Goal: Task Accomplishment & Management: Use online tool/utility

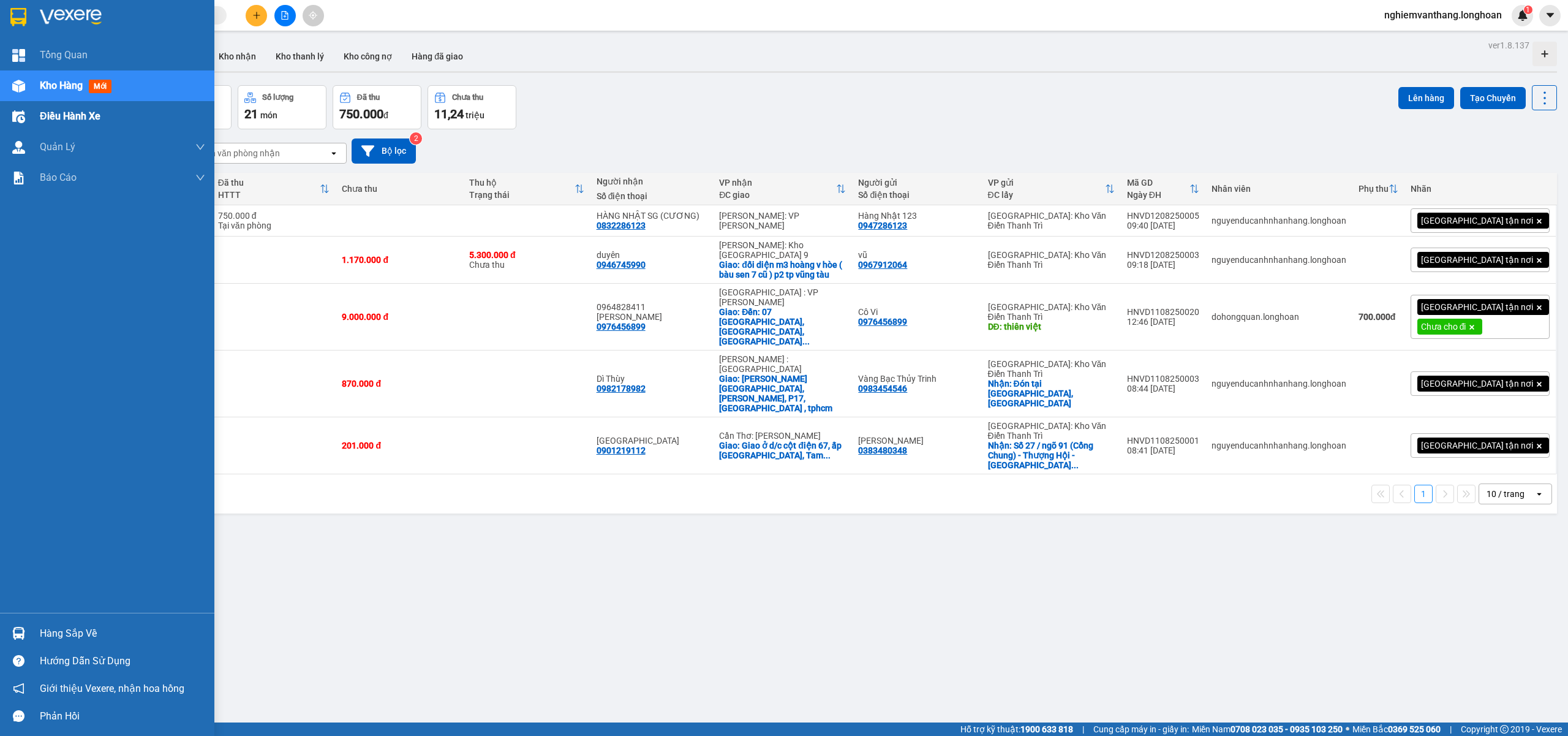
click at [72, 104] on div "Điều hành xe" at bounding box center [122, 116] width 165 height 31
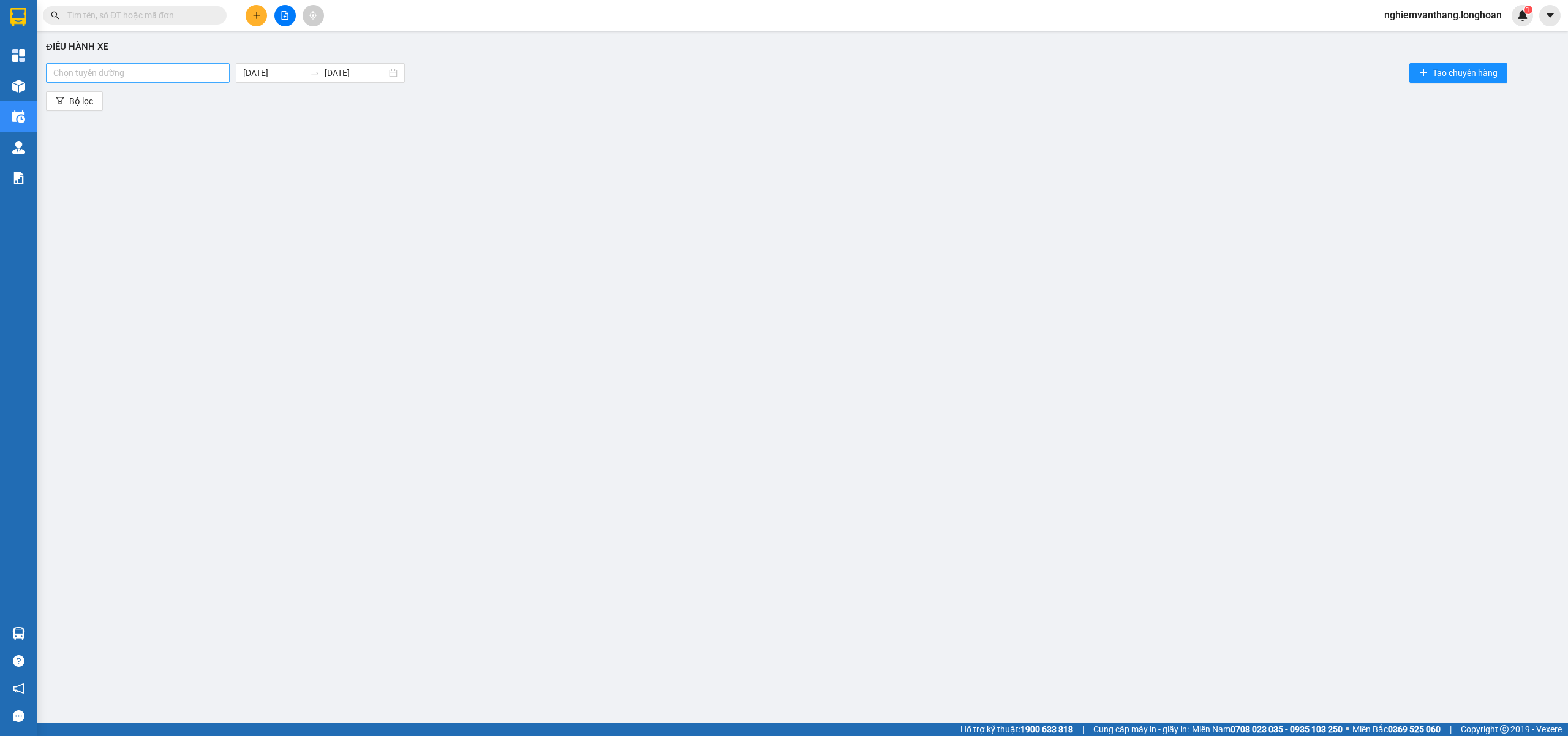
click at [192, 74] on div at bounding box center [138, 73] width 178 height 15
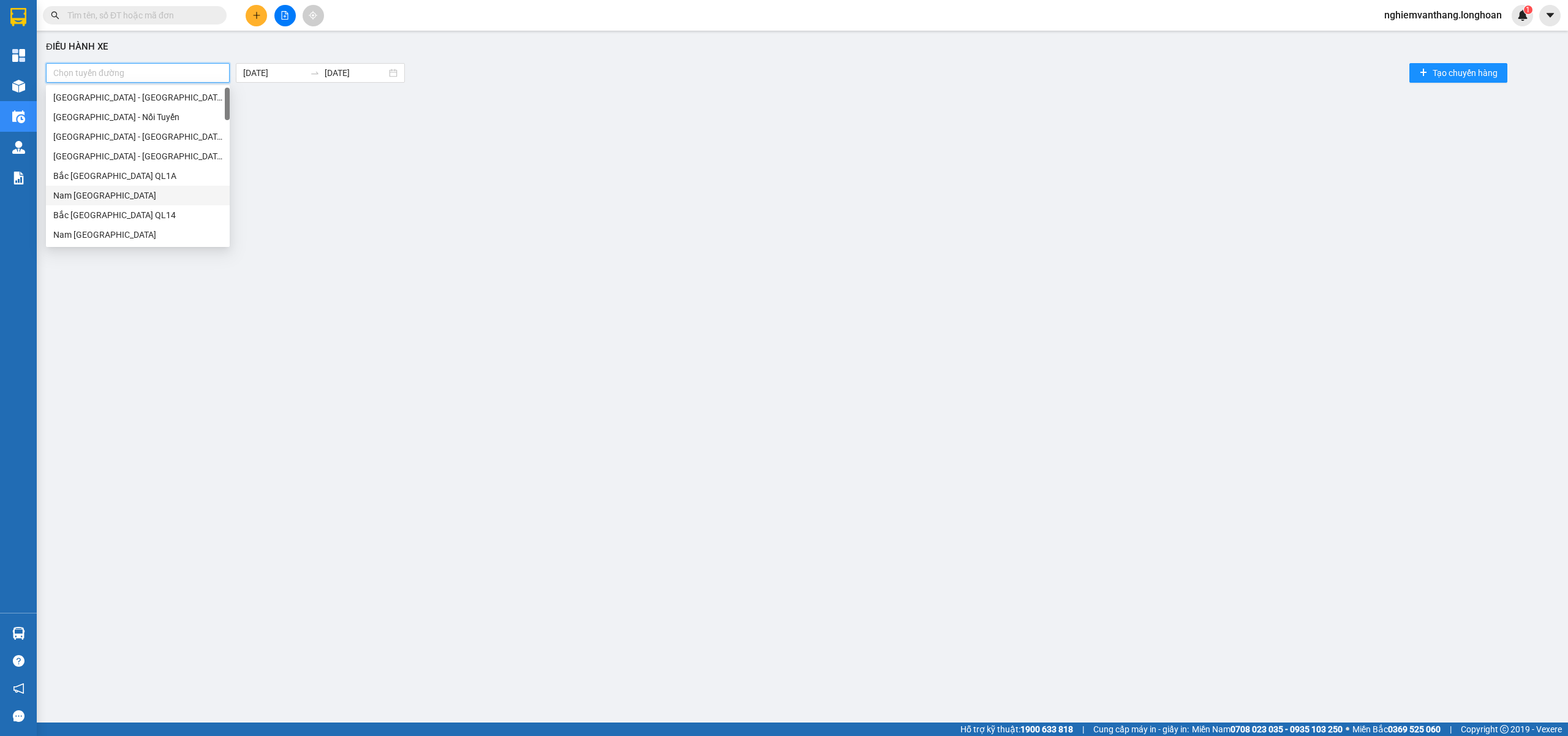
scroll to position [163, 0]
click at [135, 202] on div "VP [PERSON_NAME]" at bounding box center [138, 209] width 184 height 20
click at [126, 184] on div "VP Hai Bà Trưng - Kho HN" at bounding box center [138, 185] width 169 height 13
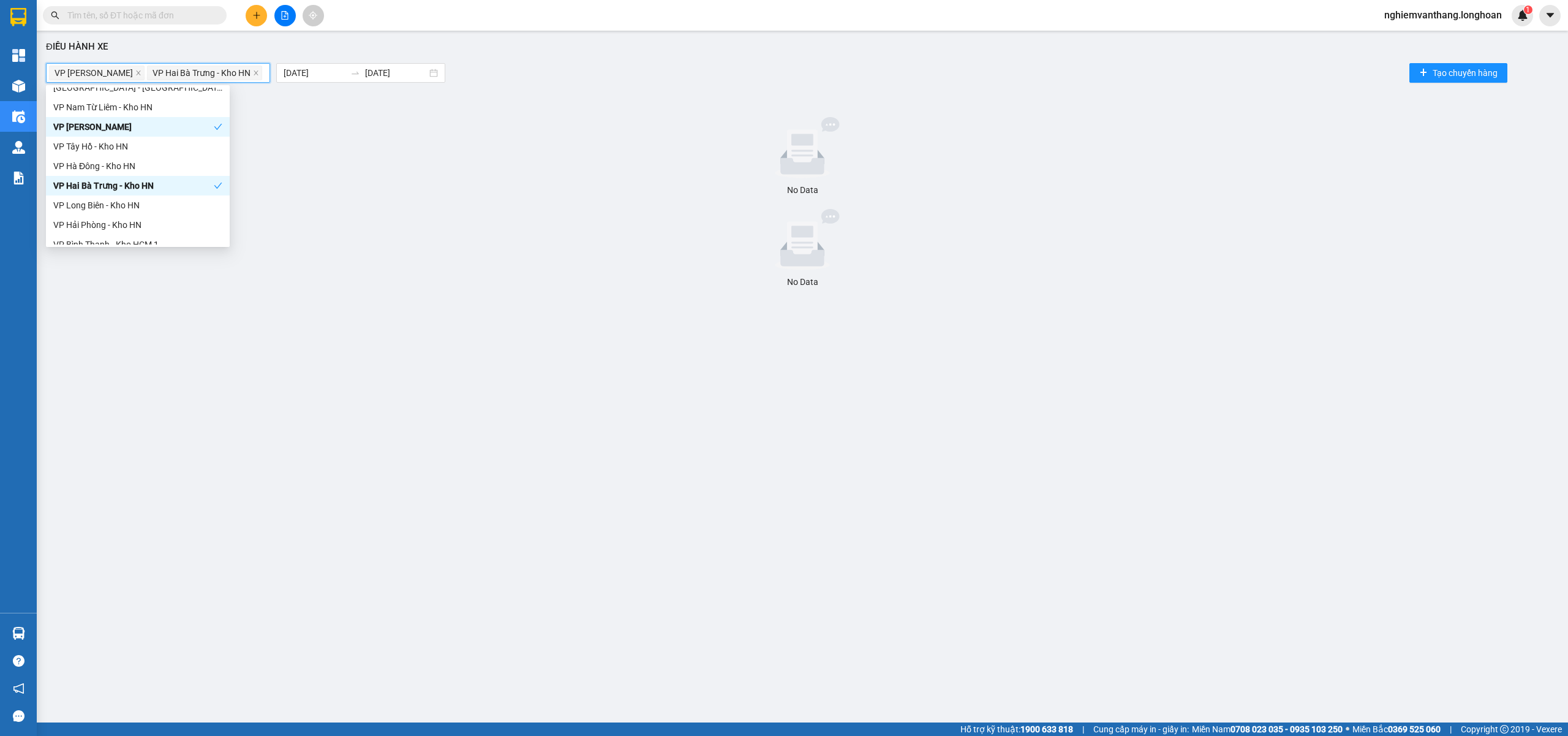
scroll to position [327, 0]
click at [120, 129] on div "VP Long Biên - Kho HN" at bounding box center [138, 123] width 169 height 13
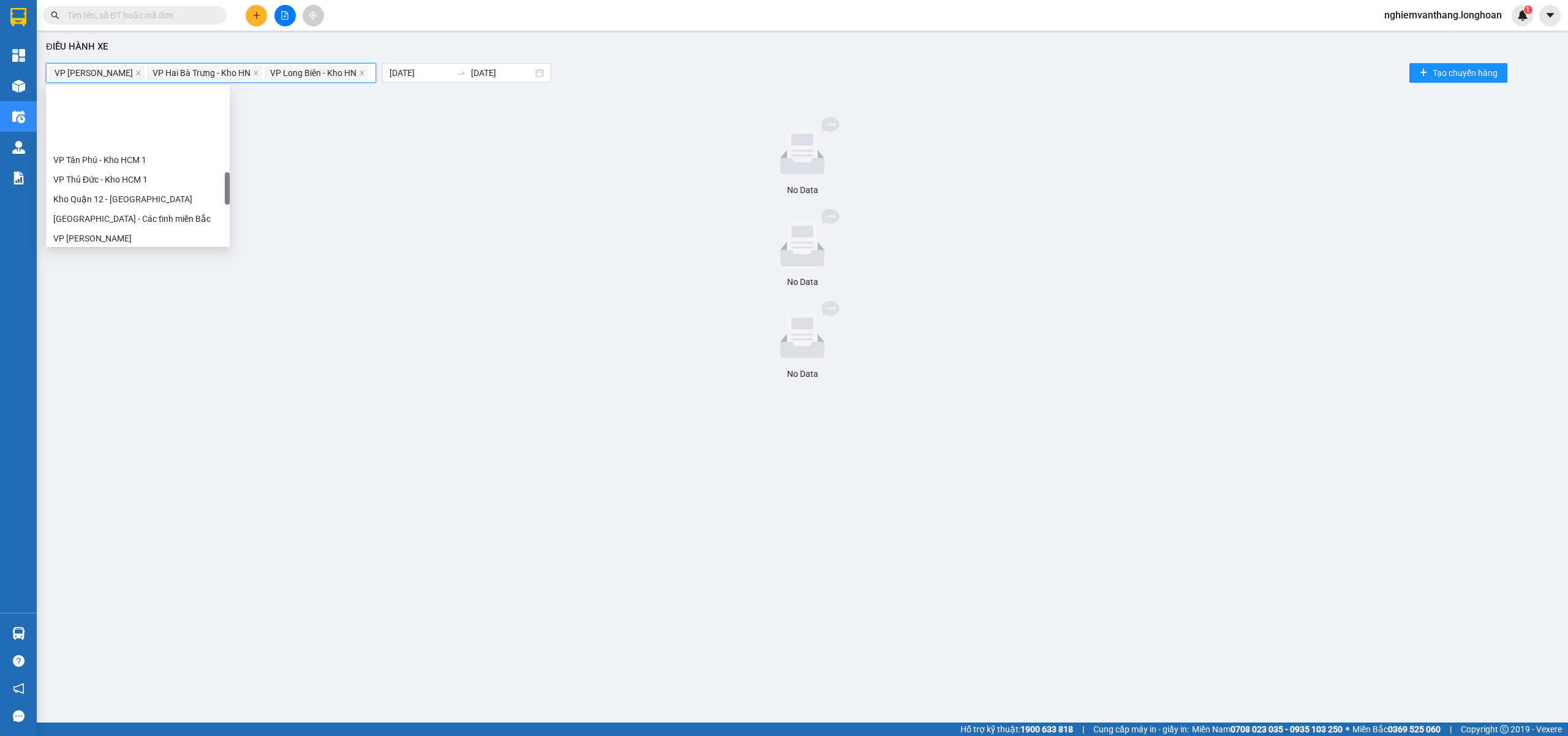
scroll to position [571, 0]
click at [152, 116] on div "Kho HN - VP [PERSON_NAME]" at bounding box center [138, 113] width 169 height 13
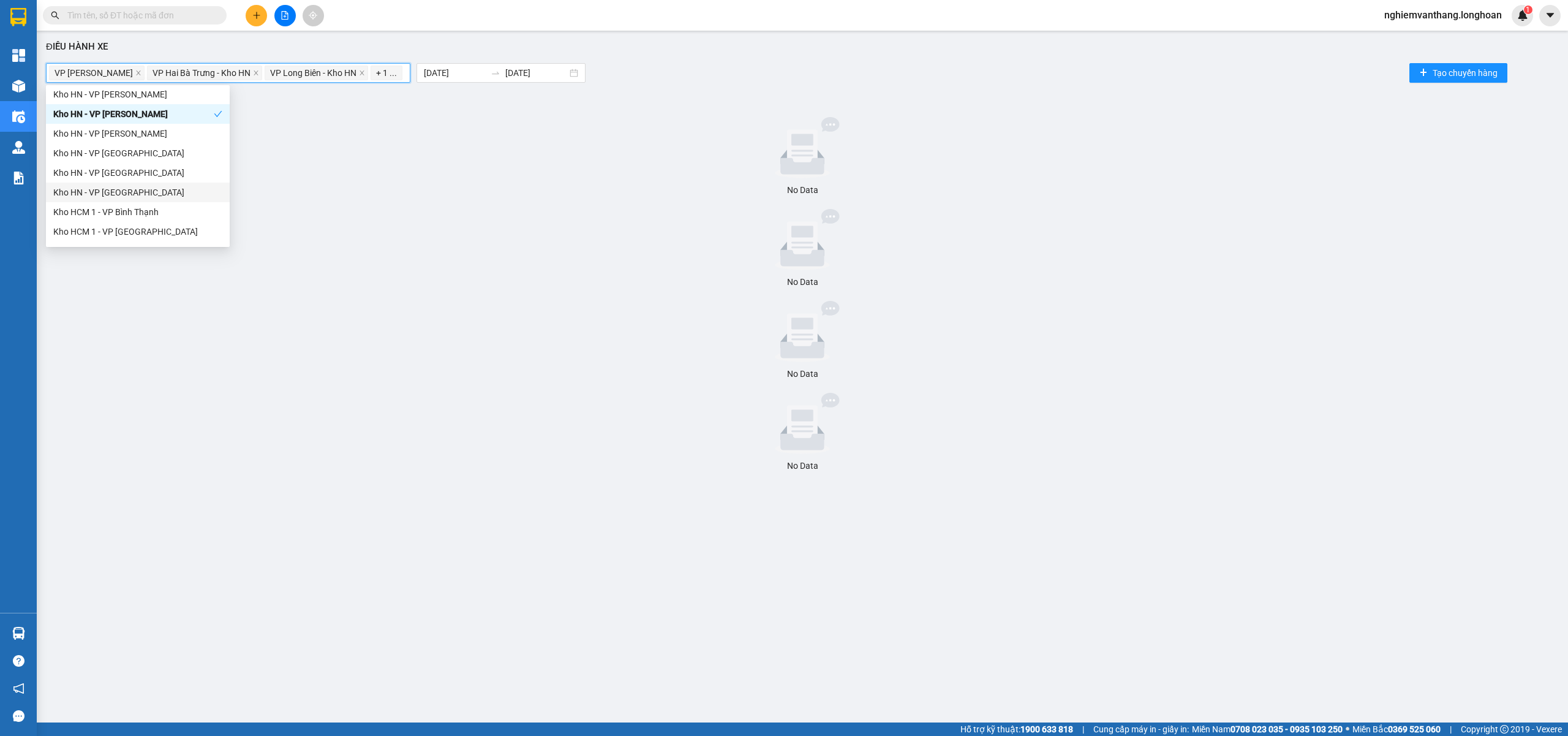
click at [146, 192] on div "Kho HN - VP [GEOGRAPHIC_DATA]" at bounding box center [138, 192] width 169 height 13
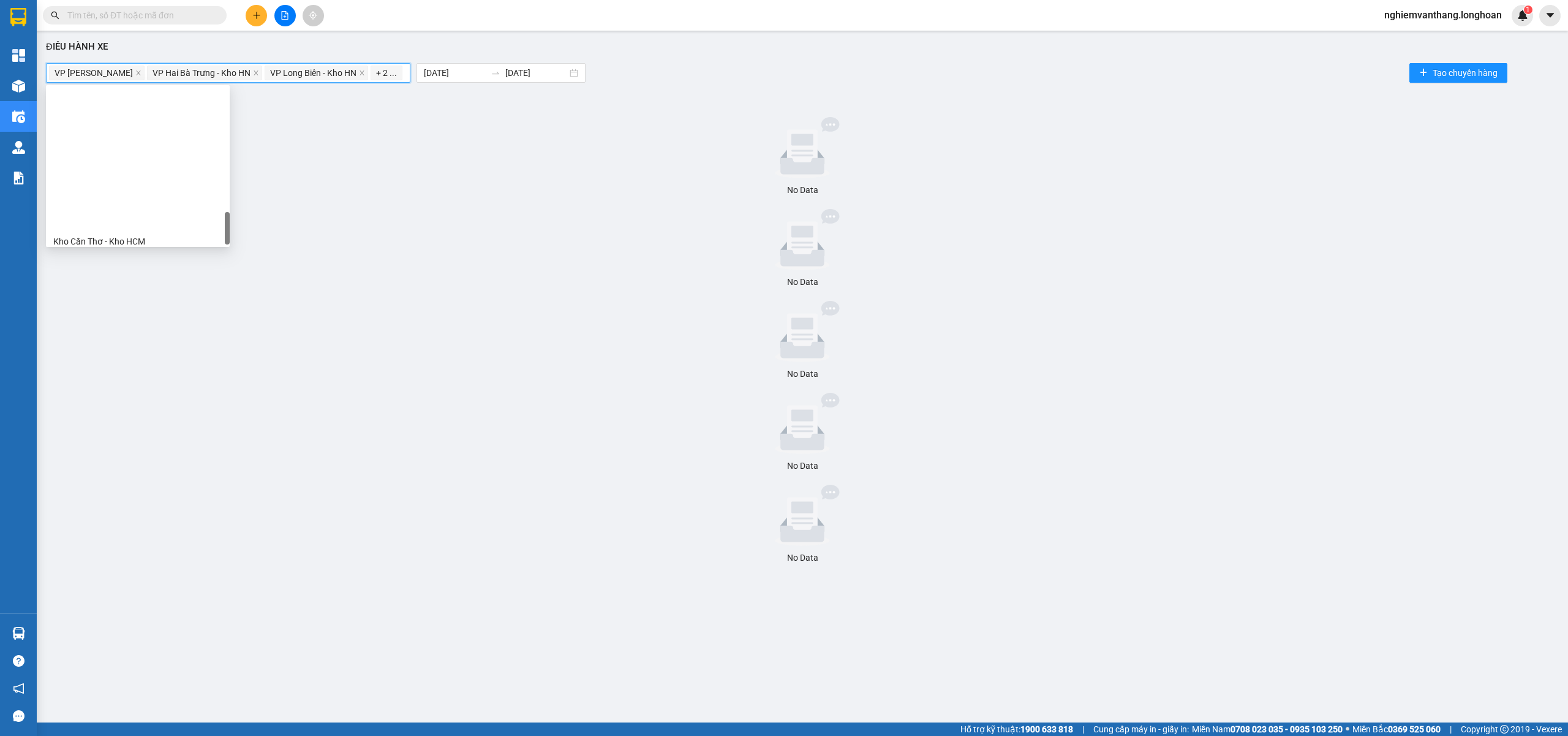
scroll to position [784, 0]
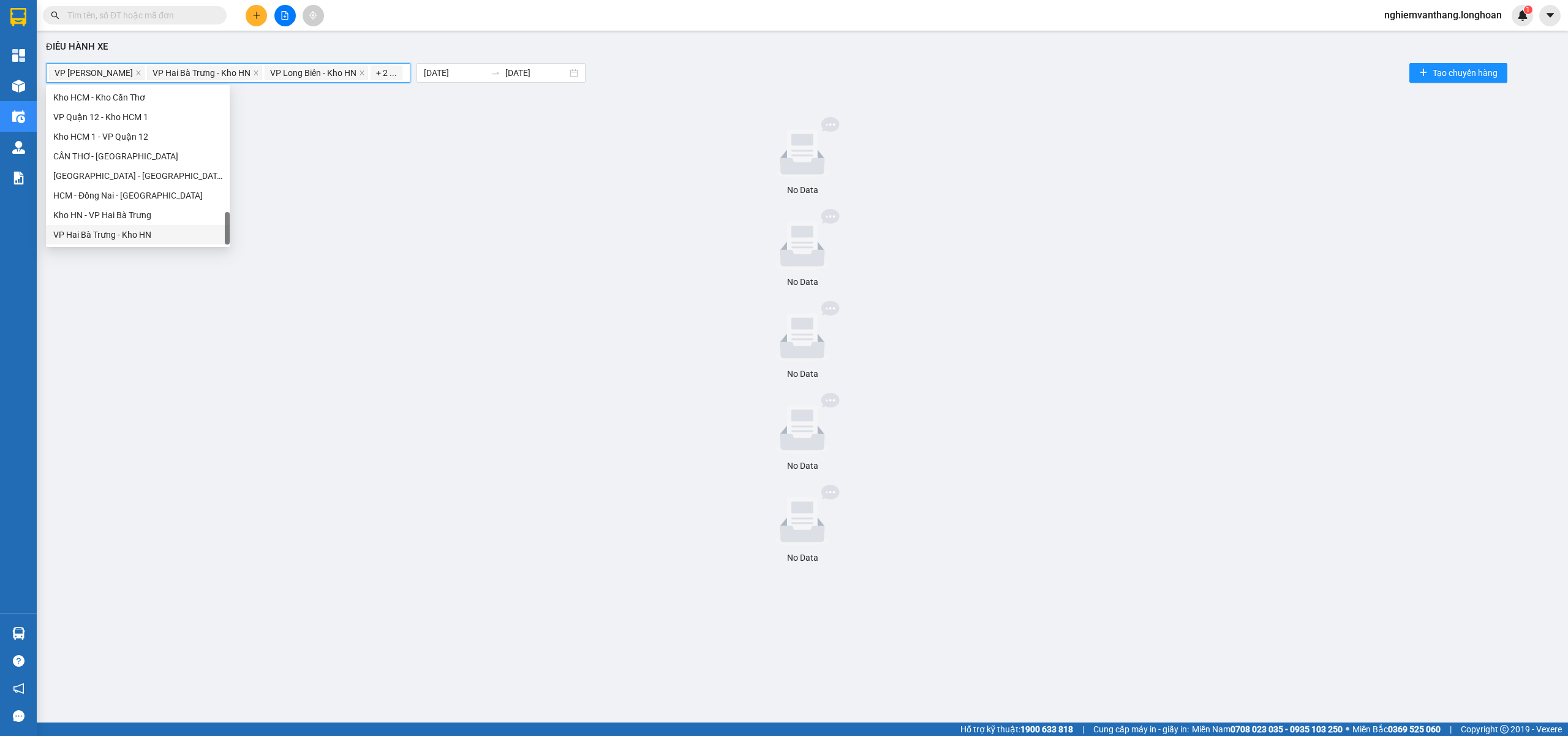
click at [142, 243] on div "VP Hai Bà Trưng - Kho HN" at bounding box center [138, 234] width 184 height 20
click at [142, 216] on div "Kho HN - VP Hai Bà Trưng" at bounding box center [138, 214] width 169 height 13
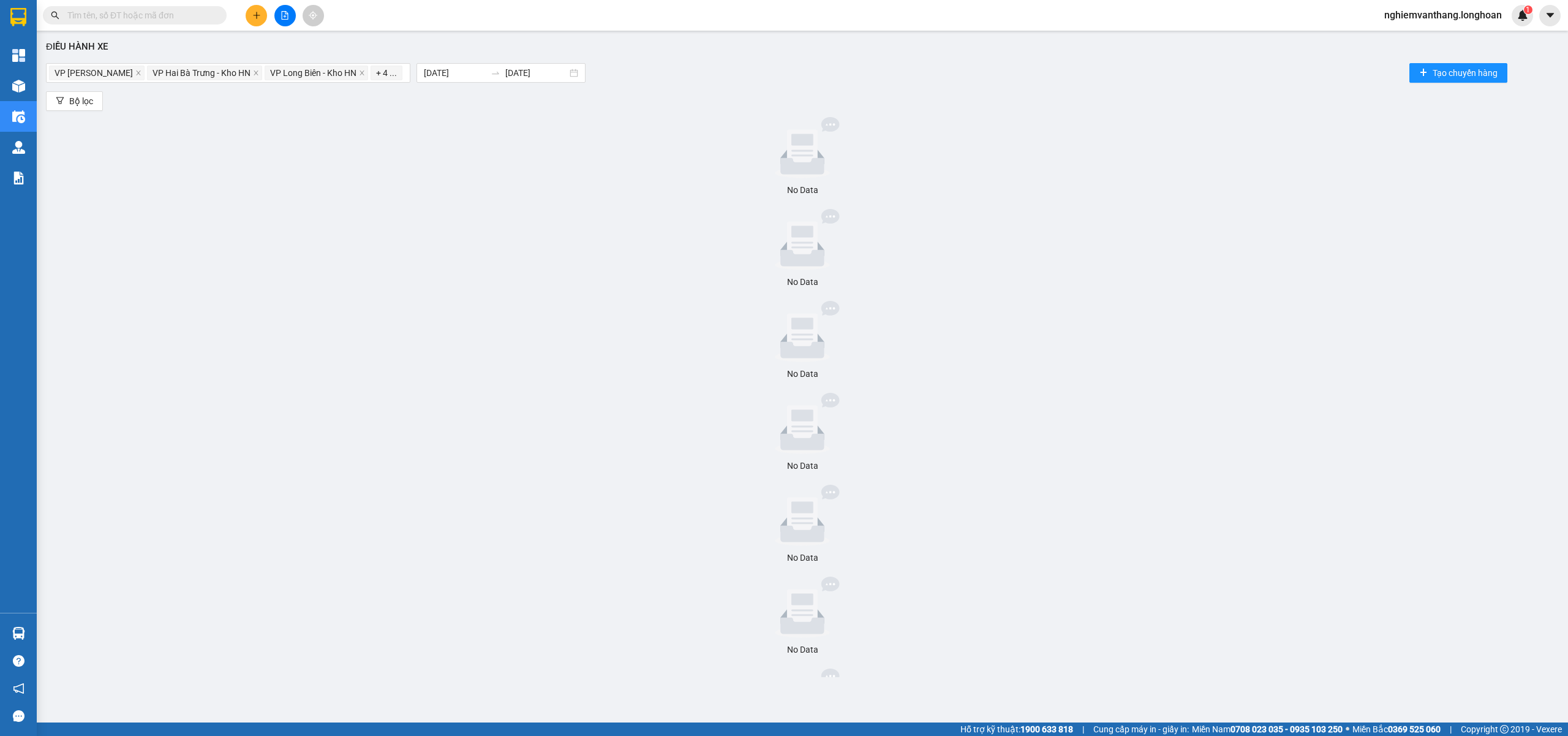
click at [465, 235] on div at bounding box center [802, 239] width 1503 height 61
click at [482, 74] on input "[DATE]" at bounding box center [455, 73] width 62 height 13
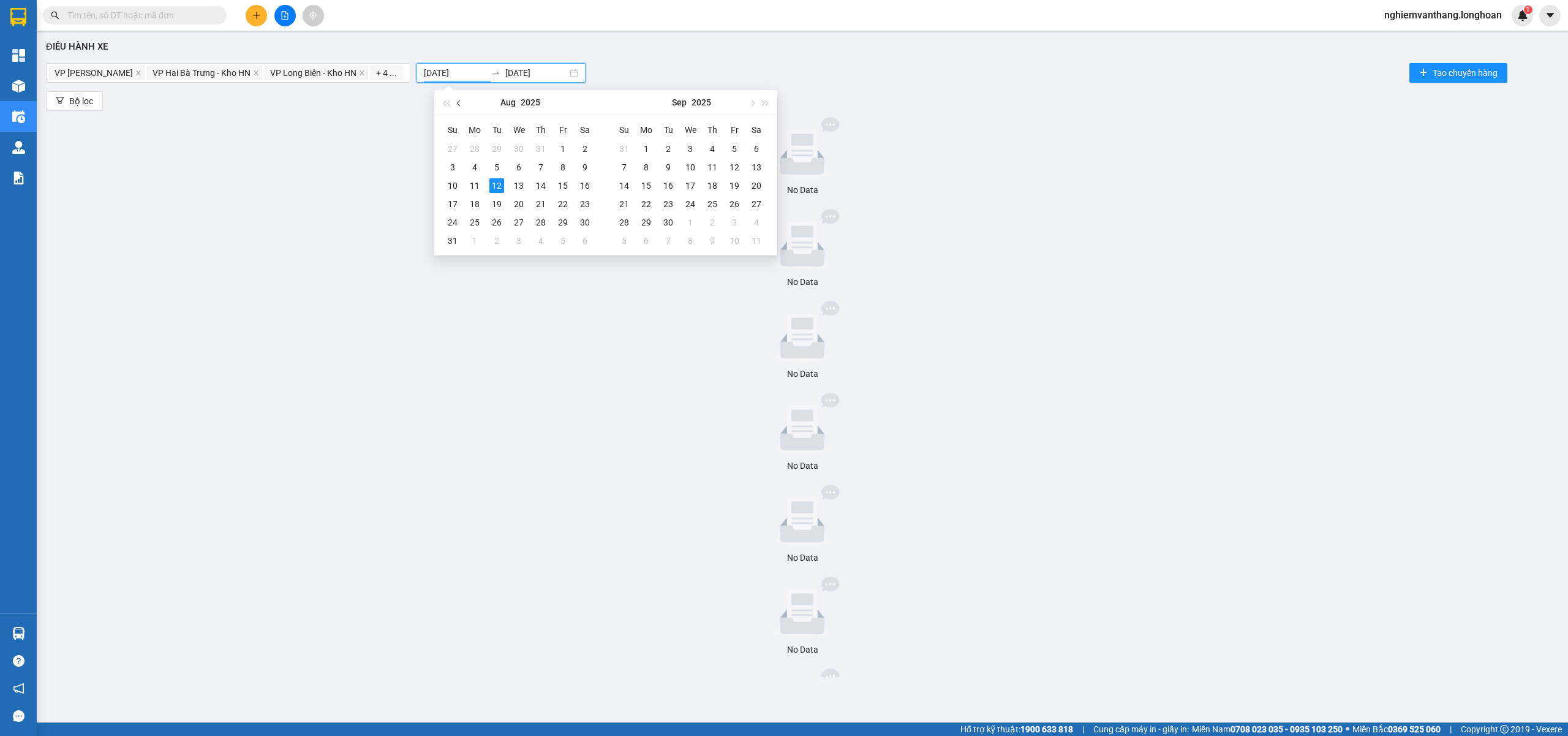
click at [459, 104] on span "button" at bounding box center [460, 103] width 6 height 6
type input "[DATE]"
click at [498, 150] on div "1" at bounding box center [497, 149] width 15 height 15
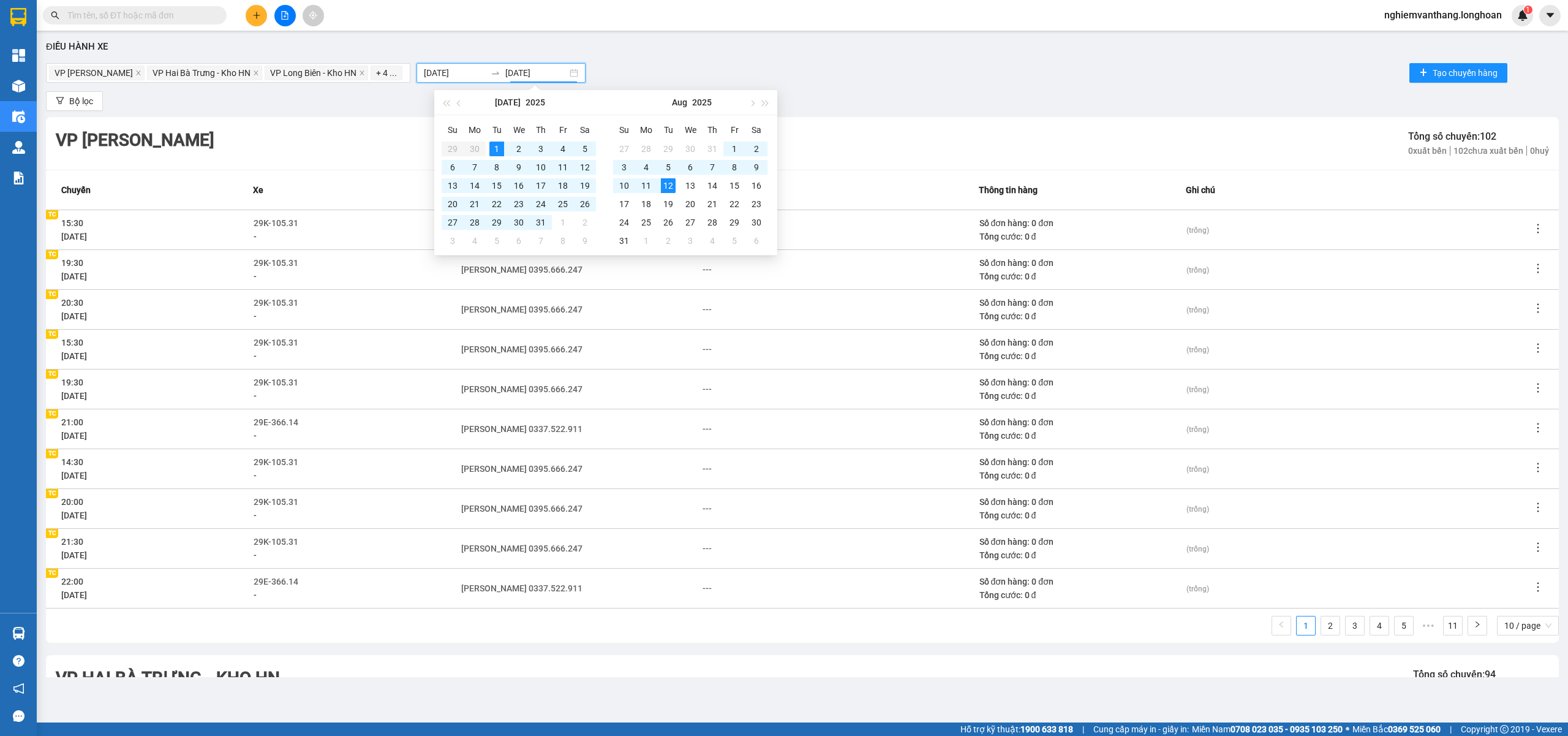
click at [561, 77] on input "[DATE]" at bounding box center [536, 73] width 62 height 13
type input "[DATE]"
click at [706, 143] on div "31" at bounding box center [712, 149] width 15 height 15
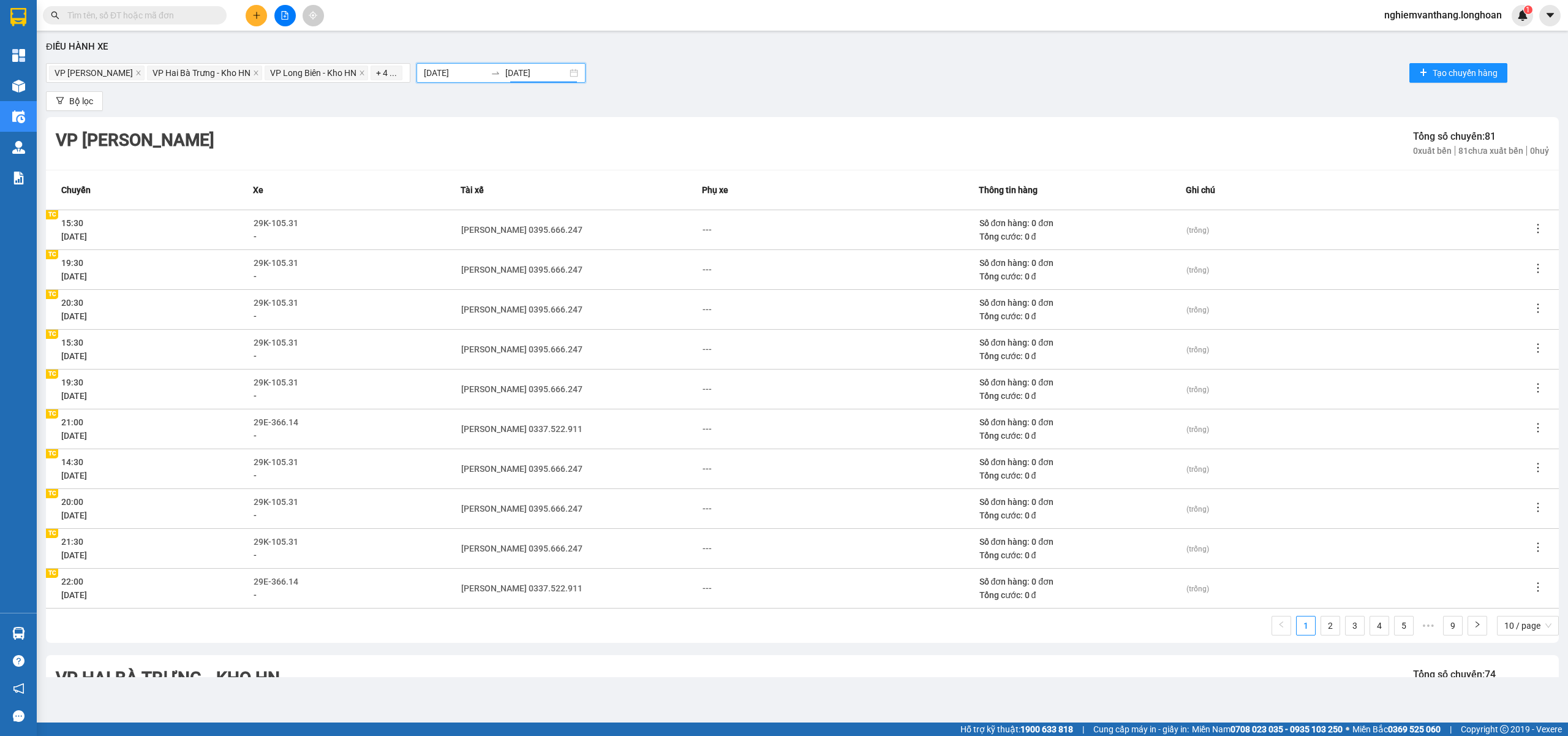
click at [812, 43] on div "Điều hành xe" at bounding box center [802, 47] width 1513 height 15
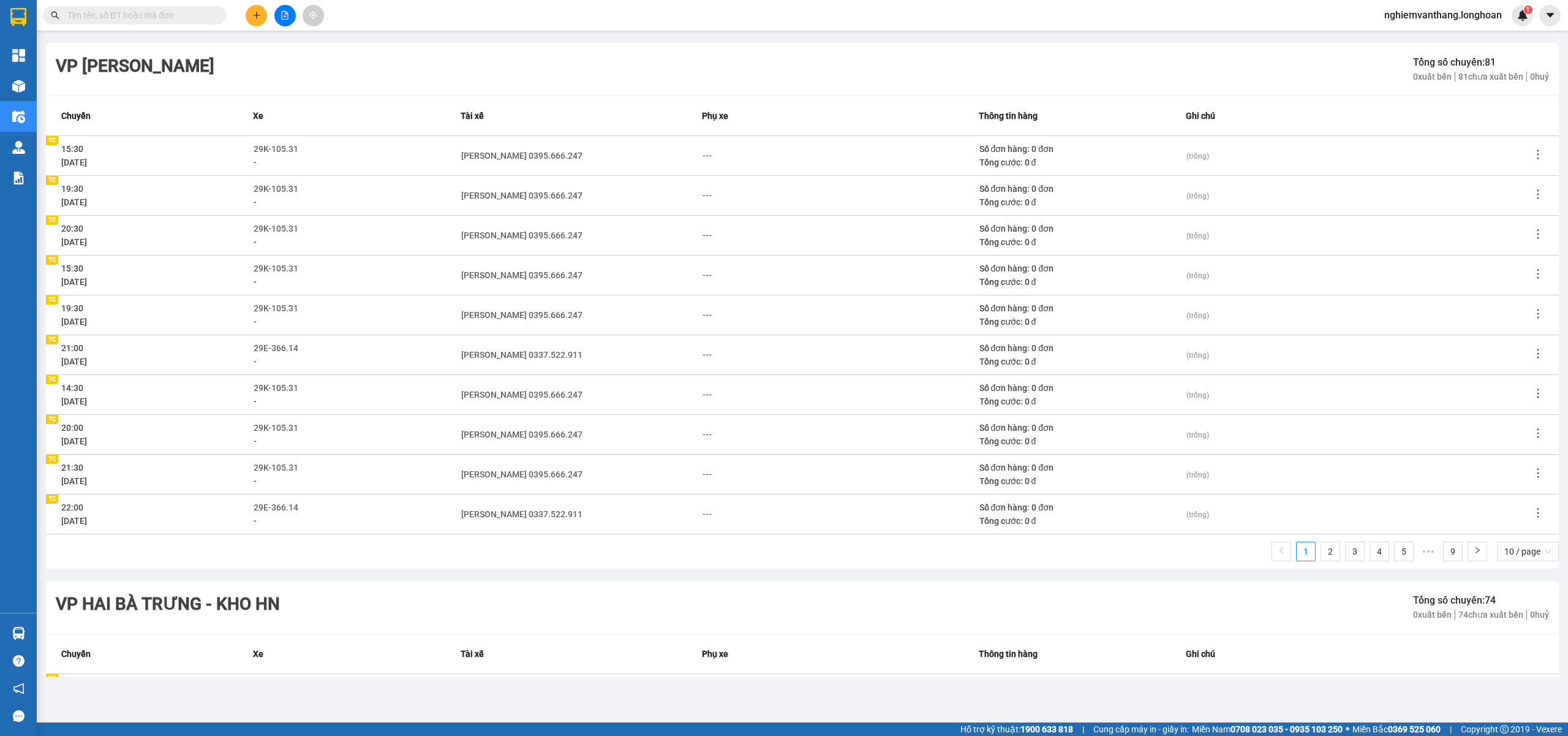
scroll to position [163, 0]
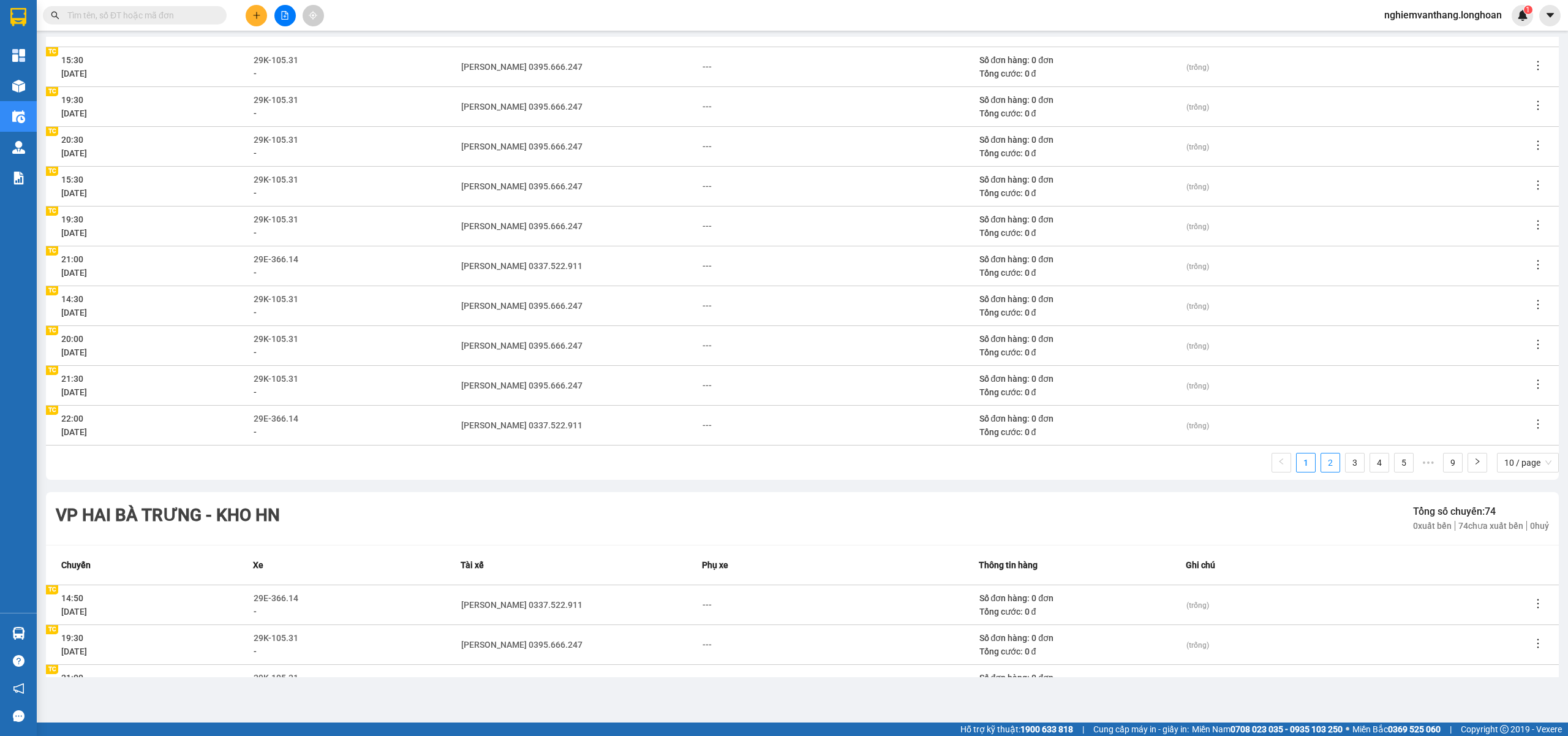
click at [1321, 457] on link "2" at bounding box center [1330, 462] width 18 height 18
click at [1350, 466] on link "3" at bounding box center [1354, 462] width 18 height 18
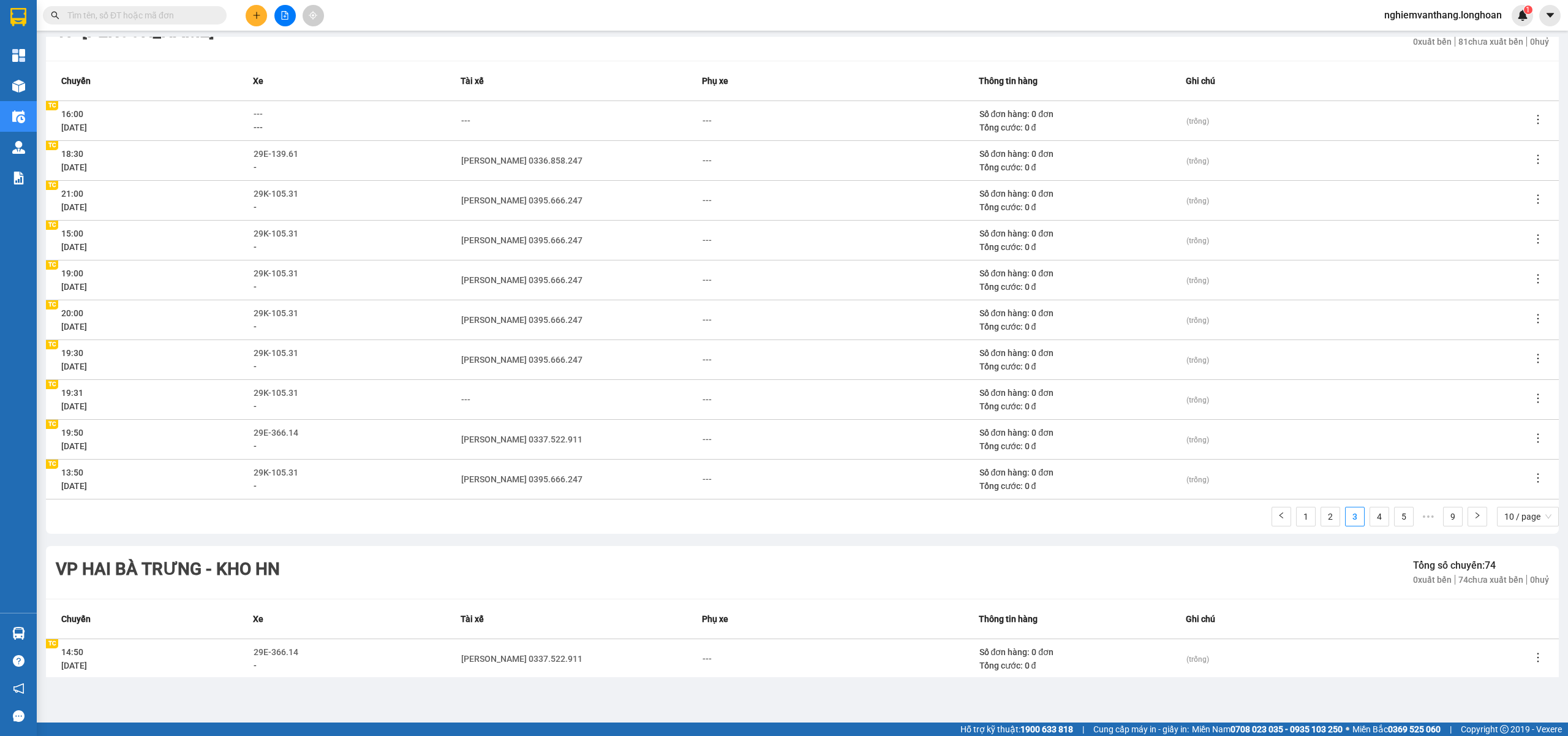
scroll to position [82, 0]
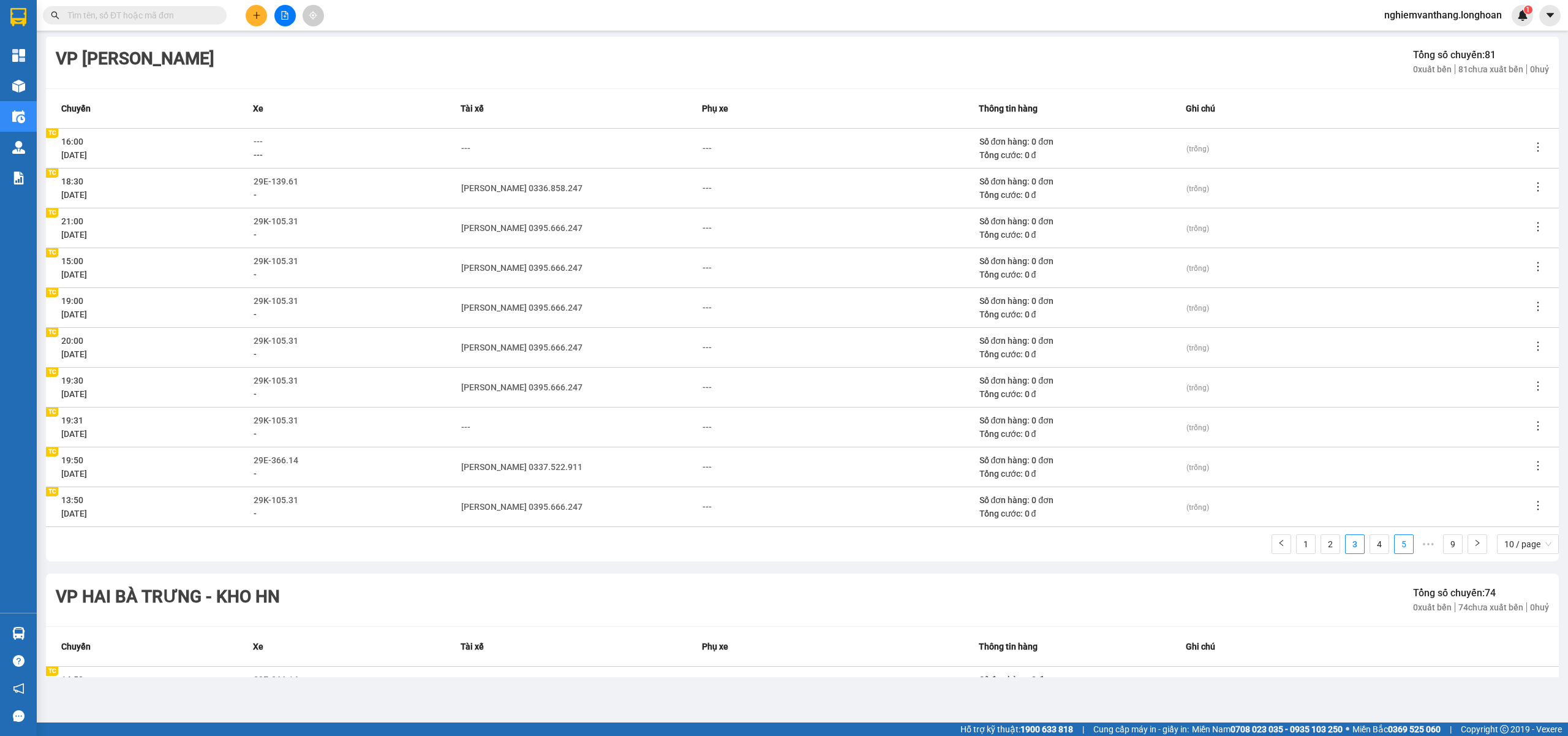
click at [1370, 547] on link "4" at bounding box center [1379, 544] width 18 height 18
click at [1370, 545] on link "5" at bounding box center [1379, 544] width 18 height 18
click at [1395, 544] on link "7" at bounding box center [1403, 544] width 18 height 18
click at [1426, 544] on ul "1 ••• 5 6 7 8 9 10 / page" at bounding box center [1415, 544] width 287 height 20
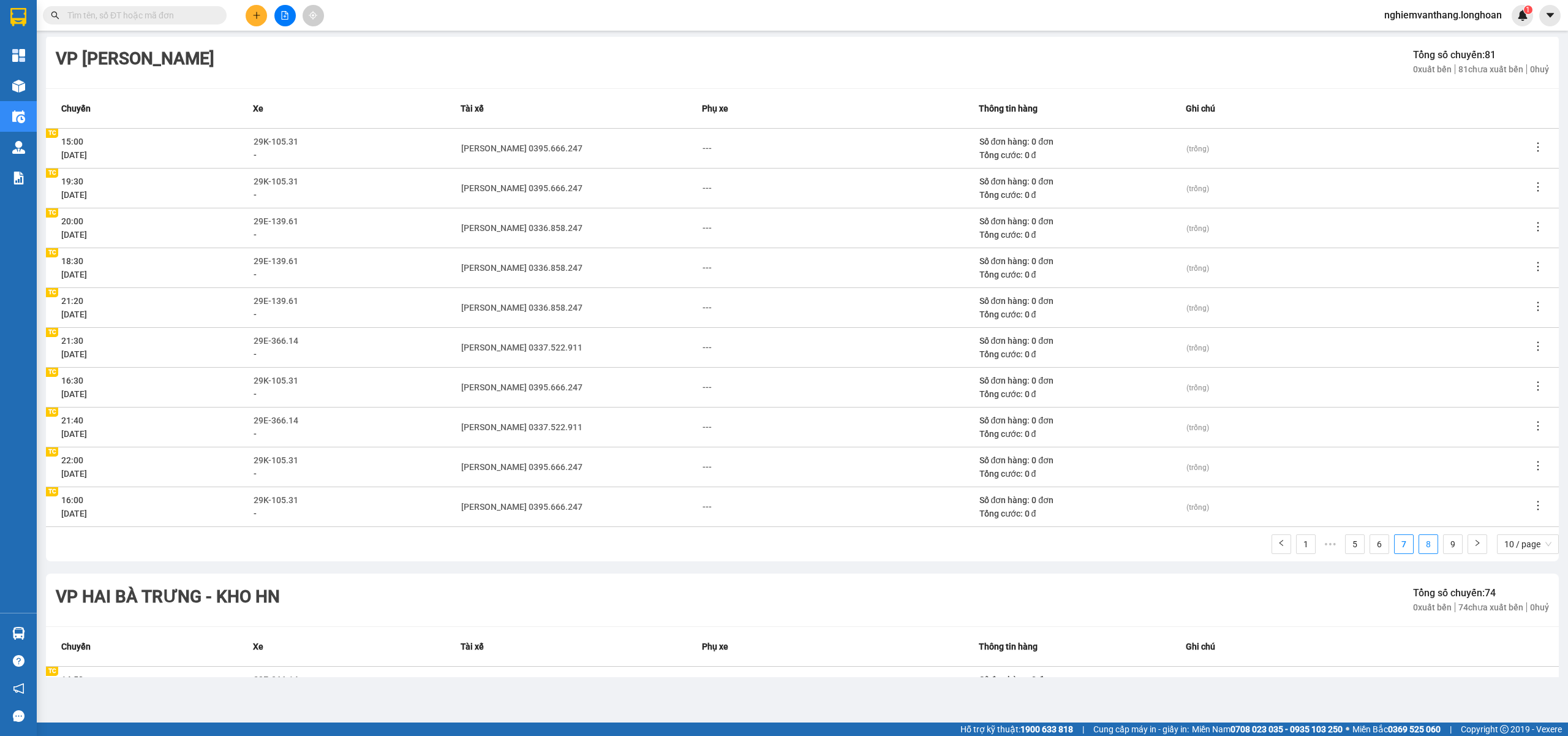
click at [1419, 547] on link "8" at bounding box center [1428, 544] width 18 height 18
click at [1521, 552] on span "10 / page" at bounding box center [1528, 544] width 47 height 18
click at [1519, 538] on span "10 / page" at bounding box center [1528, 544] width 47 height 18
click at [1504, 621] on div "100 / page" at bounding box center [1528, 627] width 47 height 13
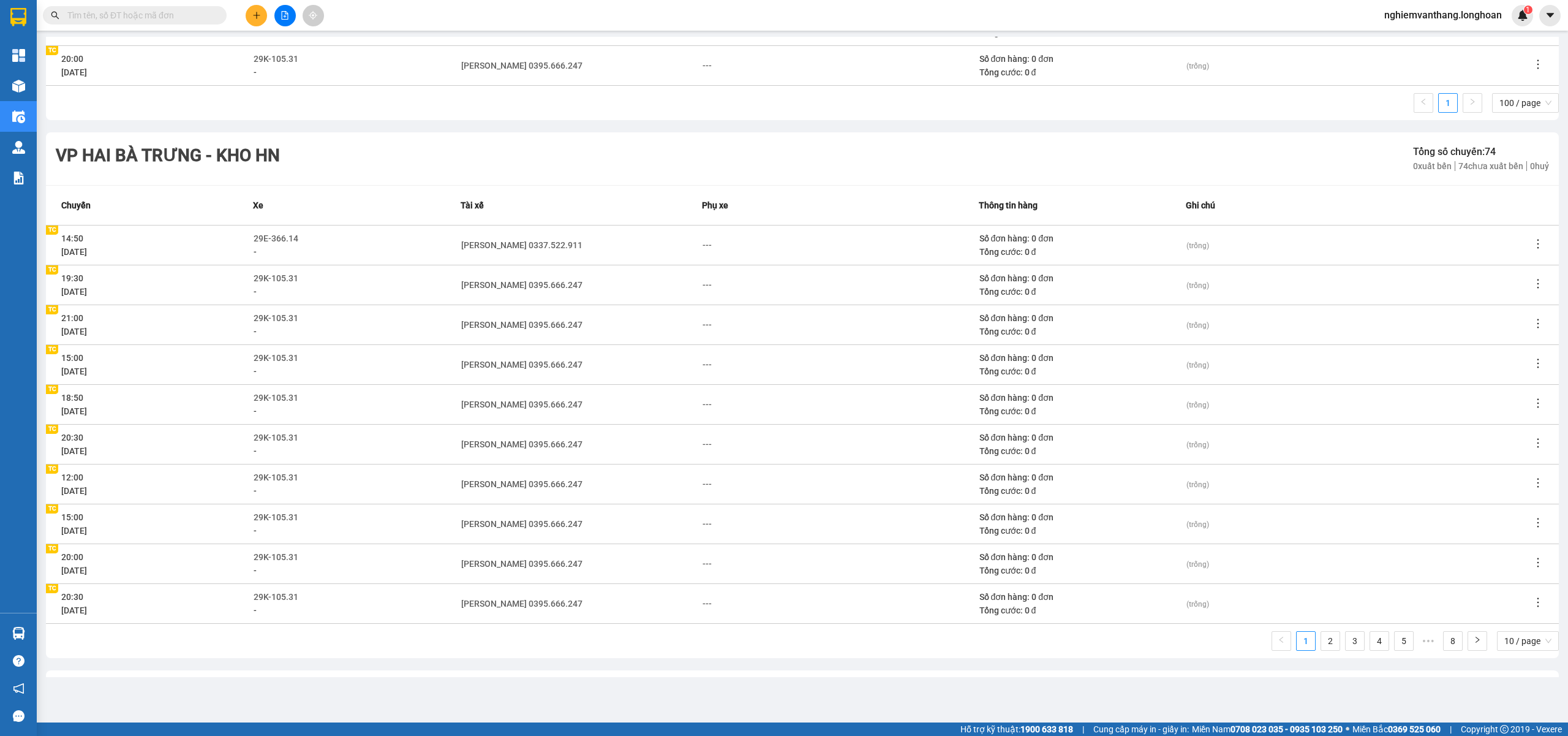
scroll to position [3513, 0]
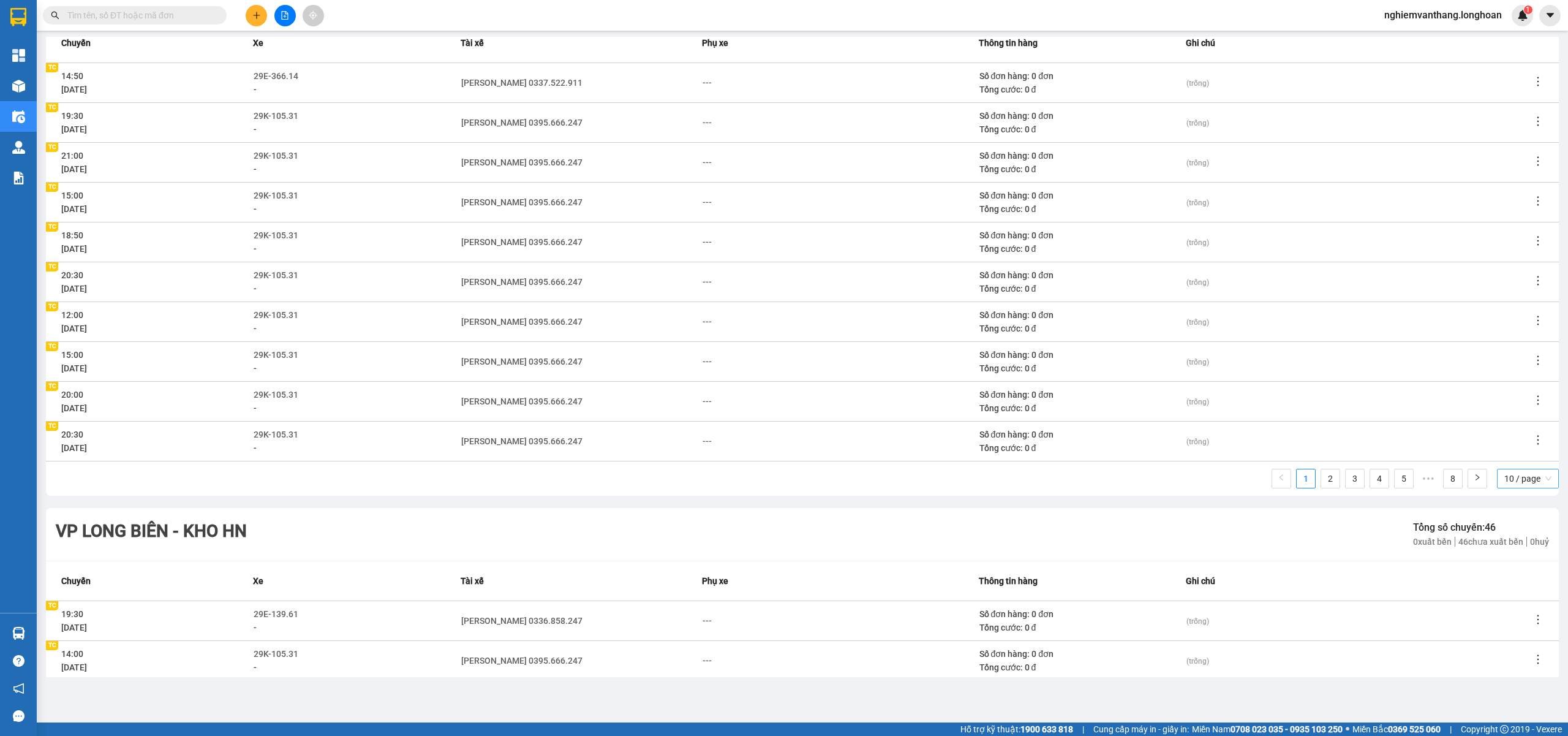
click at [1497, 476] on div "10 / page" at bounding box center [1528, 478] width 62 height 20
click at [1515, 562] on div "100 / page" at bounding box center [1528, 561] width 47 height 13
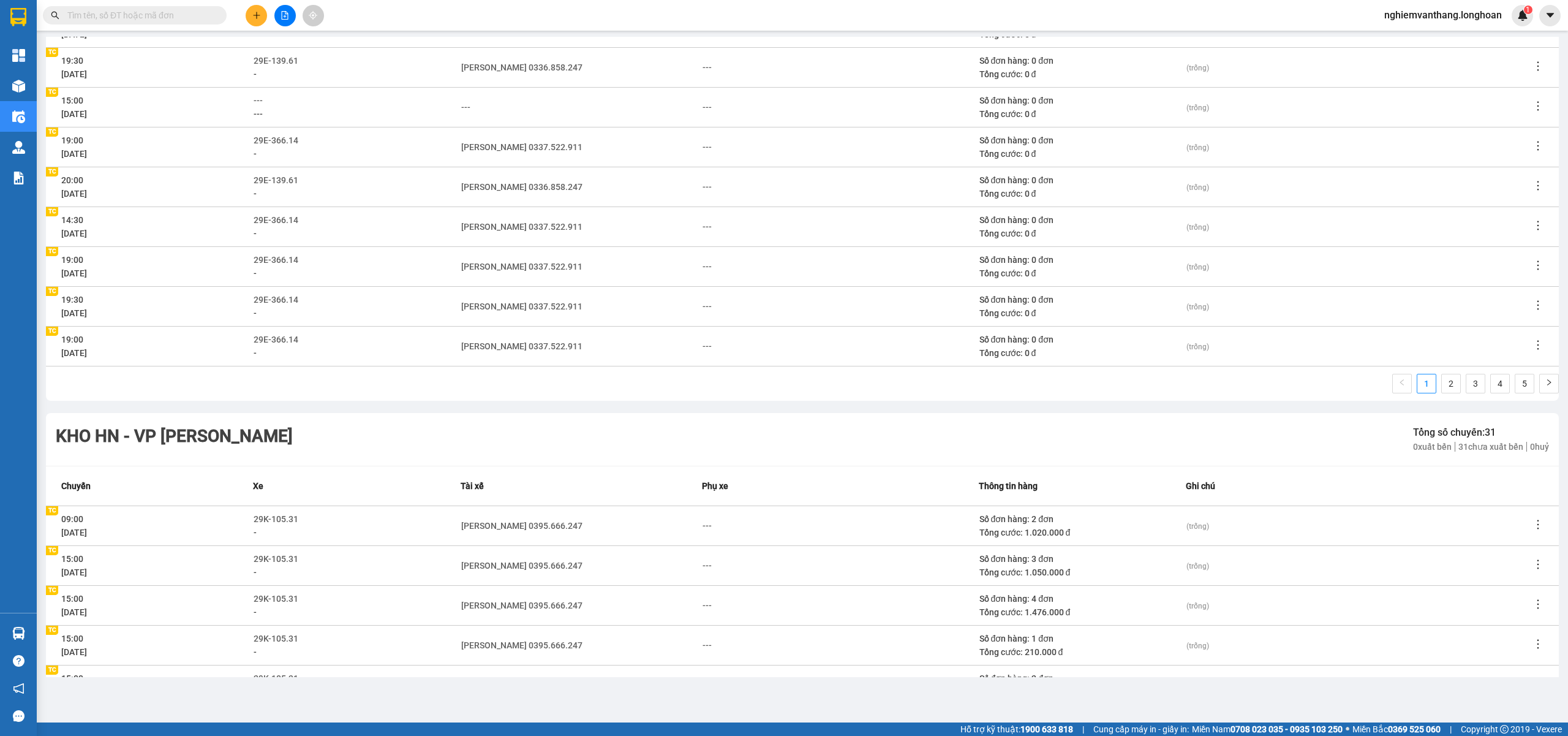
scroll to position [6699, 0]
click at [1442, 384] on link "2" at bounding box center [1451, 379] width 18 height 18
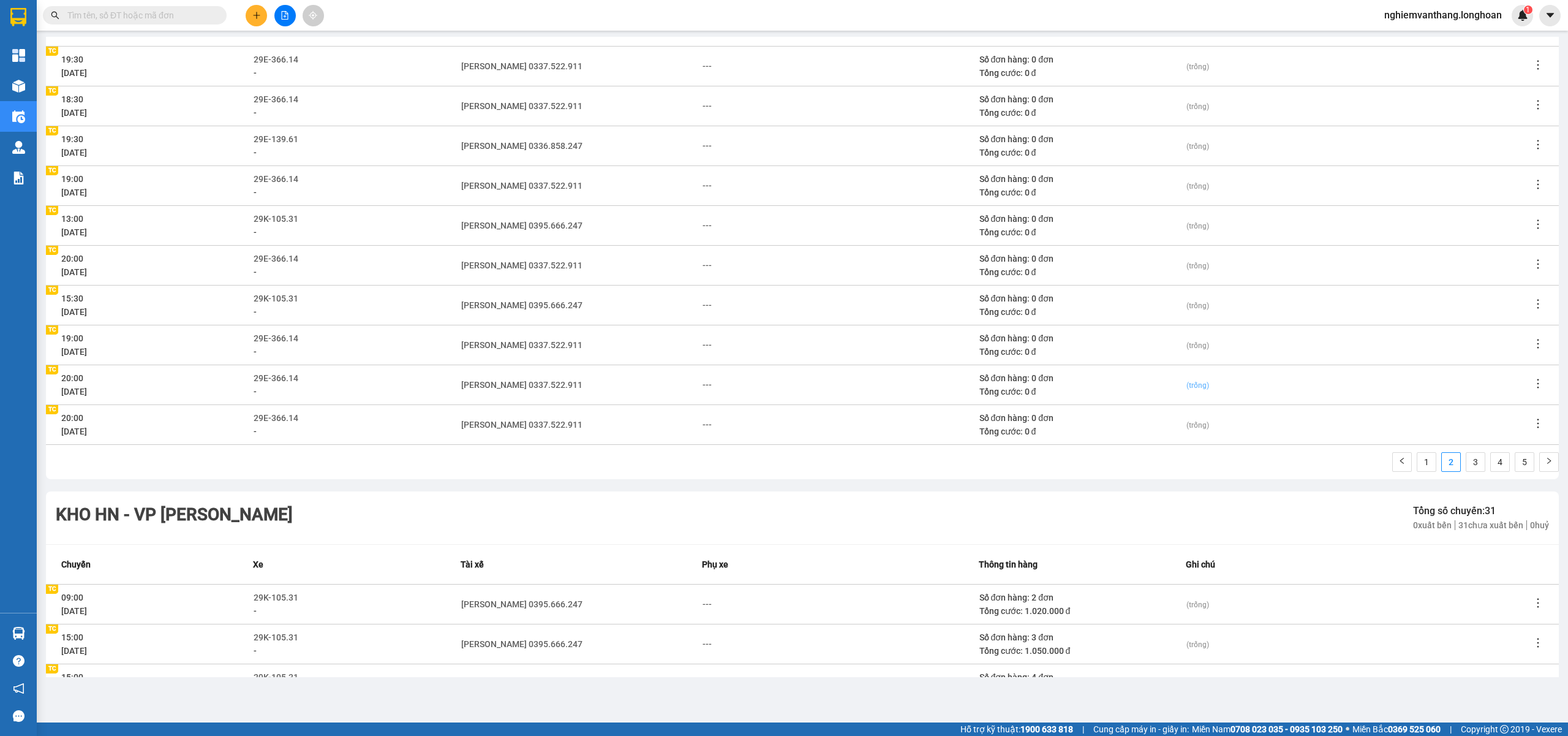
scroll to position [6618, 0]
click at [1468, 457] on link "3" at bounding box center [1475, 461] width 18 height 18
click at [1490, 458] on link "4" at bounding box center [1499, 461] width 18 height 18
click at [1519, 465] on link "5" at bounding box center [1524, 461] width 18 height 18
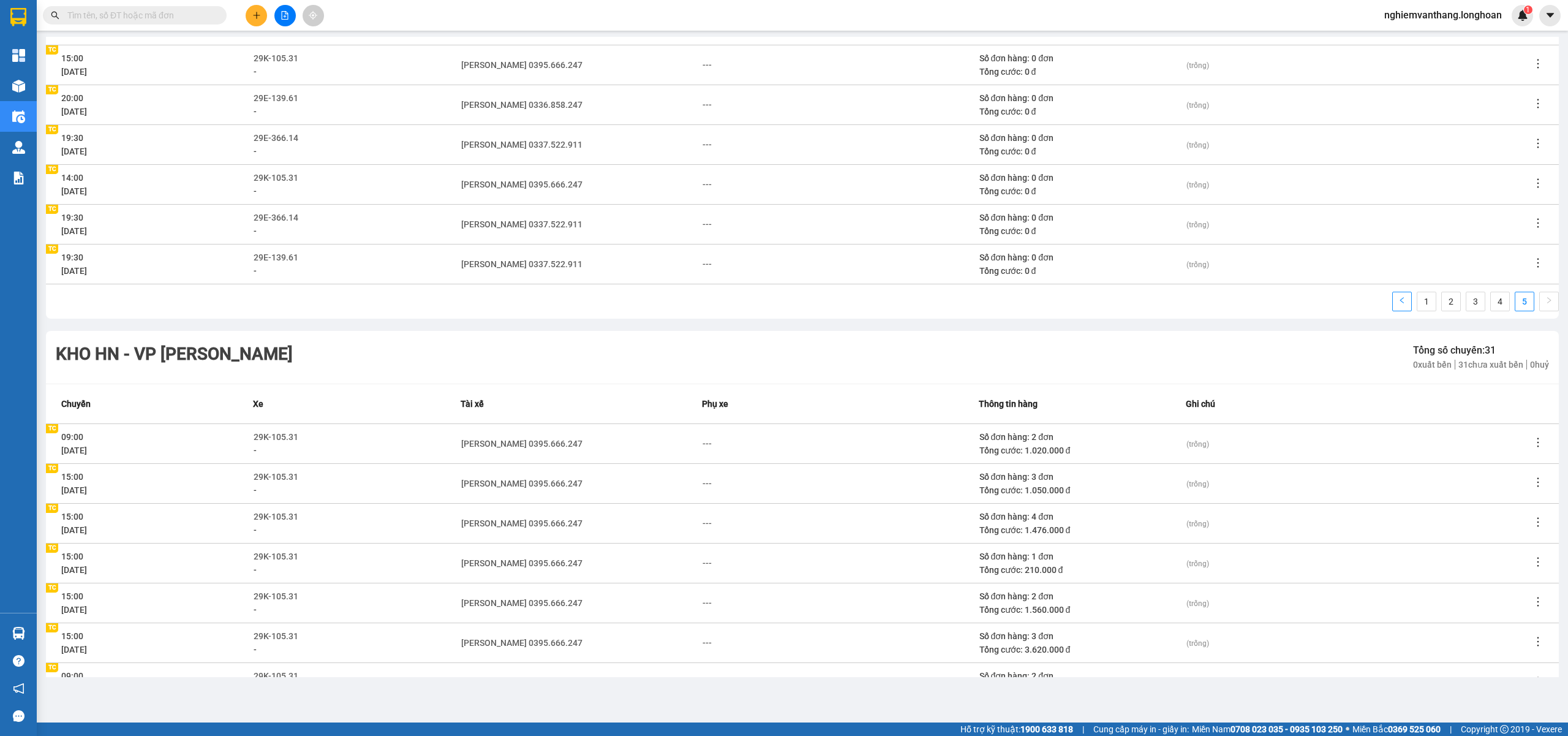
click at [1392, 305] on button "button" at bounding box center [1402, 302] width 20 height 20
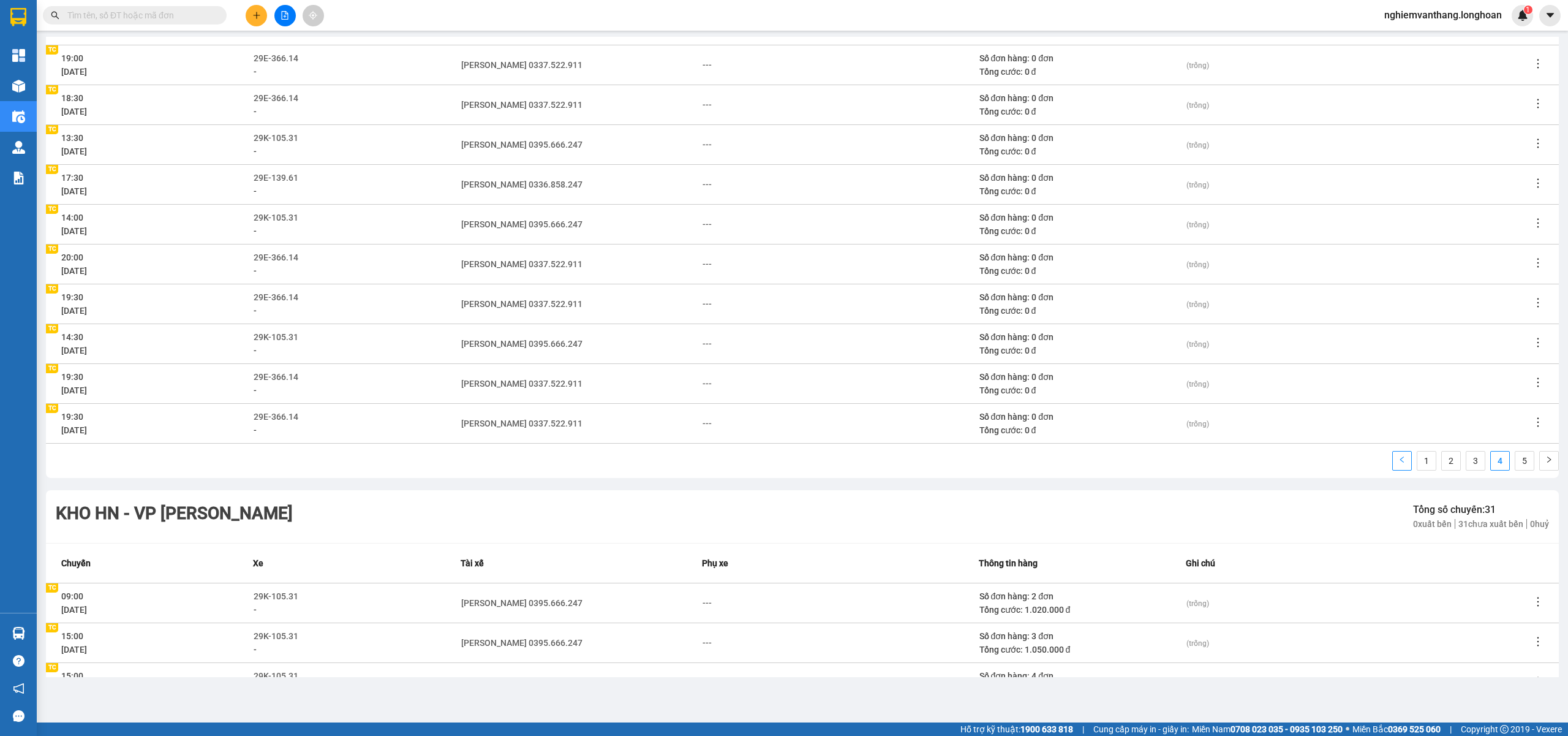
click at [1399, 463] on icon "left" at bounding box center [1402, 459] width 7 height 7
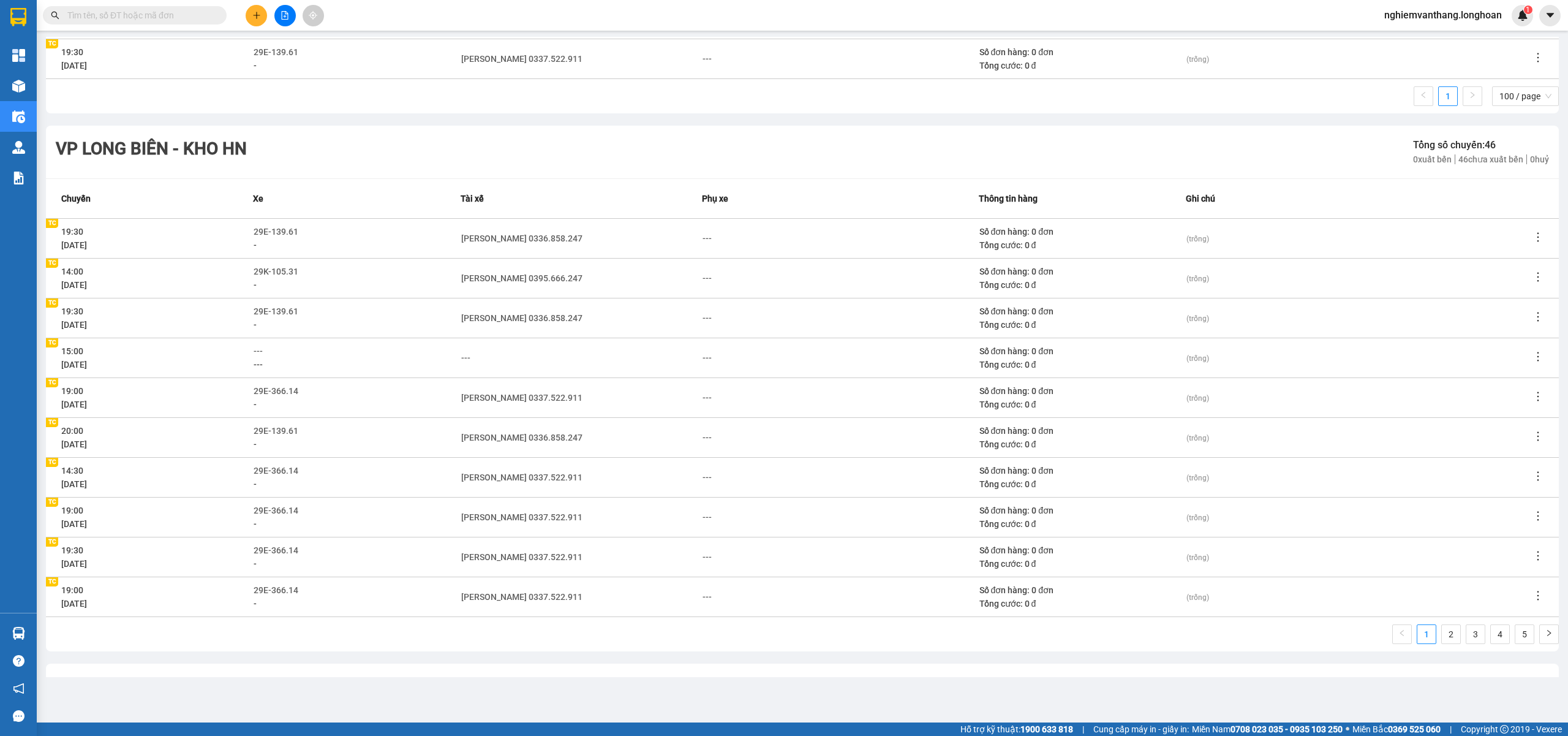
scroll to position [6607, 0]
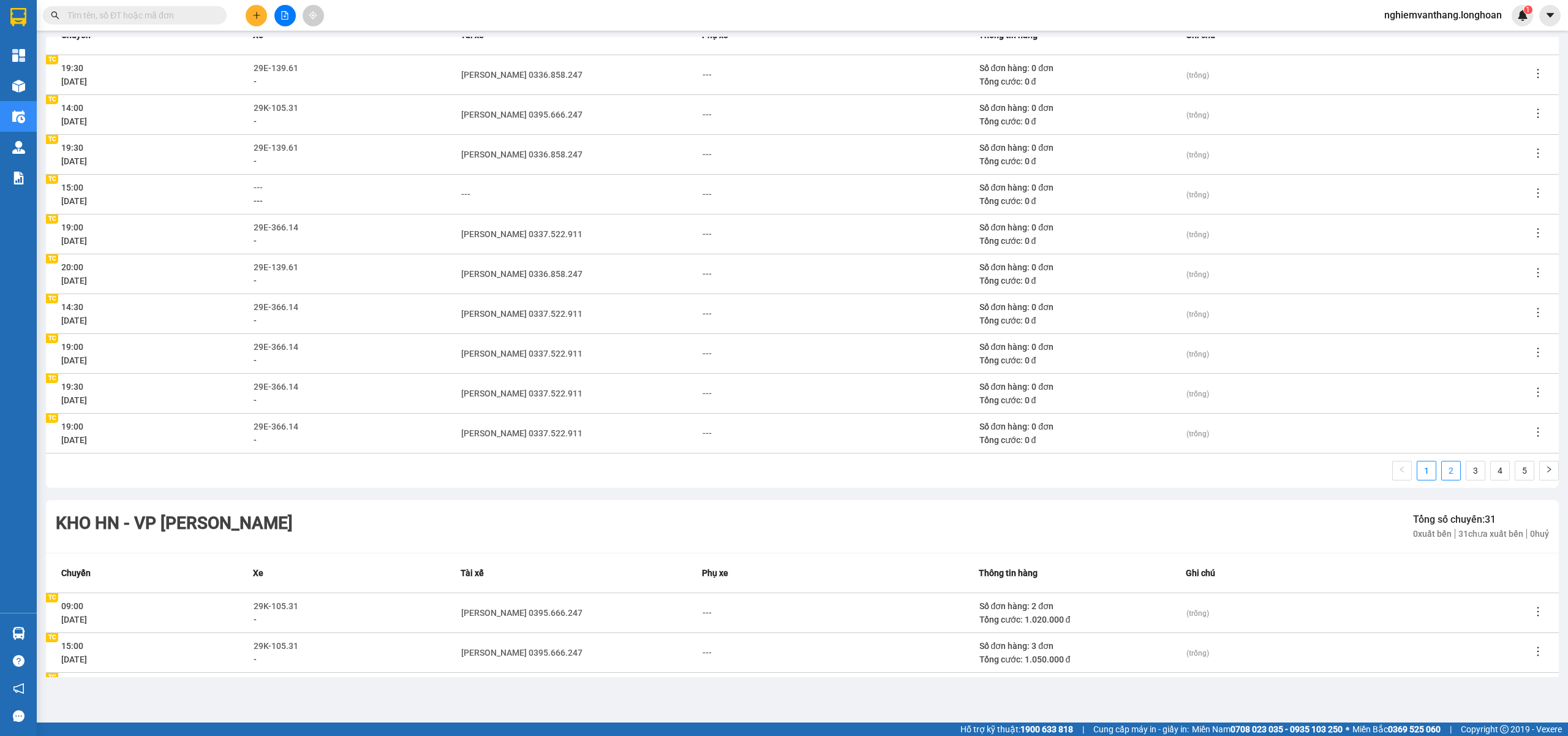
click at [1446, 476] on link "2" at bounding box center [1451, 470] width 18 height 18
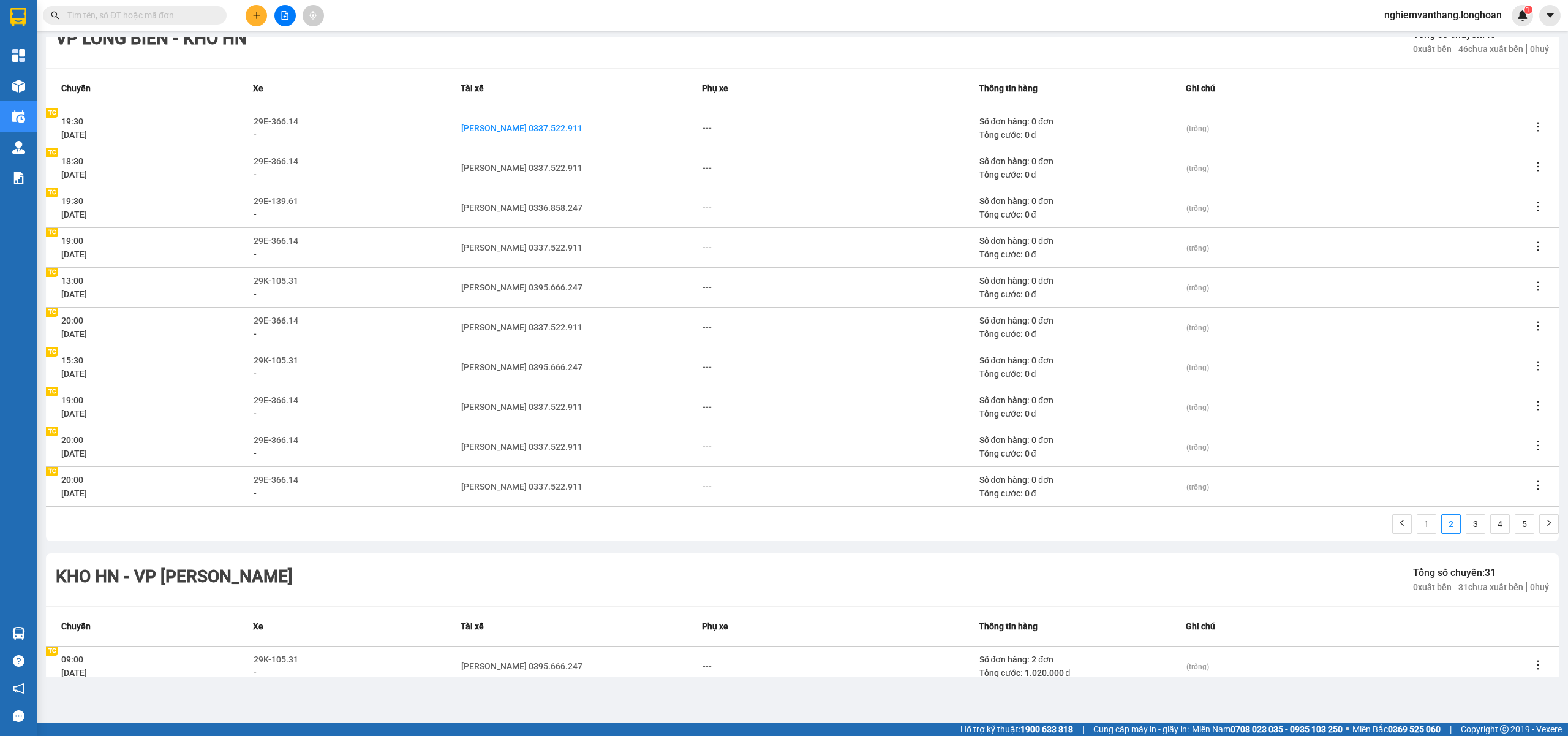
scroll to position [6525, 0]
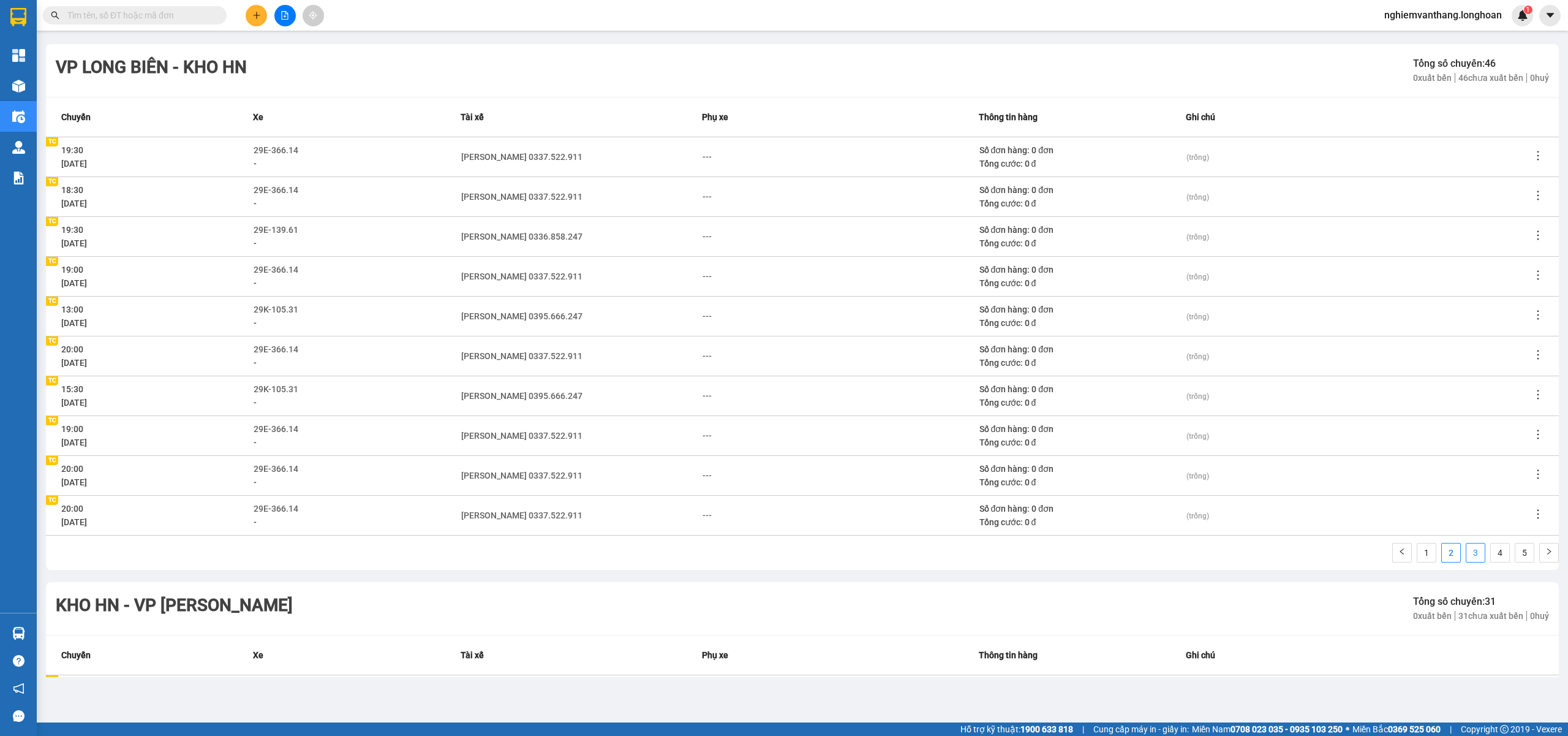
click at [1466, 550] on link "3" at bounding box center [1475, 552] width 18 height 18
click at [1492, 547] on link "4" at bounding box center [1499, 552] width 18 height 18
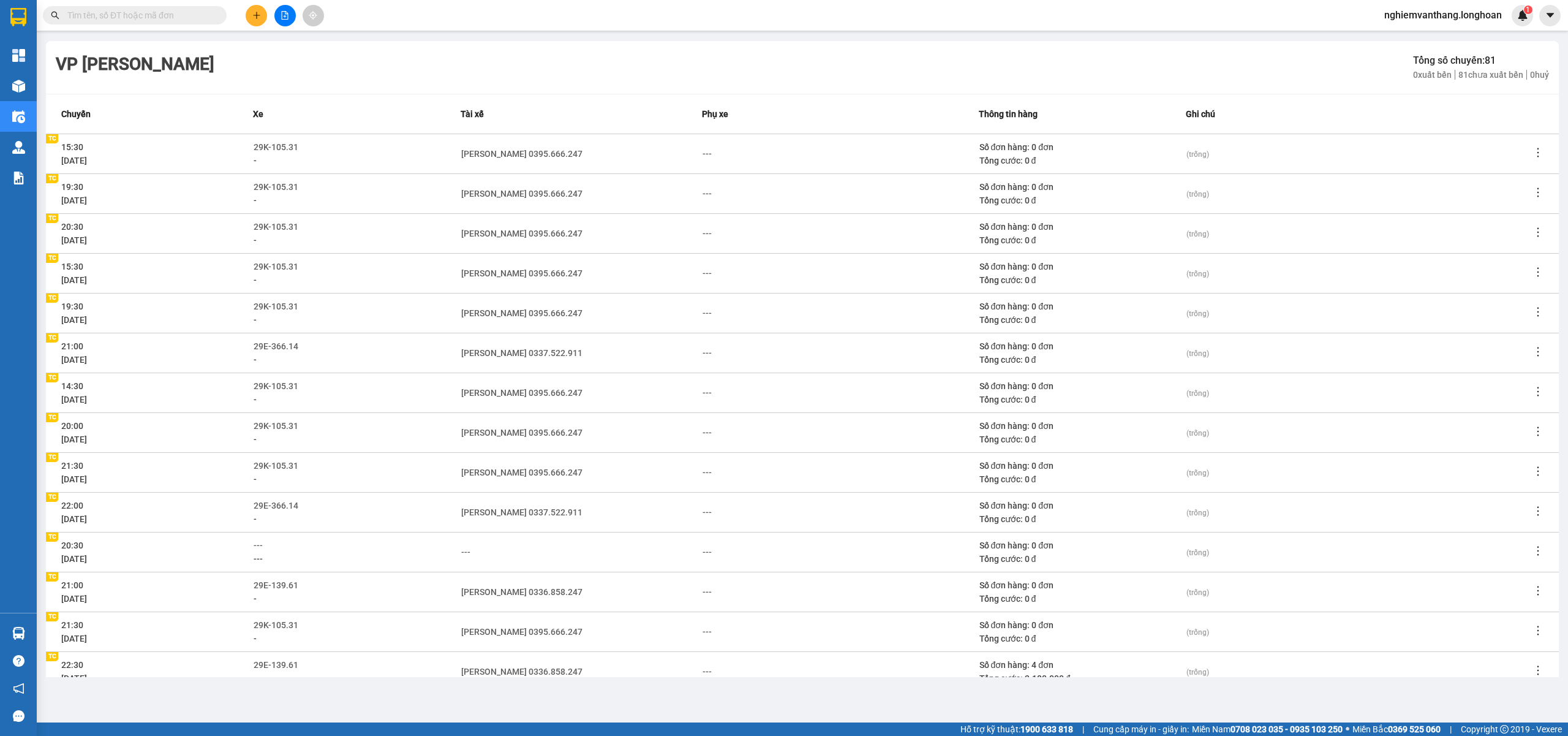
scroll to position [0, 0]
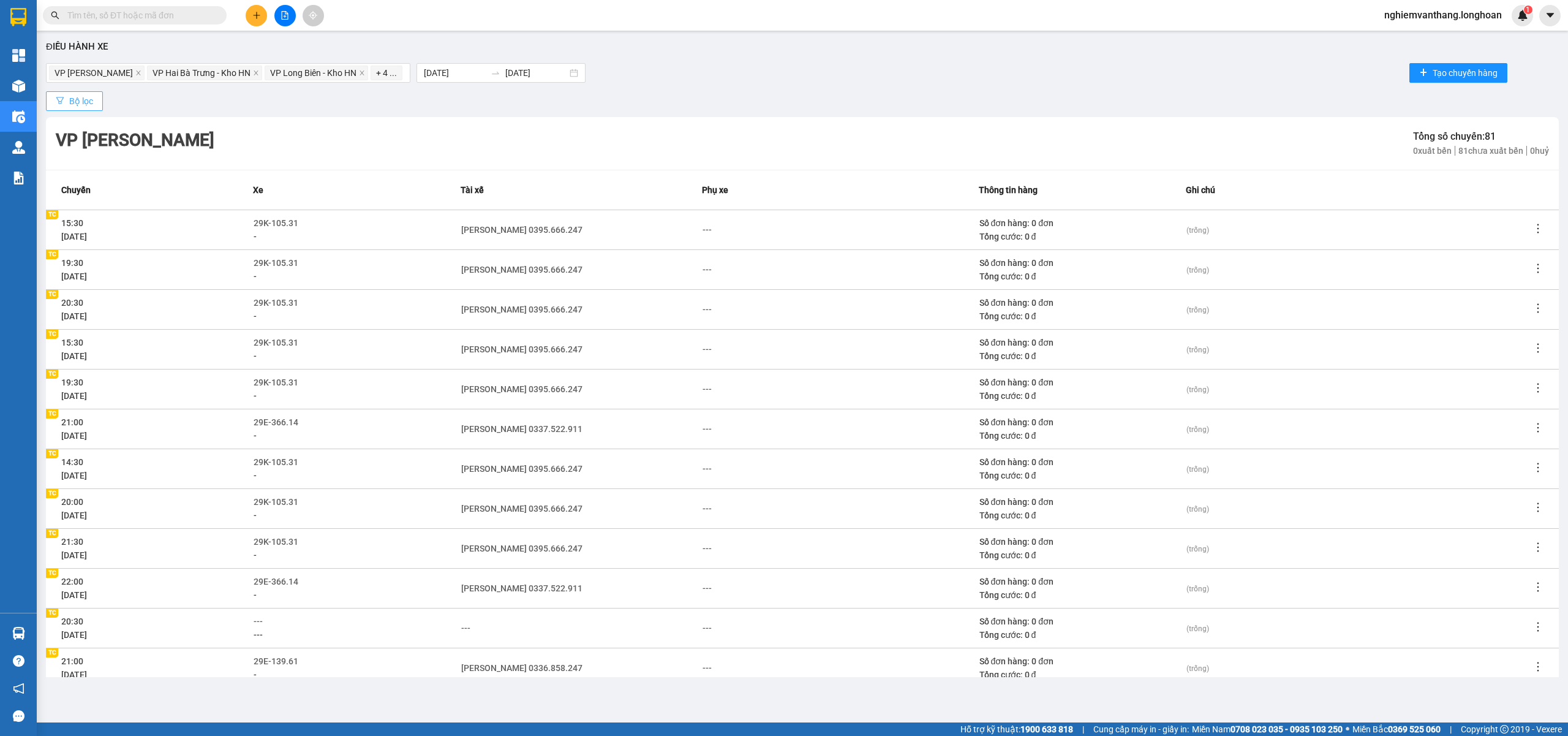
click at [79, 98] on span "Bộ lọc" at bounding box center [81, 101] width 24 height 13
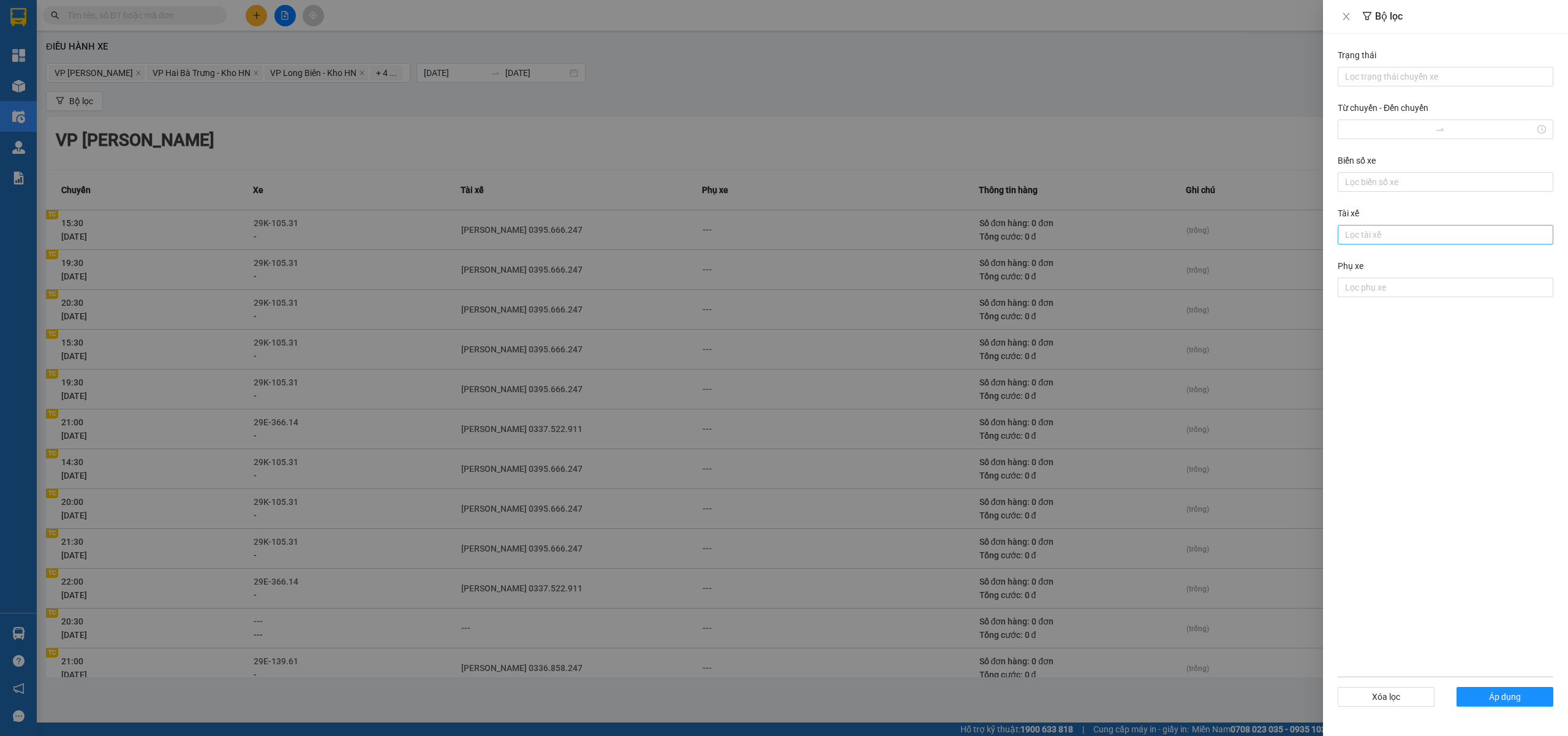
click at [1381, 238] on div at bounding box center [1445, 234] width 210 height 15
type input "luân"
click at [1396, 257] on div "Phạm Thế Luân 0395.666.247" at bounding box center [1445, 260] width 201 height 13
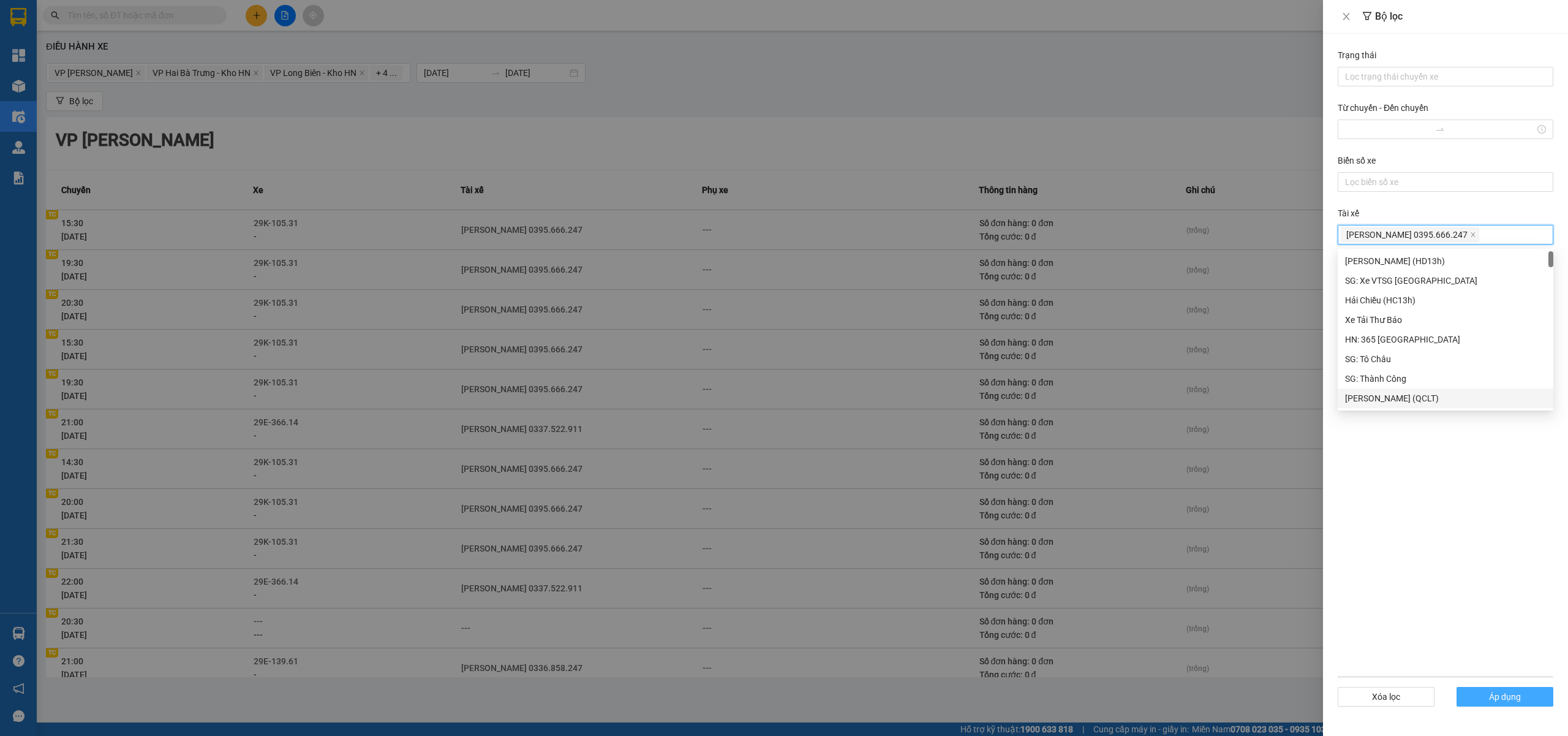
click at [1507, 692] on span "Áp dụng" at bounding box center [1505, 696] width 32 height 13
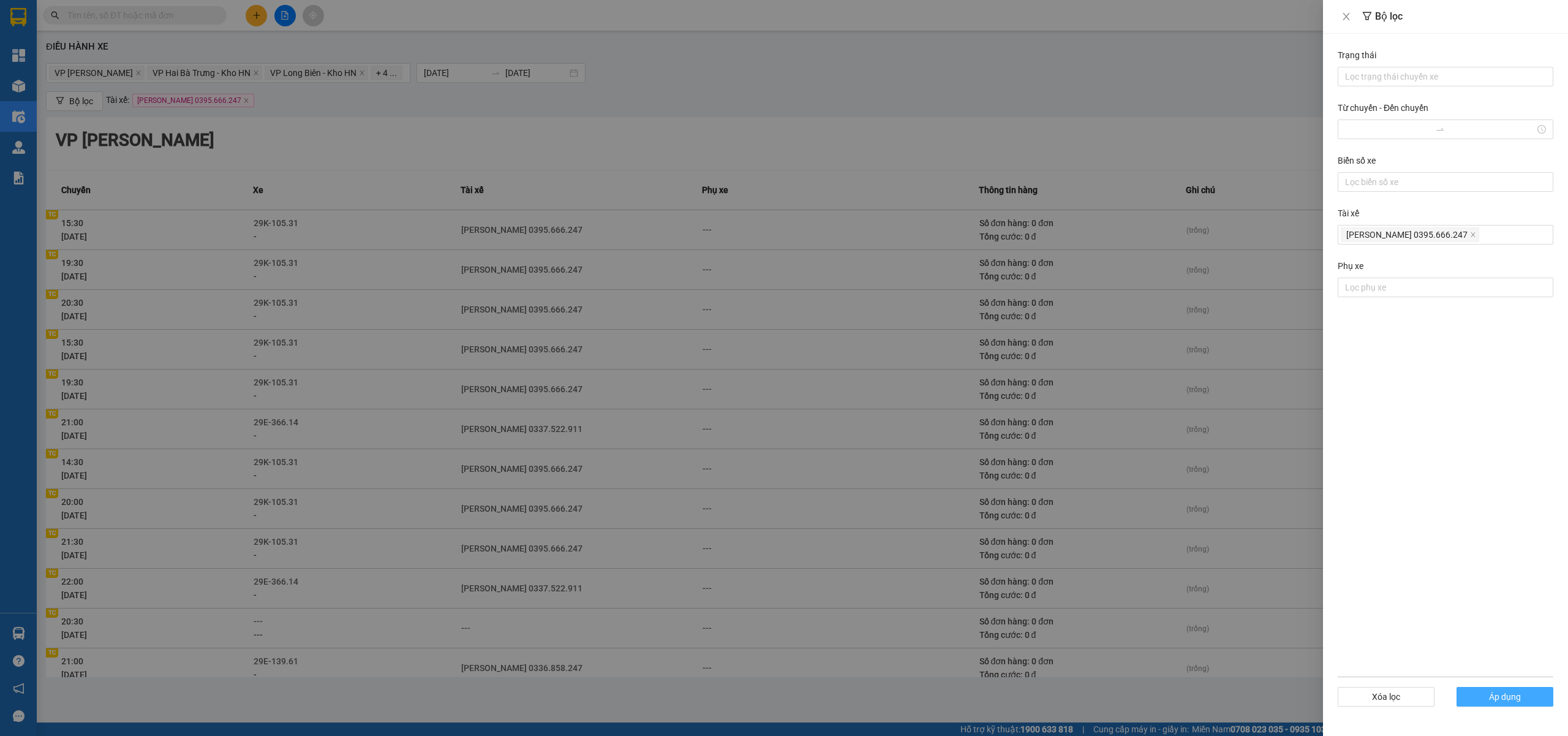
click at [1504, 699] on span "Áp dụng" at bounding box center [1505, 696] width 32 height 13
click at [1252, 235] on div at bounding box center [784, 368] width 1568 height 736
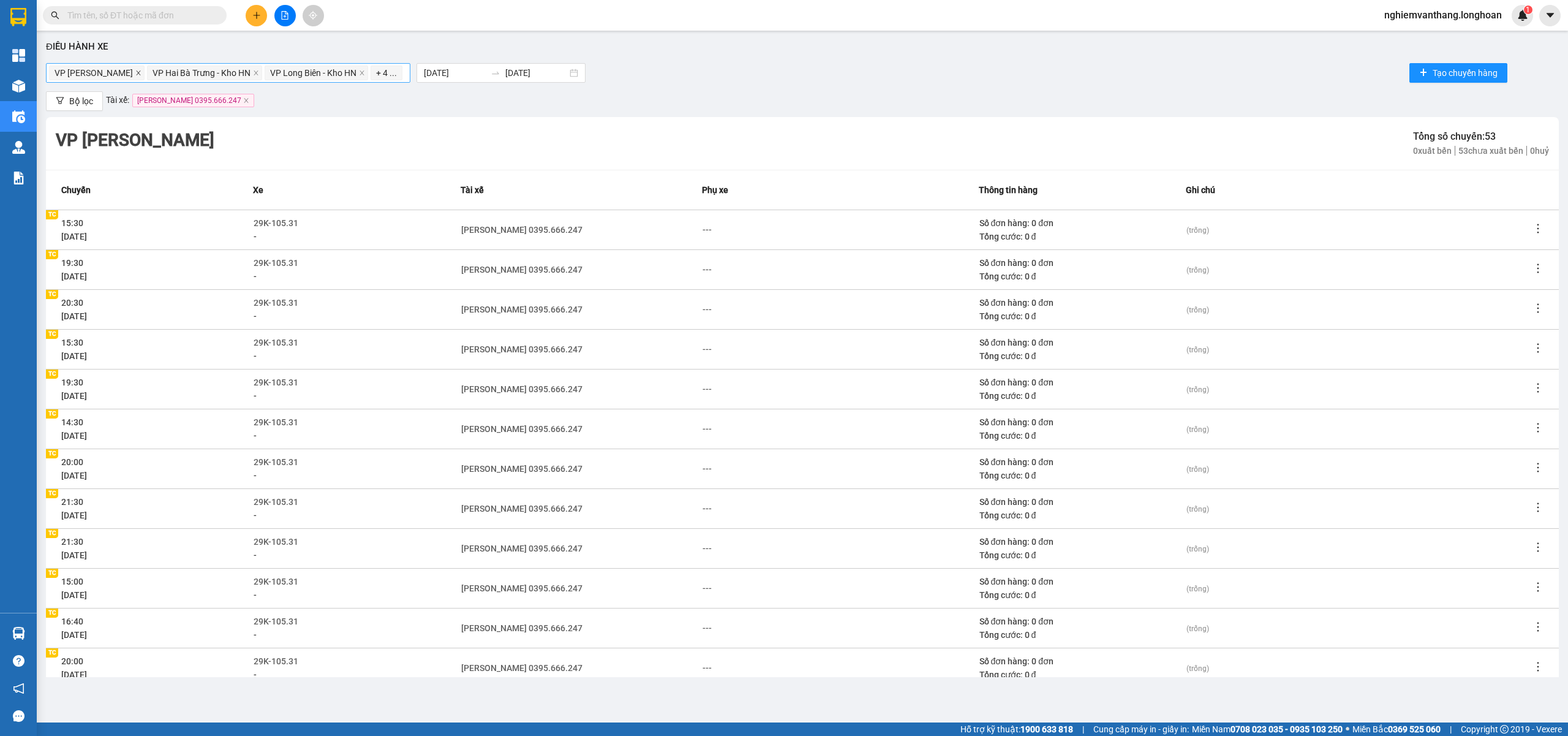
click at [142, 74] on icon "close" at bounding box center [138, 73] width 6 height 6
click at [441, 66] on input "search" at bounding box center [441, 73] width 2 height 15
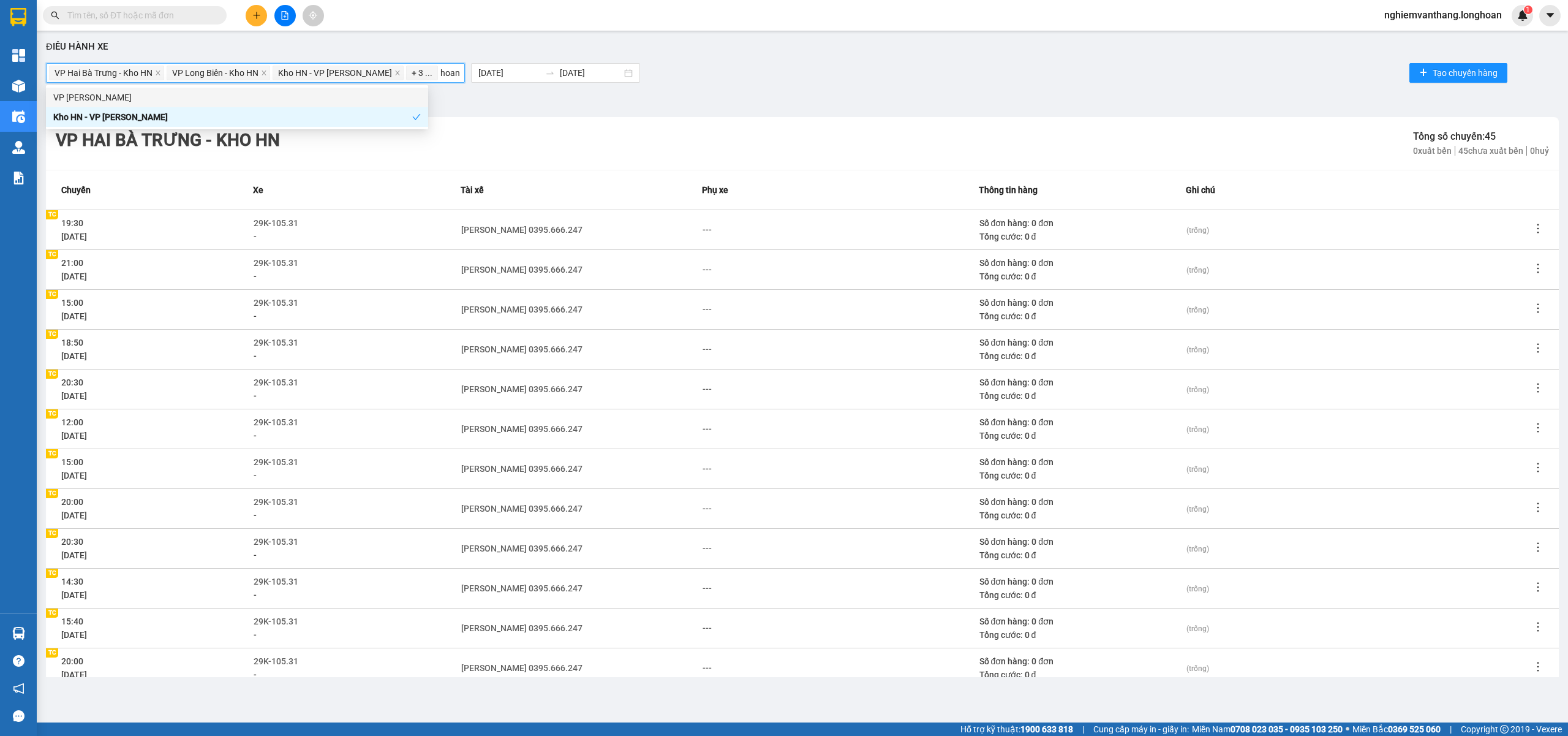
type input "hoang"
click at [180, 93] on div "VP [PERSON_NAME]" at bounding box center [237, 97] width 368 height 13
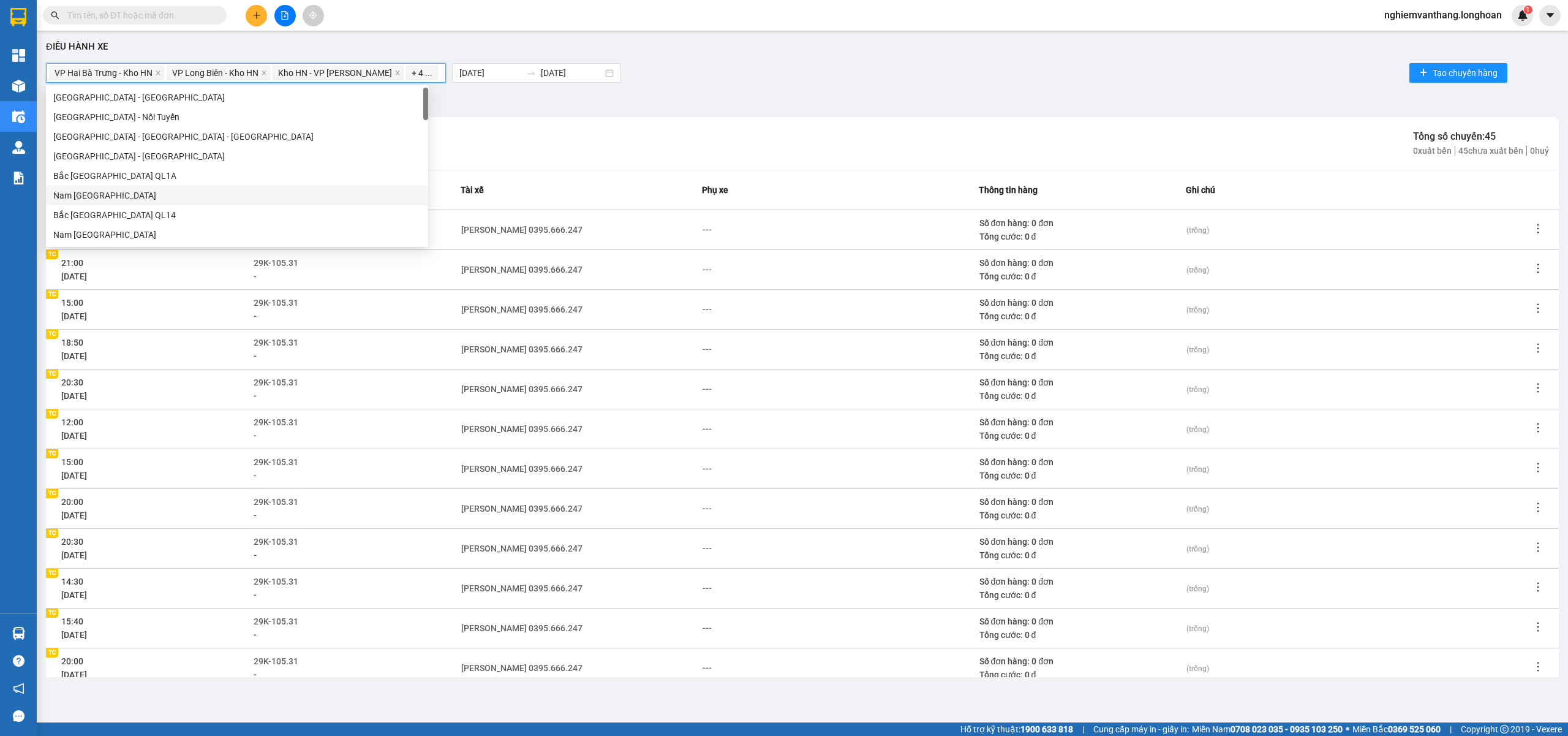
click at [640, 109] on div "Bộ lọc Tài xế: Phạm Thế Luân 0395.666.247" at bounding box center [802, 101] width 1513 height 20
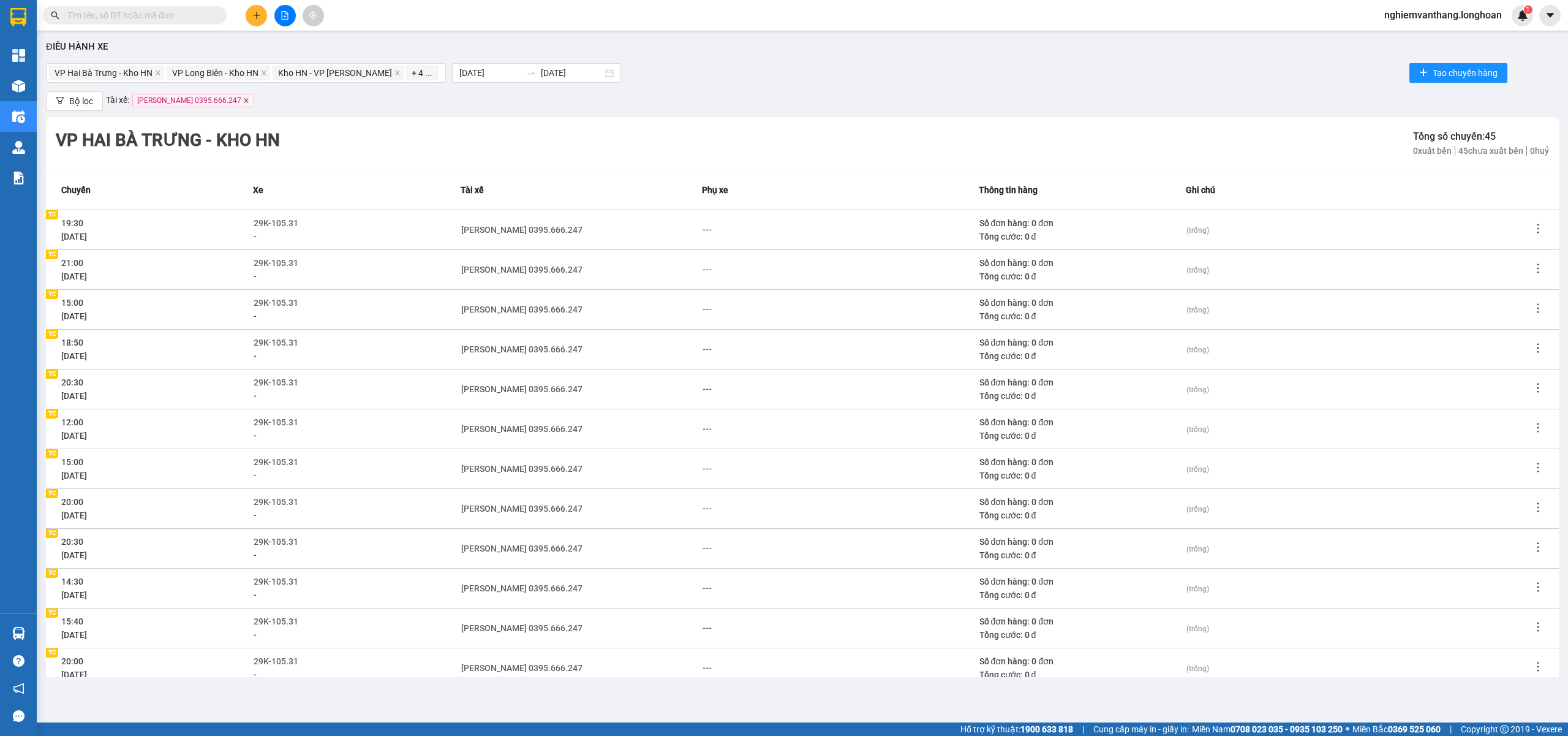
click at [244, 102] on icon "close" at bounding box center [245, 100] width 4 height 4
click at [91, 105] on span "Bộ lọc" at bounding box center [81, 101] width 24 height 13
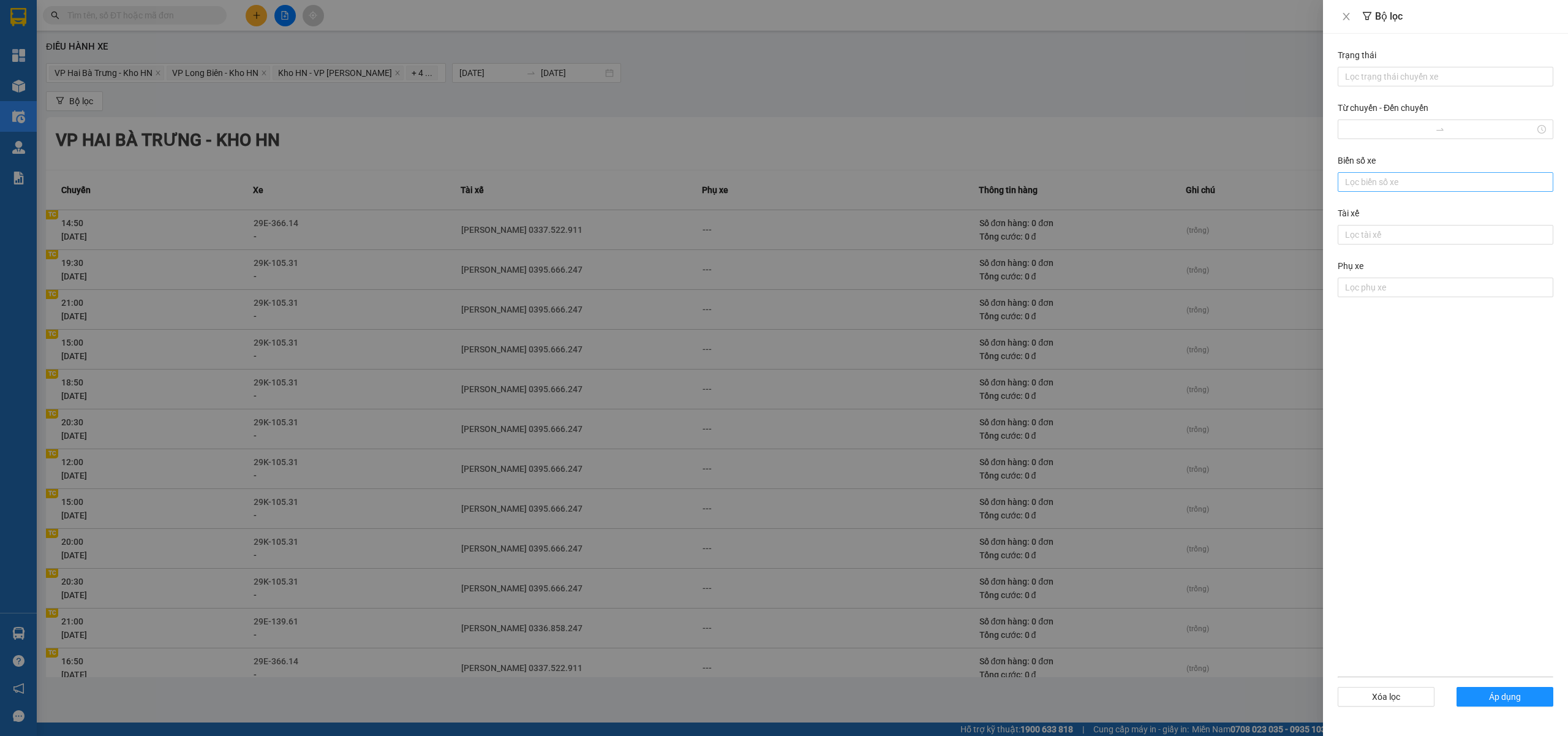
click at [1382, 186] on div at bounding box center [1445, 182] width 210 height 15
type input "phươ"
click at [1469, 390] on form "Trạng thái Lọc trạng thái chuyến xe Từ chuyến - Đến chuyến Biển số xe phươ Tài …" at bounding box center [1445, 385] width 216 height 673
click at [1375, 242] on div at bounding box center [1445, 234] width 210 height 15
type input "phương"
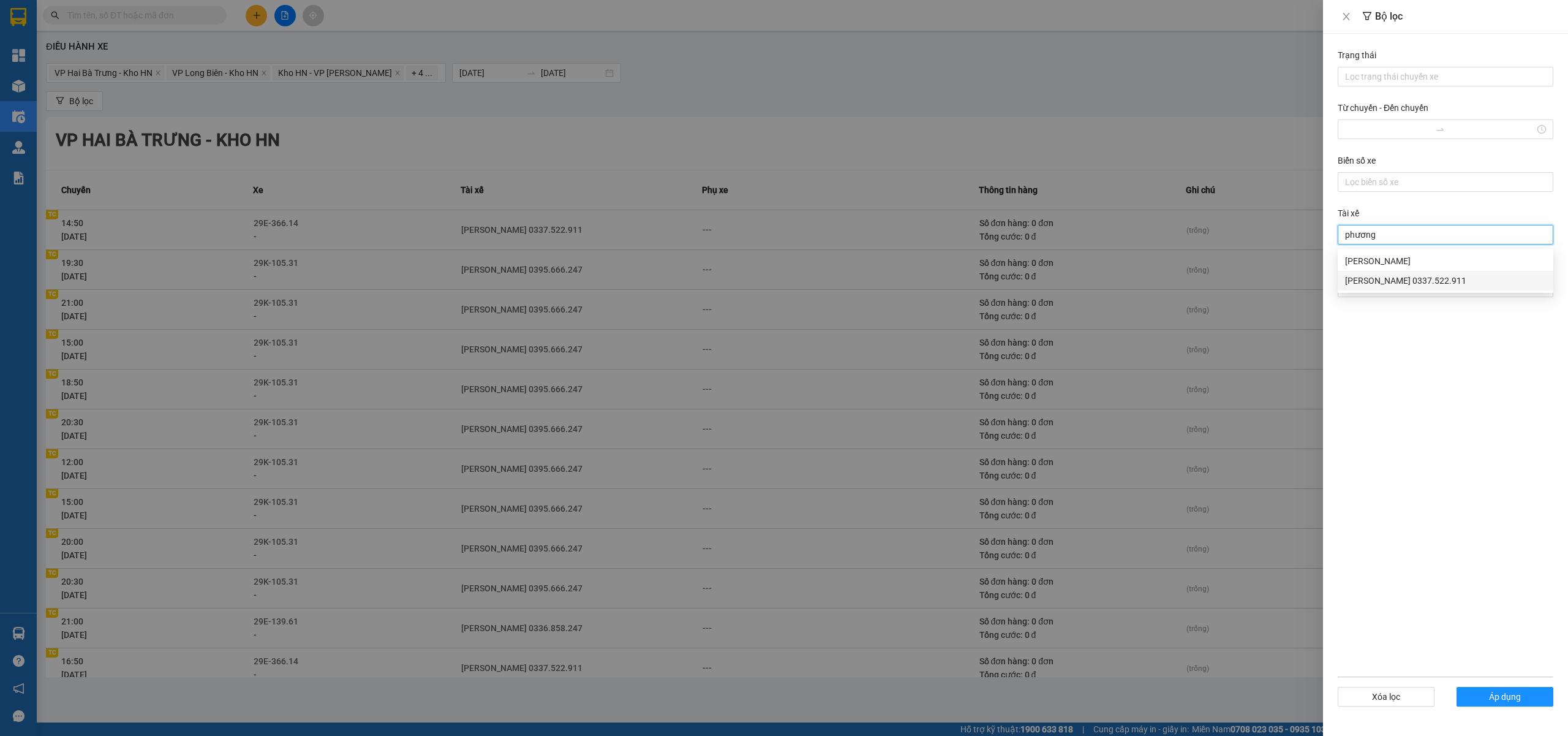
click at [1387, 279] on div "[PERSON_NAME] 0337.522.911" at bounding box center [1445, 280] width 201 height 13
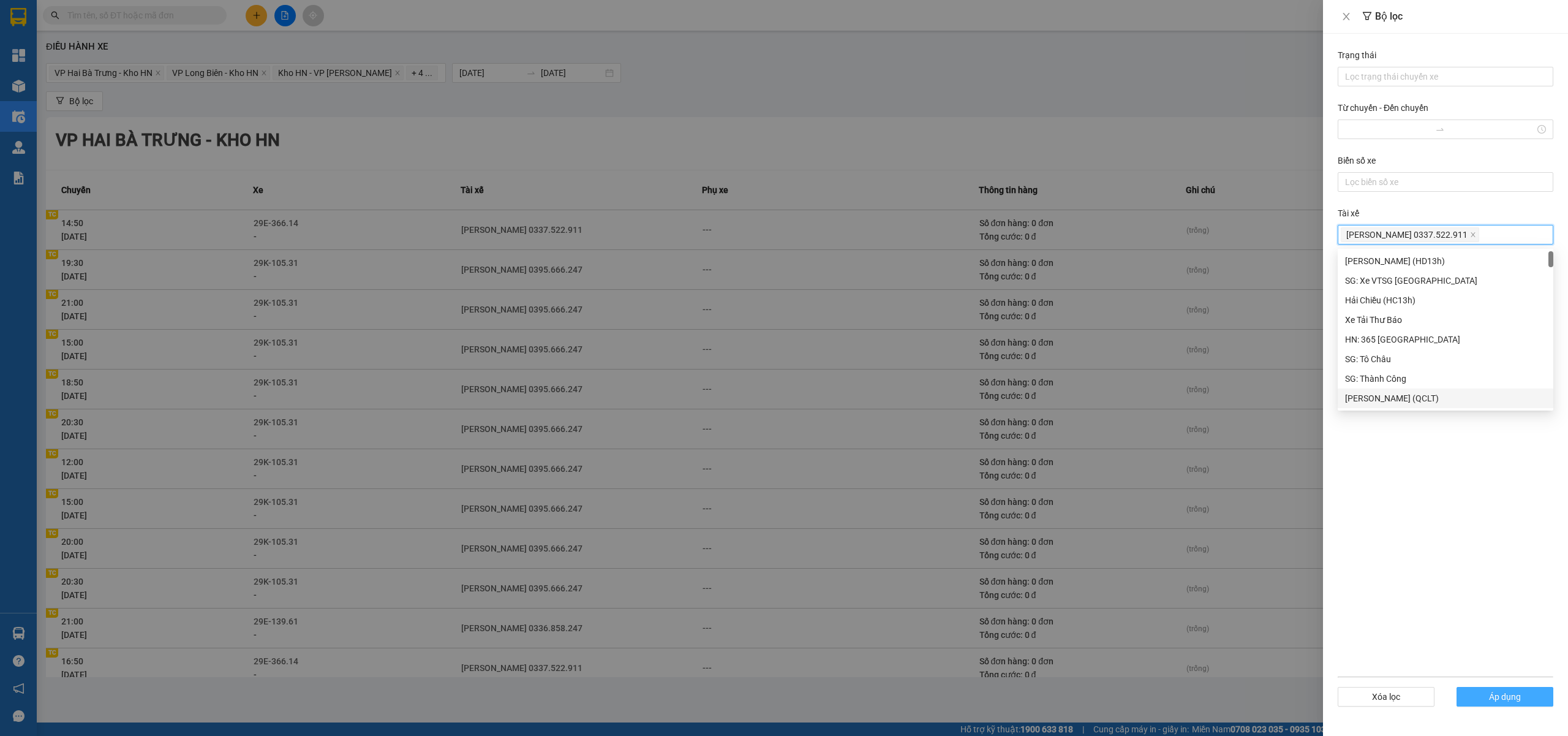
click at [1504, 689] on button "Áp dụng" at bounding box center [1505, 696] width 97 height 20
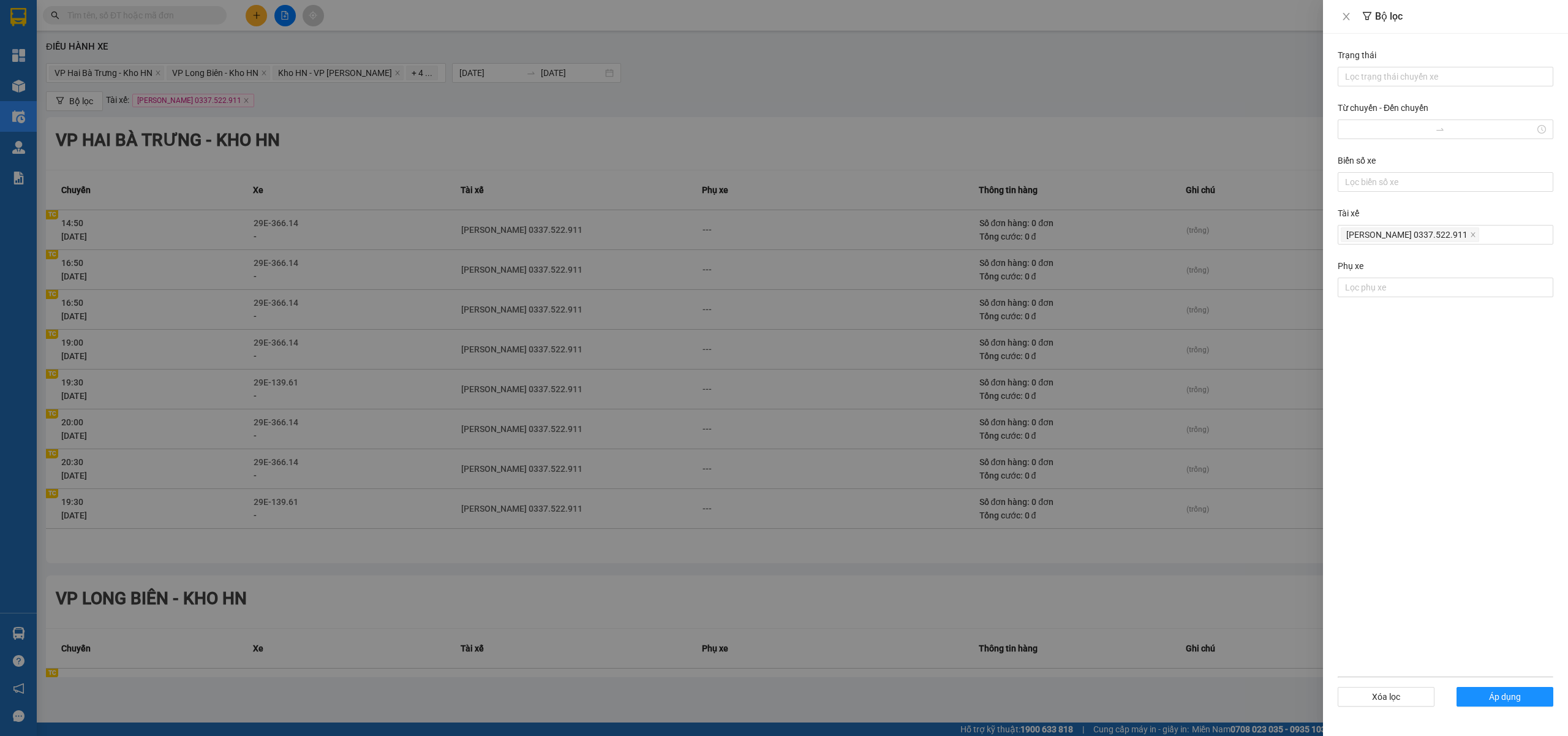
click at [757, 330] on div at bounding box center [784, 368] width 1568 height 736
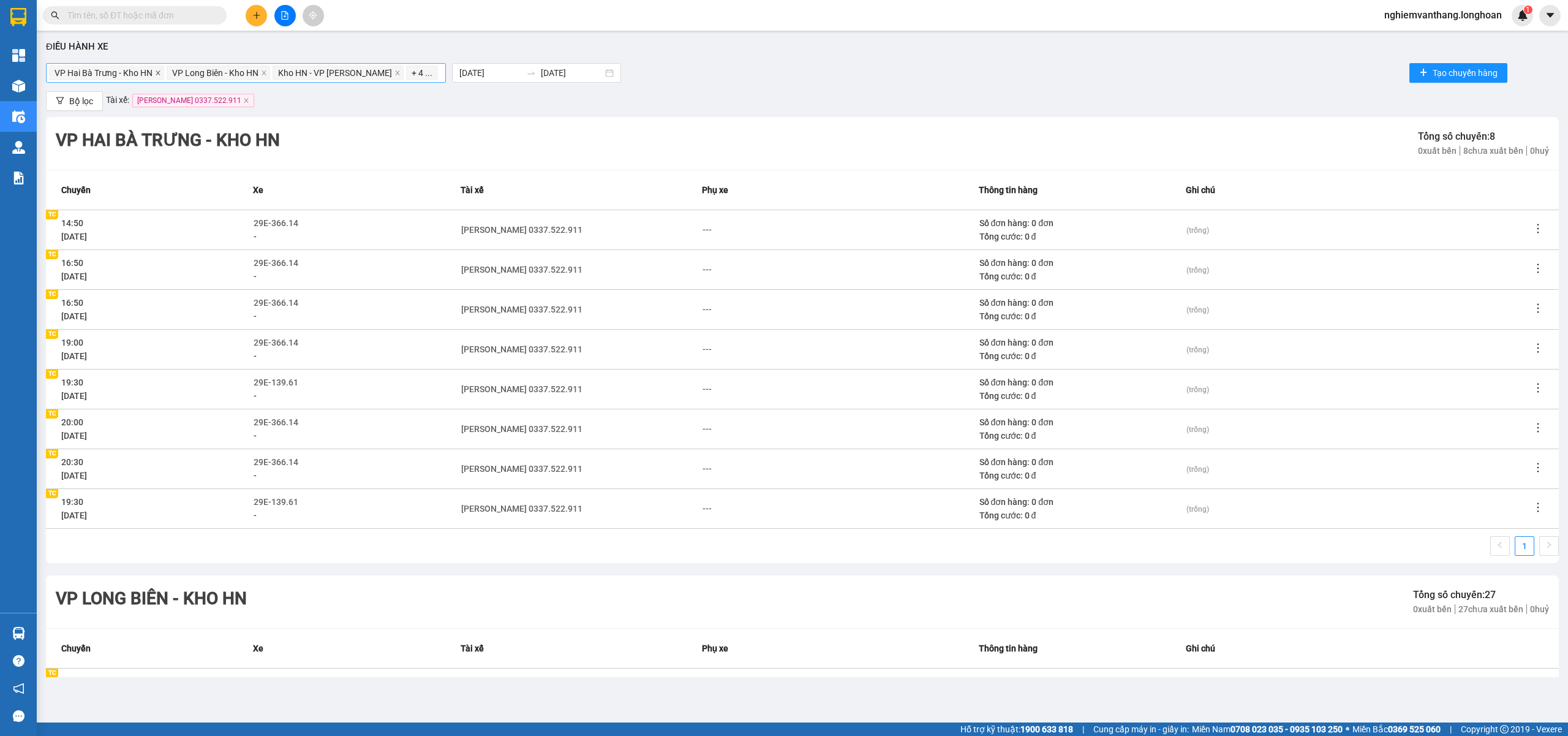
click at [156, 76] on icon "close" at bounding box center [158, 73] width 6 height 6
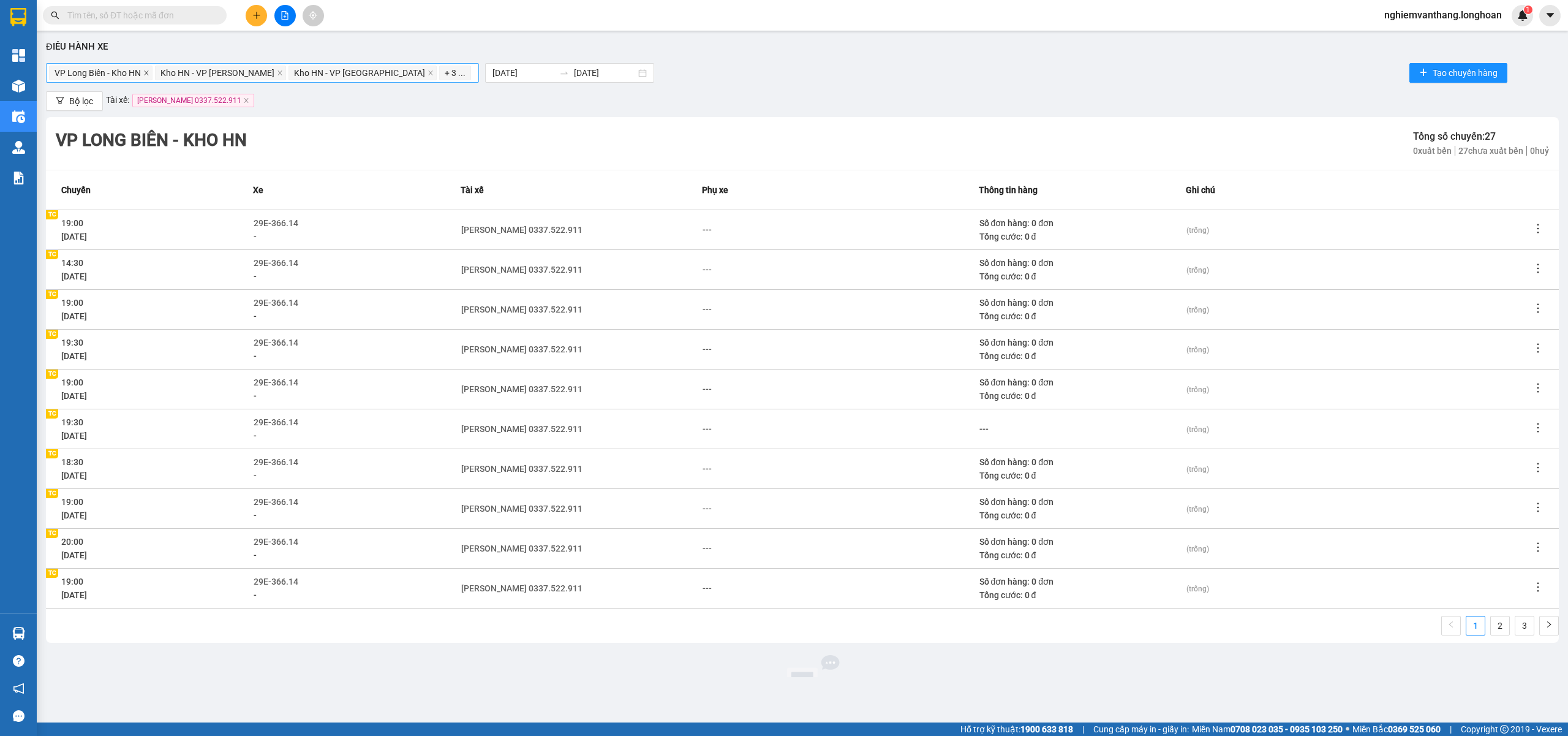
click at [147, 74] on icon "close" at bounding box center [146, 73] width 6 height 6
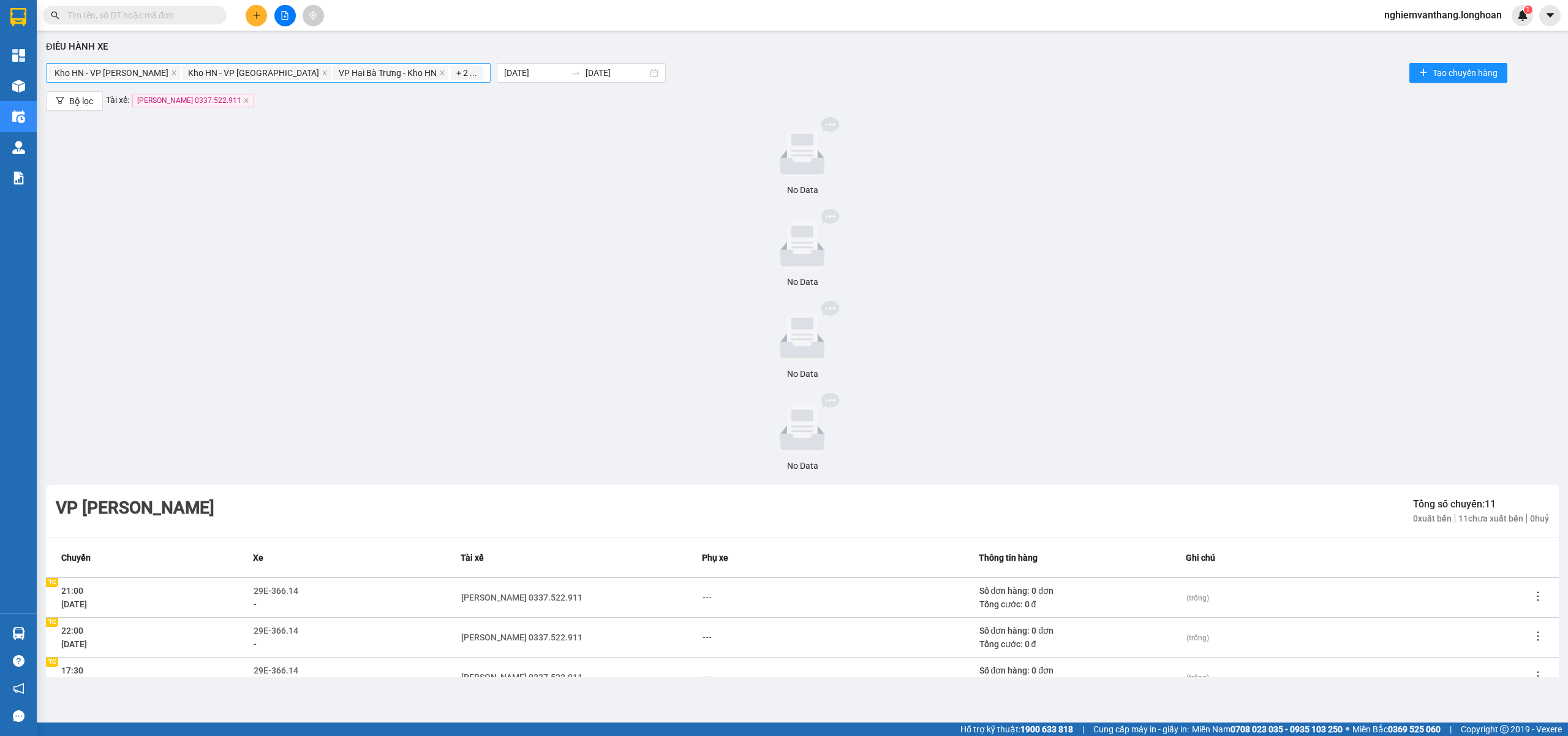
click at [147, 74] on span "Kho HN - VP Hoàng Mai" at bounding box center [112, 73] width 114 height 13
click at [171, 74] on icon "close" at bounding box center [174, 73] width 6 height 6
click at [321, 74] on icon "close" at bounding box center [324, 73] width 6 height 6
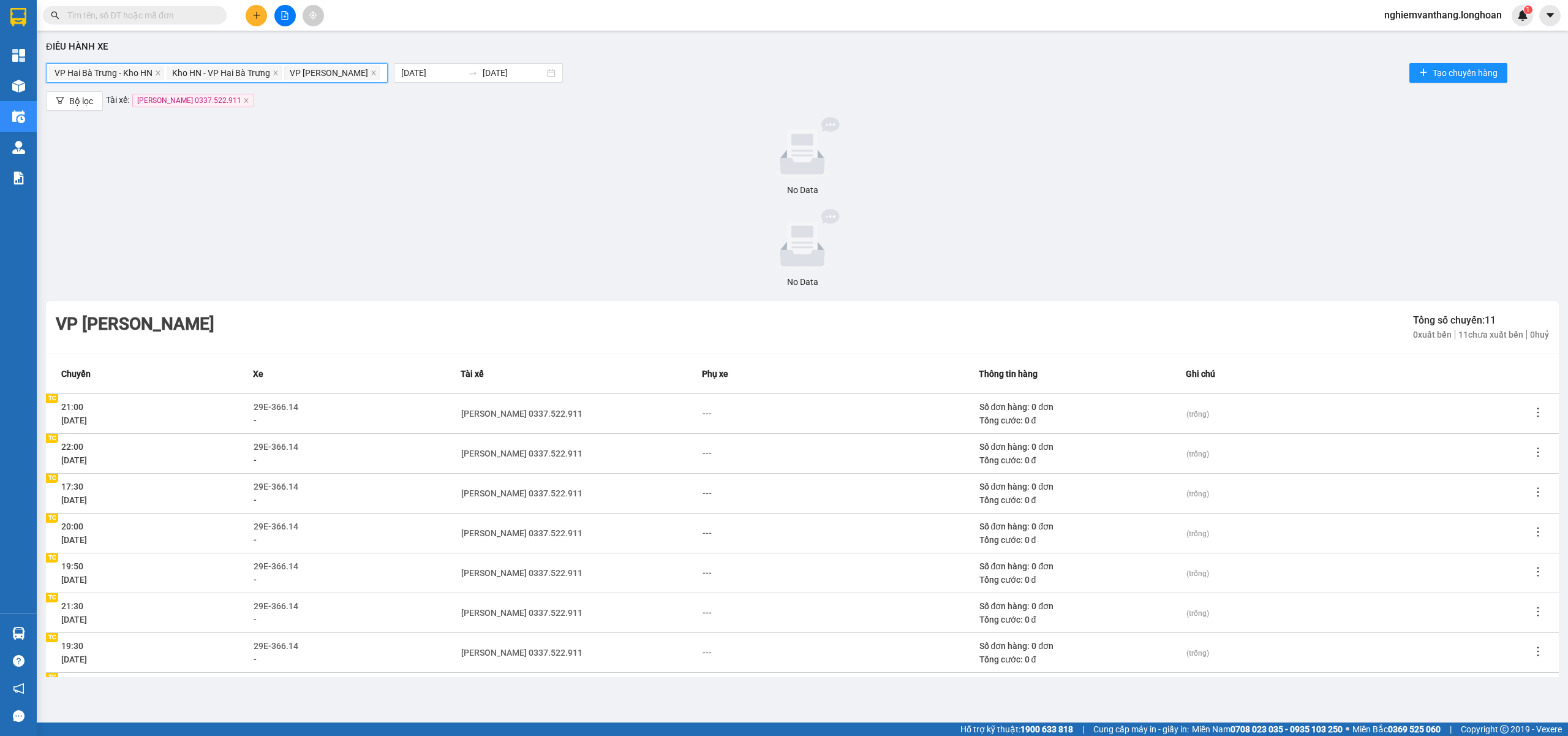
click at [150, 74] on span "VP Hai Bà Trưng - Kho HN" at bounding box center [104, 73] width 98 height 13
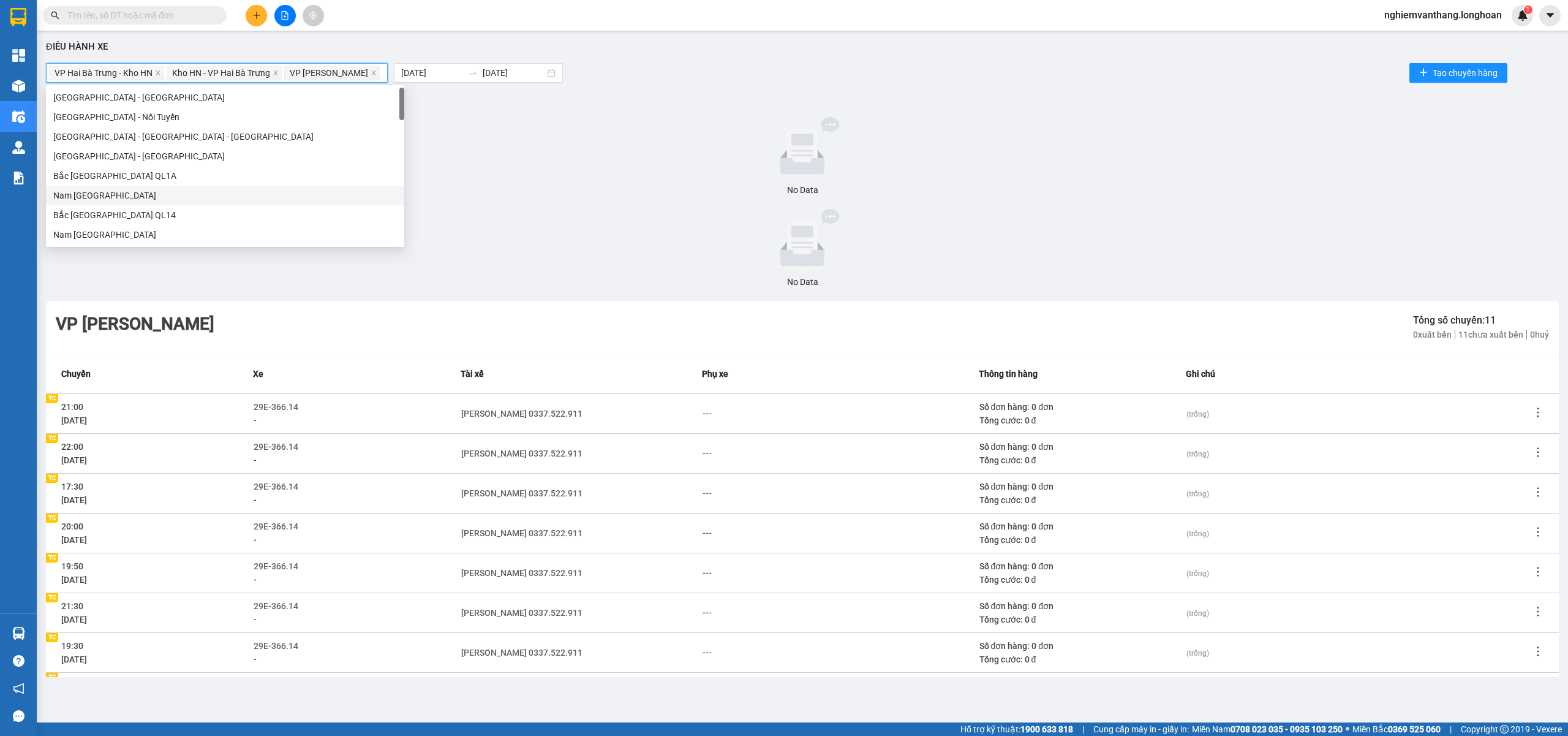
click at [153, 72] on span "VP Hai Bà Trưng - Kho HN" at bounding box center [107, 73] width 116 height 15
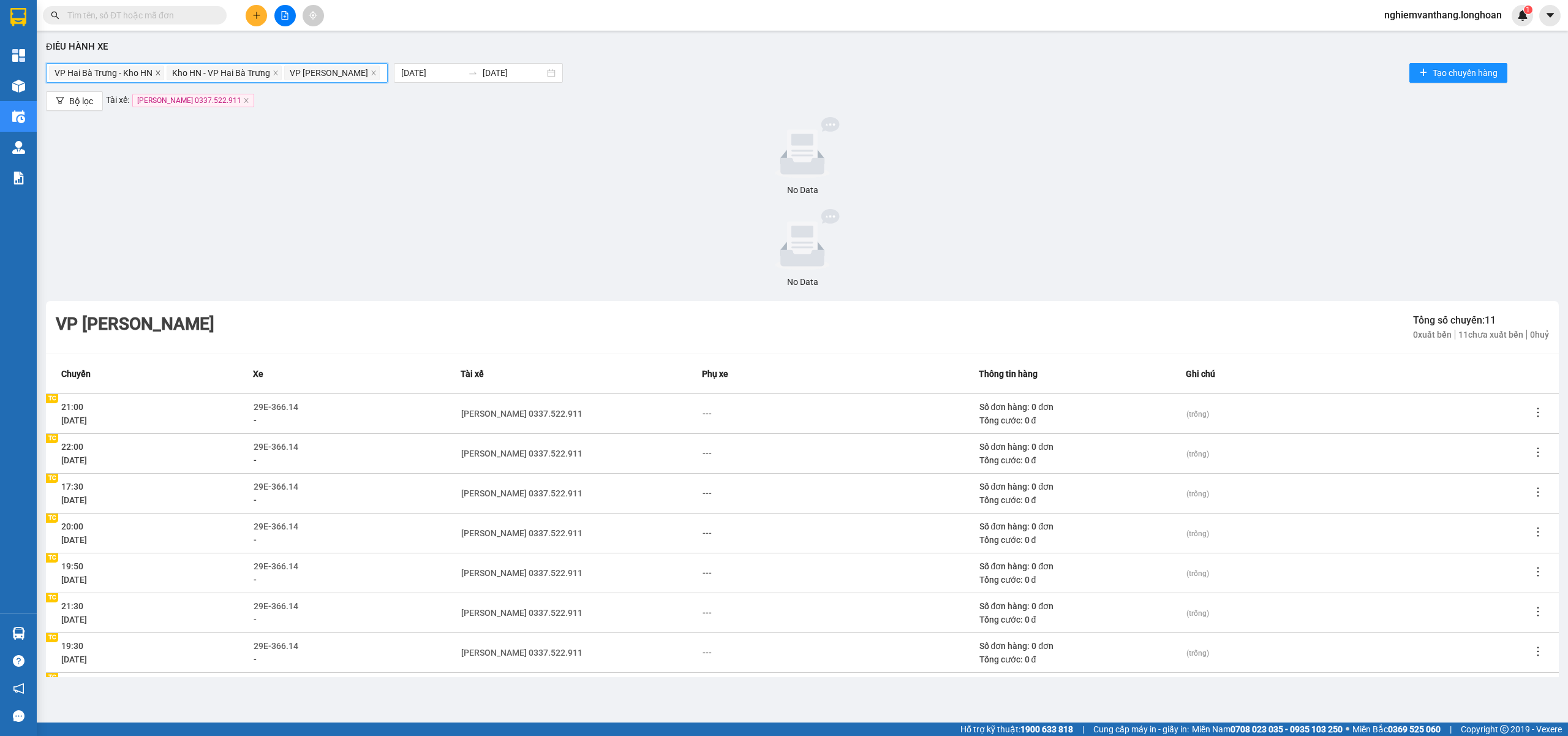
click at [156, 74] on icon "close" at bounding box center [158, 73] width 6 height 6
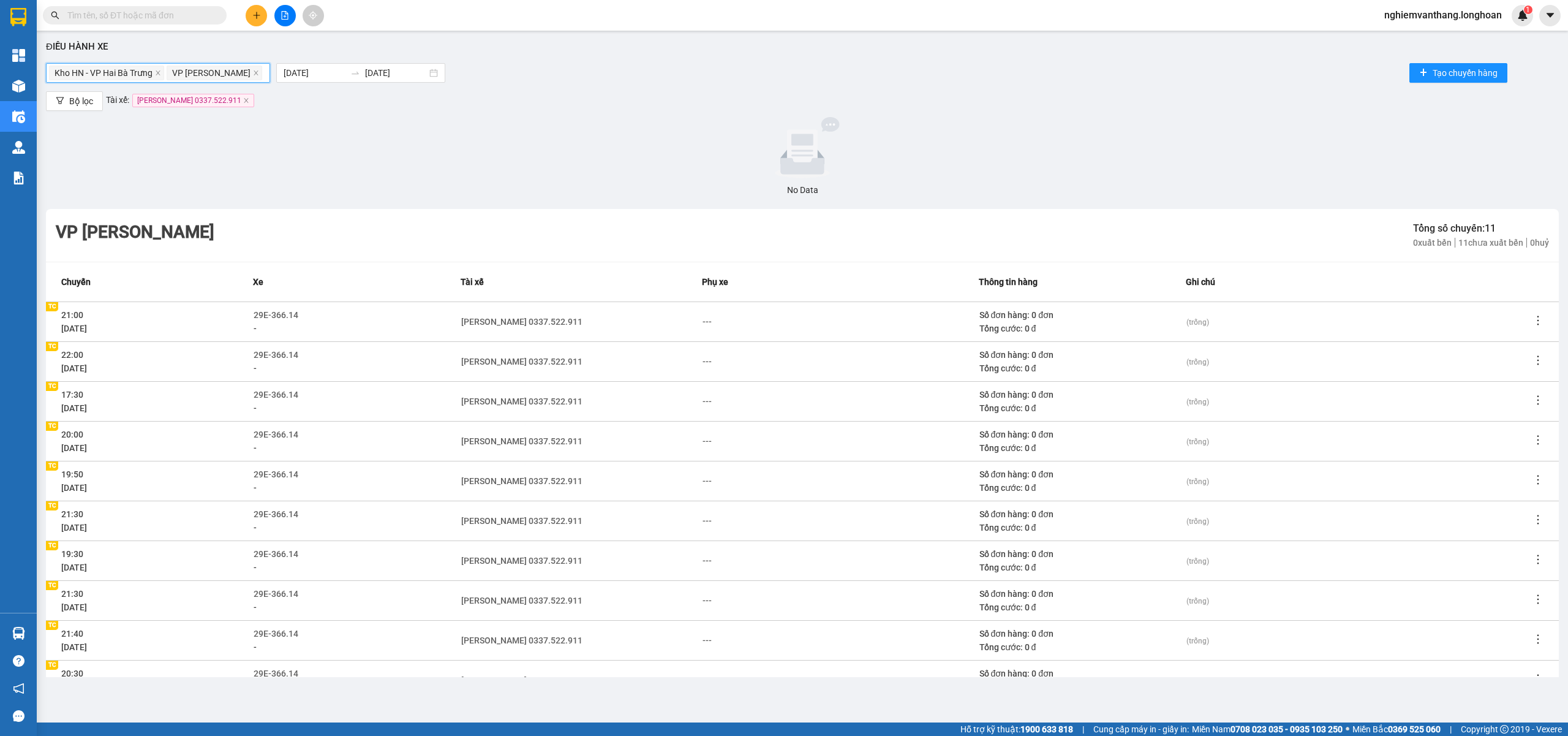
click at [156, 74] on icon "close" at bounding box center [158, 73] width 6 height 6
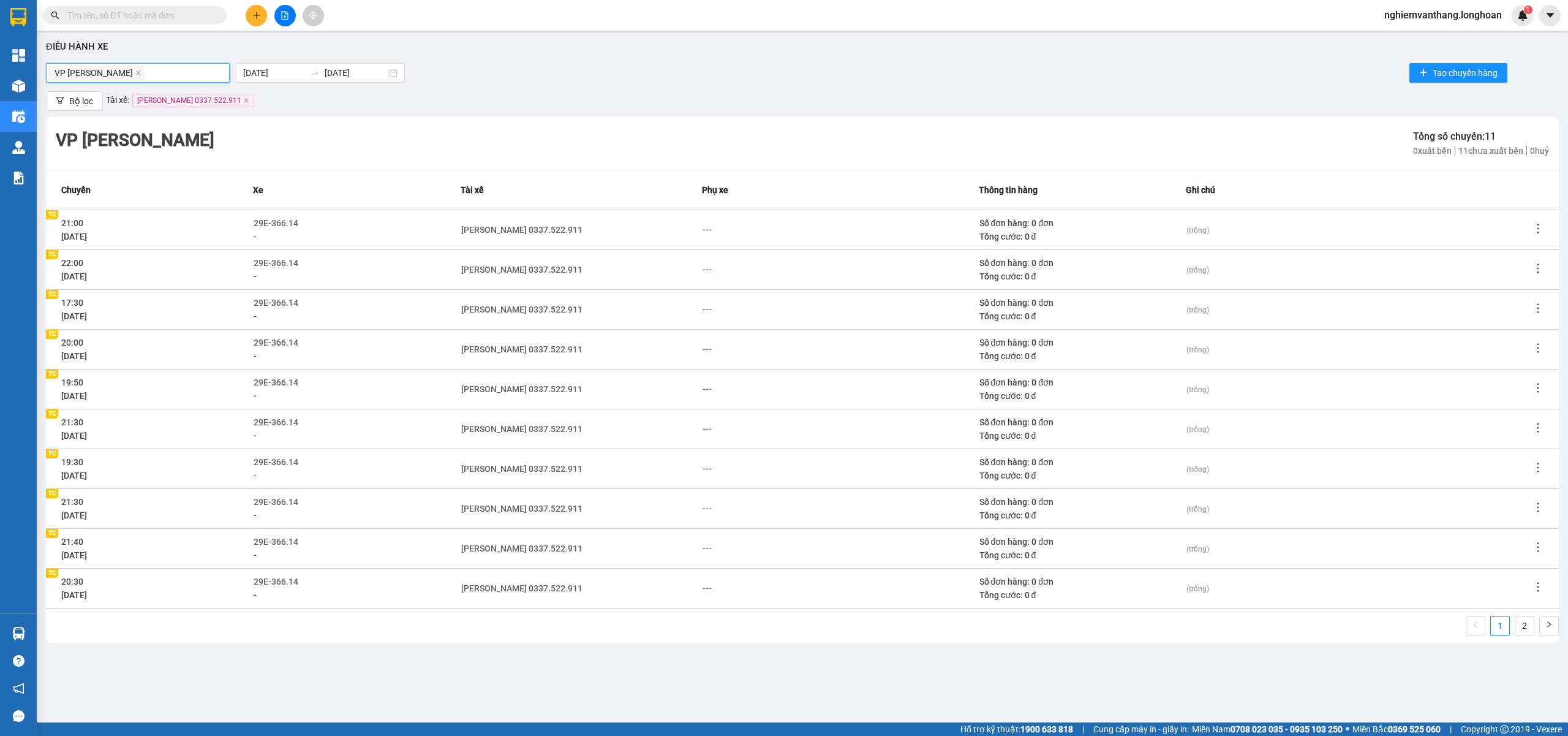
click at [145, 74] on span "VP Hoàng Mai - Kho HN" at bounding box center [97, 73] width 96 height 15
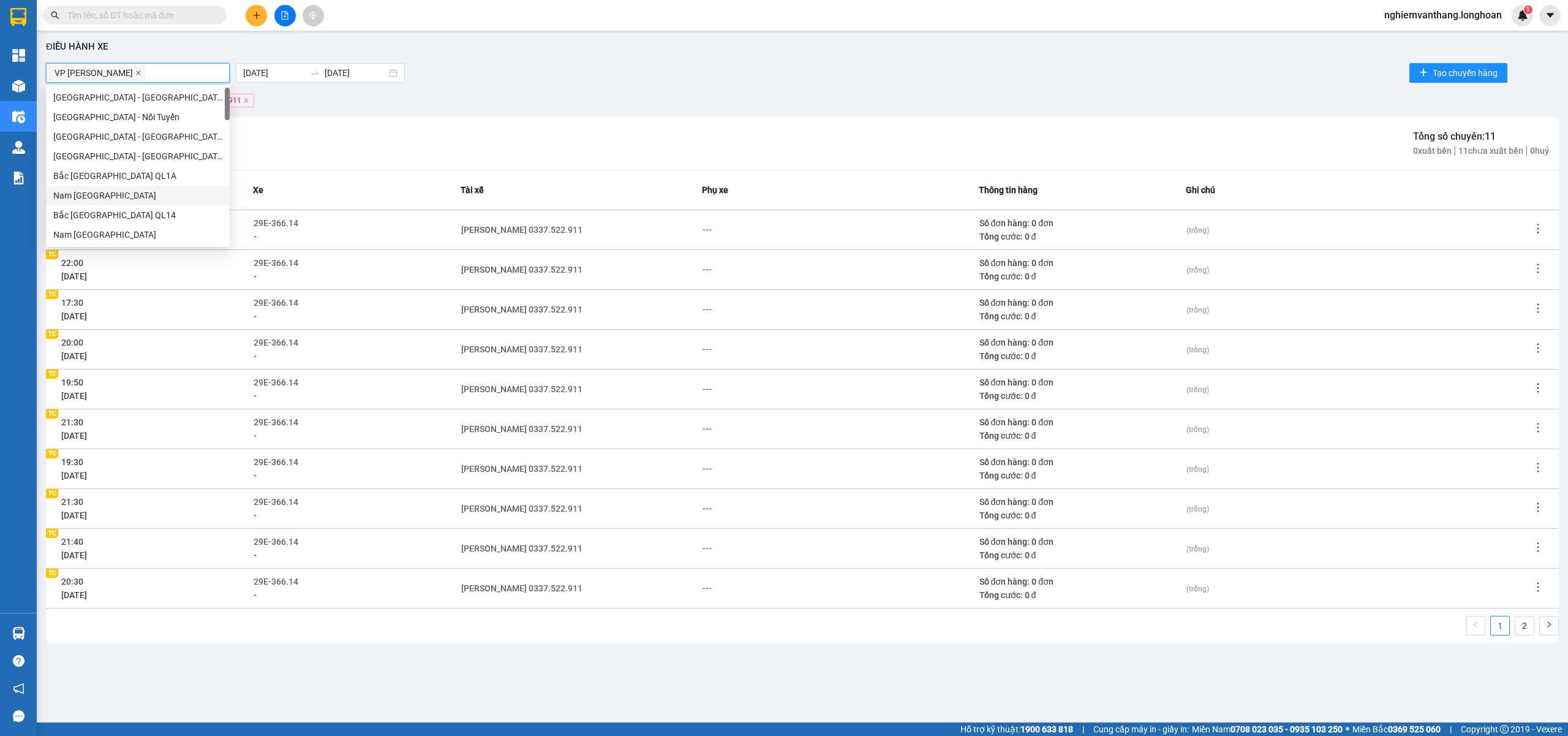
click at [142, 74] on icon "close" at bounding box center [138, 73] width 6 height 6
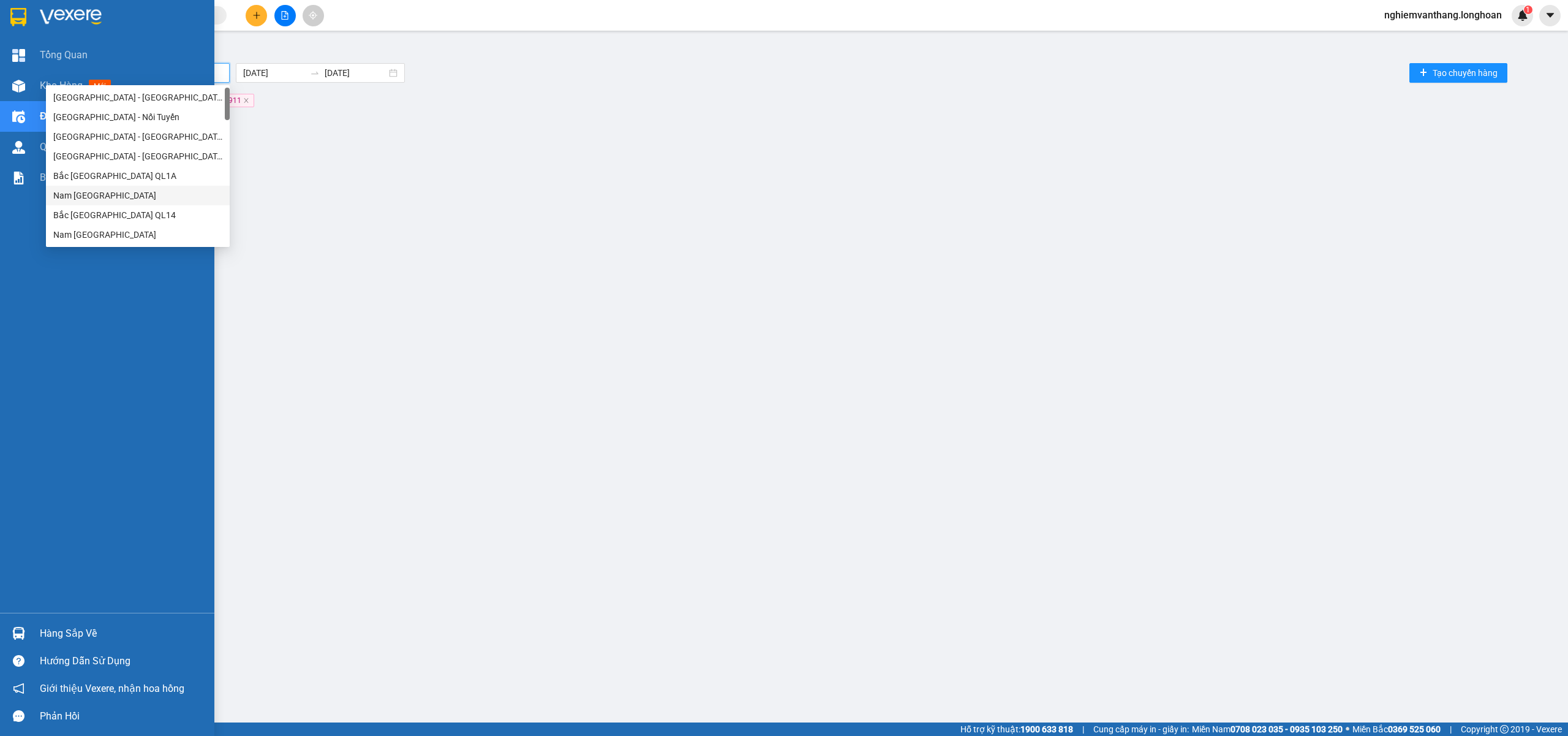
click at [13, 17] on img at bounding box center [18, 17] width 16 height 18
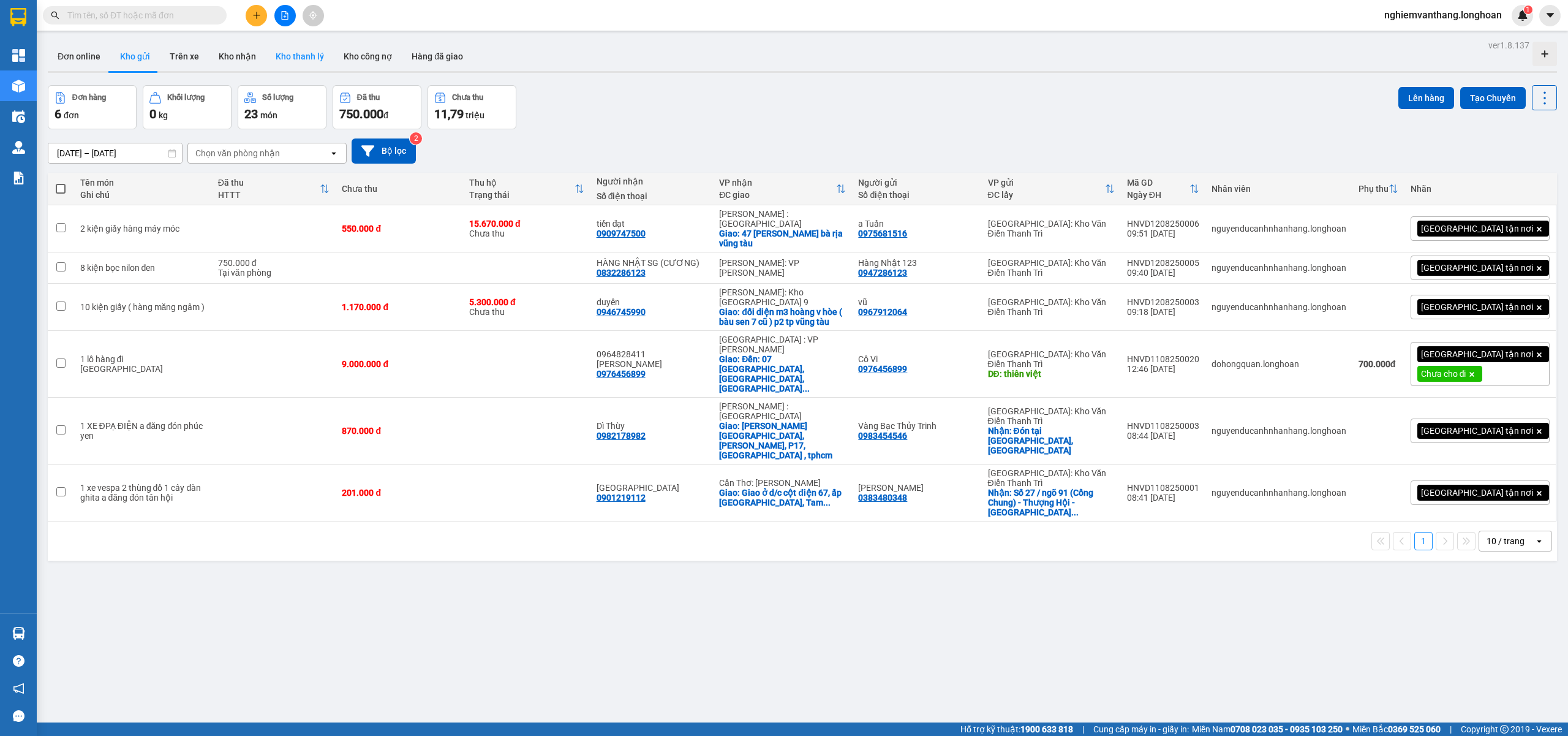
click at [288, 45] on button "Kho thanh lý" at bounding box center [300, 56] width 68 height 29
type input "05/08/2025 – 12/08/2025"
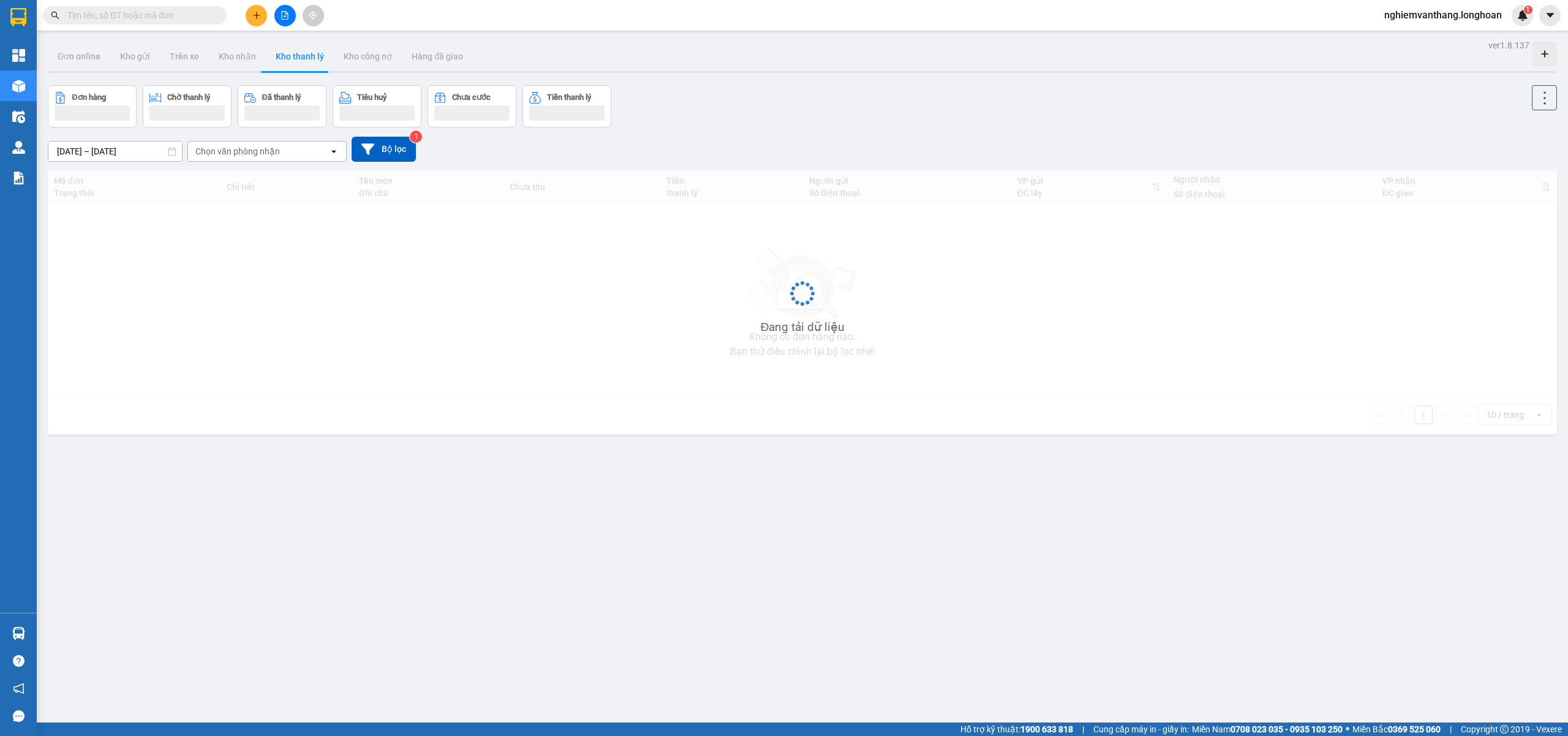
click at [285, 11] on icon "file-add" at bounding box center [285, 15] width 9 height 9
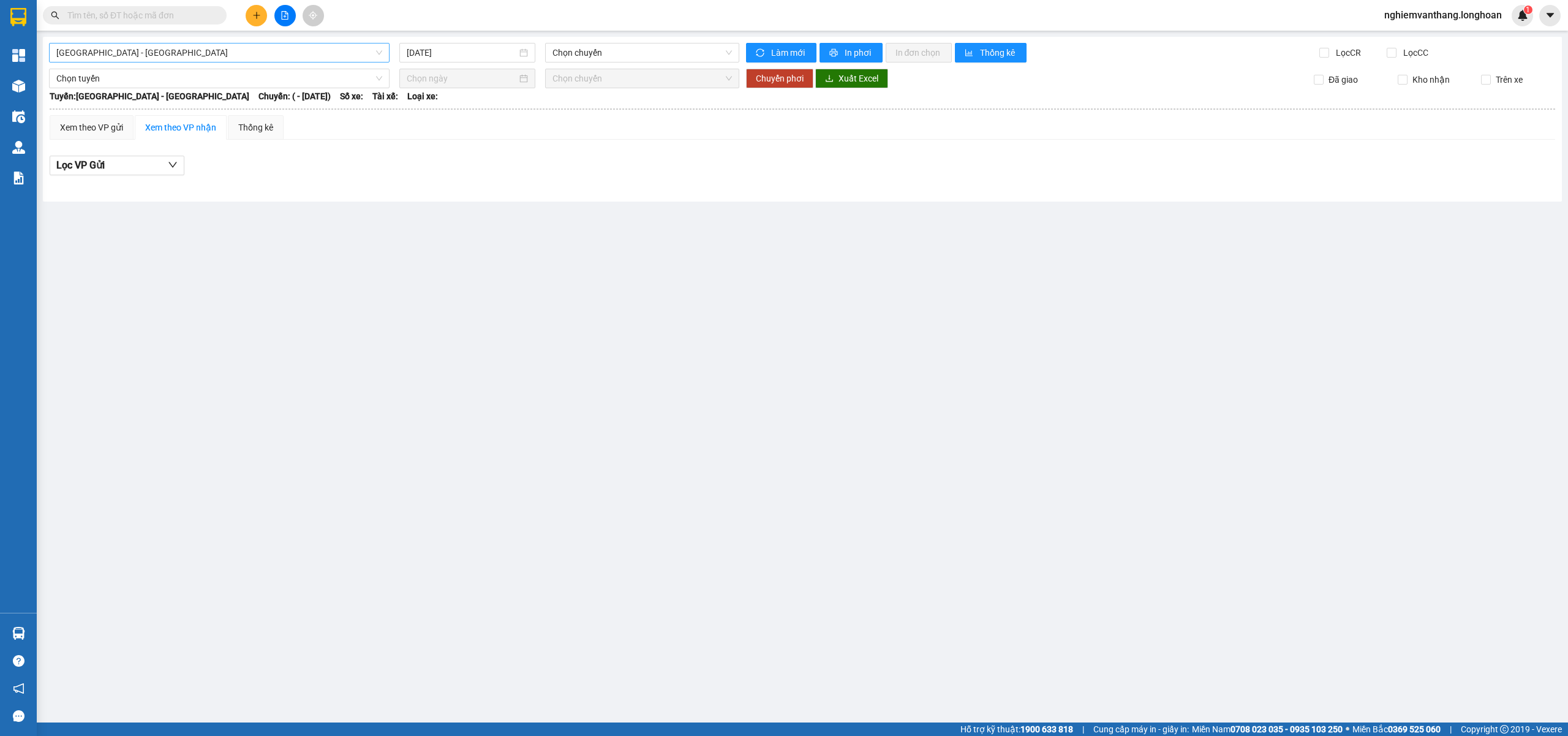
click at [83, 58] on span "[GEOGRAPHIC_DATA] - [GEOGRAPHIC_DATA]" at bounding box center [219, 52] width 326 height 18
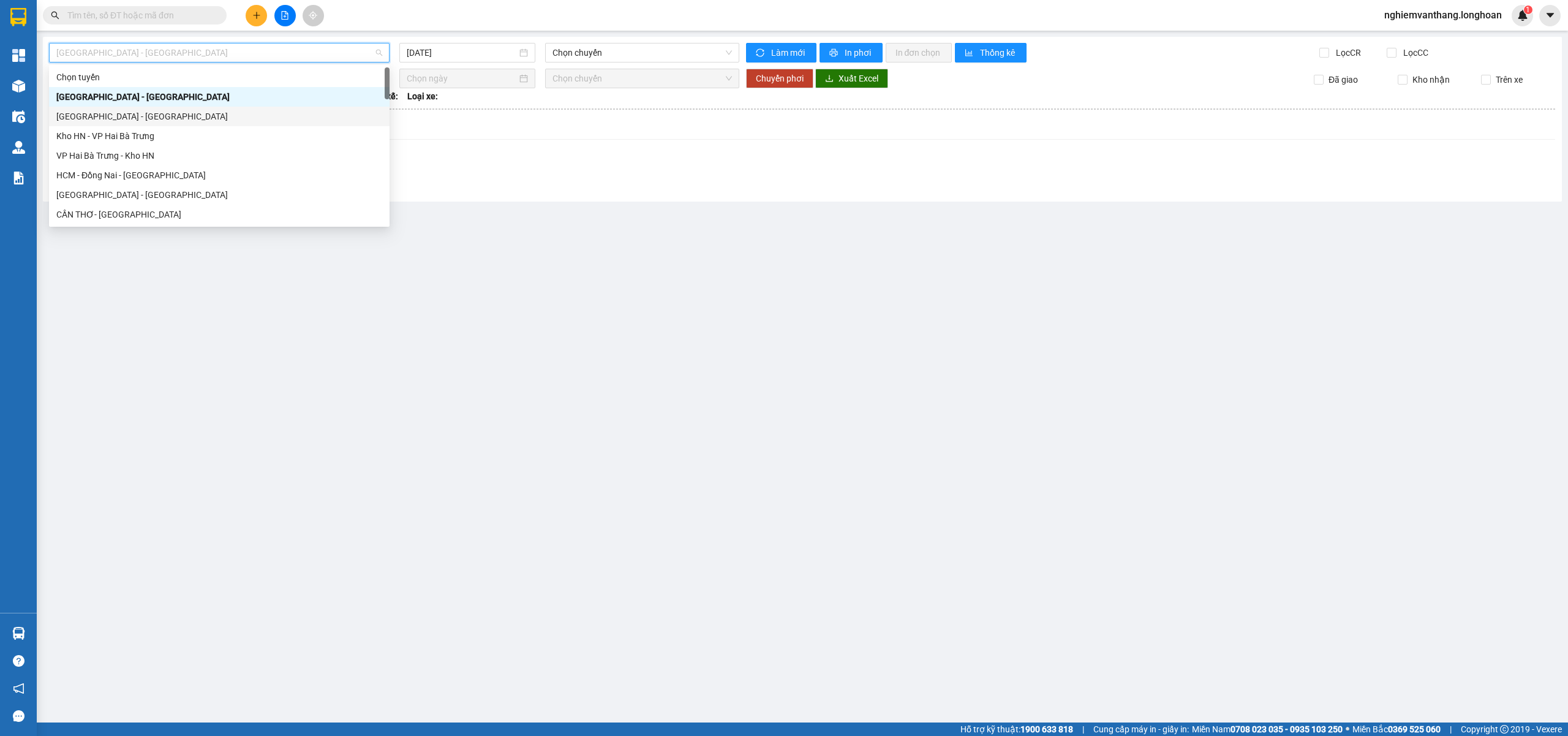
click at [125, 116] on div "[GEOGRAPHIC_DATA] - [GEOGRAPHIC_DATA]" at bounding box center [219, 116] width 326 height 13
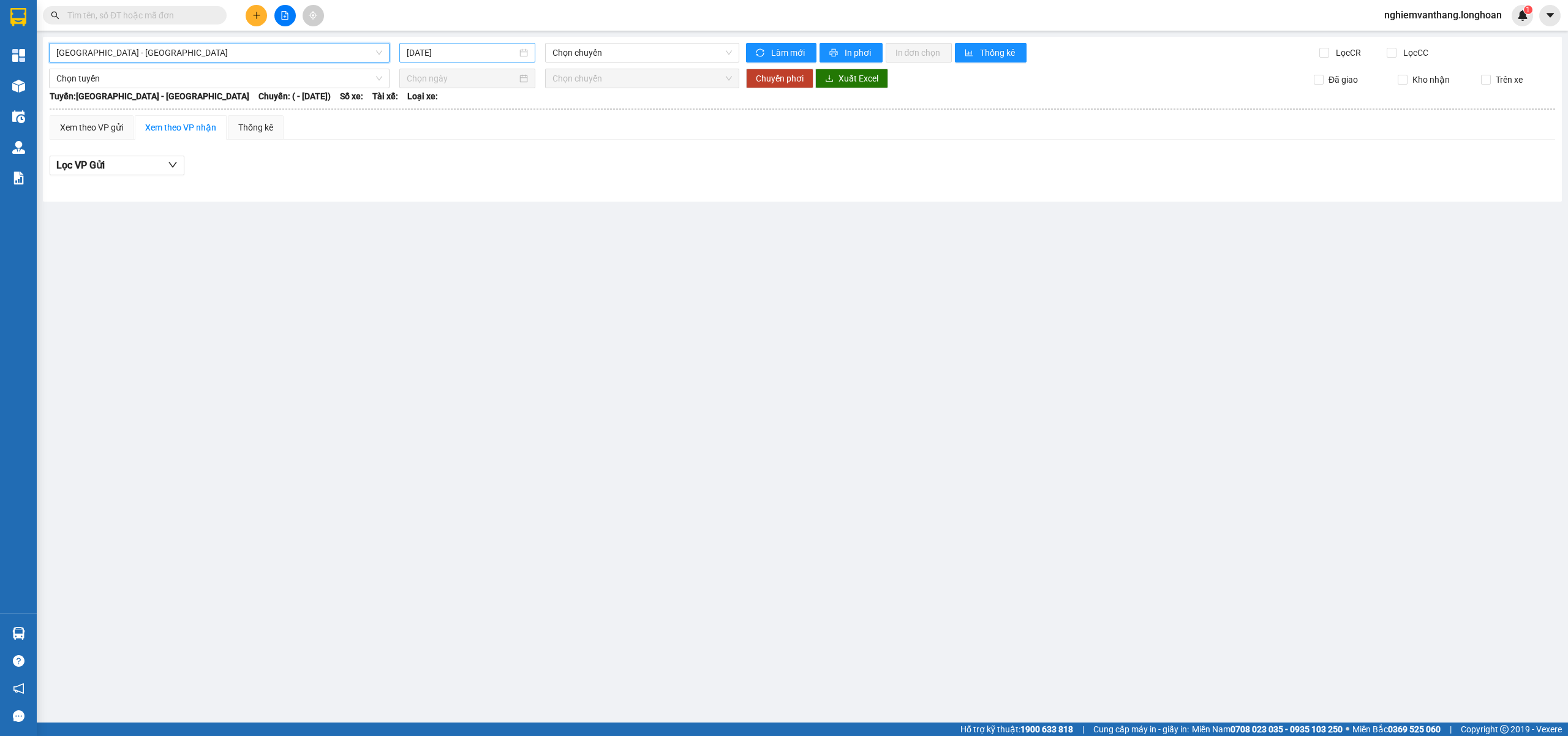
click at [437, 56] on input "[DATE]" at bounding box center [461, 52] width 110 height 13
click at [422, 80] on span "button" at bounding box center [425, 79] width 6 height 6
click at [465, 123] on div "1" at bounding box center [461, 124] width 15 height 15
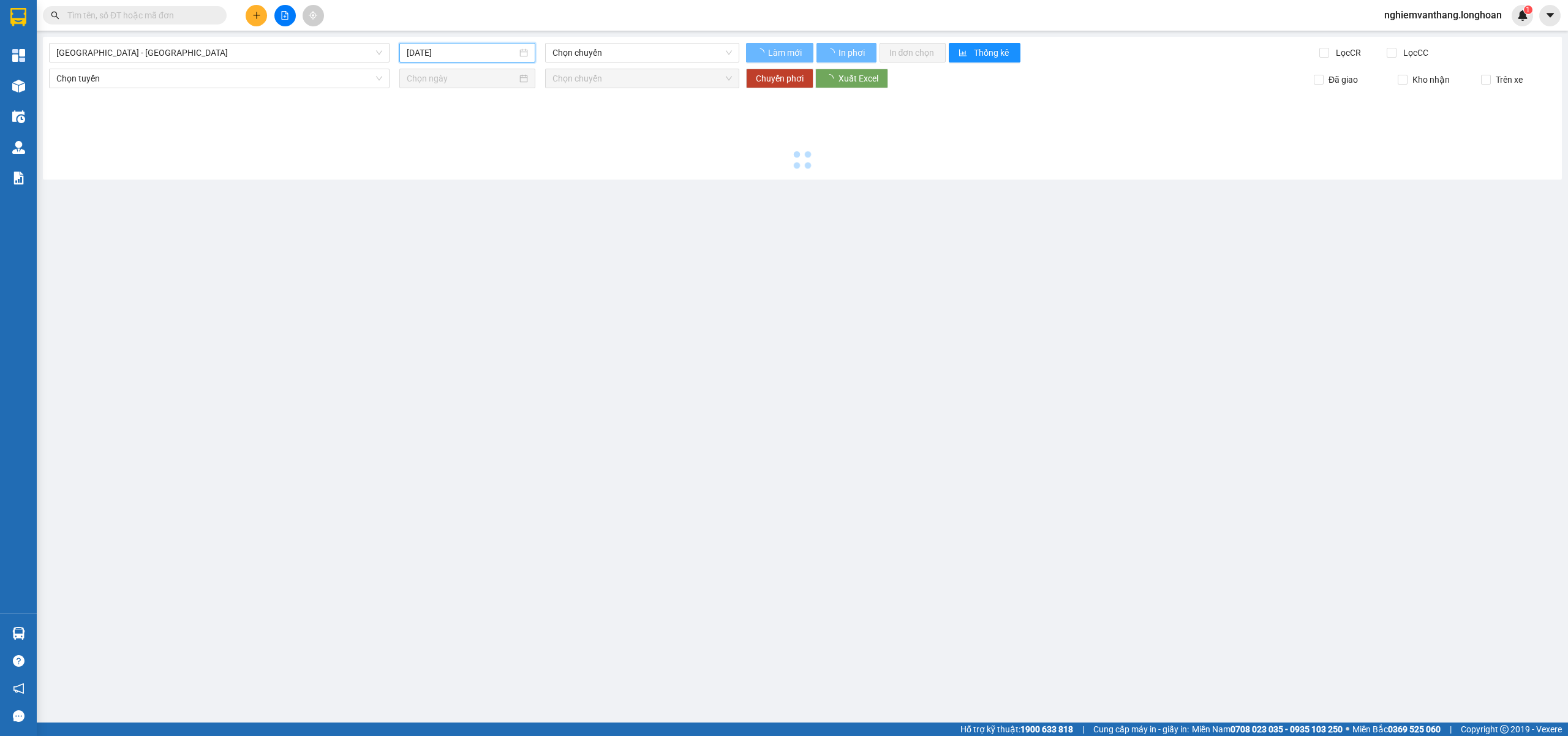
type input "01/07/2025"
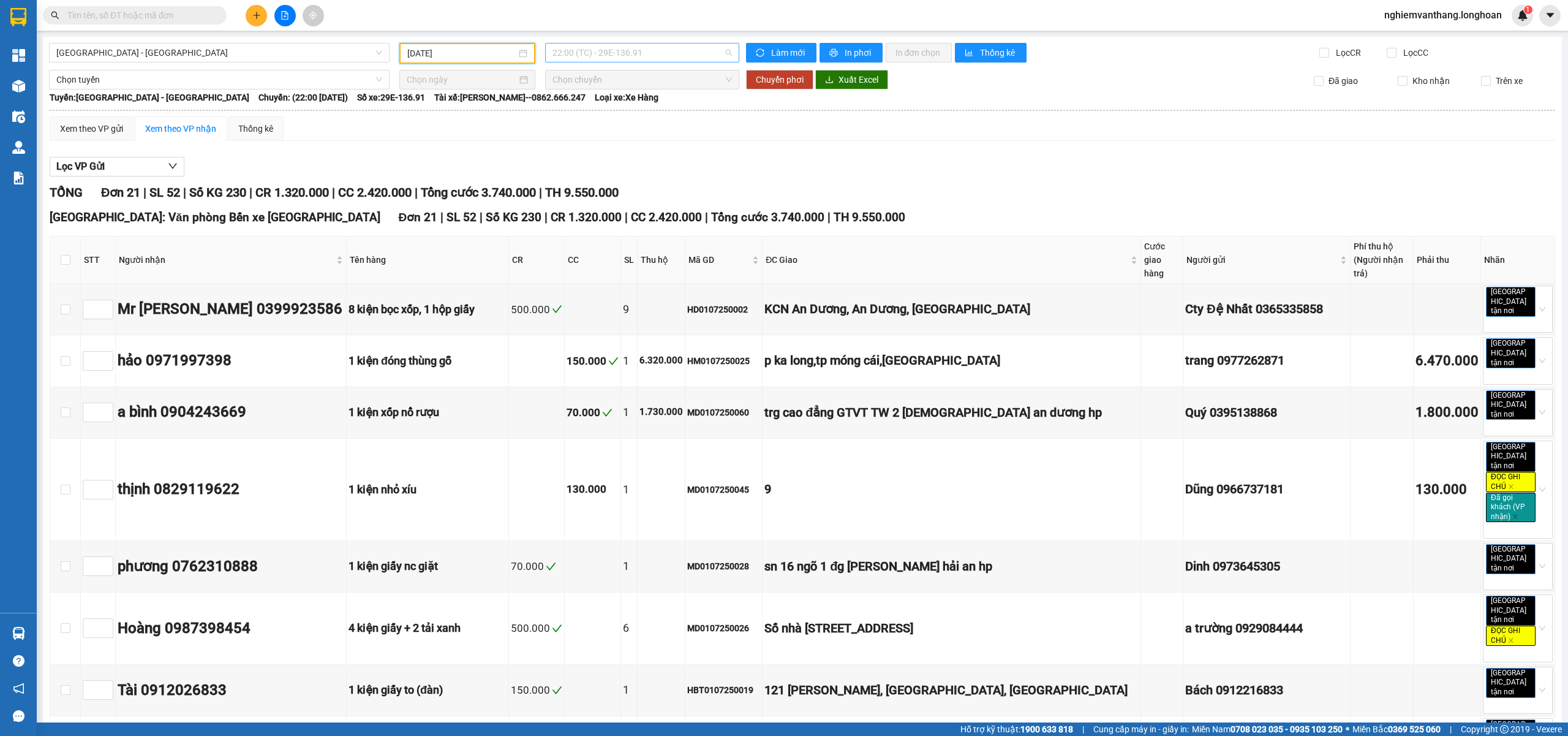
click at [574, 50] on span "22:00 (TC) - 29E-136.91" at bounding box center [642, 52] width 180 height 18
drag, startPoint x: 544, startPoint y: 143, endPoint x: 494, endPoint y: 143, distance: 50.0
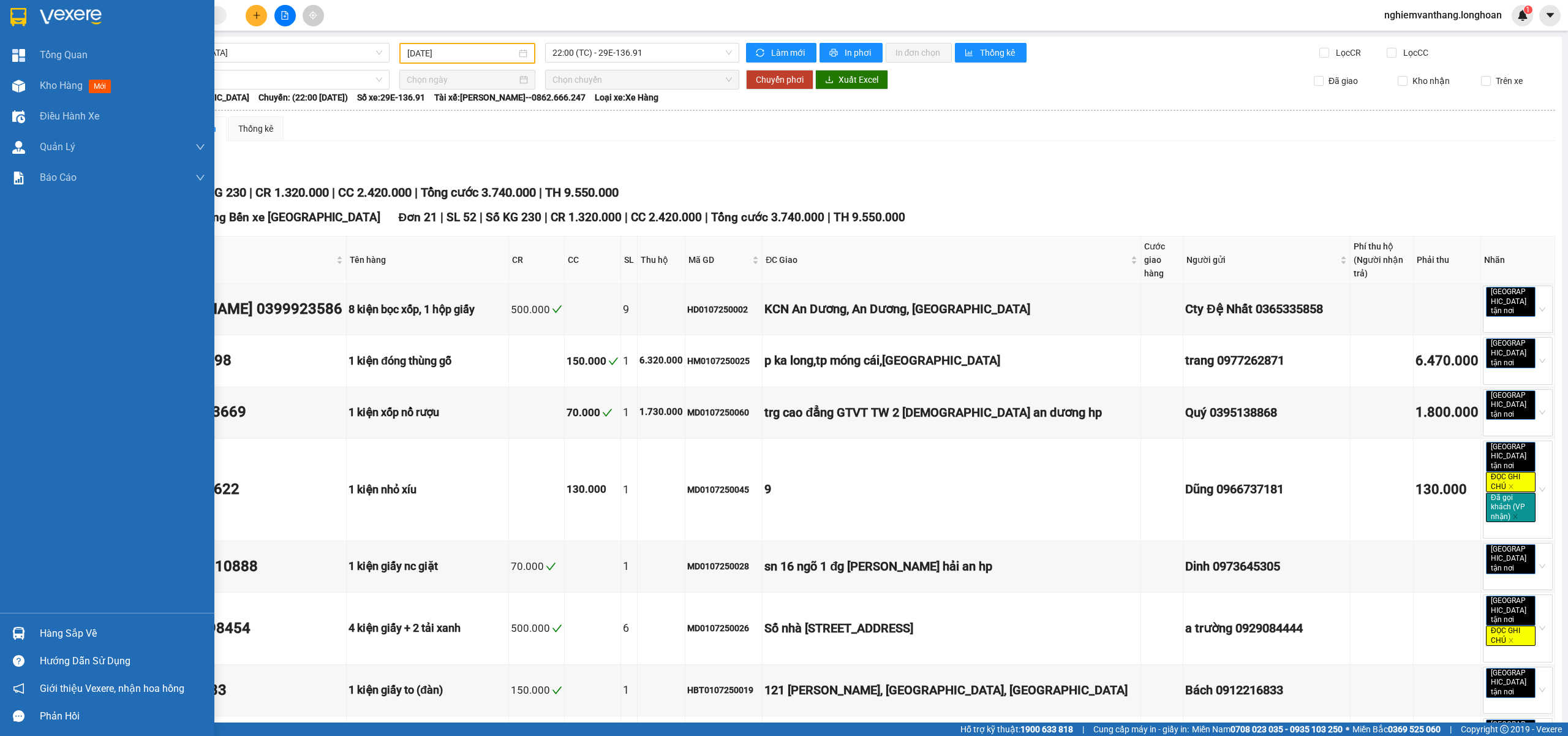
drag, startPoint x: 9, startPoint y: 17, endPoint x: 195, endPoint y: 15, distance: 186.0
click at [11, 17] on img at bounding box center [18, 17] width 16 height 18
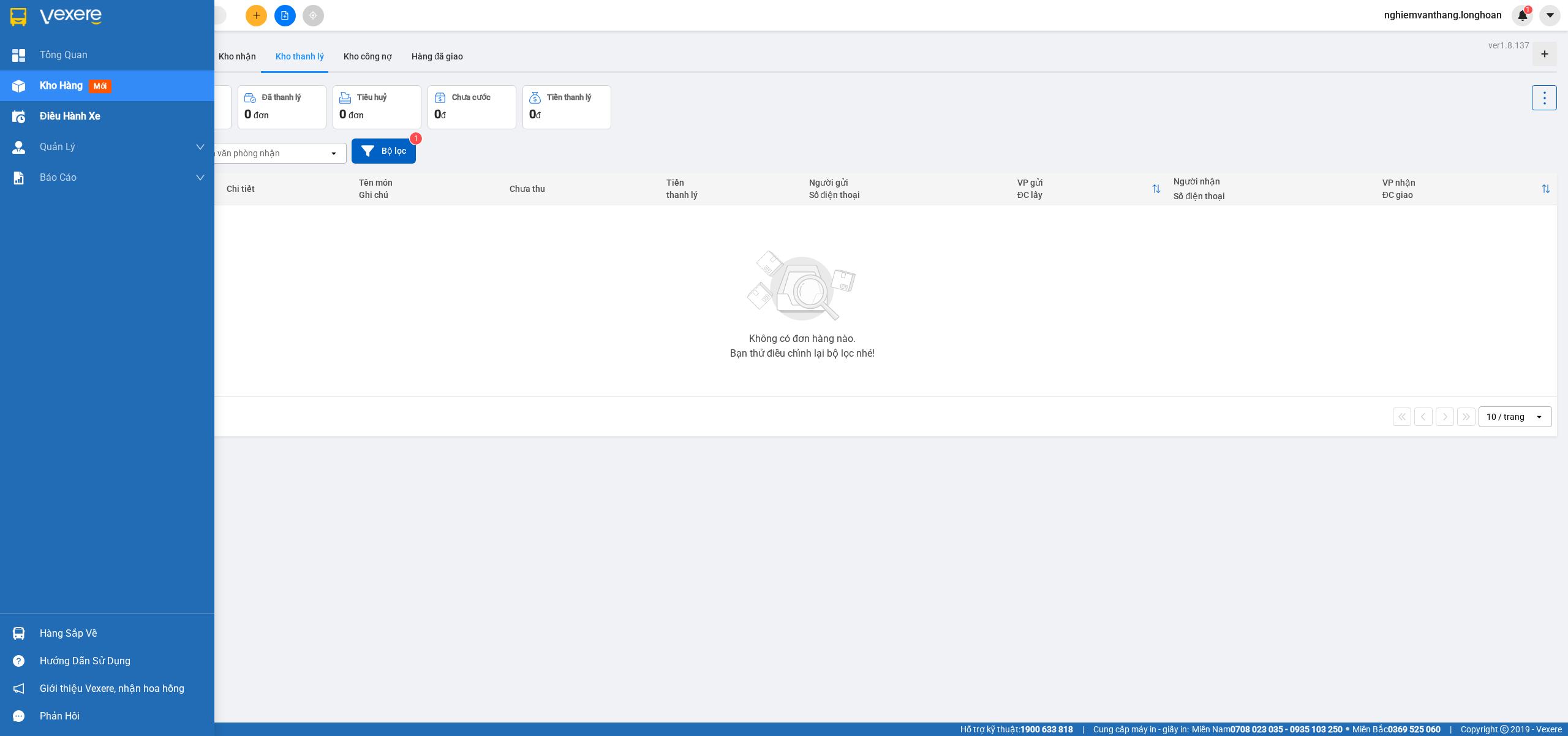
click at [49, 112] on span "Điều hành xe" at bounding box center [70, 116] width 61 height 15
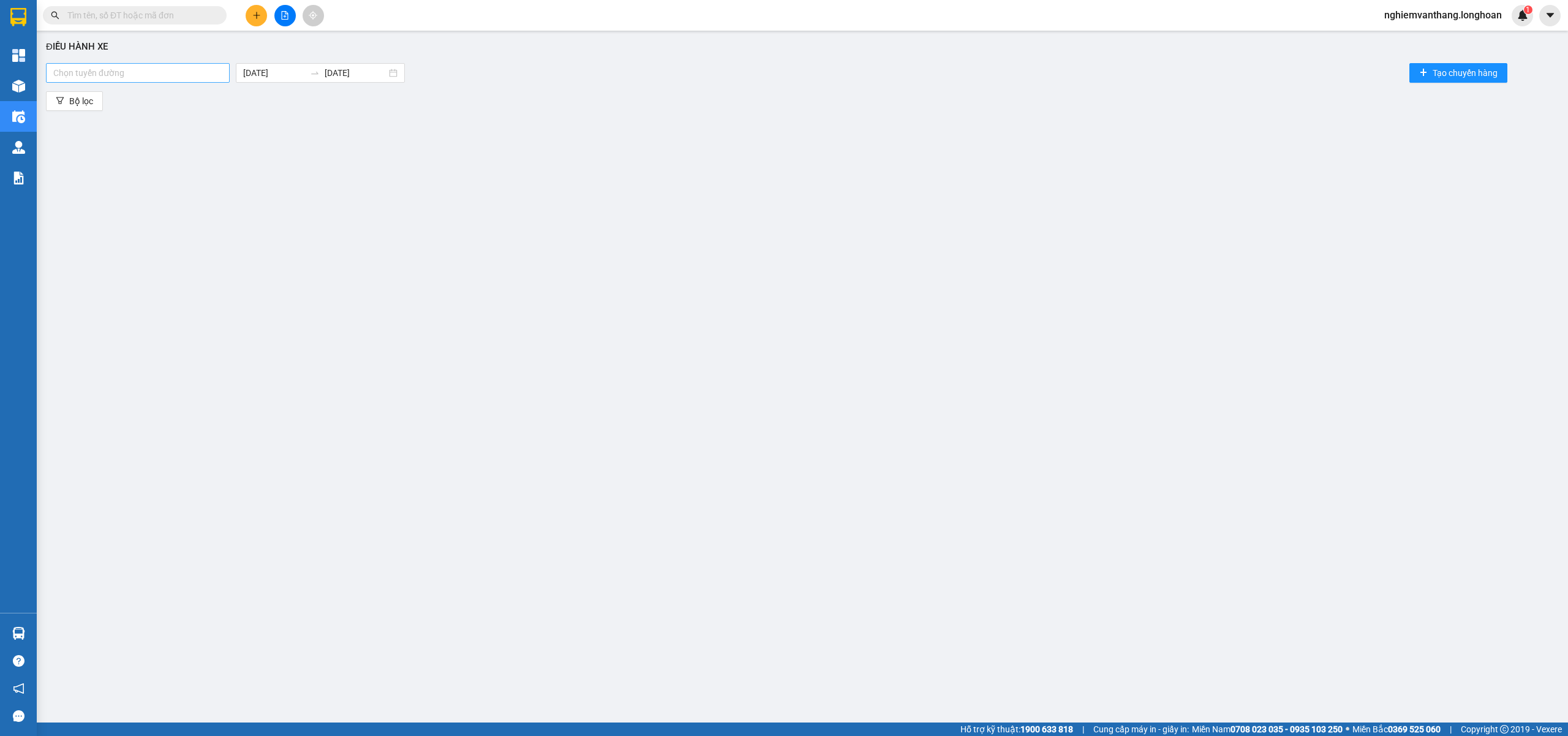
click at [98, 72] on div at bounding box center [138, 73] width 178 height 15
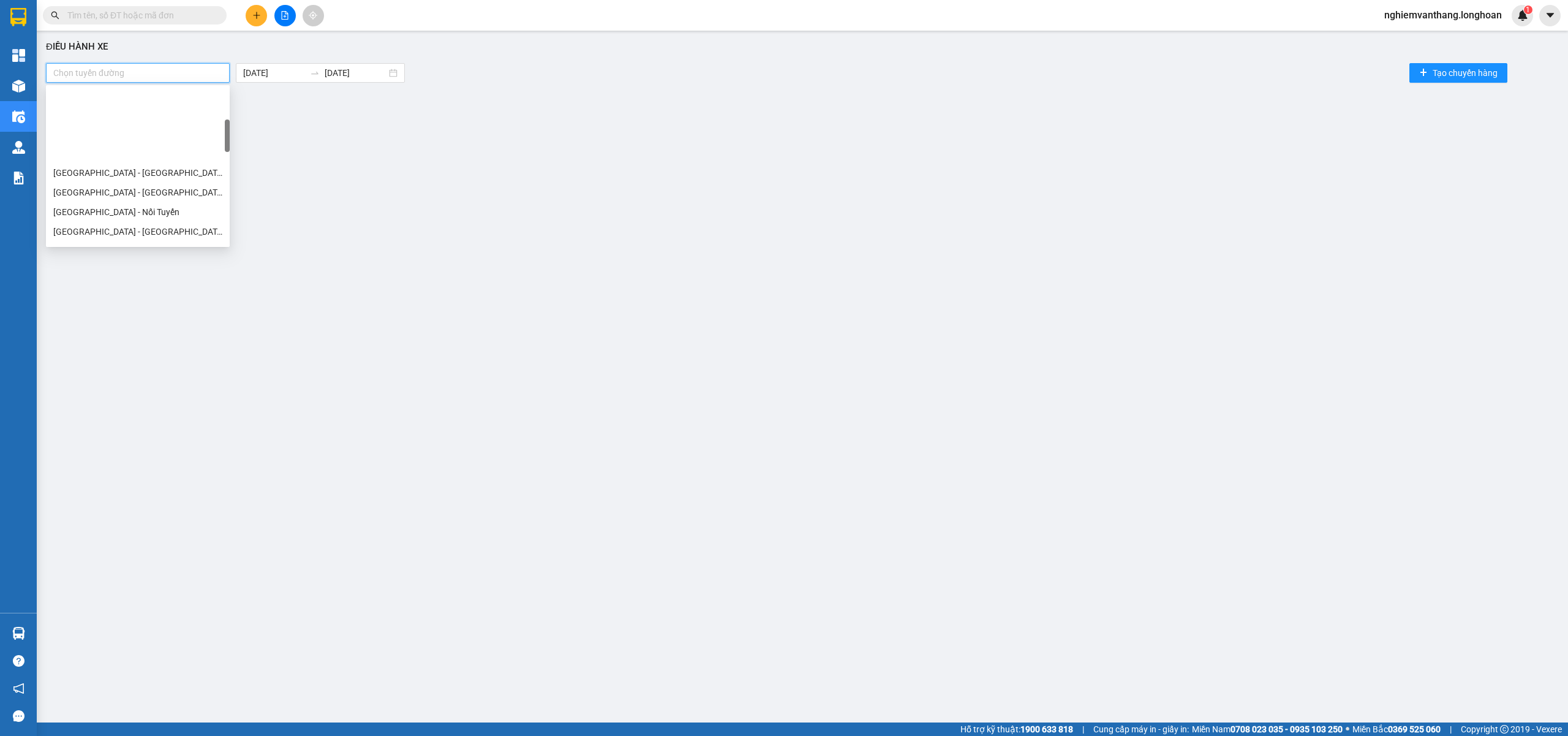
scroll to position [163, 0]
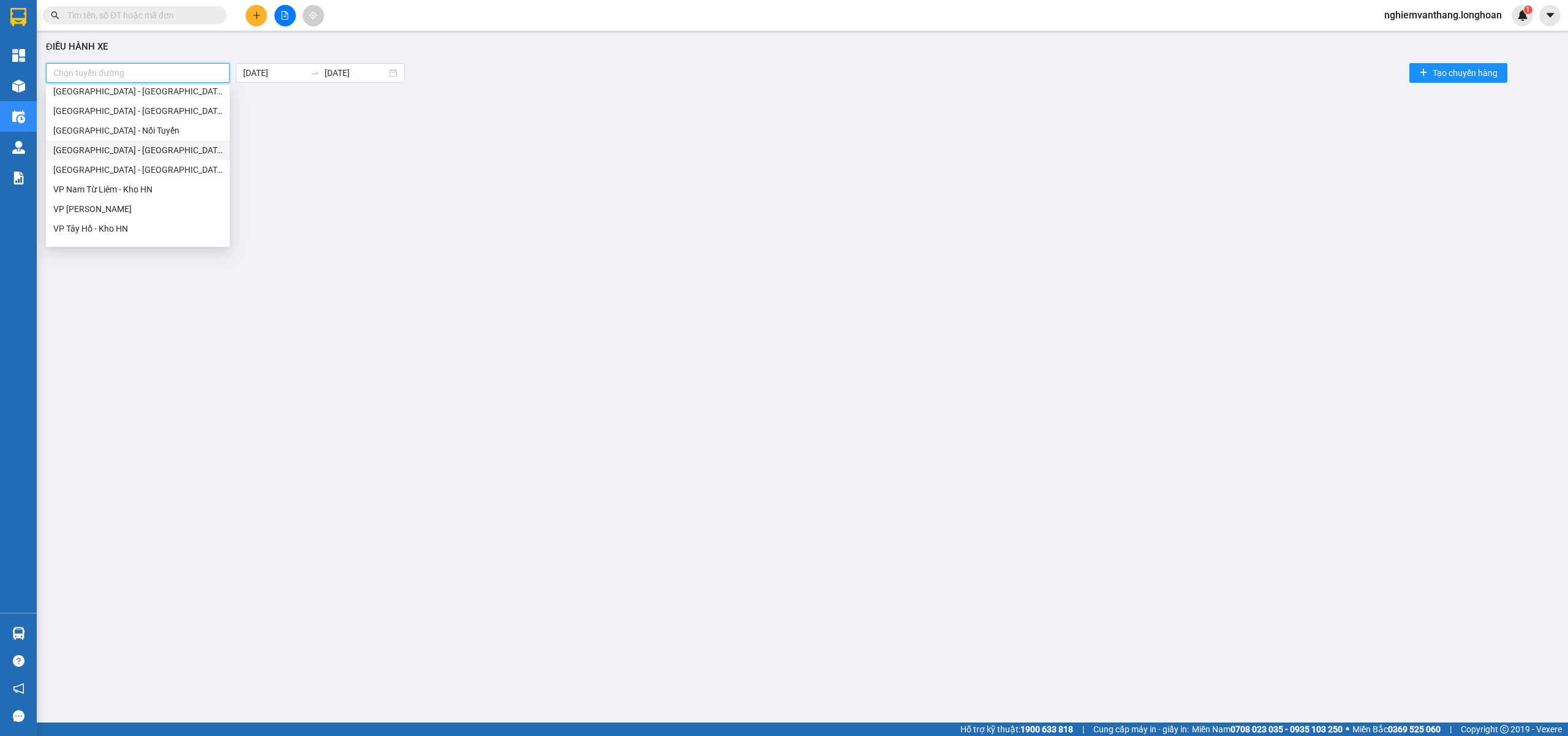
click at [110, 148] on div "[GEOGRAPHIC_DATA] - [GEOGRAPHIC_DATA]" at bounding box center [138, 150] width 169 height 13
click at [292, 76] on body "Kết quả tìm kiếm ( 0 ) Bộ lọc No Data nghiemvanthang.longhoan 1 Tổng Quan Kho h…" at bounding box center [784, 368] width 1568 height 736
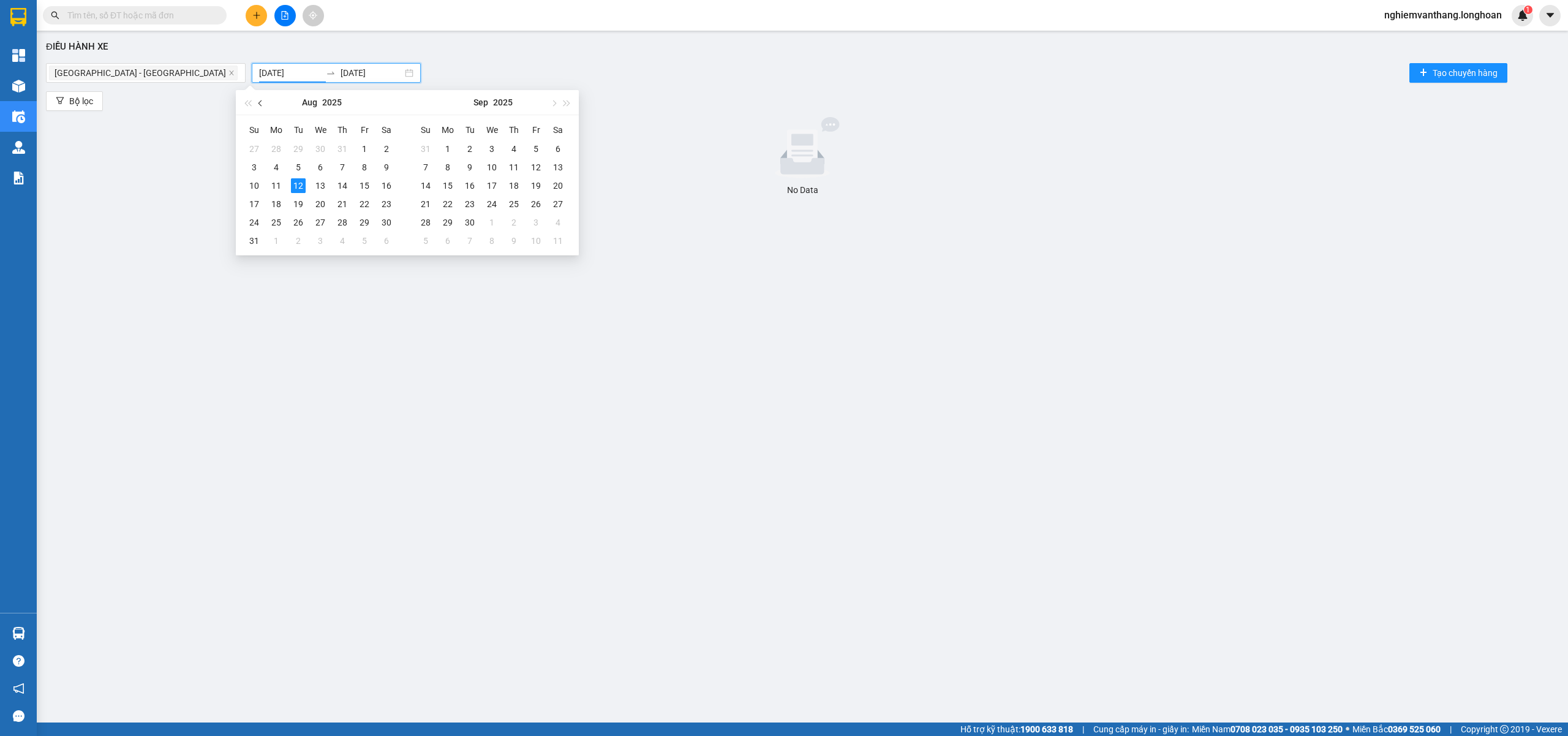
click at [256, 101] on button "button" at bounding box center [260, 102] width 13 height 25
type input "01/07/2025"
click at [295, 140] on td "1" at bounding box center [298, 149] width 22 height 18
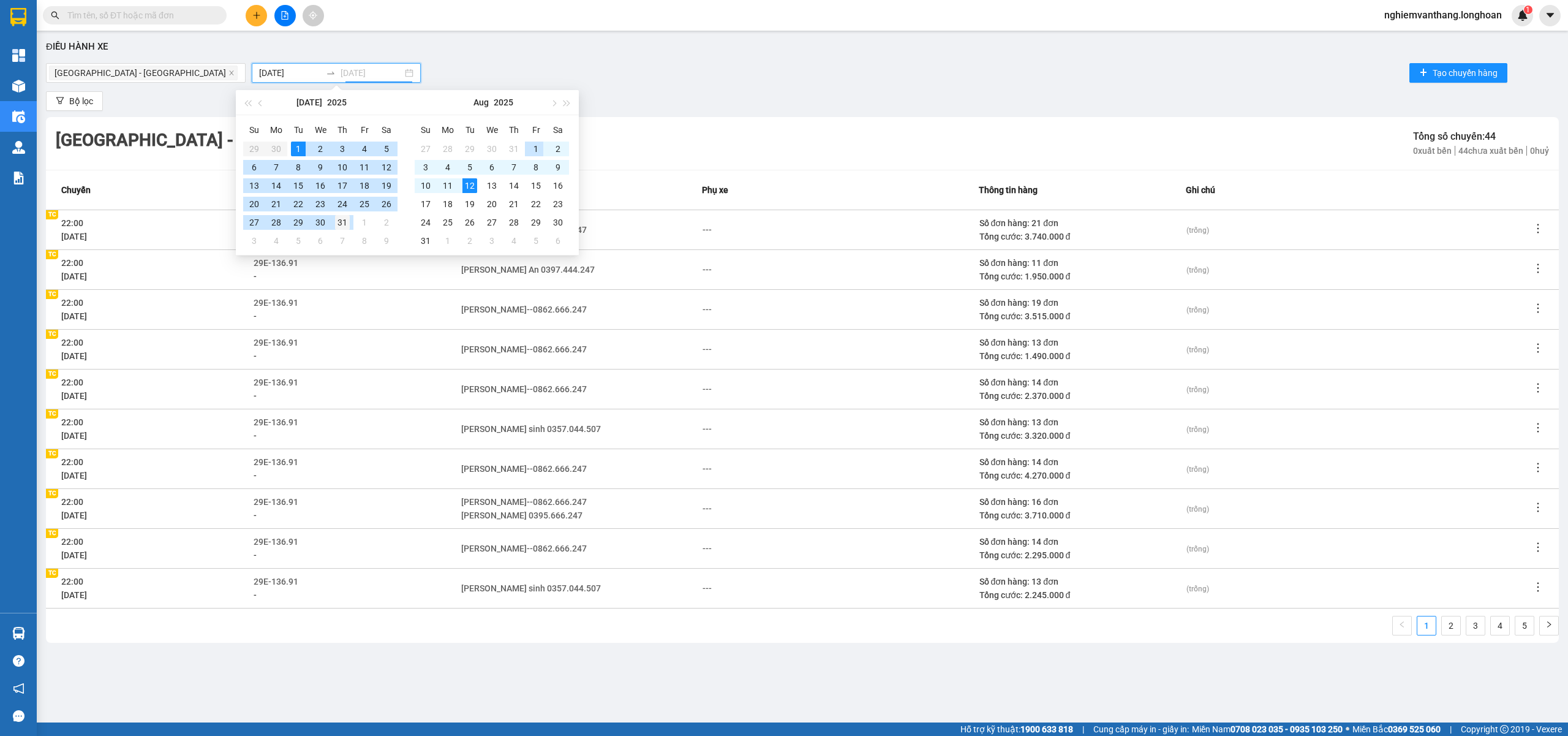
type input "[DATE]"
click at [335, 221] on div "31" at bounding box center [342, 222] width 15 height 15
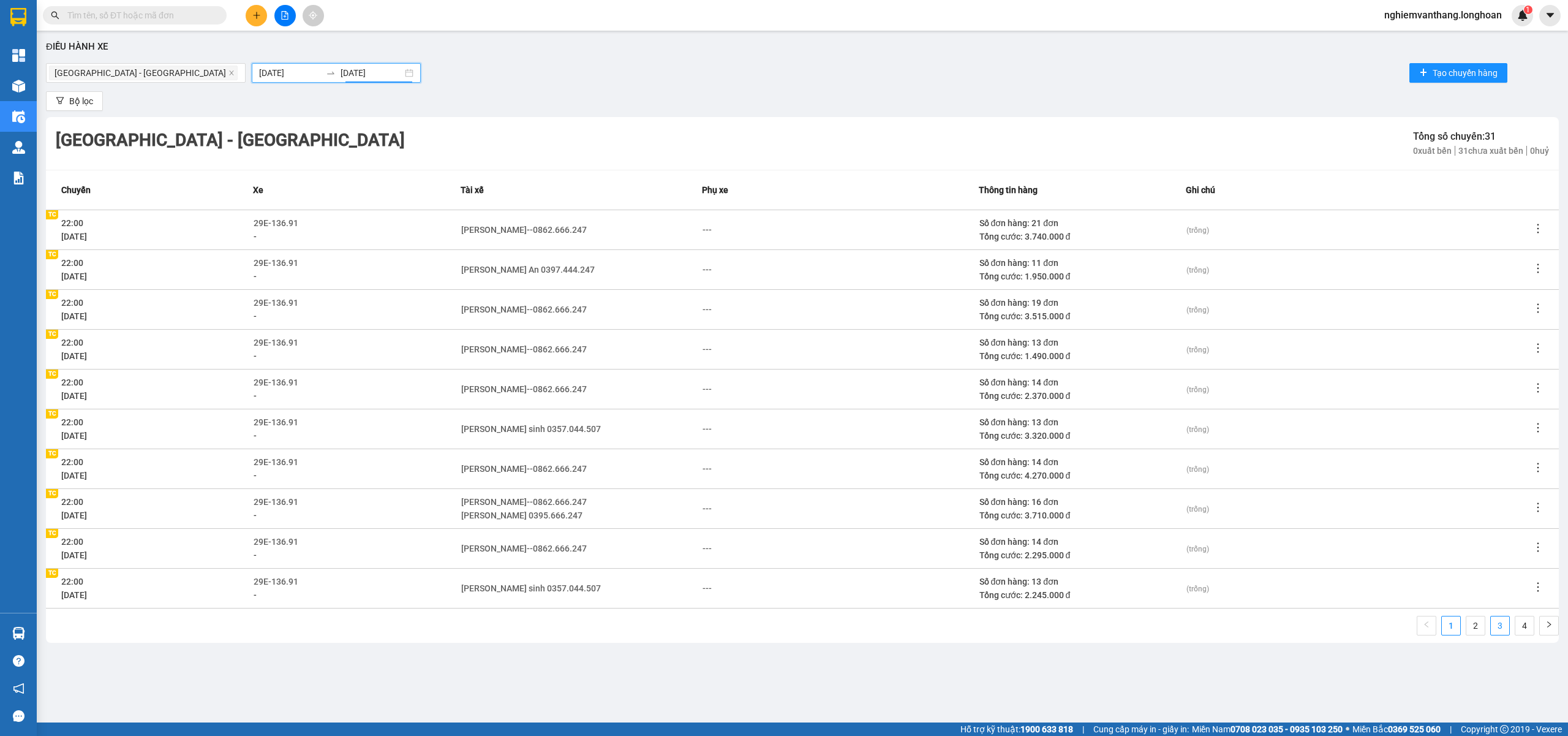
click at [1507, 624] on link "3" at bounding box center [1499, 625] width 18 height 18
click at [604, 230] on icon "edit" at bounding box center [608, 230] width 8 height 8
click at [552, 226] on div "Vũ văn sinh 0357.044.507" at bounding box center [531, 230] width 140 height 13
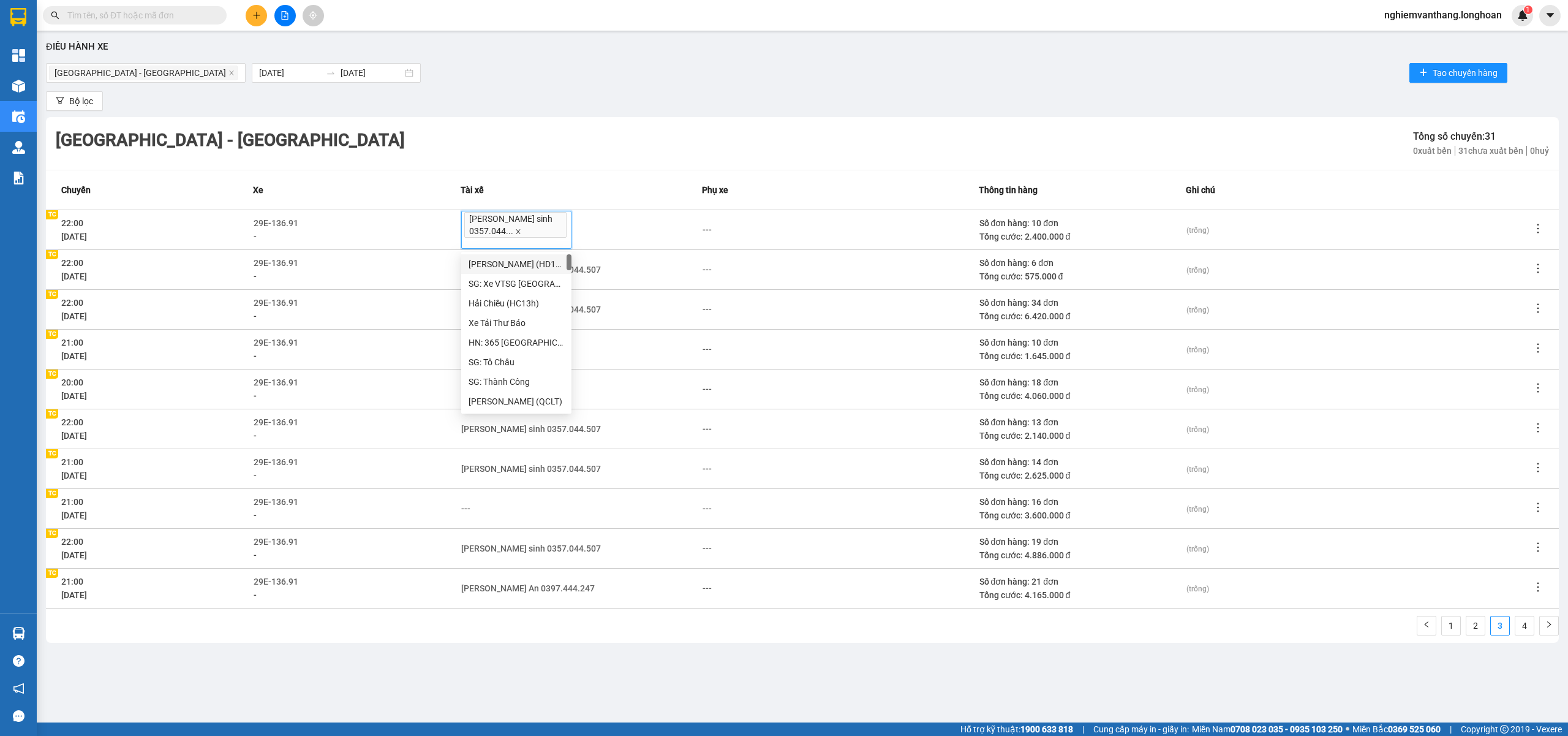
click at [515, 230] on icon "close" at bounding box center [518, 232] width 6 height 6
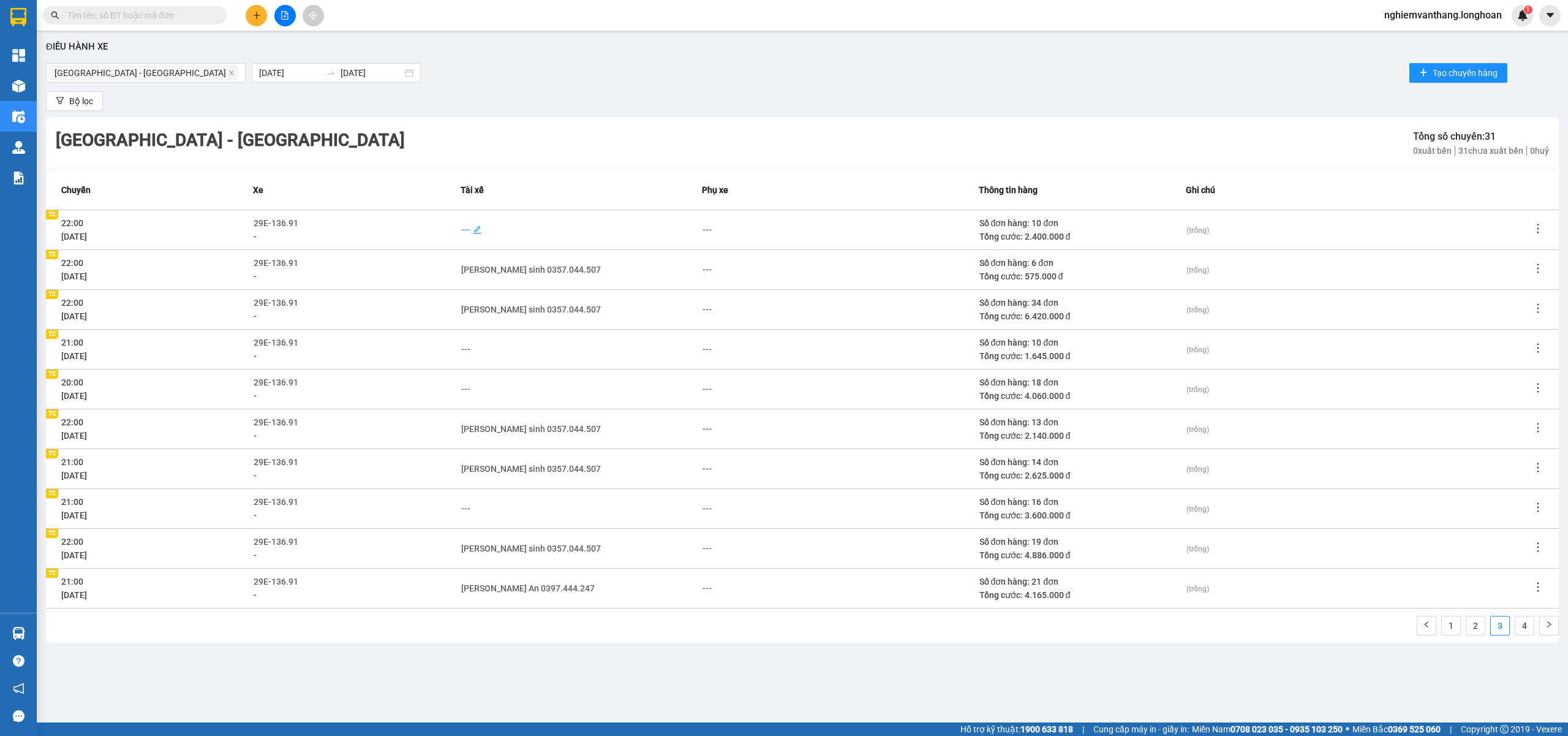
click at [468, 228] on div "---" at bounding box center [466, 230] width 9 height 13
type input "ngọc"
drag, startPoint x: 517, startPoint y: 273, endPoint x: 601, endPoint y: 248, distance: 87.6
click at [517, 273] on div "Lương Văn Ngọc 0384111247" at bounding box center [528, 271] width 121 height 13
click at [681, 167] on div "Hà Nội - Hải Phòng Tổng số chuyến: 31 0 xuất bến 31 chưa xuất bến 0 huỷ" at bounding box center [802, 143] width 1513 height 53
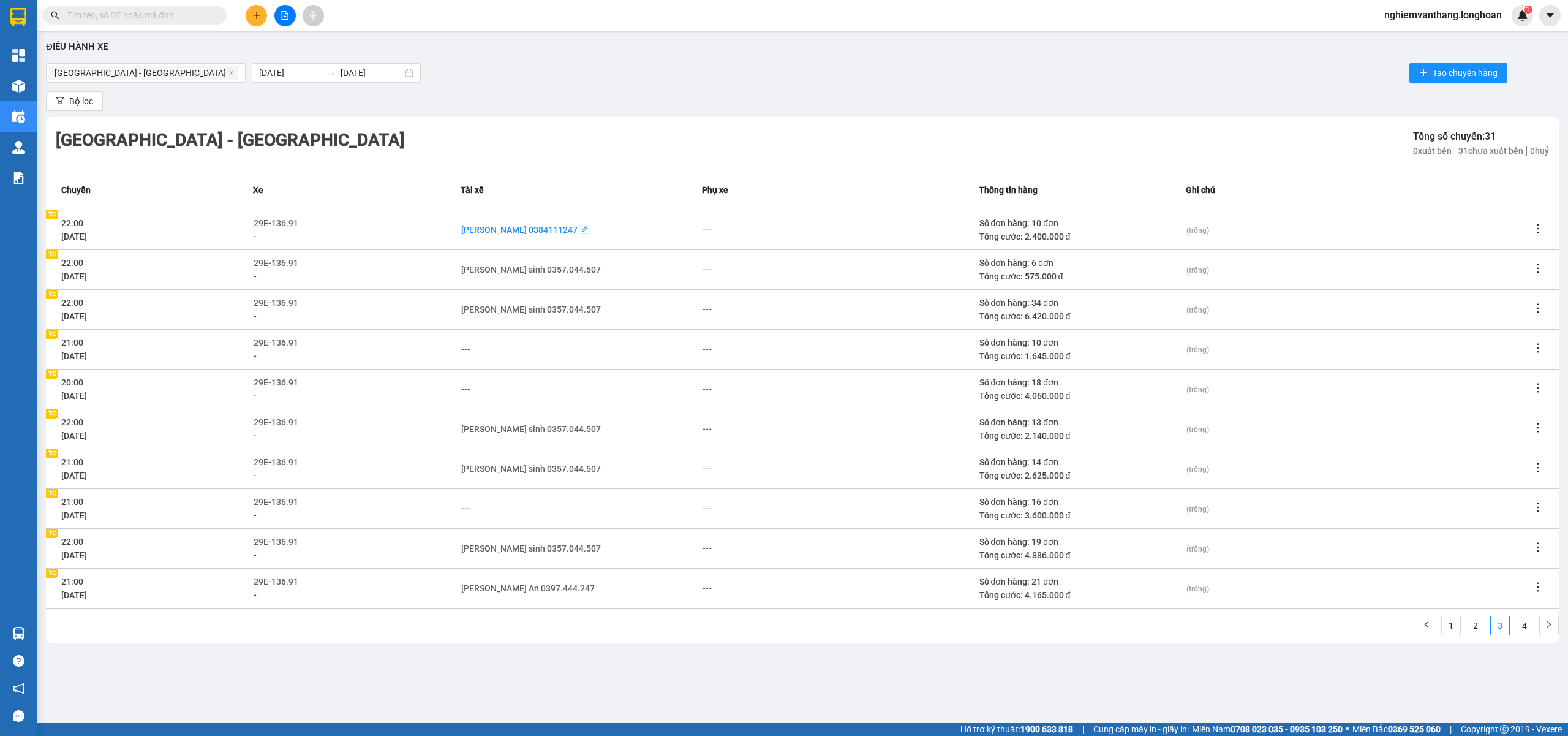
click at [576, 229] on div "Lương Văn Ngọc 0384111247" at bounding box center [519, 230] width 116 height 13
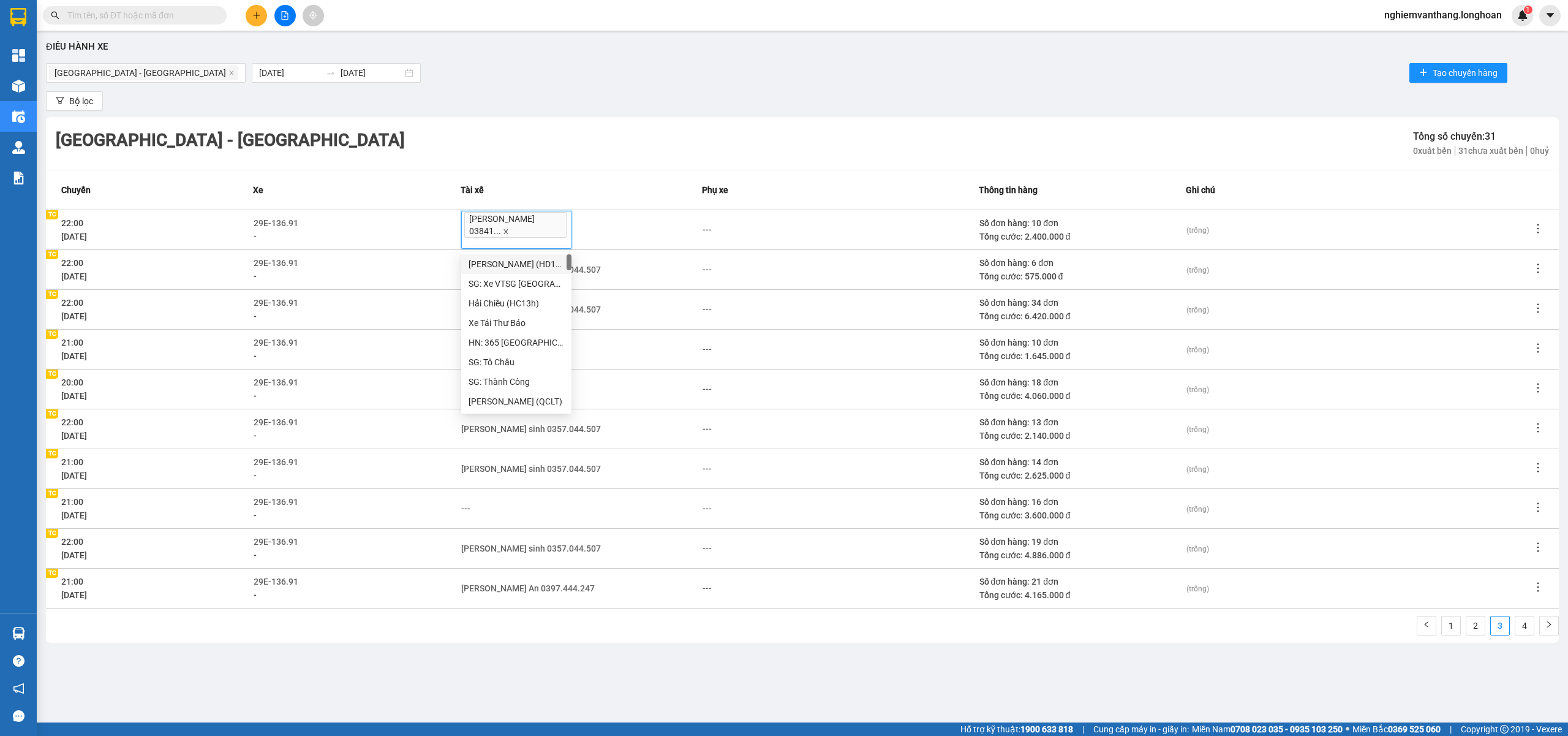
click at [503, 231] on icon "close" at bounding box center [506, 232] width 6 height 6
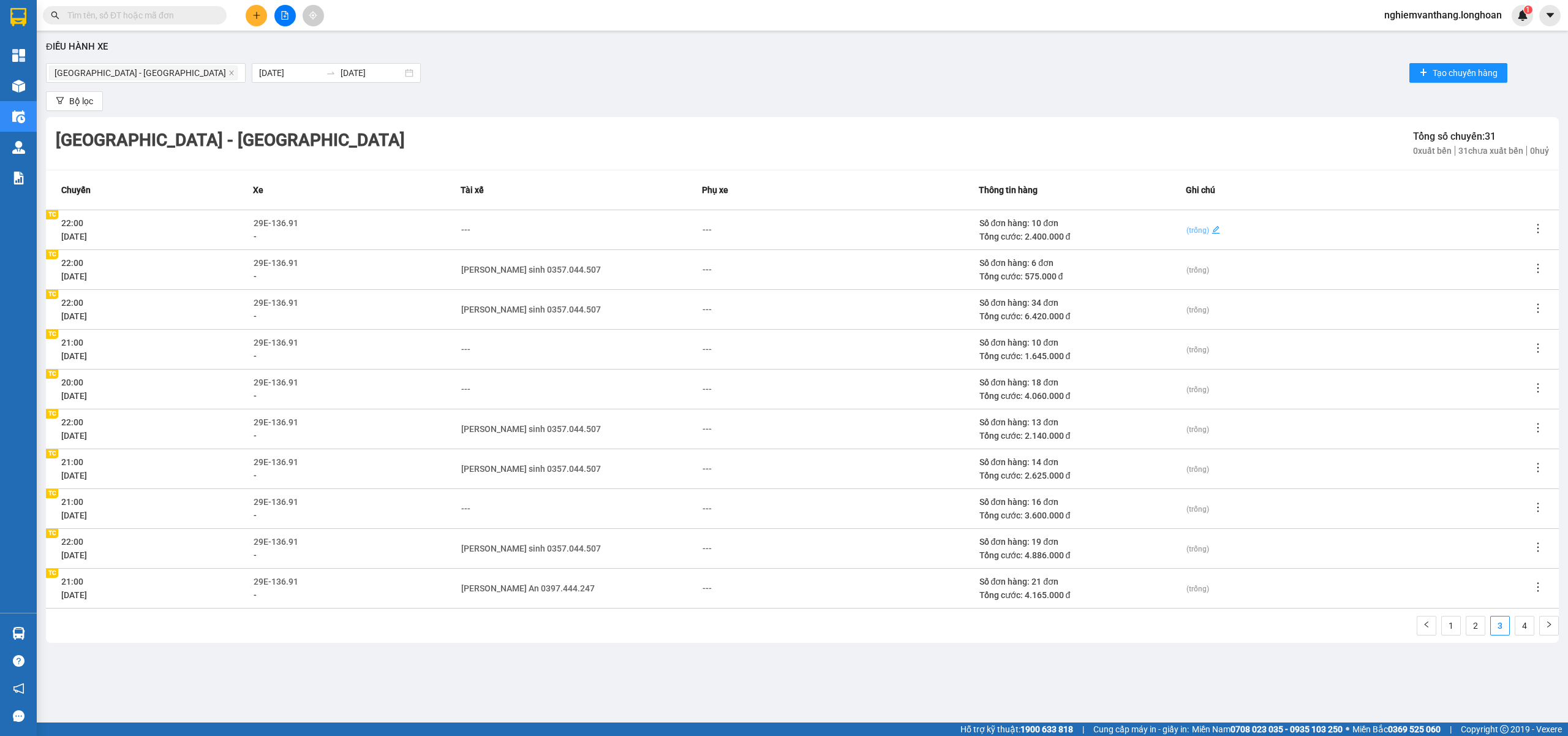
click at [1203, 229] on span "(trống)" at bounding box center [1198, 230] width 23 height 9
click at [1203, 228] on textarea at bounding box center [1358, 230] width 344 height 21
type textarea "P"
type textarea "Ph"
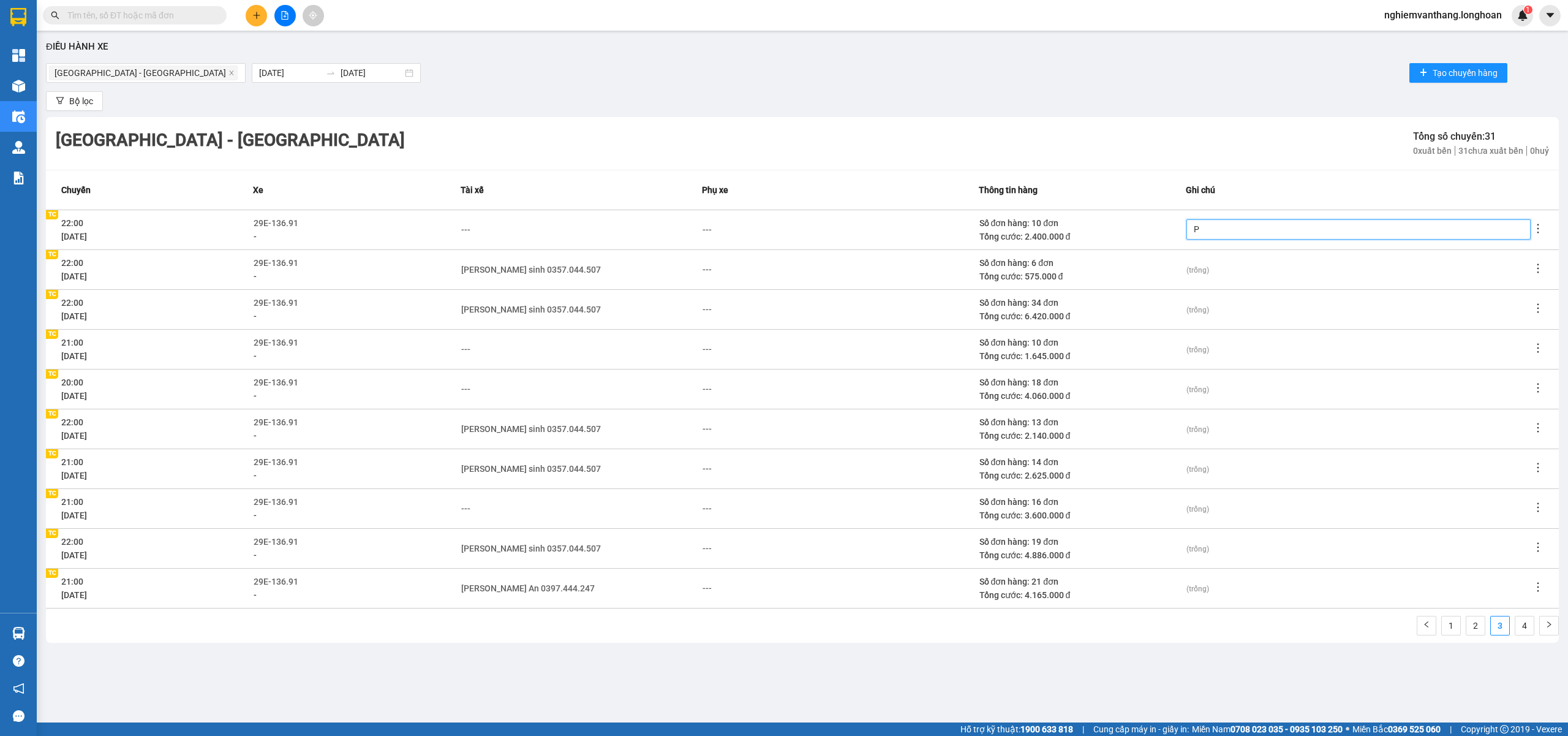
type textarea "Ph"
type textarea "Phu"
type textarea "Phụ"
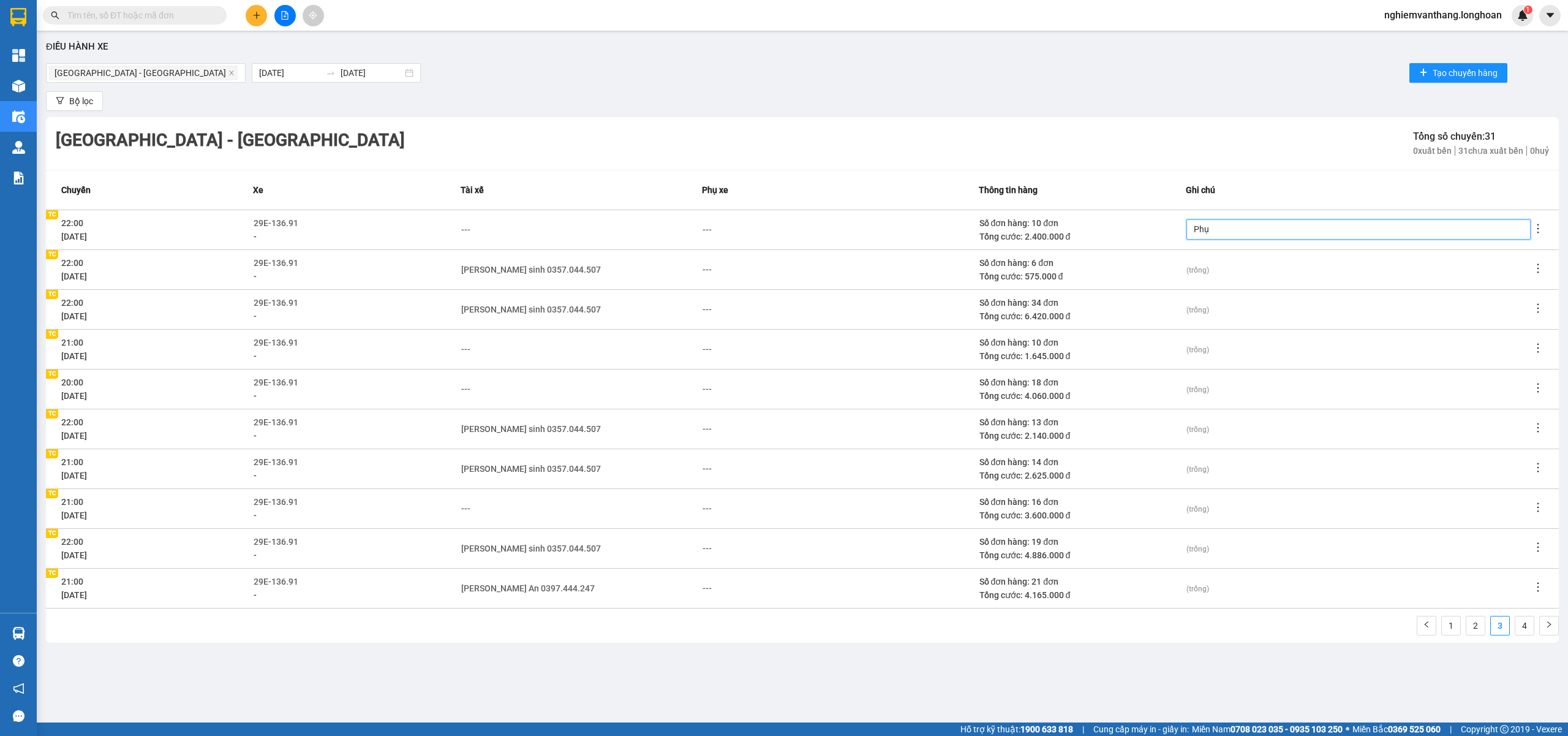
type textarea "Phụ X"
type textarea "Phụ Xe"
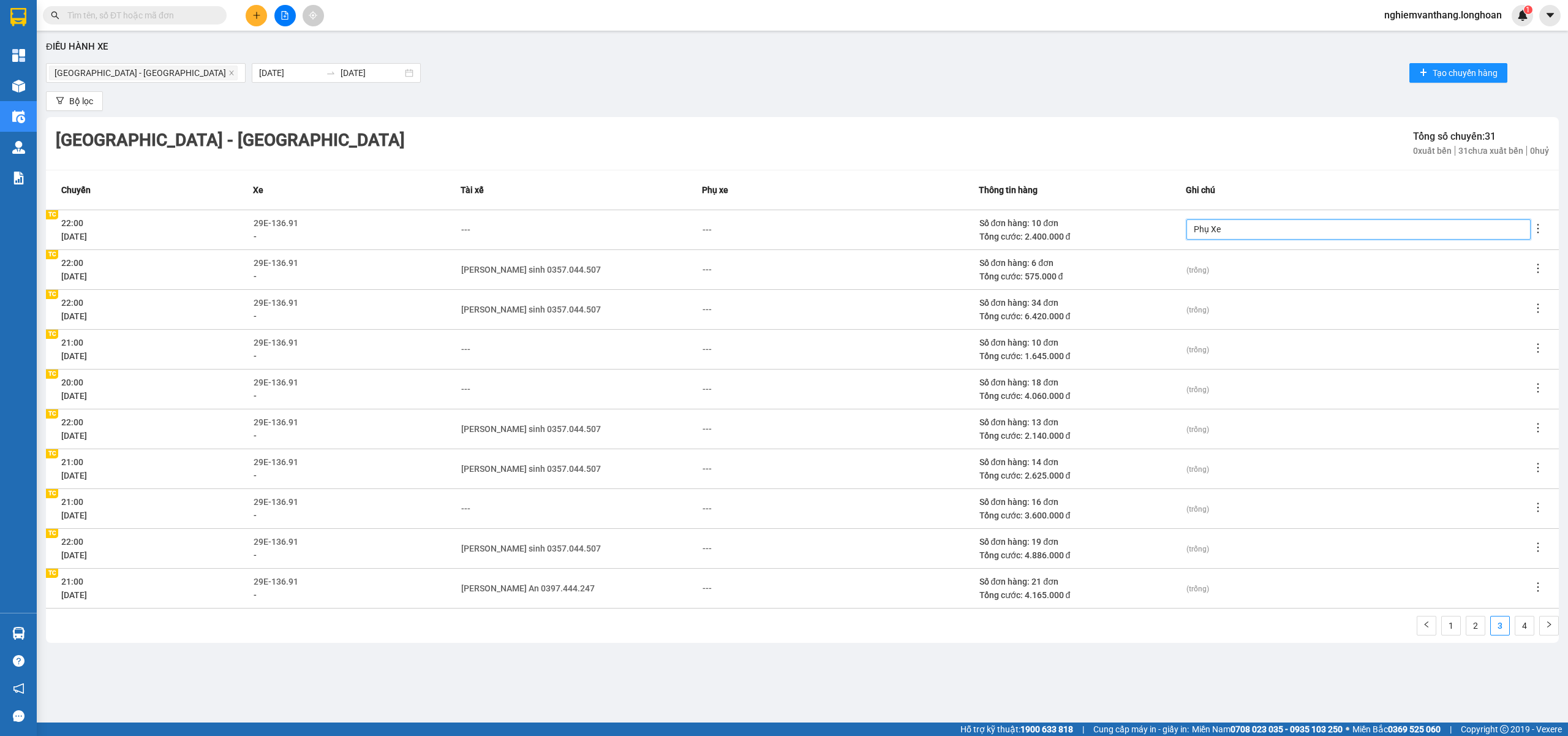
type textarea "Phụ Xe"
type textarea "Phụ Xe B"
type textarea "Phụ Xe Bi"
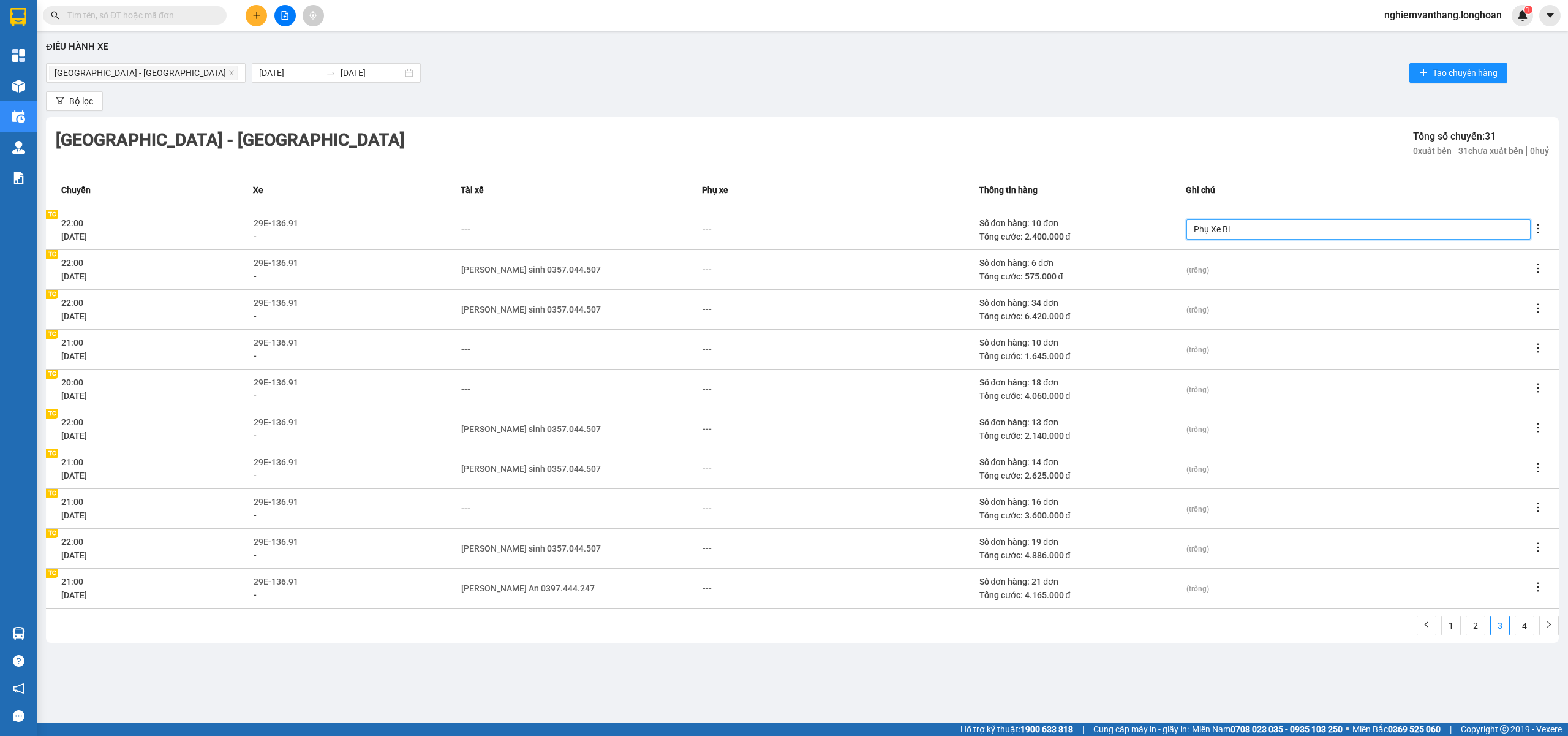
type textarea "Phụ Xe Bin"
type textarea "Phụ Xe Binh"
type textarea "Phụ Xe Bình"
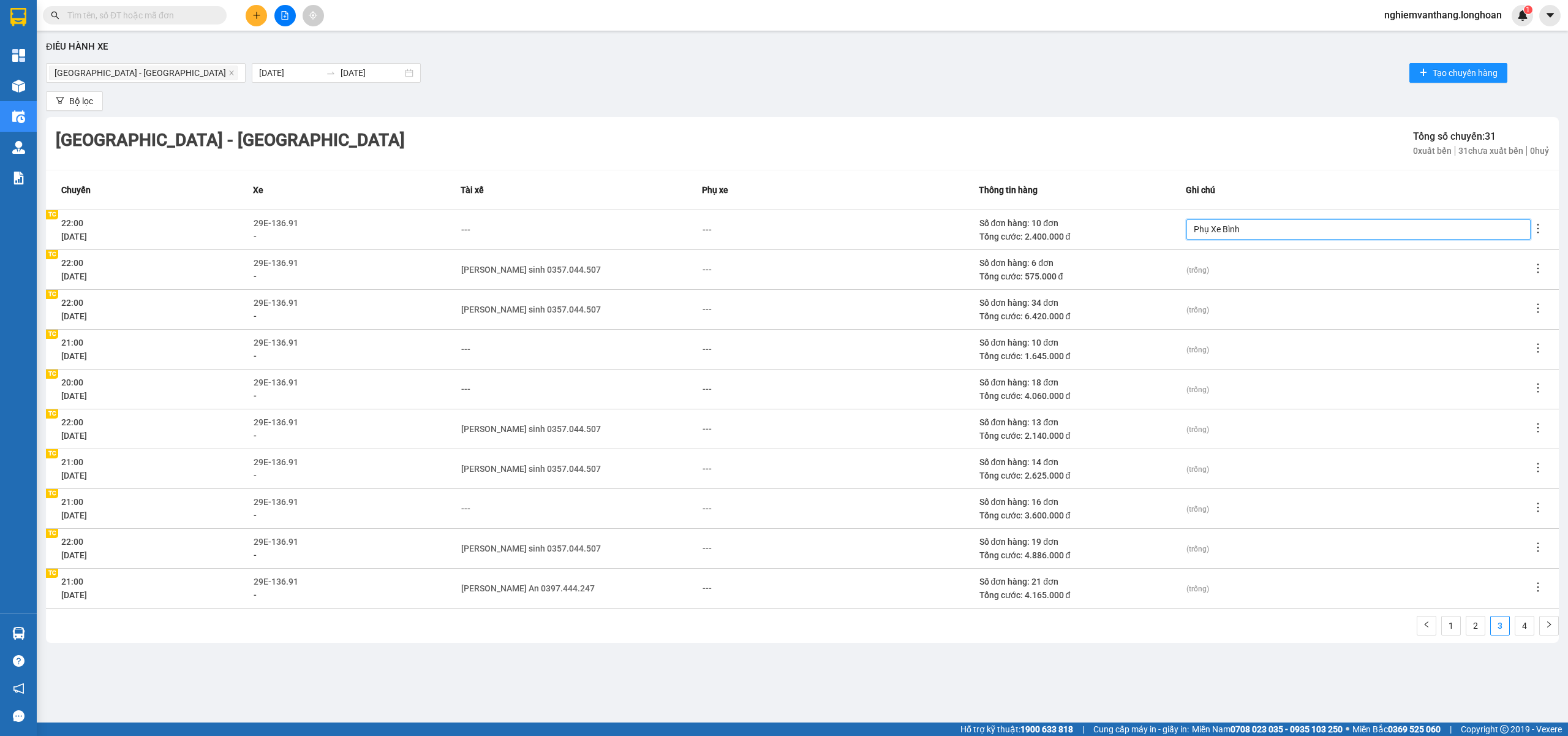
type textarea "Phụ Xe Bình"
type textarea "Phụ Xe Bình K"
type textarea "Phụ Xe Bình"
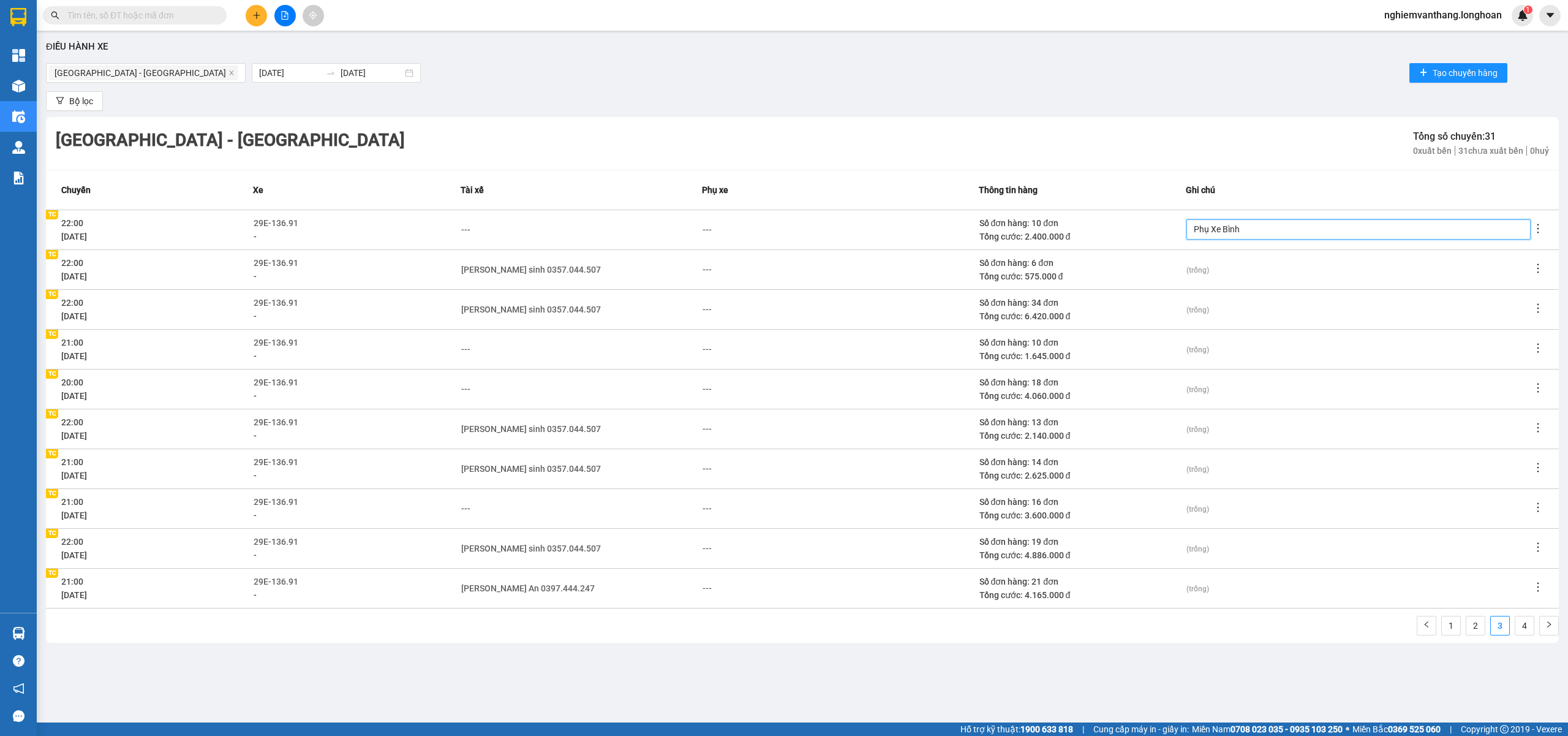
type textarea "Phụ Xe Bình l"
type textarea "Phụ Xe Bình la"
type textarea "Phụ Xe Bình lai"
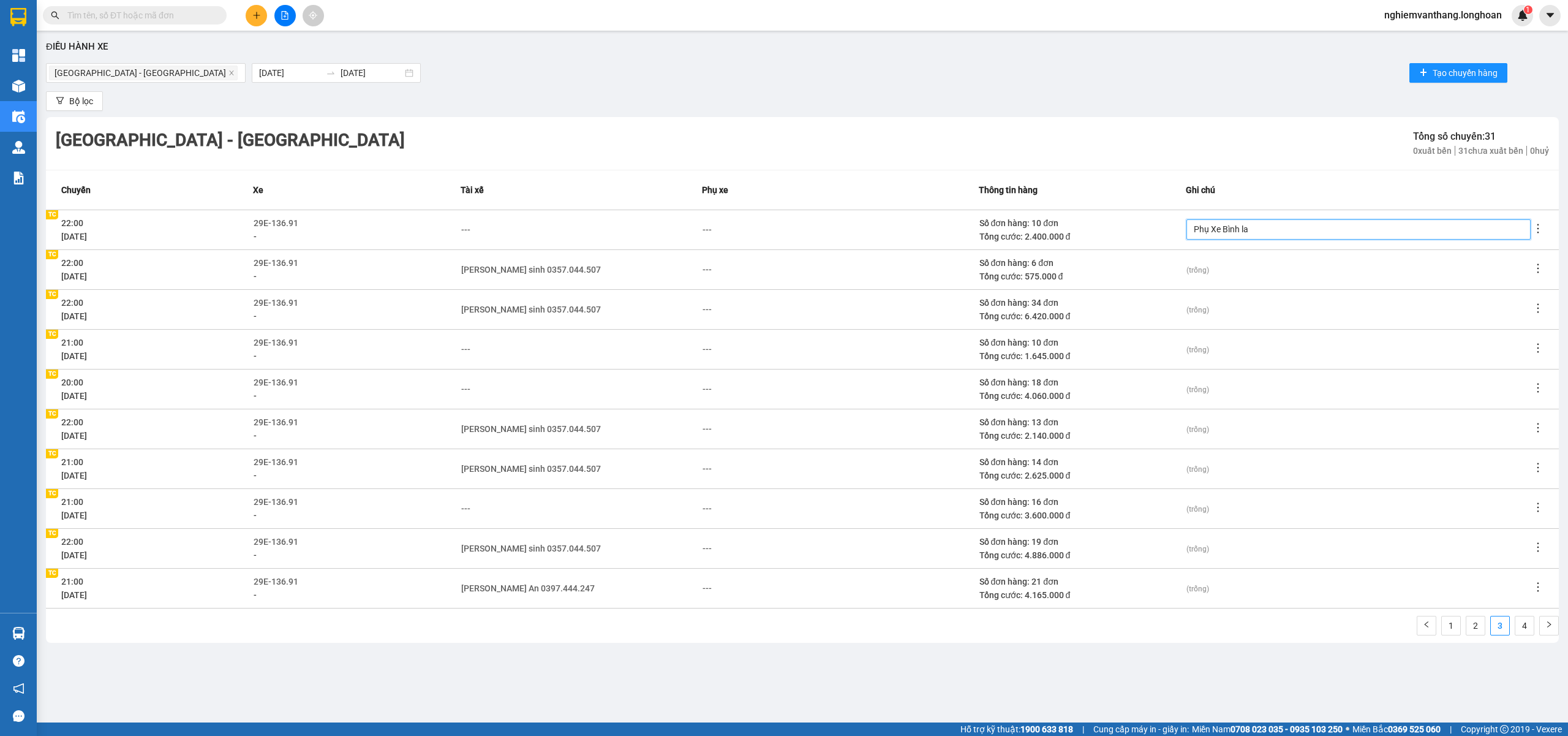
type textarea "Phụ Xe Bình lai"
type textarea "Phụ Xe Bình la"
type textarea "Phụ Xe Bình l"
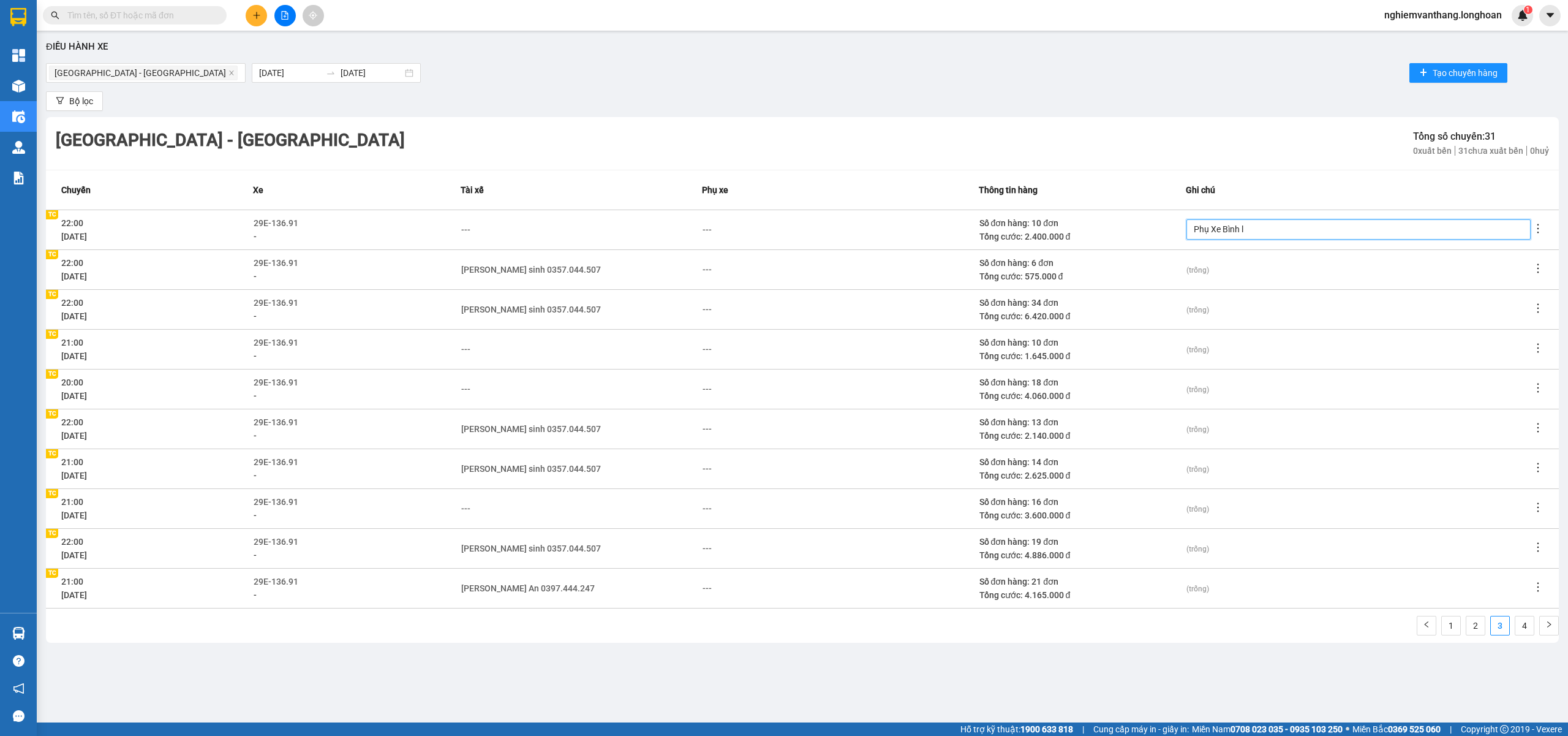
type textarea "Phụ Xe Bình"
type textarea "Phụ Xe Bìn"
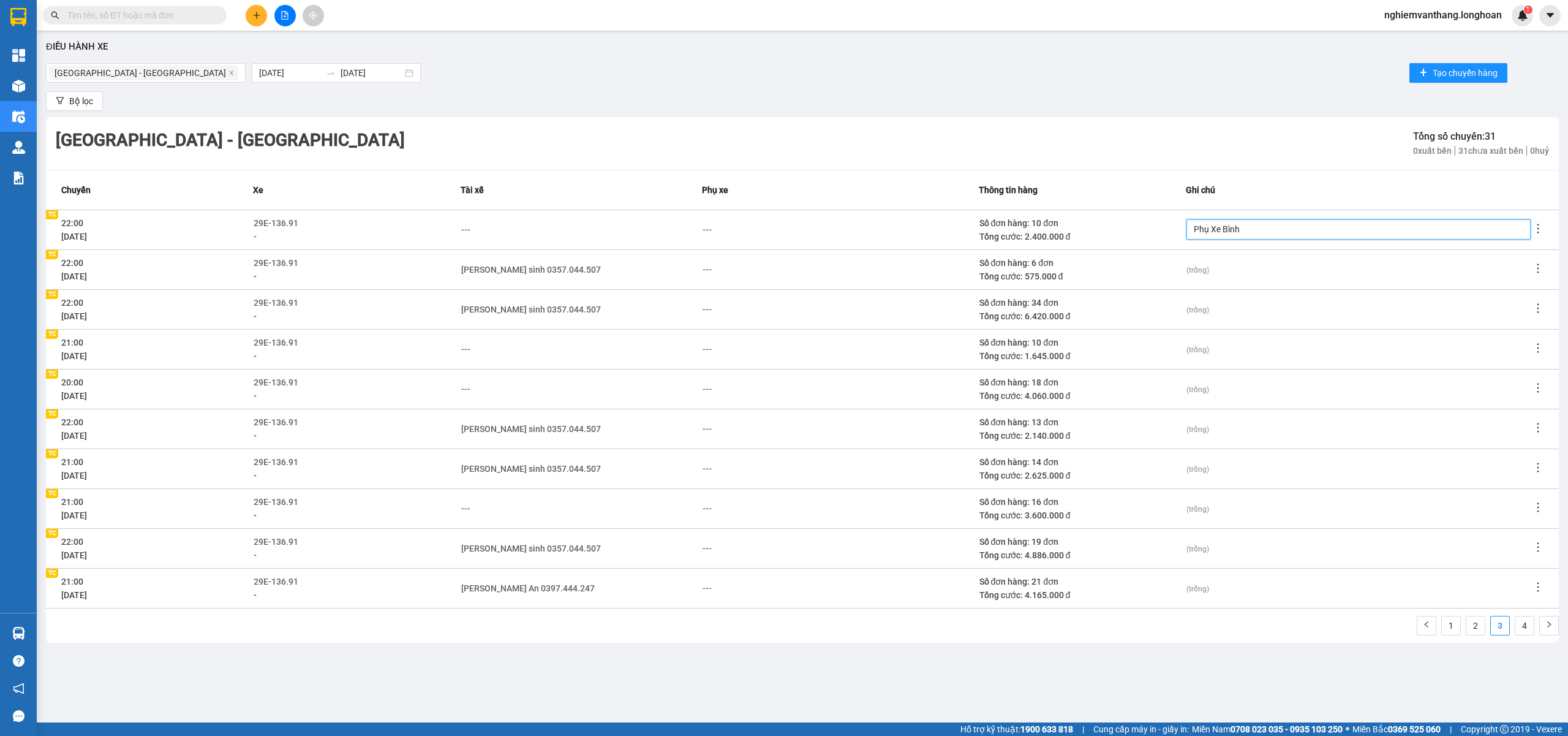
type textarea "Phụ Xe Bìn"
type textarea "Phụ Xe Bì"
type textarea "Phụ Xe B"
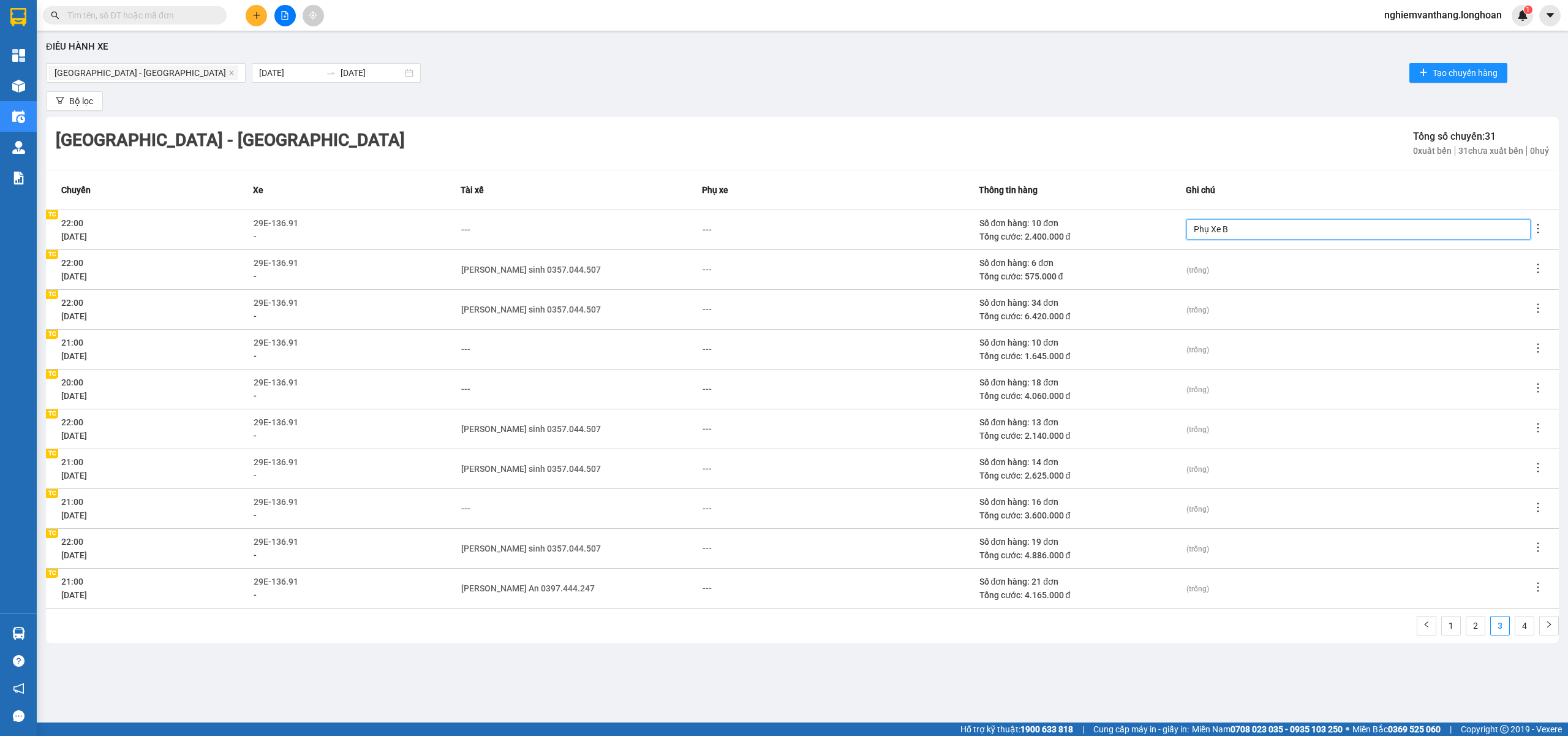
type textarea "Phụ Xe"
type textarea "Phụ Xe N"
type textarea "Phụ Xe Ng"
type textarea "Phụ Xe Ngo"
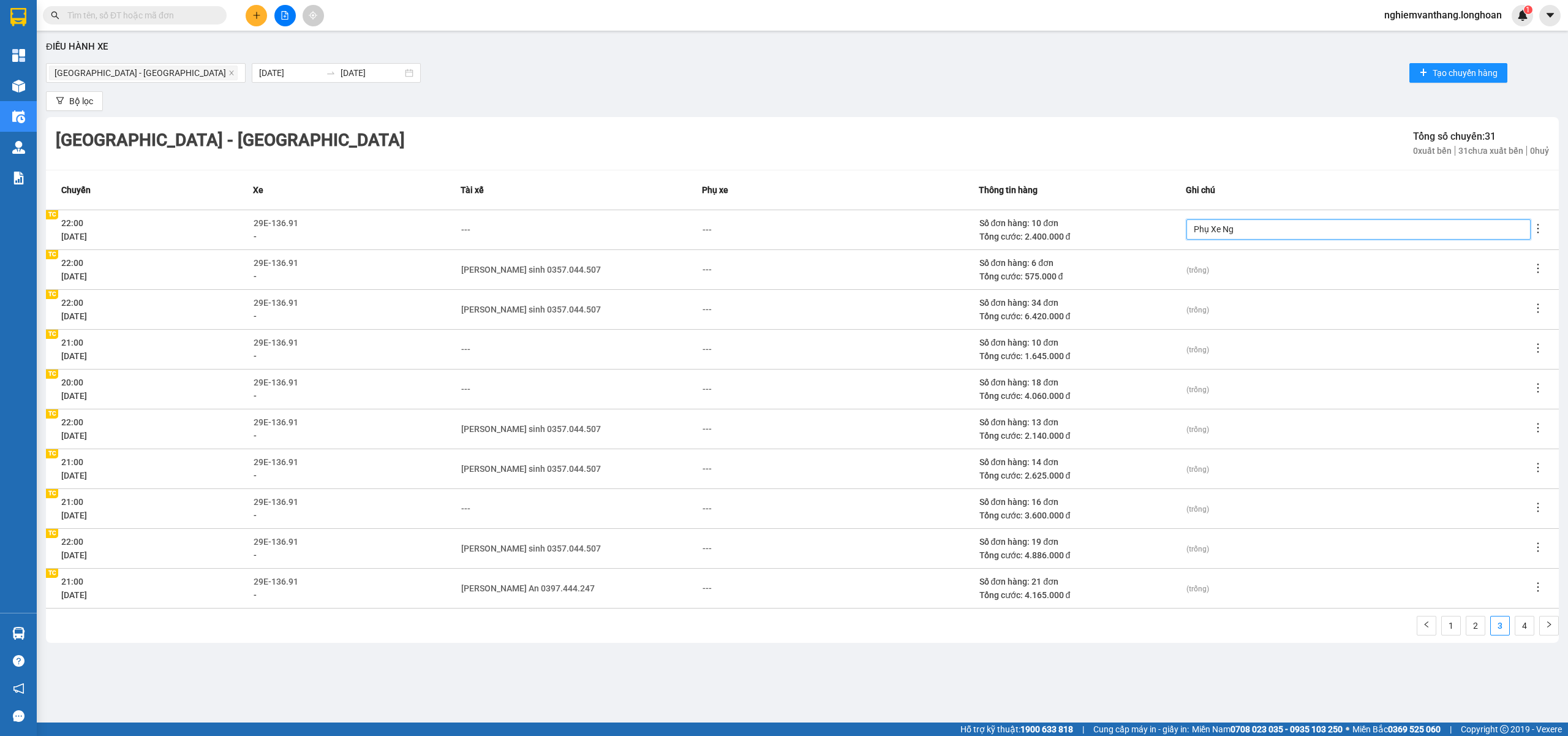
type textarea "Phụ Xe Ngo"
type textarea "Phụ Xe Ngoc"
type textarea "Phụ Xe Ngọc"
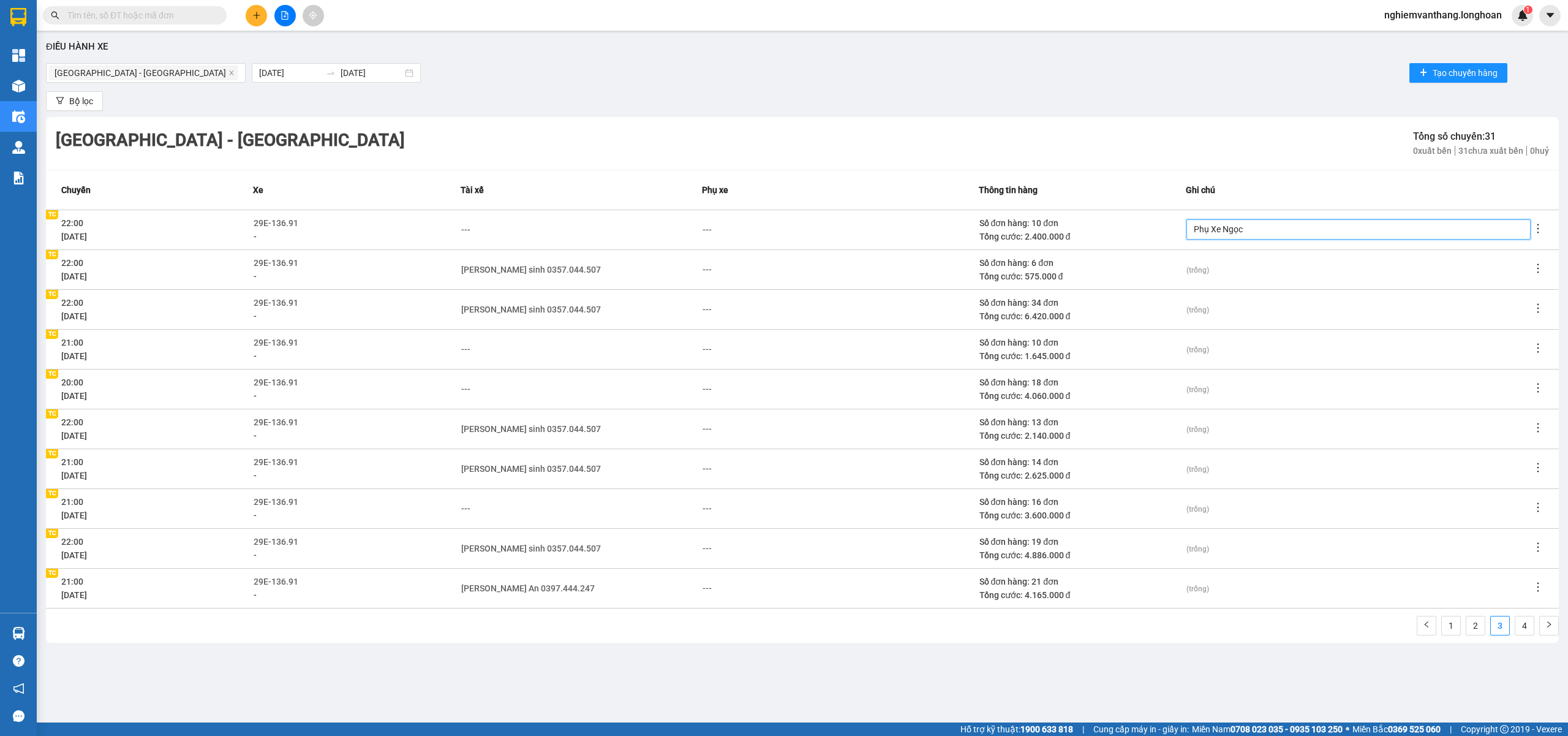
type textarea "Phụ Xe Ngọc L"
type textarea "Phụ Xe Ngọc La"
type textarea "Phụ Xe Ngọc Lai"
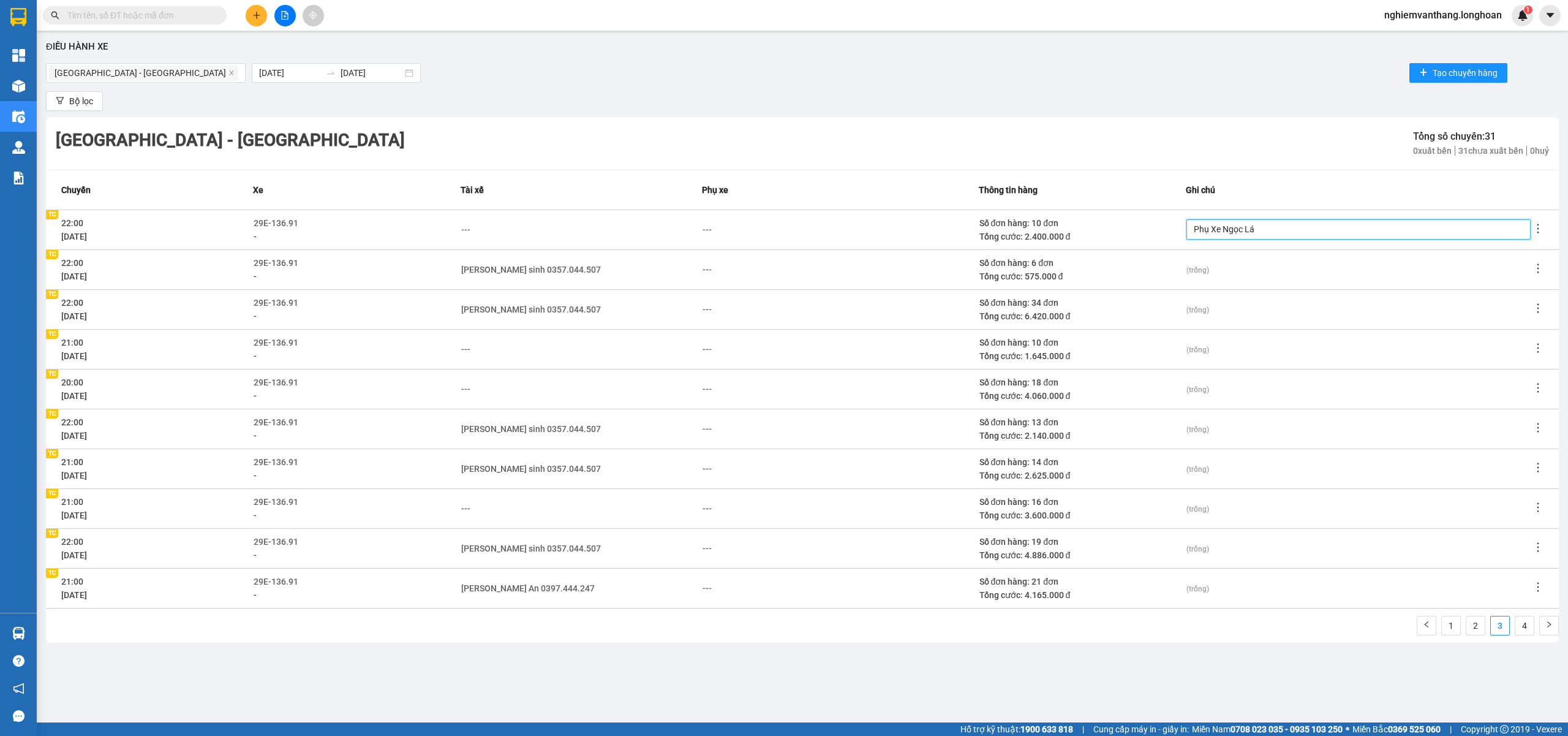
type textarea "Phụ Xe Ngọc Lái"
type textarea "Phụ Xe Ngọc Lái X"
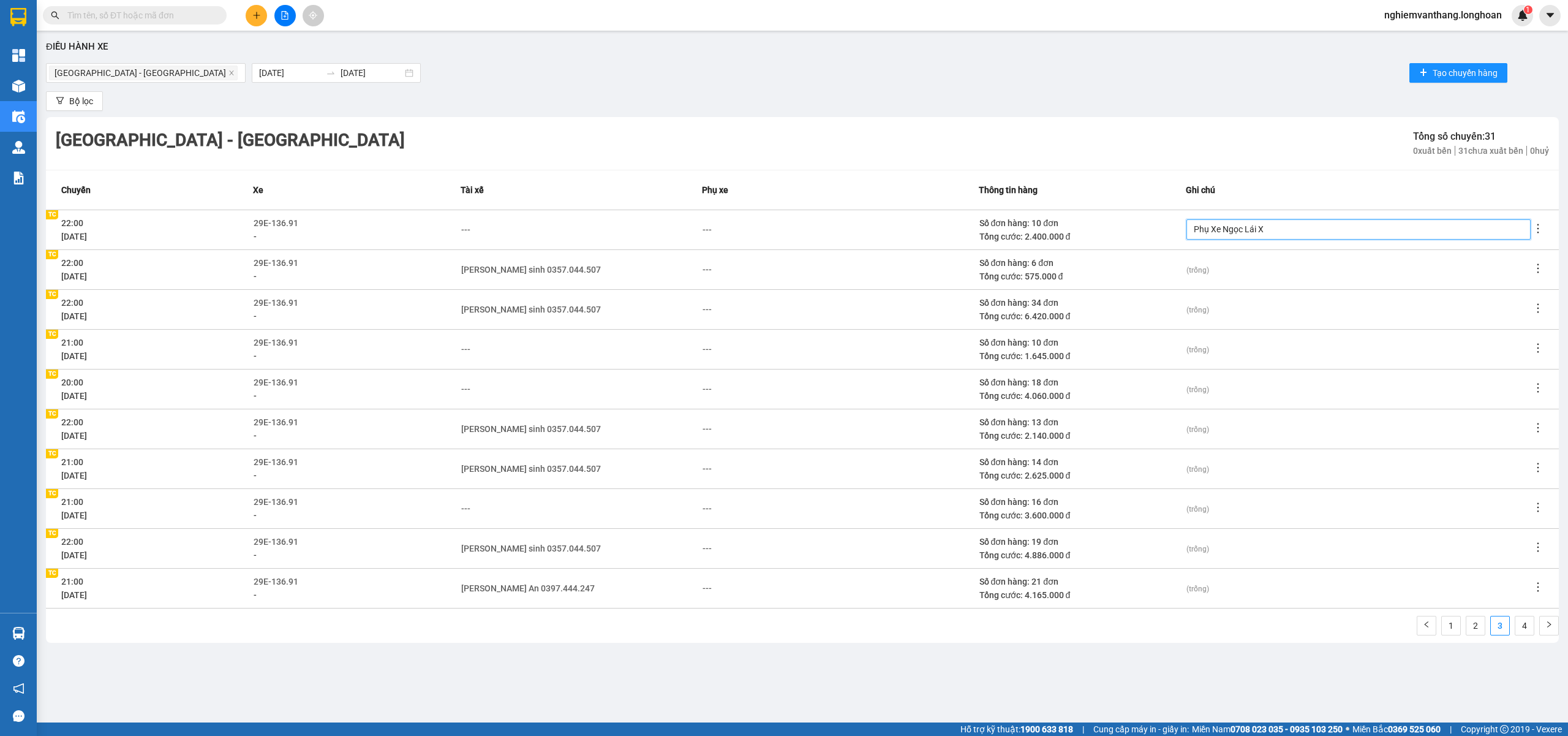
type textarea "Phụ Xe Ngọc Lái Xe"
click at [1225, 83] on div "Hà Nội - Hải Phòng 01/07/2025 31/07/2025 Tạo chuyến hàng" at bounding box center [802, 73] width 1513 height 25
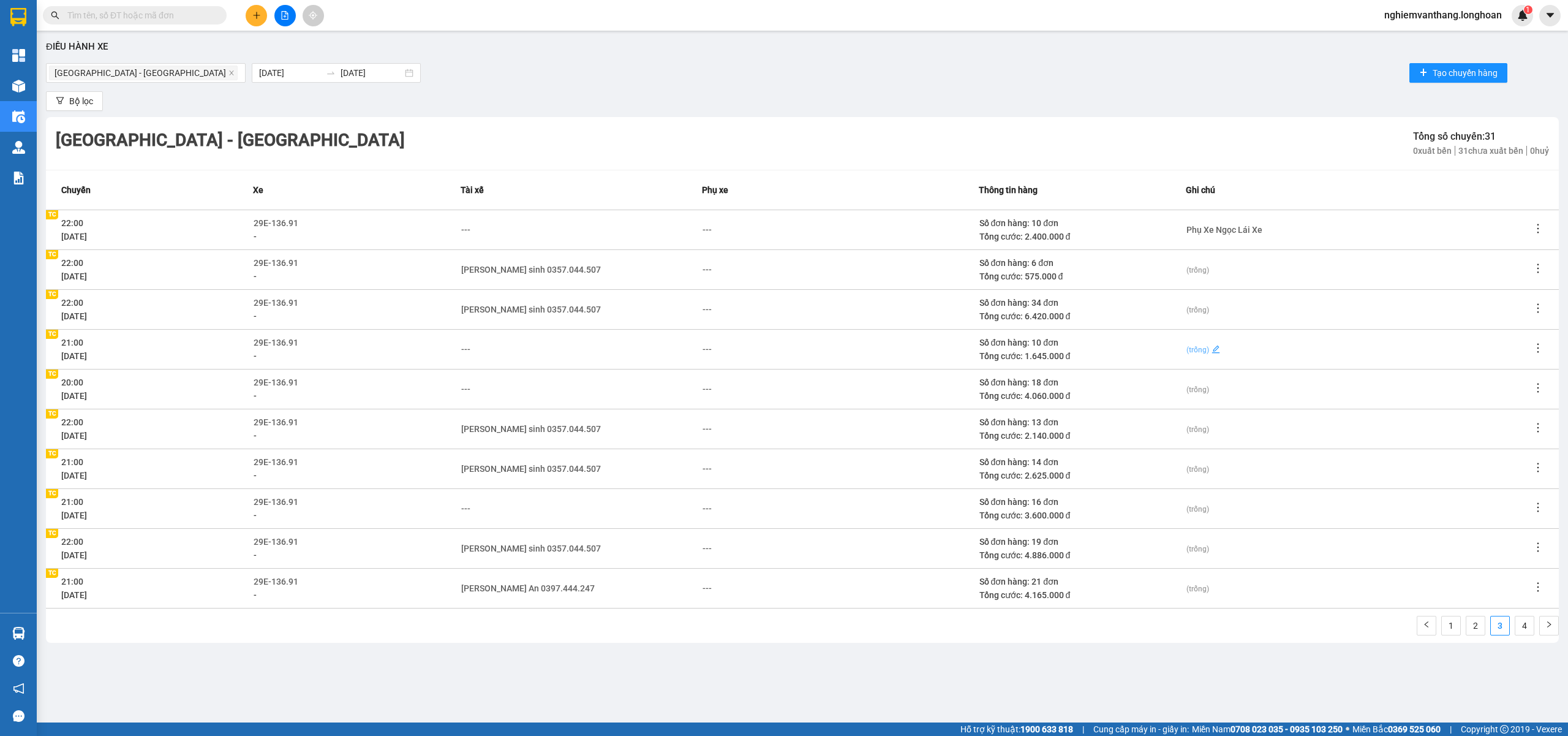
click at [1201, 349] on span "(trống)" at bounding box center [1198, 350] width 23 height 9
click at [1201, 349] on textarea at bounding box center [1358, 349] width 344 height 21
click at [1220, 232] on div "Phụ Xe Ngọc Lái Xe" at bounding box center [1225, 230] width 76 height 13
type textarea "Phụ Xe Ngọc Lái Xe"
click at [1220, 232] on textarea "Phụ Xe Ngọc Lái Xe" at bounding box center [1358, 230] width 344 height 21
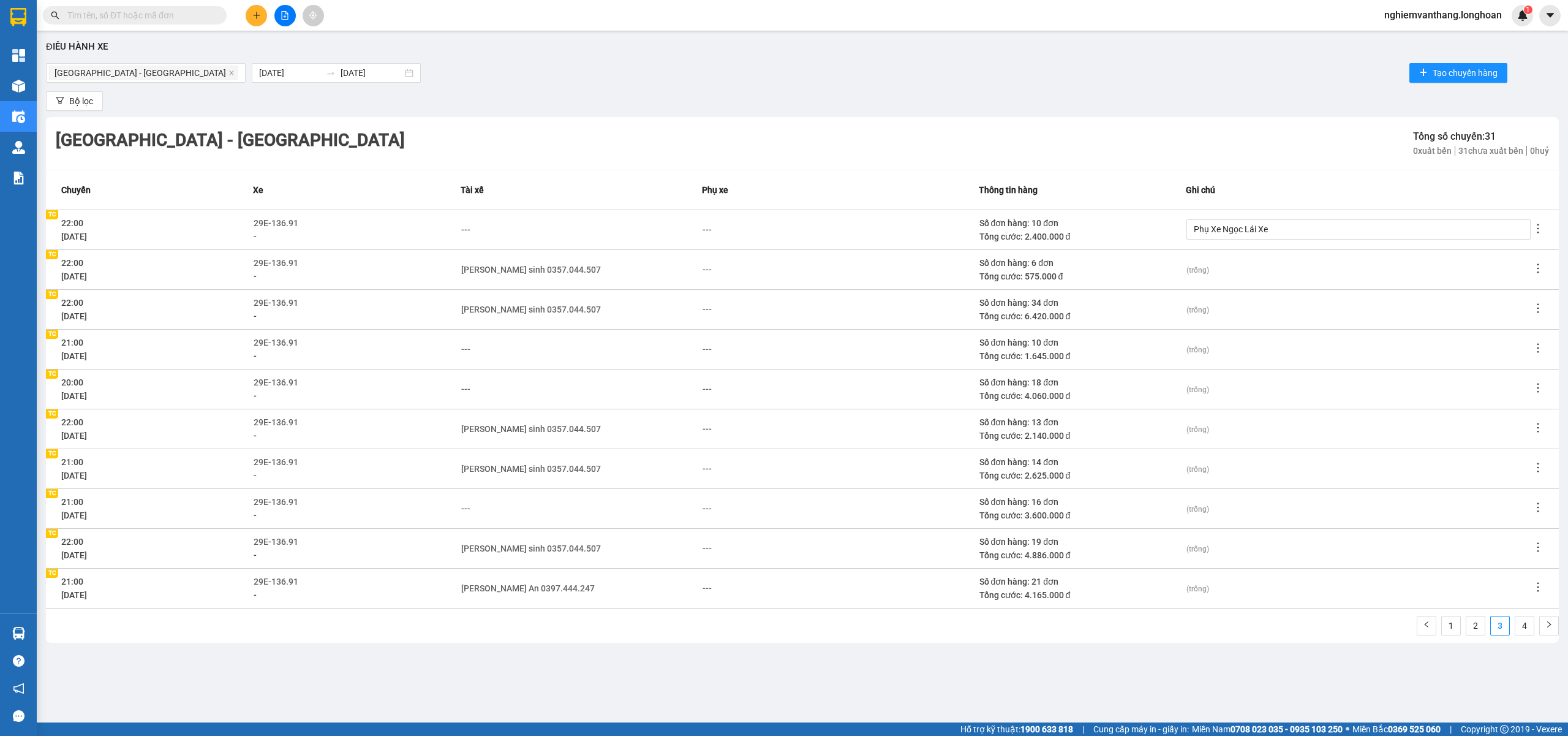
click at [1220, 232] on textarea "Phụ Xe Ngọc Lái Xe" at bounding box center [1358, 230] width 344 height 21
click at [1203, 347] on span "(trống)" at bounding box center [1198, 350] width 23 height 9
click at [1223, 351] on textarea at bounding box center [1358, 349] width 344 height 21
paste textarea "Phụ Xe Ngọc Lái Xe"
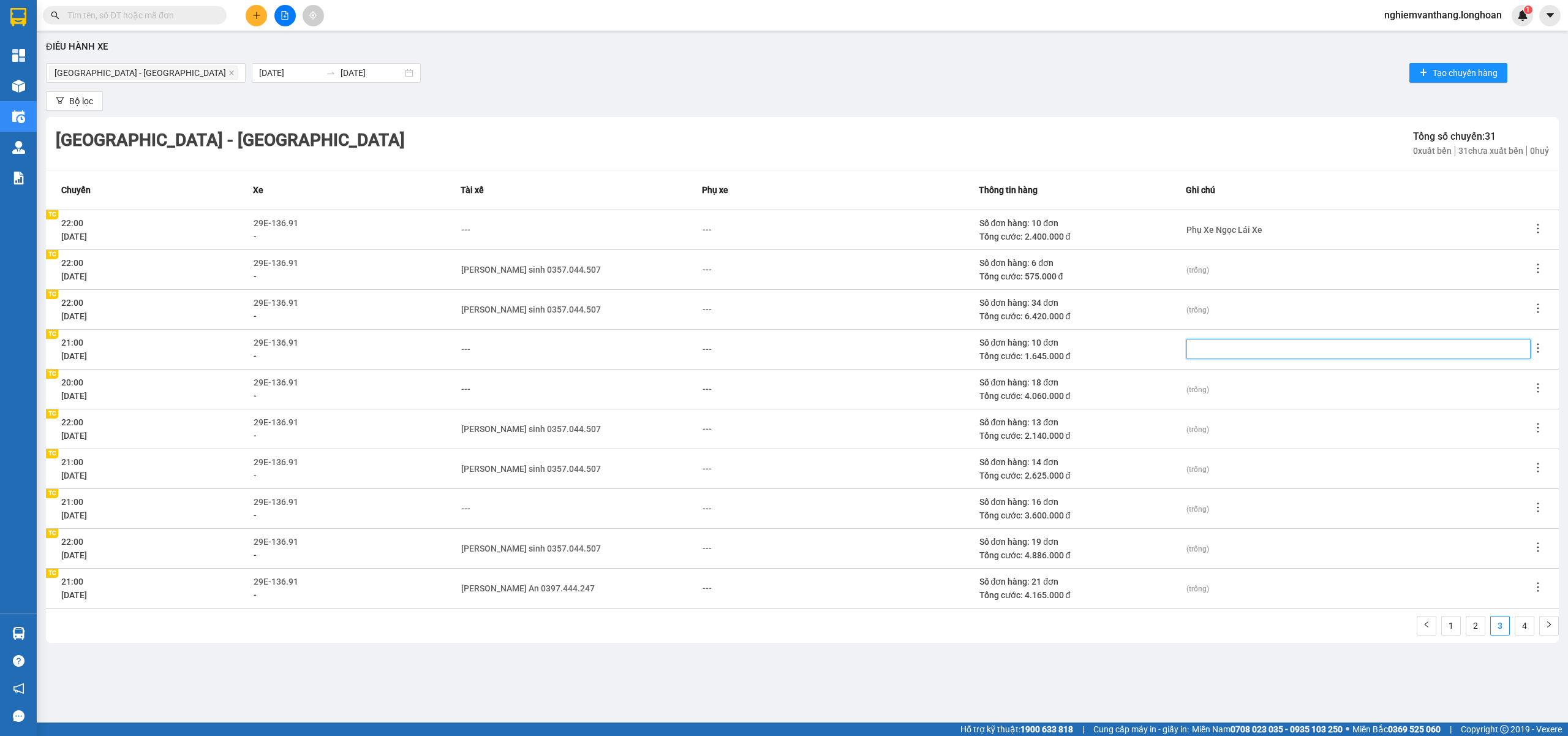
type textarea "Phụ Xe Ngọc Lái Xe"
click at [1200, 383] on span "(trống)" at bounding box center [1198, 389] width 23 height 13
click at [1203, 389] on textarea at bounding box center [1358, 389] width 344 height 21
paste textarea "Phụ Xe Ngọc Lái Xe"
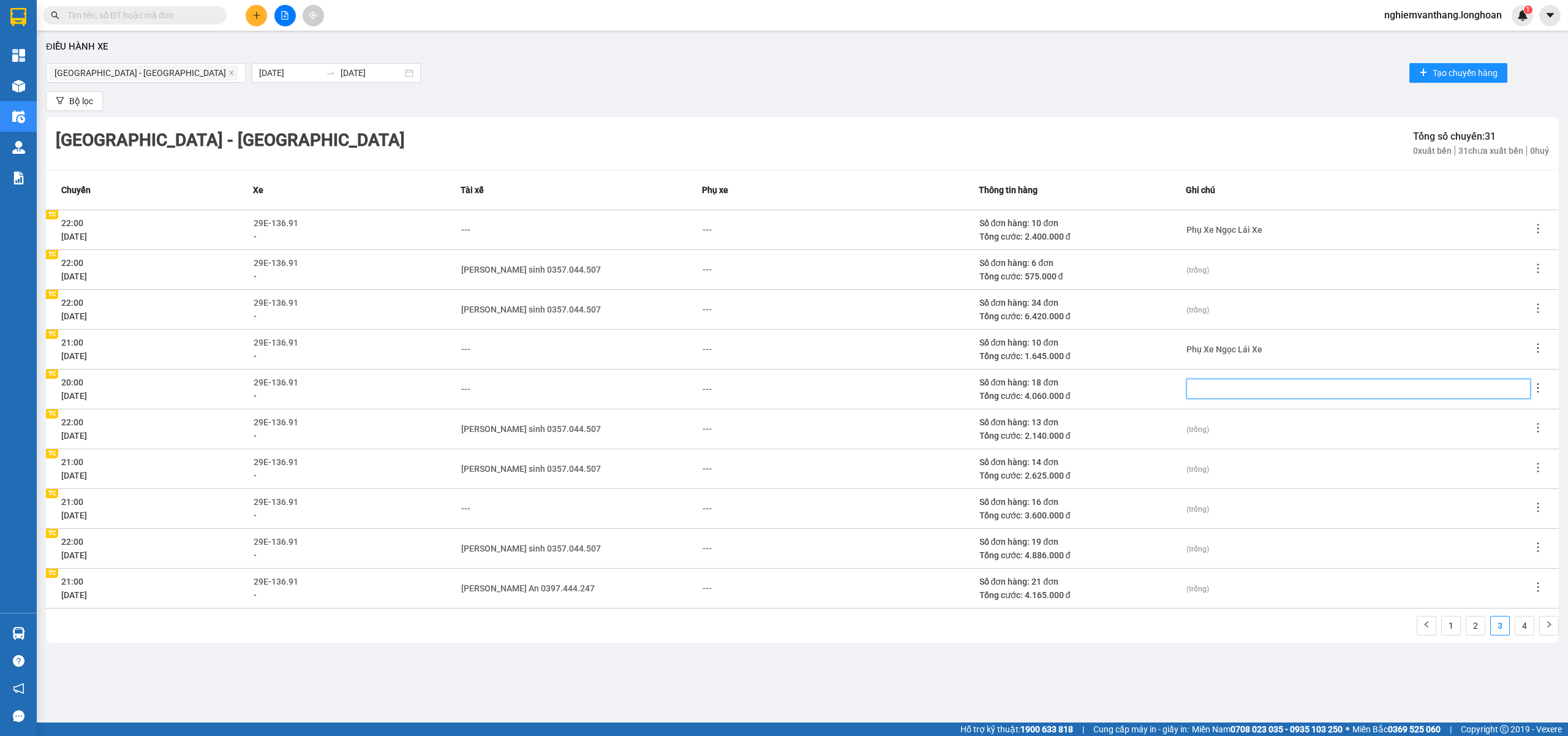
type textarea "Phụ Xe Ngọc Lái Xe"
click at [1198, 509] on span "(trống)" at bounding box center [1198, 509] width 23 height 9
click at [1224, 518] on textarea at bounding box center [1358, 508] width 344 height 21
paste textarea "Phụ Xe Ngọc Lái Xe"
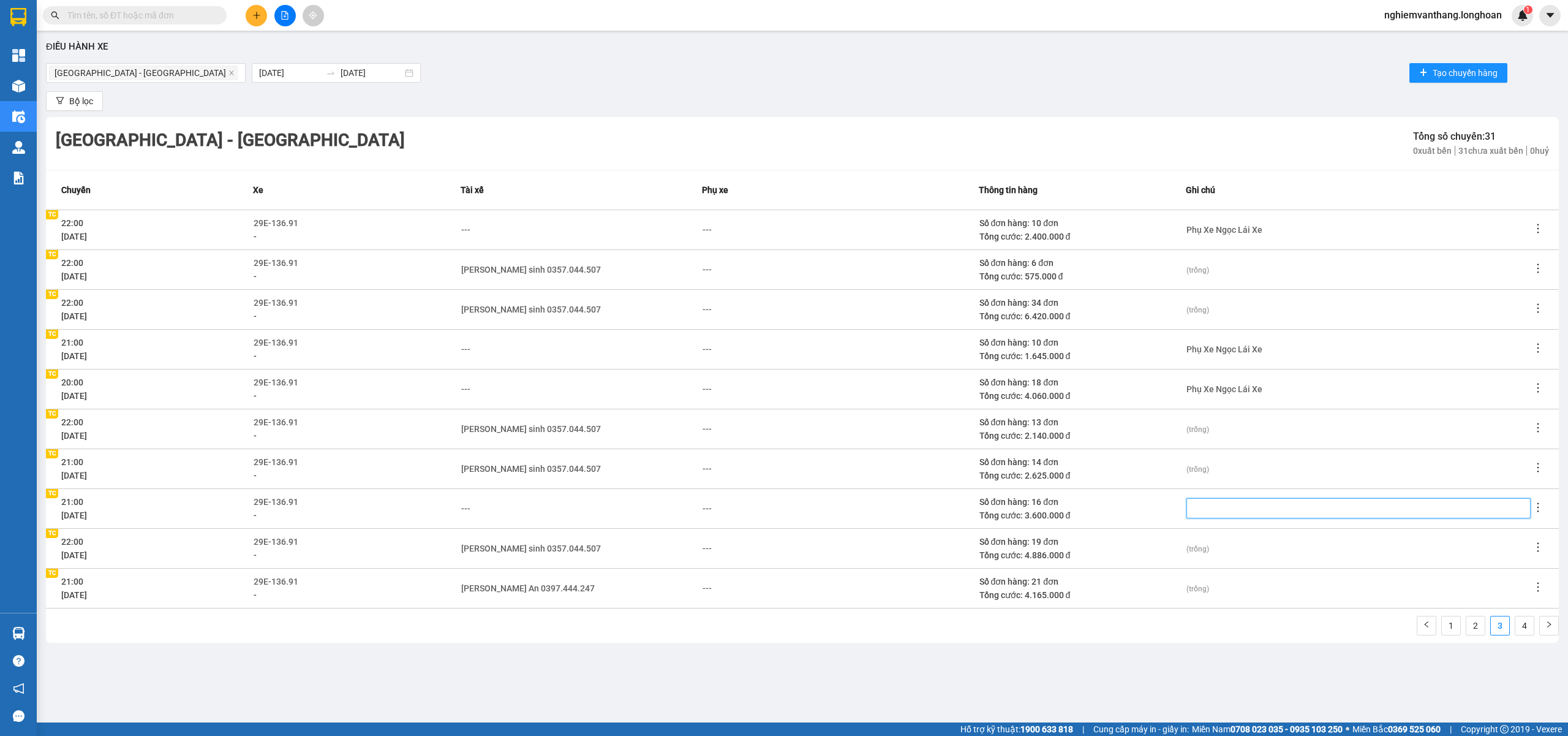
type textarea "Phụ Xe Ngọc Lái Xe"
click at [1331, 245] on td "Phụ Xe Ngọc Lái Xe" at bounding box center [1358, 230] width 346 height 40
click at [1475, 621] on link "2" at bounding box center [1475, 625] width 18 height 18
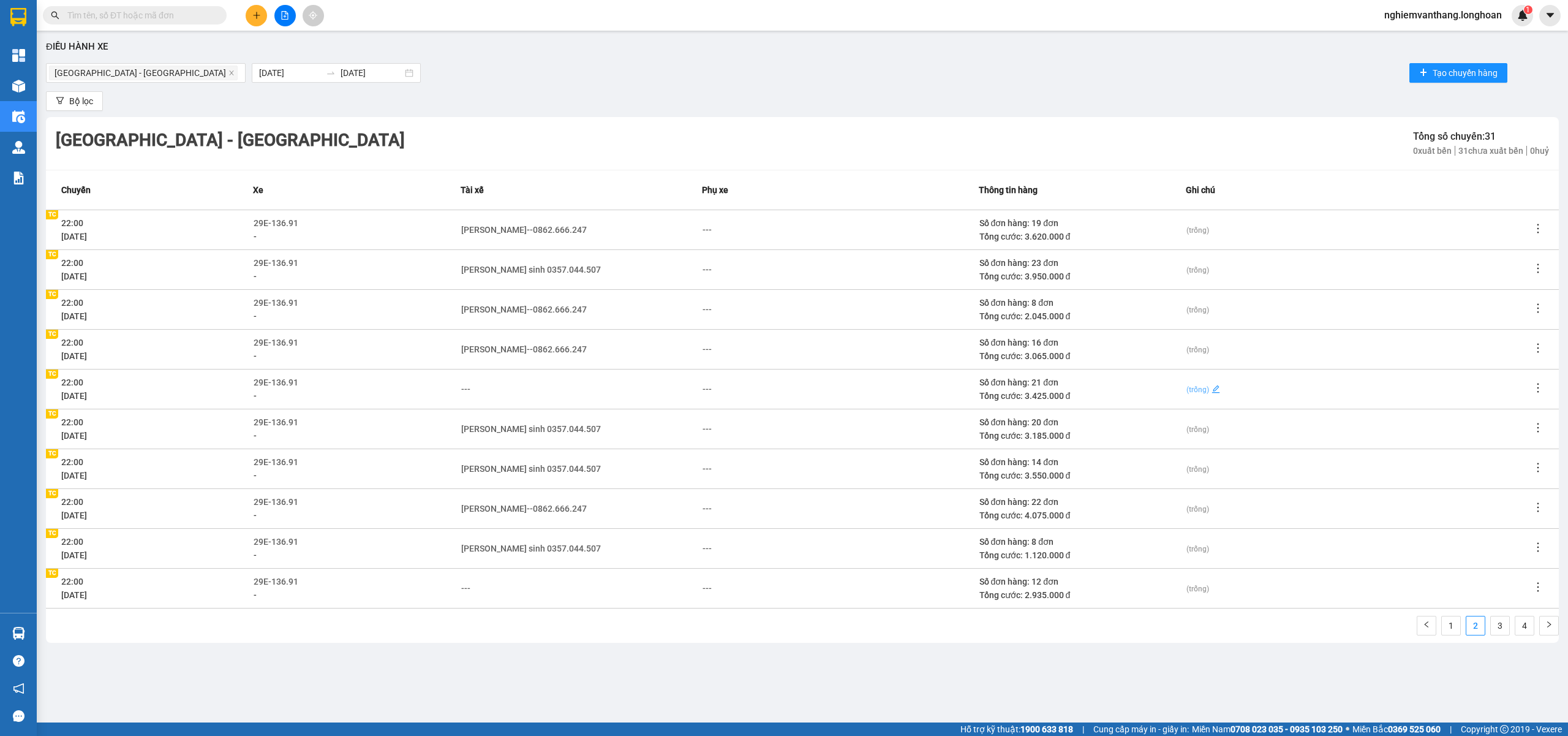
click at [1198, 390] on span "(trống)" at bounding box center [1198, 389] width 23 height 9
click at [1198, 390] on textarea at bounding box center [1358, 389] width 344 height 21
type textarea "P"
type textarea "Ph"
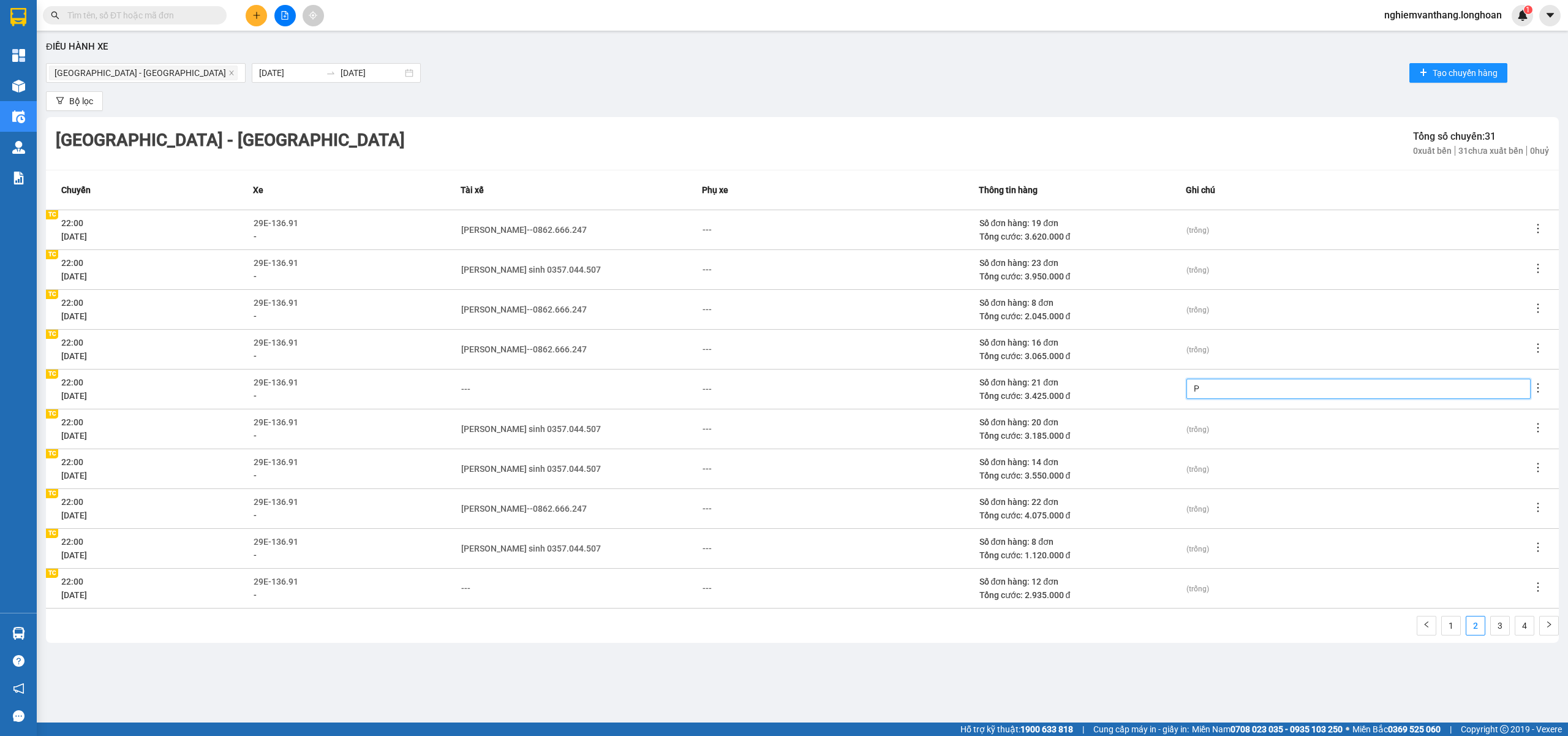
type textarea "Ph"
type textarea "Phu"
type textarea "Phụ"
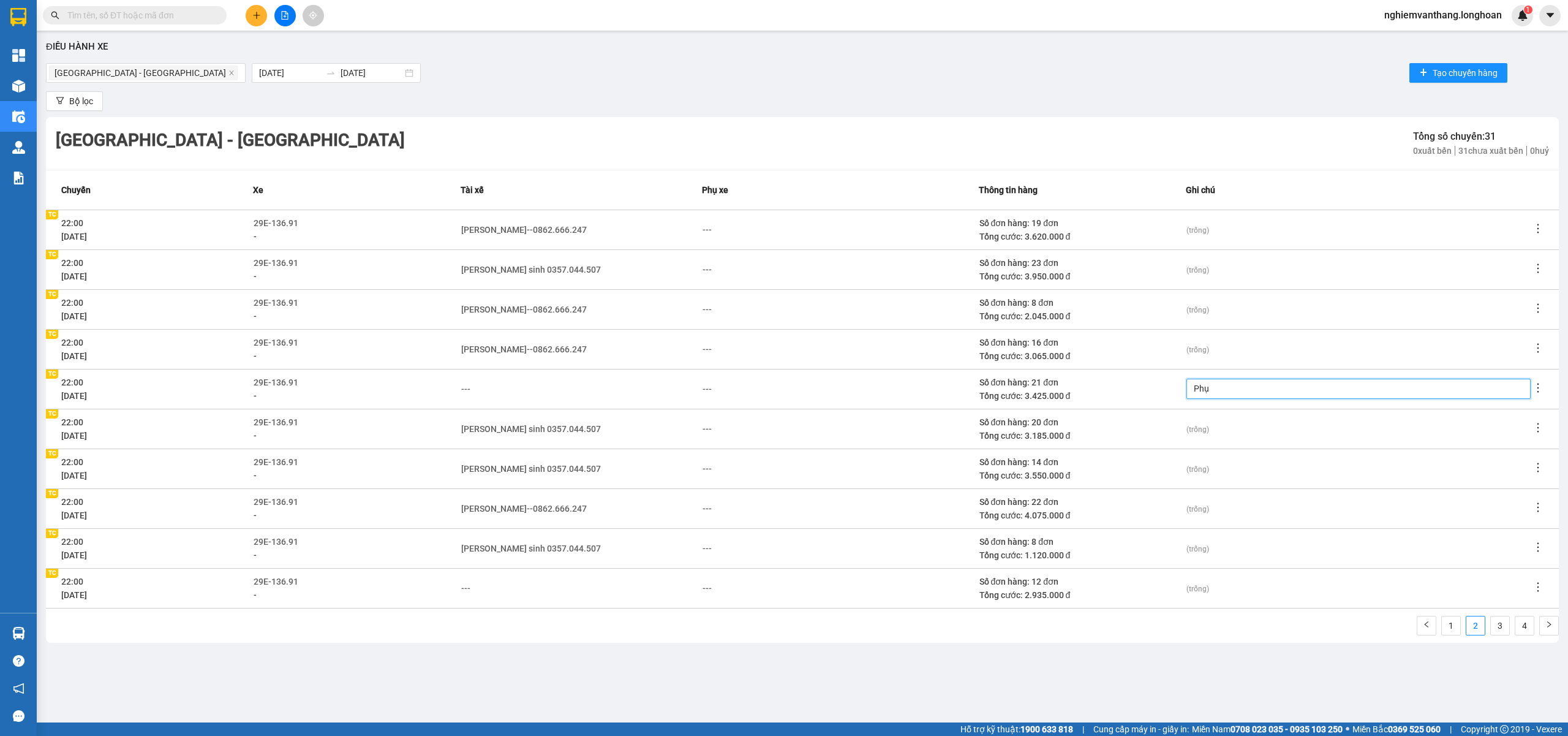
type textarea "Phụ x"
type textarea "Phụ xe"
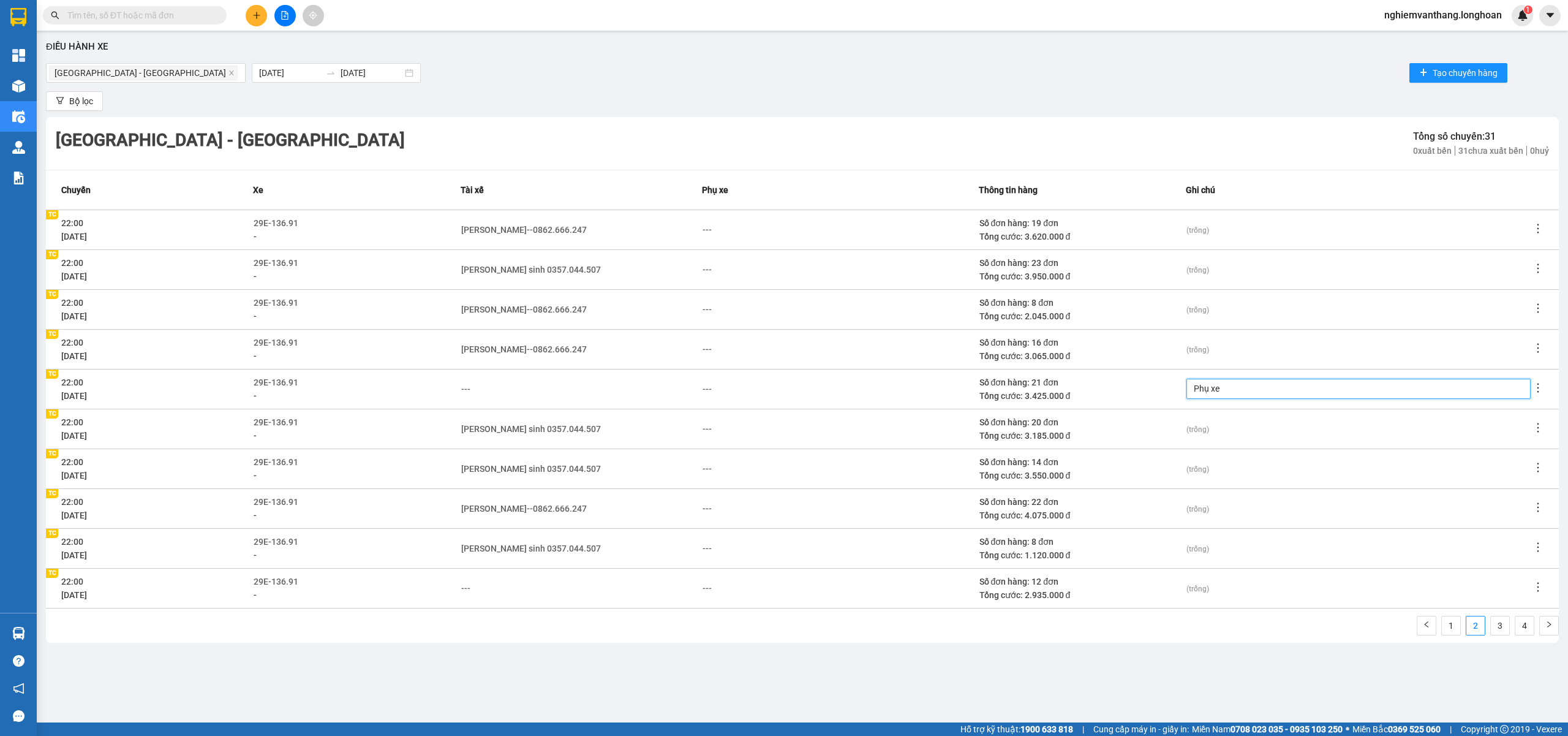
type textarea "Phụ xe"
type textarea "Phụ xe B"
type textarea "Phụ xe Bi"
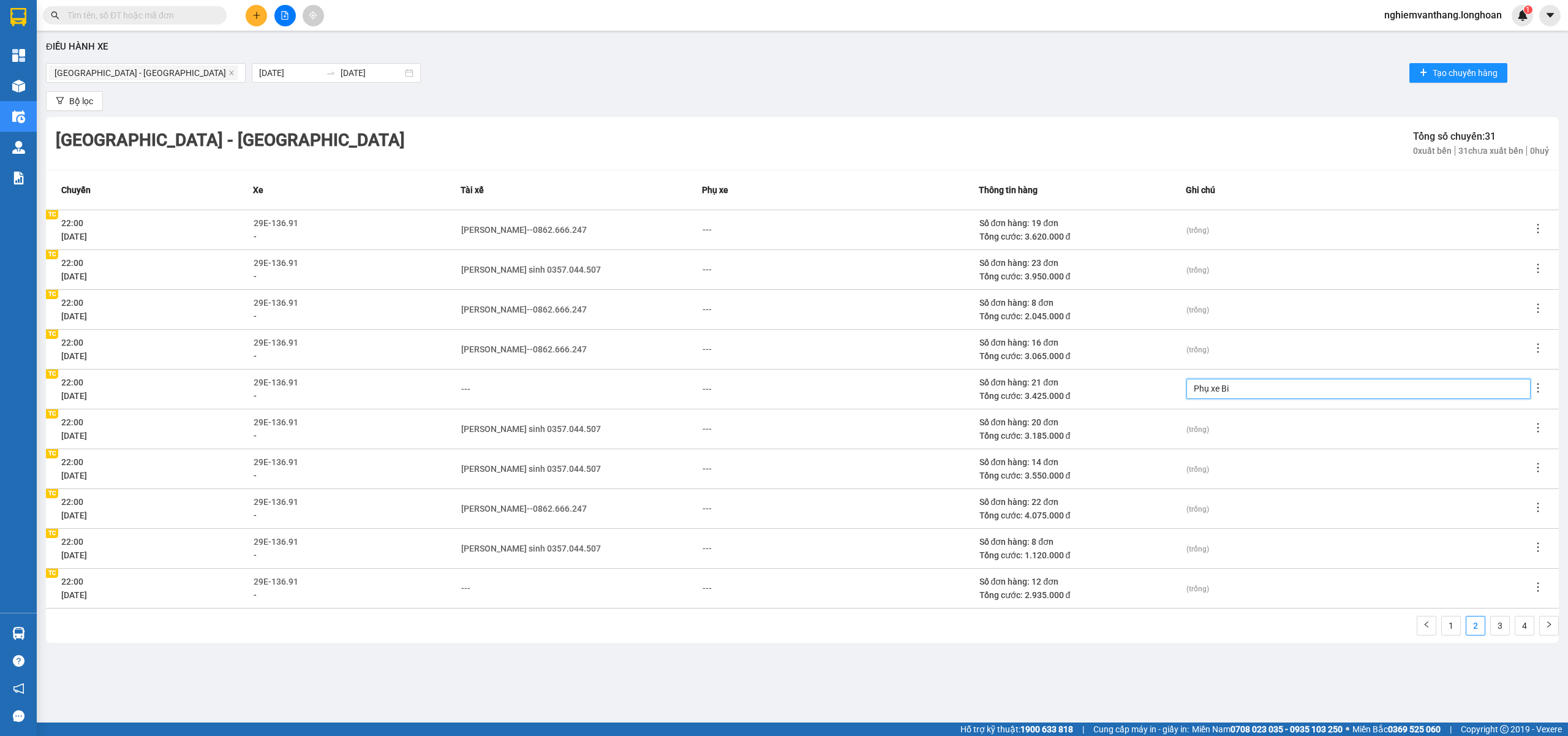
type textarea "Phụ xe Bin"
type textarea "Phụ xe Bình"
type textarea "Phụ xe Bình L"
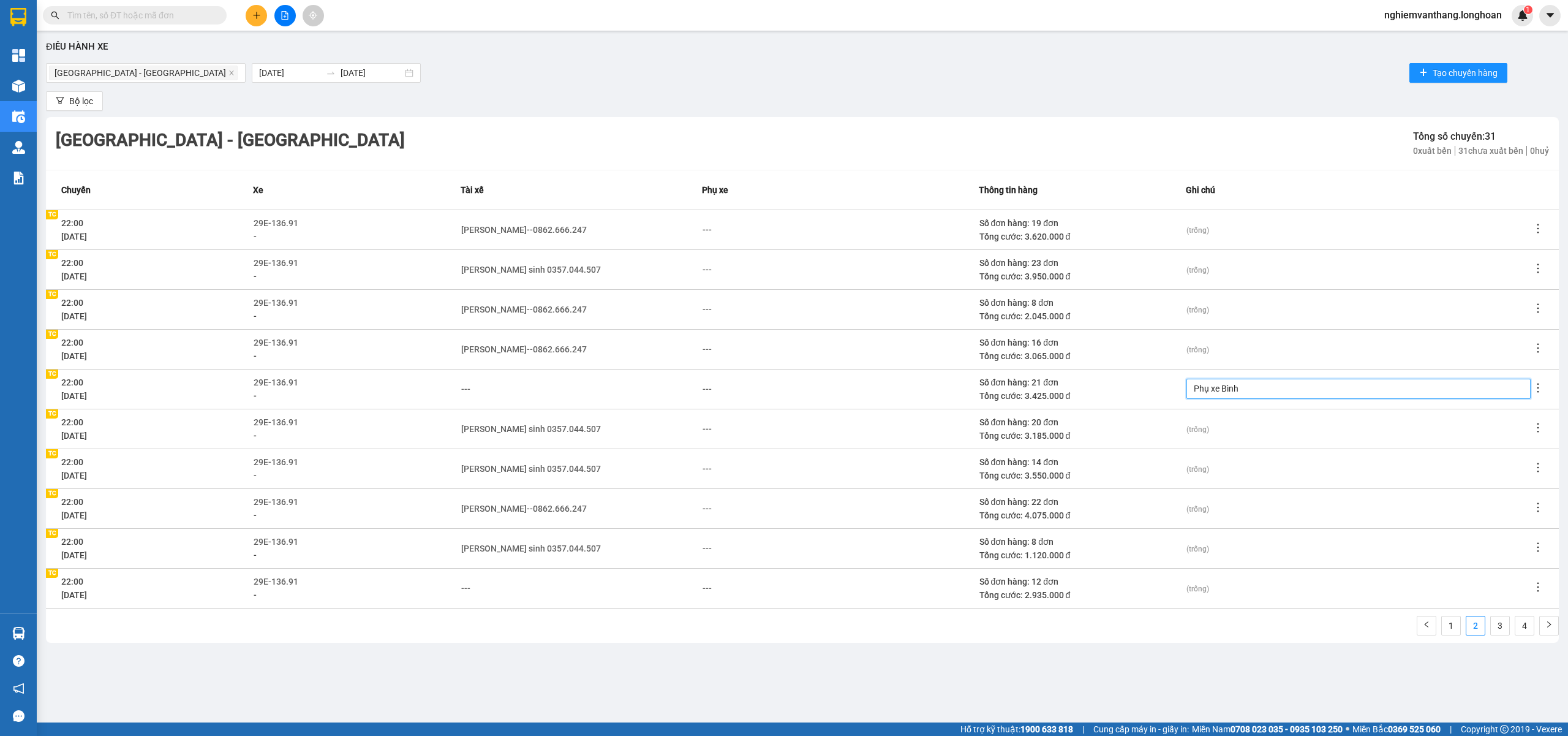
type textarea "Phụ xe Bình L"
type textarea "Phụ xe Bình La"
type textarea "Phụ xe Bình Lai"
type textarea "Phụ xe Bình Lái"
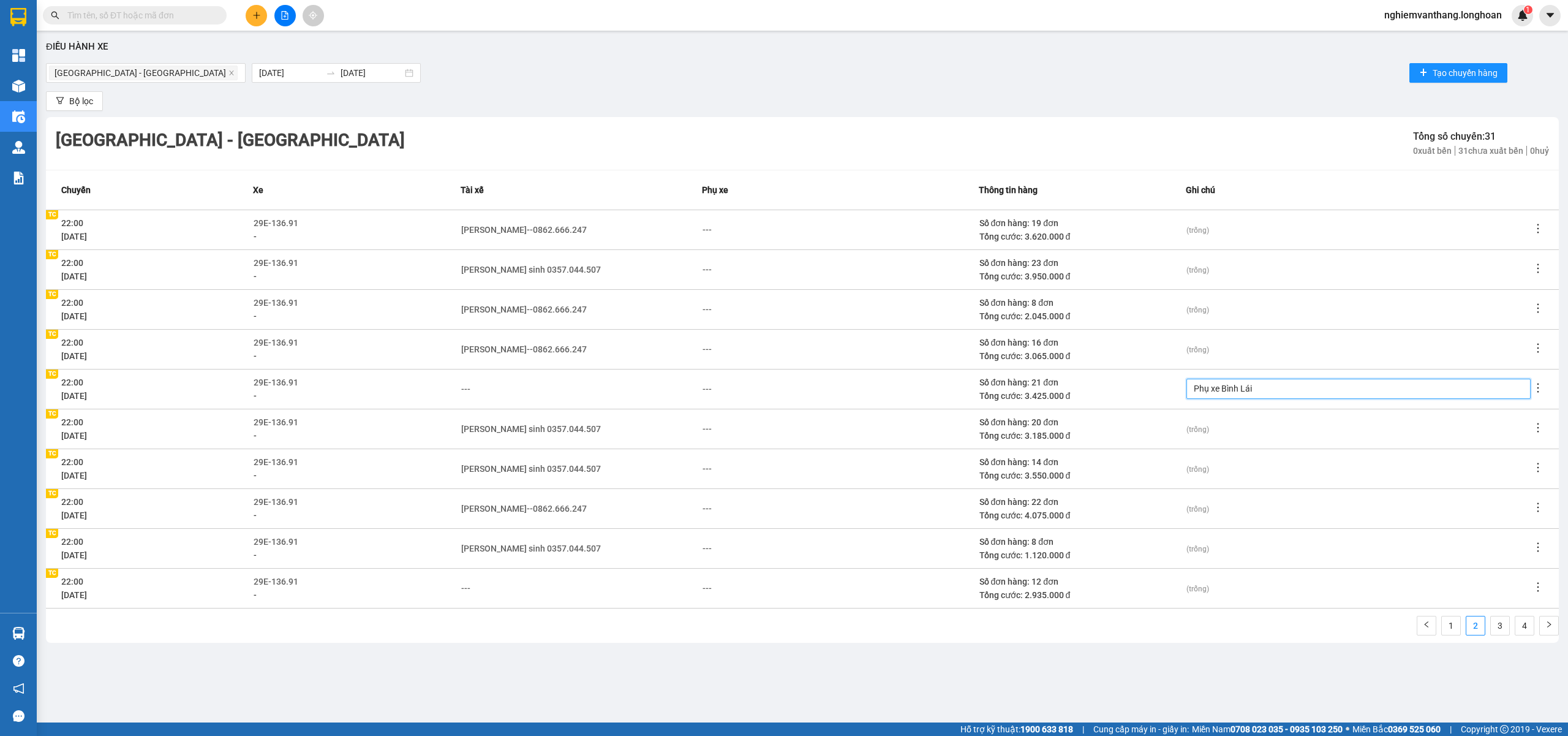
type textarea "Phụ xe Bình Lái"
type textarea "Phụ xe Bình Lái x"
type textarea "Phụ xe Bình Lái xe"
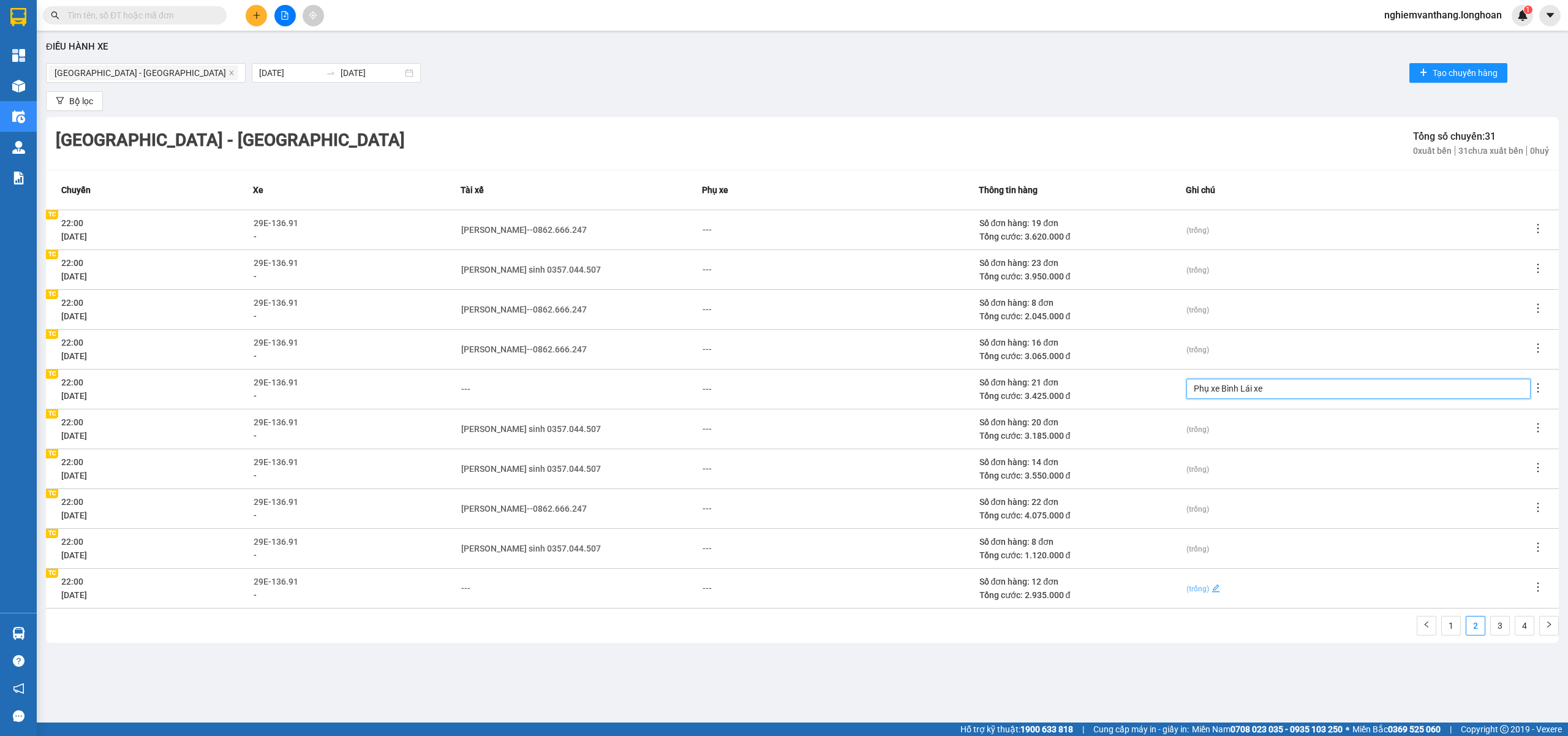
type textarea "Phụ xe Bình Lái xe"
click at [1199, 592] on span "(trống)" at bounding box center [1198, 589] width 23 height 9
click at [1211, 590] on textarea at bounding box center [1358, 588] width 344 height 21
type textarea "Ơ"
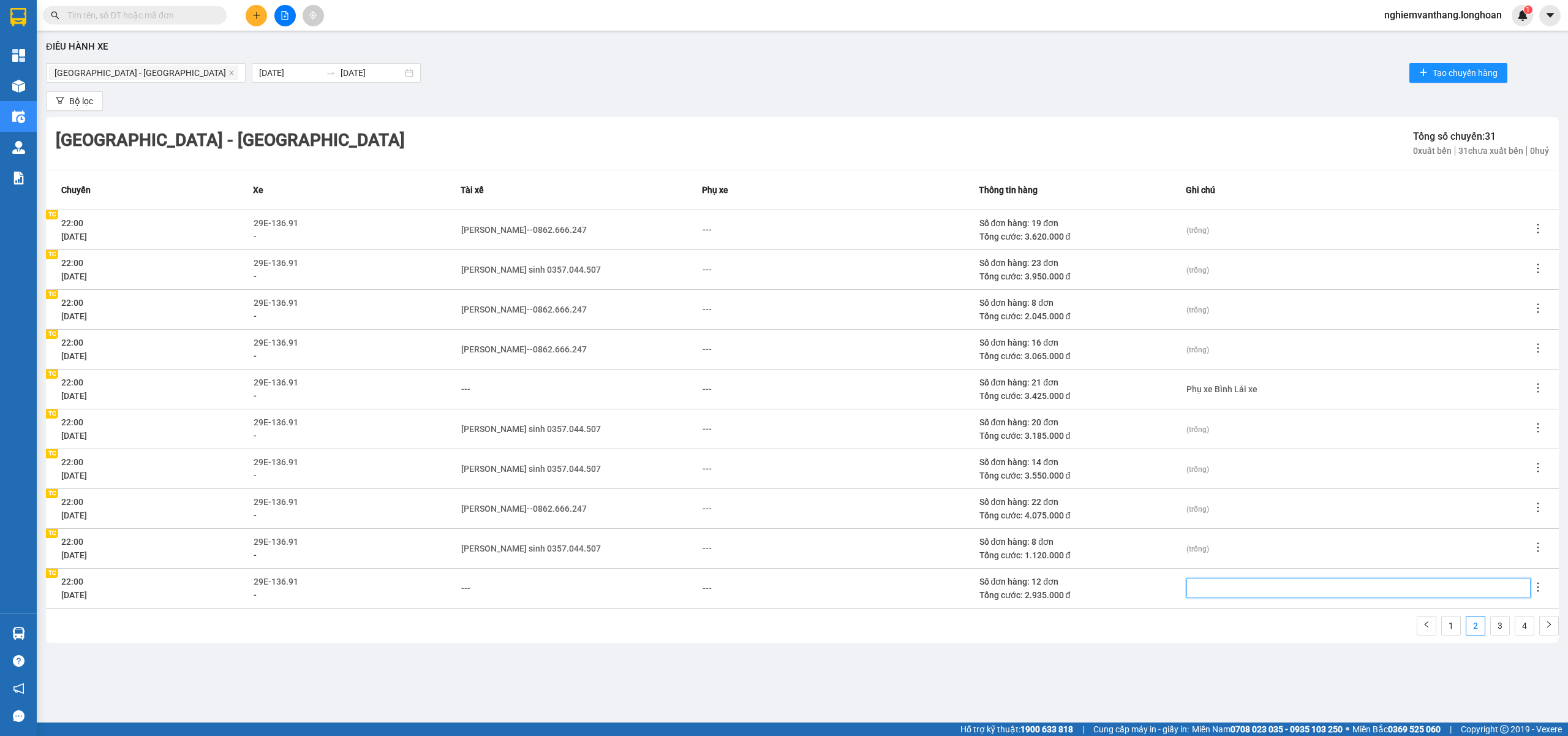
type textarea "P"
type textarea "Ph"
type textarea "Phu"
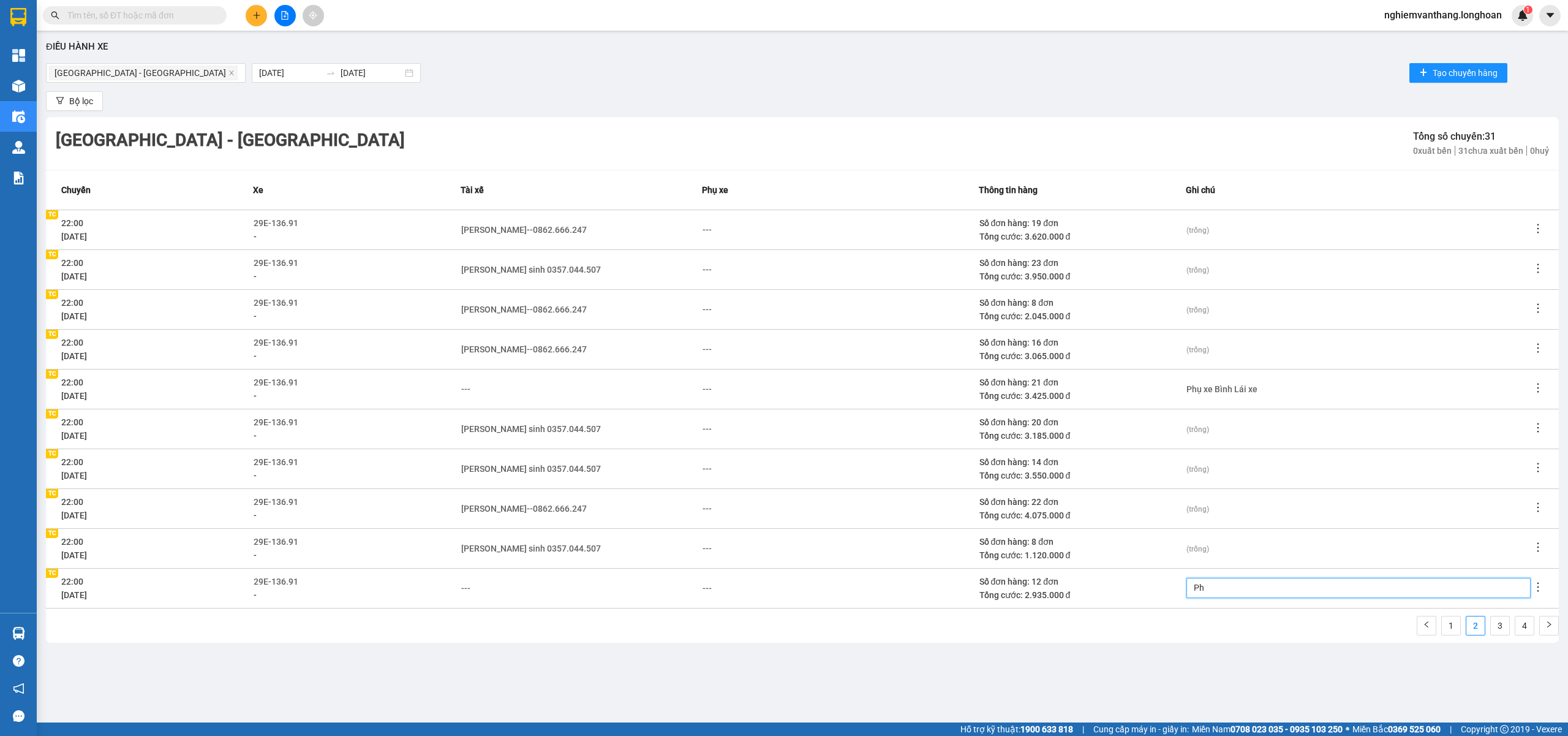
type textarea "Phụ"
type textarea "Phụ X"
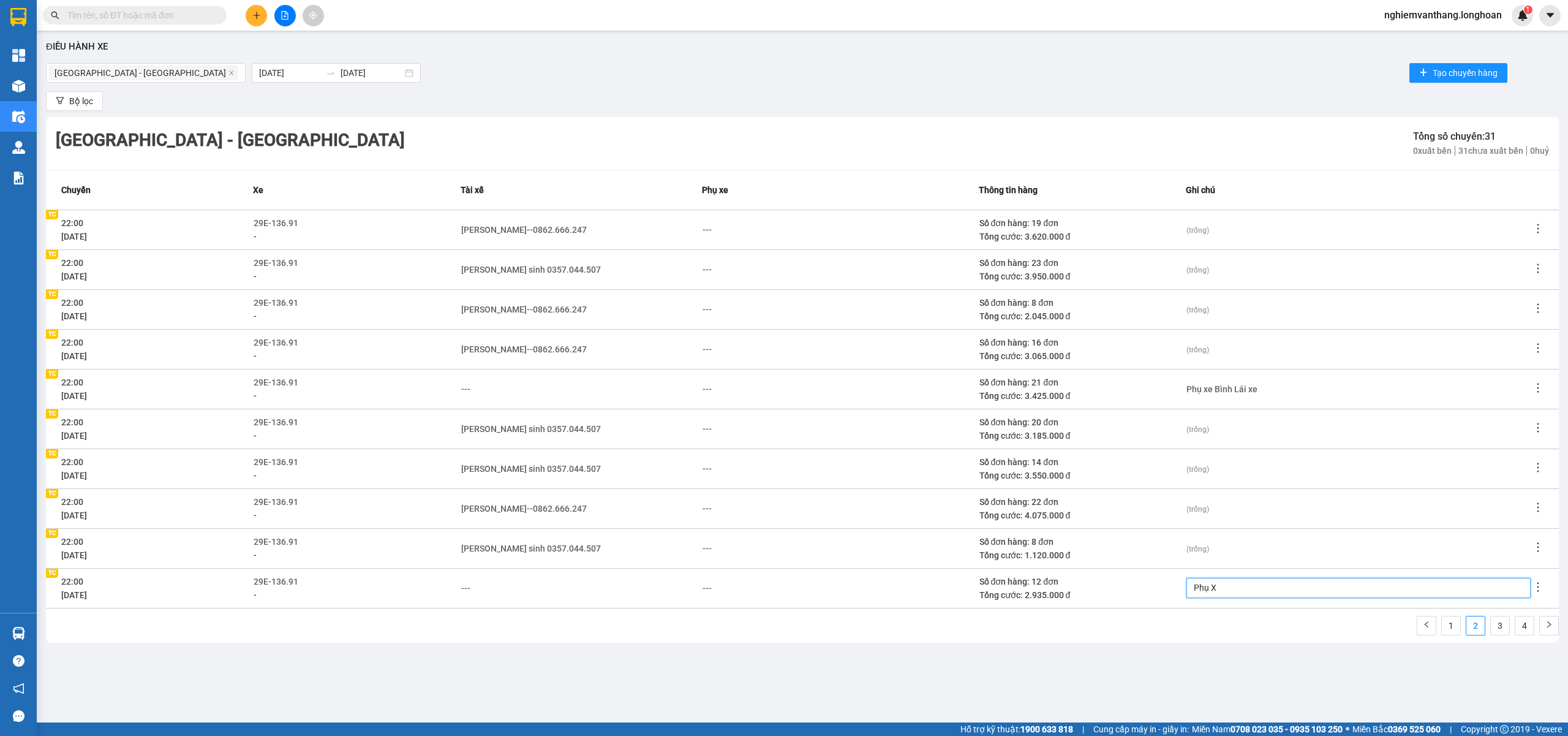
type textarea "Phụ Xe"
type textarea "Phụ Xe B"
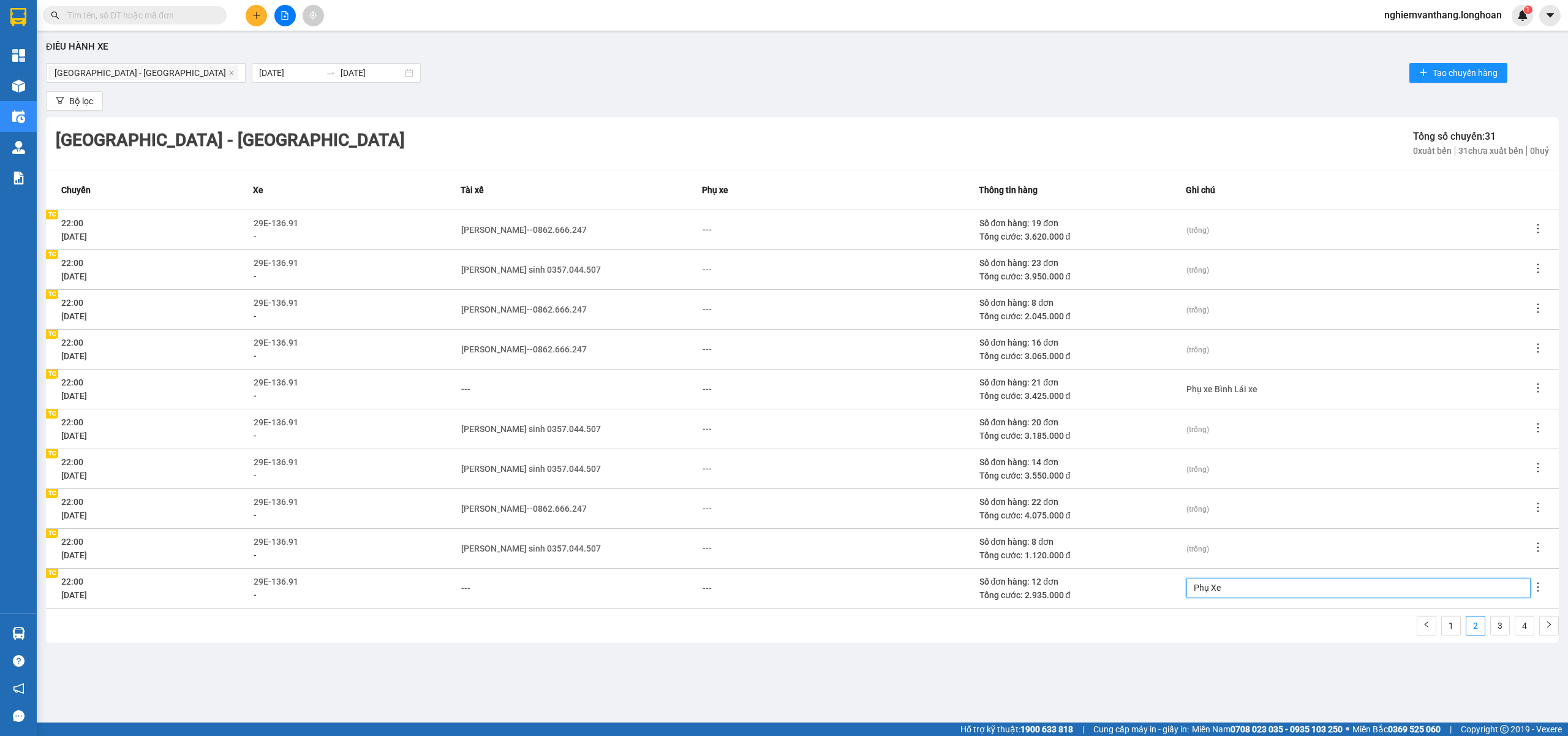
type textarea "Phụ Xe B"
type textarea "Phụ Xe Bi"
type textarea "Phụ Xe Bin"
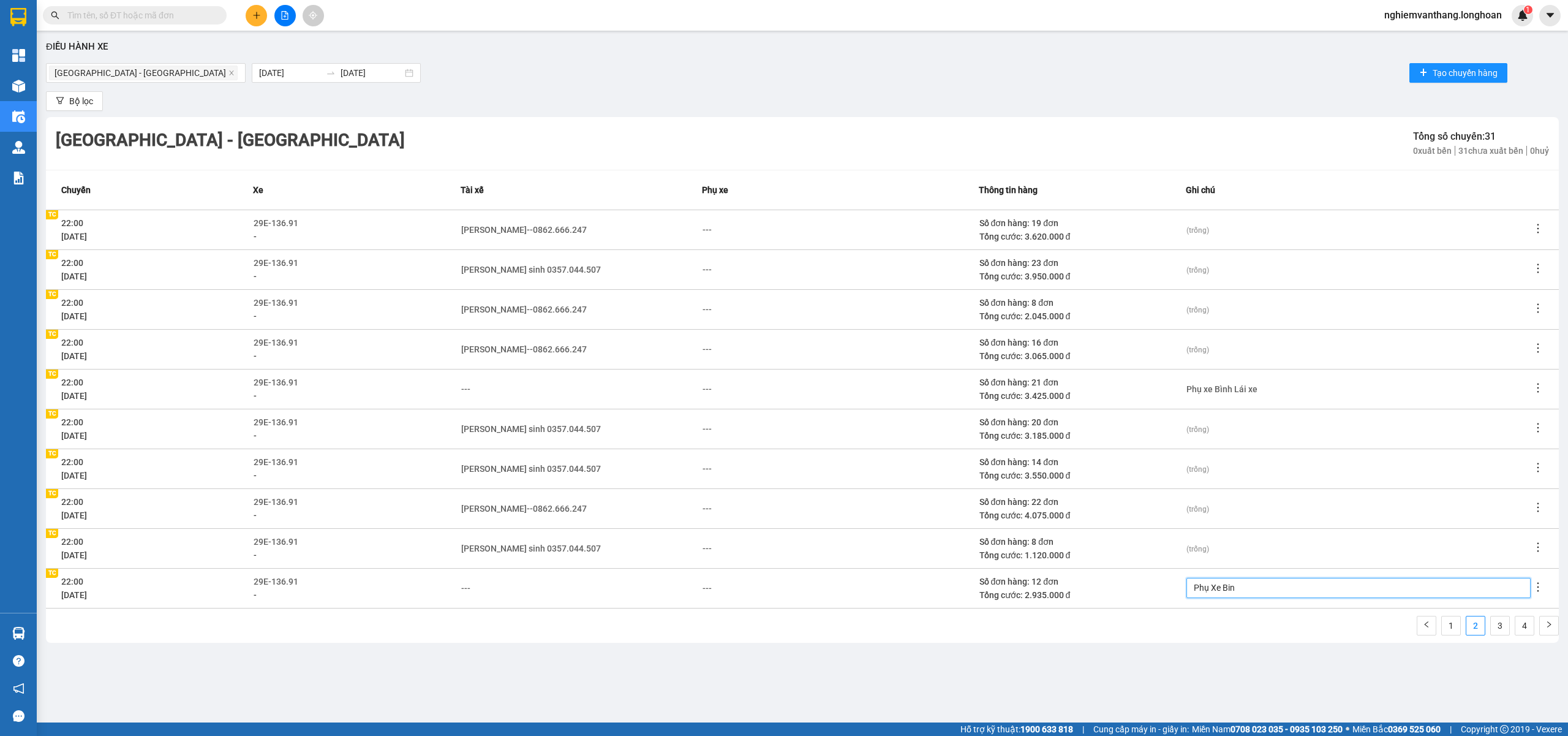
type textarea "Phụ Xe Binh"
type textarea "Phụ Xe Bình"
type textarea "Phụ Xe Bình L"
type textarea "Phụ Xe Bình La"
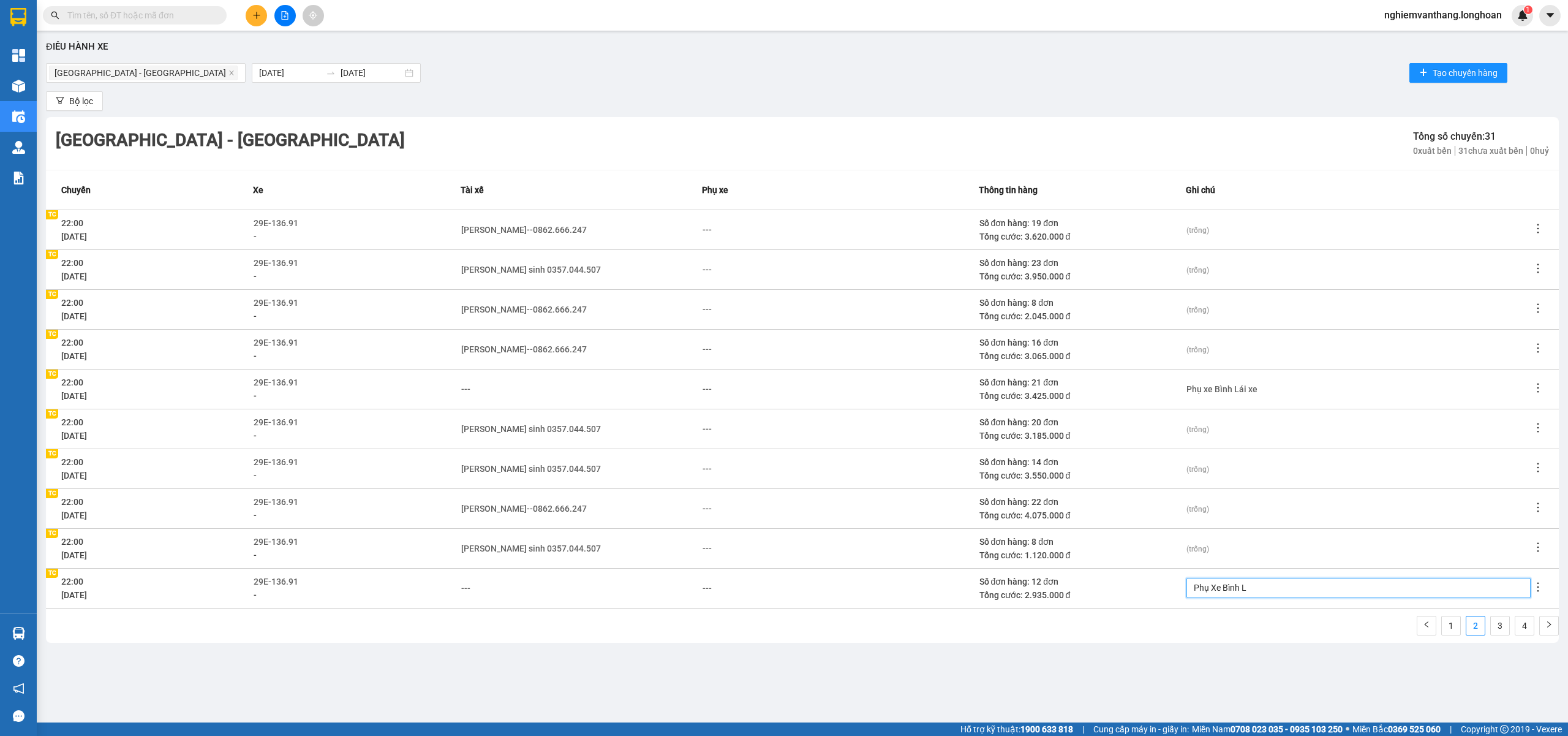
type textarea "Phụ Xe Bình La"
type textarea "Phụ Xe Bình Lai"
type textarea "Phụ Xe Bình Lái"
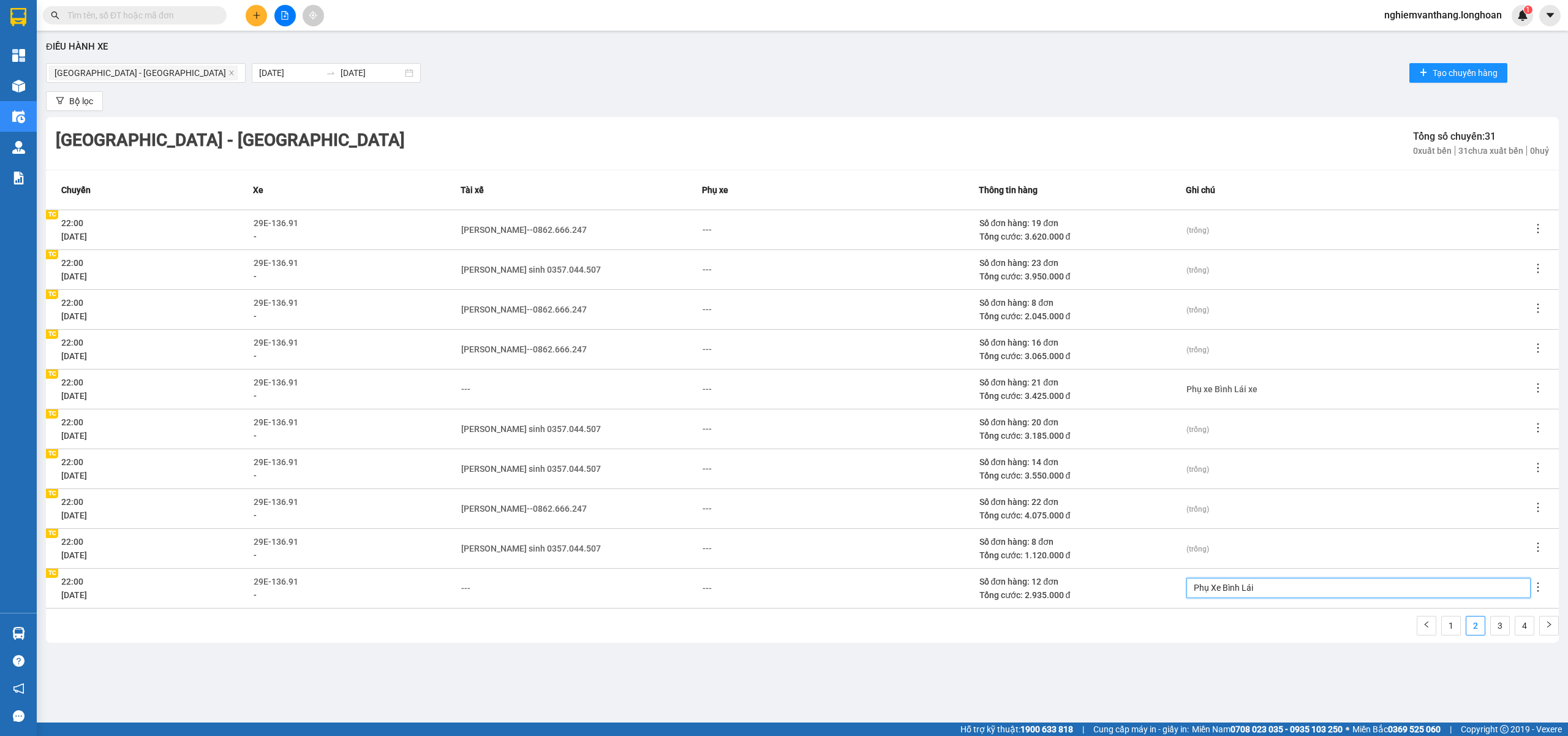
type textarea "Phụ Xe Bình Lái X"
type textarea "Phụ Xe Bình Lái Xe"
click at [981, 84] on div "Hà Nội - Hải Phòng 01/07/2025 31/07/2025 Tạo chuyến hàng" at bounding box center [802, 73] width 1513 height 25
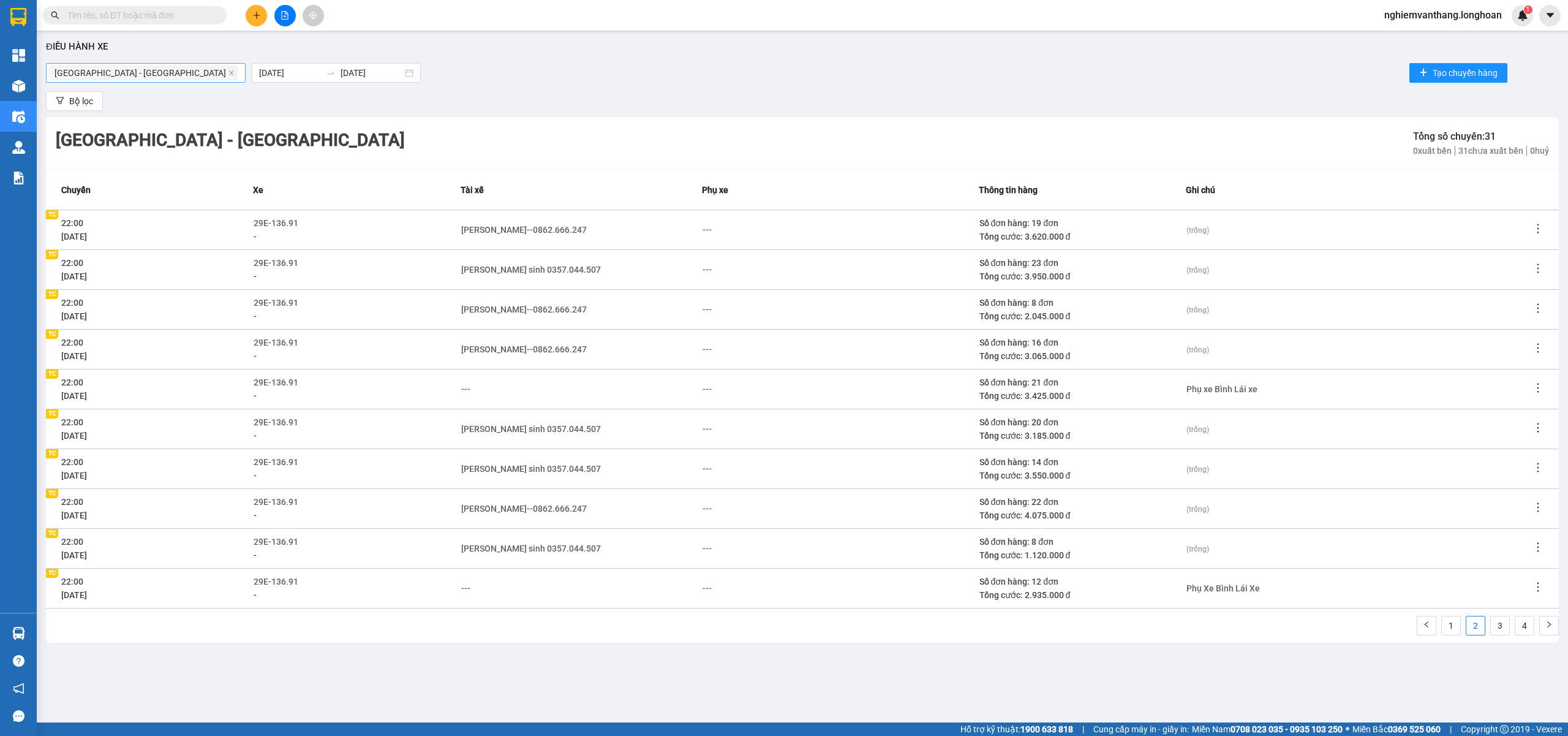
click at [190, 72] on div "[GEOGRAPHIC_DATA] - [GEOGRAPHIC_DATA]" at bounding box center [146, 73] width 194 height 17
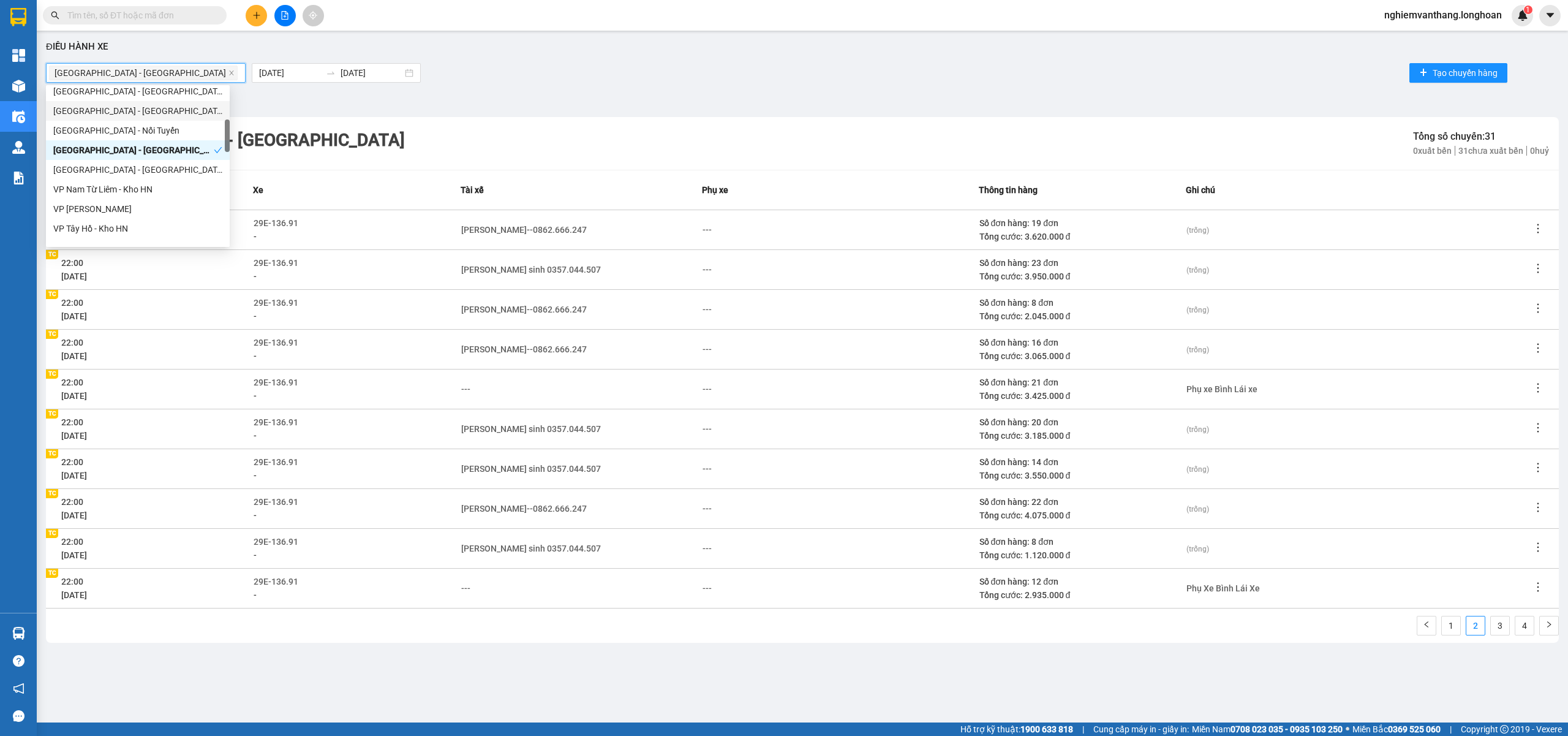
click at [527, 118] on div "Hà Nội - Hải Phòng Tổng số chuyến: 31 0 xuất bến 31 chưa xuất bến 0 huỷ" at bounding box center [802, 143] width 1513 height 53
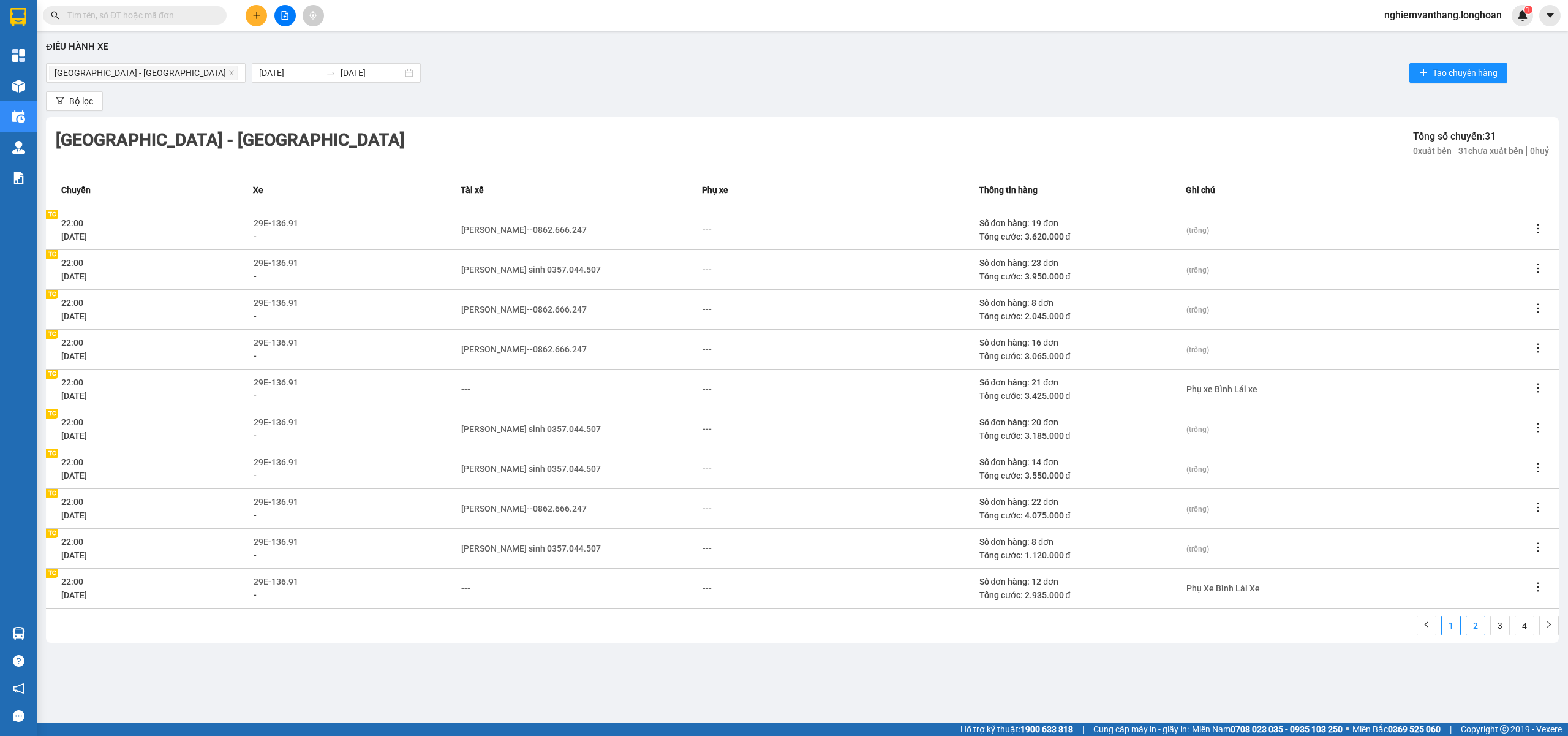
click at [1454, 632] on link "1" at bounding box center [1451, 625] width 18 height 18
drag, startPoint x: 1048, startPoint y: 259, endPoint x: 1059, endPoint y: 257, distance: 11.2
click at [1056, 258] on div "Số đơn hàng: 11 đơn" at bounding box center [1082, 263] width 206 height 13
click at [1064, 261] on div "Số đơn hàng: 11 đơn" at bounding box center [1082, 263] width 206 height 13
click at [589, 267] on div "Nguyễn Trường An 0397.444.247" at bounding box center [528, 269] width 134 height 13
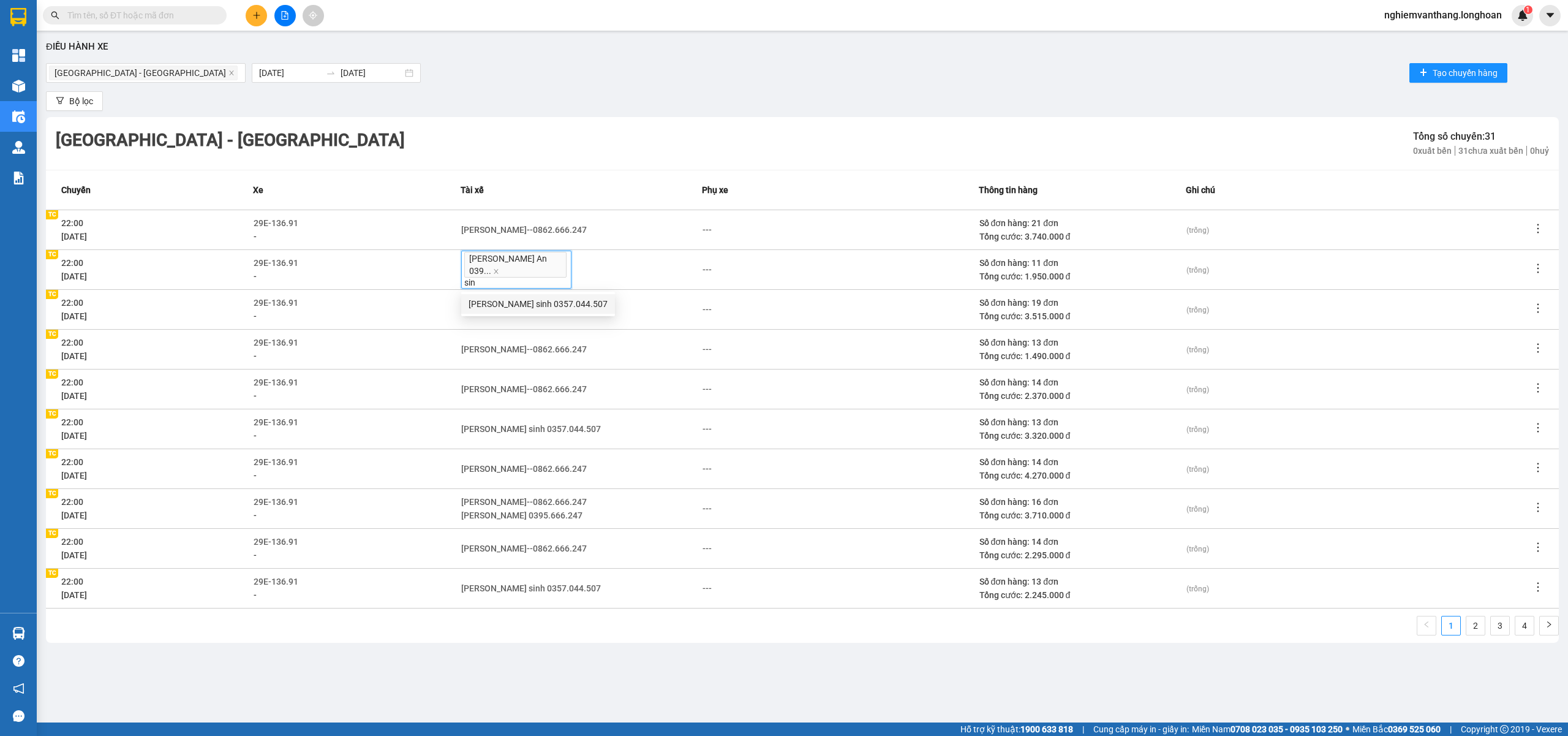
type input "sinh"
click at [542, 302] on div "Vũ văn sinh 0357.044.507" at bounding box center [538, 303] width 139 height 13
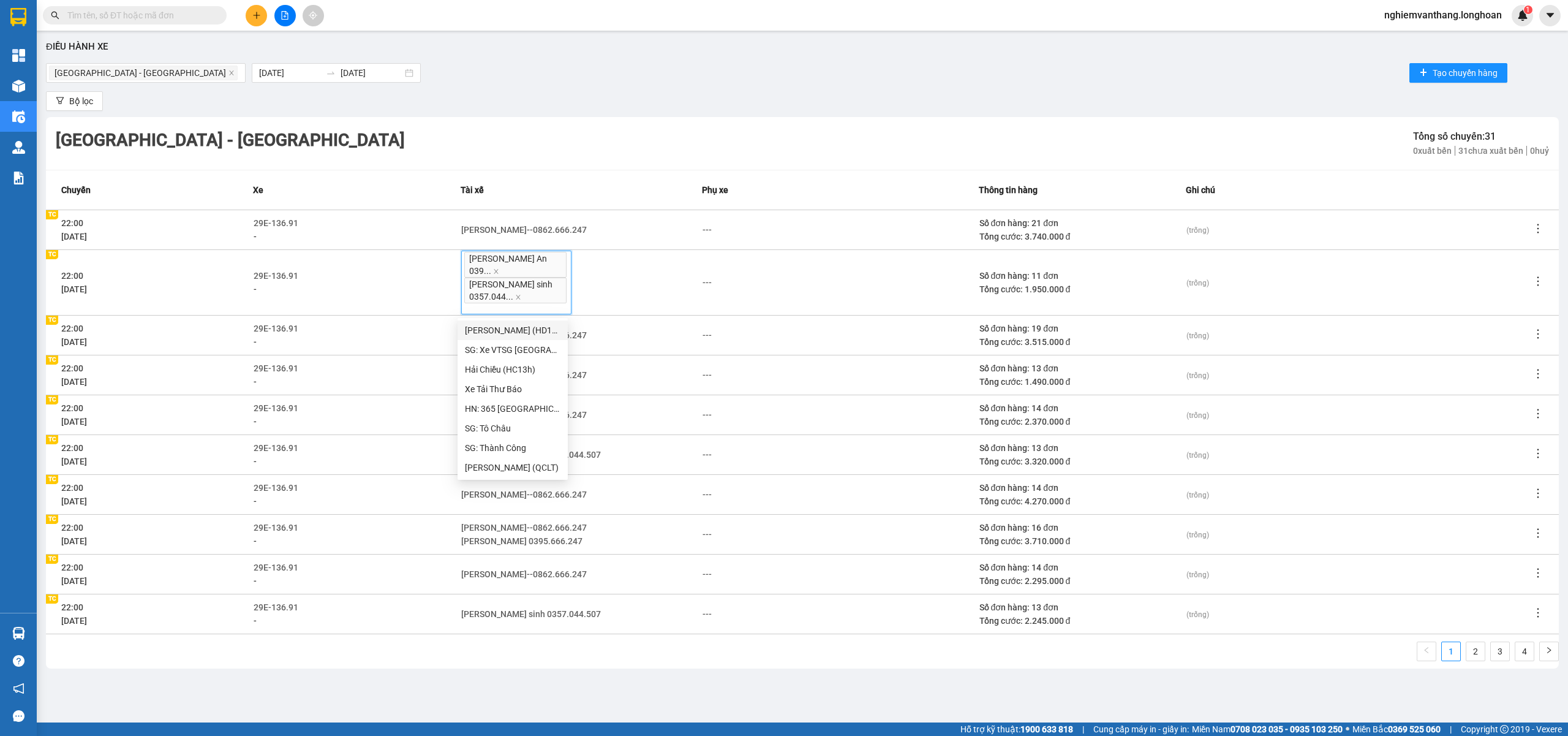
click at [787, 134] on div "Hà Nội - Hải Phòng Tổng số chuyến: 31 0 xuất bến 31 chưa xuất bến 0 huỷ" at bounding box center [802, 143] width 1513 height 53
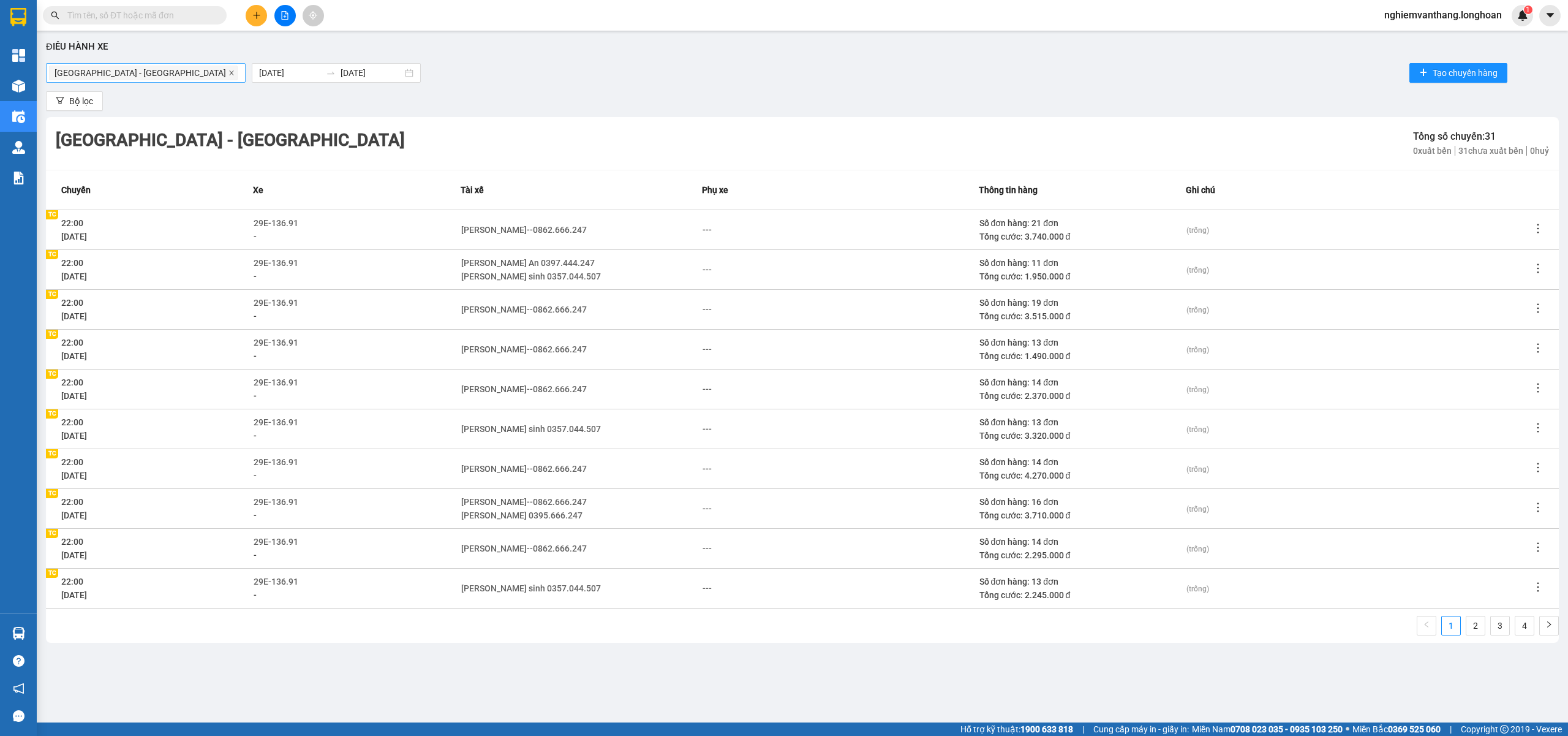
click at [229, 74] on icon "close" at bounding box center [232, 73] width 6 height 6
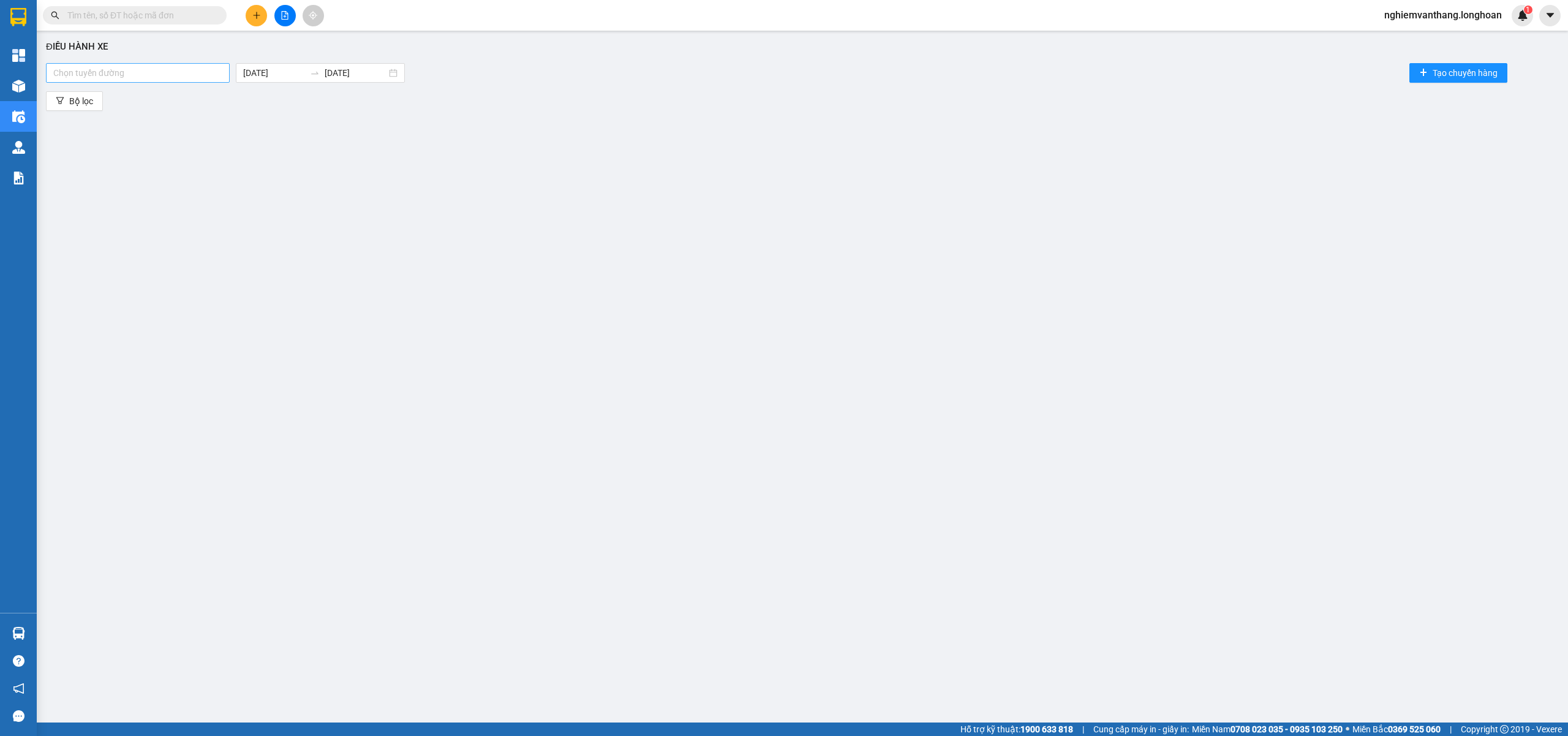
click at [136, 74] on div at bounding box center [138, 73] width 178 height 15
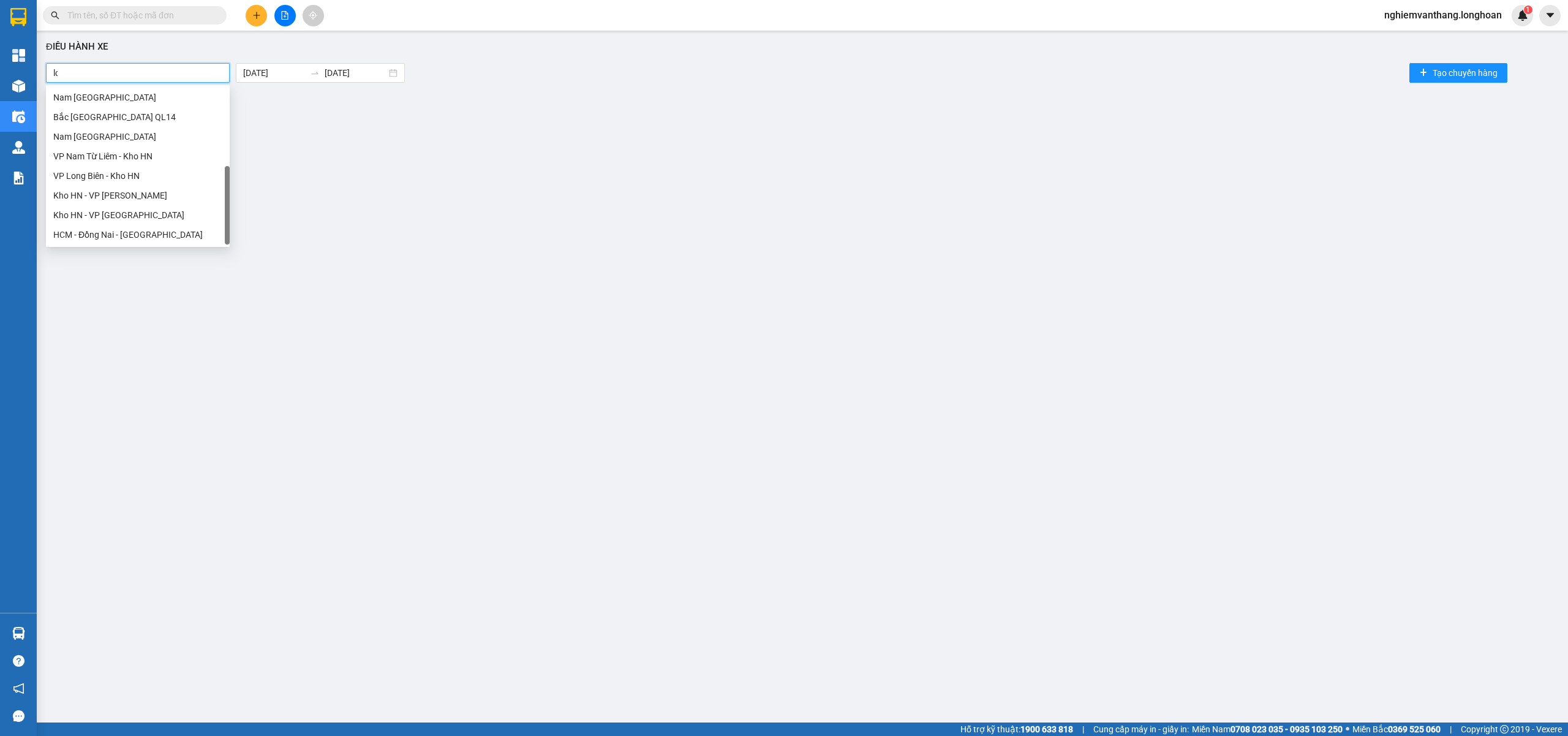
scroll to position [0, 0]
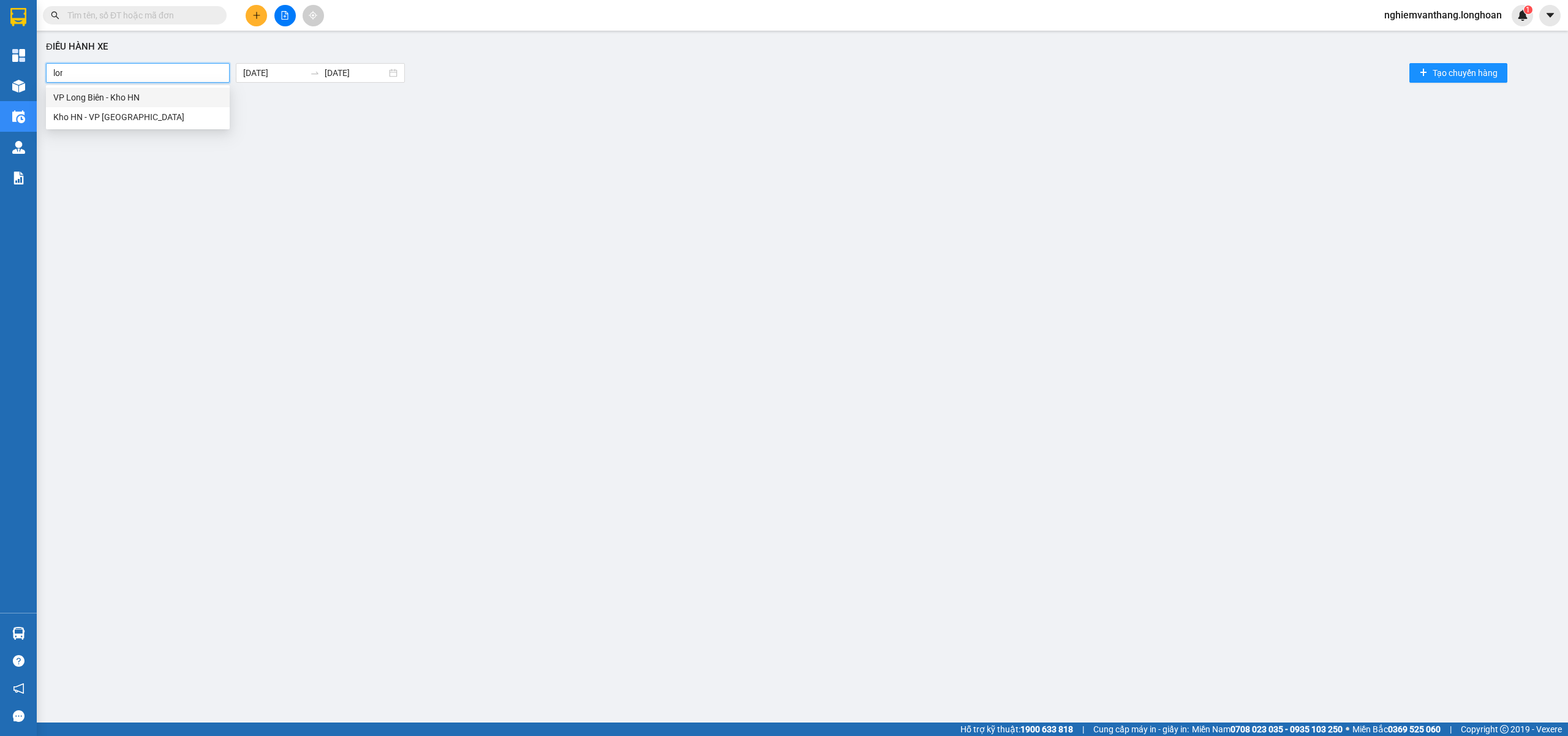
type input "long"
click at [160, 102] on div "VP Long Biên - Kho HN" at bounding box center [138, 97] width 169 height 13
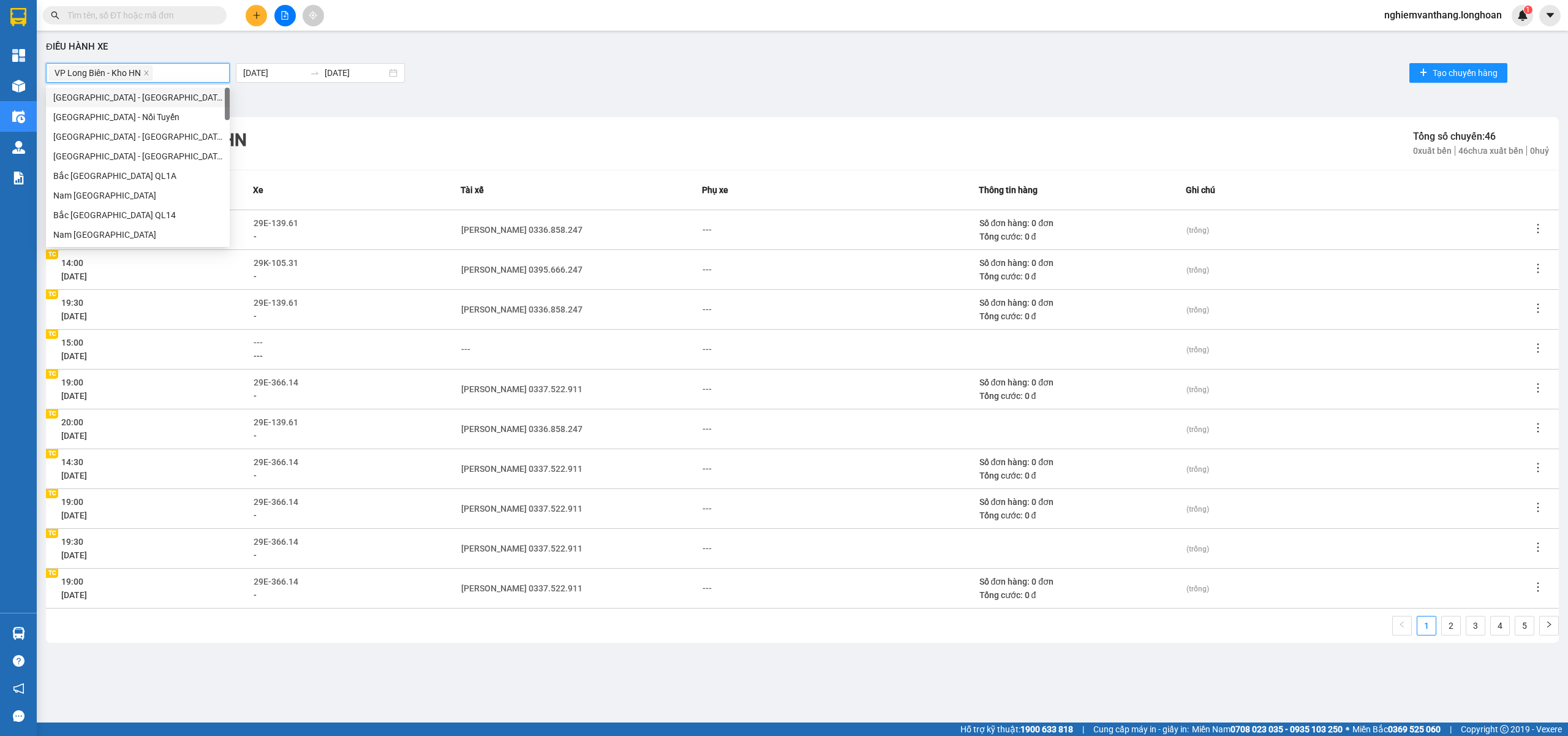
click at [184, 78] on div "VP Long Biên - Kho HN" at bounding box center [138, 73] width 178 height 17
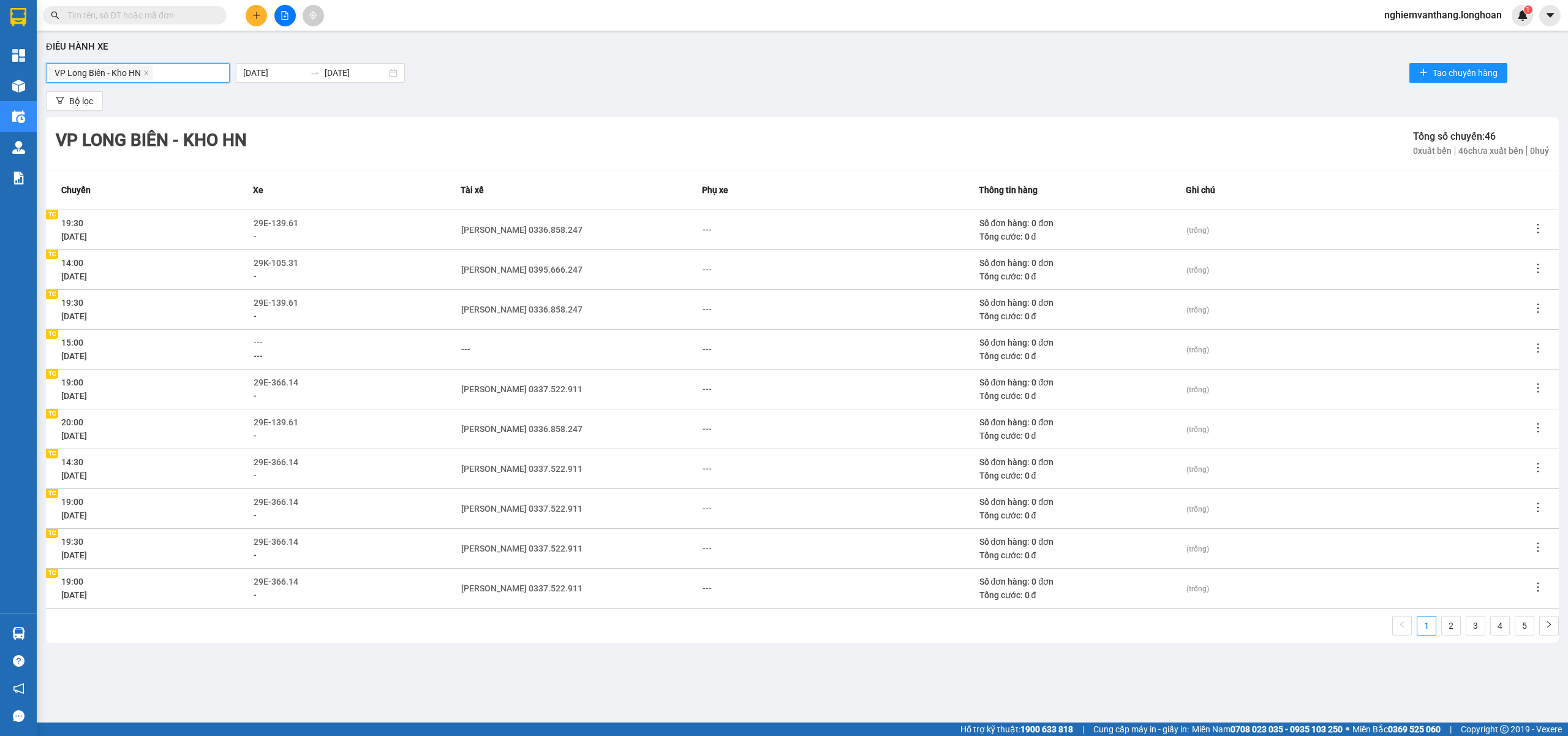
click at [204, 69] on div "VP Long Biên - Kho HN" at bounding box center [138, 73] width 178 height 17
type input "long"
click at [150, 112] on div "Kho HN - VP [GEOGRAPHIC_DATA]" at bounding box center [138, 116] width 169 height 13
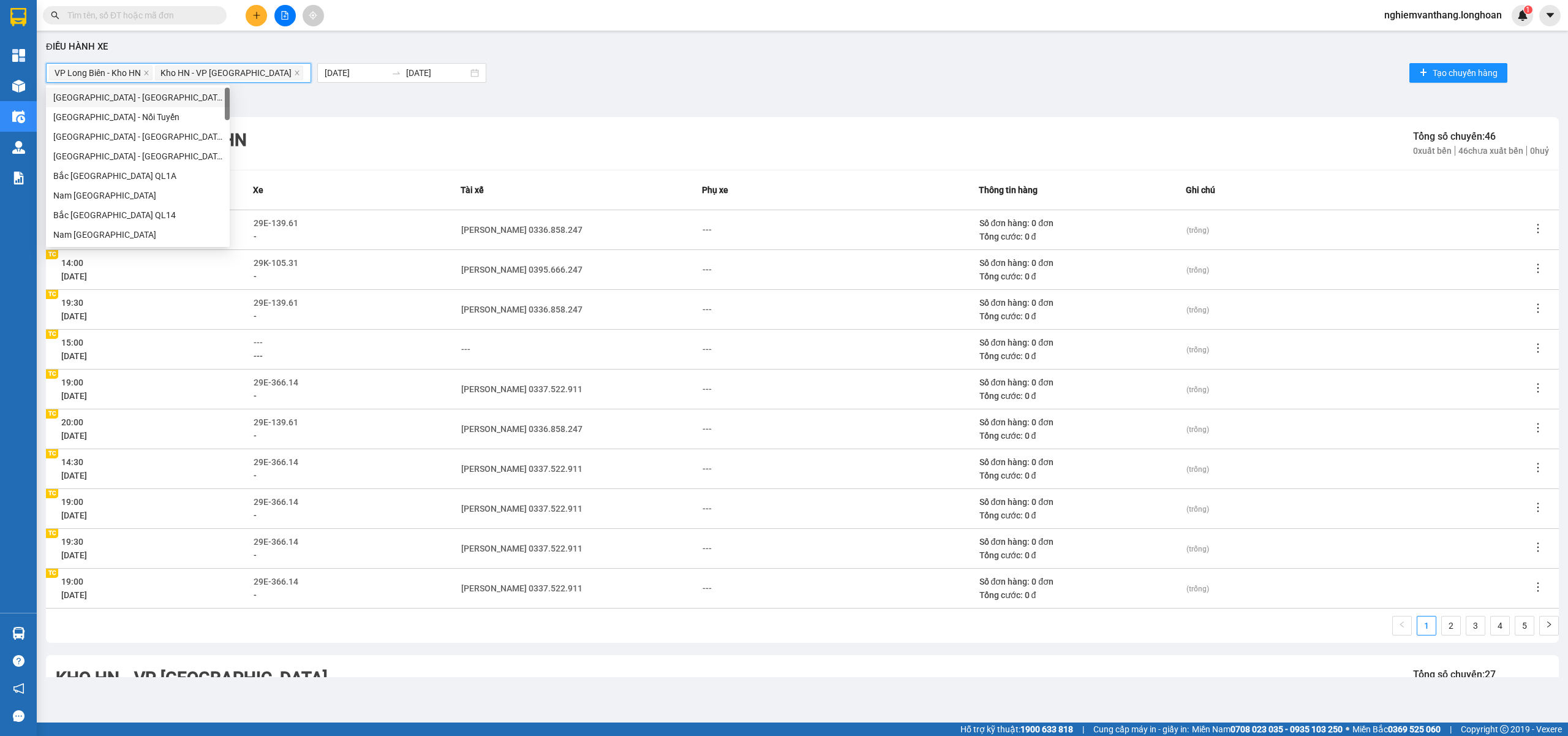
click at [788, 37] on div "Điều hành xe VP Long Biên - Kho HN Kho HN - VP Long Biên 01/07/2025 31/07/2025 …" at bounding box center [802, 356] width 1519 height 640
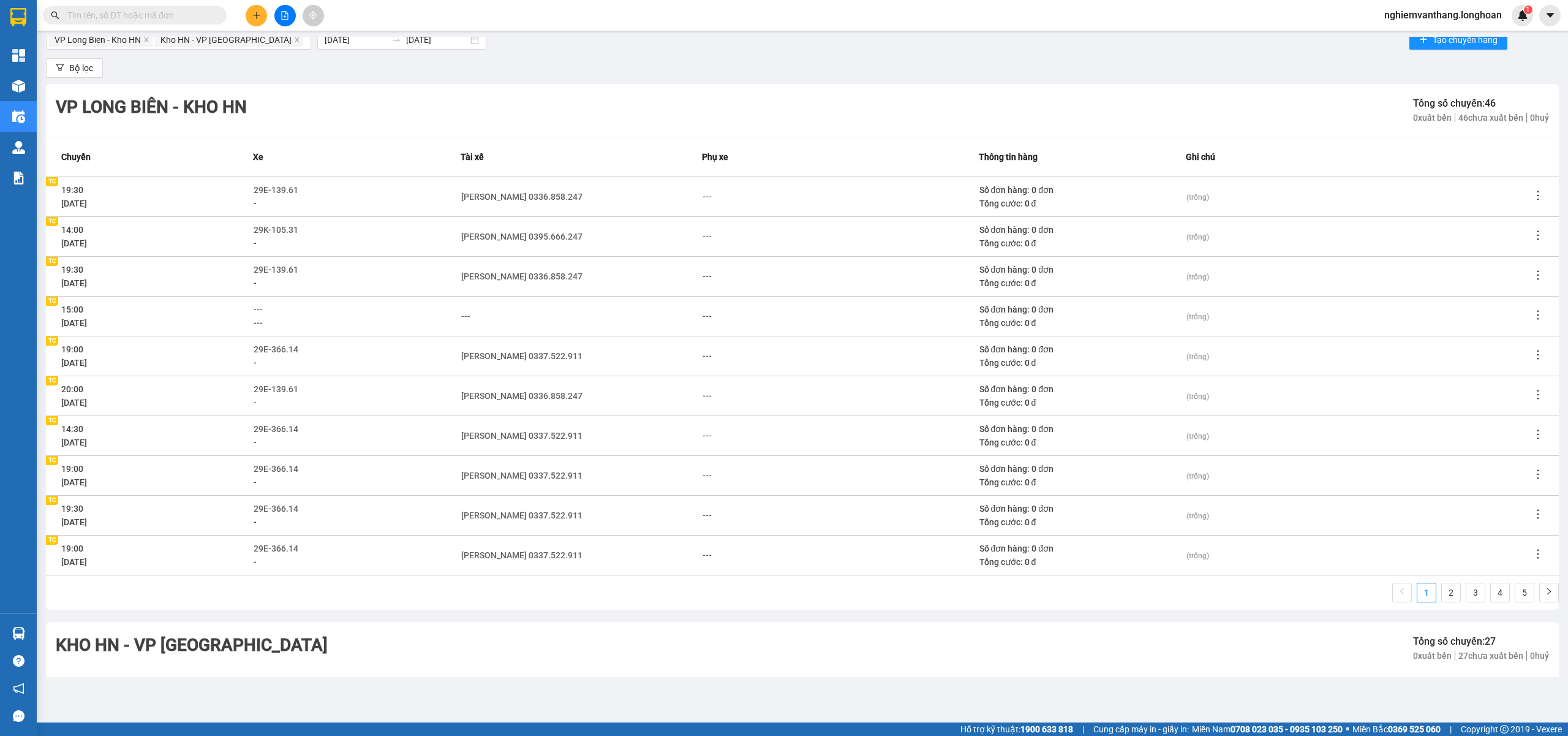
scroll to position [28, 0]
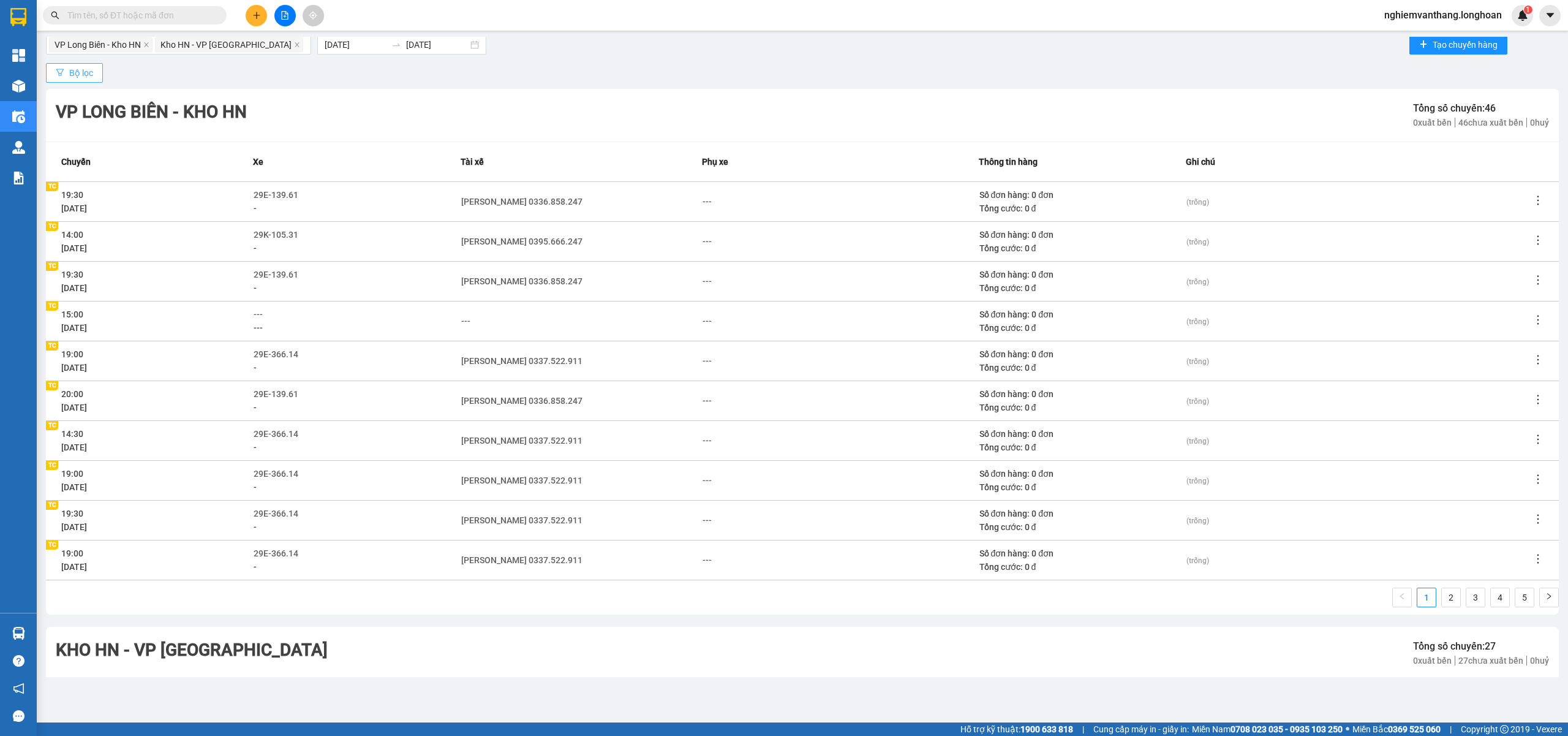
click at [81, 76] on span "Bộ lọc" at bounding box center [81, 73] width 24 height 13
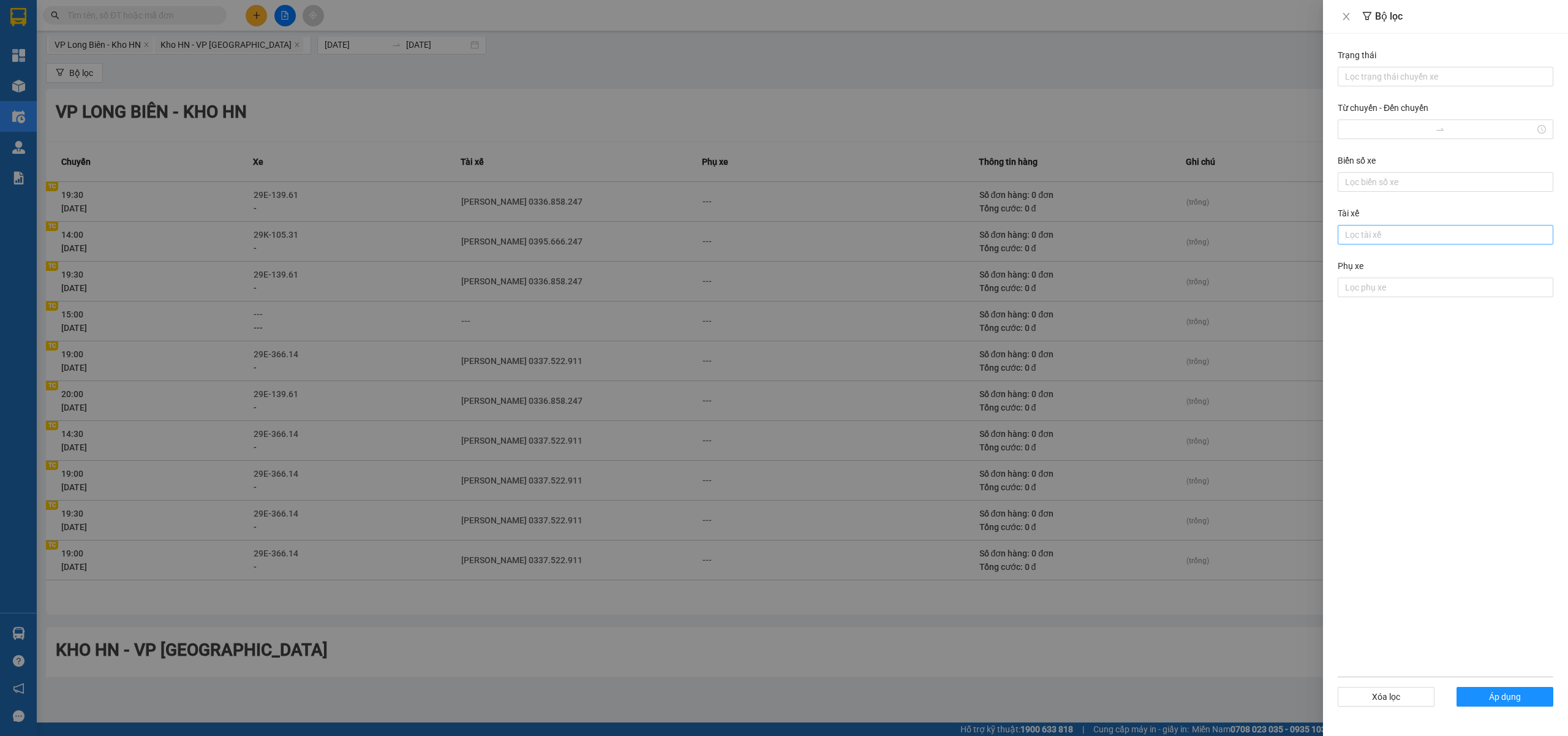
click at [1362, 239] on div at bounding box center [1445, 234] width 210 height 15
type input "luan"
click at [1409, 263] on div "Phạm Thế Luân 0395.666.247" at bounding box center [1445, 260] width 201 height 13
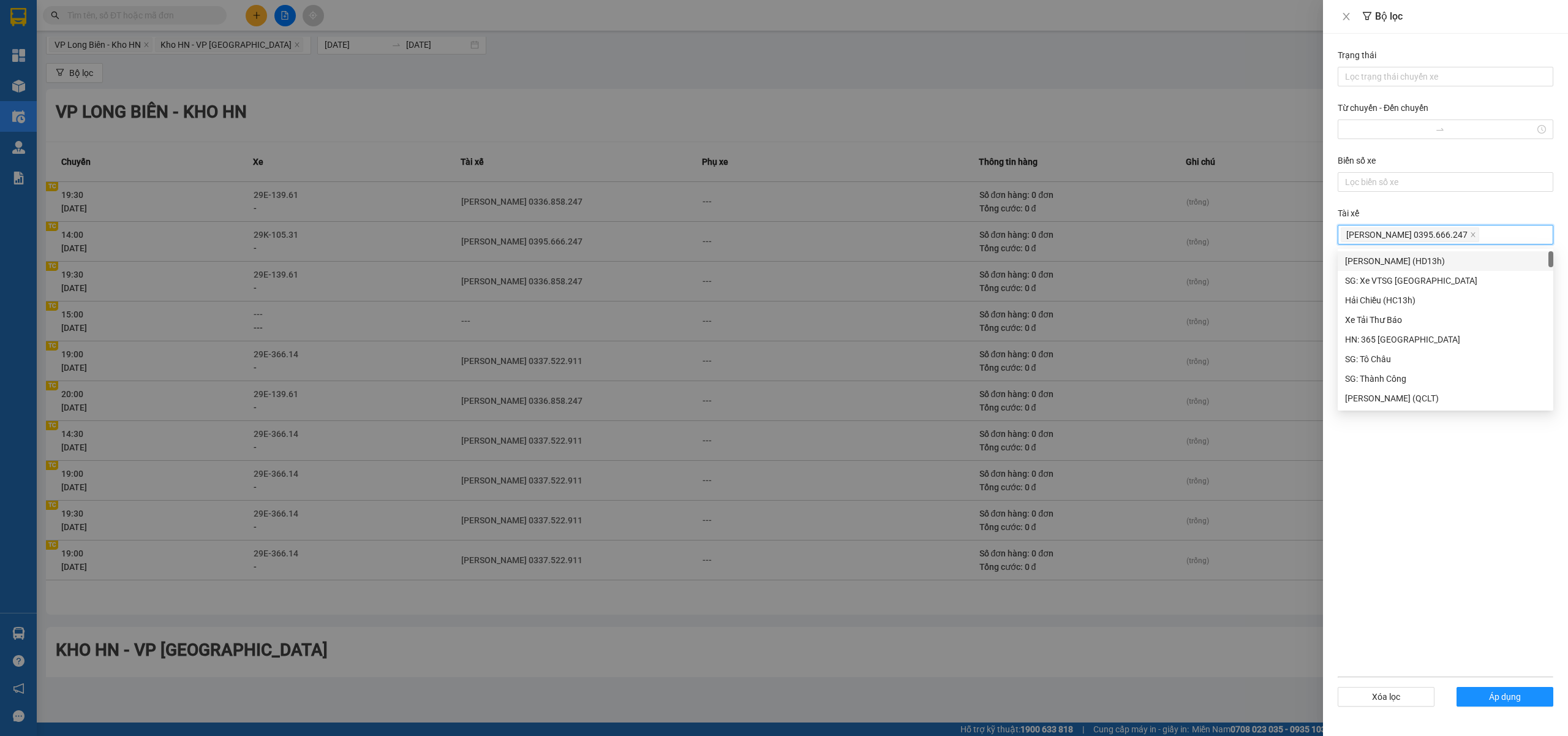
click at [1019, 107] on div at bounding box center [784, 368] width 1568 height 736
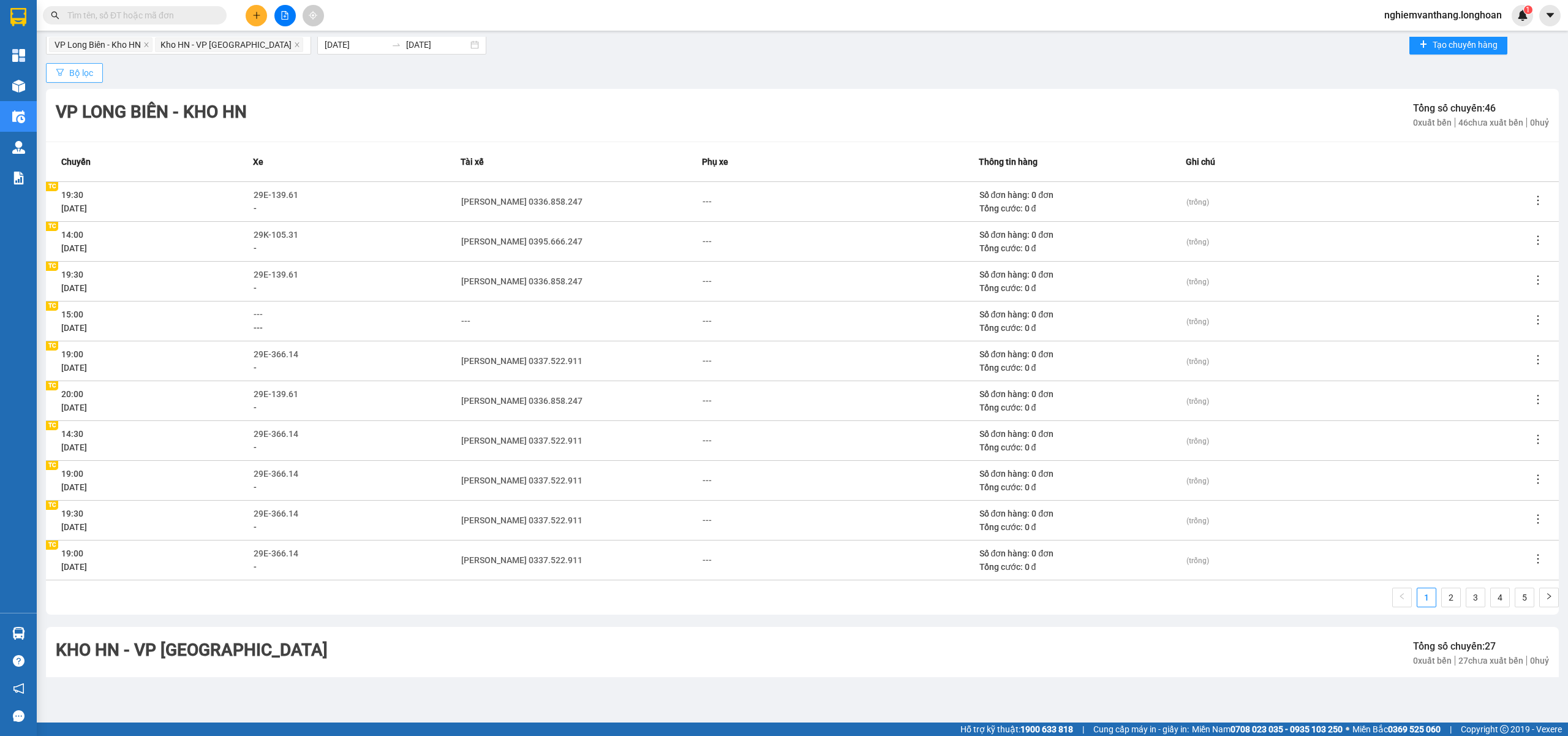
click at [87, 74] on span "Bộ lọc" at bounding box center [81, 73] width 24 height 13
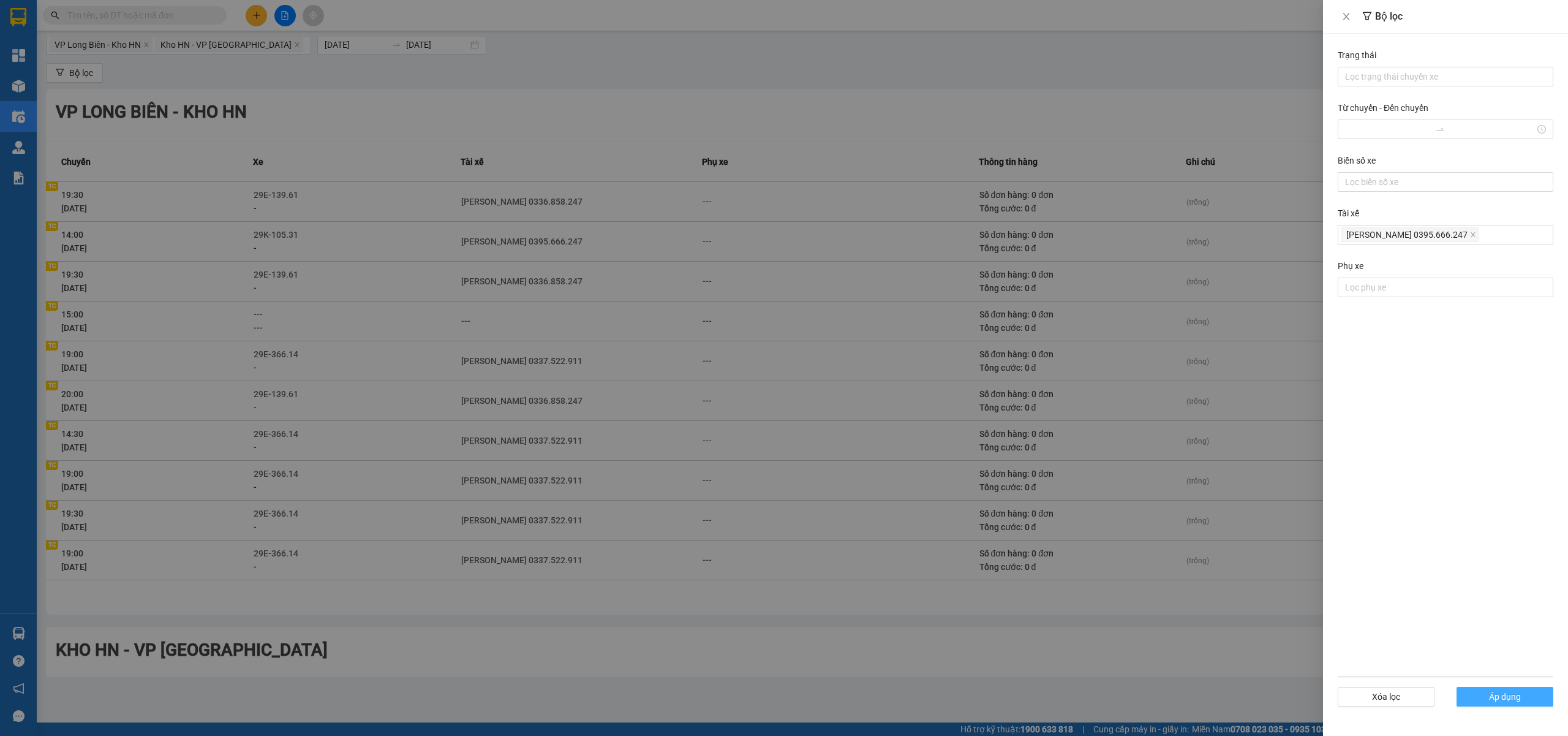
click at [1480, 691] on button "Áp dụng" at bounding box center [1505, 696] width 97 height 20
click at [1005, 173] on div at bounding box center [784, 368] width 1568 height 736
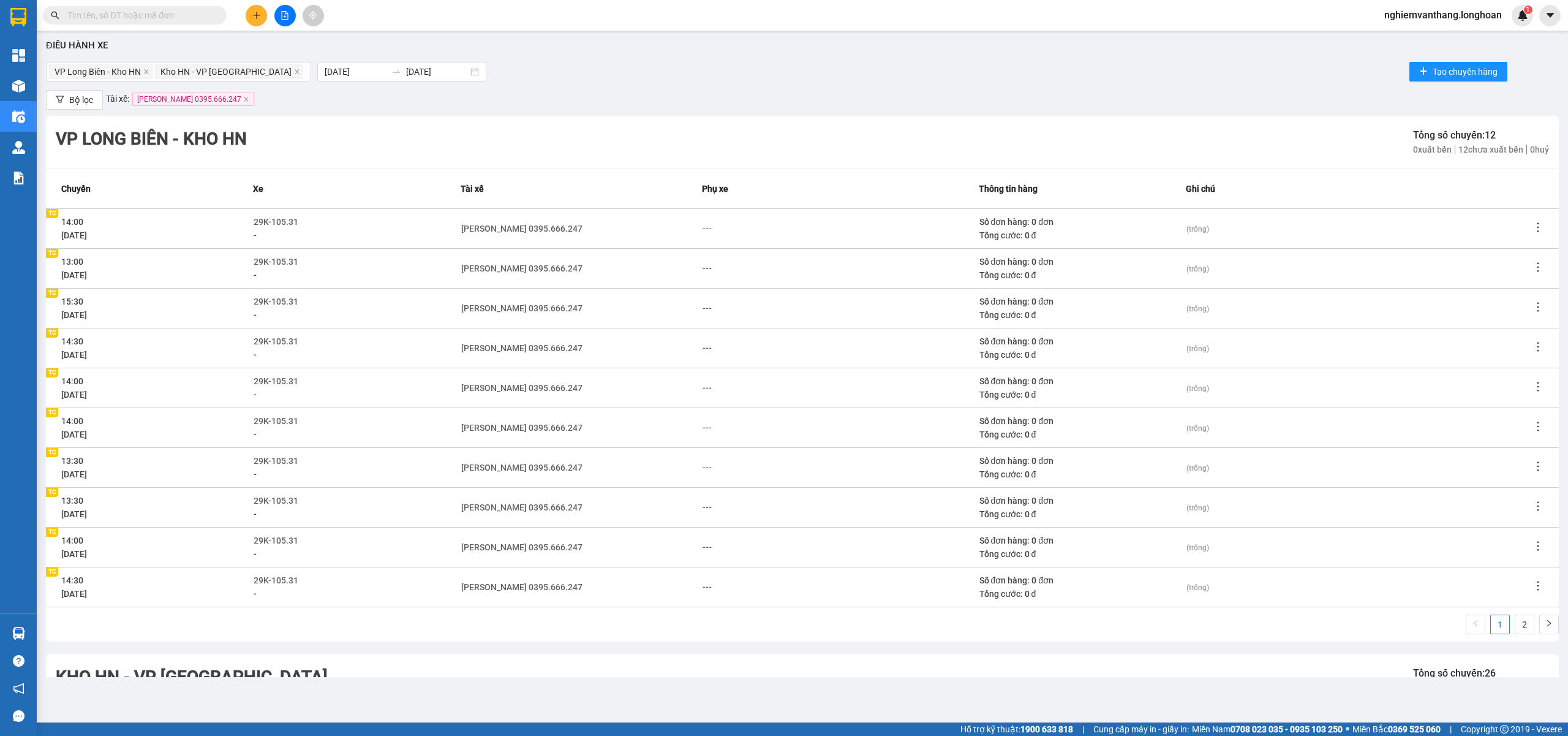
scroll to position [0, 0]
click at [243, 97] on icon "close" at bounding box center [246, 101] width 6 height 6
click at [91, 102] on span "Bộ lọc" at bounding box center [81, 101] width 24 height 13
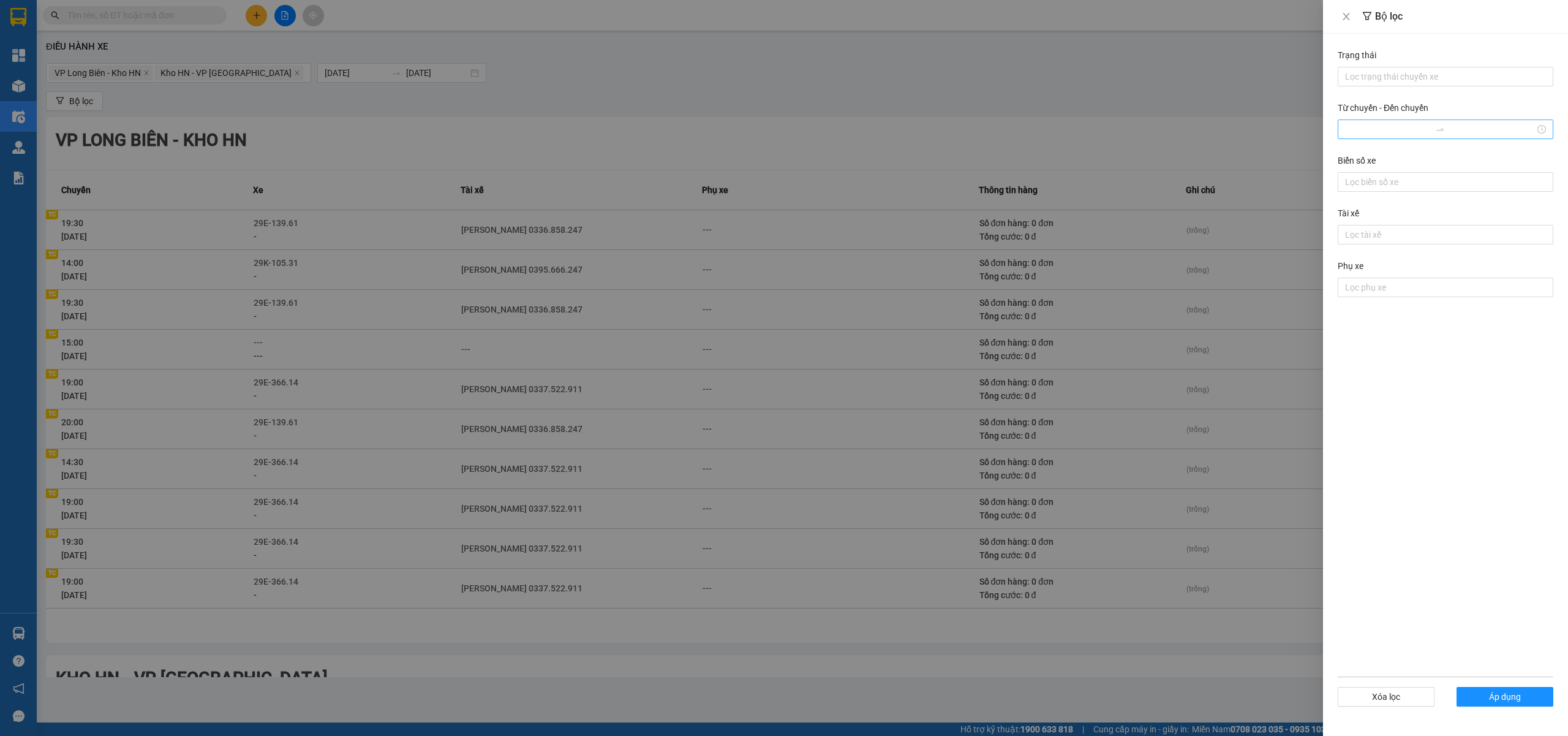
click at [1390, 128] on input "Từ chuyến - Đến chuyến" at bounding box center [1388, 129] width 85 height 13
click at [1256, 132] on div at bounding box center [784, 368] width 1568 height 736
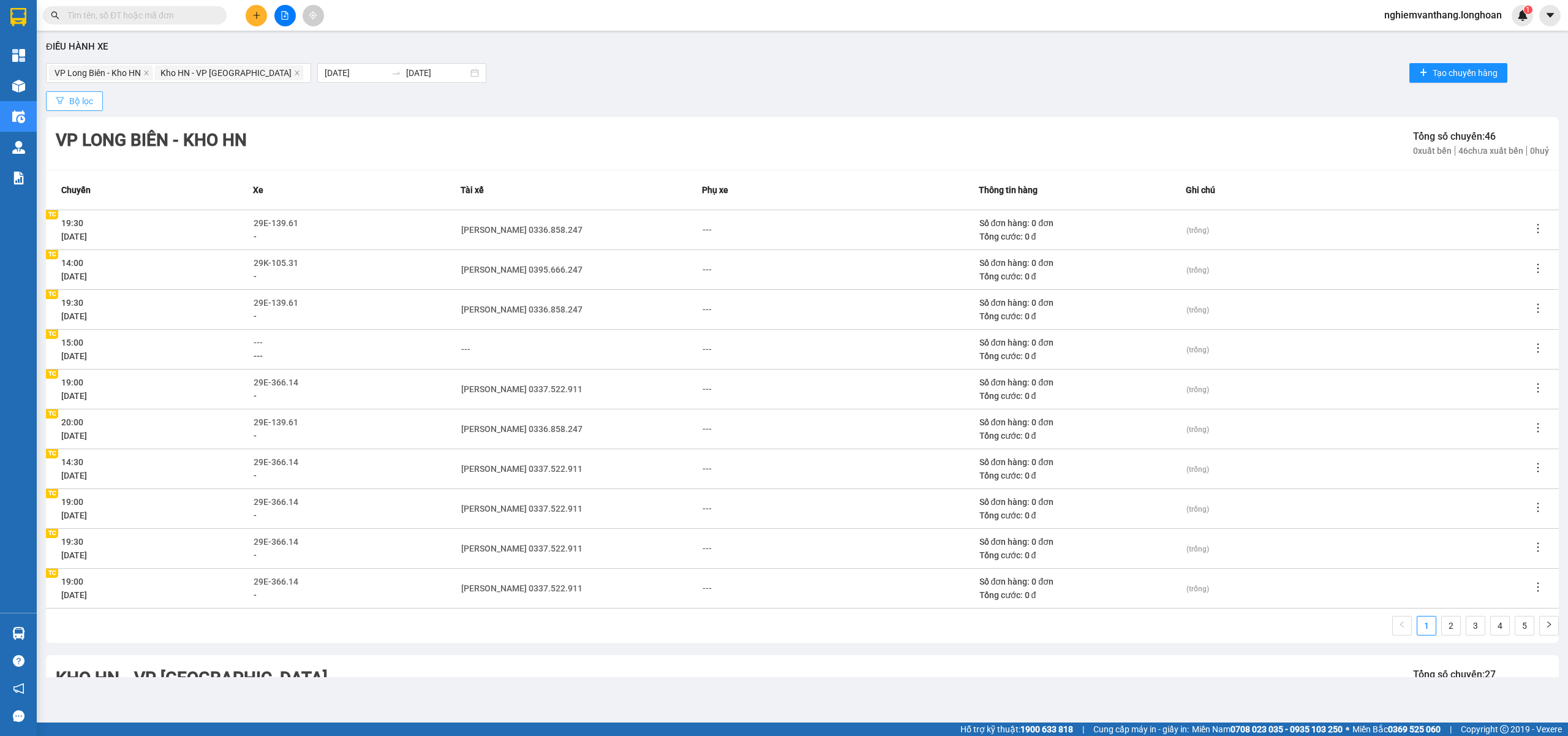
click at [85, 94] on span "Bộ lọc" at bounding box center [81, 101] width 24 height 13
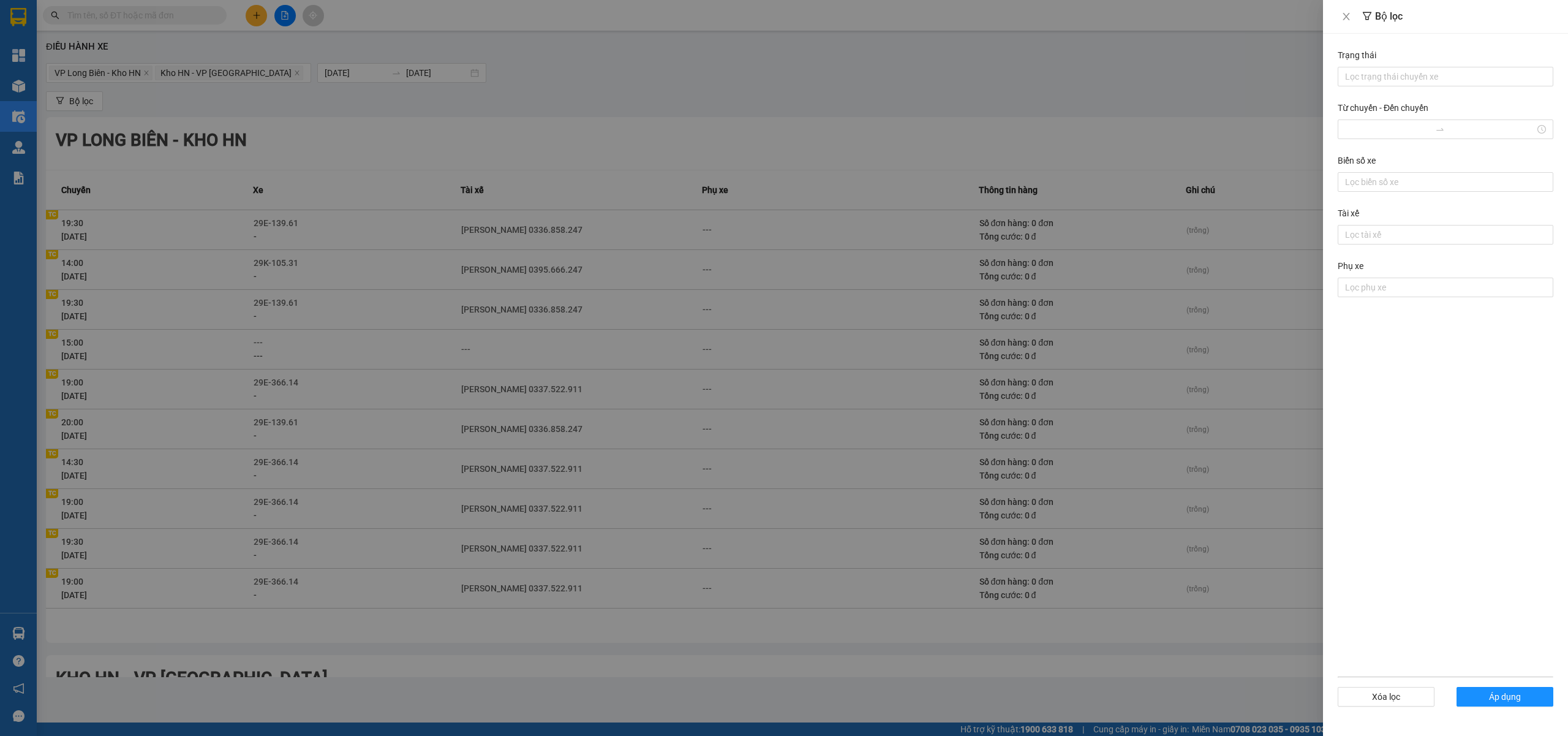
drag, startPoint x: 1191, startPoint y: 202, endPoint x: 1206, endPoint y: 214, distance: 19.2
click at [1191, 202] on div at bounding box center [784, 368] width 1568 height 736
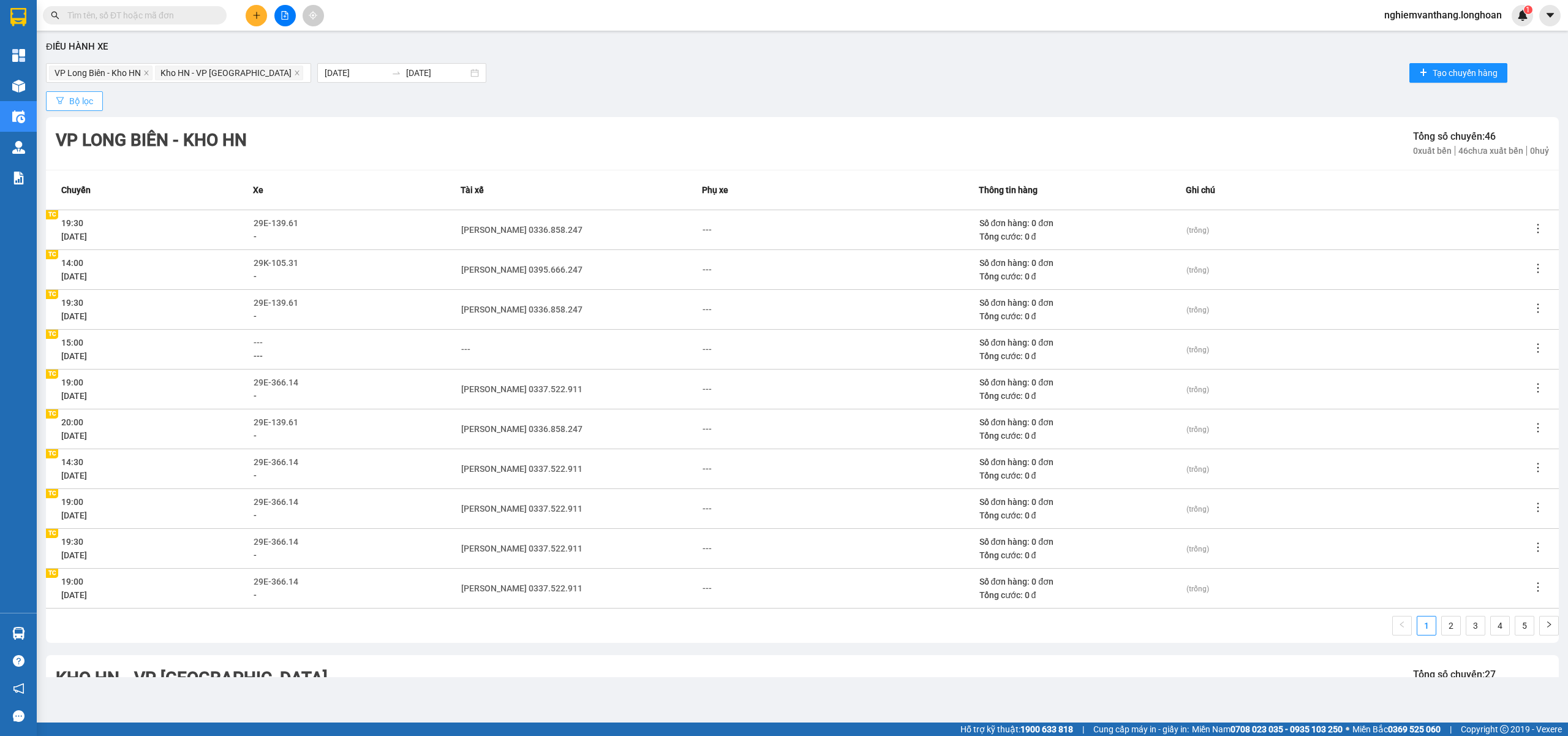
drag, startPoint x: 82, startPoint y: 105, endPoint x: 91, endPoint y: 102, distance: 9.5
click at [84, 104] on span "Bộ lọc" at bounding box center [81, 101] width 24 height 13
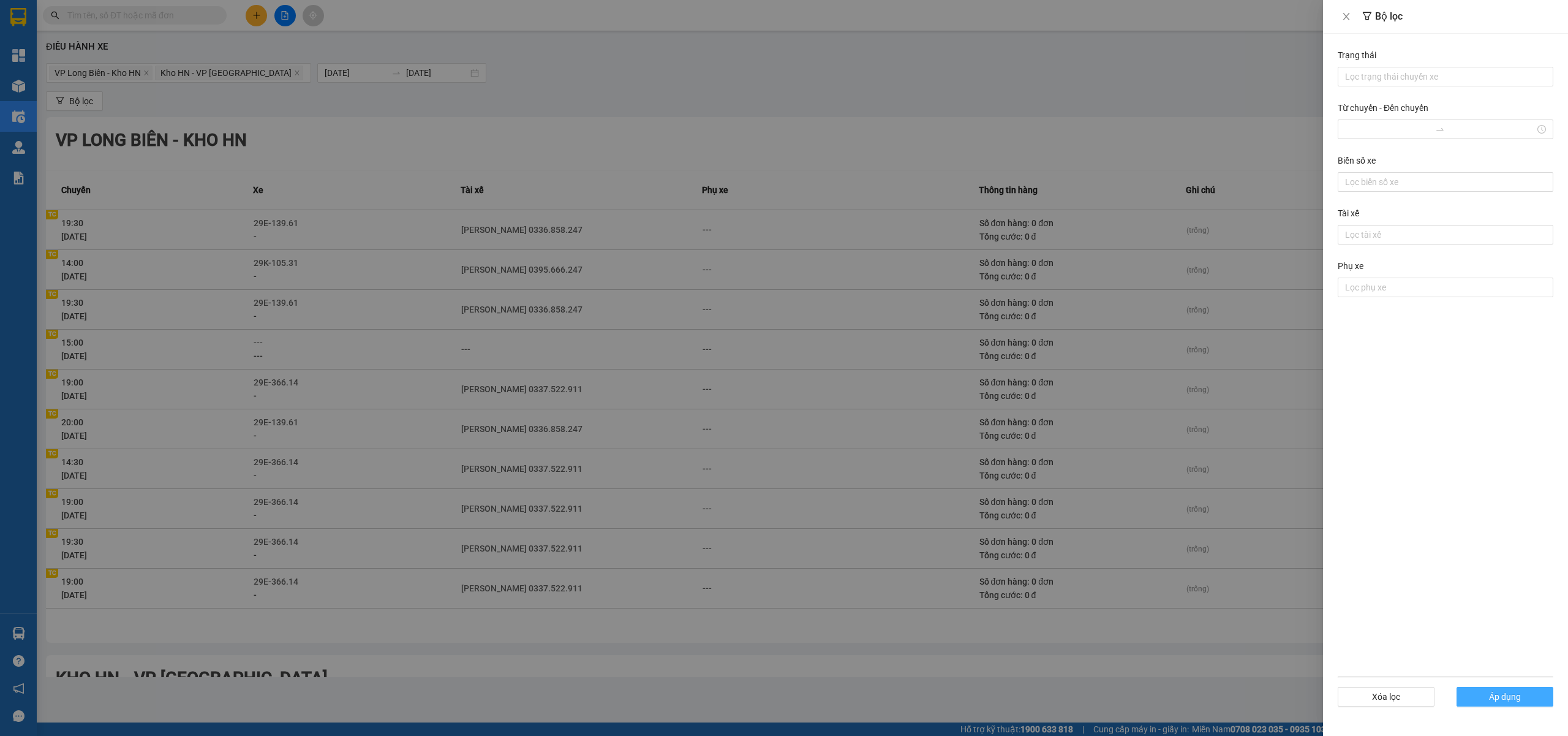
click at [1501, 704] on span "Áp dụng" at bounding box center [1505, 696] width 32 height 13
click at [1478, 692] on button "Áp dụng" at bounding box center [1505, 696] width 97 height 20
drag, startPoint x: 1055, startPoint y: 364, endPoint x: 1063, endPoint y: 366, distance: 8.2
click at [1055, 363] on div at bounding box center [784, 368] width 1568 height 736
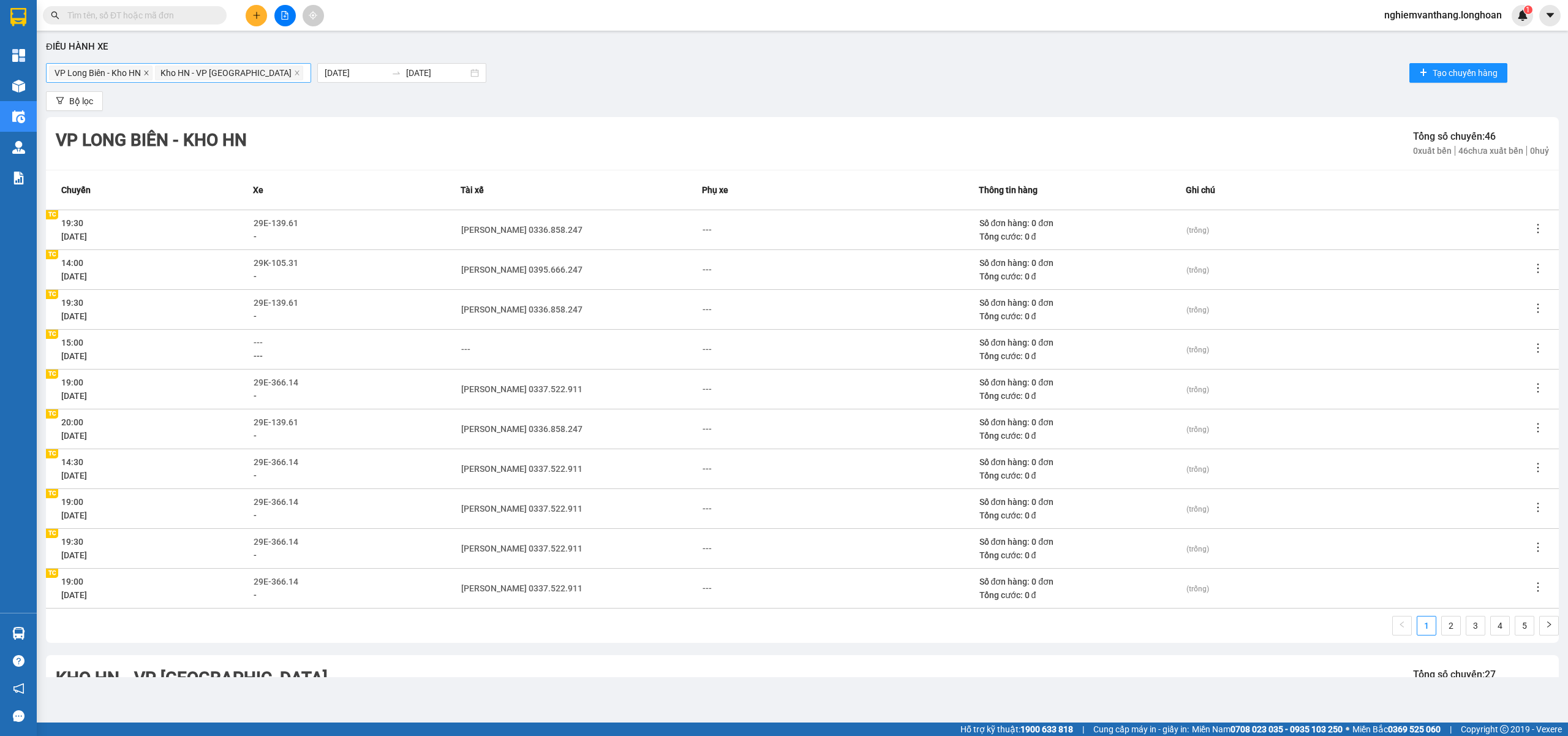
click at [147, 76] on icon "close" at bounding box center [146, 73] width 6 height 6
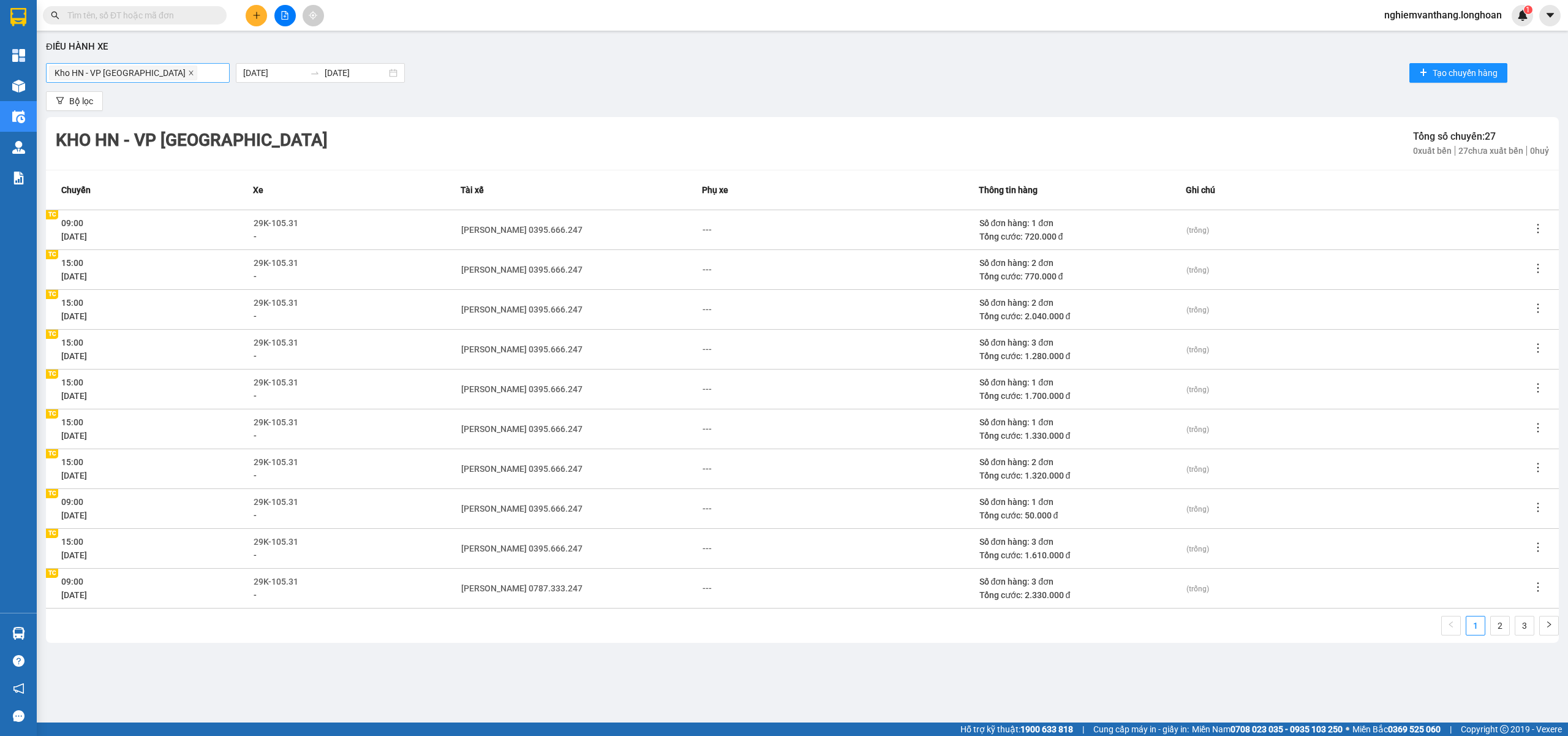
click at [188, 74] on icon "close" at bounding box center [190, 72] width 4 height 4
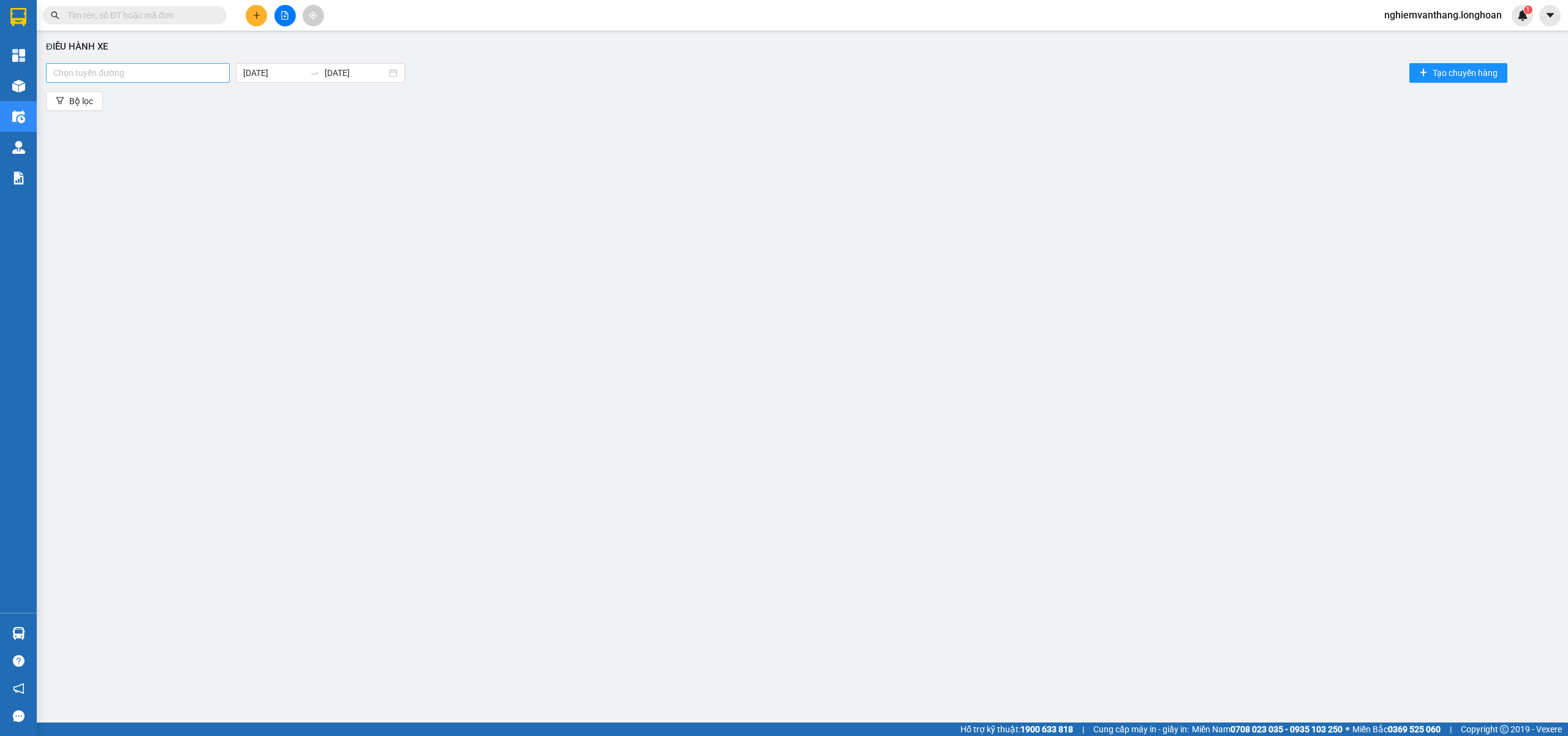
click at [147, 74] on div at bounding box center [138, 73] width 178 height 15
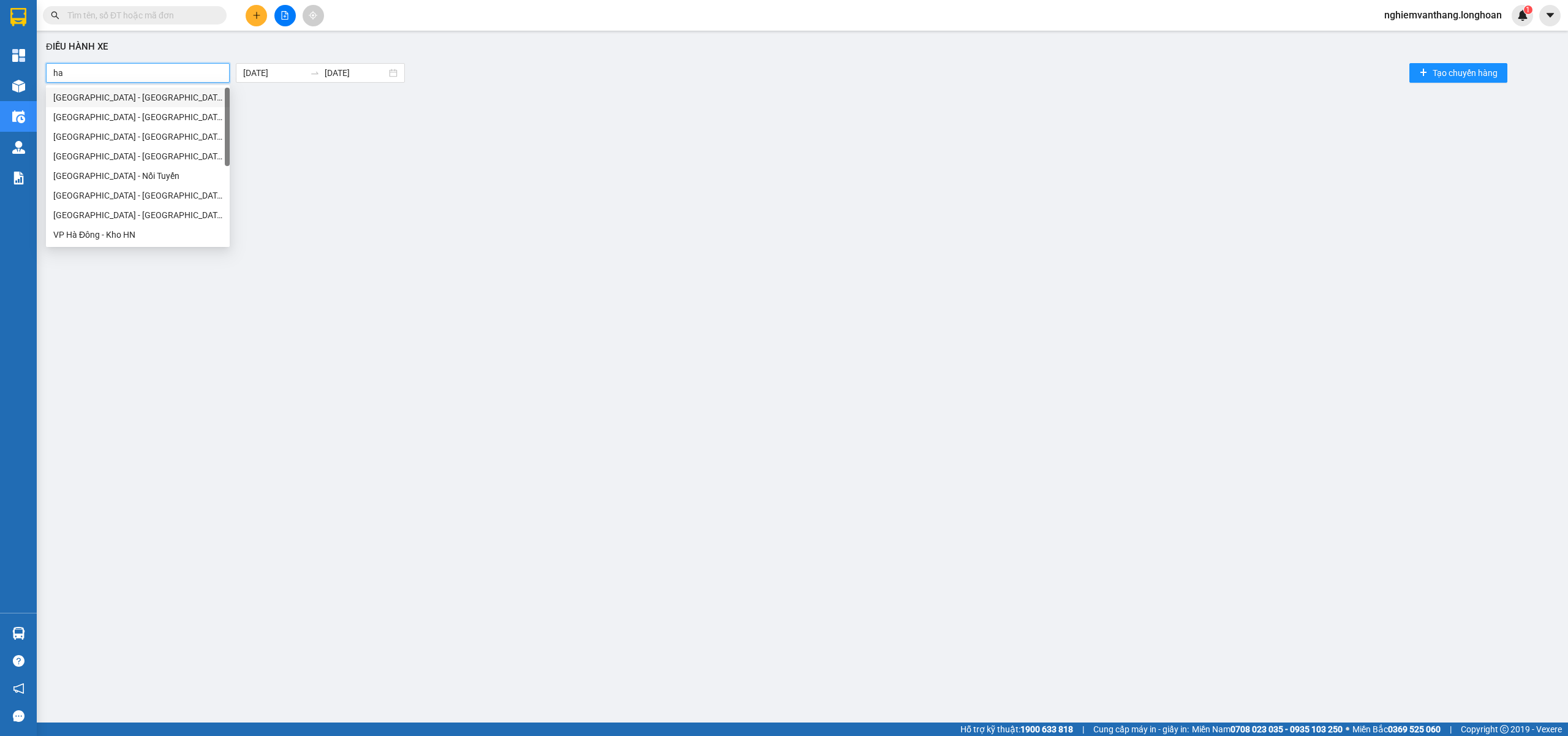
type input "hai"
click at [118, 129] on div "VP Hai Bà Trưng - Kho HN" at bounding box center [138, 136] width 186 height 20
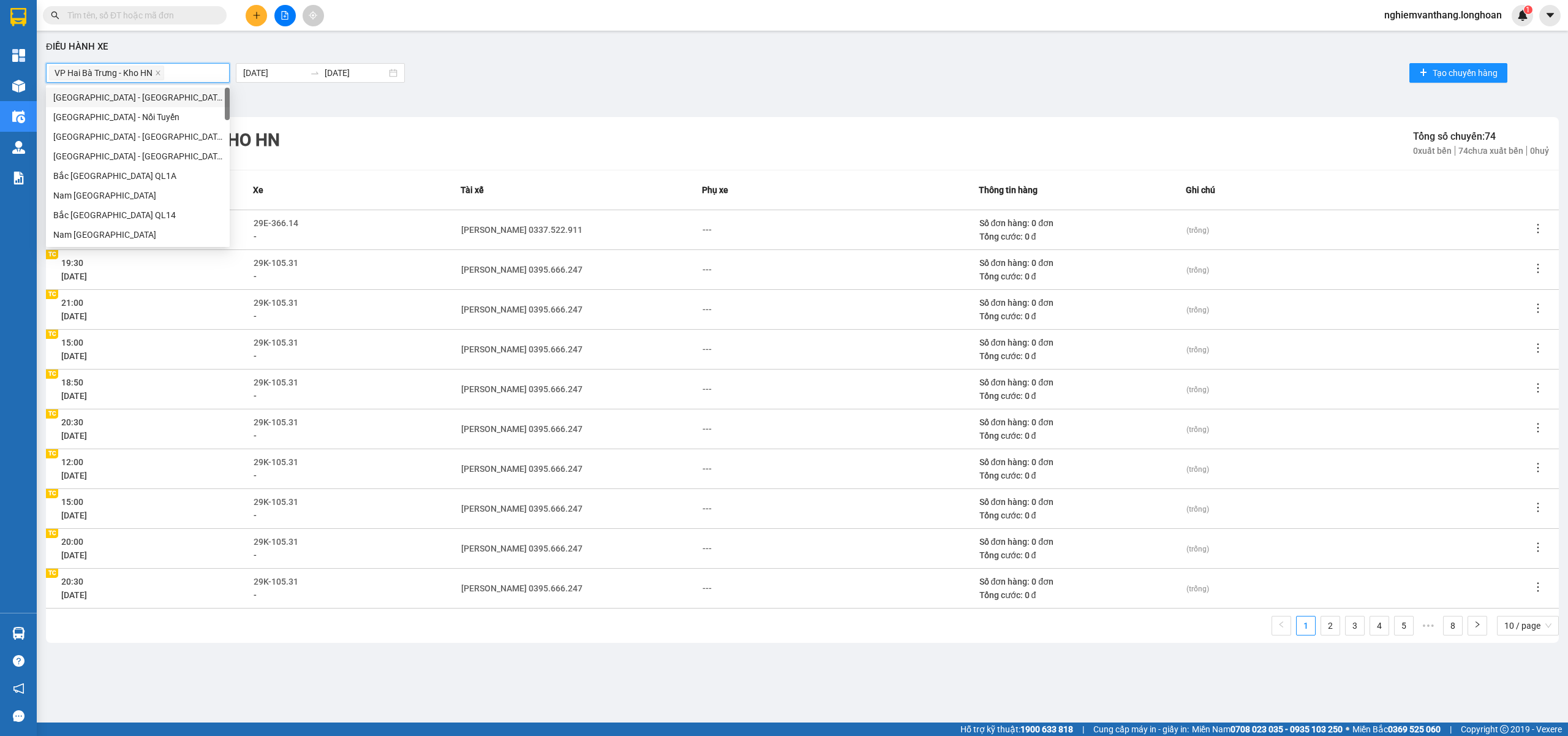
click at [189, 72] on div "VP Hai Bà Trưng - Kho HN" at bounding box center [138, 73] width 178 height 17
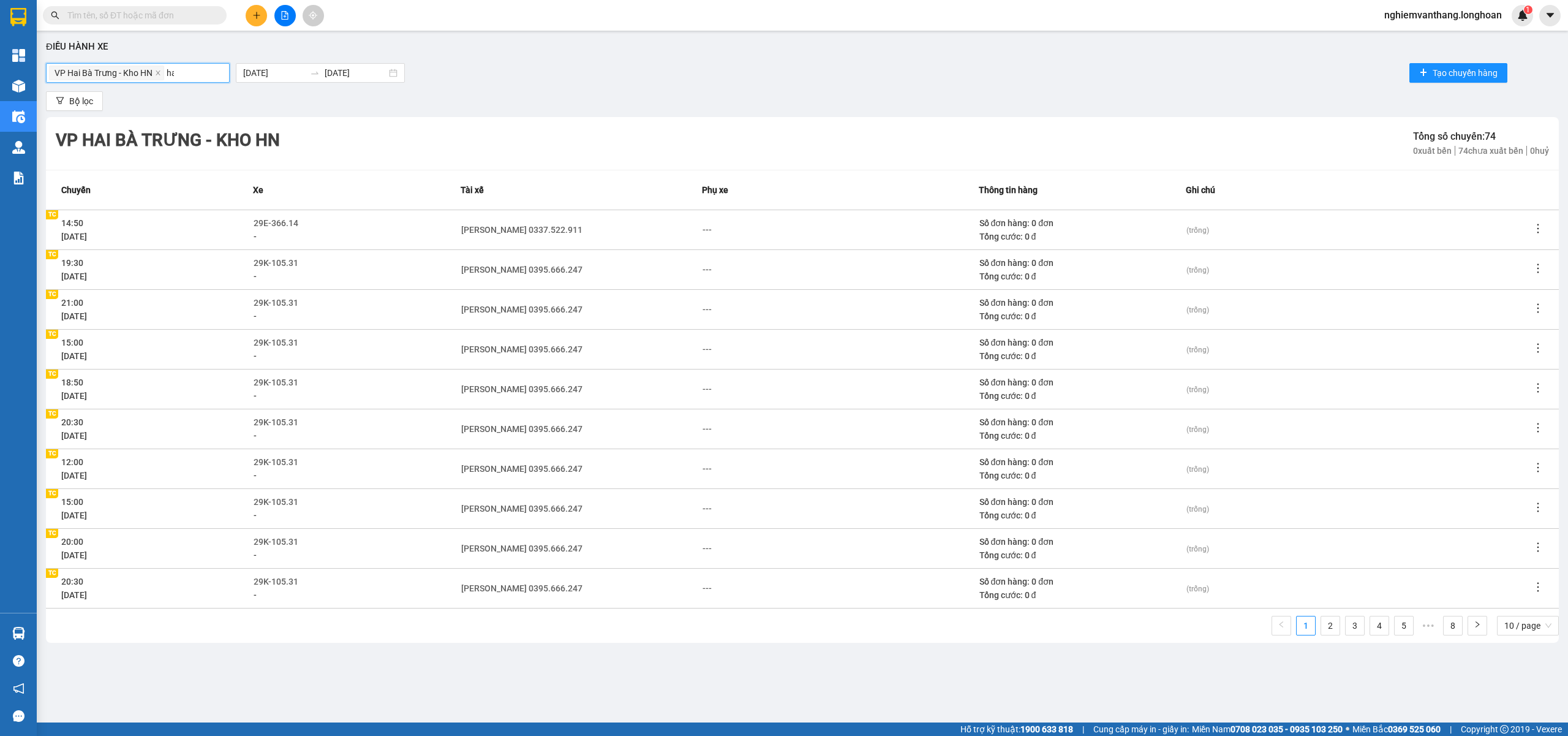
type input "hai"
click at [125, 175] on div "Kho HN - VP Hai Bà Trưng" at bounding box center [138, 176] width 172 height 13
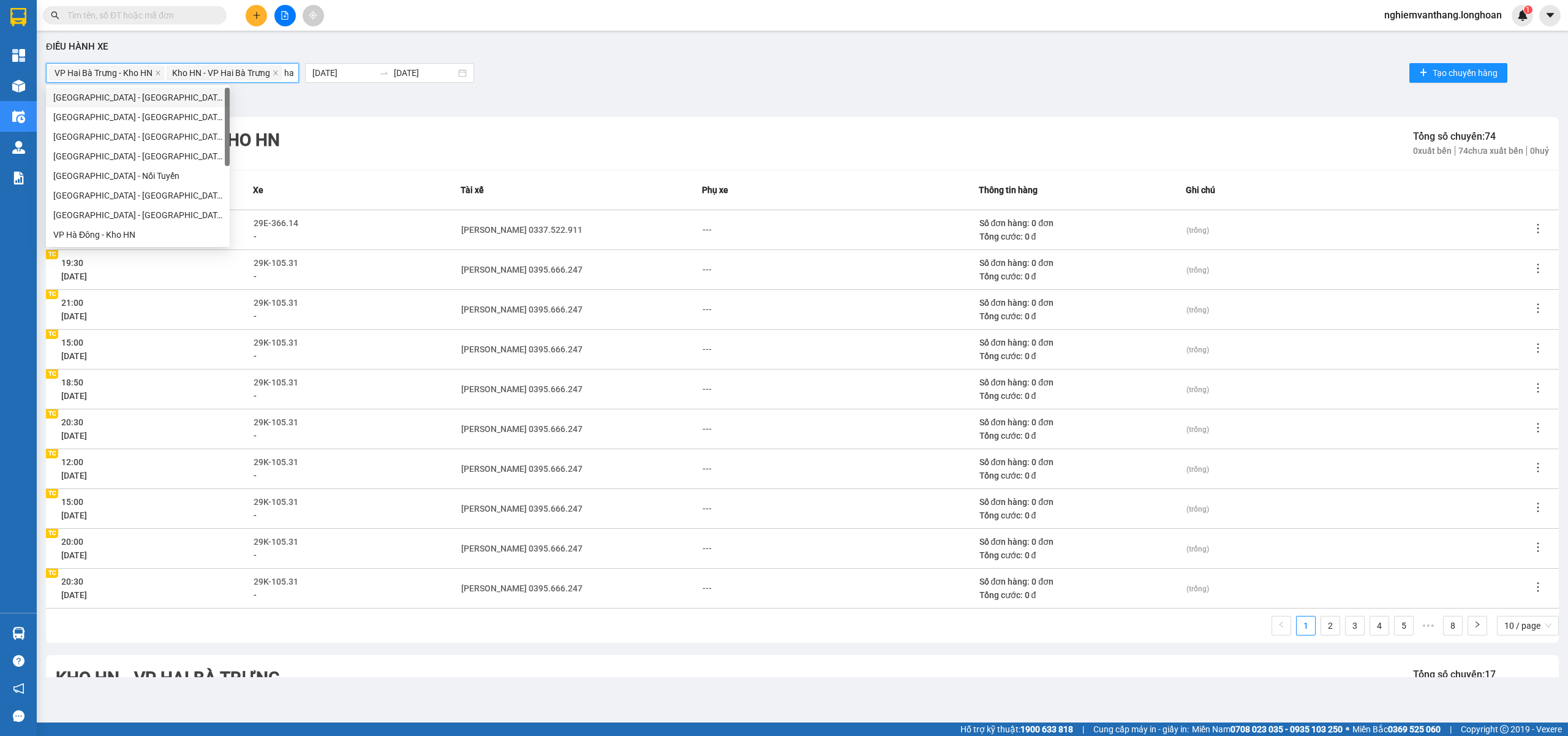
type input "hai"
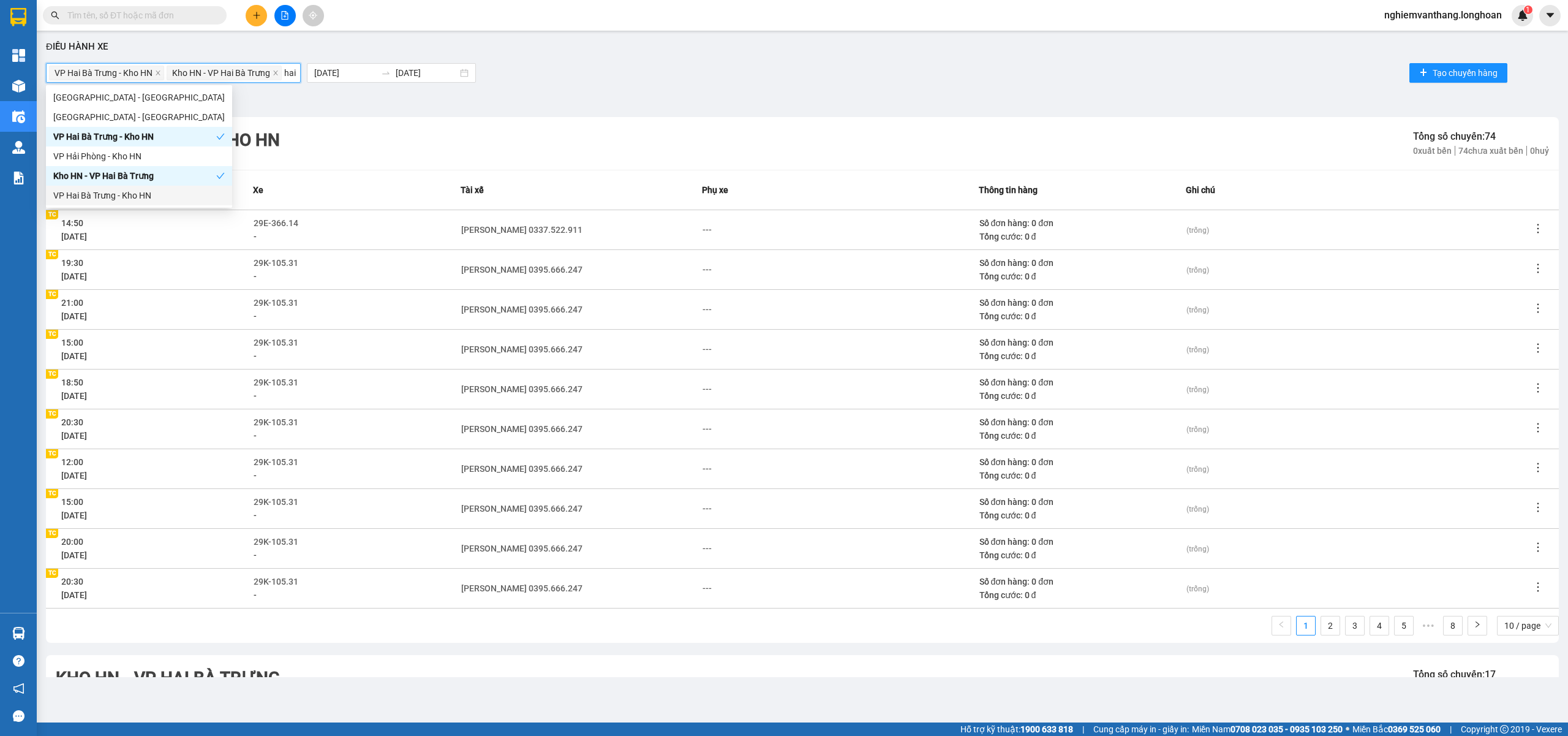
click at [128, 188] on div "VP Hai Bà Trưng - Kho HN" at bounding box center [138, 195] width 186 height 20
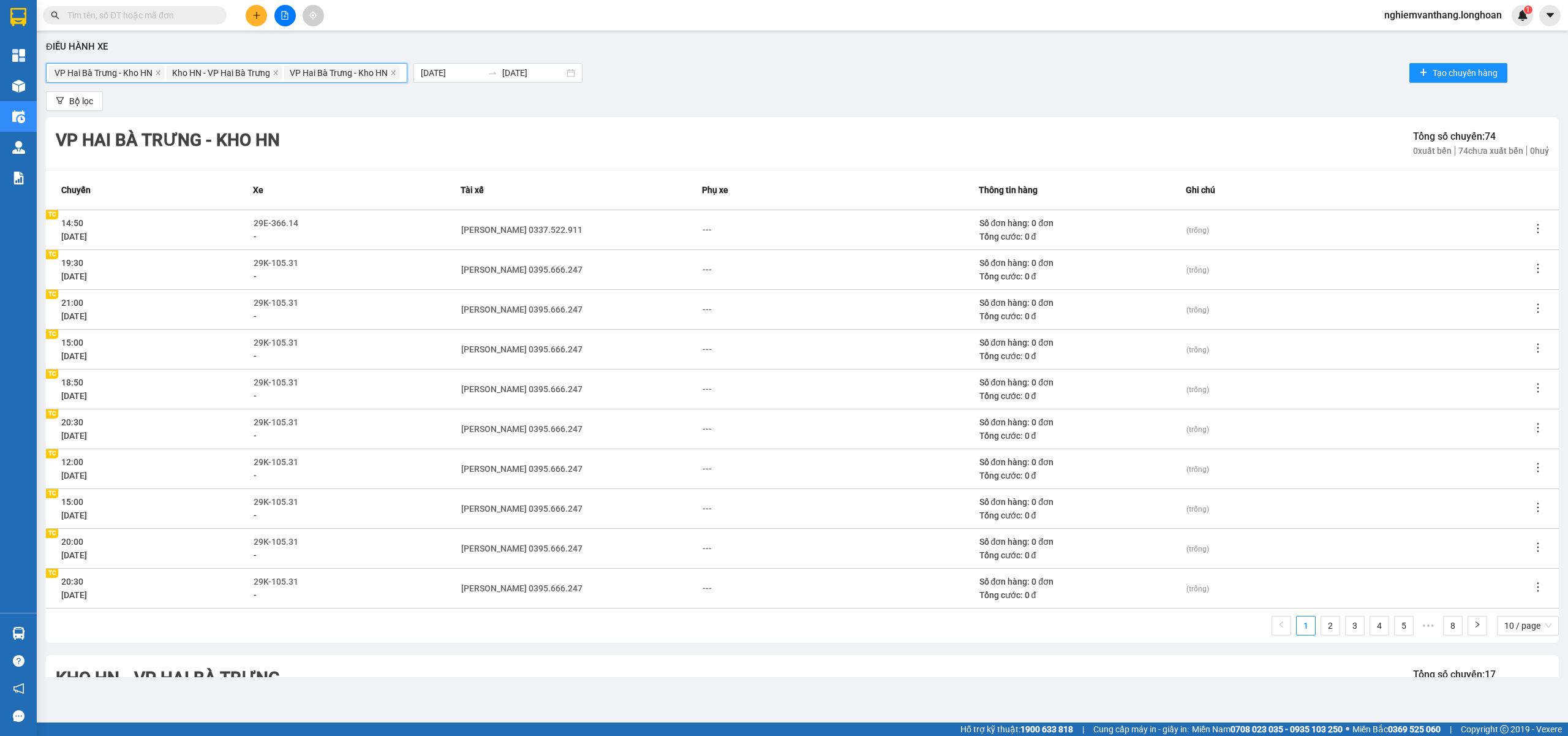
drag, startPoint x: 461, startPoint y: 131, endPoint x: 471, endPoint y: 127, distance: 10.8
click at [461, 130] on div "VP Hai Bà Trưng - Kho HN Tổng số chuyến: 74 0 xuất bến 74 chưa xuất bến 0 huỷ" at bounding box center [802, 143] width 1513 height 53
drag, startPoint x: 100, startPoint y: 103, endPoint x: 116, endPoint y: 99, distance: 16.5
click at [100, 102] on button "Bộ lọc" at bounding box center [74, 101] width 57 height 20
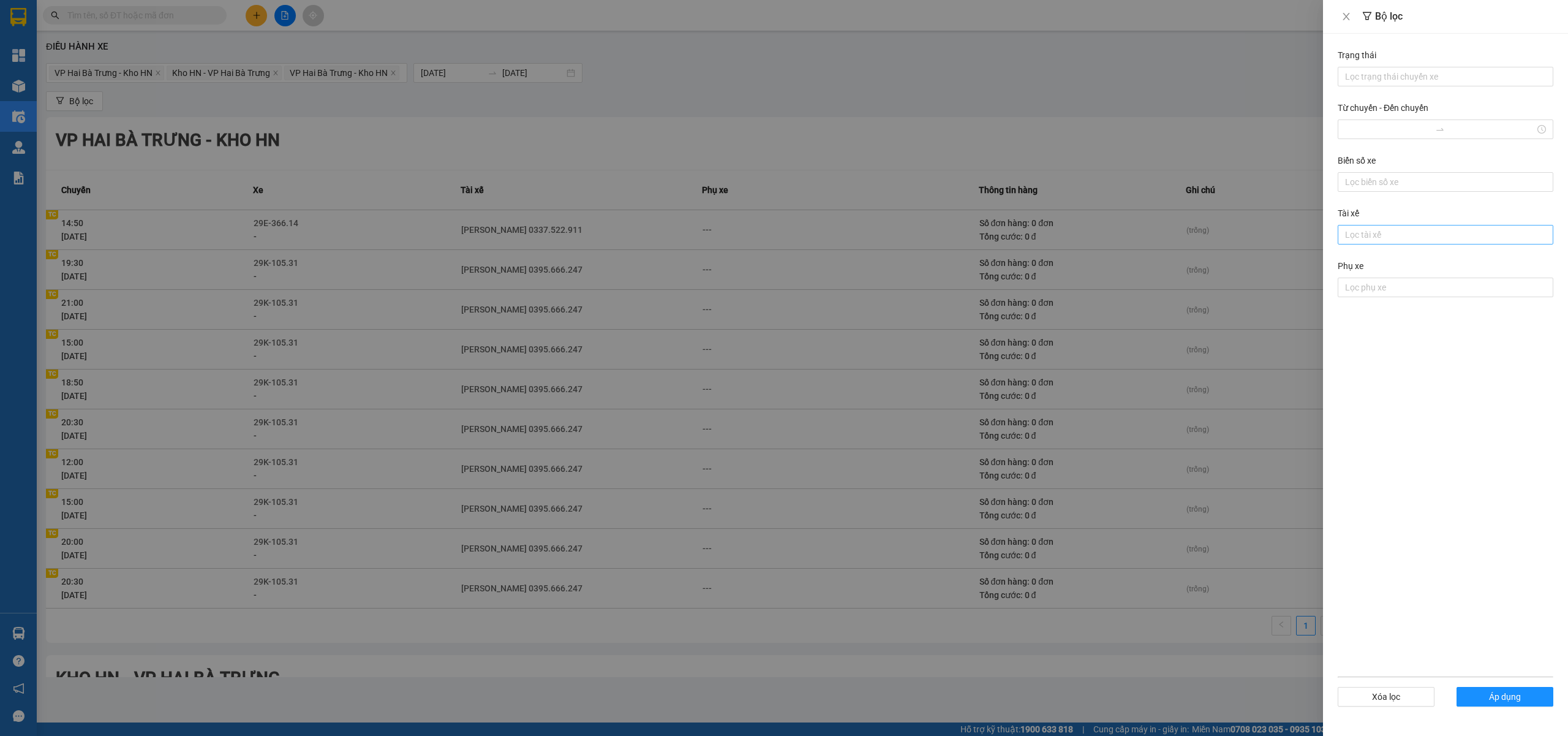
click at [1365, 235] on div at bounding box center [1445, 234] width 210 height 15
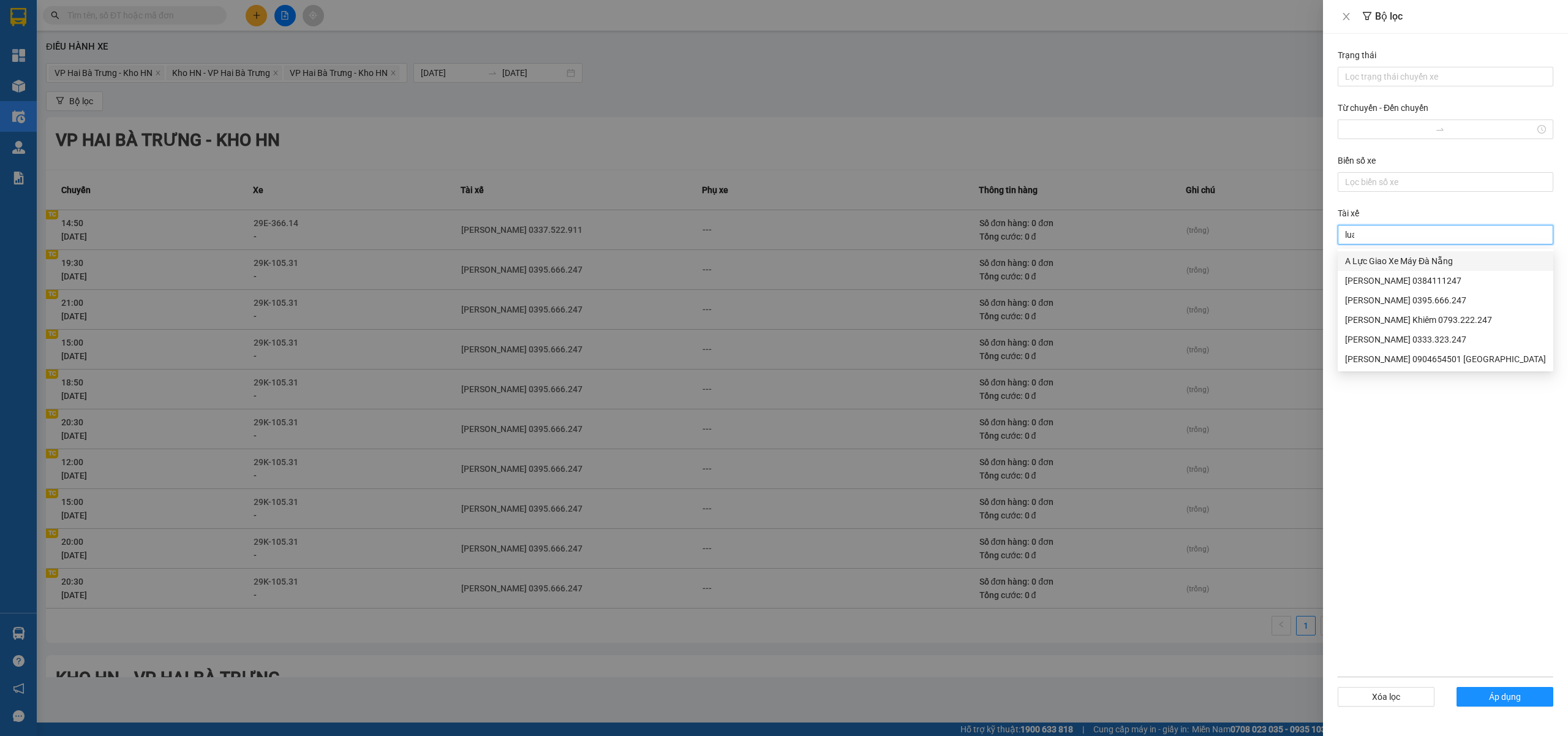
type input "luan"
click at [1422, 259] on div "Phạm Thế Luân 0395.666.247" at bounding box center [1445, 260] width 201 height 13
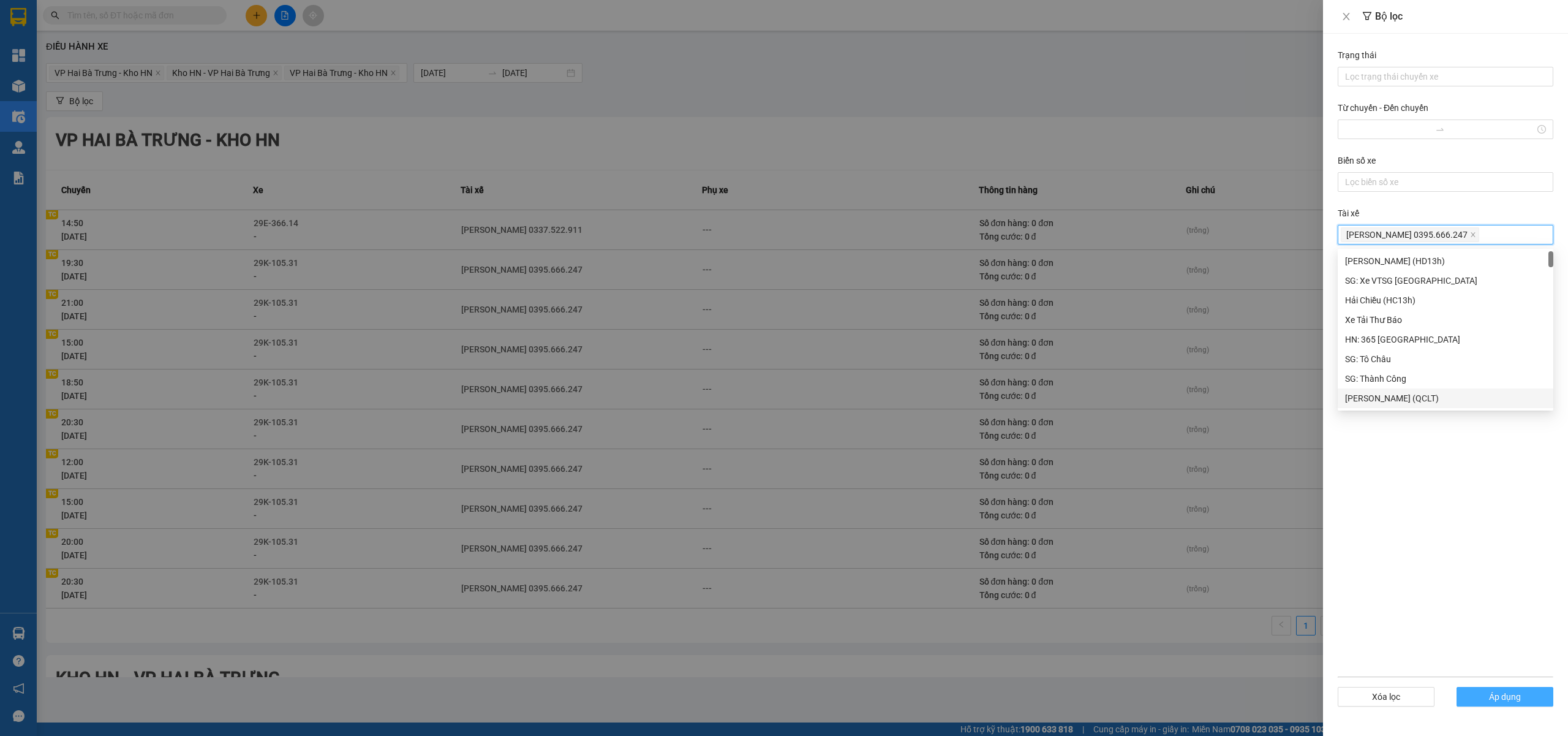
click at [1510, 697] on span "Áp dụng" at bounding box center [1505, 696] width 32 height 13
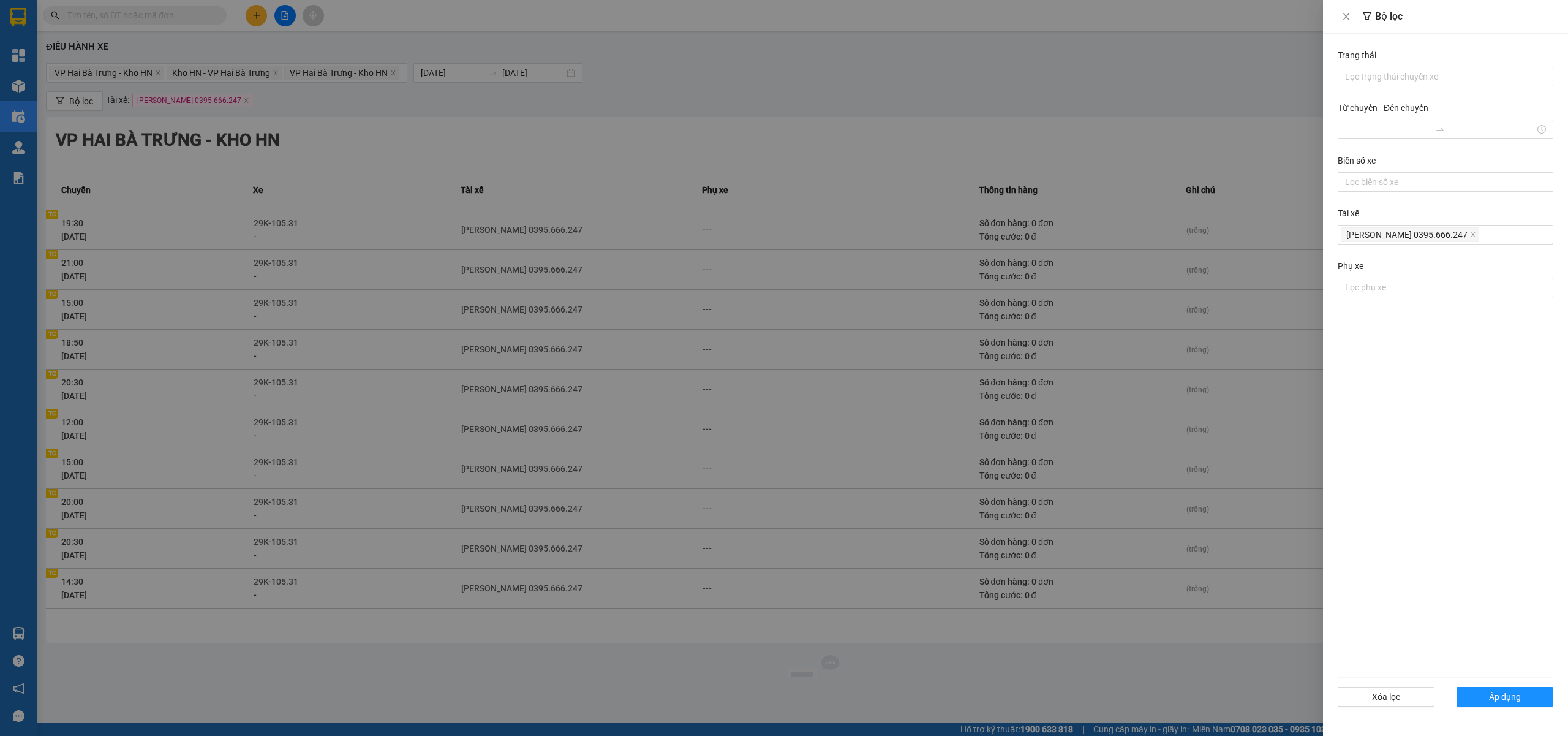
click at [1214, 118] on div at bounding box center [784, 368] width 1568 height 736
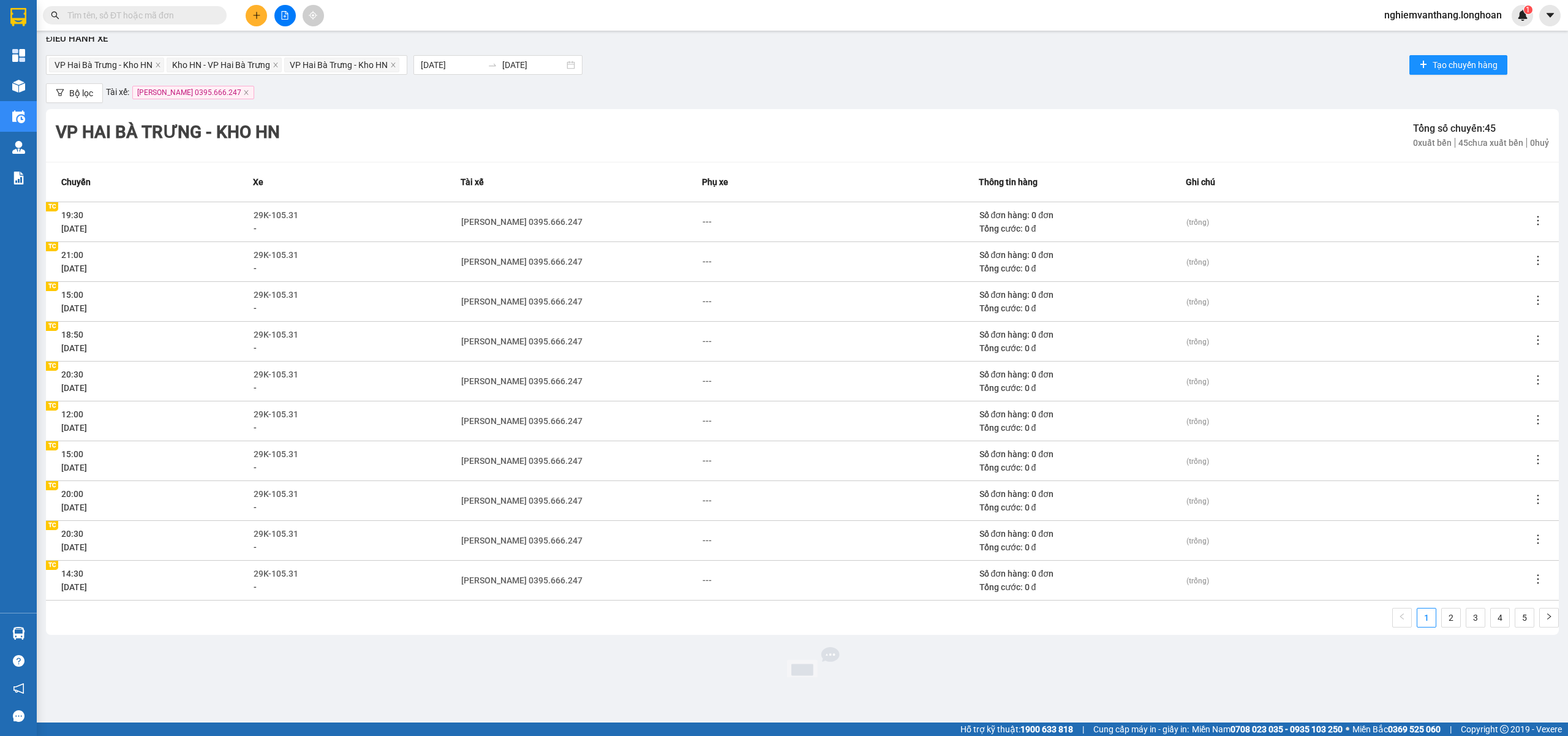
scroll to position [7, 0]
click at [243, 93] on icon "close" at bounding box center [246, 93] width 6 height 6
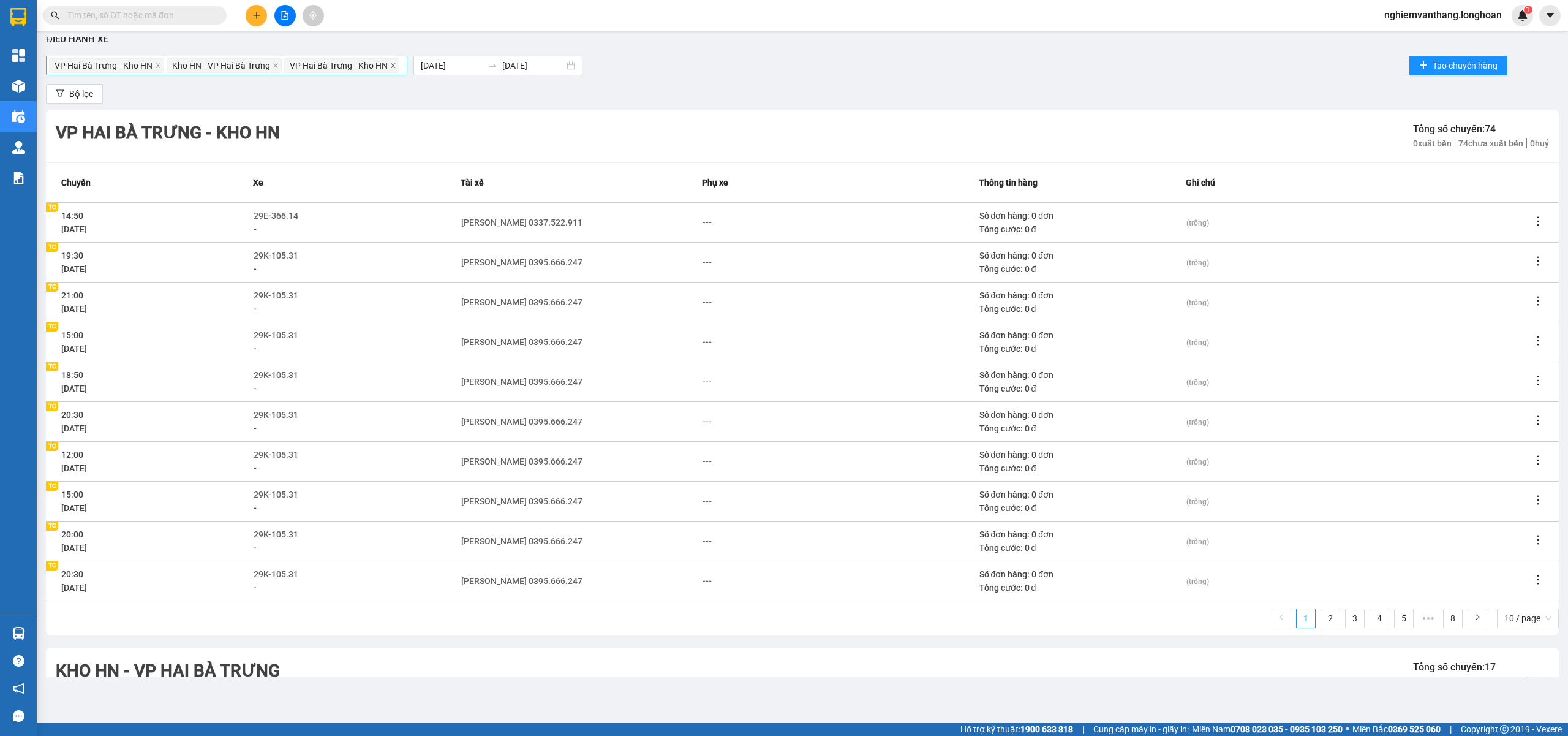
click at [396, 66] on icon "close" at bounding box center [393, 66] width 6 height 6
click at [278, 66] on icon "close" at bounding box center [276, 66] width 6 height 6
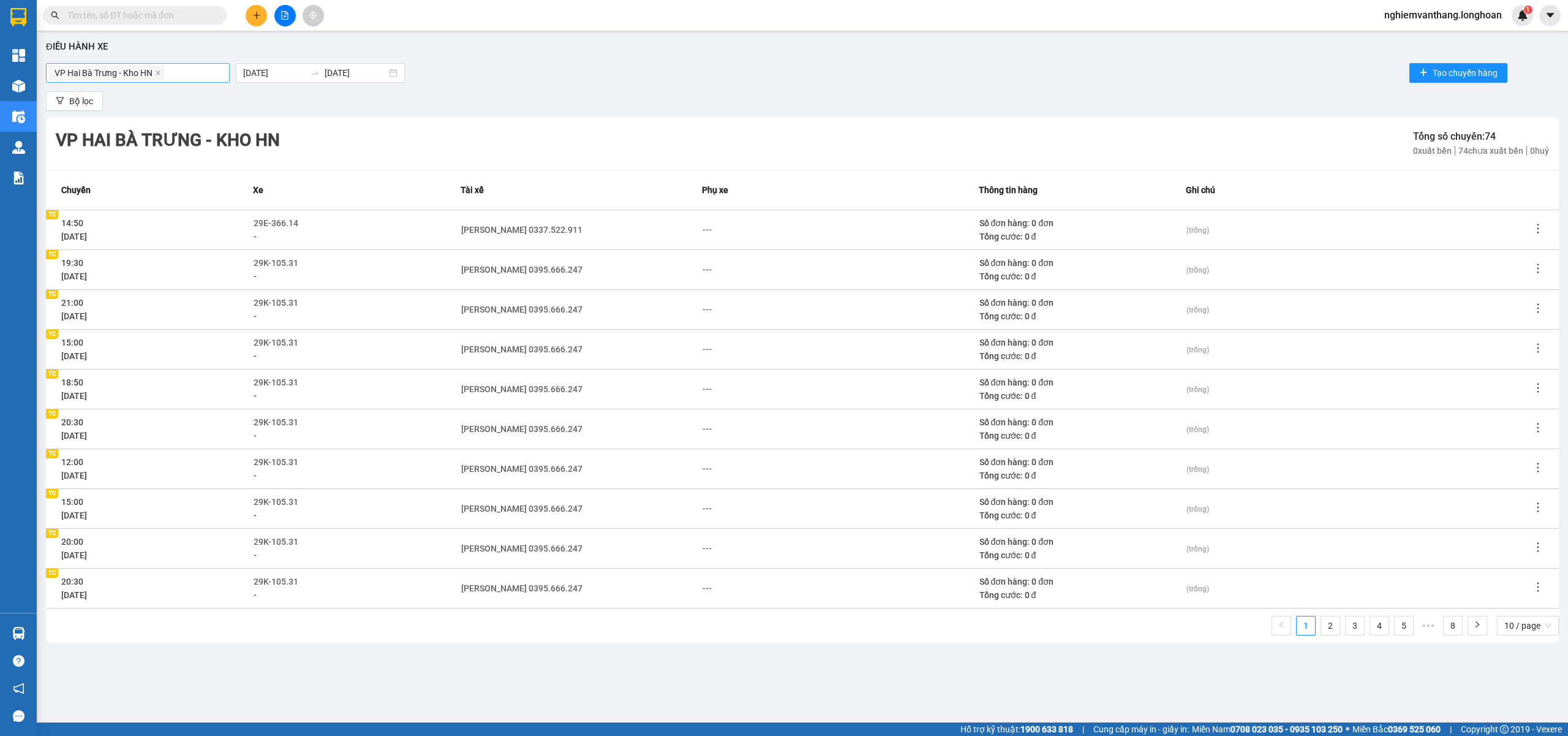
scroll to position [0, 0]
click at [161, 74] on icon "close" at bounding box center [158, 73] width 6 height 6
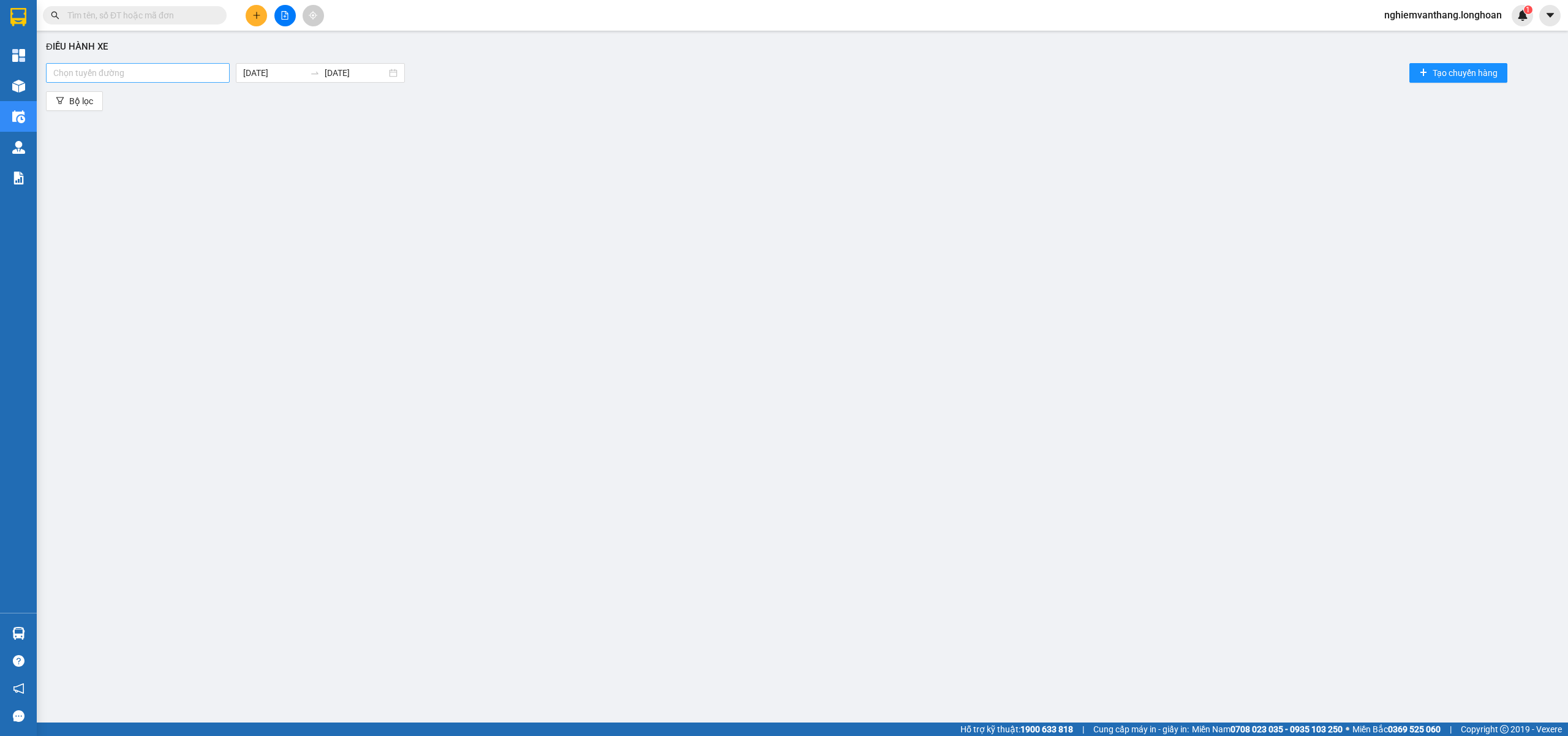
click at [153, 76] on div at bounding box center [138, 73] width 178 height 15
type input "hoang"
click at [112, 101] on div "VP Hoàng Mai - Kho HN" at bounding box center [138, 97] width 169 height 13
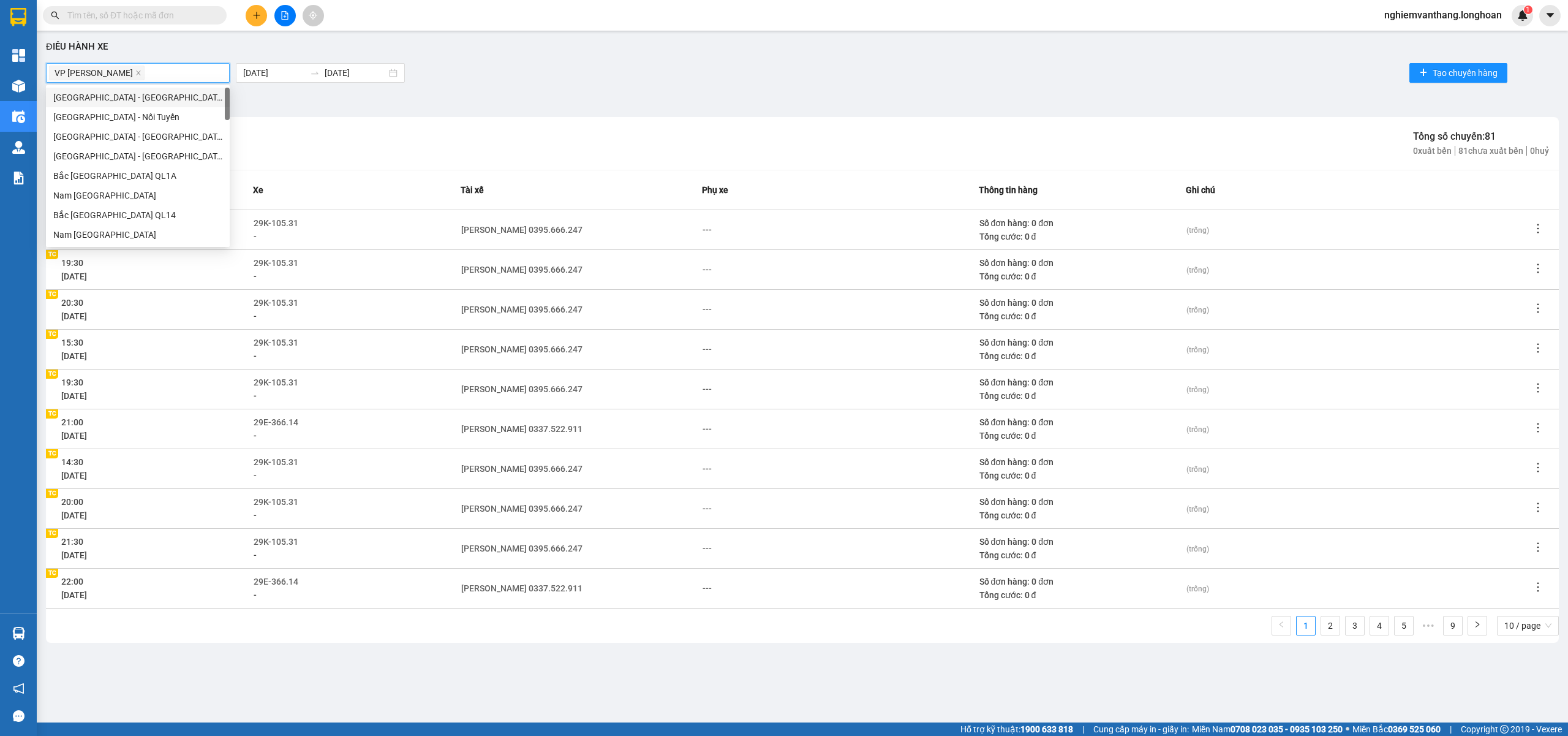
click at [197, 69] on div "VP Hoàng Mai - Kho HN" at bounding box center [138, 73] width 178 height 17
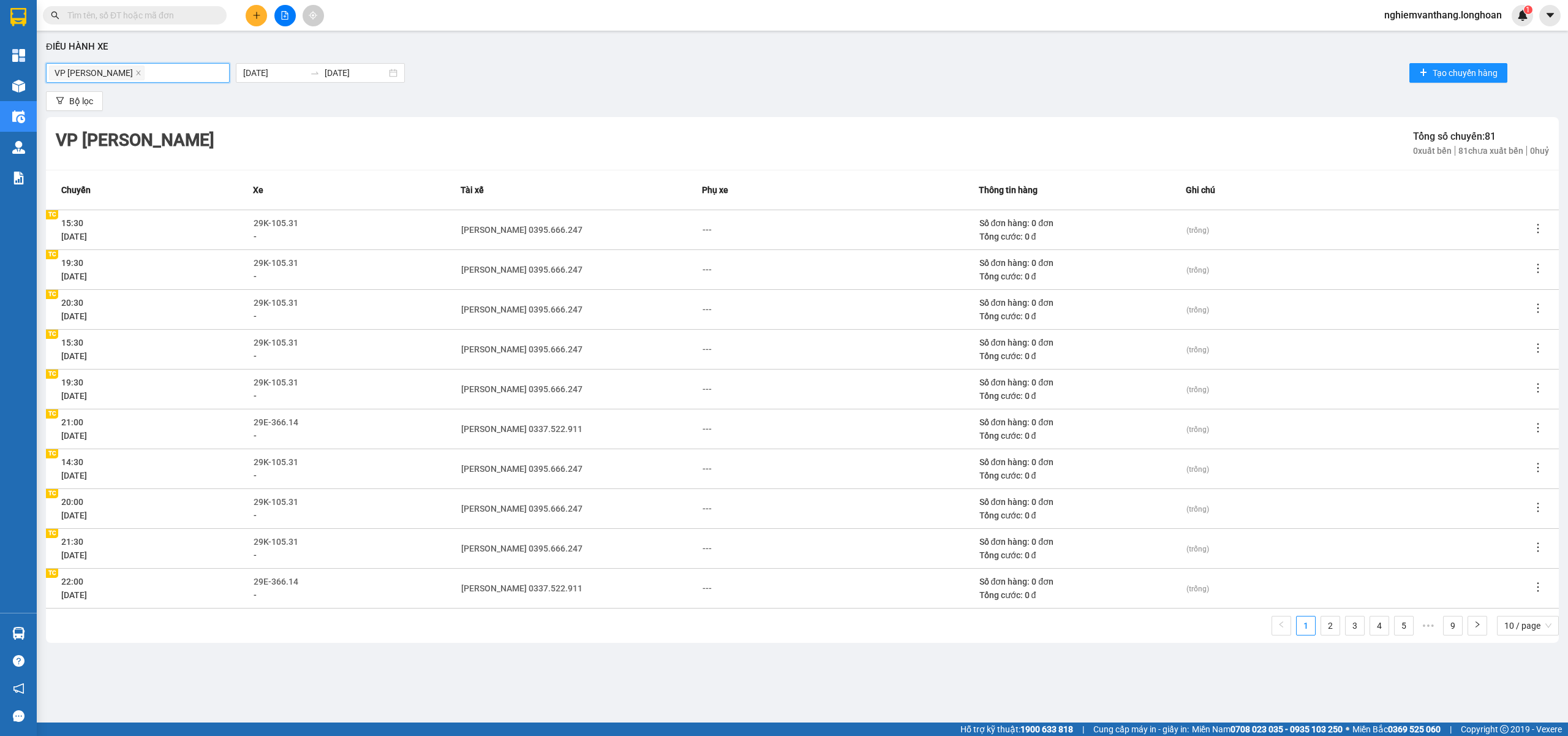
click at [187, 69] on div "VP Hoàng Mai - Kho HN" at bounding box center [138, 73] width 178 height 17
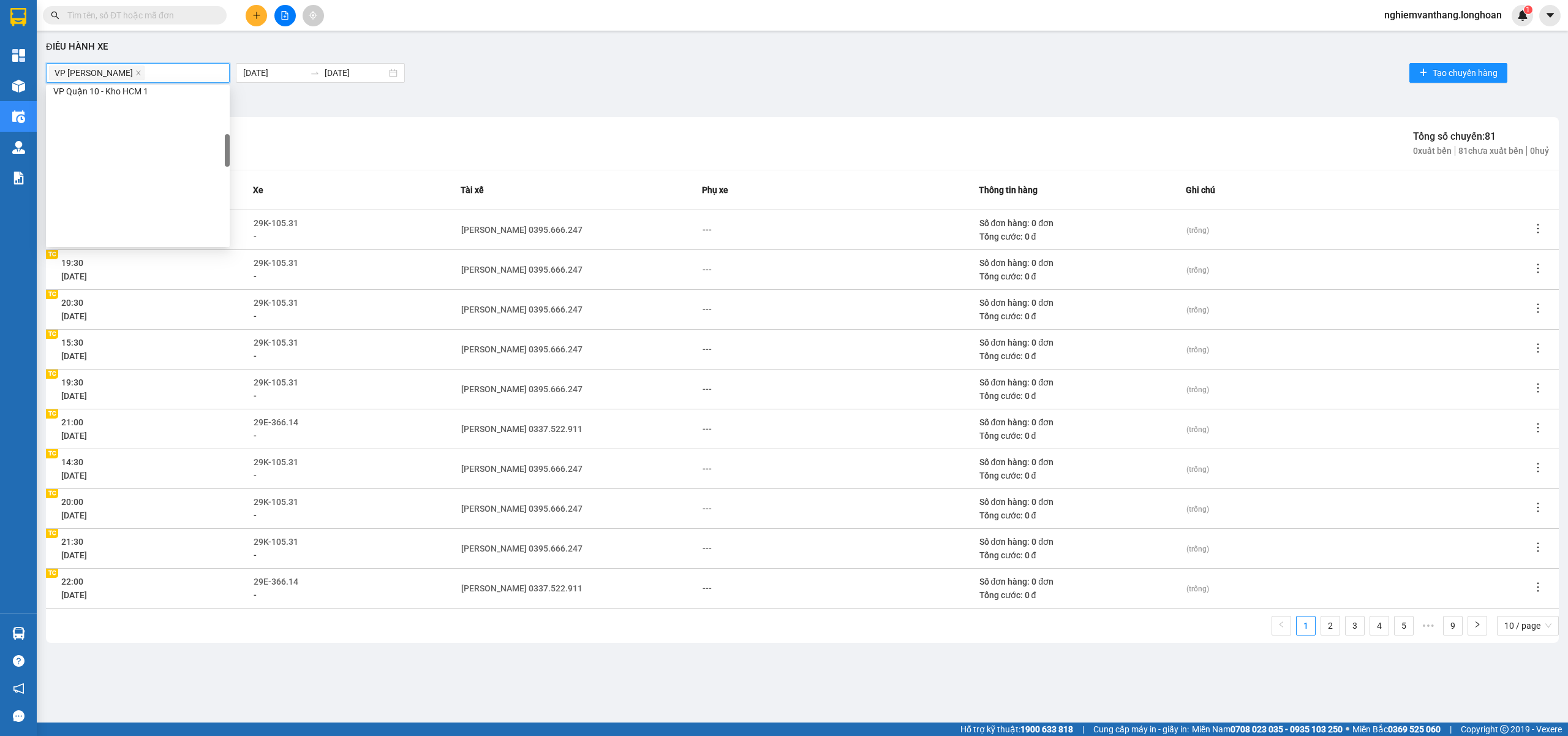
scroll to position [294, 0]
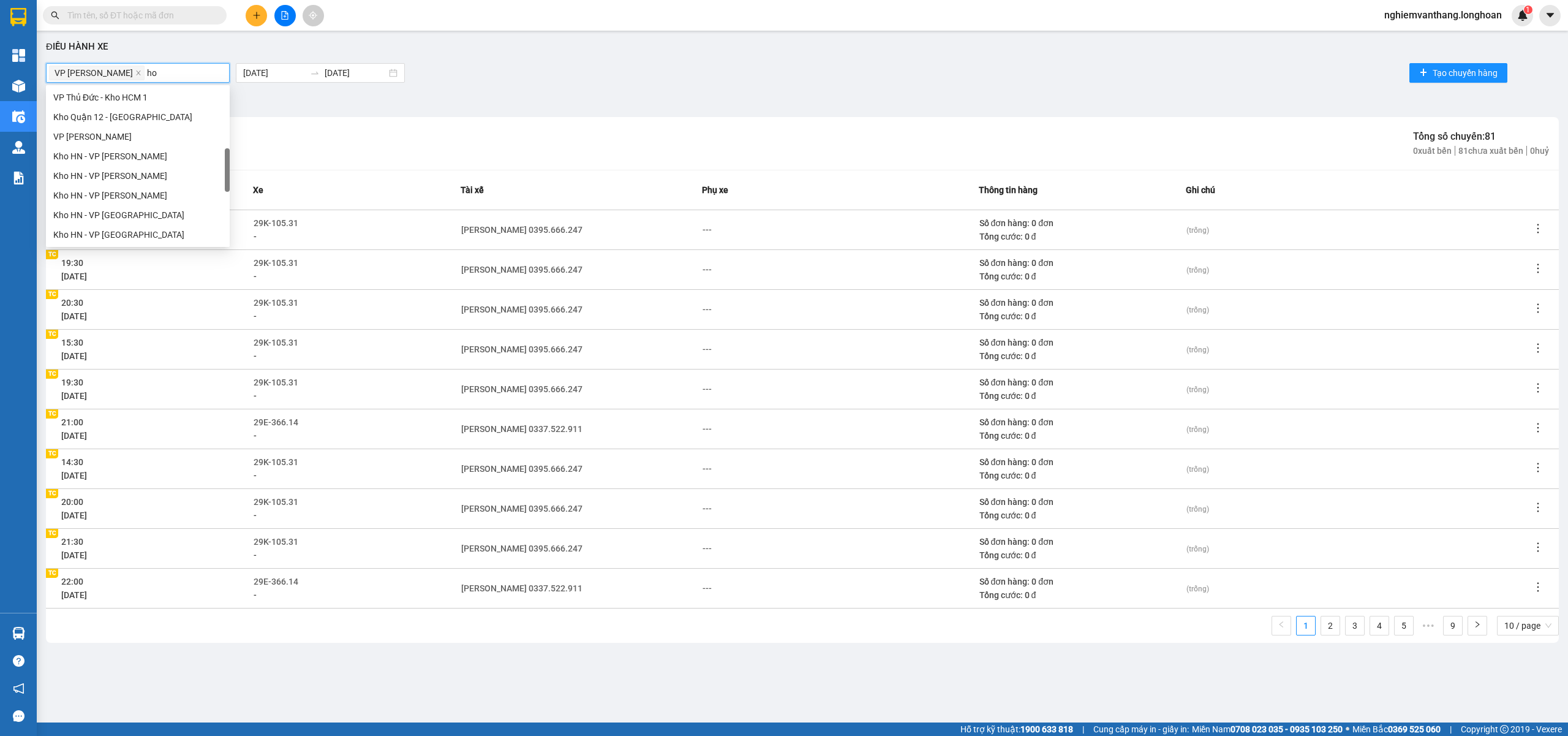
type input "hoa"
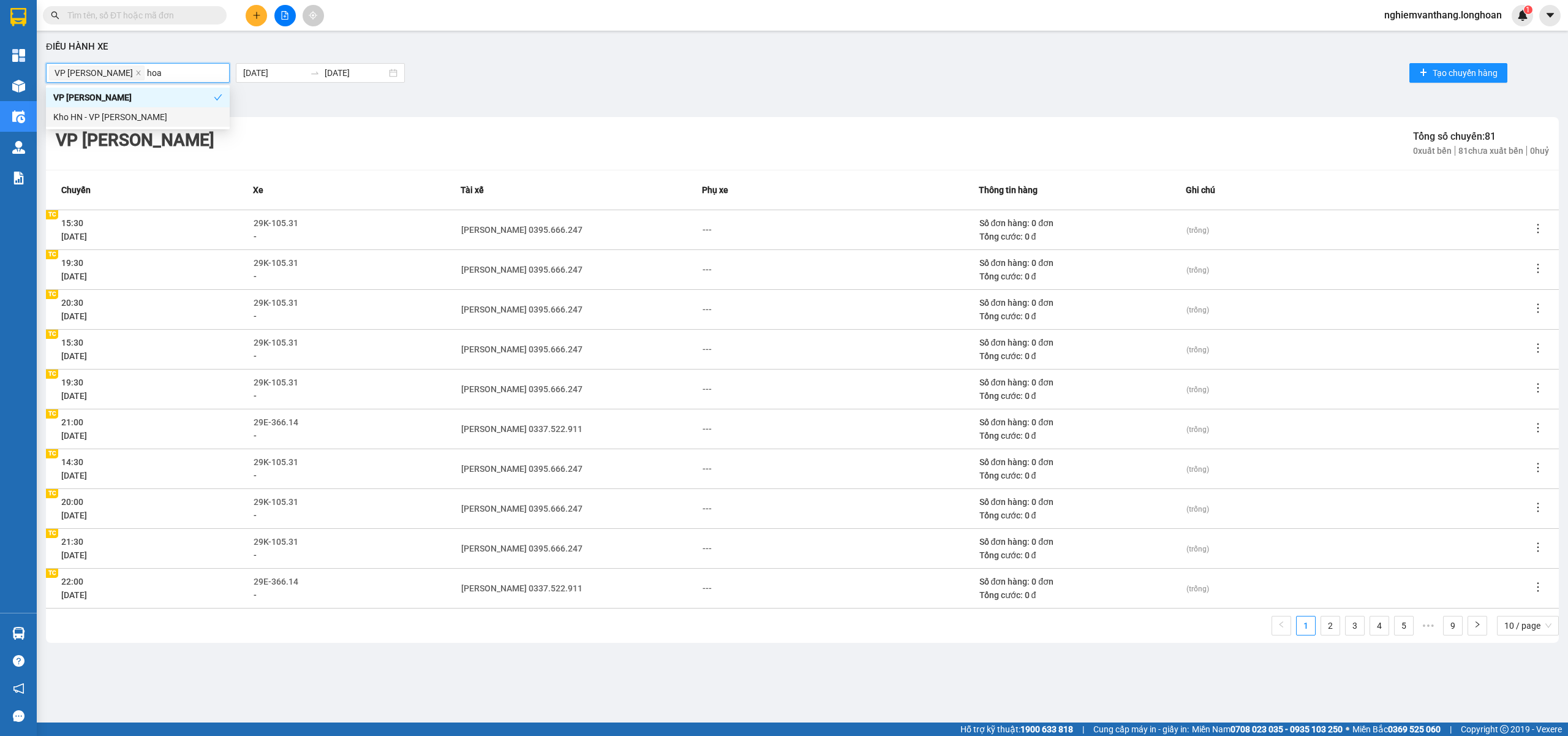
click at [107, 116] on div "Kho HN - VP [PERSON_NAME]" at bounding box center [138, 116] width 169 height 13
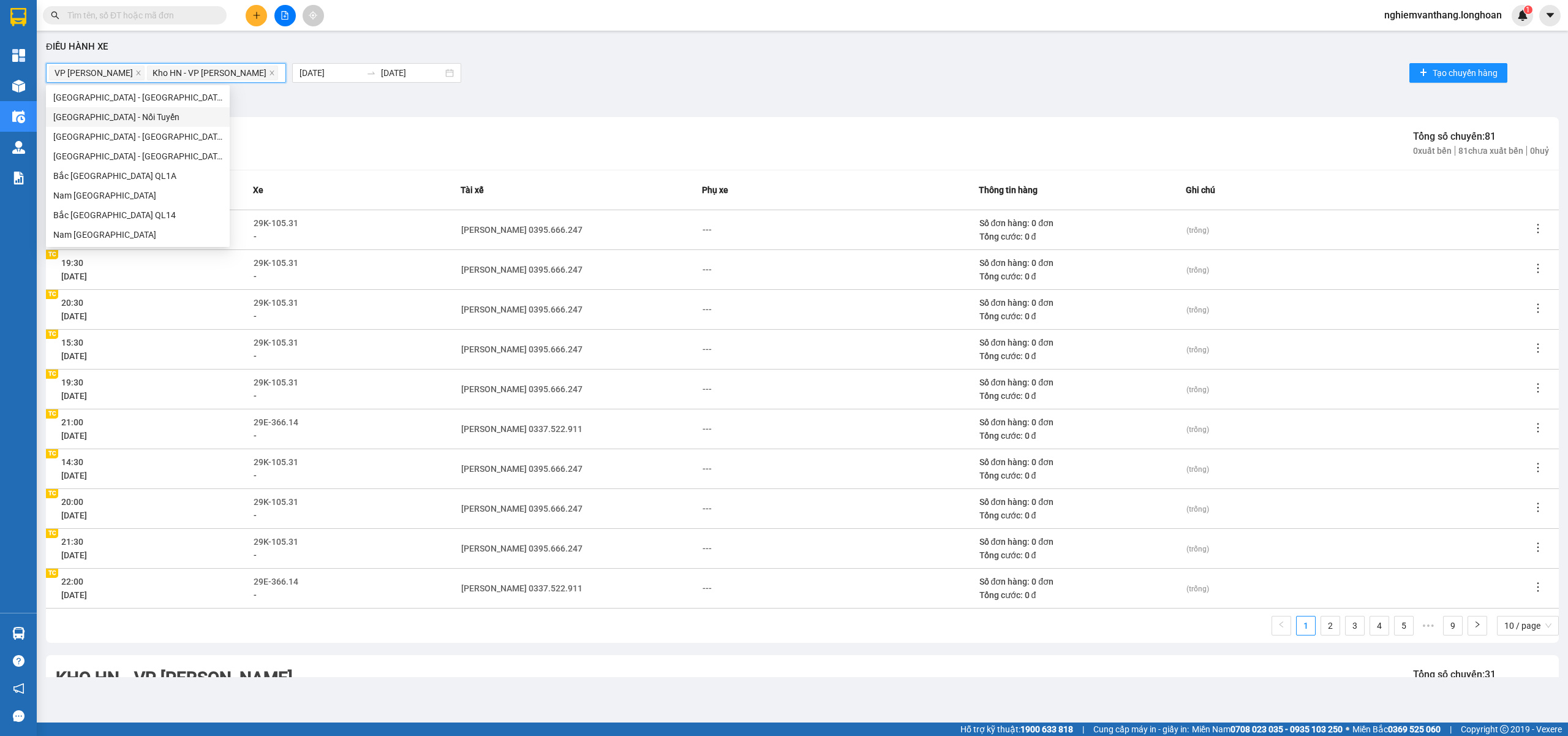
drag, startPoint x: 397, startPoint y: 142, endPoint x: 408, endPoint y: 138, distance: 11.7
click at [403, 141] on div "VP Hoàng Mai - Kho HN Tổng số chuyến: 81 0 xuất bến 81 chưa xuất bến 0 huỷ" at bounding box center [802, 143] width 1513 height 53
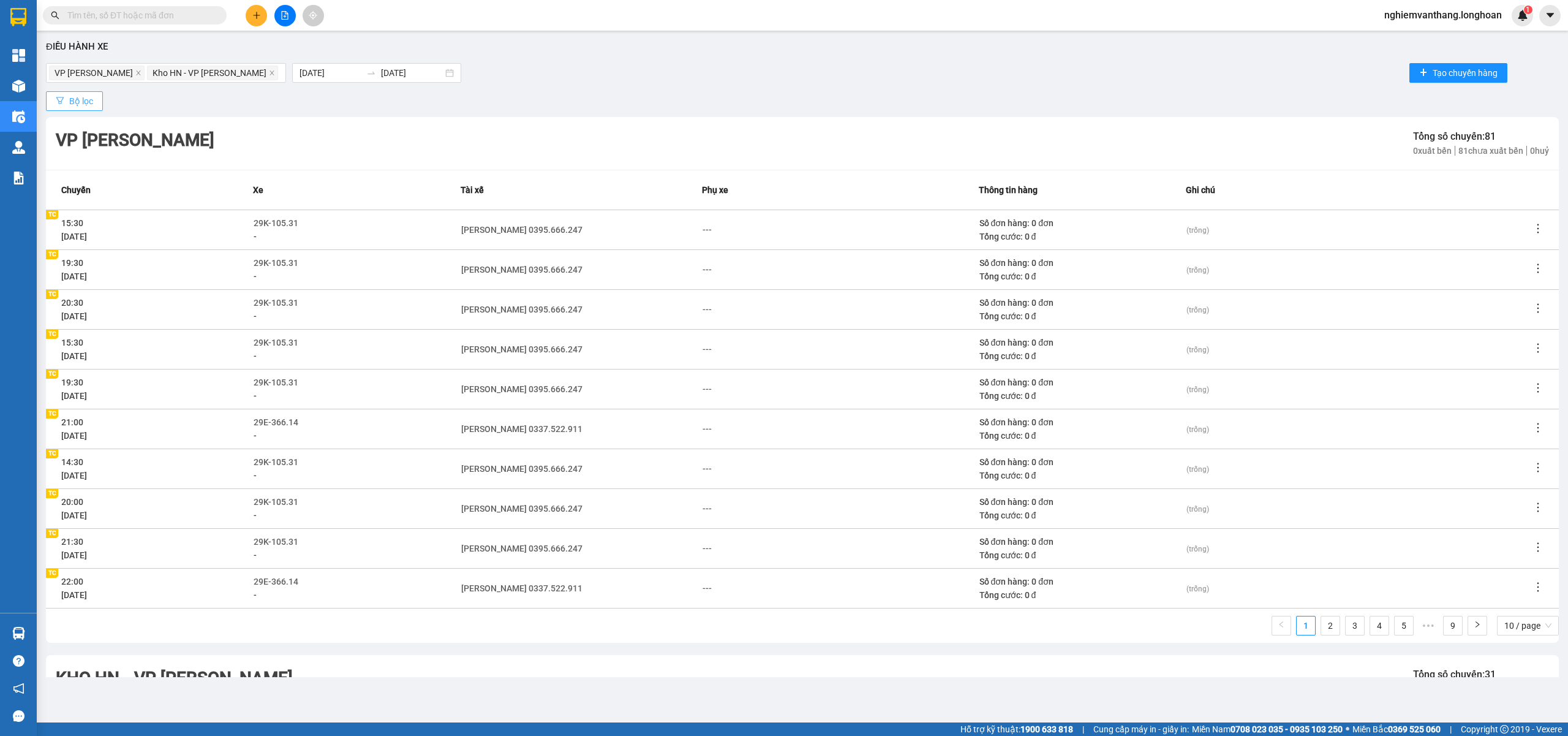
click at [82, 97] on span "Bộ lọc" at bounding box center [81, 101] width 24 height 13
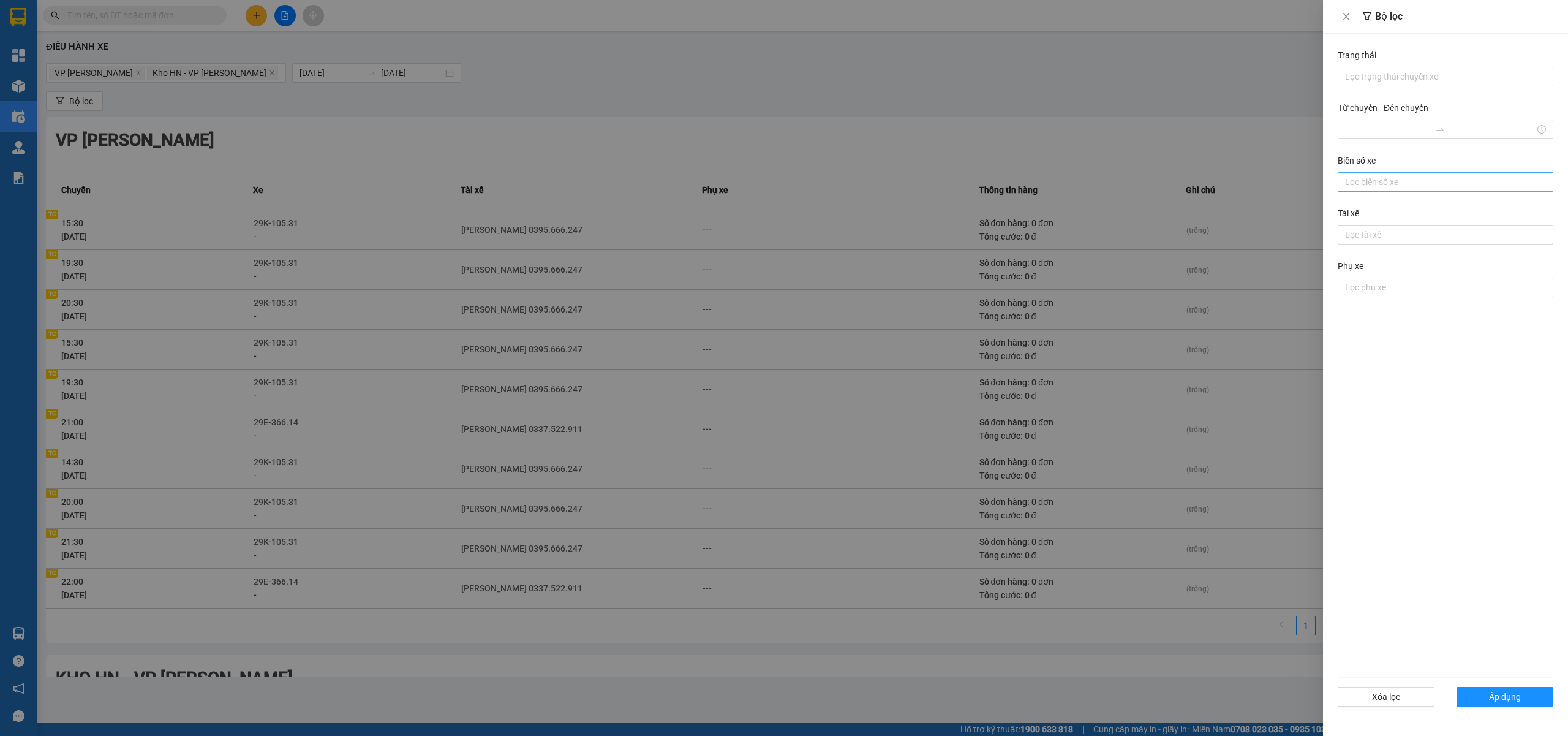
click at [1380, 180] on div at bounding box center [1445, 182] width 210 height 15
click at [1206, 114] on div at bounding box center [784, 368] width 1568 height 736
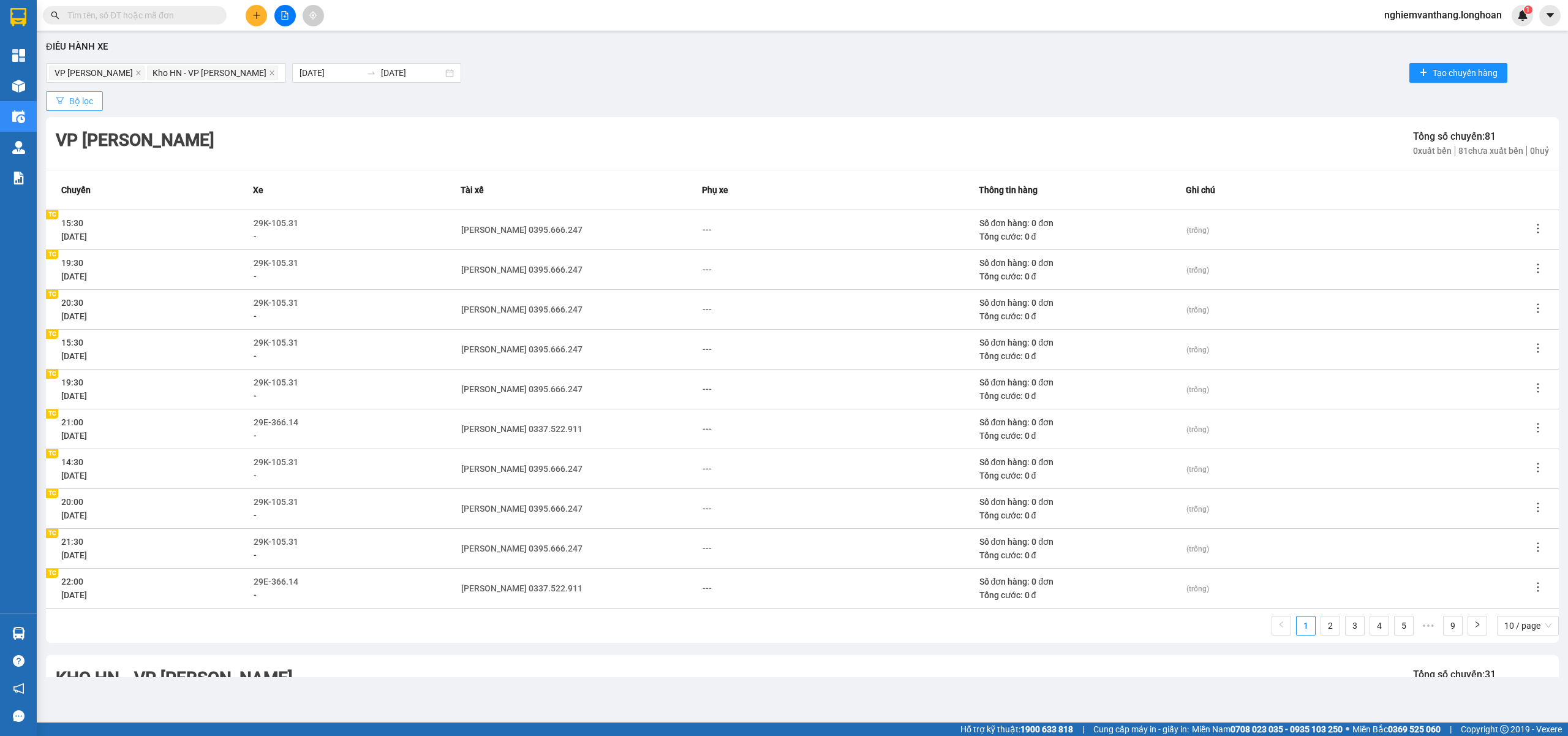
click at [85, 94] on span "Bộ lọc" at bounding box center [81, 101] width 24 height 13
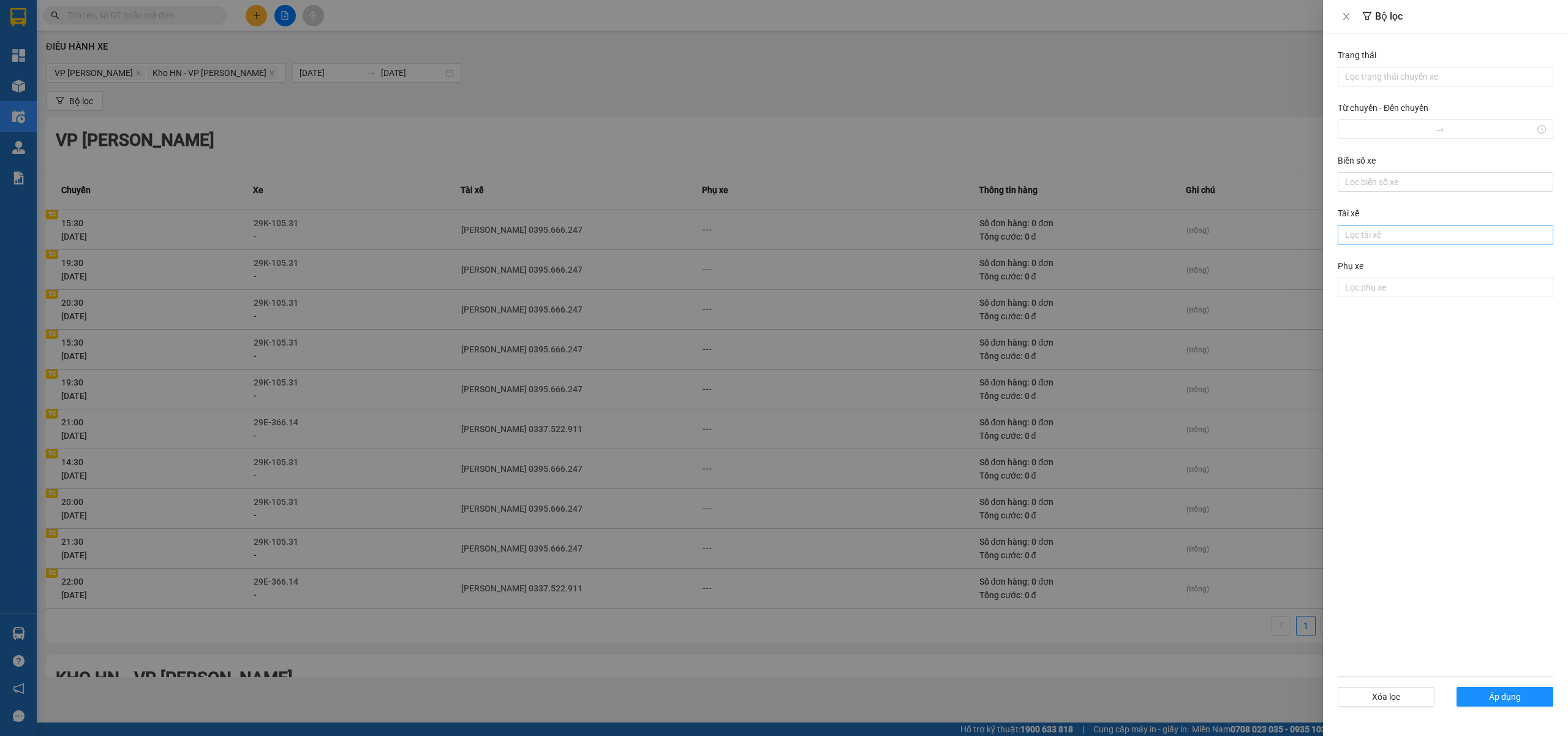
click at [1371, 244] on div "Lọc tài xế" at bounding box center [1445, 234] width 216 height 20
type input "luâ"
click at [1362, 259] on div "Phạm Thế Luân 0395.666.247" at bounding box center [1445, 260] width 201 height 13
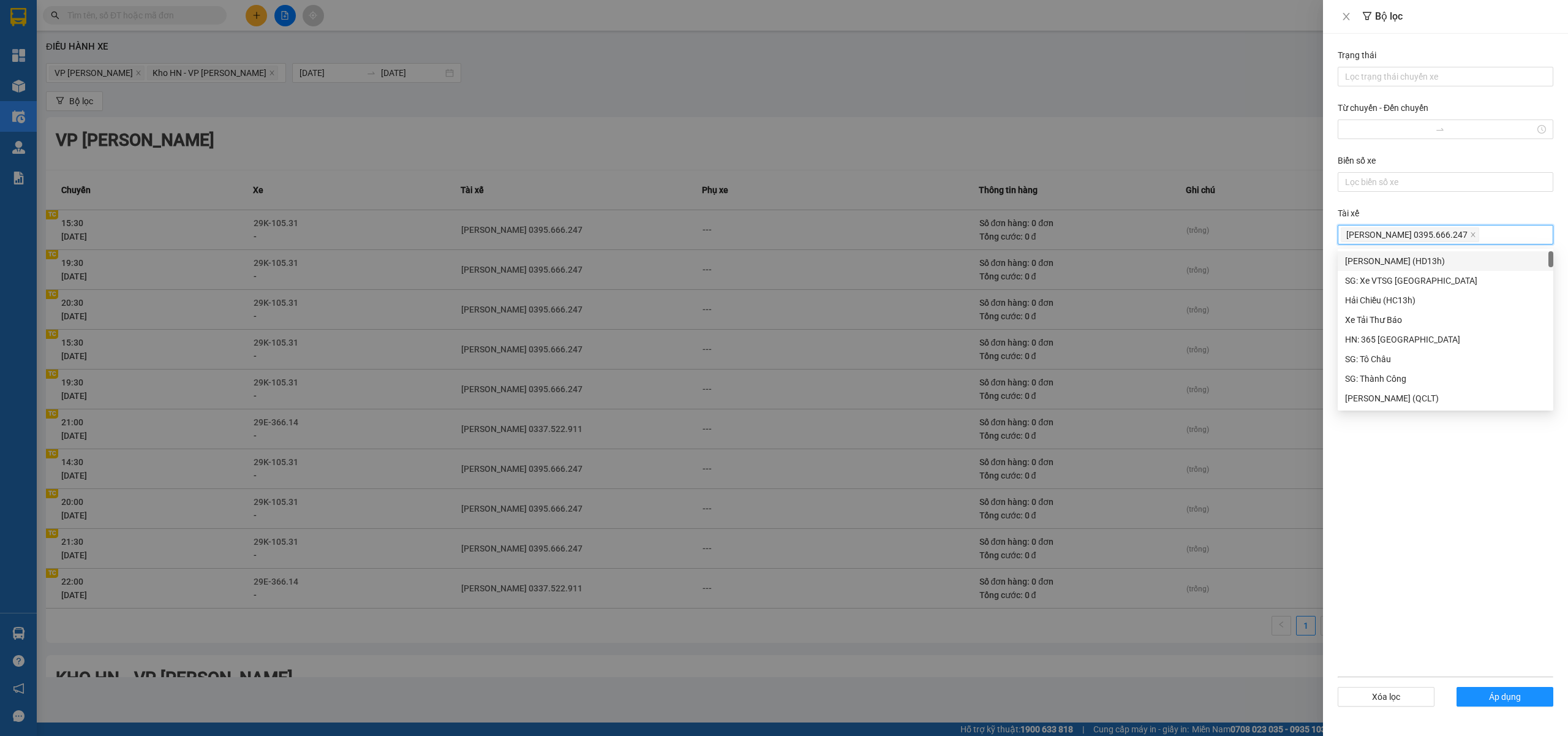
click at [1226, 118] on div at bounding box center [784, 368] width 1568 height 736
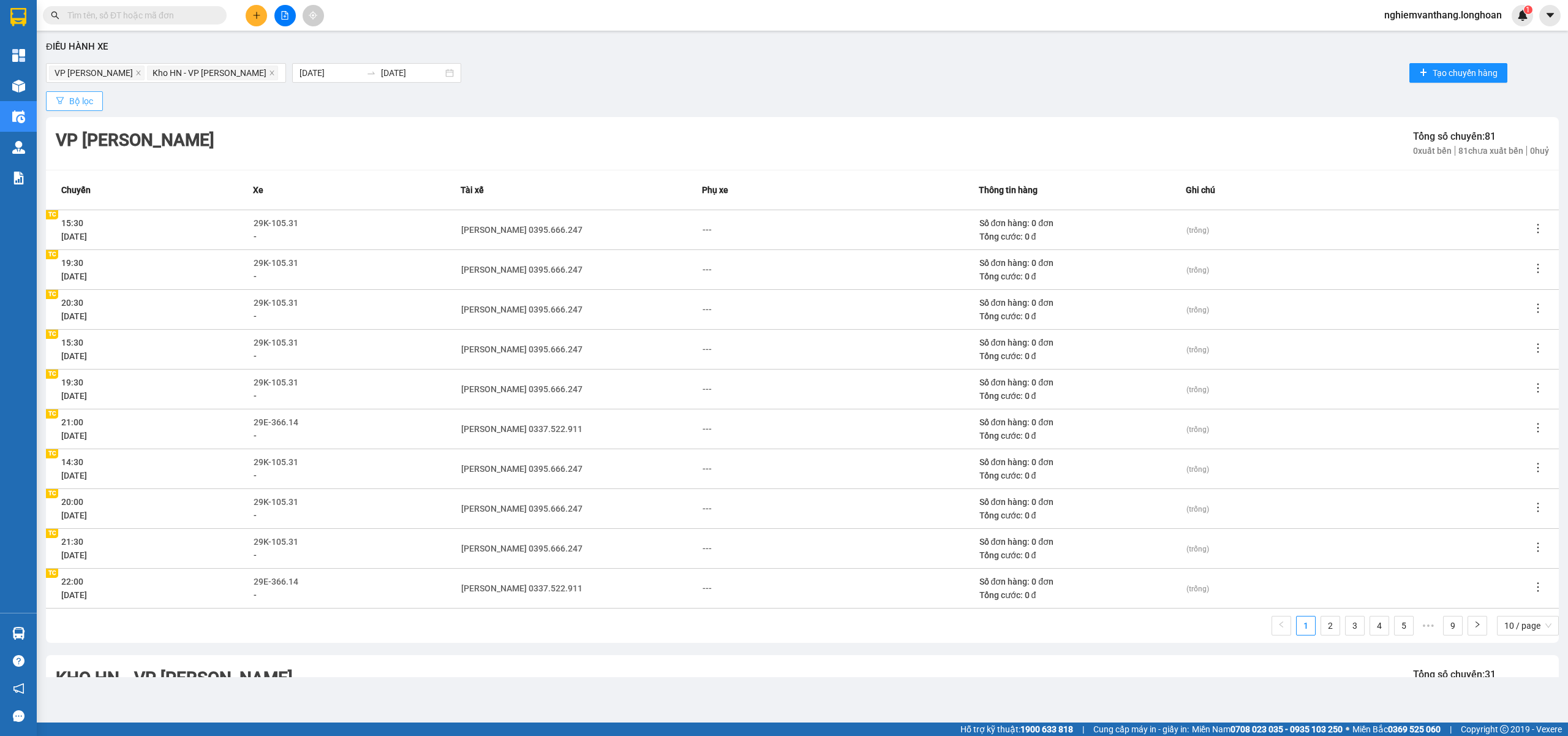
click at [97, 97] on button "Bộ lọc" at bounding box center [74, 101] width 57 height 20
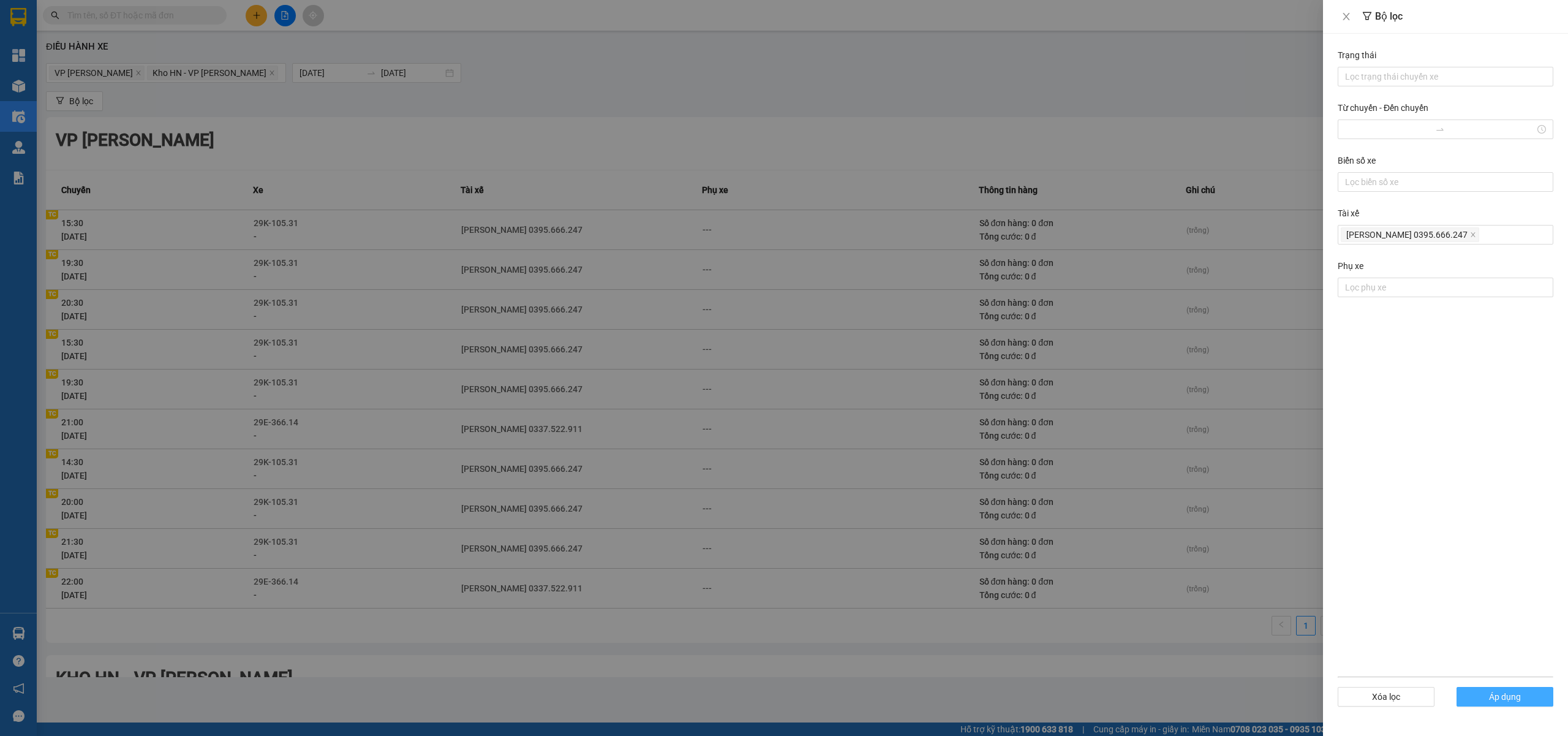
click at [1521, 699] on button "Áp dụng" at bounding box center [1505, 696] width 97 height 20
click at [1141, 140] on div at bounding box center [784, 368] width 1568 height 736
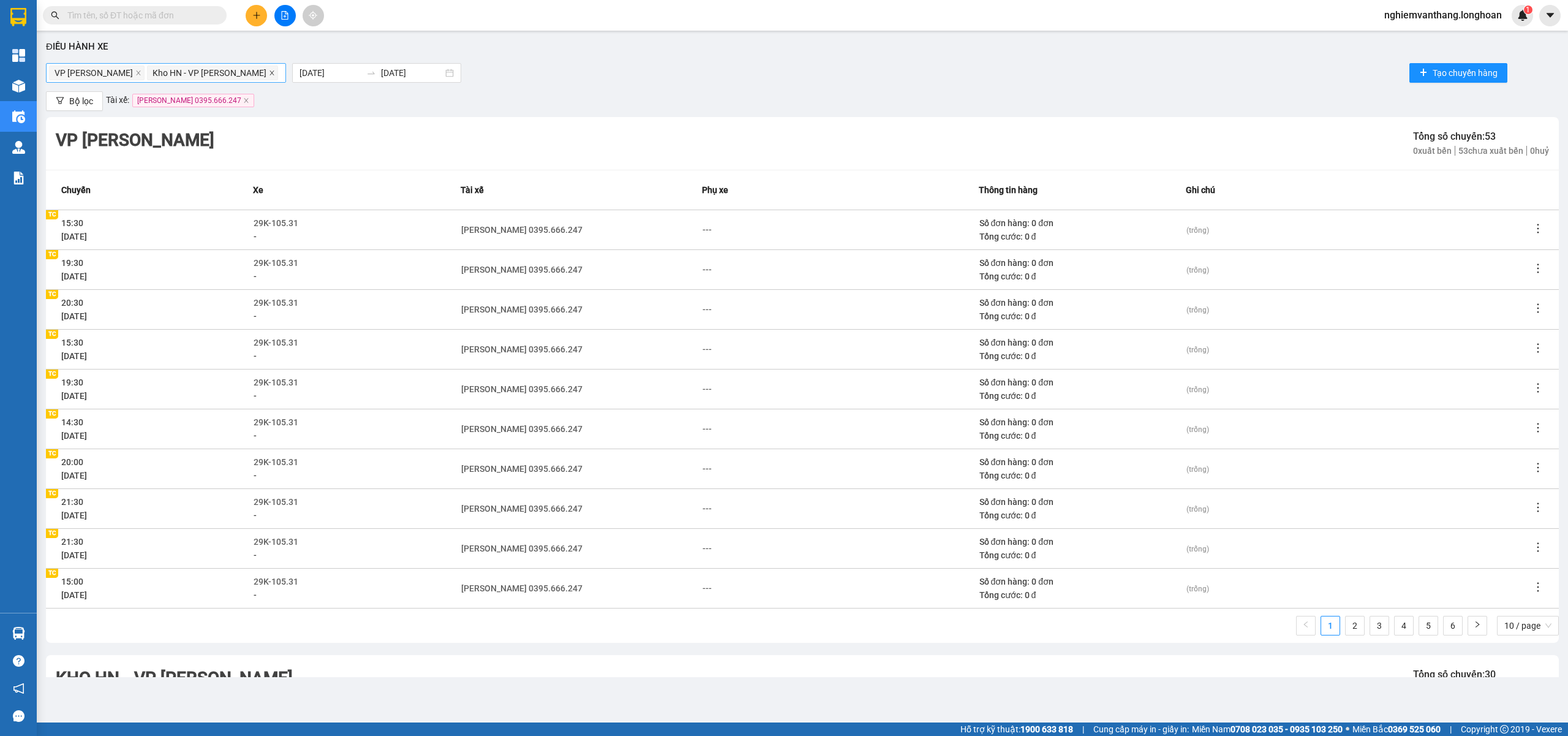
click at [270, 74] on icon "close" at bounding box center [271, 72] width 4 height 4
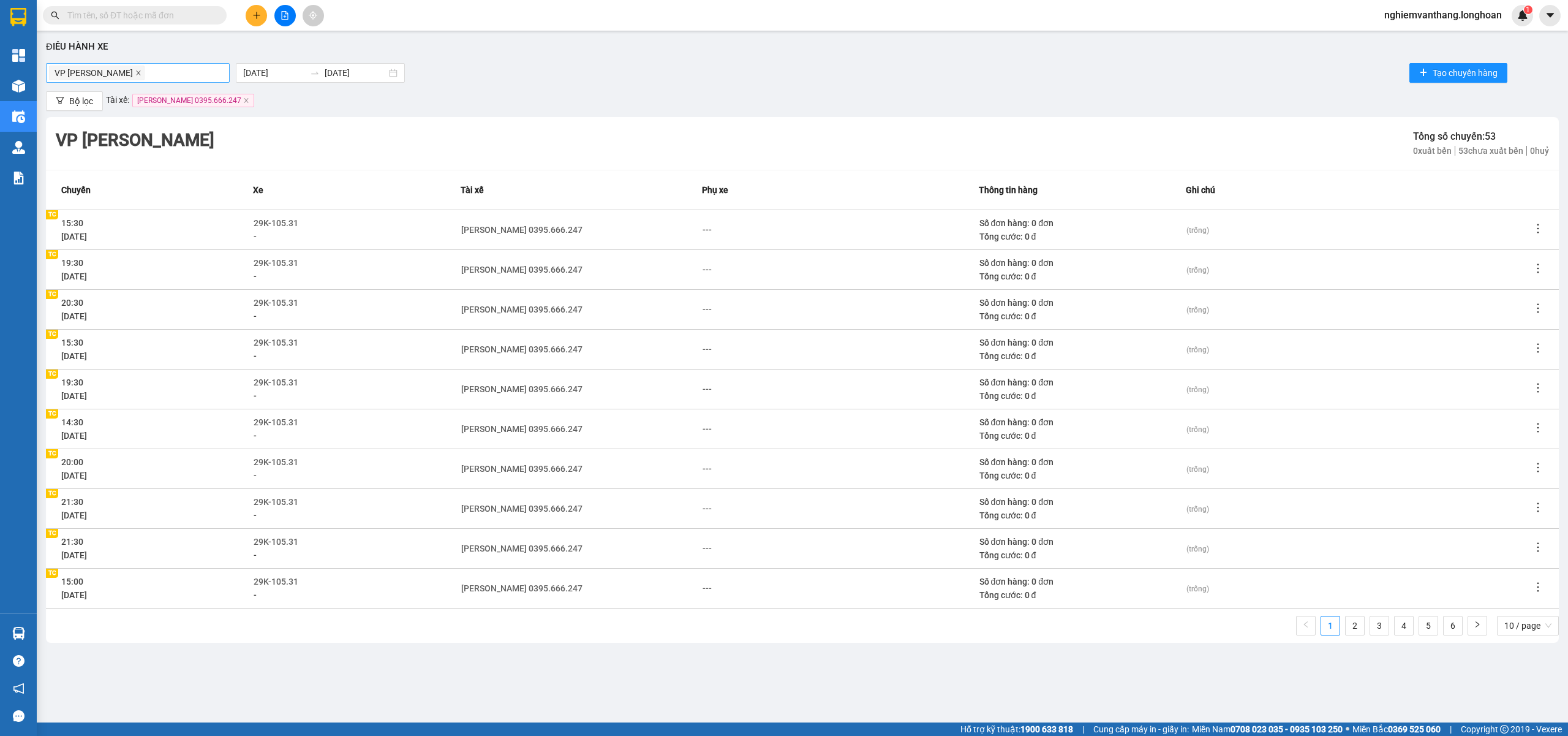
click at [140, 74] on icon "close" at bounding box center [138, 72] width 4 height 4
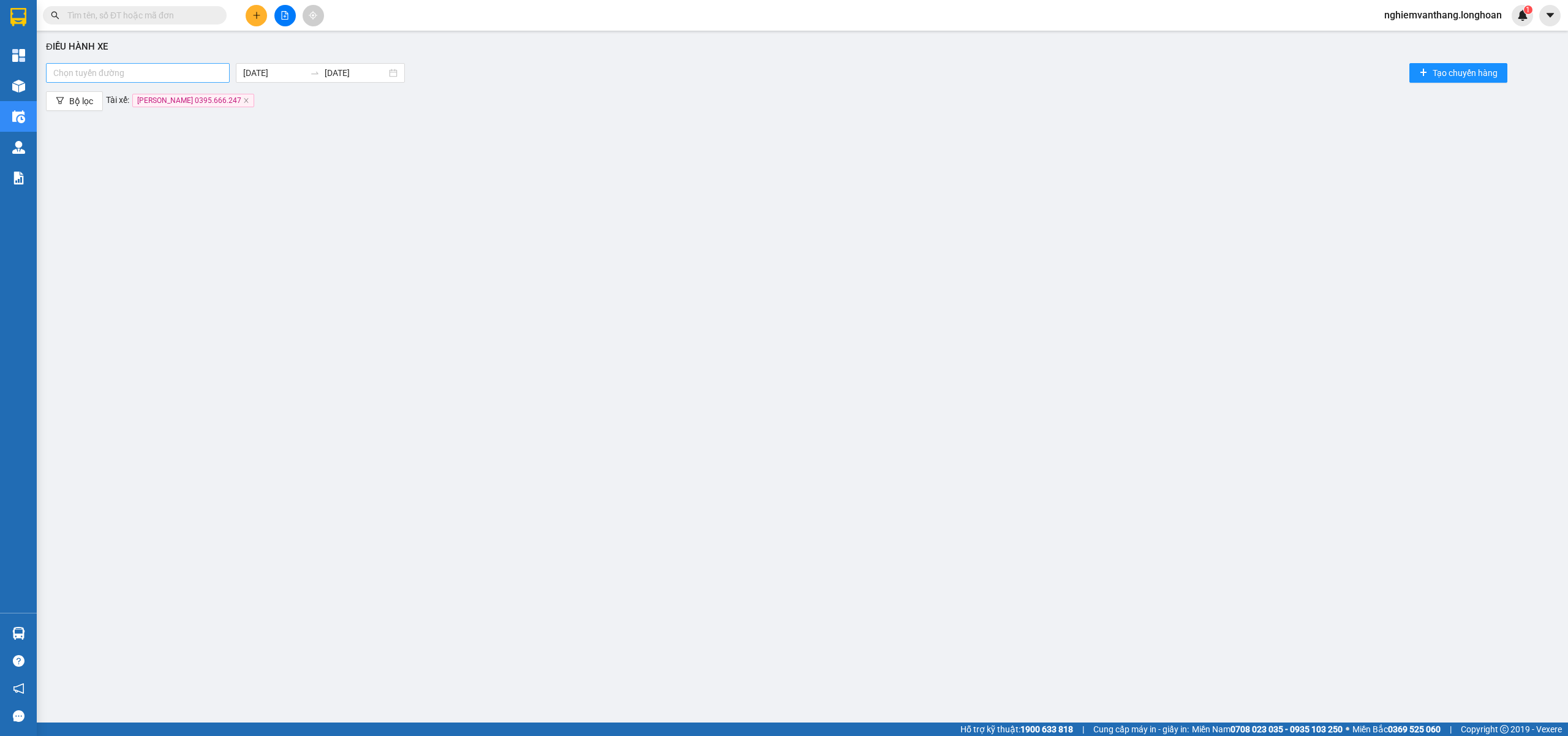
click at [159, 71] on div at bounding box center [138, 73] width 178 height 15
click at [143, 69] on div at bounding box center [138, 73] width 178 height 15
click at [243, 101] on icon "close" at bounding box center [246, 101] width 6 height 6
click at [140, 82] on div "Chọn tuyến đường" at bounding box center [138, 73] width 184 height 20
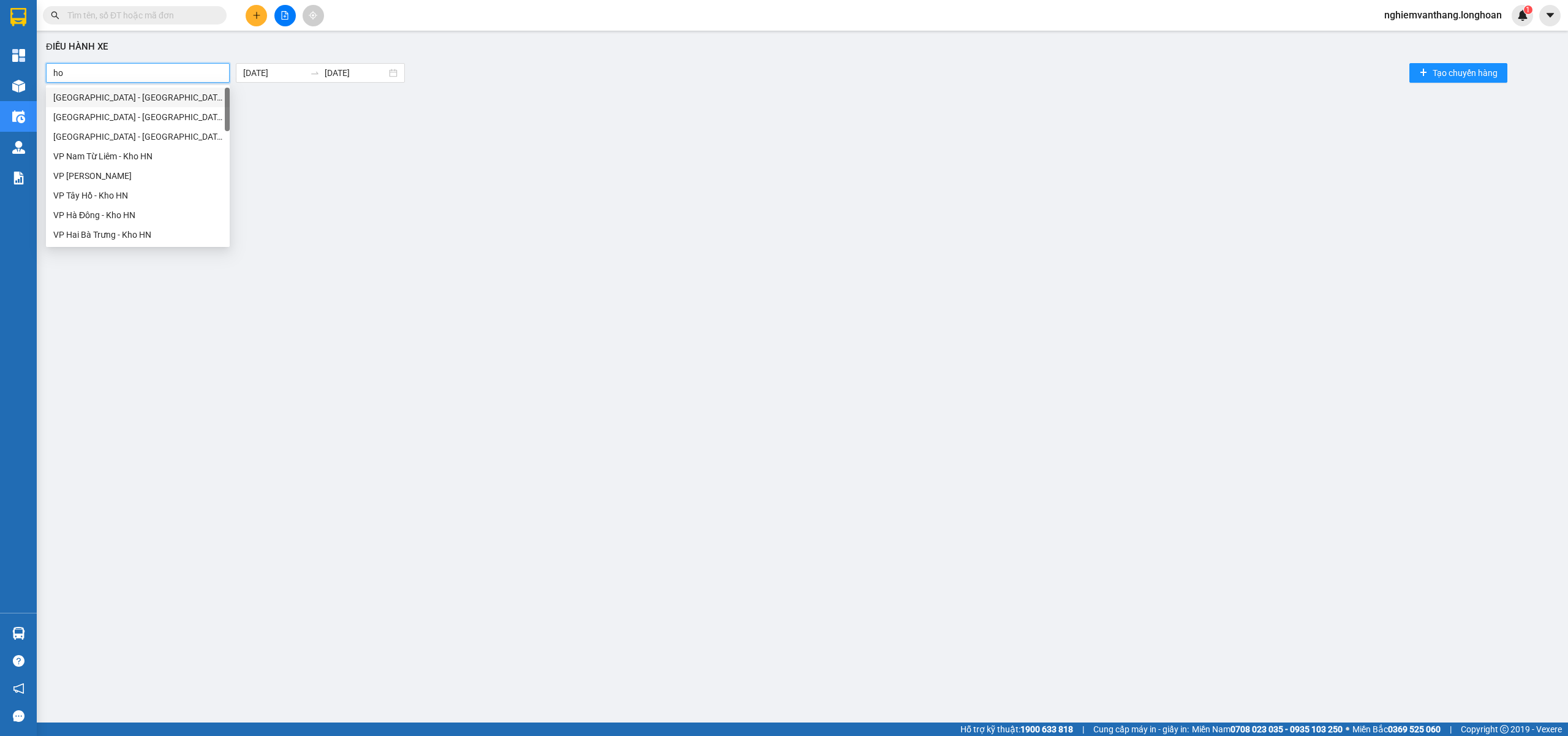
type input "hoa"
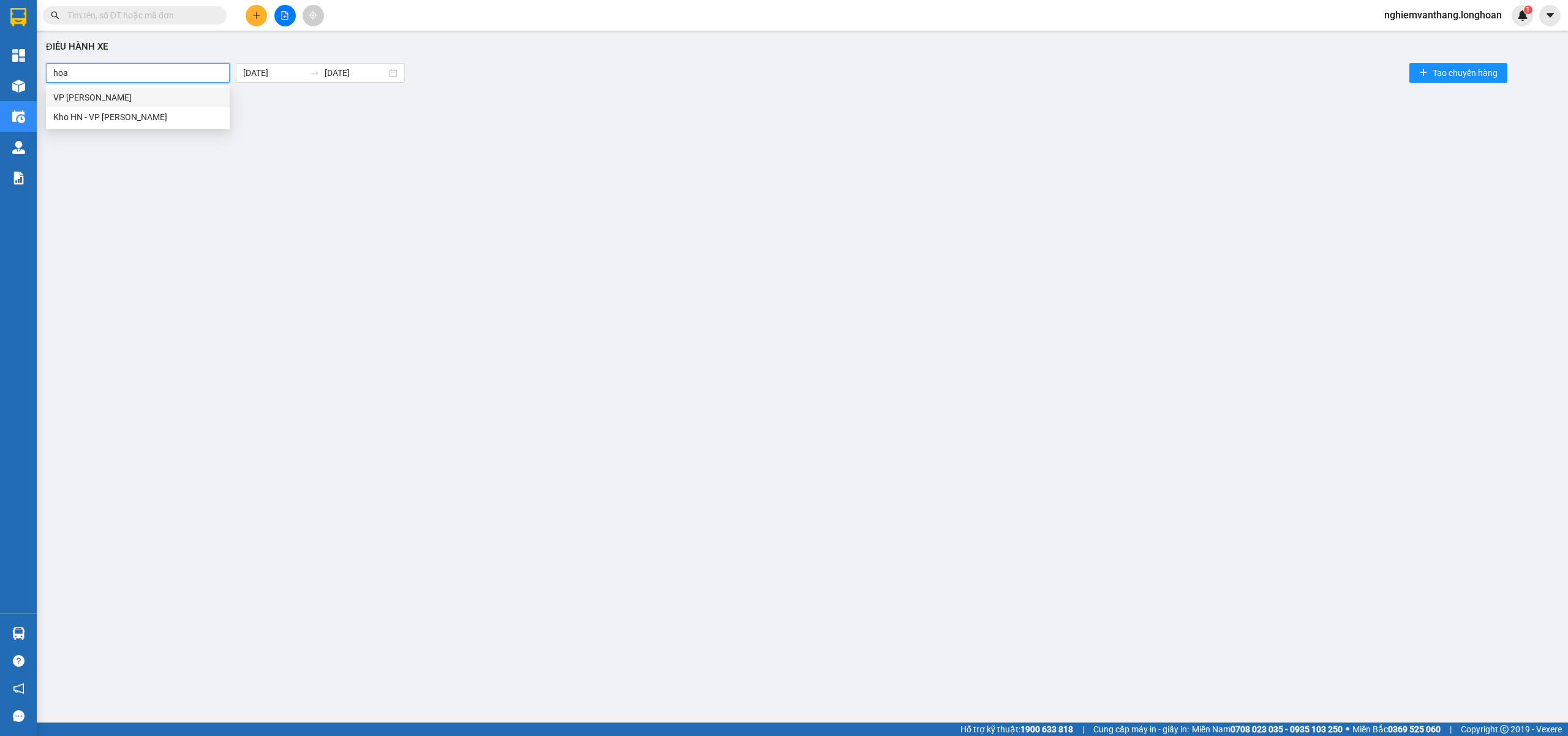
click at [126, 94] on div "VP Hoàng Mai - Kho HN" at bounding box center [138, 97] width 169 height 13
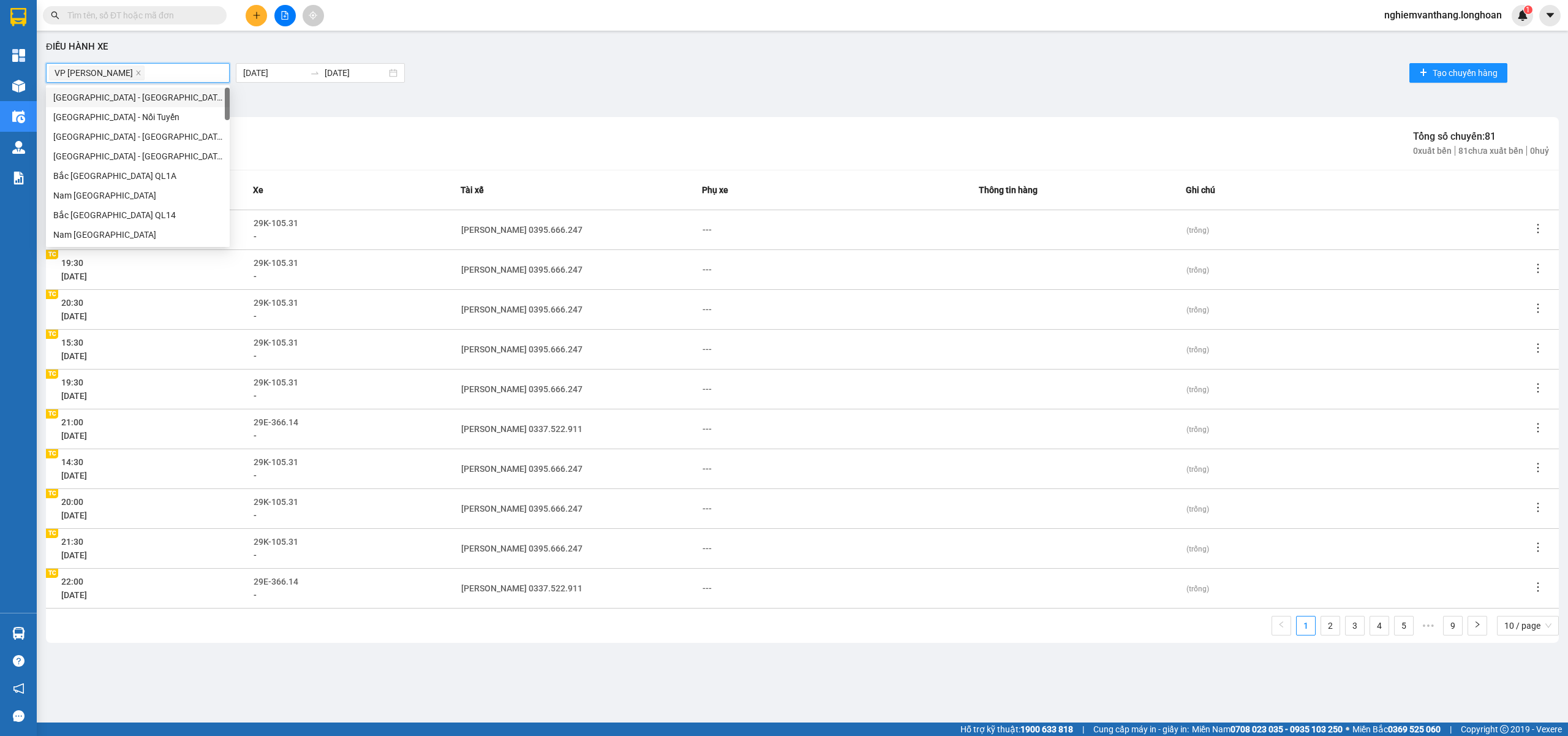
click at [195, 78] on div "VP Hoàng Mai - Kho HN" at bounding box center [138, 73] width 178 height 17
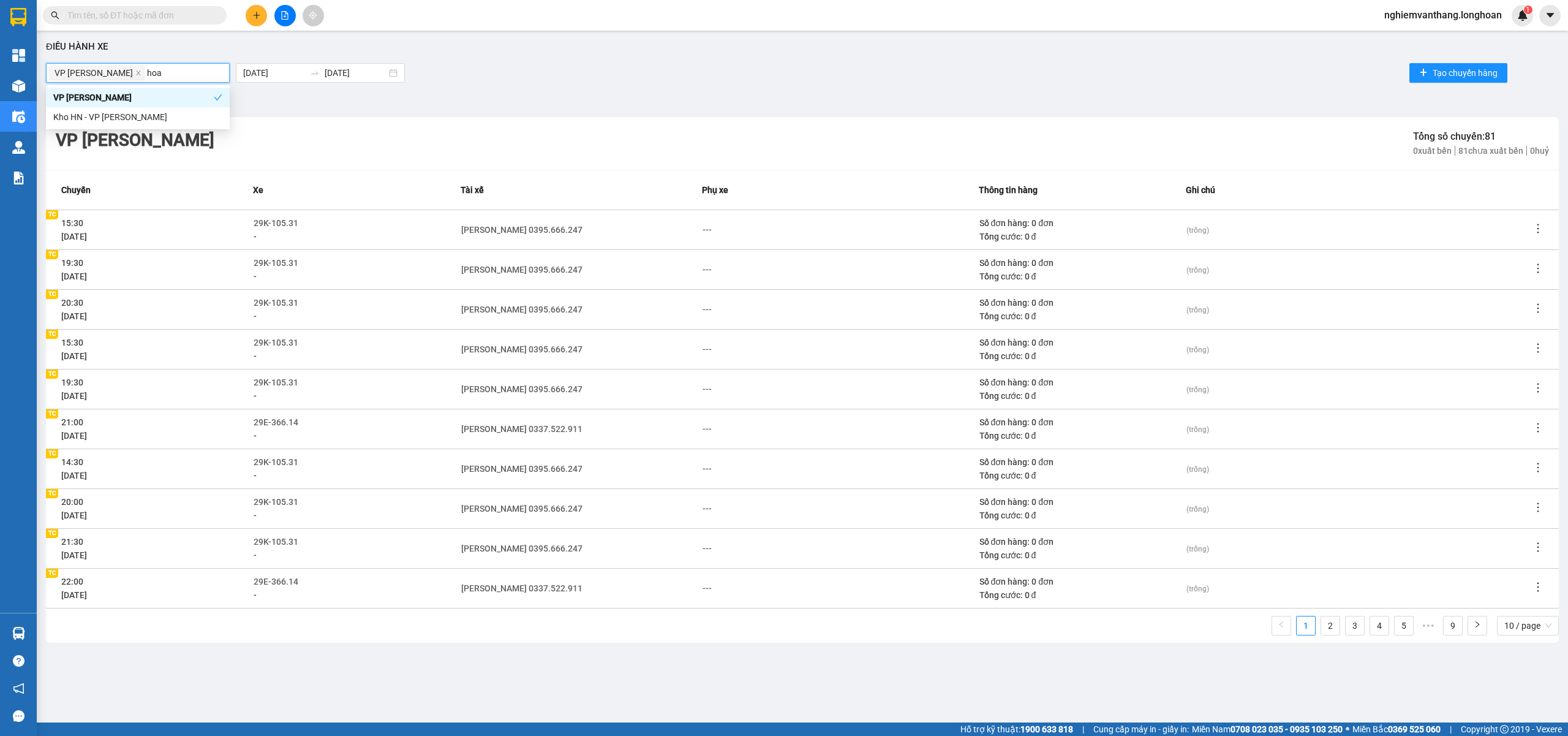
type input "hoan"
click at [145, 121] on div "Kho HN - VP [PERSON_NAME]" at bounding box center [138, 116] width 169 height 13
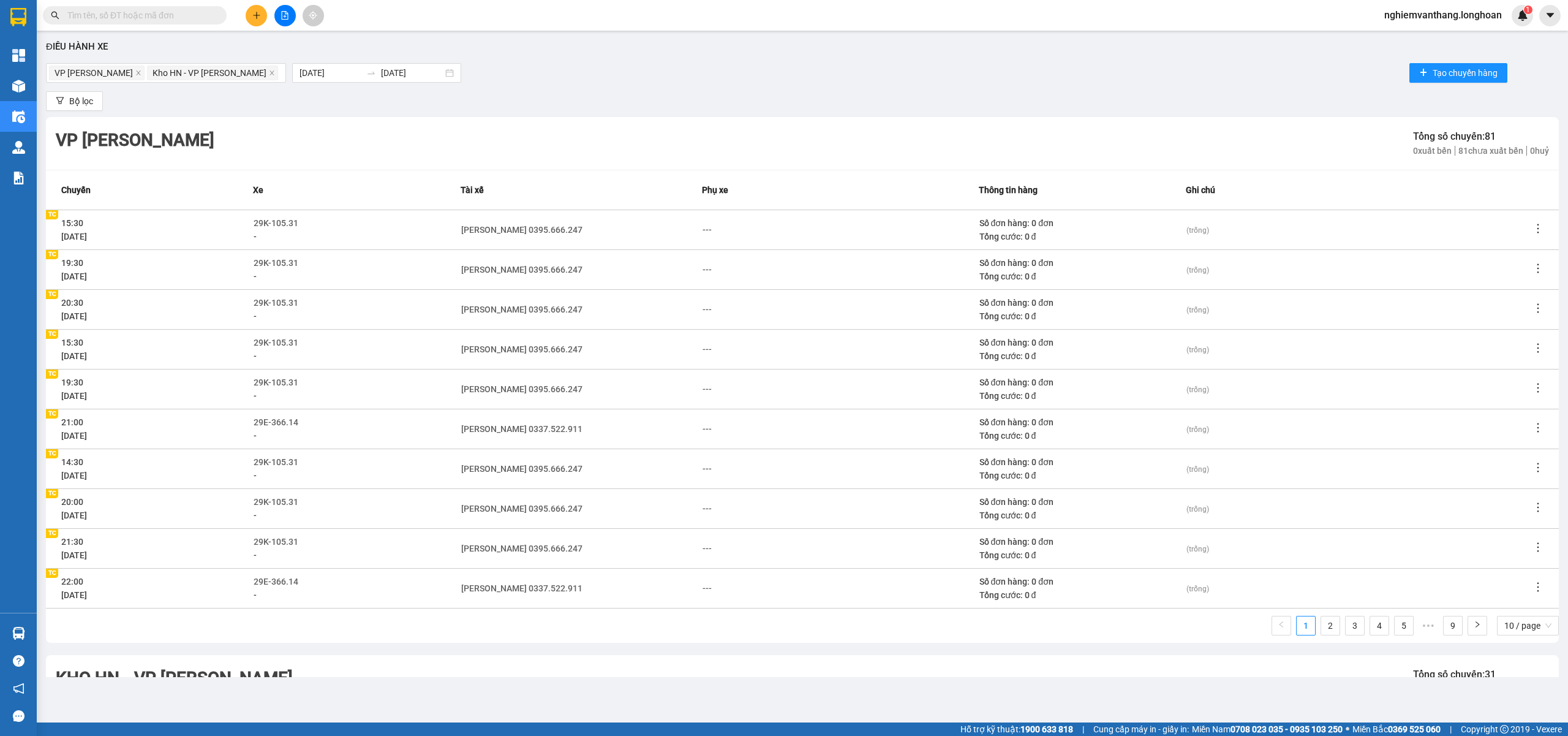
click at [719, 157] on div "VP Hoàng Mai - Kho HN Tổng số chuyến: 81 0 xuất bến 81 chưa xuất bến 0 huỷ" at bounding box center [802, 143] width 1513 height 53
click at [1504, 631] on span "10 / page" at bounding box center [1528, 625] width 47 height 18
drag, startPoint x: 1506, startPoint y: 604, endPoint x: 1510, endPoint y: 609, distance: 6.4
click at [1506, 605] on div "100 / page" at bounding box center [1528, 601] width 47 height 13
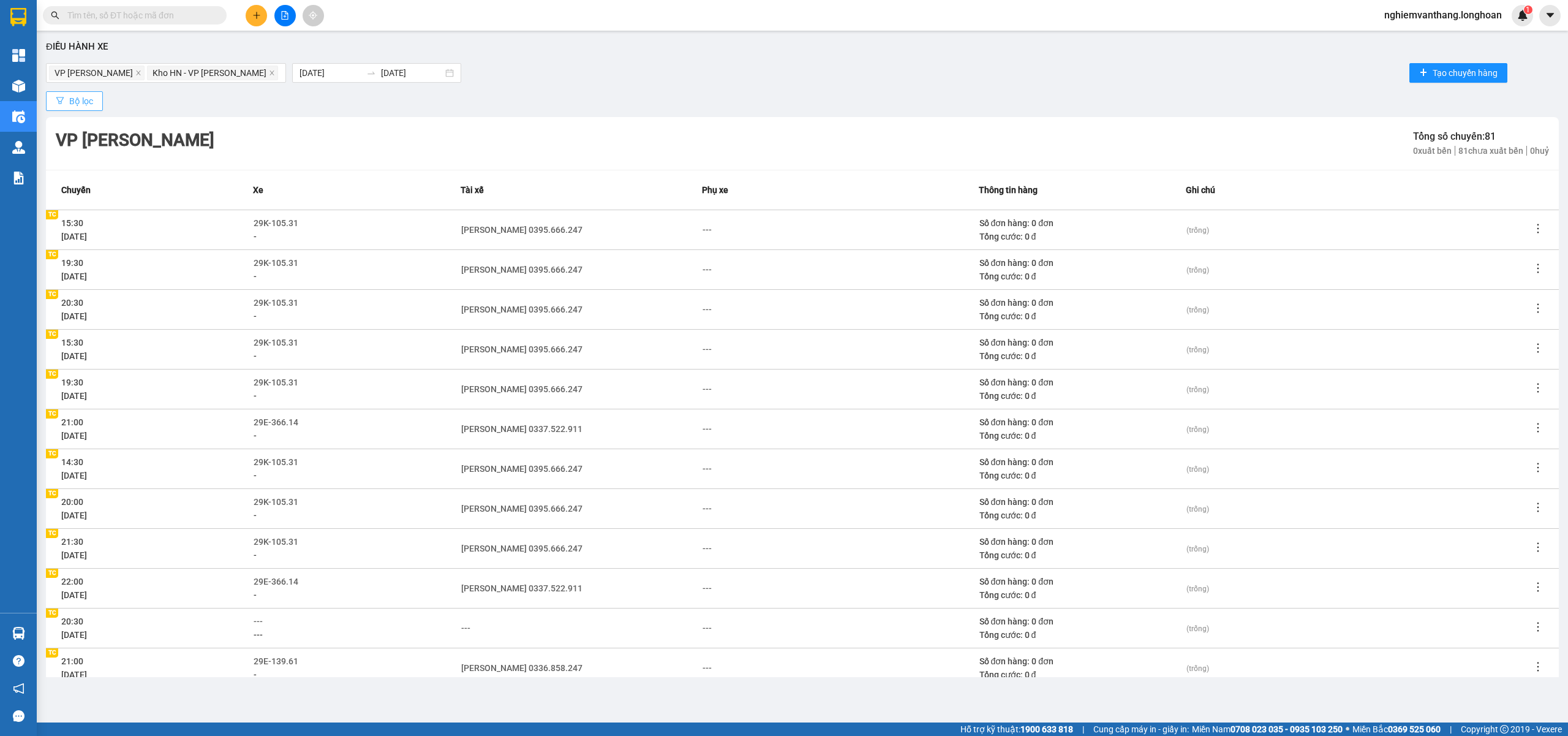
drag, startPoint x: 78, startPoint y: 101, endPoint x: 93, endPoint y: 101, distance: 15.0
click at [78, 101] on span "Bộ lọc" at bounding box center [81, 101] width 24 height 13
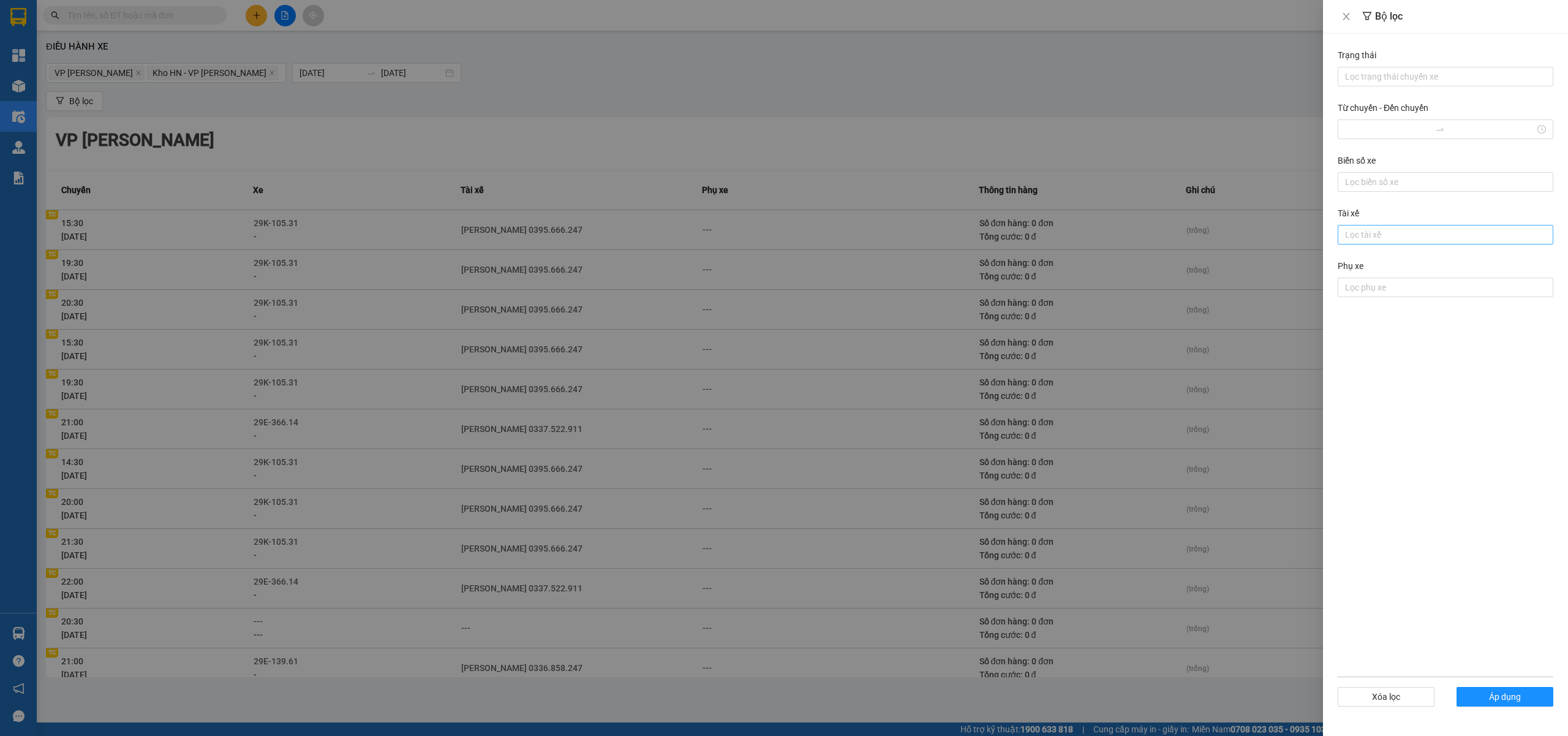
click at [1366, 234] on div at bounding box center [1445, 234] width 210 height 15
type input "luan"
click at [1375, 258] on div "Phạm Thế Luân 0395.666.247" at bounding box center [1445, 260] width 201 height 13
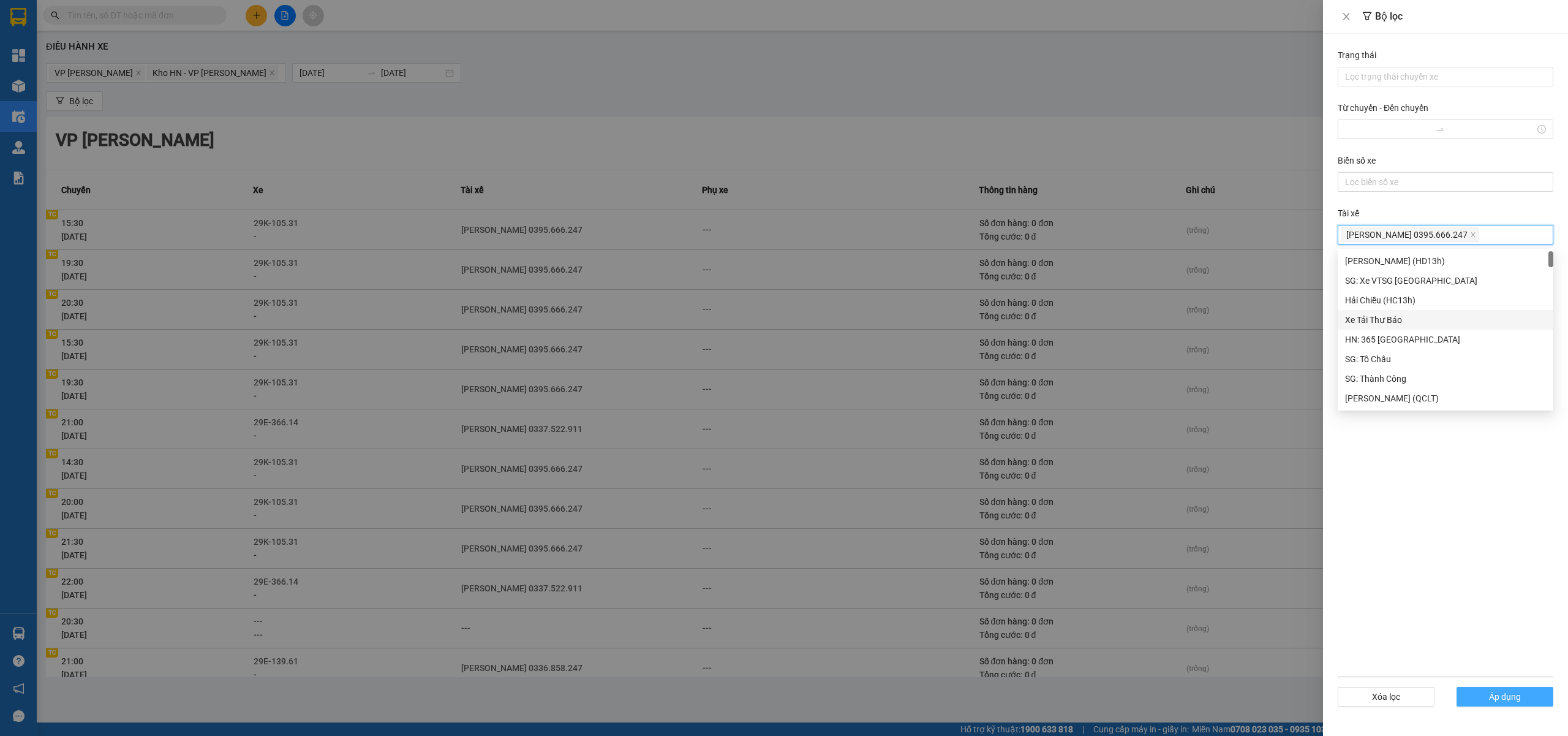
click at [1494, 701] on span "Áp dụng" at bounding box center [1505, 696] width 32 height 13
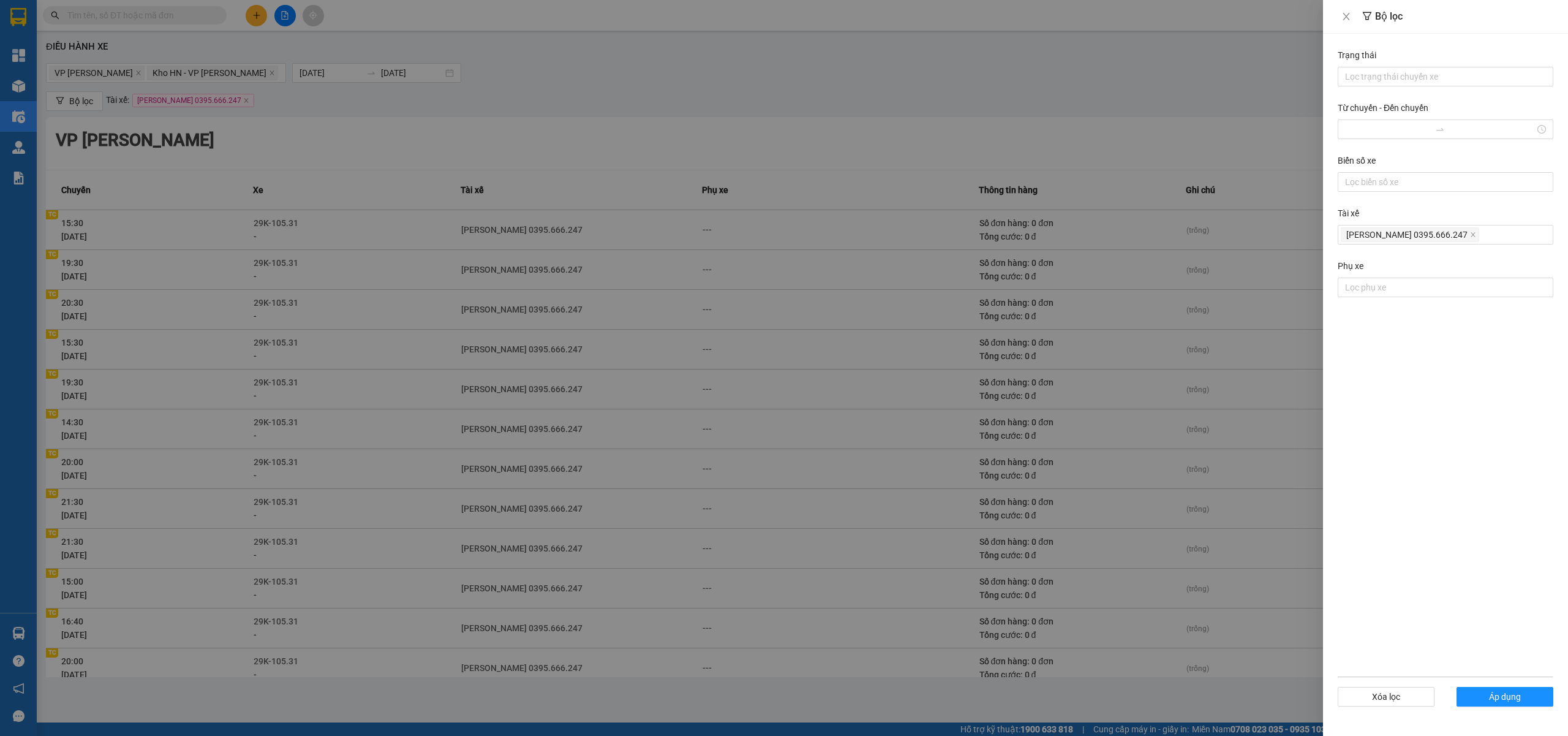
click at [850, 141] on div at bounding box center [784, 368] width 1568 height 736
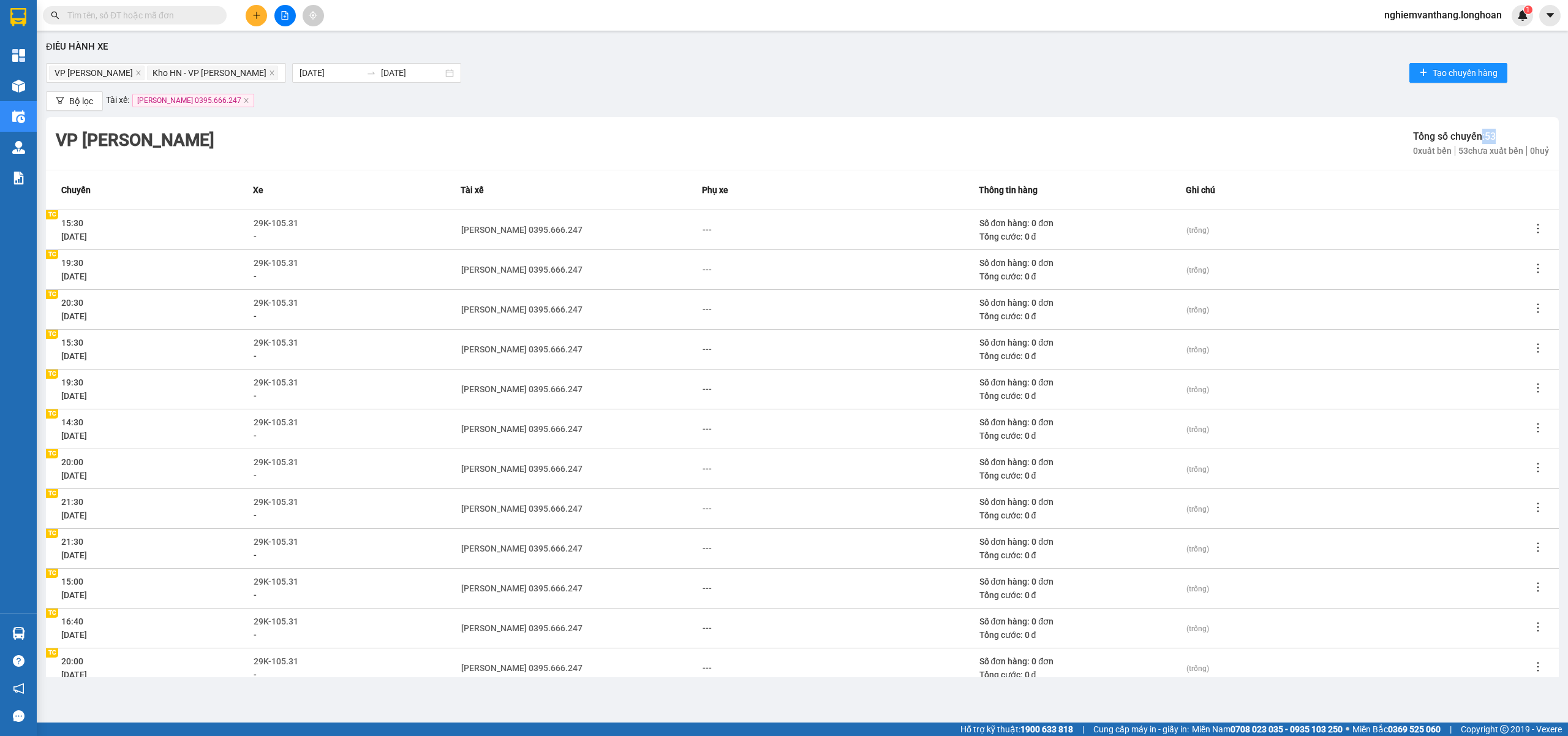
drag, startPoint x: 1480, startPoint y: 131, endPoint x: 1493, endPoint y: 131, distance: 13.0
click at [1493, 130] on div "Tổng số chuyến: 53" at bounding box center [1481, 136] width 136 height 15
click at [1127, 108] on div "Bộ lọc Tài xế: Phạm Thế Luân 0395.666.247" at bounding box center [802, 101] width 1513 height 20
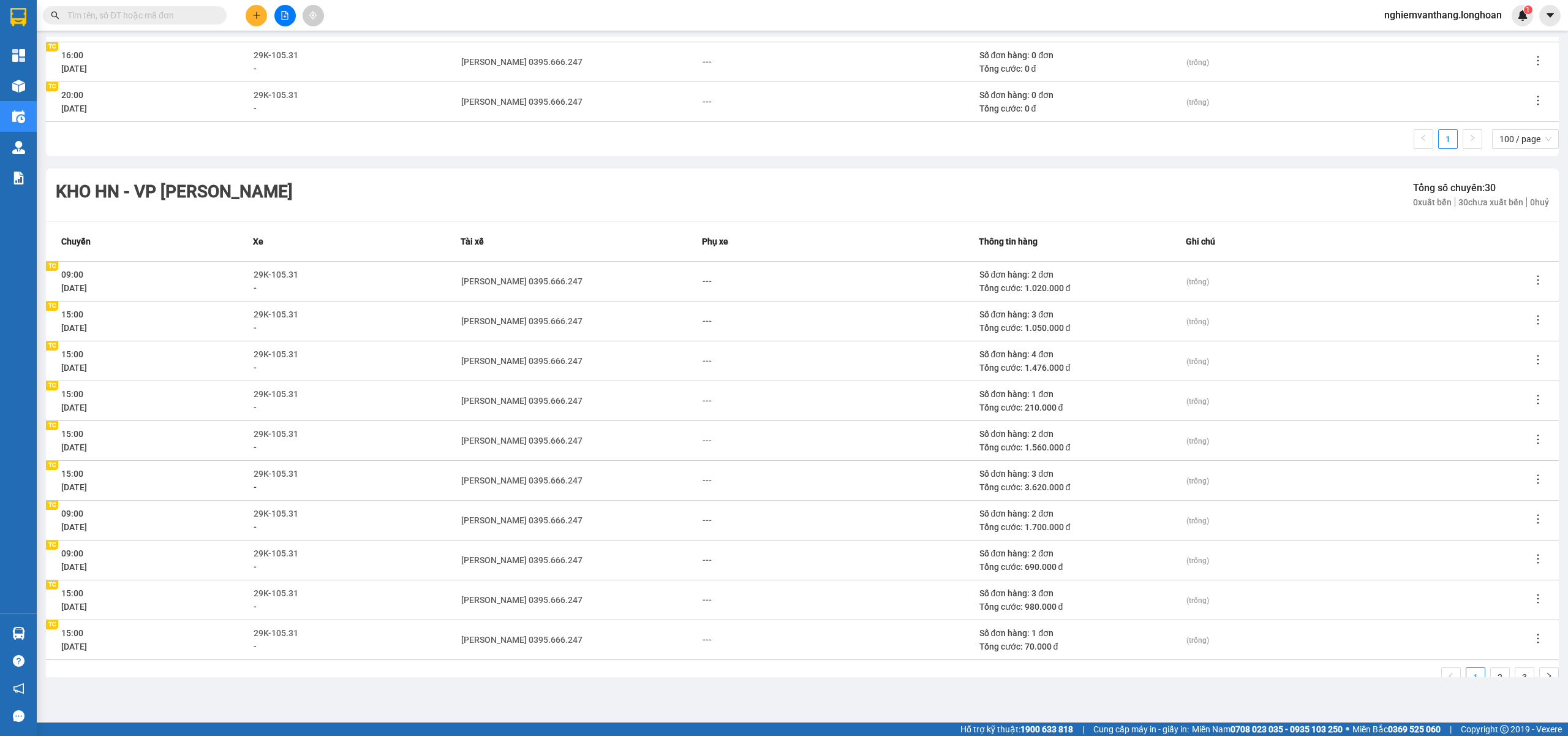
scroll to position [2231, 0]
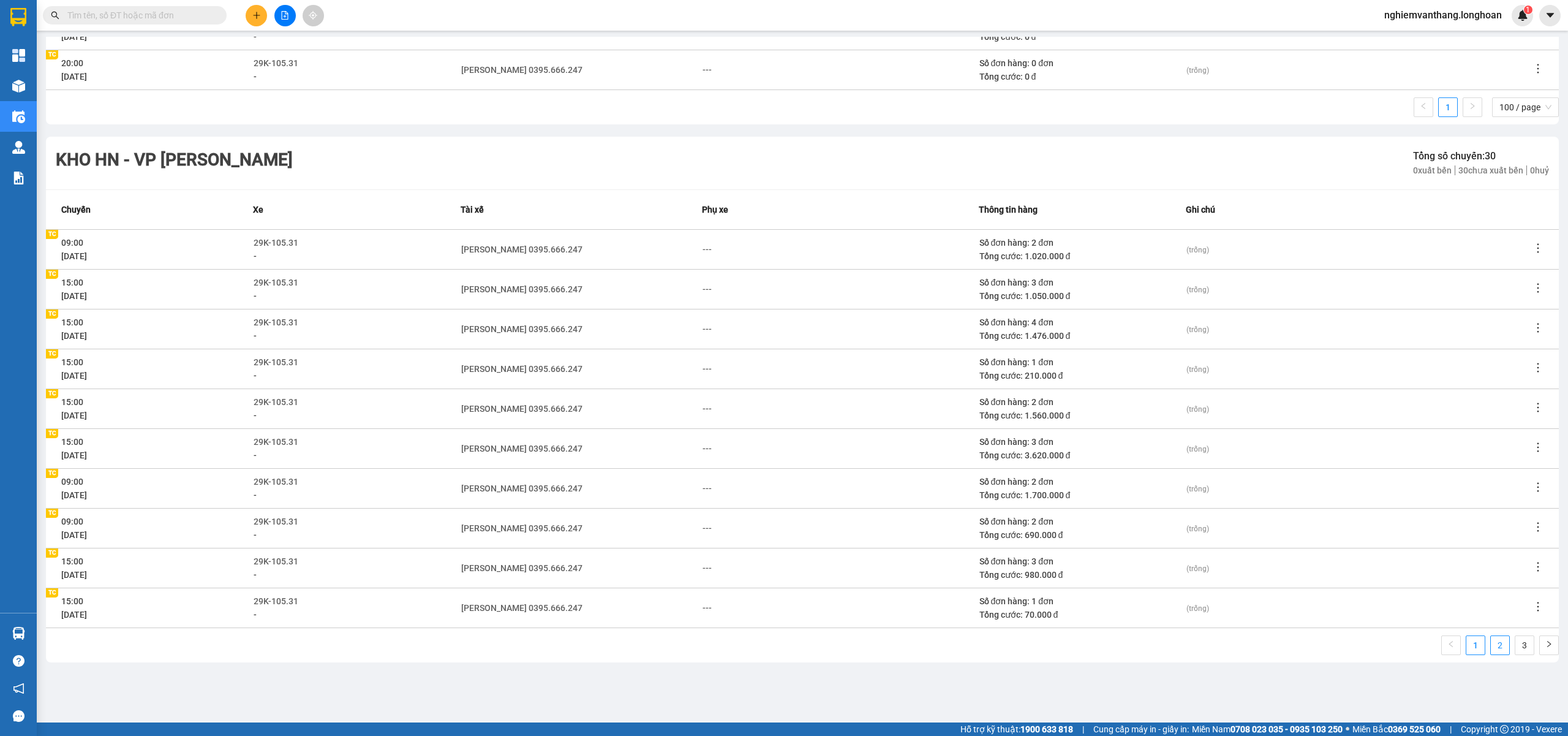
click at [1490, 641] on link "2" at bounding box center [1499, 645] width 18 height 18
click at [1515, 650] on link "3" at bounding box center [1524, 645] width 18 height 18
click at [990, 165] on div "Kho HN - VP Hoàng Mai Tổng số chuyến: 30 0 xuất bến 30 chưa xuất bến 0 huỷ" at bounding box center [802, 163] width 1513 height 53
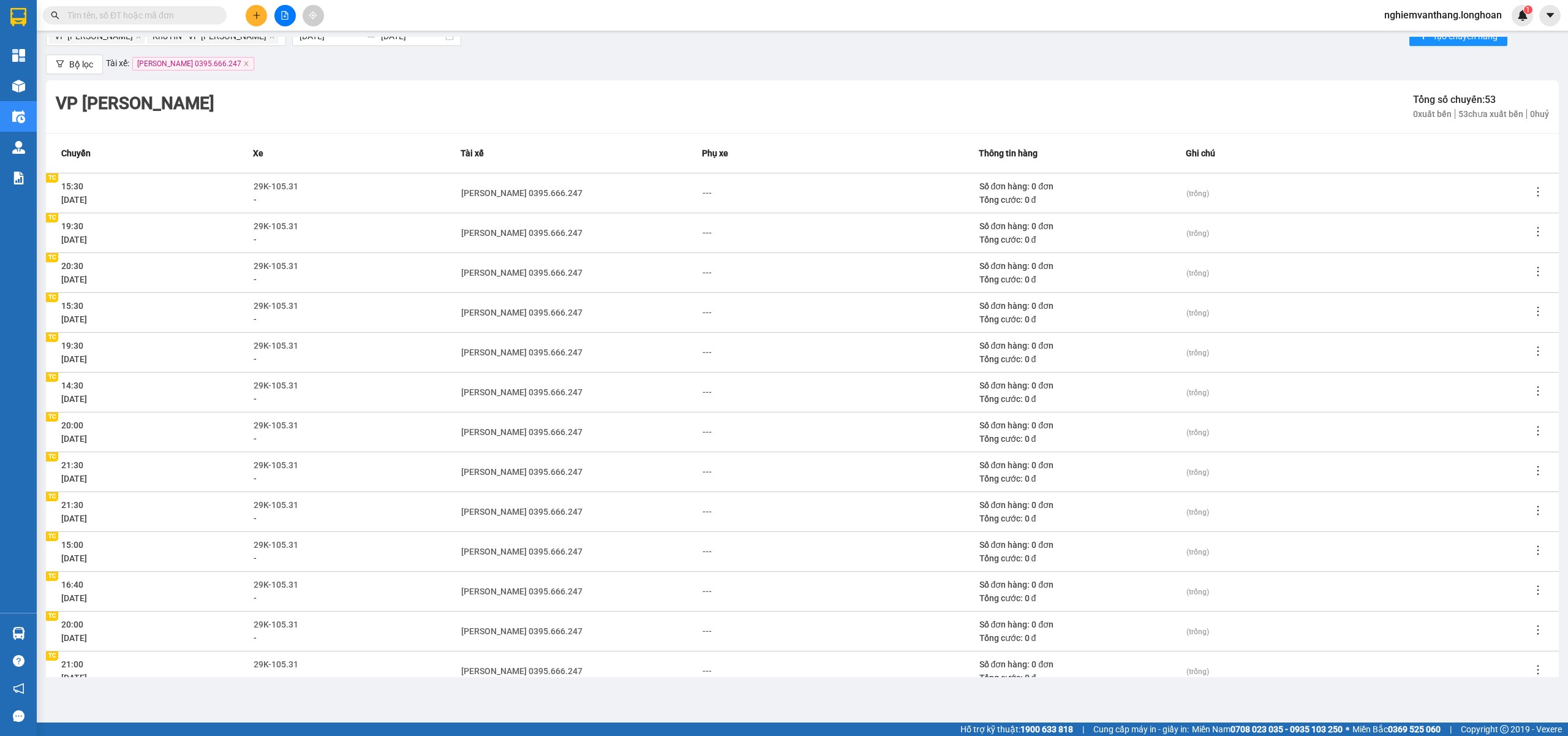
scroll to position [0, 0]
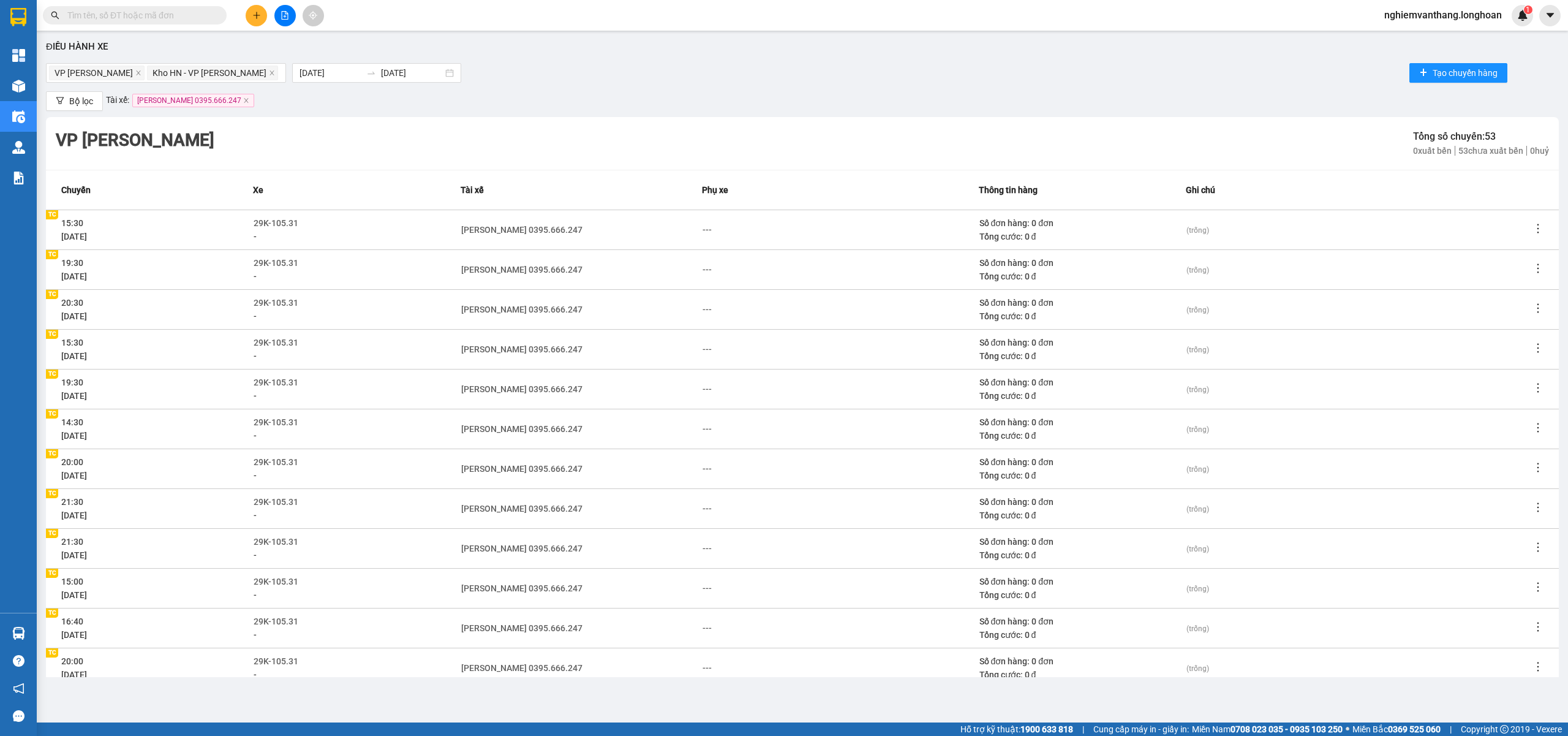
click at [239, 101] on span "Phạm Thế Luân 0395.666.247" at bounding box center [193, 100] width 122 height 13
click at [231, 101] on span "Phạm Thế Luân 0395.666.247" at bounding box center [193, 100] width 122 height 13
click at [243, 101] on icon "close" at bounding box center [246, 101] width 6 height 6
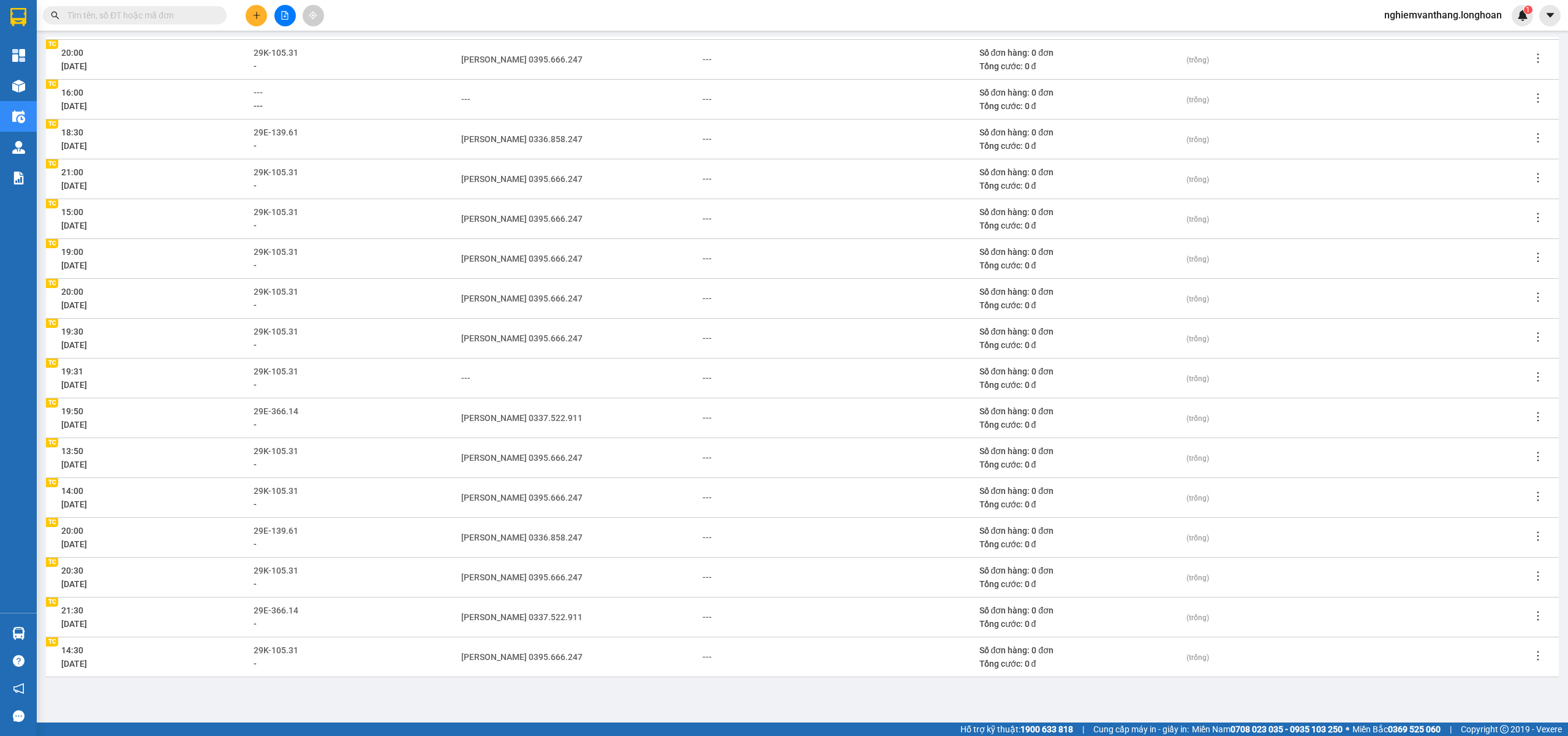
scroll to position [898, 0]
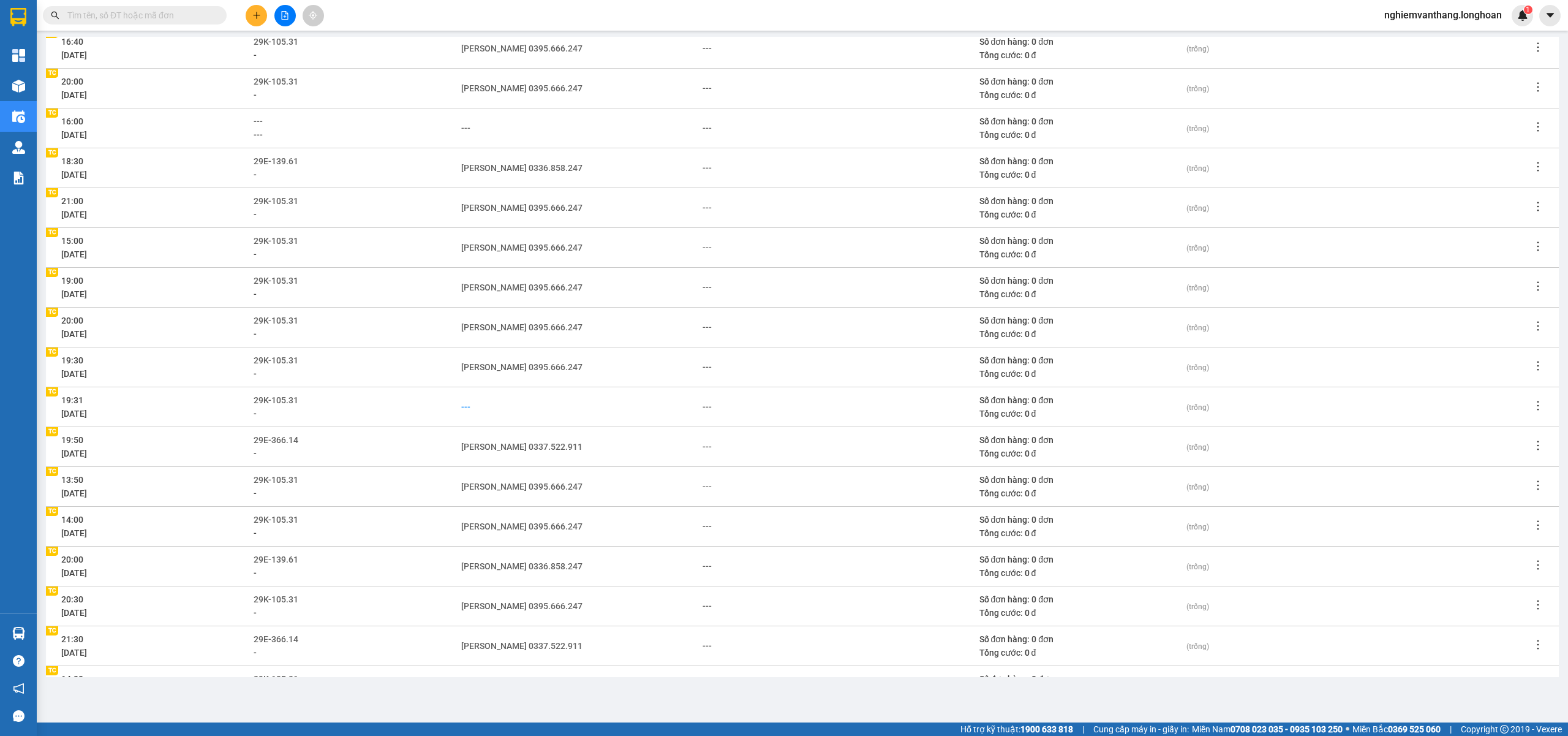
click at [462, 402] on div "---" at bounding box center [466, 407] width 9 height 13
type input "luân"
drag, startPoint x: 518, startPoint y: 427, endPoint x: 525, endPoint y: 423, distance: 8.1
click at [520, 427] on div "Phạm Thế Luân 0395.666.247" at bounding box center [566, 428] width 201 height 13
click at [850, 514] on td "---" at bounding box center [839, 526] width 276 height 40
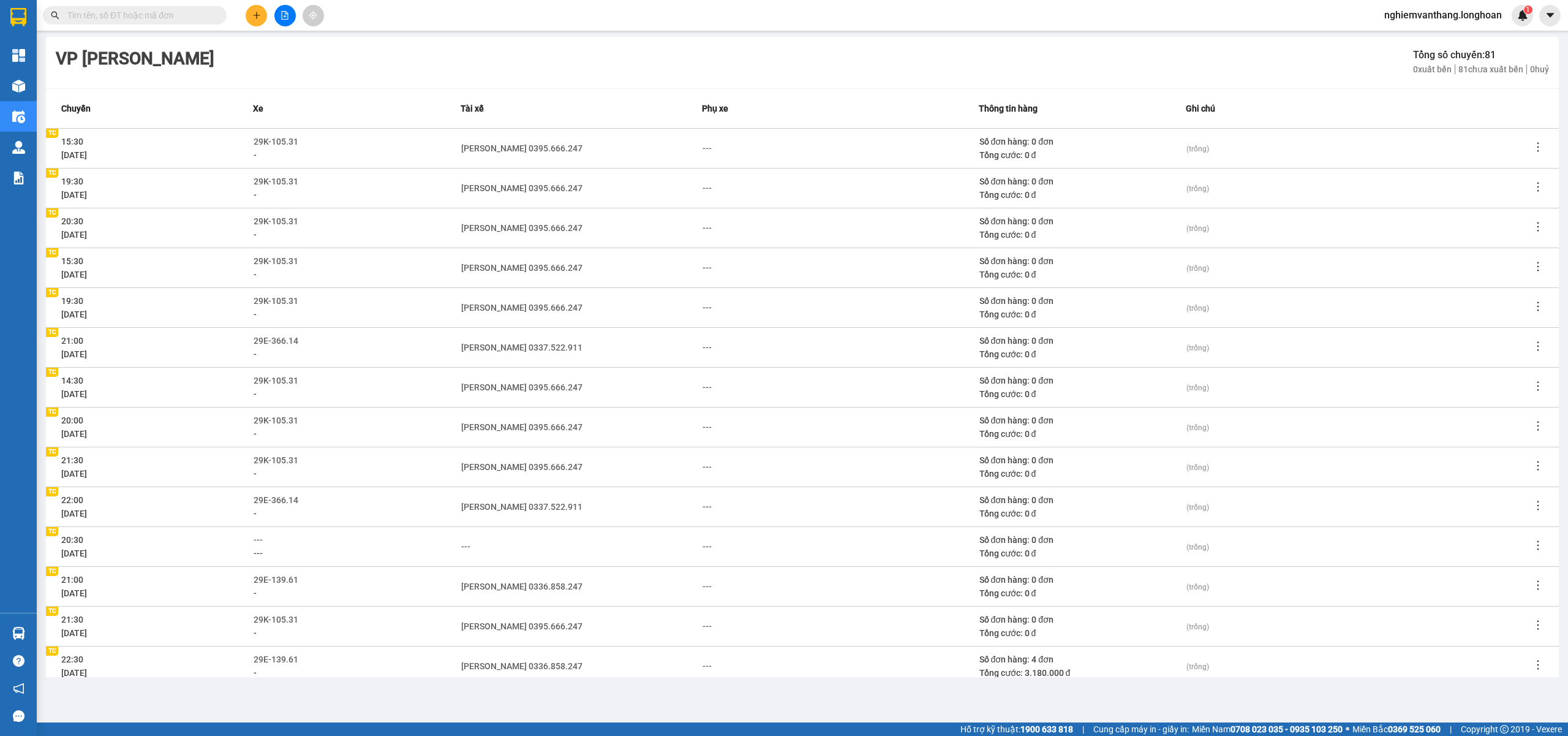
scroll to position [0, 0]
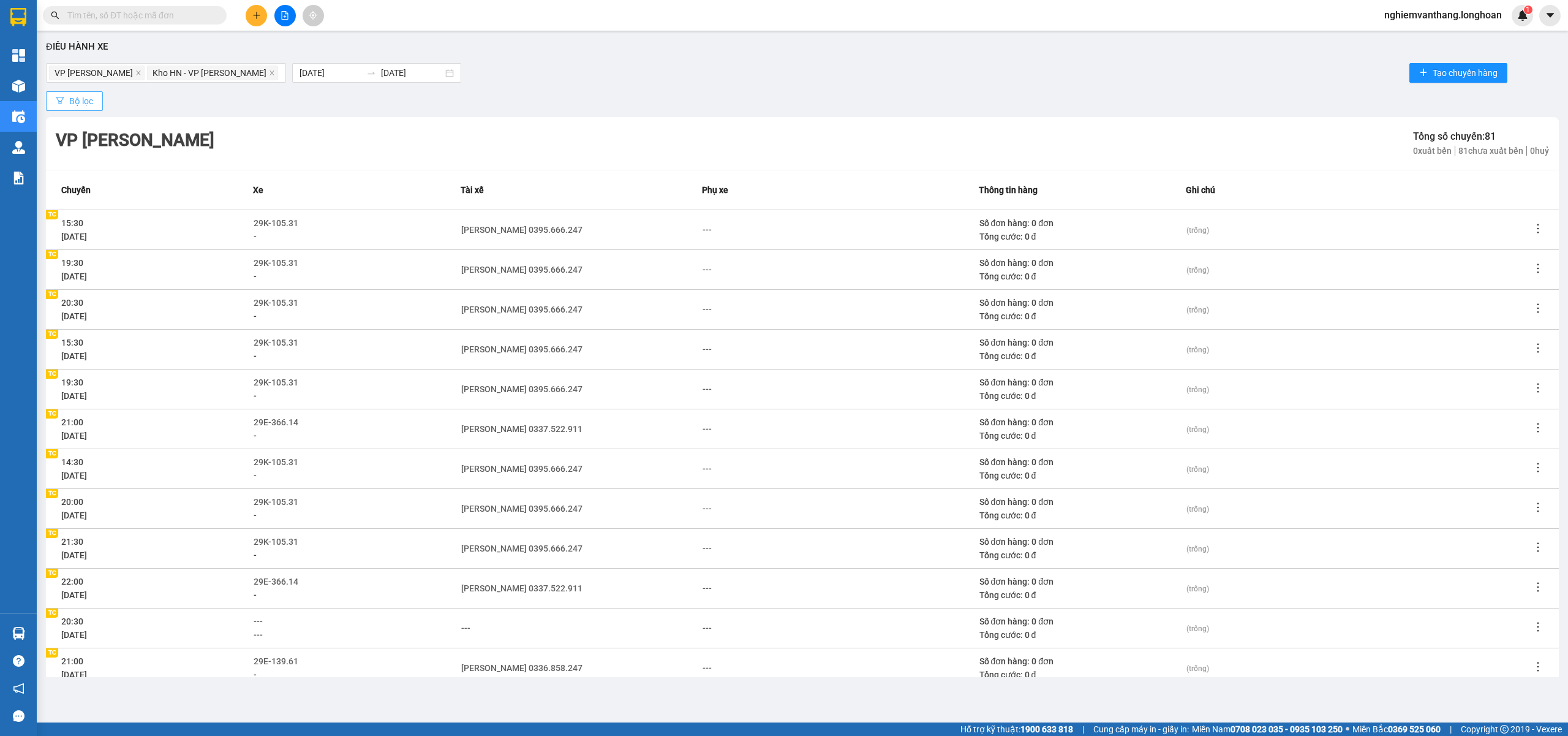
drag, startPoint x: 89, startPoint y: 99, endPoint x: 99, endPoint y: 97, distance: 10.2
click at [89, 99] on span "Bộ lọc" at bounding box center [81, 101] width 24 height 13
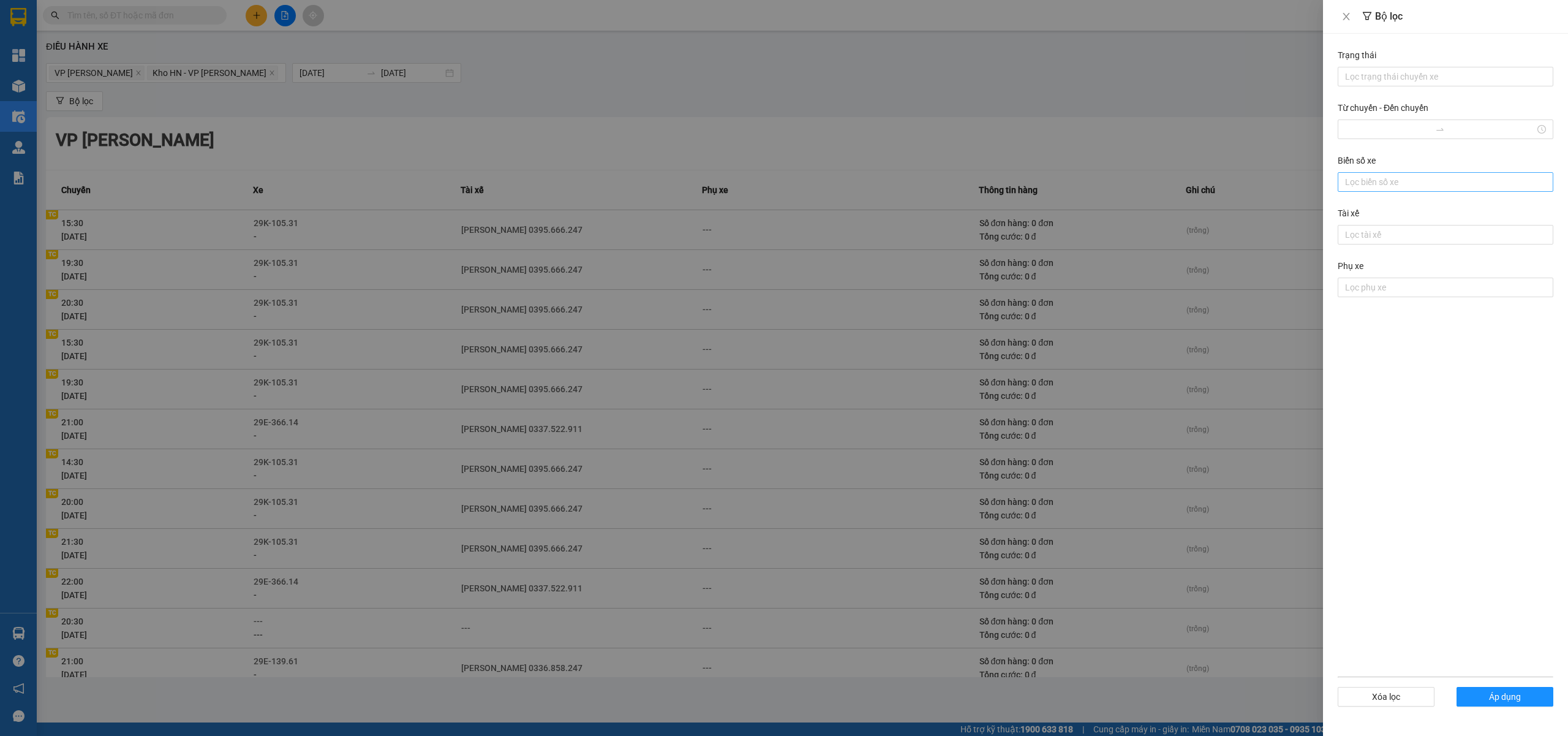
click at [1374, 187] on div at bounding box center [1445, 182] width 210 height 15
click at [1541, 513] on form "Trạng thái Lọc trạng thái chuyến xe Từ chuyến - Đến chuyến Biển số xe Lọc biển …" at bounding box center [1445, 385] width 216 height 673
click at [1410, 233] on div at bounding box center [1445, 234] width 210 height 15
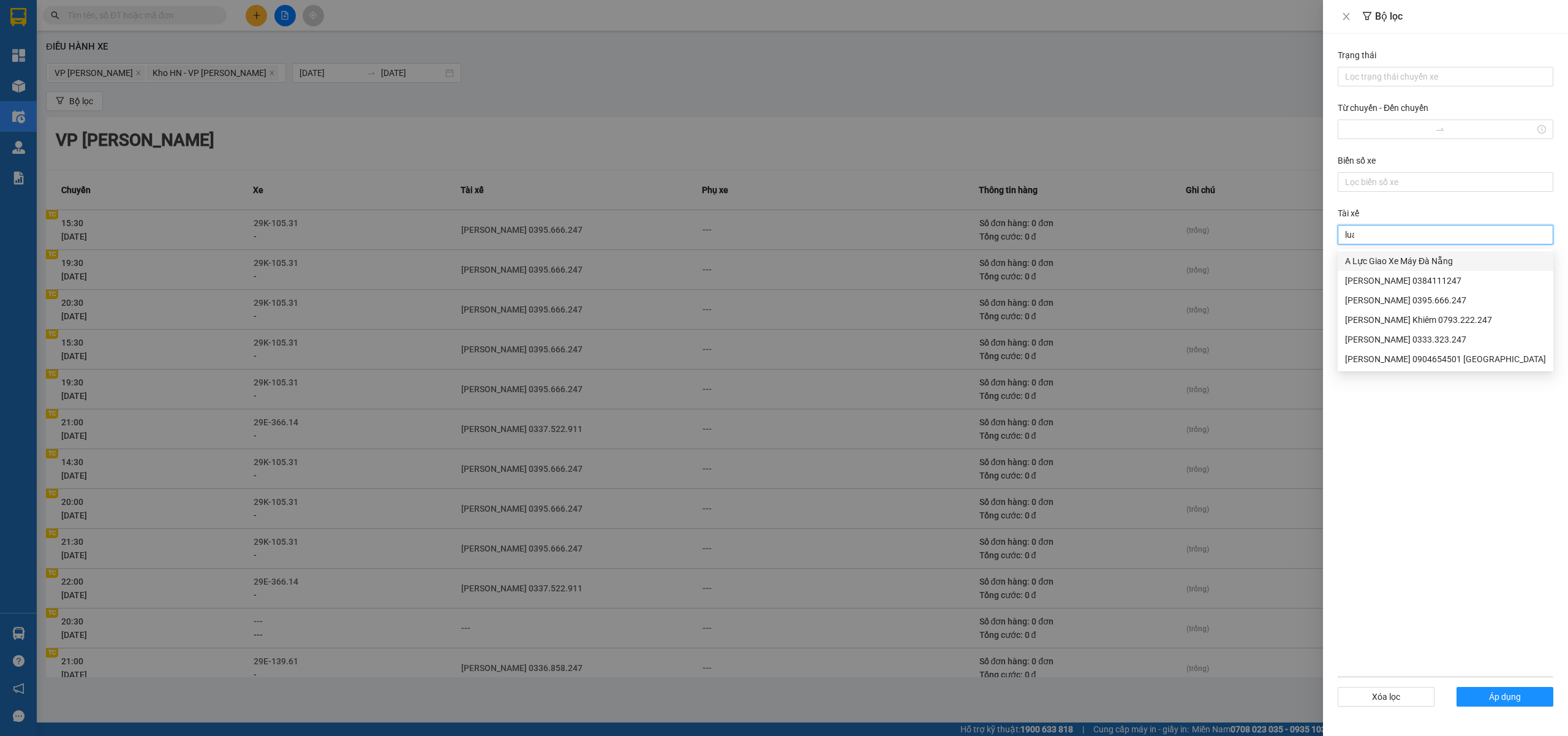
type input "luan"
click at [1400, 263] on div "Phạm Thế Luân 0395.666.247" at bounding box center [1445, 260] width 201 height 13
click at [1501, 689] on button "Áp dụng" at bounding box center [1505, 696] width 97 height 20
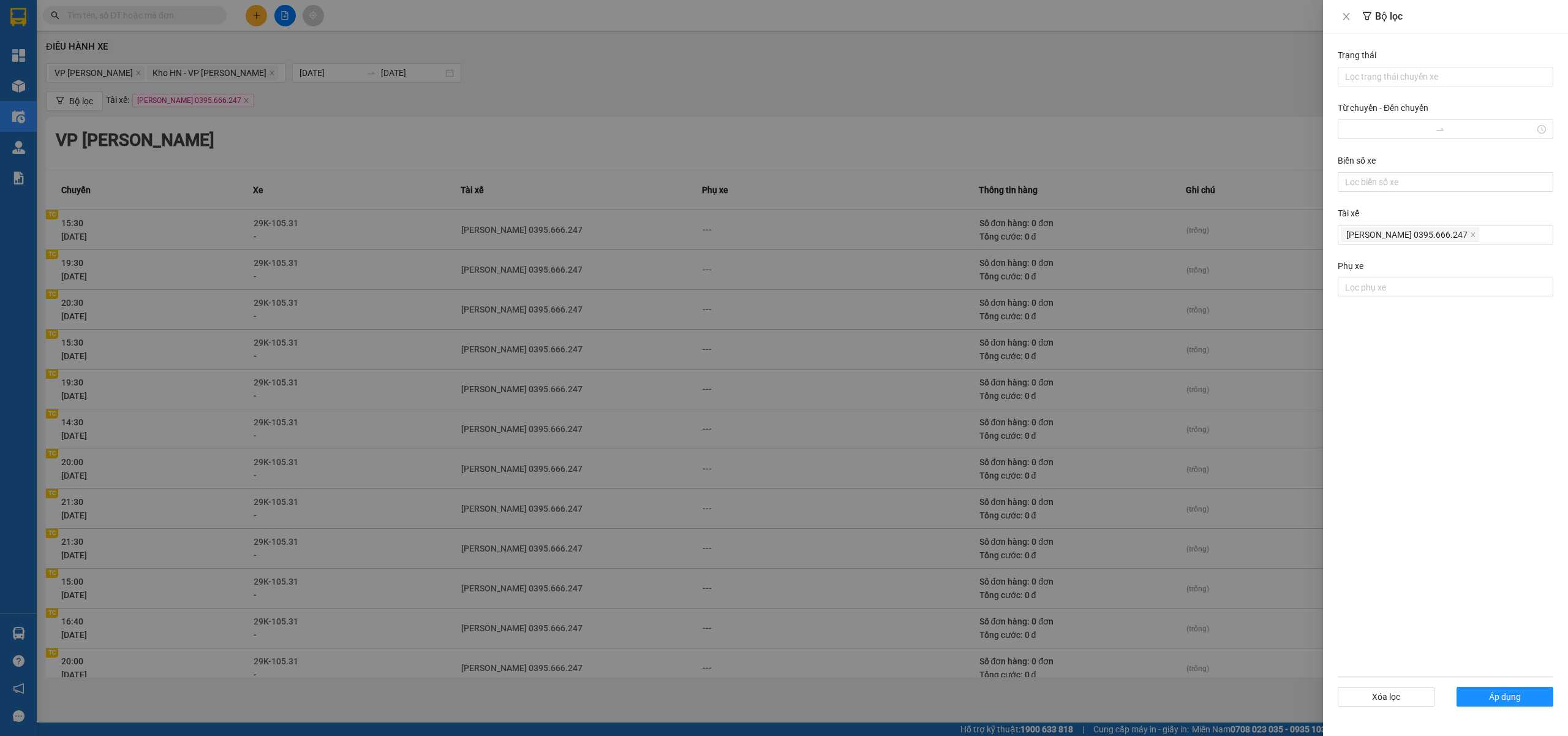
click at [1202, 78] on div at bounding box center [784, 368] width 1568 height 736
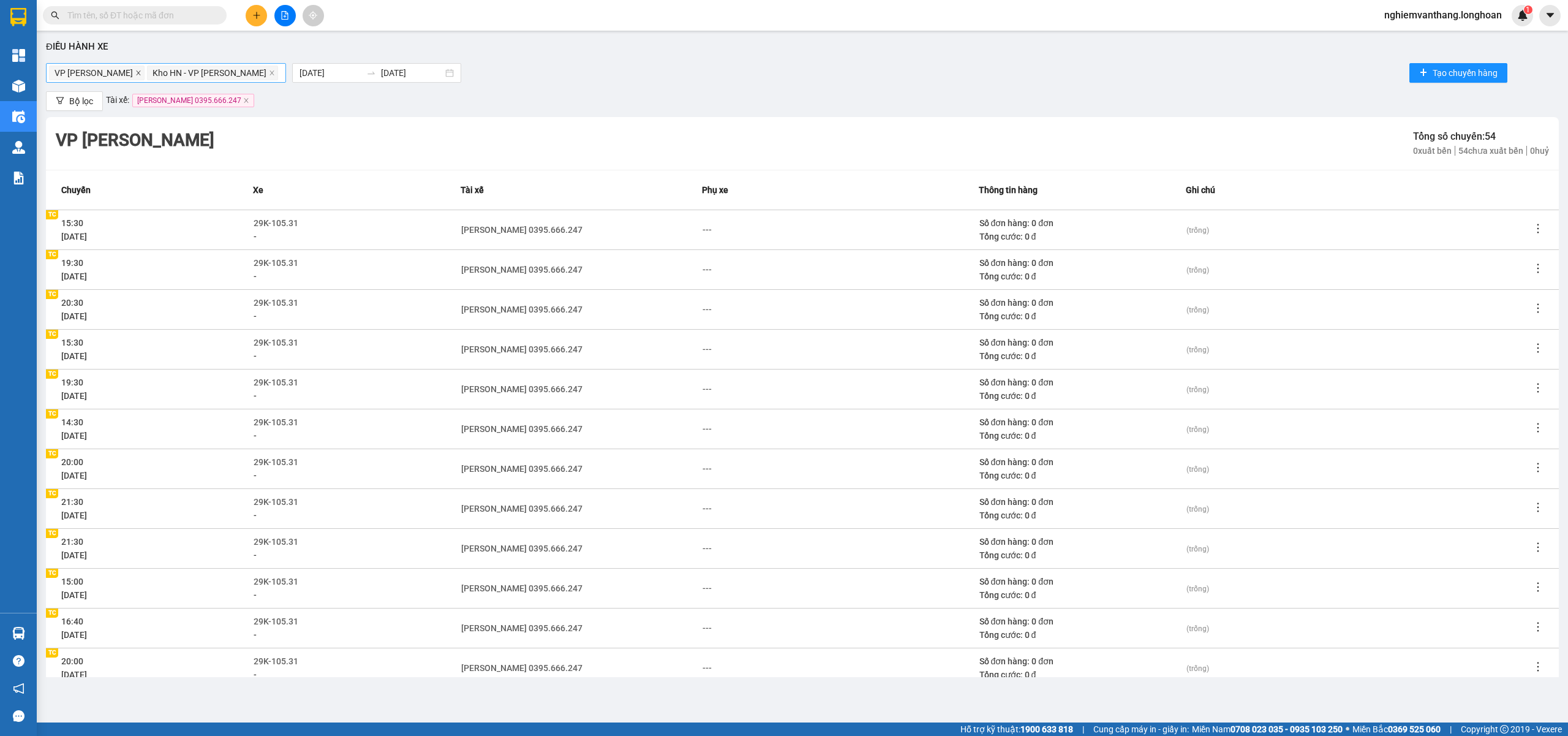
click at [140, 71] on icon "close" at bounding box center [138, 72] width 4 height 4
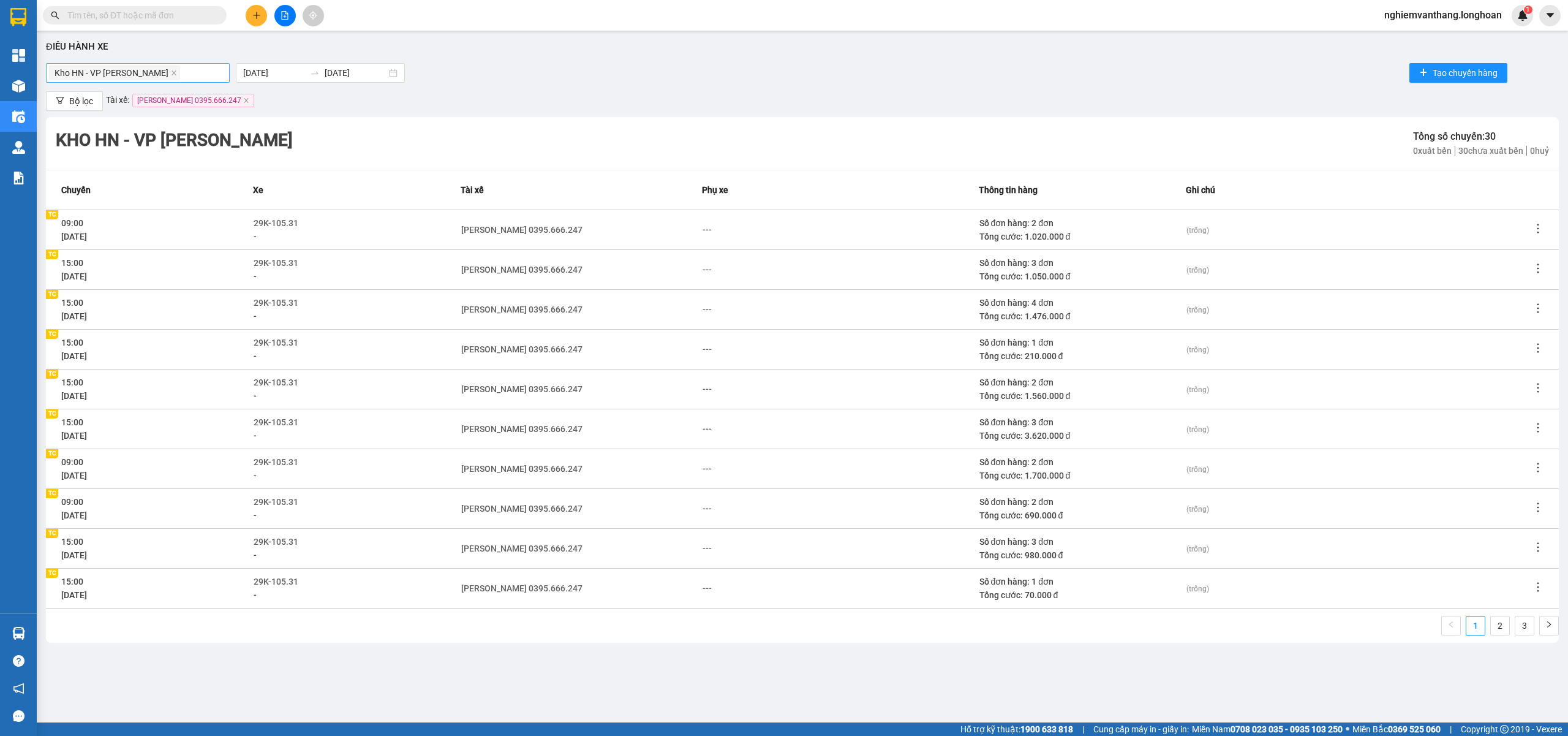
click at [172, 71] on icon "close" at bounding box center [173, 72] width 4 height 4
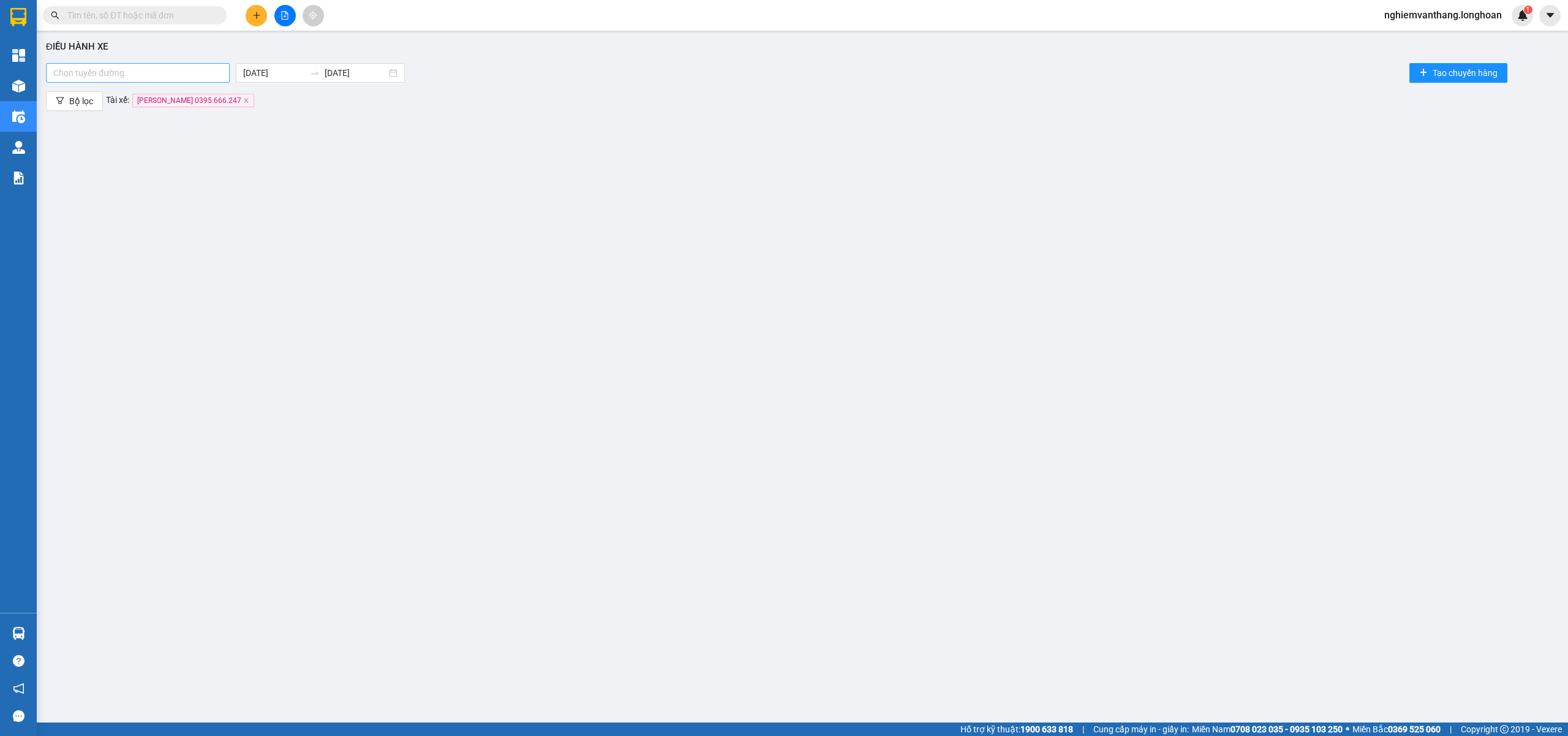
click at [150, 71] on div at bounding box center [138, 73] width 178 height 15
type input "long"
click at [138, 94] on div "VP Long Biên - Kho HN" at bounding box center [138, 97] width 169 height 13
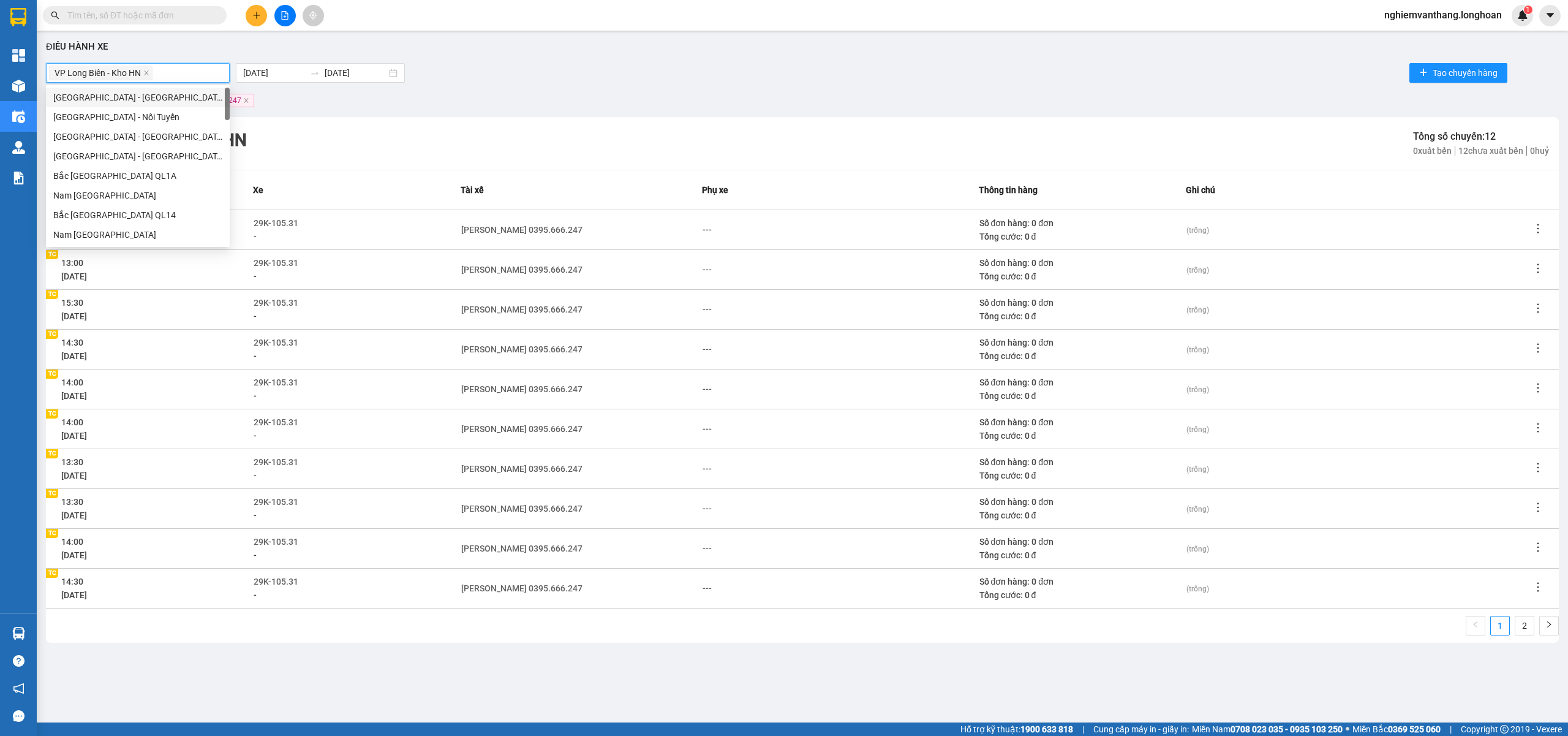
click at [170, 66] on div "VP Long Biên - Kho HN" at bounding box center [138, 73] width 178 height 17
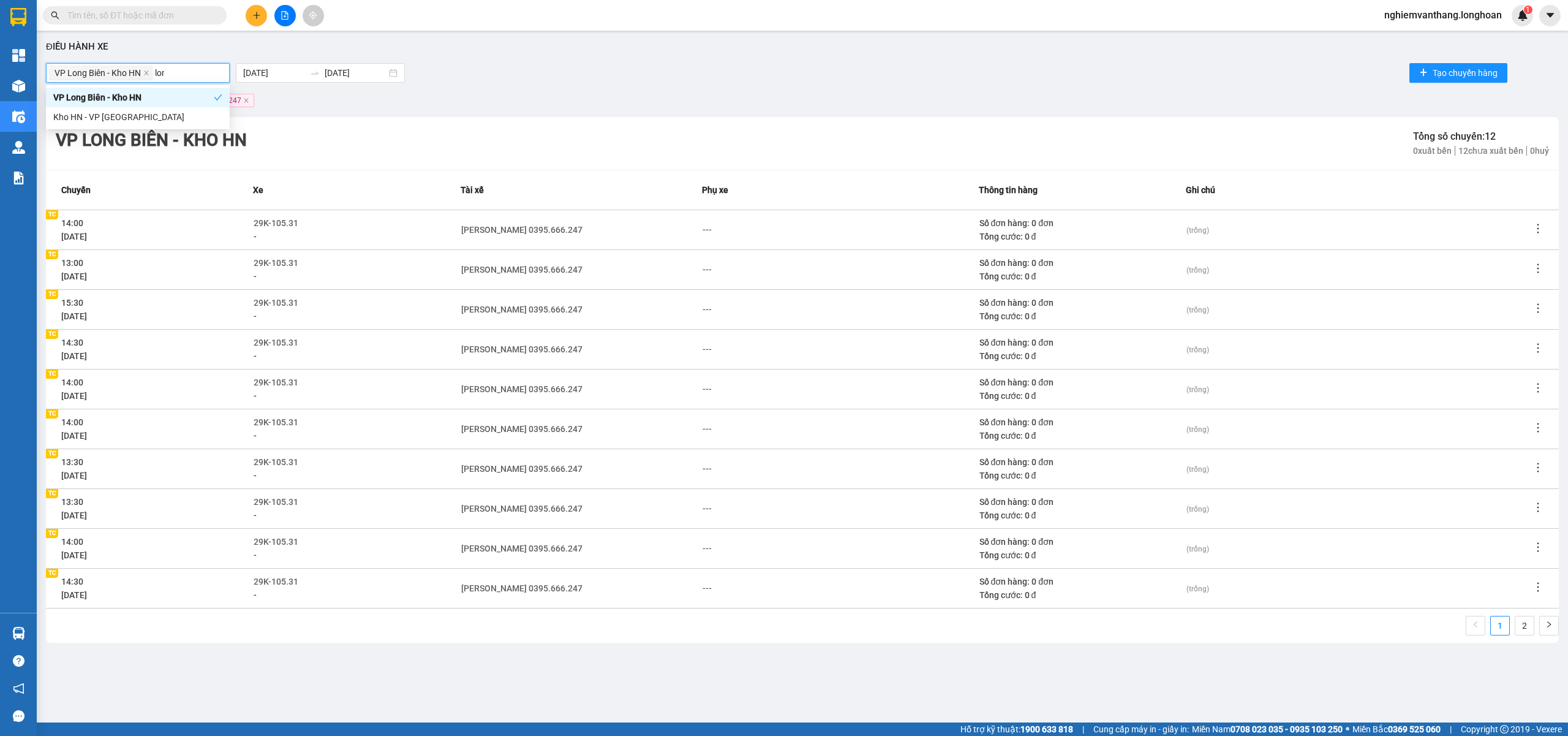
type input "long"
click at [140, 112] on div "Kho HN - VP [GEOGRAPHIC_DATA]" at bounding box center [138, 116] width 169 height 13
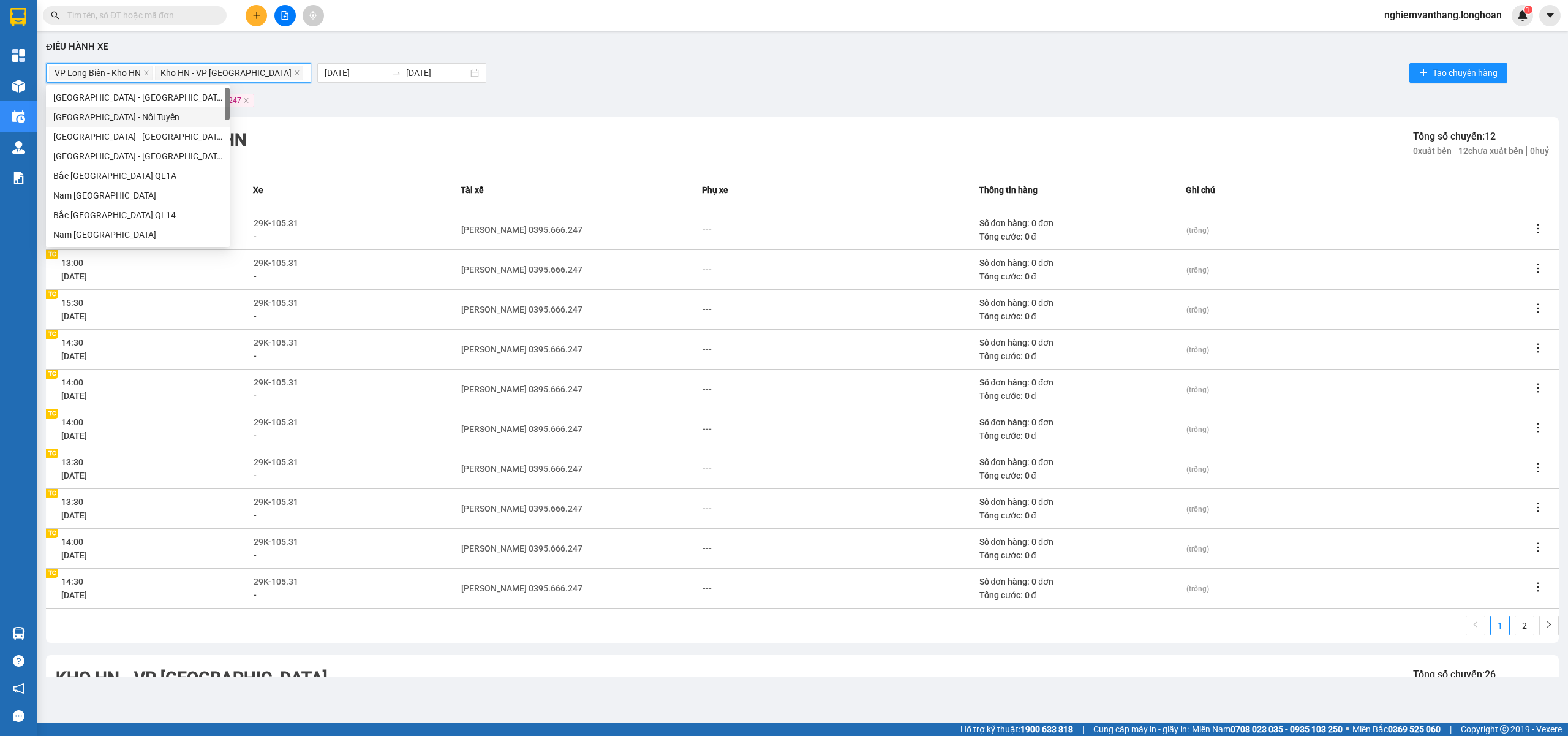
click at [642, 94] on div "Bộ lọc Tài xế: Phạm Thế Luân 0395.666.247" at bounding box center [802, 101] width 1513 height 20
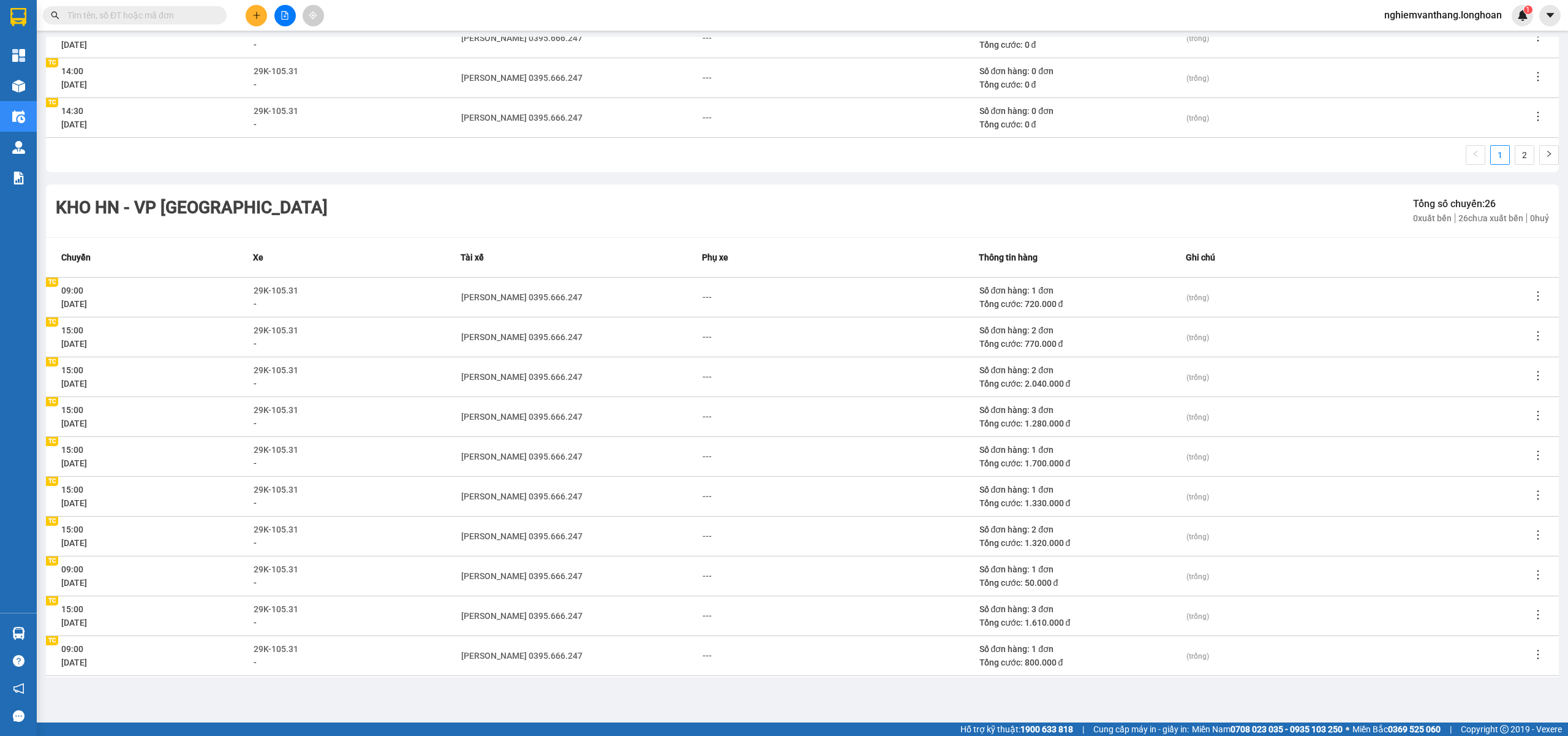
scroll to position [518, 0]
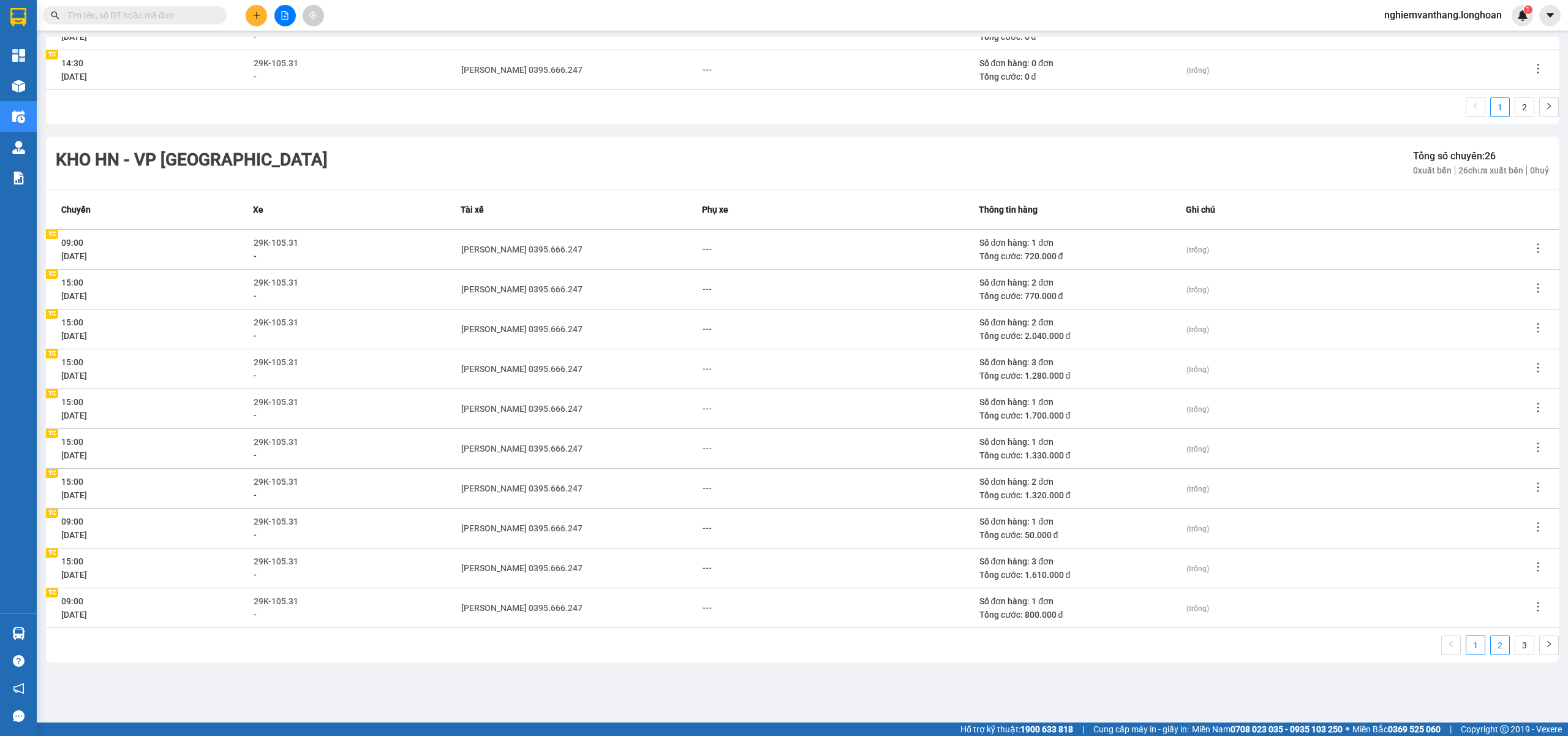
drag, startPoint x: 1479, startPoint y: 643, endPoint x: 1497, endPoint y: 643, distance: 18.0
click at [1490, 642] on link "2" at bounding box center [1499, 645] width 18 height 18
click at [1515, 643] on link "3" at bounding box center [1524, 645] width 18 height 18
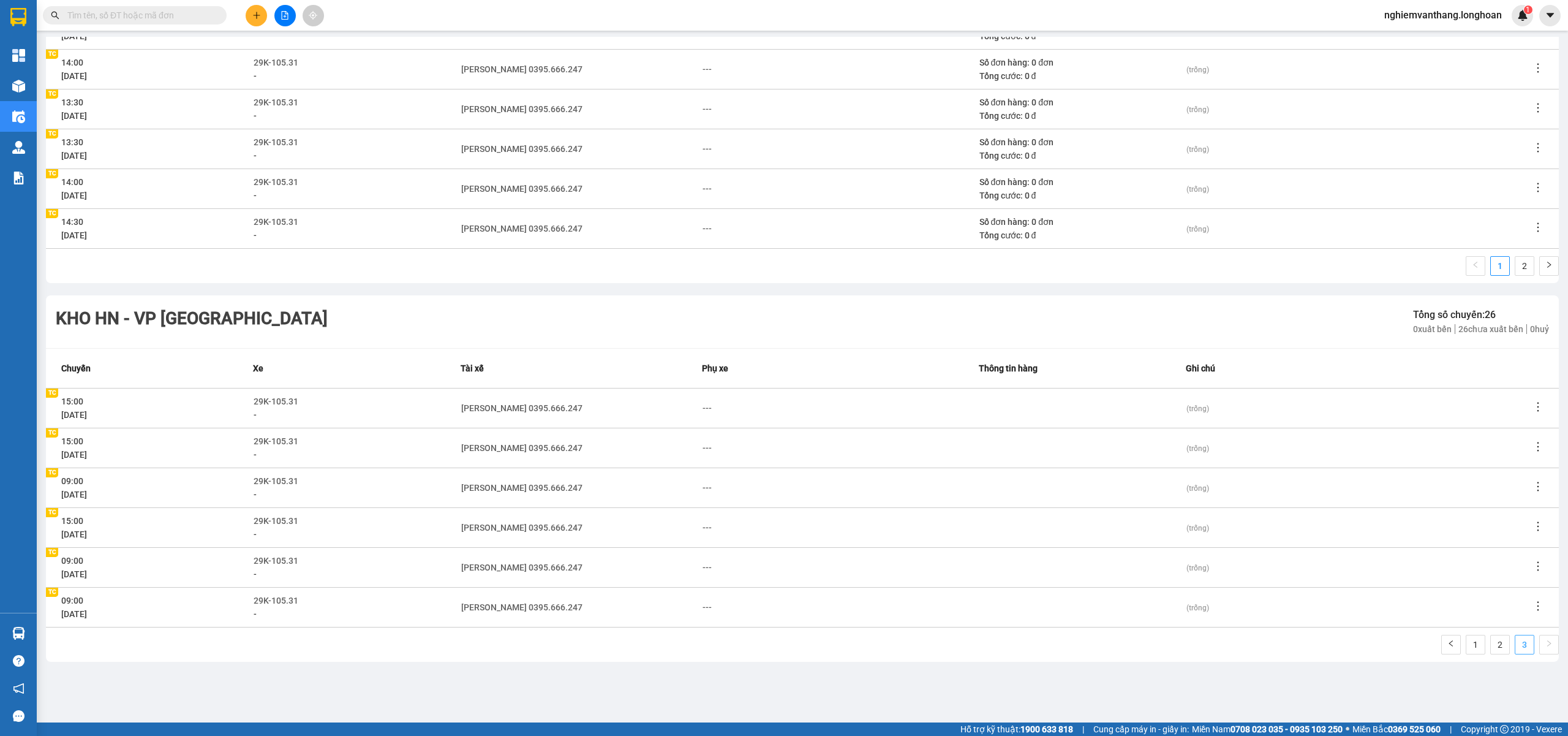
scroll to position [359, 0]
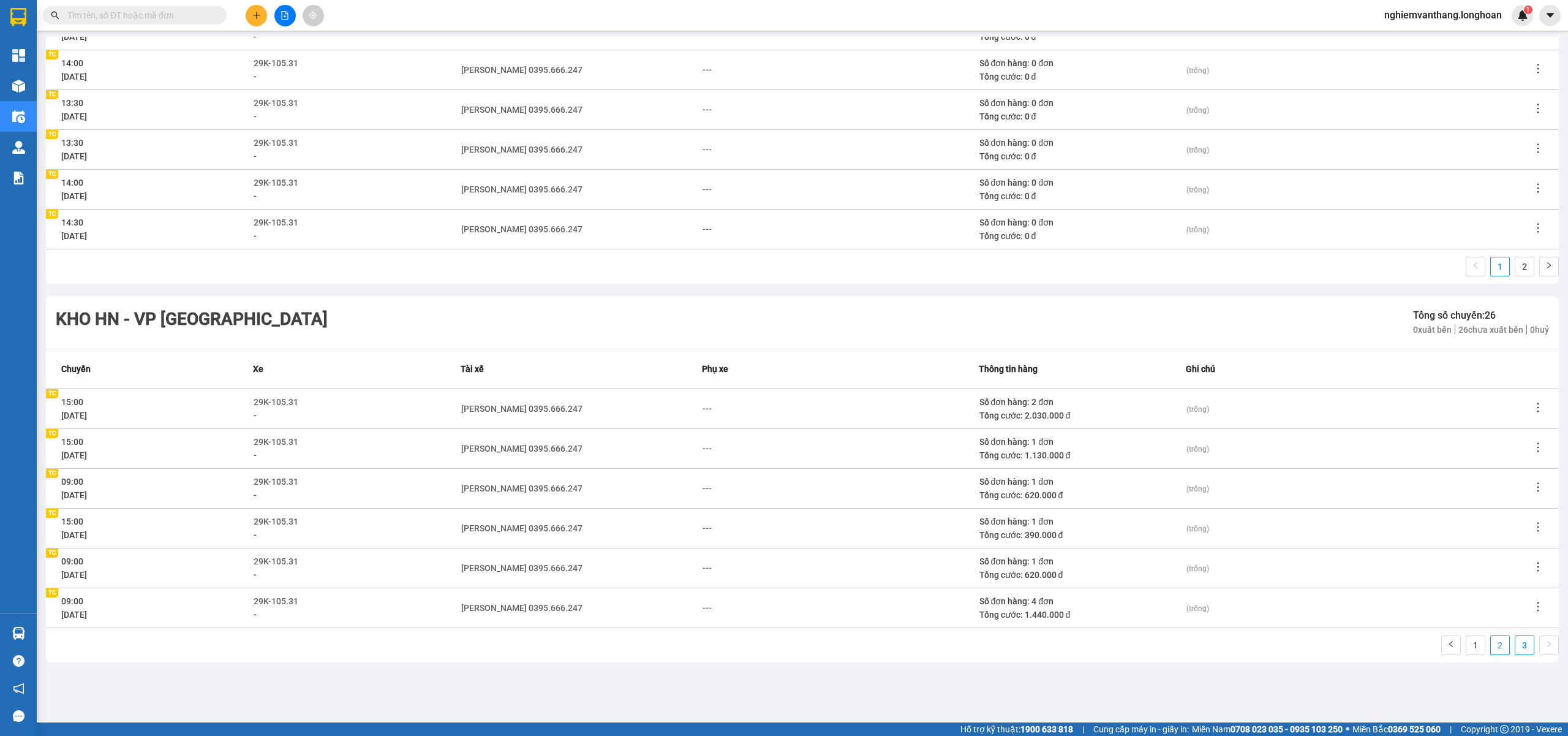
click at [1493, 647] on link "2" at bounding box center [1499, 645] width 18 height 18
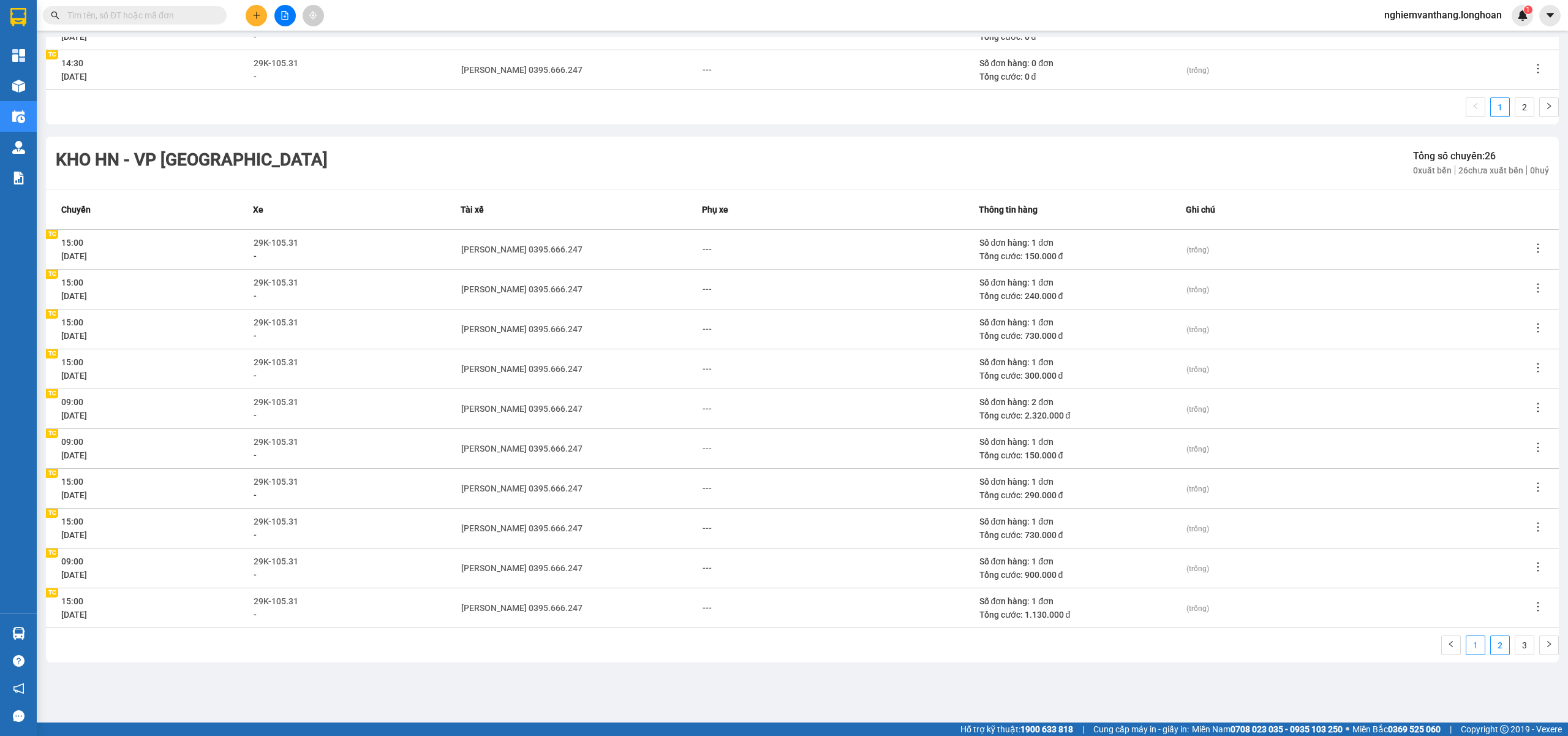
click at [1468, 643] on link "1" at bounding box center [1475, 645] width 18 height 18
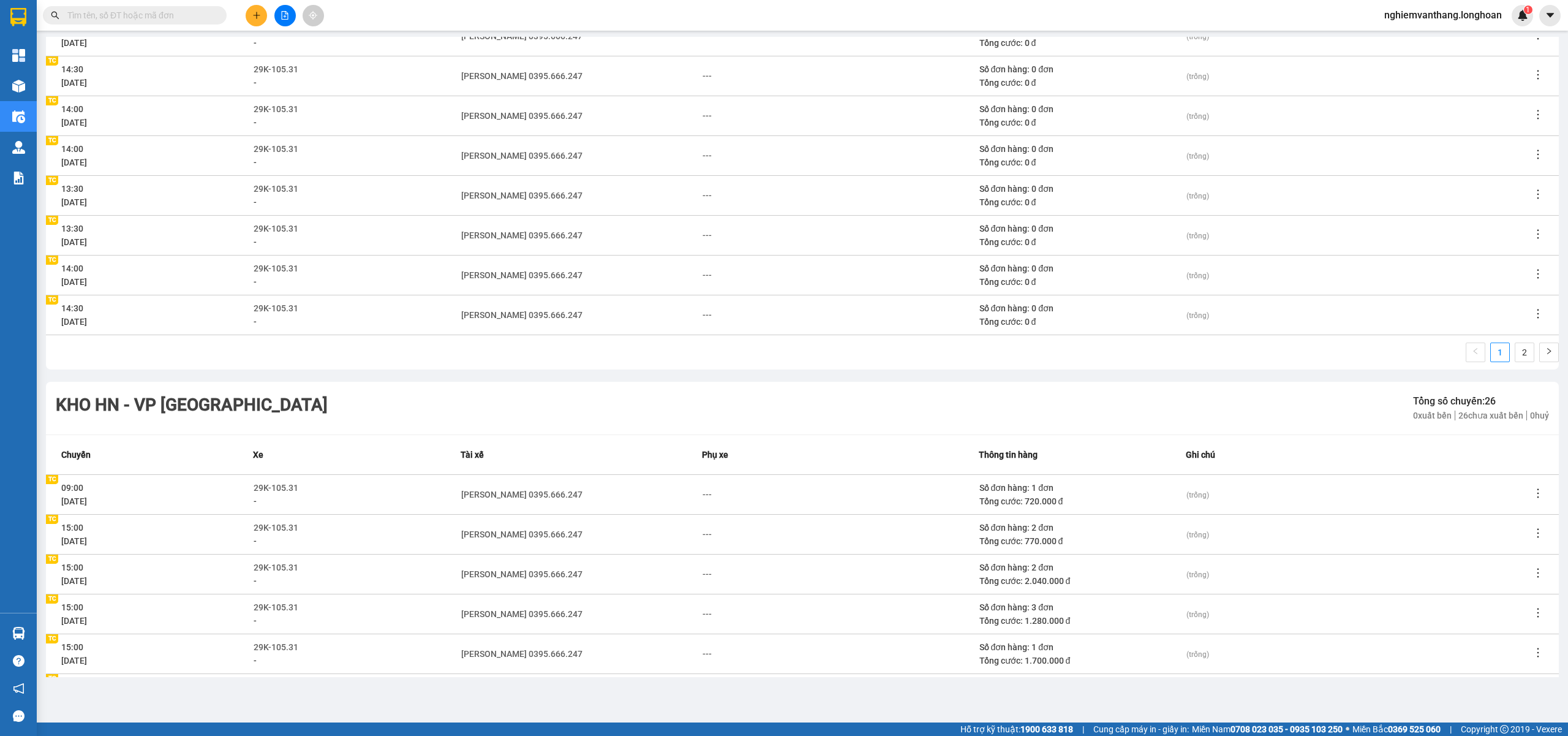
scroll to position [0, 0]
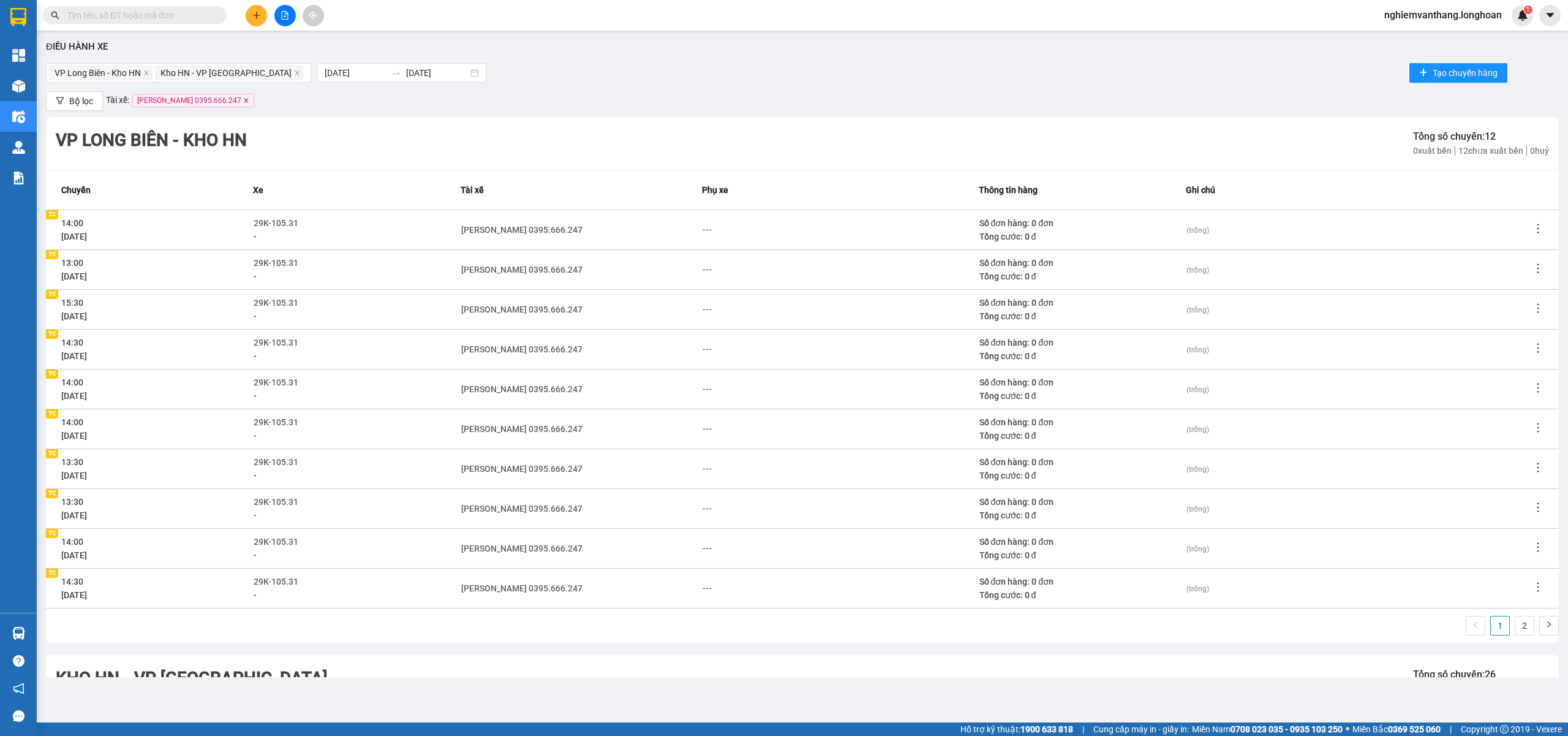
click at [243, 98] on icon "close" at bounding box center [246, 101] width 6 height 6
click at [148, 72] on icon "close" at bounding box center [146, 72] width 4 height 4
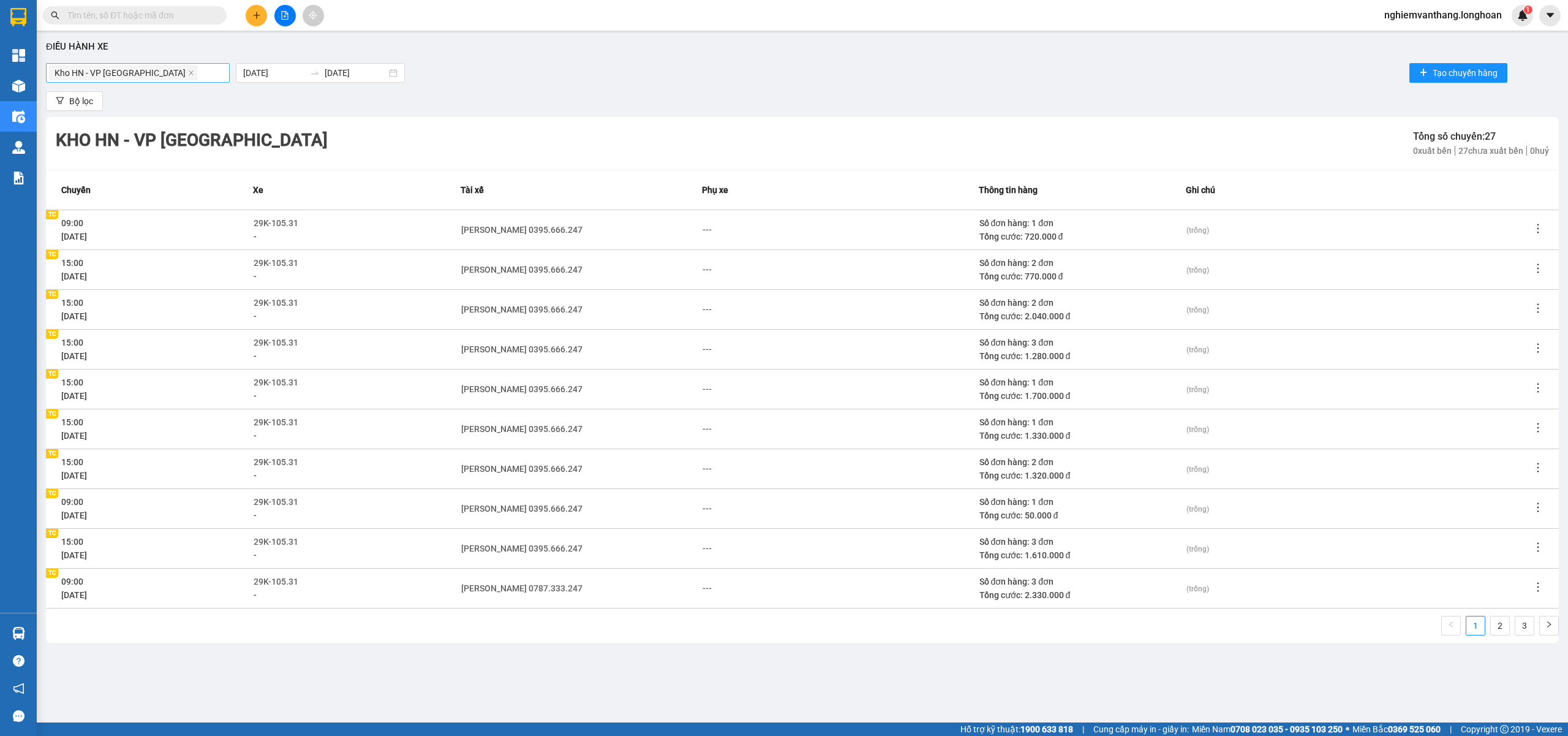
click at [188, 72] on icon "close" at bounding box center [190, 72] width 4 height 4
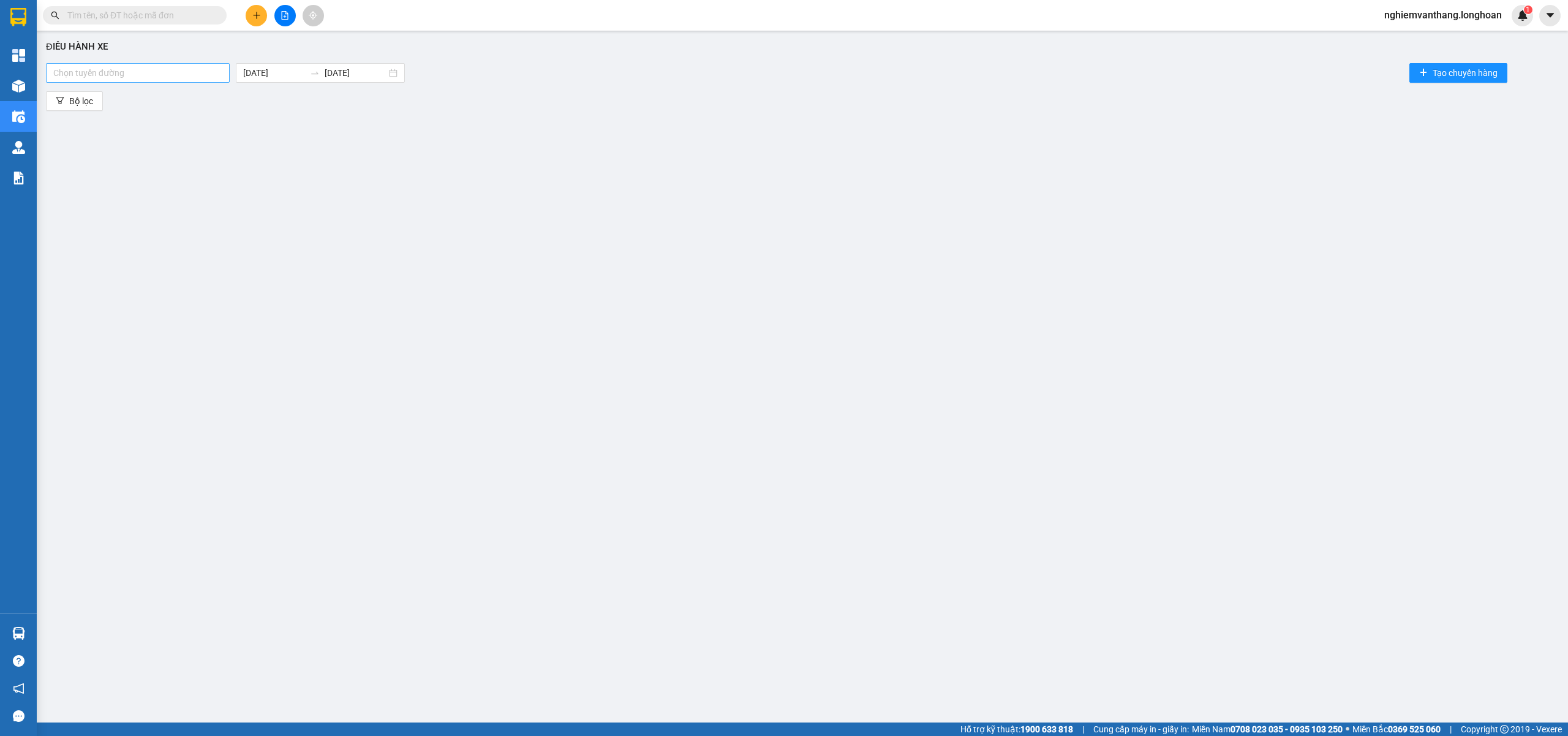
click at [148, 72] on div at bounding box center [138, 73] width 178 height 15
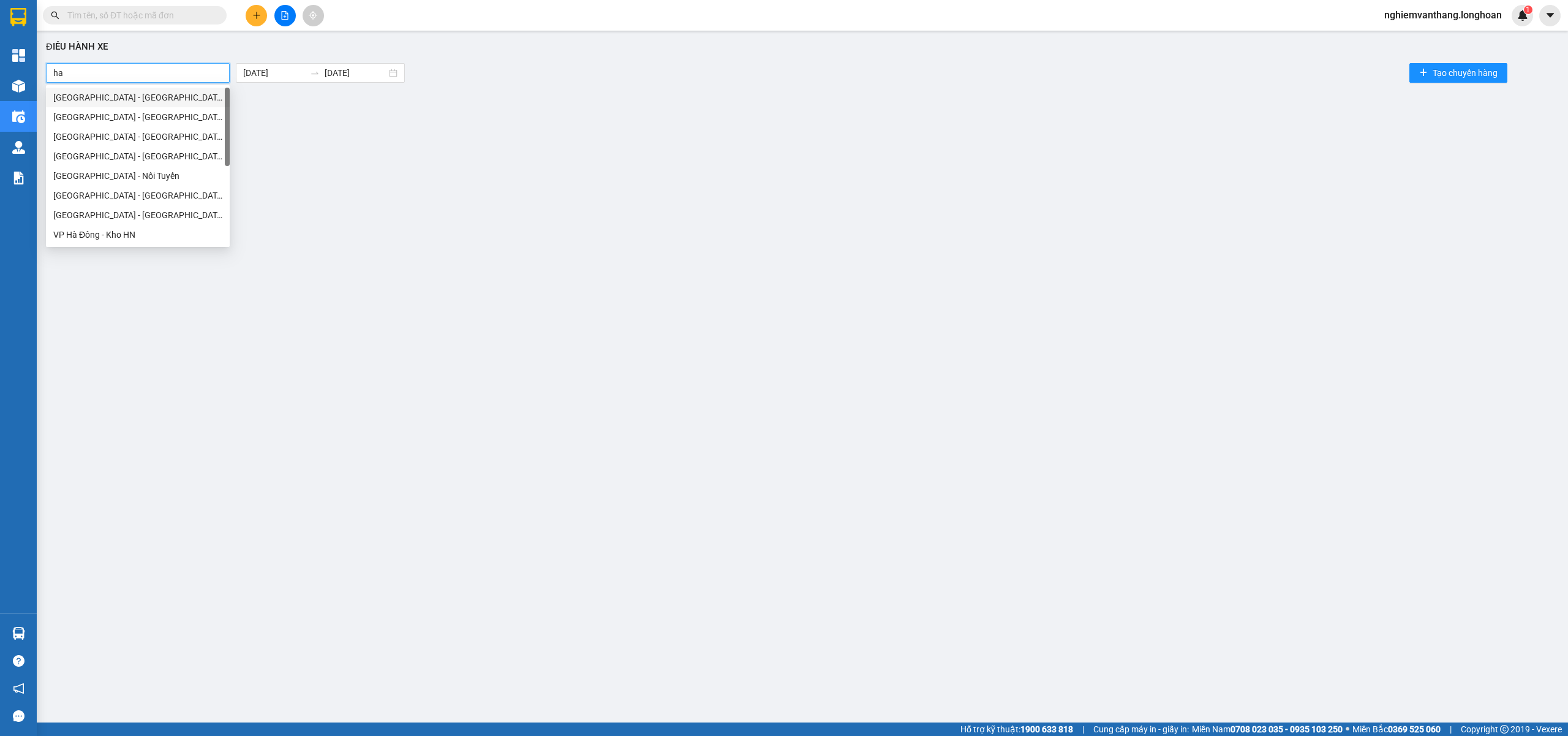
type input "hai"
click at [126, 195] on div "VP Hai Bà Trưng - Kho HN" at bounding box center [138, 195] width 172 height 13
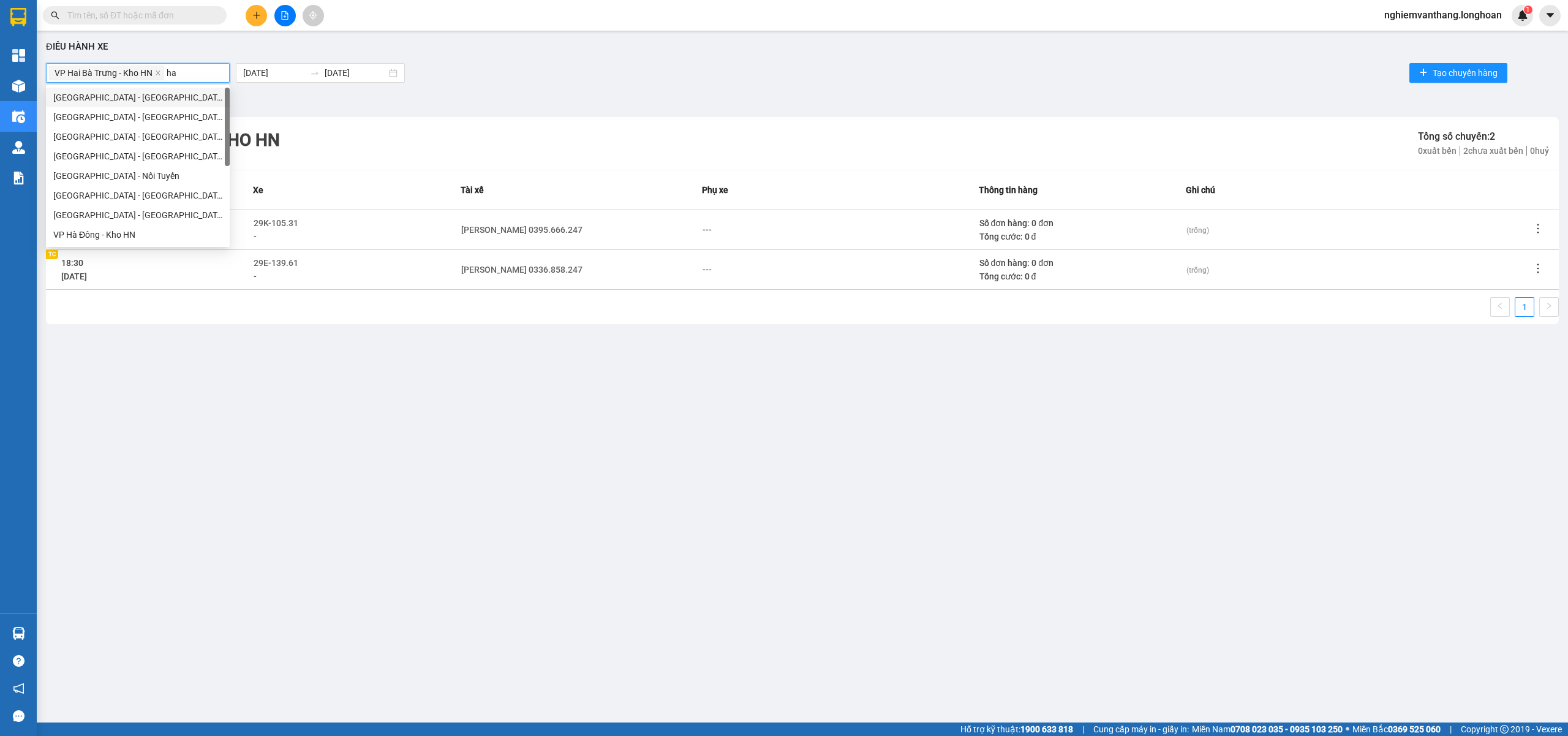
type input "hai"
click at [112, 131] on div "VP Hai Bà Trưng - Kho HN" at bounding box center [138, 136] width 172 height 13
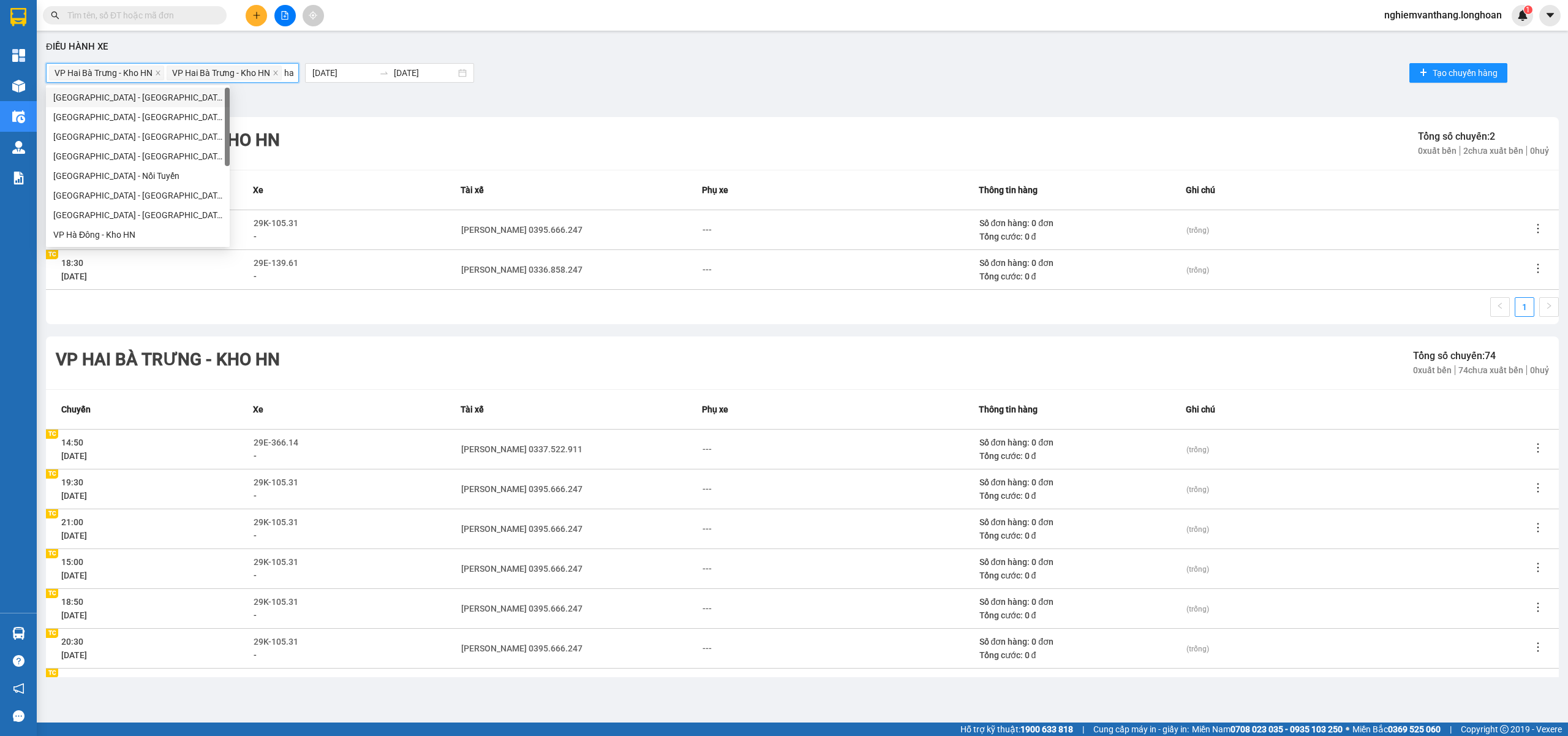
type input "hai"
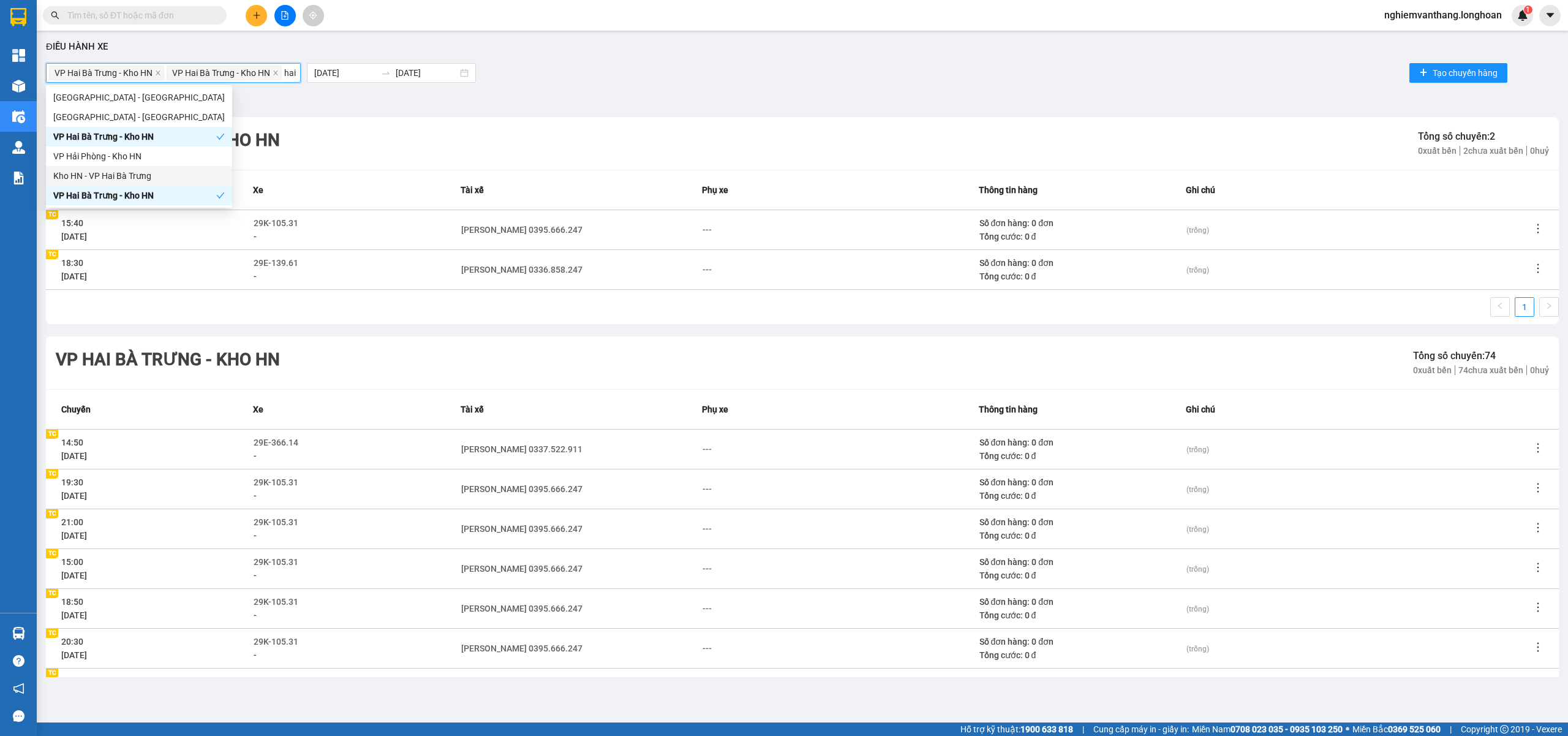
click at [119, 176] on div "Kho HN - VP Hai Bà Trưng" at bounding box center [138, 176] width 172 height 13
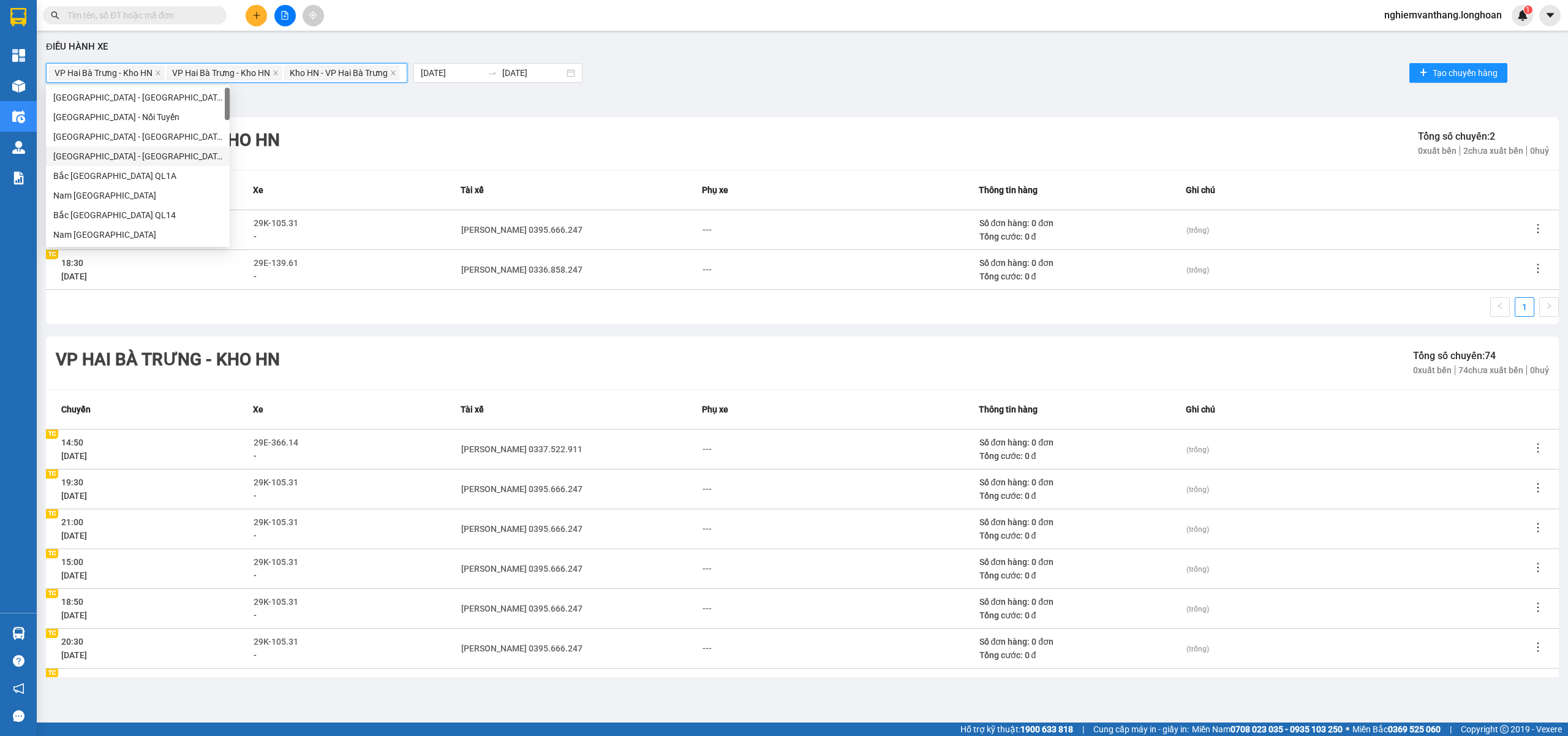
click at [770, 101] on div "Bộ lọc" at bounding box center [802, 101] width 1513 height 20
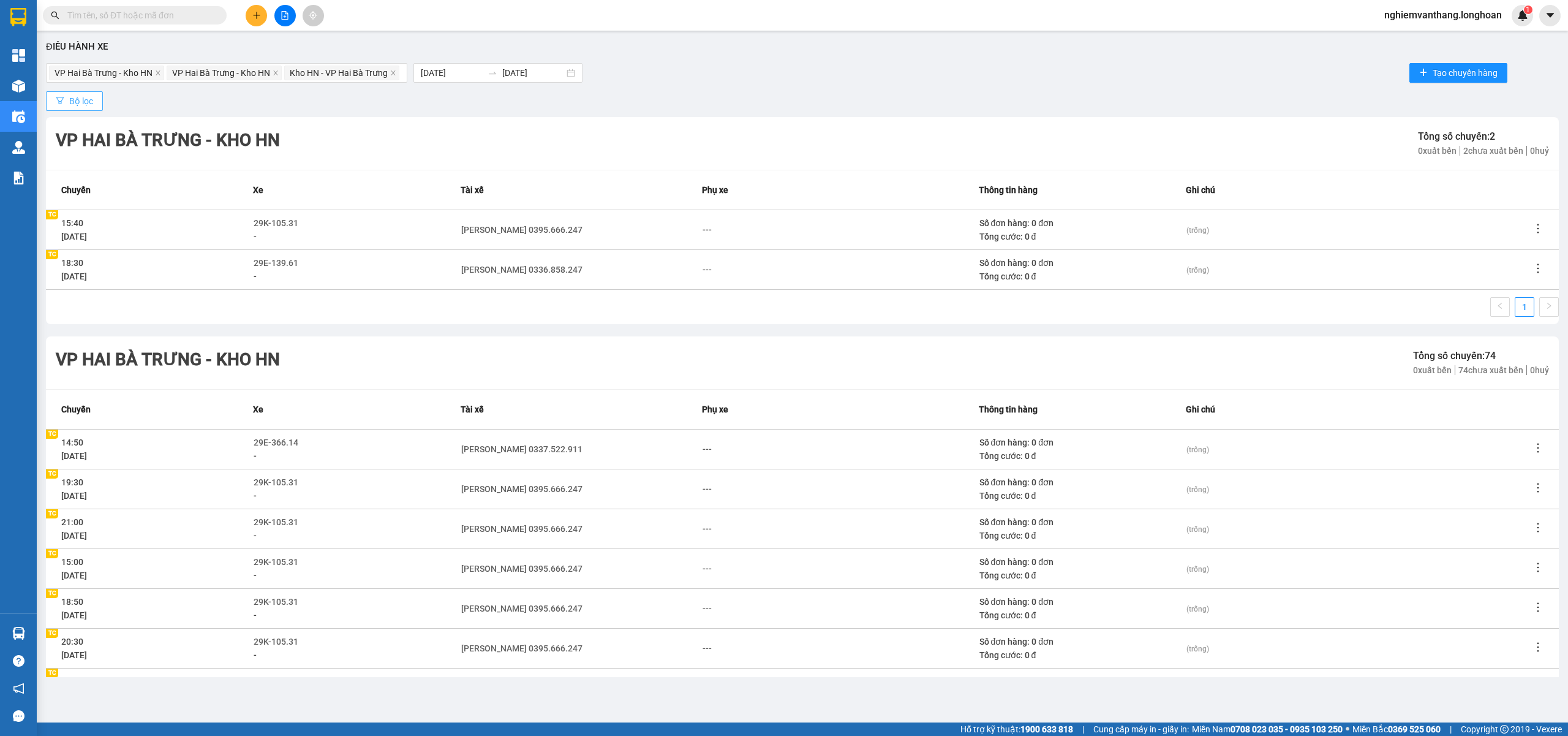
click at [85, 99] on span "Bộ lọc" at bounding box center [81, 101] width 24 height 13
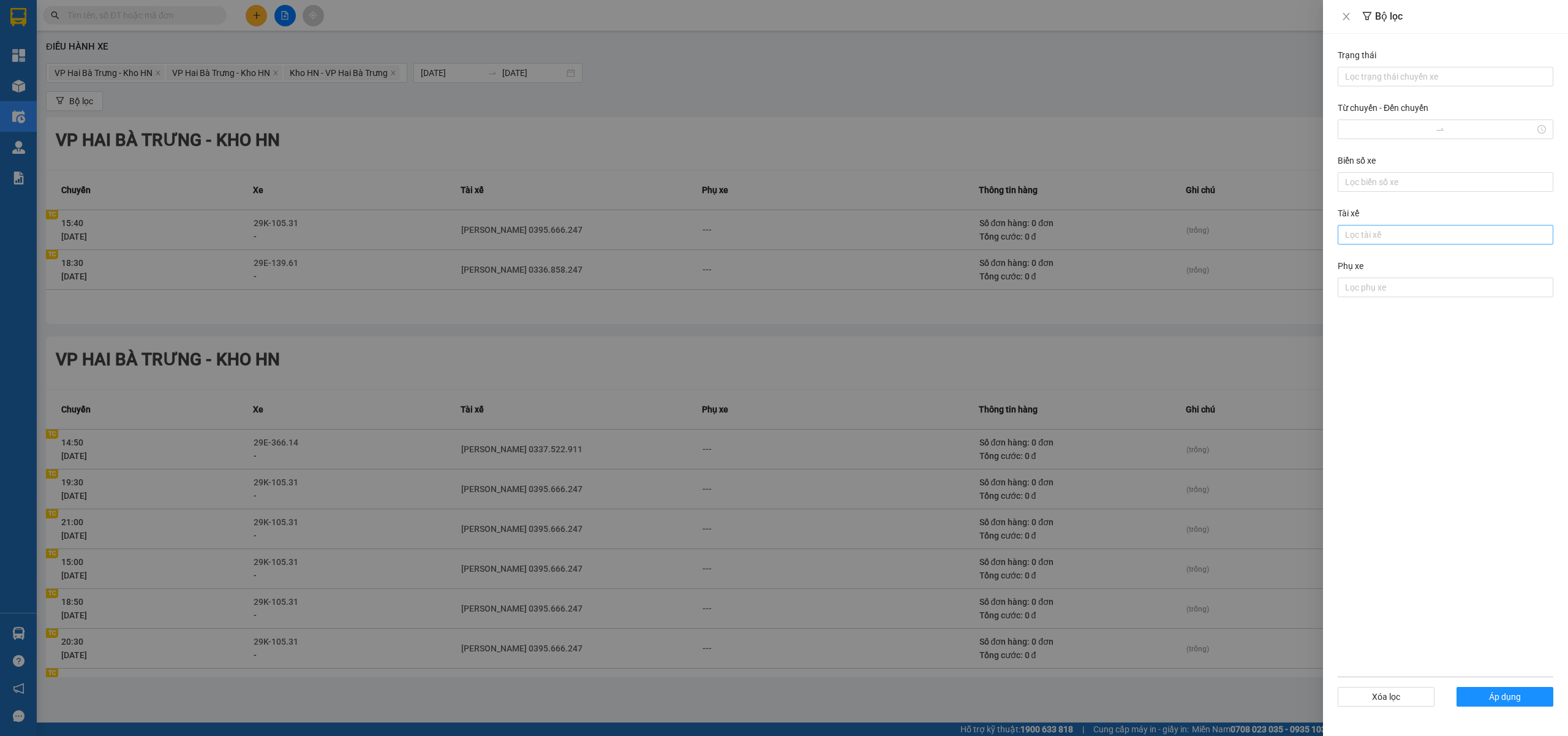
click at [1370, 239] on div at bounding box center [1445, 234] width 210 height 15
click at [1392, 256] on div "Phạm Thế Luân 0395.666.247" at bounding box center [1445, 260] width 201 height 13
click at [1499, 704] on button "Áp dụng" at bounding box center [1505, 696] width 97 height 20
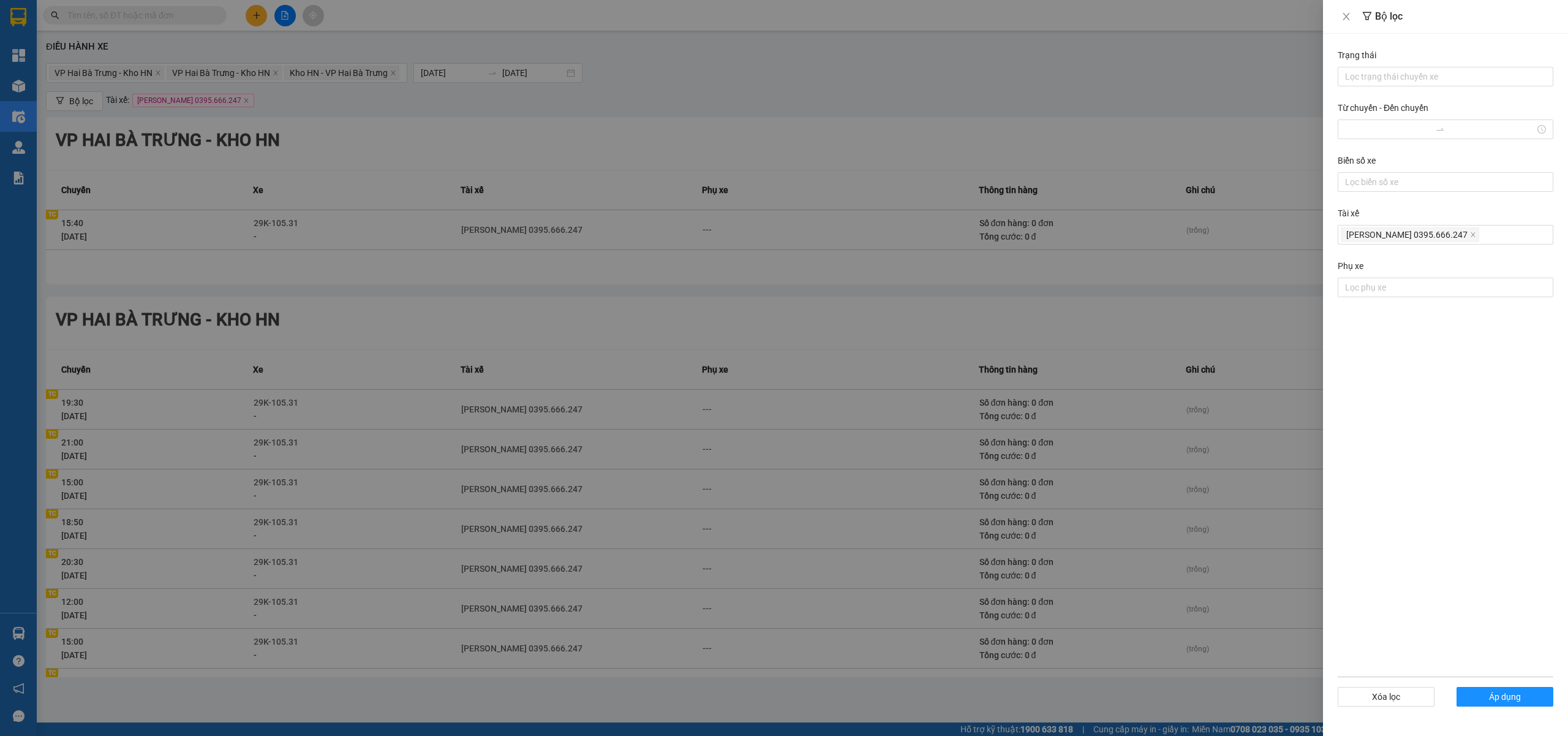
click at [1152, 256] on div at bounding box center [784, 368] width 1568 height 736
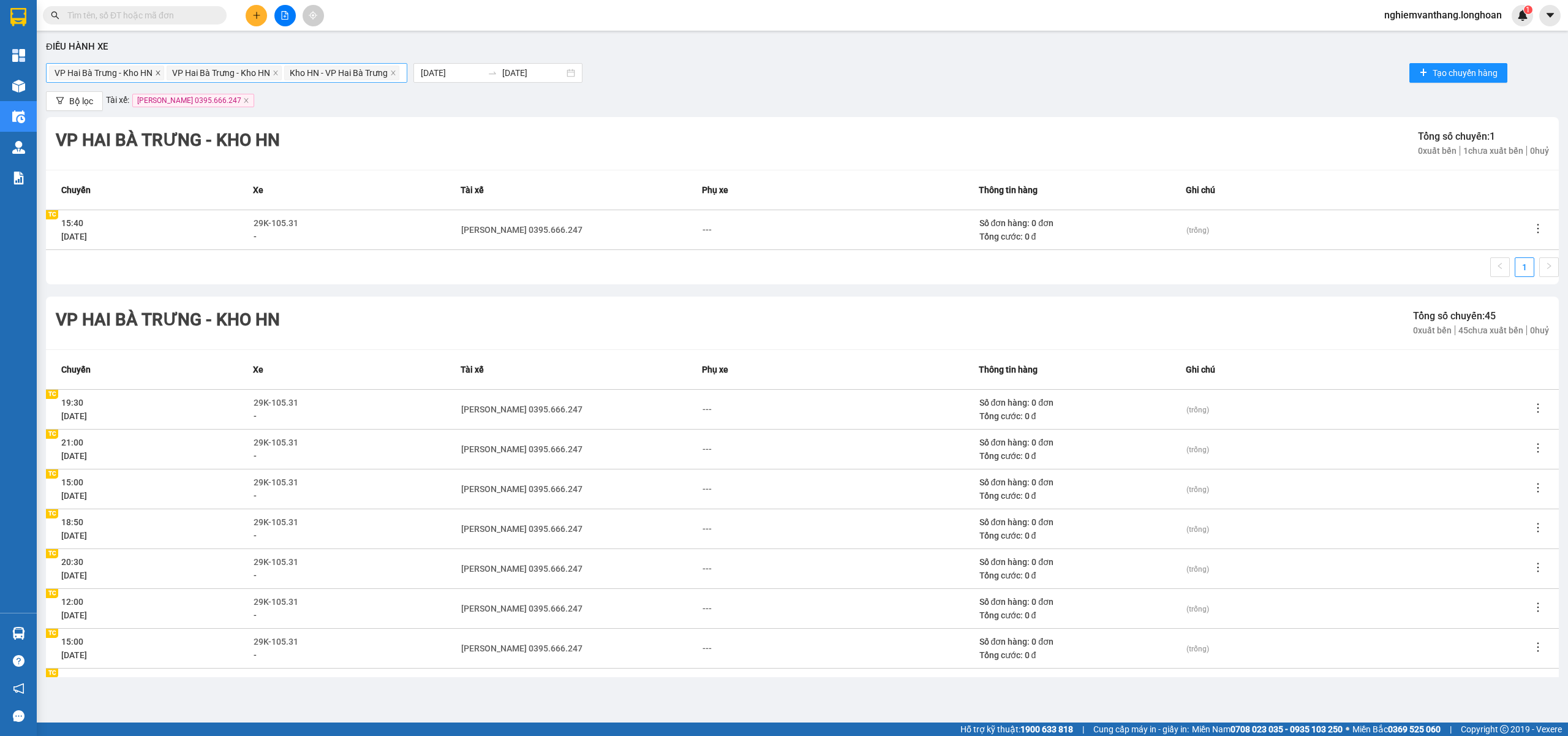
click at [159, 74] on icon "close" at bounding box center [157, 72] width 4 height 4
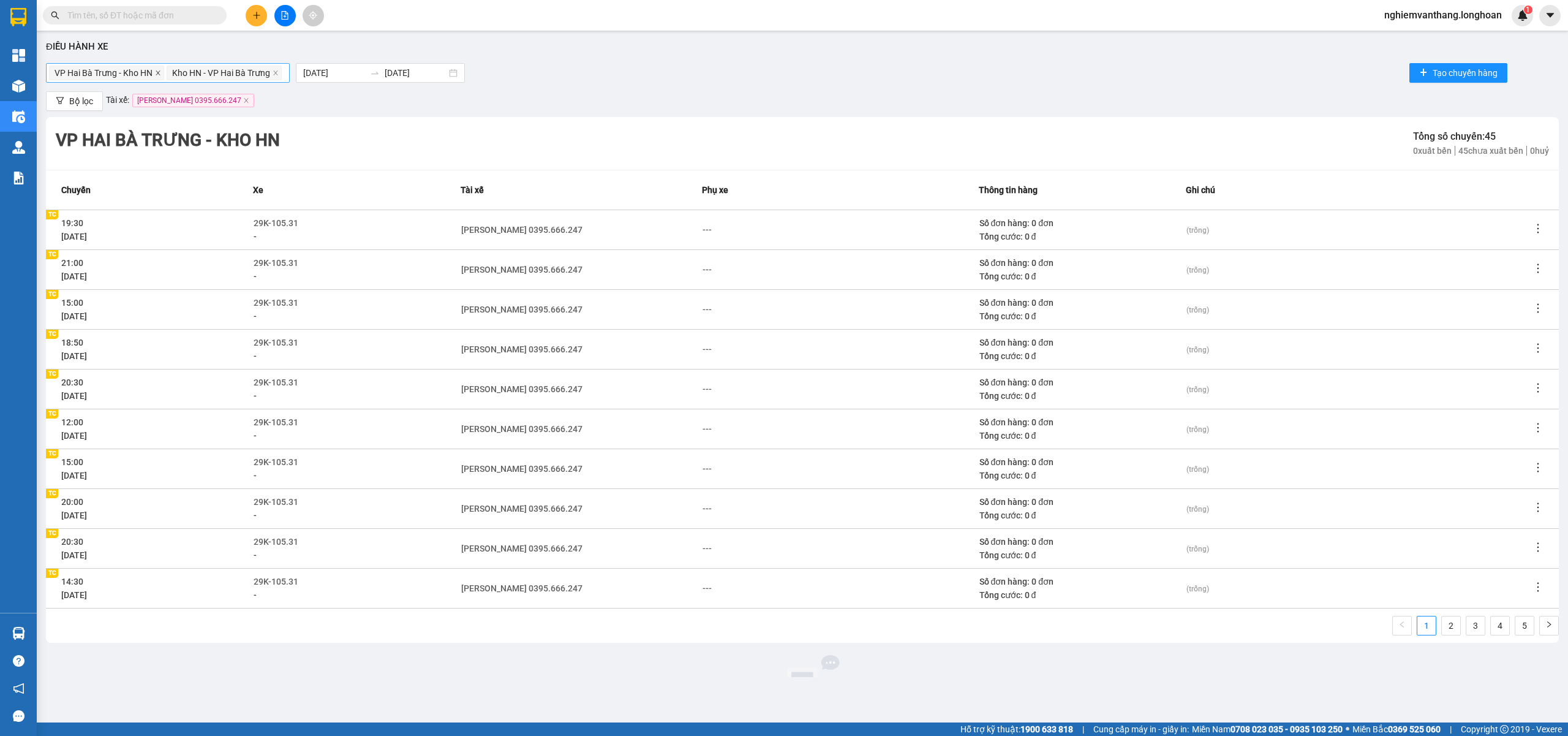
click at [156, 72] on icon "close" at bounding box center [158, 73] width 6 height 6
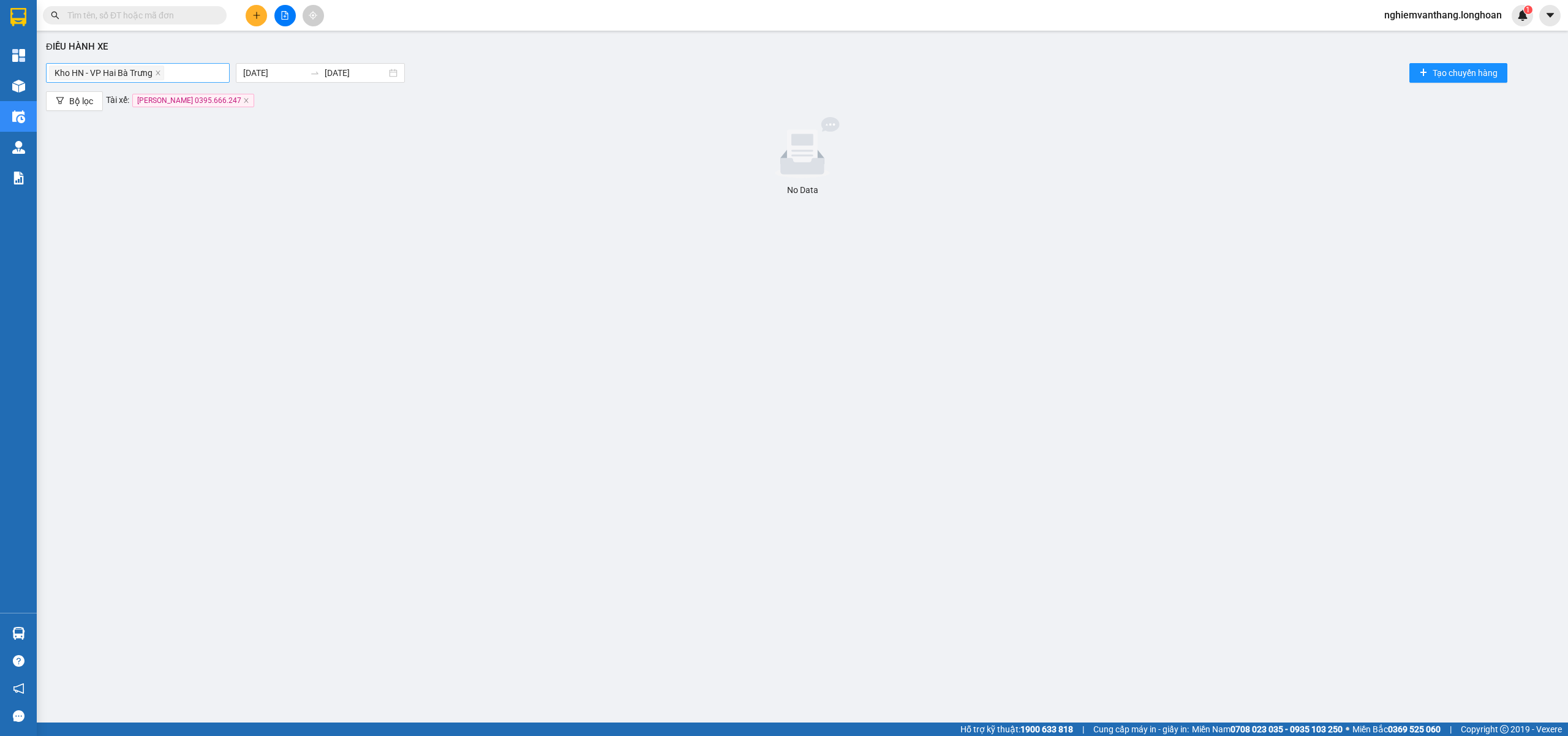
click at [183, 76] on div "Kho HN - VP Hai Bà Trưng" at bounding box center [138, 73] width 178 height 17
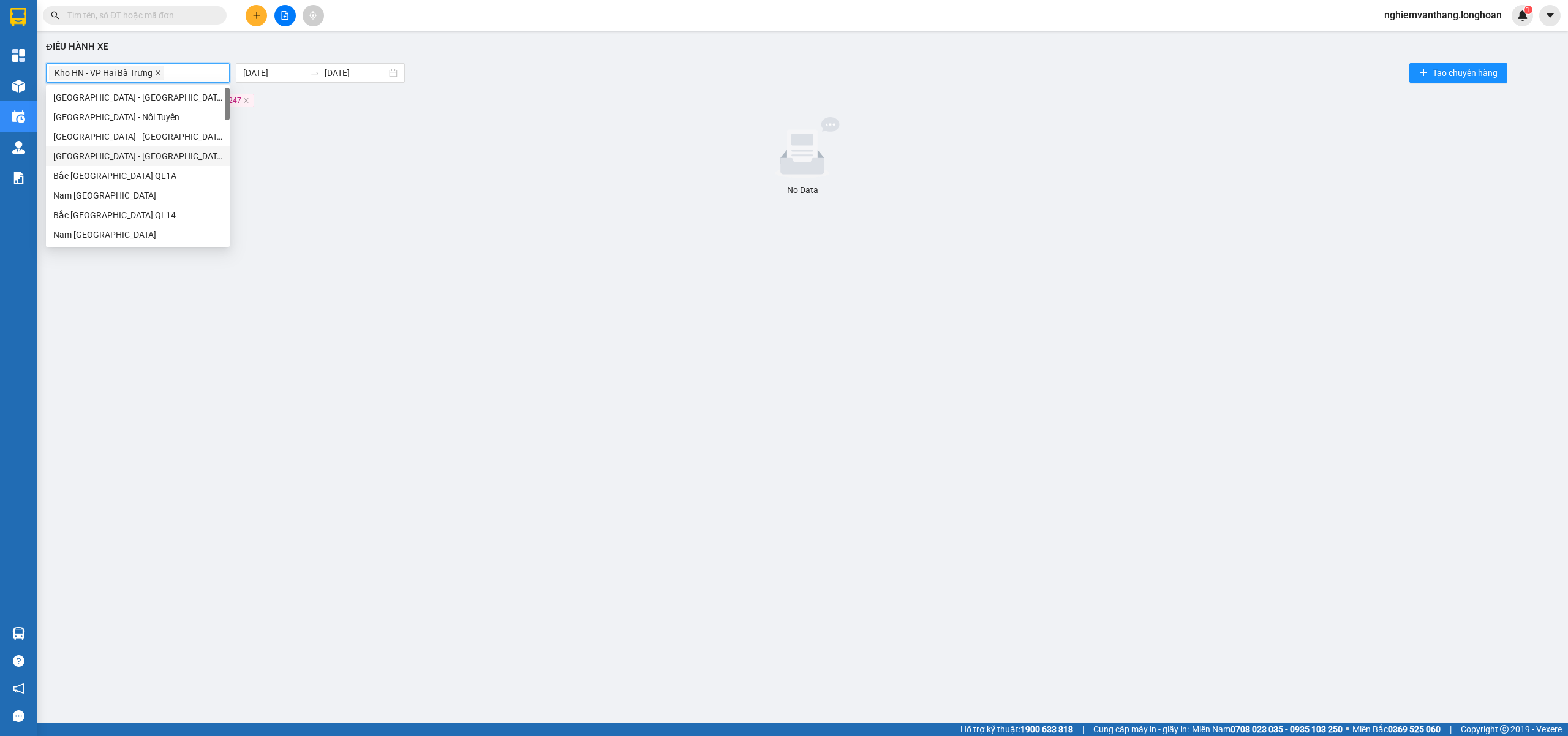
click at [161, 74] on icon "close" at bounding box center [158, 73] width 6 height 6
click at [161, 74] on div at bounding box center [138, 73] width 178 height 15
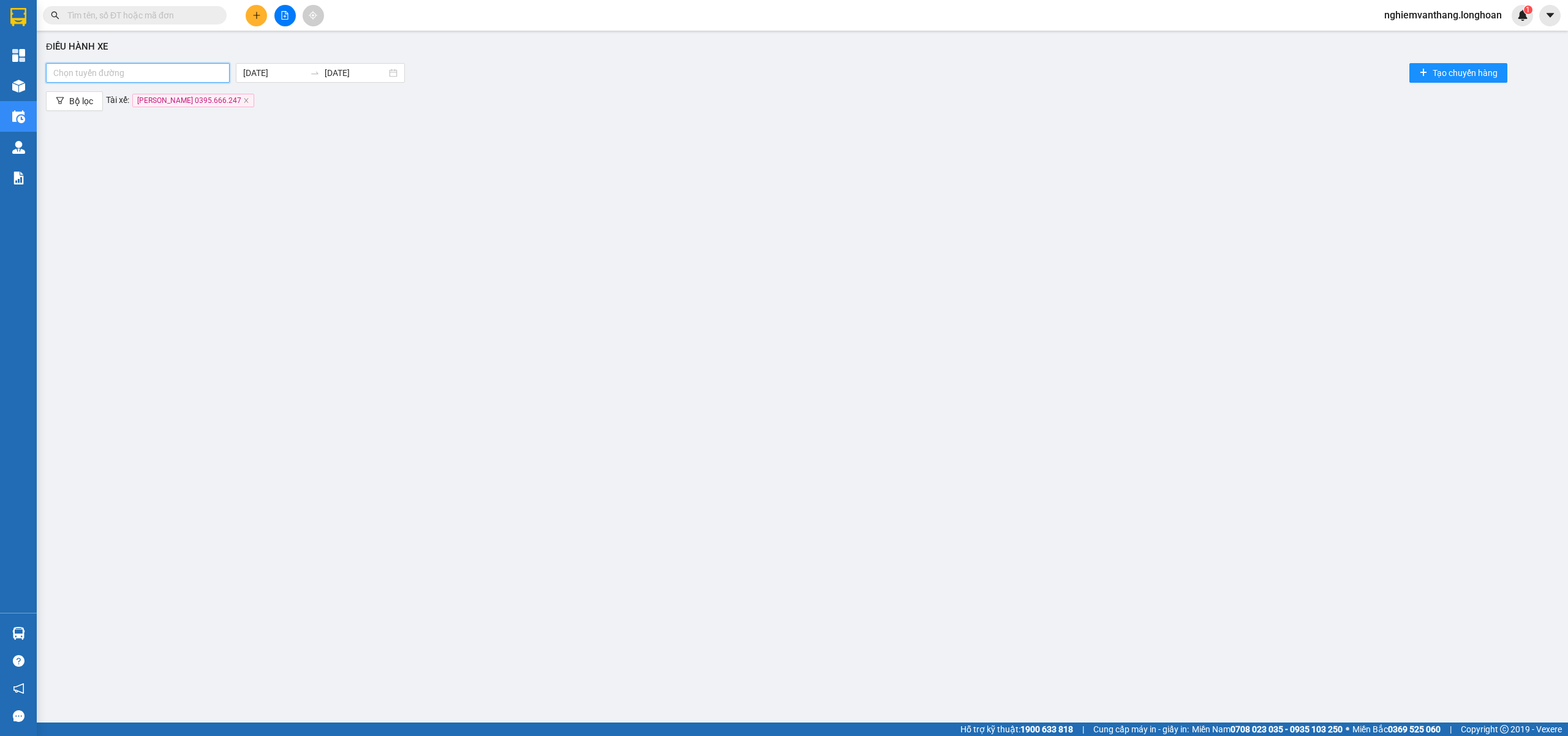
click at [161, 74] on div at bounding box center [138, 73] width 178 height 15
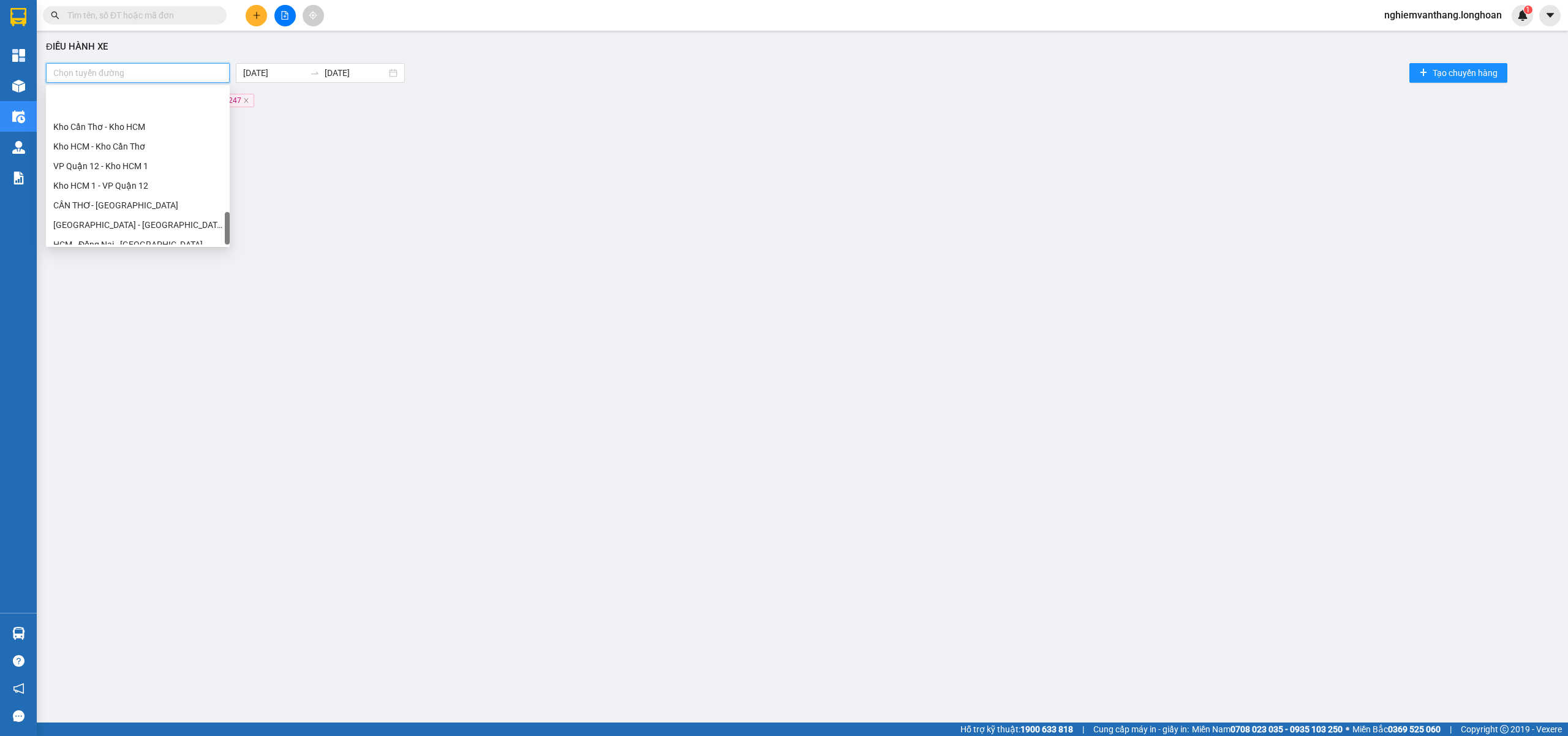
scroll to position [784, 0]
click at [132, 216] on div "Kho HN - VP Hai Bà Trưng" at bounding box center [138, 214] width 169 height 13
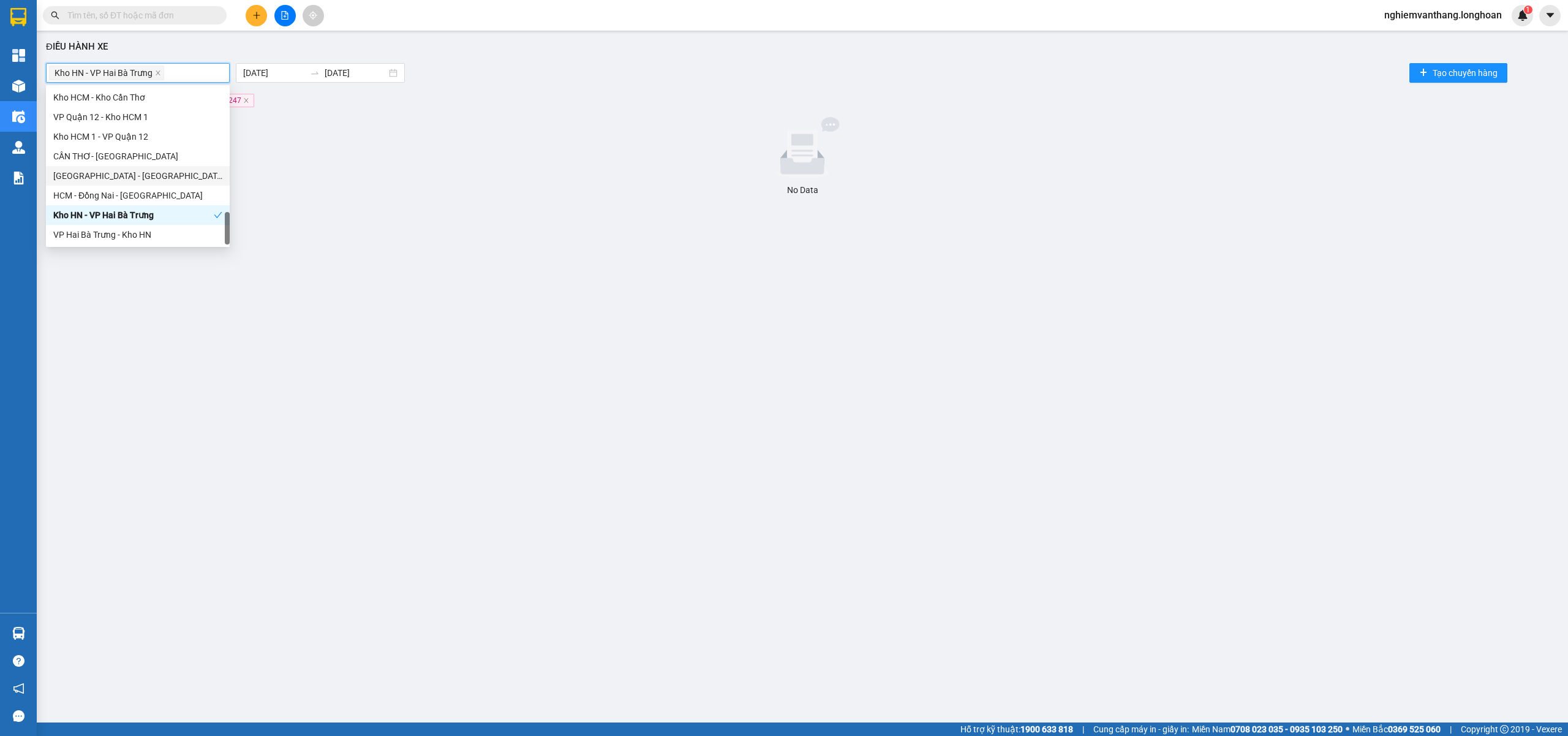
click at [520, 184] on div "No Data" at bounding box center [802, 189] width 1503 height 13
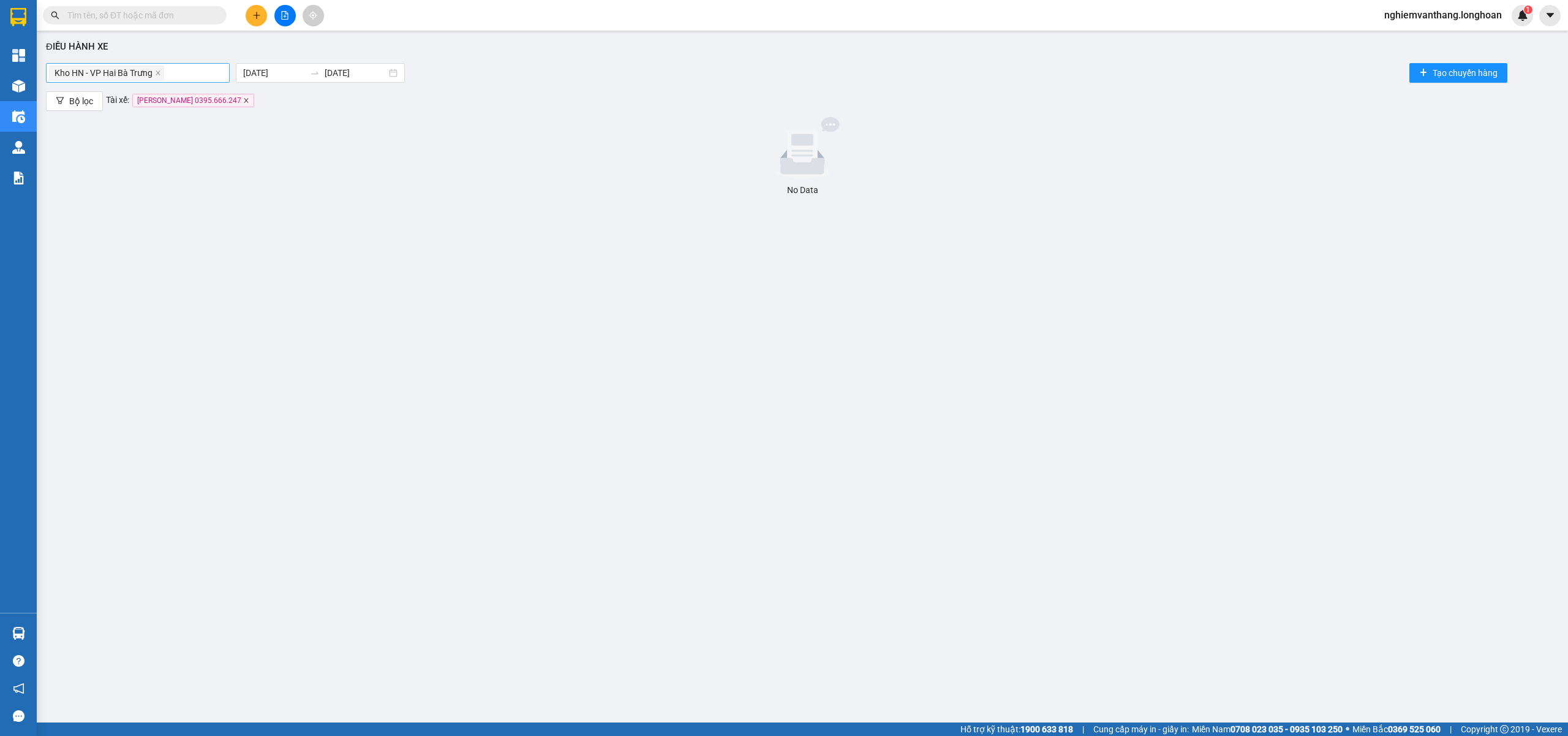
click at [243, 99] on icon "close" at bounding box center [246, 101] width 6 height 6
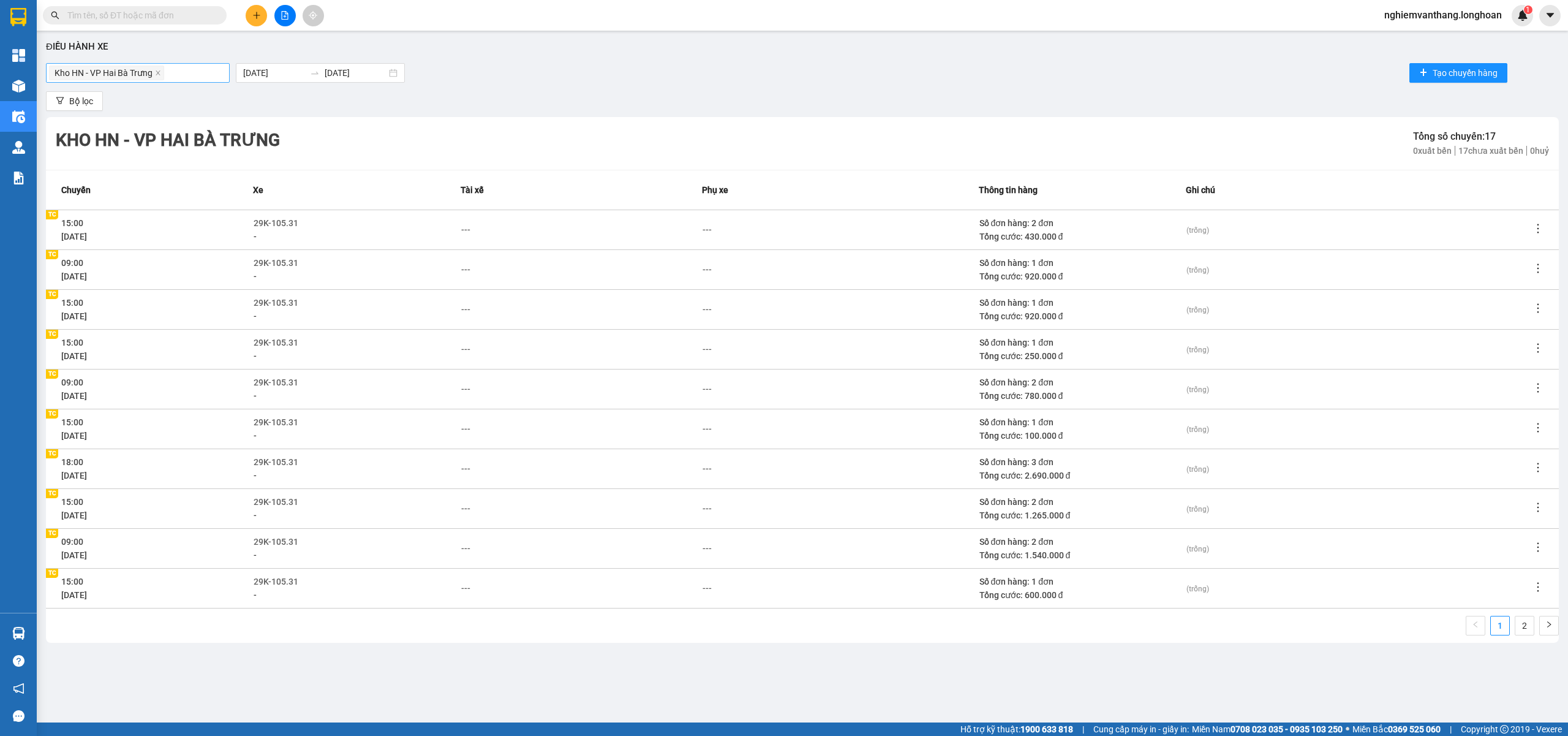
click at [461, 241] on td "---" at bounding box center [581, 230] width 242 height 40
click at [468, 234] on div "---" at bounding box center [466, 230] width 9 height 13
click at [540, 248] on div "Phạm Thế Luân 0395.666.247" at bounding box center [569, 252] width 201 height 13
click at [574, 380] on td "---" at bounding box center [581, 389] width 242 height 40
click at [468, 264] on div "---" at bounding box center [466, 269] width 9 height 13
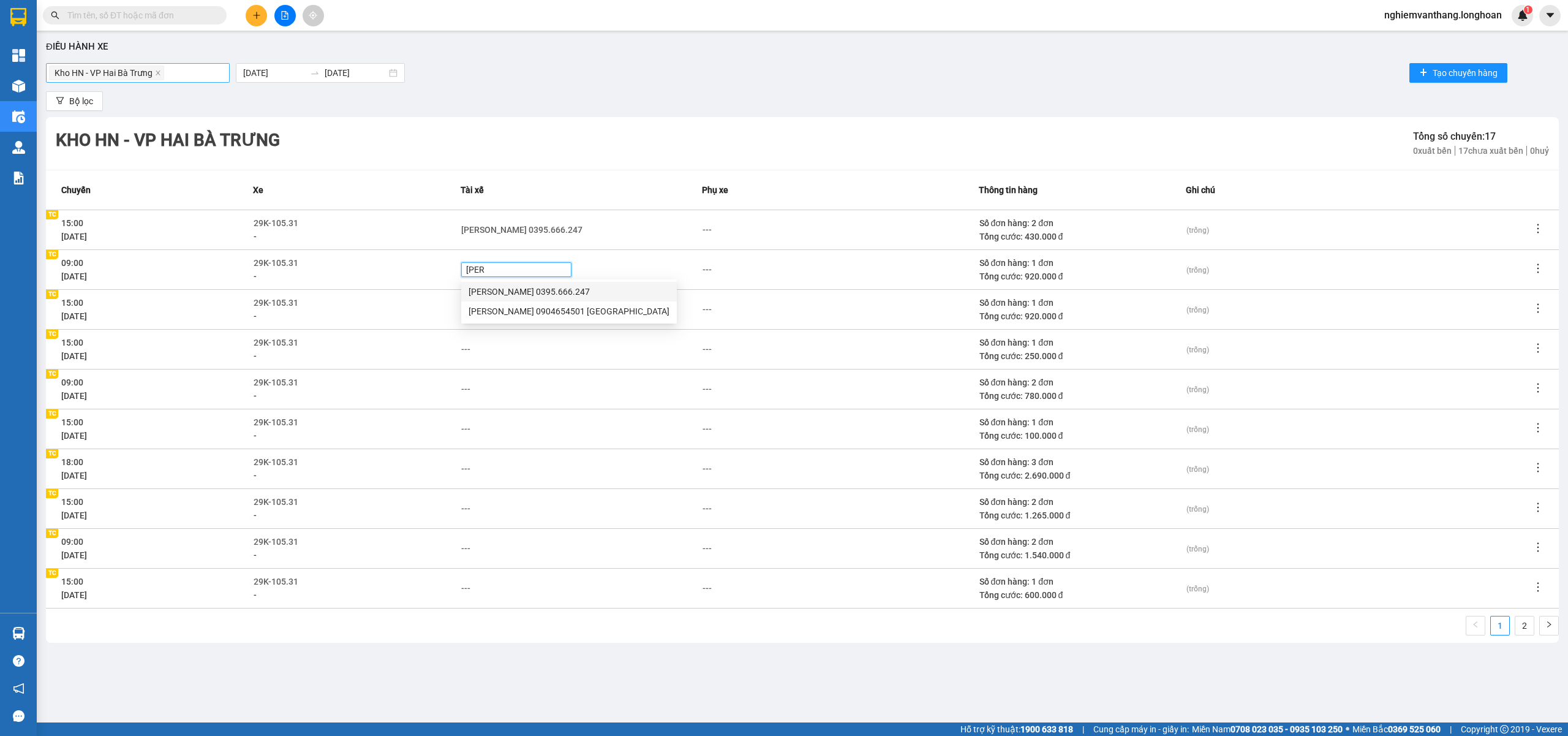
drag, startPoint x: 537, startPoint y: 292, endPoint x: 672, endPoint y: 188, distance: 170.4
click at [539, 293] on div "Phạm Thế Luân 0395.666.247" at bounding box center [569, 291] width 201 height 13
click at [677, 161] on div "Kho HN - VP Hai Bà Trưng Tổng số chuyến: 17 0 xuất bến 17 chưa xuất bến 0 huỷ" at bounding box center [802, 143] width 1513 height 53
click at [469, 309] on div "---" at bounding box center [466, 309] width 9 height 13
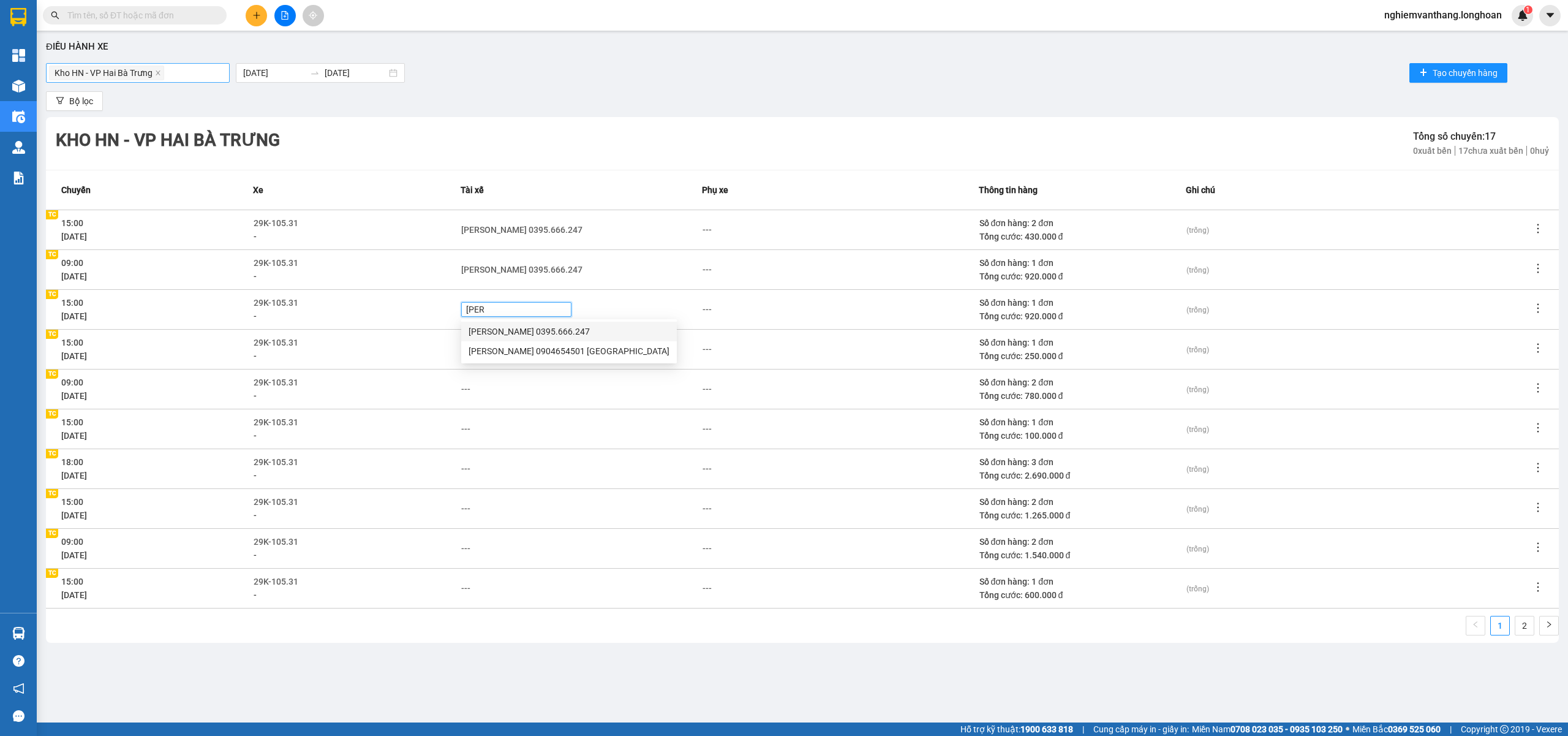
click at [513, 328] on div "Phạm Thế Luân 0395.666.247" at bounding box center [569, 331] width 201 height 13
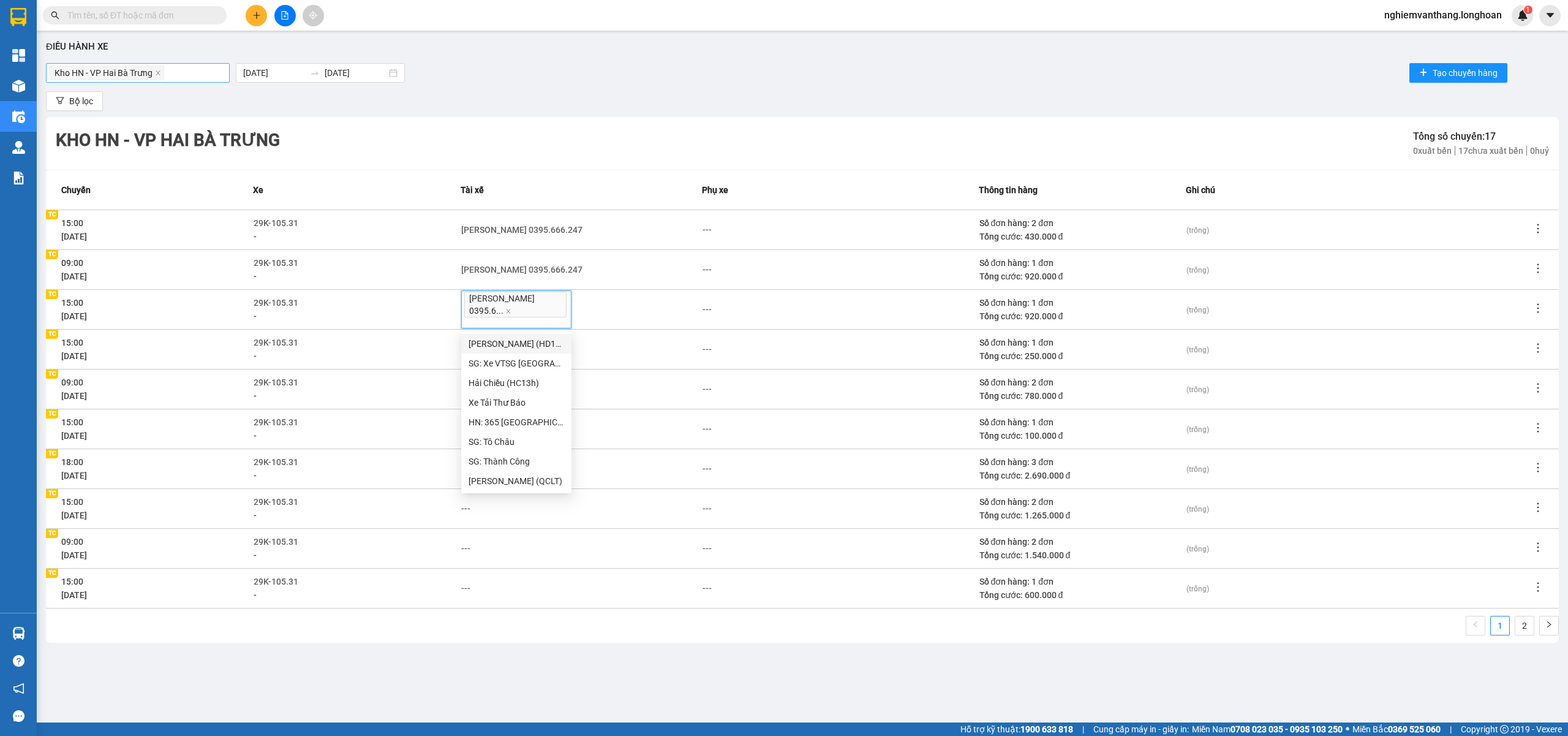
click at [926, 425] on div "---" at bounding box center [840, 428] width 275 height 13
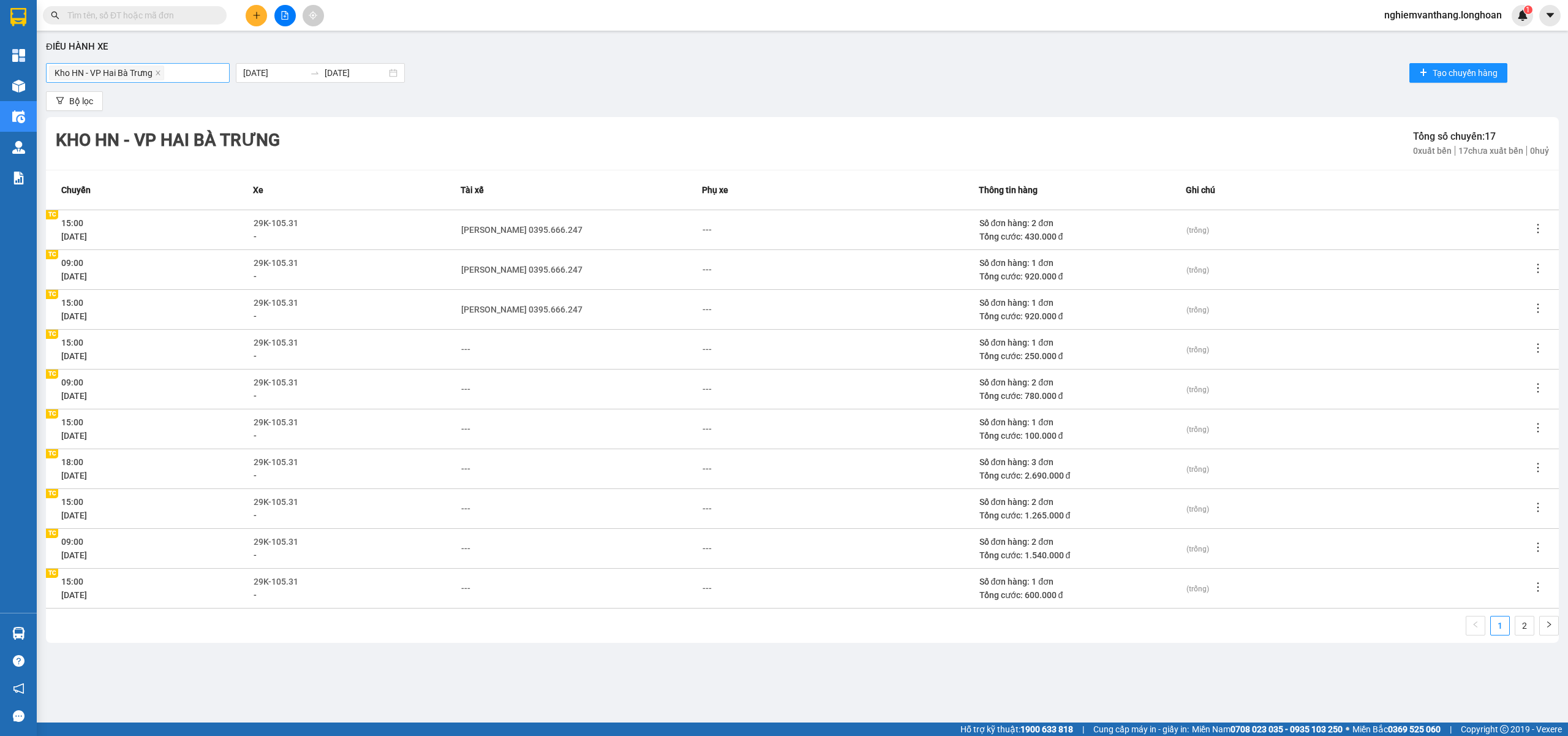
click at [473, 347] on icon "edit" at bounding box center [477, 349] width 9 height 9
click at [471, 347] on div "---" at bounding box center [466, 349] width 9 height 13
drag, startPoint x: 507, startPoint y: 373, endPoint x: 729, endPoint y: 488, distance: 250.0
click at [508, 371] on div "Phạm Thế Luân 0395.666.247" at bounding box center [569, 371] width 201 height 13
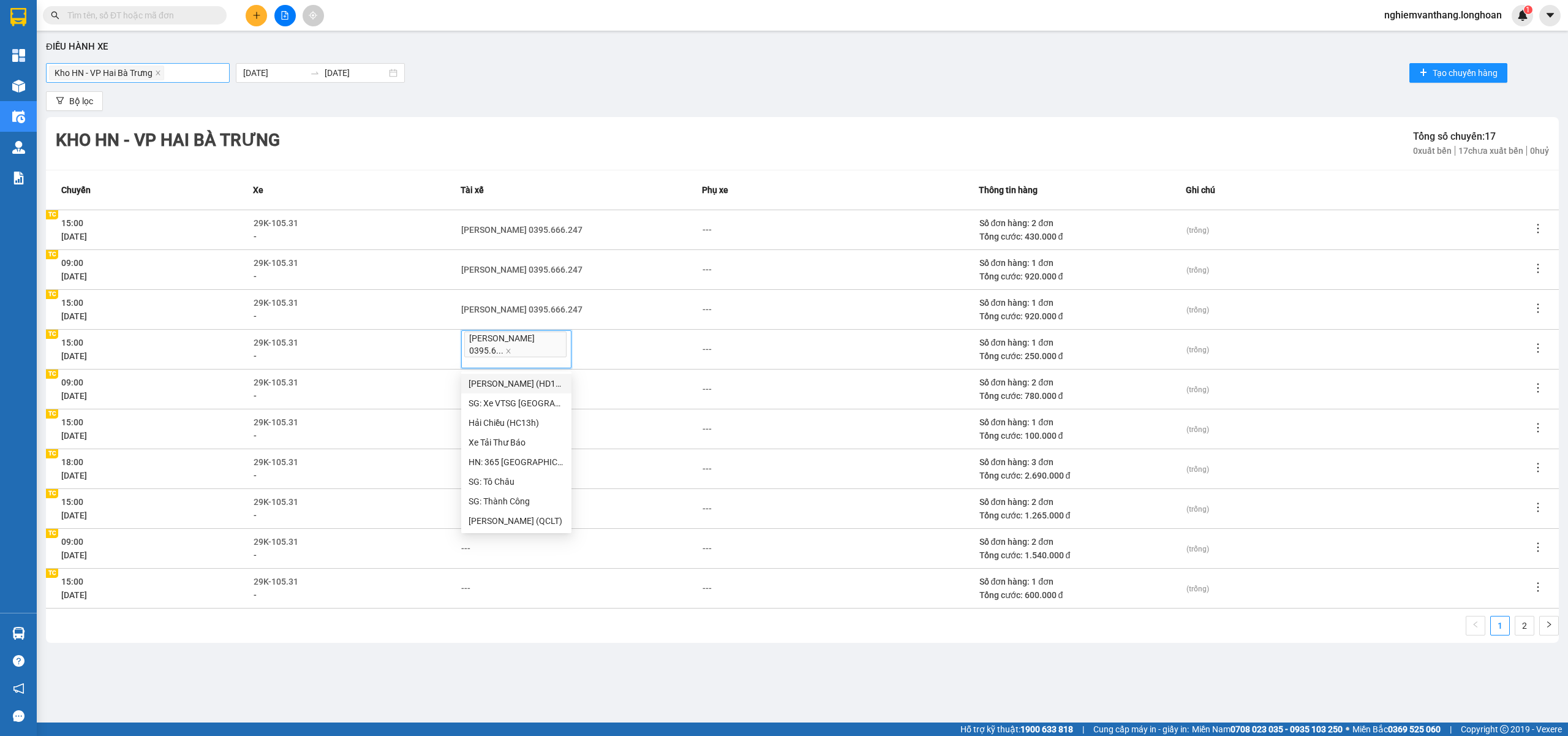
click at [895, 582] on div "---" at bounding box center [840, 588] width 275 height 13
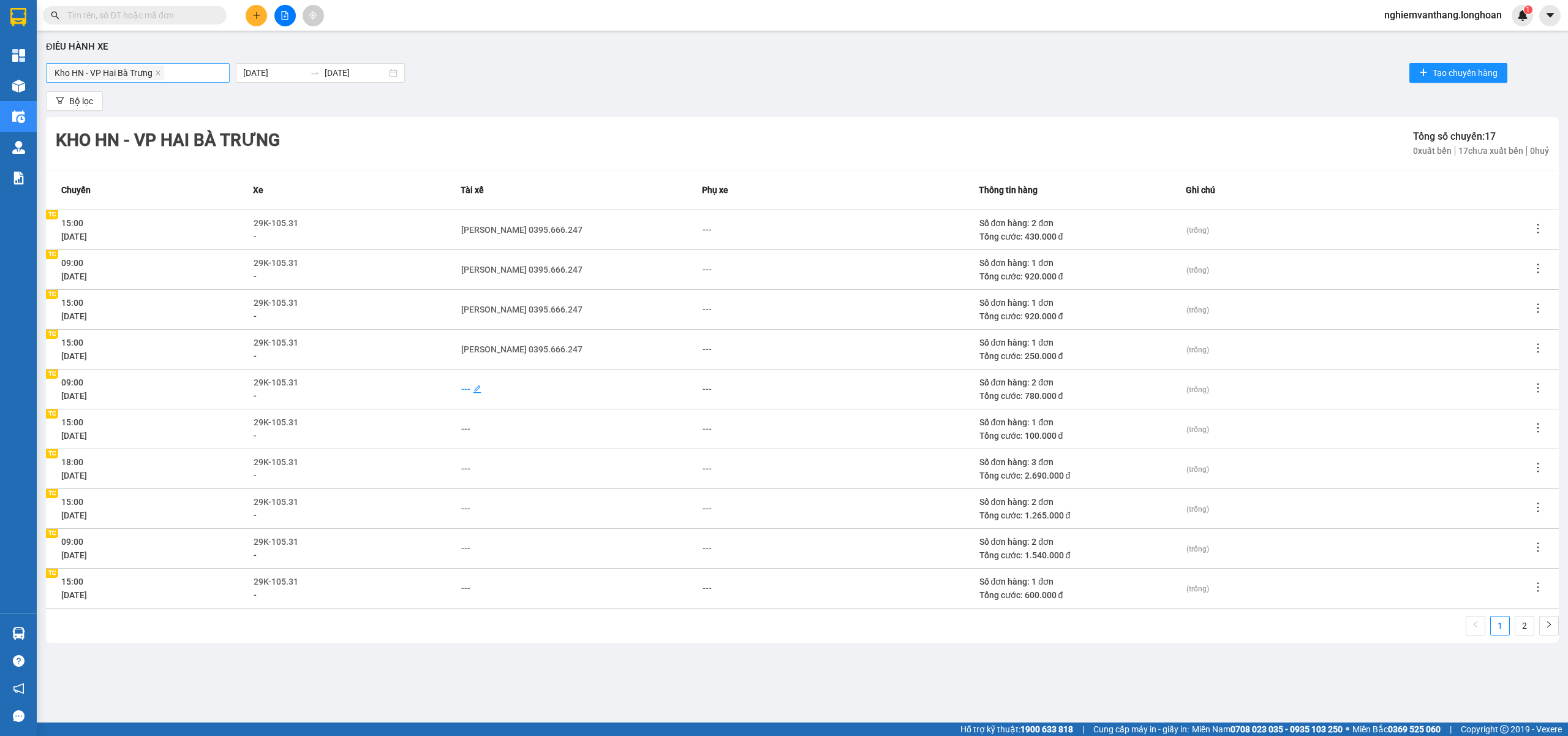
click at [464, 389] on div "---" at bounding box center [466, 389] width 9 height 13
click at [521, 412] on div "Phạm Thế Luân 0395.666.247" at bounding box center [569, 411] width 201 height 13
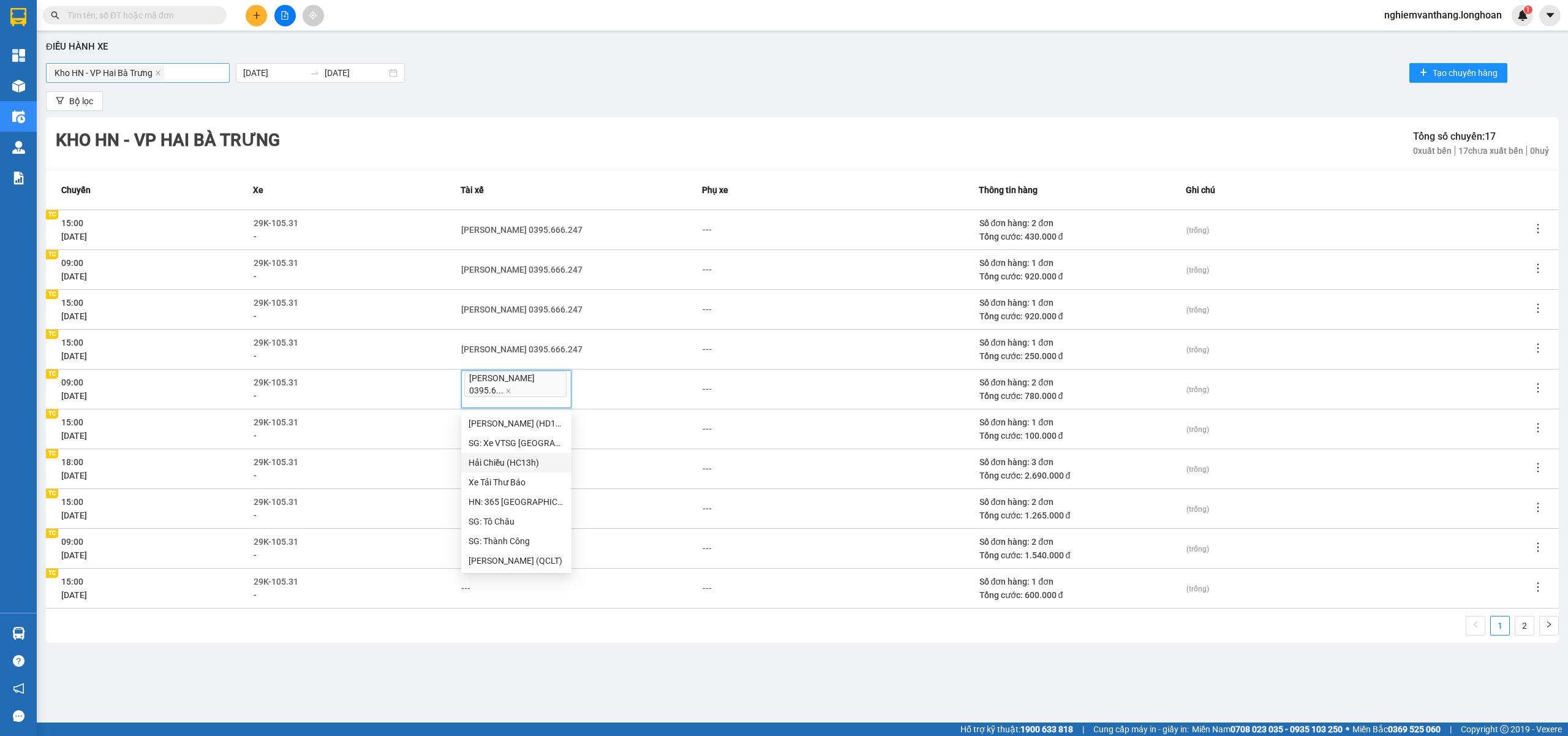
click at [639, 586] on div "---" at bounding box center [581, 588] width 241 height 13
click at [472, 433] on div "---" at bounding box center [581, 428] width 241 height 13
click at [471, 431] on div "---" at bounding box center [466, 428] width 9 height 13
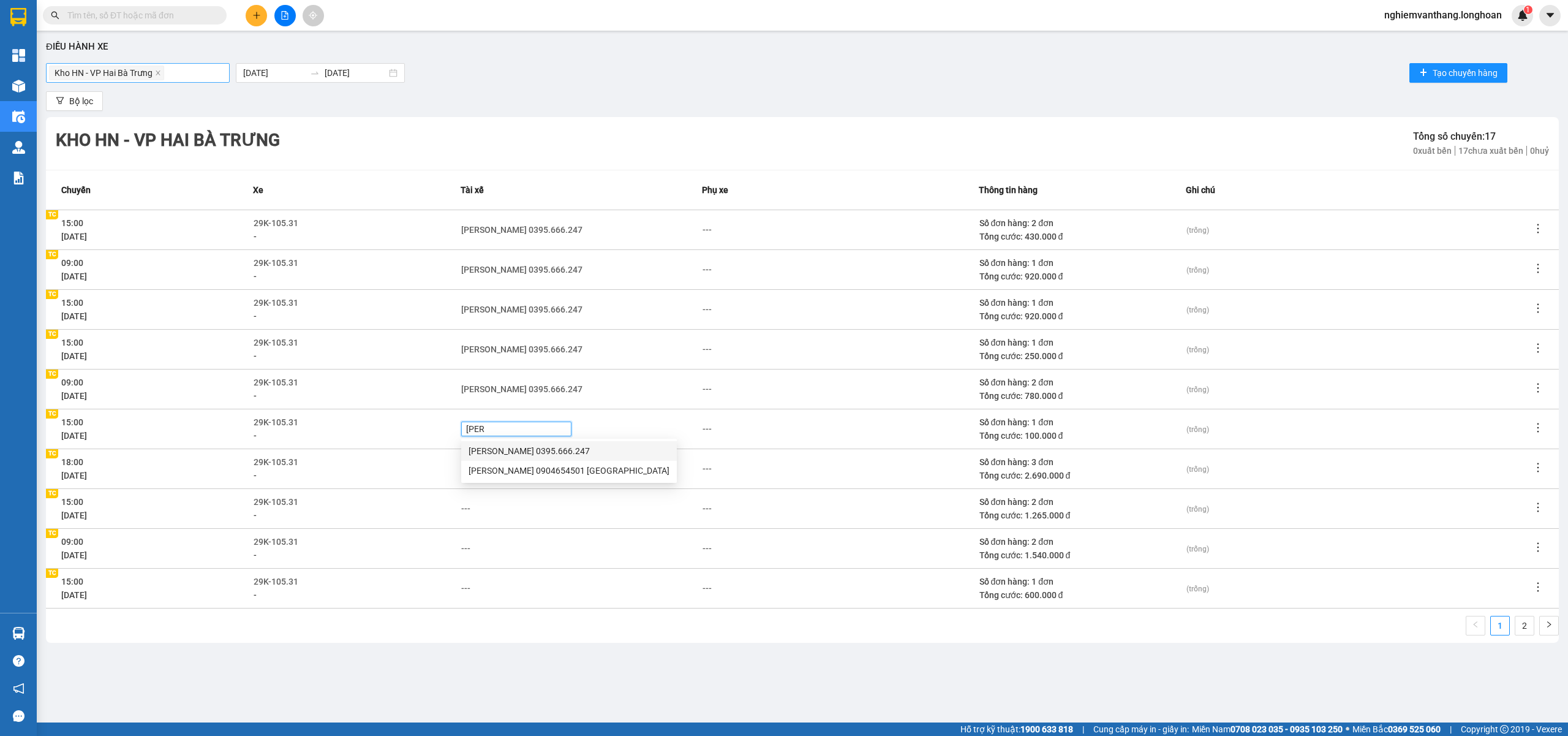
click at [522, 450] on div "Phạm Thế Luân 0395.666.247" at bounding box center [569, 450] width 201 height 13
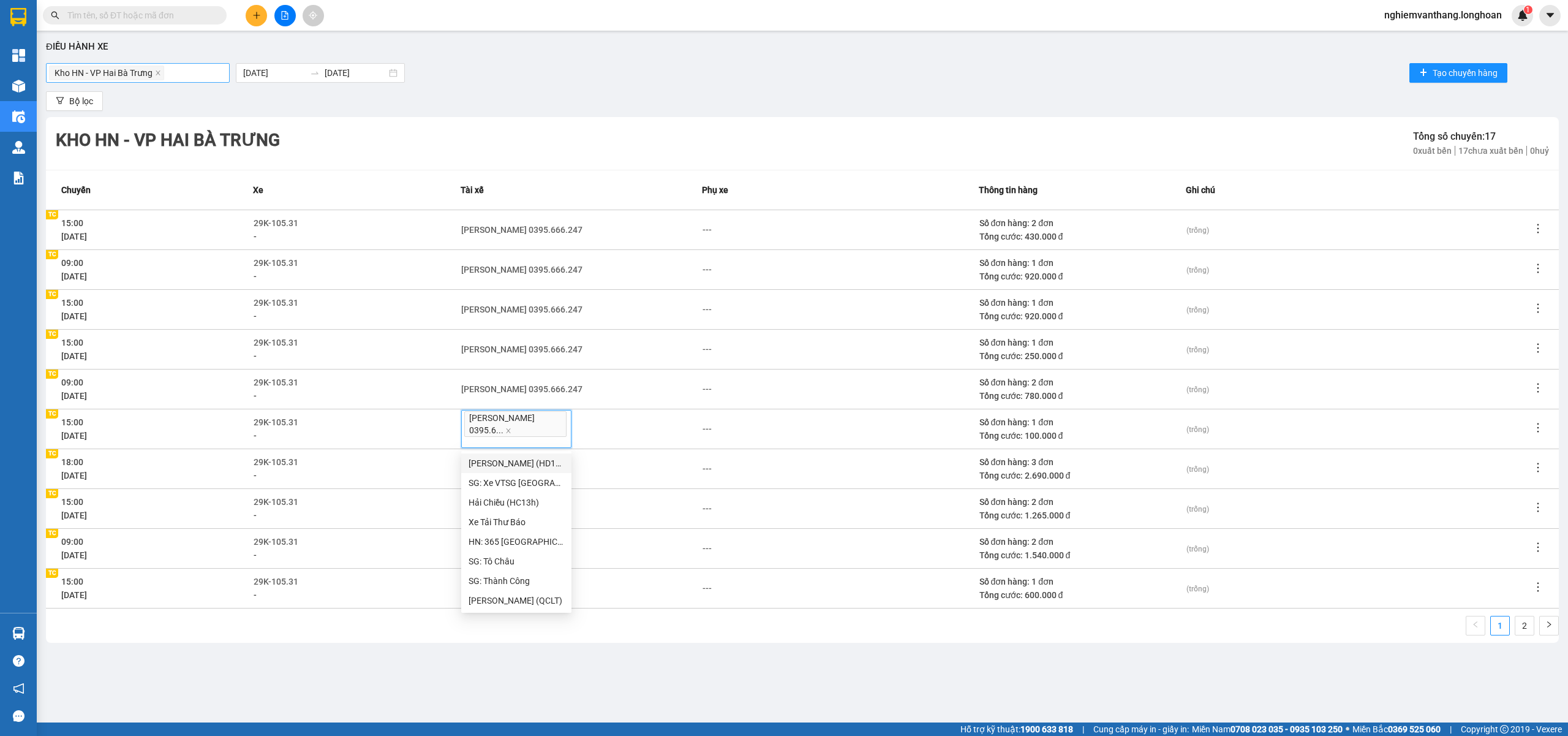
click at [884, 708] on div "Hỗ trợ kỹ thuật: 1900 633 818 | Cung cấp máy in - giấy in: Miền Nam 0708 023 03…" at bounding box center [781, 729] width 1562 height 13
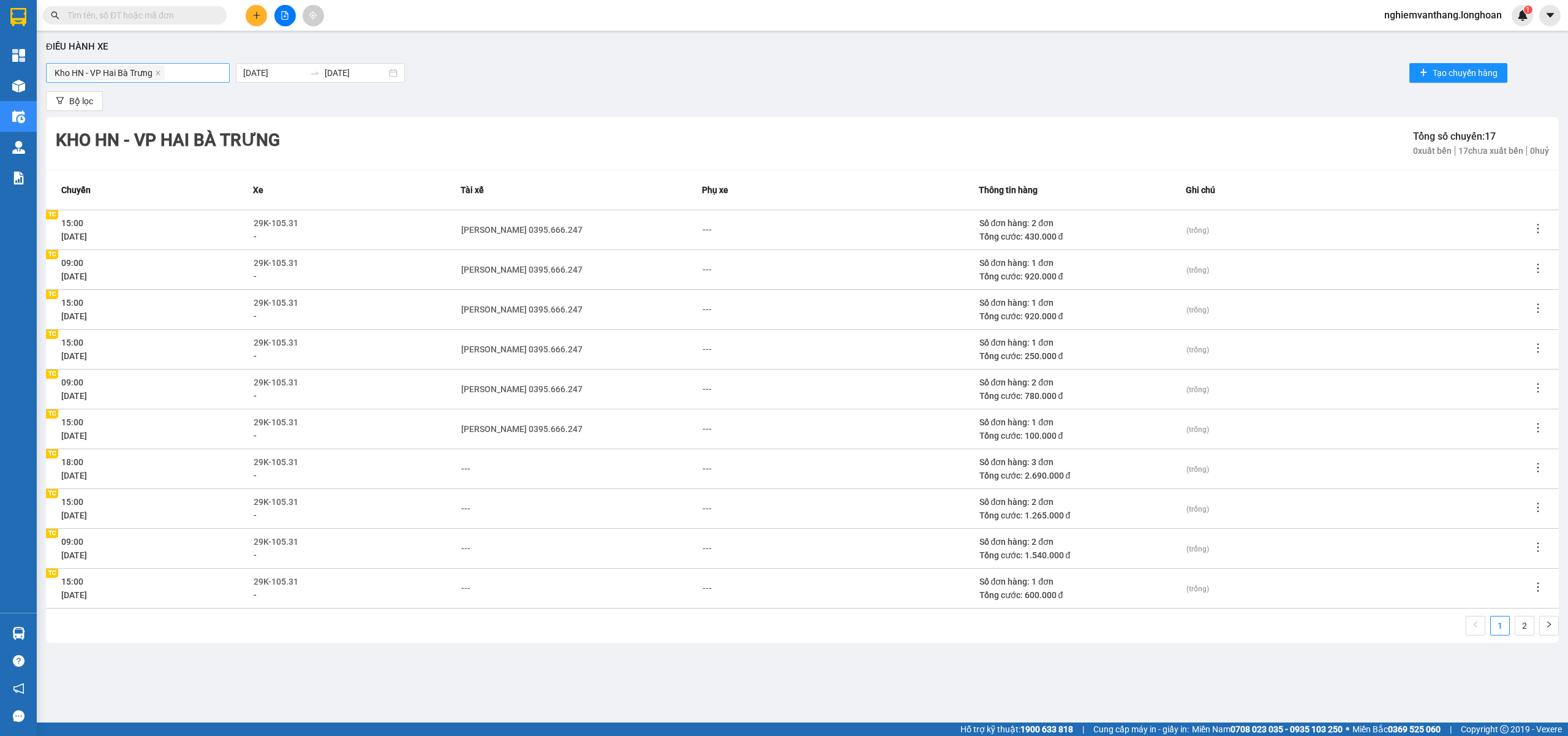
click at [464, 460] on td "---" at bounding box center [581, 469] width 242 height 40
click at [462, 465] on div "---" at bounding box center [466, 469] width 9 height 13
click at [512, 493] on div "Phạm Thế Luân 0395.666.247" at bounding box center [569, 491] width 201 height 13
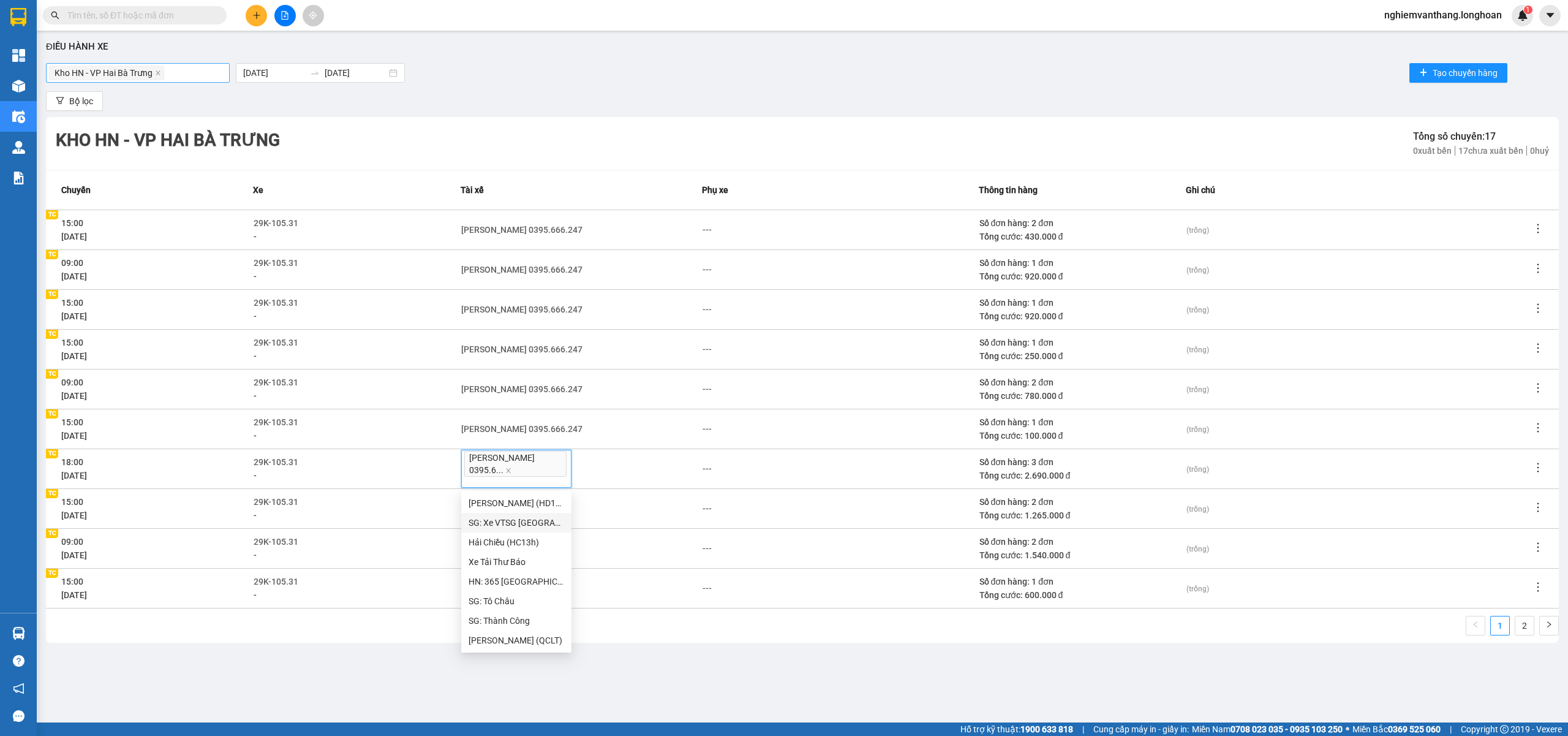
drag, startPoint x: 756, startPoint y: 680, endPoint x: 742, endPoint y: 674, distance: 15.2
click at [756, 680] on main "Điều hành xe Kho HN - VP Hai Bà Trưng 01/07/2025 31/07/2025 Tạo chuyến hàng Bộ …" at bounding box center [784, 361] width 1568 height 723
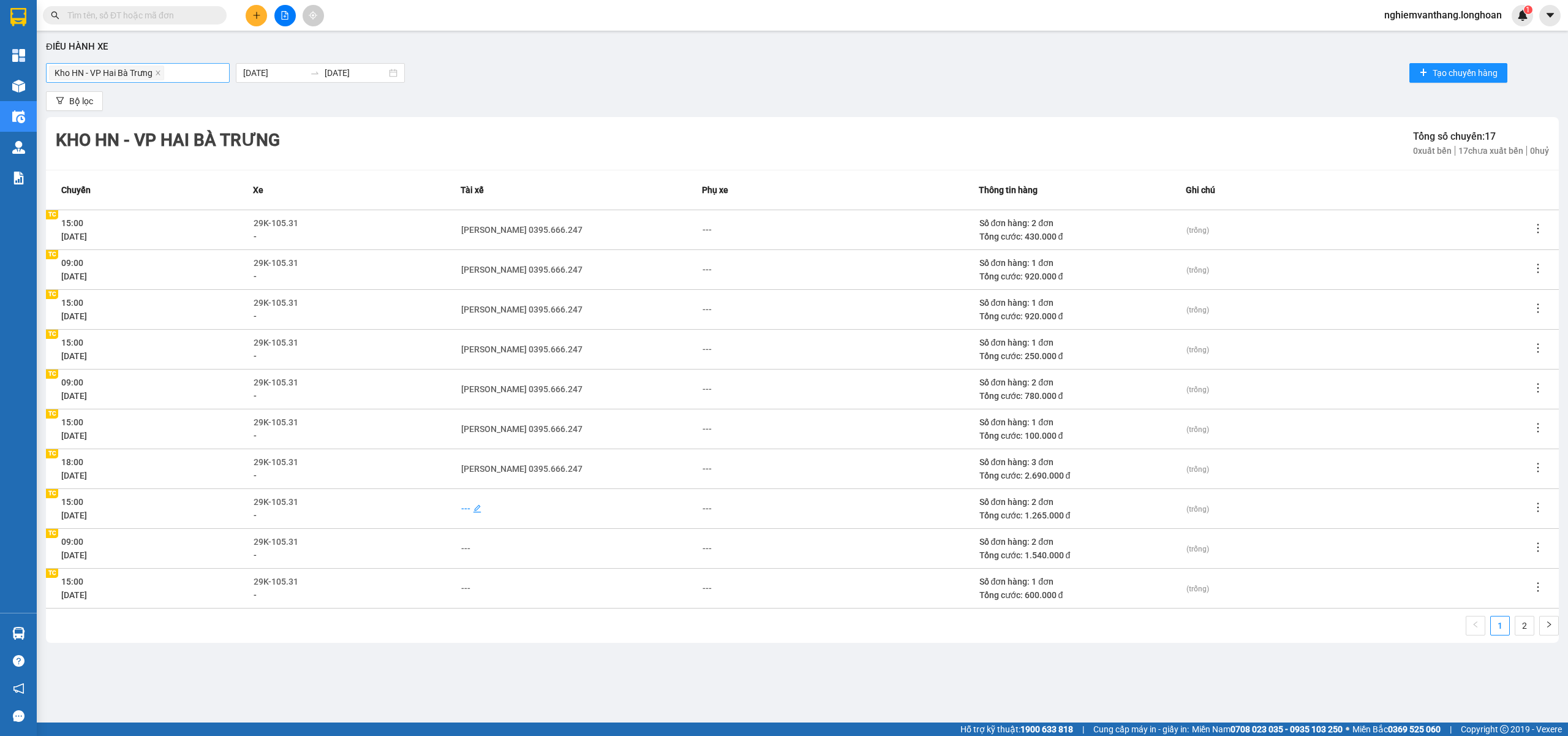
click at [461, 503] on div "---" at bounding box center [466, 508] width 9 height 13
click at [523, 525] on div "Phạm Thế Luân 0395.666.247" at bounding box center [569, 530] width 201 height 13
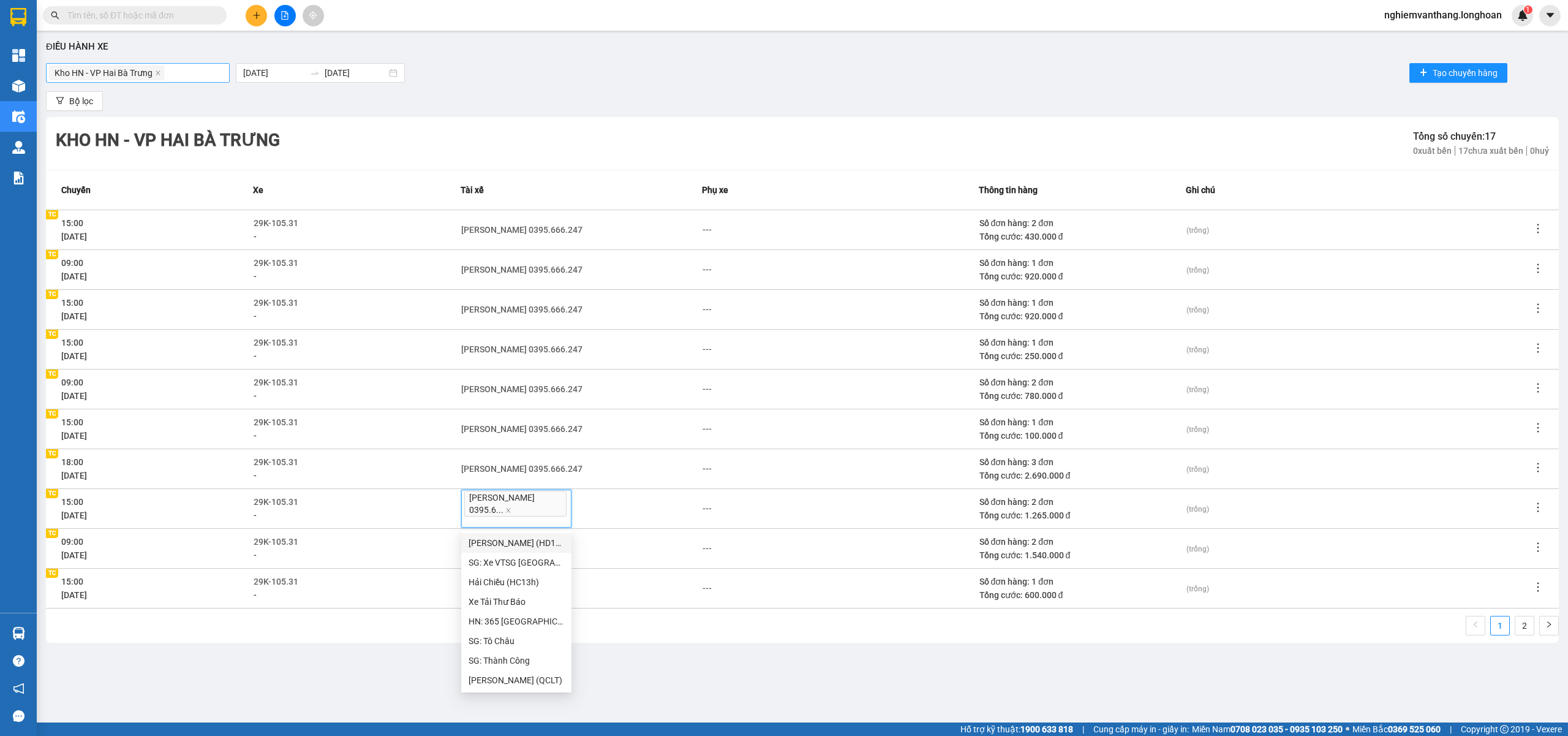
click at [826, 679] on main "Điều hành xe Kho HN - VP Hai Bà Trưng 01/07/2025 31/07/2025 Tạo chuyến hàng Bộ …" at bounding box center [784, 361] width 1568 height 723
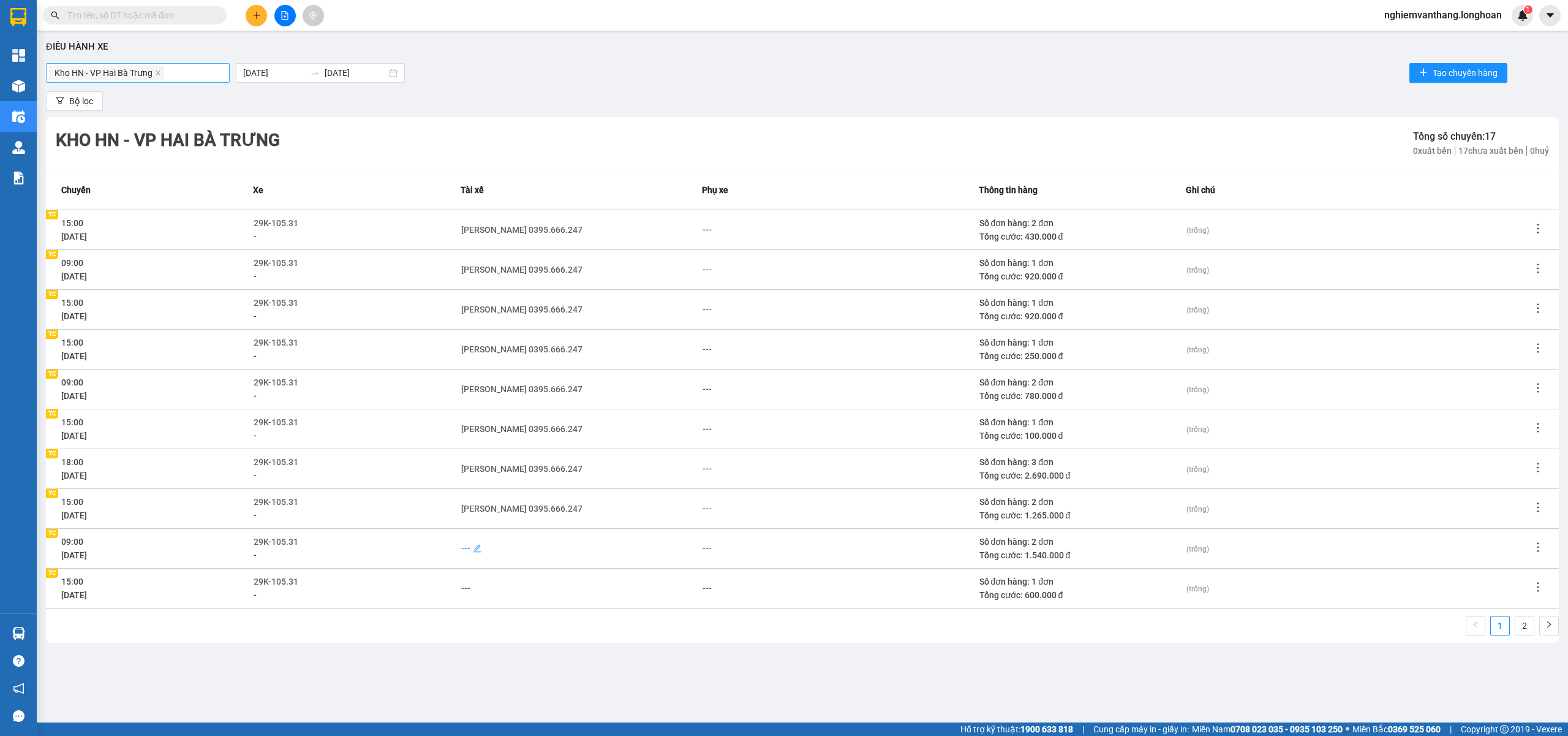
click at [463, 544] on div "---" at bounding box center [466, 548] width 9 height 13
drag, startPoint x: 554, startPoint y: 574, endPoint x: 564, endPoint y: 570, distance: 10.8
click at [554, 574] on div "Phạm Thế Luân 0395.666.247" at bounding box center [569, 570] width 201 height 13
click at [730, 623] on div "1 2" at bounding box center [802, 629] width 1513 height 27
click at [474, 584] on icon "edit" at bounding box center [477, 588] width 9 height 9
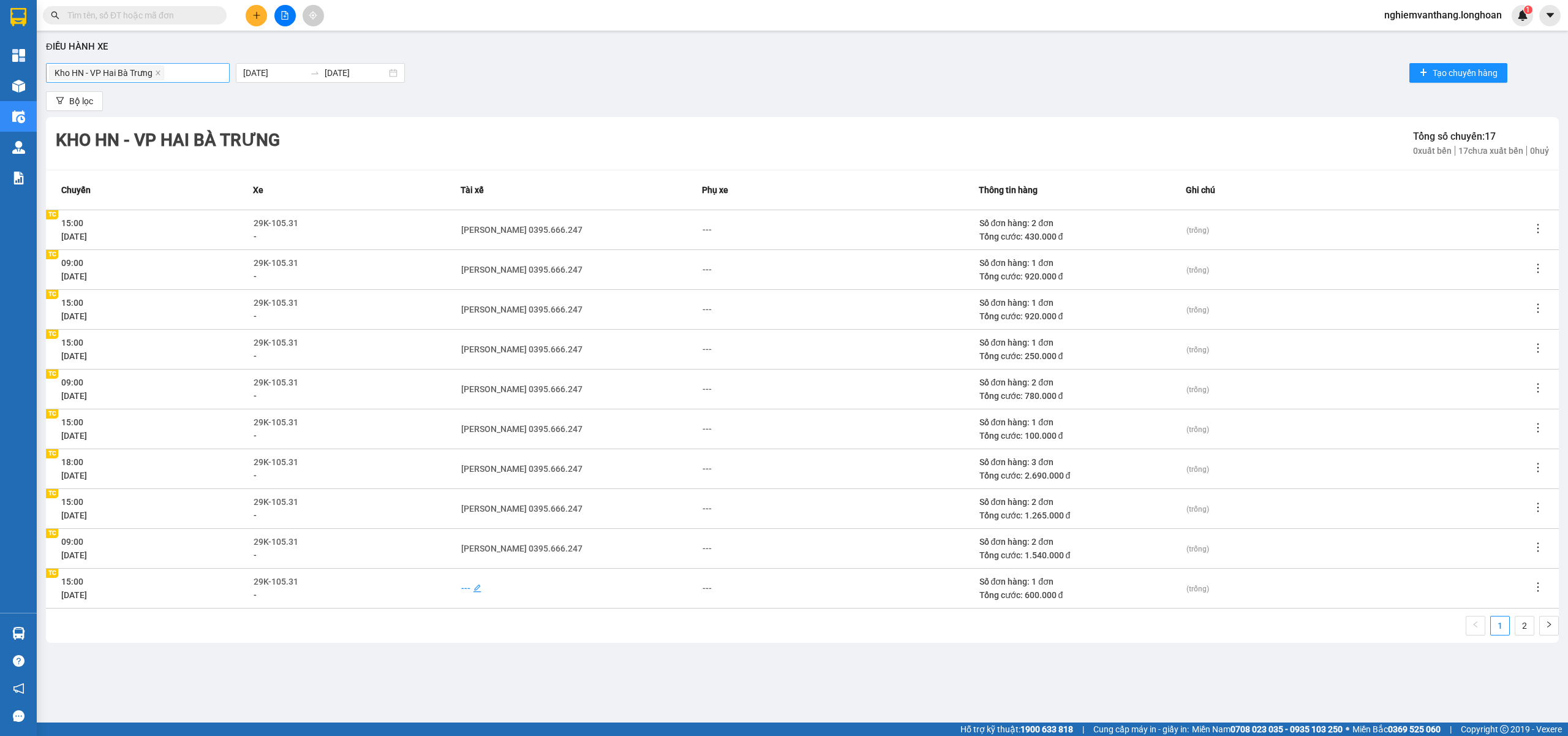
click at [468, 586] on div "---" at bounding box center [466, 588] width 9 height 13
drag, startPoint x: 513, startPoint y: 606, endPoint x: 604, endPoint y: 626, distance: 93.2
click at [513, 606] on div "Phạm Thế Luân 0395.666.247" at bounding box center [569, 610] width 201 height 13
click at [939, 679] on main "Điều hành xe Kho HN - VP Hai Bà Trưng 01/07/2025 31/07/2025 Tạo chuyến hàng Bộ …" at bounding box center [784, 361] width 1568 height 723
click at [284, 12] on icon "file-add" at bounding box center [285, 15] width 9 height 9
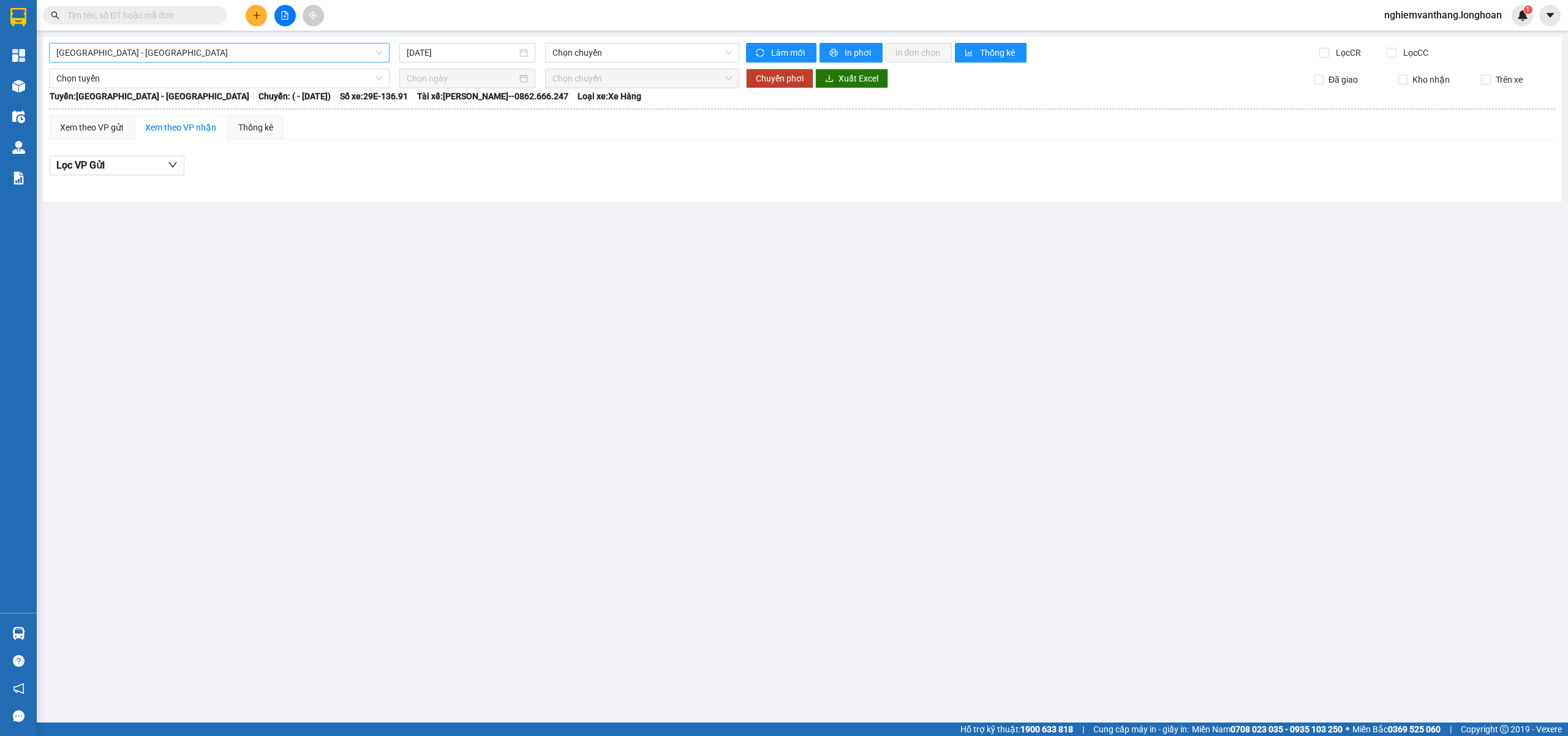
click at [194, 47] on span "[GEOGRAPHIC_DATA] - [GEOGRAPHIC_DATA]" at bounding box center [219, 52] width 326 height 18
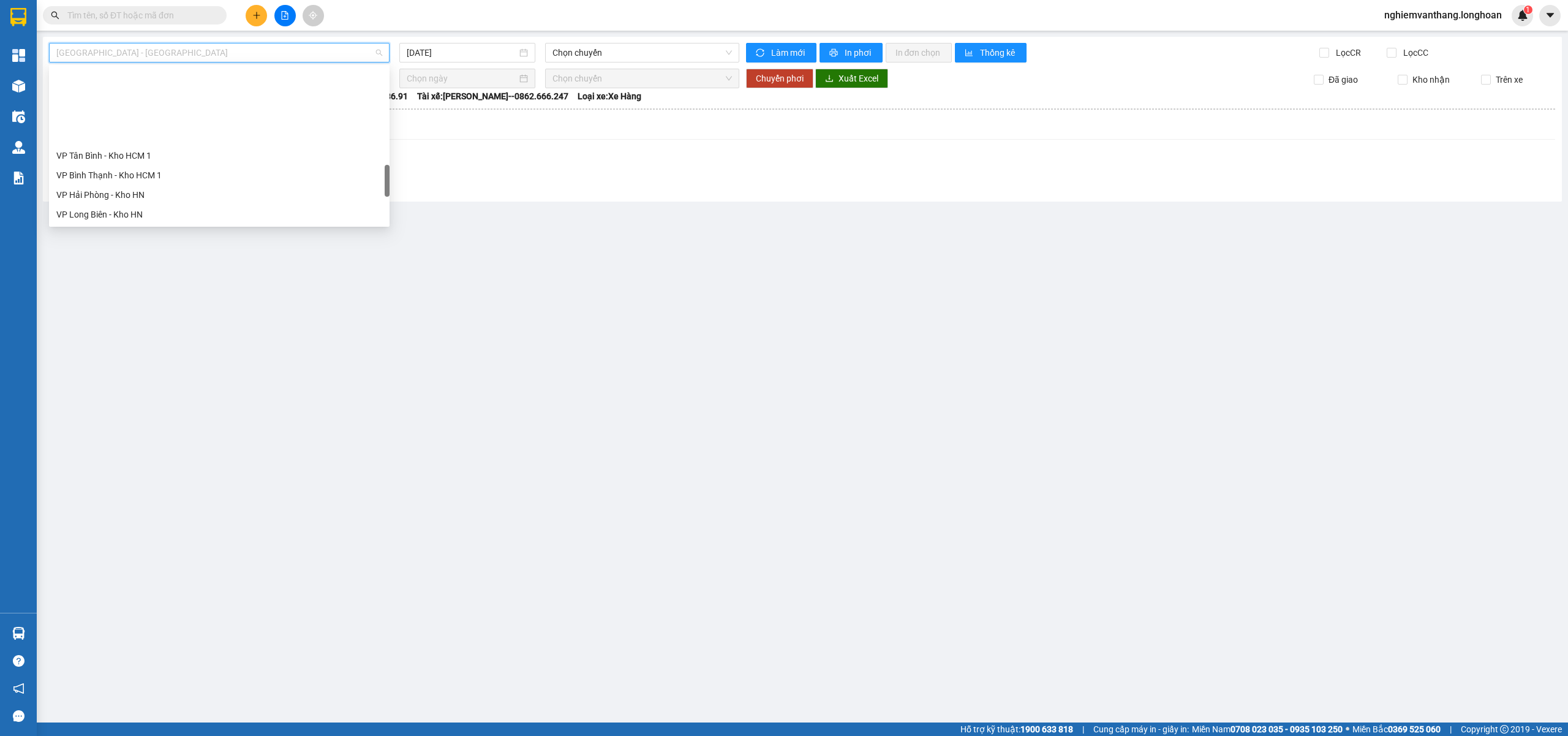
scroll to position [804, 0]
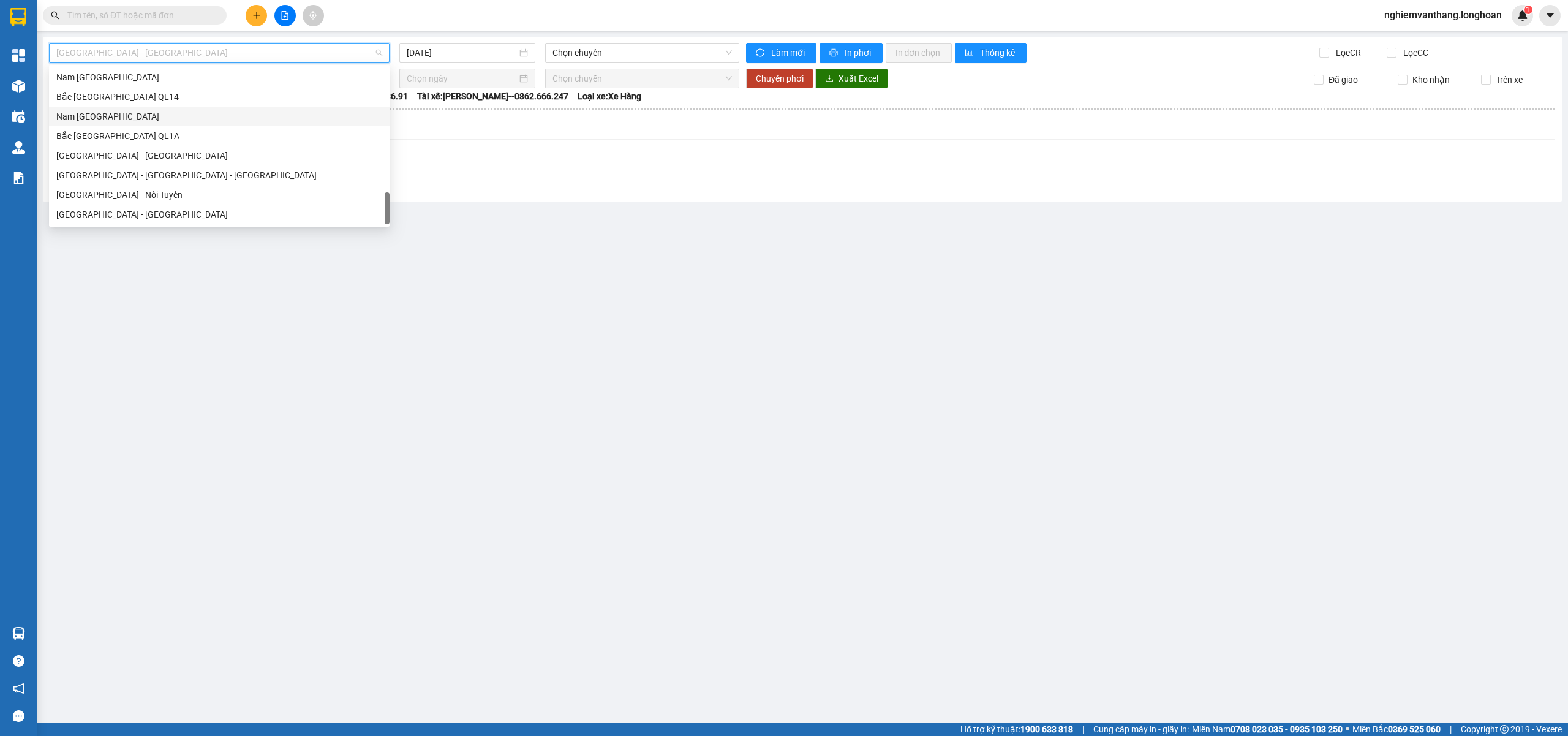
click at [142, 112] on div "Nam Trung Bắc QL1A" at bounding box center [219, 116] width 326 height 13
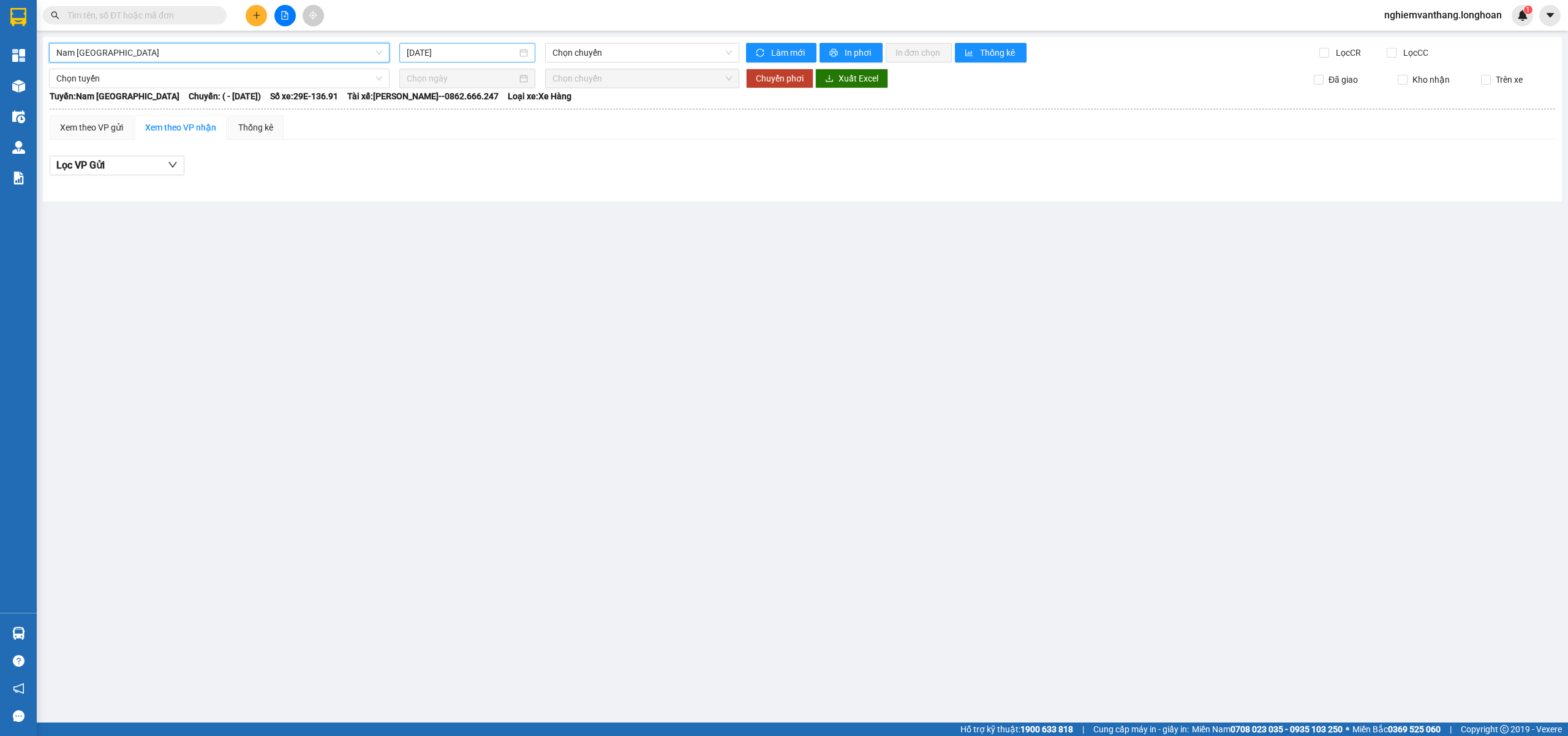
click at [451, 55] on input "[DATE]" at bounding box center [461, 52] width 110 height 13
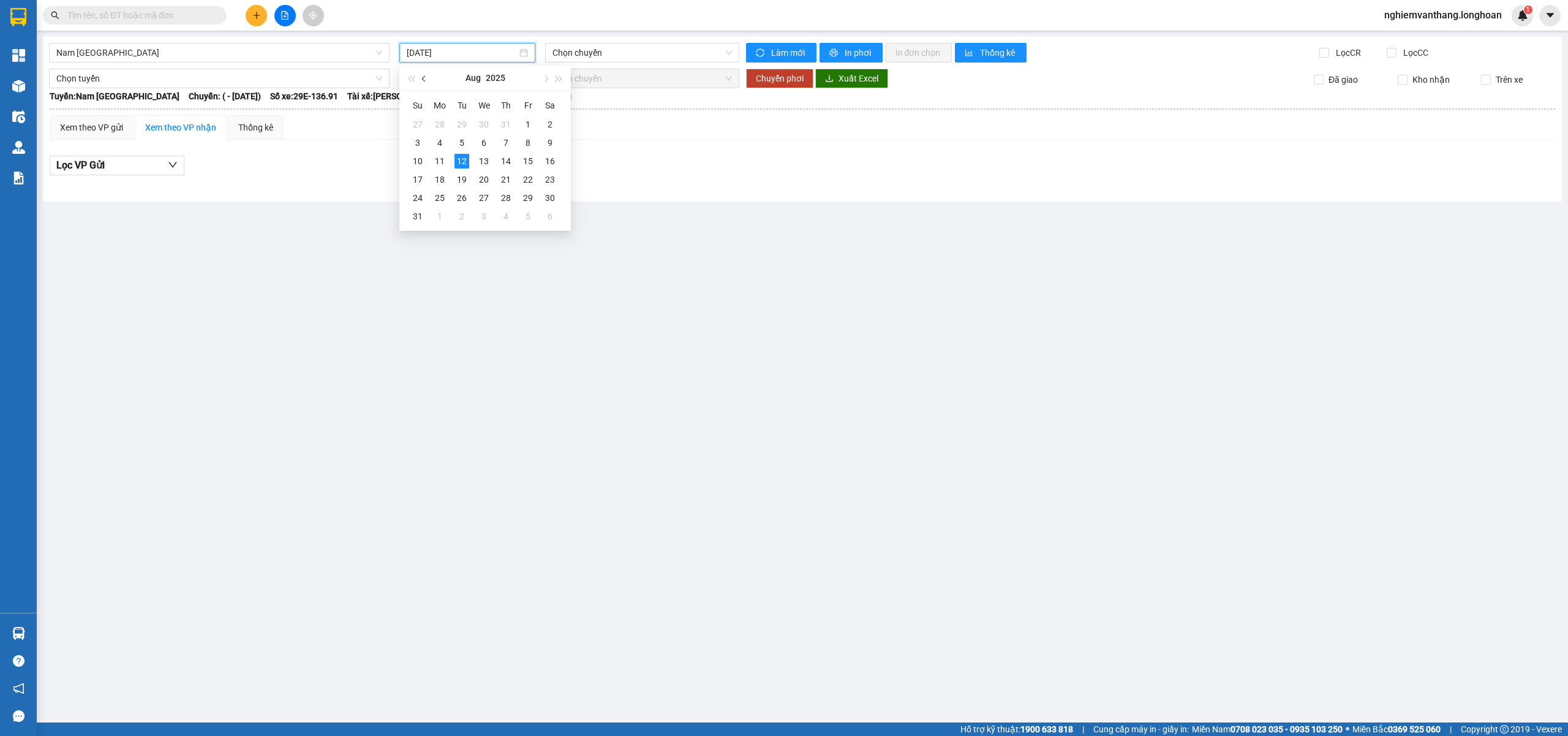
click at [427, 78] on span "button" at bounding box center [425, 79] width 6 height 6
click at [547, 143] on div "12" at bounding box center [550, 142] width 15 height 15
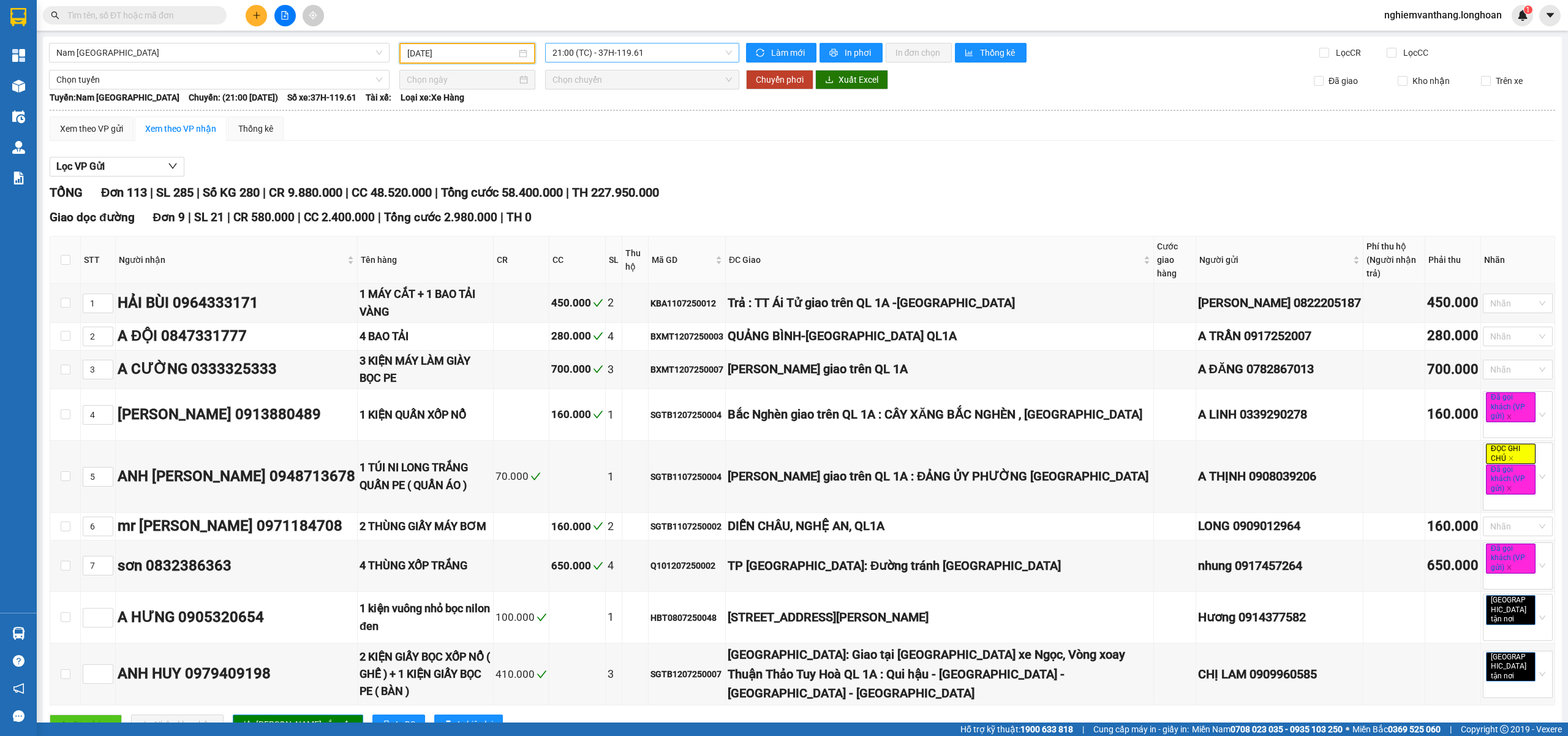
drag, startPoint x: 691, startPoint y: 55, endPoint x: 675, endPoint y: 78, distance: 28.0
click at [691, 54] on span "21:00 (TC) - 37H-119.61" at bounding box center [642, 52] width 180 height 18
click at [615, 123] on div "23:00 (TC) - 29E-368.35" at bounding box center [596, 116] width 96 height 13
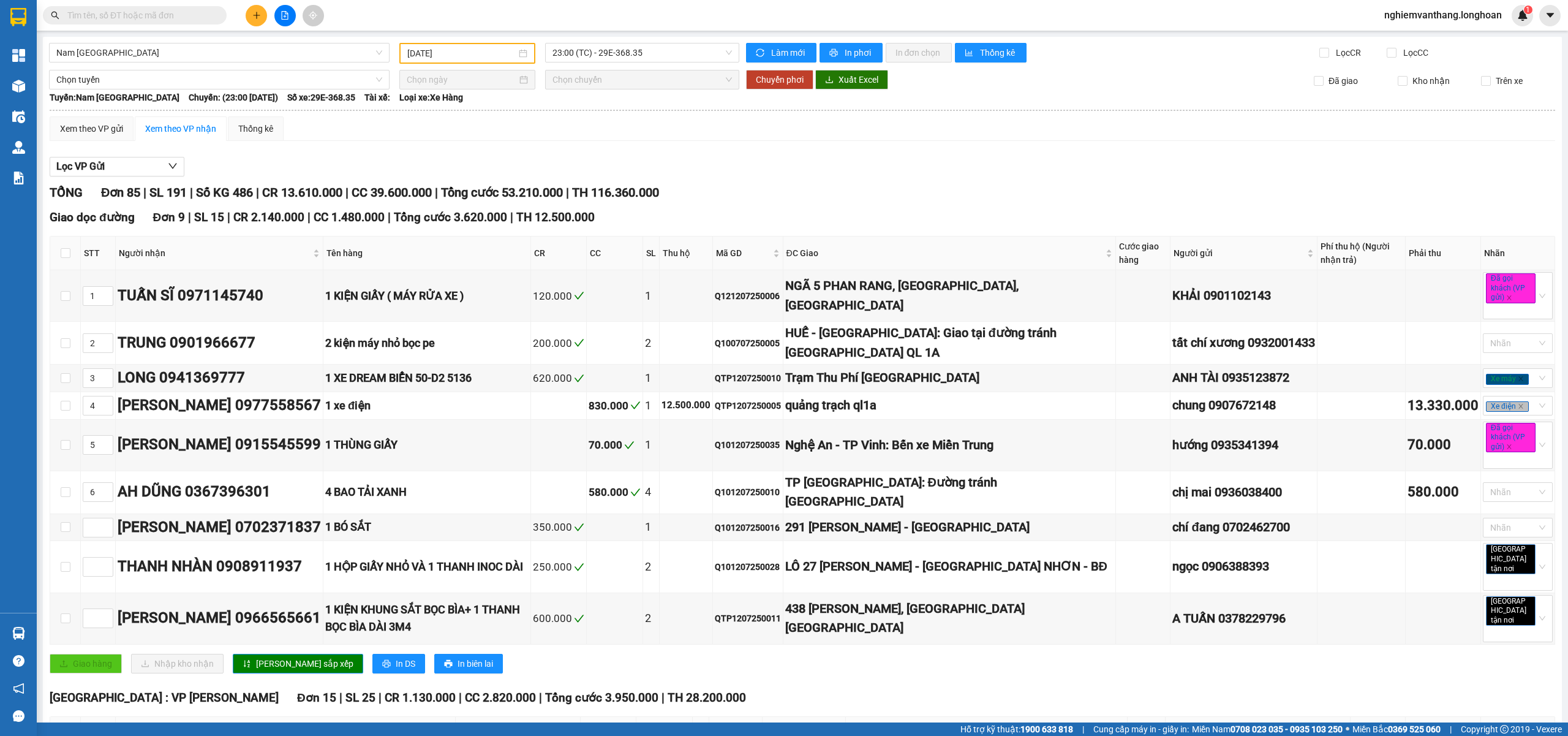
click at [446, 52] on input "12/07/2025" at bounding box center [462, 53] width 109 height 13
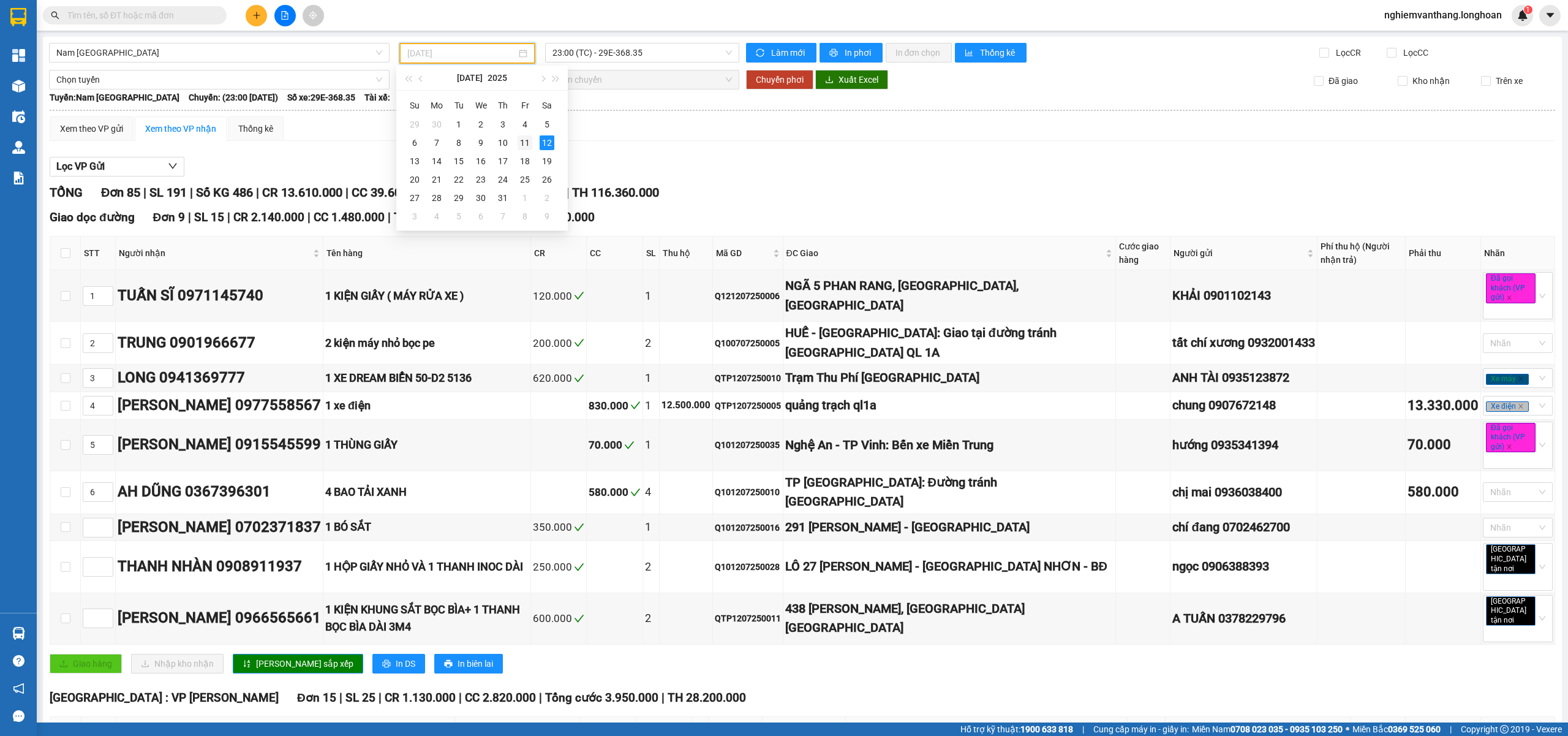
click at [525, 141] on div "11" at bounding box center [525, 142] width 15 height 15
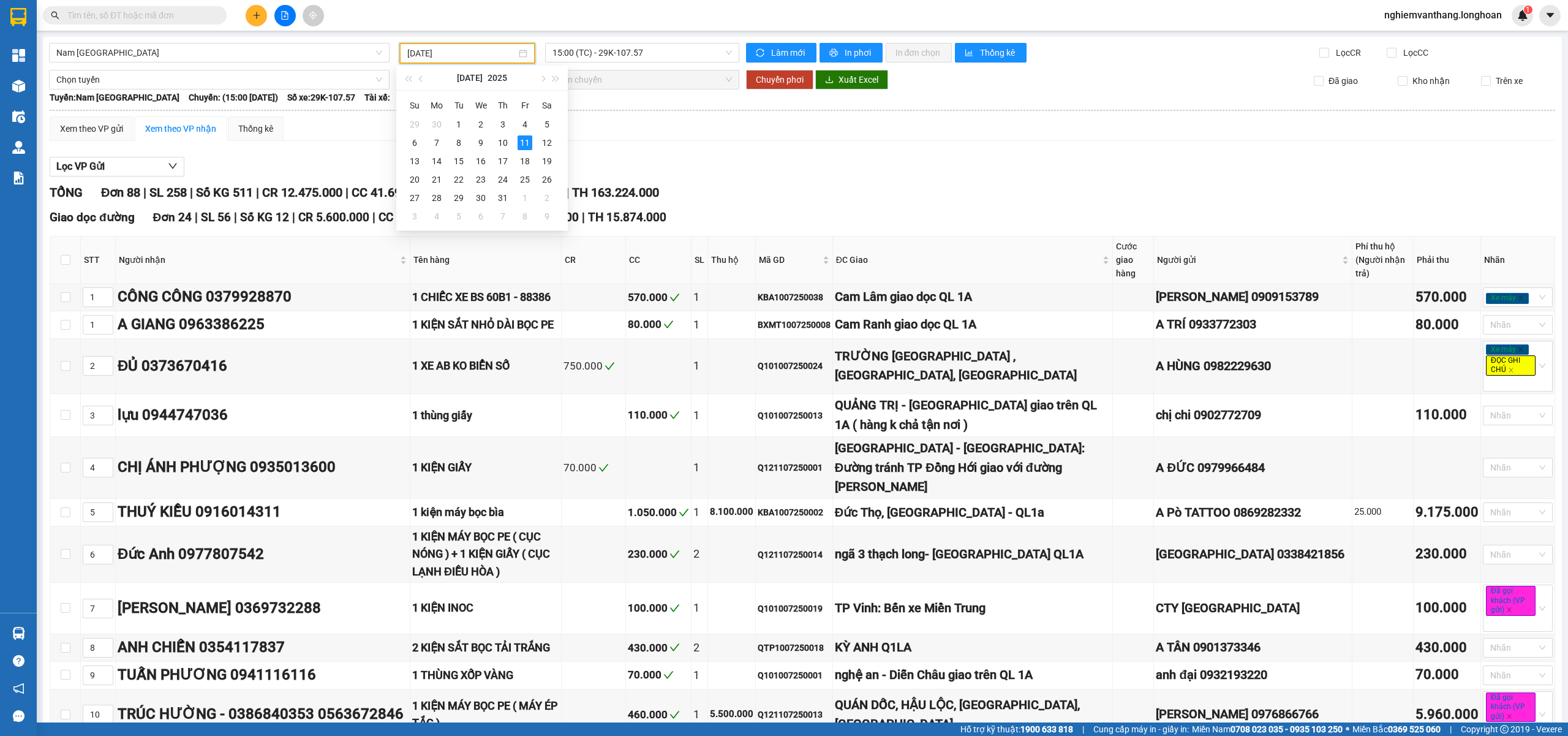
click at [644, 50] on span "15:00 (TC) - 29K-107.57" at bounding box center [642, 52] width 180 height 18
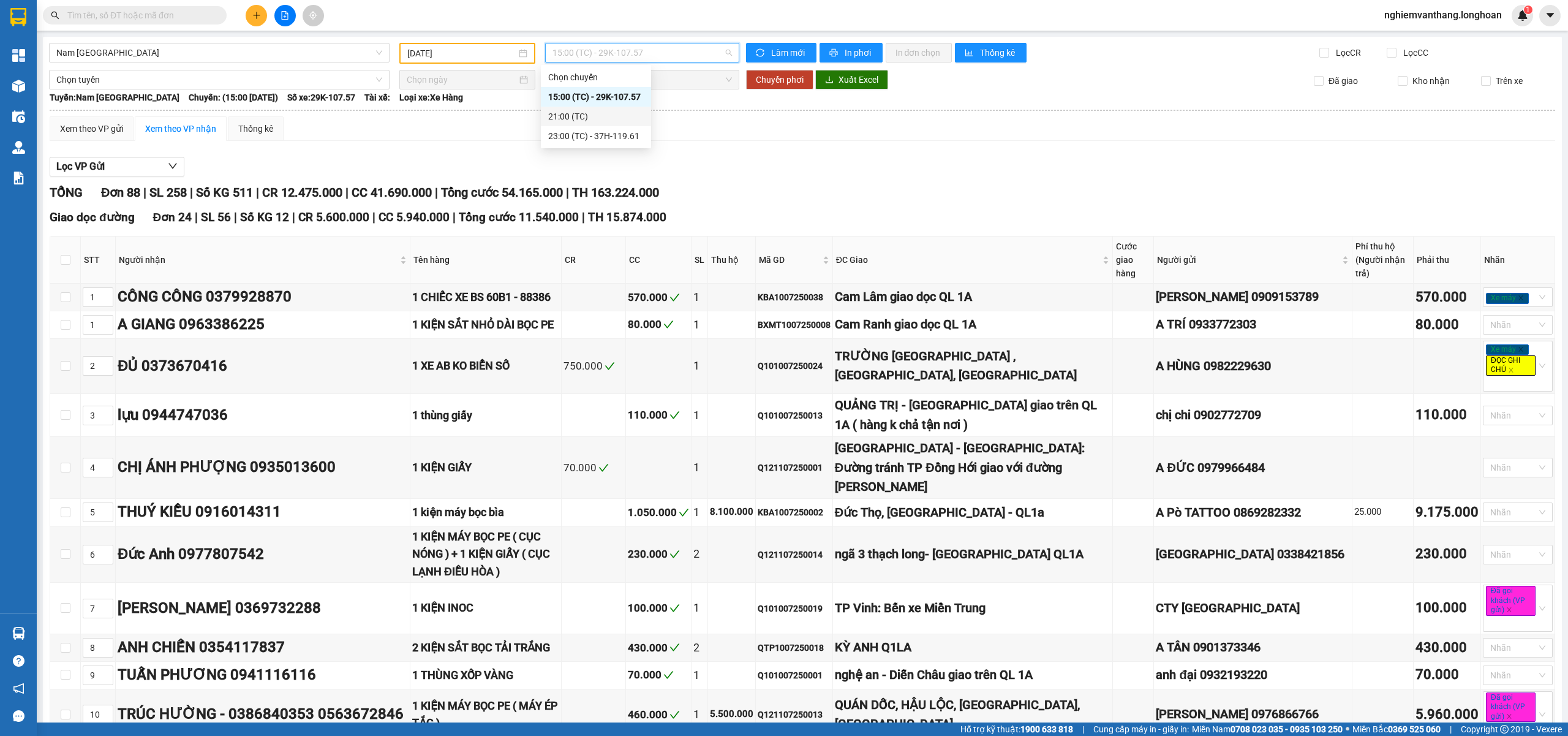
click at [601, 135] on div "23:00 (TC) - 37H-119.61" at bounding box center [596, 135] width 96 height 13
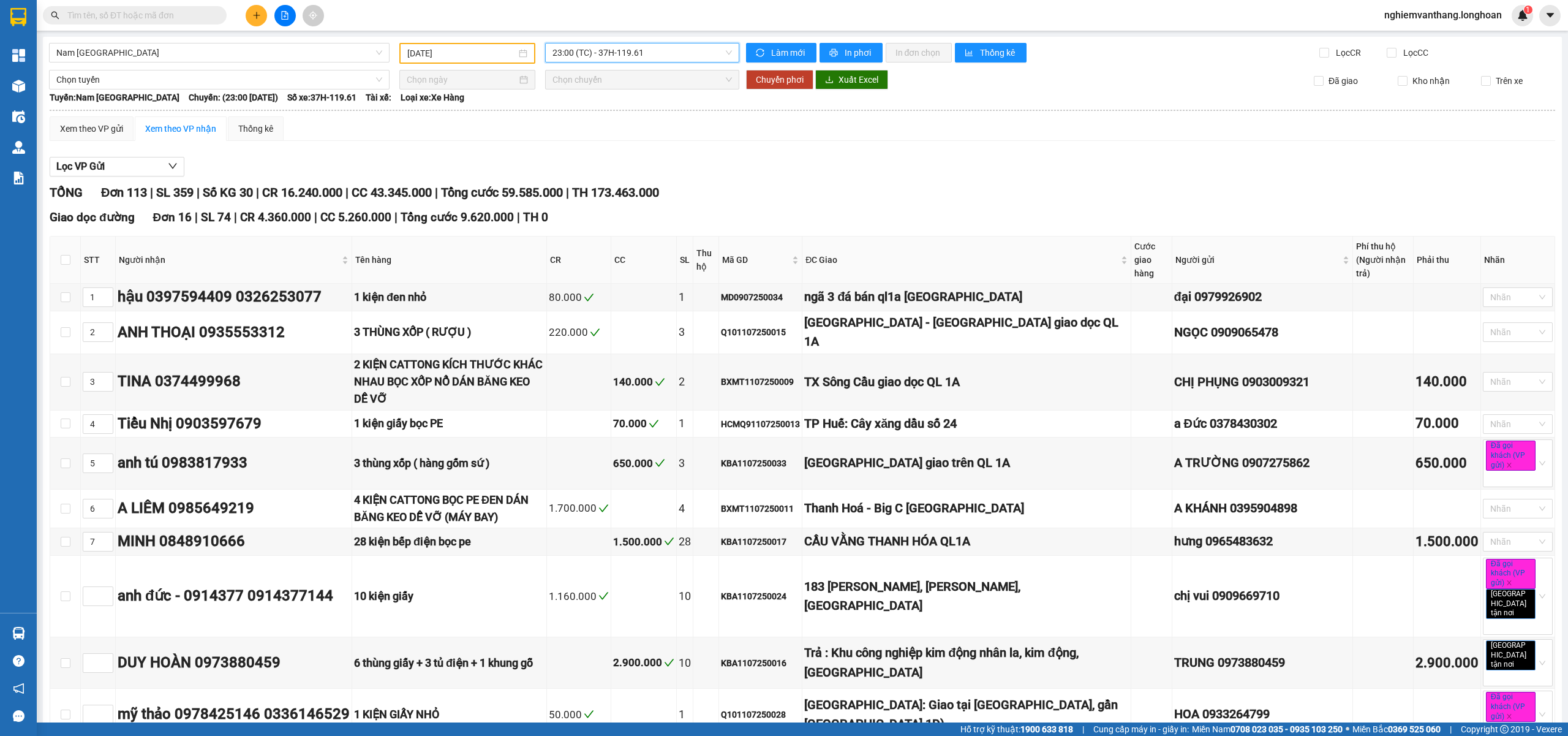
click at [494, 47] on input "11/07/2025" at bounding box center [462, 53] width 109 height 13
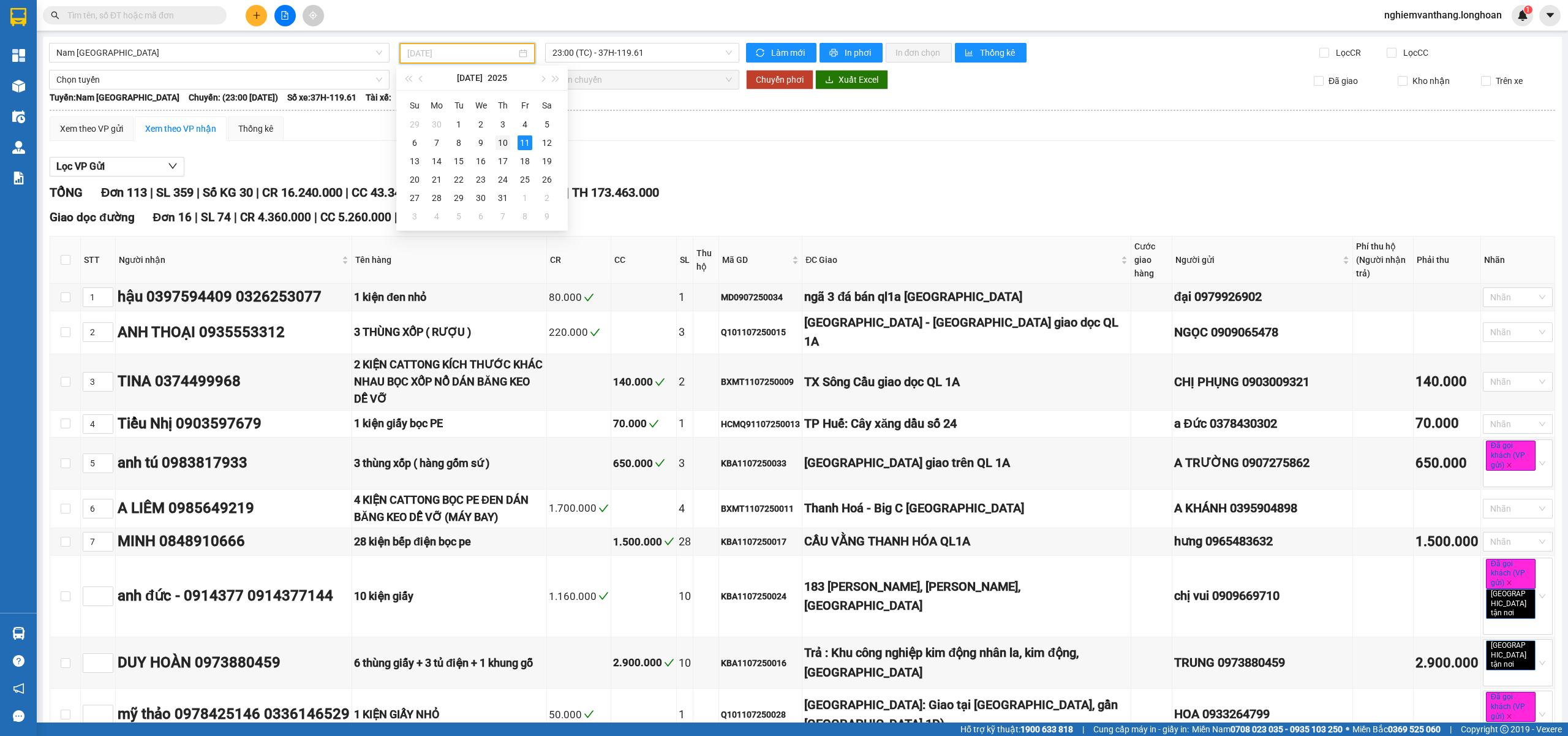
click at [501, 145] on div "10" at bounding box center [502, 142] width 15 height 15
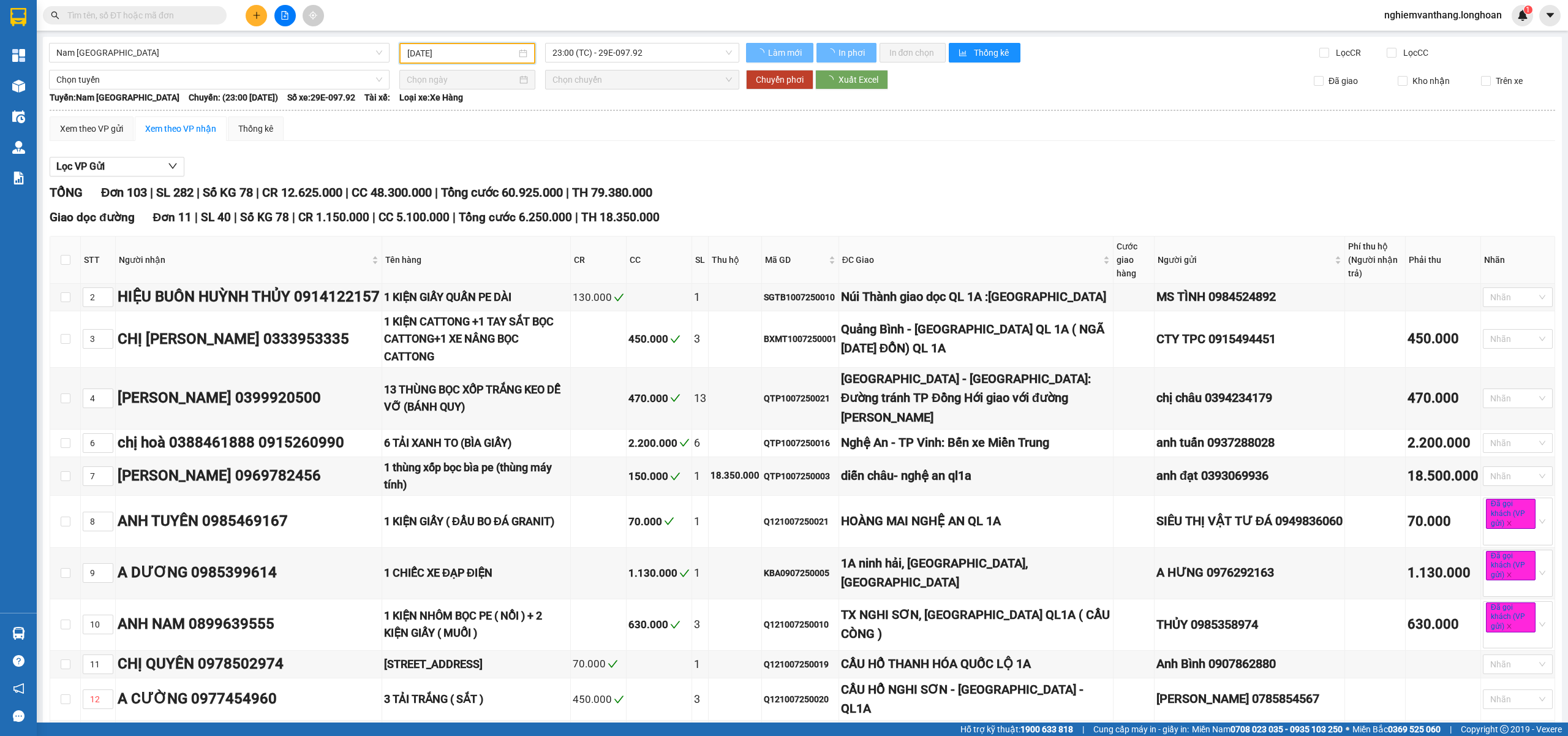
click at [652, 47] on span "23:00 (TC) - 29E-097.92" at bounding box center [642, 52] width 180 height 18
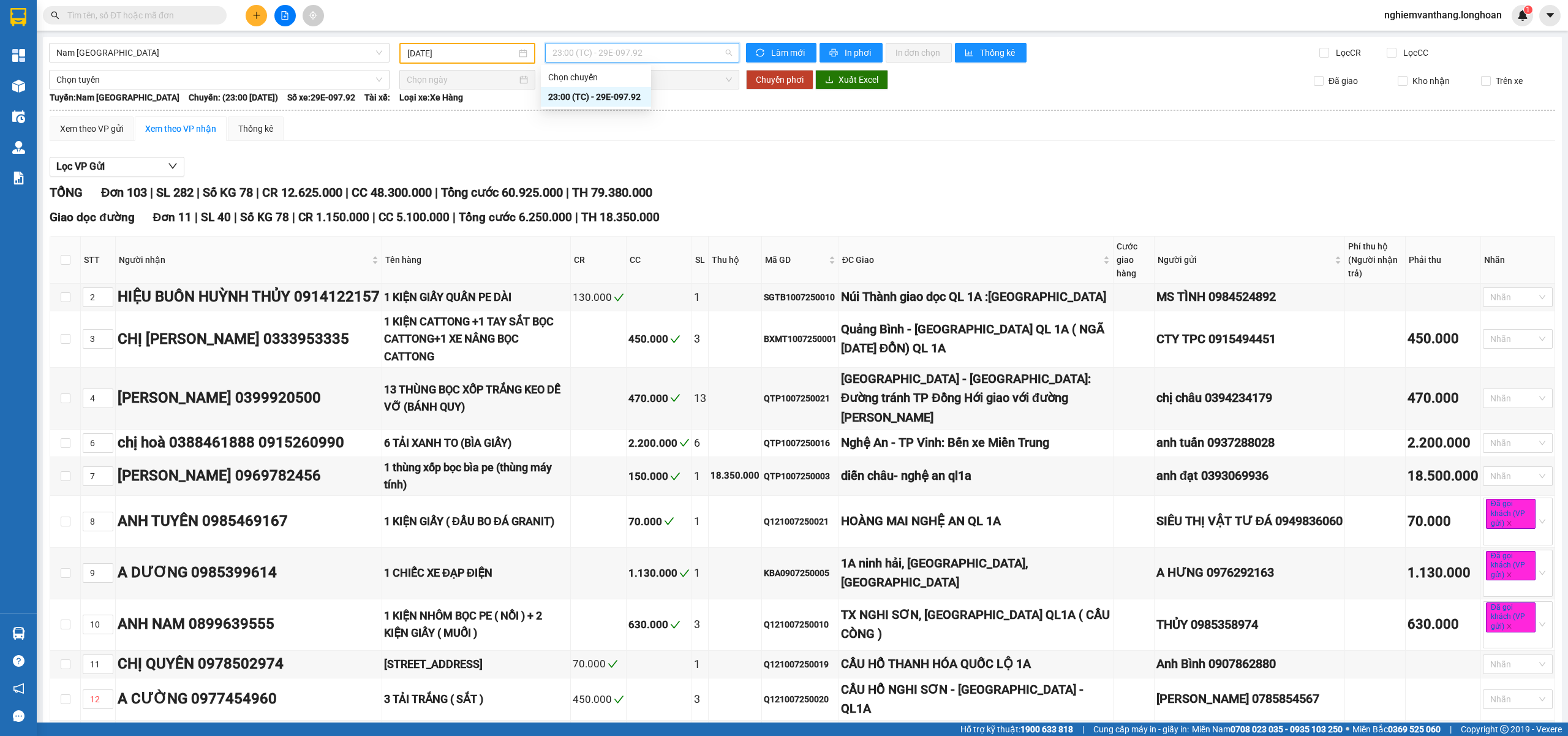
click at [652, 49] on span "23:00 (TC) - 29E-097.92" at bounding box center [642, 52] width 180 height 18
click at [479, 47] on input "10/07/2025" at bounding box center [462, 53] width 109 height 13
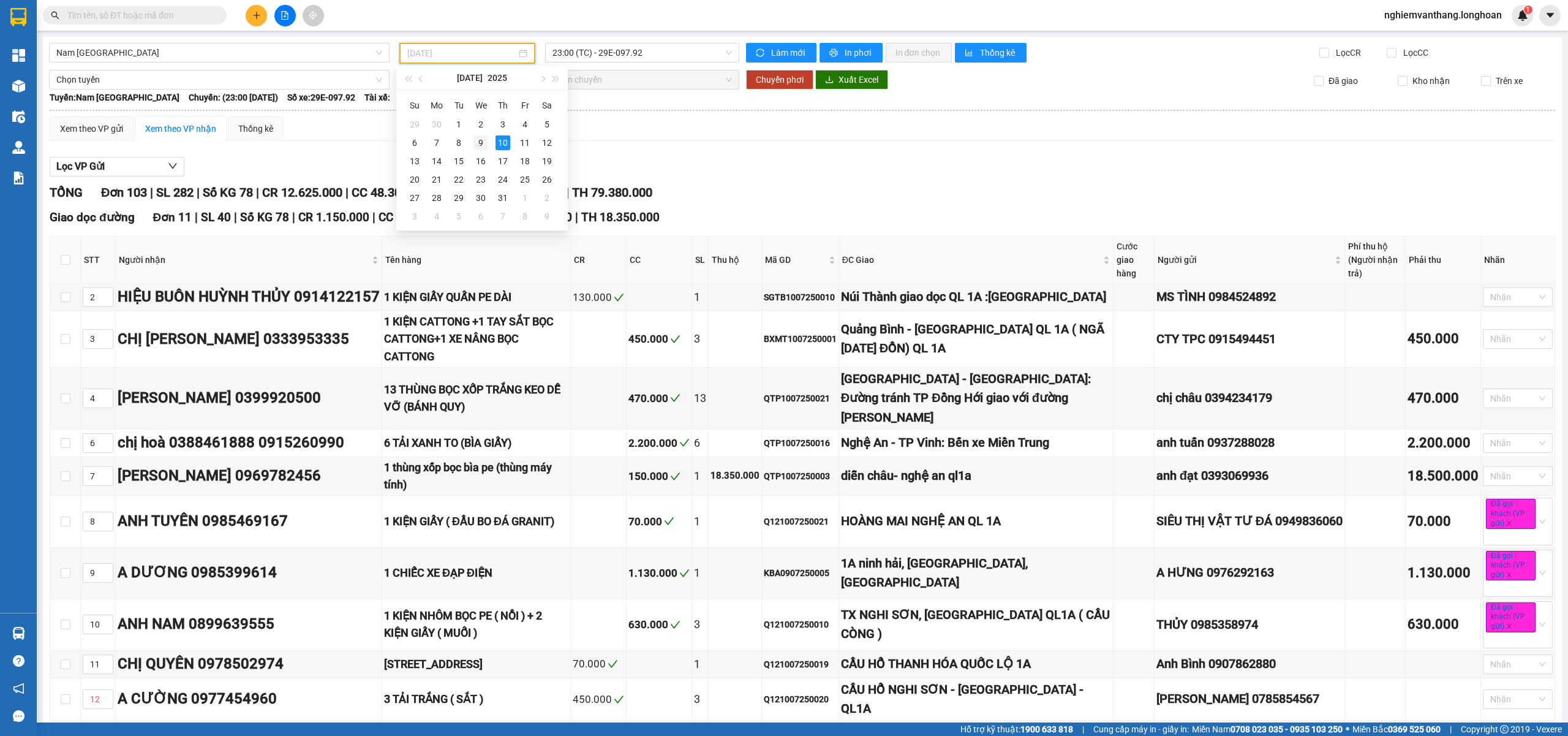
click at [482, 141] on div "9" at bounding box center [480, 142] width 15 height 15
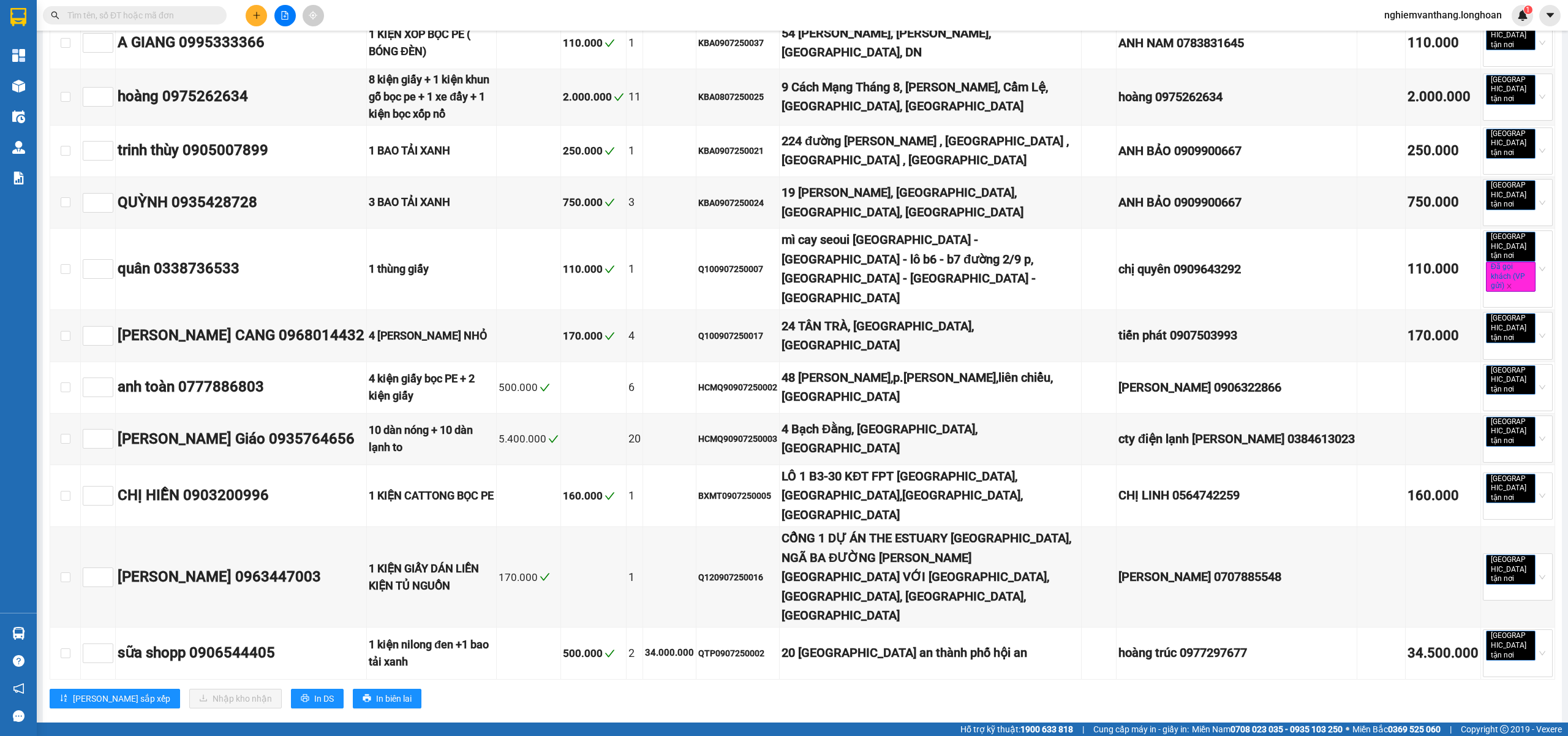
scroll to position [5070, 0]
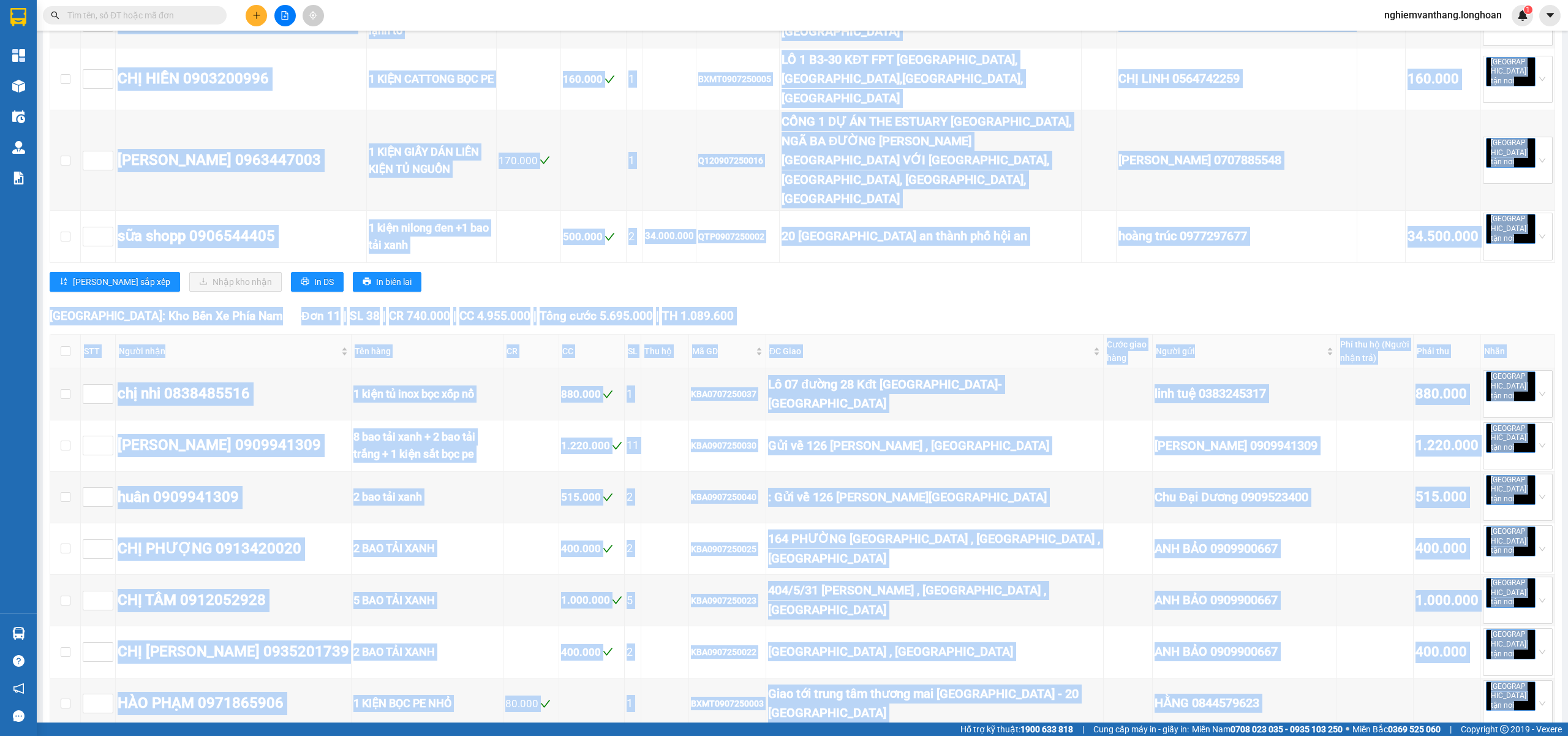
drag, startPoint x: 178, startPoint y: 386, endPoint x: 64, endPoint y: 388, distance: 114.0
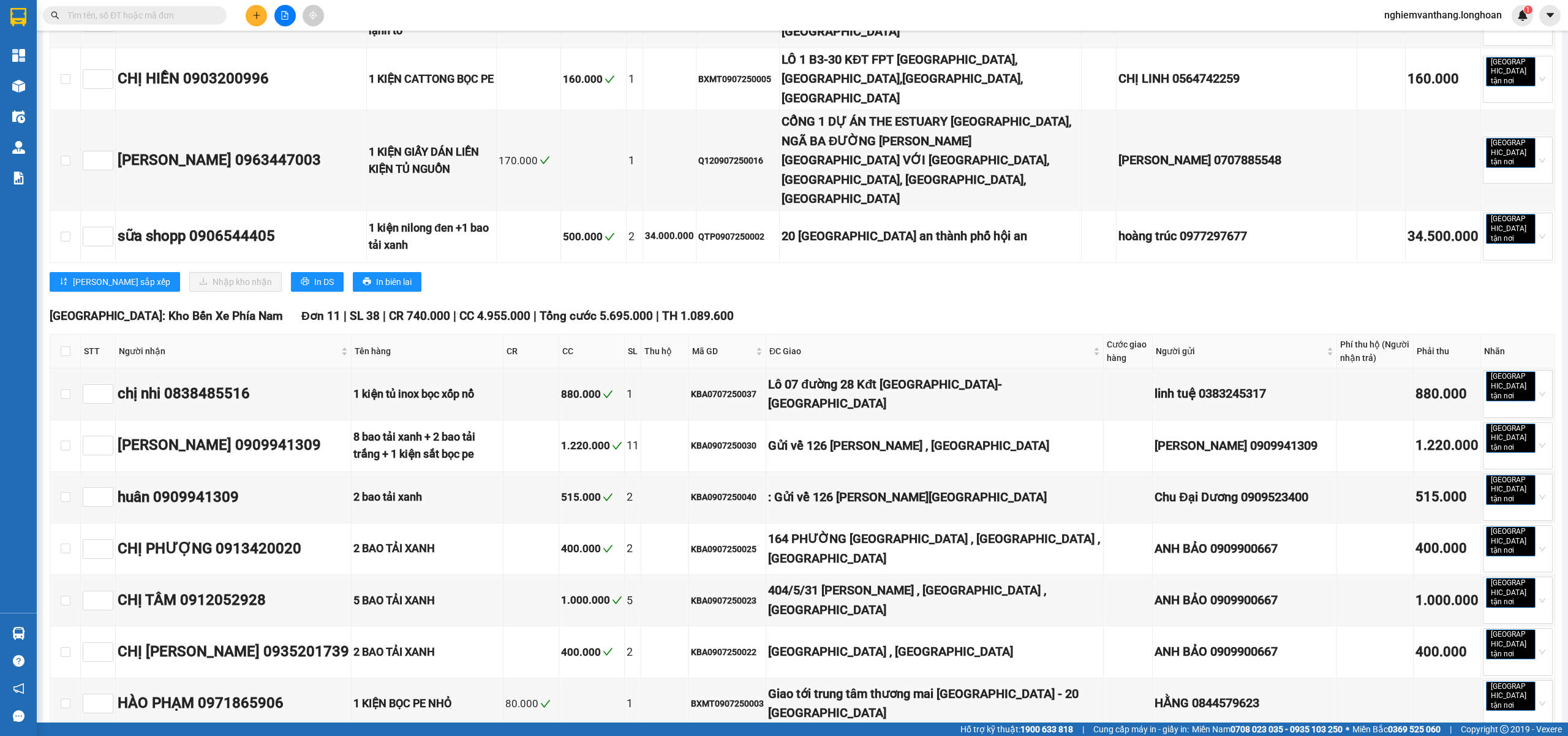
copy span "Hà Nội: VP Hai Bà Trưng"
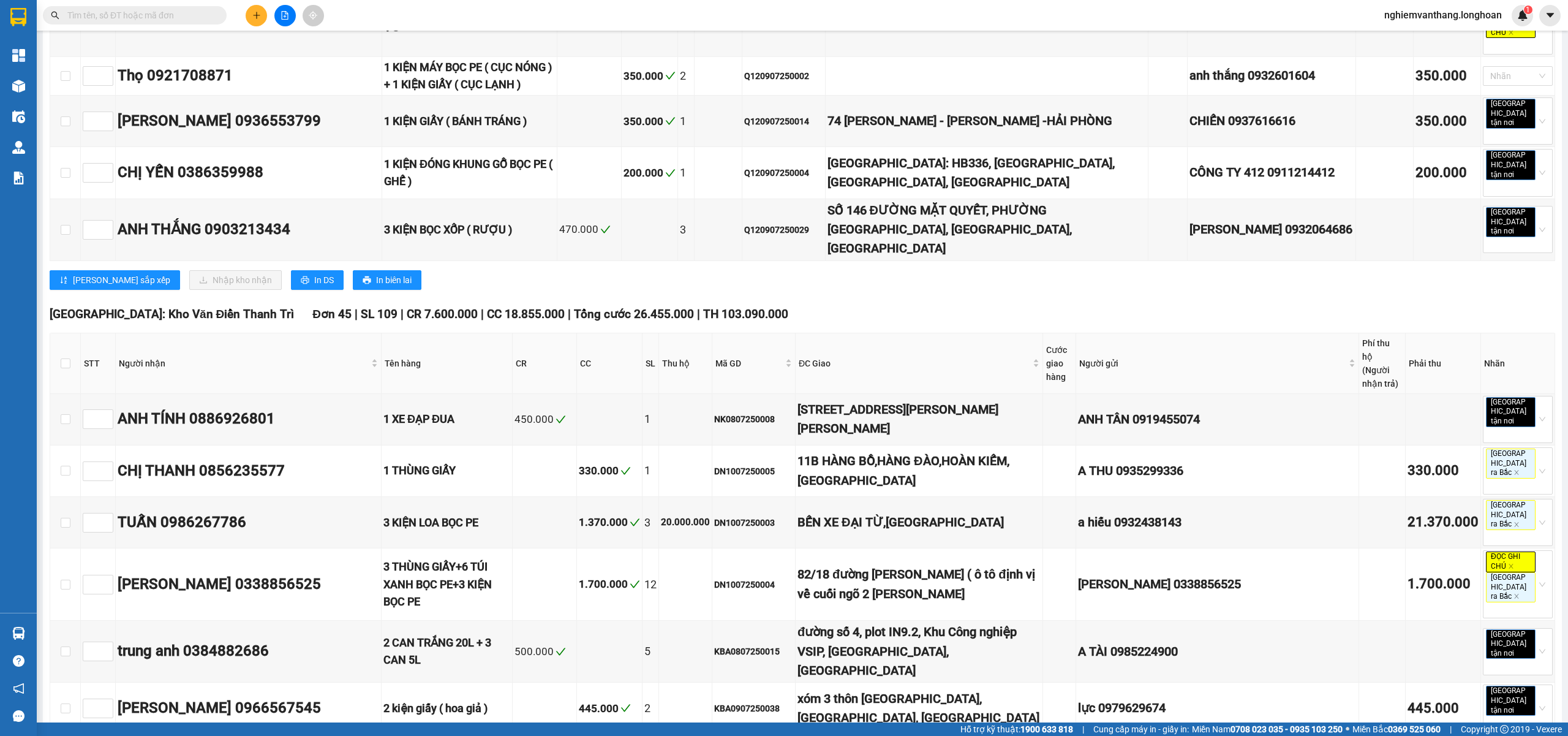
scroll to position [0, 0]
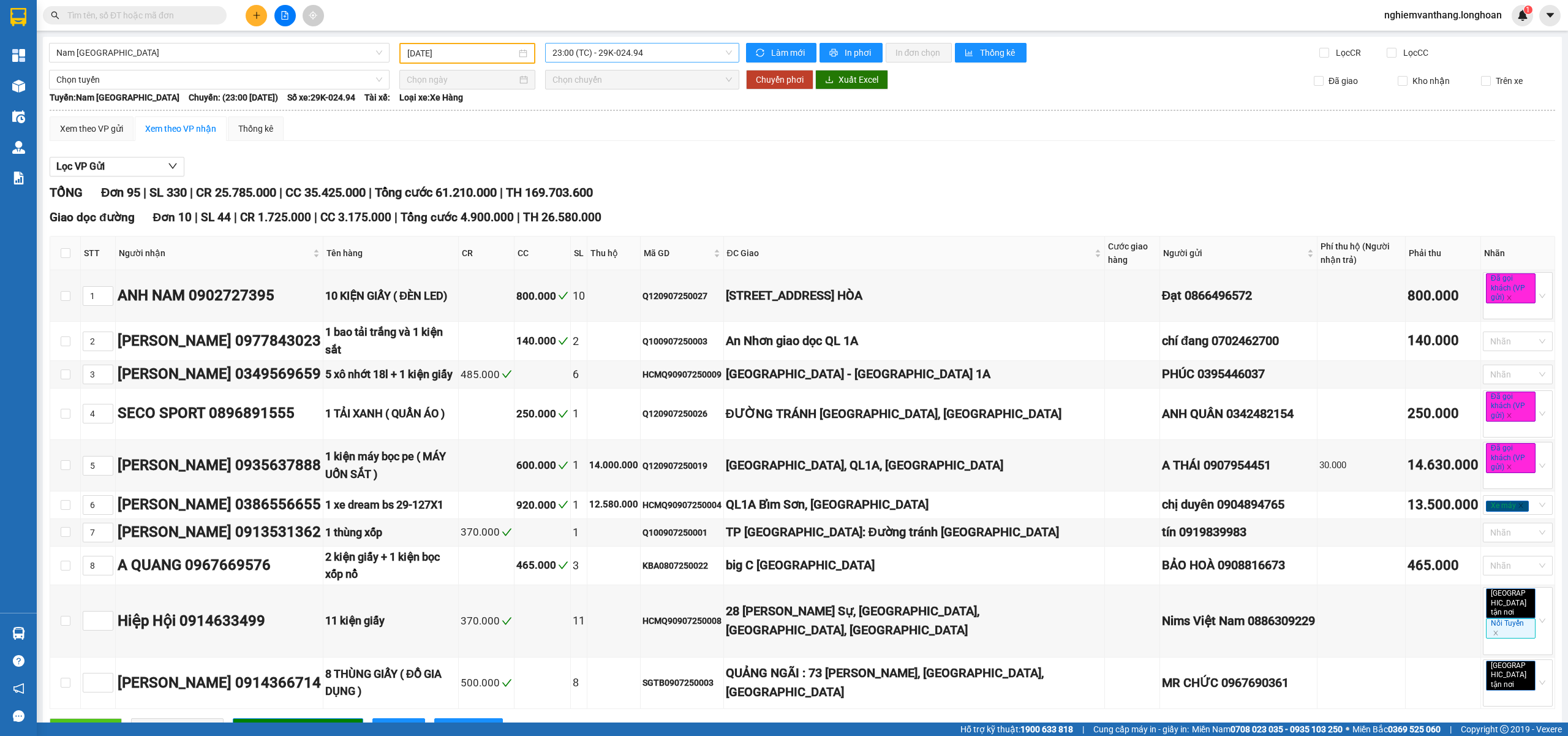
click at [648, 55] on span "23:00 (TC) - 29K-024.94" at bounding box center [642, 52] width 180 height 18
click at [620, 108] on div "23:30 (TC) - 29K-040.98" at bounding box center [596, 116] width 110 height 20
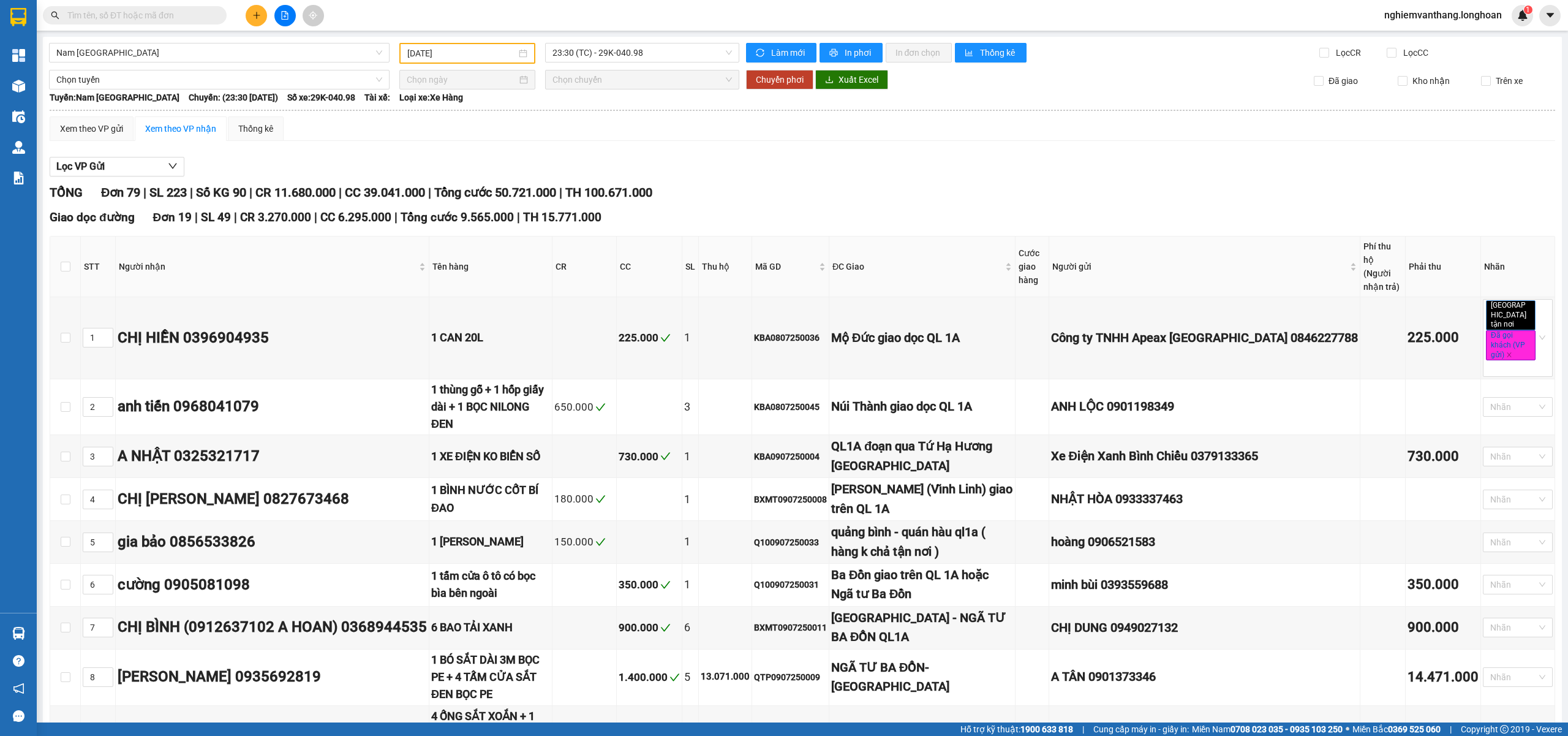
click at [507, 50] on input "09/07/2025" at bounding box center [462, 53] width 109 height 13
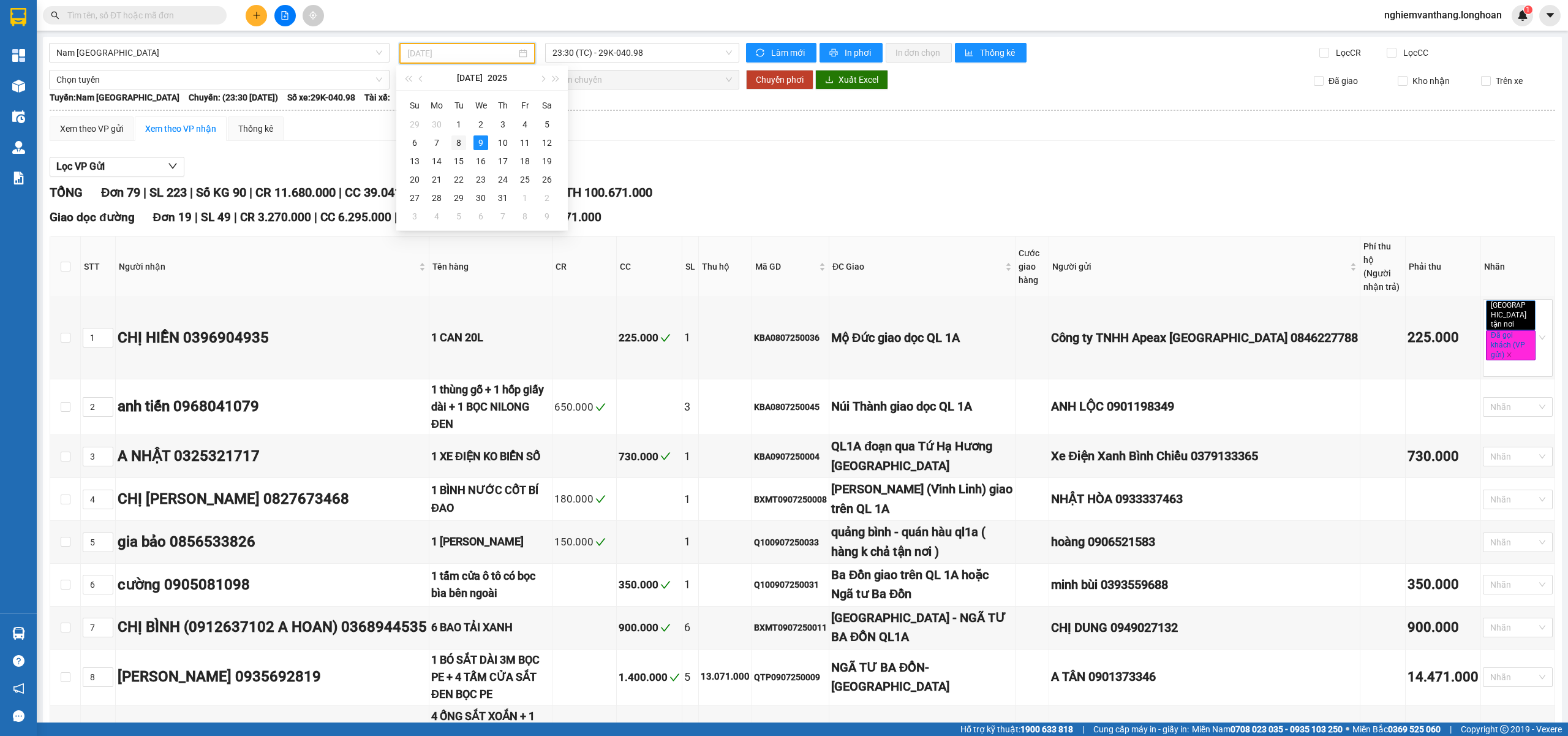
click at [460, 141] on div "8" at bounding box center [459, 142] width 15 height 15
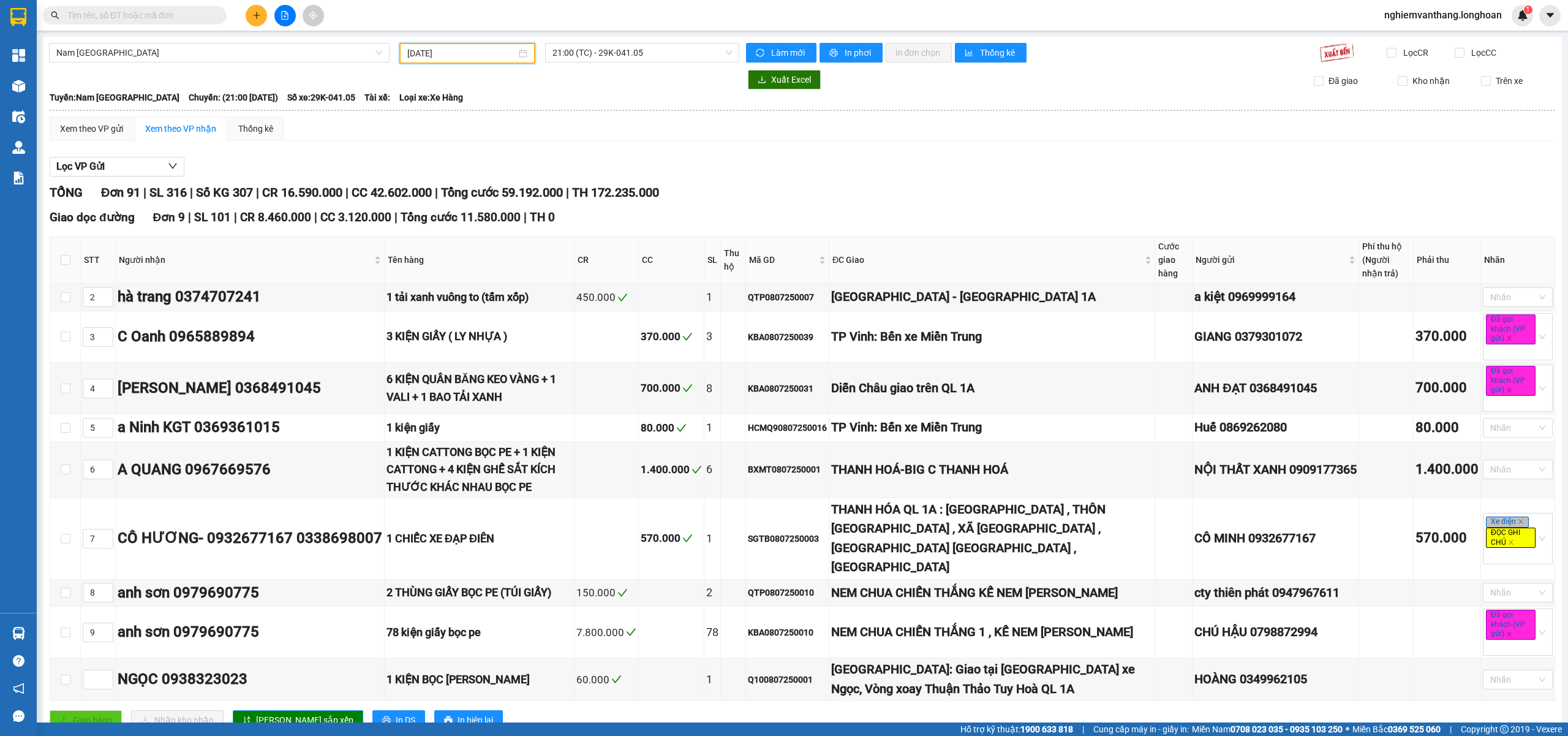
scroll to position [5115, 0]
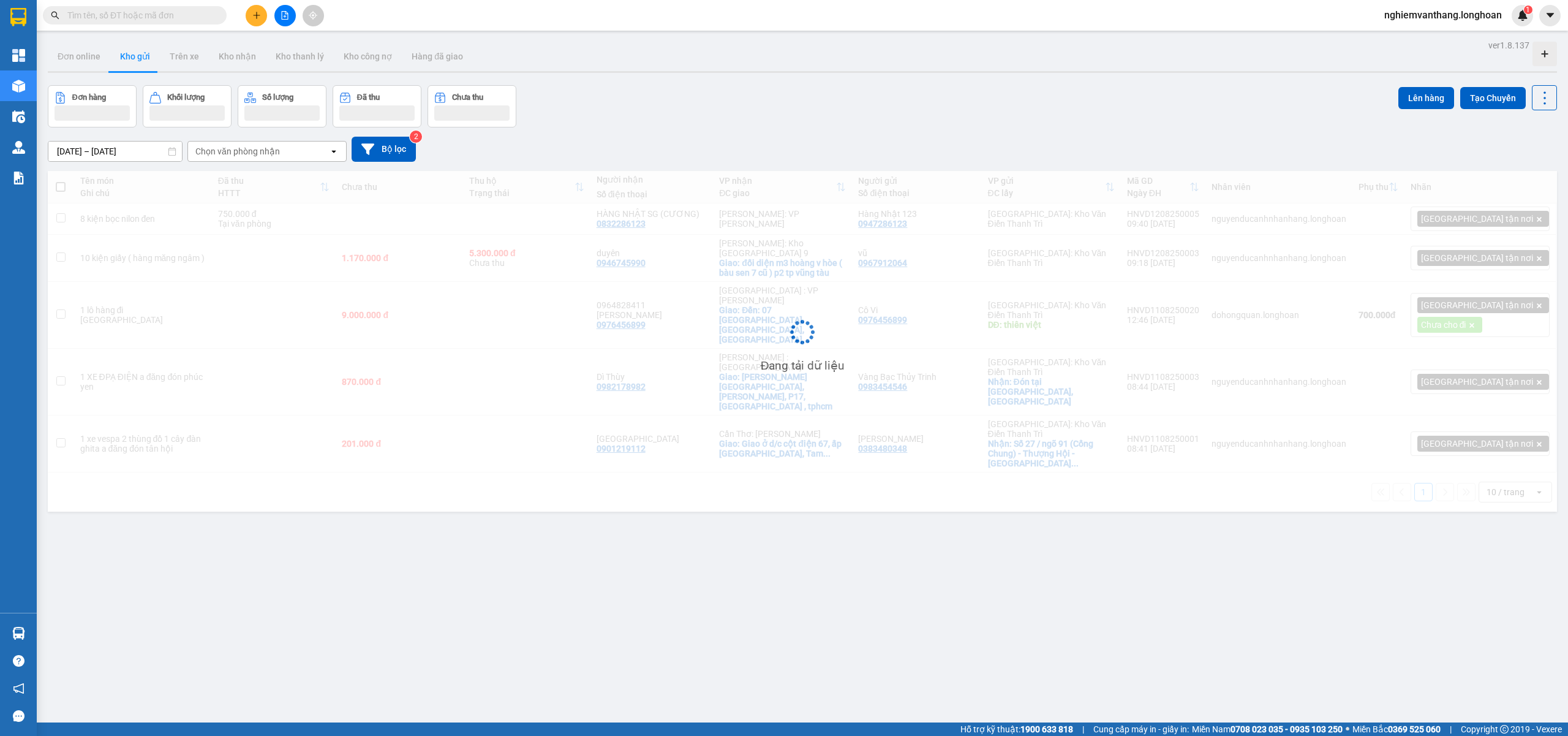
click at [286, 20] on button at bounding box center [285, 15] width 21 height 21
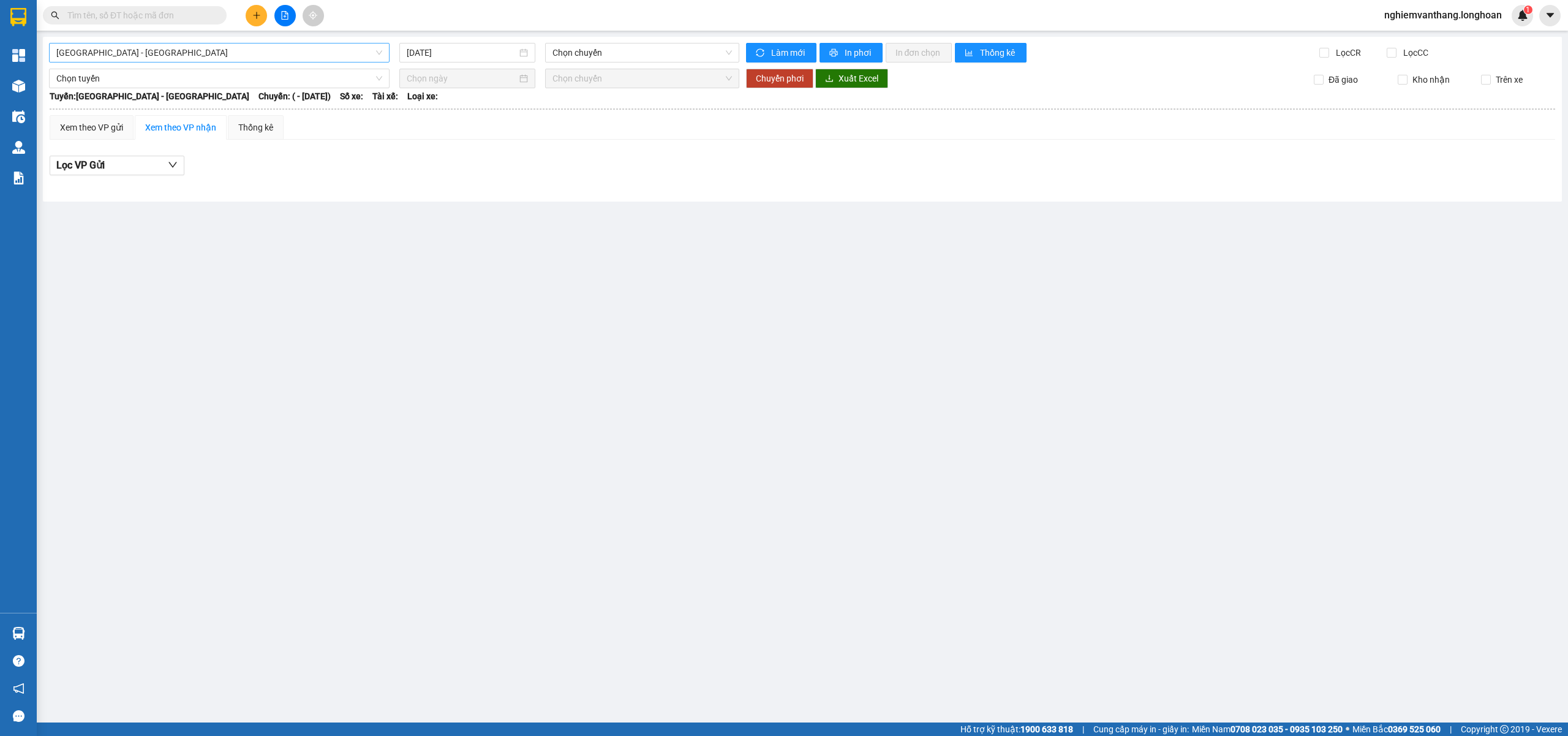
click at [172, 44] on span "[GEOGRAPHIC_DATA] - [GEOGRAPHIC_DATA]" at bounding box center [219, 52] width 326 height 18
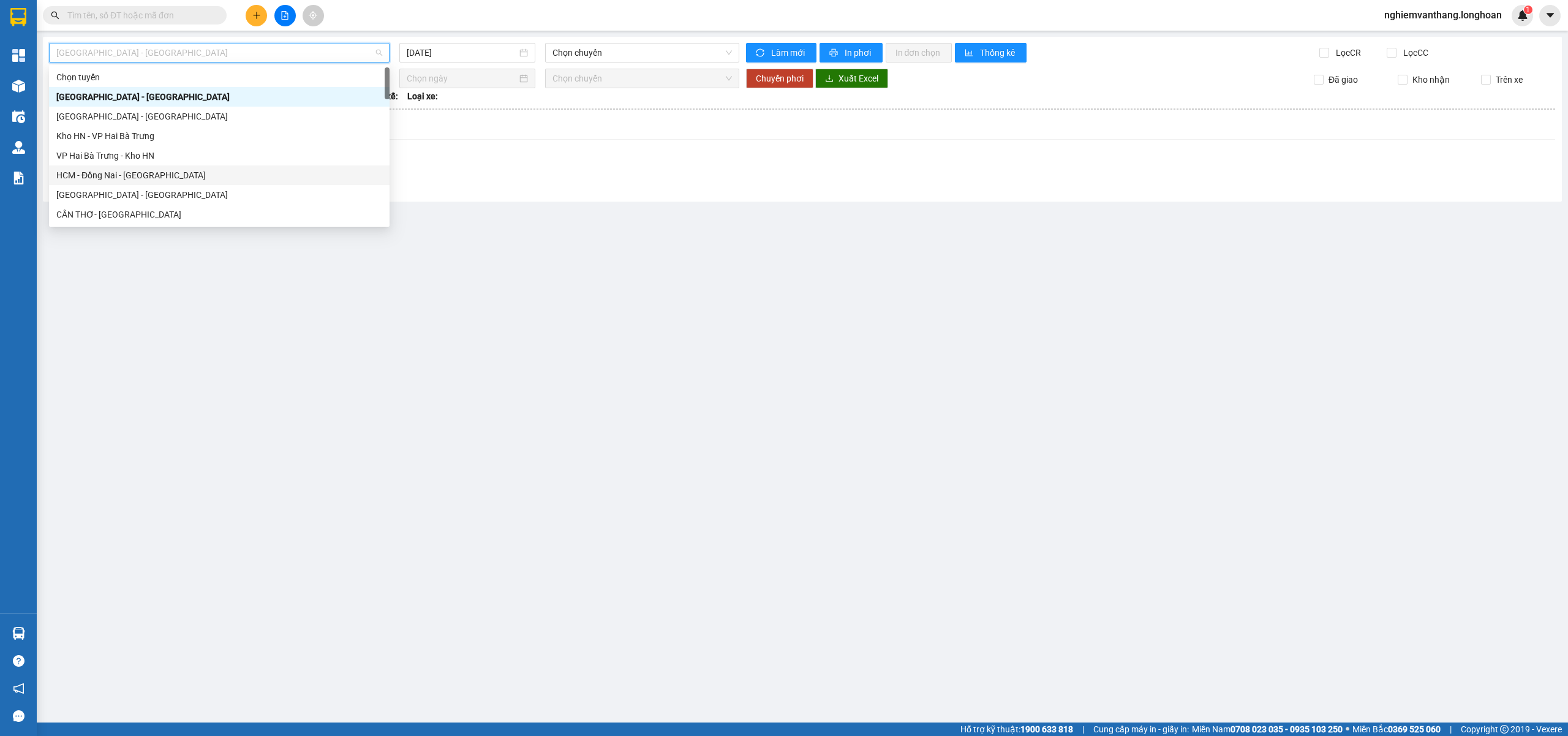
click at [348, 335] on main "Hải Phòng - Hà Nội 12/08/2025 Chọn chuyến Làm mới In phơi In đơn chọn Thống kê …" at bounding box center [784, 361] width 1568 height 723
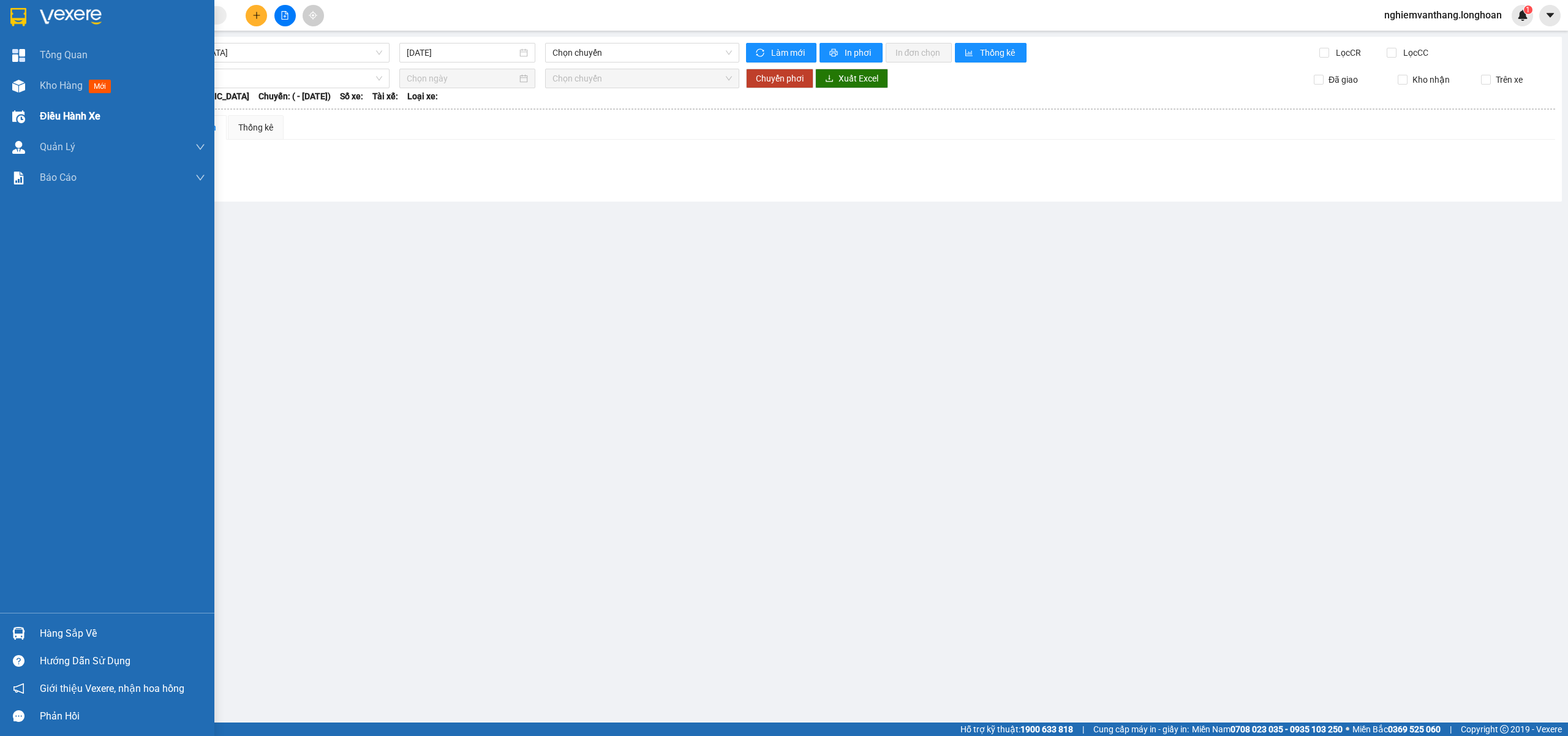
click at [59, 106] on div "Điều hành xe" at bounding box center [122, 116] width 165 height 31
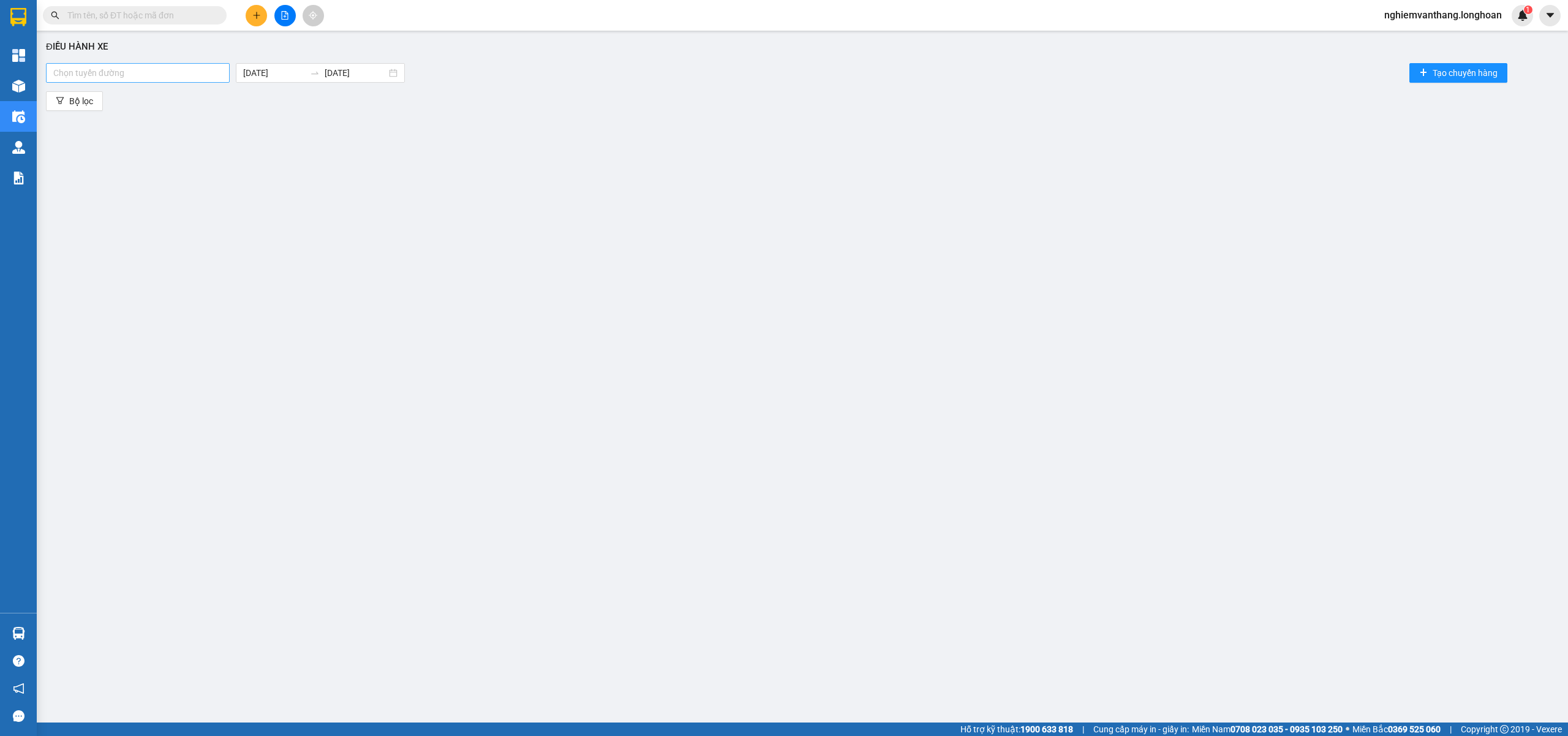
click at [153, 71] on div at bounding box center [138, 73] width 178 height 15
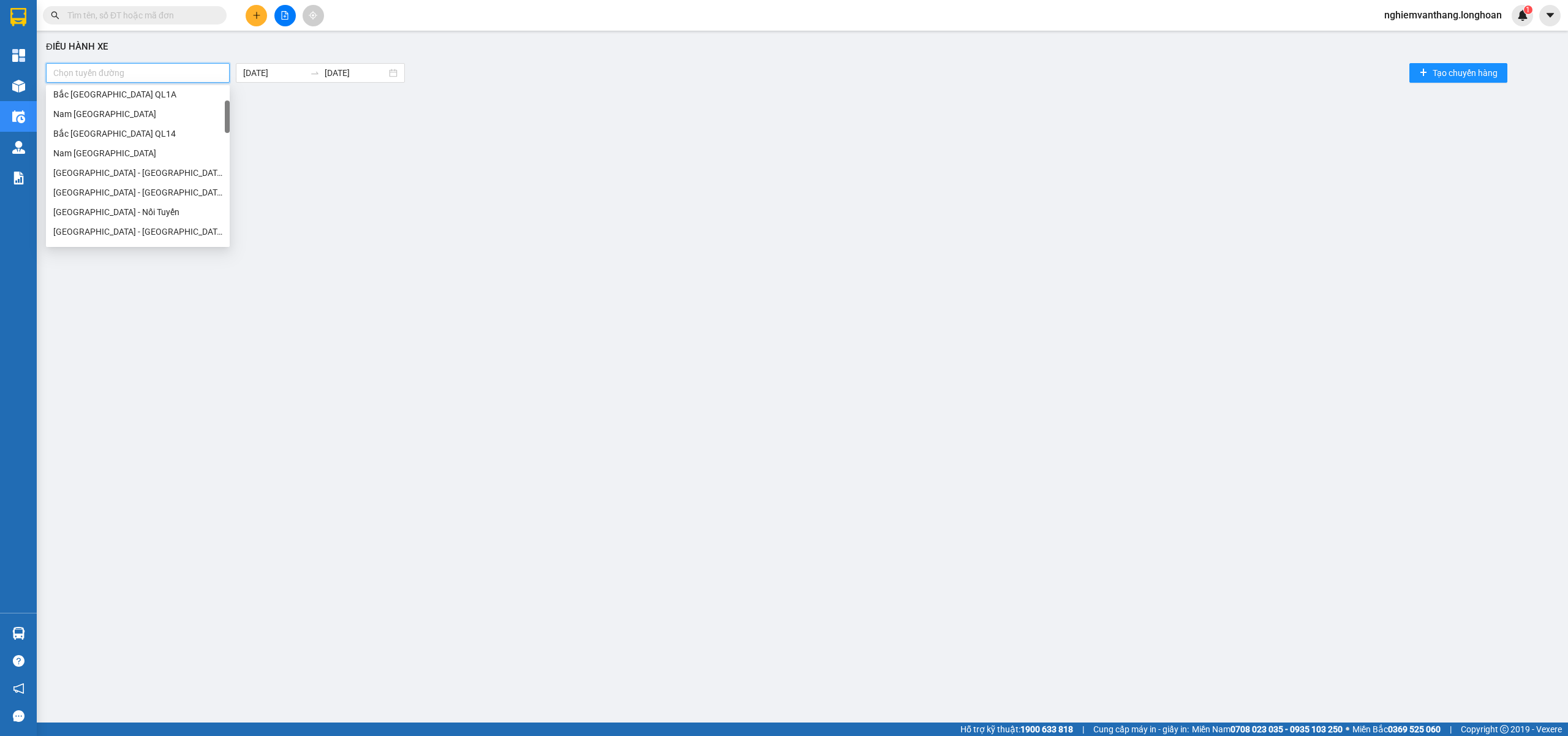
scroll to position [163, 0]
click at [123, 153] on div "[GEOGRAPHIC_DATA] - [GEOGRAPHIC_DATA]" at bounding box center [138, 150] width 169 height 13
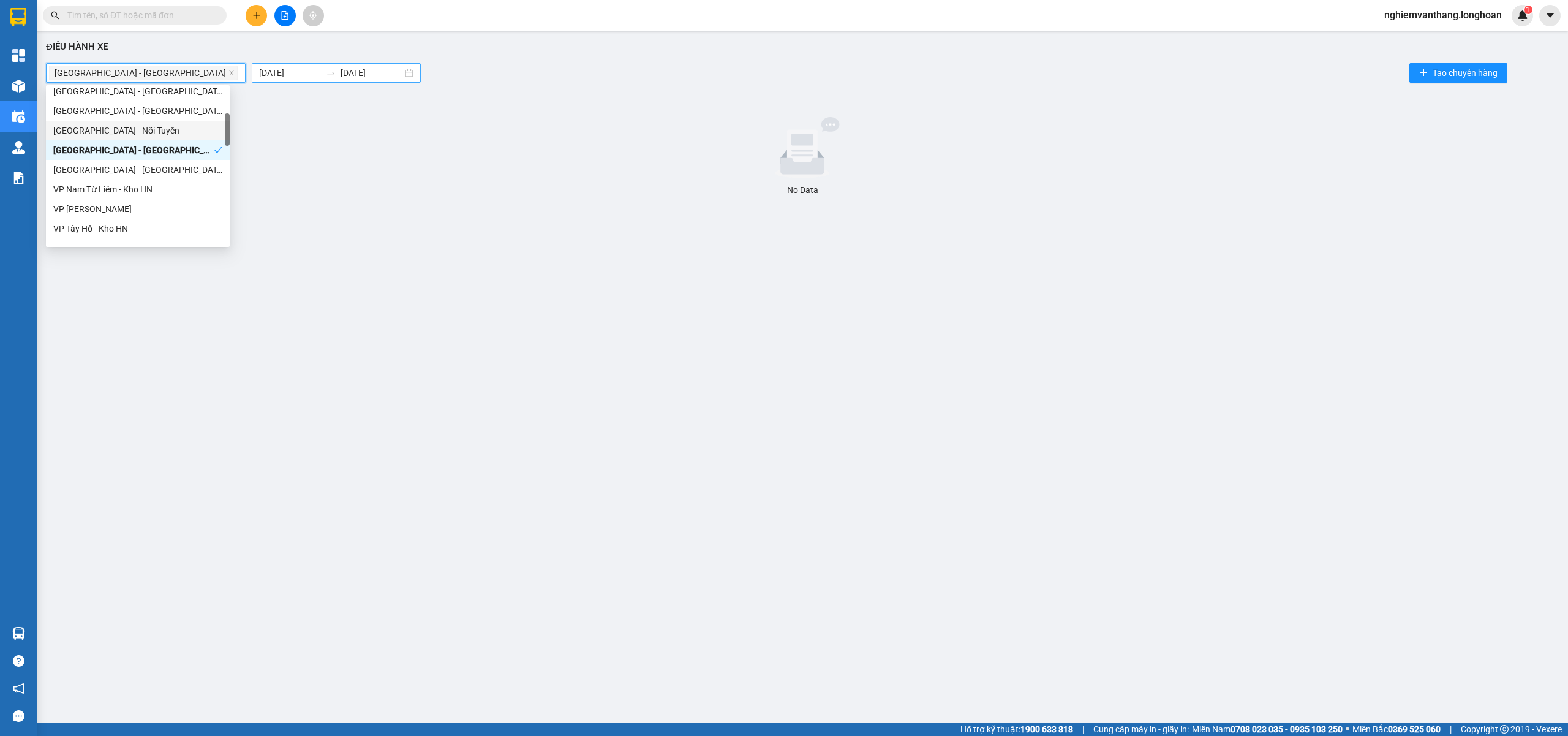
click at [273, 69] on body "Kết quả tìm kiếm ( 0 ) Bộ lọc No Data nghiemvanthang.longhoan 1 Tổng Quan Kho h…" at bounding box center [784, 368] width 1568 height 736
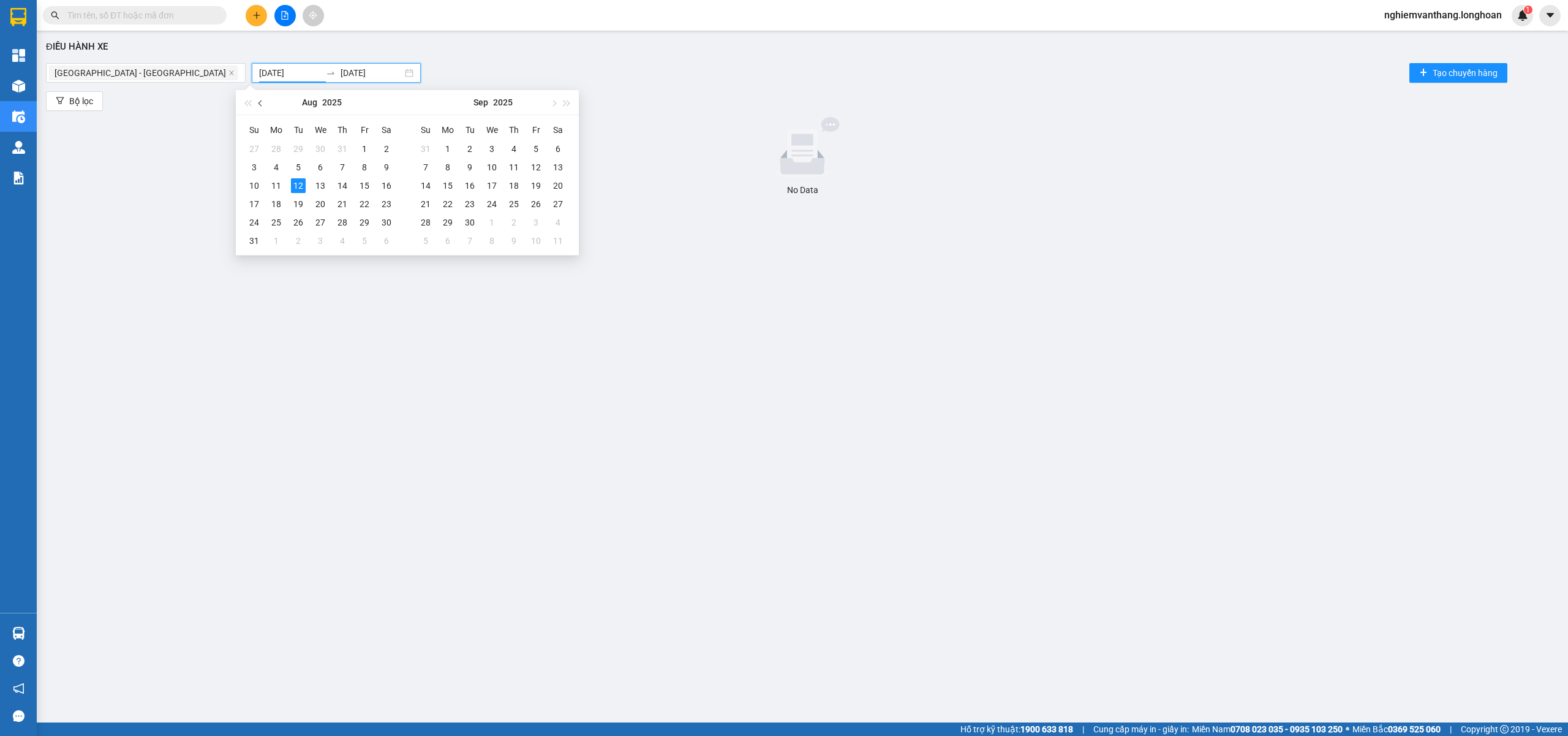
click at [263, 105] on button "button" at bounding box center [260, 102] width 13 height 25
type input "[DATE]"
click at [297, 145] on div "1" at bounding box center [298, 149] width 15 height 15
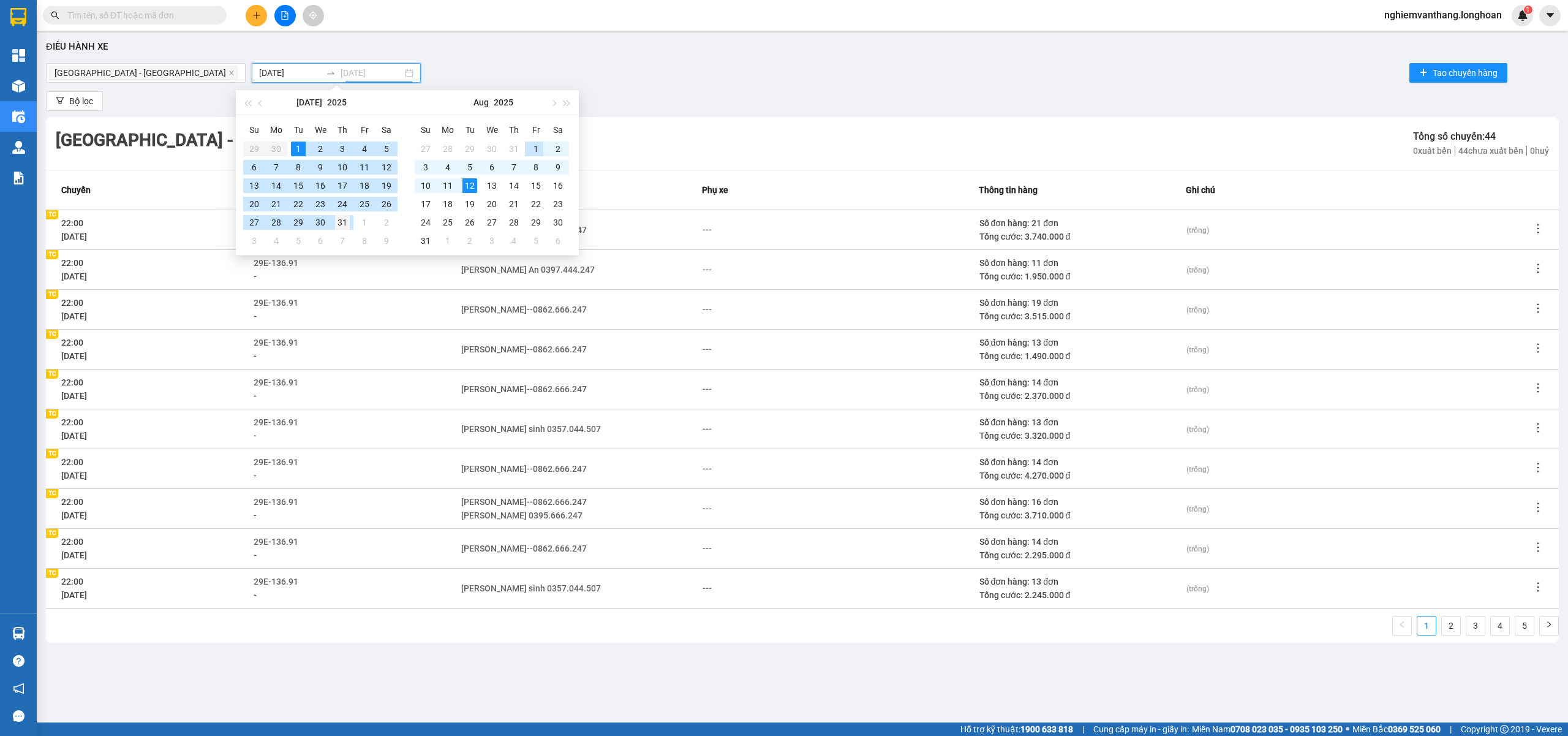
type input "[DATE]"
click at [347, 221] on div "31" at bounding box center [342, 222] width 15 height 15
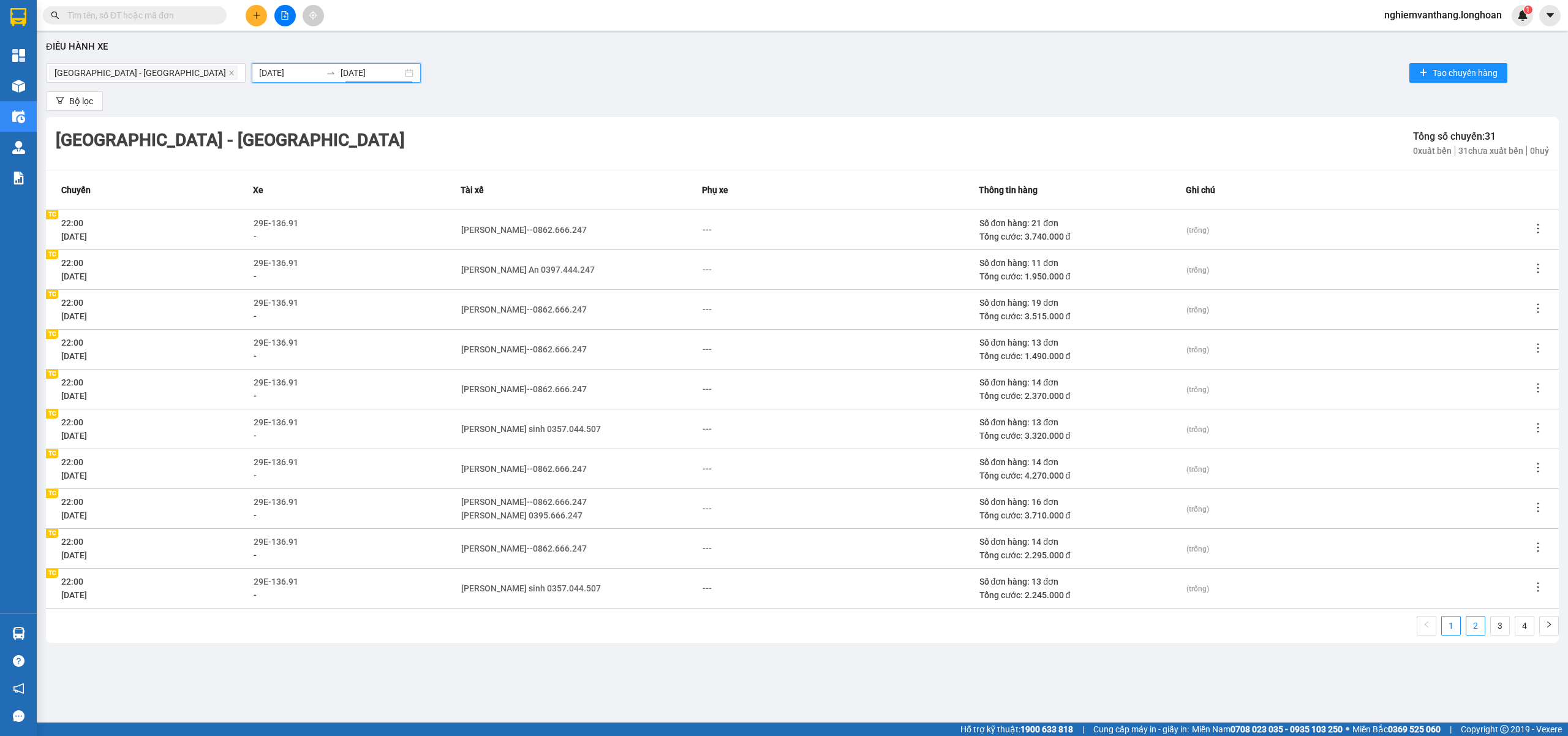
click at [1480, 625] on link "2" at bounding box center [1475, 625] width 18 height 18
click at [1494, 626] on link "3" at bounding box center [1499, 625] width 18 height 18
click at [1521, 626] on link "4" at bounding box center [1524, 625] width 18 height 18
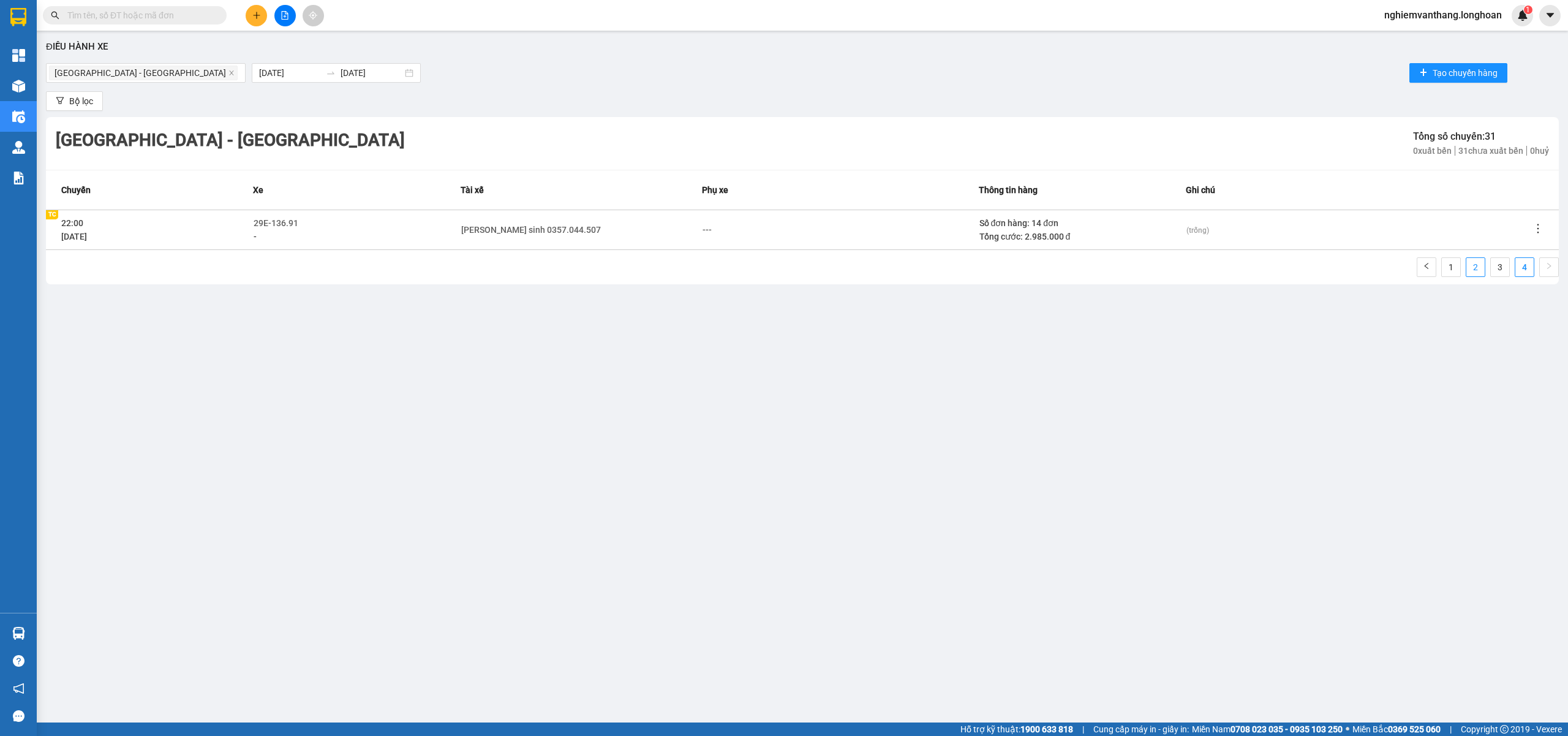
click at [1474, 273] on link "2" at bounding box center [1475, 267] width 18 height 18
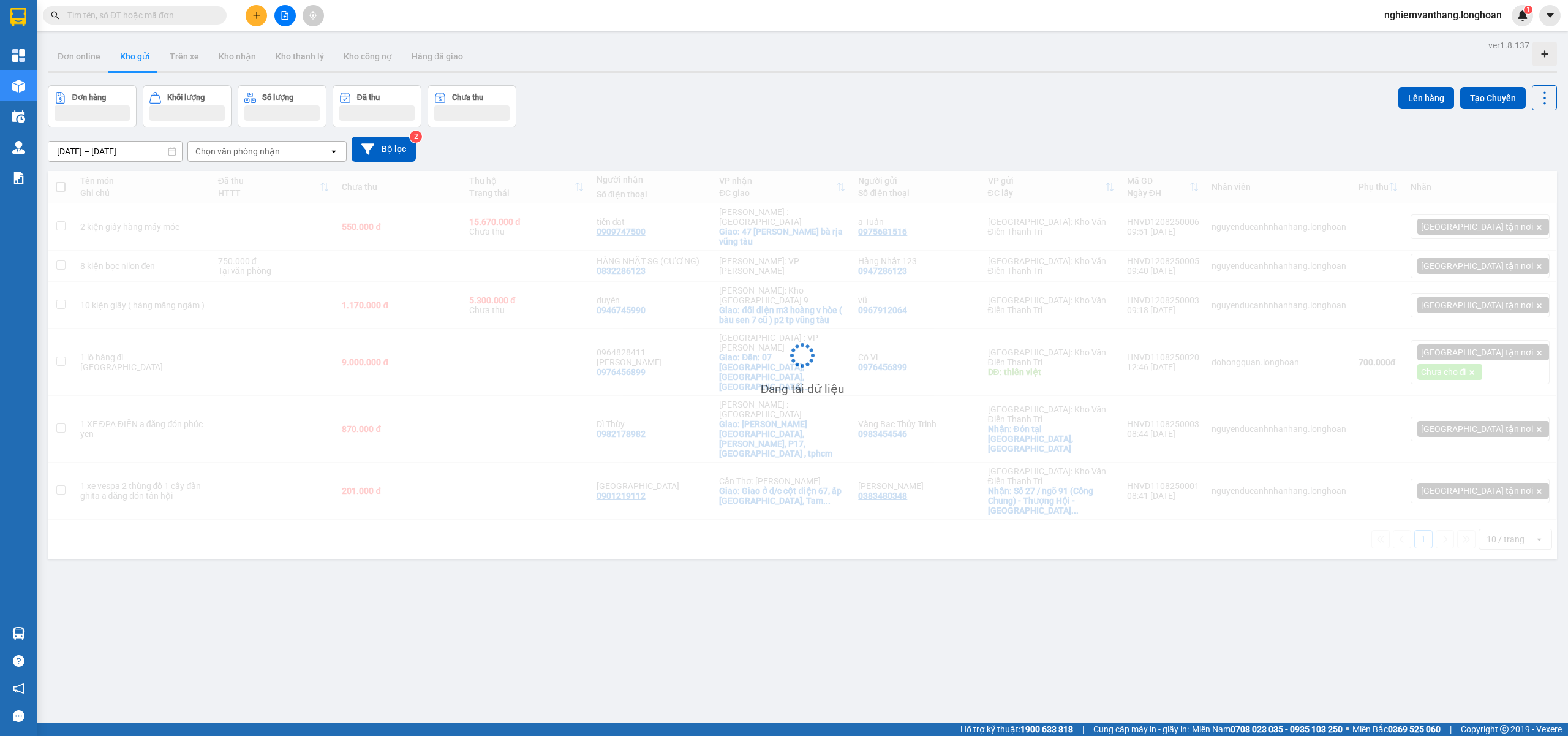
click at [103, 21] on input "text" at bounding box center [139, 15] width 145 height 13
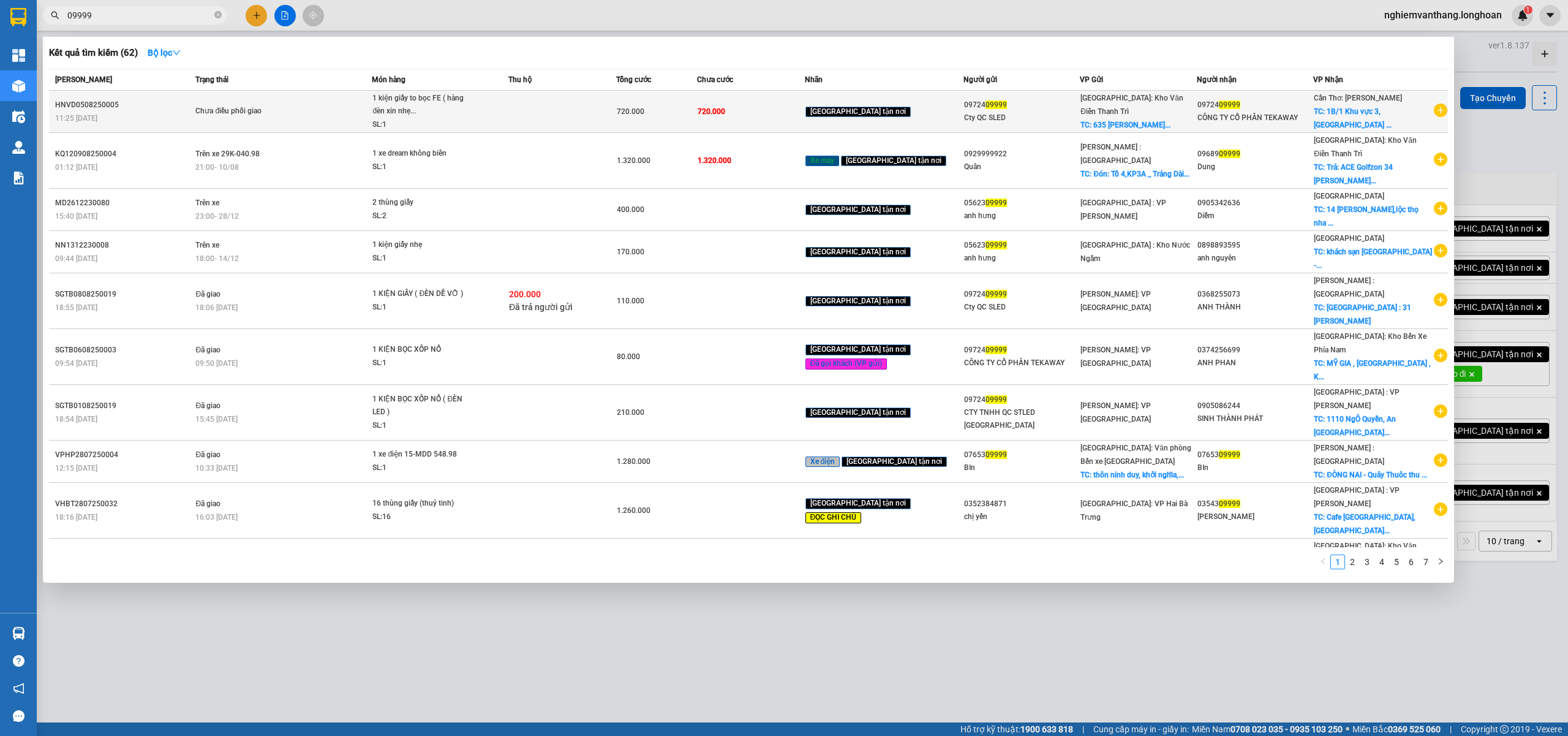
type input "09999"
click at [245, 113] on div "Chưa điều phối giao" at bounding box center [241, 111] width 92 height 13
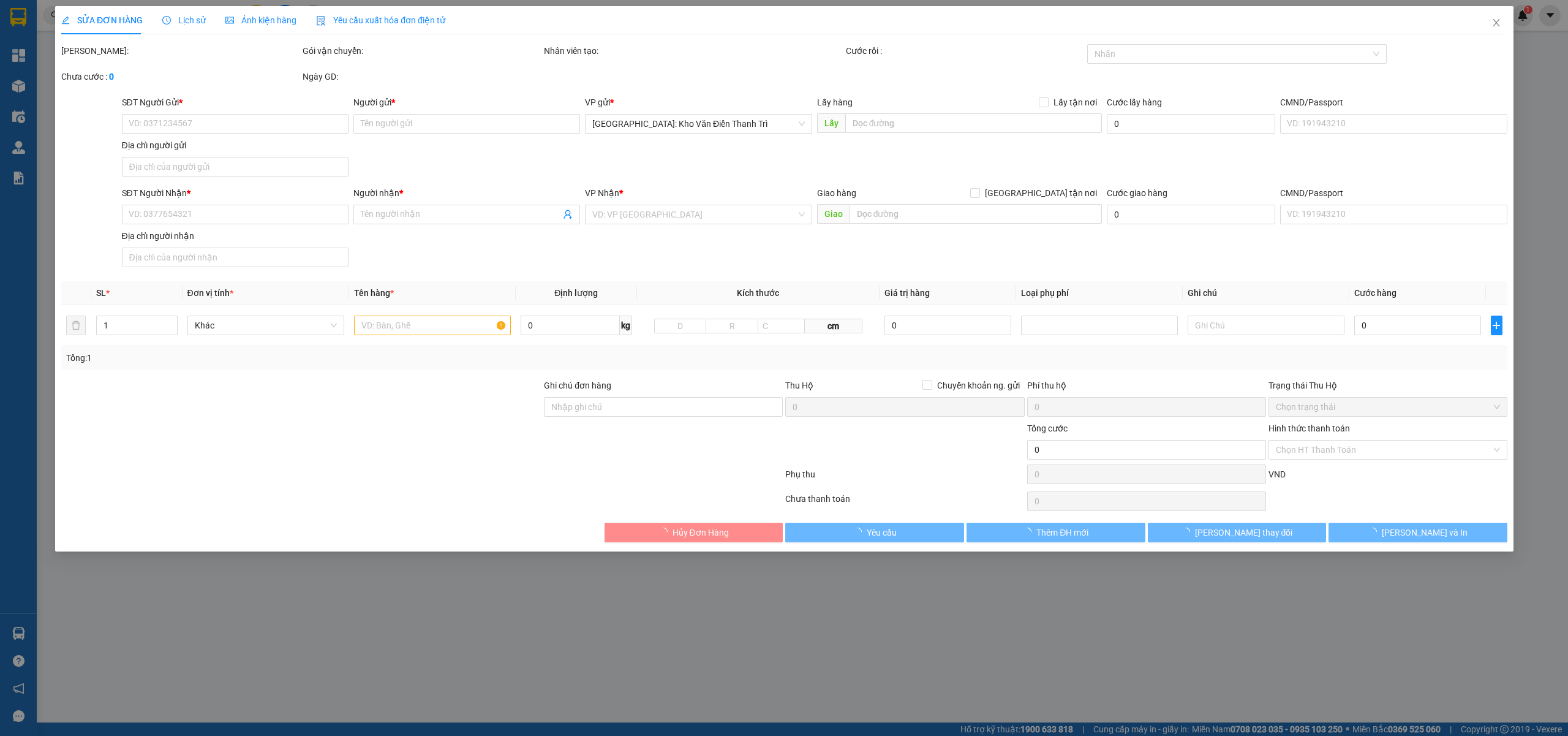
type input "0972409999"
type input "Cty QC SLED"
checkbox input "true"
type input "635 nguyễn văn cừ xuân ổ B. TP bắc ninh"
type input "0972409999"
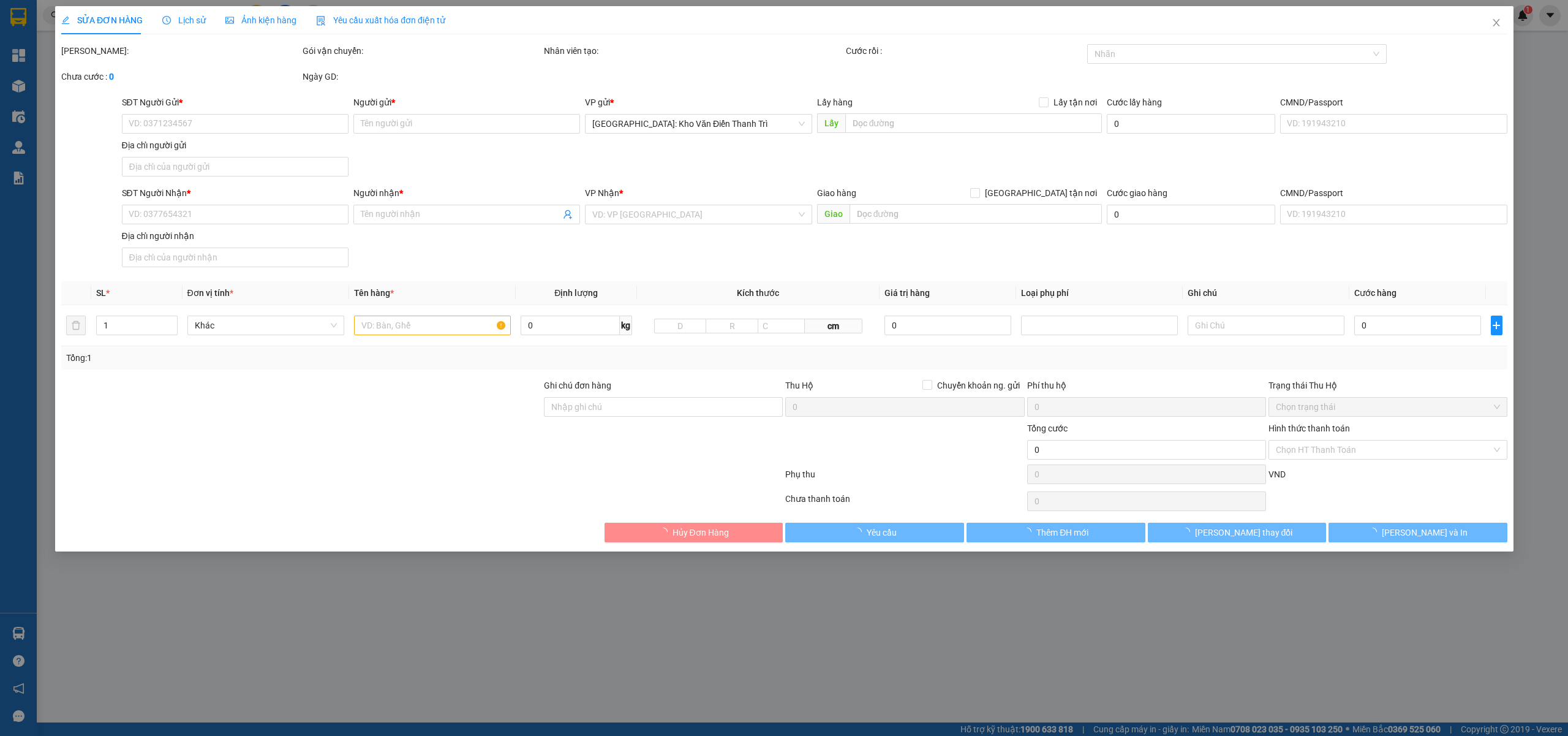
type input "CÔNG TY CỔ PHẦN TEKAWAY"
checkbox input "true"
type input "1B/1 Khu vực 3, Phường An Khánh, Quận Ninh Kiều, Thành phố Cần Thơ, Việt Nam"
type input "nhận giao nguyên kiện hư bể không đền giá trị hàng"
type input "720.000"
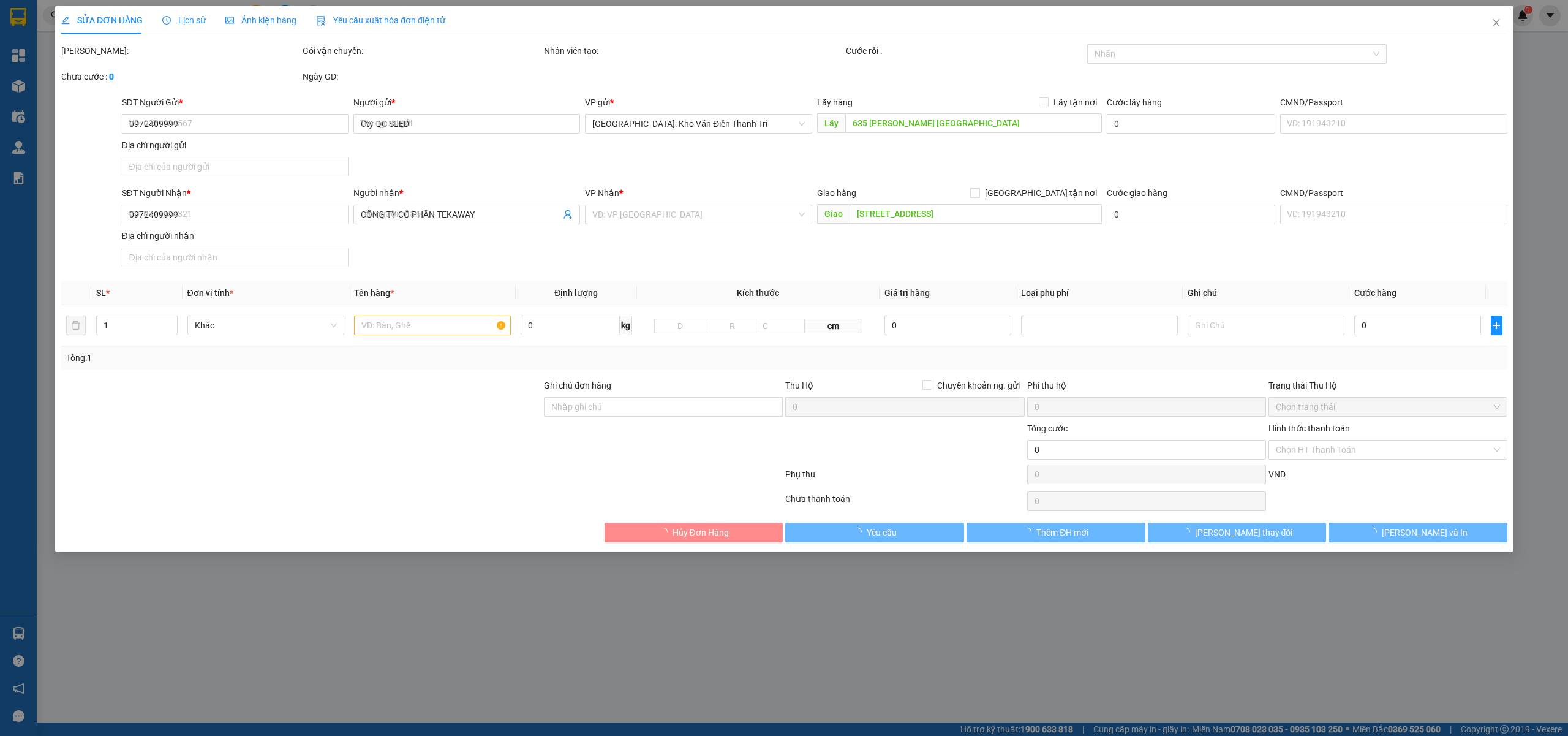
type input "720.000"
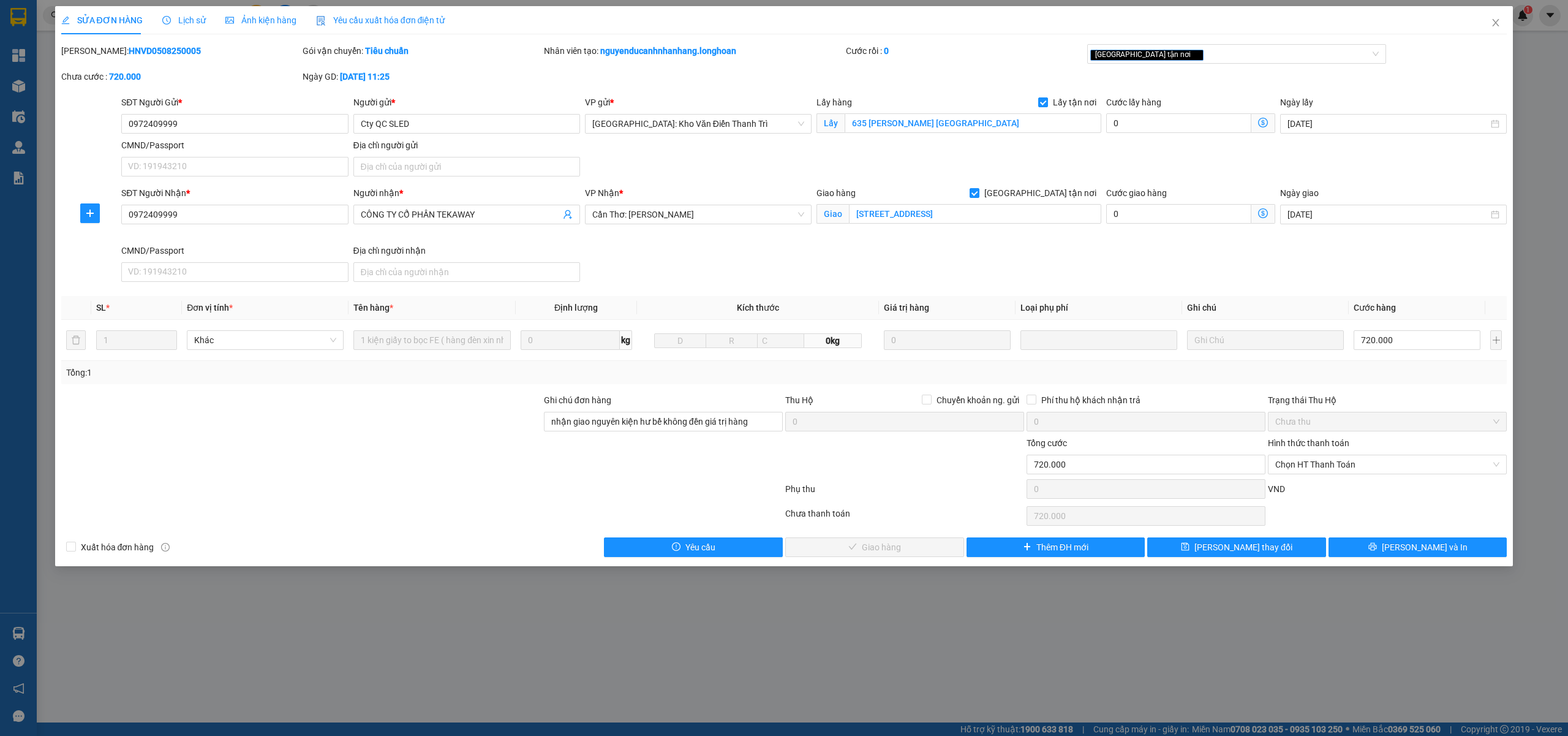
click at [189, 25] on span "Lịch sử" at bounding box center [184, 20] width 44 height 9
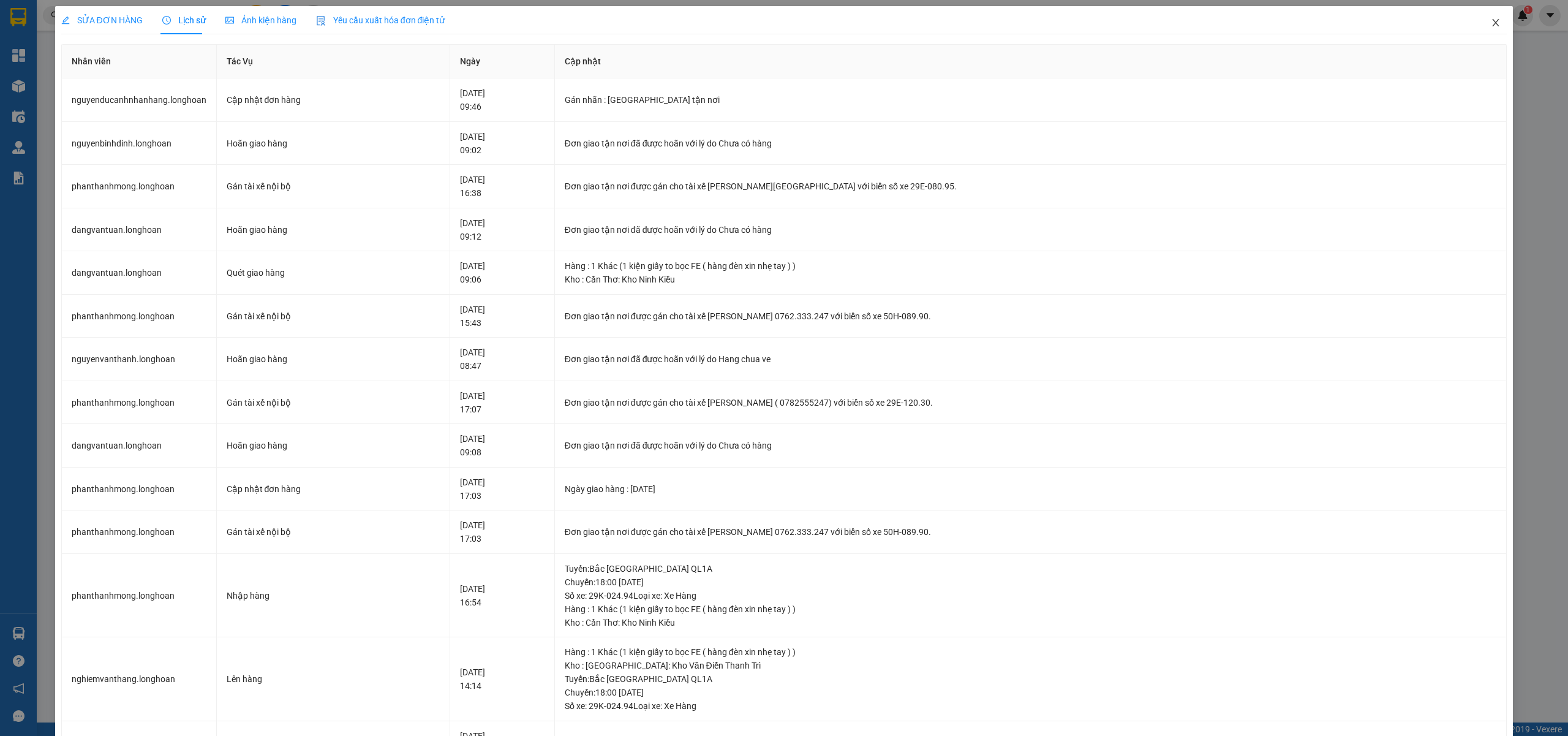
click at [1490, 18] on icon "close" at bounding box center [1495, 22] width 9 height 9
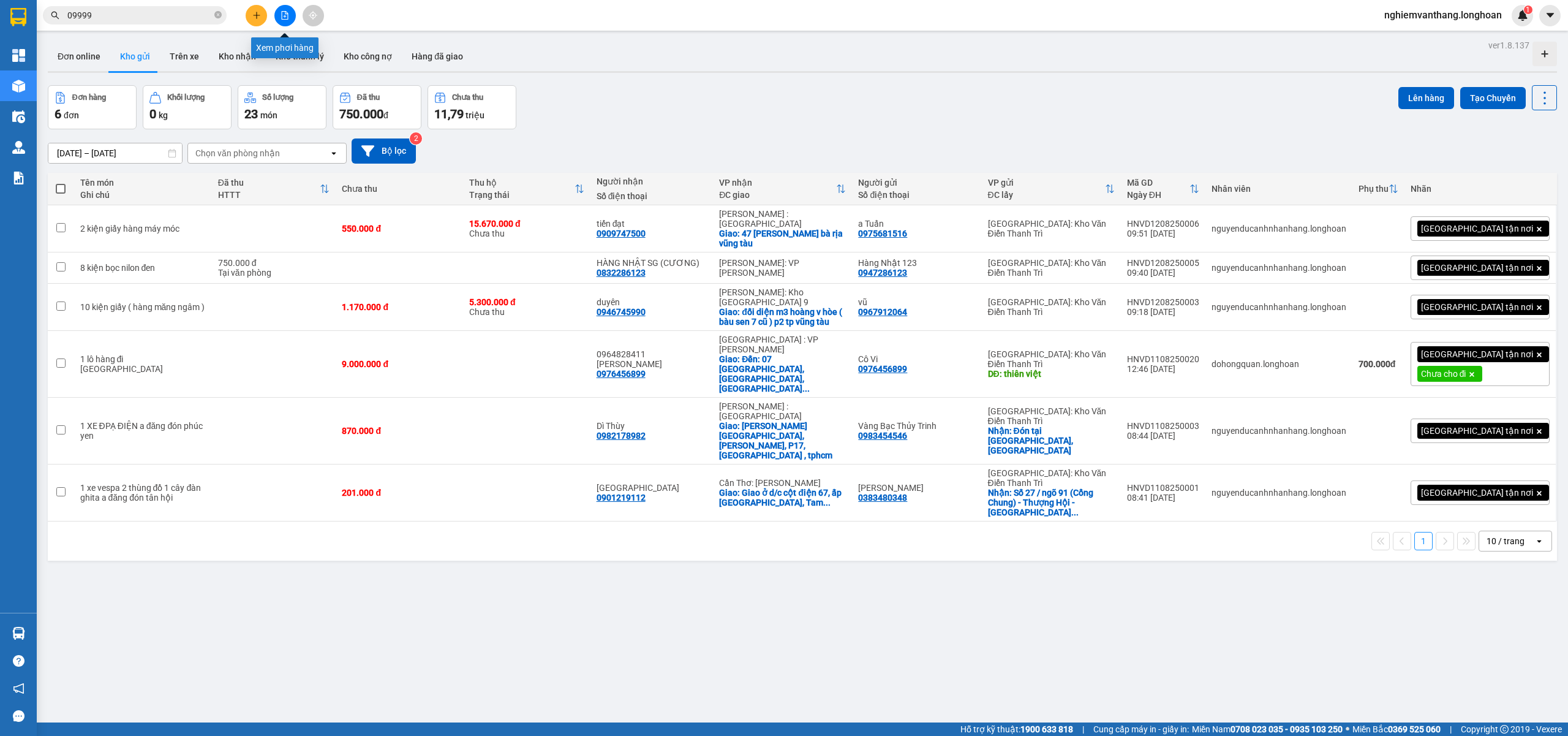
click at [288, 21] on button at bounding box center [285, 15] width 21 height 21
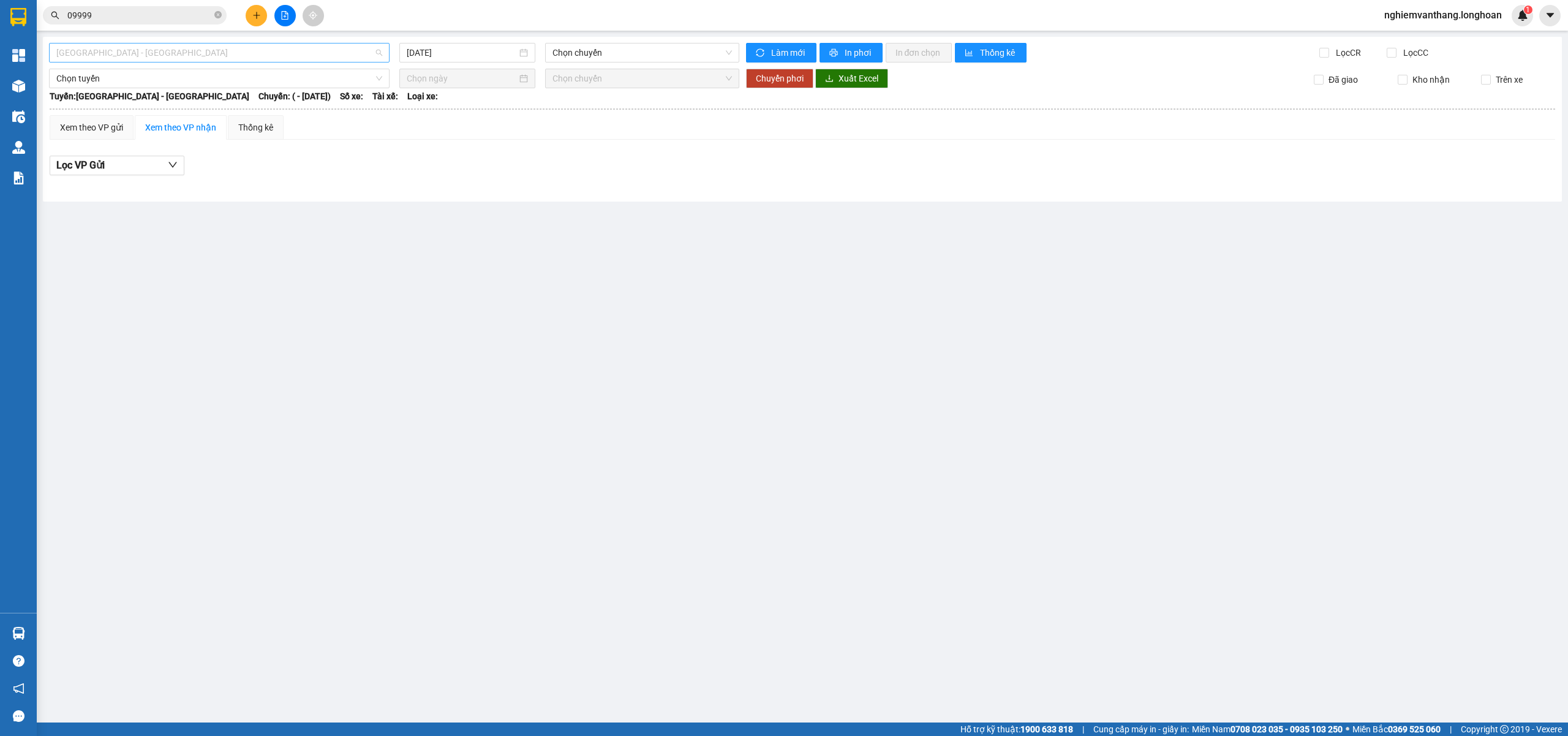
click at [184, 45] on span "[GEOGRAPHIC_DATA] - [GEOGRAPHIC_DATA]" at bounding box center [219, 52] width 326 height 18
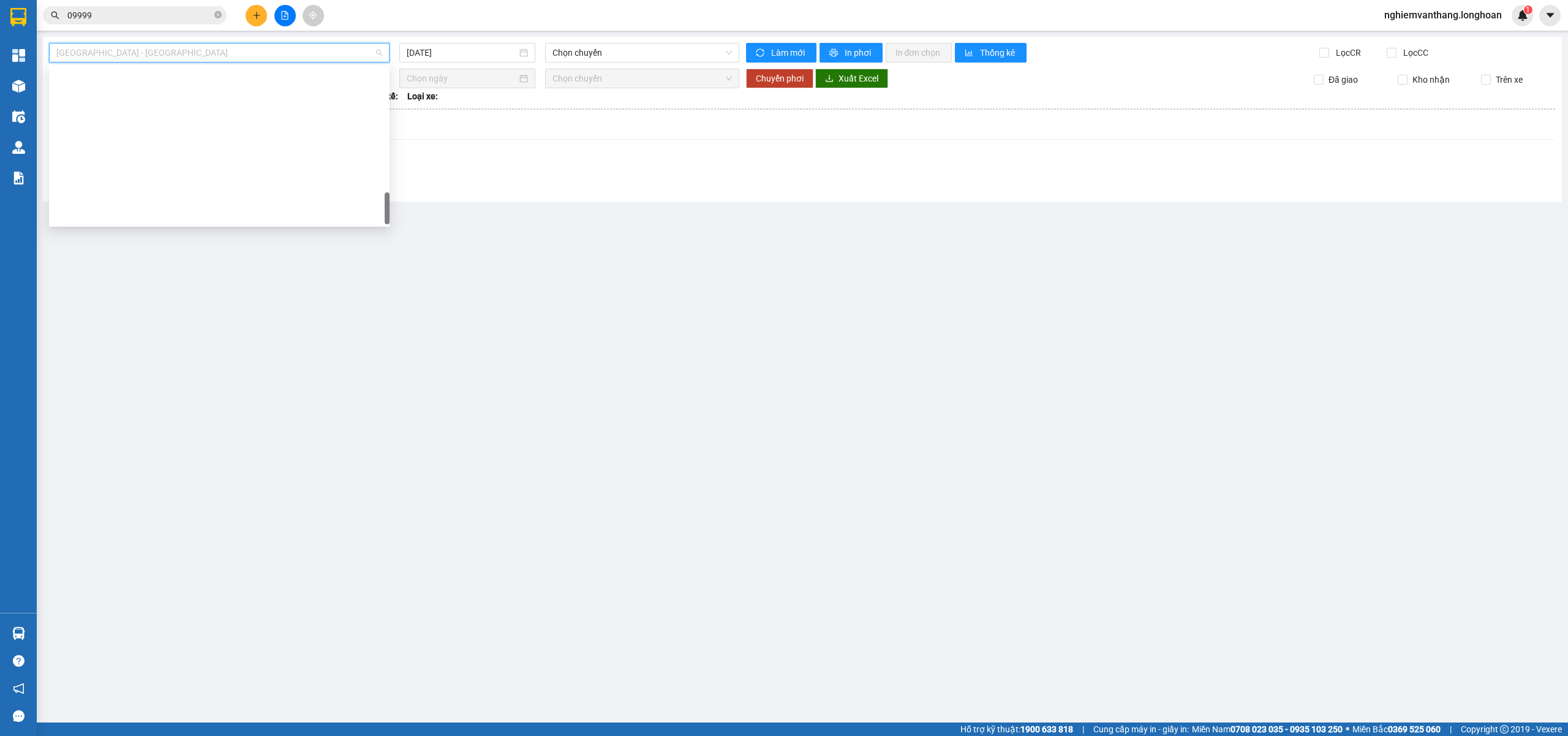
scroll to position [804, 0]
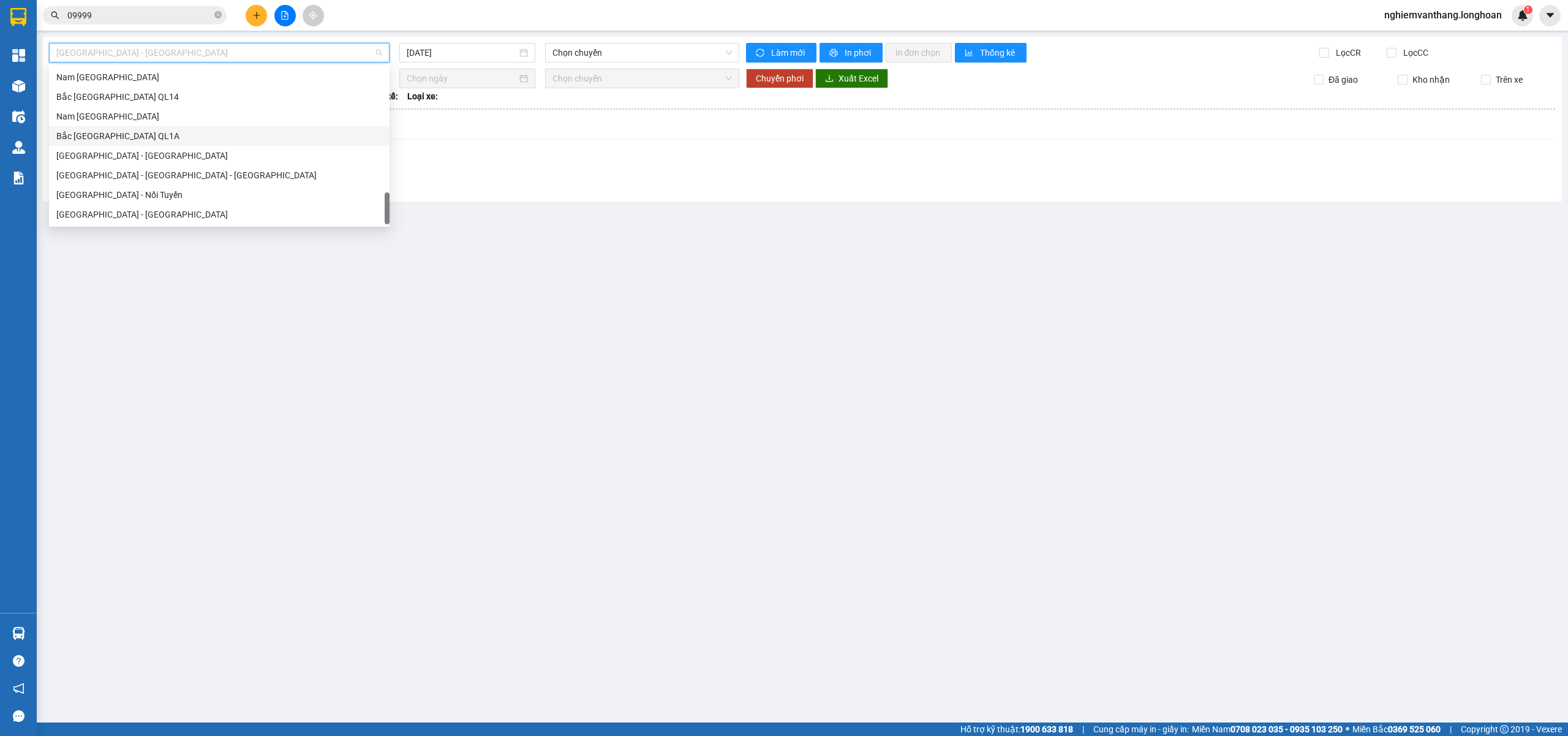
click at [116, 132] on div "Bắc [GEOGRAPHIC_DATA] QL1A" at bounding box center [219, 135] width 326 height 13
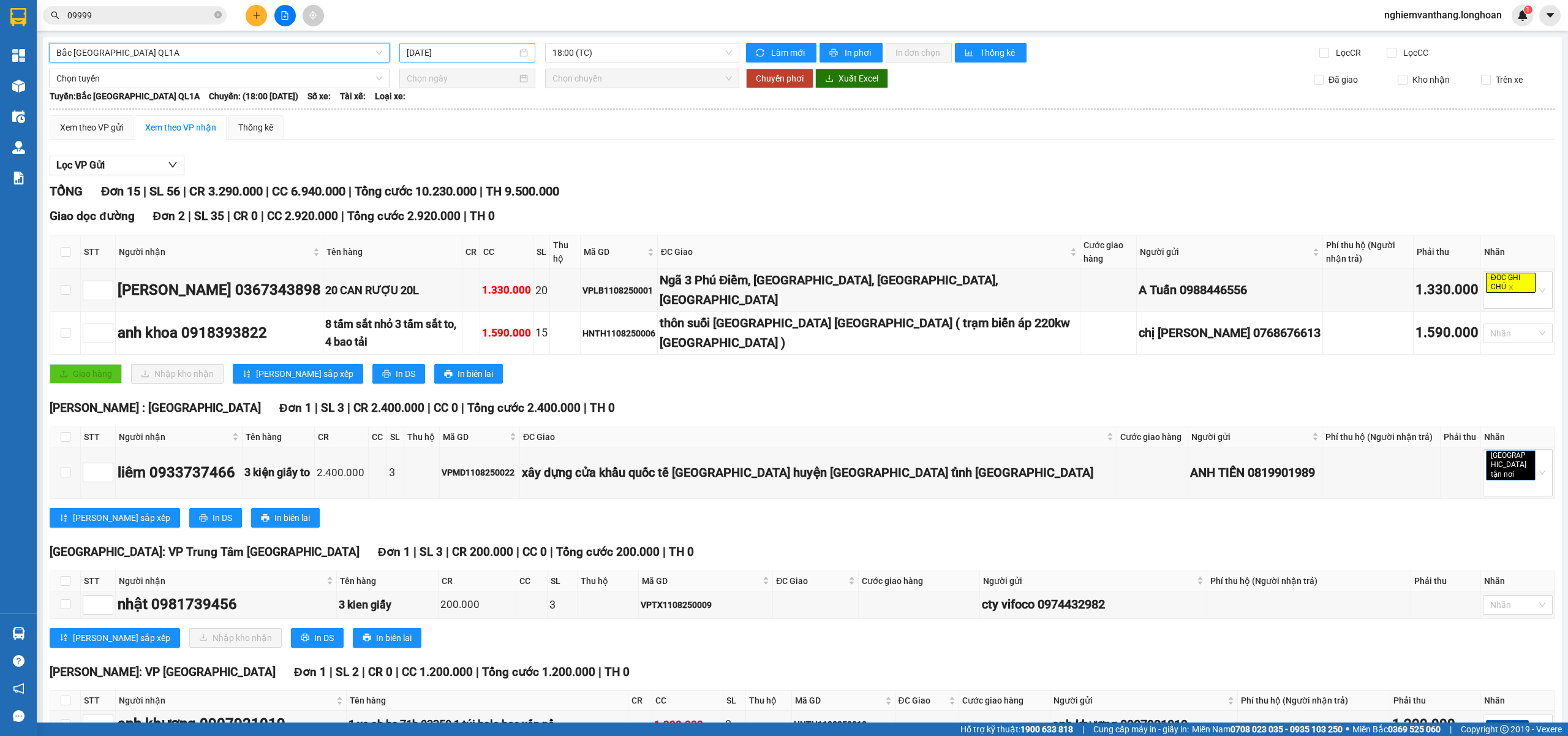
drag, startPoint x: 437, startPoint y: 49, endPoint x: 457, endPoint y: 55, distance: 20.9
click at [442, 53] on input "12/08/2025" at bounding box center [461, 52] width 110 height 13
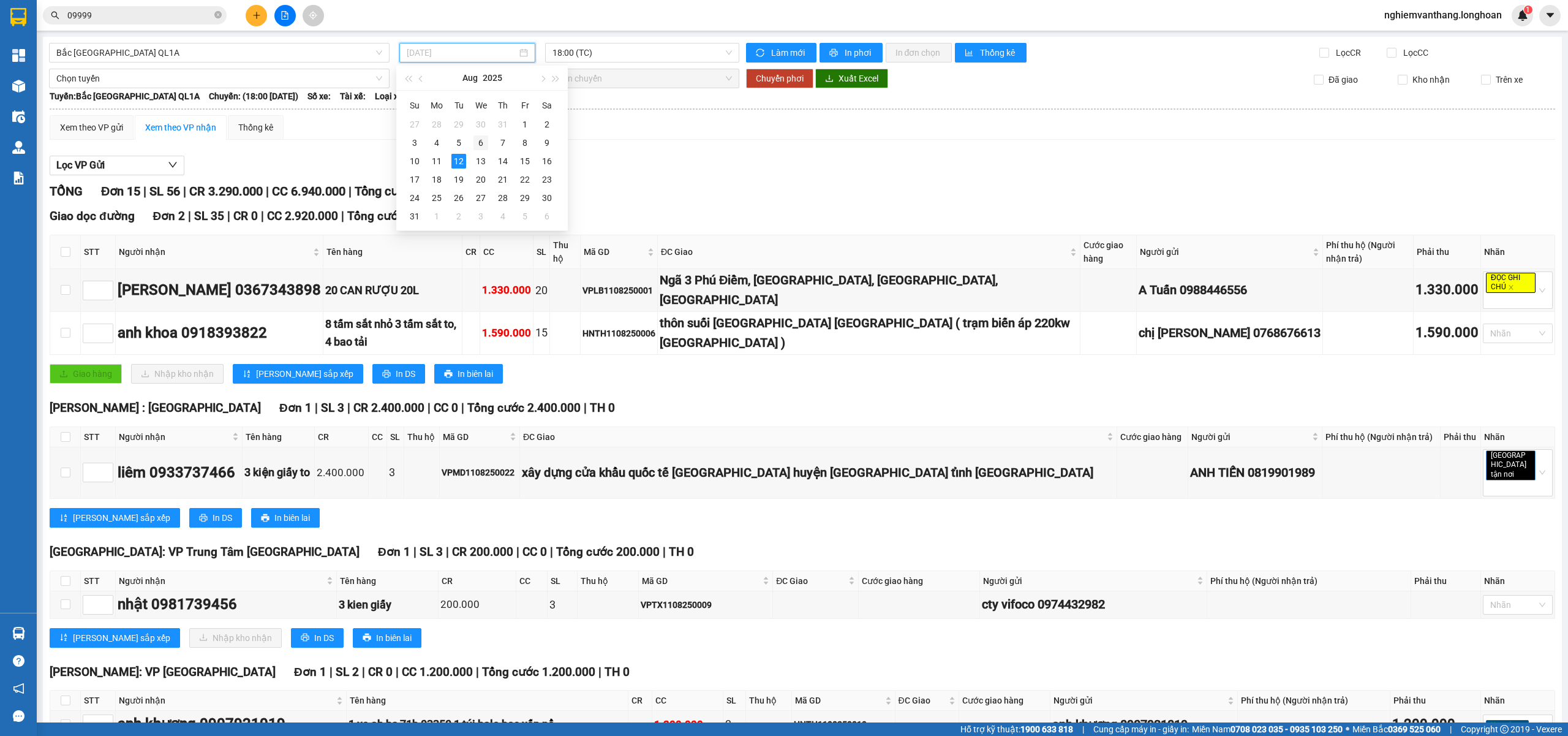
click at [476, 142] on div "6" at bounding box center [480, 142] width 15 height 15
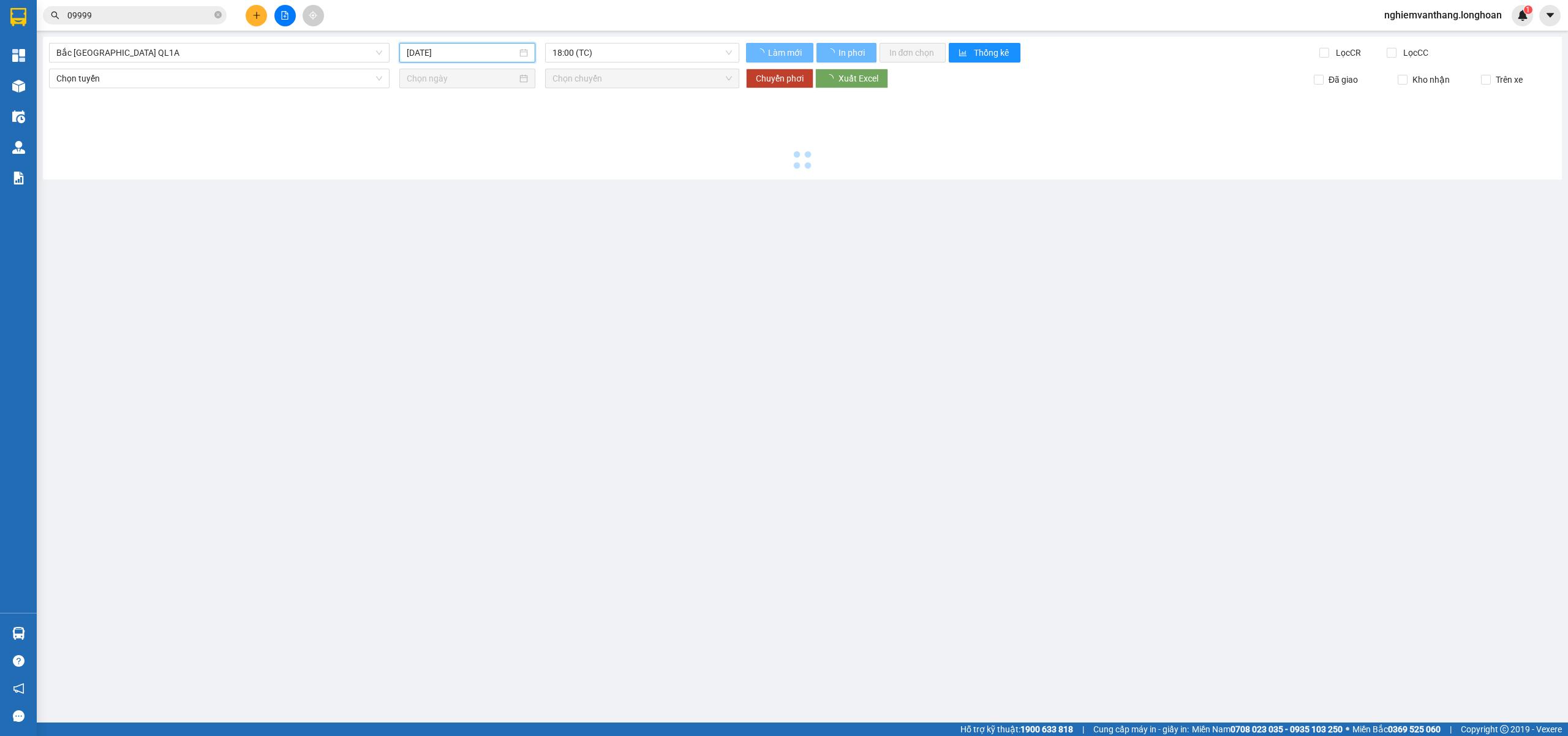
type input "06/08/2025"
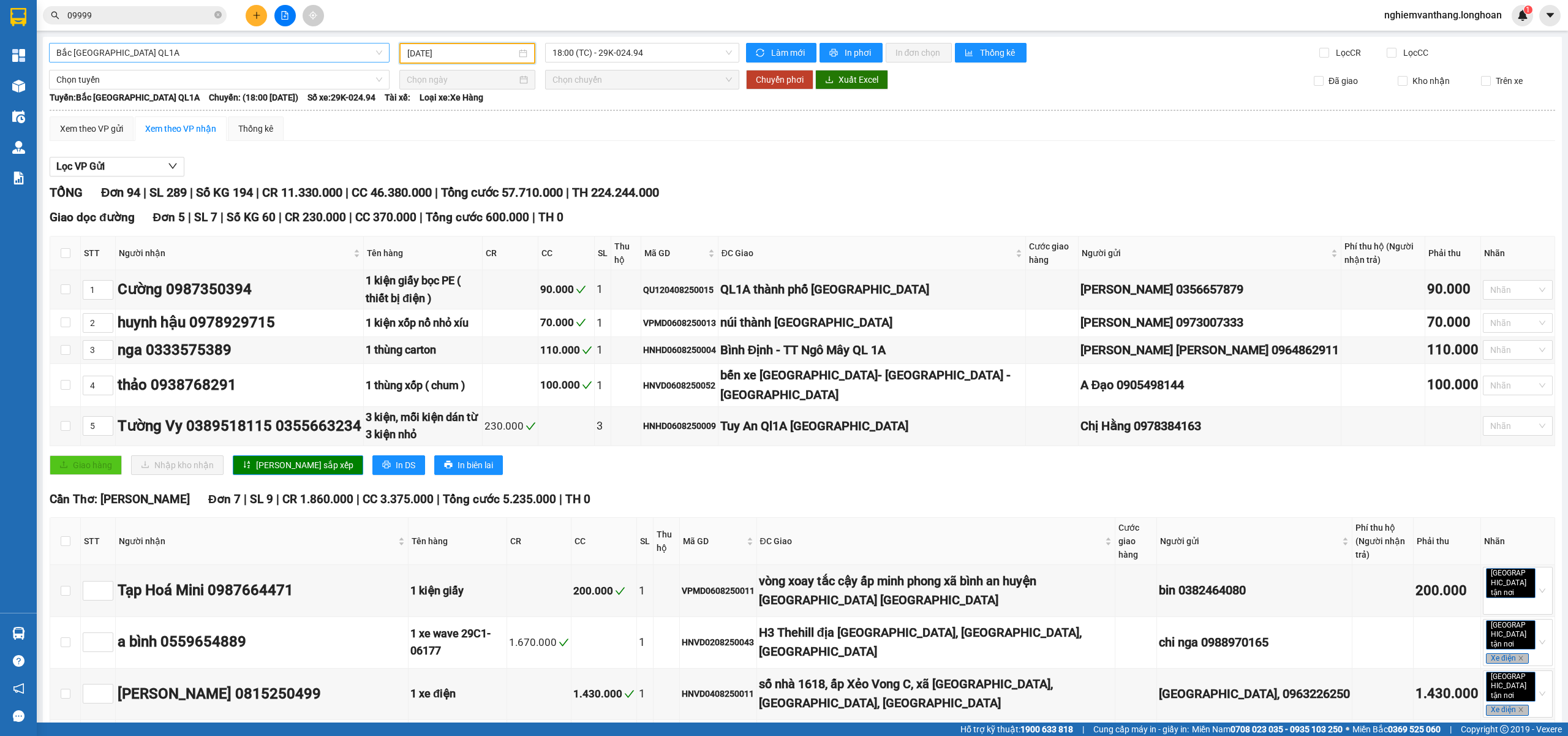
drag, startPoint x: 148, startPoint y: 52, endPoint x: 156, endPoint y: 53, distance: 8.1
click at [150, 53] on span "Bắc [GEOGRAPHIC_DATA] QL1A" at bounding box center [219, 52] width 326 height 18
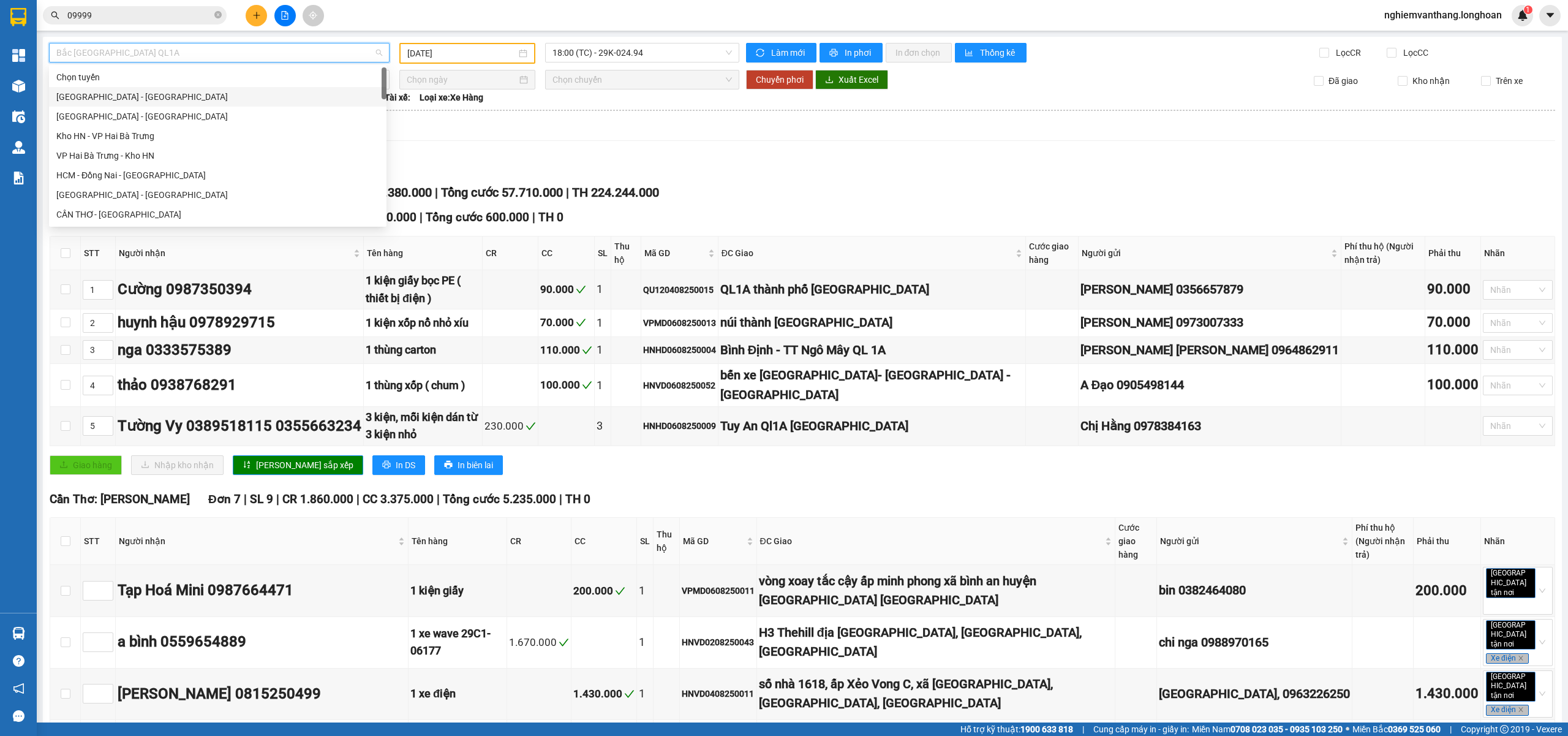
click at [130, 97] on div "[GEOGRAPHIC_DATA] - [GEOGRAPHIC_DATA]" at bounding box center [218, 97] width 323 height 13
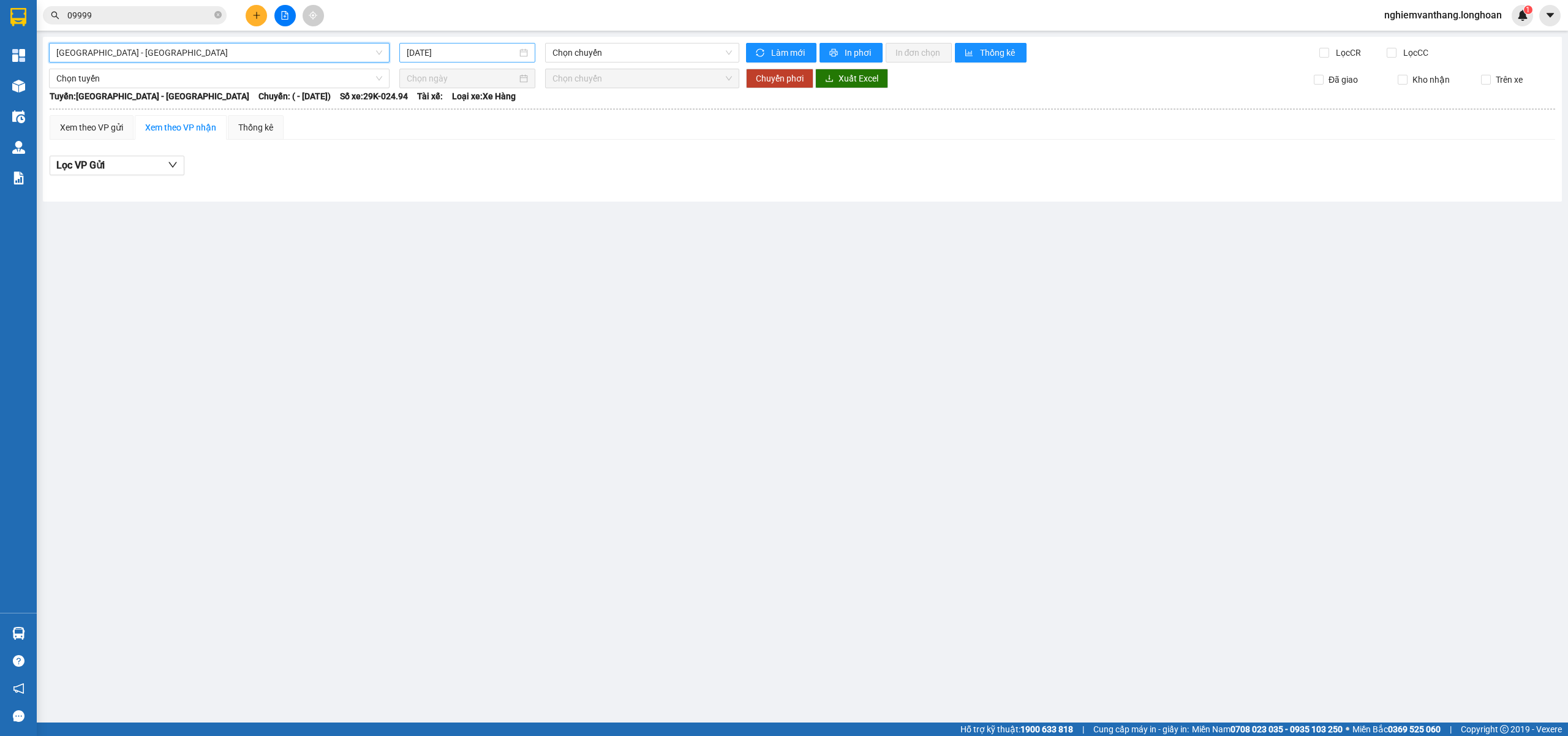
click at [440, 53] on input "[DATE]" at bounding box center [461, 52] width 110 height 13
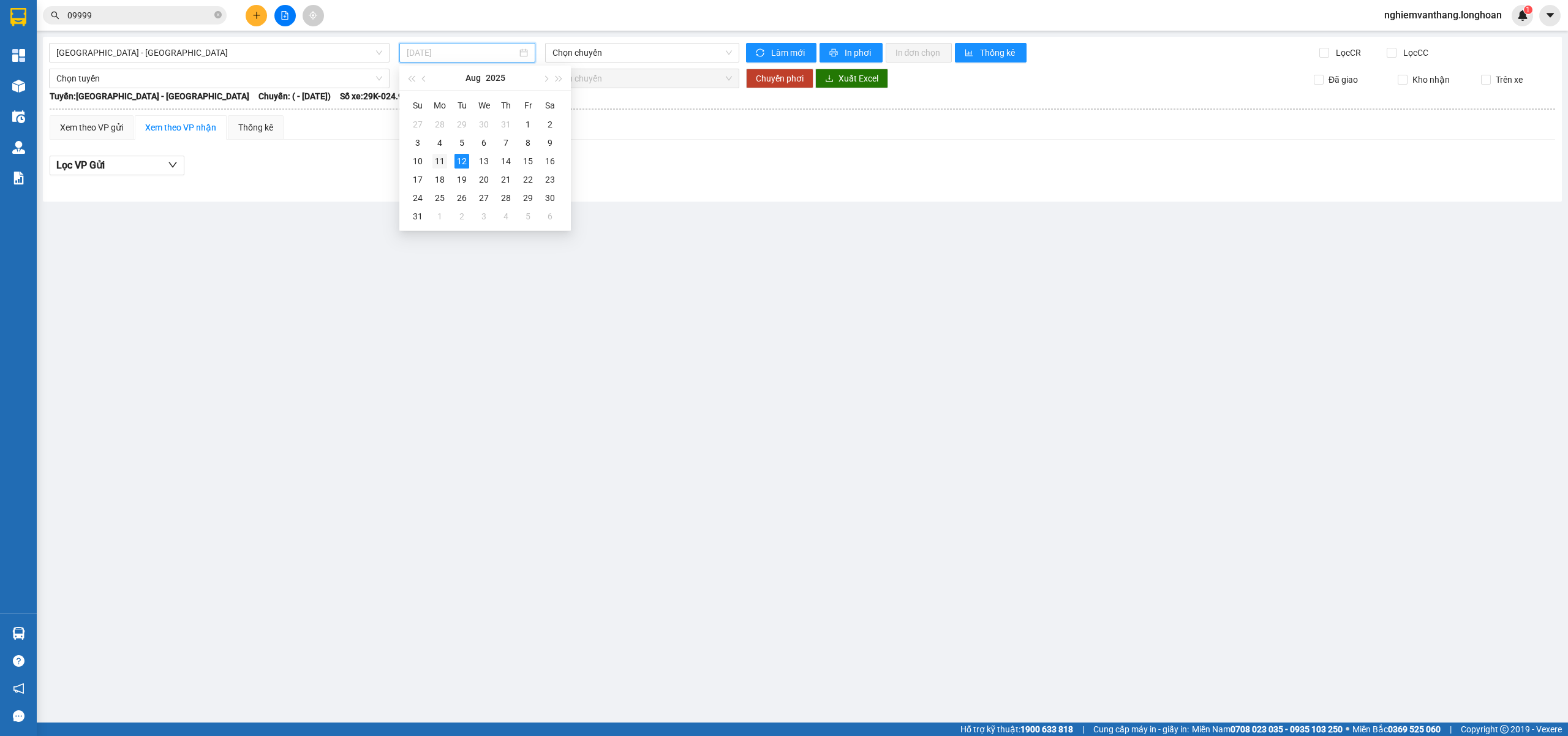
click at [444, 157] on div "11" at bounding box center [440, 161] width 15 height 15
type input "[DATE]"
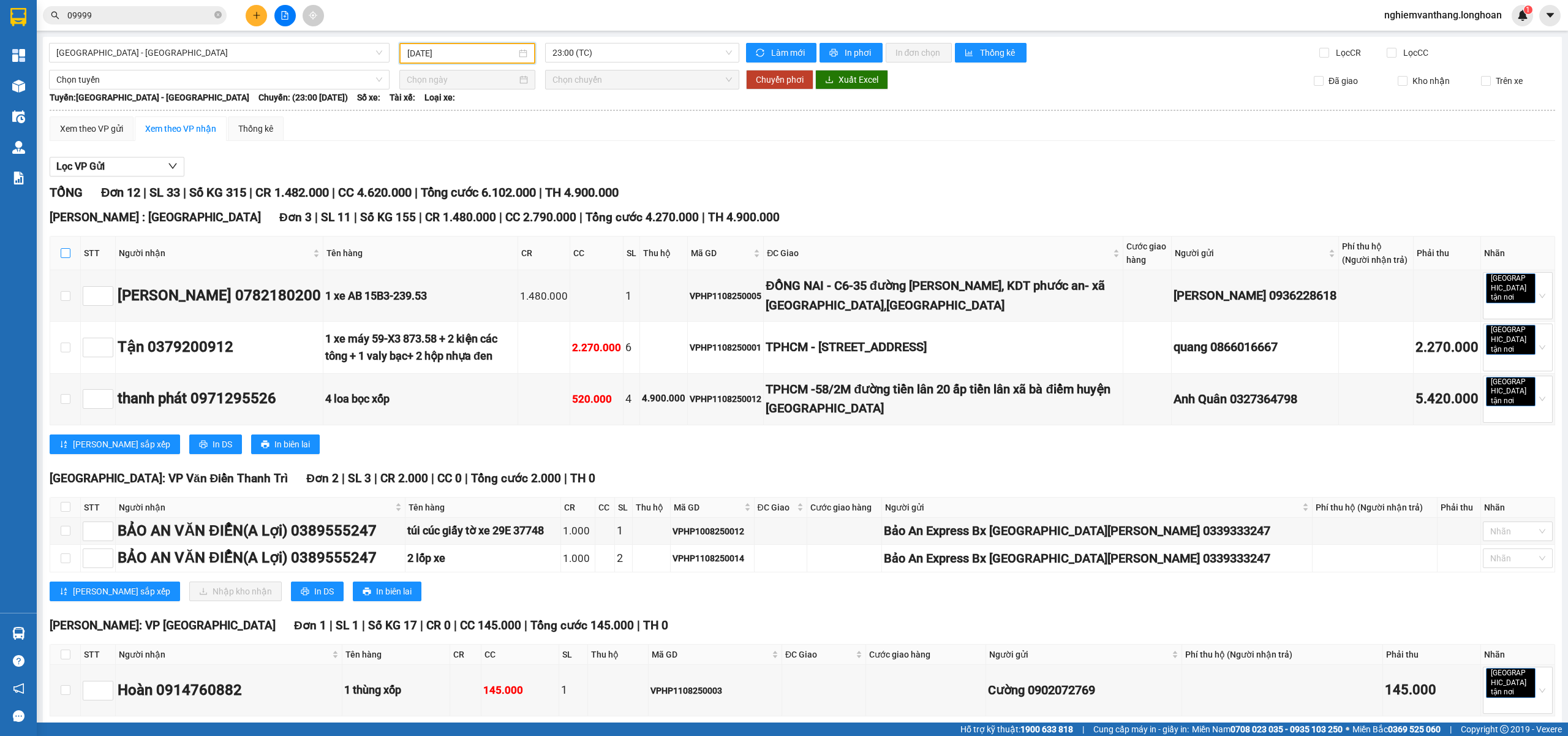
click at [66, 251] on input "checkbox" at bounding box center [66, 253] width 9 height 9
checkbox input "true"
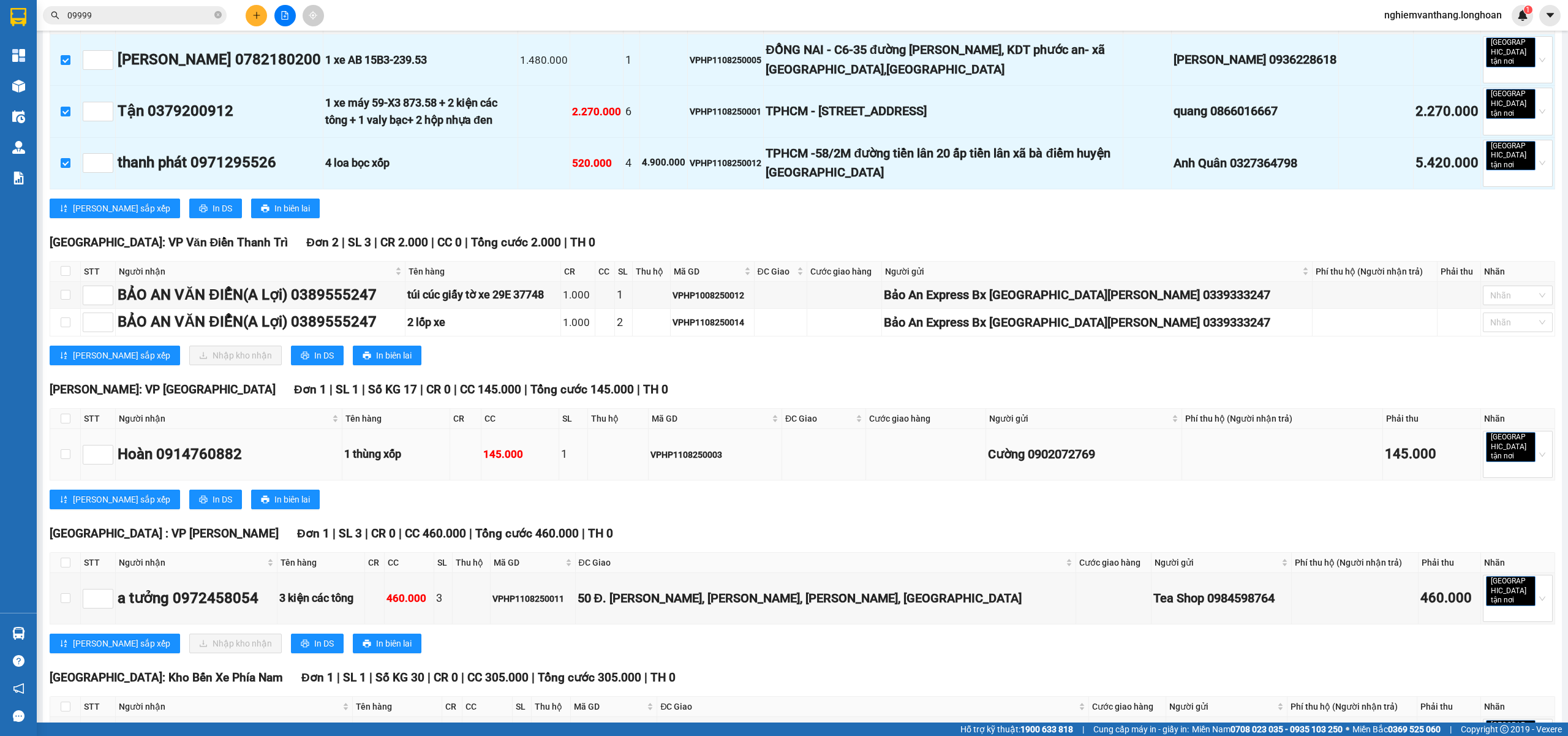
scroll to position [245, 0]
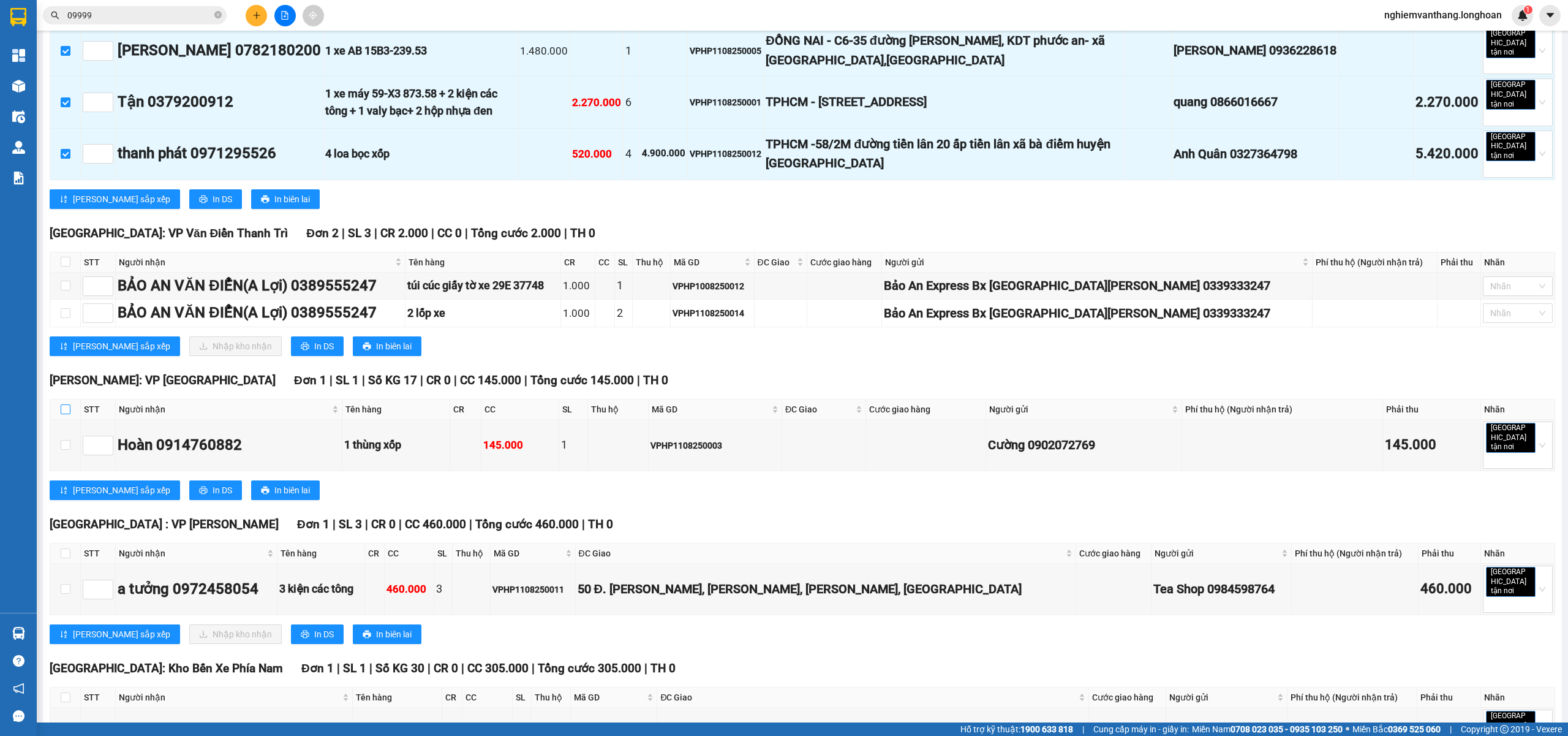
click at [72, 400] on th at bounding box center [65, 410] width 31 height 21
drag, startPoint x: 59, startPoint y: 525, endPoint x: 59, endPoint y: 518, distance: 7.0
click at [58, 544] on th at bounding box center [65, 554] width 31 height 21
click at [61, 404] on input "checkbox" at bounding box center [66, 409] width 9 height 9
checkbox input "true"
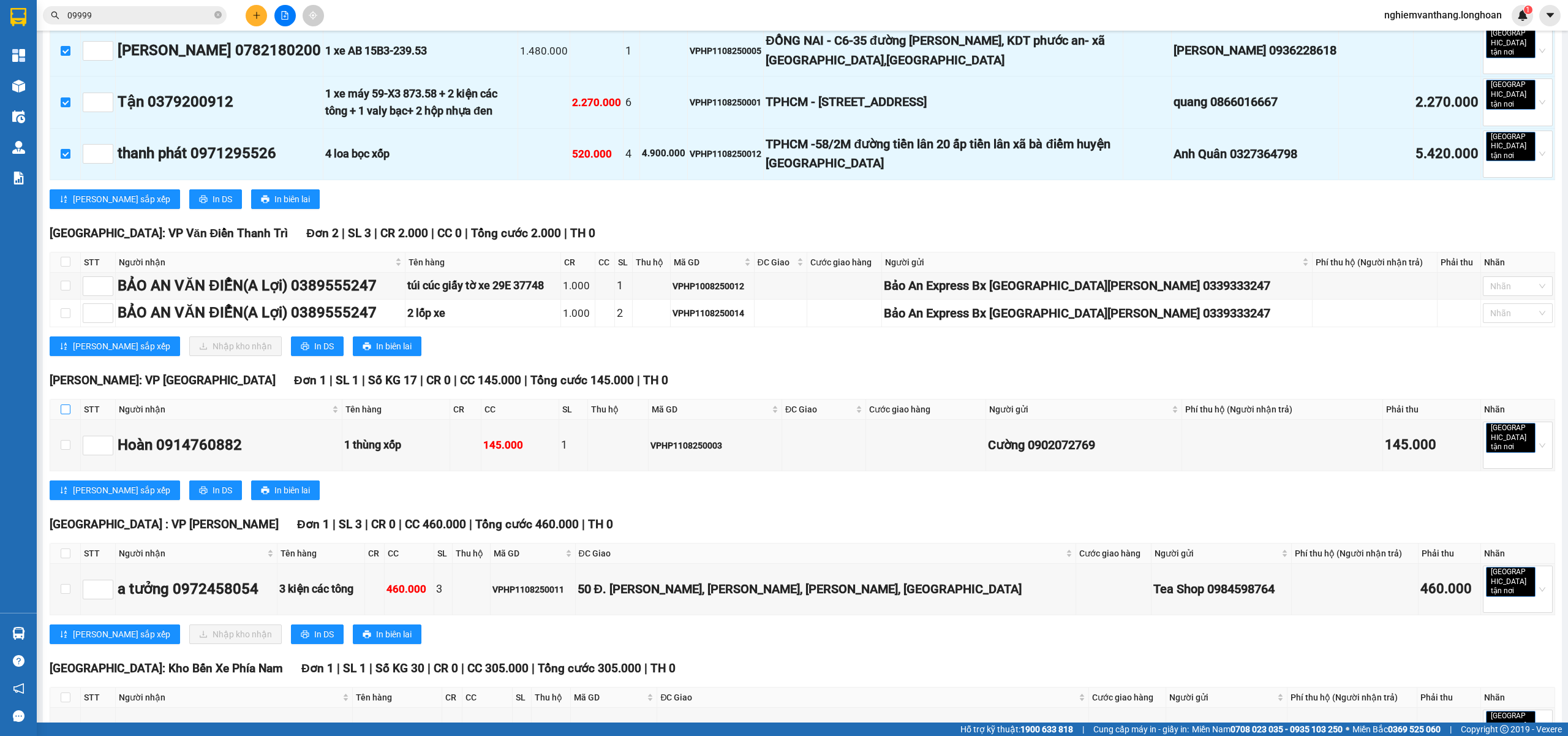
checkbox input "true"
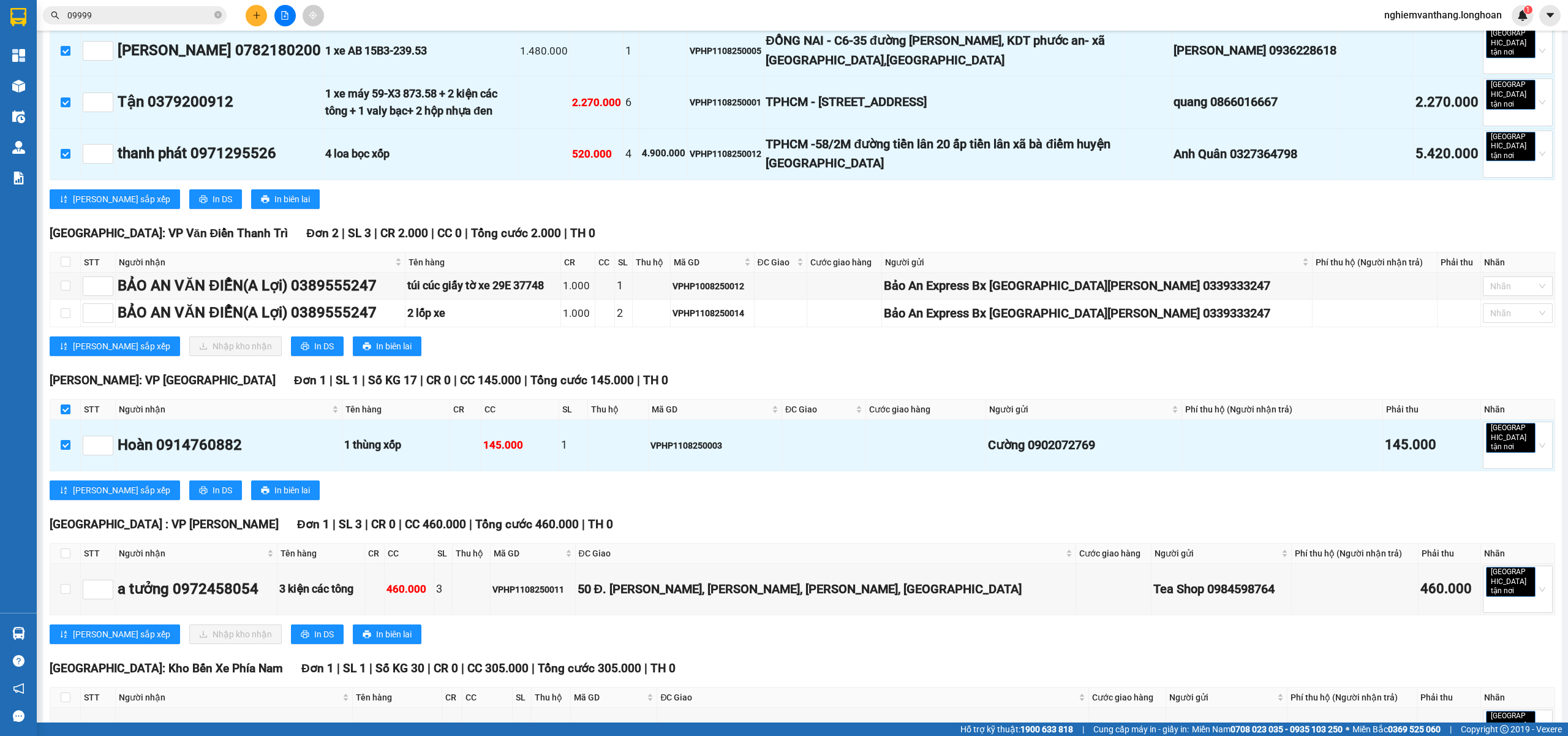
click at [59, 544] on th at bounding box center [65, 554] width 31 height 21
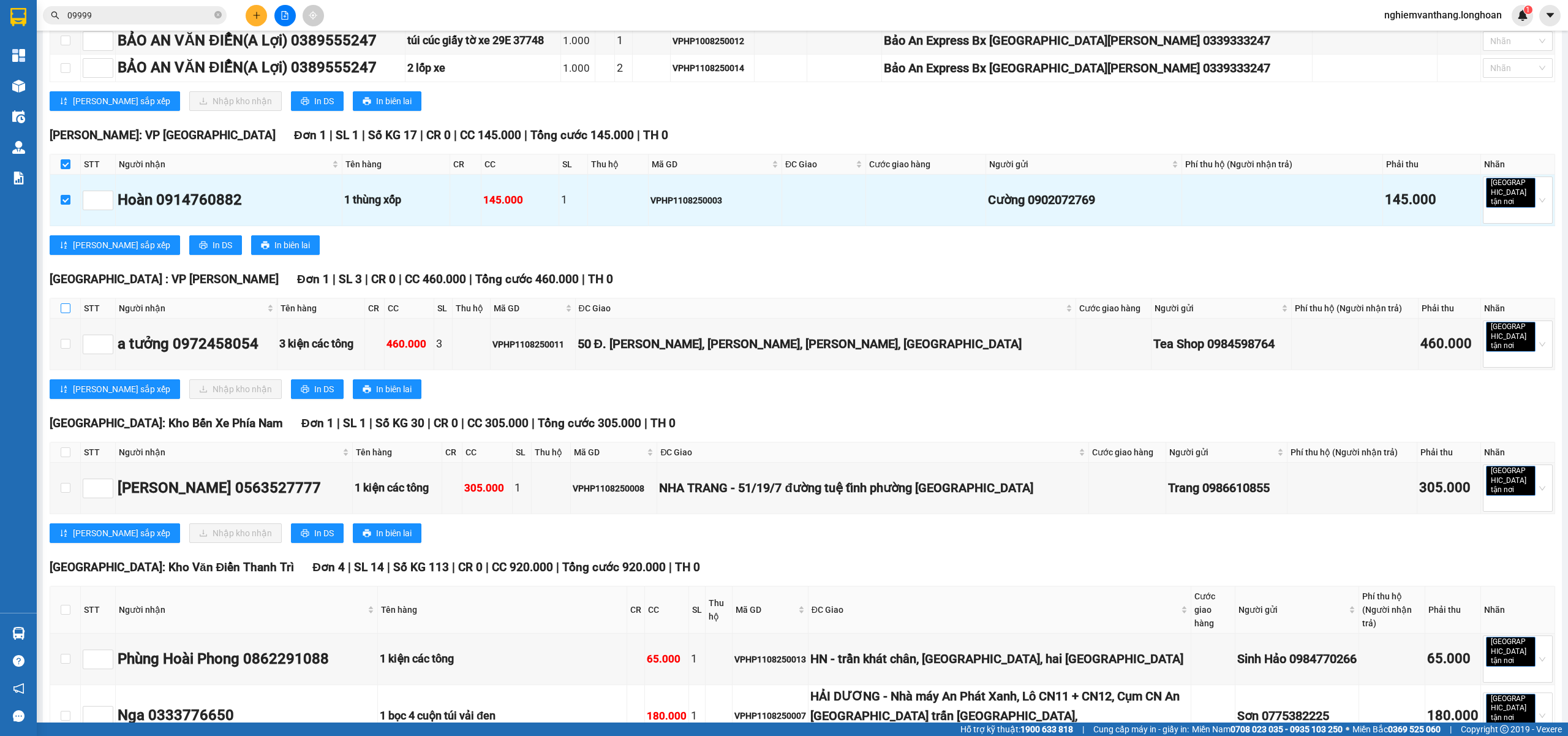
click at [66, 303] on input "checkbox" at bounding box center [66, 308] width 9 height 9
checkbox input "true"
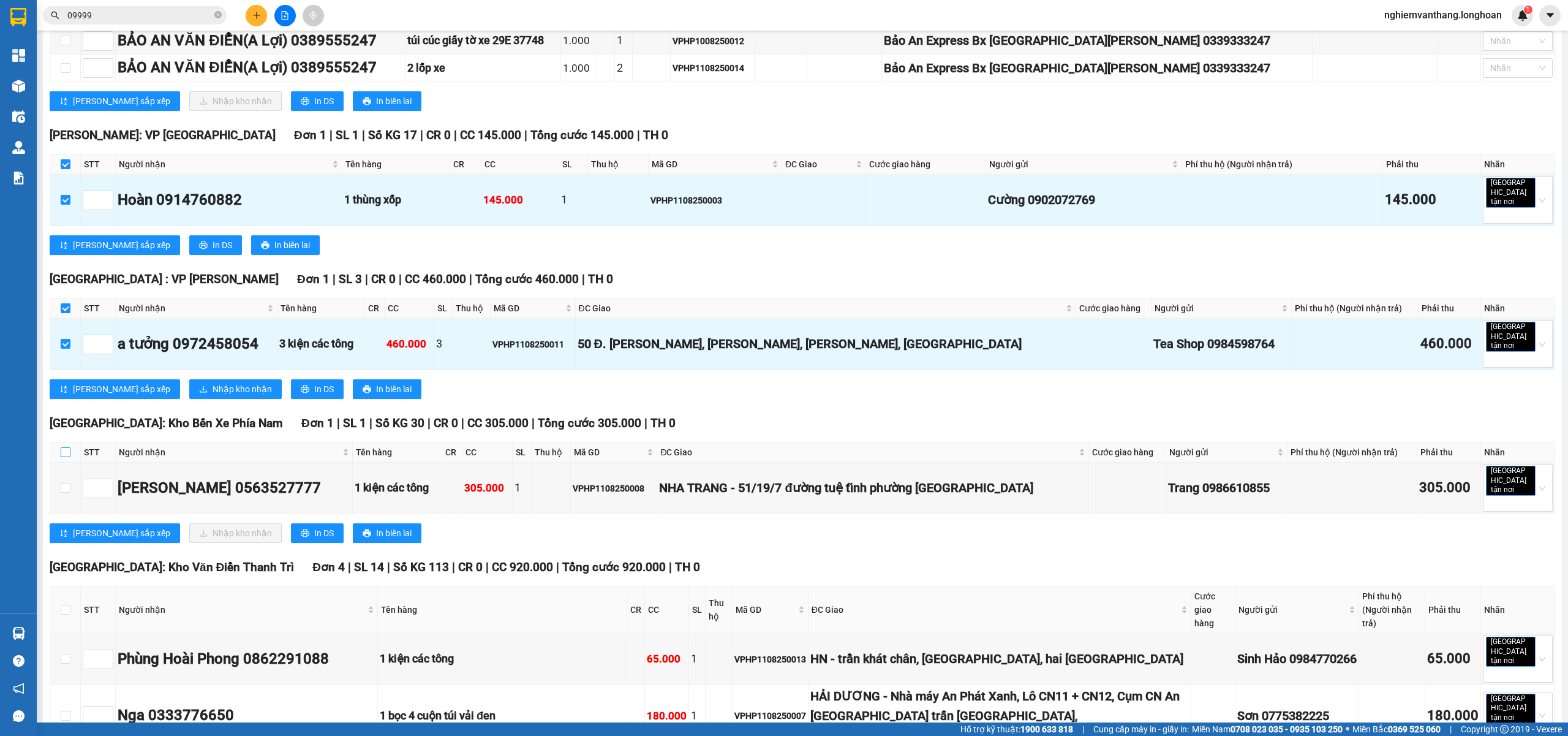
click at [64, 447] on input "checkbox" at bounding box center [66, 452] width 9 height 9
checkbox input "true"
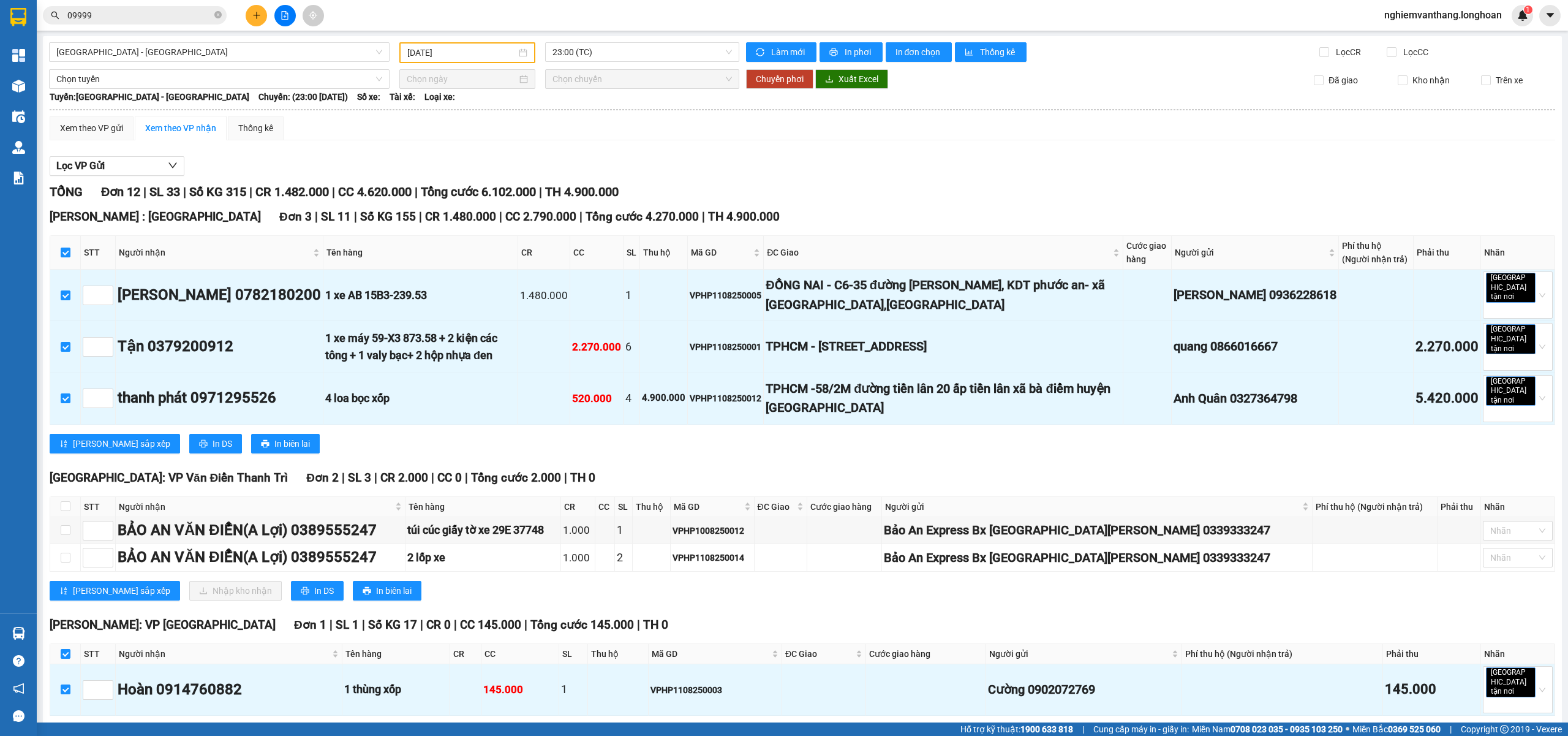
scroll to position [0, 0]
click at [140, 80] on span "Chọn tuyến" at bounding box center [219, 79] width 326 height 18
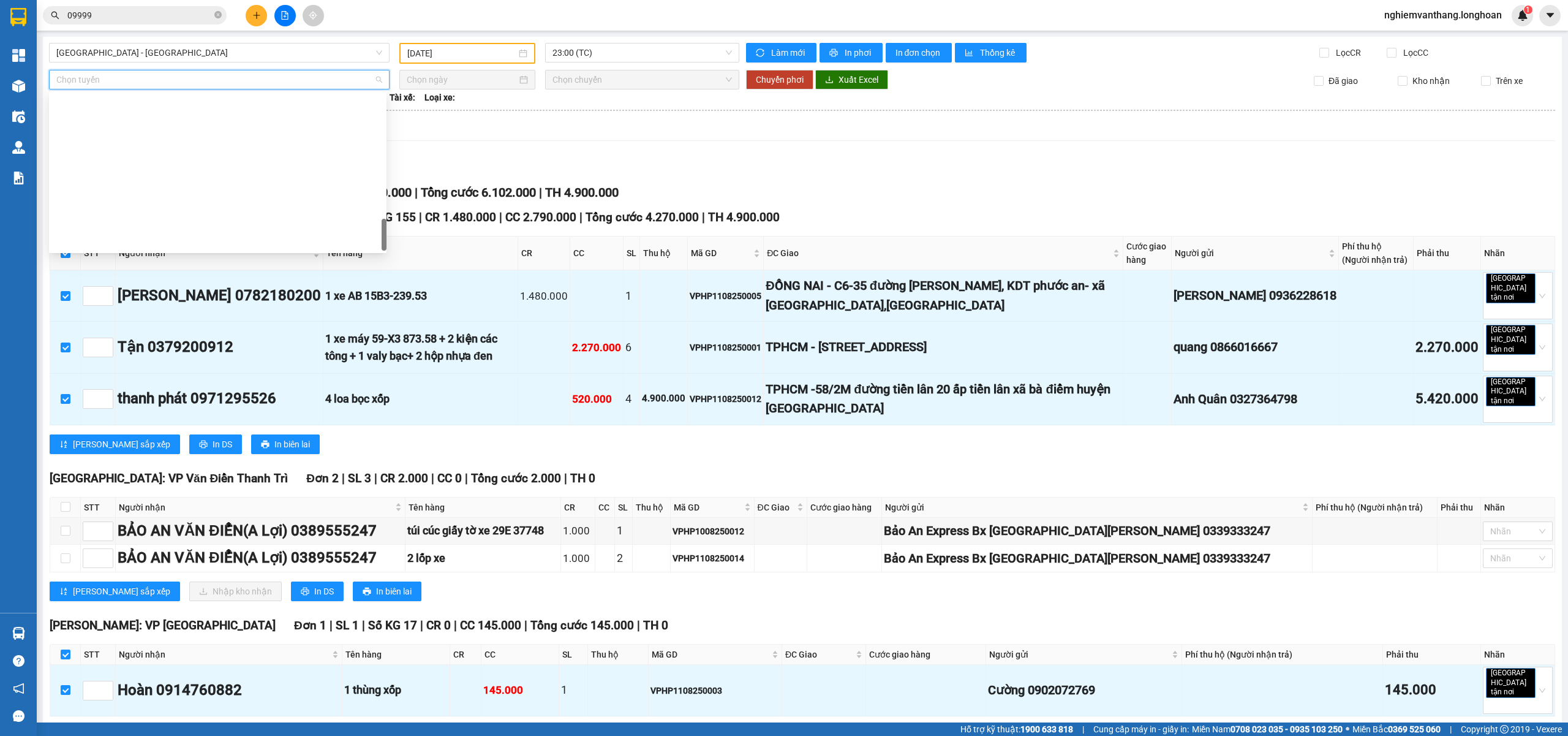
scroll to position [804, 0]
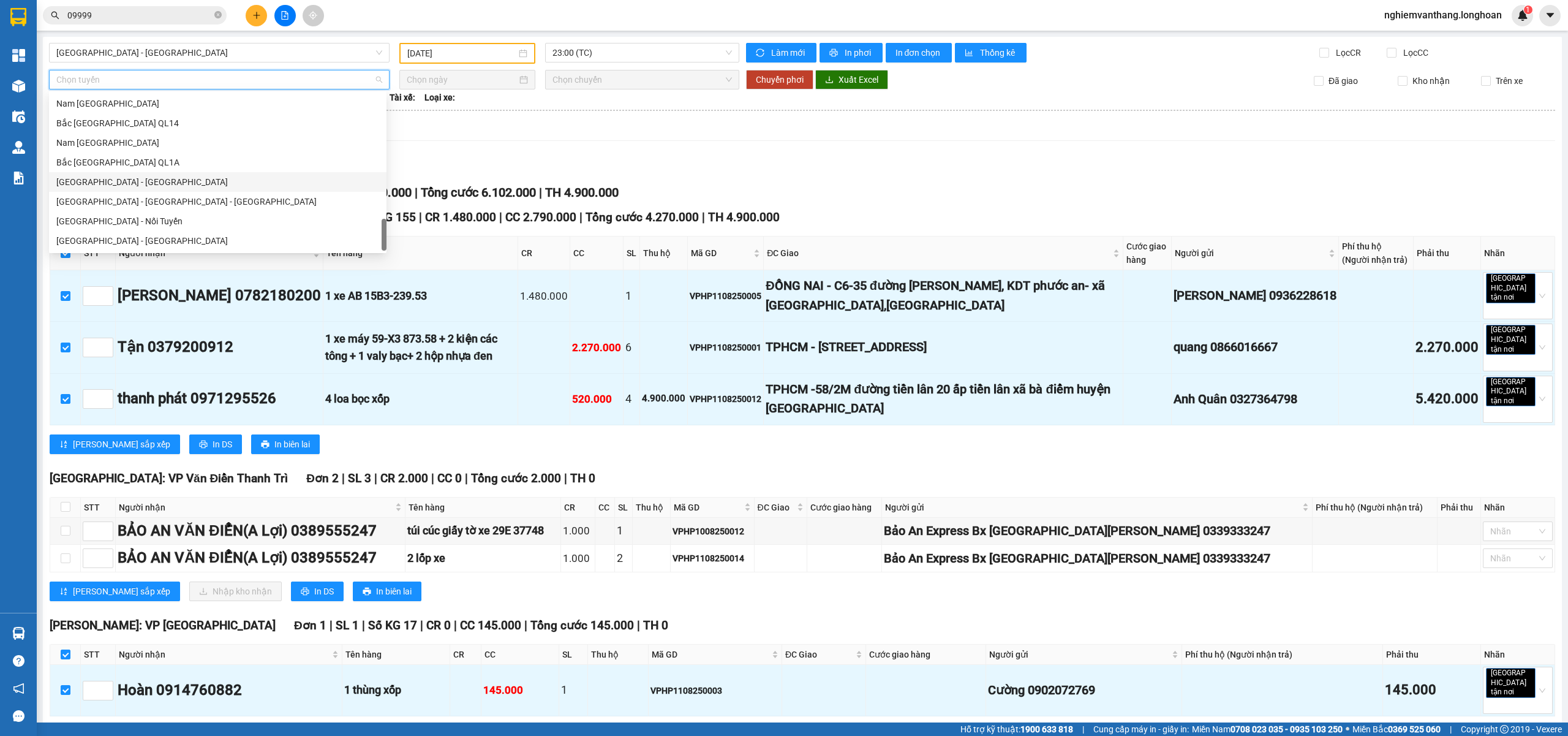
click at [116, 165] on div "Bắc [GEOGRAPHIC_DATA] QL1A" at bounding box center [218, 162] width 323 height 13
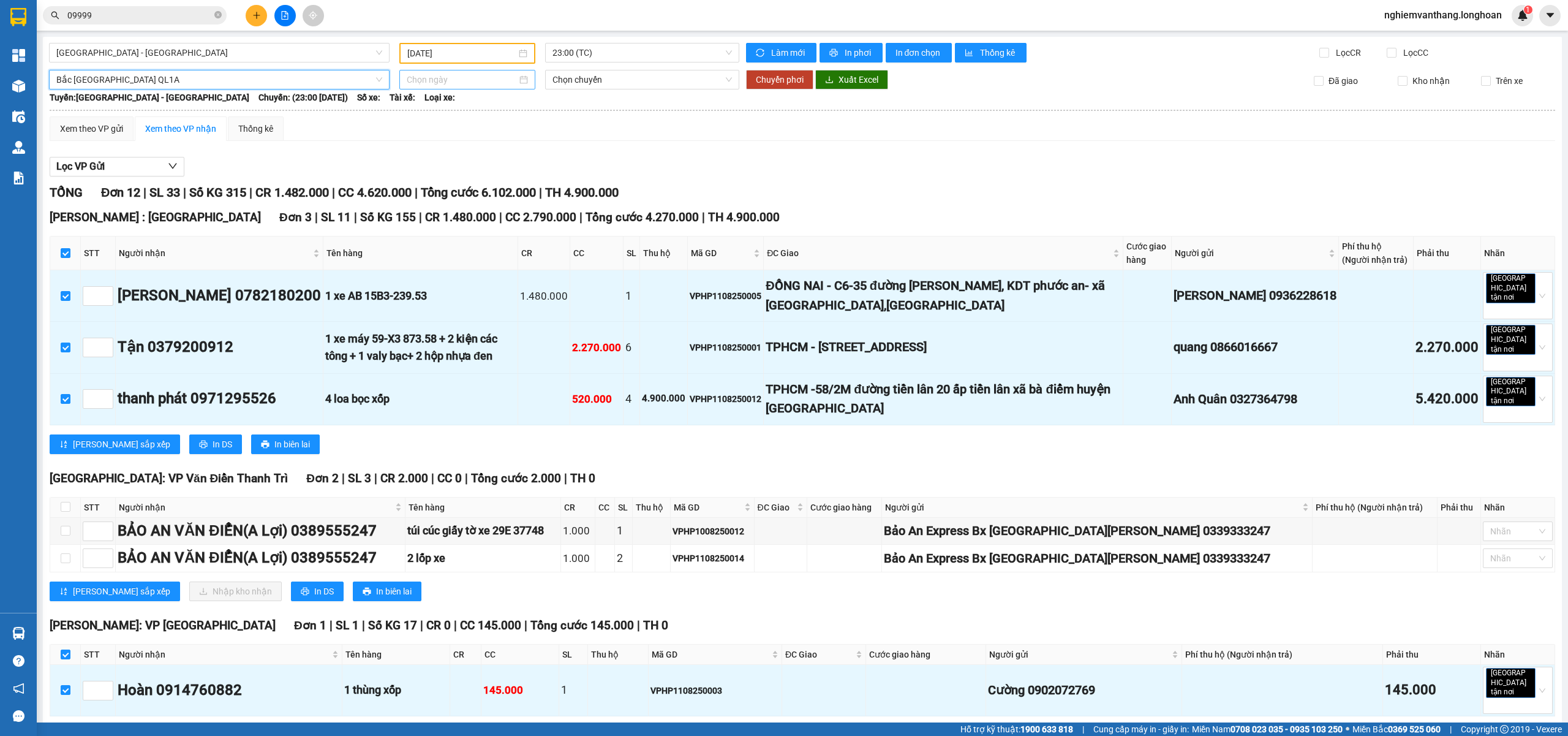
click at [449, 77] on input at bounding box center [461, 79] width 110 height 13
type input "[DATE]"
click at [457, 184] on div "12" at bounding box center [459, 187] width 15 height 15
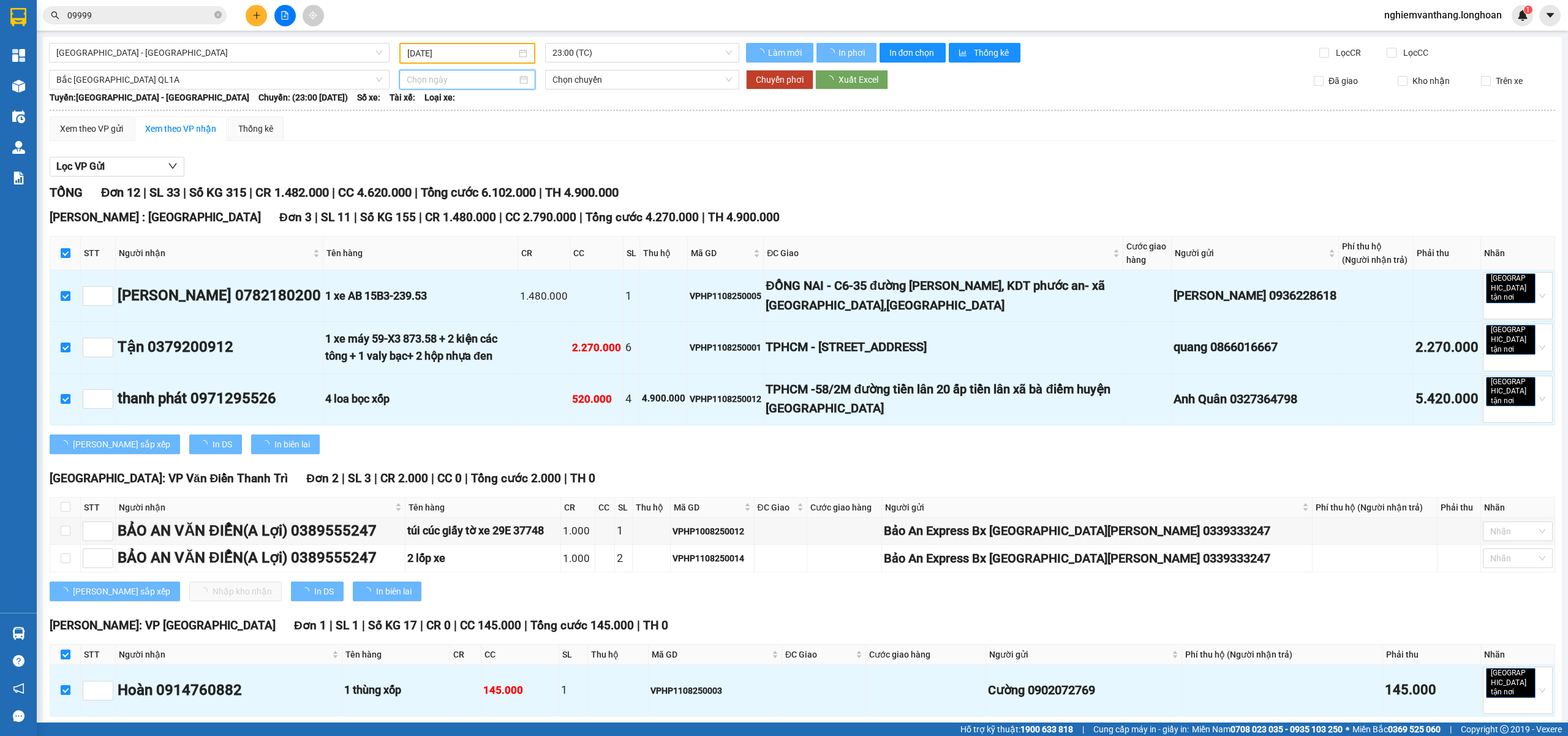
type input "[DATE]"
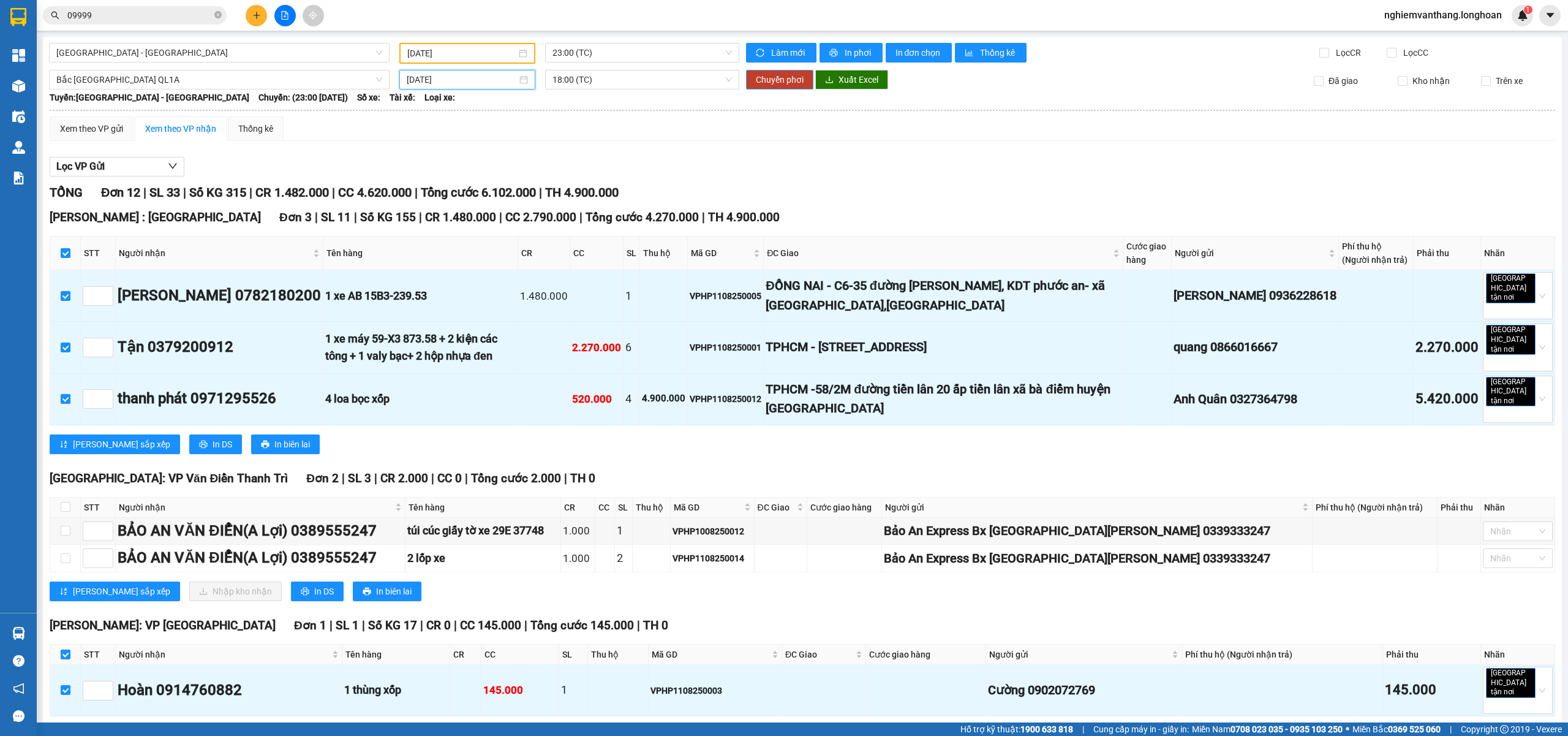
click at [768, 70] on button "Chuyển phơi" at bounding box center [779, 79] width 67 height 20
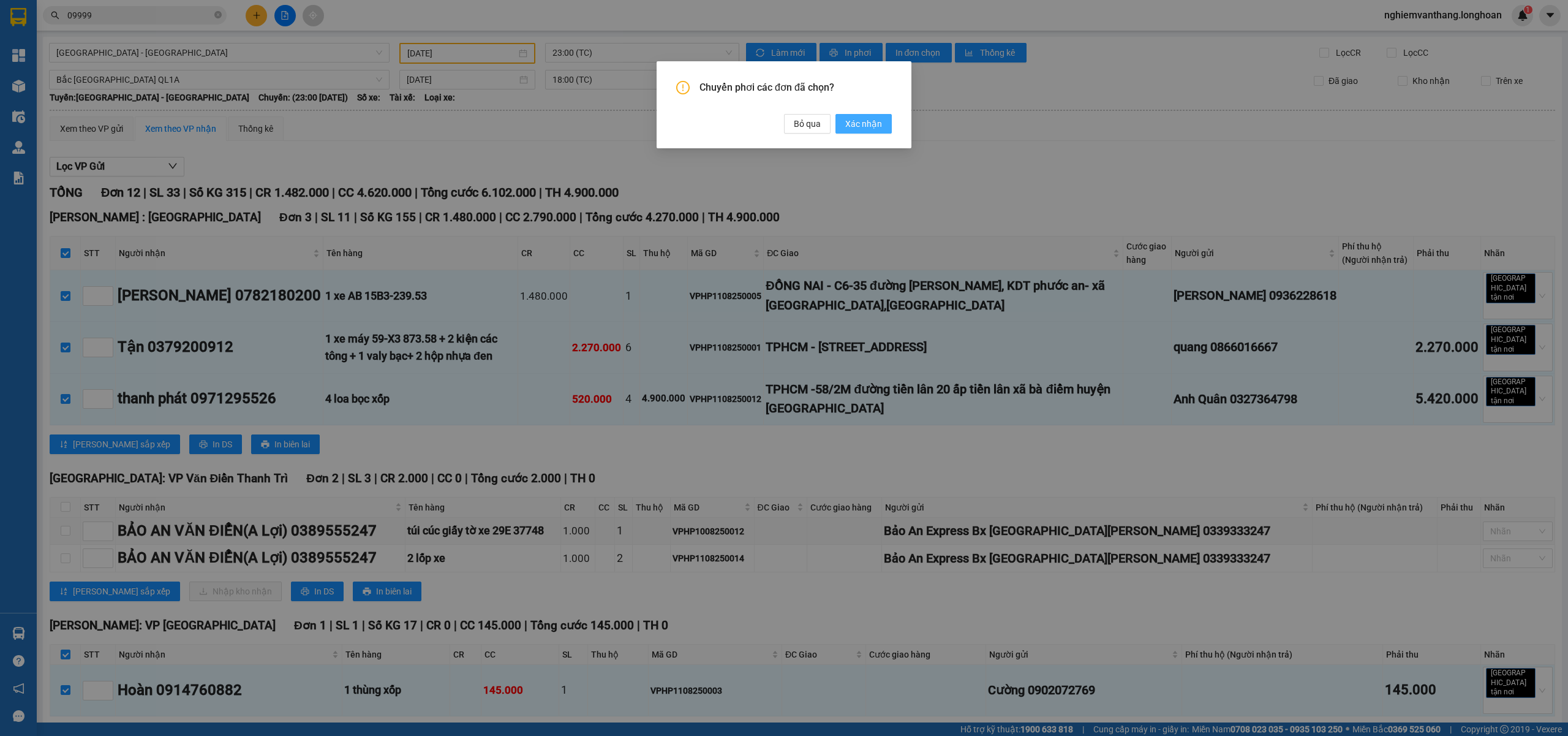
click at [872, 126] on span "Xác nhận" at bounding box center [863, 123] width 36 height 13
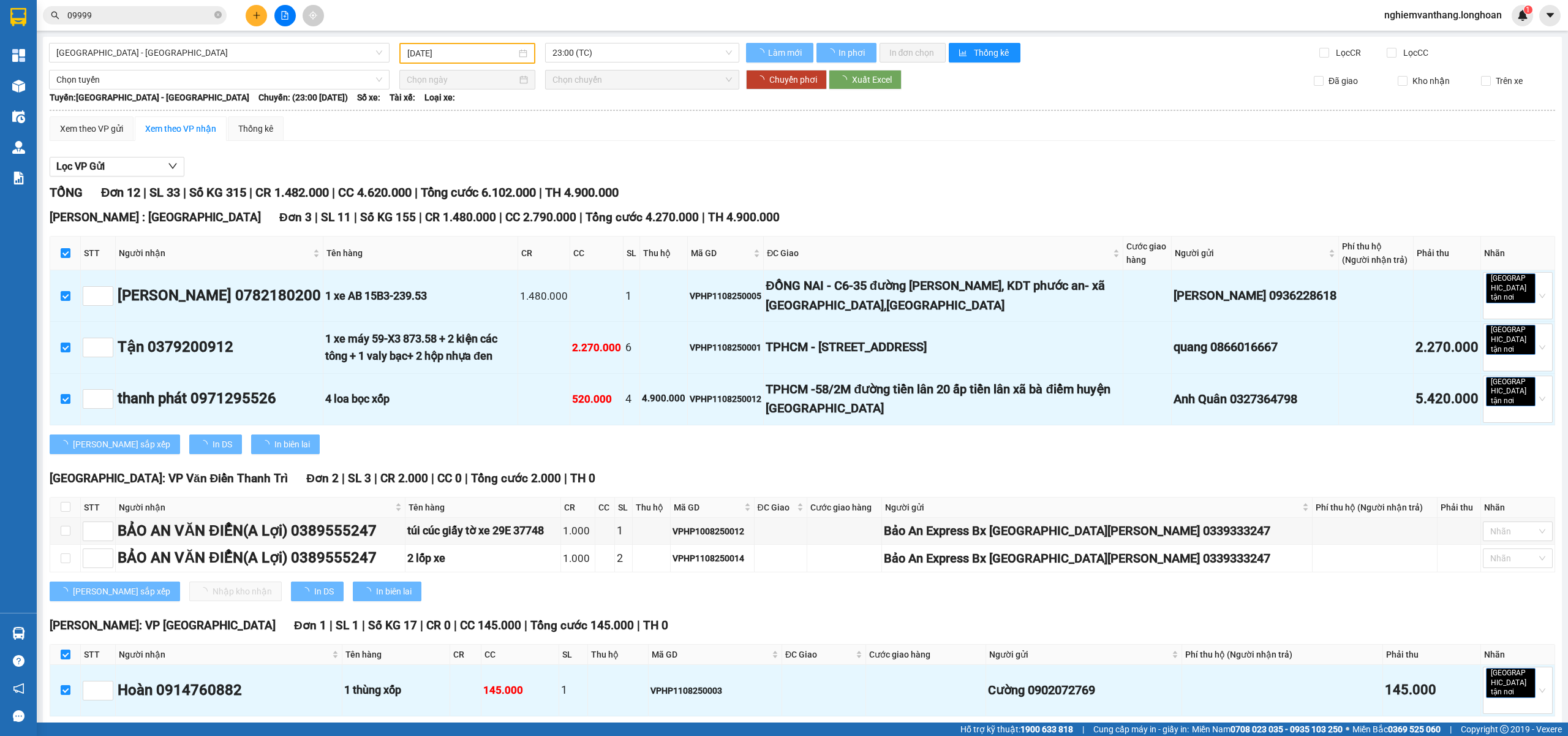
checkbox input "false"
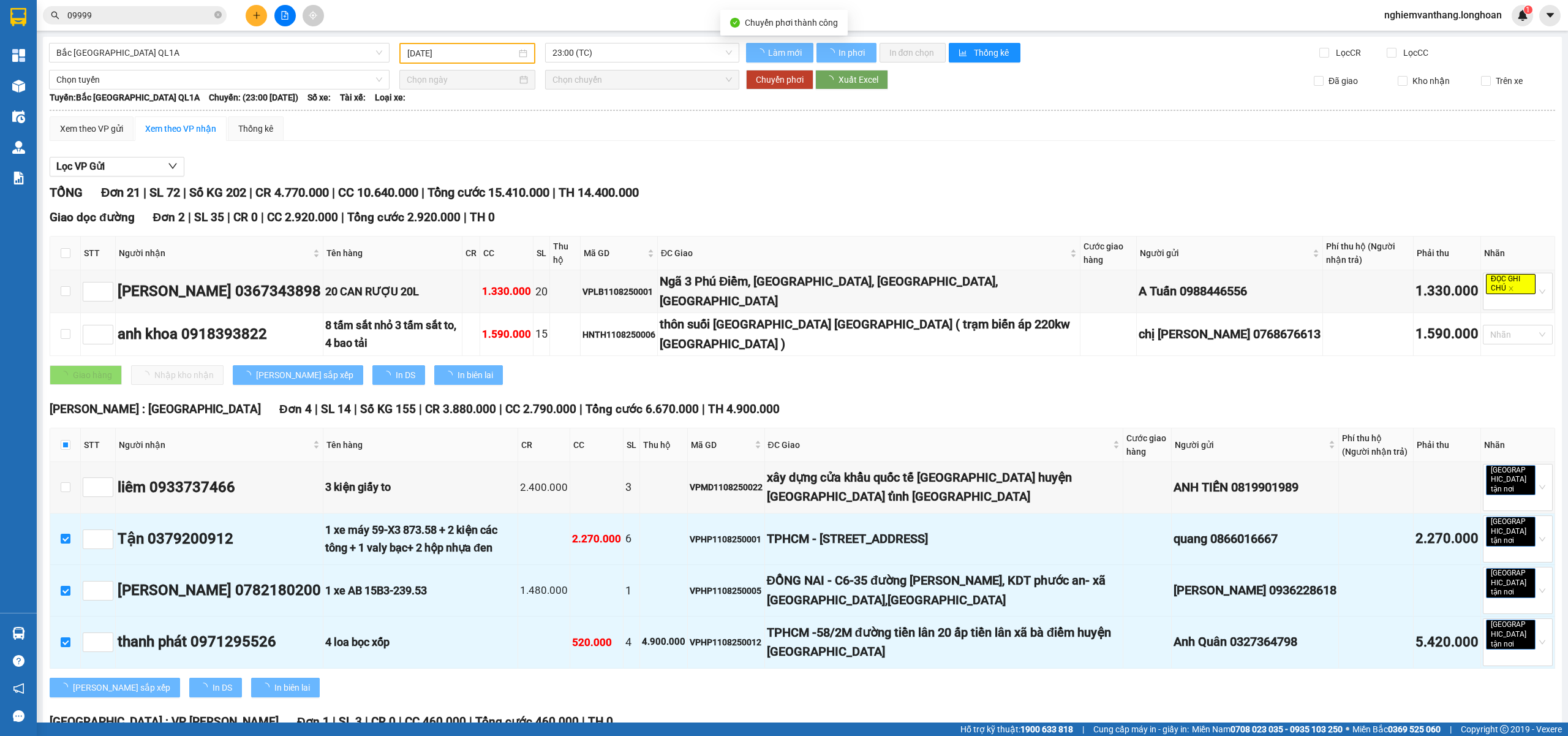
checkbox input "false"
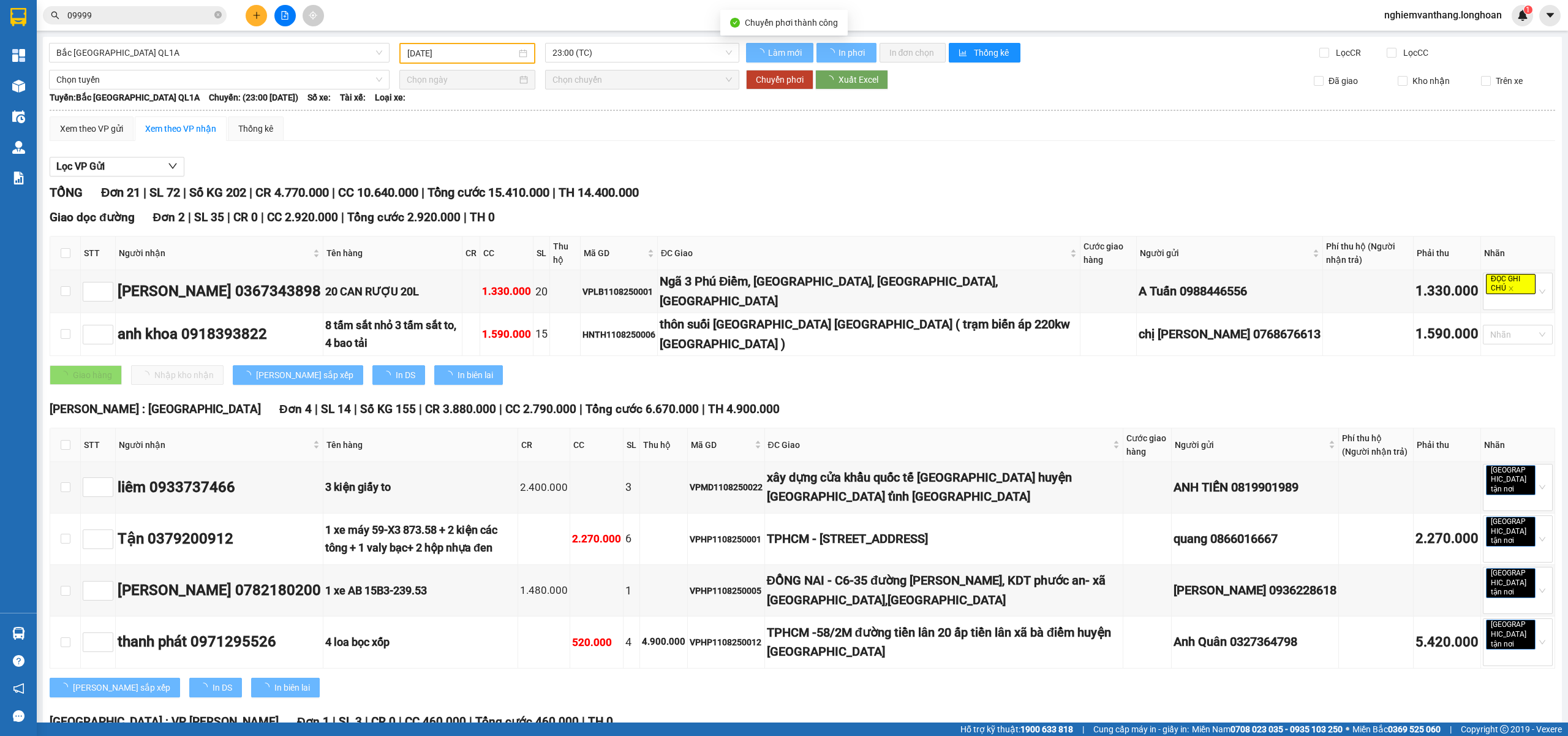
type input "12/08/2025"
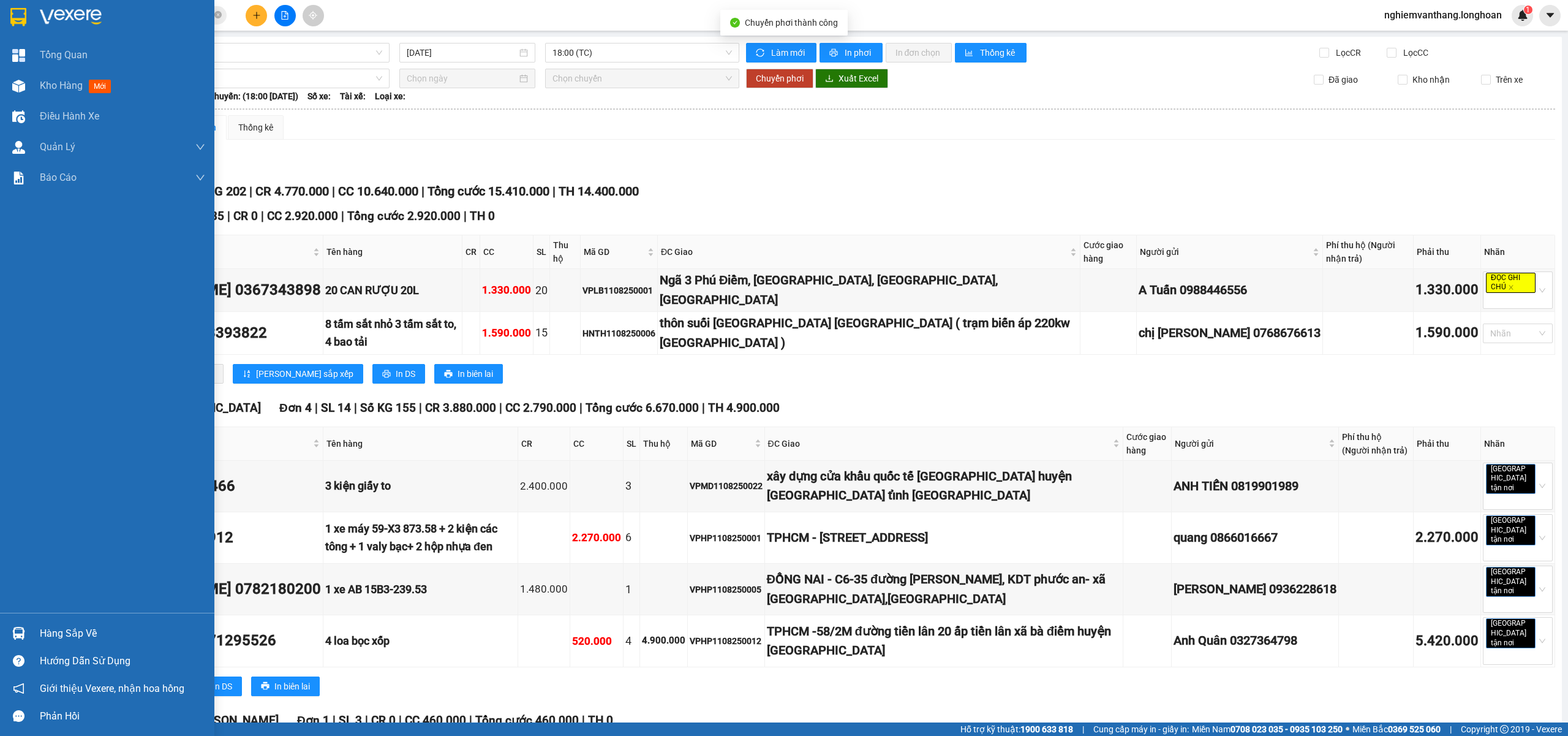
click at [0, 1] on div at bounding box center [107, 20] width 214 height 40
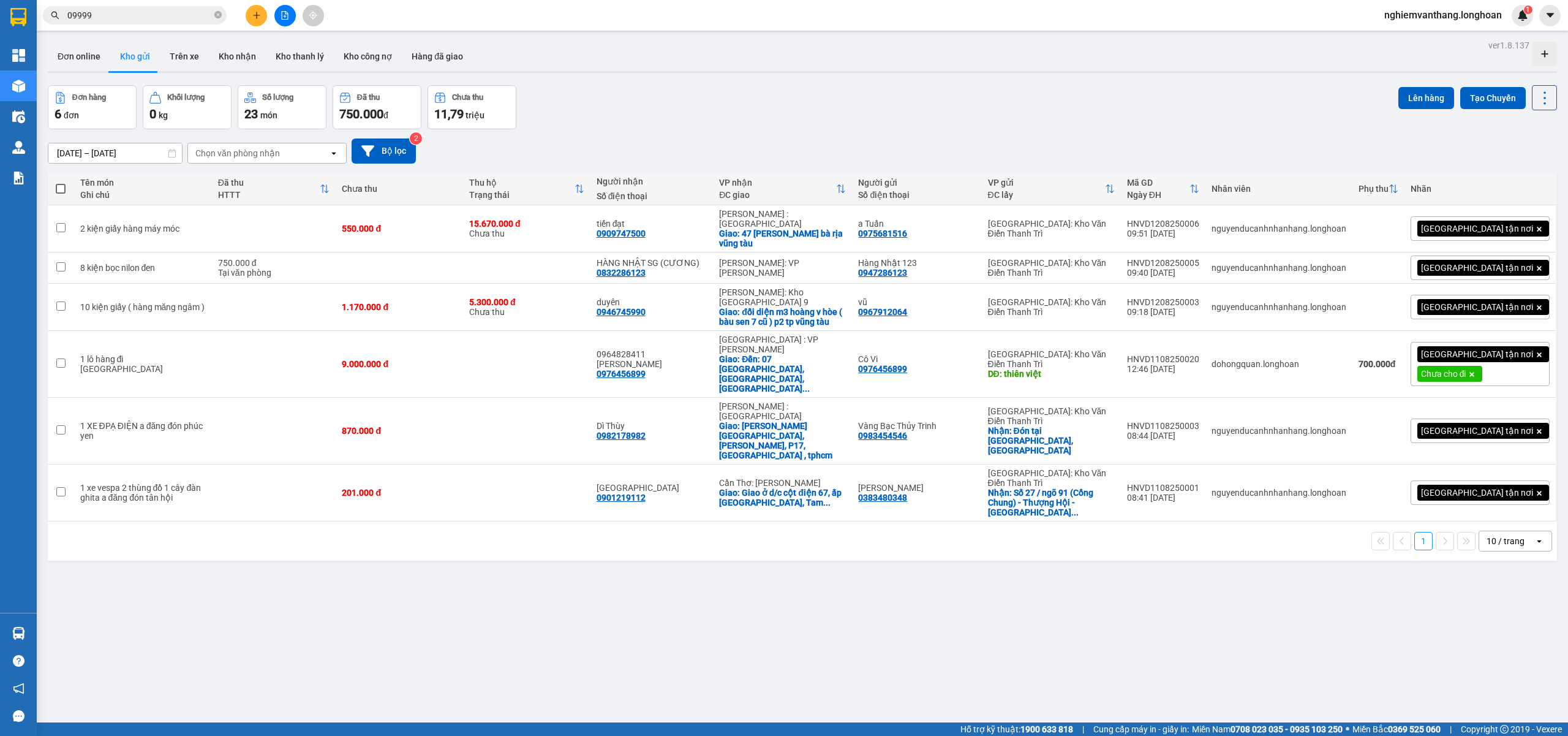
click at [292, 10] on button at bounding box center [285, 15] width 21 height 21
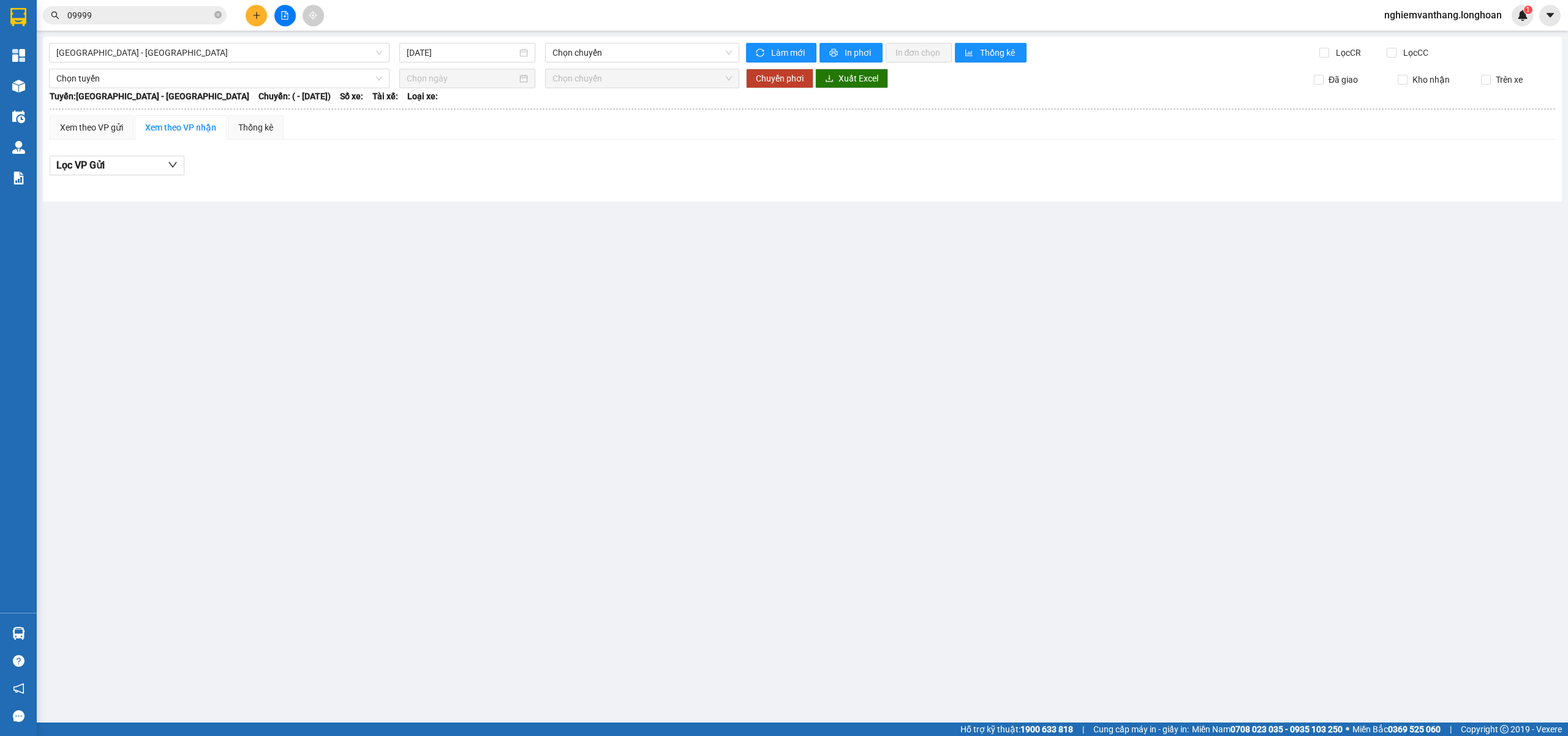
click at [187, 64] on div "Hải Phòng - Hà Nội 12/08/2025 Chọn chuyến Làm mới In phơi In đơn chọn Thống kê …" at bounding box center [802, 119] width 1519 height 165
click at [187, 58] on span "Hải Phòng - Hà Nội" at bounding box center [219, 52] width 326 height 18
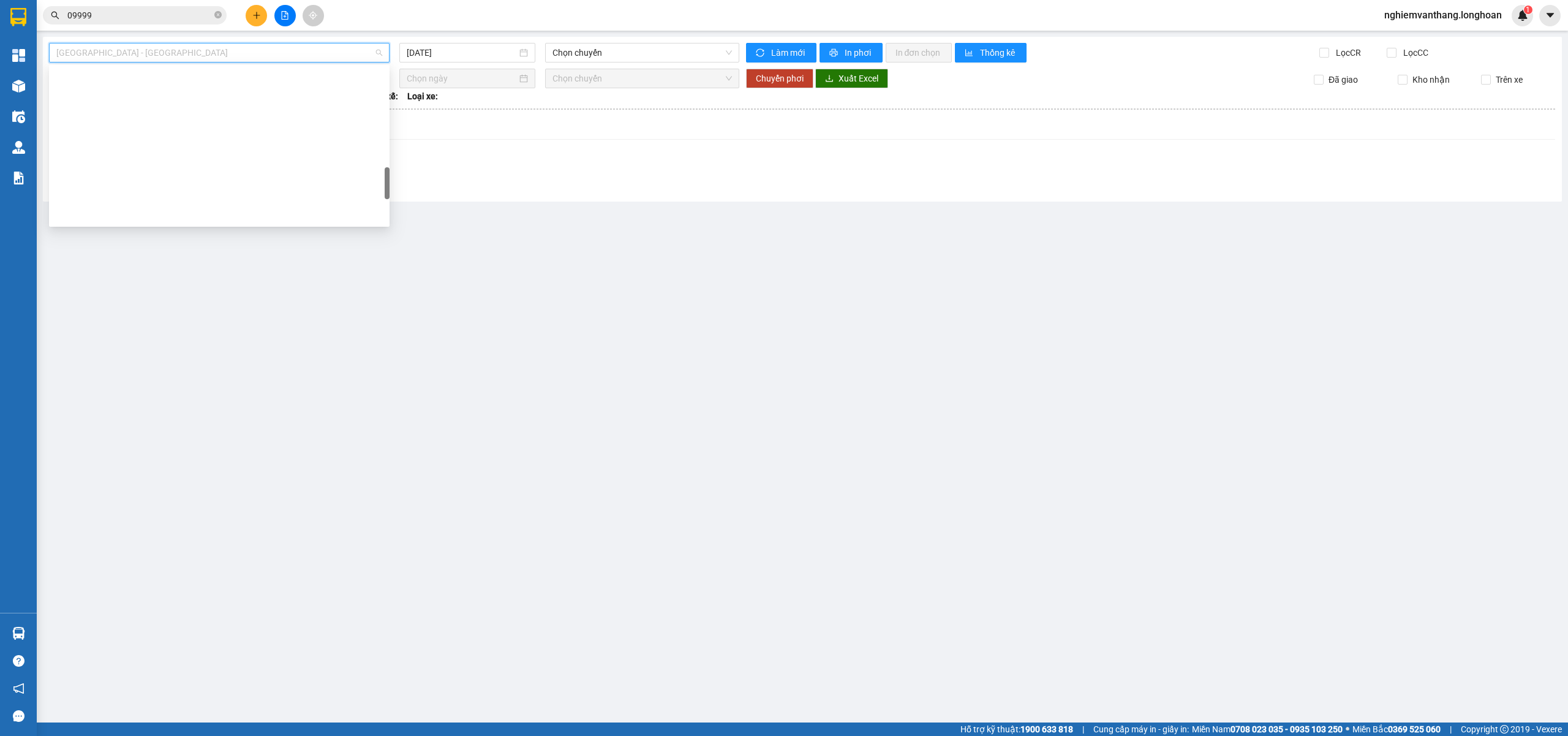
scroll to position [804, 0]
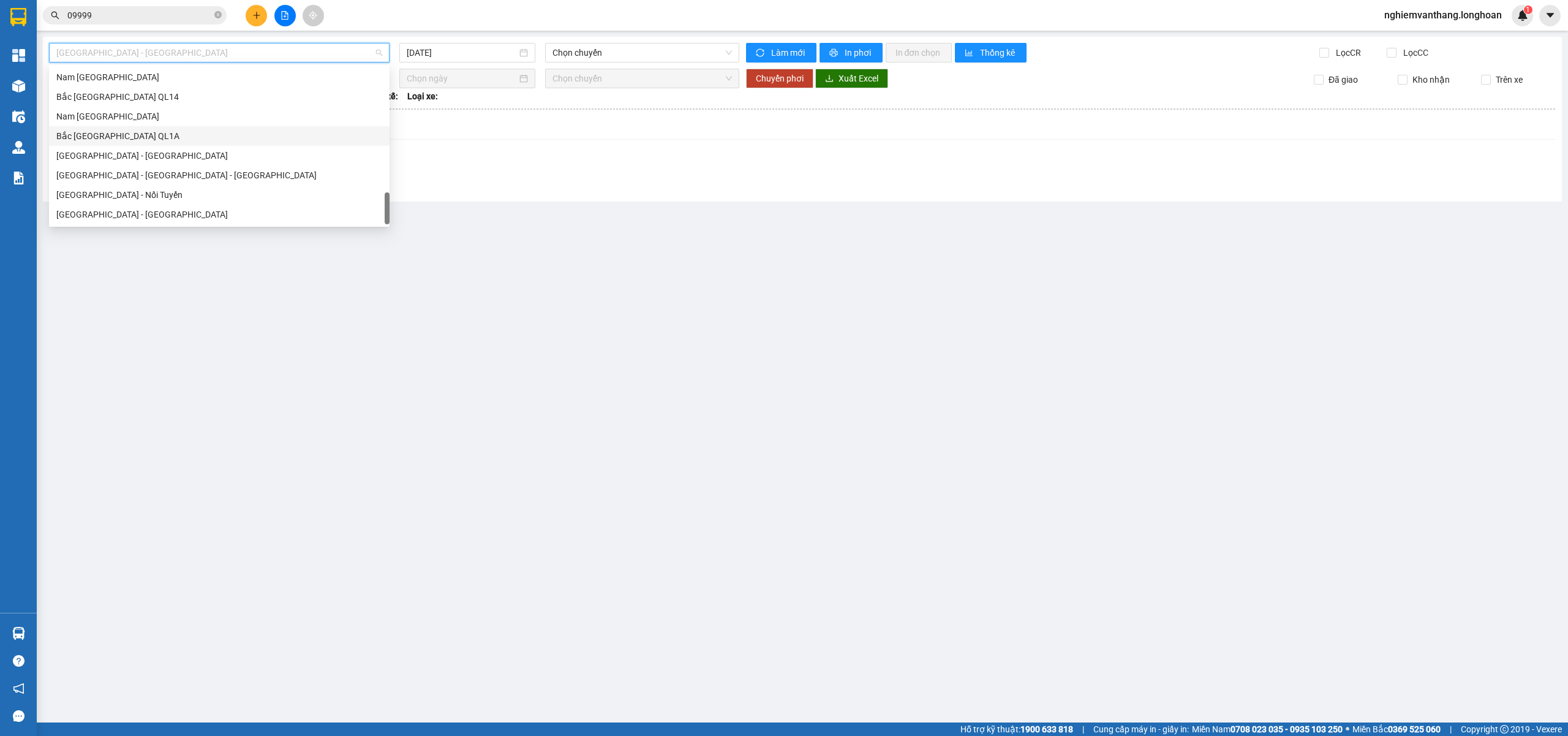
click at [140, 135] on div "Bắc Trung Nam QL1A" at bounding box center [219, 135] width 326 height 13
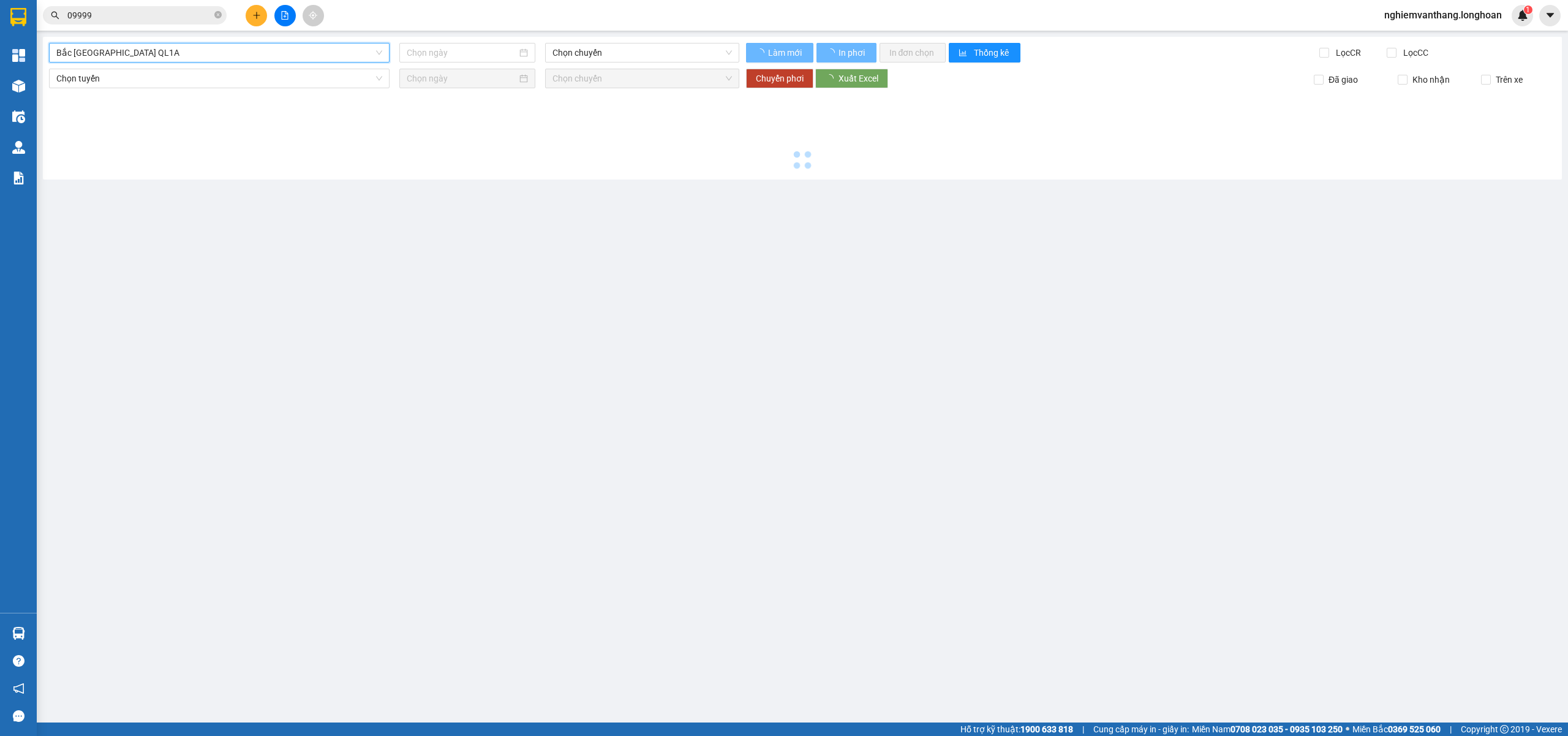
type input "12/08/2025"
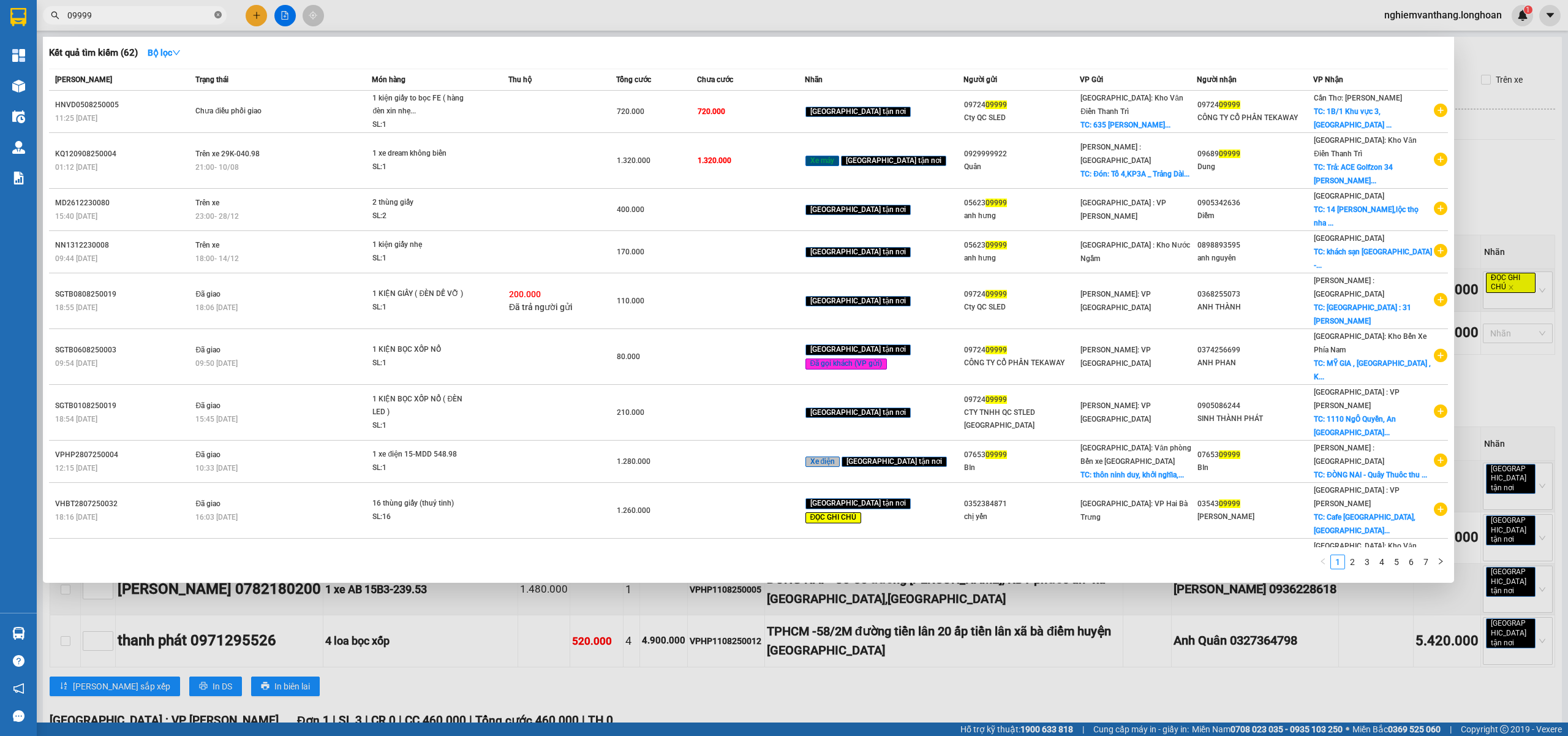
click at [219, 15] on icon "close-circle" at bounding box center [218, 14] width 7 height 7
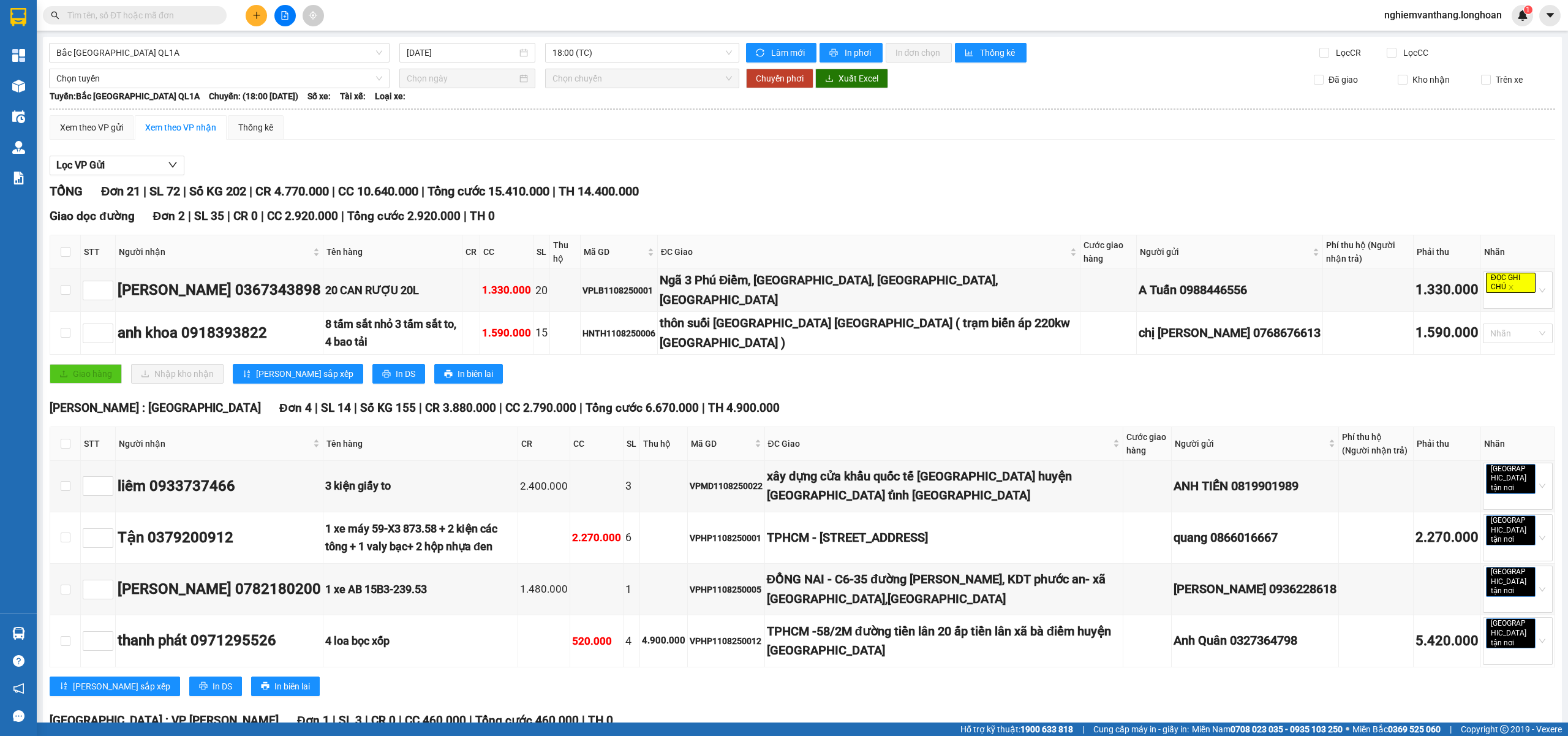
click at [168, 21] on input "text" at bounding box center [139, 15] width 145 height 13
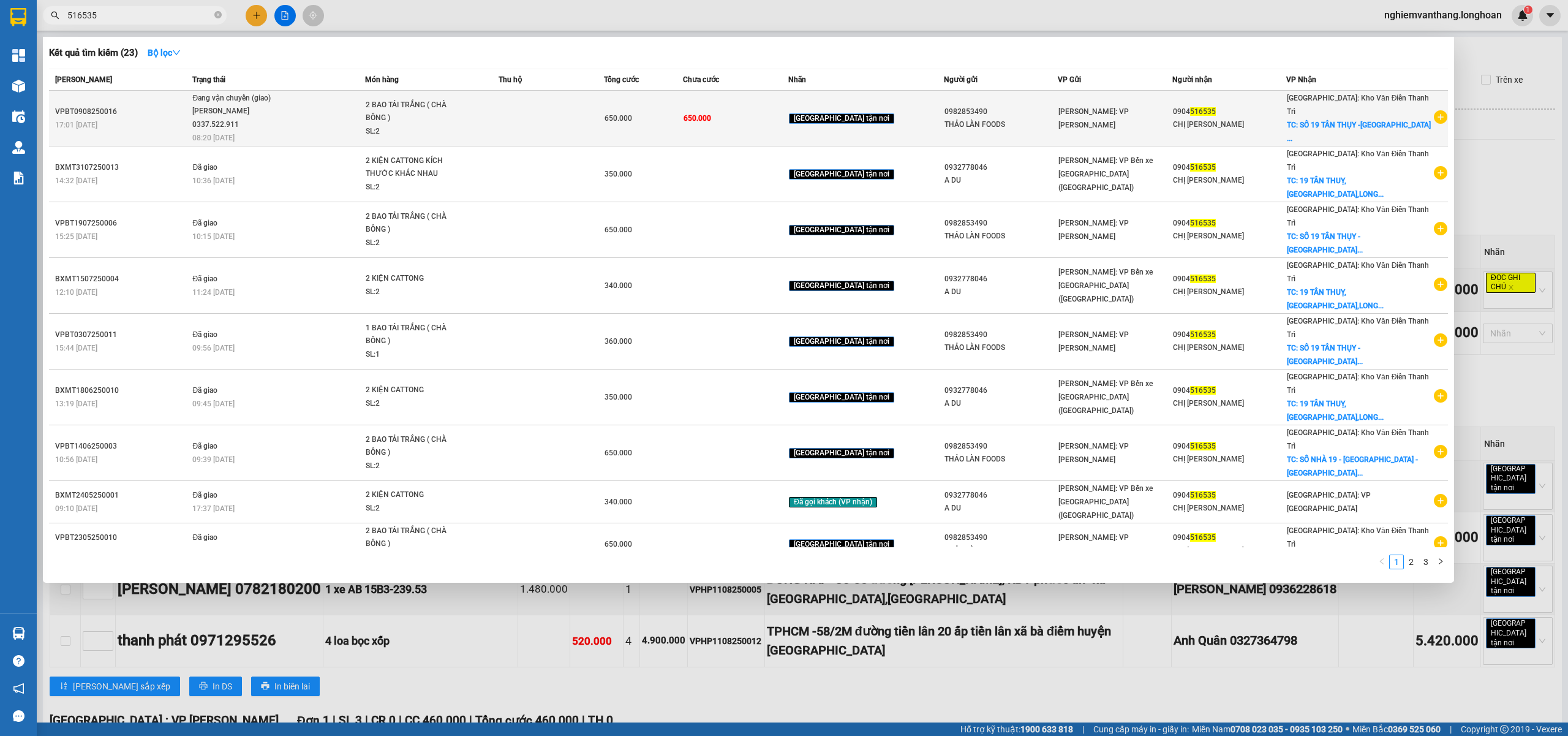
type input "516535"
click at [224, 126] on div "Lê Thanh Phương 0337.522.911" at bounding box center [238, 117] width 92 height 26
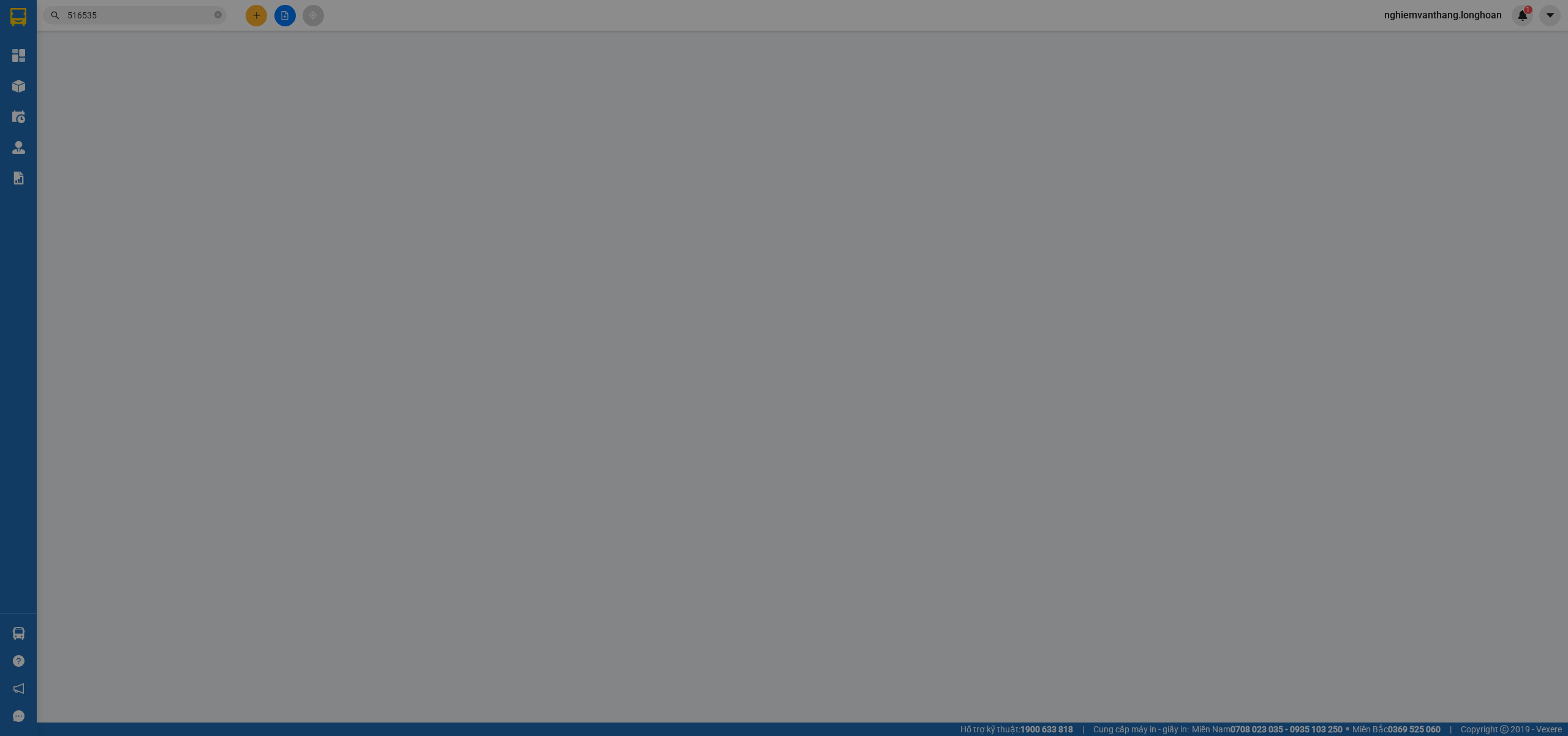
type input "0982853490"
type input "THẢO LÀN FOODS"
type input "0904516535"
type input "CHỊ QUỲNH"
checkbox input "true"
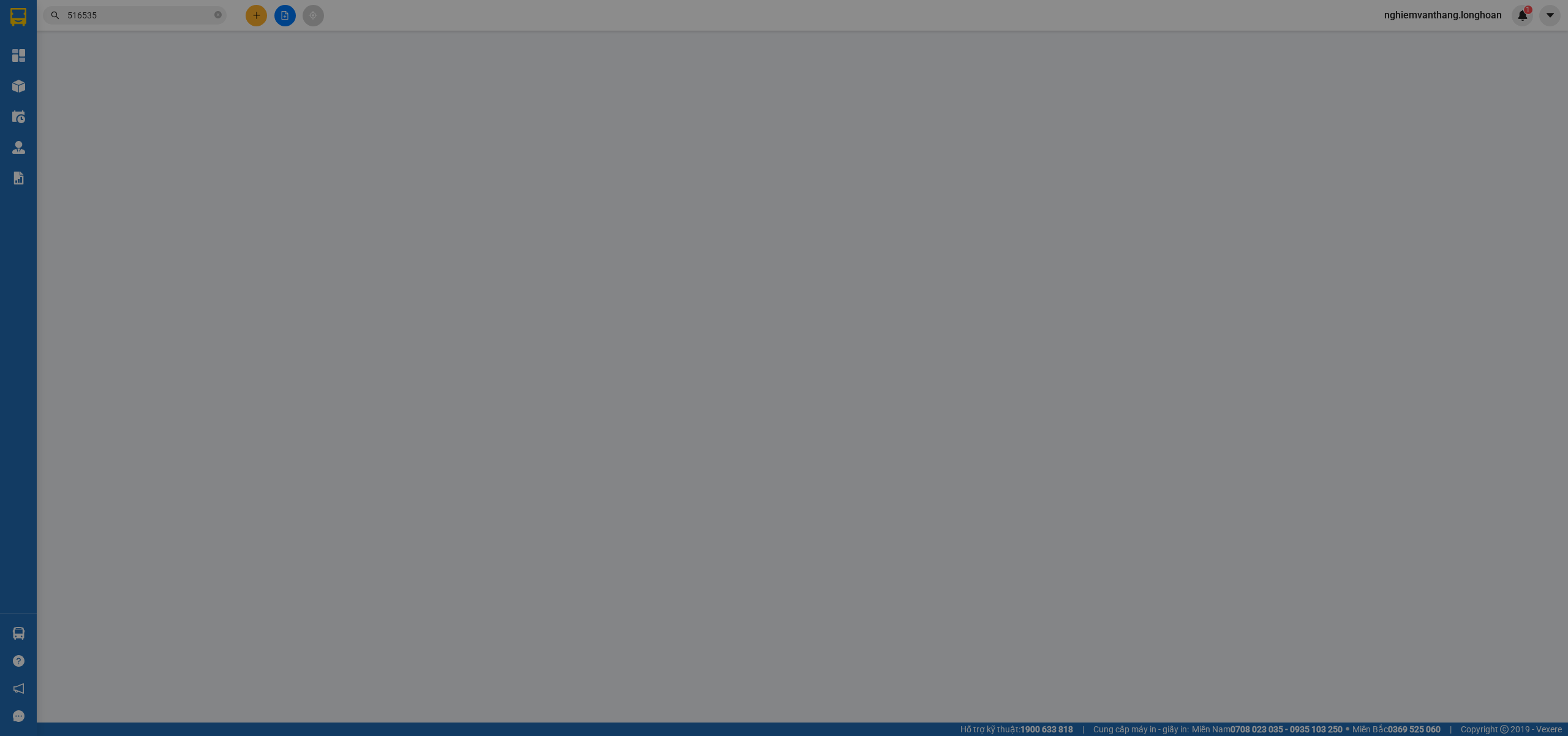
type input "SỐ 19 TÂN THỤY -PHÚC ĐỒNG - LONG BIÊN - HÀ NỘI"
type input "650.000"
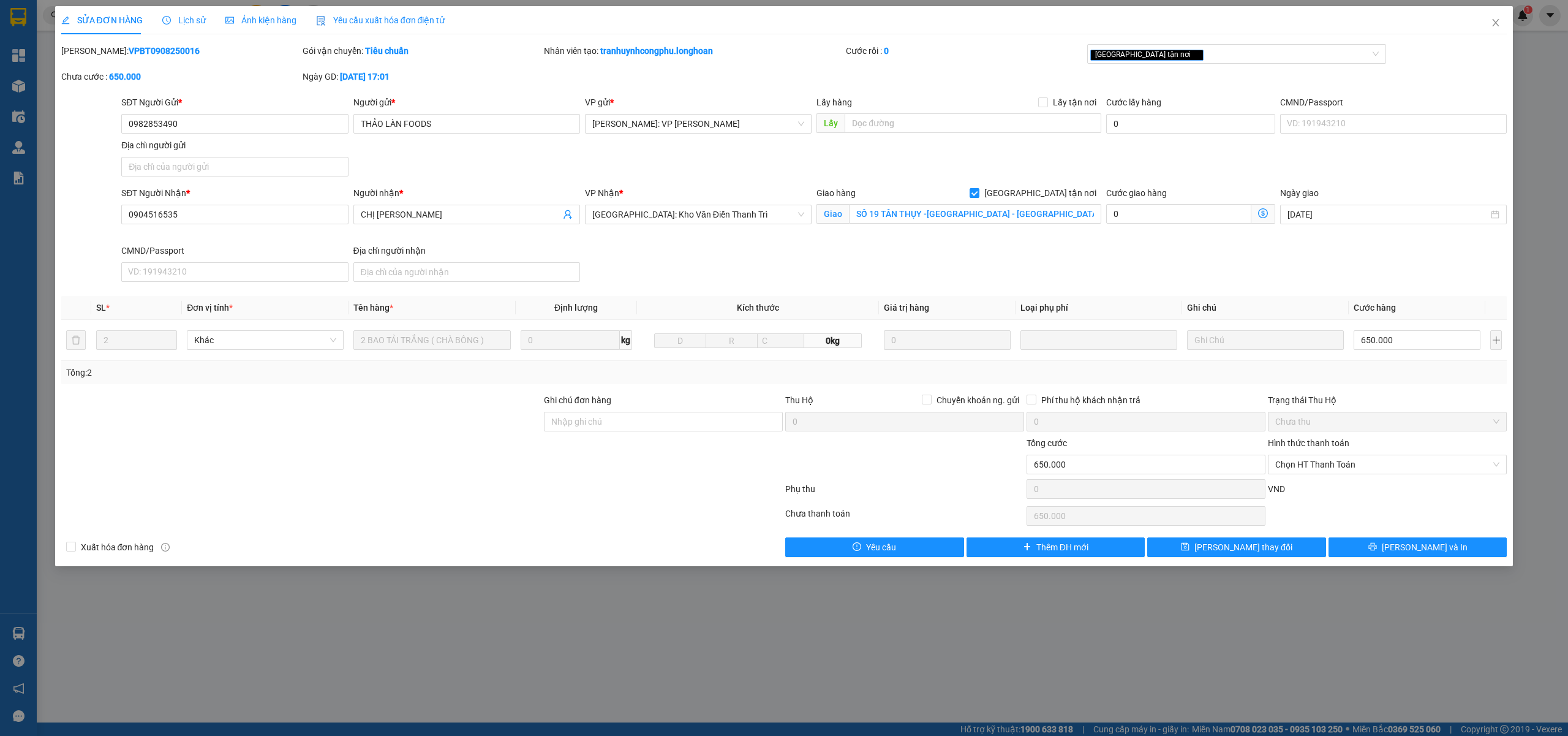
click at [194, 21] on span "Lịch sử" at bounding box center [184, 20] width 44 height 9
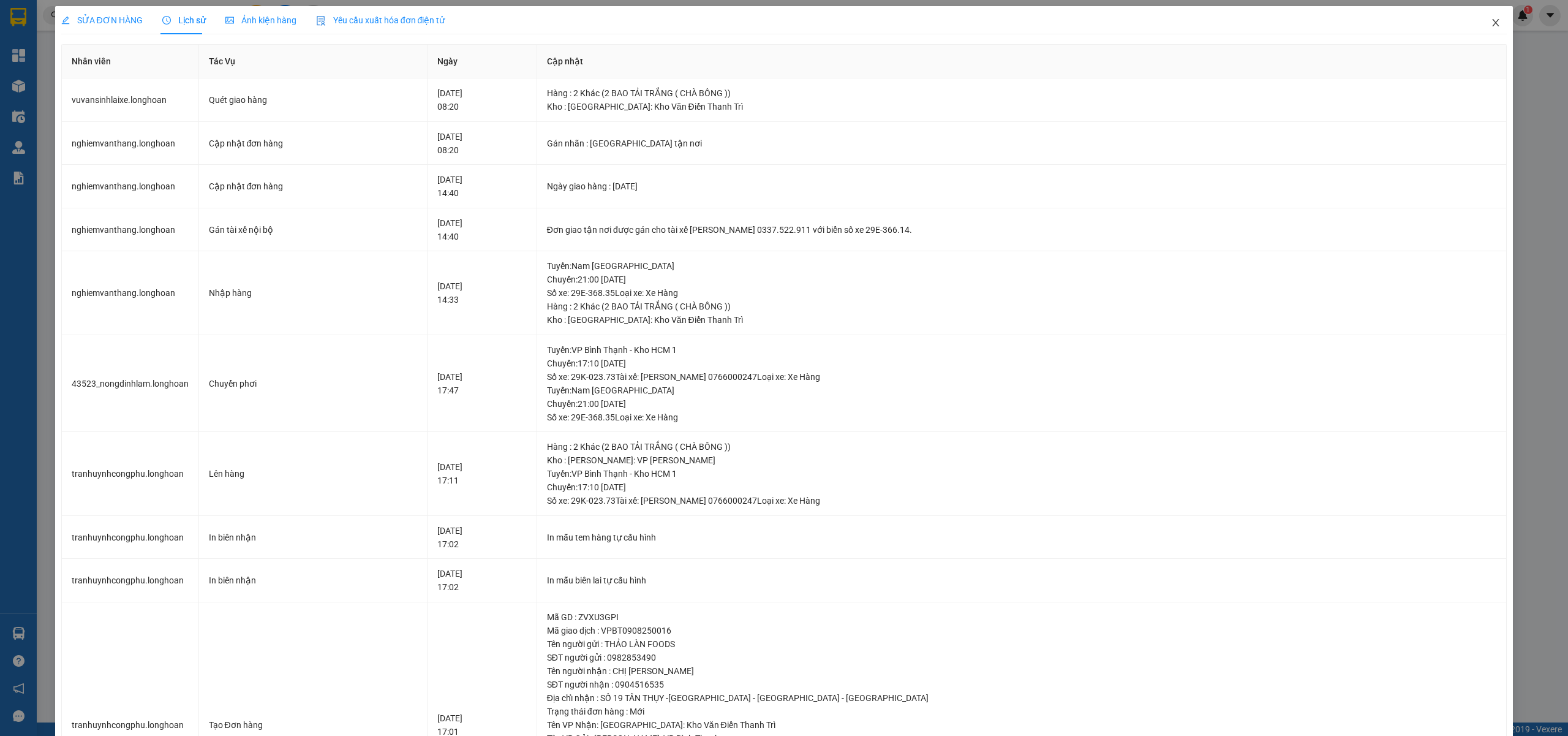
click at [1485, 31] on span "Close" at bounding box center [1495, 23] width 34 height 34
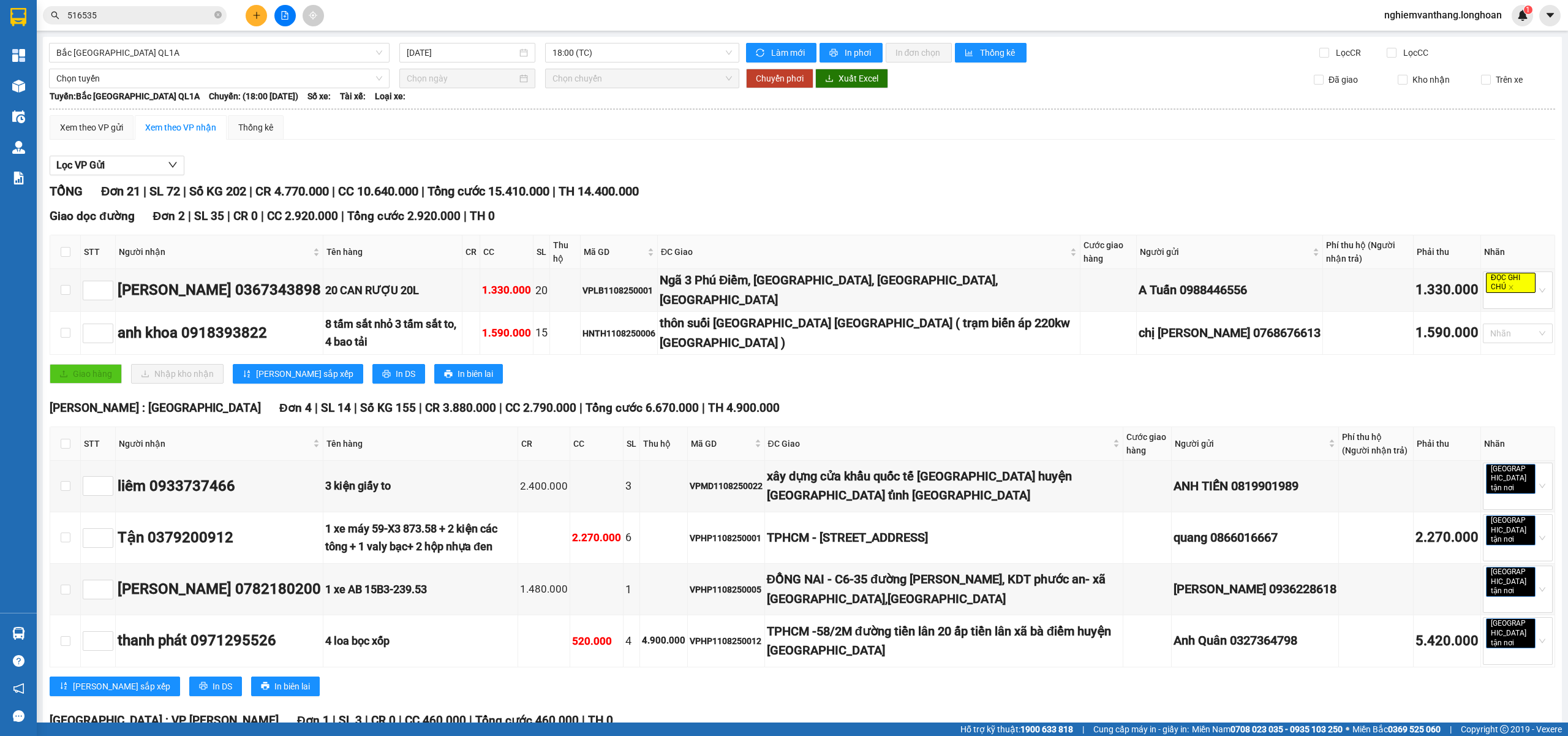
click at [121, 15] on input "516535" at bounding box center [139, 15] width 145 height 13
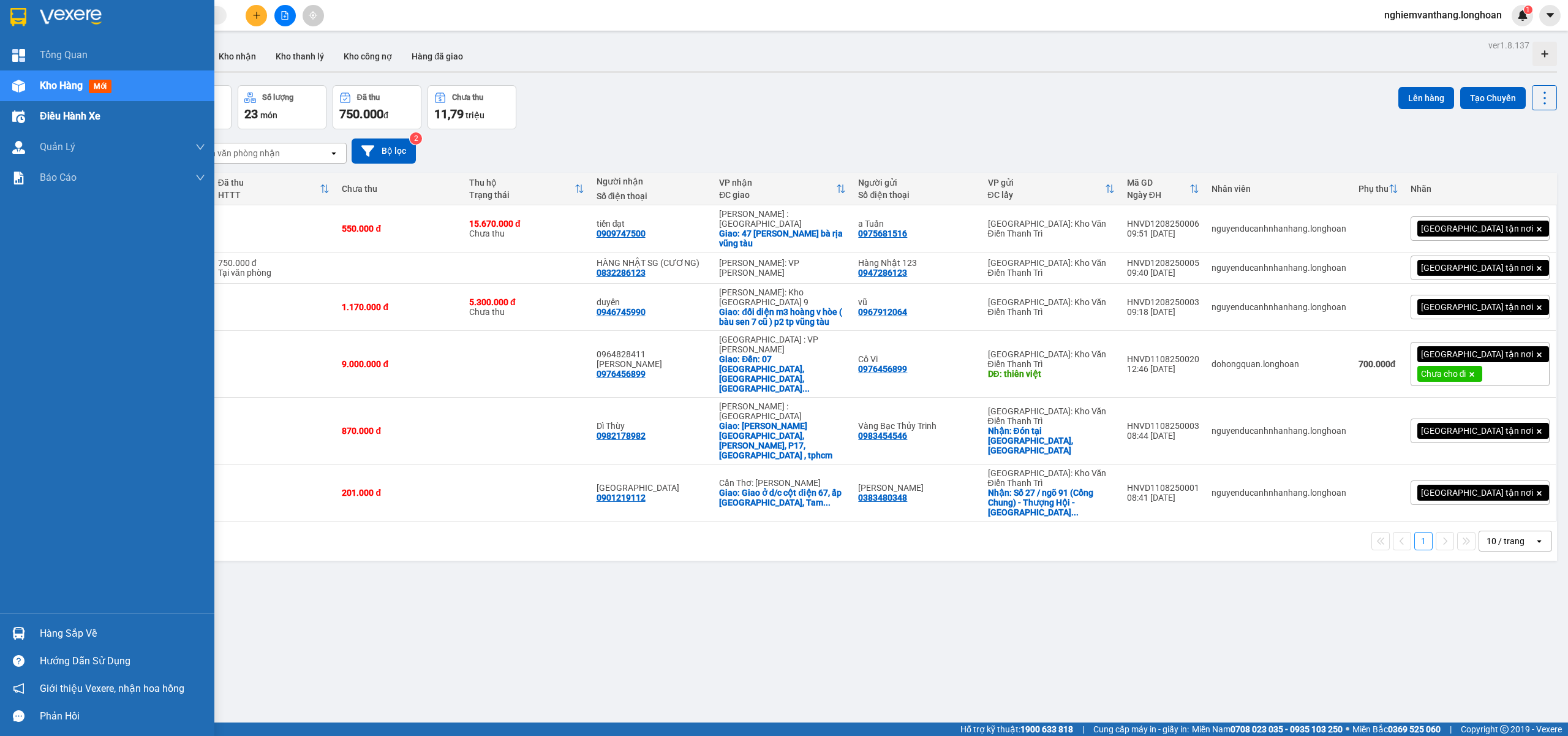
click at [40, 113] on span "Điều hành xe" at bounding box center [70, 116] width 61 height 15
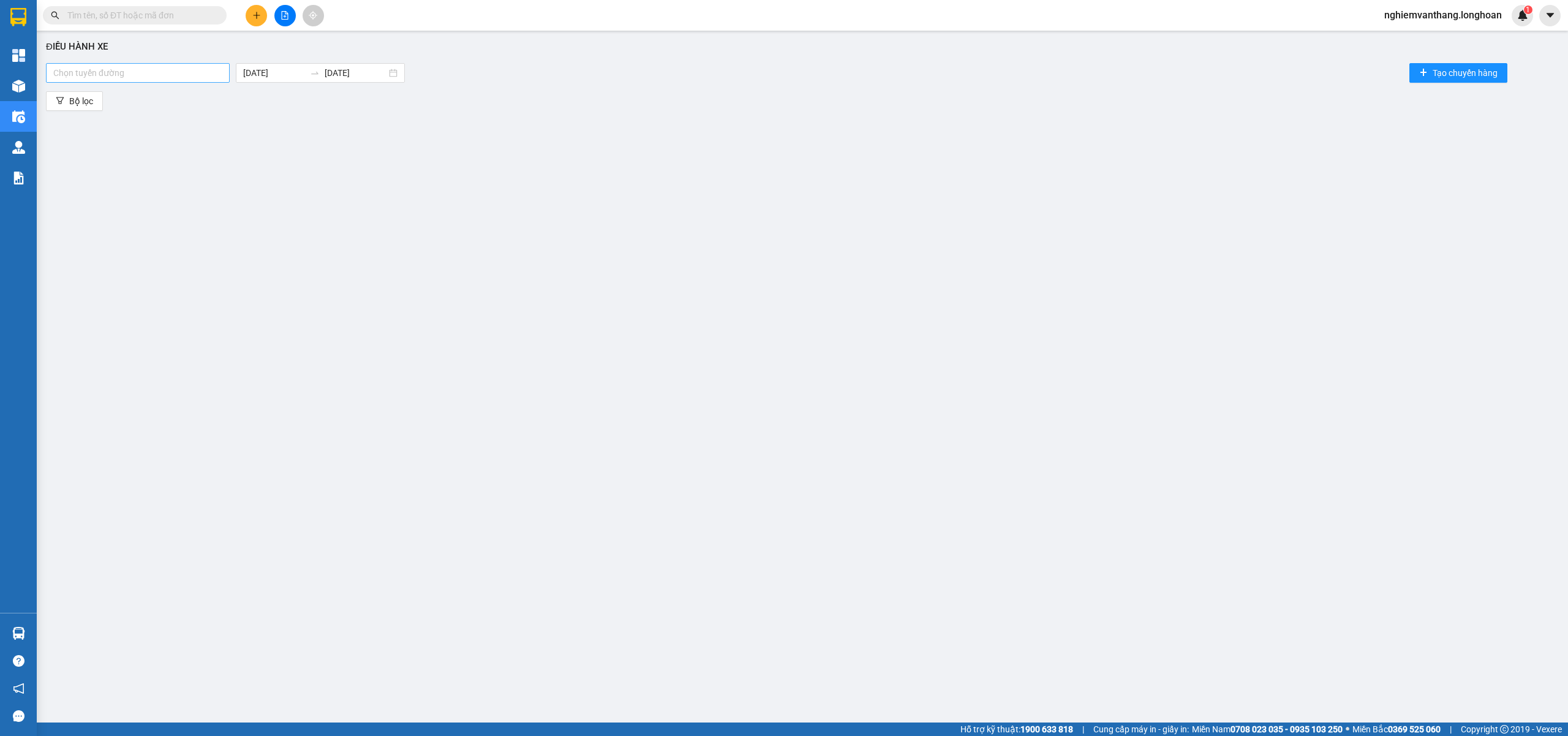
click at [138, 74] on div at bounding box center [138, 73] width 178 height 15
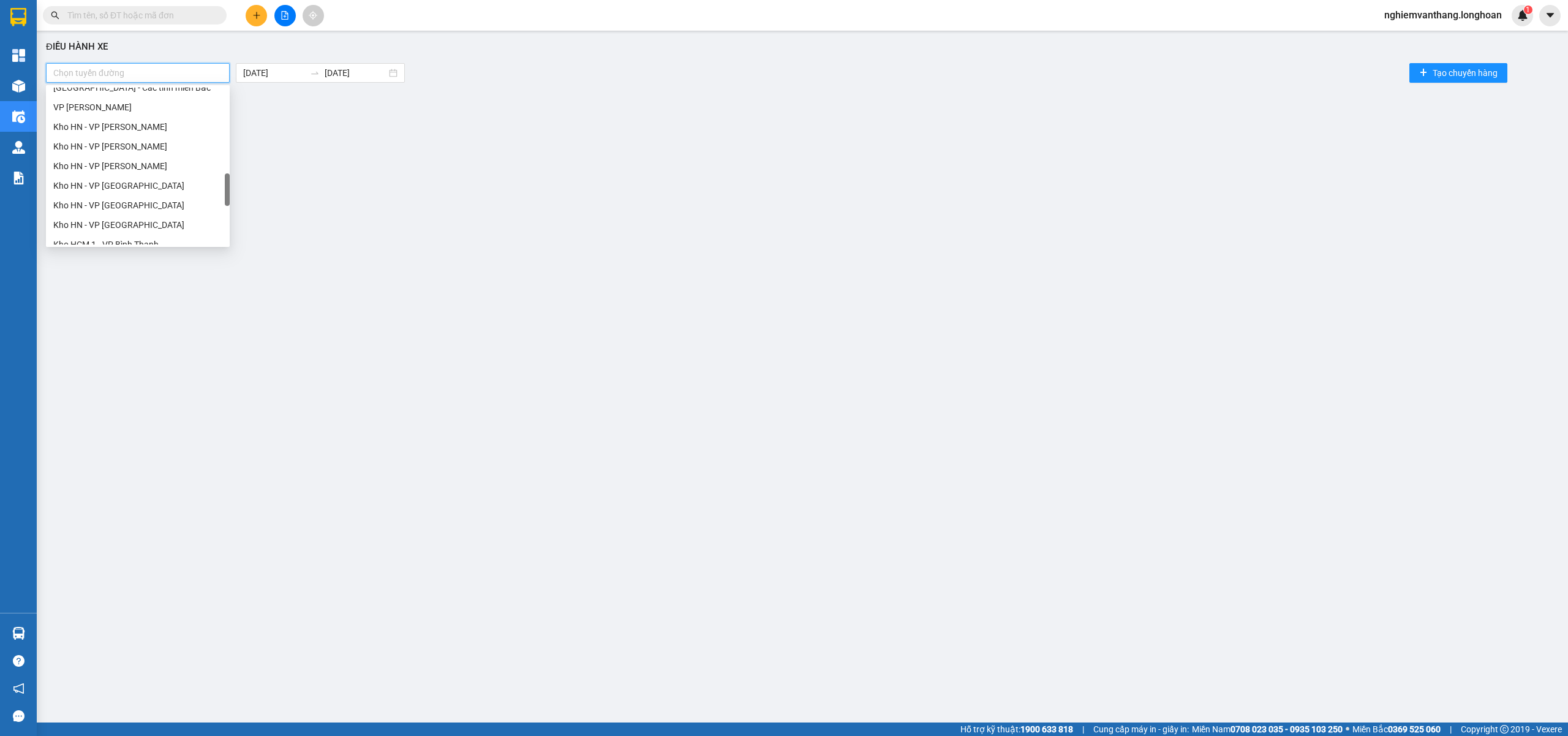
scroll to position [457, 0]
click at [384, 184] on div "Điều hành xe Chọn tuyến đường 12/08/2025 12/08/2025 Tạo chuyến hàng Bộ lọc" at bounding box center [802, 356] width 1519 height 640
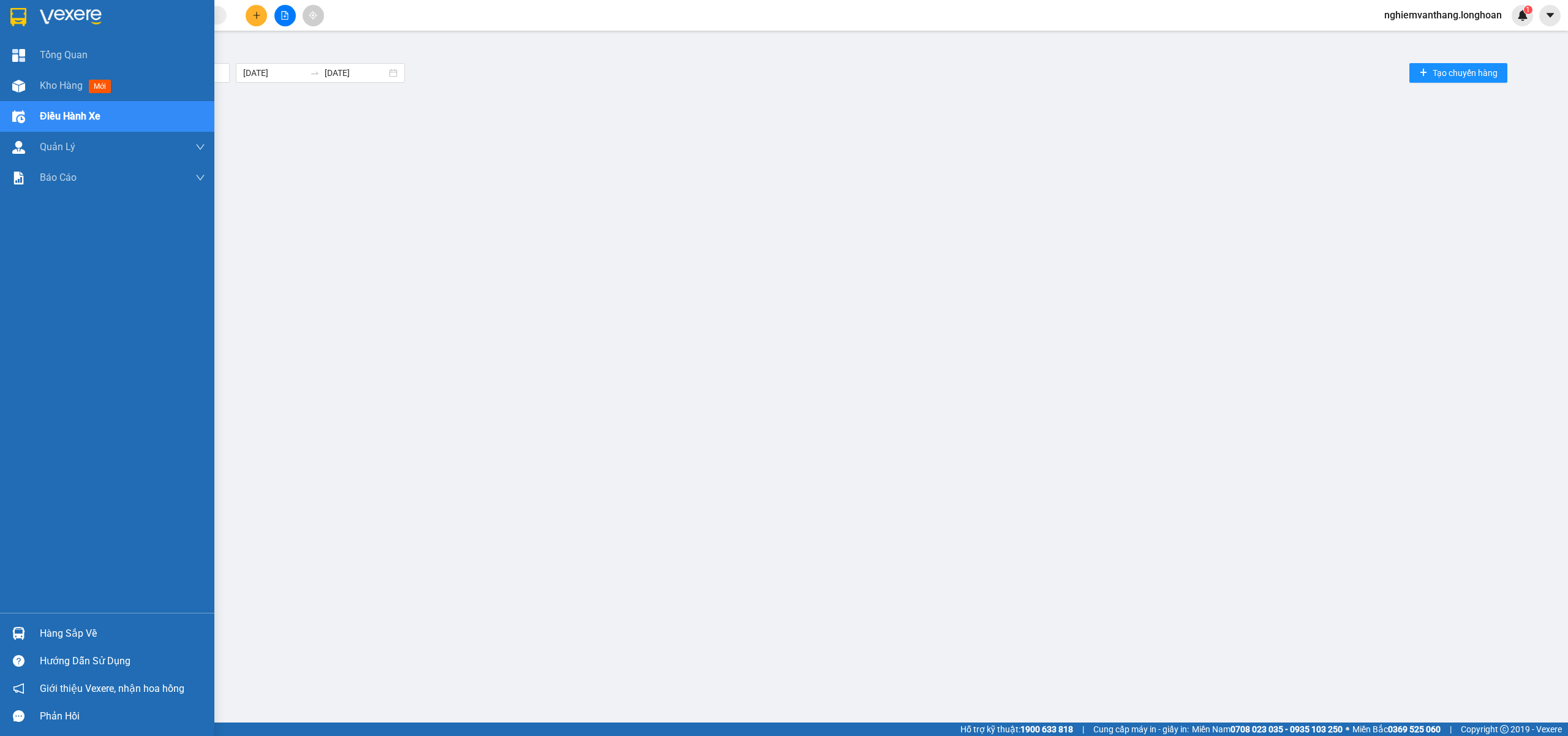
drag, startPoint x: 71, startPoint y: 114, endPoint x: 80, endPoint y: 121, distance: 11.4
click at [72, 116] on span "Điều hành xe" at bounding box center [70, 116] width 61 height 15
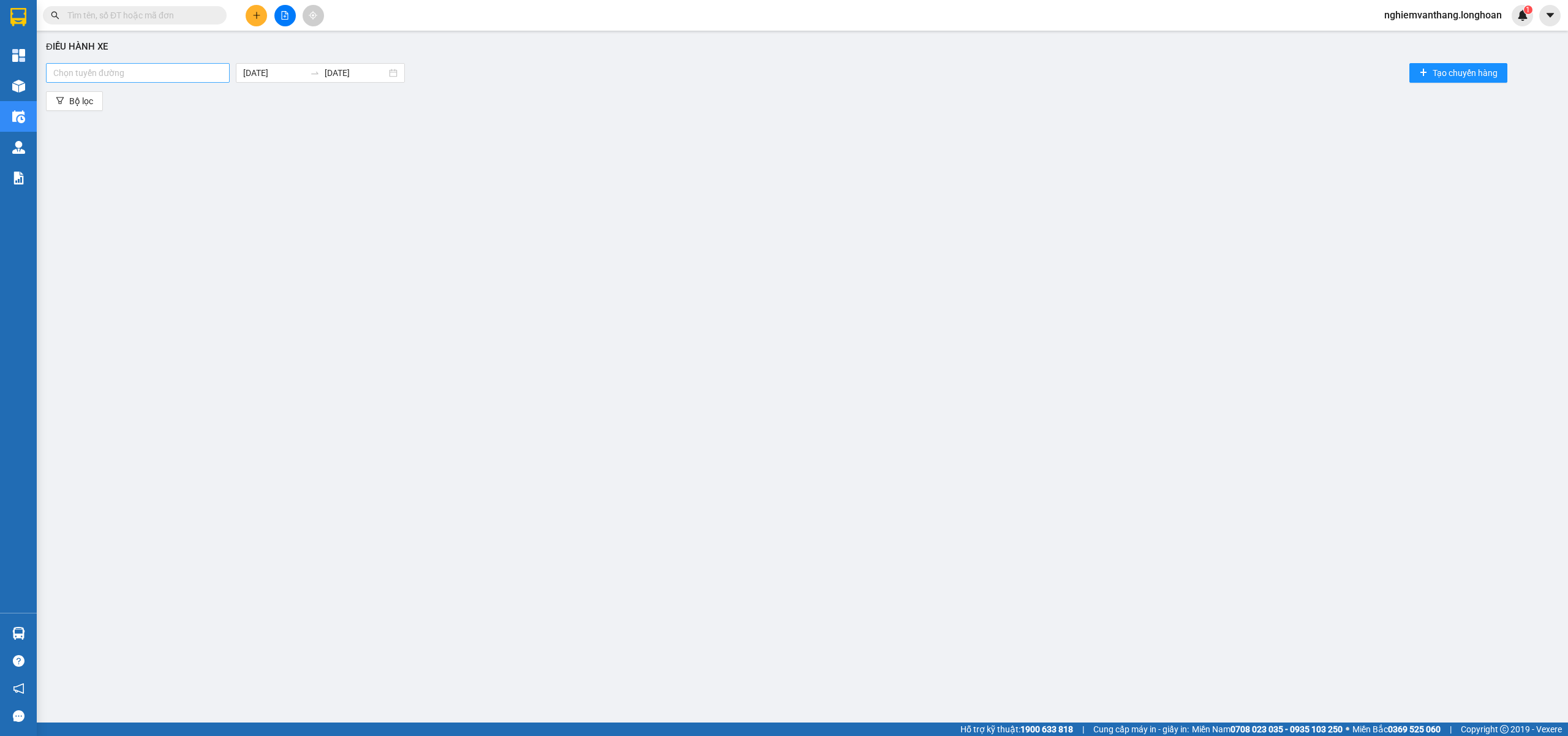
click at [146, 72] on div at bounding box center [138, 73] width 178 height 15
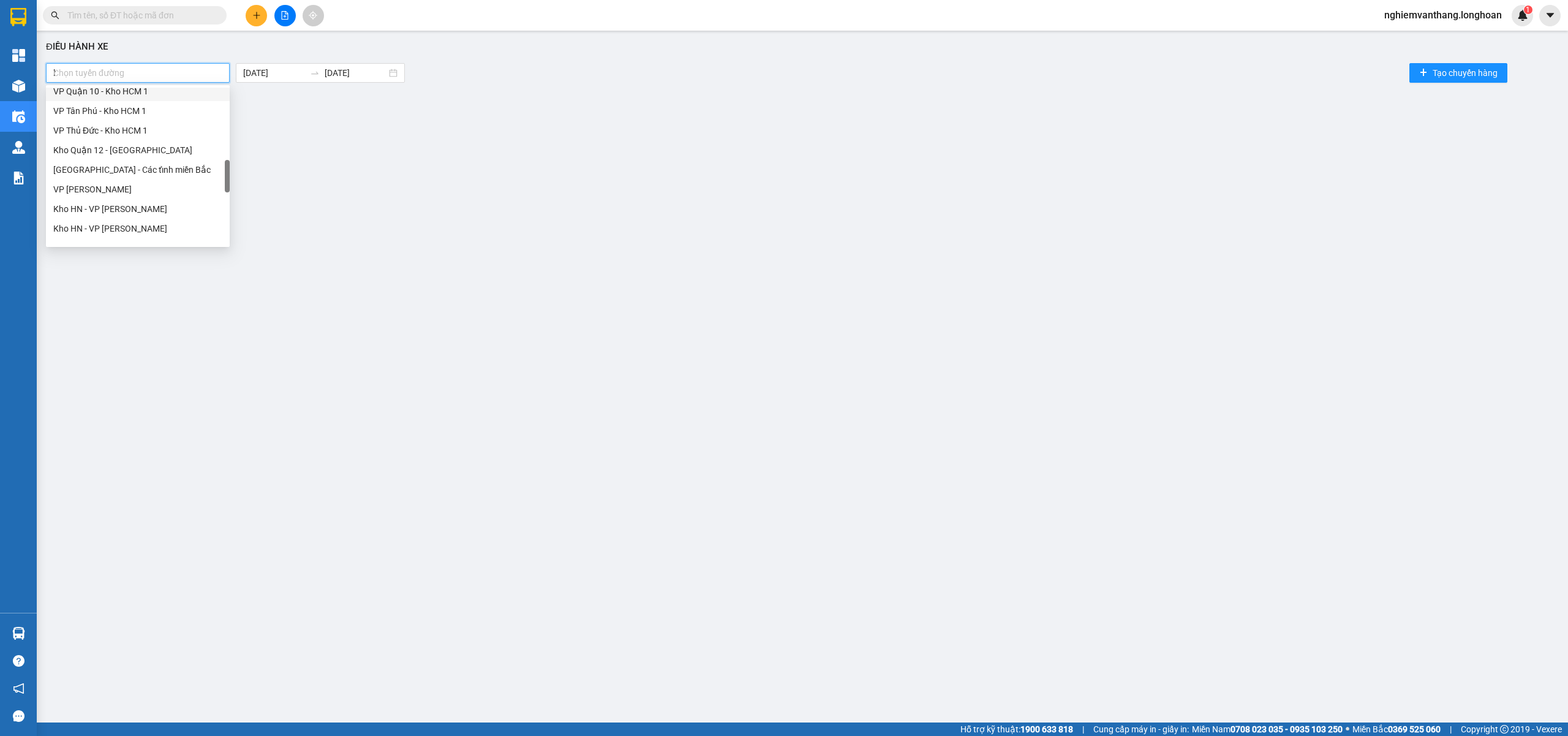
type input "ho"
click at [150, 94] on div "Kho HN - VP [GEOGRAPHIC_DATA]" at bounding box center [138, 91] width 169 height 13
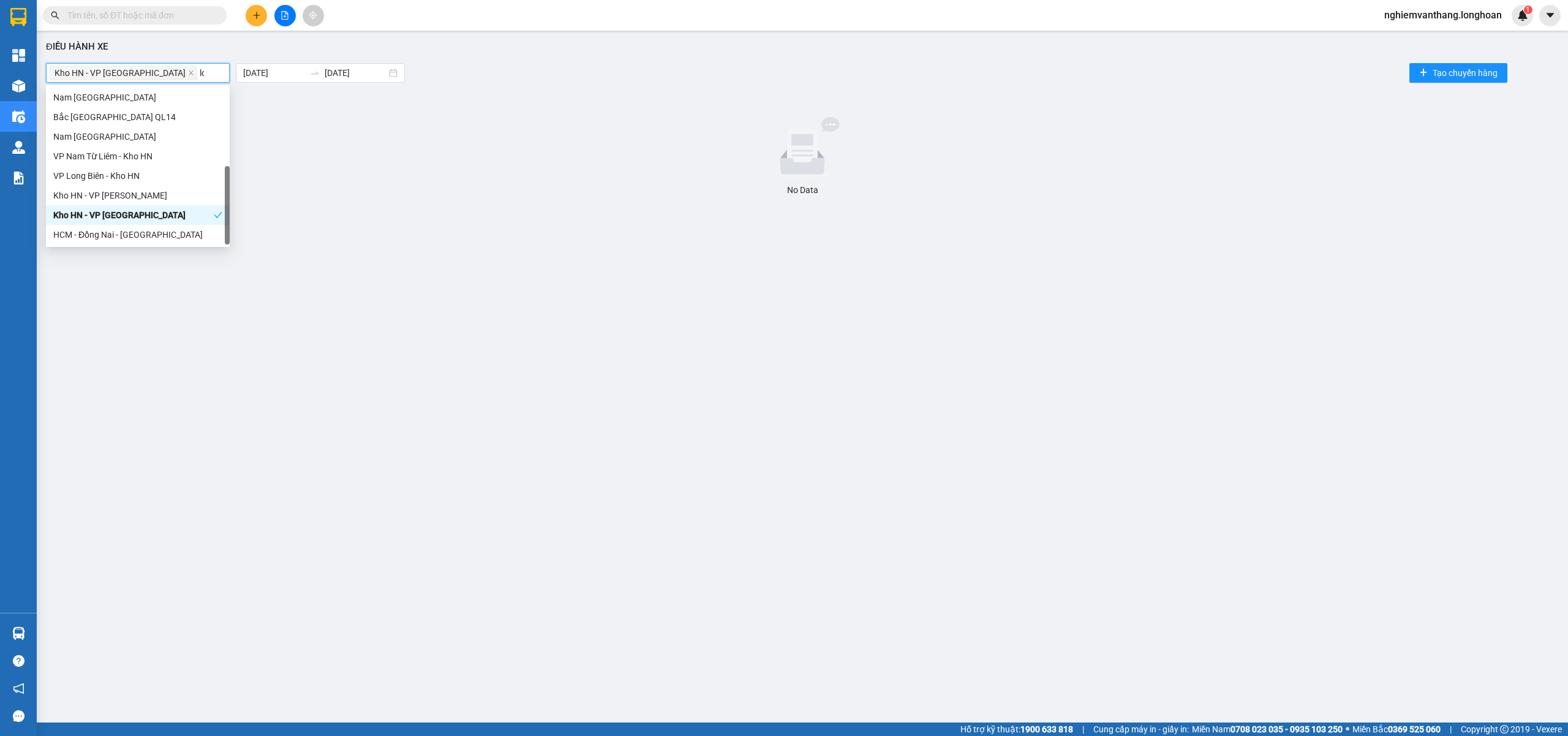
scroll to position [0, 0]
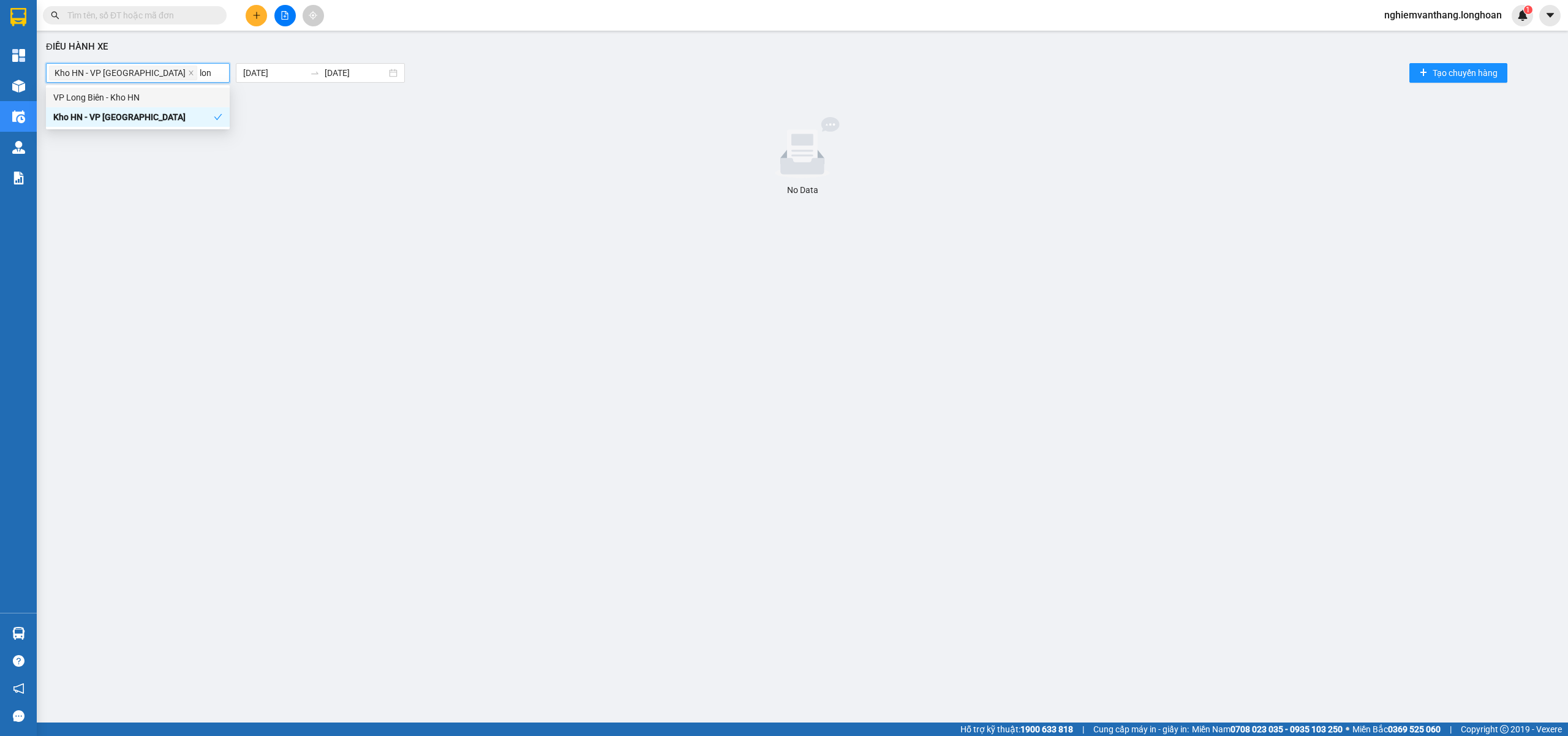
type input "long"
click at [148, 101] on div "VP Long Biên - Kho HN" at bounding box center [138, 97] width 169 height 13
type input "hoang"
click at [136, 99] on div "VP [PERSON_NAME]" at bounding box center [138, 97] width 169 height 13
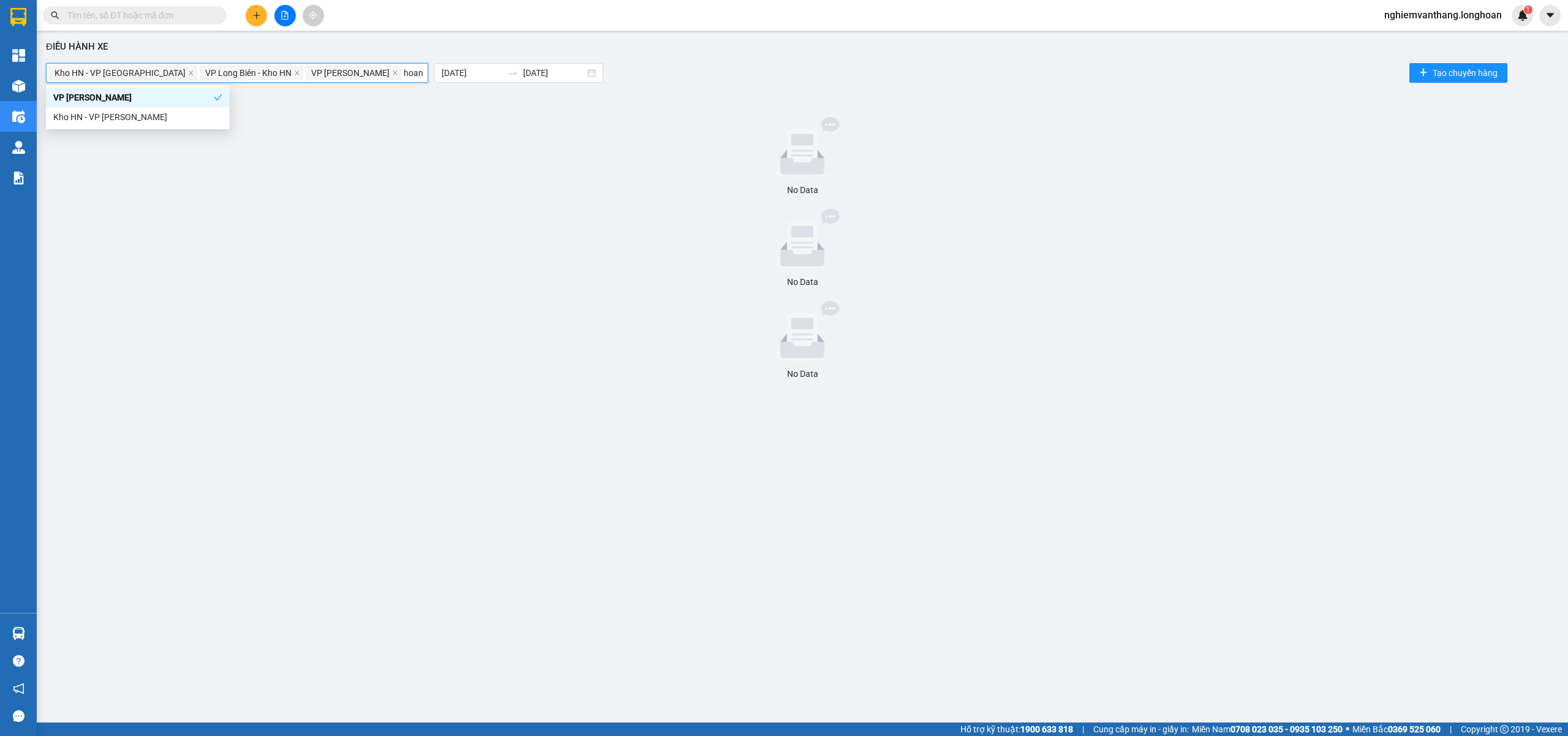
type input "hoang"
click at [148, 121] on div "Kho HN - VP [PERSON_NAME]" at bounding box center [138, 116] width 169 height 13
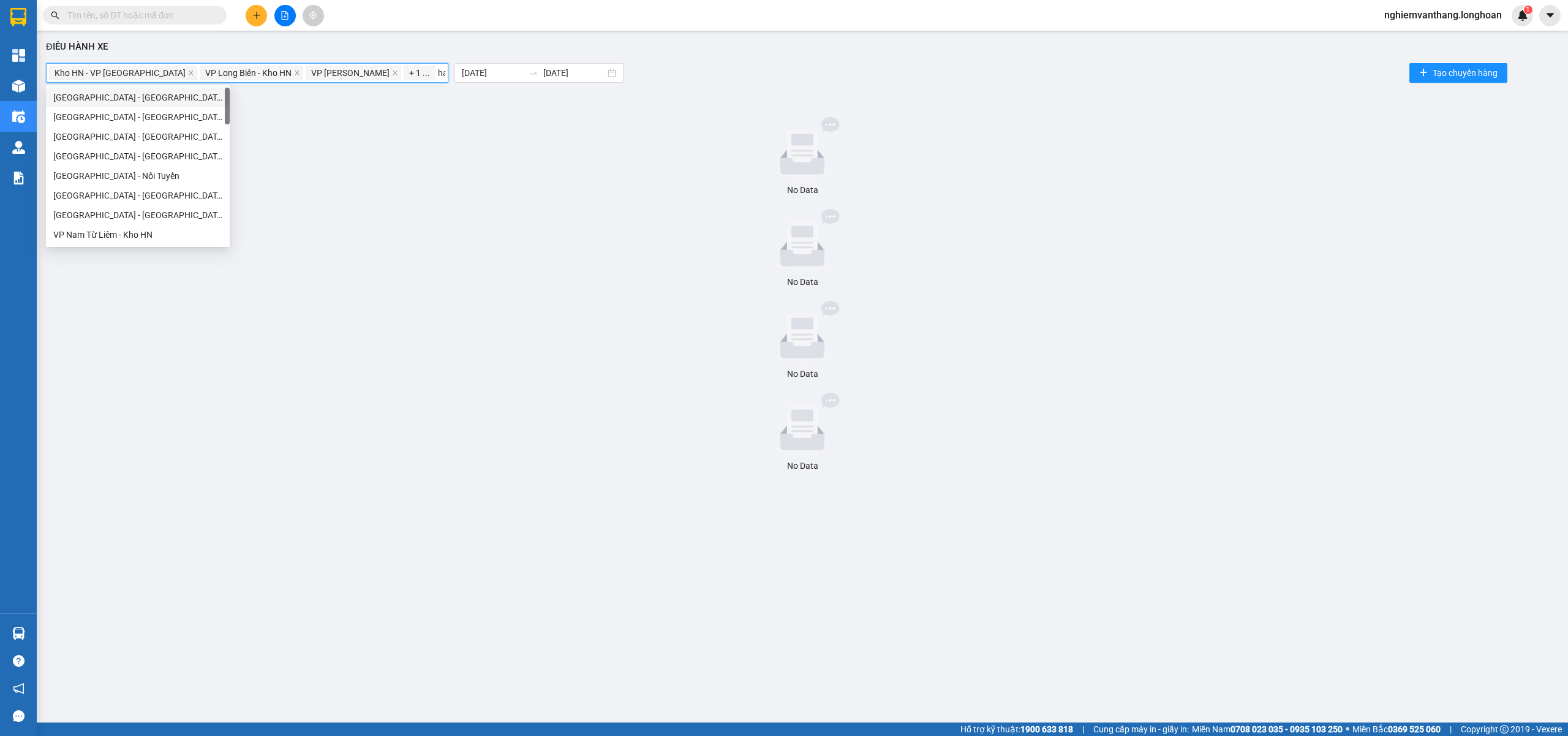
type input "hai"
click at [138, 131] on div "VP Hai Bà Trưng - Kho HN" at bounding box center [138, 136] width 172 height 13
type input "hai"
click at [129, 177] on div "Kho HN - VP Hai Bà Trưng" at bounding box center [138, 176] width 172 height 13
type input "hai"
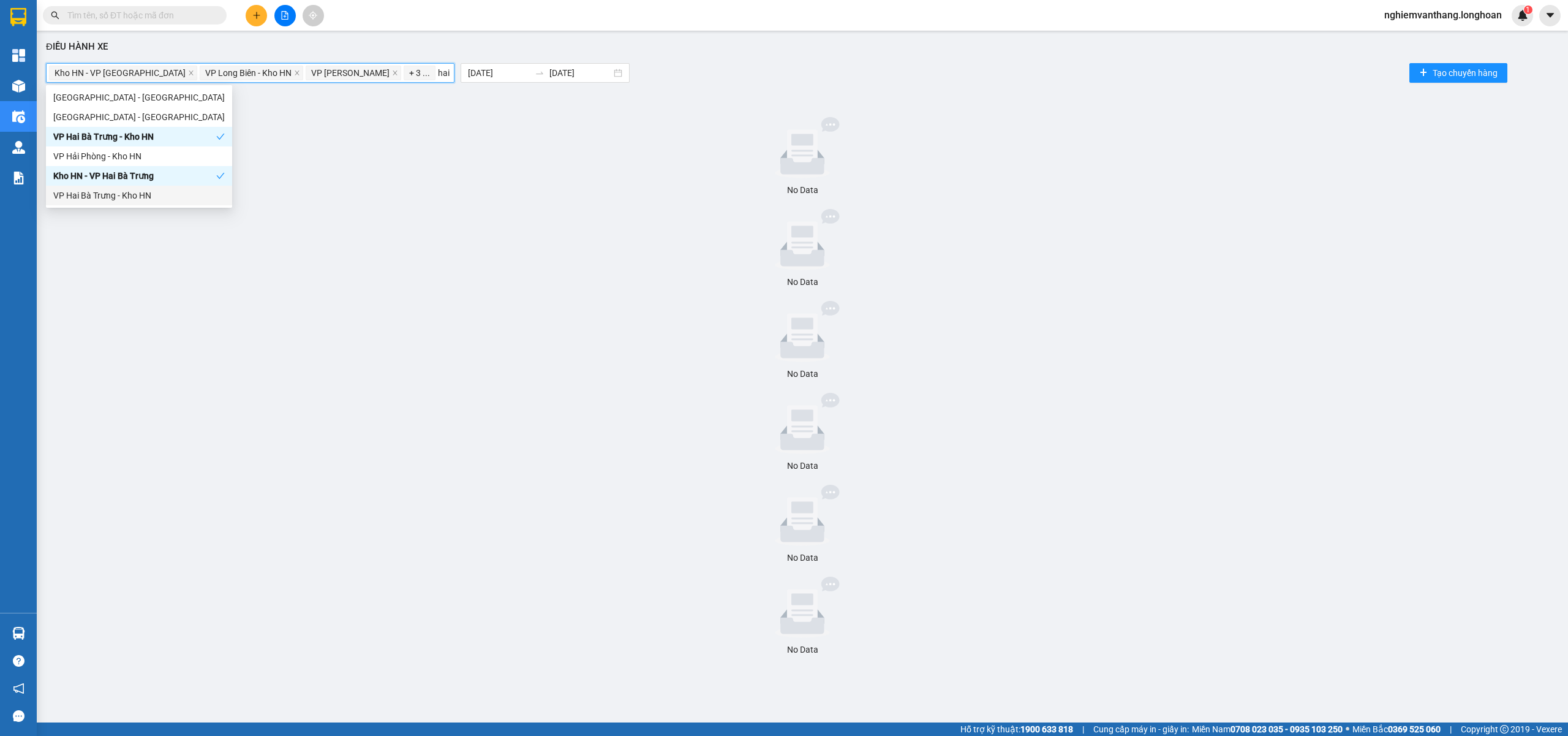
click at [152, 199] on div "VP Hai Bà Trưng - Kho HN" at bounding box center [138, 195] width 172 height 13
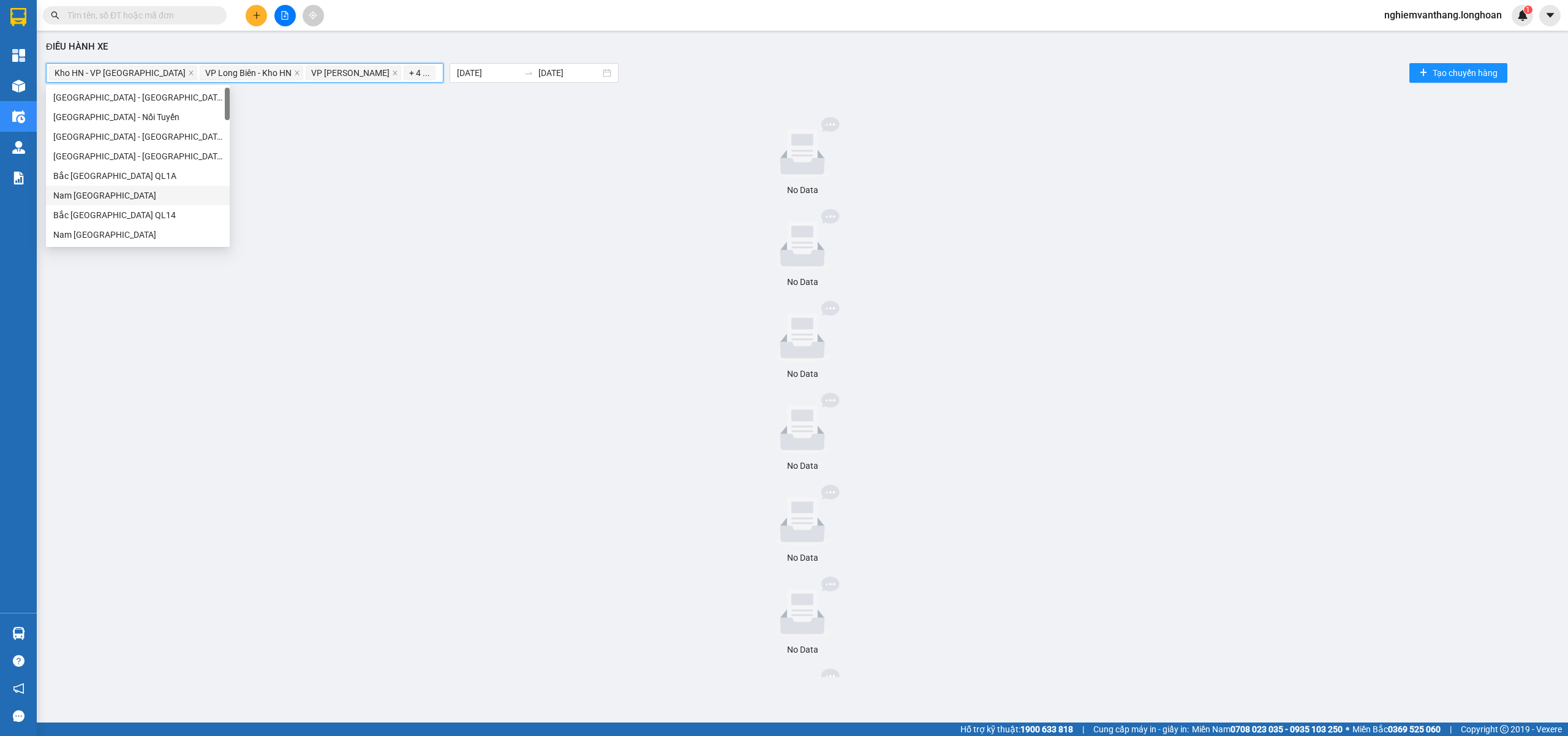
drag, startPoint x: 479, startPoint y: 213, endPoint x: 503, endPoint y: 114, distance: 101.9
click at [481, 212] on div at bounding box center [802, 239] width 1503 height 61
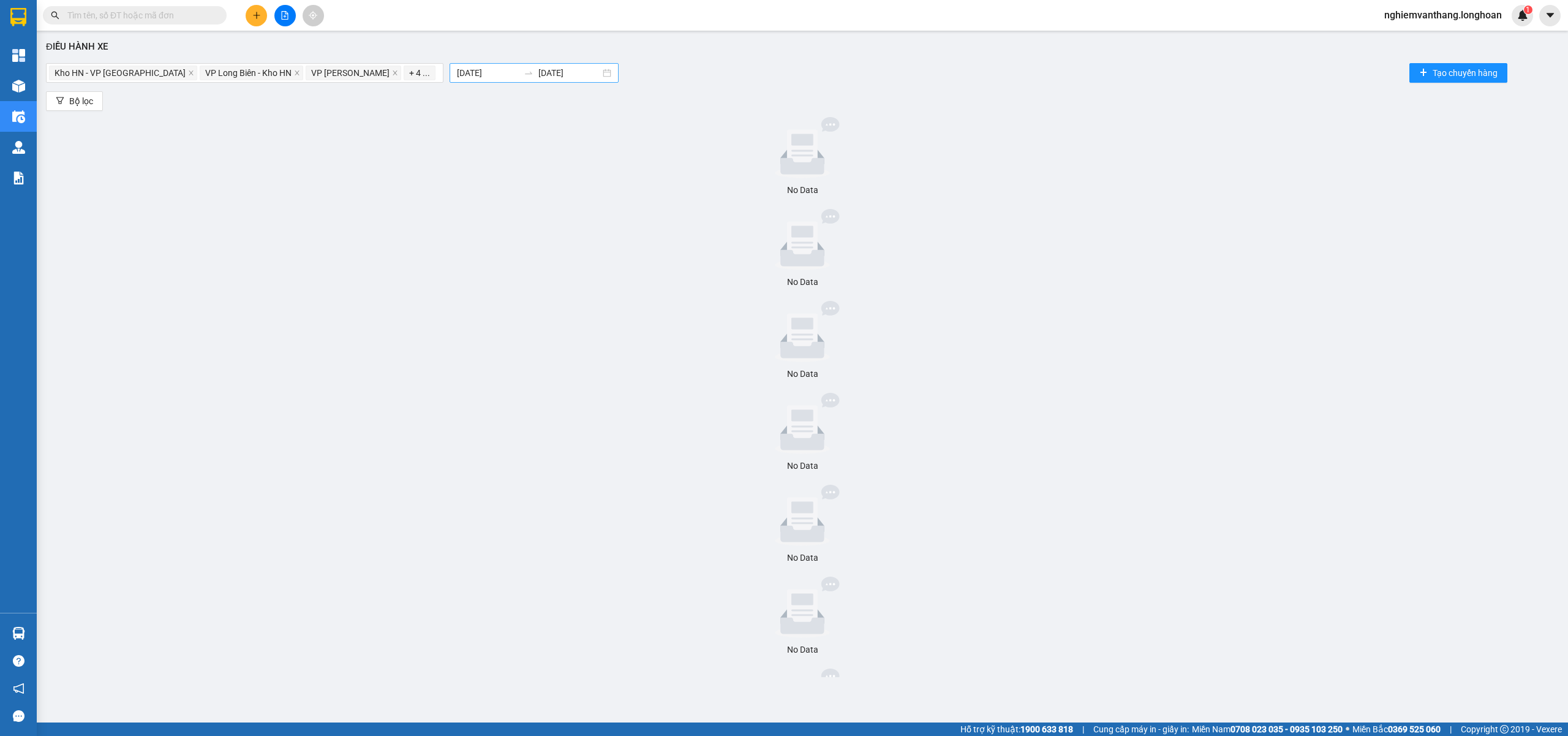
click at [473, 67] on input "[DATE]" at bounding box center [488, 73] width 62 height 13
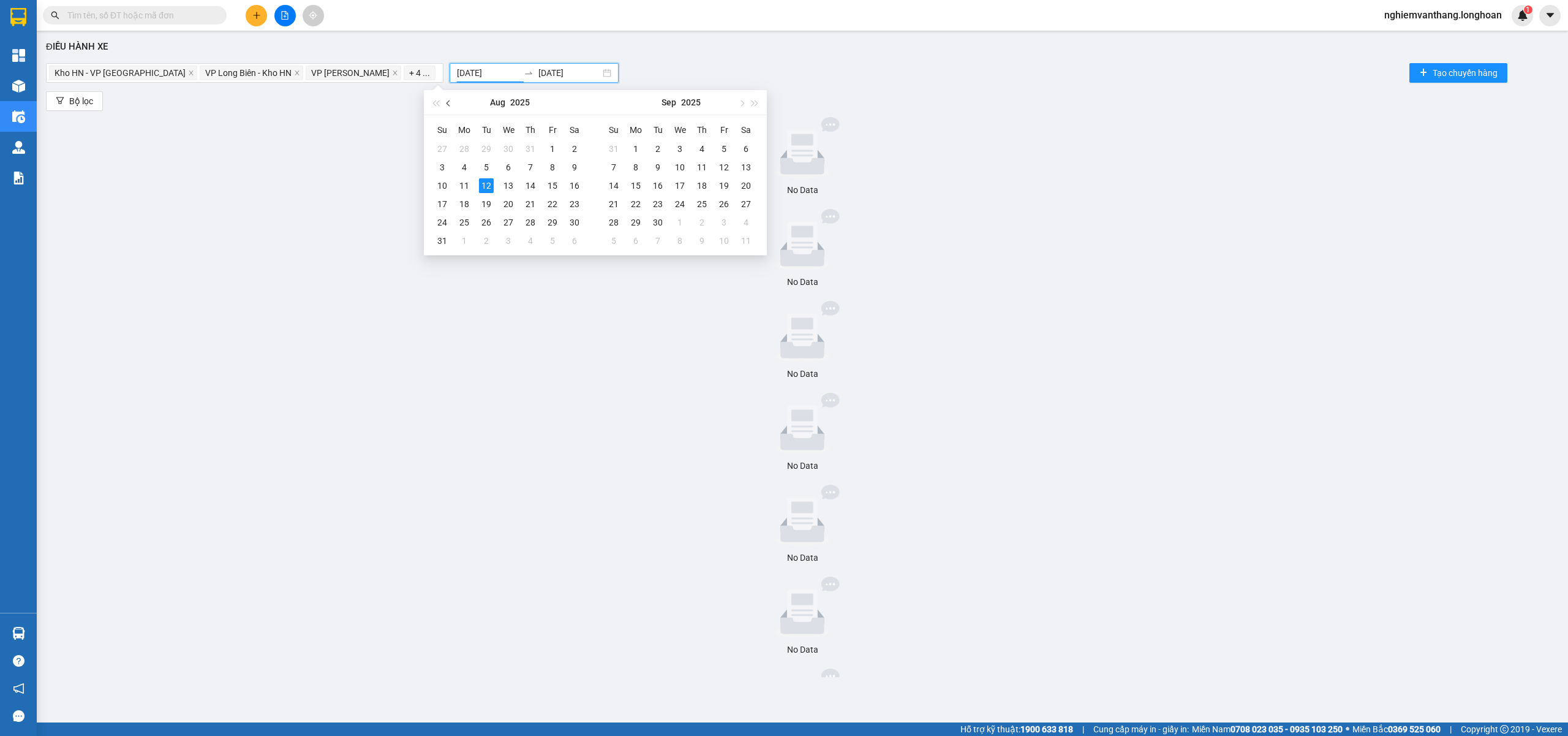
click at [447, 104] on span "button" at bounding box center [449, 103] width 6 height 6
type input "[DATE]"
click at [487, 150] on div "1" at bounding box center [486, 149] width 15 height 15
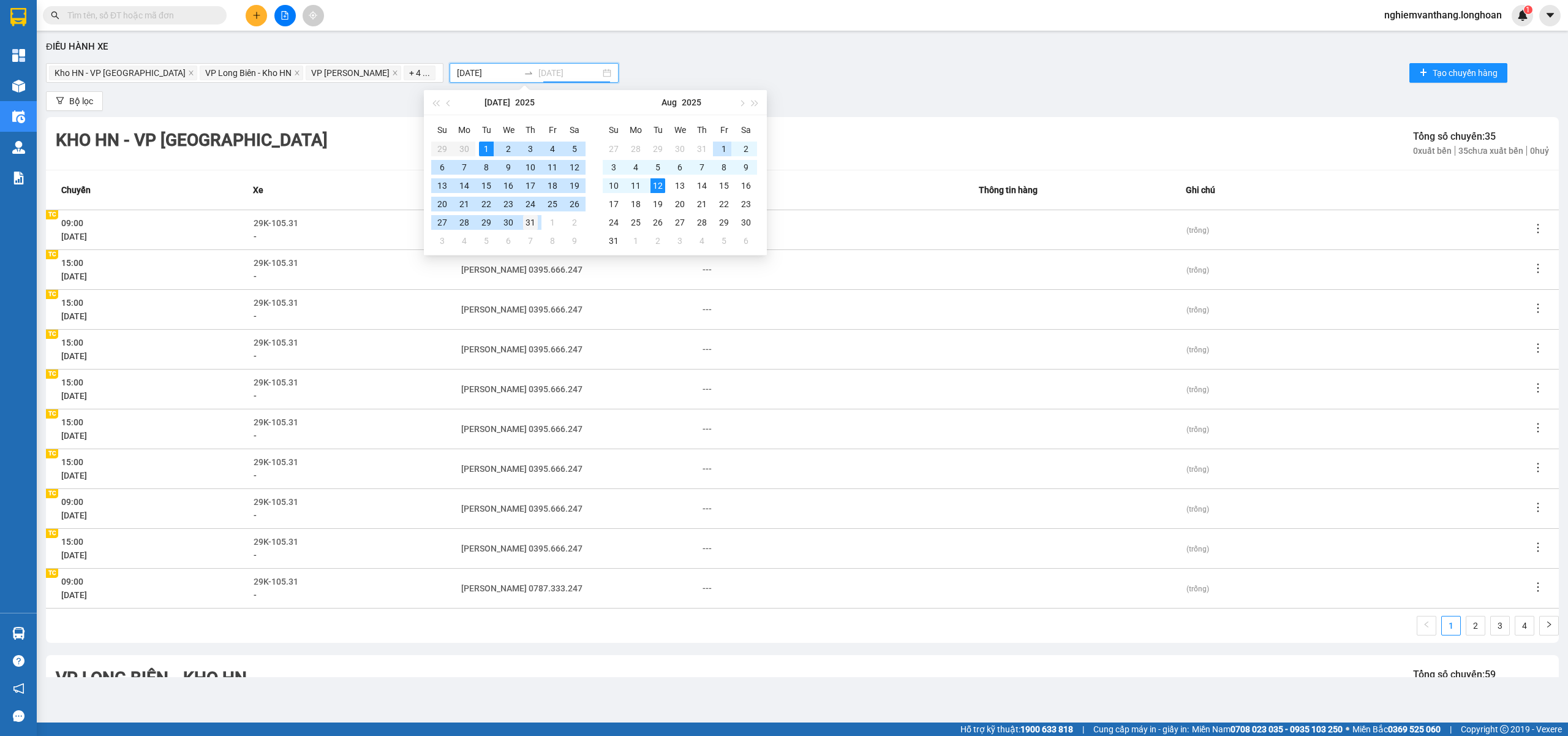
type input "[DATE]"
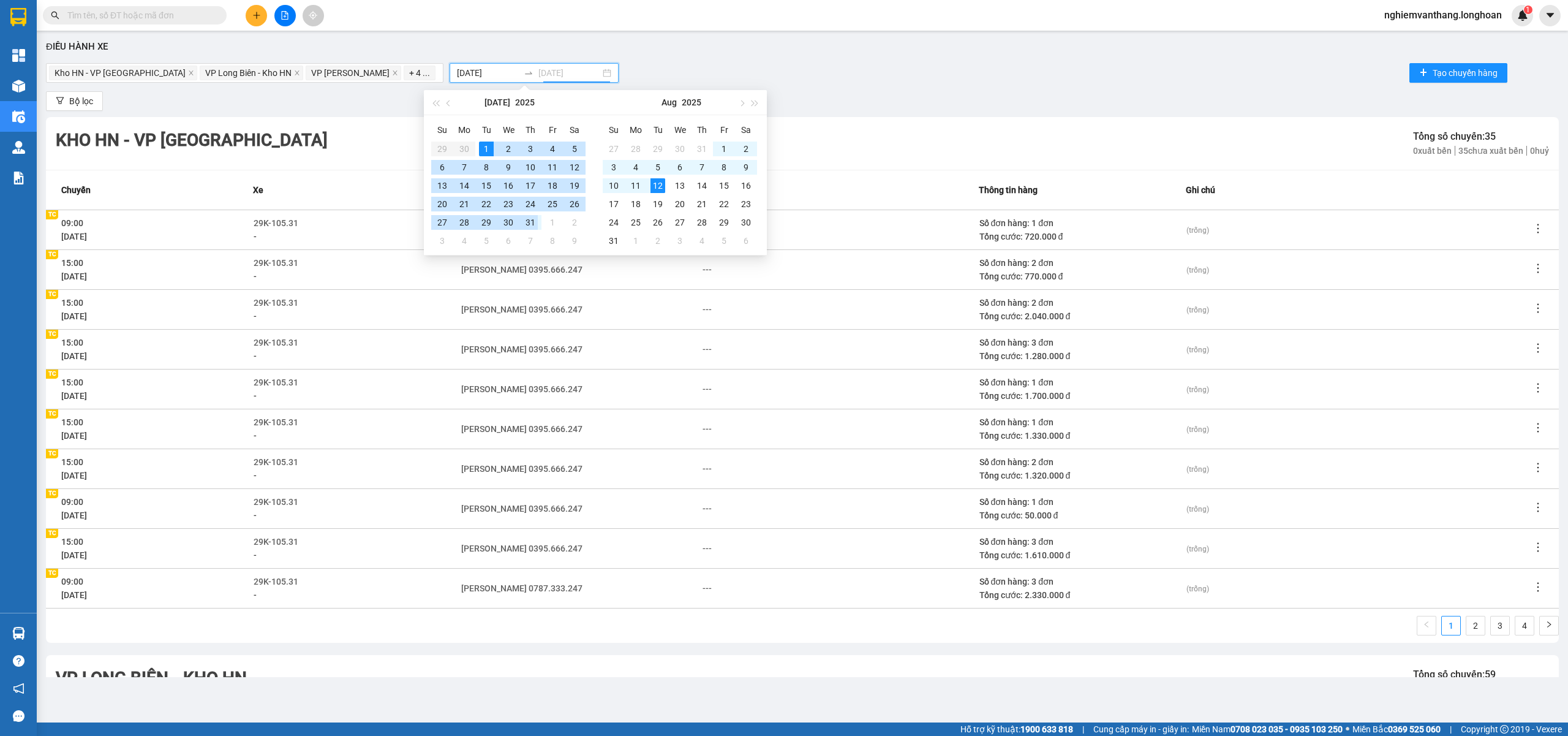
click at [532, 218] on div "31" at bounding box center [530, 222] width 15 height 15
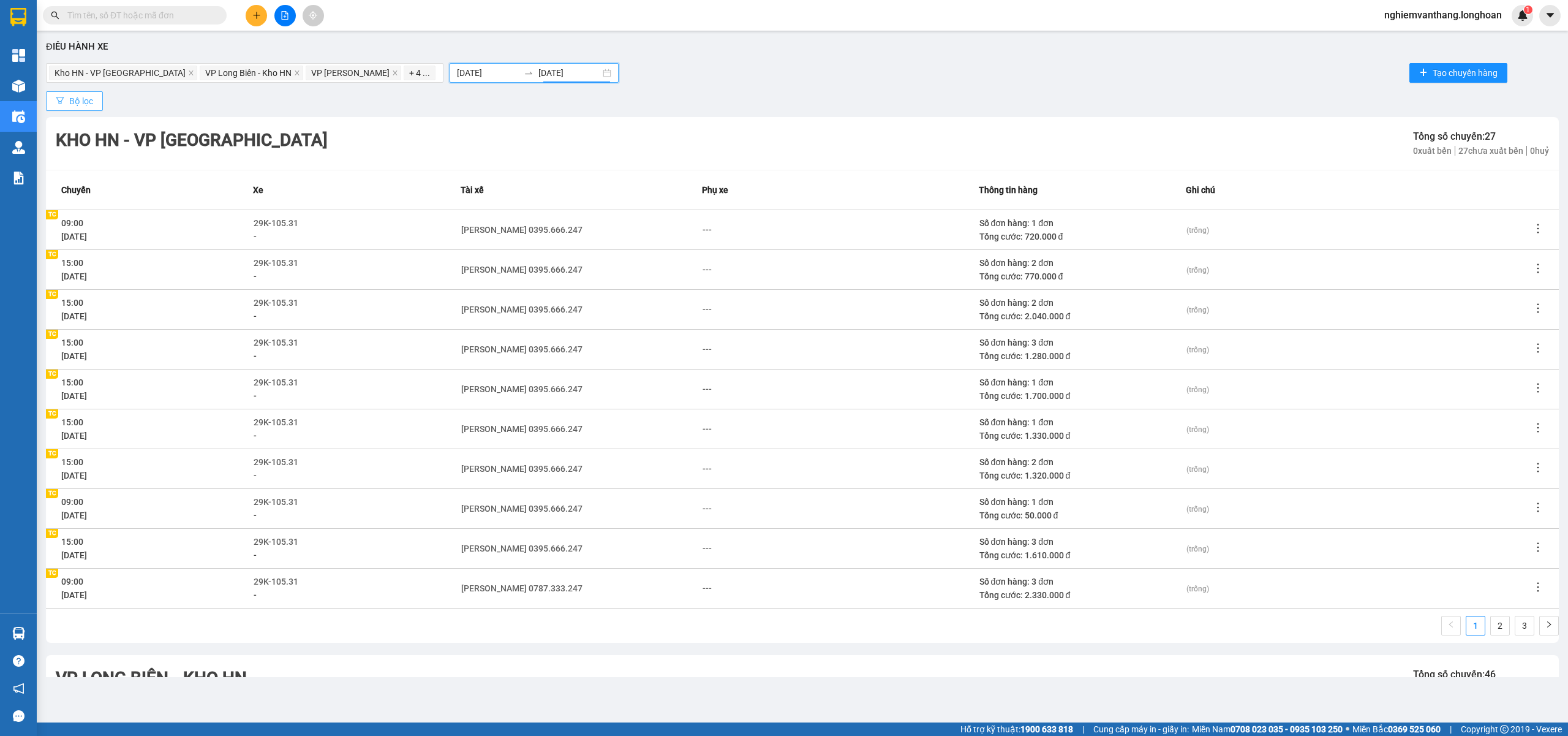
click at [89, 104] on span "Bộ lọc" at bounding box center [81, 101] width 24 height 13
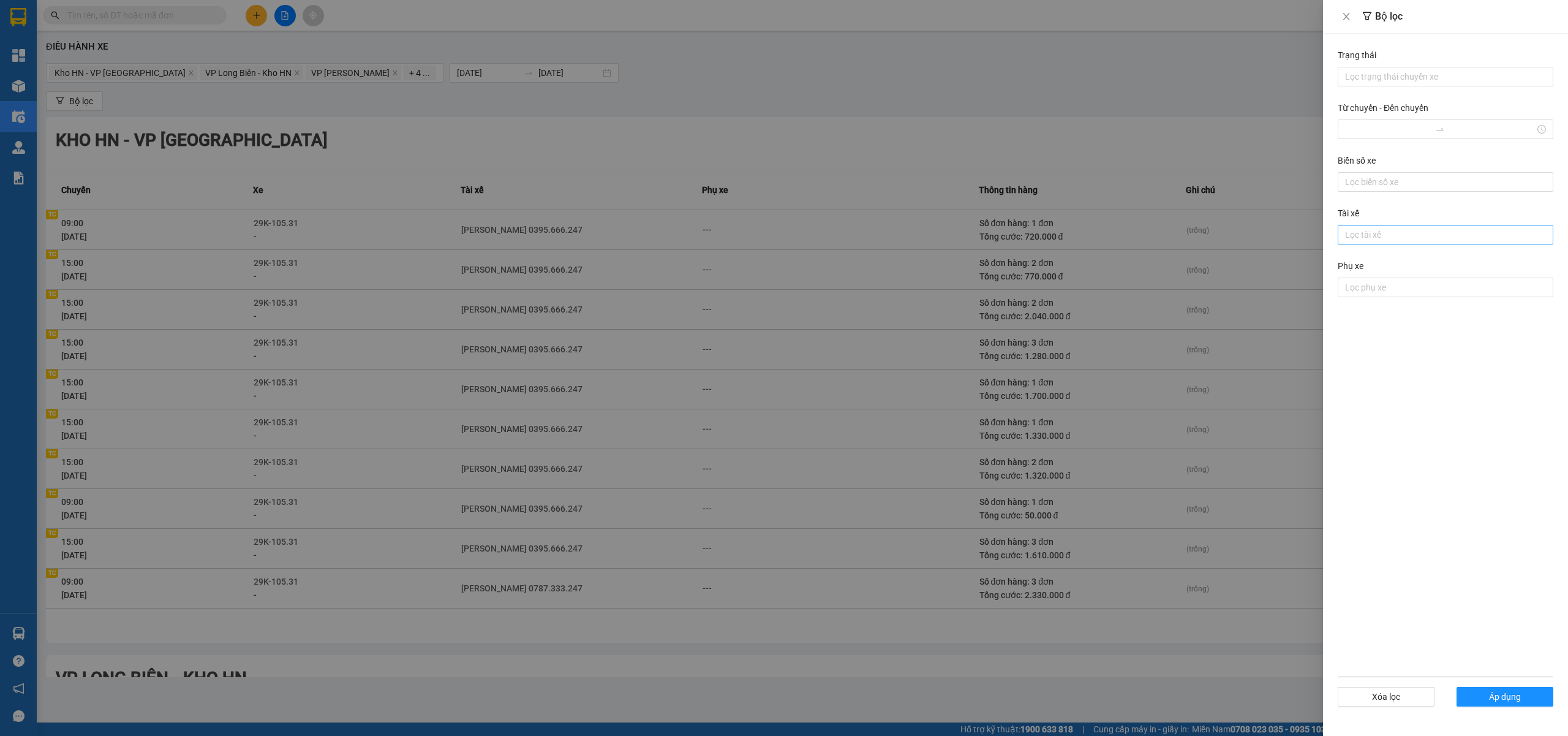
click at [1365, 241] on div at bounding box center [1445, 234] width 210 height 15
type input "phươ"
click at [1394, 284] on div "[PERSON_NAME] 0337.522.911" at bounding box center [1445, 280] width 201 height 13
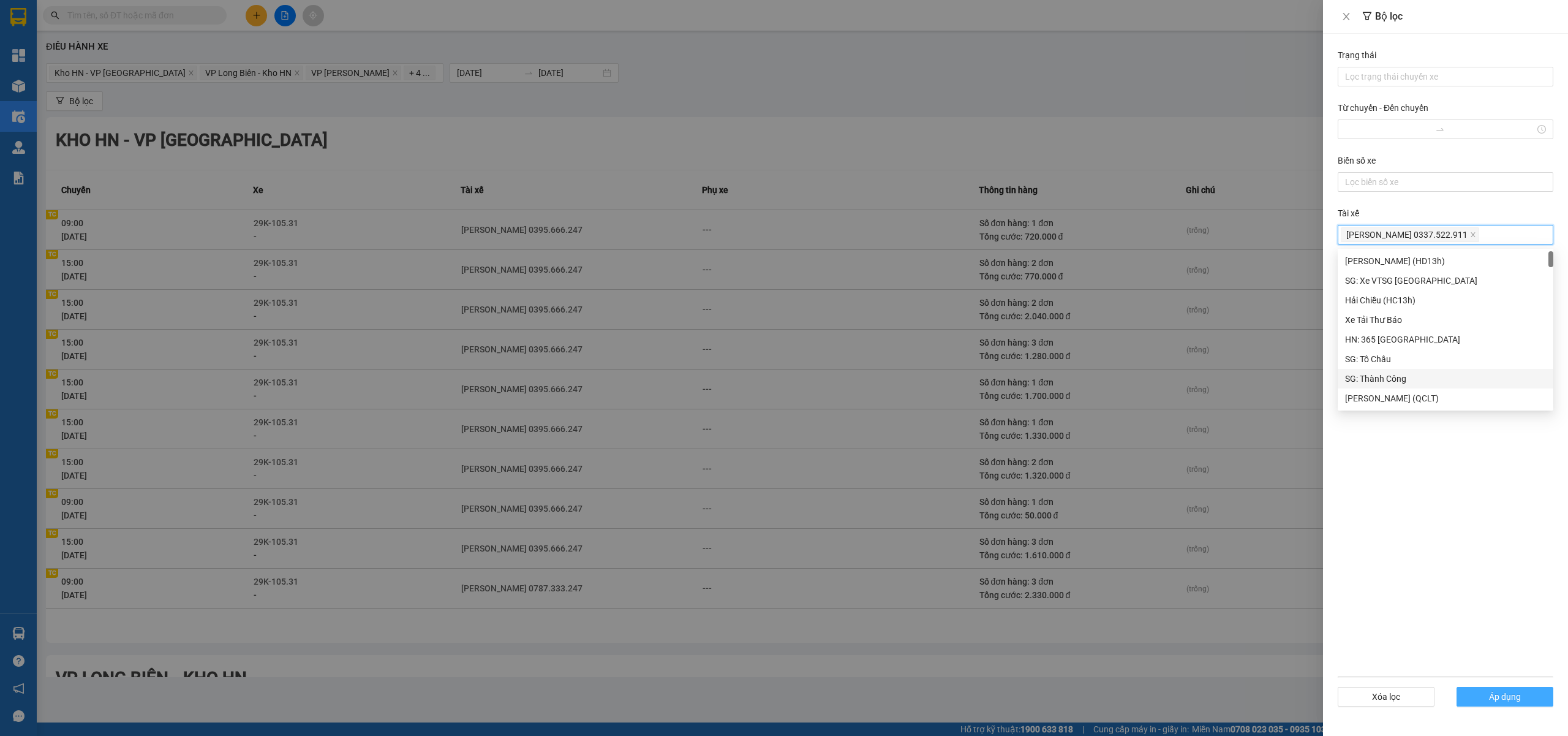
click at [1481, 696] on button "Áp dụng" at bounding box center [1505, 696] width 97 height 20
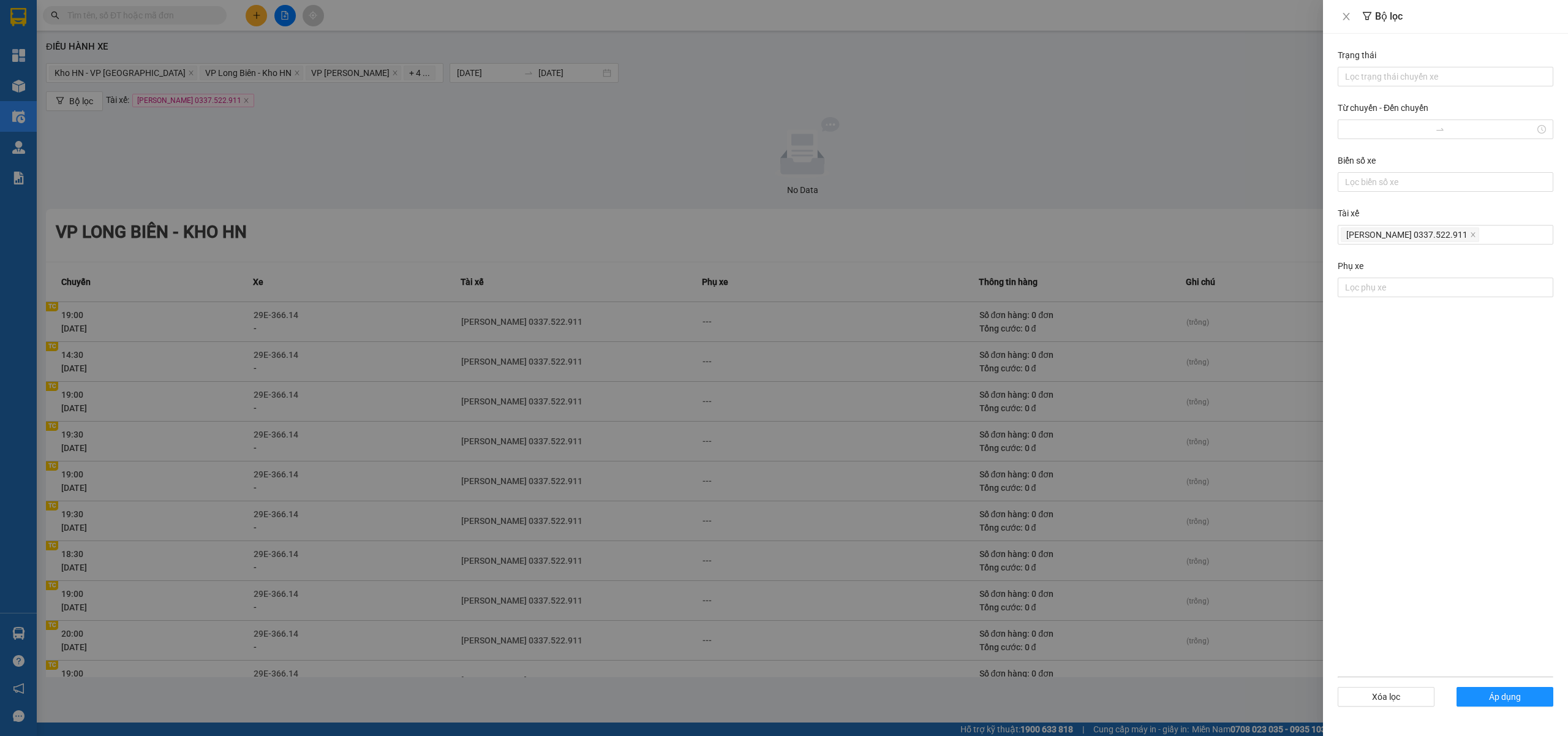
click at [1168, 207] on div at bounding box center [784, 368] width 1568 height 736
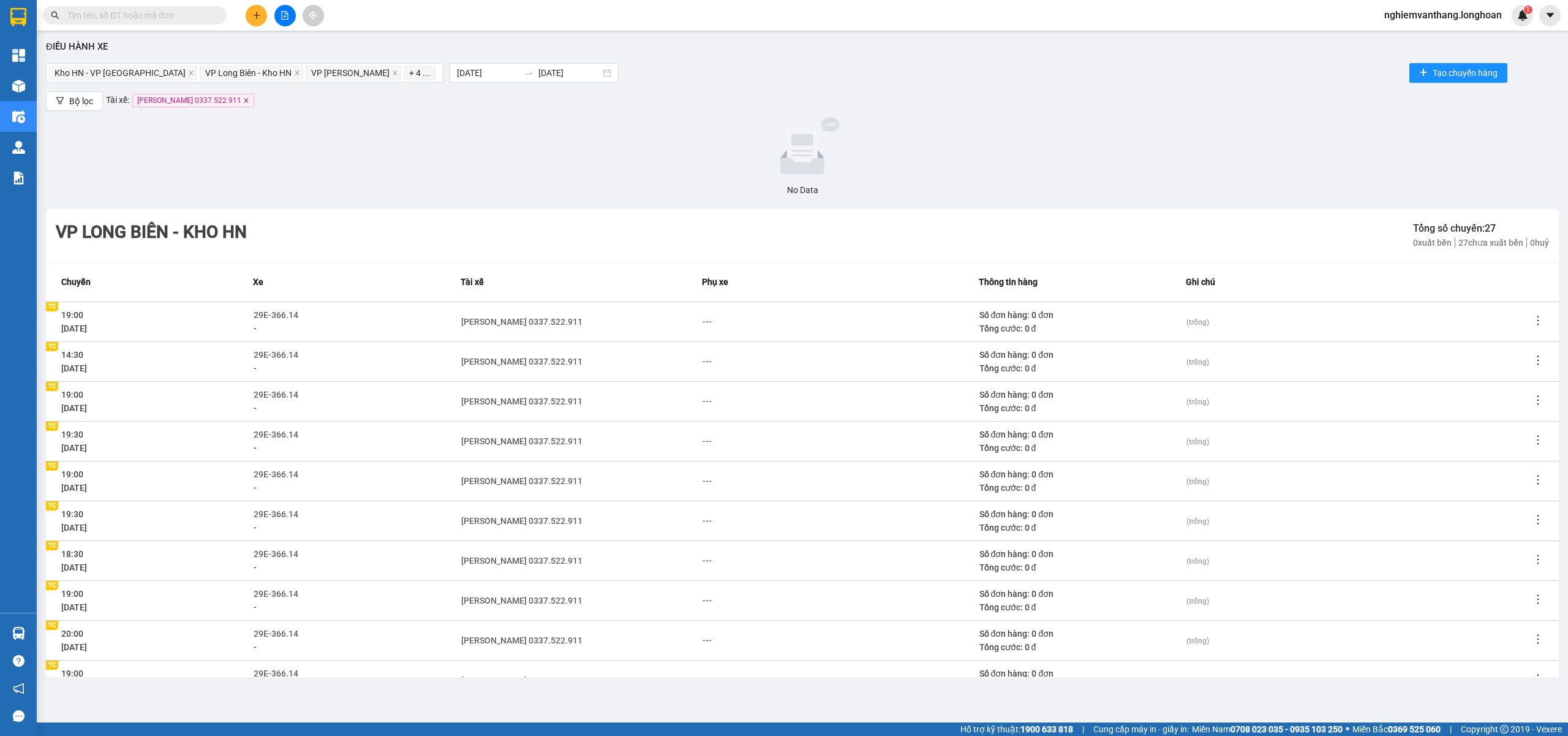
click at [241, 99] on span "[PERSON_NAME] 0337.522.911" at bounding box center [193, 100] width 122 height 13
click at [243, 101] on icon "close" at bounding box center [246, 101] width 6 height 6
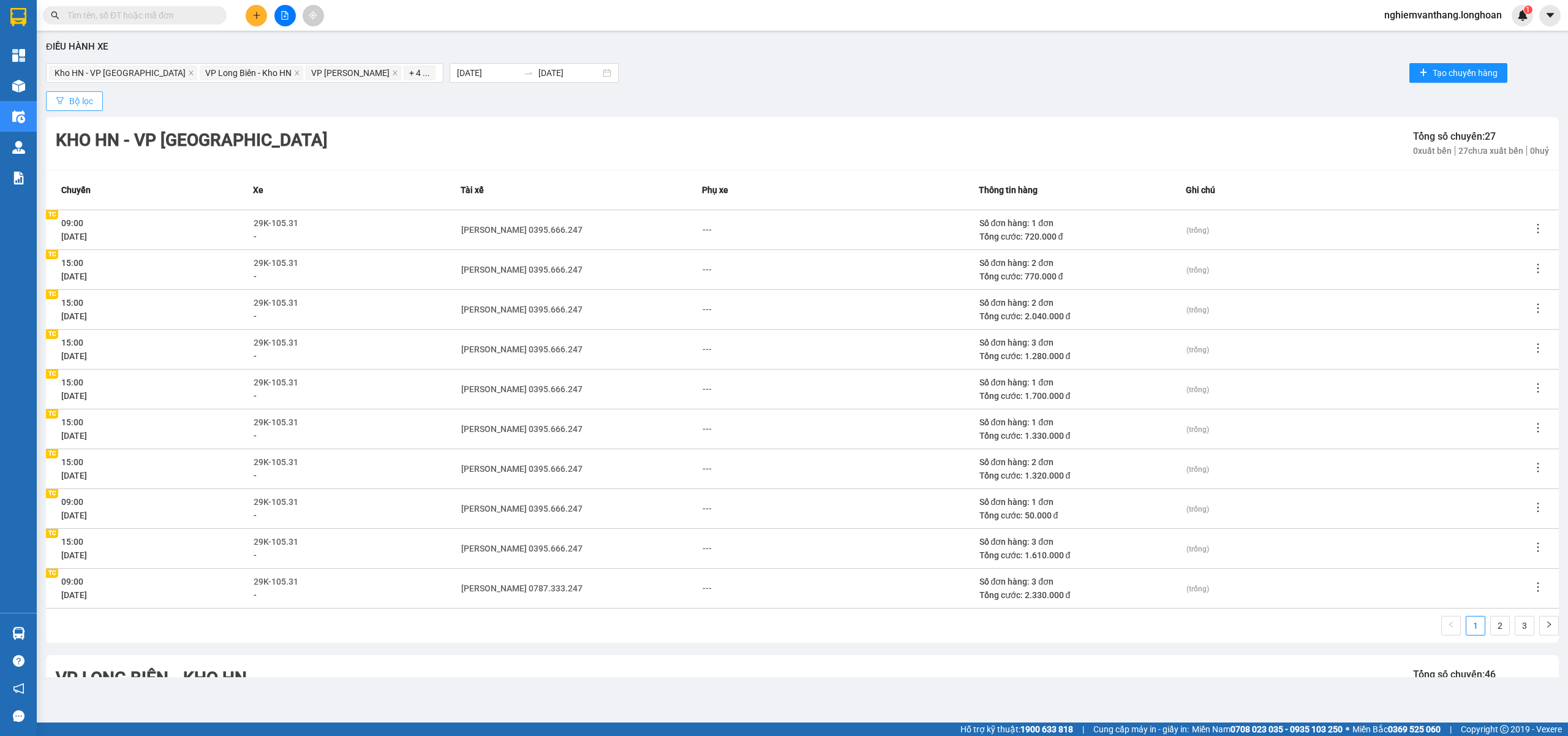
click at [59, 96] on button "Bộ lọc" at bounding box center [74, 101] width 57 height 20
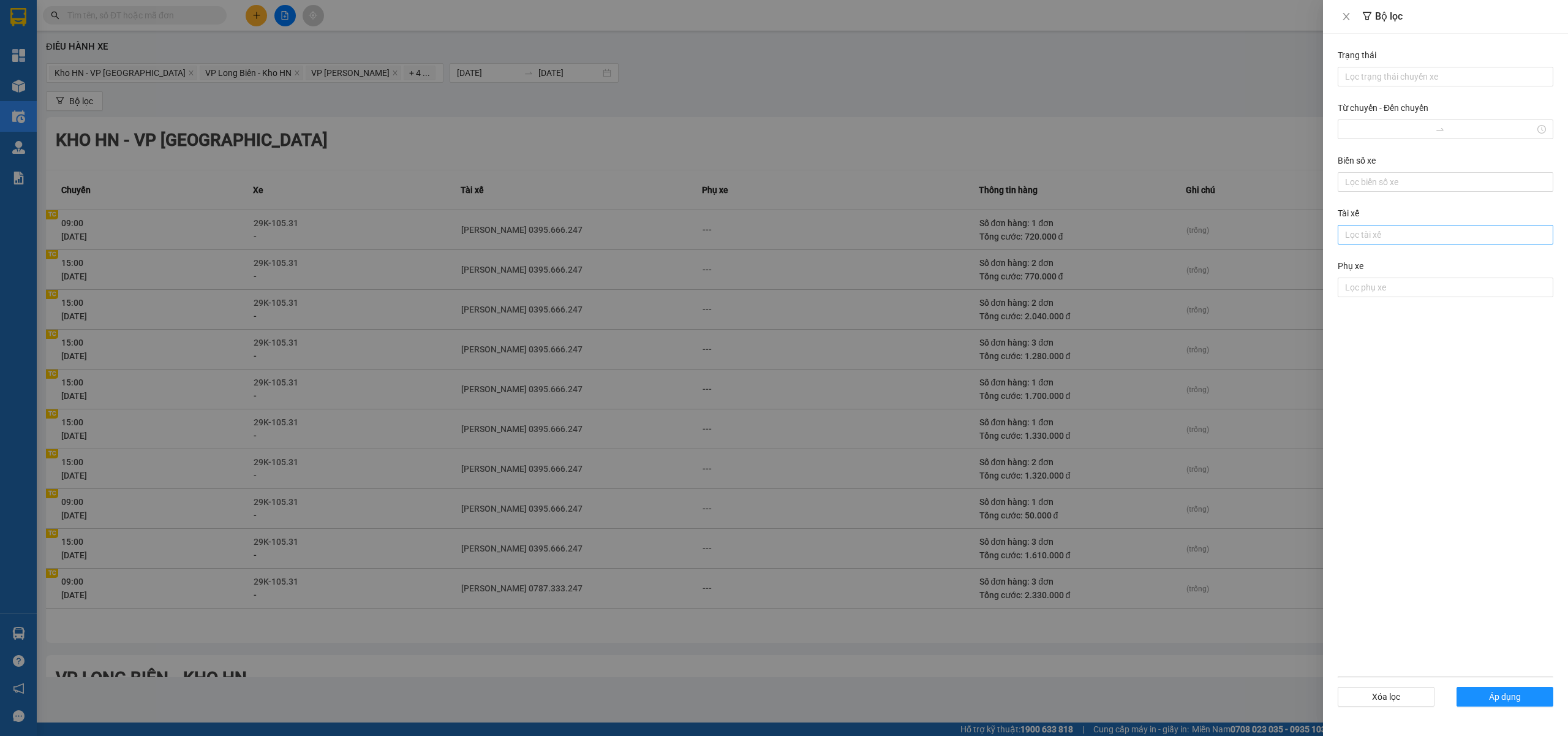
click at [1373, 241] on div at bounding box center [1445, 234] width 210 height 15
type input "sướng"
click at [1380, 256] on div "[PERSON_NAME] 0336.858.247" at bounding box center [1445, 260] width 201 height 13
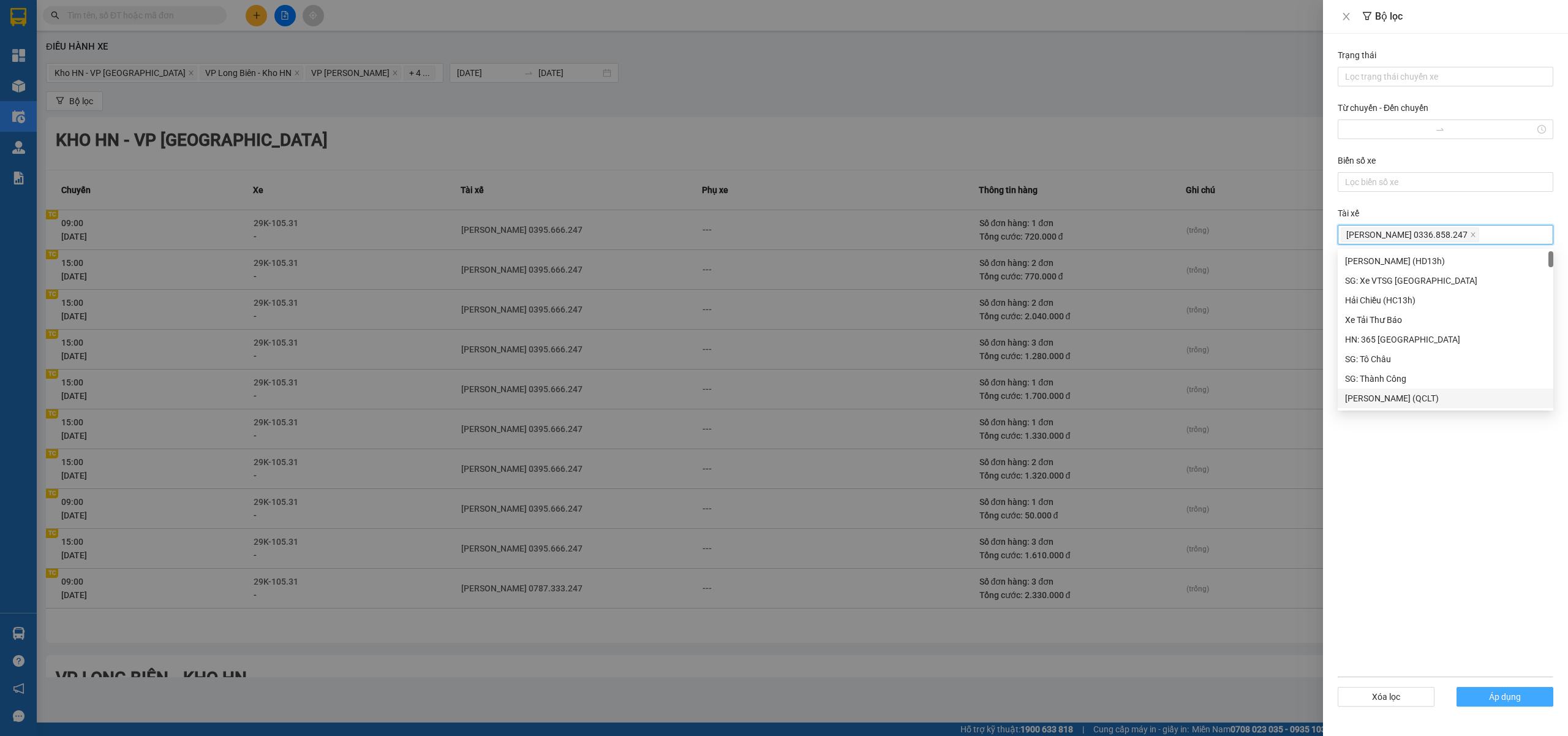
click at [1486, 696] on button "Áp dụng" at bounding box center [1505, 696] width 97 height 20
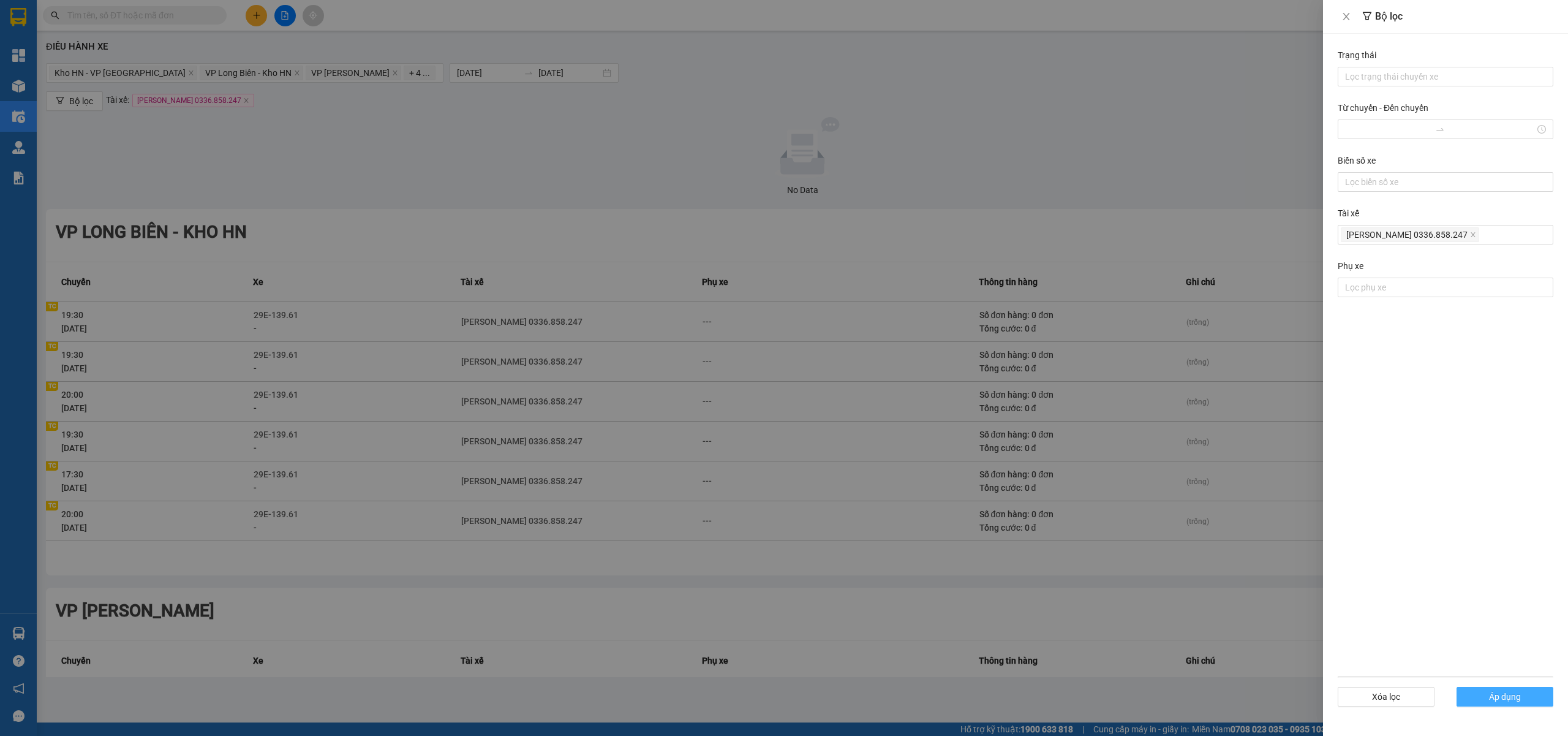
click at [1472, 699] on button "Áp dụng" at bounding box center [1505, 696] width 97 height 20
click at [1270, 614] on div at bounding box center [784, 368] width 1568 height 736
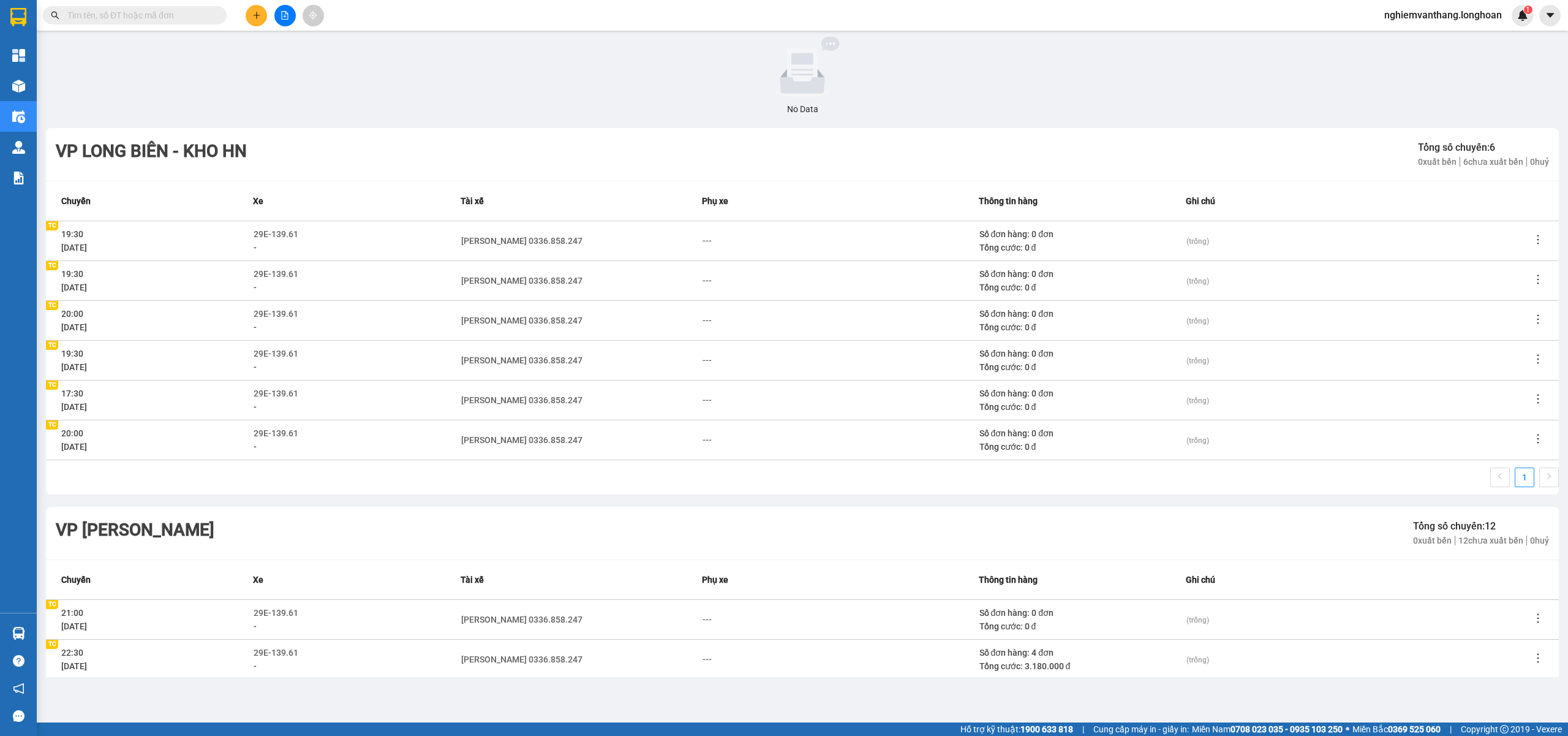
scroll to position [82, 0]
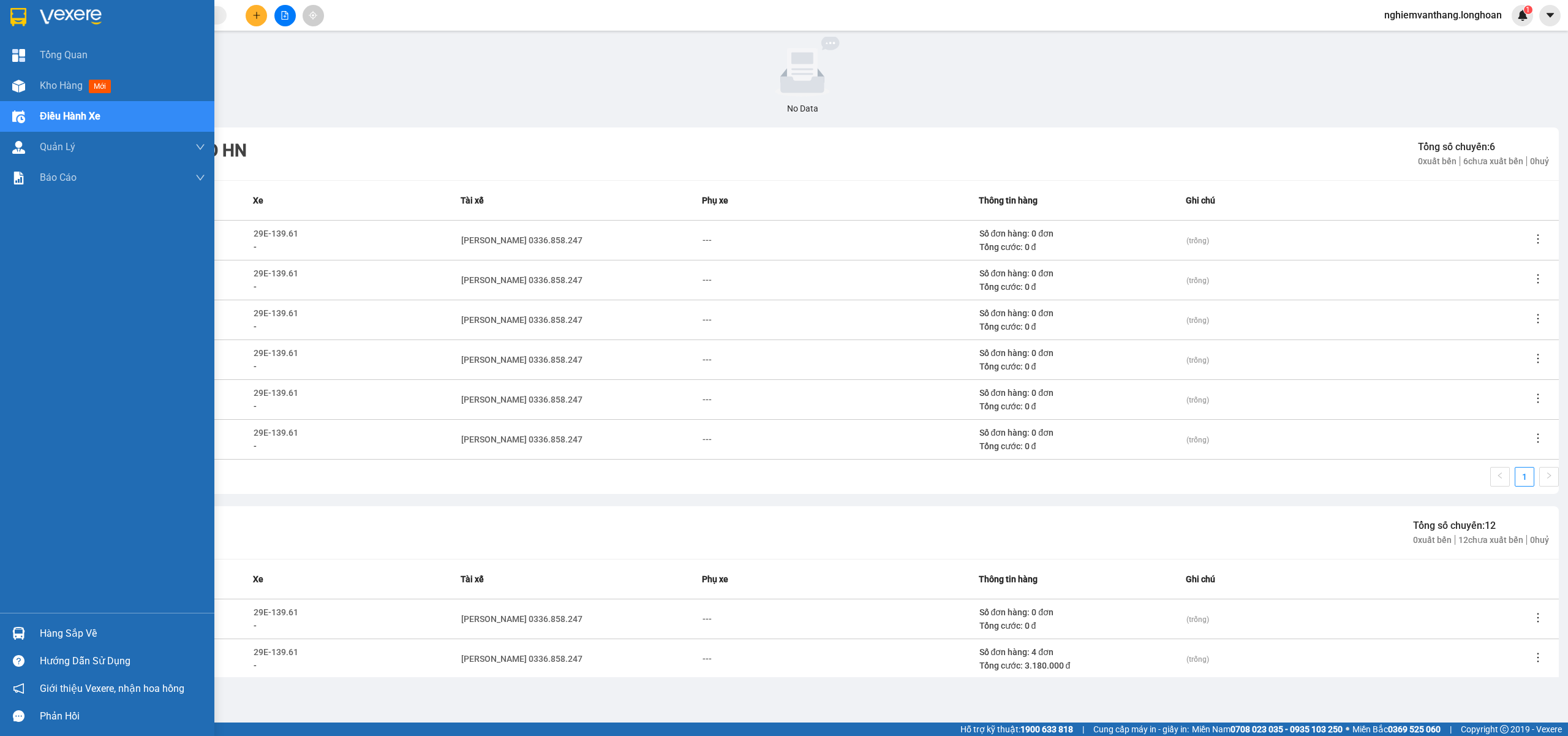
click at [78, 116] on span "Điều hành xe" at bounding box center [70, 116] width 61 height 15
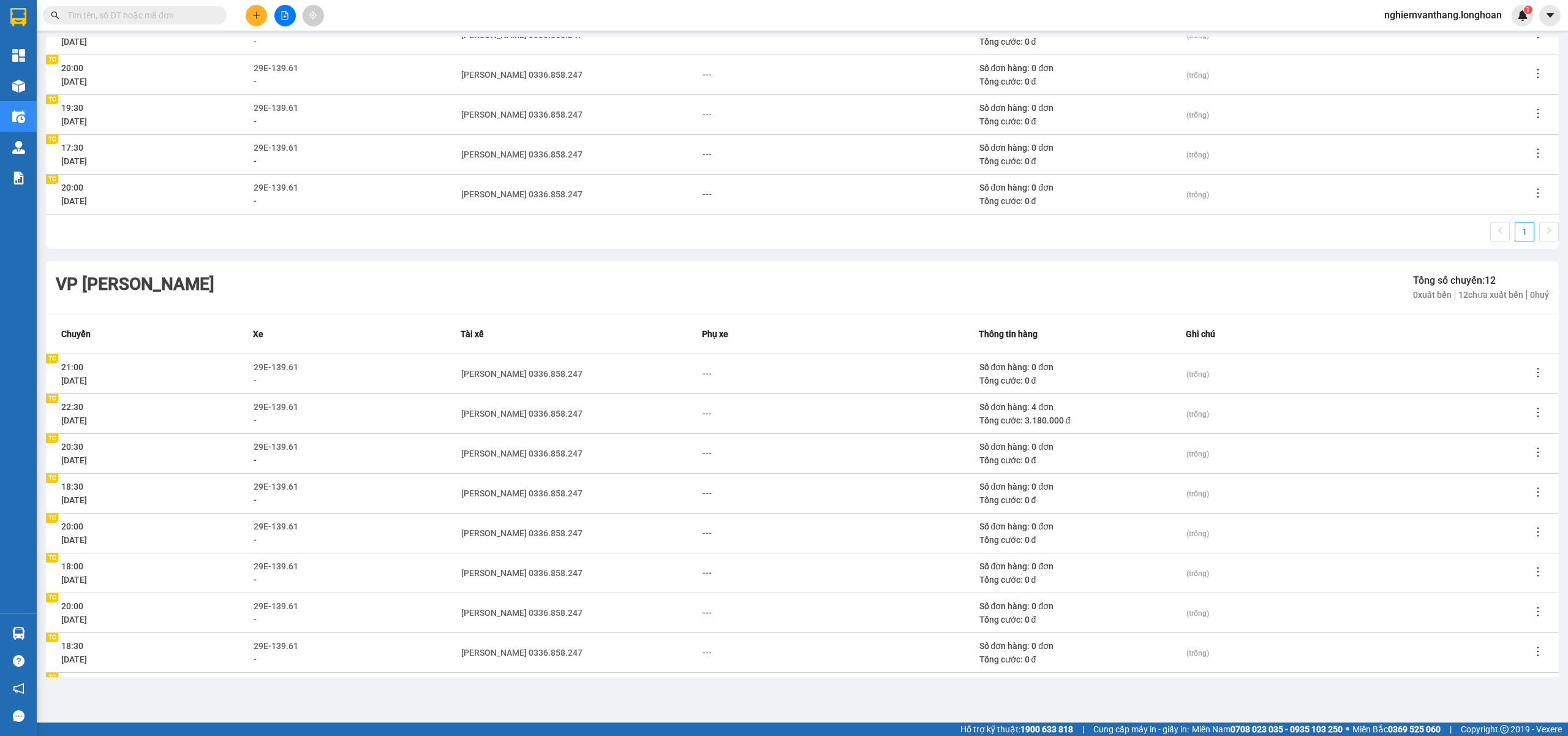
scroll to position [0, 0]
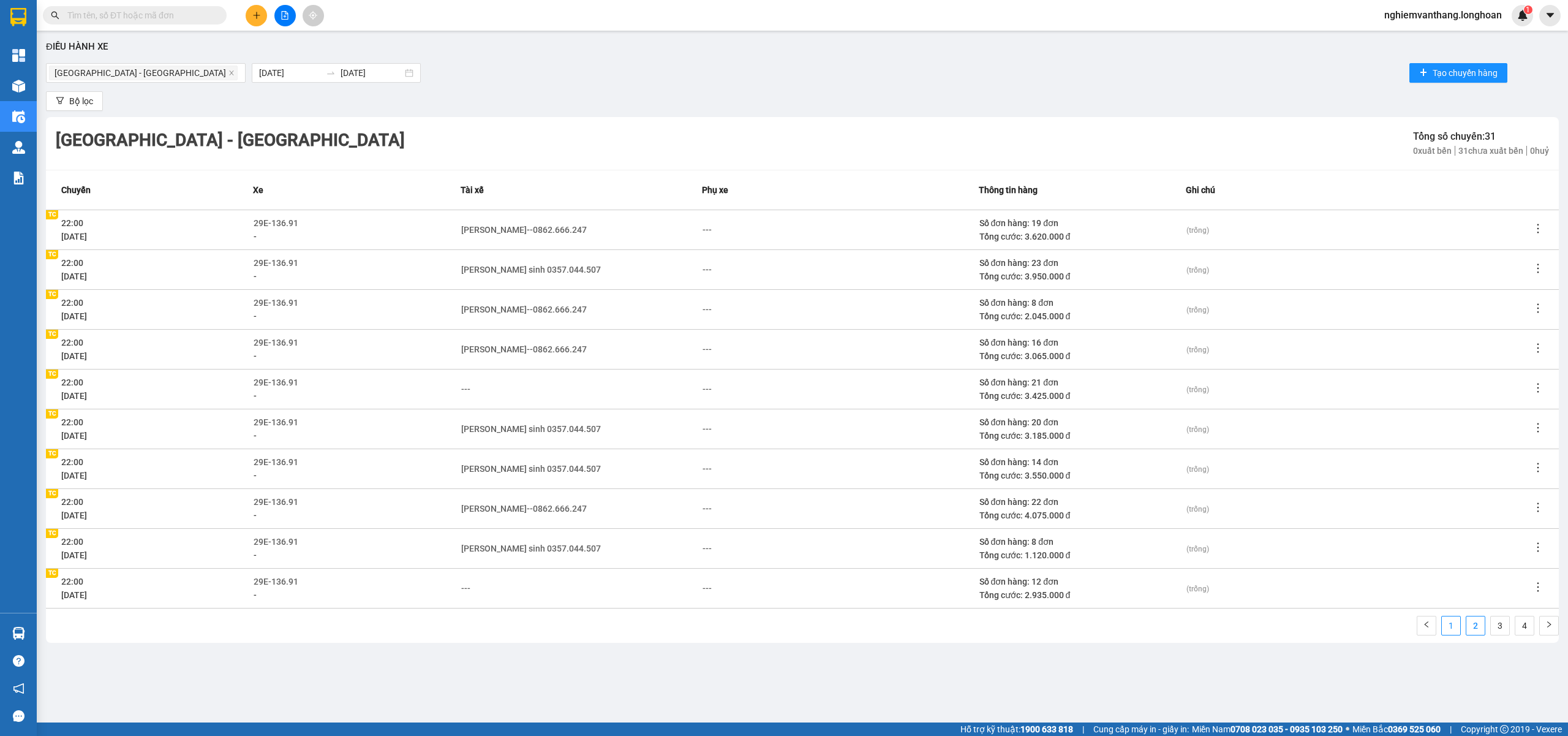
click at [1449, 628] on link "1" at bounding box center [1451, 625] width 18 height 18
click at [80, 93] on button "Bộ lọc" at bounding box center [74, 101] width 57 height 20
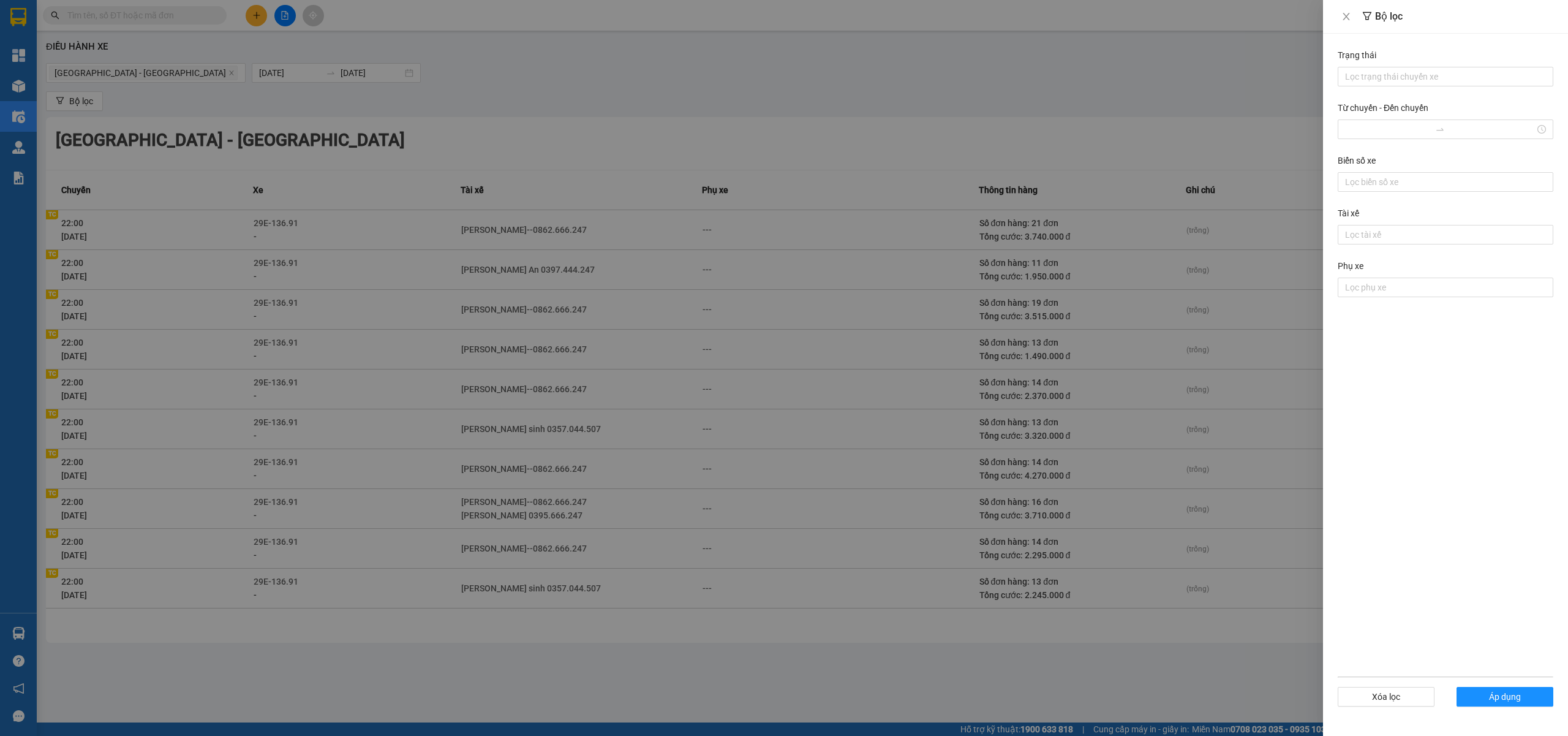
click at [1135, 99] on div at bounding box center [784, 368] width 1568 height 736
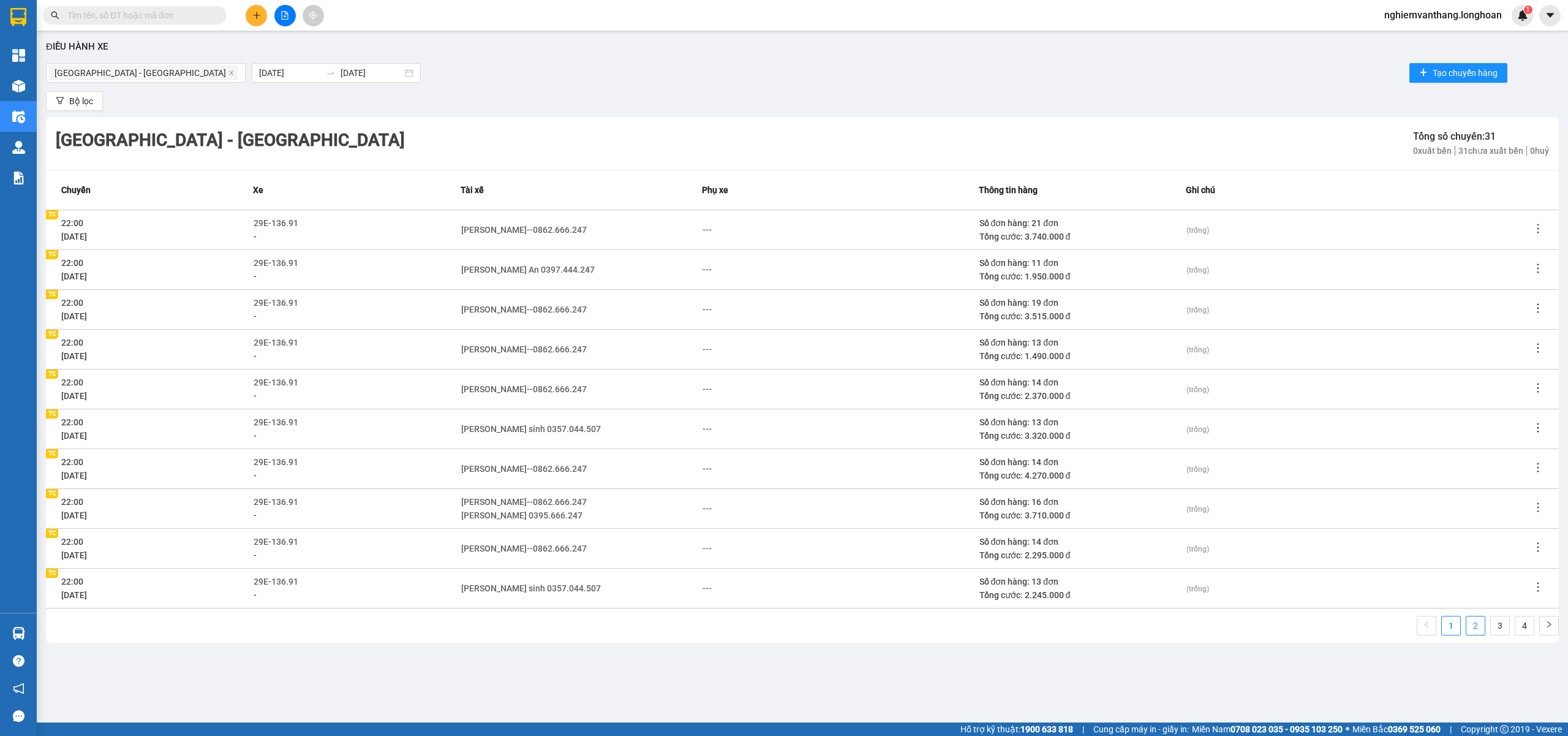
click at [1483, 620] on link "2" at bounding box center [1475, 625] width 18 height 18
click at [1195, 346] on span "(trống)" at bounding box center [1198, 350] width 23 height 9
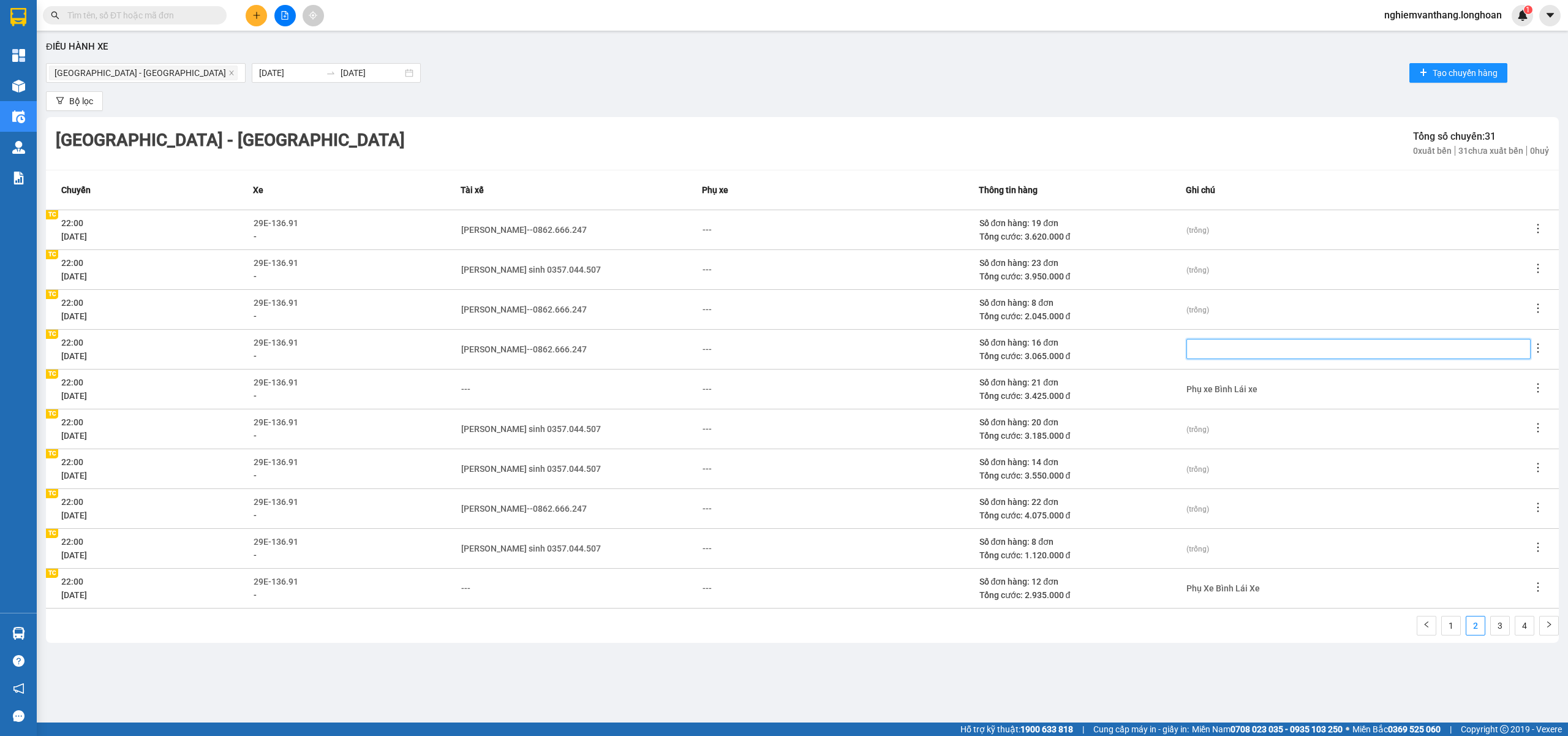
click at [1282, 355] on textarea at bounding box center [1358, 349] width 344 height 21
type textarea "P"
type textarea "Ph"
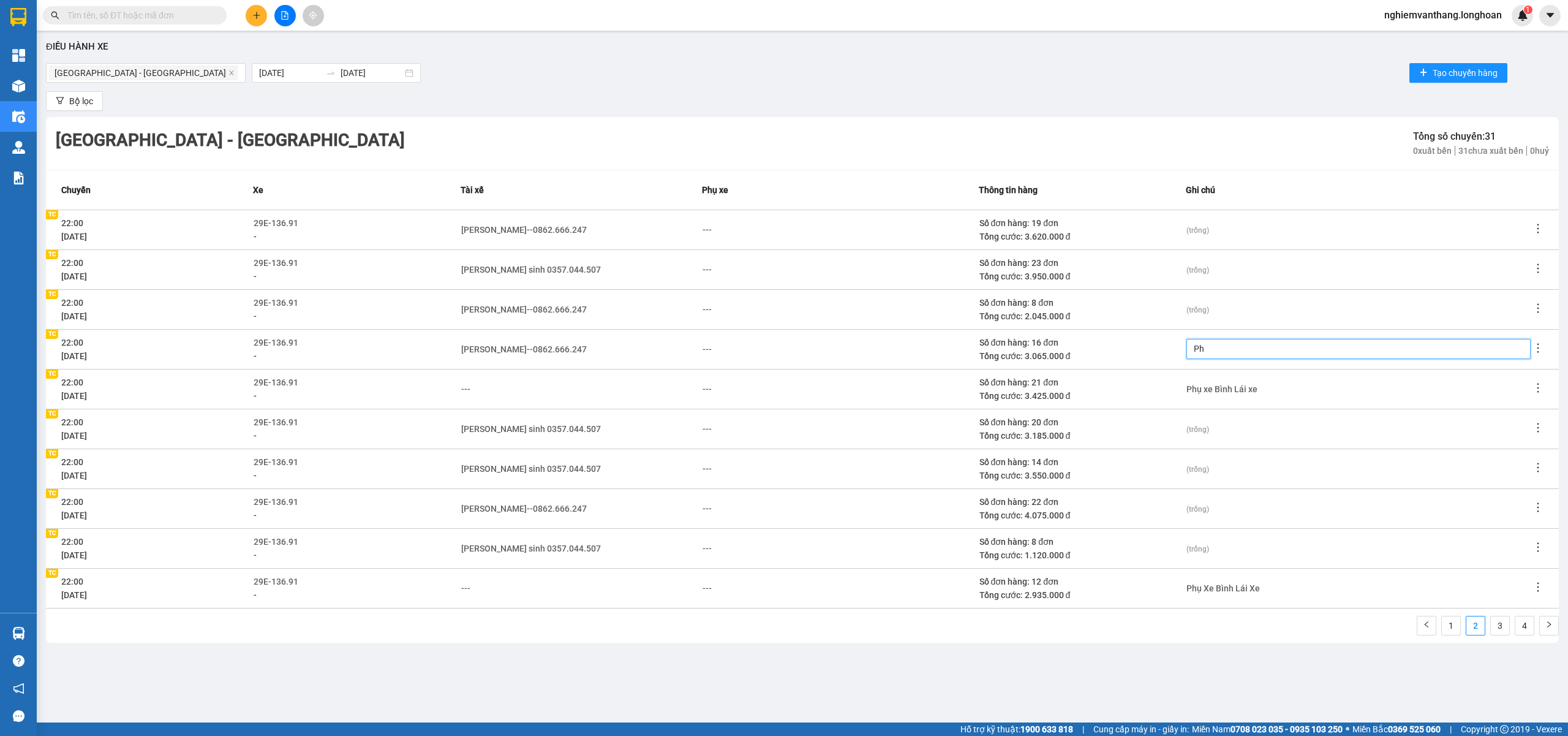
type textarea "Phu"
type textarea "Phụ"
type textarea "Phụ x"
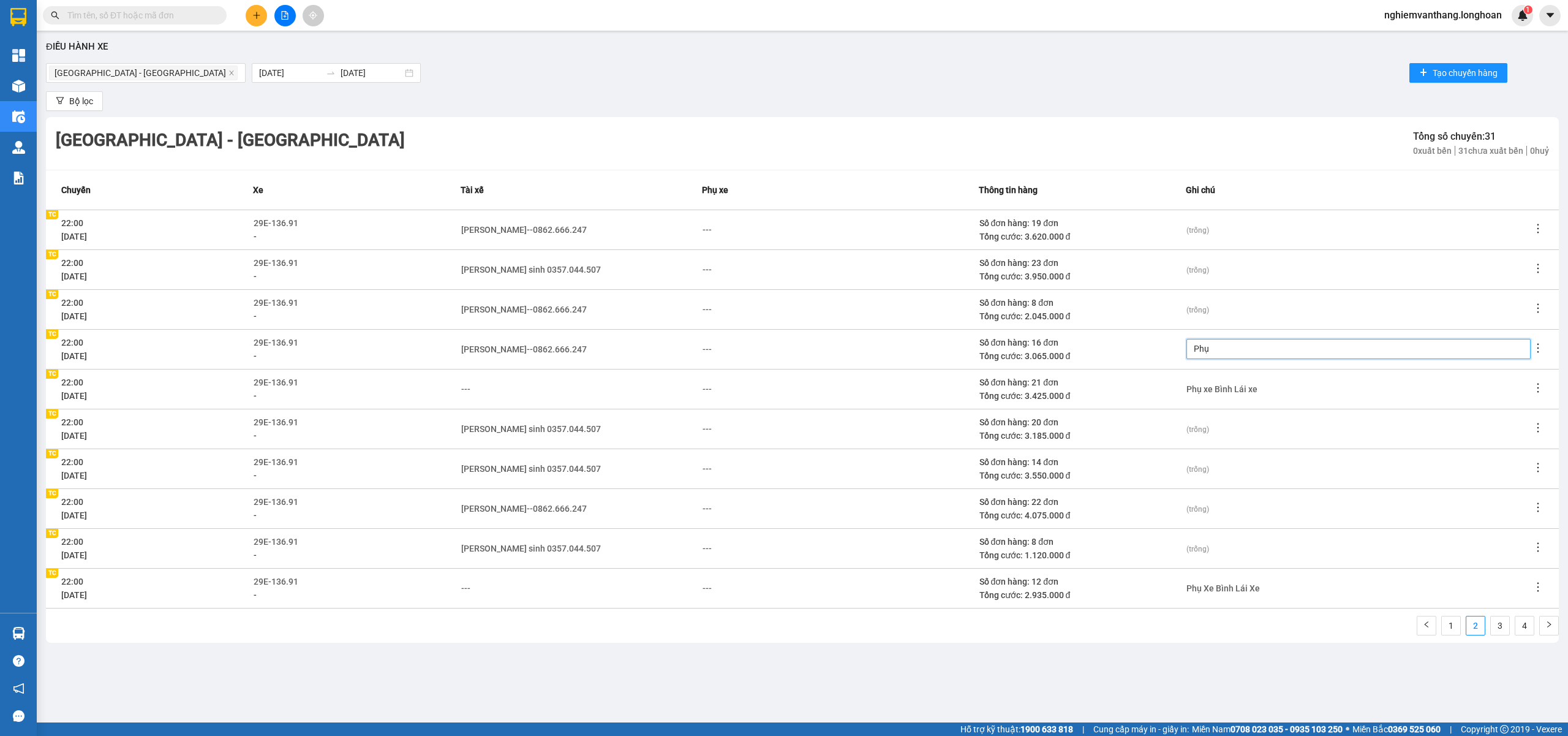
type textarea "Phụ x"
type textarea "Phụ xe"
type textarea "Phụ x"
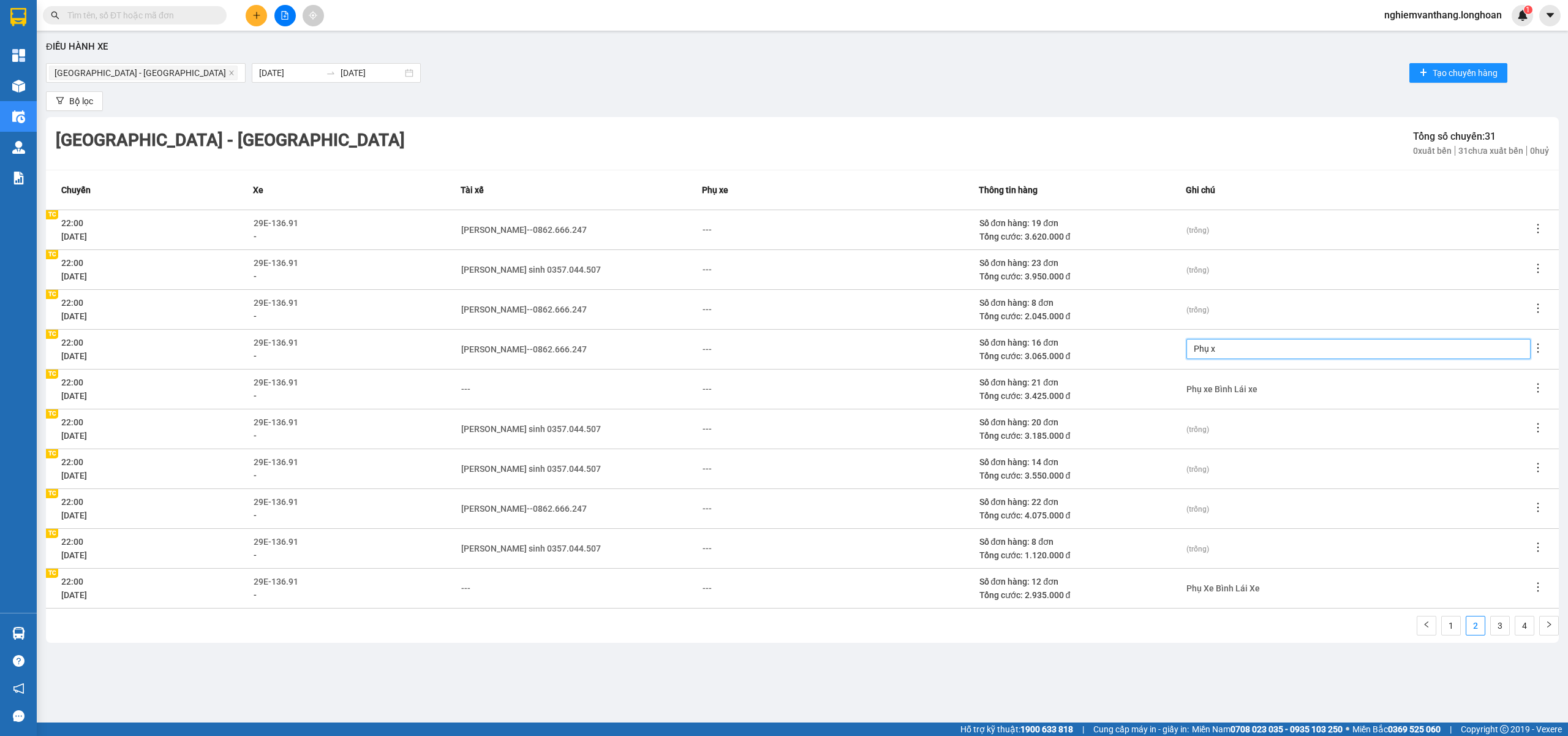
type textarea "Phụ"
type textarea "Ph"
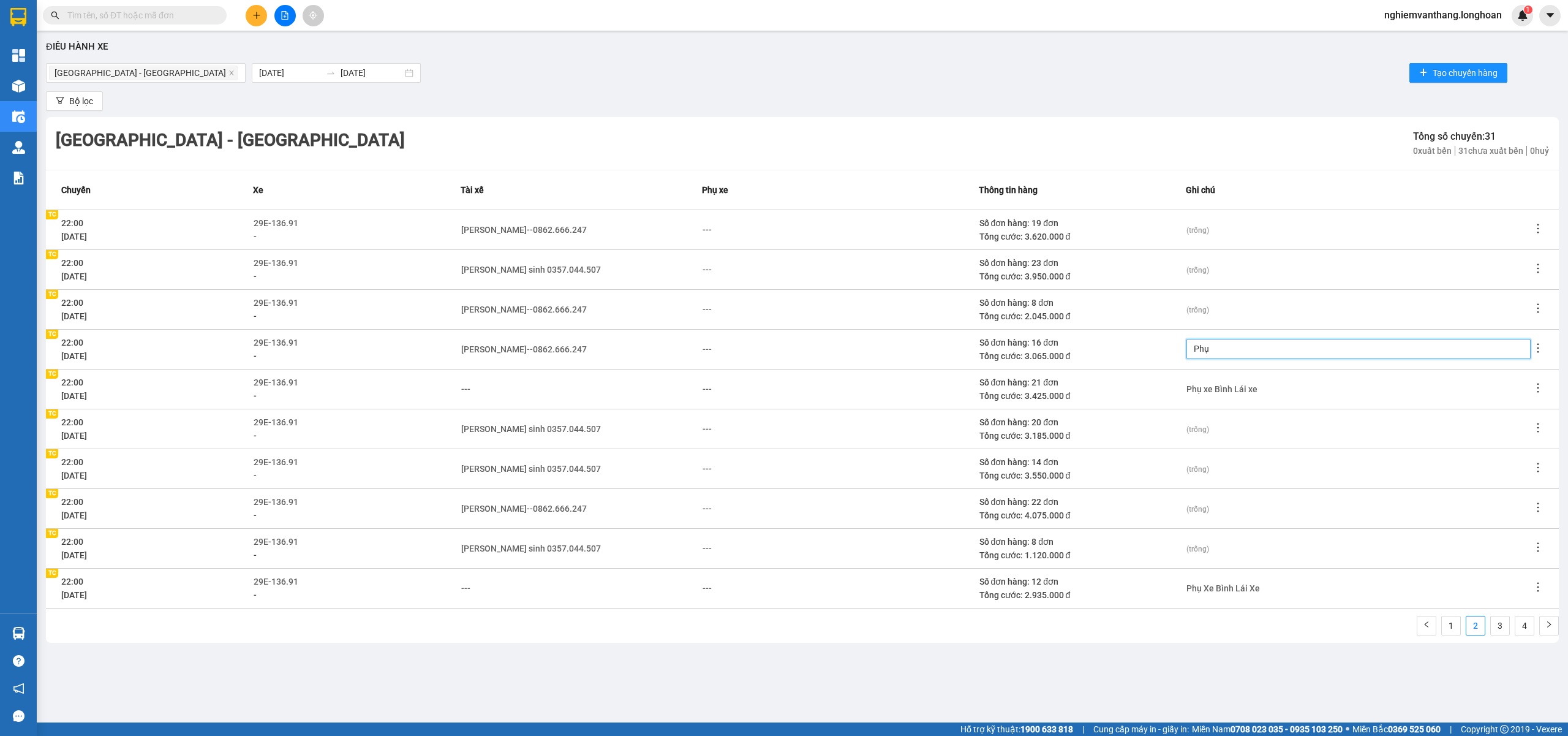
type textarea "Ph"
type textarea "P"
type textarea "T"
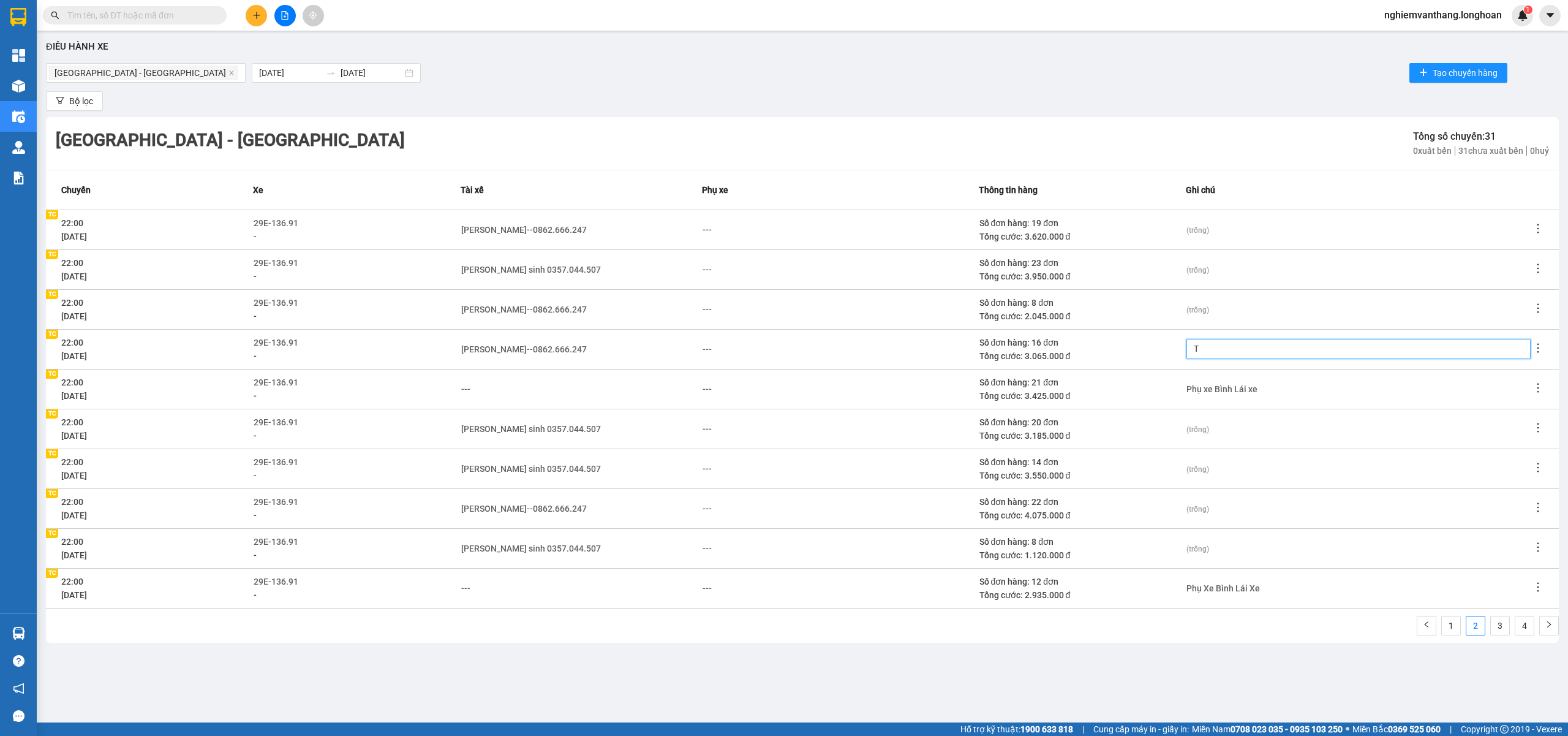
type textarea "Ta"
type textarea "Tan"
type textarea "Tăn"
type textarea "Tăng"
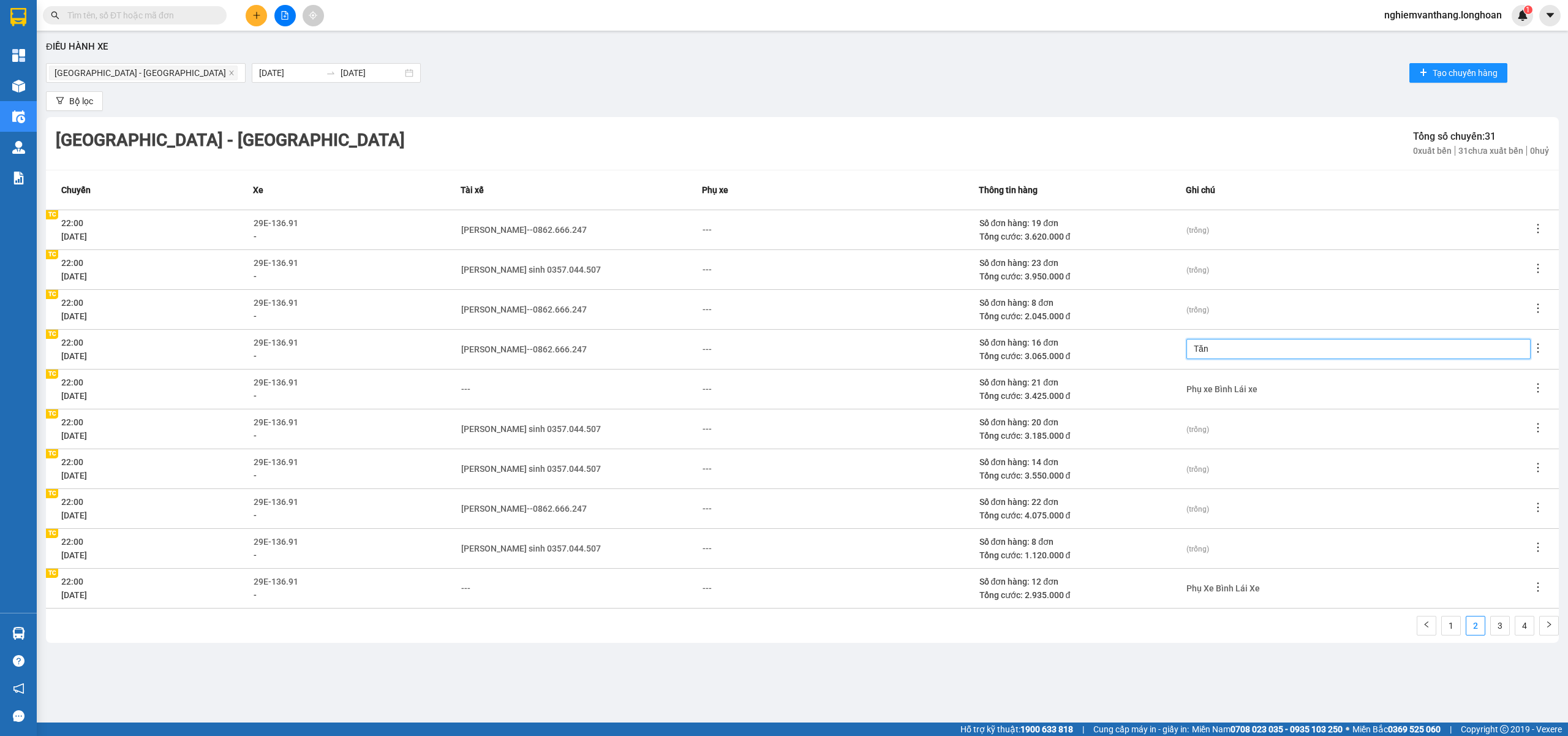
type textarea "Tăng"
type textarea "Tăng C"
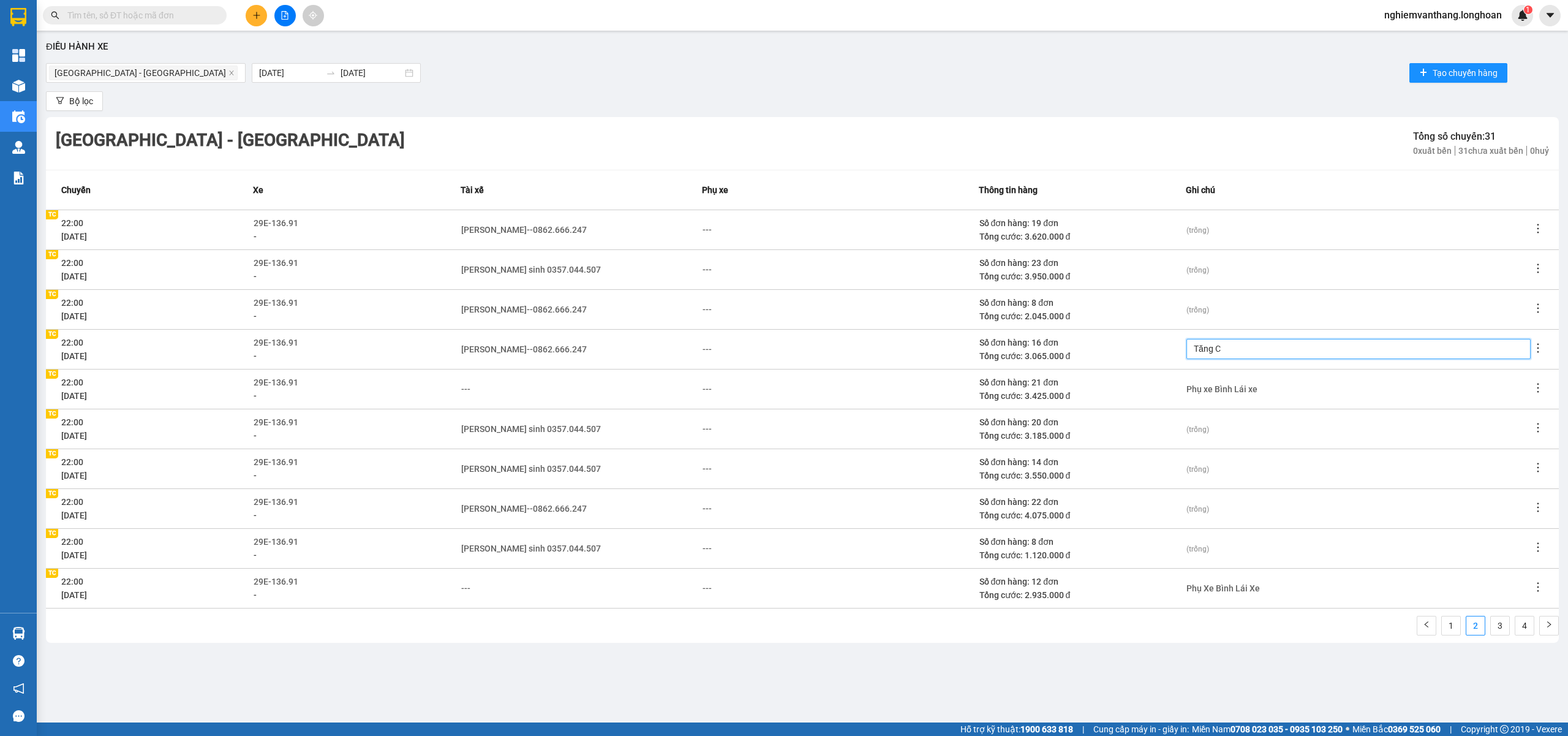
type textarea "Tăng Cu"
type textarea "Tăng Cuo"
type textarea "Tăng Cươ"
type textarea "Tăng Cươn"
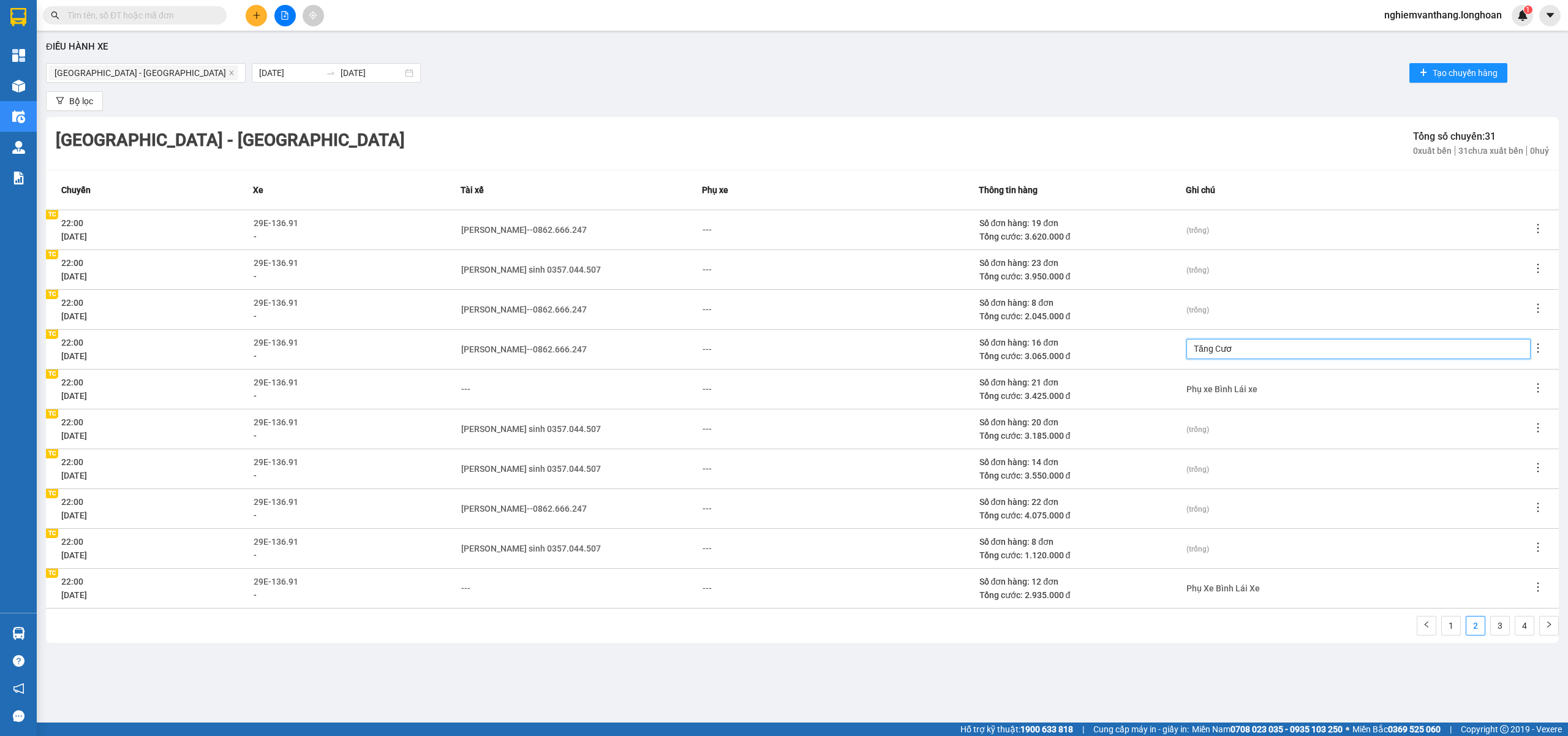
type textarea "Tăng Cươn"
type textarea "Tăng Cươnh"
type textarea "Tăng Cươnhf"
type textarea "Tăng Cuownhf"
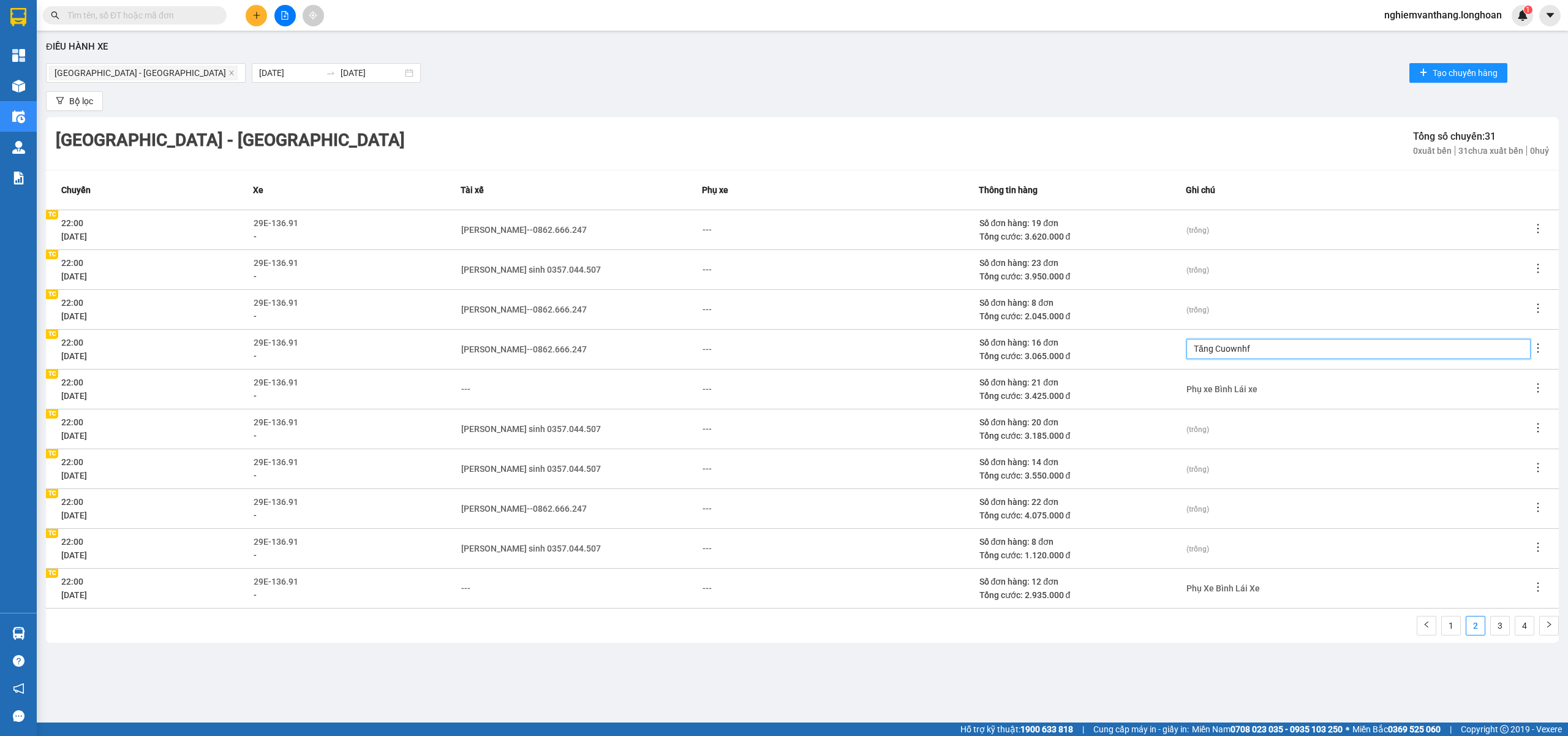
type textarea "Tăng Cuownhf"
type textarea "Tăng Cuownh"
type textarea "Tăng Cuown"
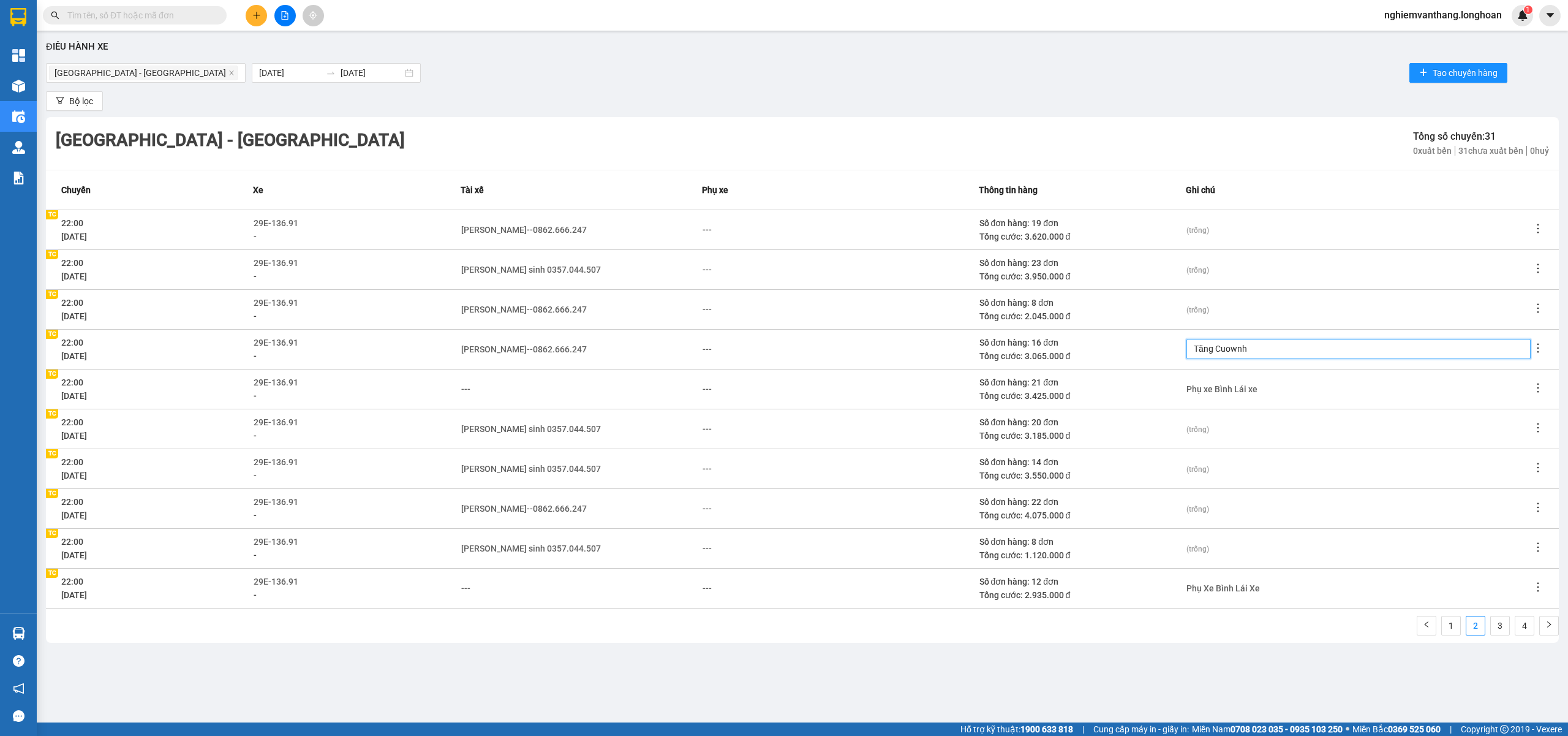
type textarea "Tăng Cuown"
type textarea "Tăng Cuow"
type textarea "Tăng Cuo"
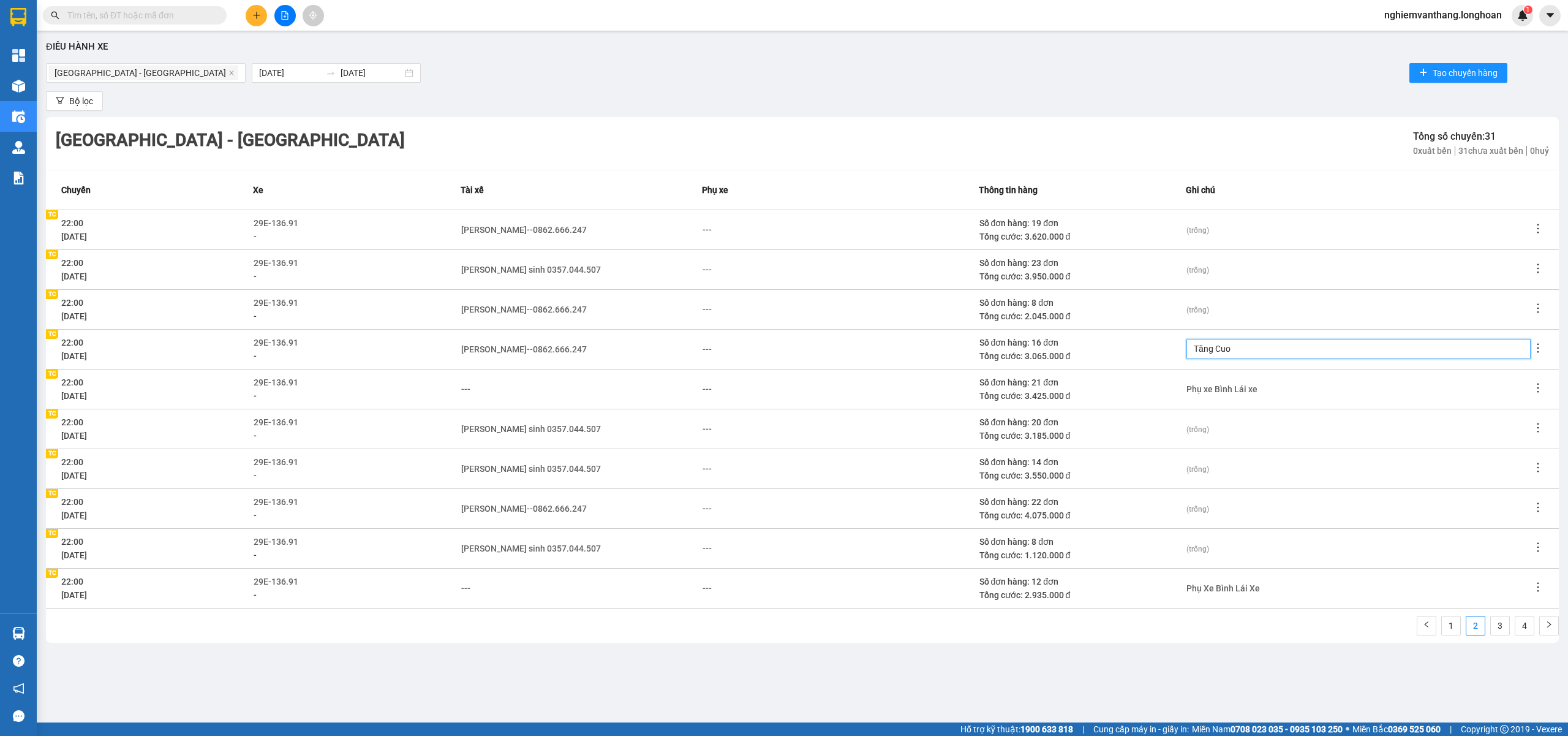
type textarea "Tăng Cu"
type textarea "Tăng C"
type textarea "Tăng Cu"
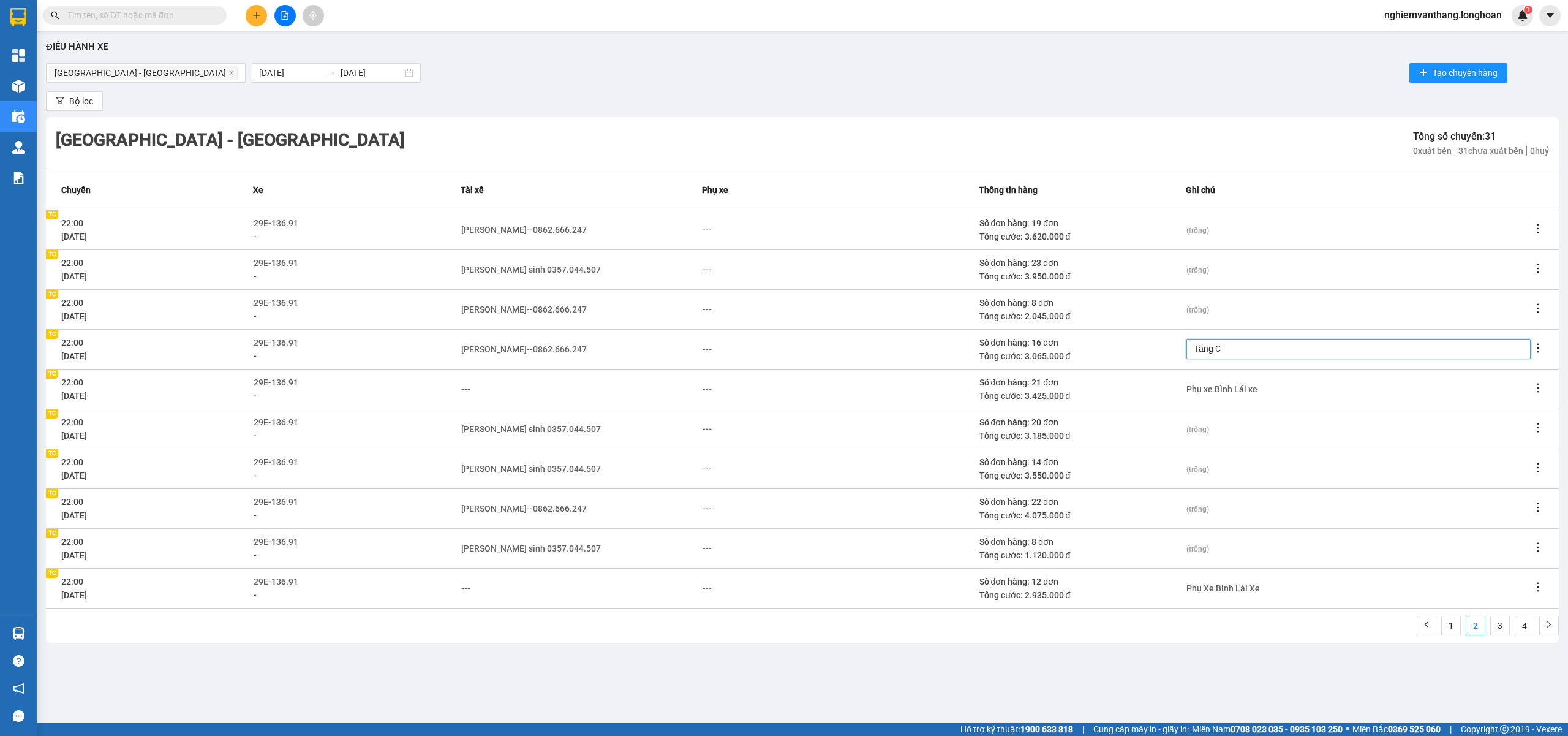
type textarea "Tăng Cu"
type textarea "Tăng Cuo"
type textarea "Tăng Cươ"
type textarea "Tăng Cươn"
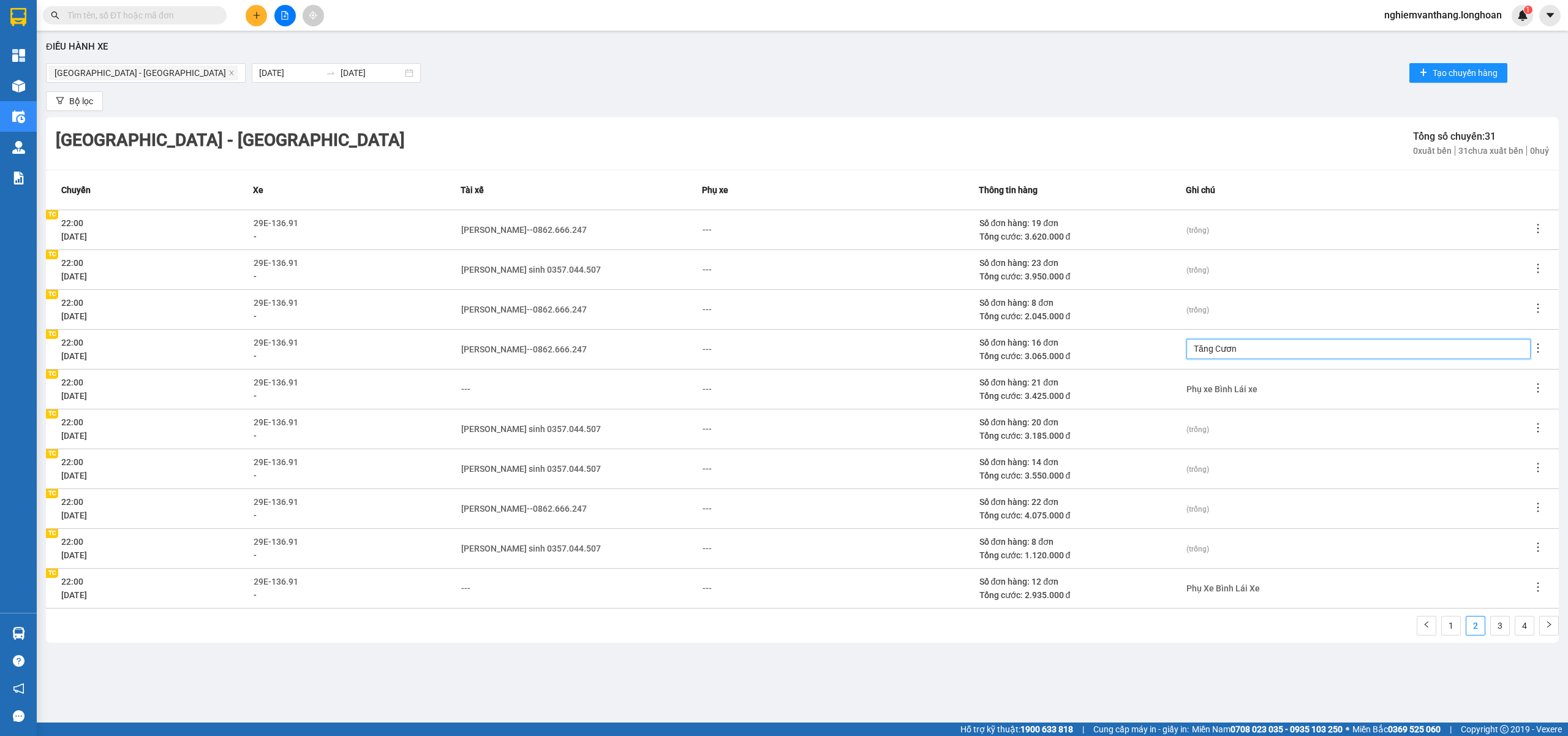
type textarea "Tăng Cương"
type textarea "Tăng Cường"
type textarea "Tăng Cường 2"
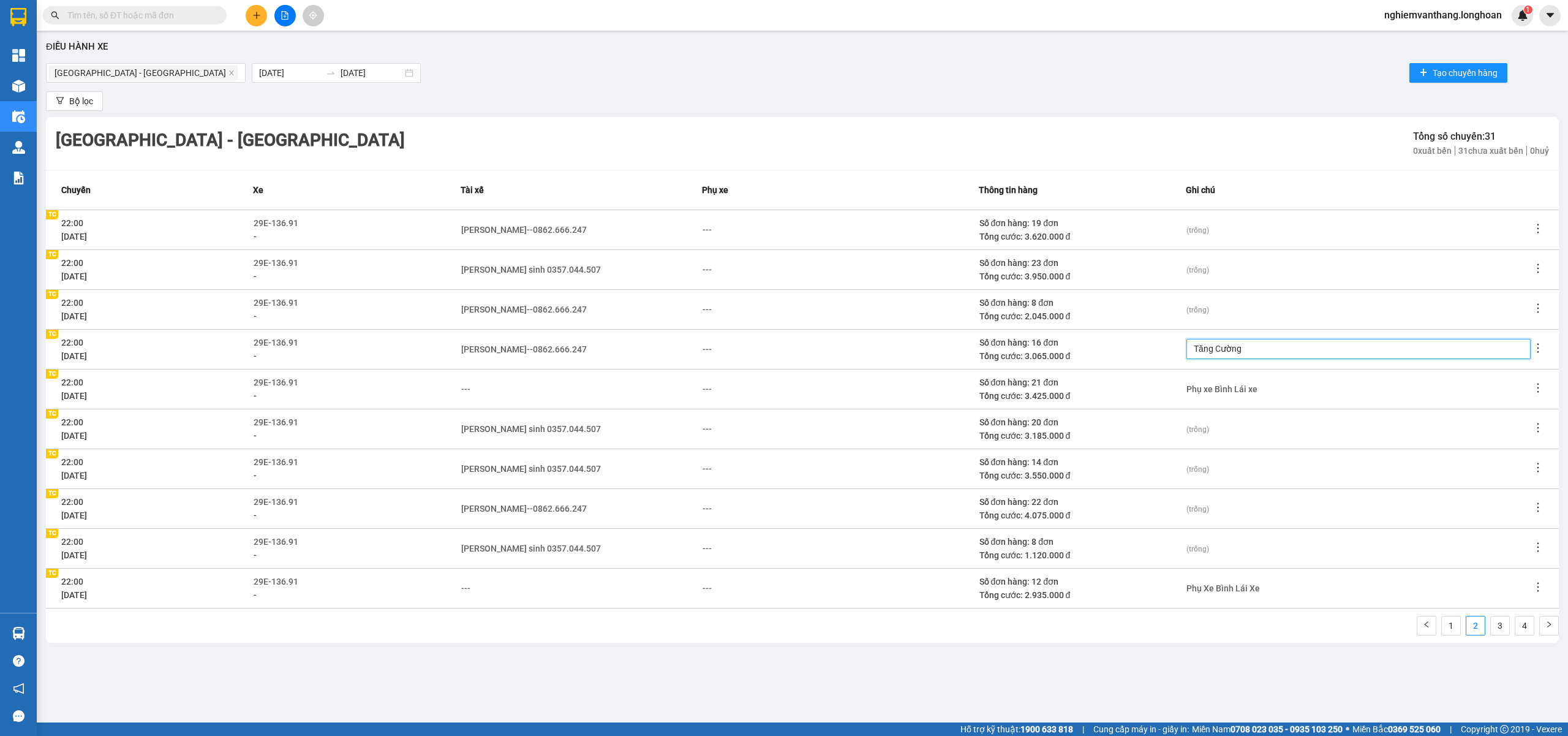
type textarea "Tăng Cường 2"
type textarea "Tăng Cường 2 x"
type textarea "Tăng Cường 2 xe"
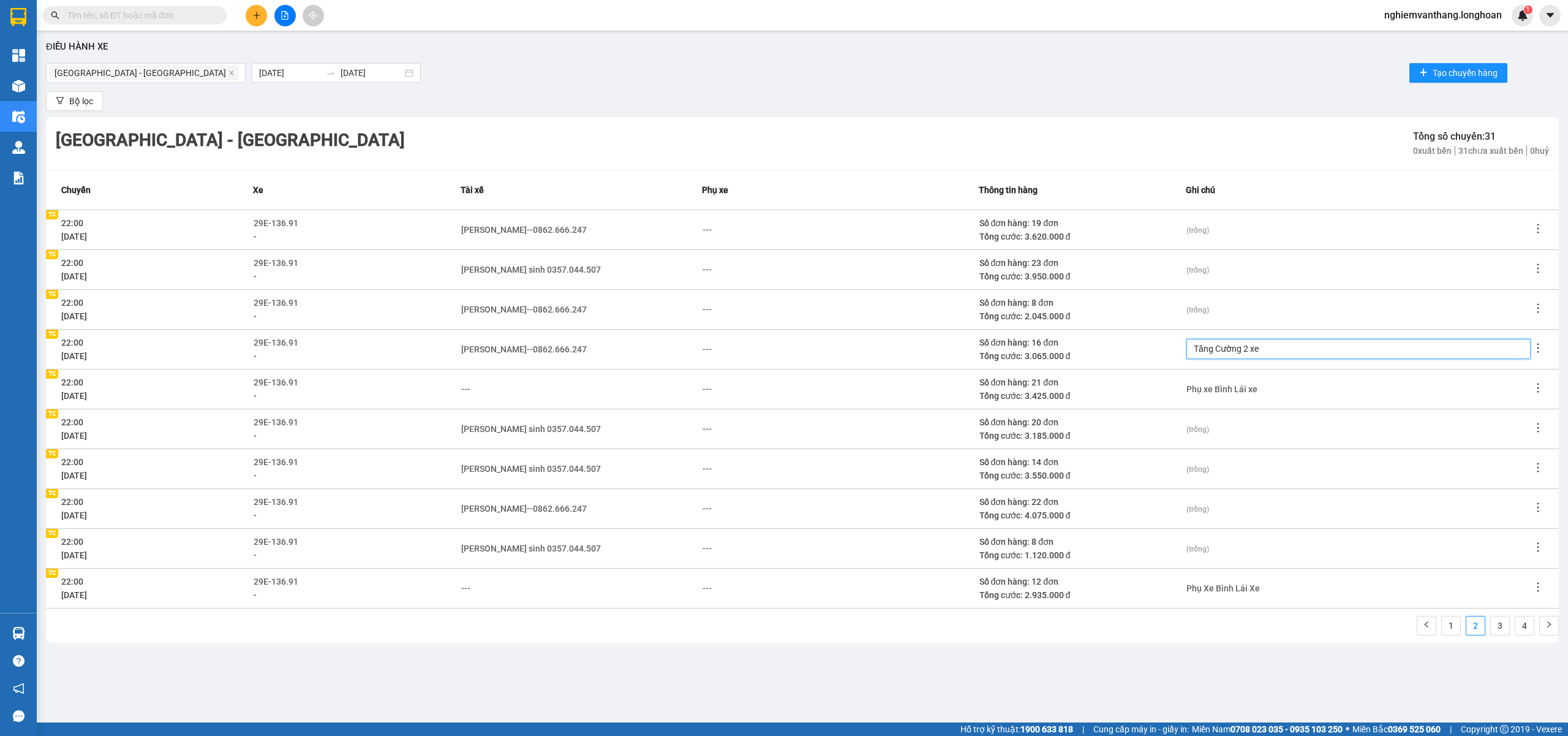
type textarea "Tăng Cường 2 xe"
type textarea "Tăng Cường 2 xe H"
type textarea "Tăng Cường 2 xe Ha"
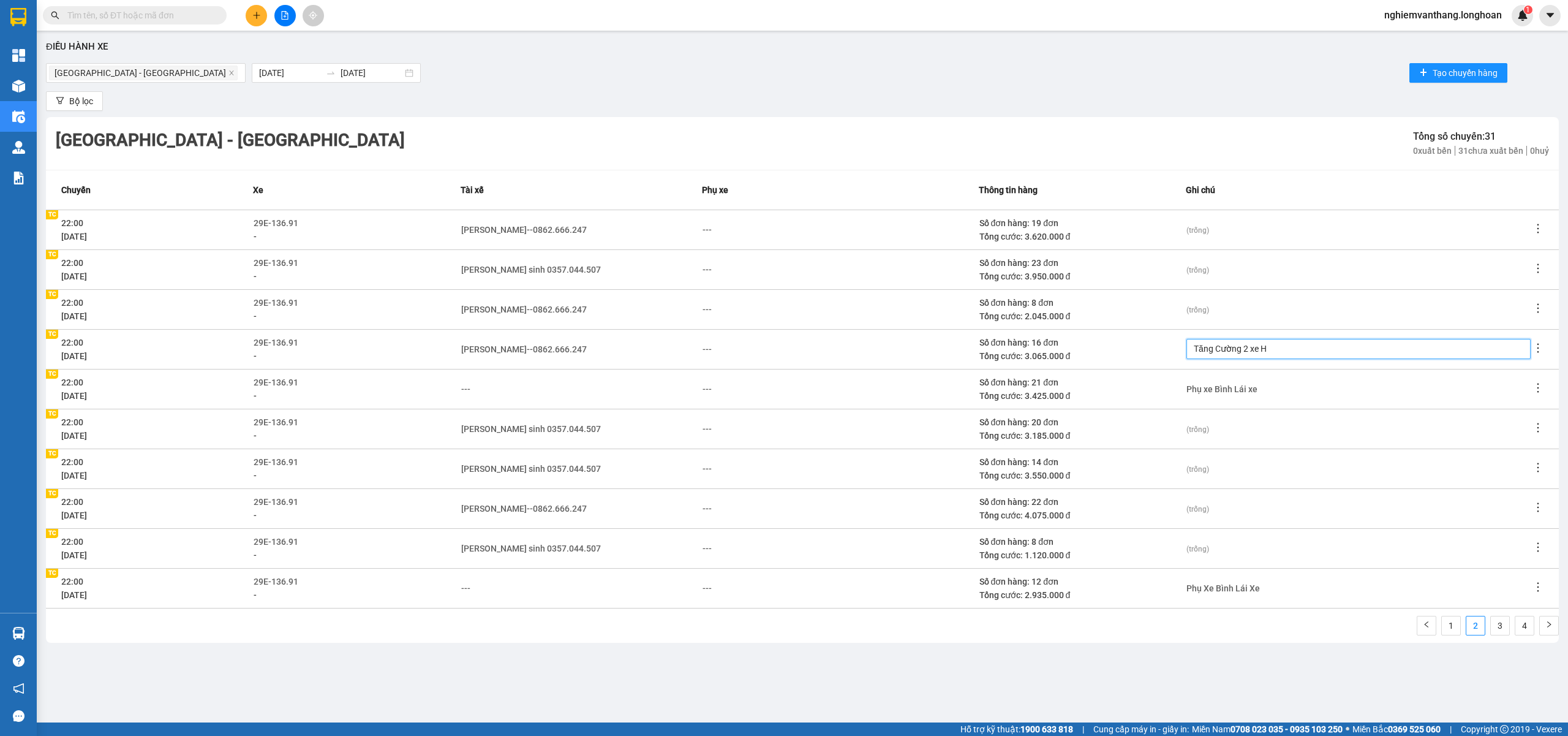
type textarea "Tăng Cường 2 xe Ha"
type textarea "Tăng Cường 2 xe Hai"
type textarea "Tăng Cường 2 xe Hải"
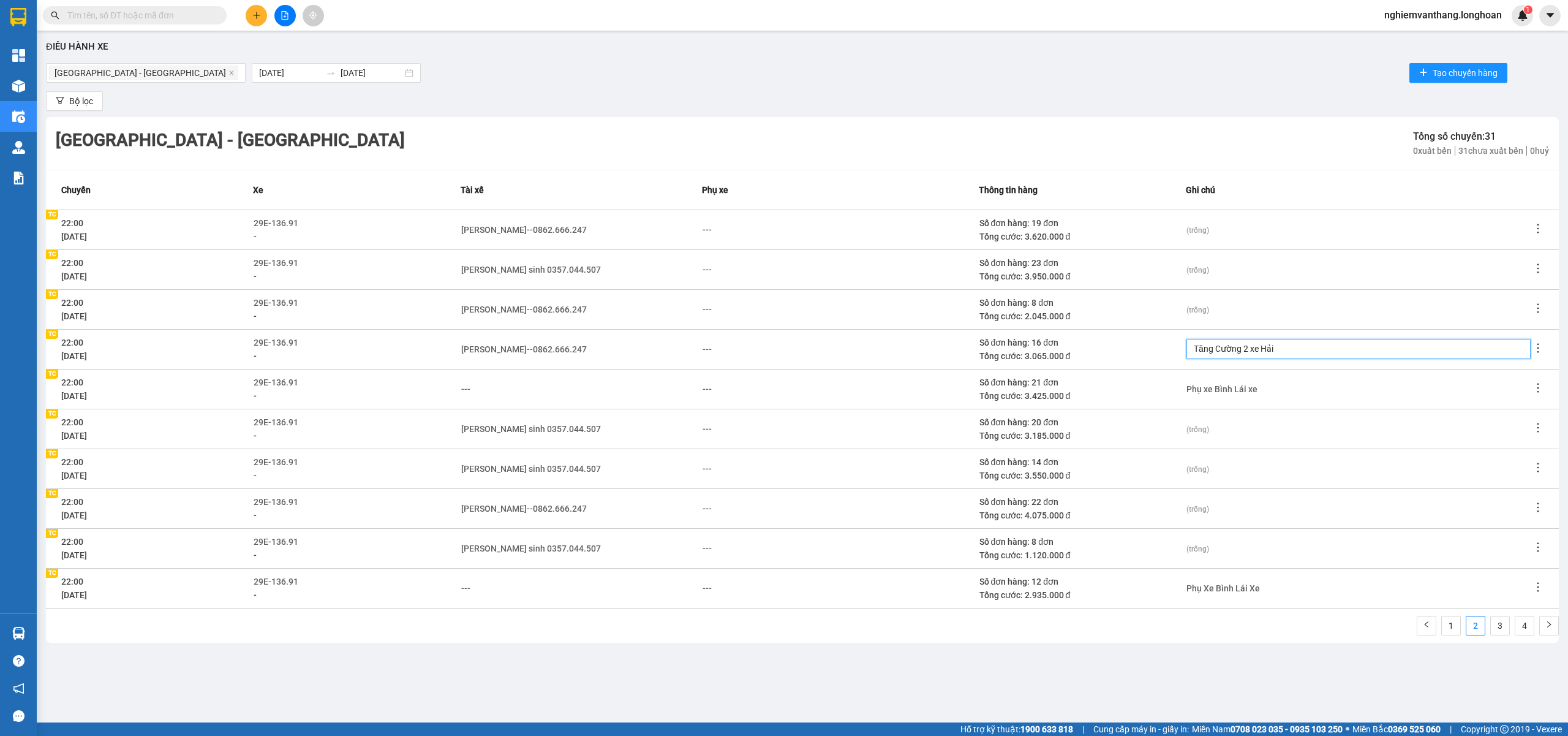
type textarea "Tăng Cường 2 xe Hải P"
type textarea "Tăng Cường 2 xe Hải Ph"
type textarea "Tăng Cường 2 xe Hải Pho"
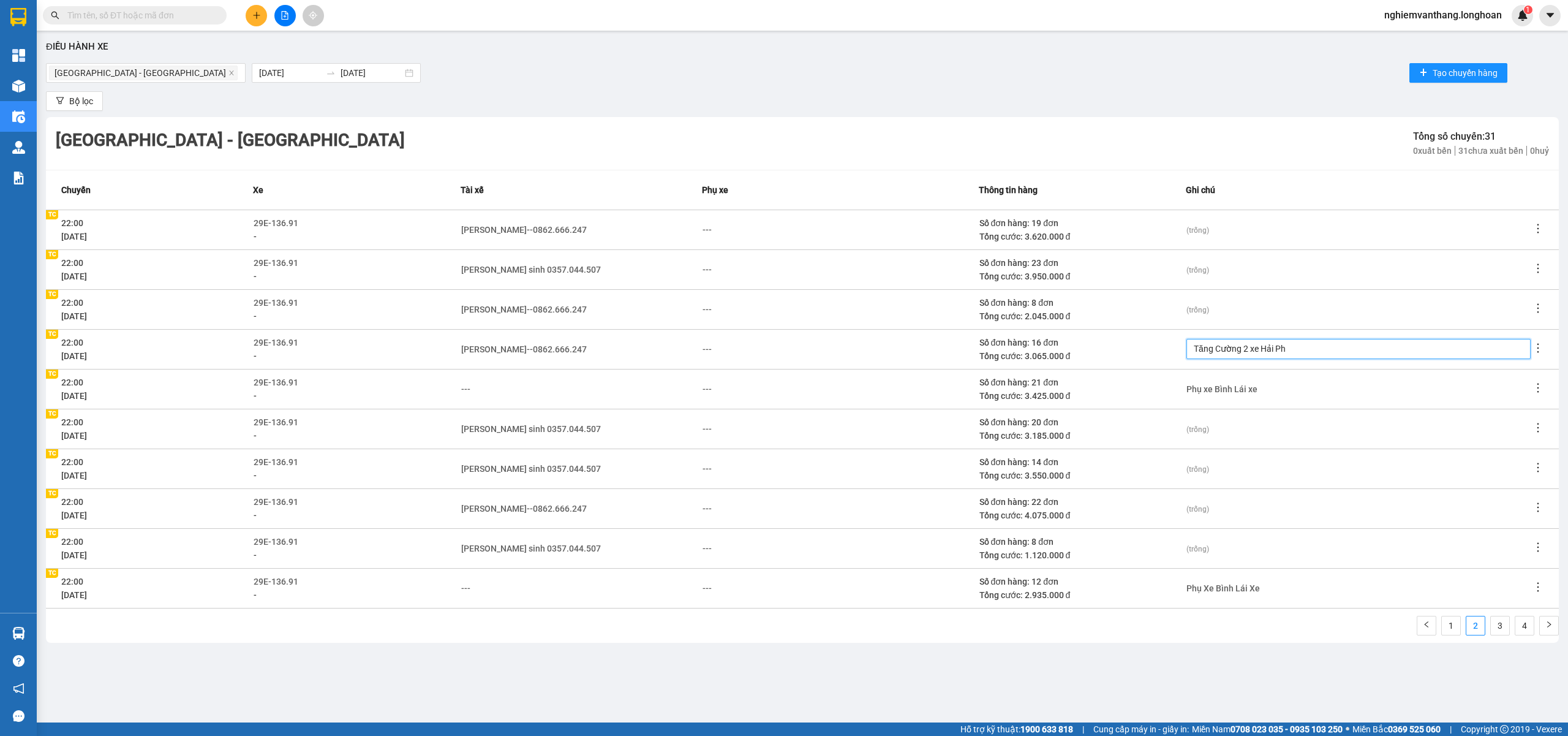
type textarea "Tăng Cường 2 xe Hải Pho"
type textarea "Tăng Cường 2 xe Hải Phon"
type textarea "Tăng Cường 2 xe Hải Phong"
type textarea "Tăng Cường 2 xe Hải Phòng"
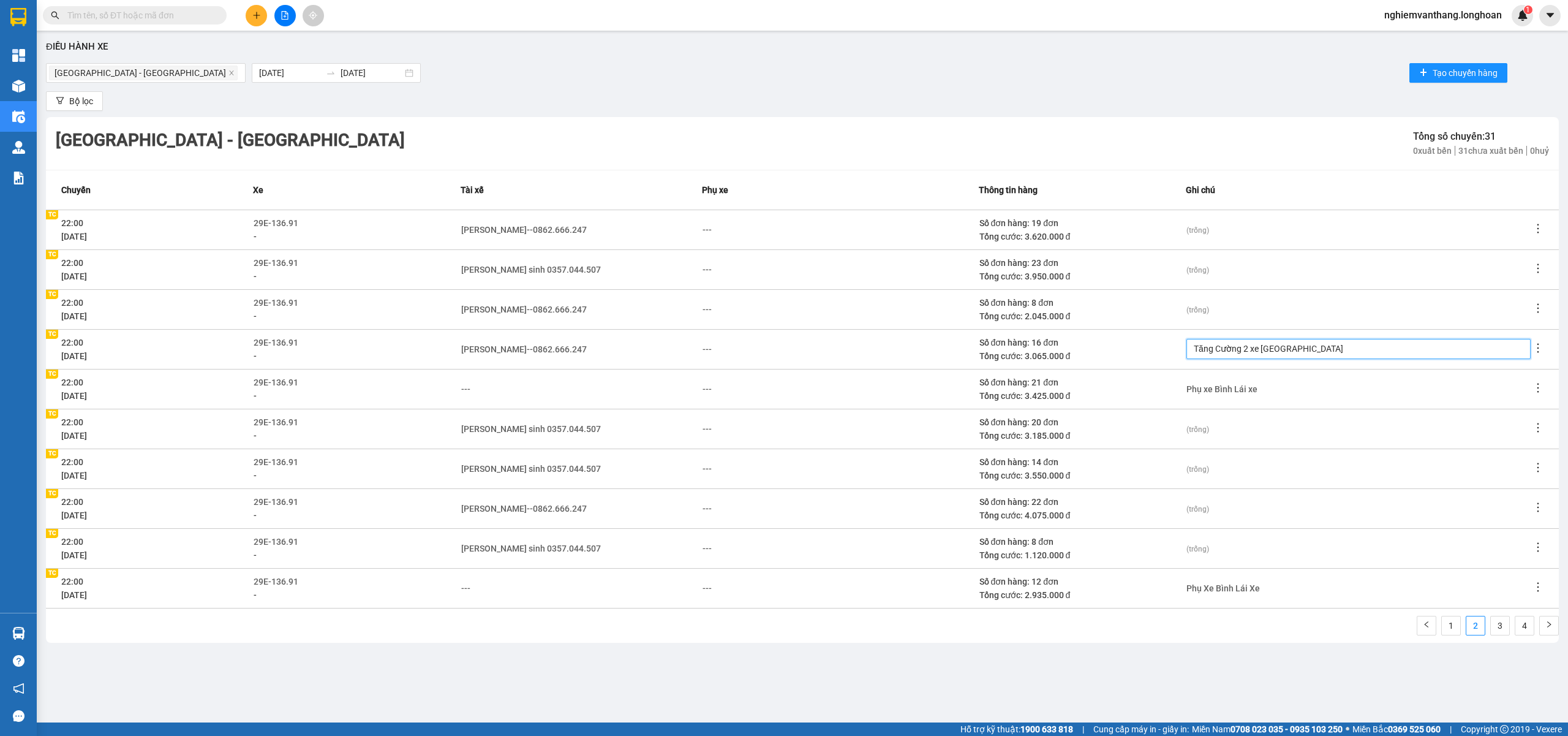
type textarea "Tăng Cường 2 xe Hải Phòng"
type textarea "Tăng Cường 2 xe Hải Phòng S"
type textarea "Tăng Cường 2 xe Hải Phòng SA"
type textarea "Tăng Cường 2 xe Hải Phòng S"
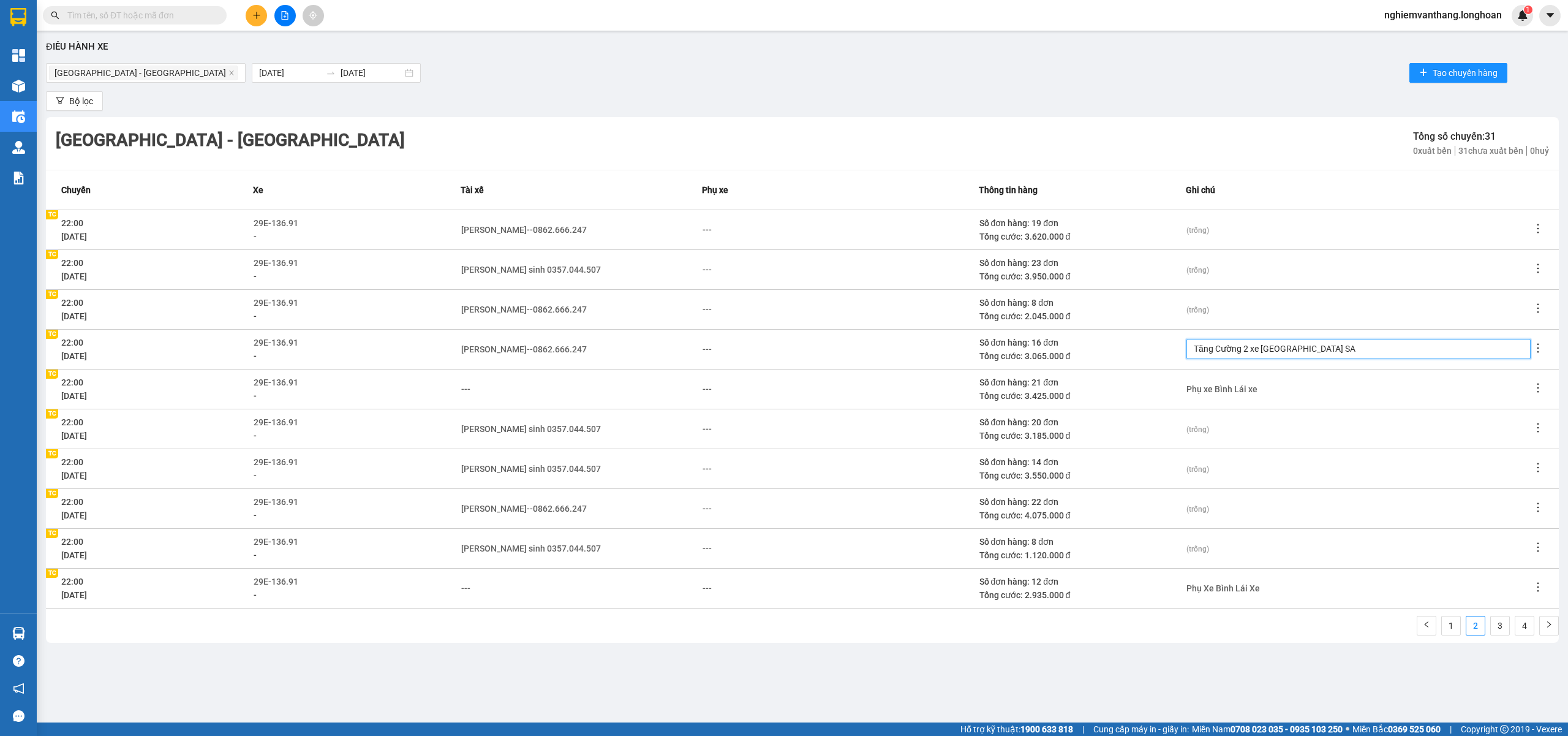
type textarea "Tăng Cường 2 xe Hải Phòng S"
type textarea "Tăng Cường 2 xe Hải Phòng"
type textarea "Tăng Cường 2 xe Hải Phòng A"
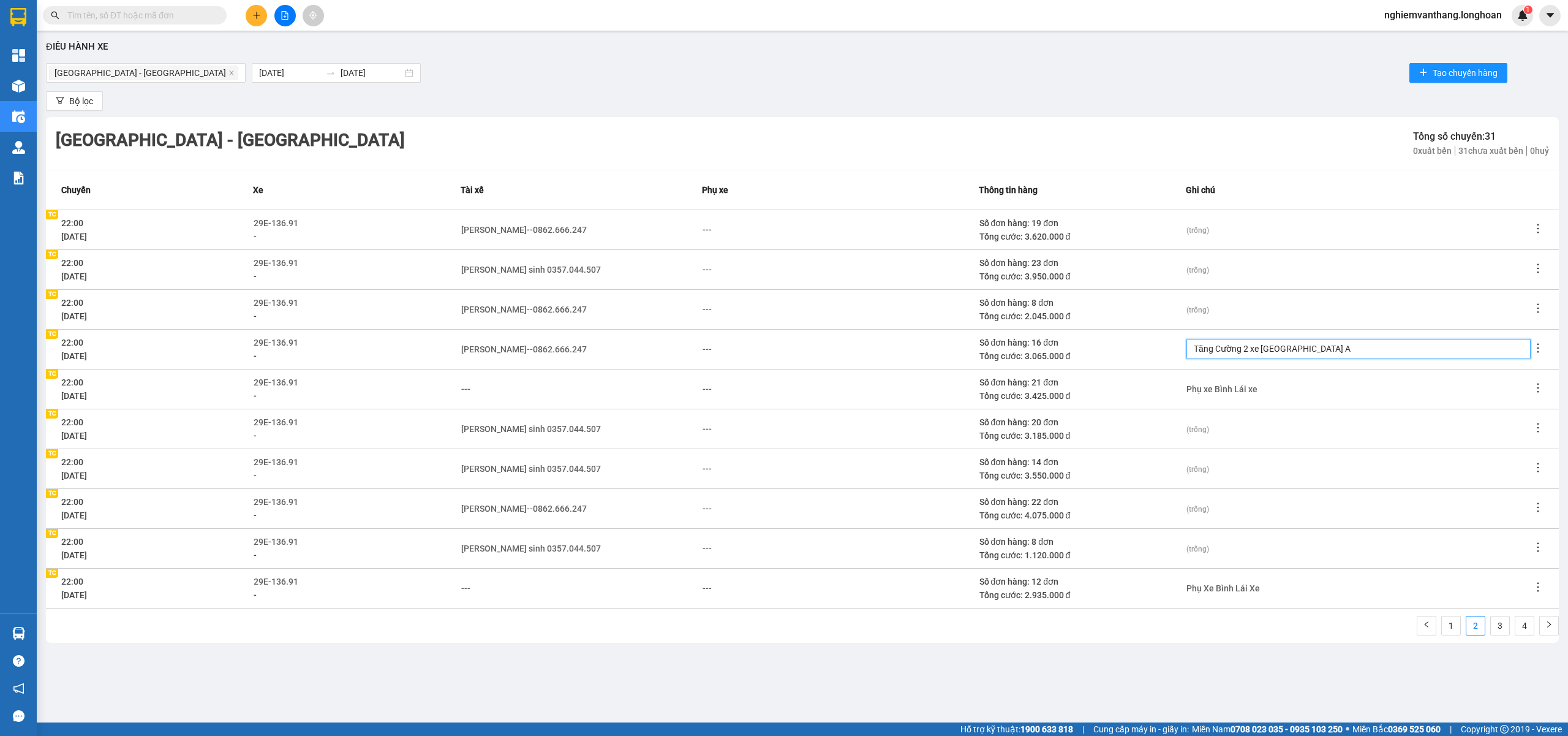
type textarea "Tăng Cường 2 xe Hải Phòng A"
type textarea "Tăng Cường 2 xe Hải Phòng A B"
type textarea "Tăng Cường 2 xe Hải Phòng A Bi"
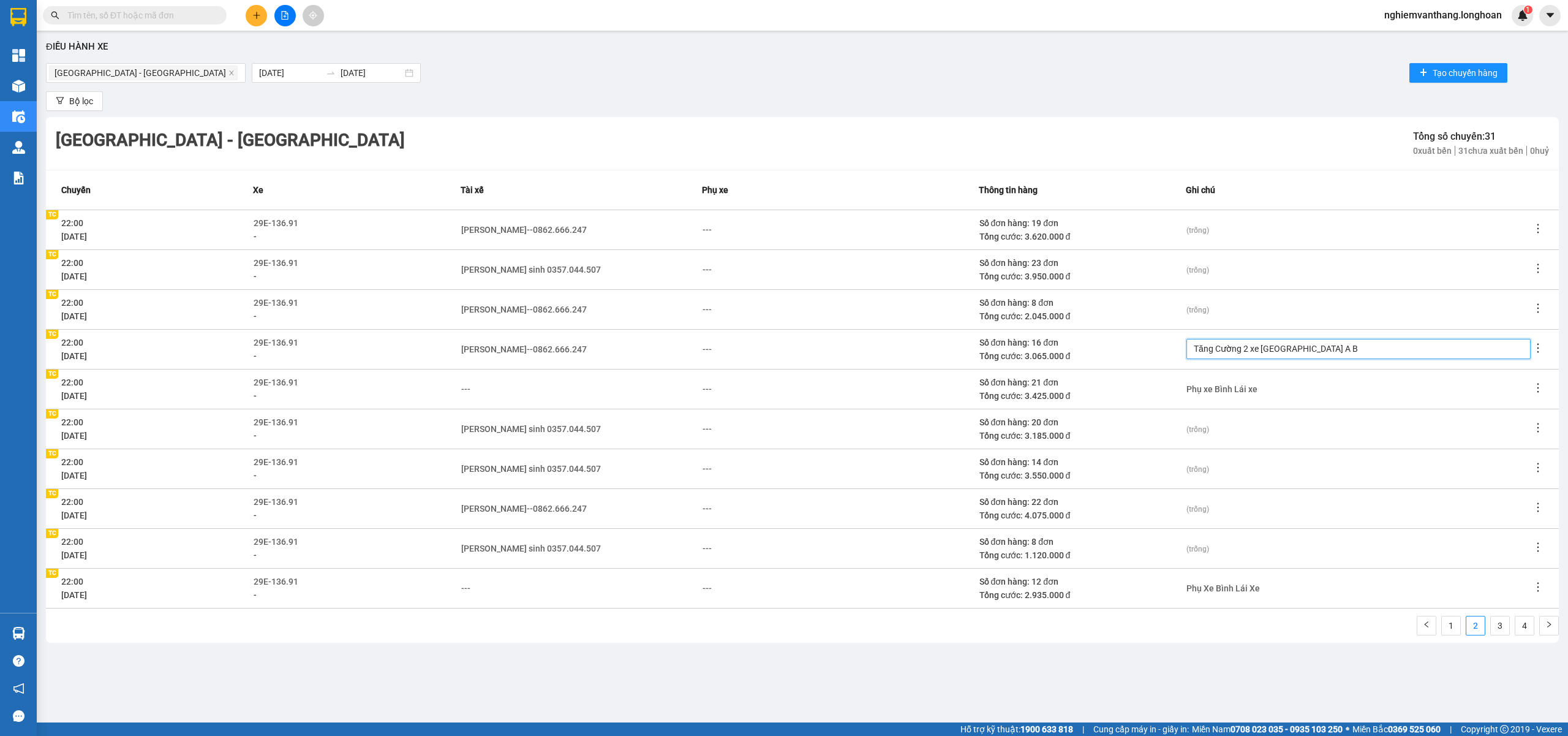
type textarea "Tăng Cường 2 xe Hải Phòng A Bi"
type textarea "Tăng Cường 2 xe Hải Phòng A Bin"
type textarea "Tăng Cường 2 xe Hải Phòng A Binh"
type textarea "Tăng Cường 2 xe Hải Phòng A Bình"
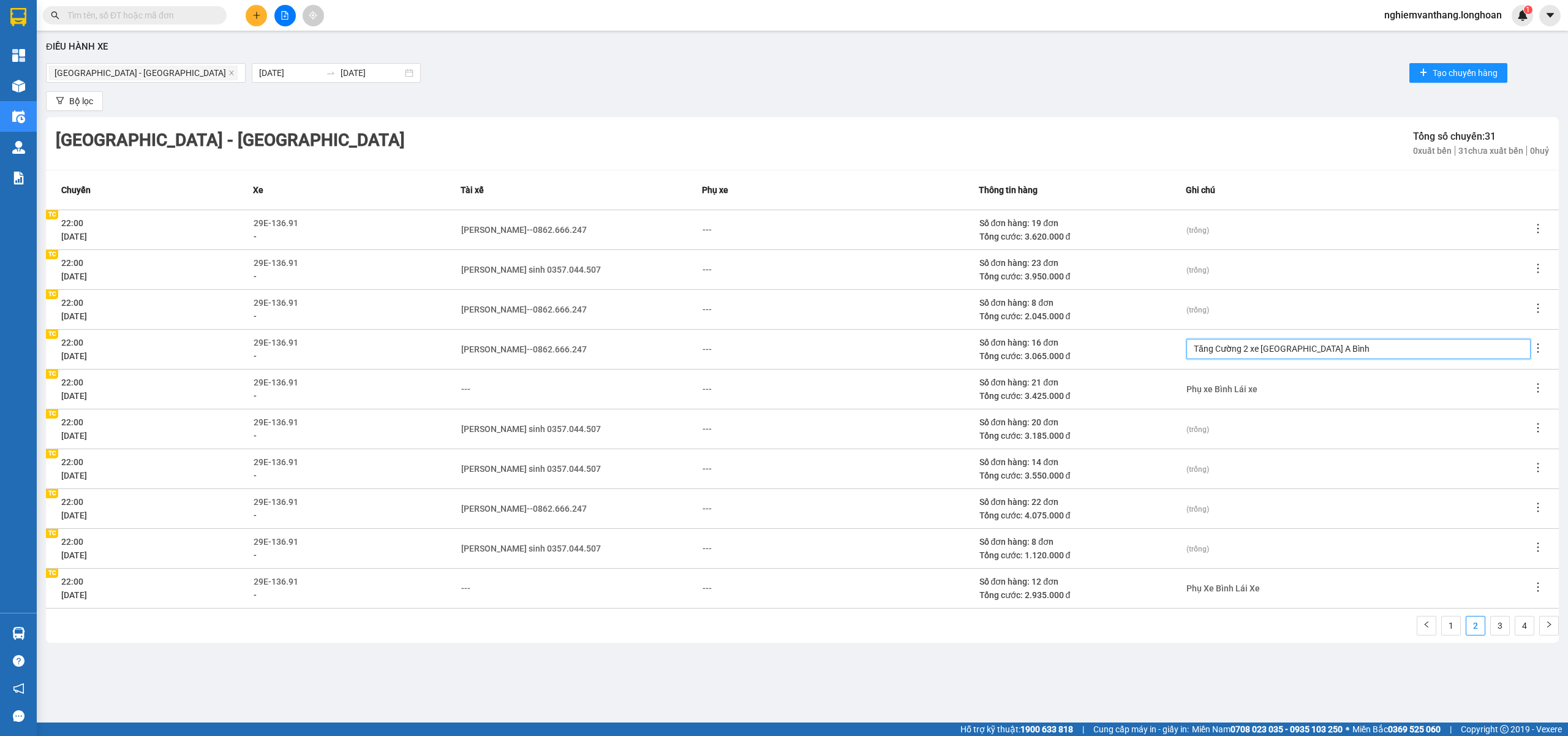
type textarea "Tăng Cường 2 xe Hải Phòng A Bìnhl"
type textarea "Tăng Cường 2 xe Hải Phòng A Bìnhla"
type textarea "Tăng Cường 2 xe Hải Phòng A Bìnhlai"
type textarea "Tăng Cường 2 xe Hải Phòng A Bìnhlais"
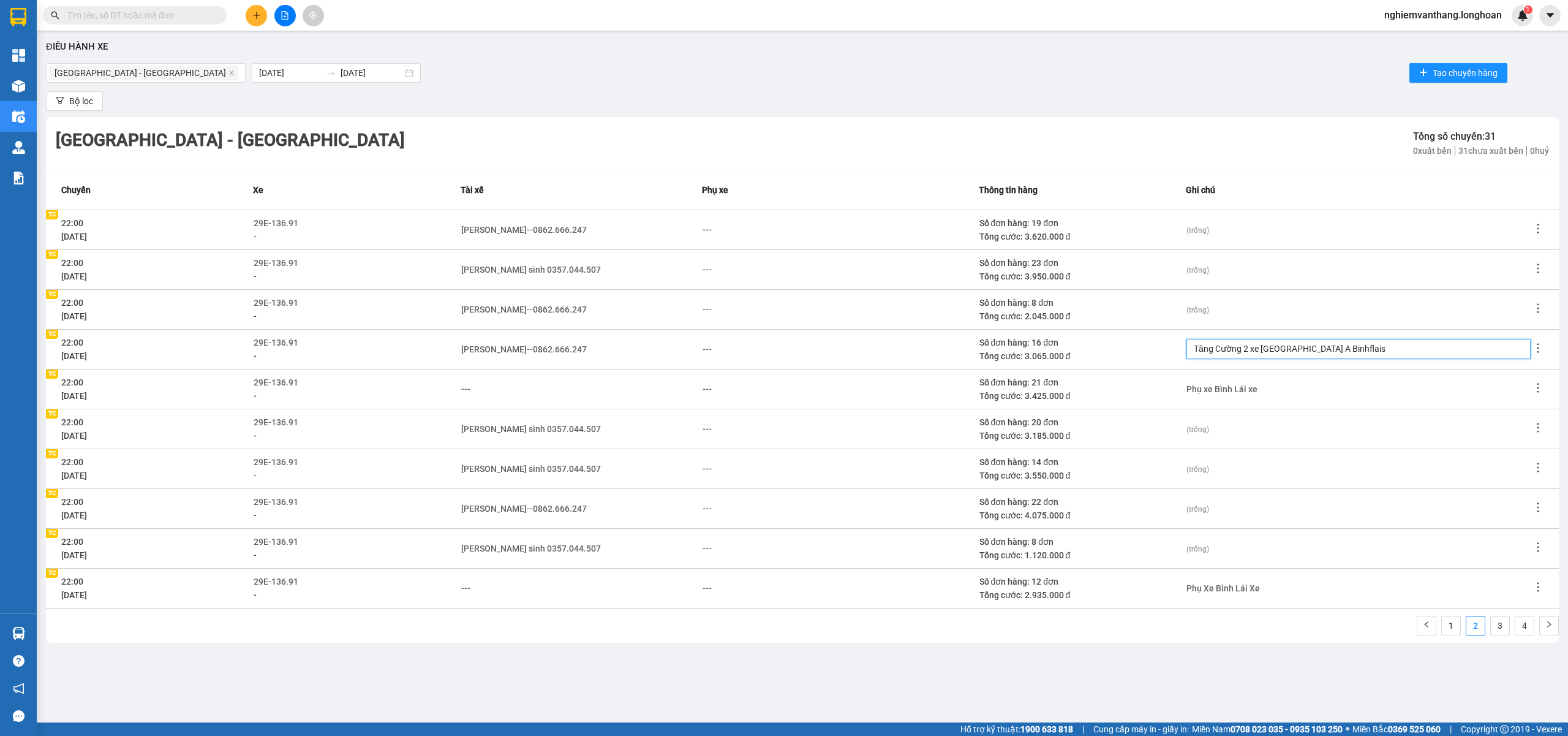
type textarea "Tăng Cường 2 xe Hải Phòng A Binhflais"
type textarea "Tăng Cường 2 xe Hải Phòng A Binhflai"
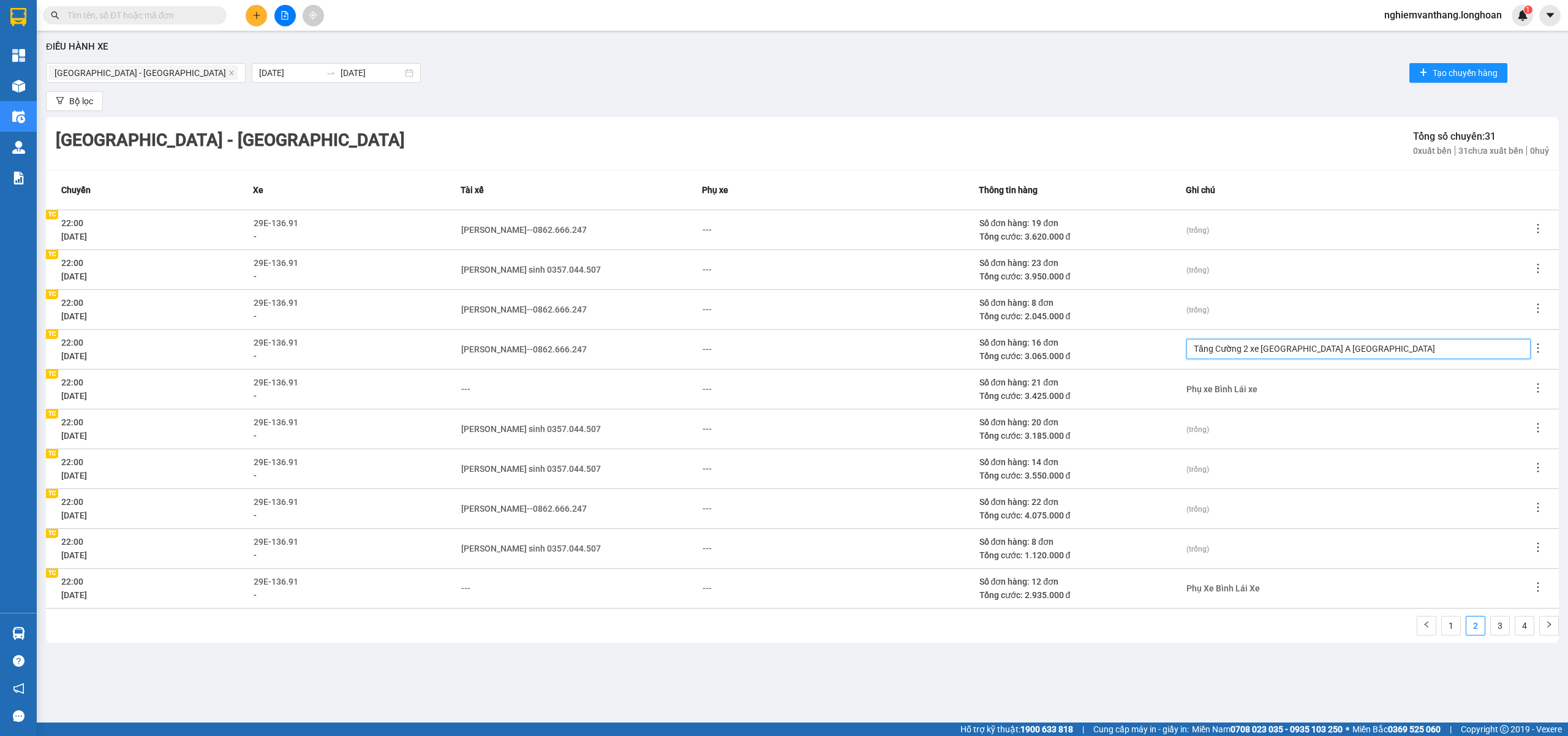
type textarea "Tăng Cường 2 xe Hải Phòng A Binhfla"
type textarea "Tăng Cường 2 xe Hải Phòng A Binhfl"
type textarea "Tăng Cường 2 xe Hải Phòng A Binhf"
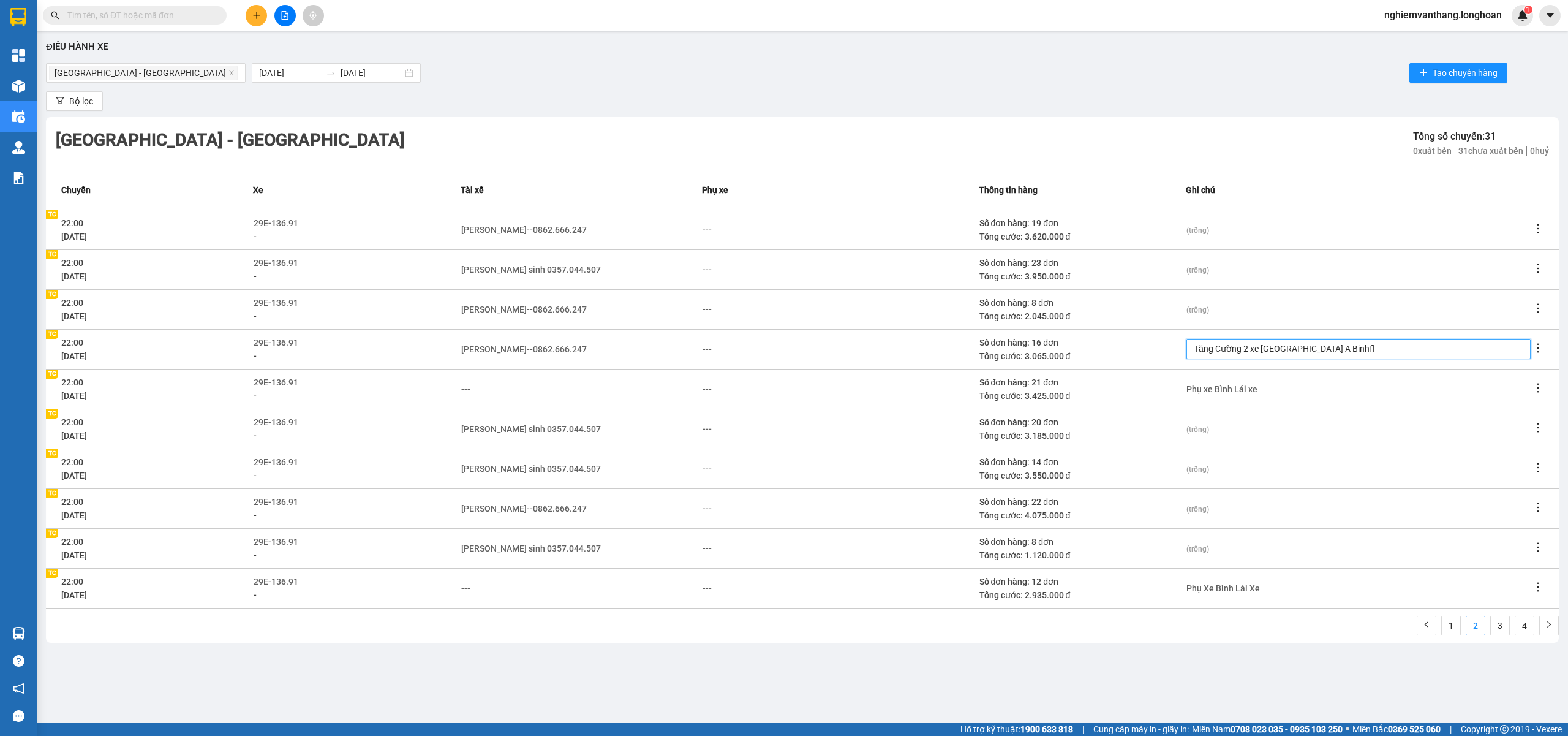
type textarea "Tăng Cường 2 xe Hải Phòng A Binhf"
type textarea "Tăng Cường 2 xe Hải Phòng A Binh"
type textarea "Tăng Cường 2 xe Hải Phòng A Bin"
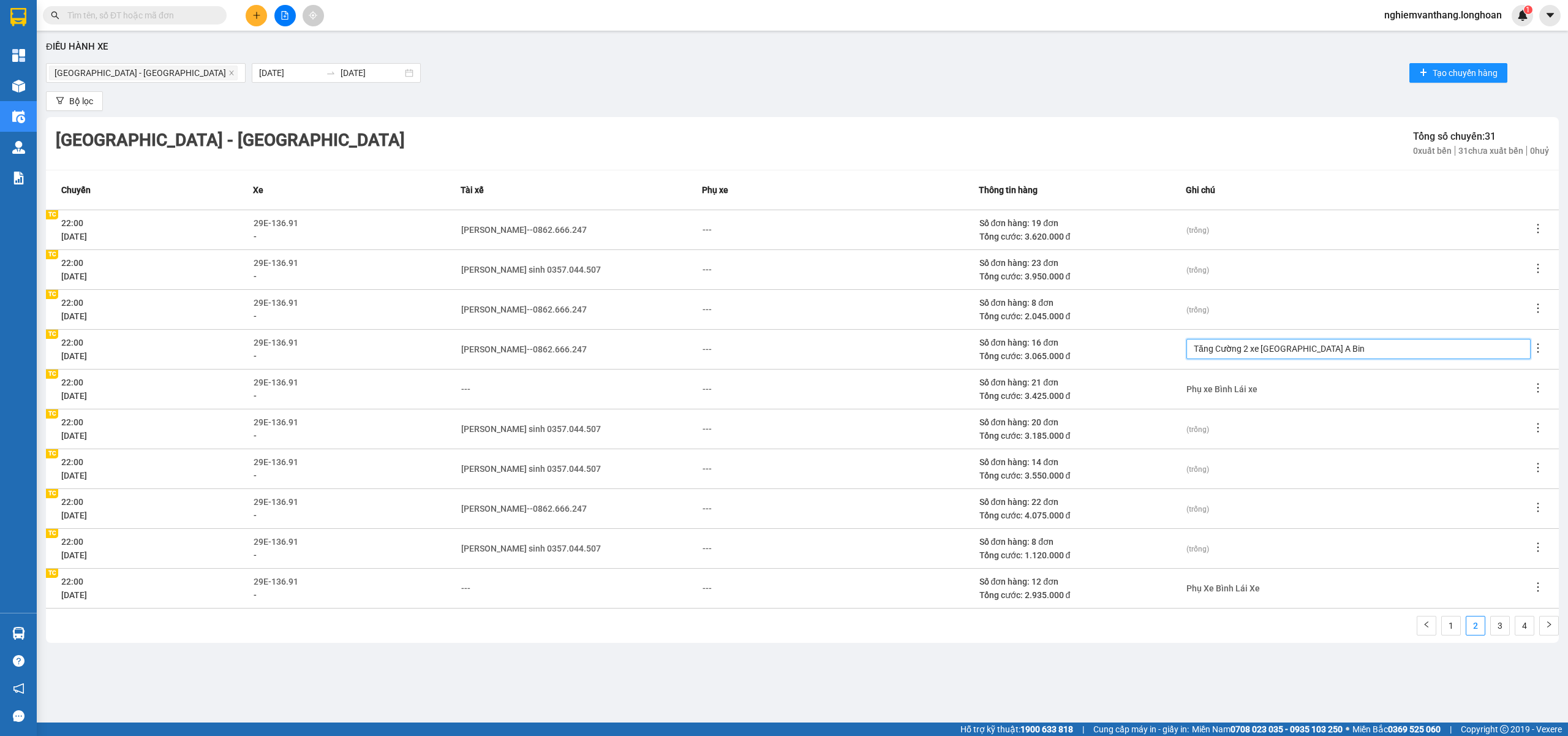
type textarea "Tăng Cường 2 xe Hải Phòng A Bi"
type textarea "Tăng Cường 2 xe Hải Phòng A Bin"
type textarea "Tăng Cường 2 xe Hải Phòng A Binh"
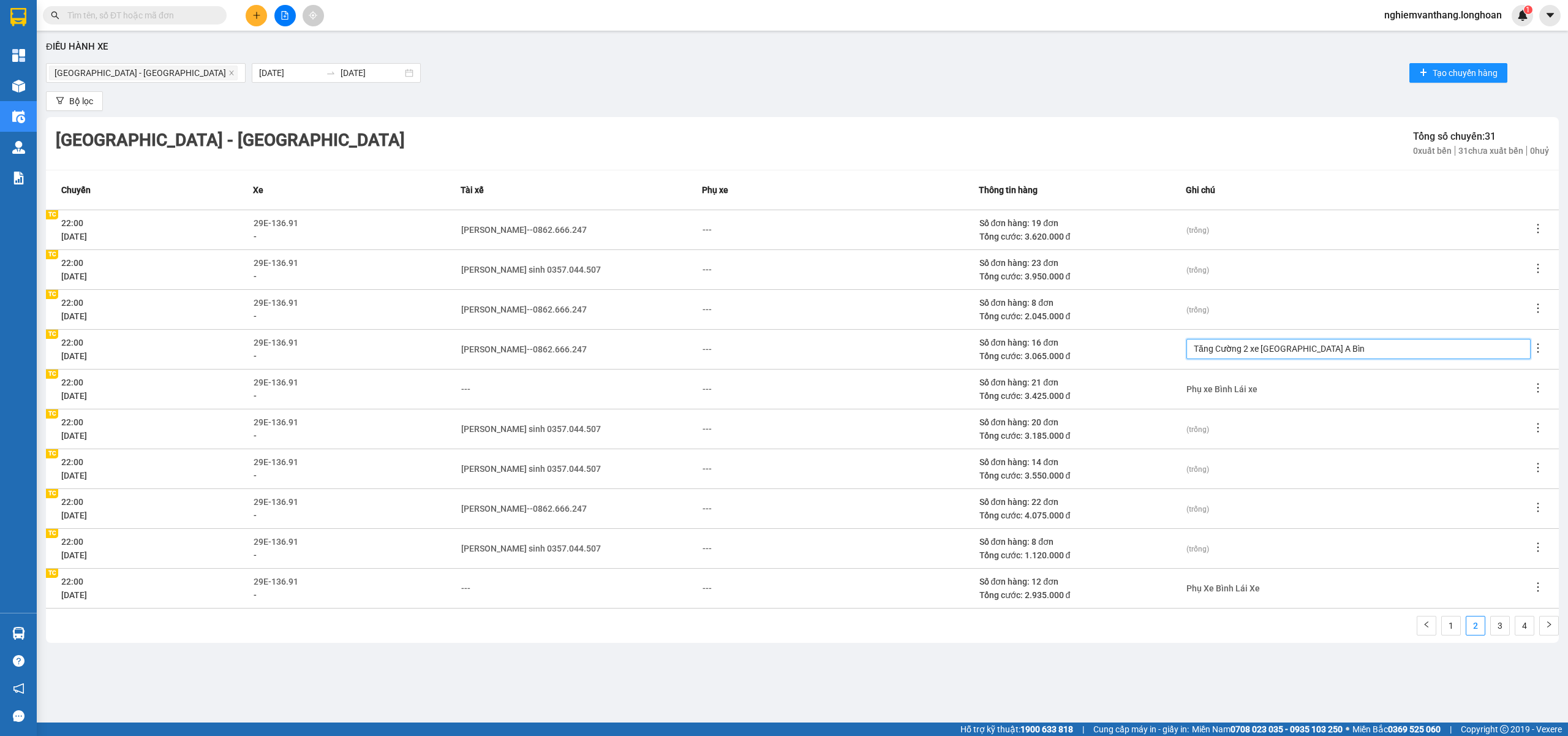
type textarea "Tăng Cường 2 xe Hải Phòng A Bình"
type textarea "Tăng Cường 2 xe Hải Phòng A Bình p"
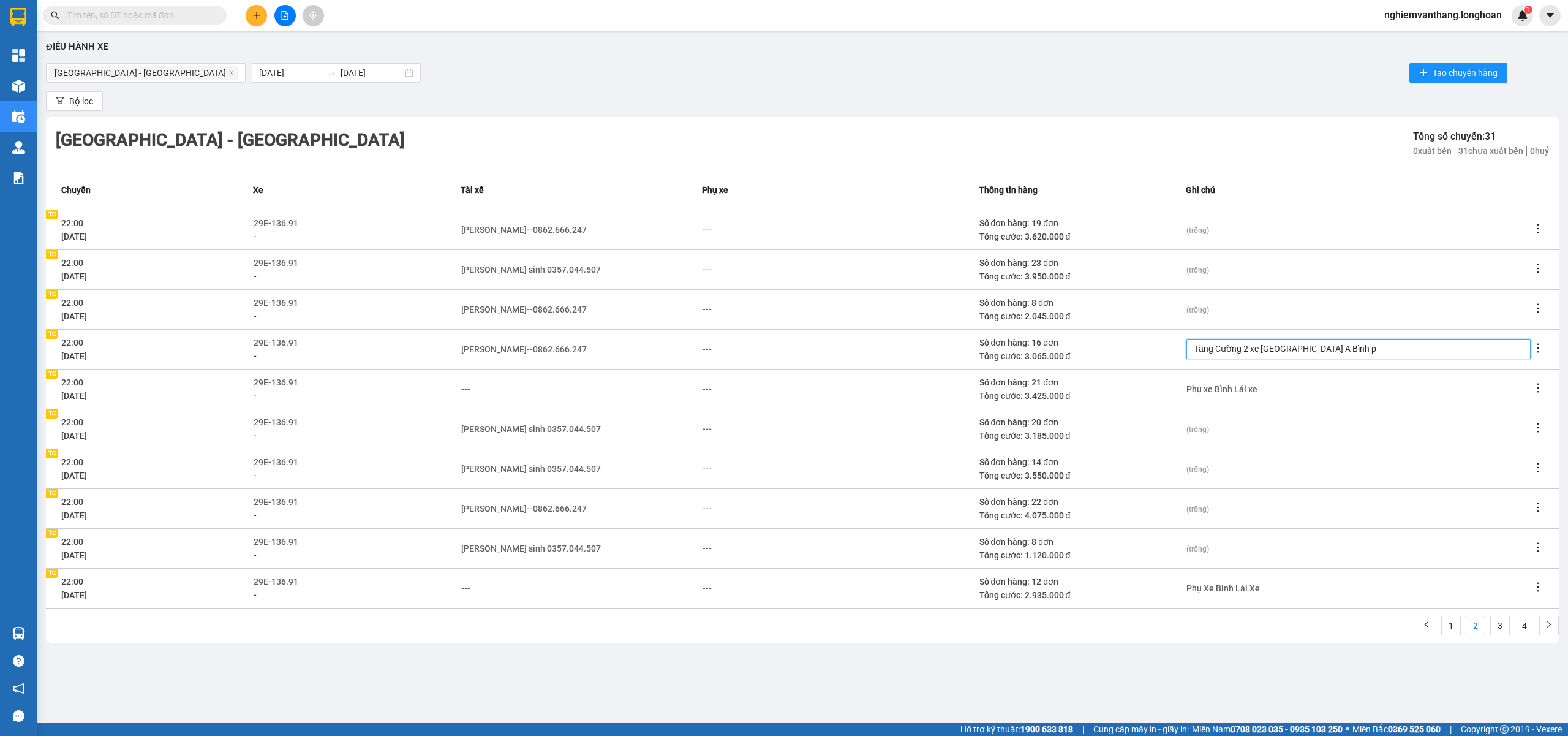
type textarea "Tăng Cường 2 xe Hải Phòng A Bình ph"
type textarea "Tăng Cường 2 xe Hải Phòng A Bình phu"
type textarea "Tăng Cường 2 xe Hải Phòng A Bình phụ"
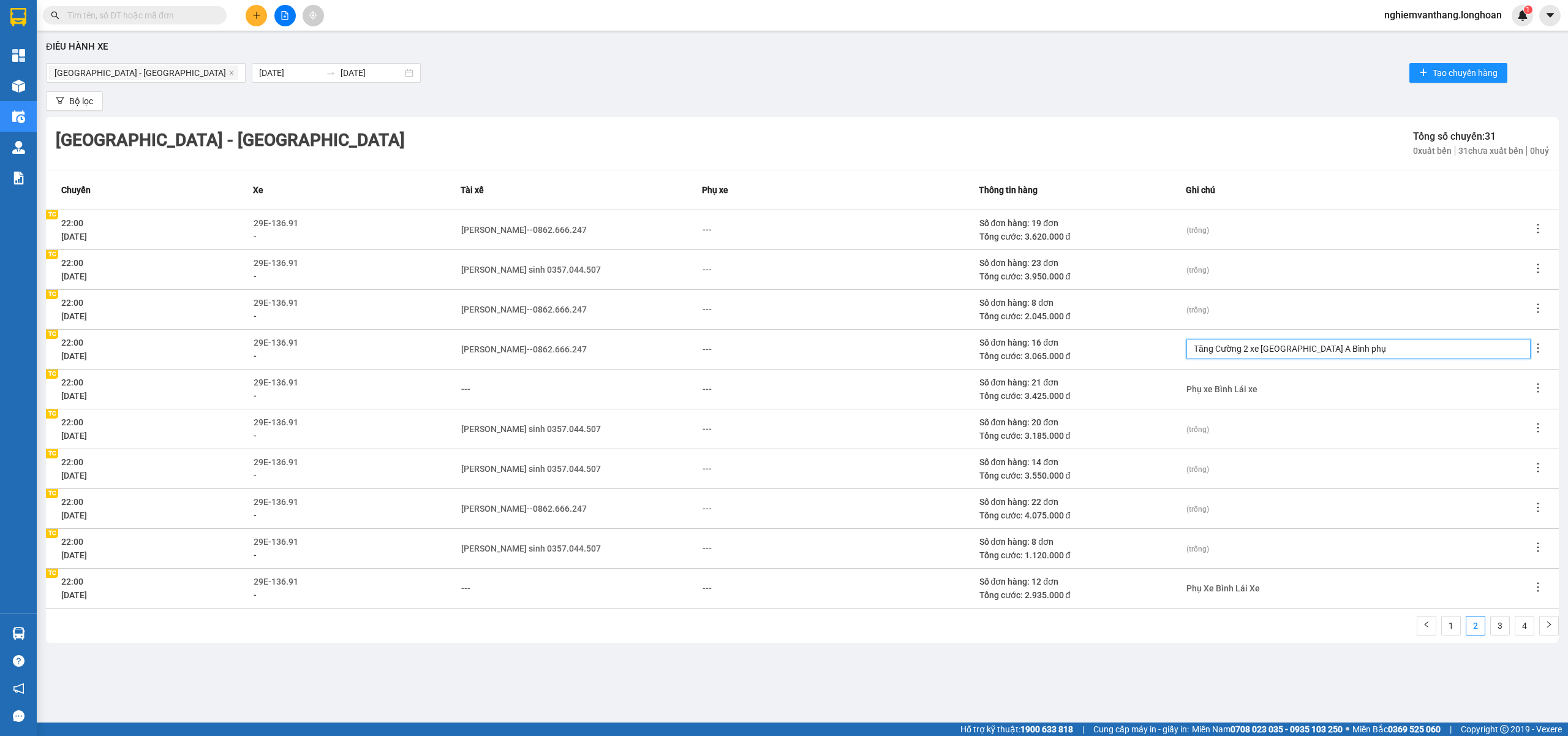
type textarea "Tăng Cường 2 xe Hải Phòng A Bình phụ"
type textarea "Tăng Cường 2 xe Hải Phòng A Bình phụ x"
type textarea "Tăng Cường 2 xe Hải Phòng A Bình phụ xe"
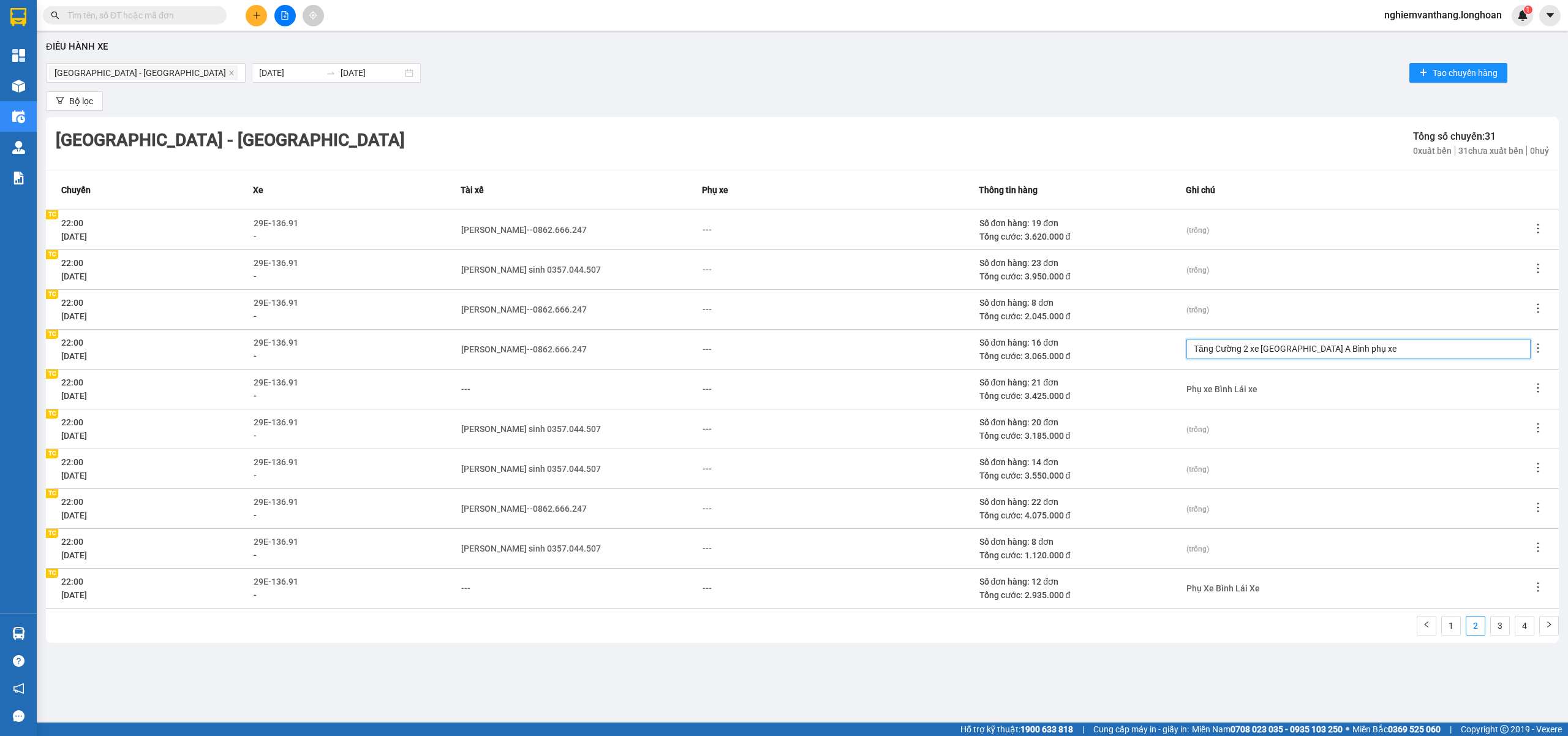
type textarea "Tăng Cường 2 xe Hải Phòng A Bình phụ xe"
type textarea "Tăng Cường 2 xe Hải Phòng A Bình phụ xe l"
type textarea "Tăng Cường 2 xe Hải Phòng A Bình phụ xe la"
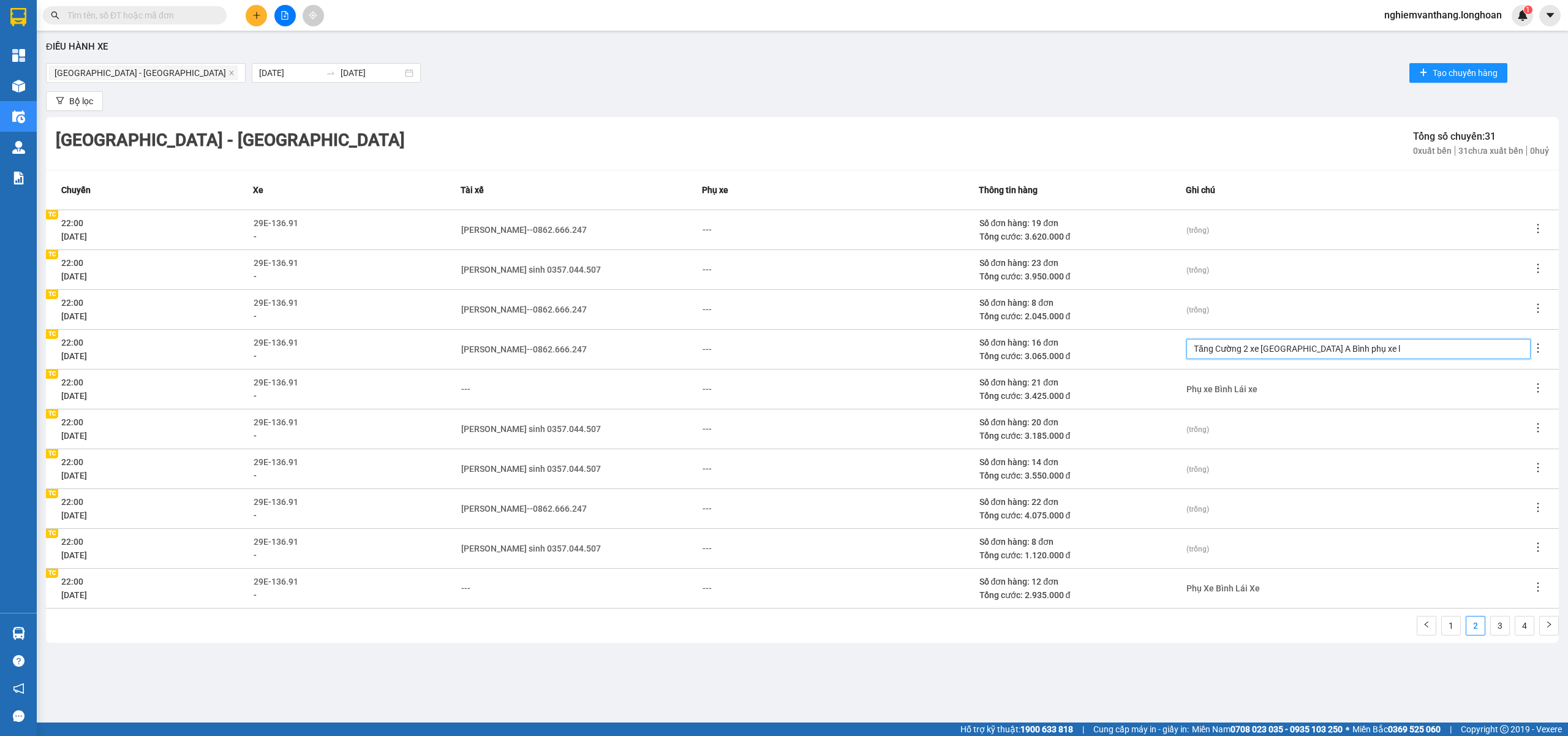
type textarea "Tăng Cường 2 xe Hải Phòng A Bình phụ xe la"
type textarea "Tăng Cường 2 xe Hải Phòng A Bình phụ xe lai"
type textarea "Tăng Cường 2 xe Hải Phòng A Bình phụ xe lái"
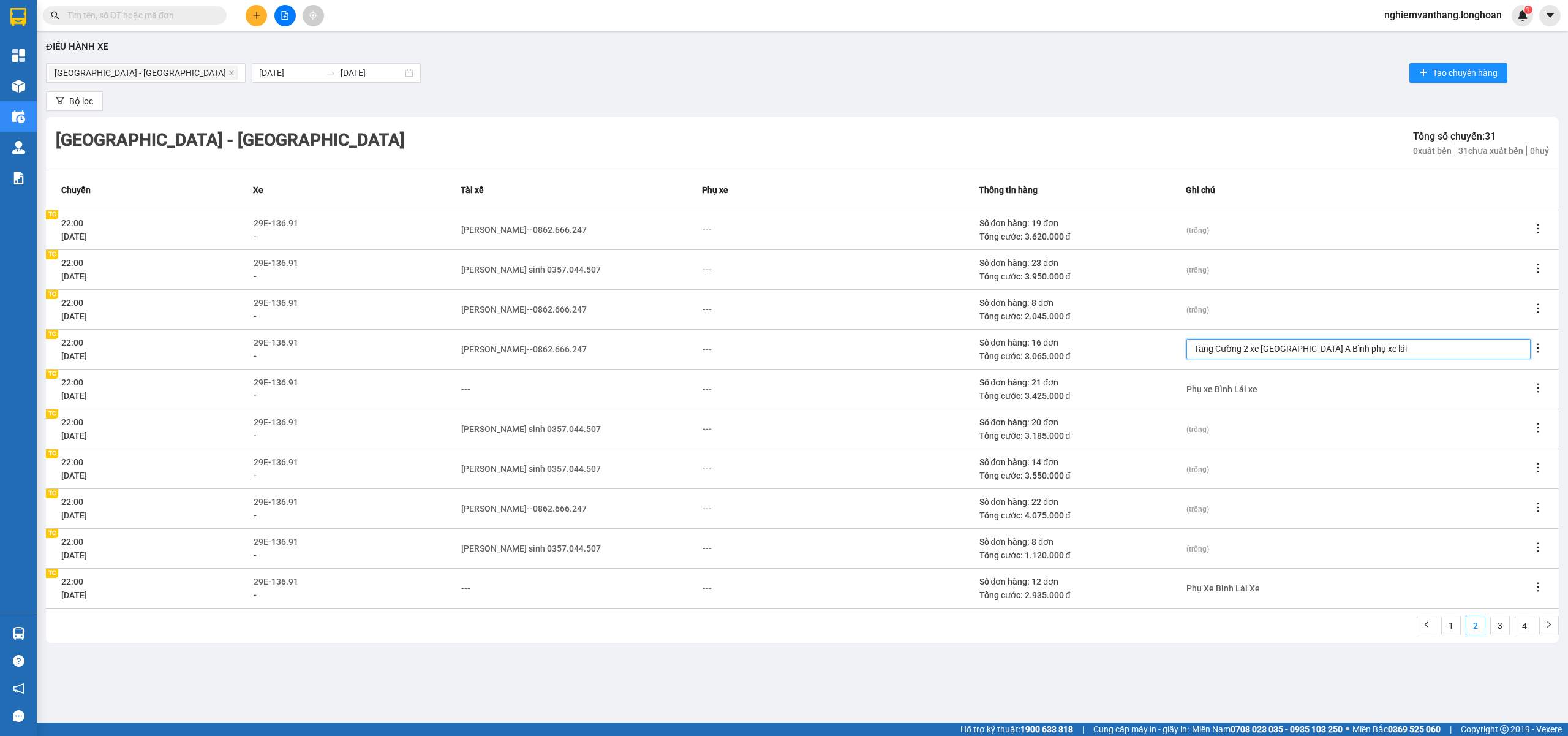
type textarea "Tăng Cường 2 xe Hải Phòng A Bình phụ xe lái x"
type textarea "Tăng Cường 2 xe Hải Phòng A Bình phụ xe lái xe"
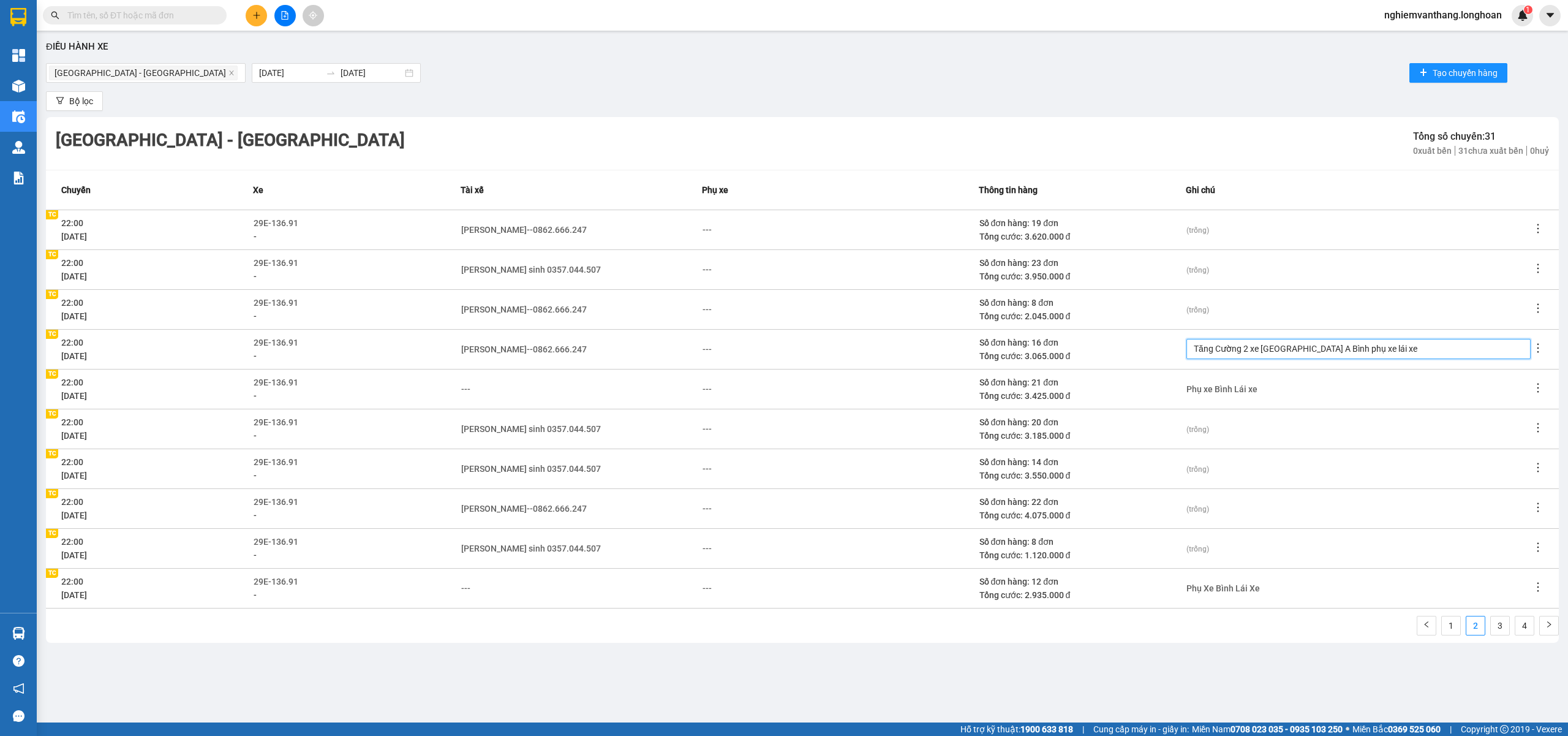
type textarea "Tăng Cường 2 xe Hải Phòng A Bình phụ xe lái xe"
type textarea "Tăng Cường 2 xe Hải Phòng A Bình phụ xe lái xe n"
type textarea "Tăng Cường 2 xe Hải Phòng A Bình phụ xe lái xe nh"
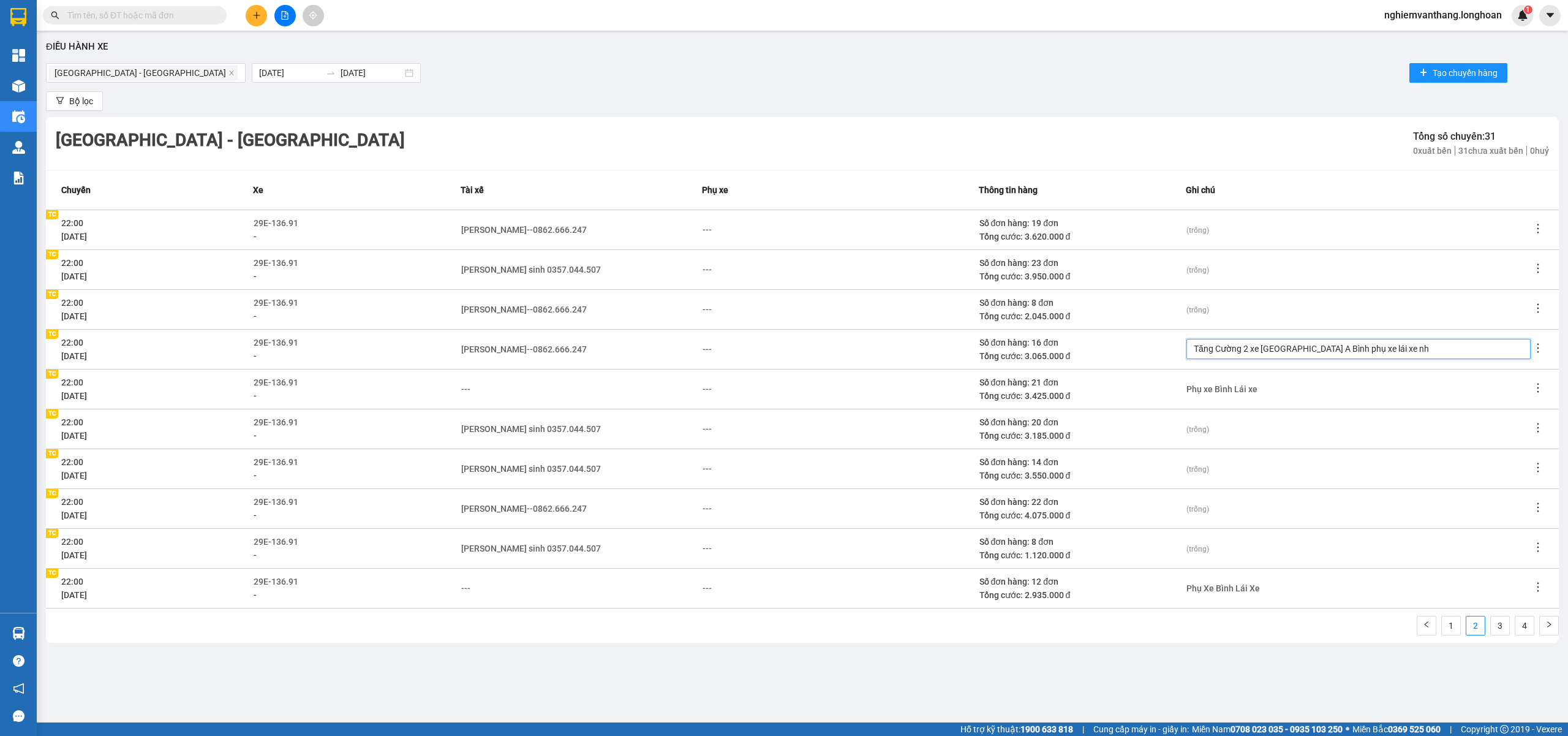
type textarea "Tăng Cường 2 xe Hải Phòng A Bình phụ xe lái xe nhi"
type textarea "Tăng Cường 2 xe Hải Phòng A Bình phụ xe lái xe nhỉ"
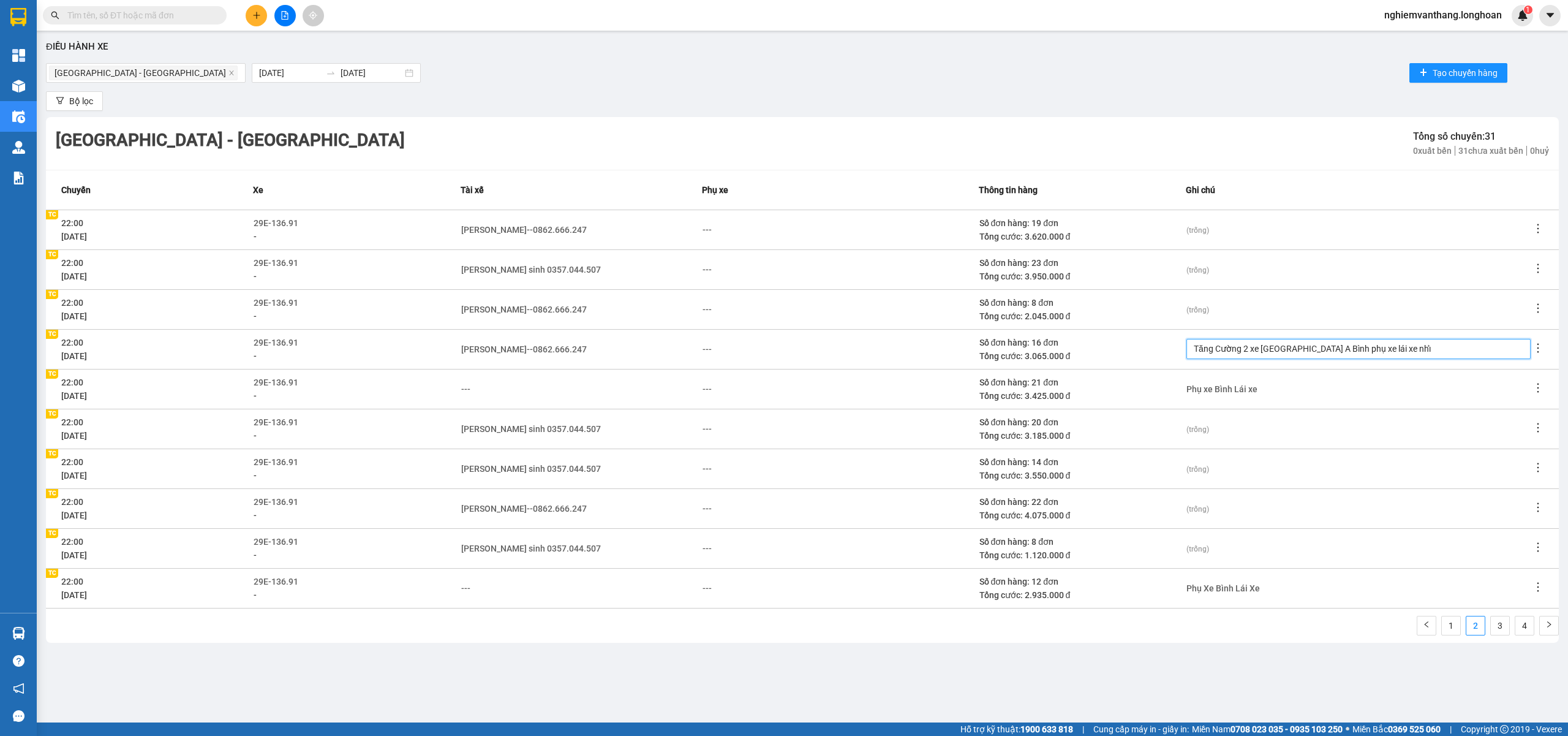
type textarea "Tăng Cường 2 xe Hải Phòng A Bình phụ xe lái xe nhỉ"
type textarea "Tăng Cường 2 xe Hải Phòng A Bình phụ xe lái xe nh"
type textarea "Tăng Cường 2 xe Hải Phòng A Bình phụ xe lái xe nho"
type textarea "Tăng Cường 2 xe Hải Phòng A Bình phụ xe lái xe nhỏ"
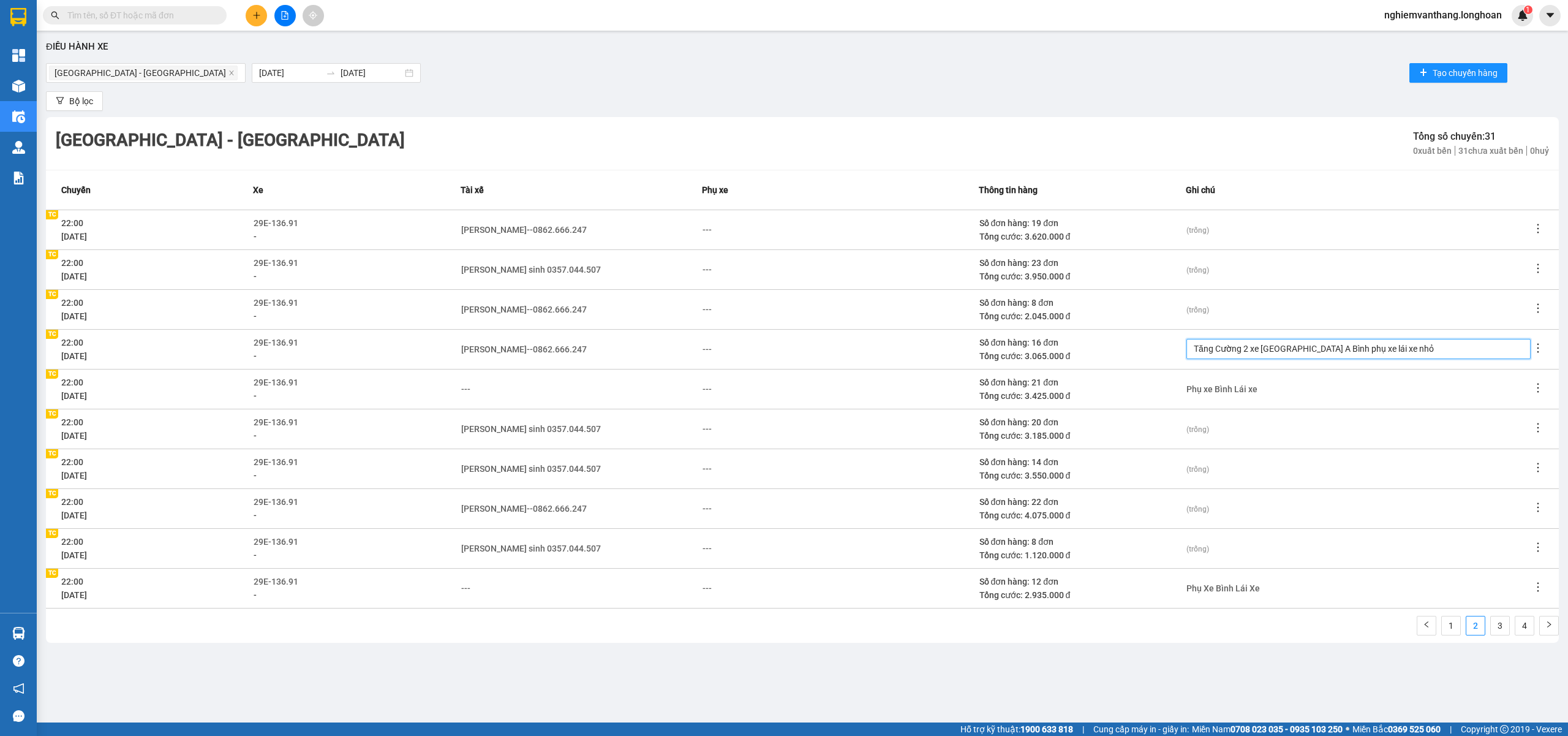
type textarea "Tăng Cường 2 xe Hải Phòng A Bình phụ xe lái xe nhỏ"
click at [1168, 506] on div "Số đơn hàng: 22 đơn" at bounding box center [1082, 502] width 206 height 13
click at [229, 70] on icon "close" at bounding box center [232, 73] width 6 height 6
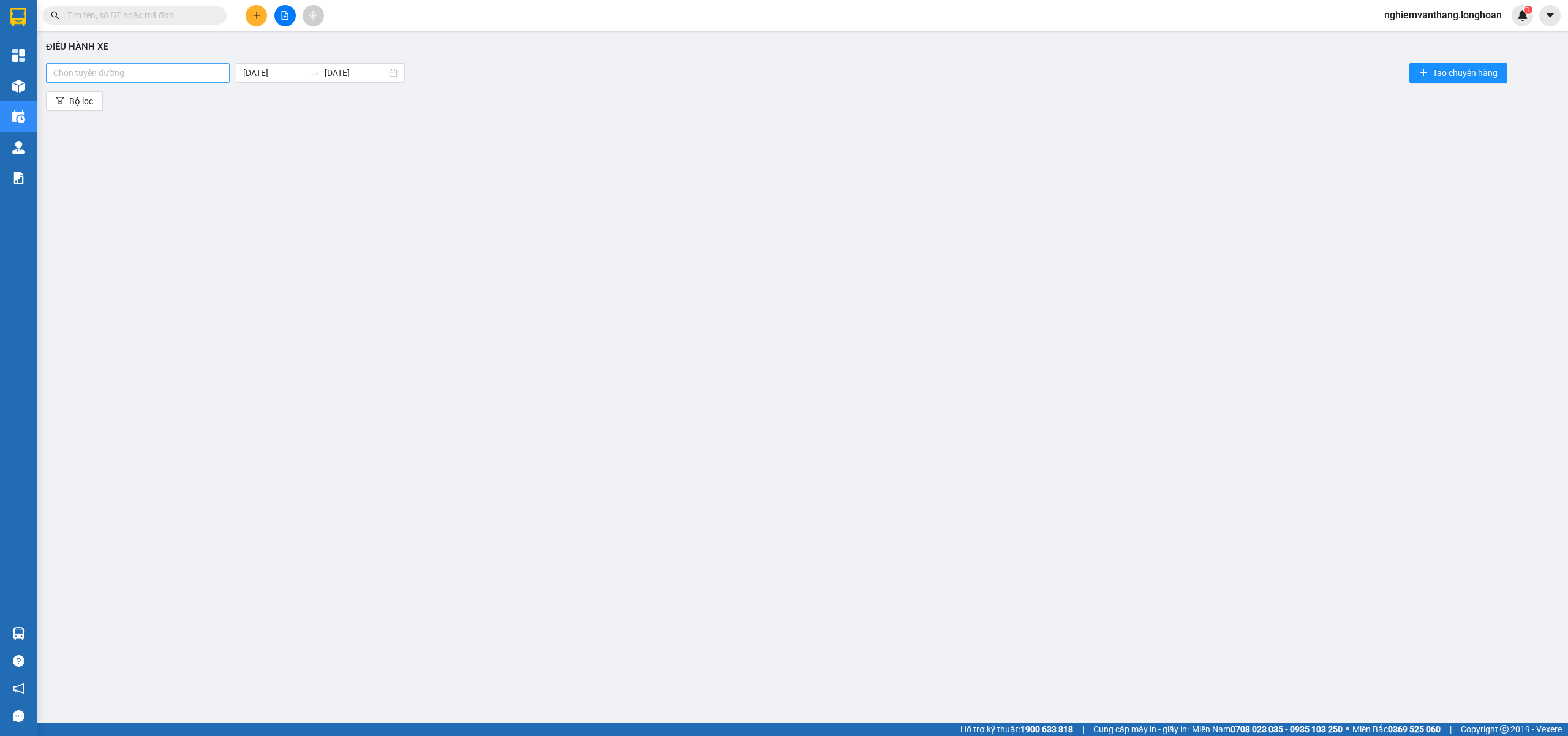
click at [136, 69] on div at bounding box center [138, 73] width 178 height 15
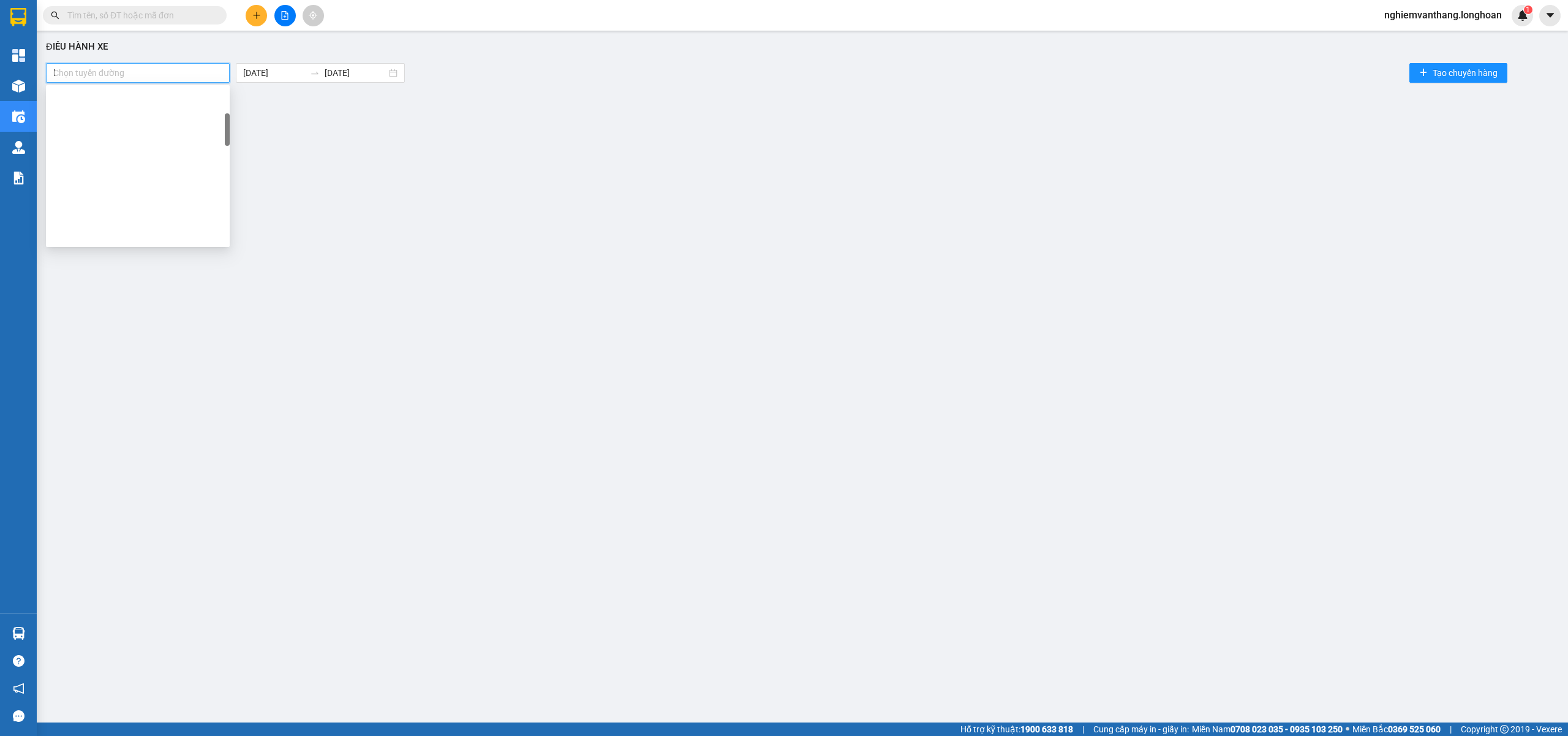
scroll to position [20, 0]
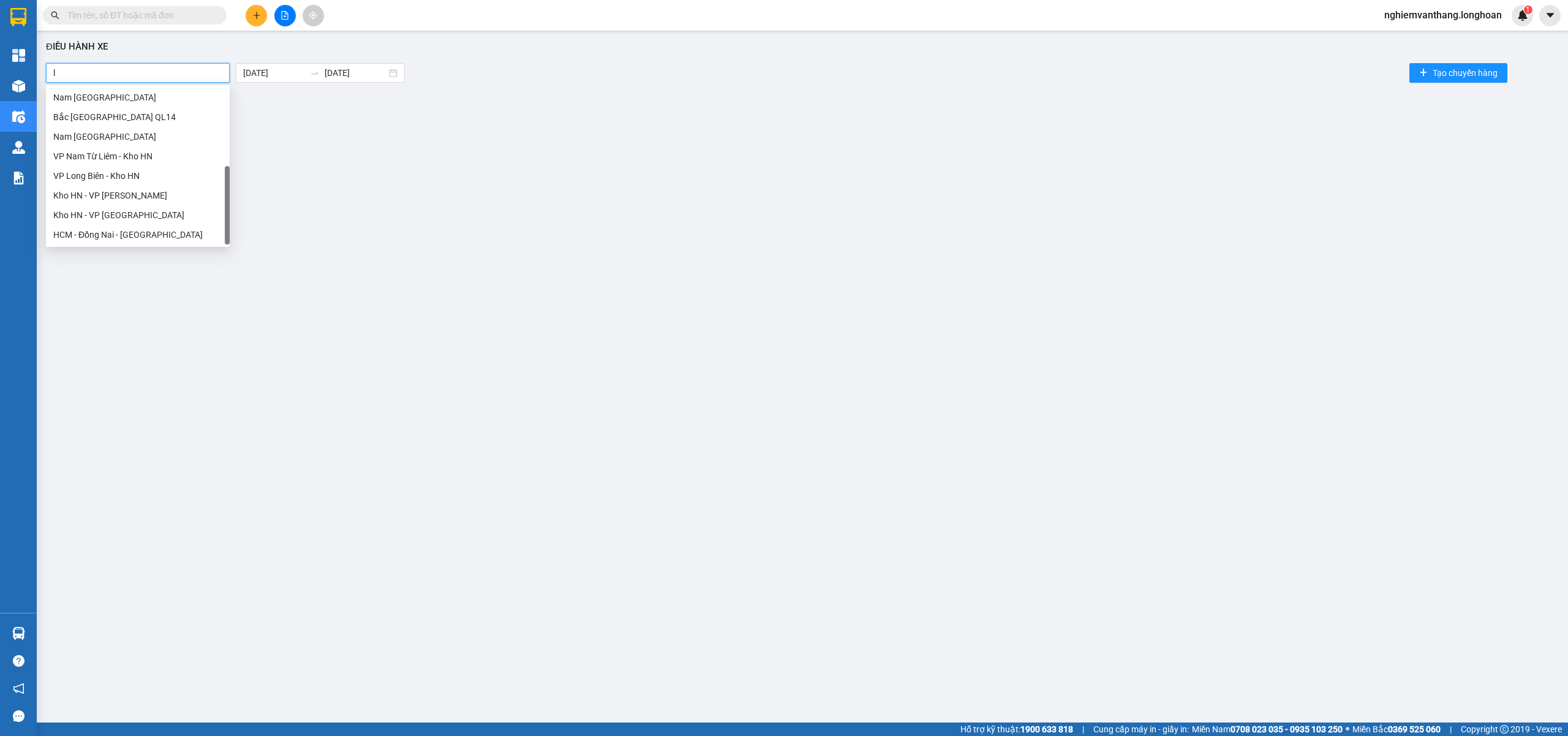
type input "lo"
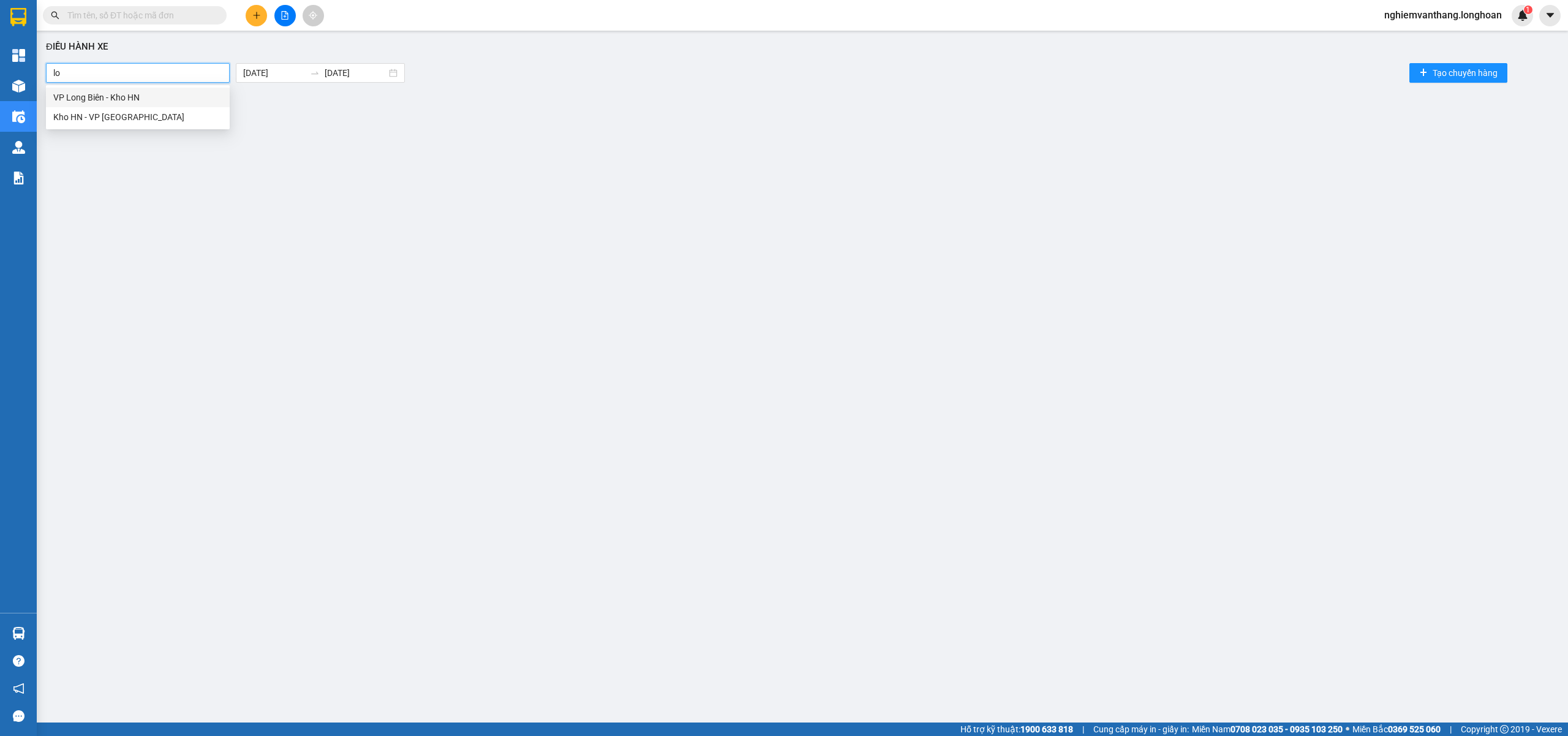
click at [148, 93] on div "VP Long Biên - Kho HN" at bounding box center [138, 97] width 169 height 13
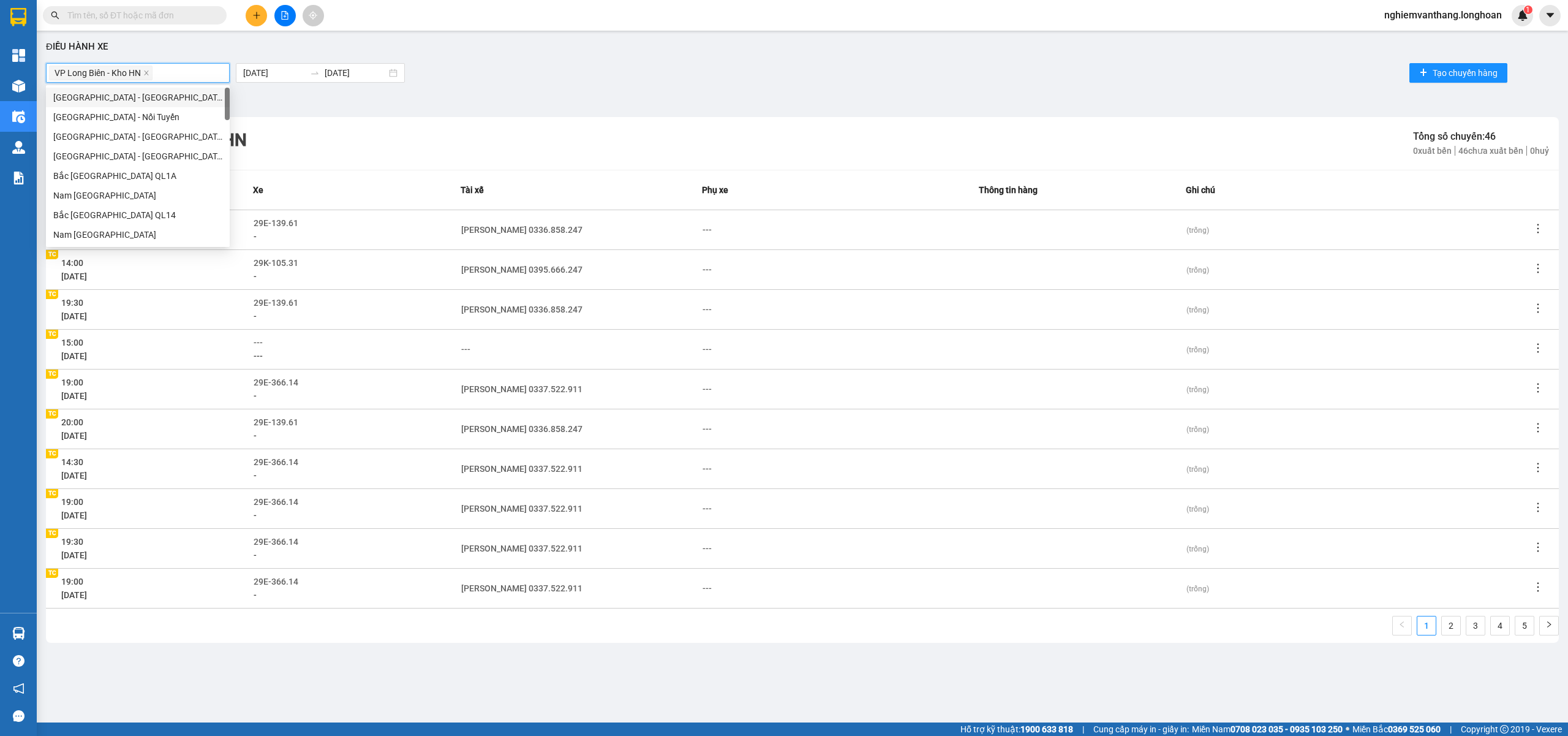
click at [188, 76] on div "VP Long Biên - Kho HN" at bounding box center [138, 73] width 178 height 17
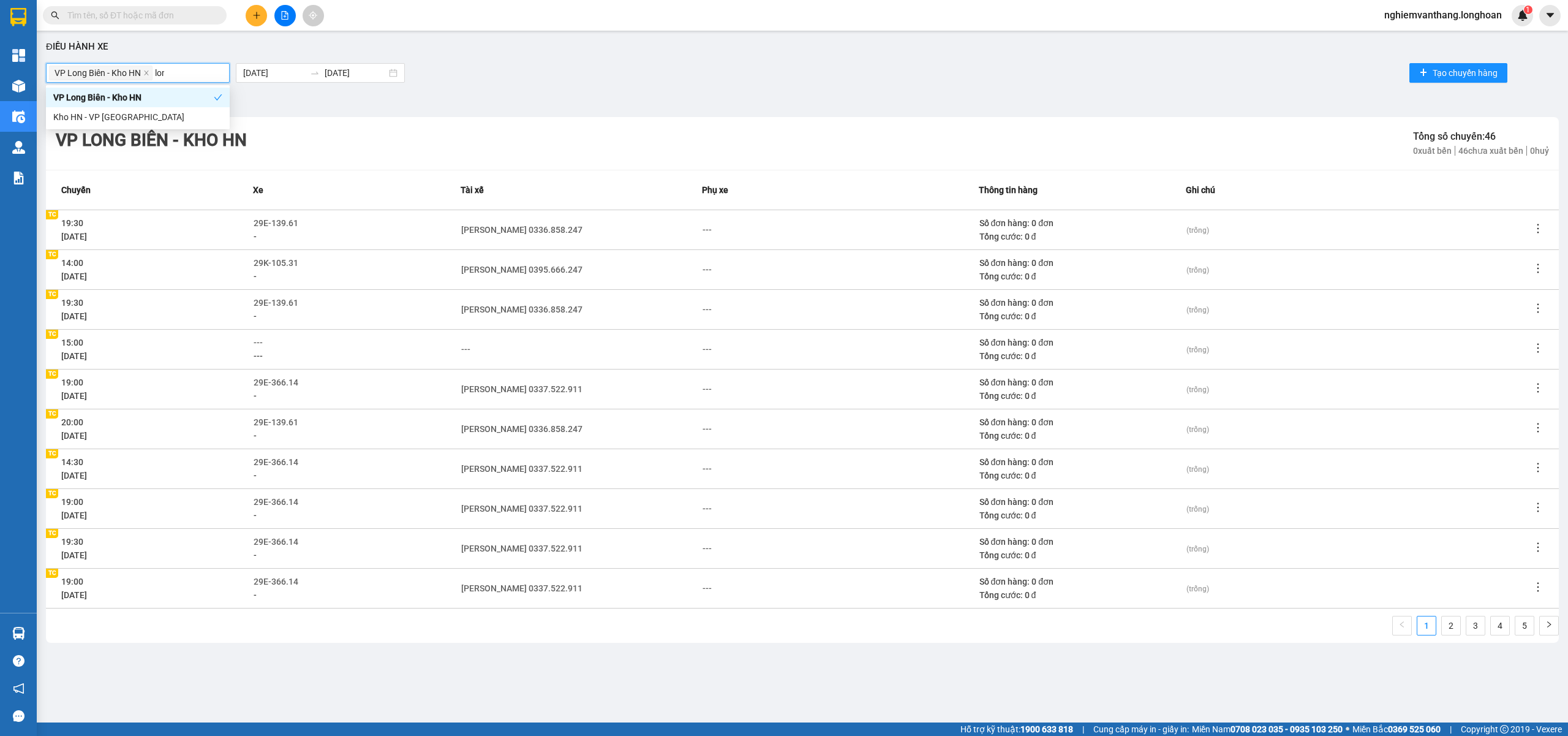
type input "long"
click at [162, 118] on div "Kho HN - VP [GEOGRAPHIC_DATA]" at bounding box center [138, 116] width 169 height 13
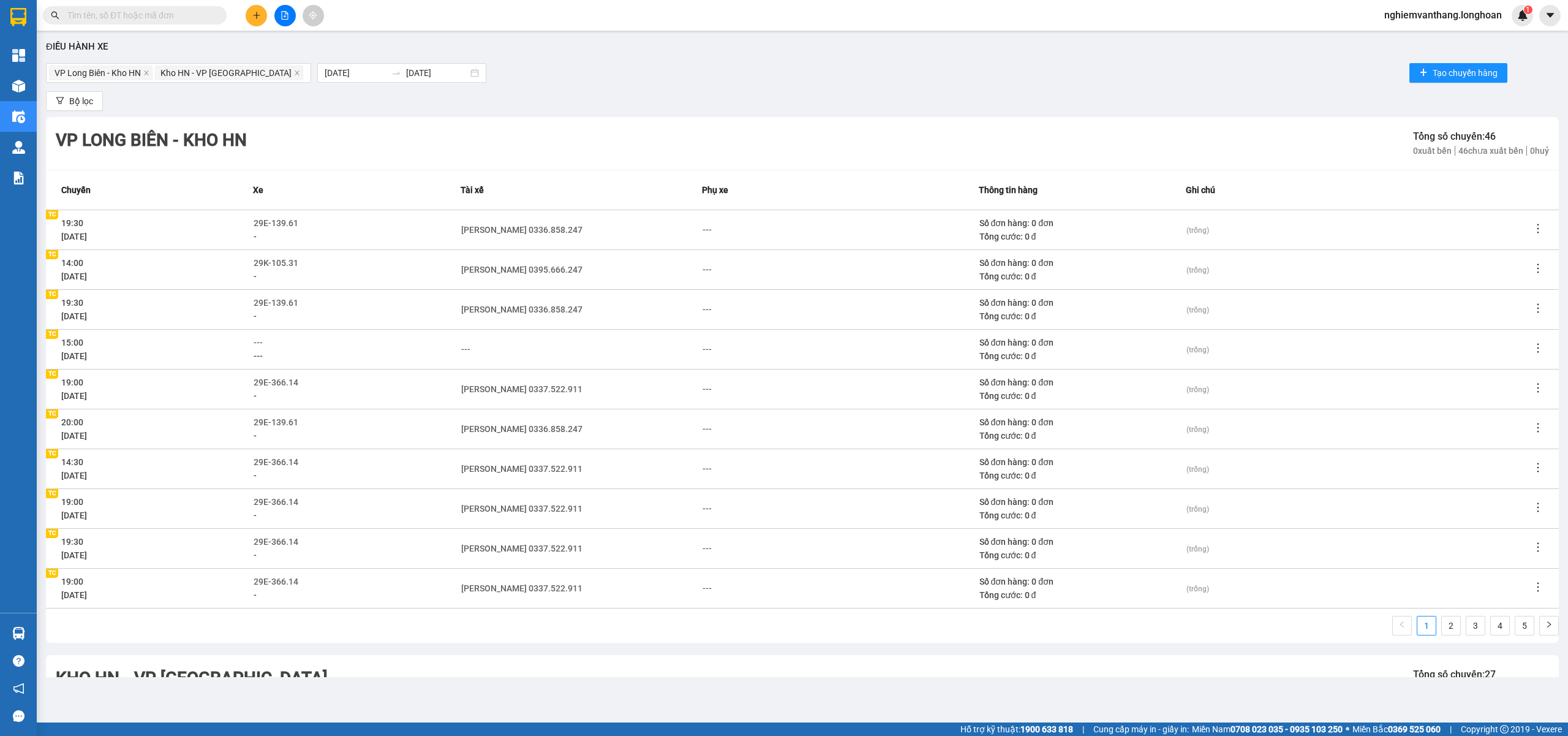
click at [767, 101] on div "Bộ lọc" at bounding box center [802, 101] width 1513 height 20
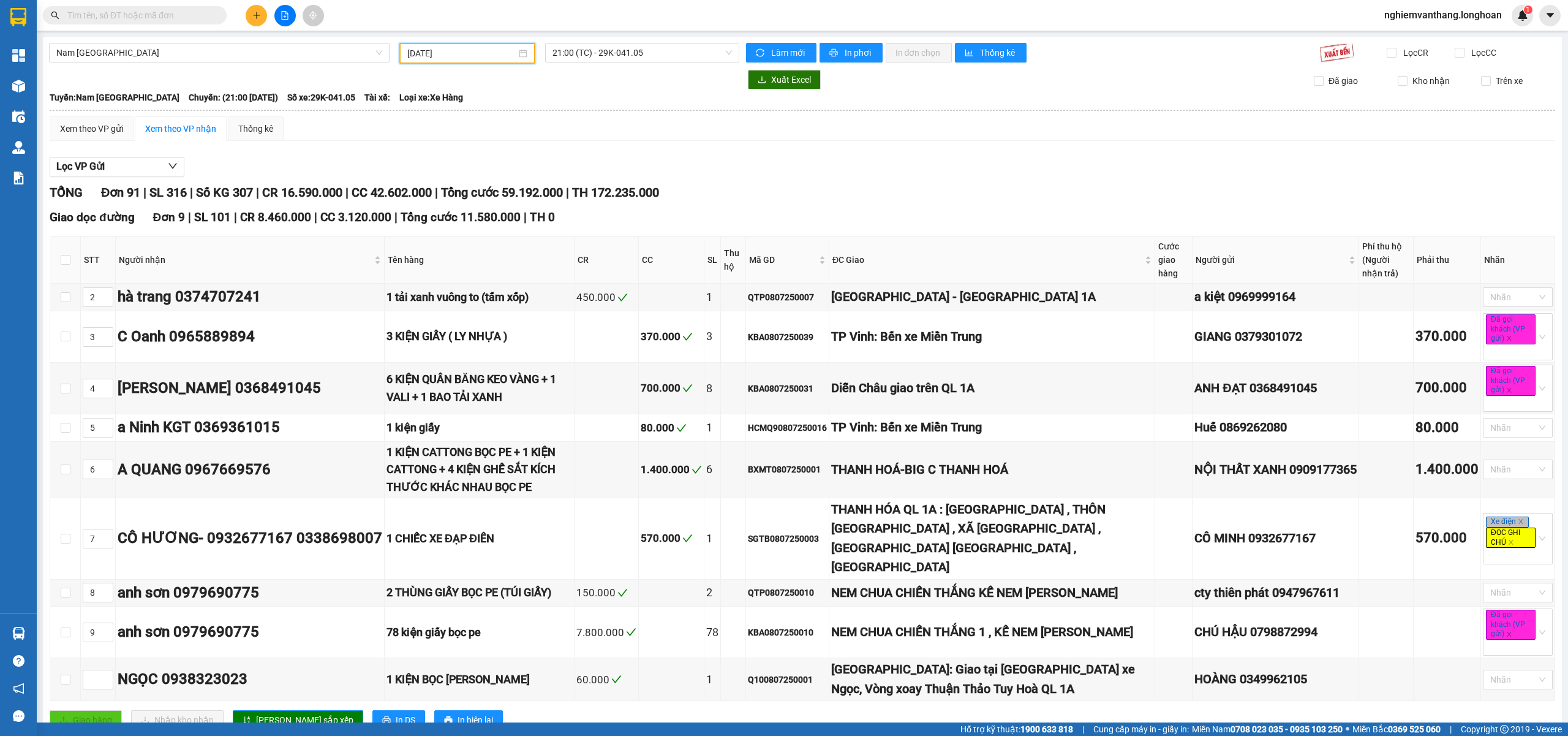
click at [478, 53] on input "[DATE]" at bounding box center [462, 53] width 109 height 13
click at [433, 140] on div "7" at bounding box center [437, 142] width 15 height 15
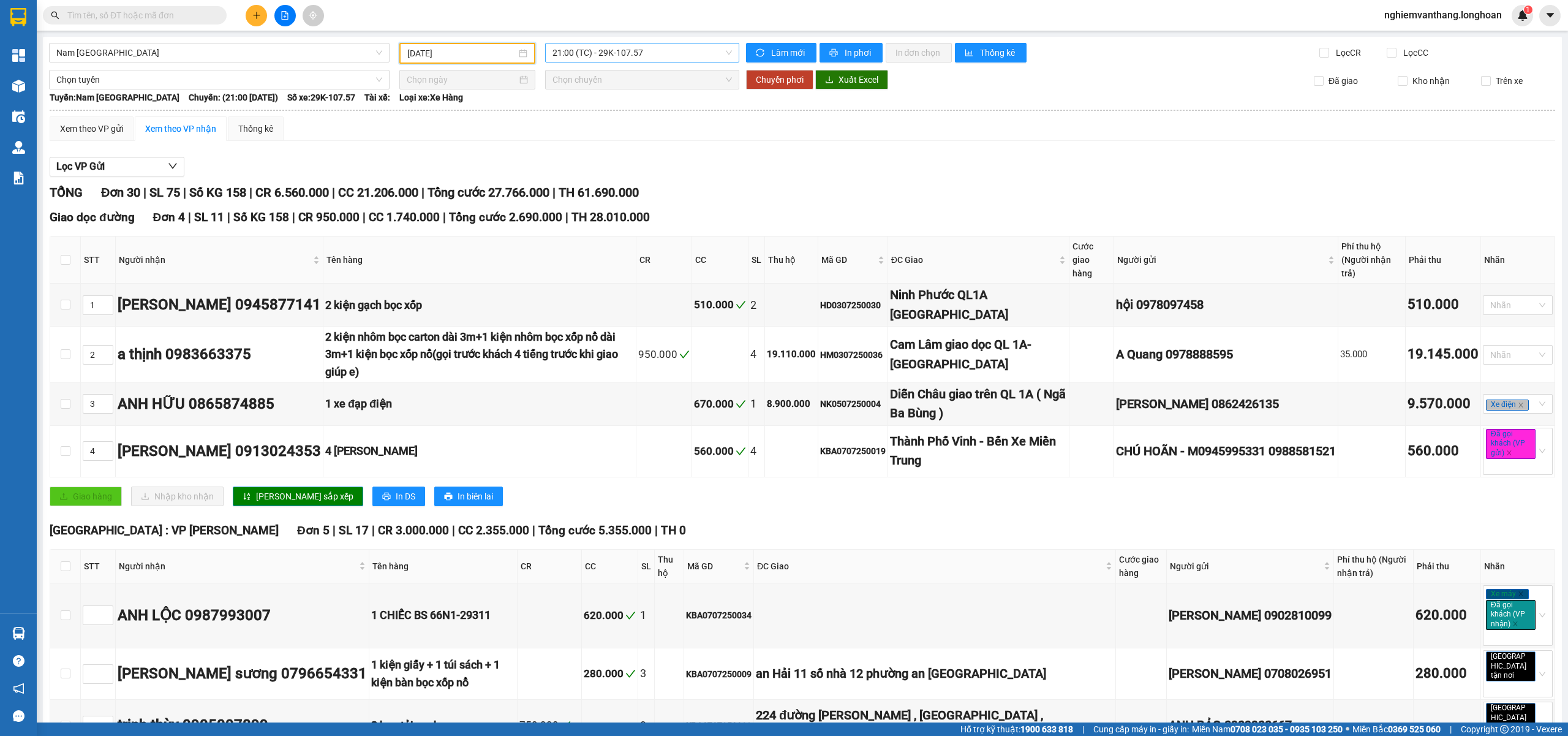
click at [582, 55] on span "21:00 (TC) - 29K-107.57" at bounding box center [642, 52] width 180 height 18
click at [598, 112] on div "22:00 (TC) - 37H-119.61" at bounding box center [596, 116] width 96 height 13
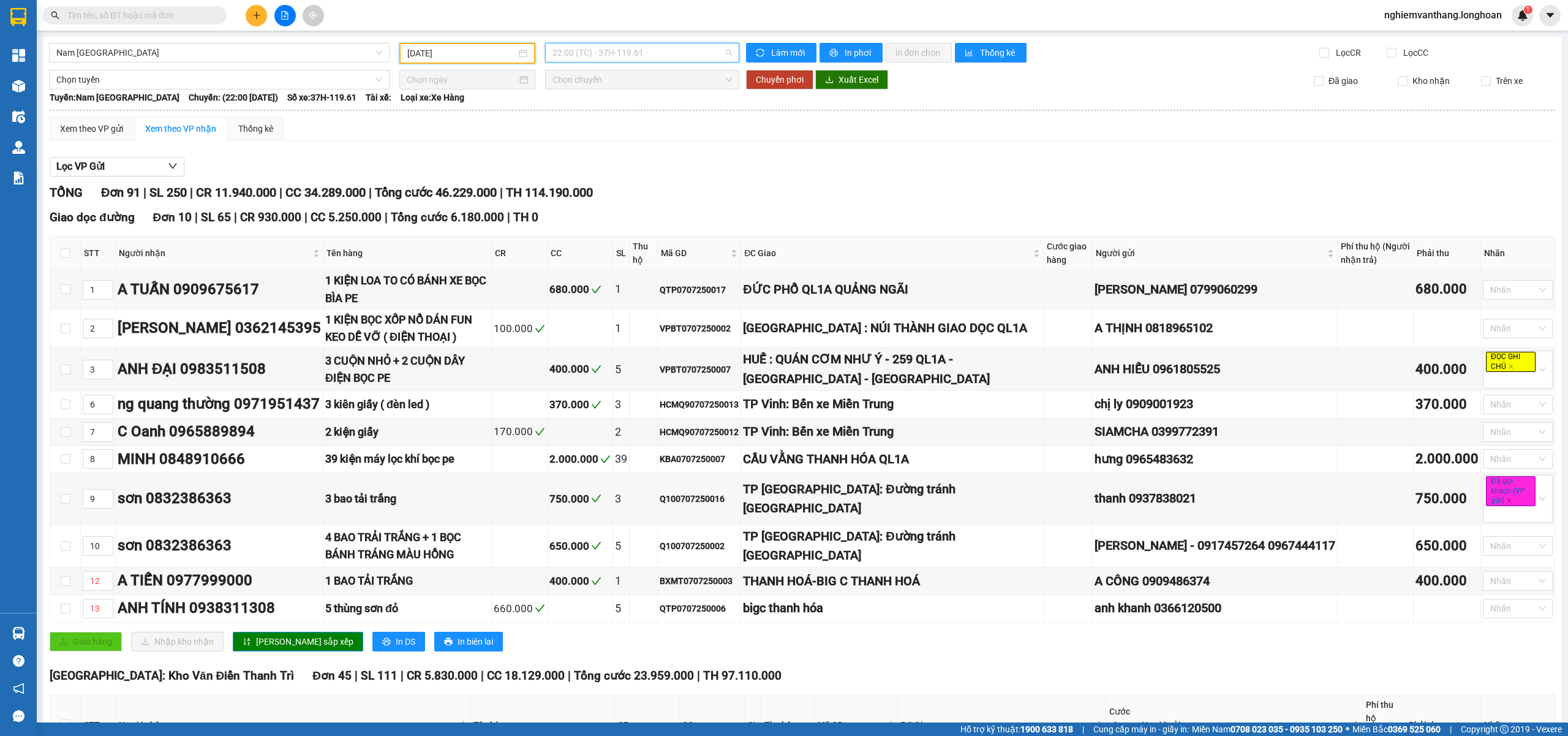
click at [641, 55] on span "22:00 (TC) - 37H-119.61" at bounding box center [642, 52] width 180 height 18
click at [620, 136] on div "23:00 (TC) - 29E-368.35" at bounding box center [596, 135] width 96 height 13
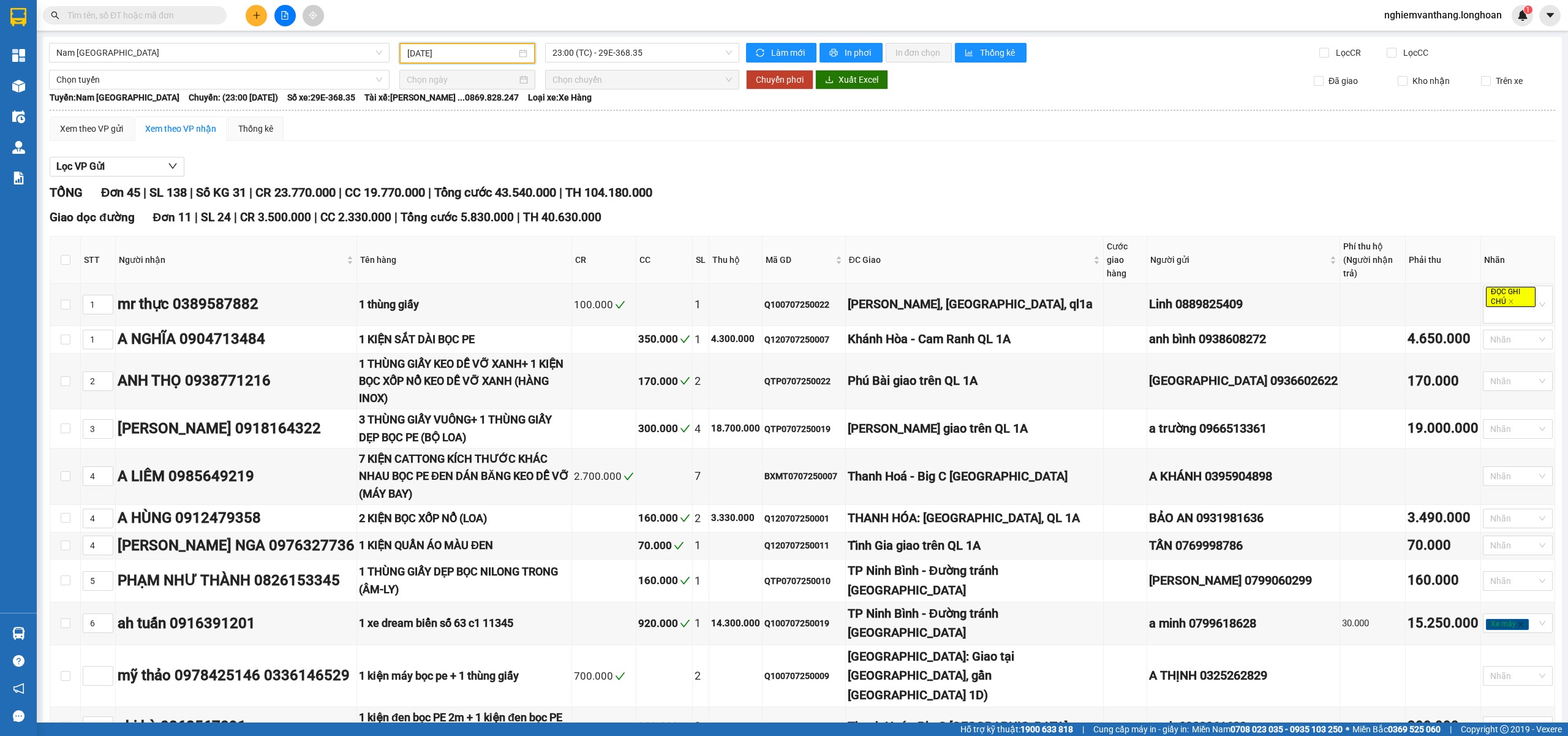
click at [440, 53] on input "07/07/2025" at bounding box center [462, 53] width 109 height 13
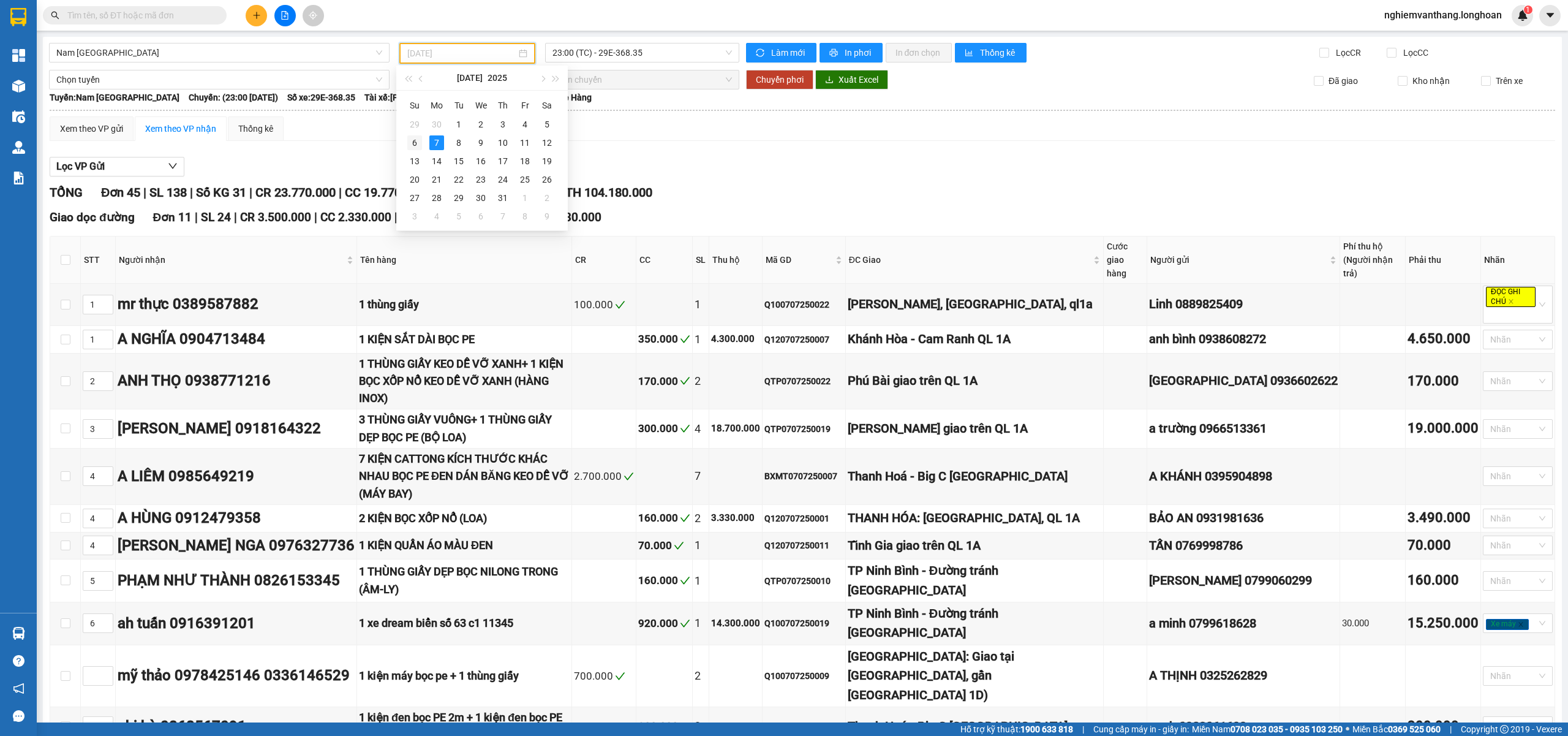
click at [419, 143] on div "6" at bounding box center [415, 142] width 15 height 15
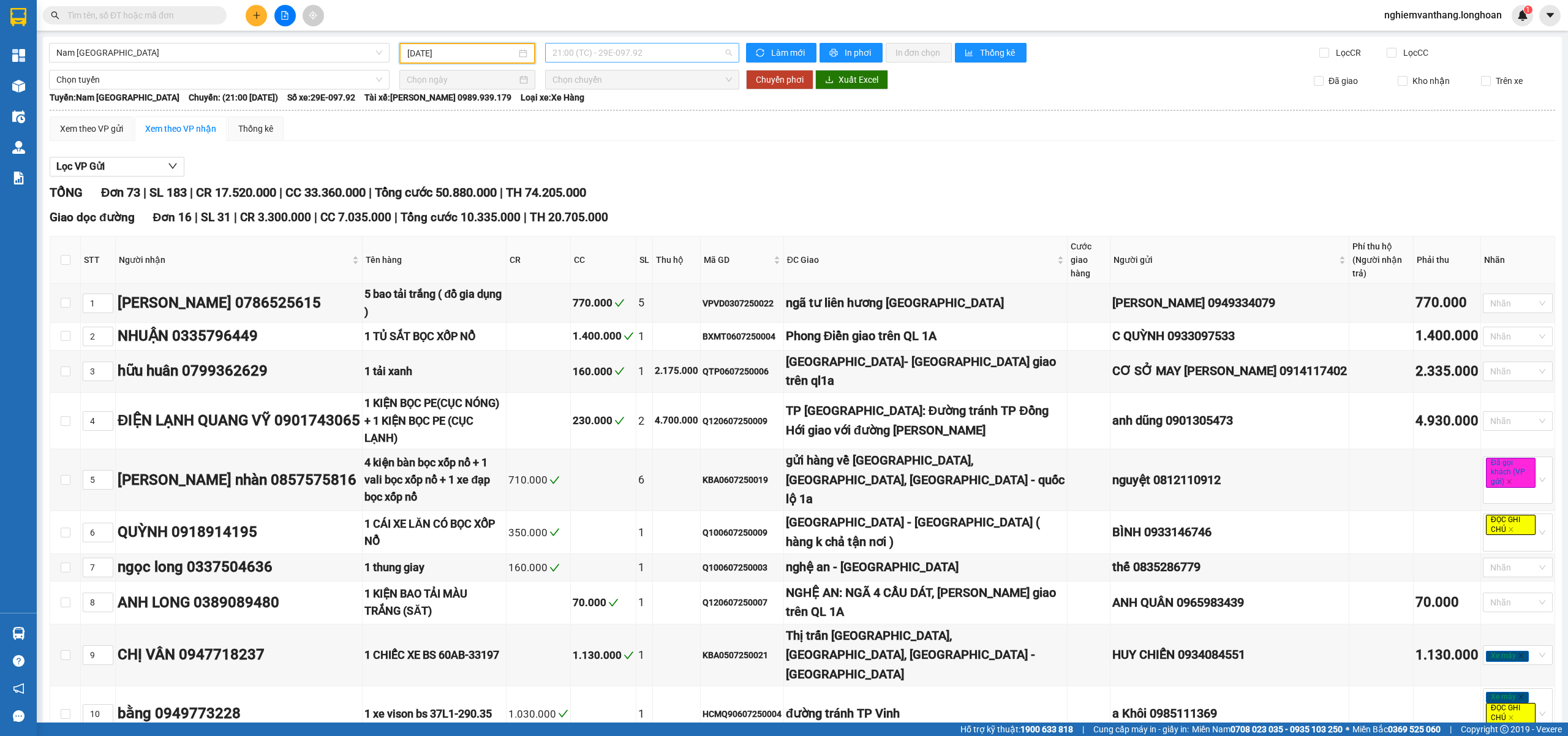
click at [675, 52] on span "21:00 (TC) - 29E-097.92" at bounding box center [642, 52] width 180 height 18
click at [1296, 175] on div "Lọc VP Gửi" at bounding box center [802, 167] width 1506 height 21
click at [473, 50] on input "06/07/2025" at bounding box center [462, 53] width 109 height 13
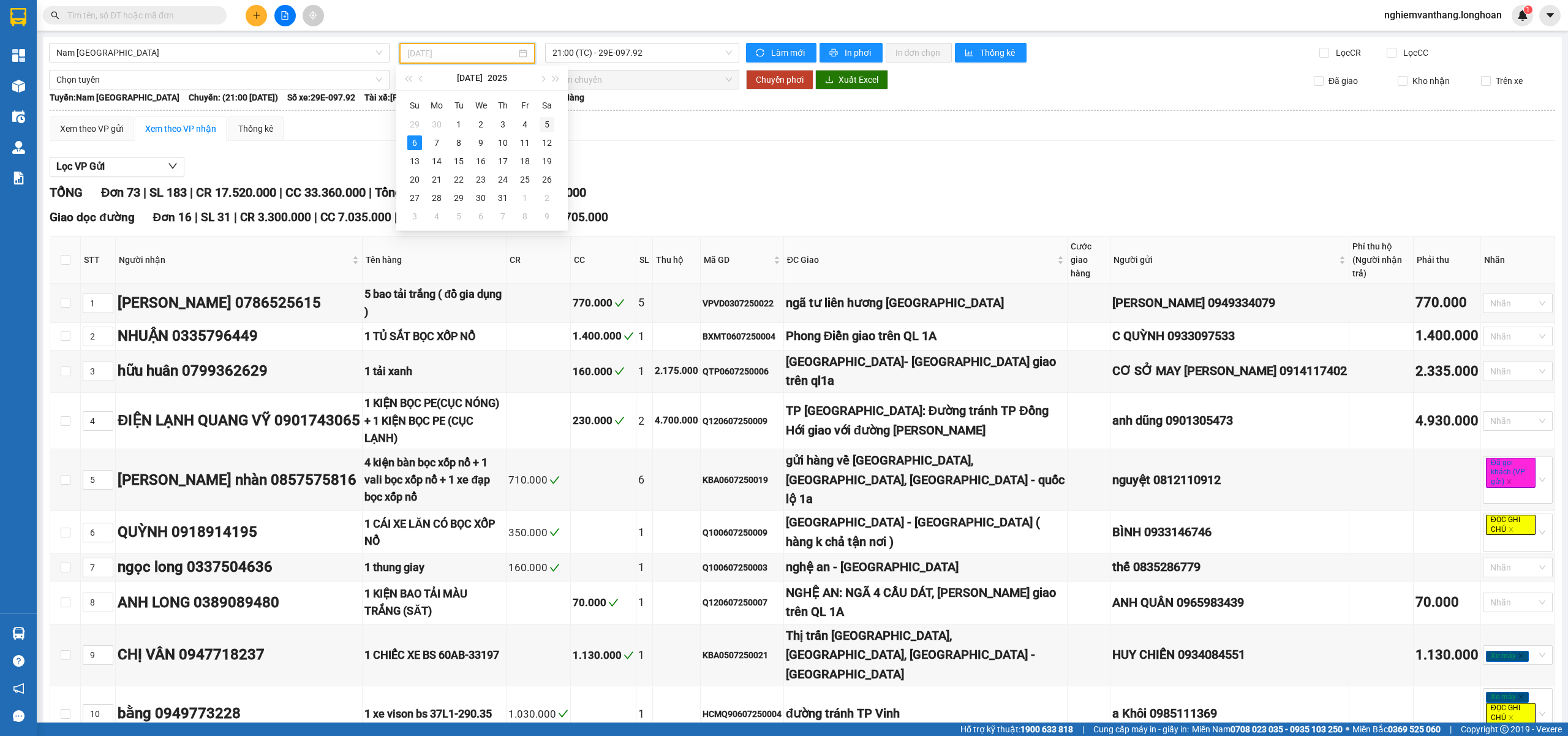
click at [544, 125] on div "5" at bounding box center [547, 124] width 15 height 15
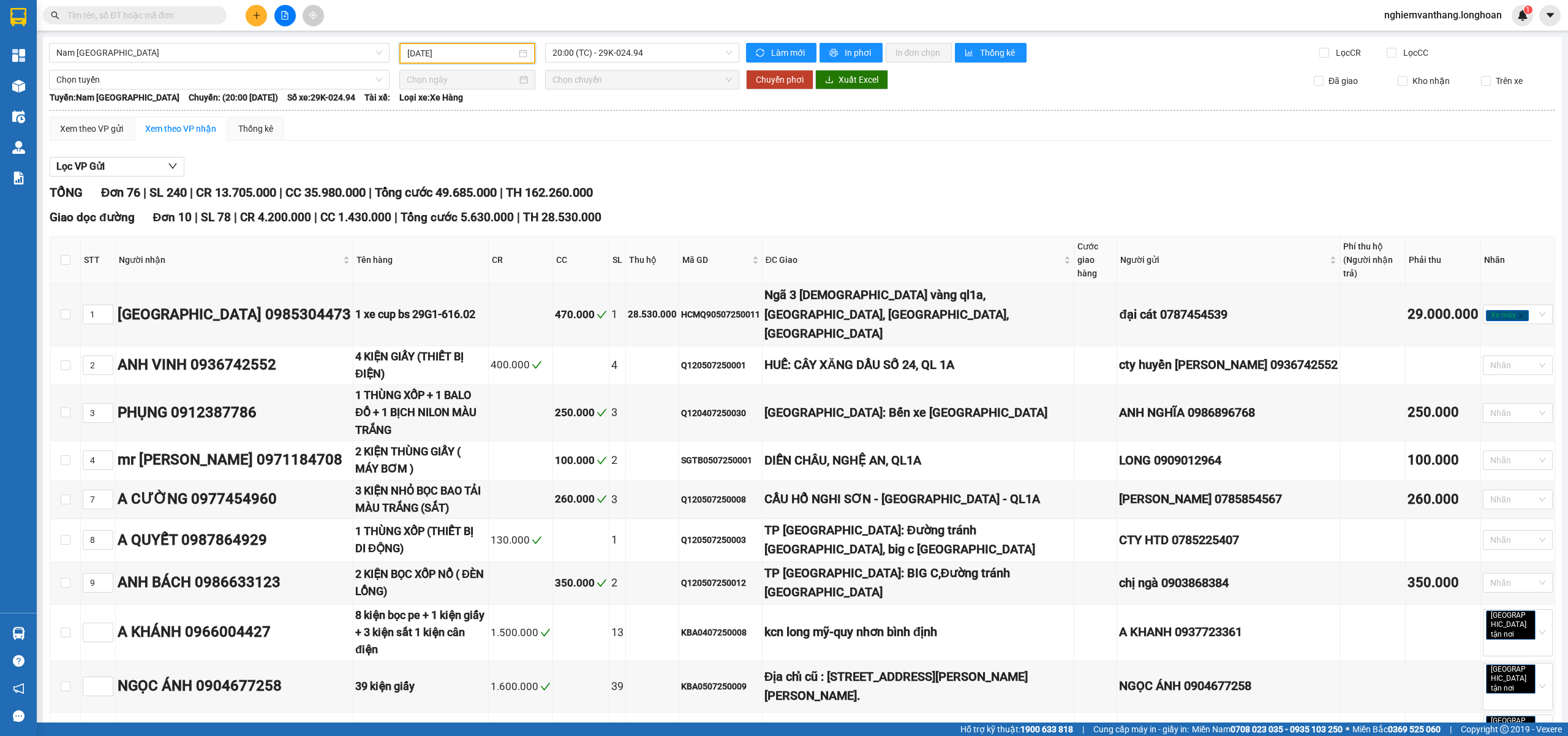
click at [454, 59] on input "05/07/2025" at bounding box center [462, 53] width 109 height 13
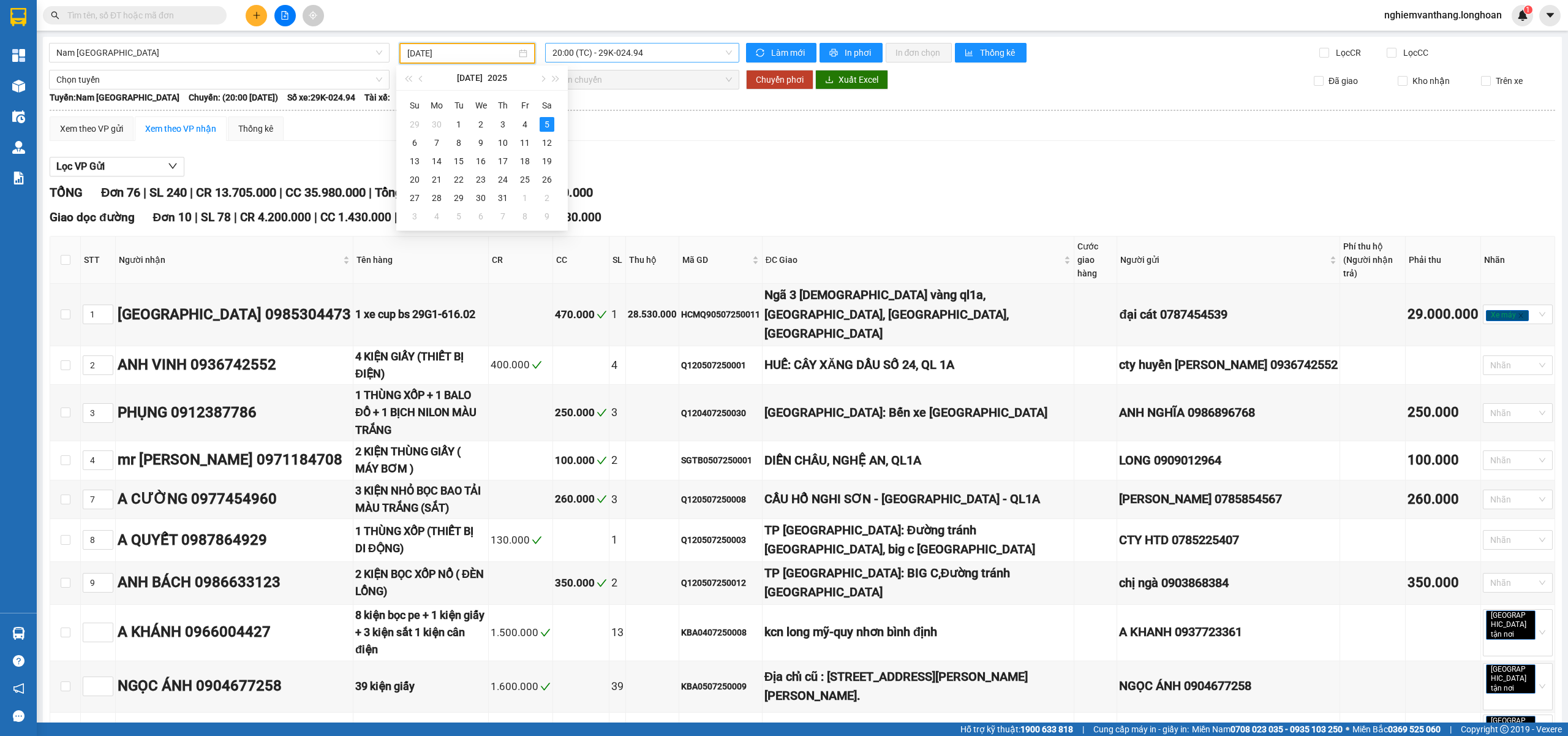
click at [613, 57] on span "20:00 (TC) - 29K-024.94" at bounding box center [642, 52] width 180 height 18
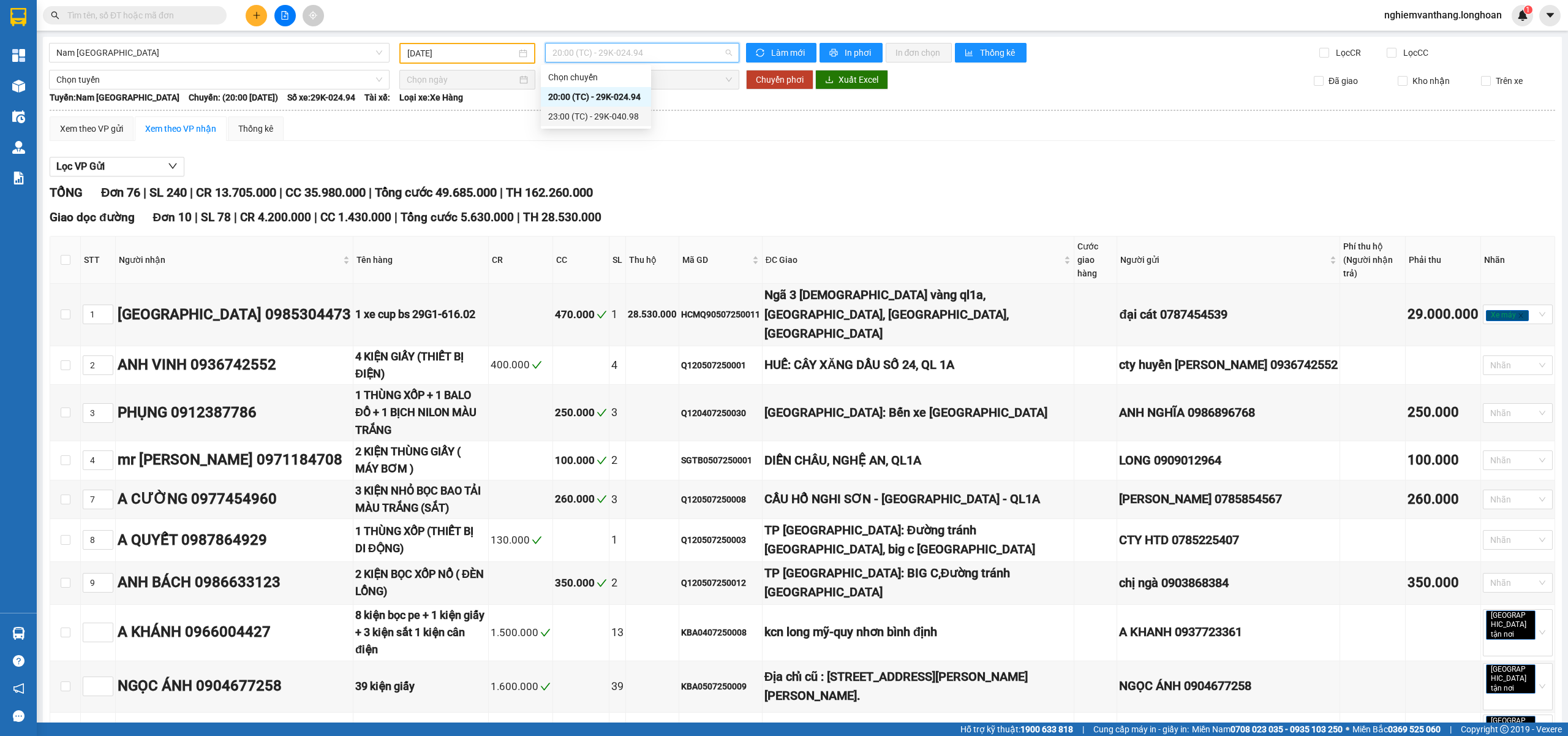
click at [615, 114] on div "23:00 (TC) - 29K-040.98" at bounding box center [596, 116] width 96 height 13
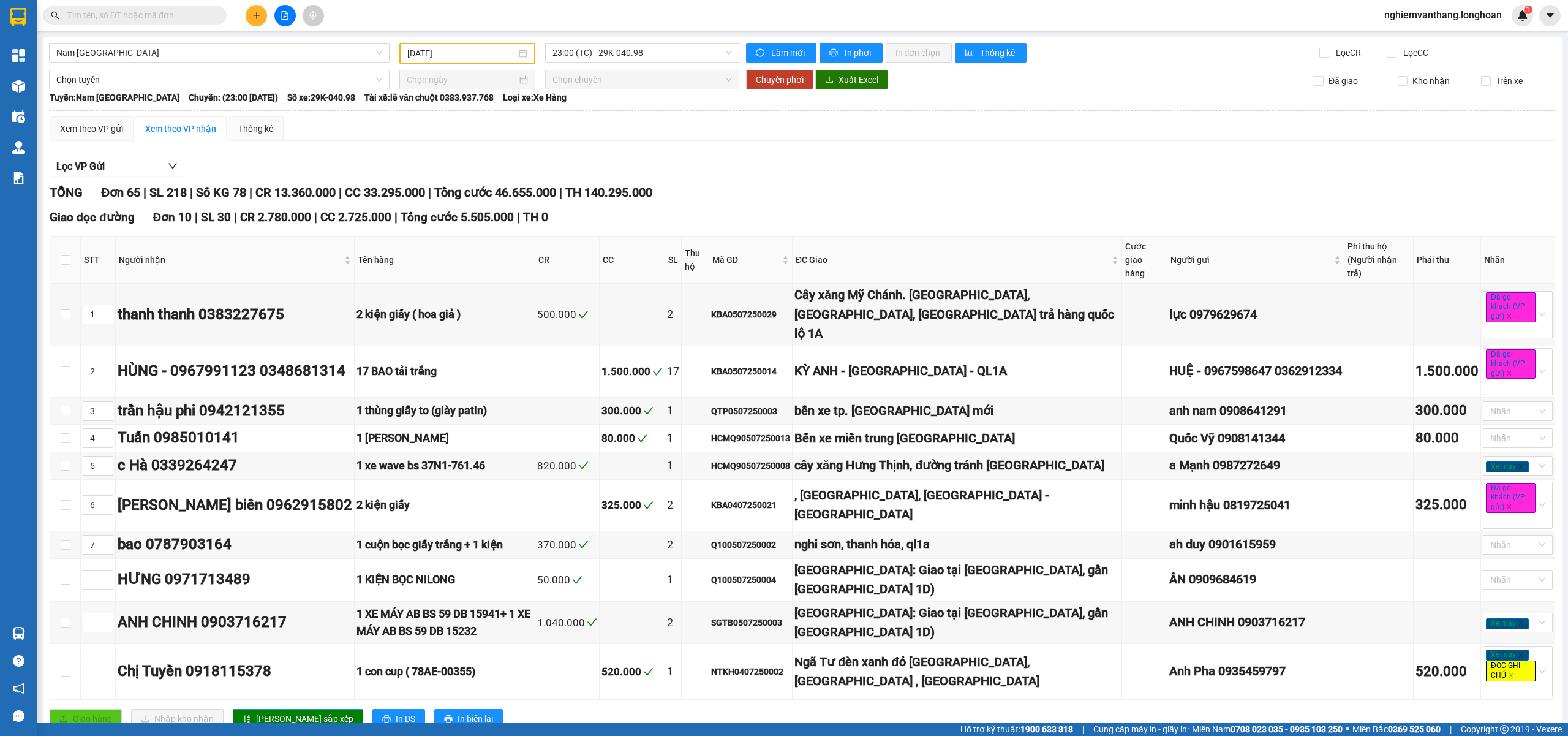
click at [468, 53] on input "05/07/2025" at bounding box center [462, 53] width 109 height 13
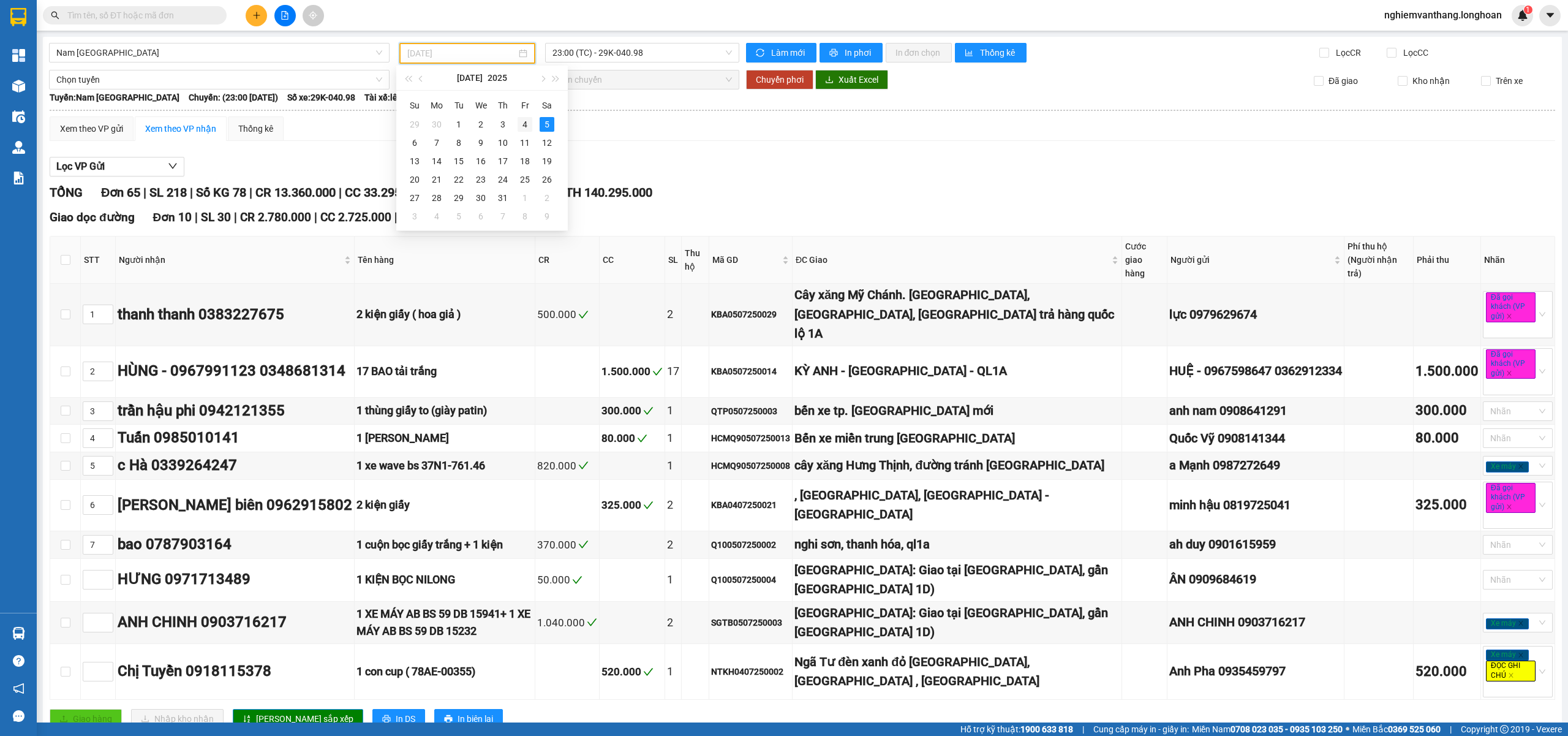
click at [525, 121] on div "4" at bounding box center [525, 124] width 15 height 15
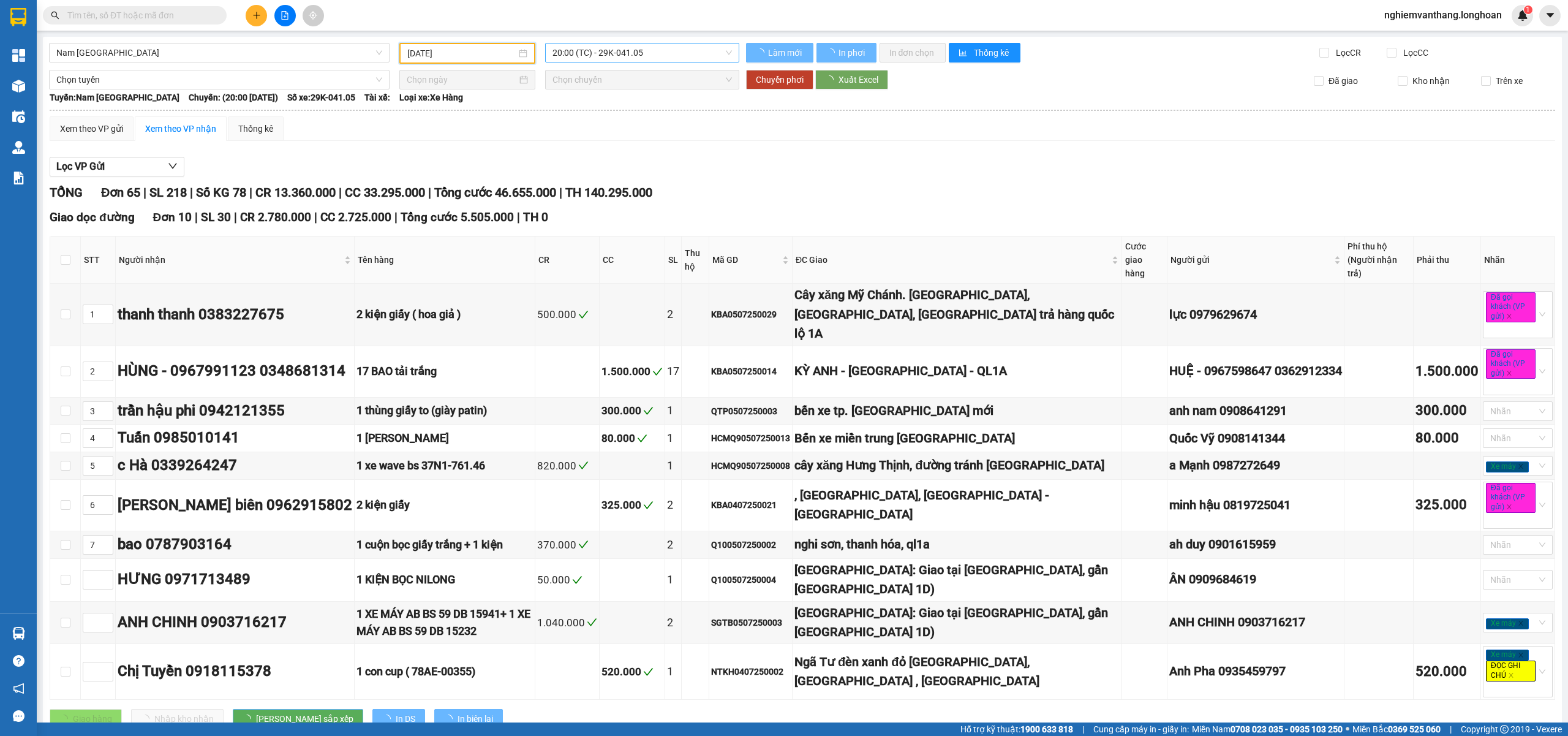
click at [657, 50] on span "20:00 (TC) - 29K-041.05" at bounding box center [642, 52] width 180 height 18
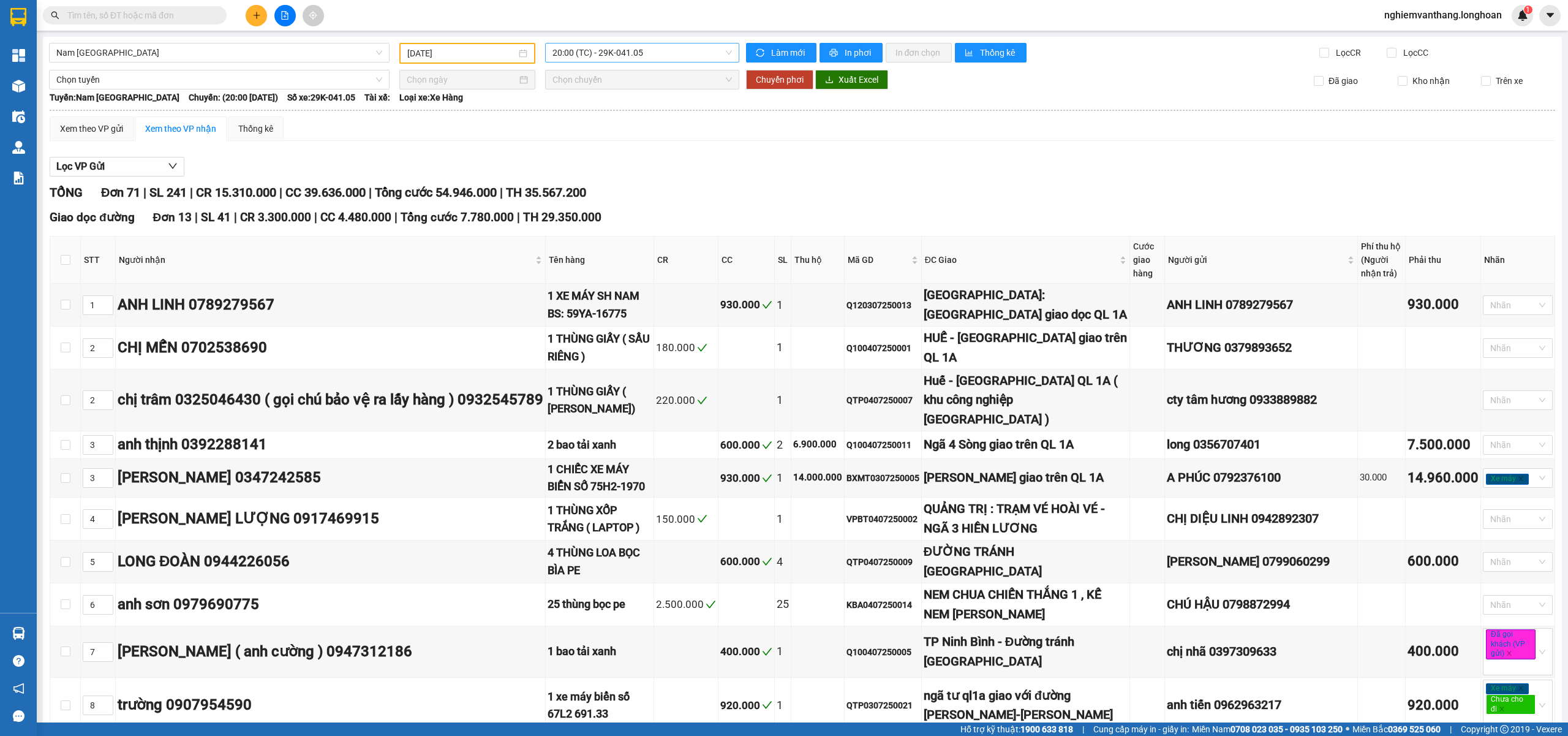
click at [623, 55] on span "20:00 (TC) - 29K-041.05" at bounding box center [642, 52] width 180 height 18
click at [605, 116] on div "23:00 (TC) - 29H-954.95" at bounding box center [596, 116] width 96 height 13
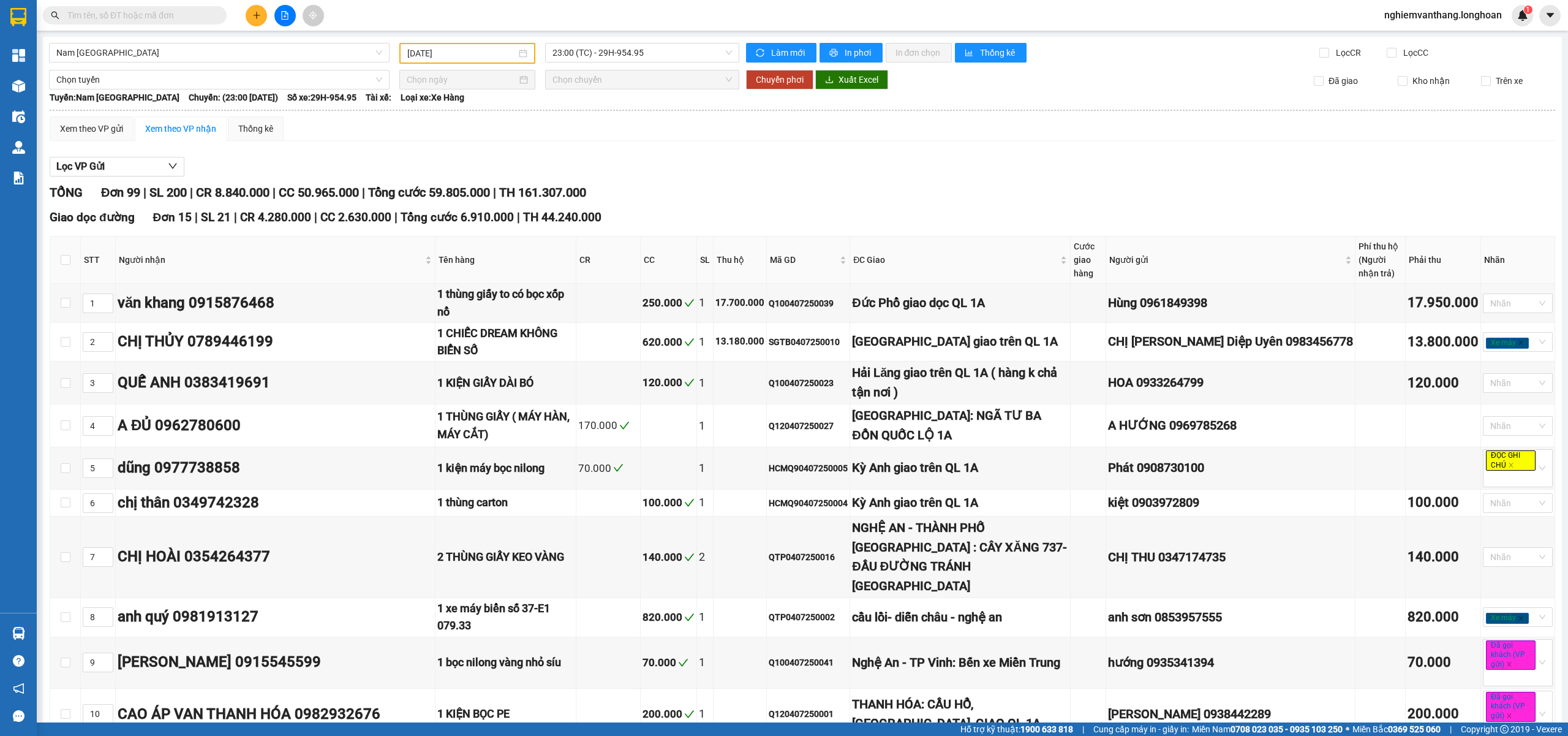
click at [415, 50] on input "04/07/2025" at bounding box center [462, 53] width 109 height 13
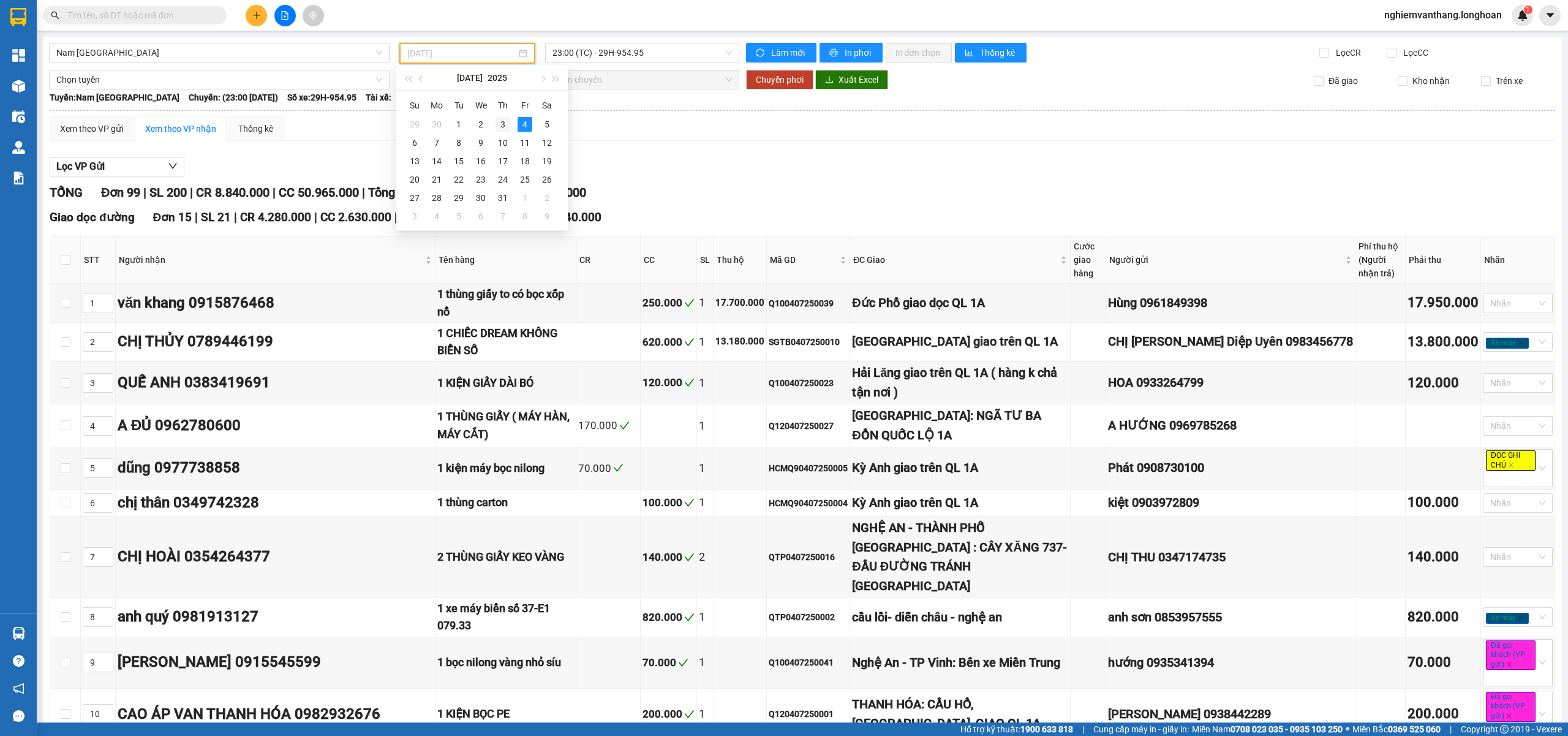
click at [500, 129] on div "3" at bounding box center [502, 124] width 15 height 15
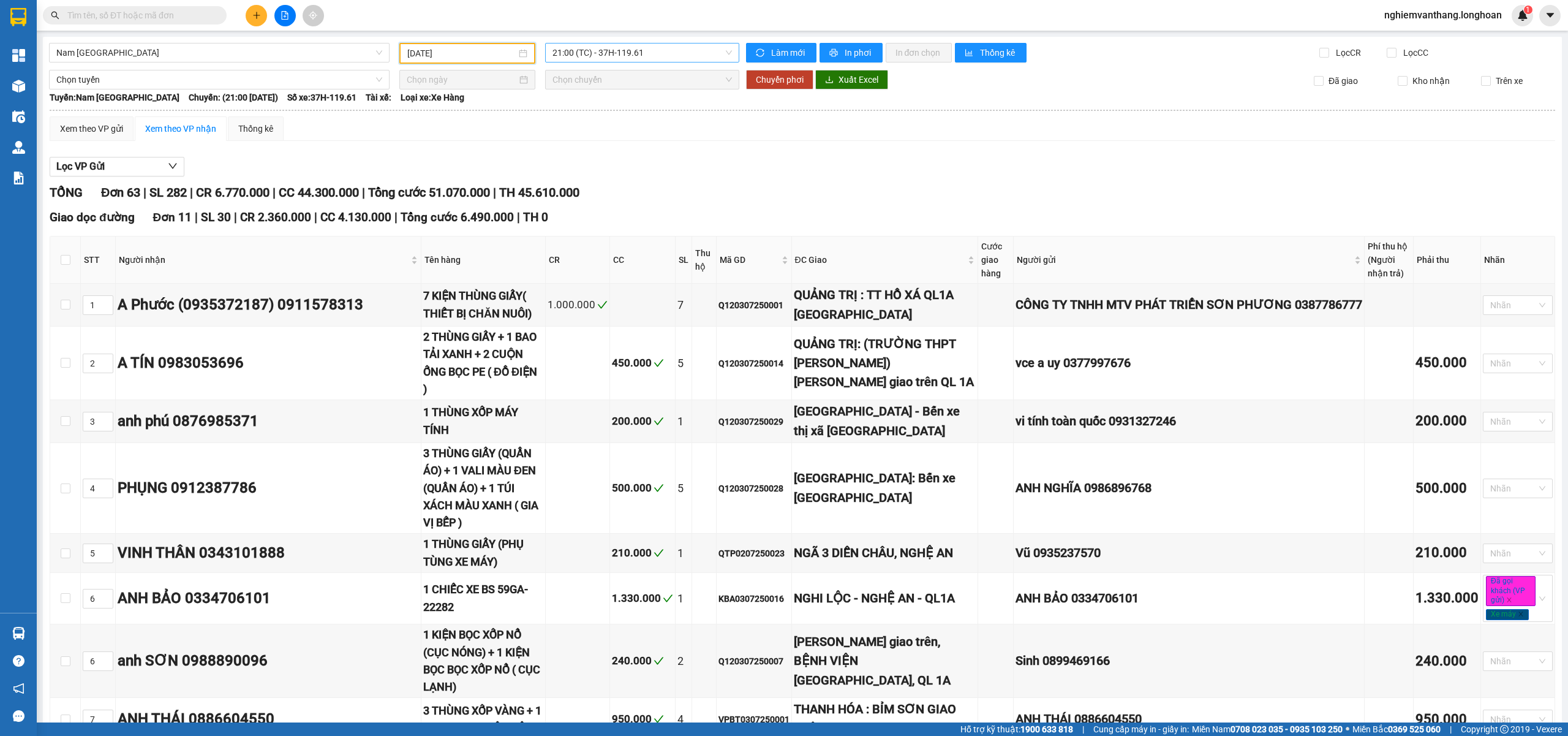
click at [564, 47] on span "21:00 (TC) - 37H-119.61" at bounding box center [642, 52] width 180 height 18
click at [599, 118] on div "23:00 (TC) - 29E-368.35" at bounding box center [596, 116] width 96 height 13
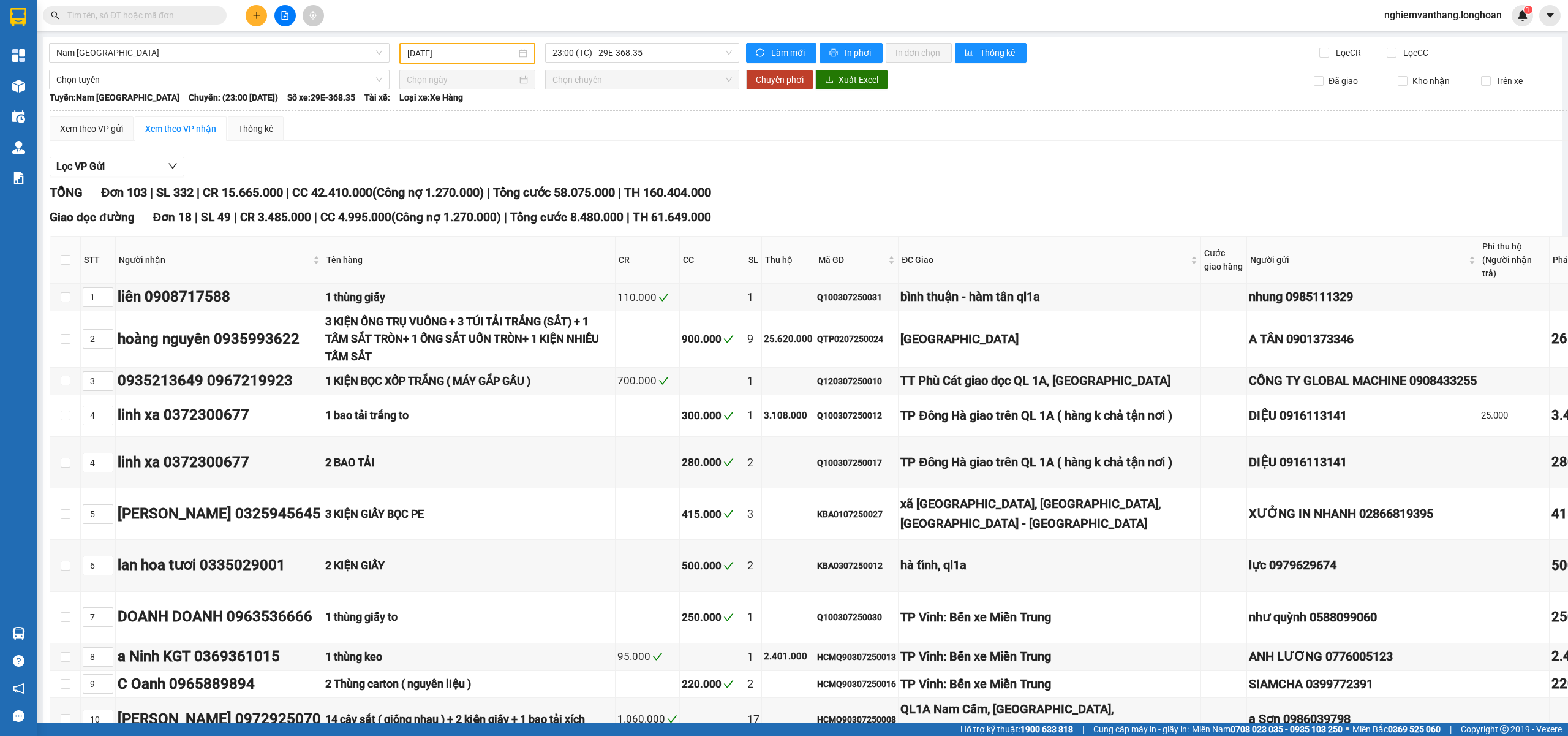
click at [445, 51] on input "03/07/2025" at bounding box center [462, 53] width 109 height 13
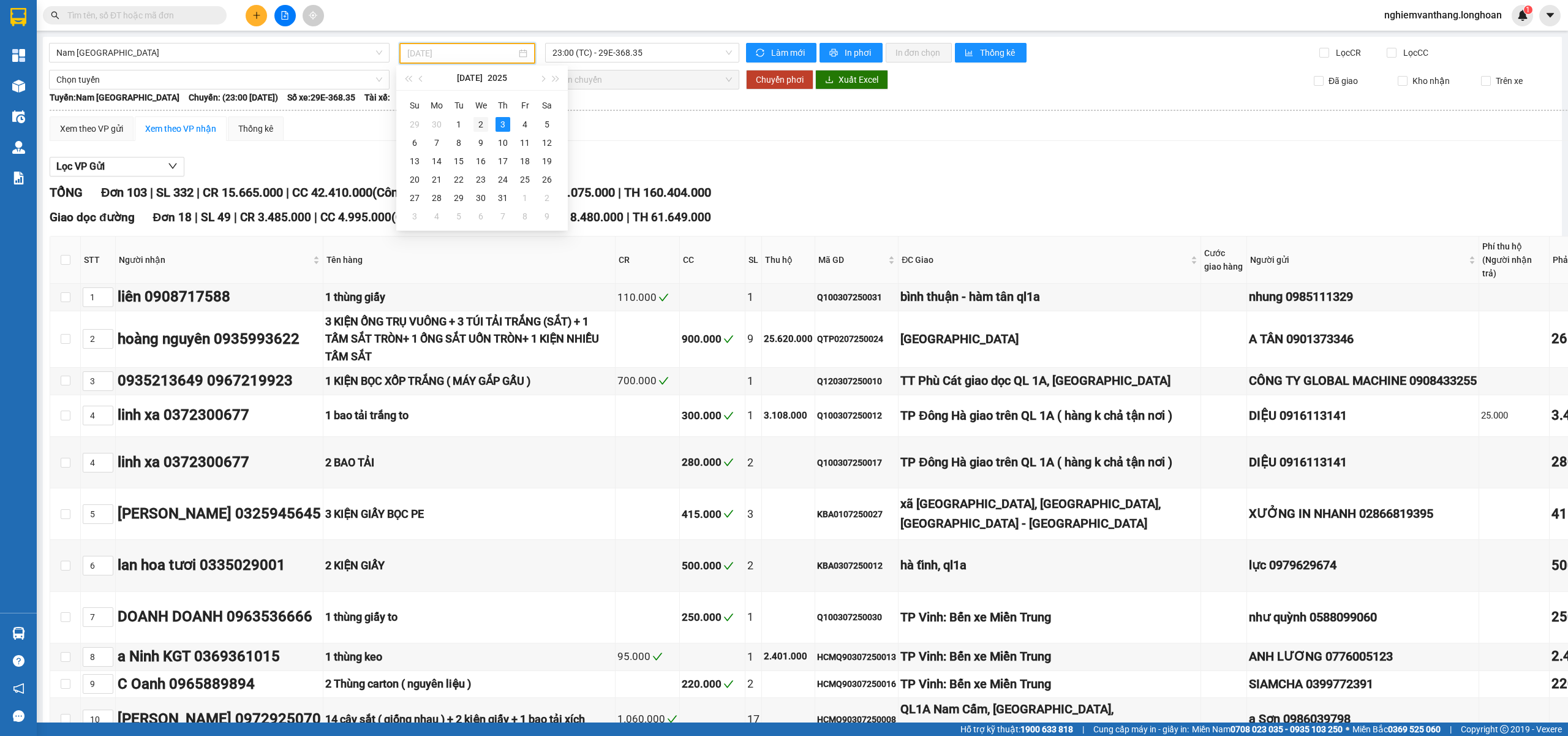
click at [475, 120] on div "2" at bounding box center [480, 124] width 15 height 15
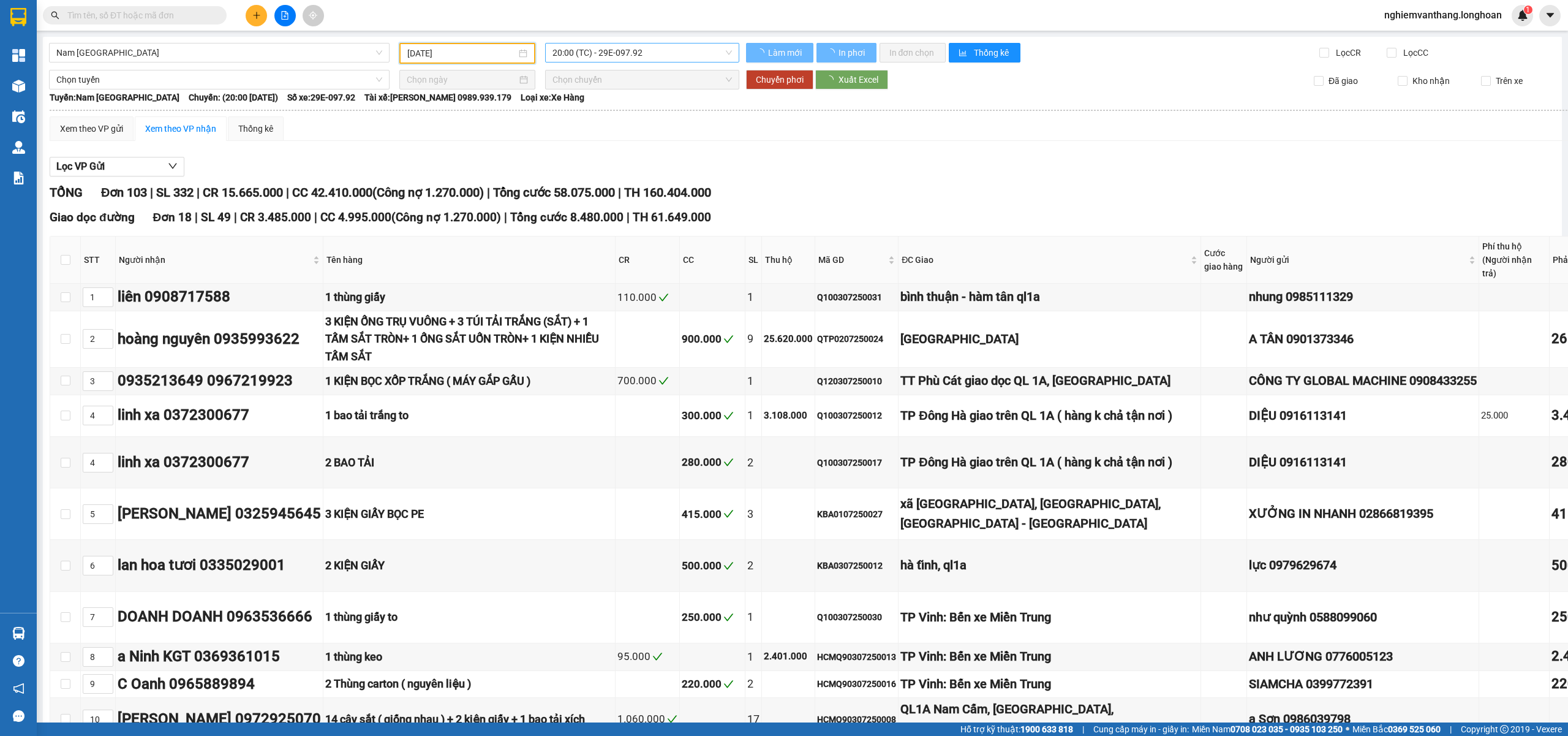
click at [650, 51] on span "20:00 (TC) - 29E-097.92" at bounding box center [642, 52] width 180 height 18
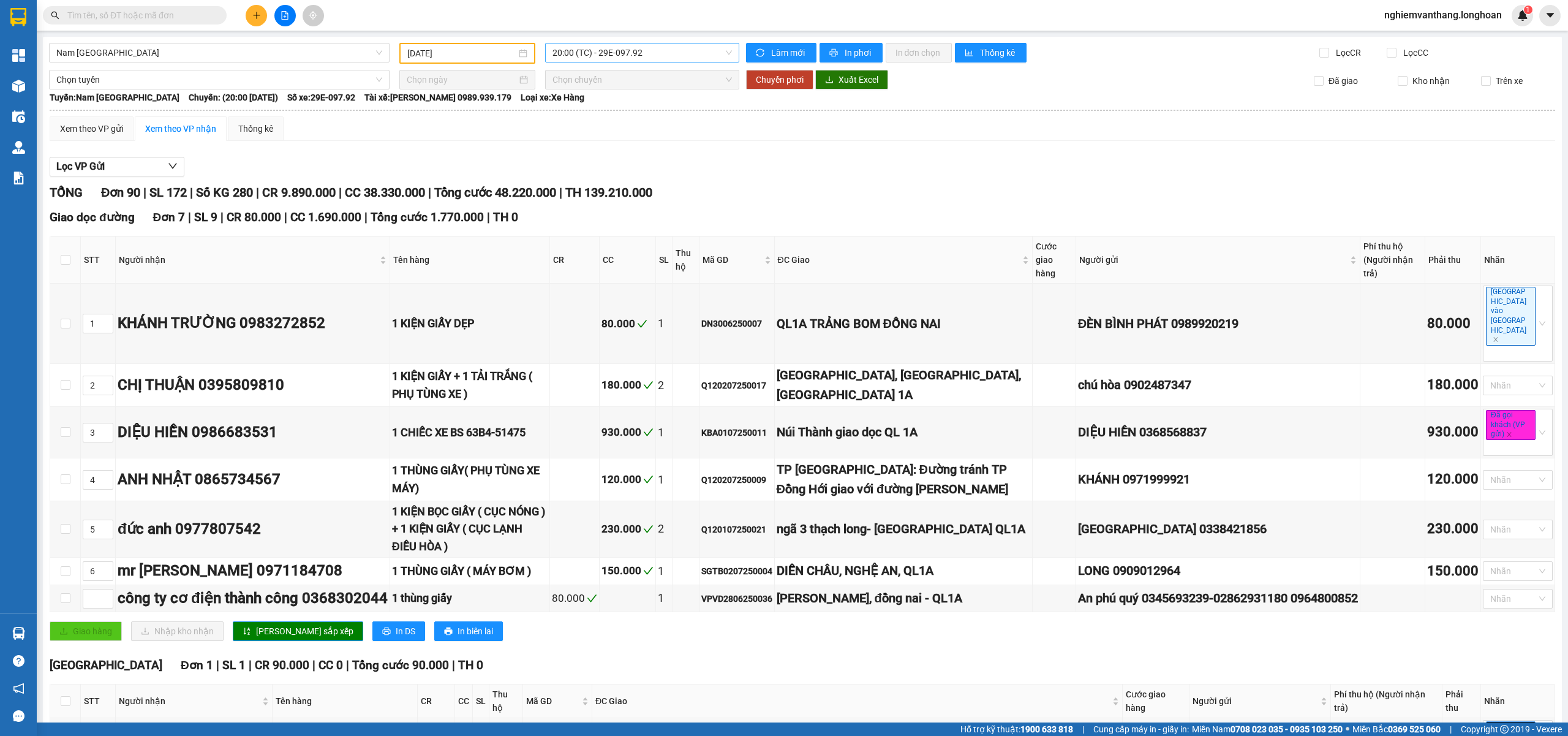
click at [668, 53] on span "20:00 (TC) - 29E-097.92" at bounding box center [642, 52] width 180 height 18
click at [623, 116] on div "23:00 (TC) - 29K-107.57" at bounding box center [596, 116] width 96 height 13
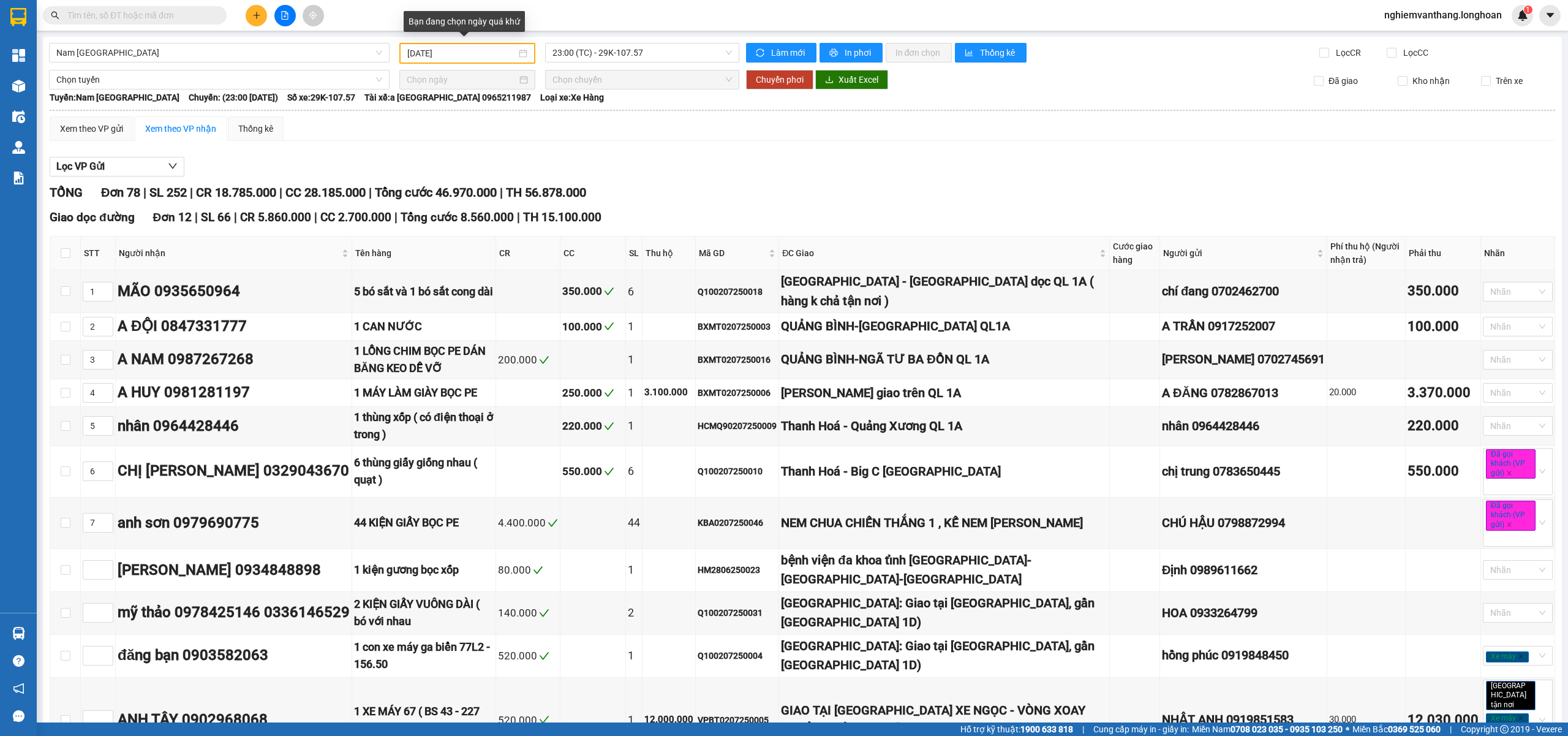
click at [518, 50] on div "02/07/2025" at bounding box center [468, 53] width 120 height 13
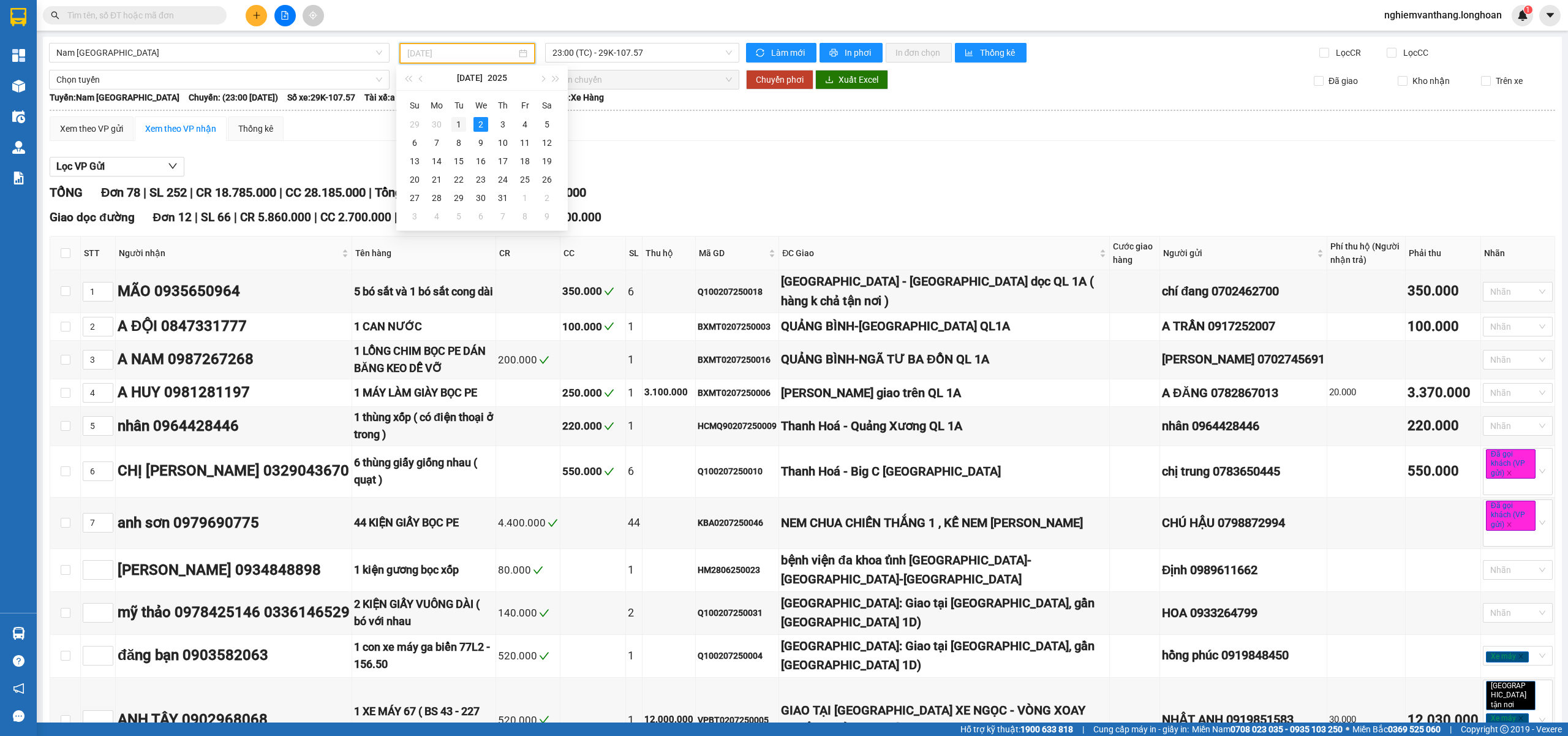
click at [462, 126] on div "1" at bounding box center [459, 124] width 15 height 15
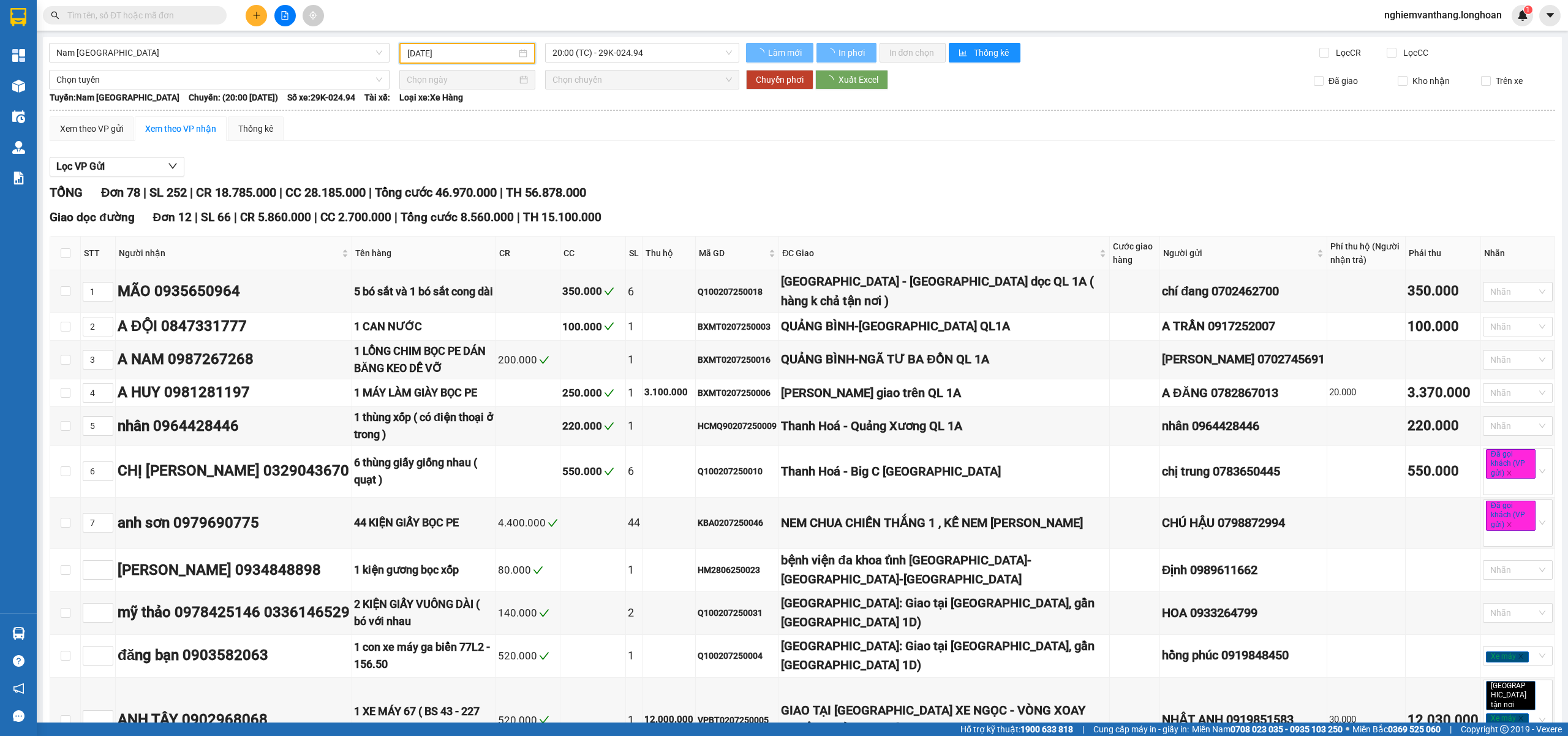
type input "01/07/2025"
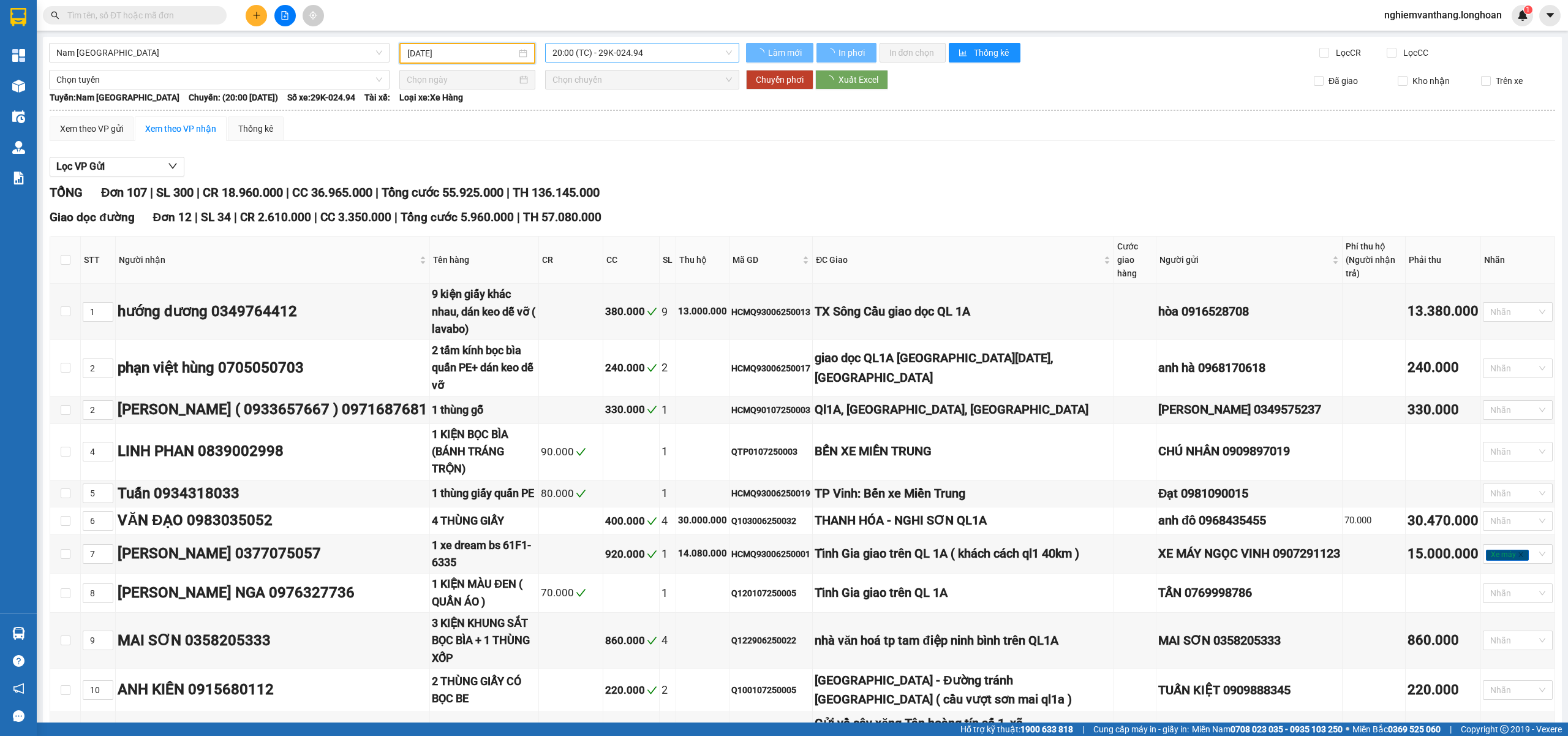
click at [653, 53] on span "20:00 (TC) - 29K-024.94" at bounding box center [642, 52] width 180 height 18
click at [668, 54] on span "20:00 (TC) - 29K-024.94" at bounding box center [642, 52] width 180 height 18
click at [634, 56] on span "20:00 (TC) - 29K-024.94" at bounding box center [642, 52] width 180 height 18
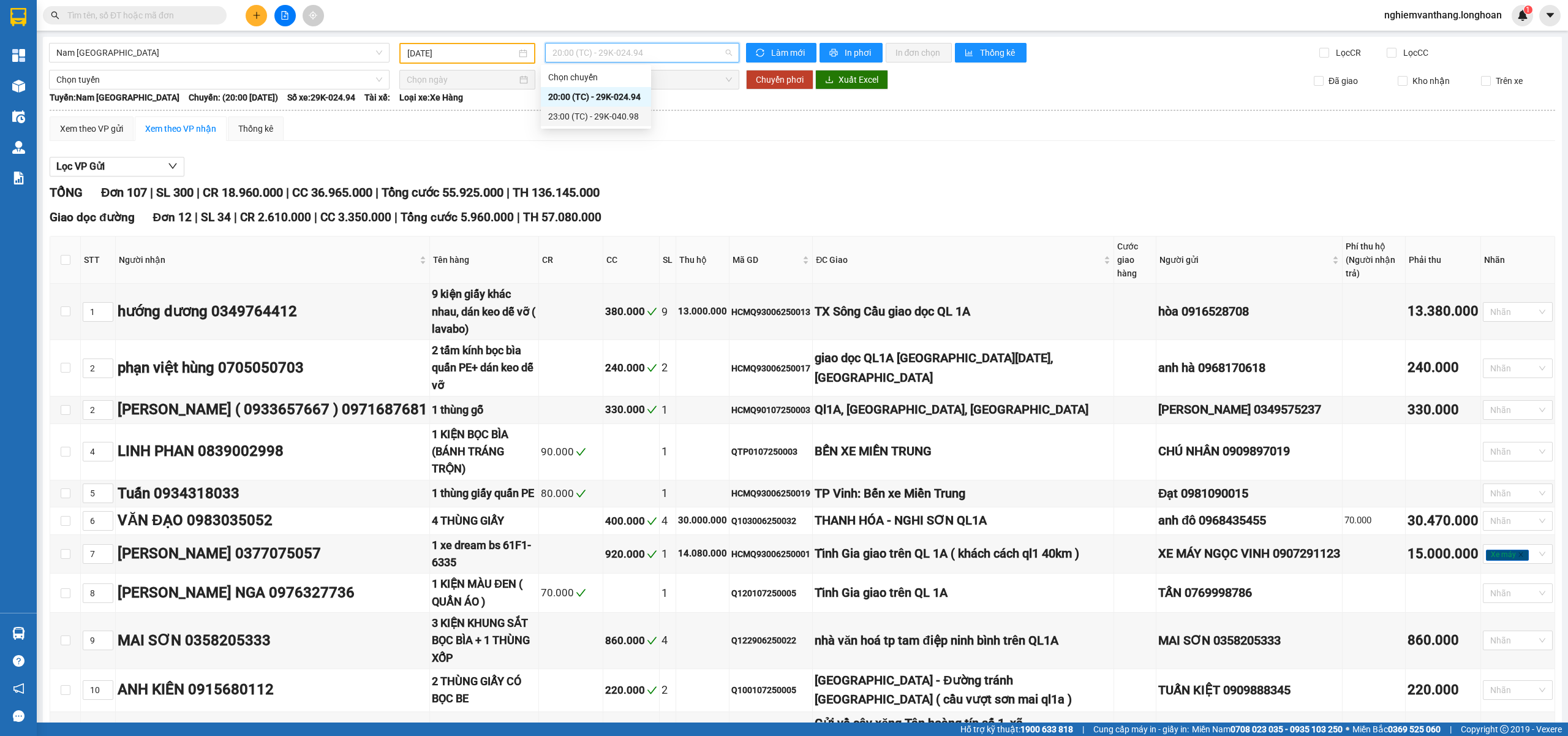
click at [616, 118] on div "23:00 (TC) - 29K-040.98" at bounding box center [596, 116] width 96 height 13
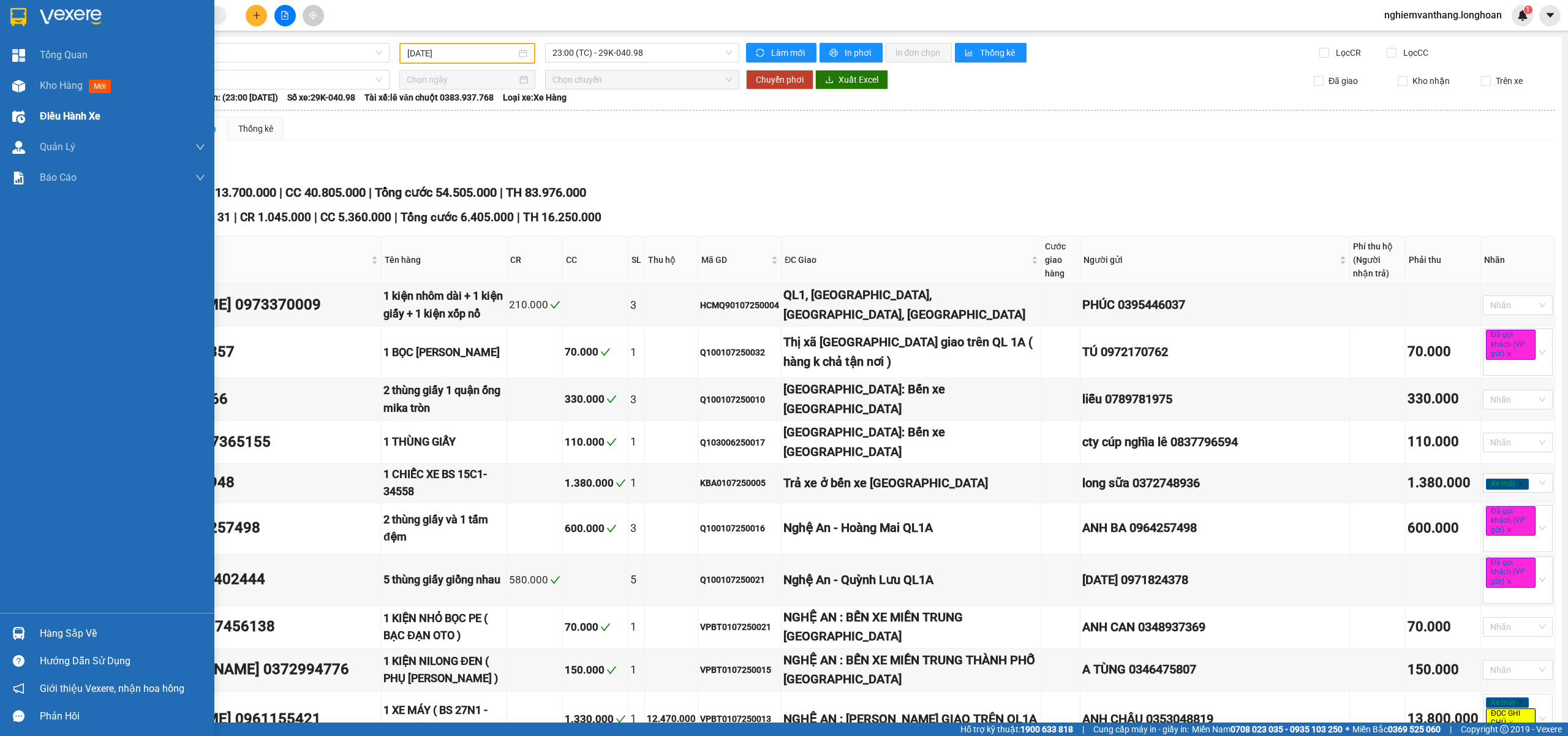
drag, startPoint x: 30, startPoint y: 125, endPoint x: 40, endPoint y: 121, distance: 10.8
click at [32, 125] on div "Điều hành xe" at bounding box center [107, 116] width 214 height 31
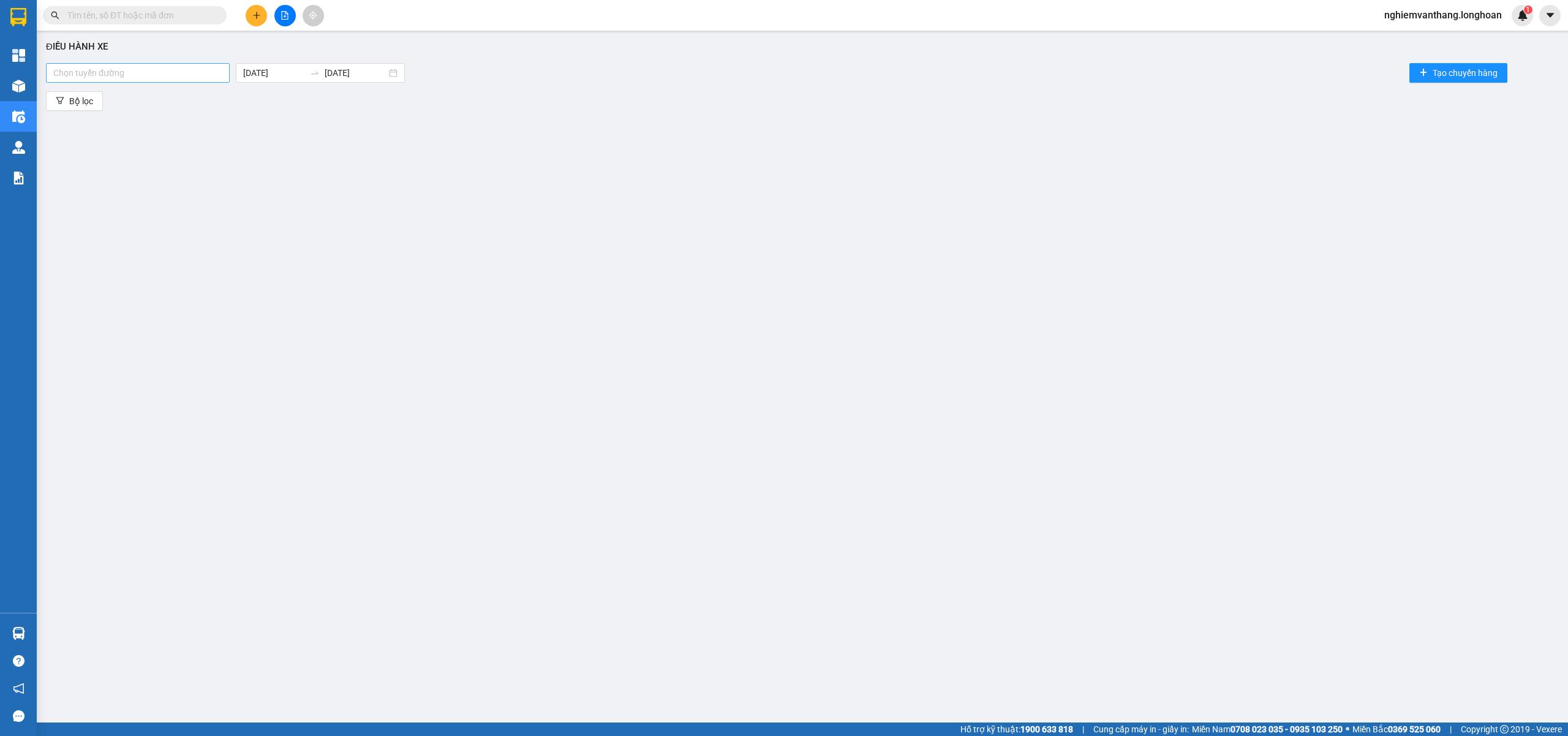
click at [125, 69] on div at bounding box center [138, 73] width 178 height 15
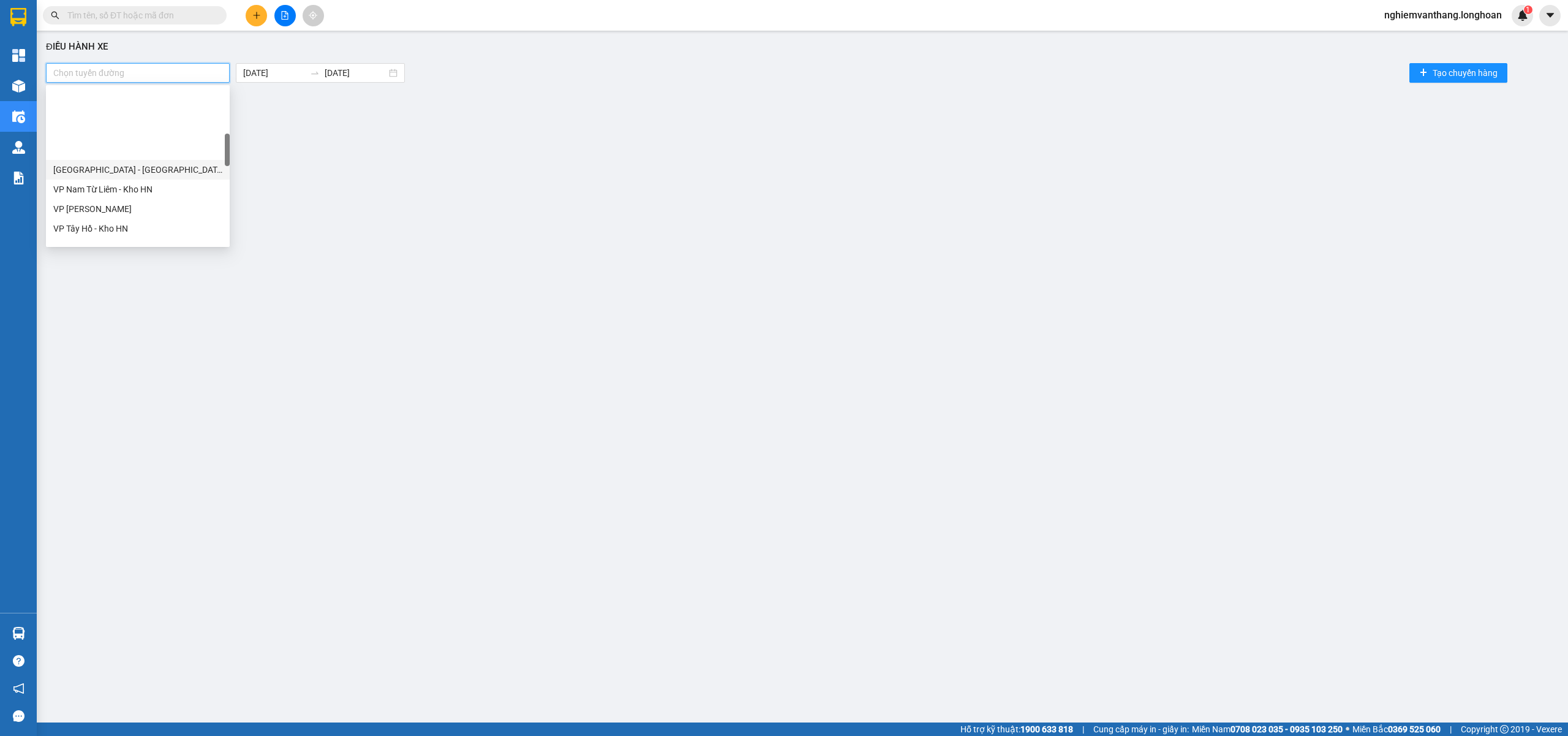
scroll to position [245, 0]
click at [120, 127] on div "VP Hoàng Mai - Kho HN" at bounding box center [138, 127] width 169 height 13
type input "hoa"
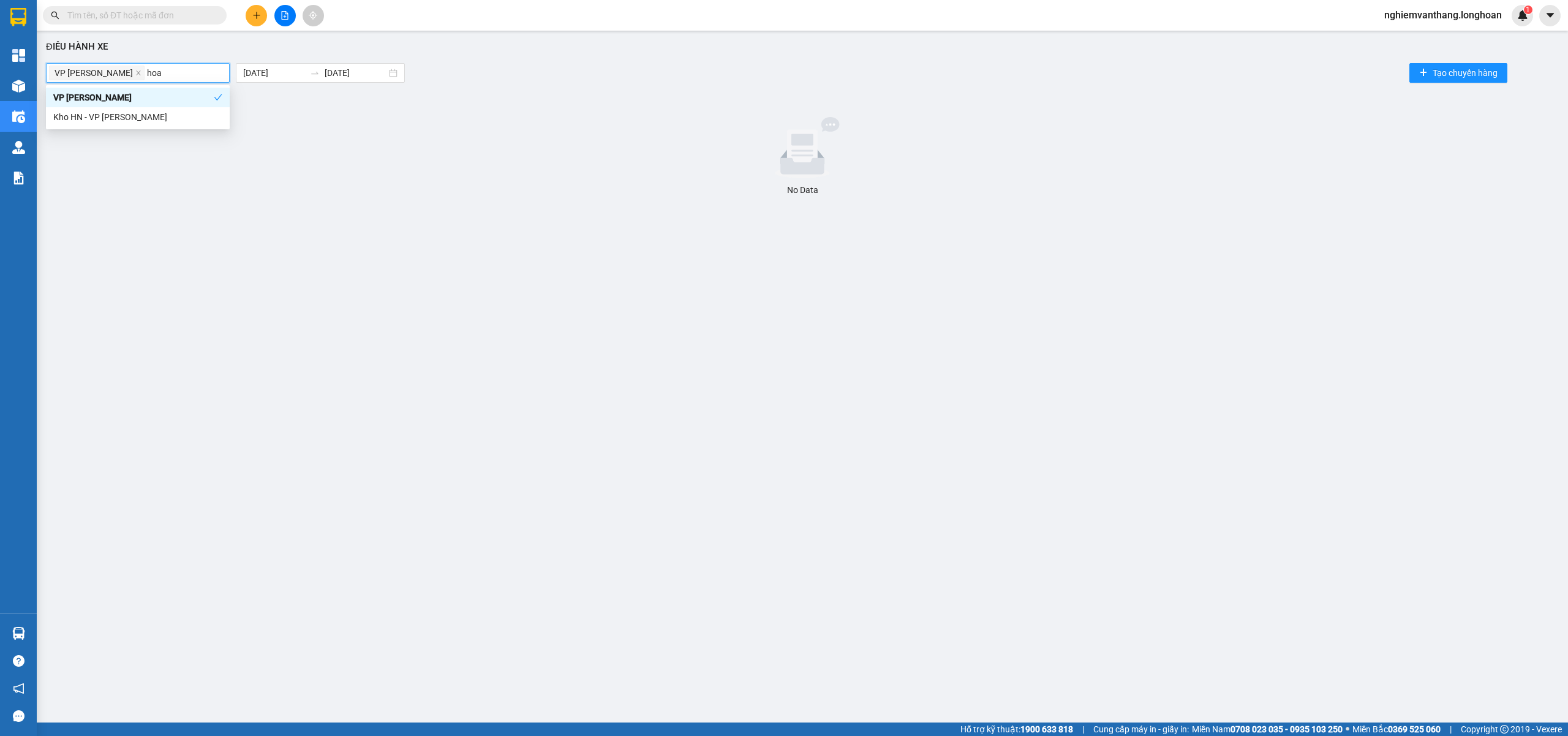
scroll to position [0, 0]
click at [123, 120] on div "Kho HN - VP [PERSON_NAME]" at bounding box center [138, 116] width 169 height 13
type input "long"
click at [128, 92] on div "VP Long Biên - Kho HN" at bounding box center [138, 97] width 169 height 13
type input "long"
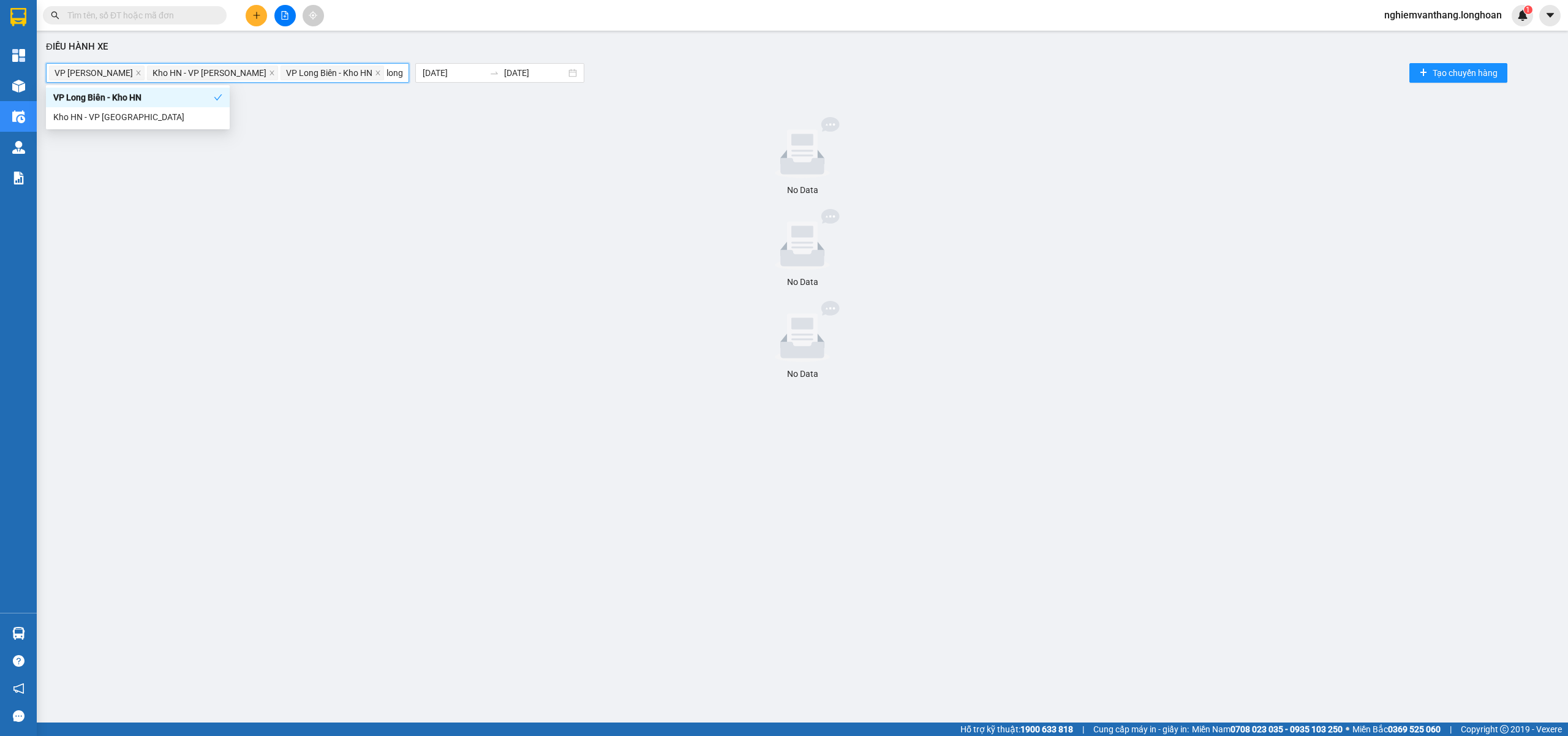
click at [148, 120] on div "Kho HN - VP [GEOGRAPHIC_DATA]" at bounding box center [138, 116] width 169 height 13
click at [463, 64] on div "12/08/2025 12/08/2025" at bounding box center [517, 73] width 169 height 20
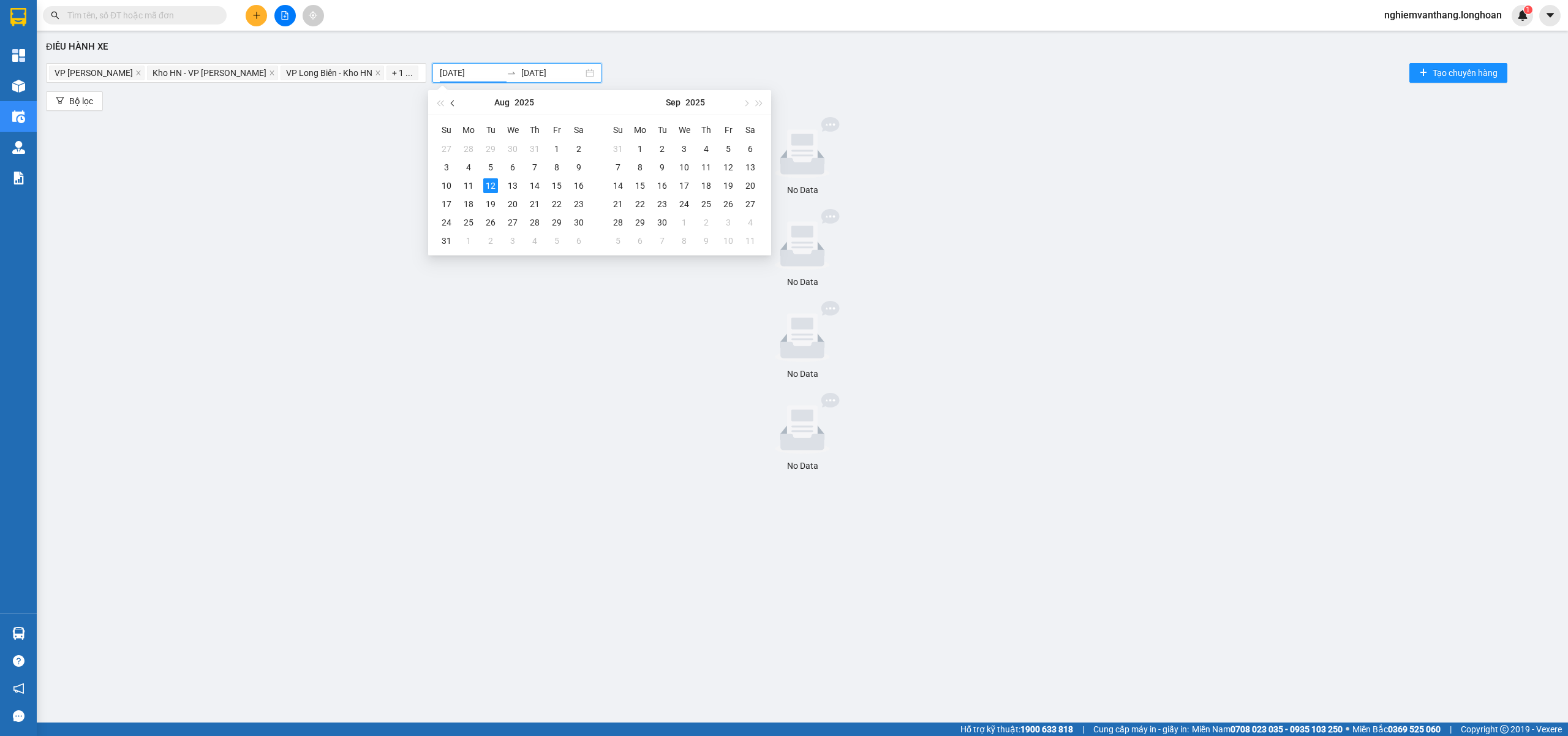
click at [449, 104] on button "button" at bounding box center [453, 102] width 13 height 25
type input "01/07/2025"
drag, startPoint x: 488, startPoint y: 145, endPoint x: 493, endPoint y: 153, distance: 9.4
click at [488, 146] on div "1" at bounding box center [490, 149] width 15 height 15
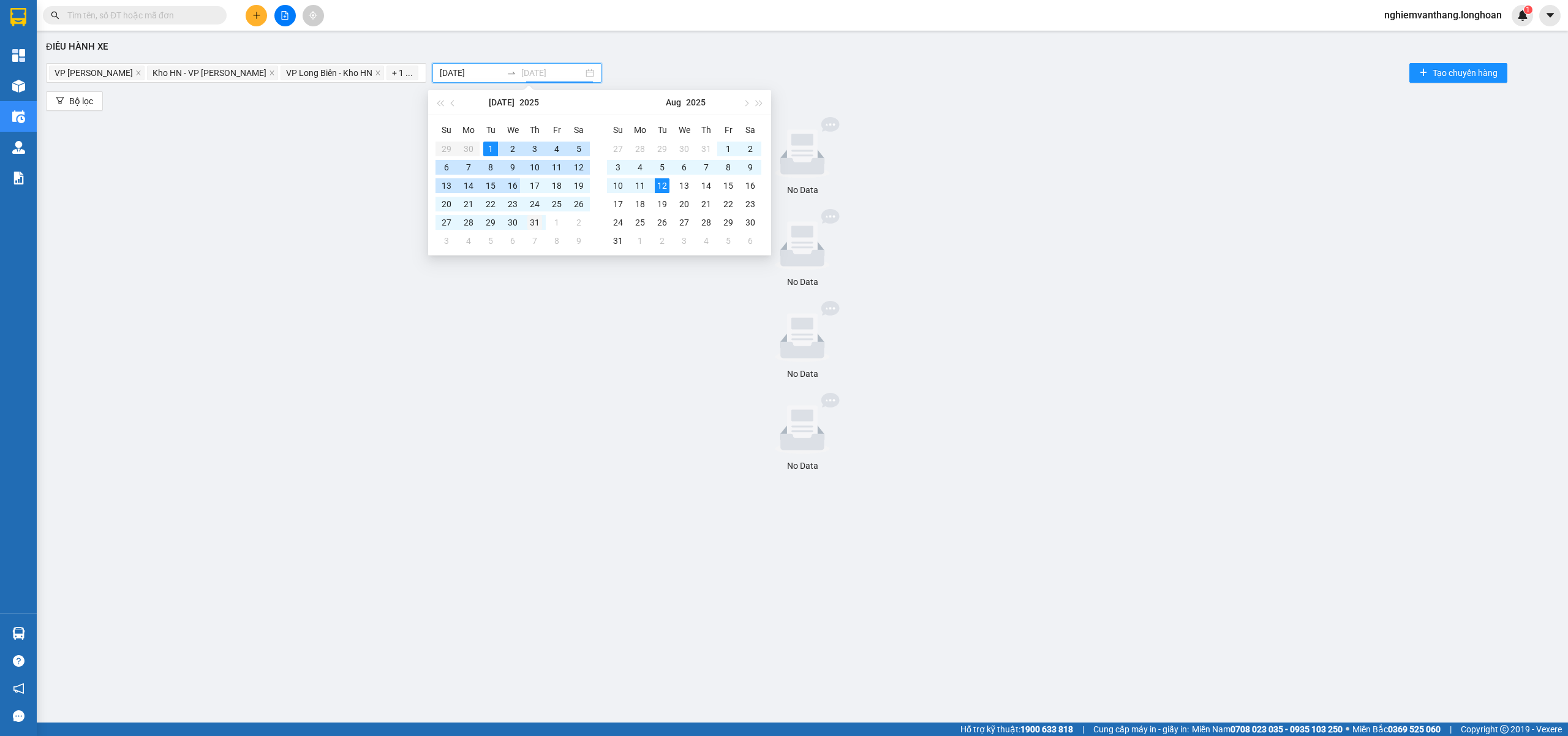
type input "31/07/2025"
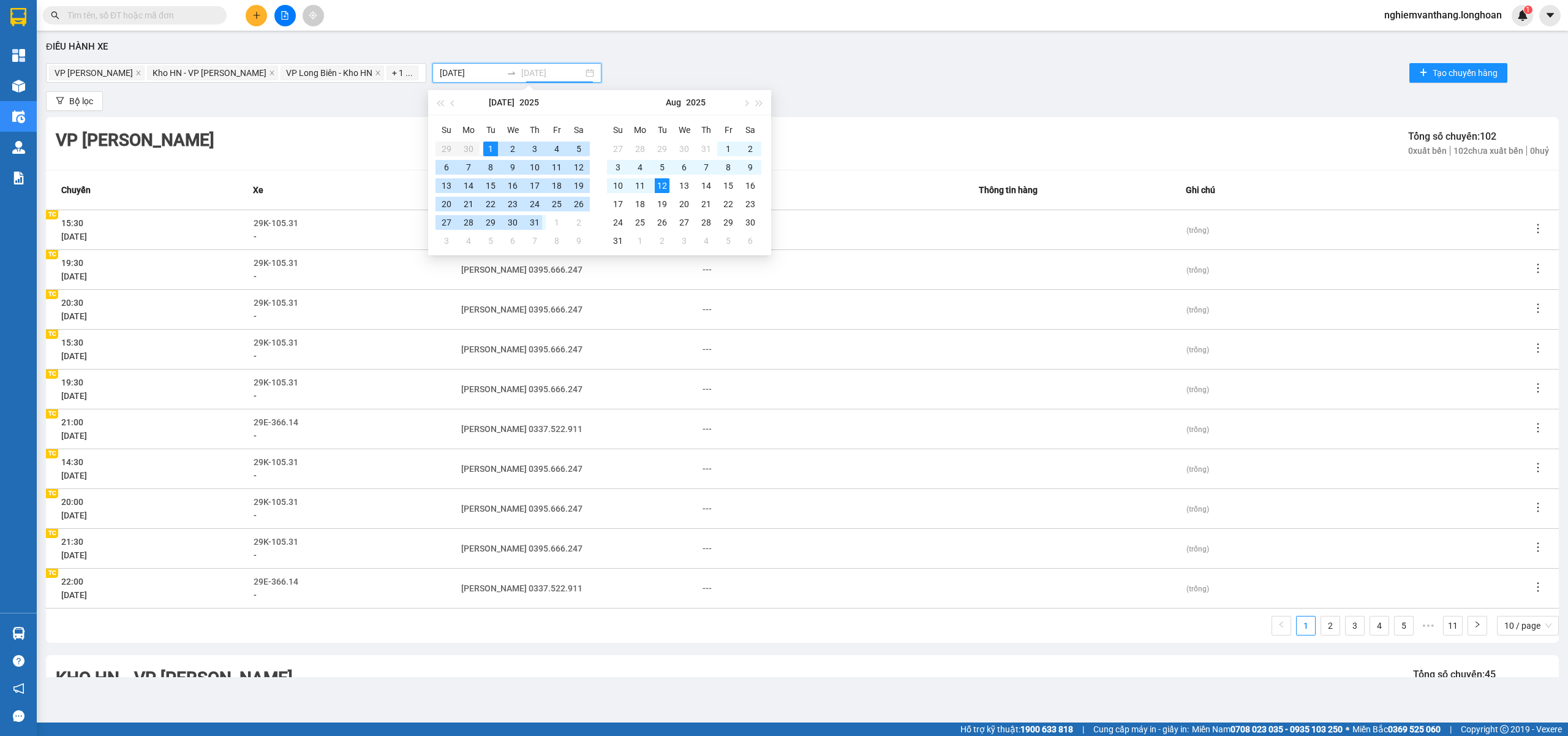
click at [537, 221] on div "31" at bounding box center [535, 222] width 15 height 15
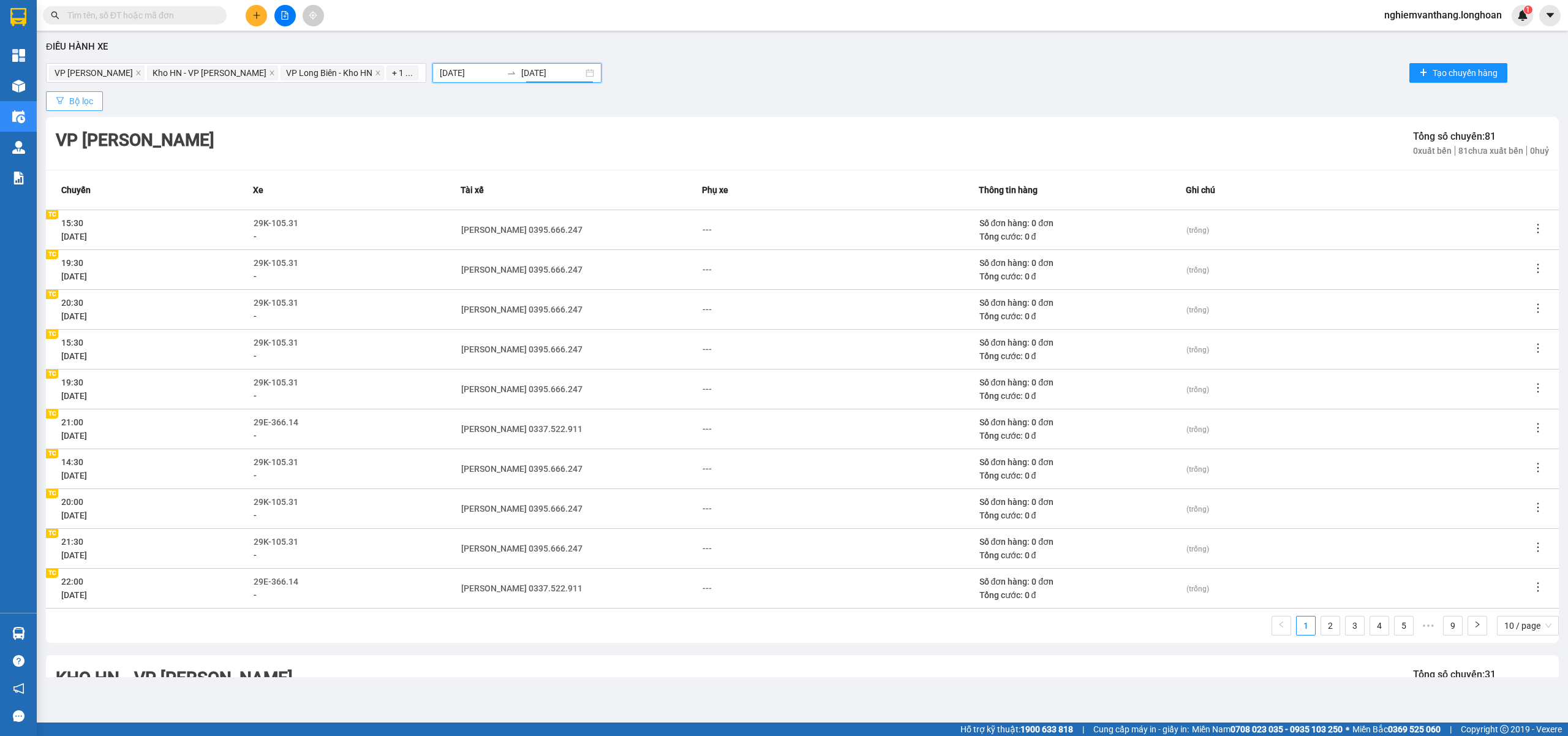
click at [83, 99] on span "Bộ lọc" at bounding box center [81, 101] width 24 height 13
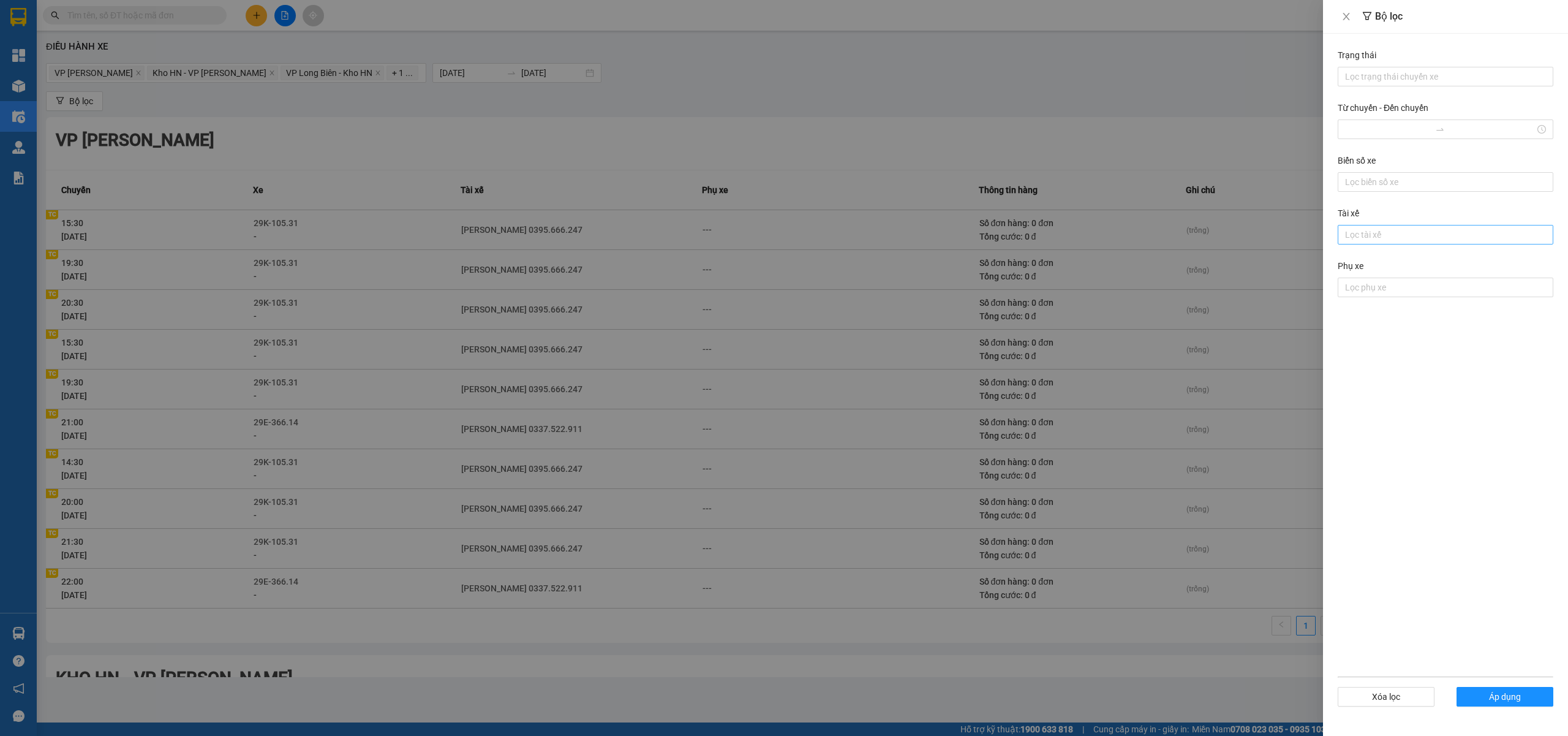
click at [1369, 240] on div at bounding box center [1445, 234] width 210 height 15
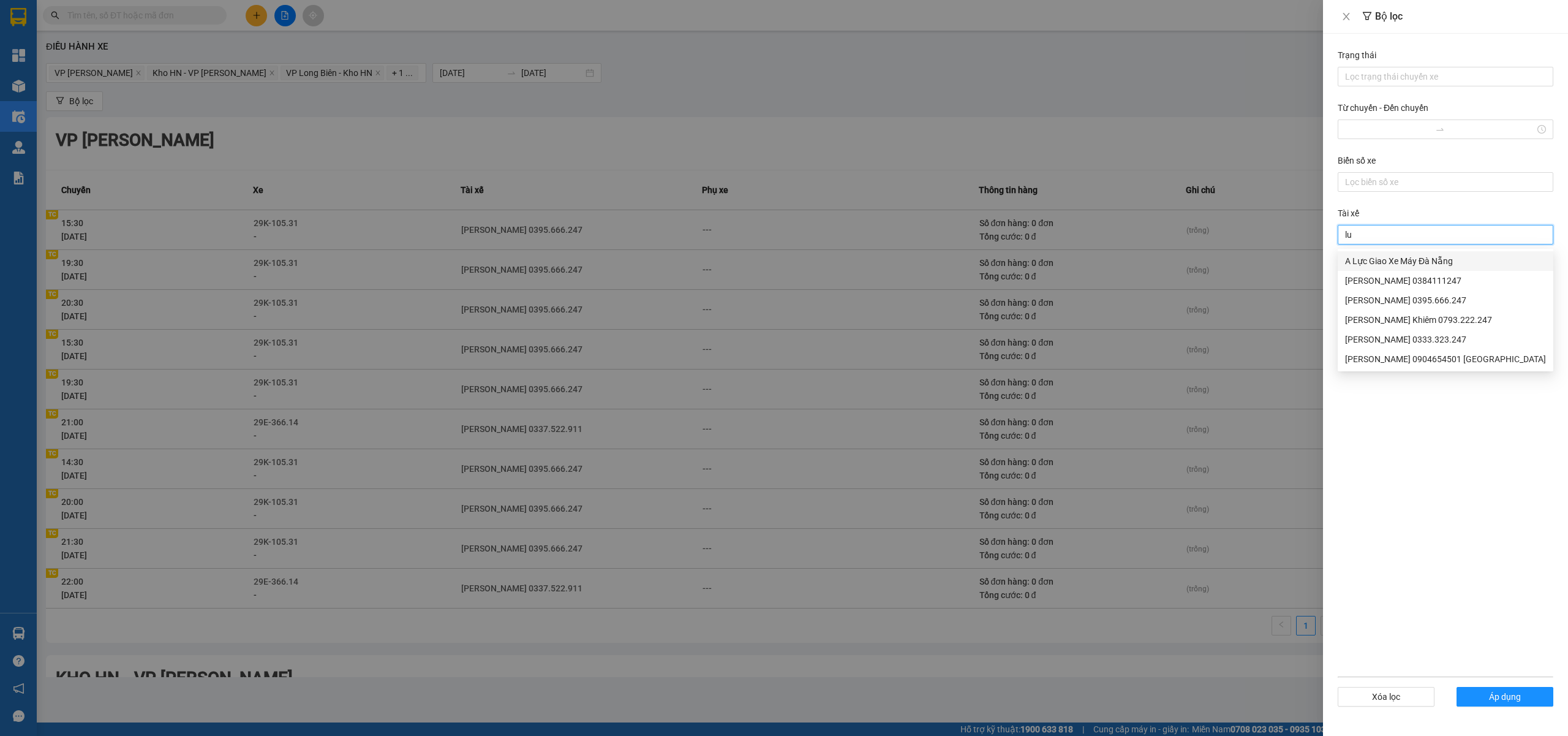
type input "lua"
click at [1393, 262] on div "Phạm Thế Luân 0395.666.247" at bounding box center [1445, 260] width 201 height 13
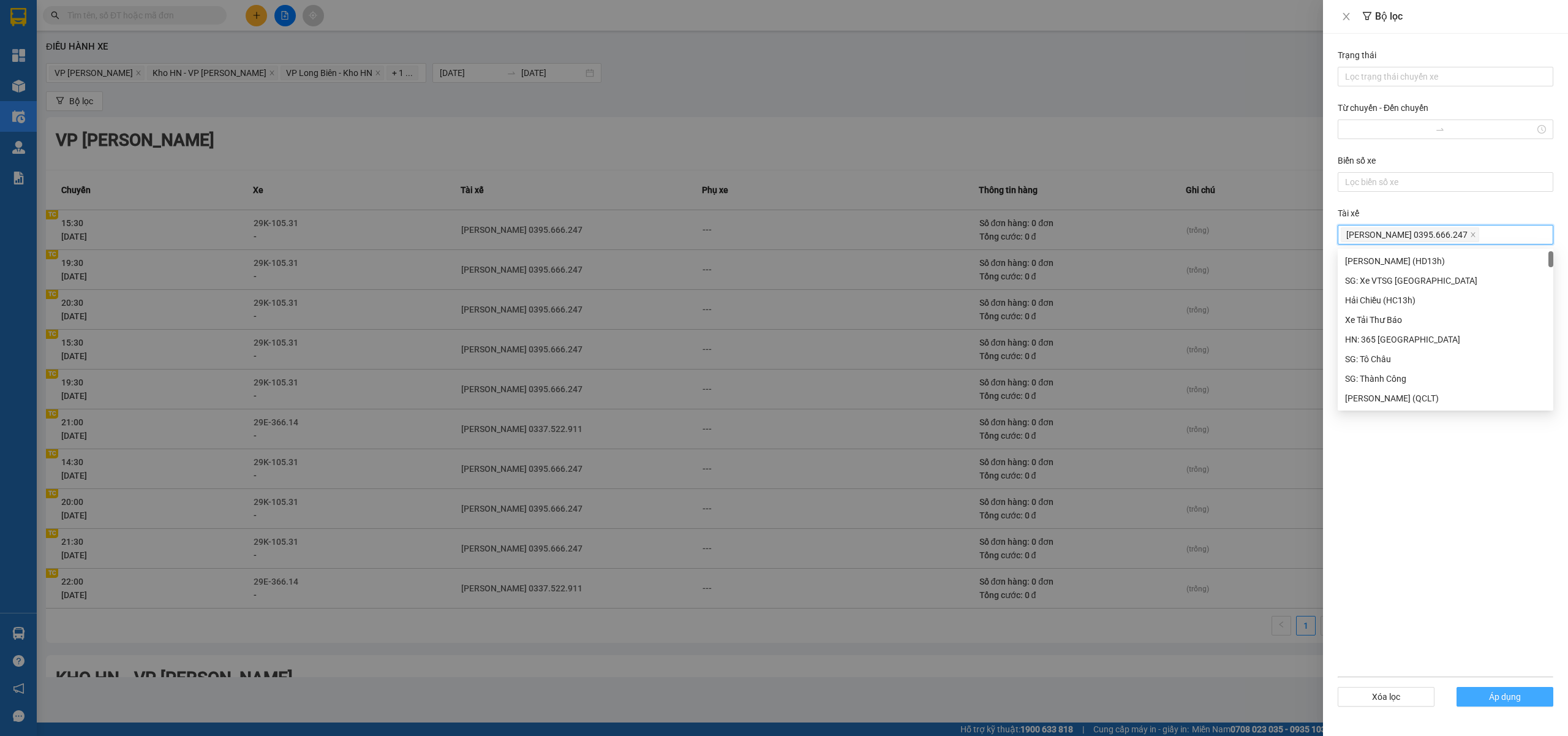
click at [1526, 691] on button "Áp dụng" at bounding box center [1505, 696] width 97 height 20
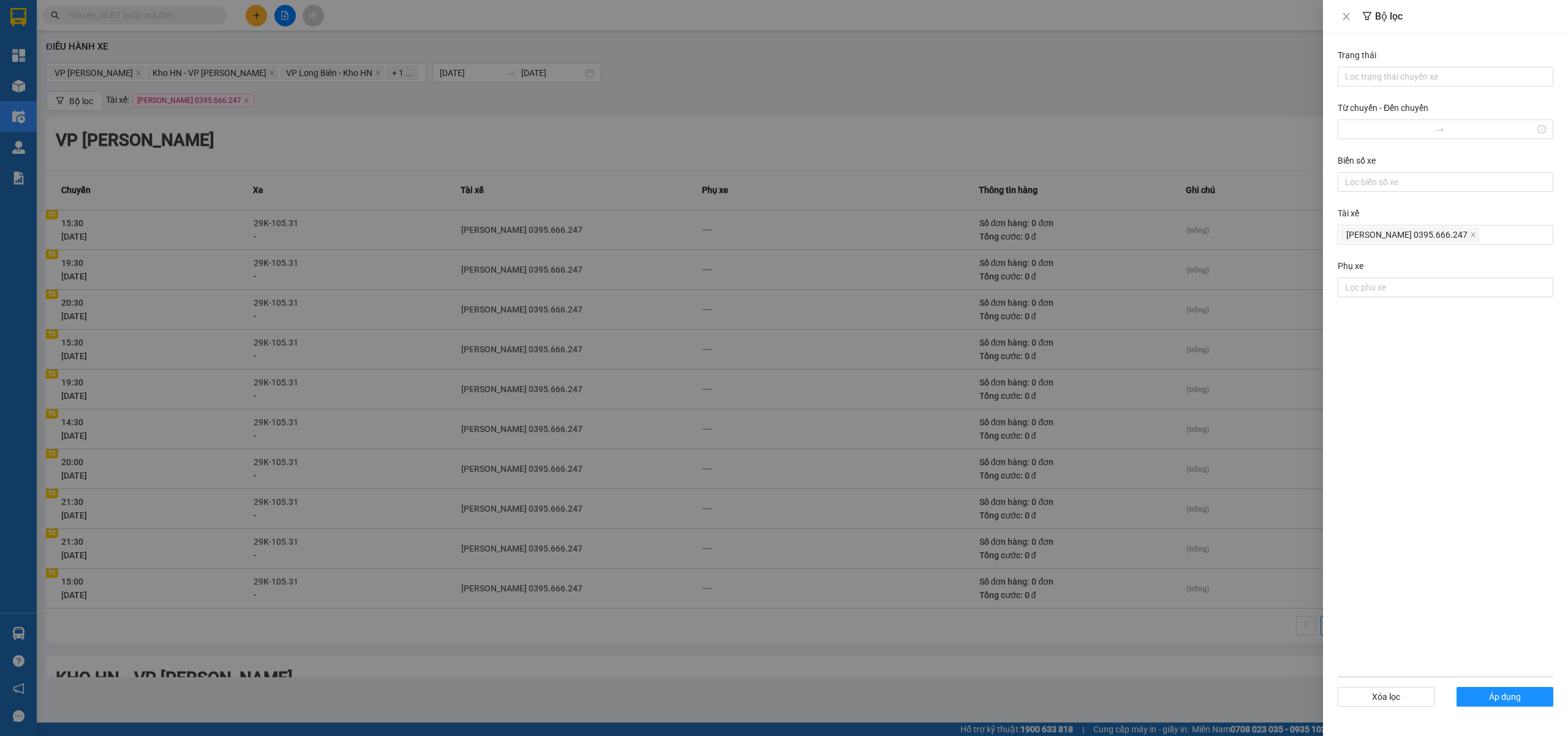
click at [1235, 484] on div at bounding box center [784, 368] width 1568 height 736
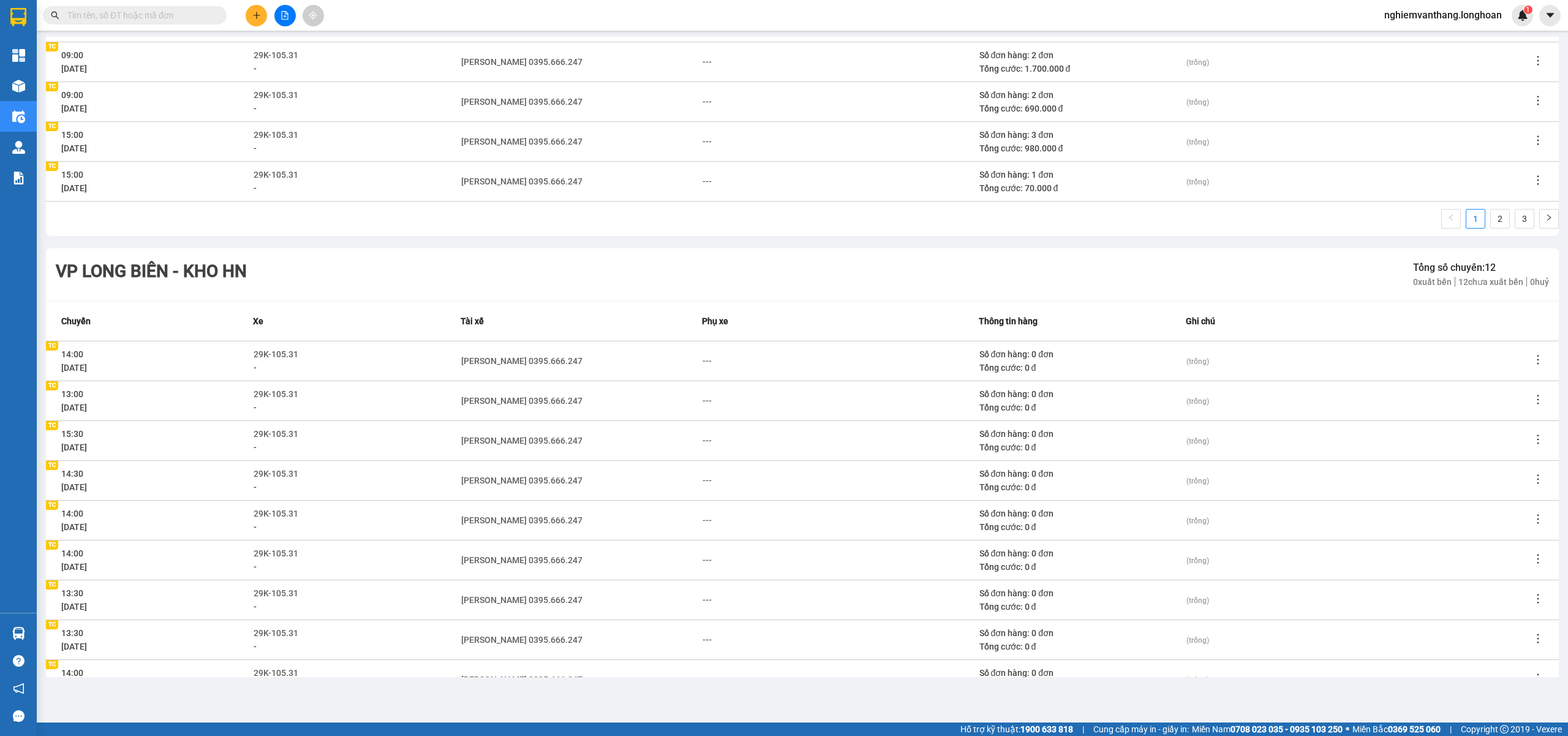
scroll to position [942, 0]
click at [1331, 400] on div "(trống)" at bounding box center [1358, 404] width 344 height 13
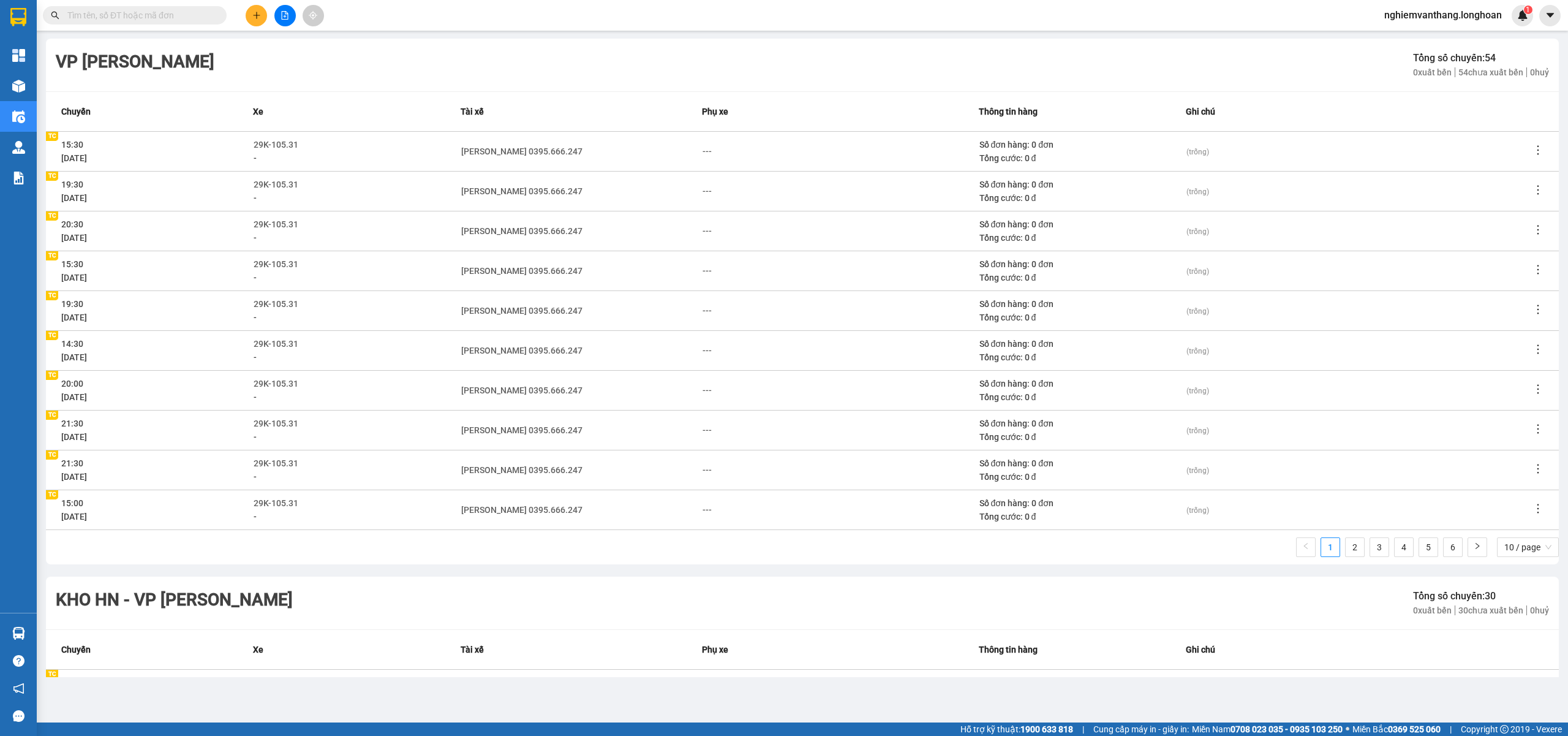
scroll to position [0, 0]
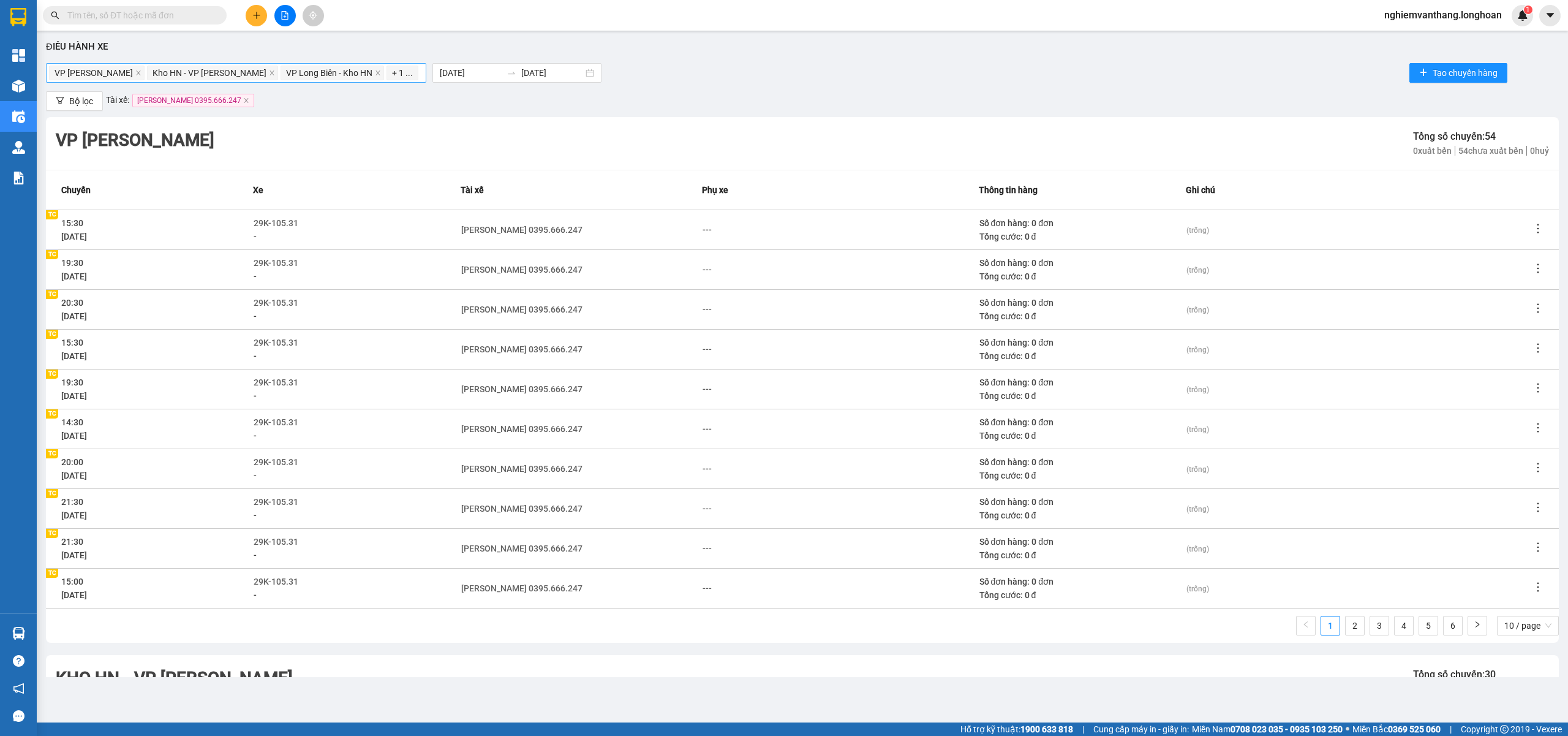
click at [419, 65] on div "VP Hoàng Mai - Kho HN Kho HN - VP Hoàng Mai VP Long Biên - Kho HN + 1 ..." at bounding box center [236, 73] width 381 height 20
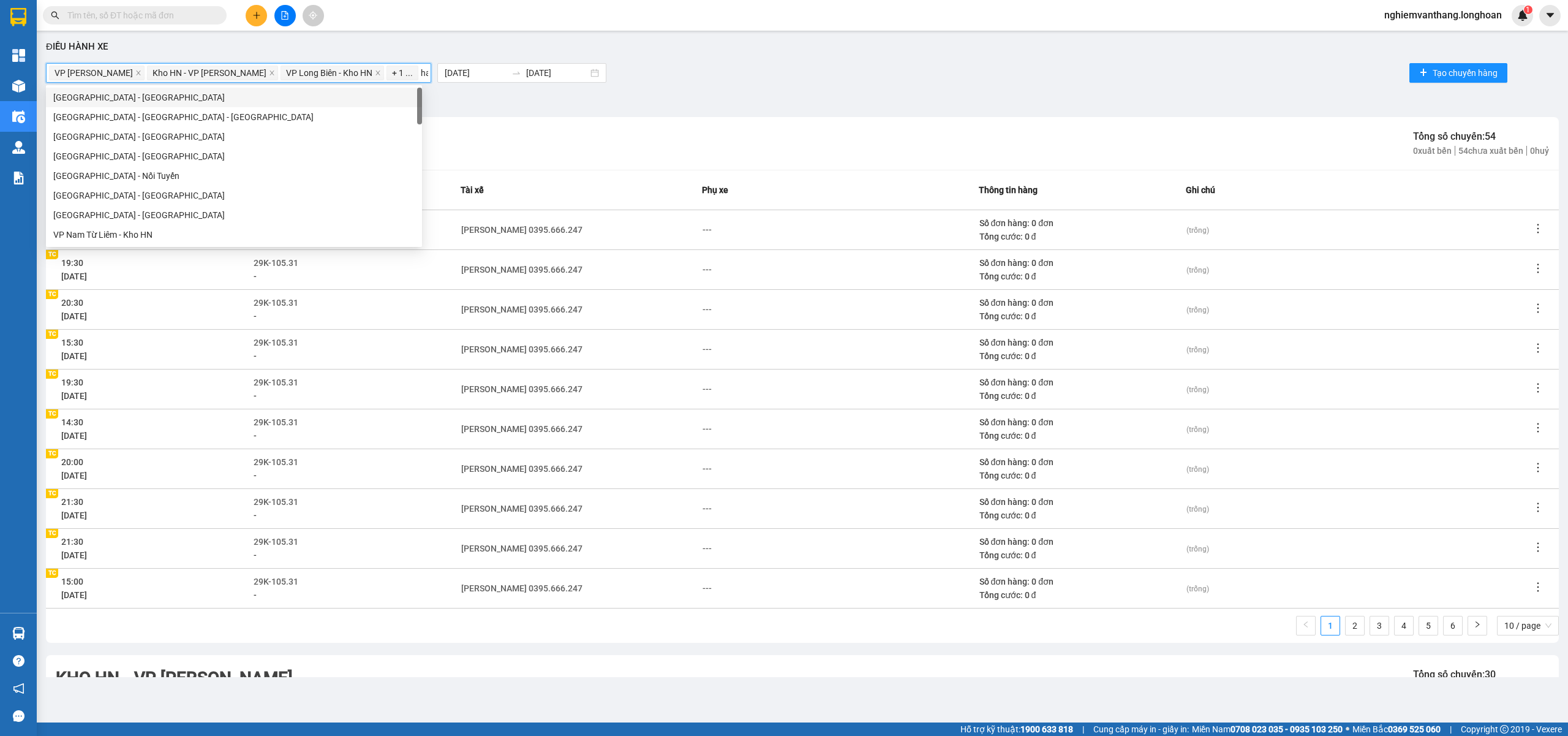
type input "hai"
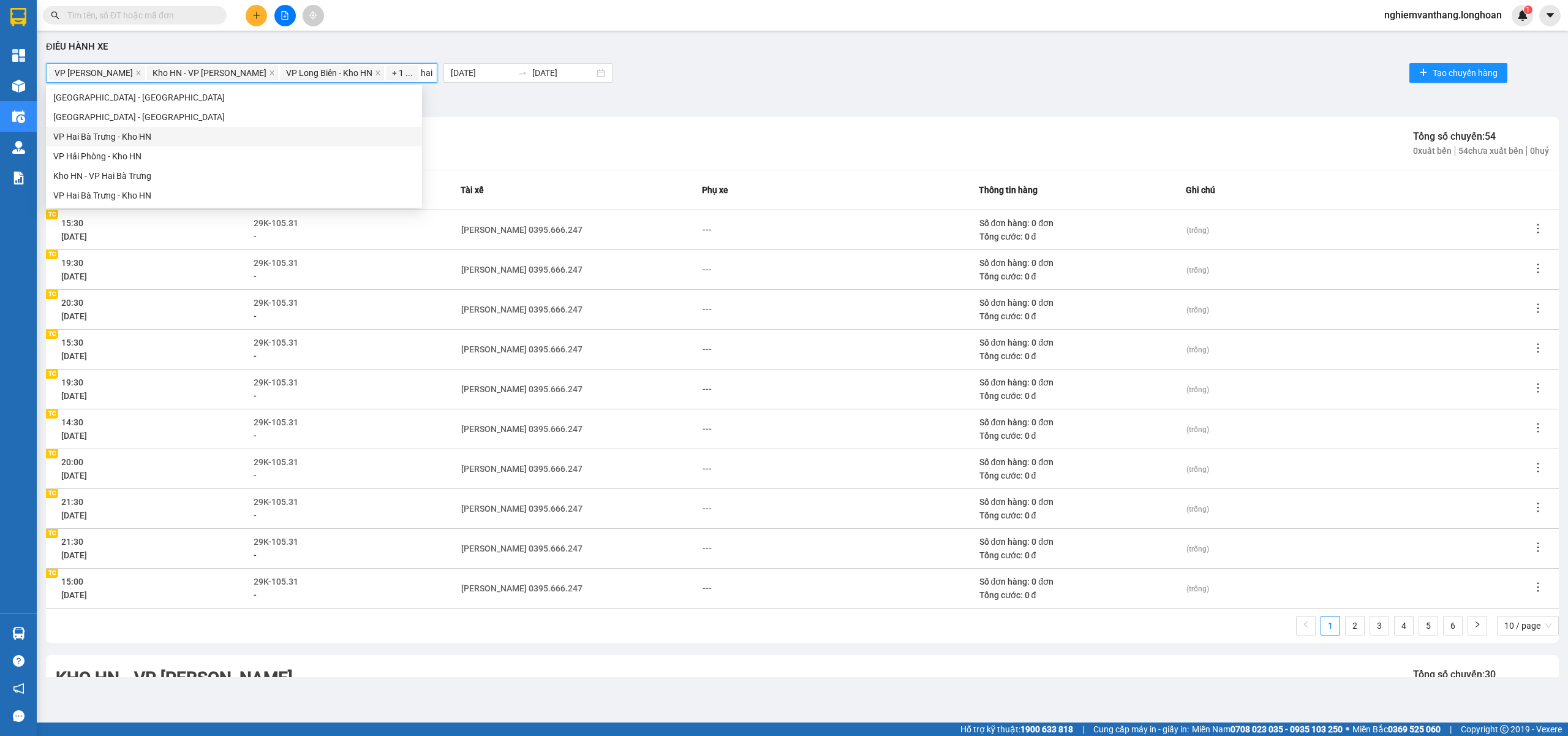
click at [114, 136] on div "VP Hai Bà Trưng - Kho HN" at bounding box center [233, 136] width 362 height 13
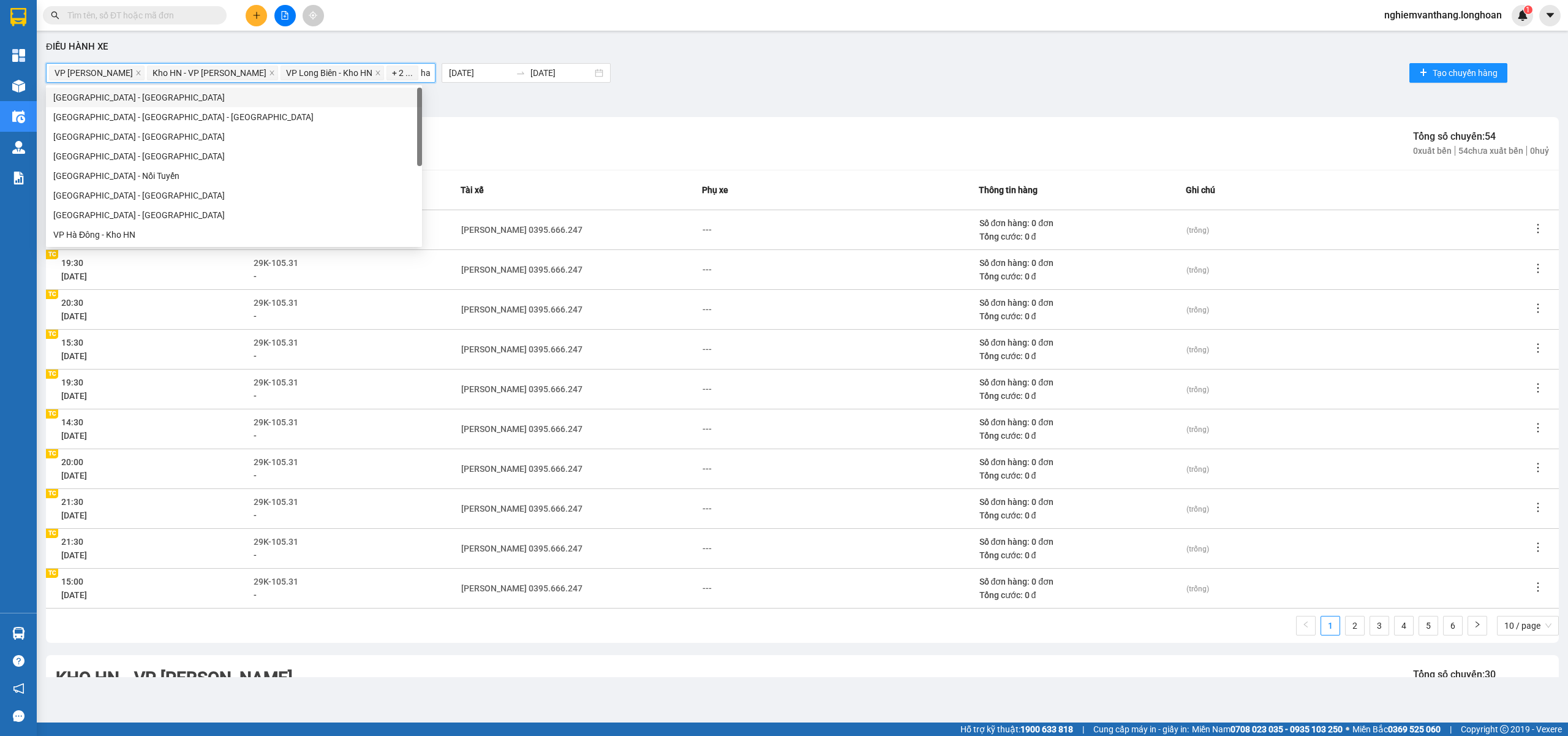
type input "hai"
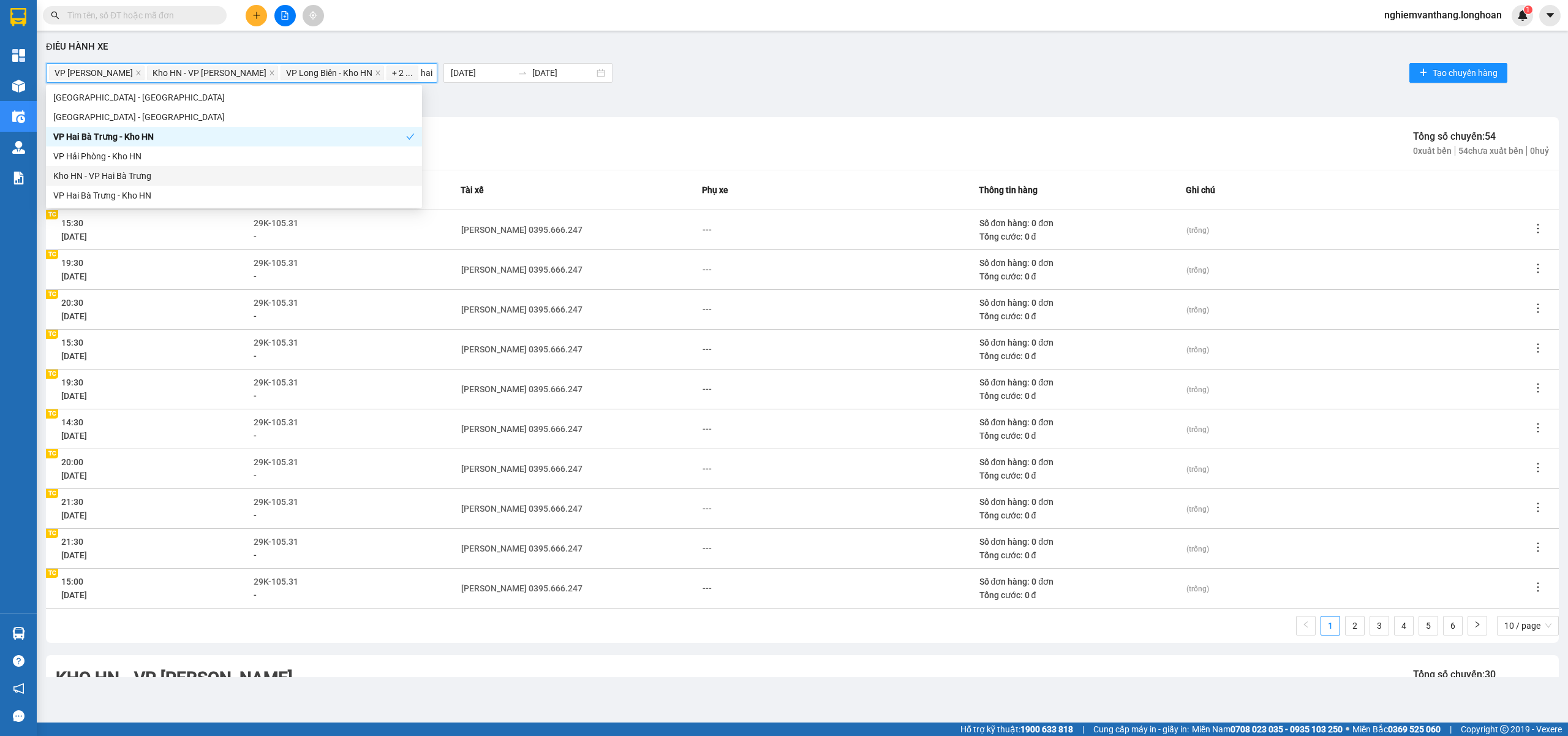
click at [114, 180] on div "Kho HN - VP Hai Bà Trưng" at bounding box center [233, 176] width 362 height 13
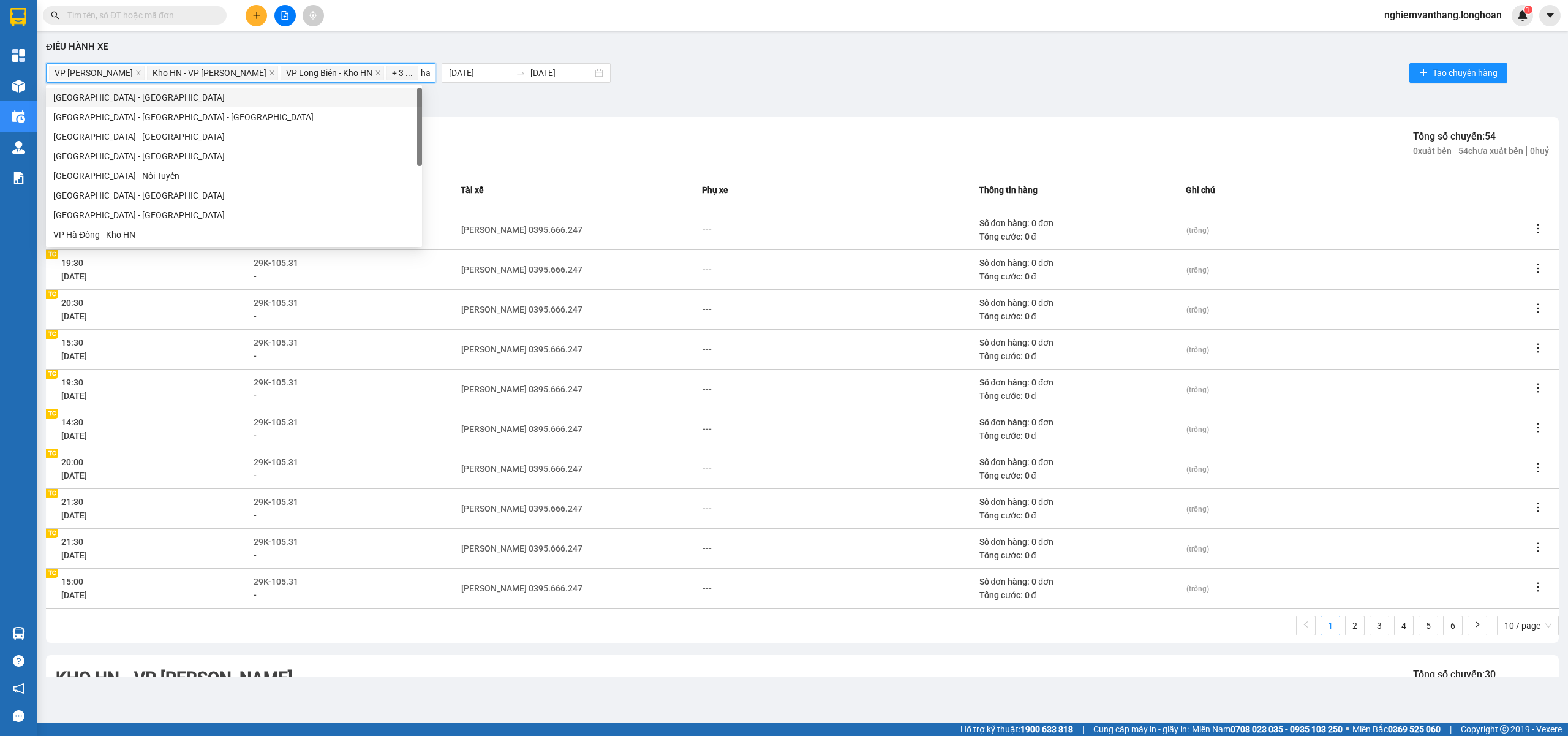
type input "hai"
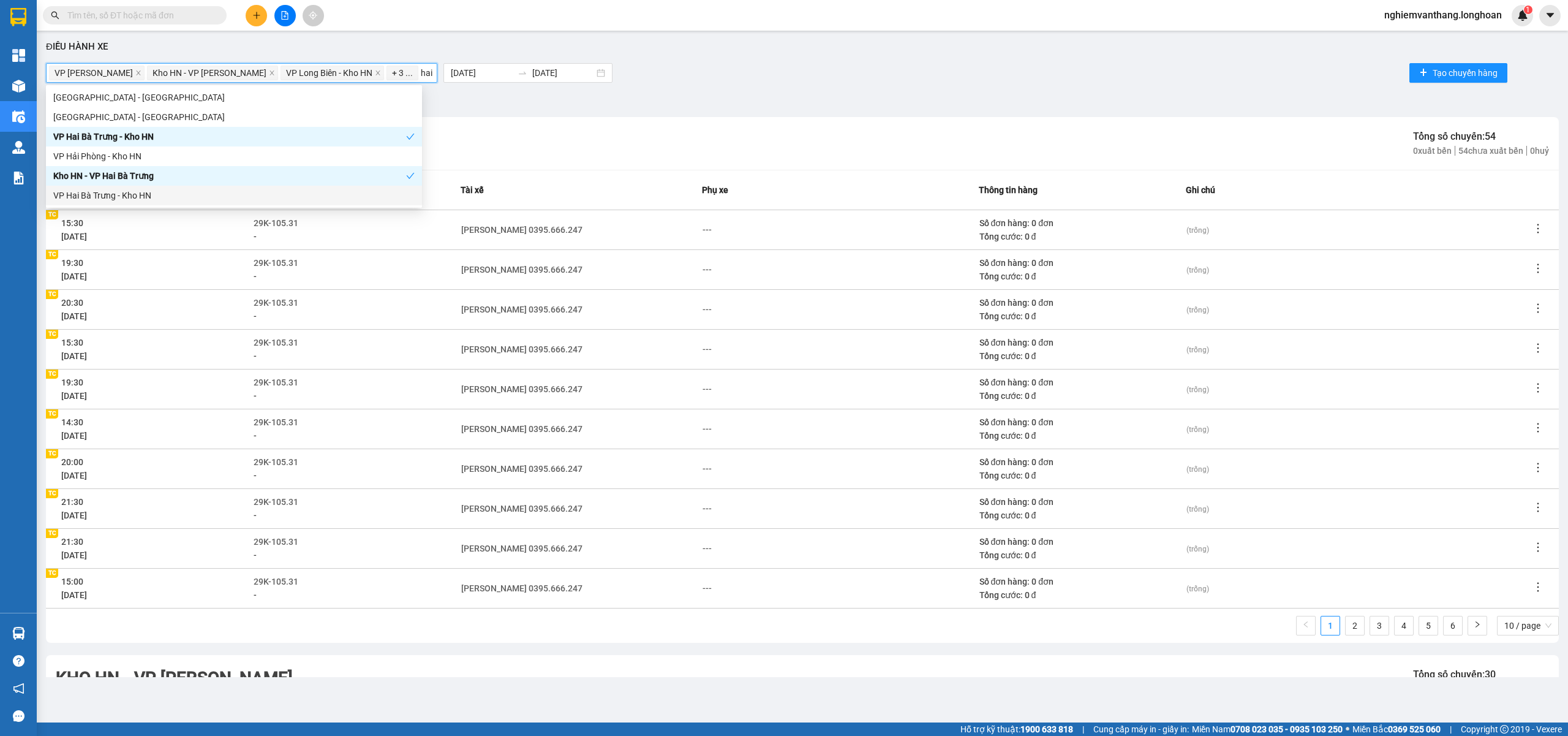
click at [129, 190] on div "VP Hai Bà Trưng - Kho HN" at bounding box center [233, 195] width 362 height 13
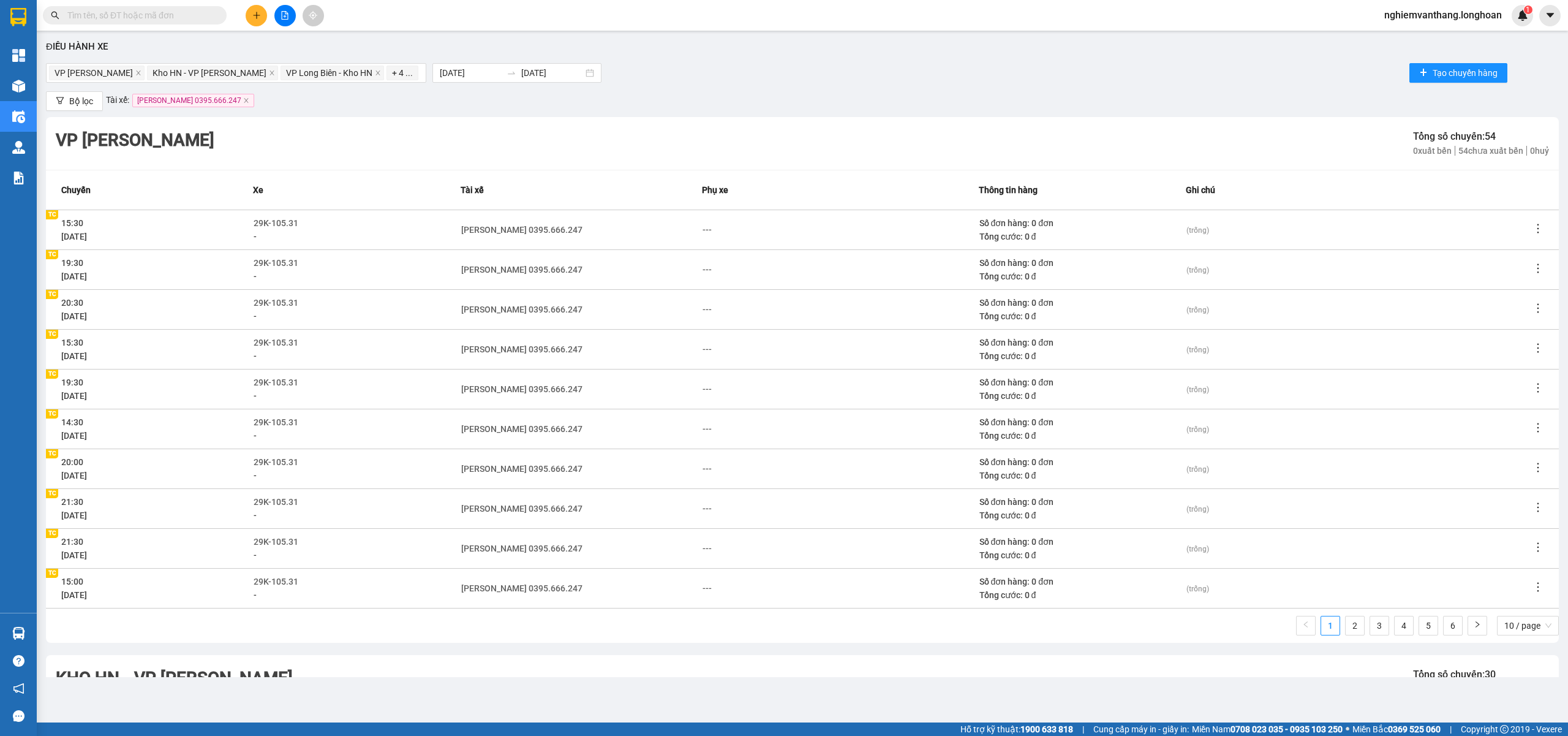
click at [583, 127] on div "VP Hoàng Mai - Kho HN Tổng số chuyến: 54 0 xuất bến 54 chưa xuất bến 0 huỷ" at bounding box center [802, 143] width 1513 height 53
click at [415, 70] on div "+ 4 ..." at bounding box center [403, 73] width 34 height 17
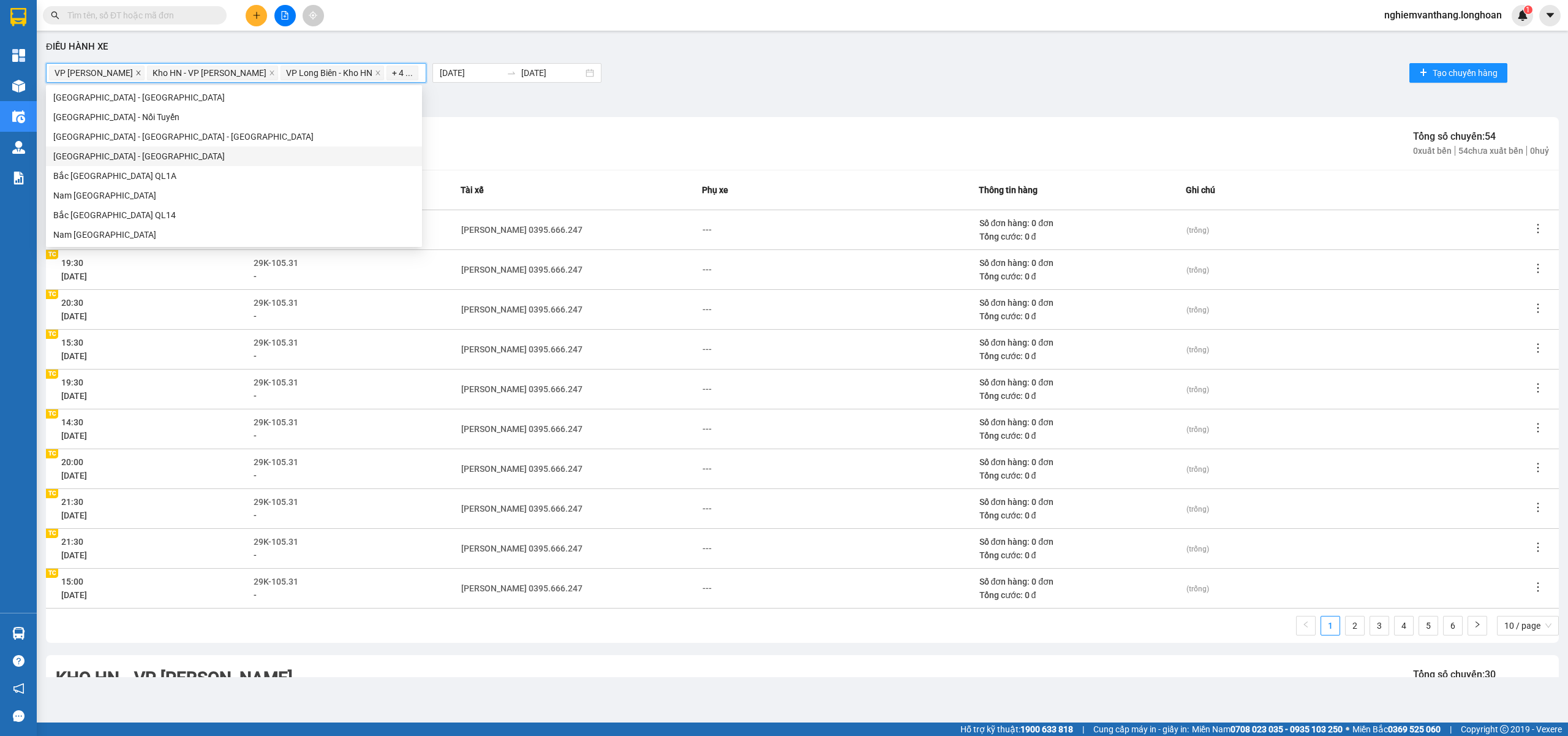
click at [142, 71] on icon "close" at bounding box center [138, 73] width 6 height 6
click at [171, 71] on icon "close" at bounding box center [174, 73] width 6 height 6
click at [152, 71] on span "VP Long Biên - Kho HN" at bounding box center [100, 73] width 104 height 15
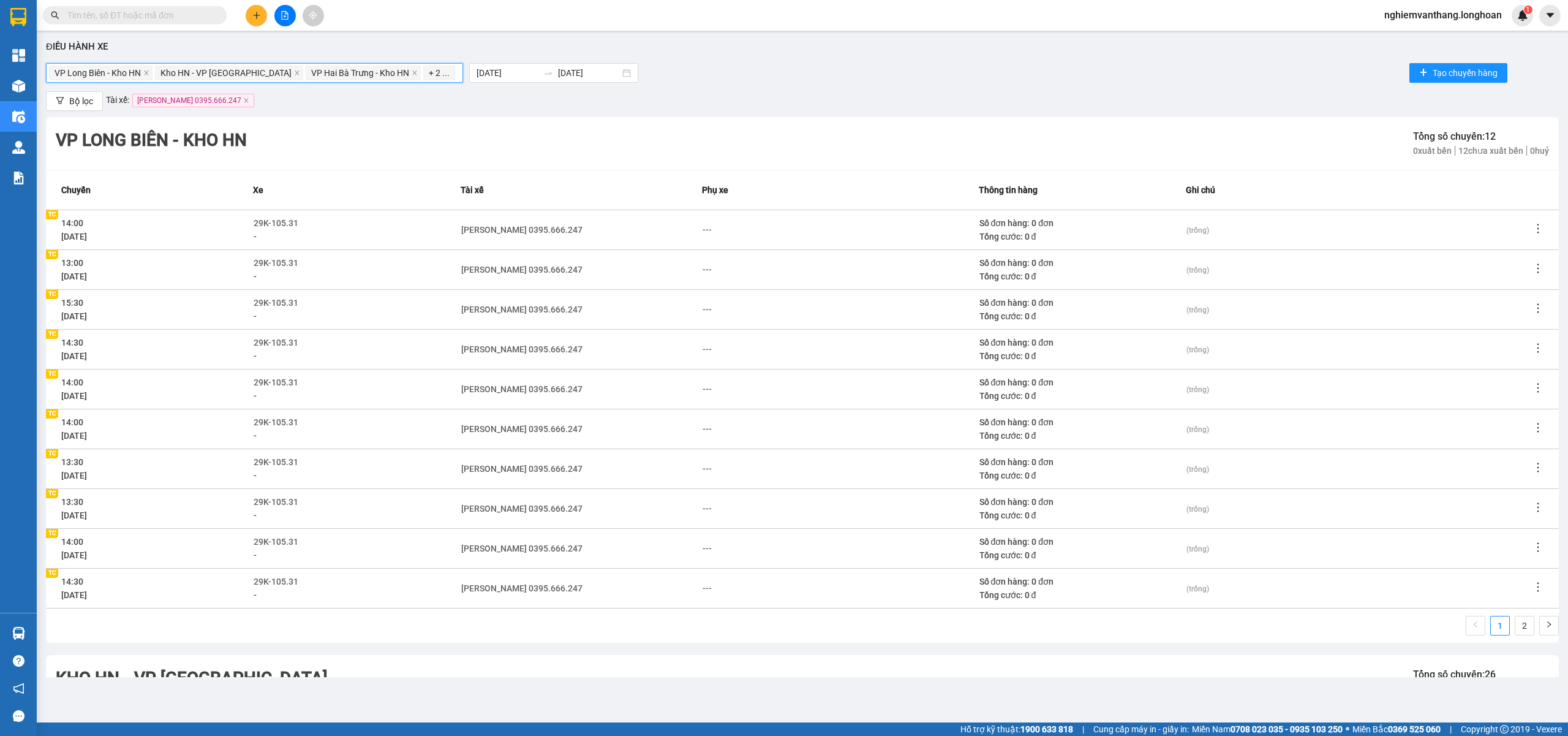
click at [152, 71] on span "VP Long Biên - Kho HN" at bounding box center [100, 73] width 104 height 15
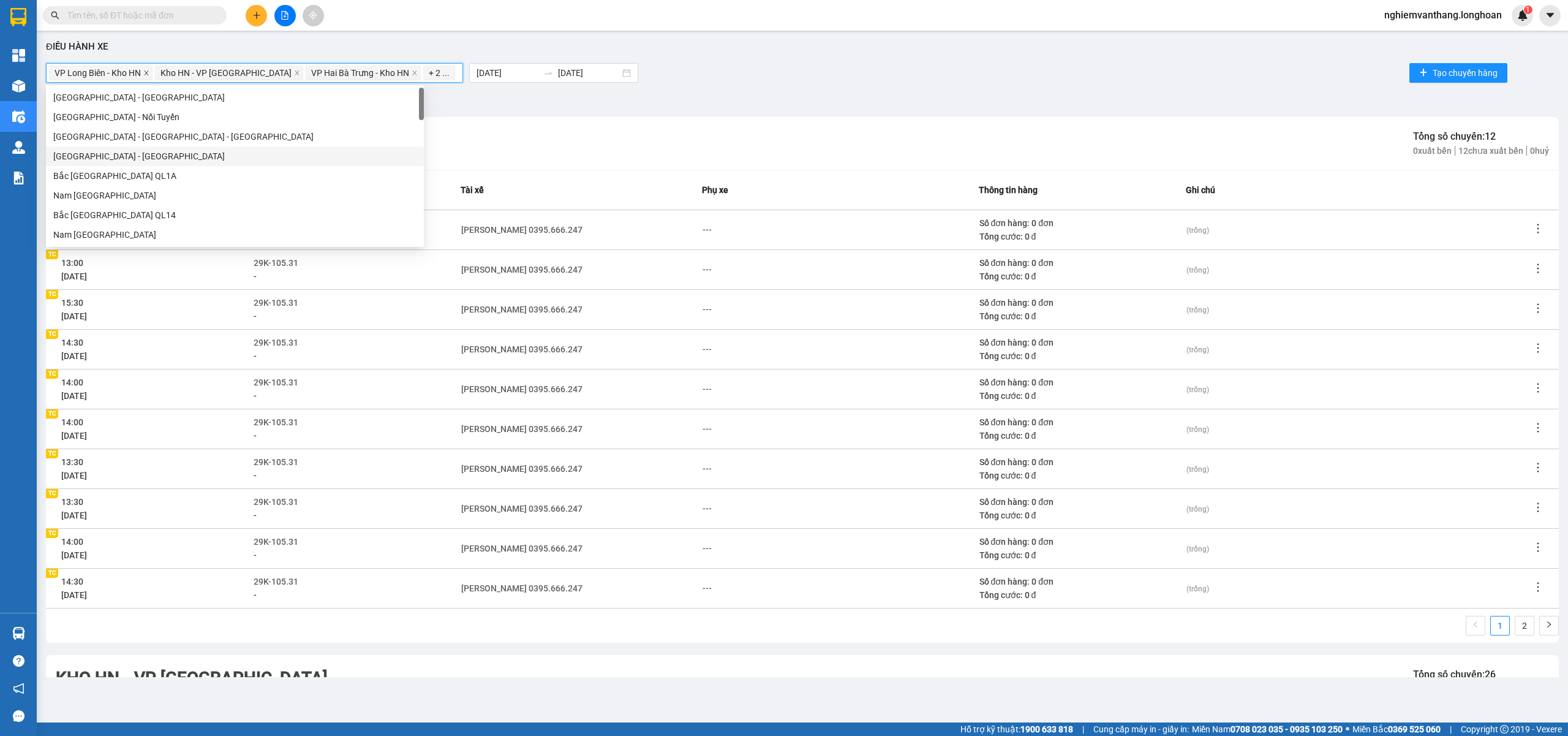
click at [146, 72] on icon "close" at bounding box center [146, 73] width 6 height 6
click at [188, 72] on icon "close" at bounding box center [191, 73] width 6 height 6
click at [146, 72] on span "VP Hai Bà Trưng - Kho HN" at bounding box center [104, 73] width 98 height 13
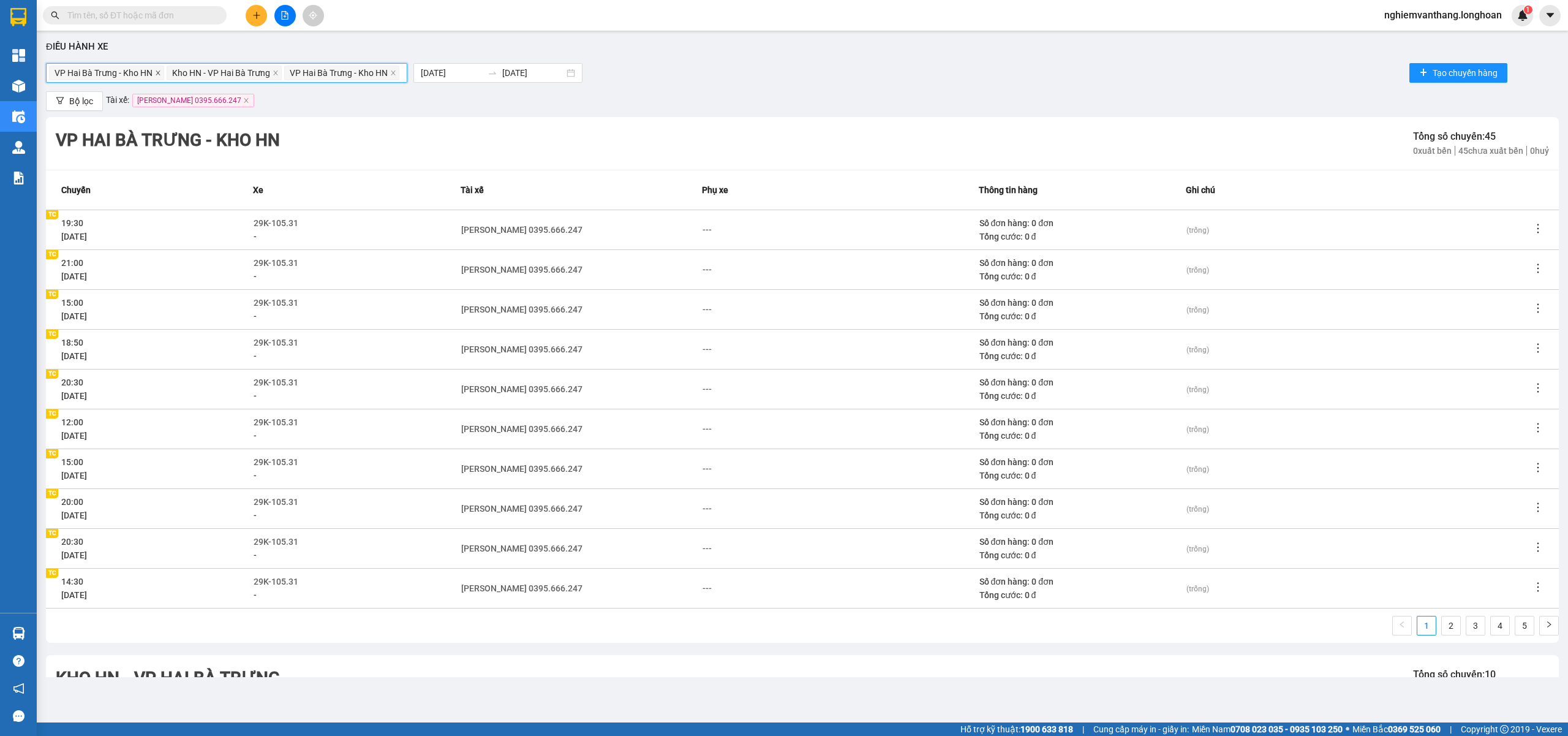
click at [157, 70] on icon "close" at bounding box center [158, 73] width 6 height 6
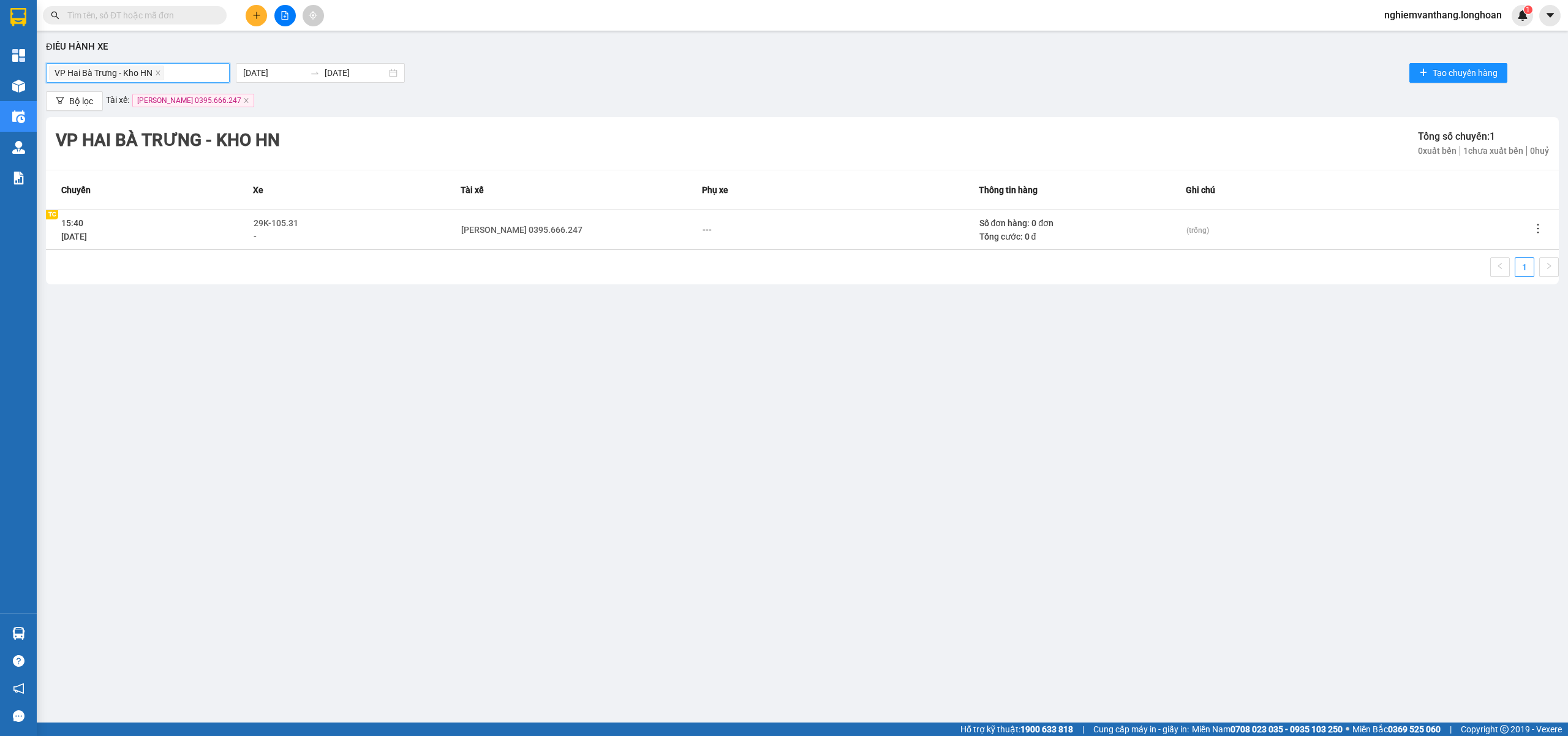
click at [157, 70] on icon "close" at bounding box center [158, 73] width 6 height 6
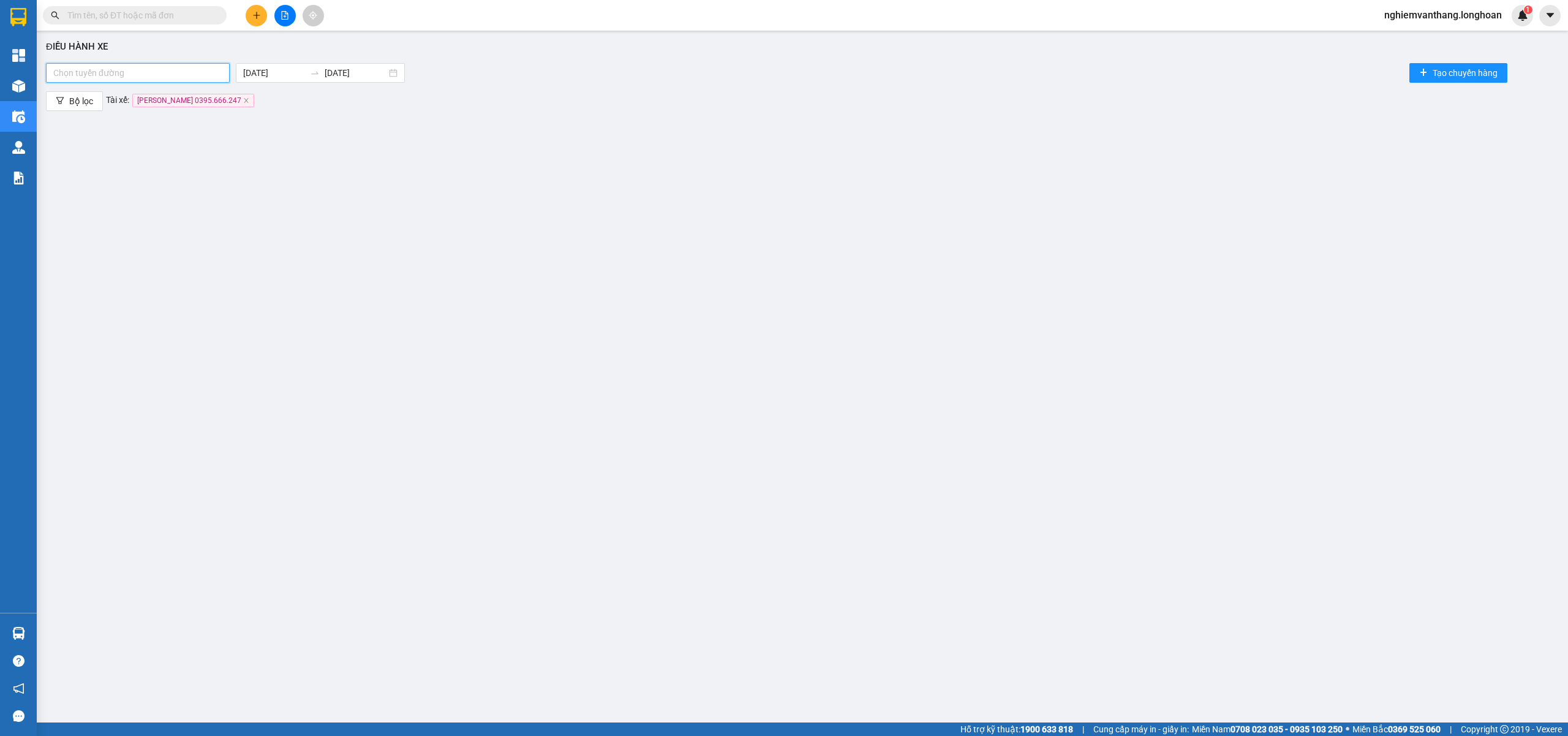
click at [157, 70] on div at bounding box center [138, 73] width 178 height 15
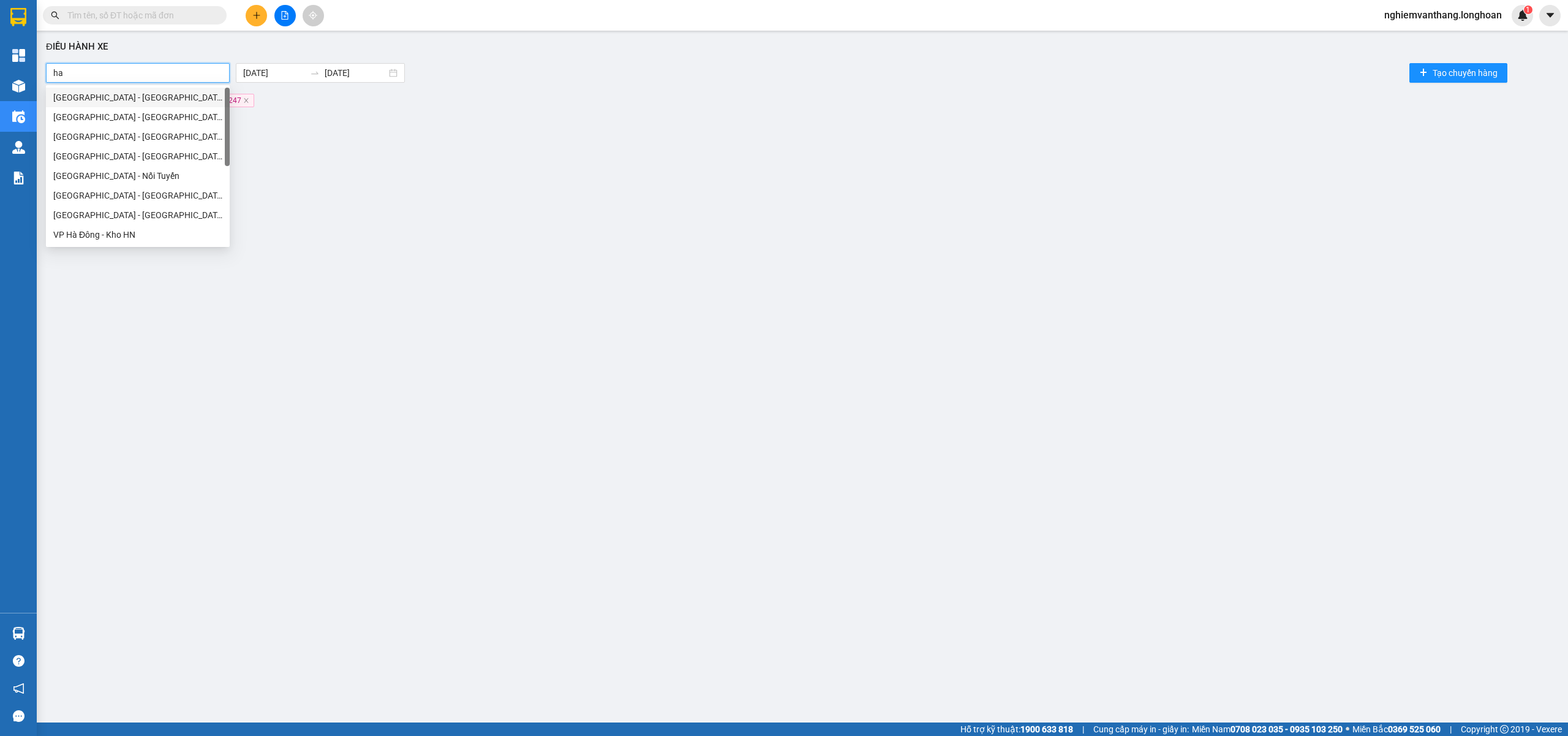
type input "hai"
click at [108, 176] on div "Kho HN - VP Hai Bà Trưng" at bounding box center [138, 176] width 172 height 13
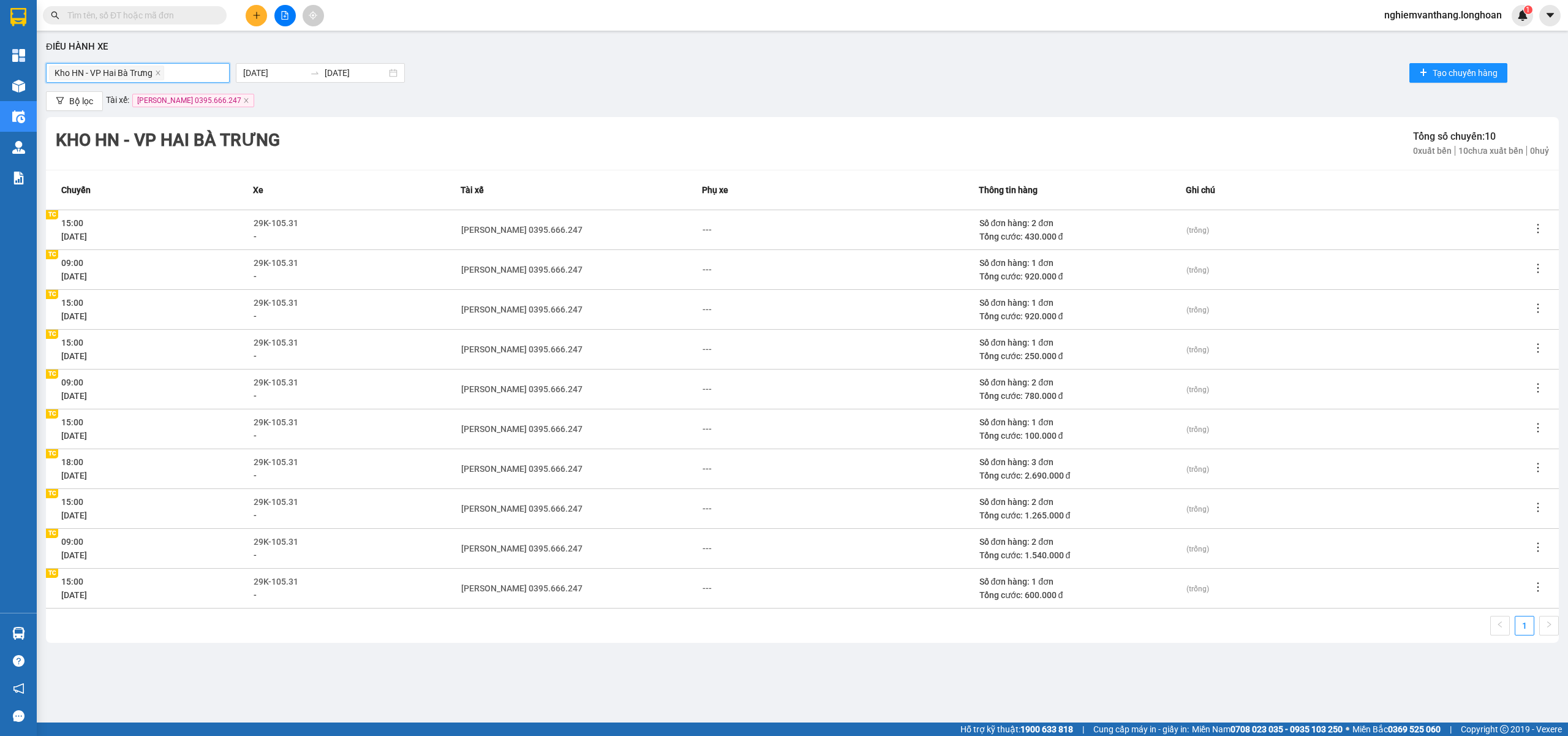
click at [184, 71] on div "Kho HN - VP Hai Bà Trưng" at bounding box center [138, 73] width 178 height 17
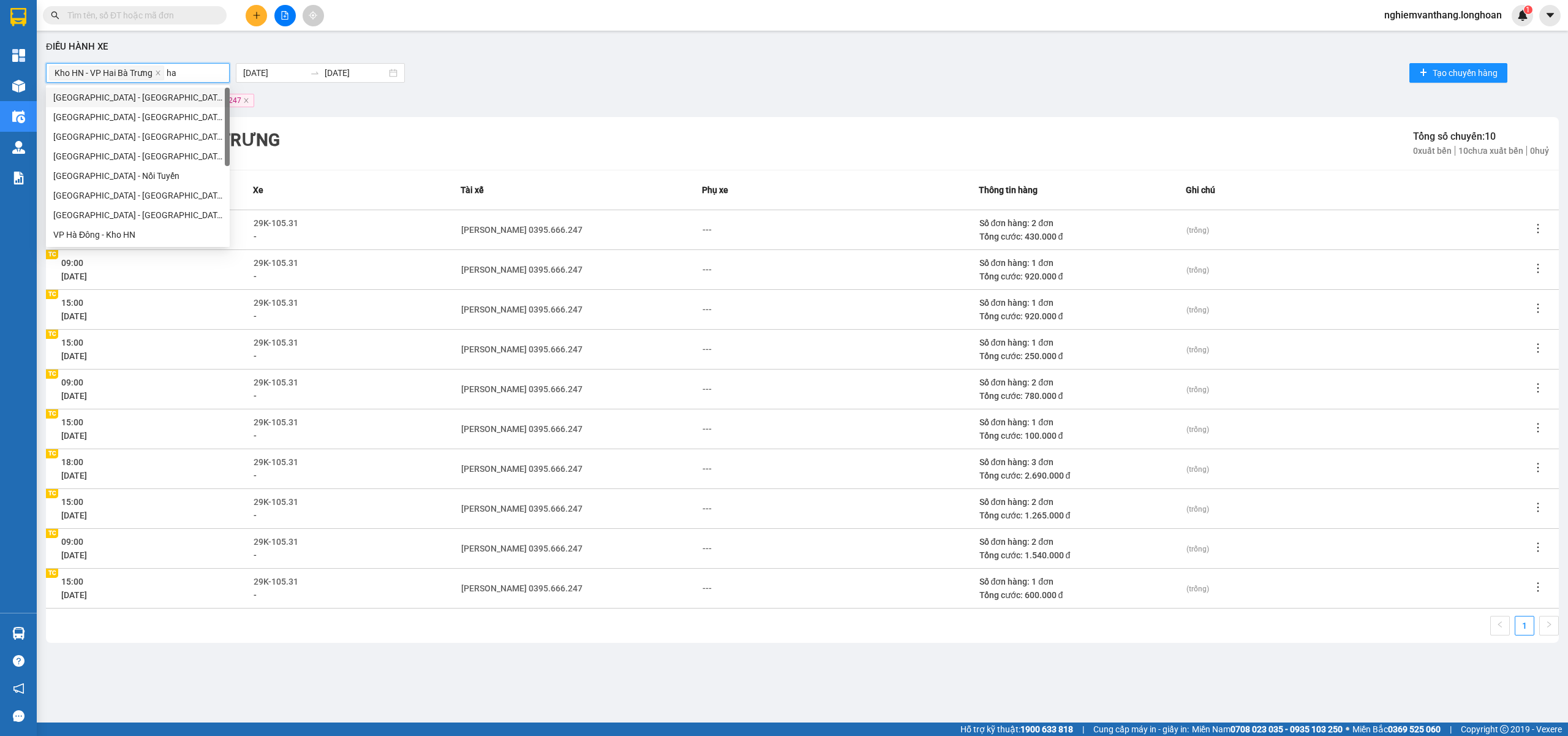
type input "hai"
click at [118, 135] on div "VP Hai Bà Trưng - Kho HN" at bounding box center [138, 136] width 172 height 13
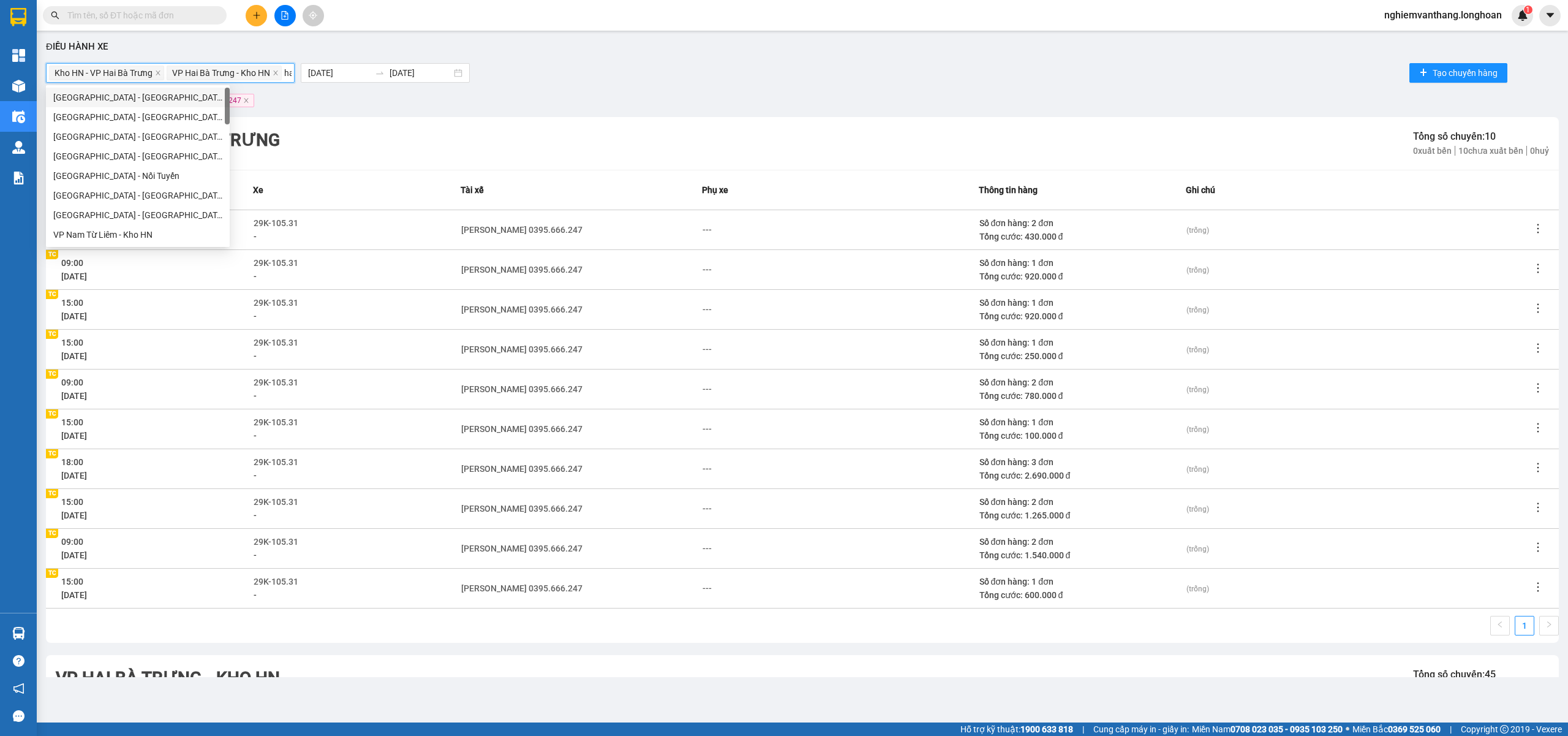
type input "hai"
click at [99, 194] on div "VP Hai Bà Trưng - Kho HN" at bounding box center [138, 195] width 172 height 13
type input "hoa"
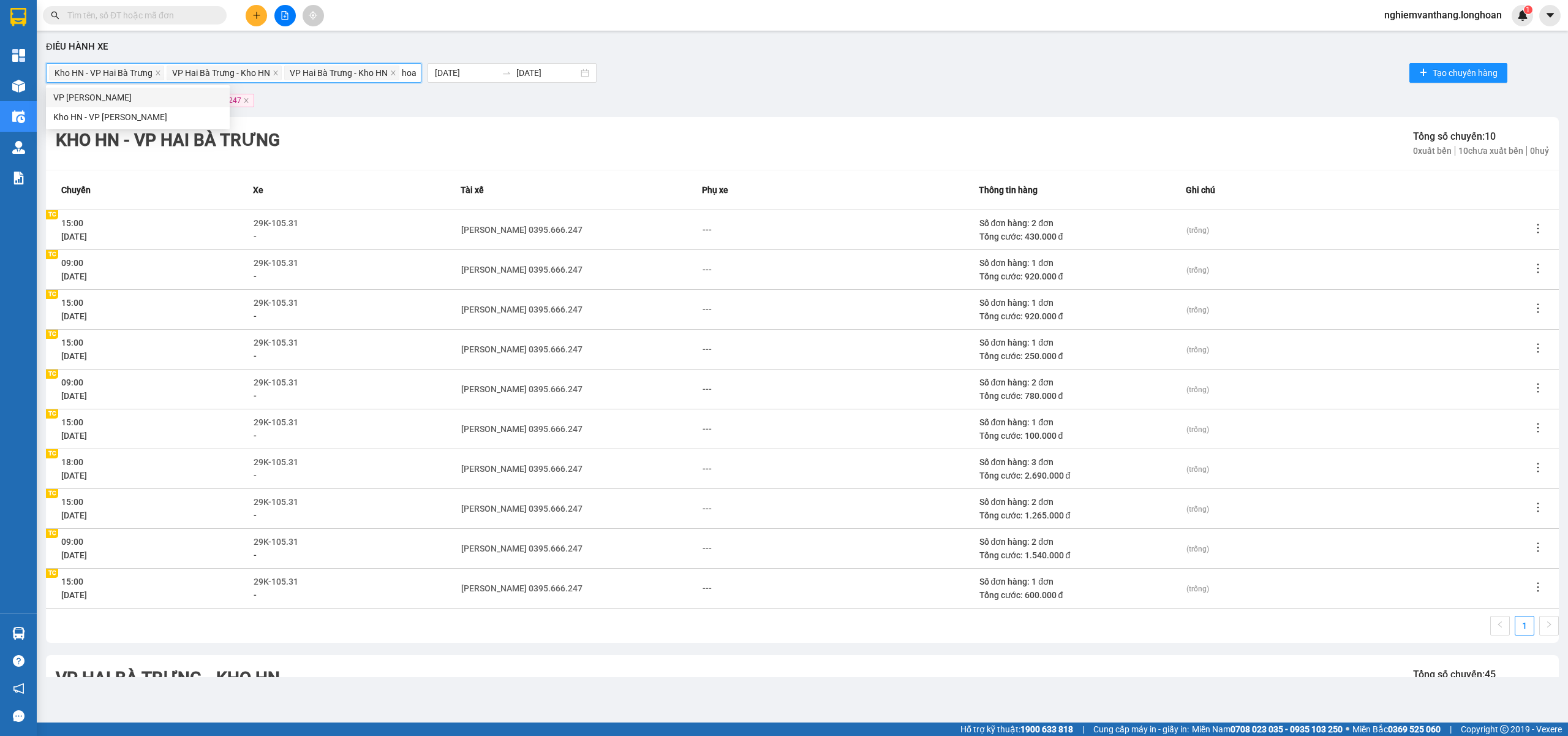
click at [78, 96] on div "VP Hoàng Mai - Kho HN" at bounding box center [138, 97] width 169 height 13
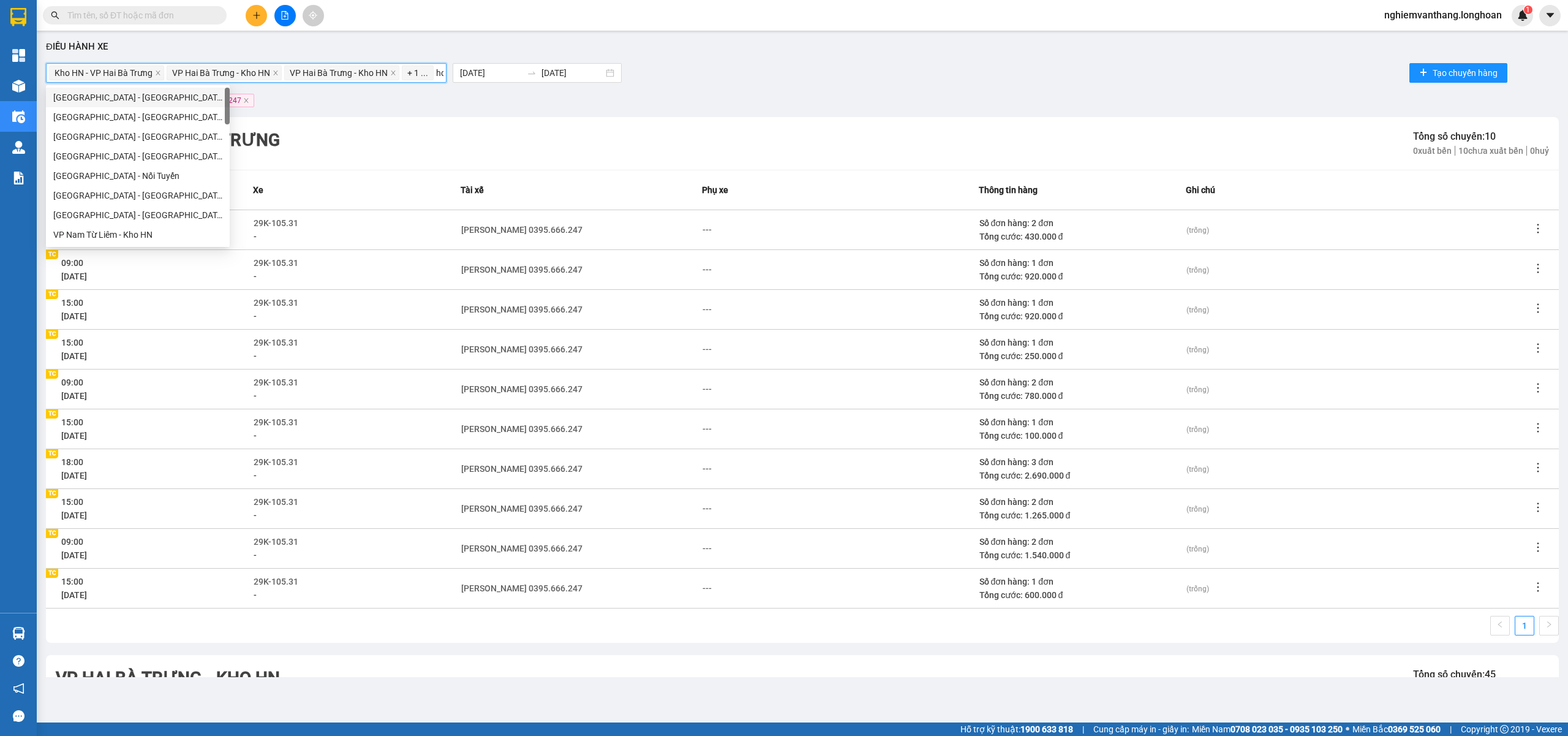
type input "hoa"
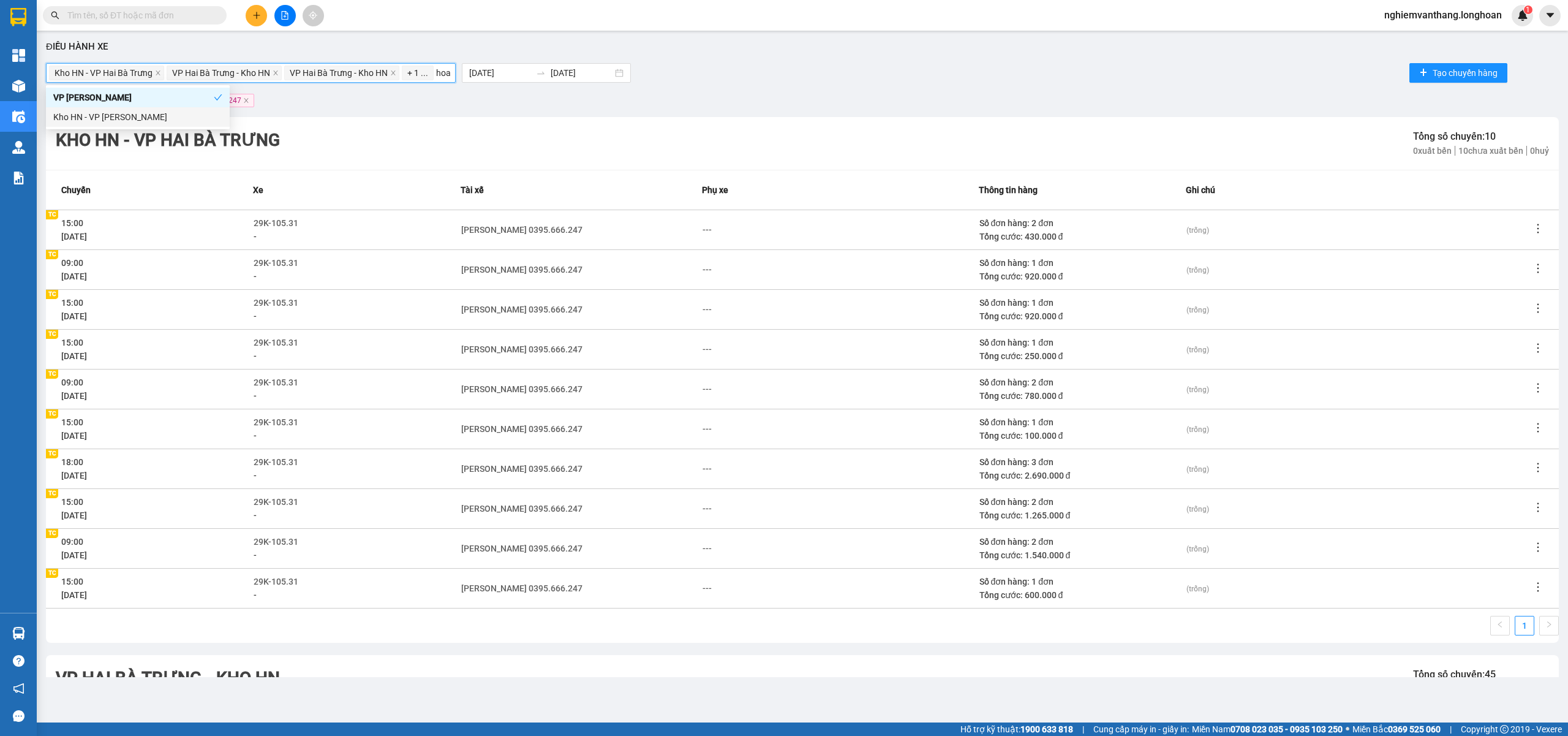
click at [102, 119] on div "Kho HN - VP [PERSON_NAME]" at bounding box center [138, 116] width 169 height 13
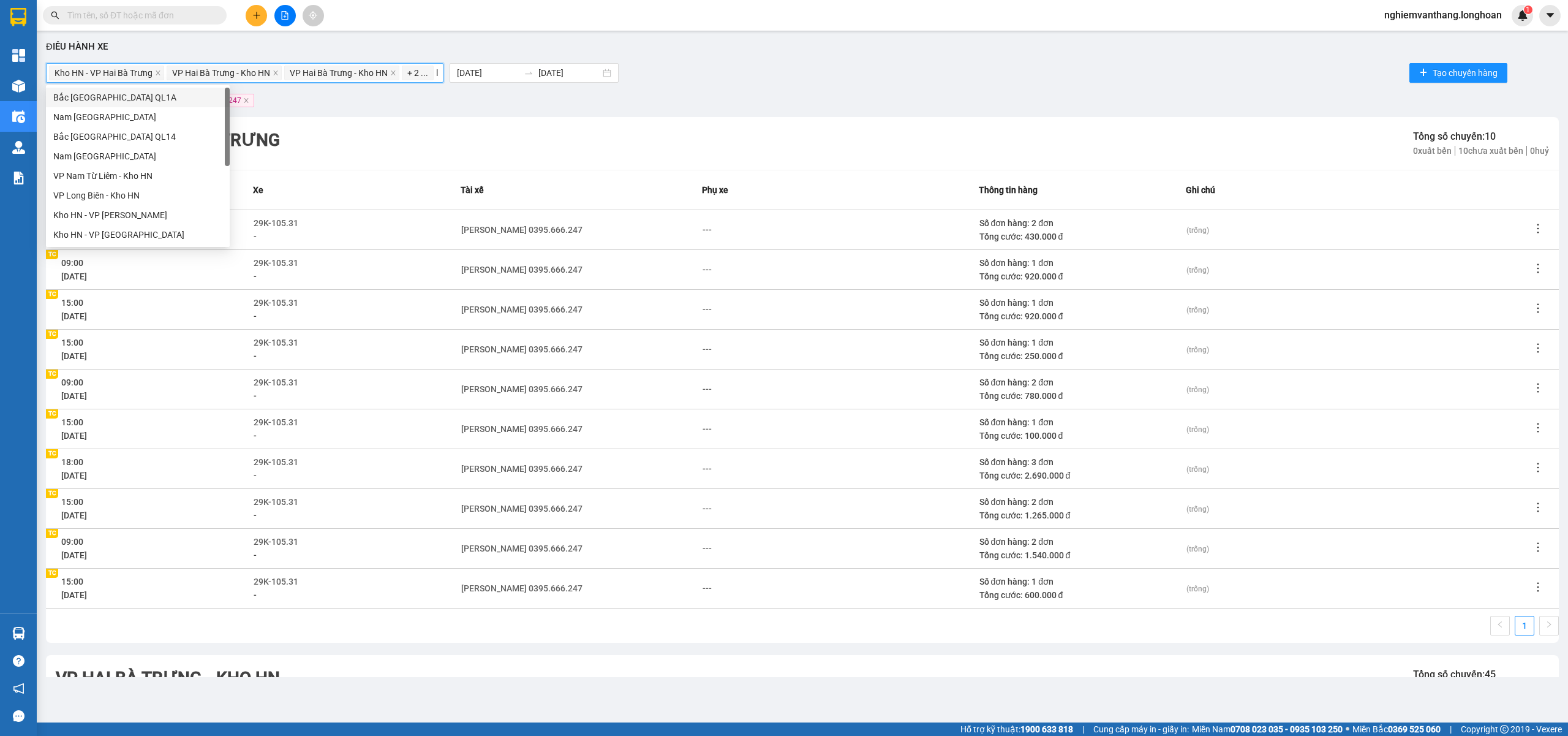
type input "lo"
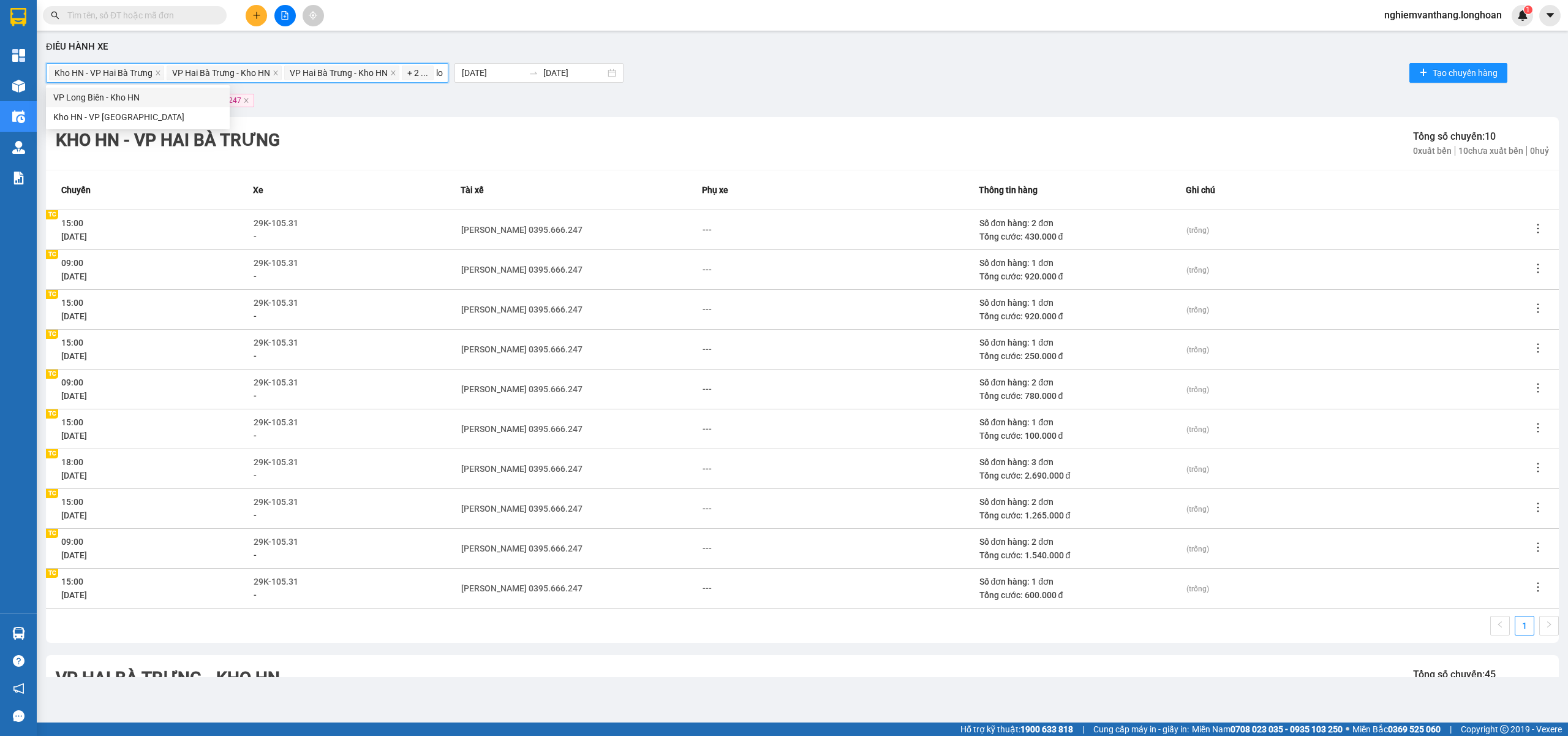
click at [106, 101] on div "VP Long Biên - Kho HN" at bounding box center [138, 97] width 169 height 13
type input "lon"
click at [101, 109] on div "Kho HN - VP [GEOGRAPHIC_DATA]" at bounding box center [138, 116] width 184 height 20
click at [775, 74] on div "Kho HN - VP Hai Bà Trưng, VP Hai Bà Trưng - Kho HN, VP Hai Bà Trưng - Kho HN, V…" at bounding box center [802, 73] width 1513 height 25
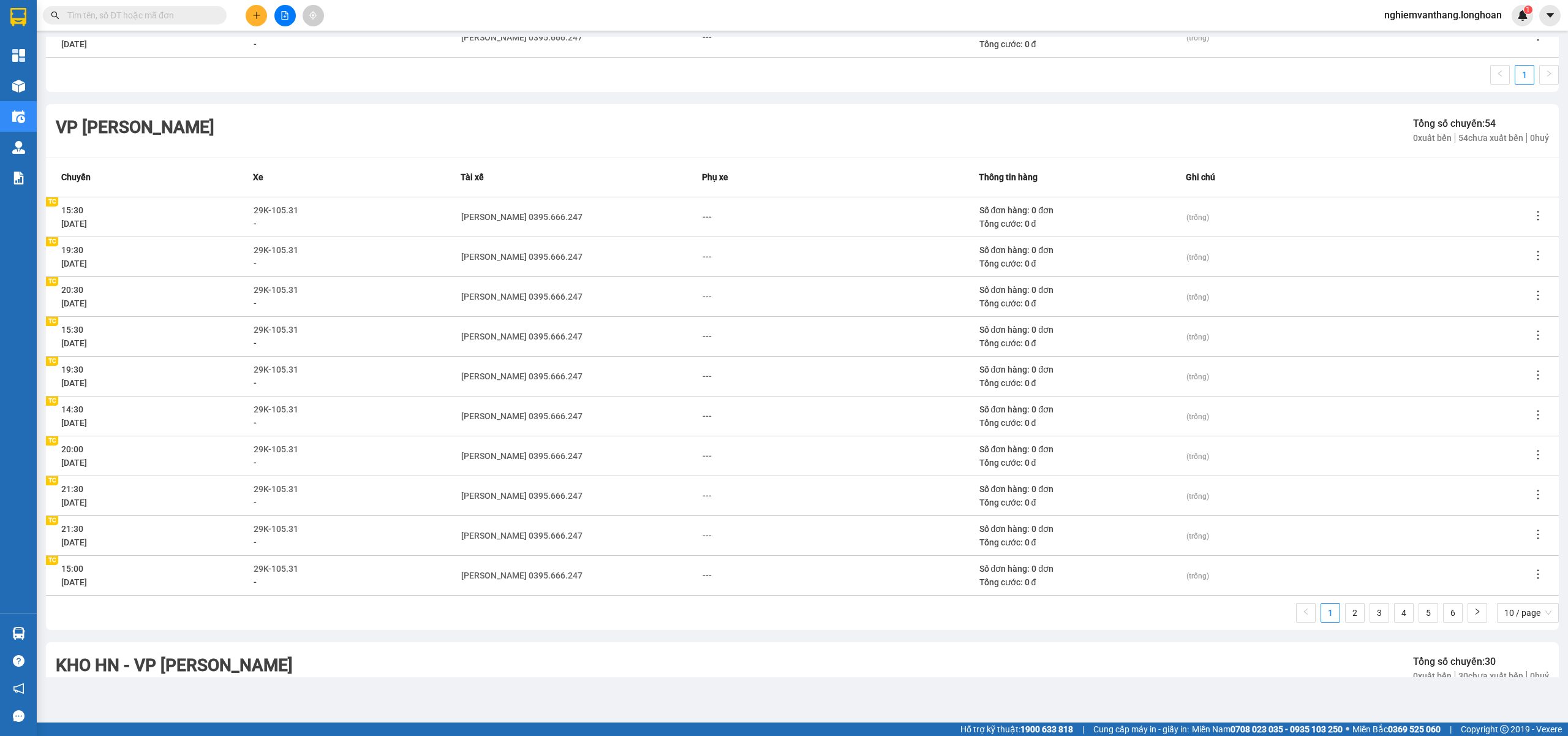
scroll to position [1136, 0]
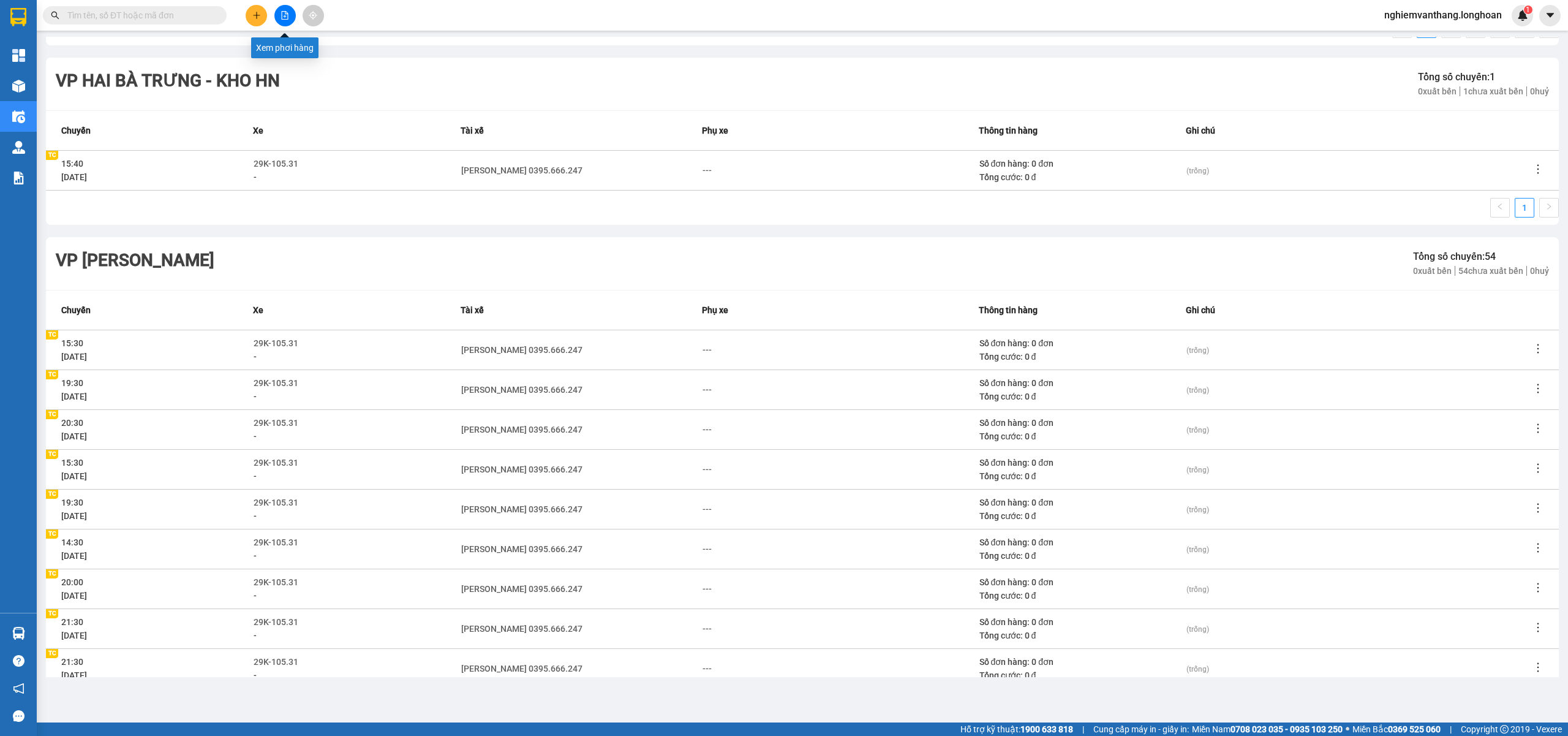
click at [282, 15] on icon "file-add" at bounding box center [285, 15] width 9 height 9
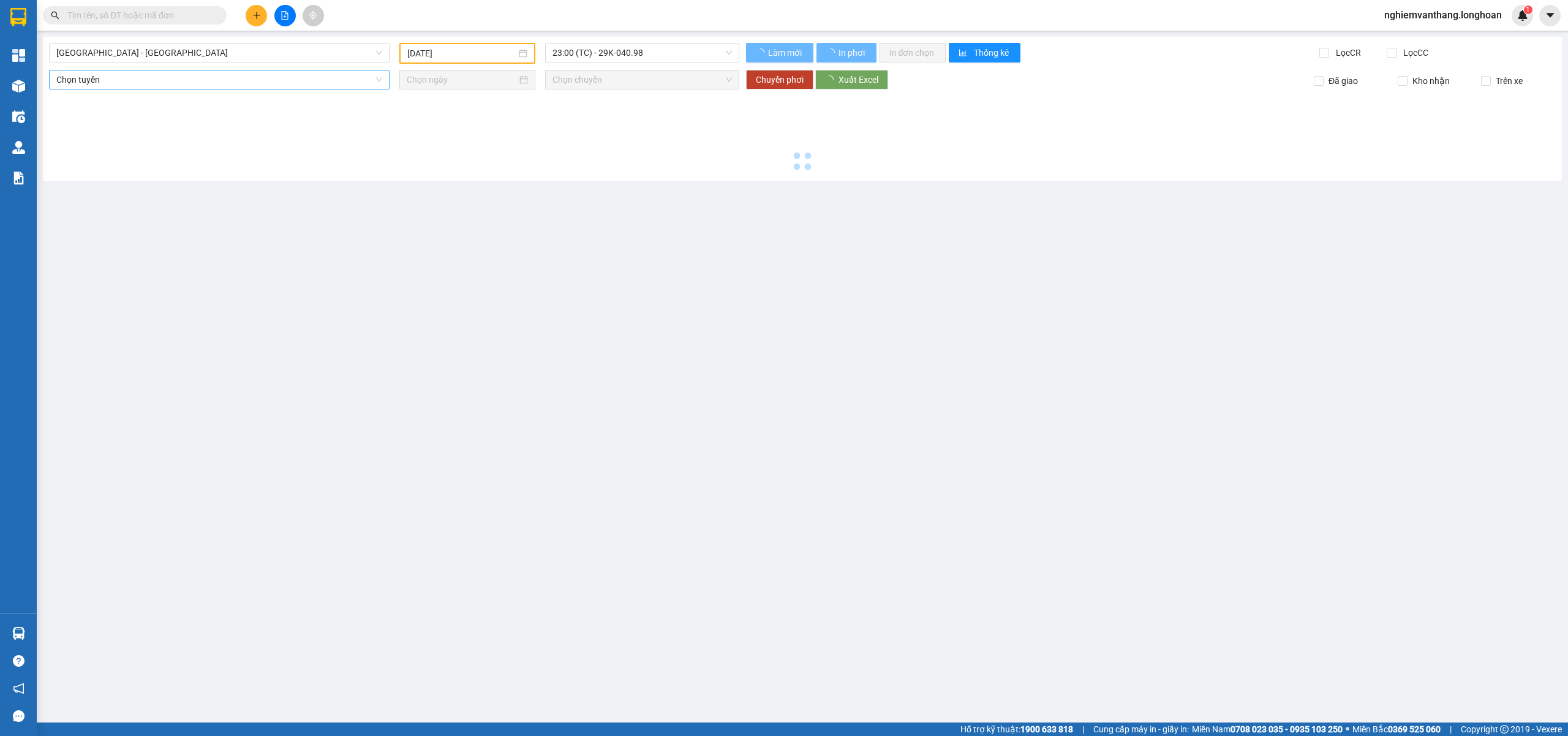
type input "[DATE]"
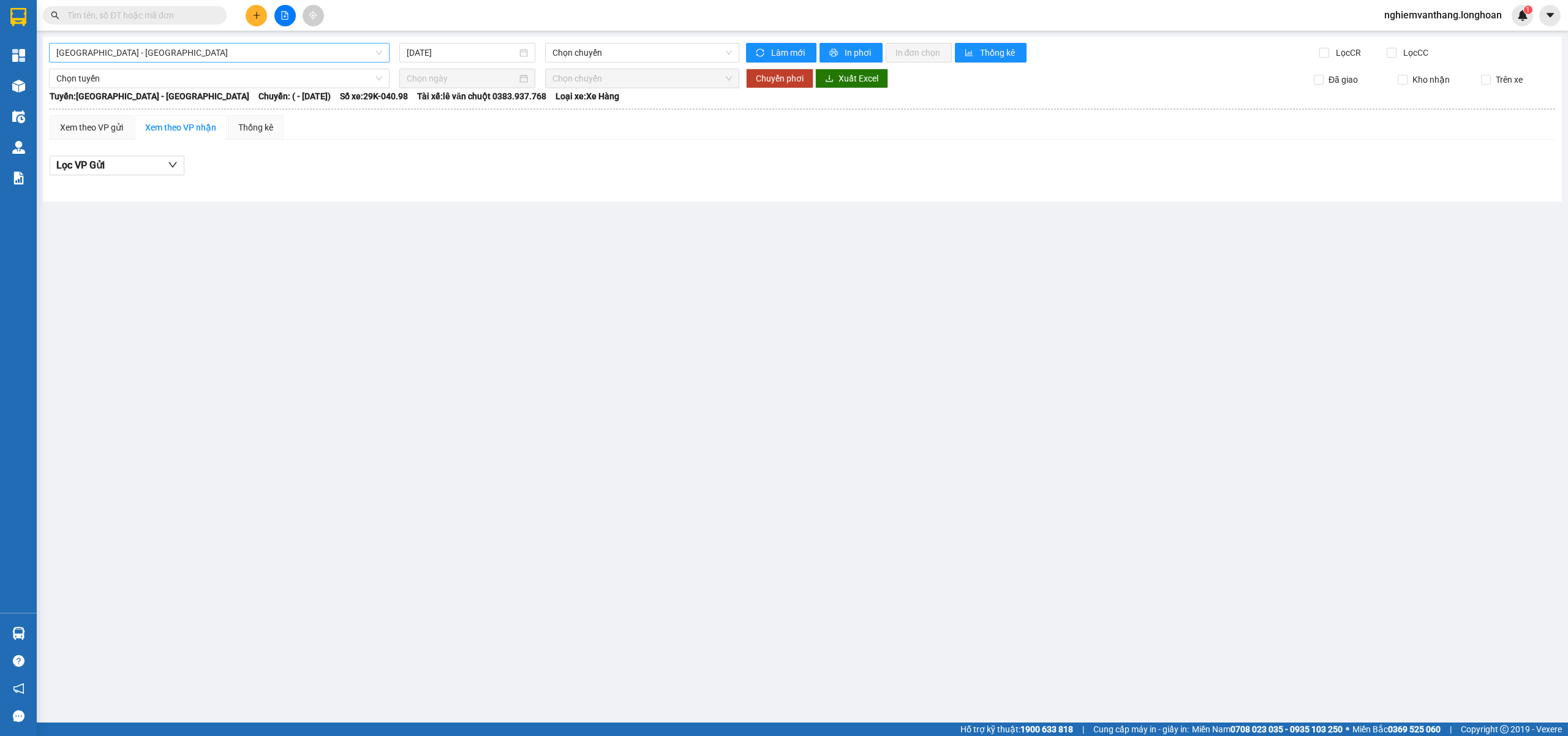
click at [121, 59] on span "[GEOGRAPHIC_DATA] - [GEOGRAPHIC_DATA]" at bounding box center [219, 52] width 326 height 18
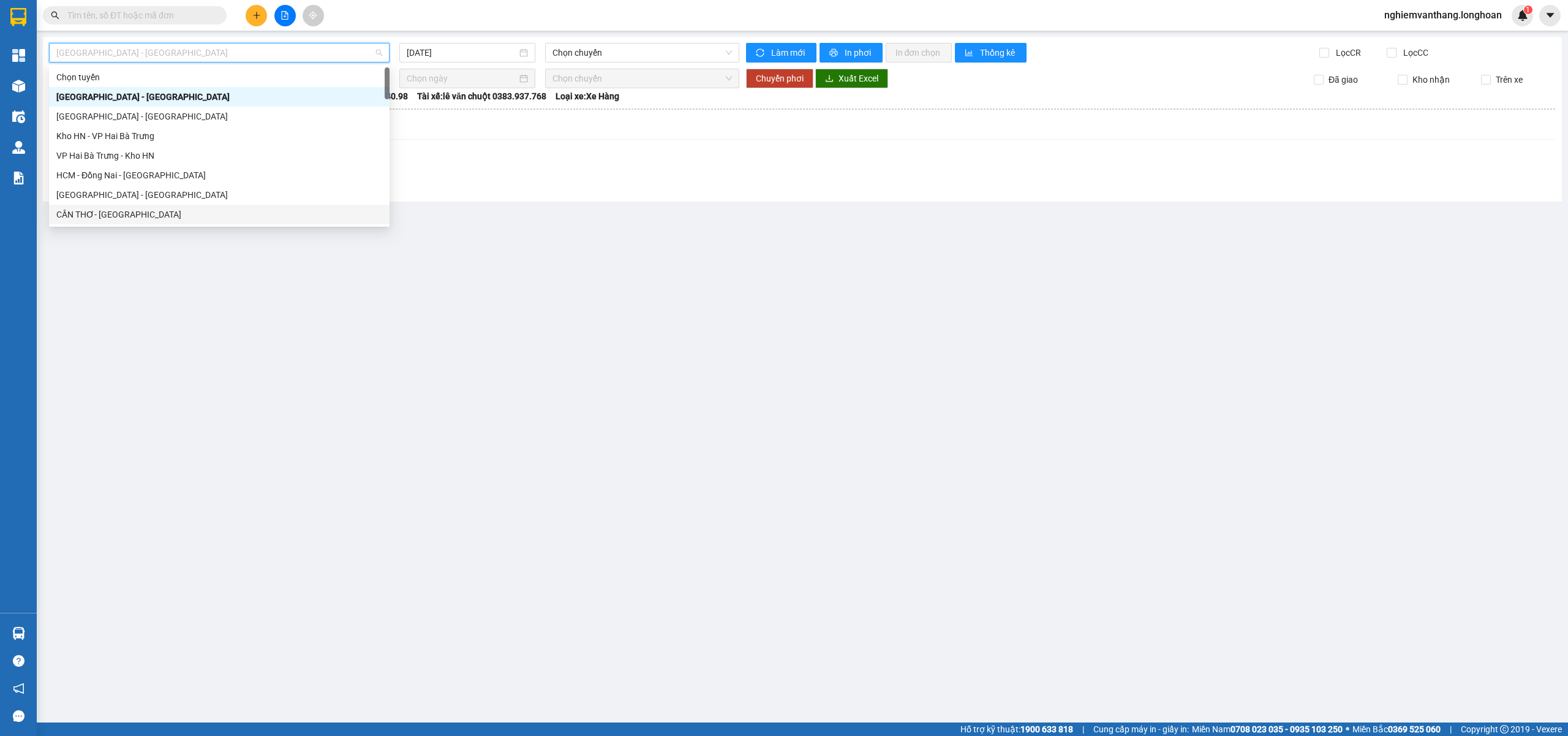
click at [290, 320] on main "Hải Phòng - Hà Nội 12/08/2025 Chọn chuyến Làm mới In phơi In đơn chọn Thống kê …" at bounding box center [784, 361] width 1568 height 723
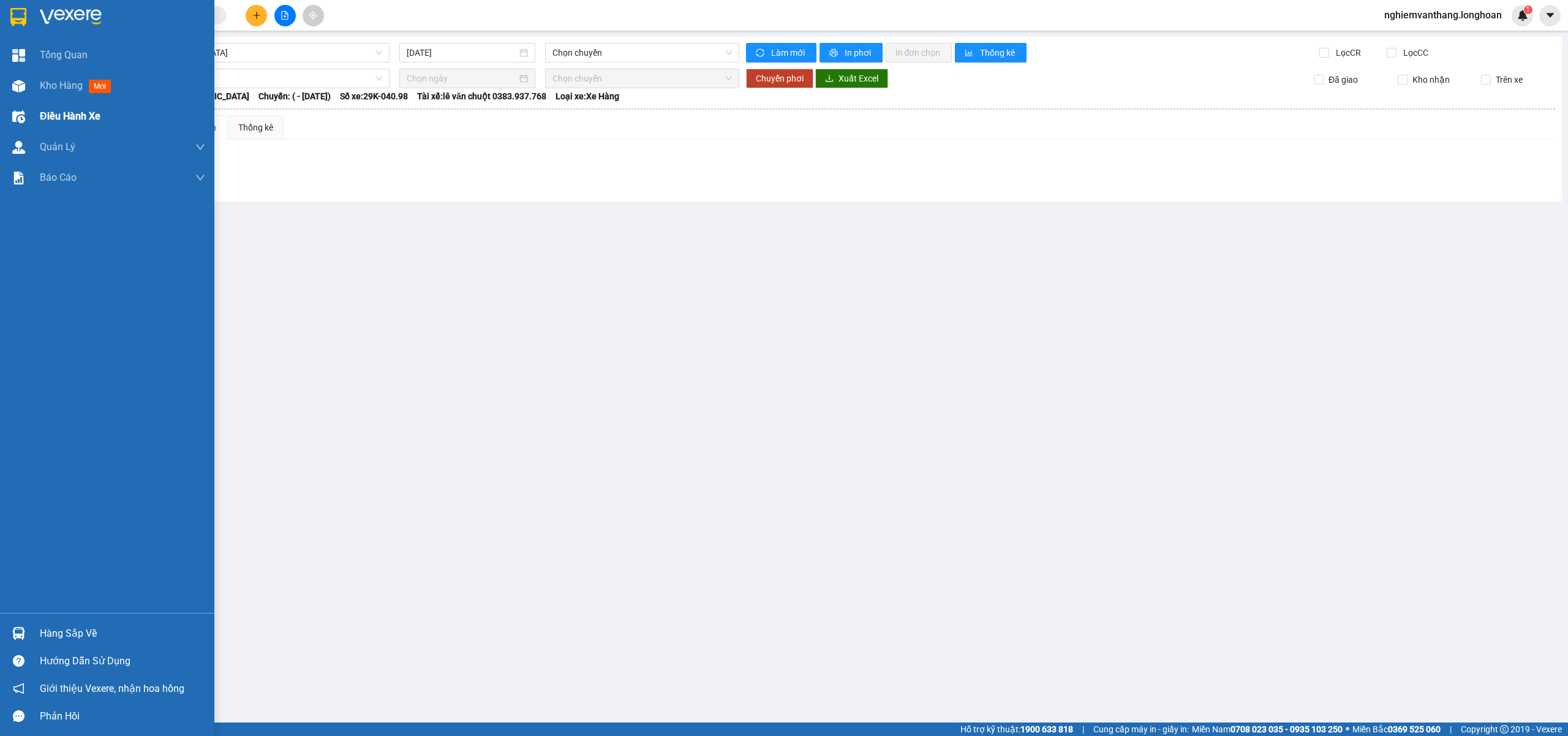
click at [79, 116] on span "Điều hành xe" at bounding box center [70, 116] width 61 height 15
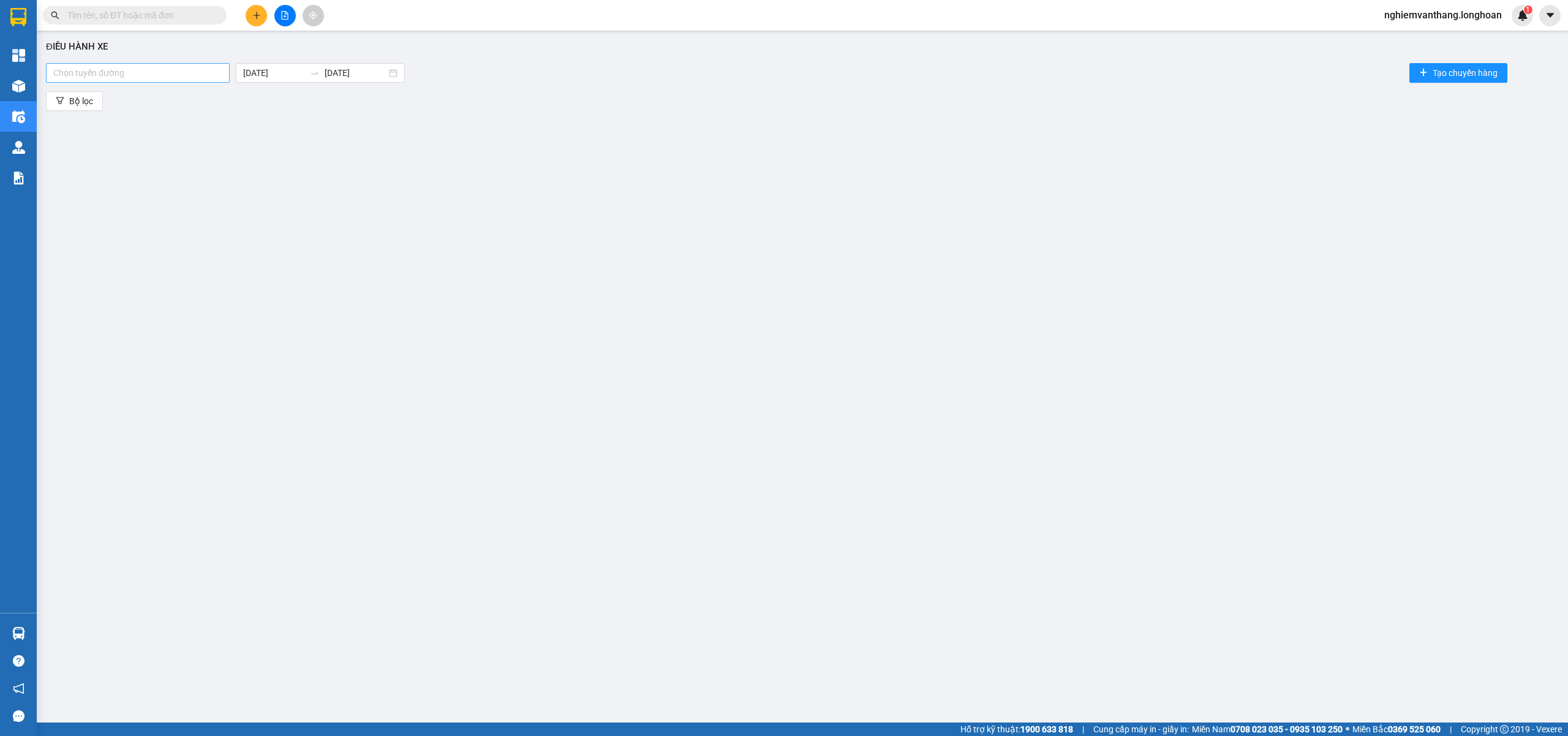
click at [138, 74] on div at bounding box center [138, 73] width 178 height 15
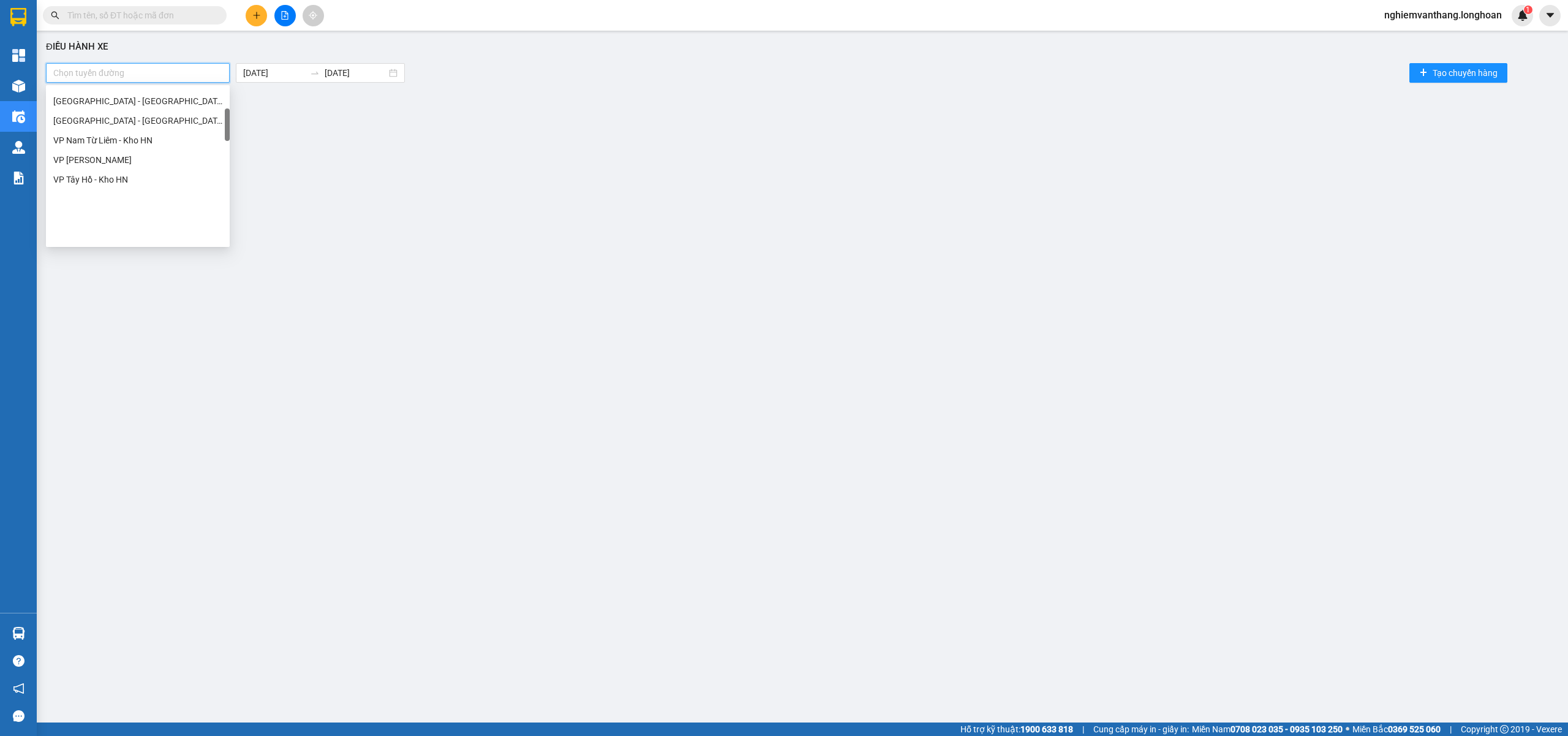
scroll to position [131, 0]
click at [123, 167] on div "Hà Nội - Nối Tuyến" at bounding box center [138, 162] width 169 height 13
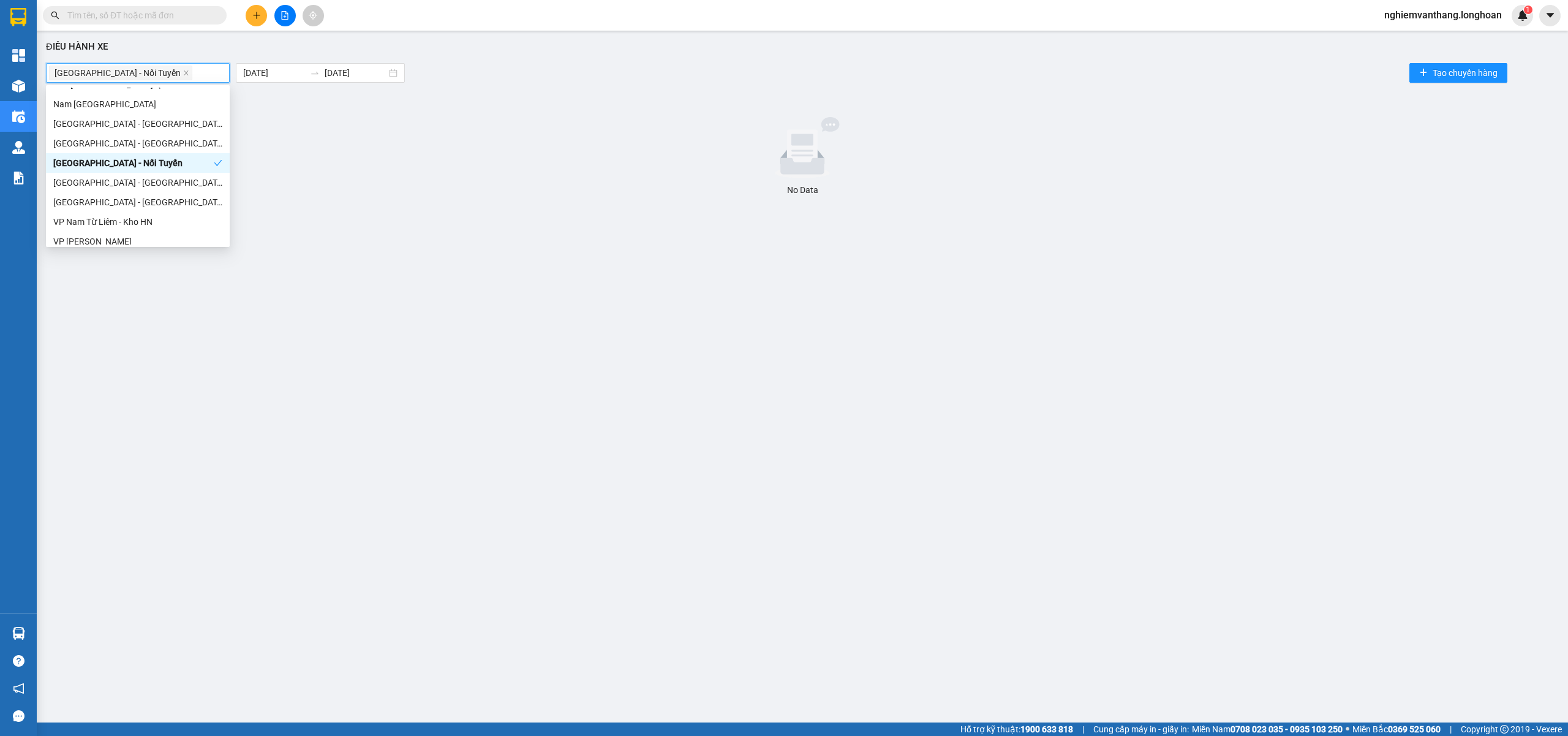
click at [126, 162] on div "Hà Nội - Nối Tuyến" at bounding box center [133, 162] width 161 height 13
click at [123, 180] on div "[GEOGRAPHIC_DATA] - [GEOGRAPHIC_DATA]" at bounding box center [138, 182] width 169 height 13
click at [264, 69] on body "Kết quả tìm kiếm ( 0 ) Bộ lọc No Data nghiemvanthang.longhoan 1 Tổng Quan Kho h…" at bounding box center [784, 368] width 1568 height 736
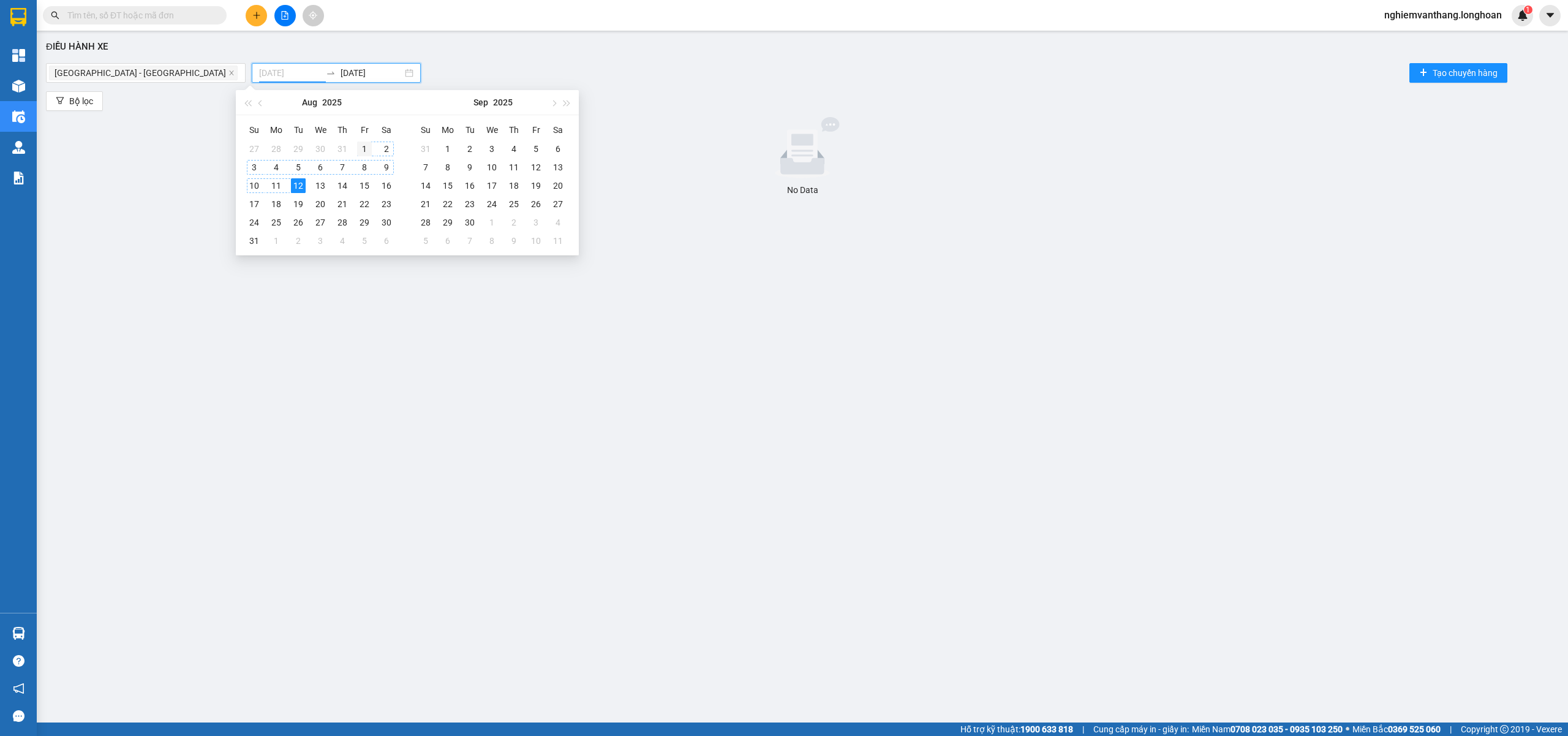
type input "01/08/2025"
click at [364, 146] on div "1" at bounding box center [364, 149] width 15 height 15
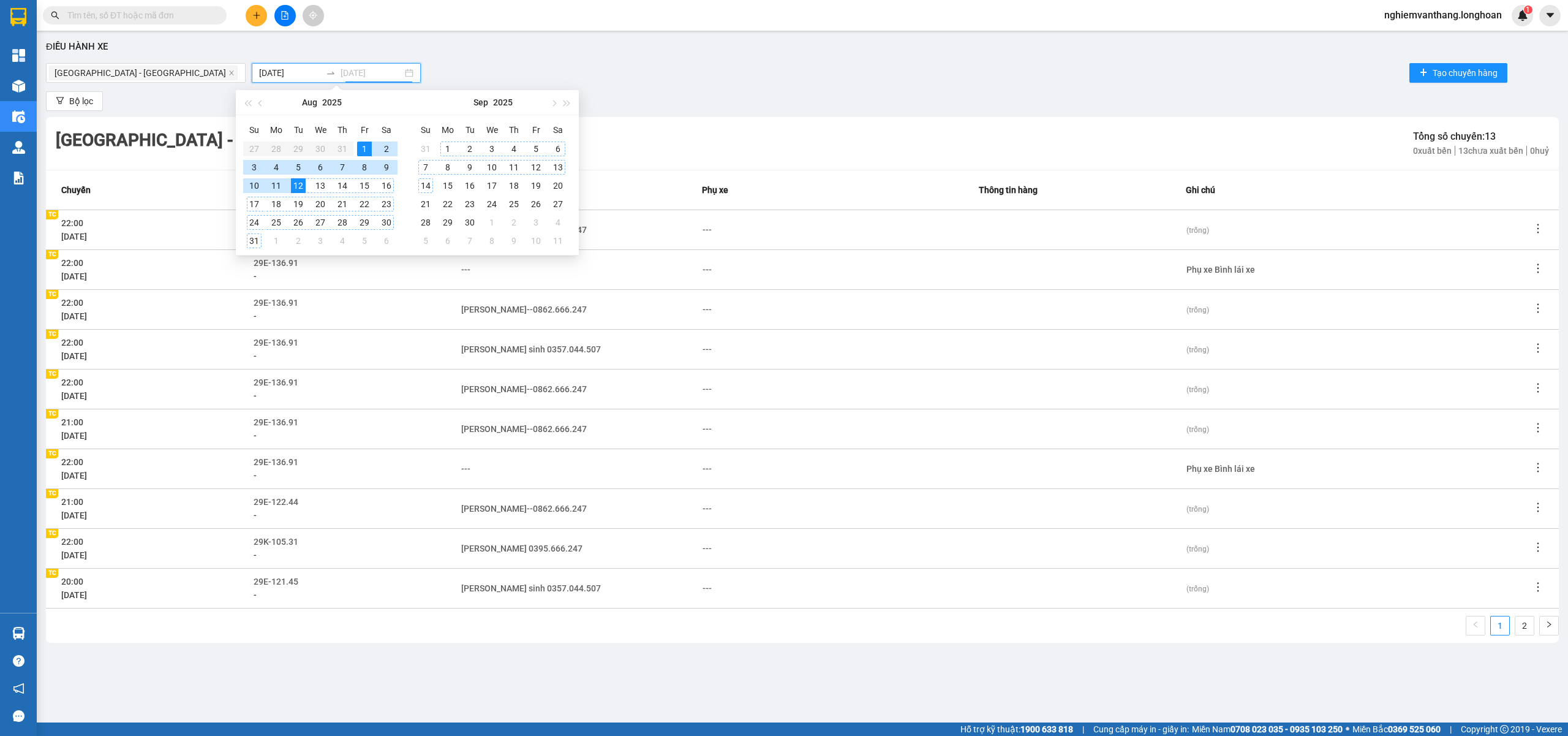
type input "[DATE]"
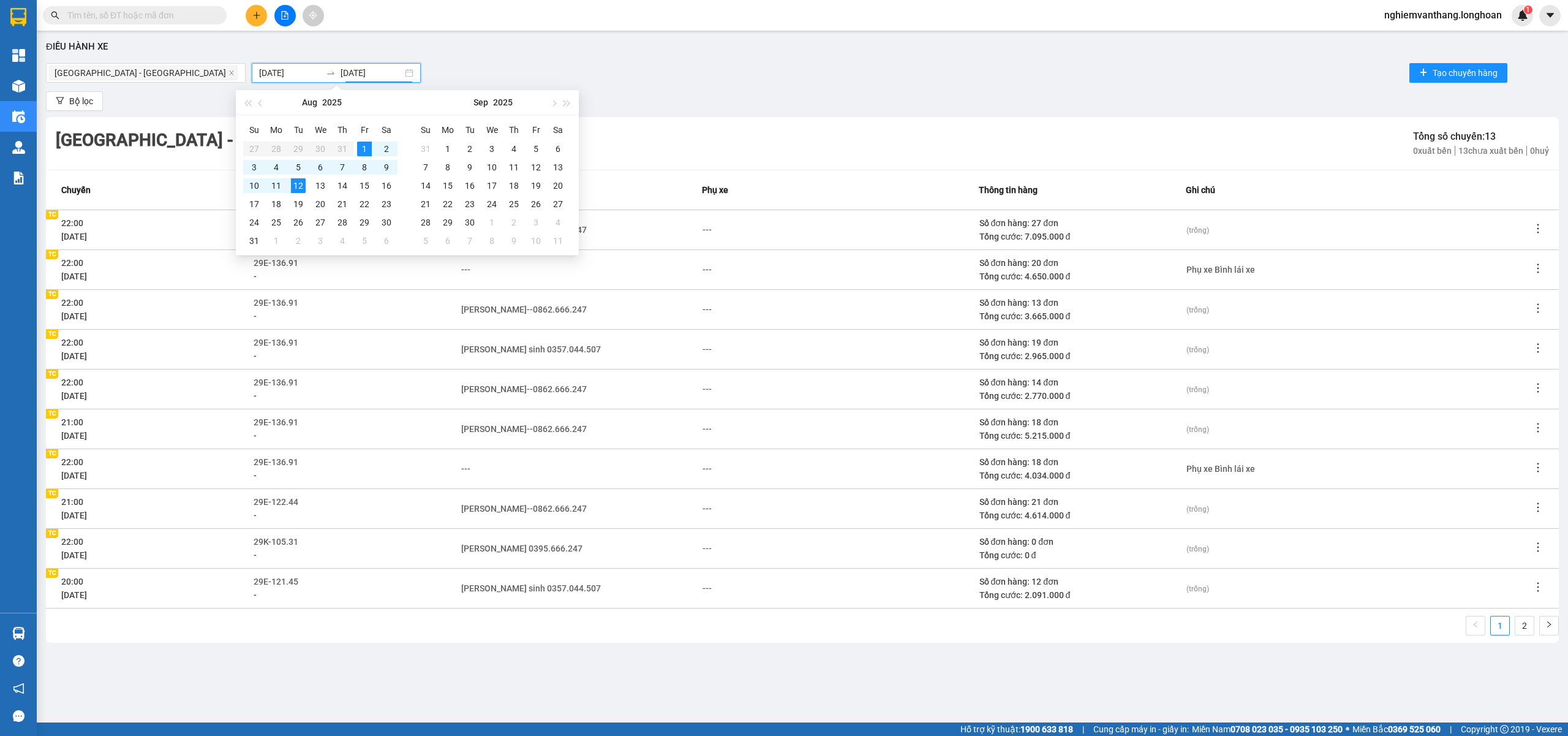
click at [746, 271] on div "---" at bounding box center [840, 269] width 275 height 13
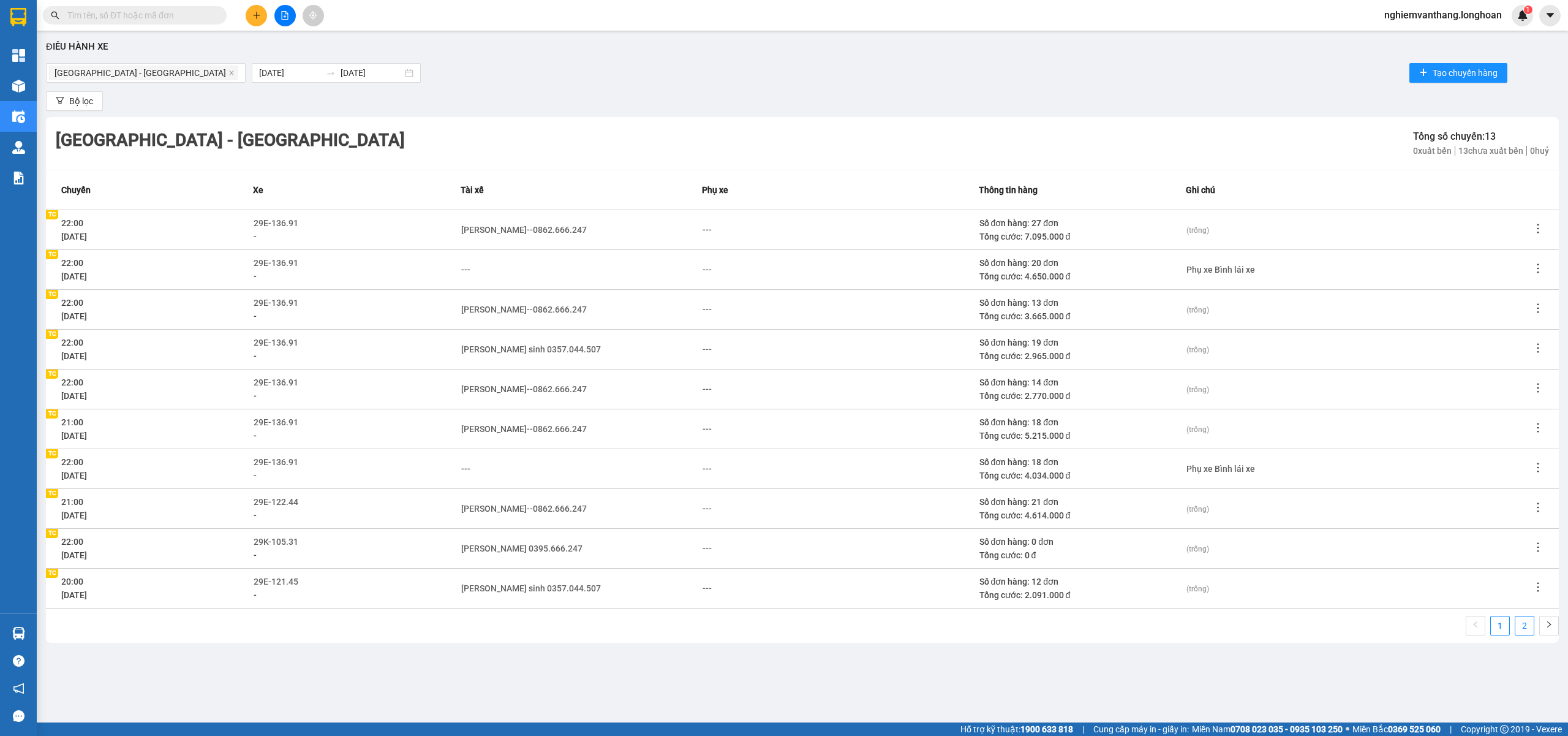
click at [1518, 628] on link "2" at bounding box center [1524, 625] width 18 height 18
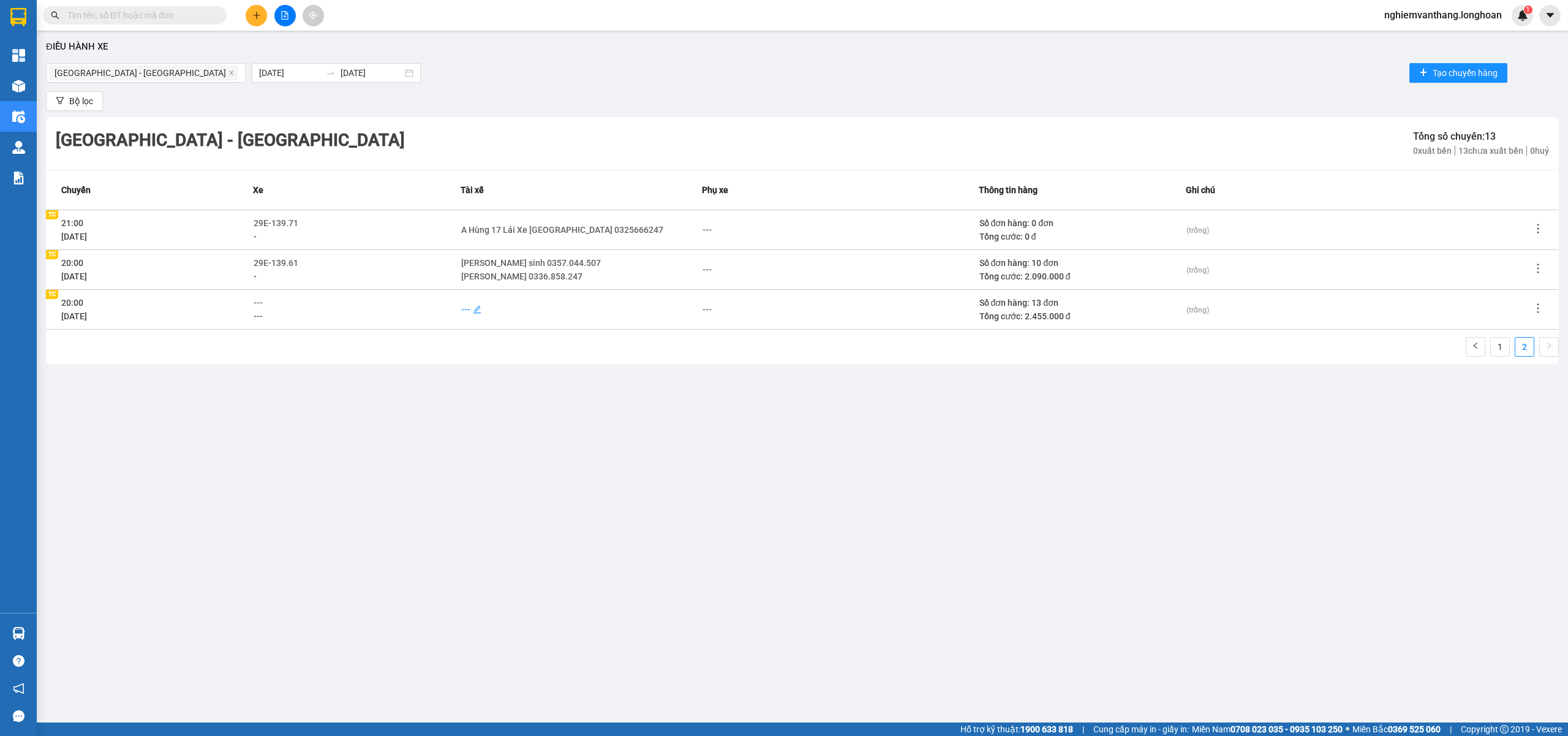
click at [464, 312] on div "---" at bounding box center [466, 309] width 9 height 13
type input "bình"
click at [537, 336] on div "[PERSON_NAME]--0862.666.247" at bounding box center [539, 331] width 141 height 13
click at [661, 384] on div "Điều hành xe Hà Nội - Hải Phòng 01/08/2025 12/08/2025 Tạo chuyến hàng Bộ lọc Hà…" at bounding box center [802, 356] width 1519 height 640
click at [264, 305] on div "---" at bounding box center [357, 302] width 206 height 13
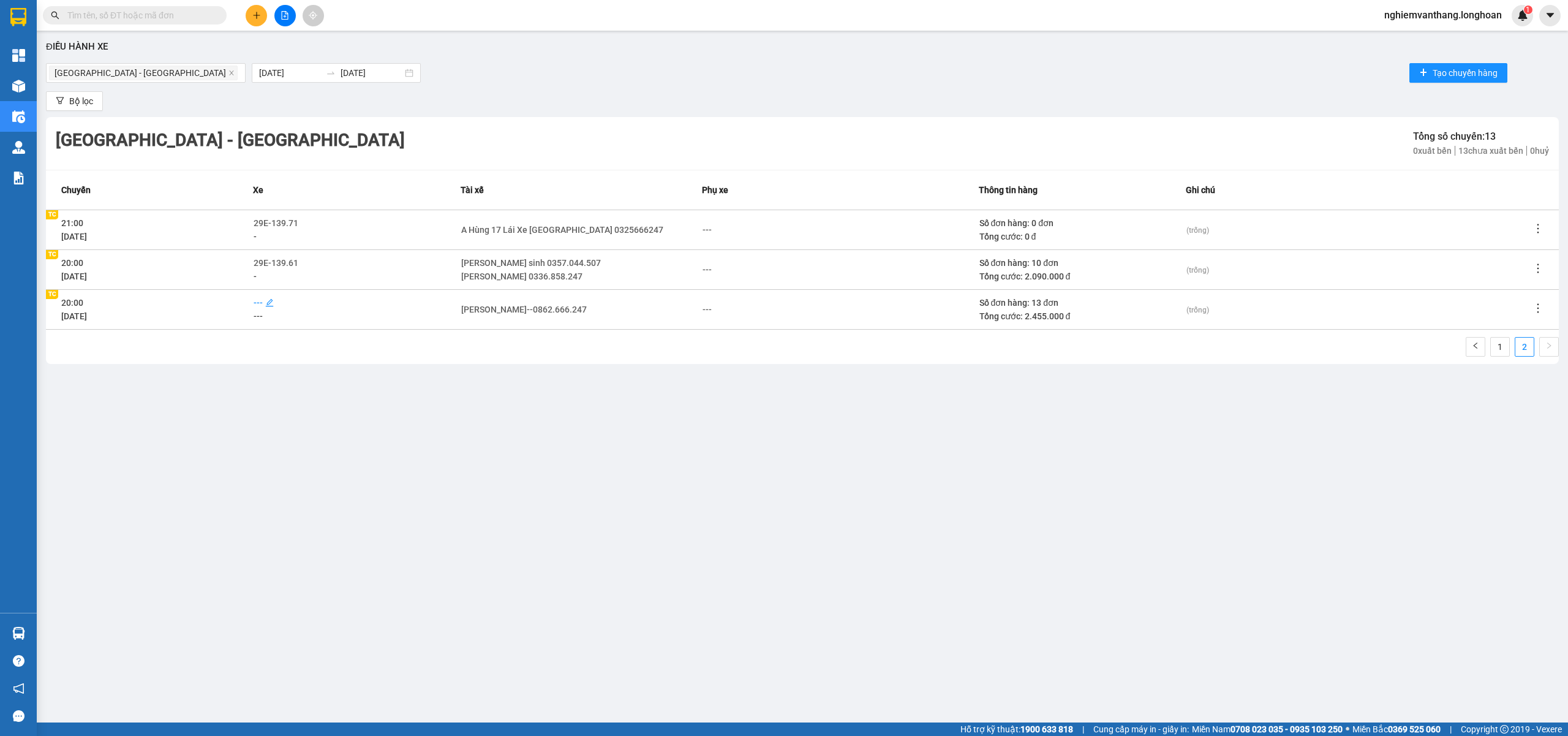
click at [256, 305] on span "---" at bounding box center [259, 302] width 9 height 9
type input "44"
click at [304, 387] on div "29E-122.44" at bounding box center [309, 383] width 96 height 13
click at [564, 414] on div "Điều hành xe Hà Nội - Hải Phòng 01/08/2025 12/08/2025 Tạo chuyến hàng Bộ lọc Hà…" at bounding box center [802, 356] width 1519 height 640
drag, startPoint x: 1504, startPoint y: 343, endPoint x: 1494, endPoint y: 343, distance: 10.0
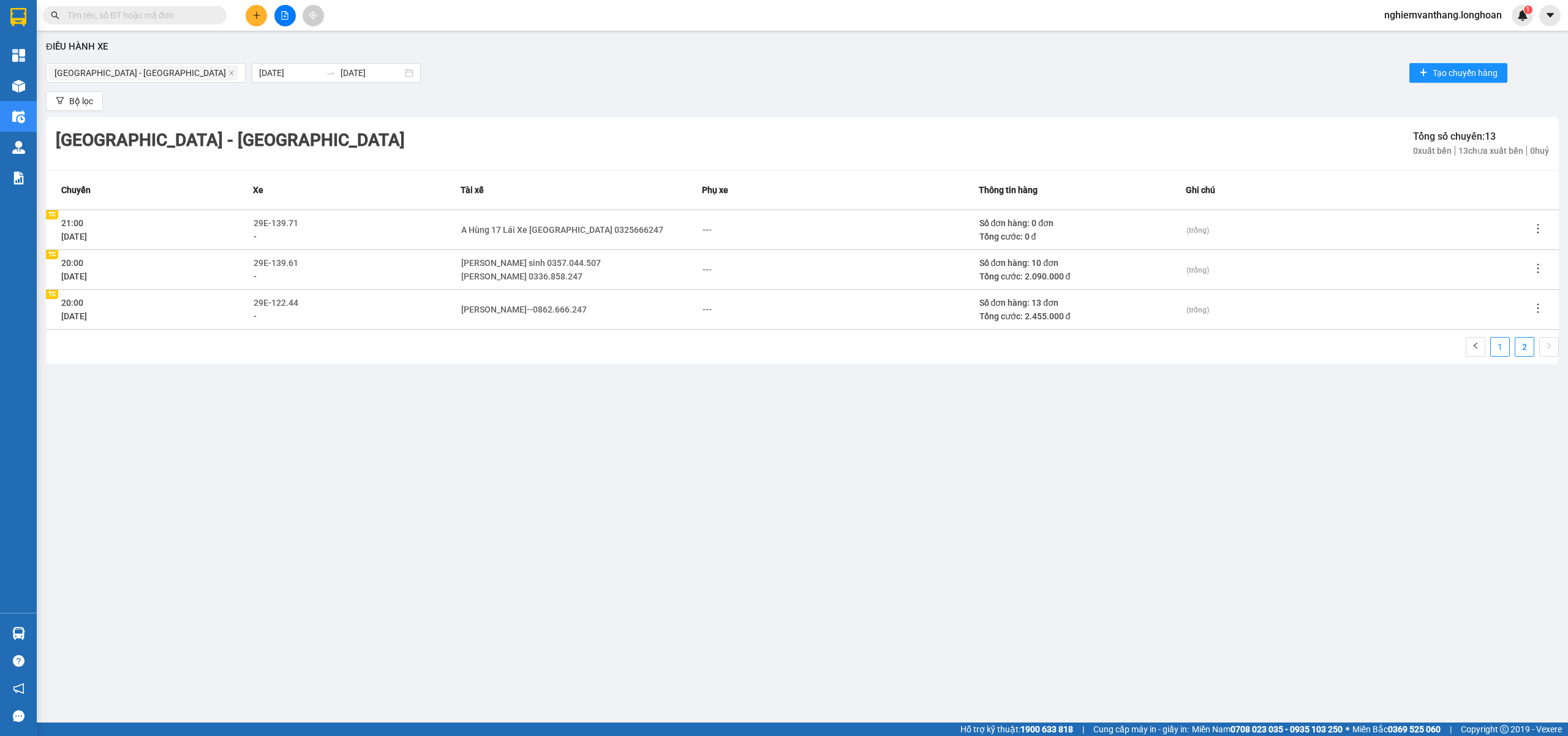
click at [1502, 344] on link "1" at bounding box center [1499, 347] width 18 height 18
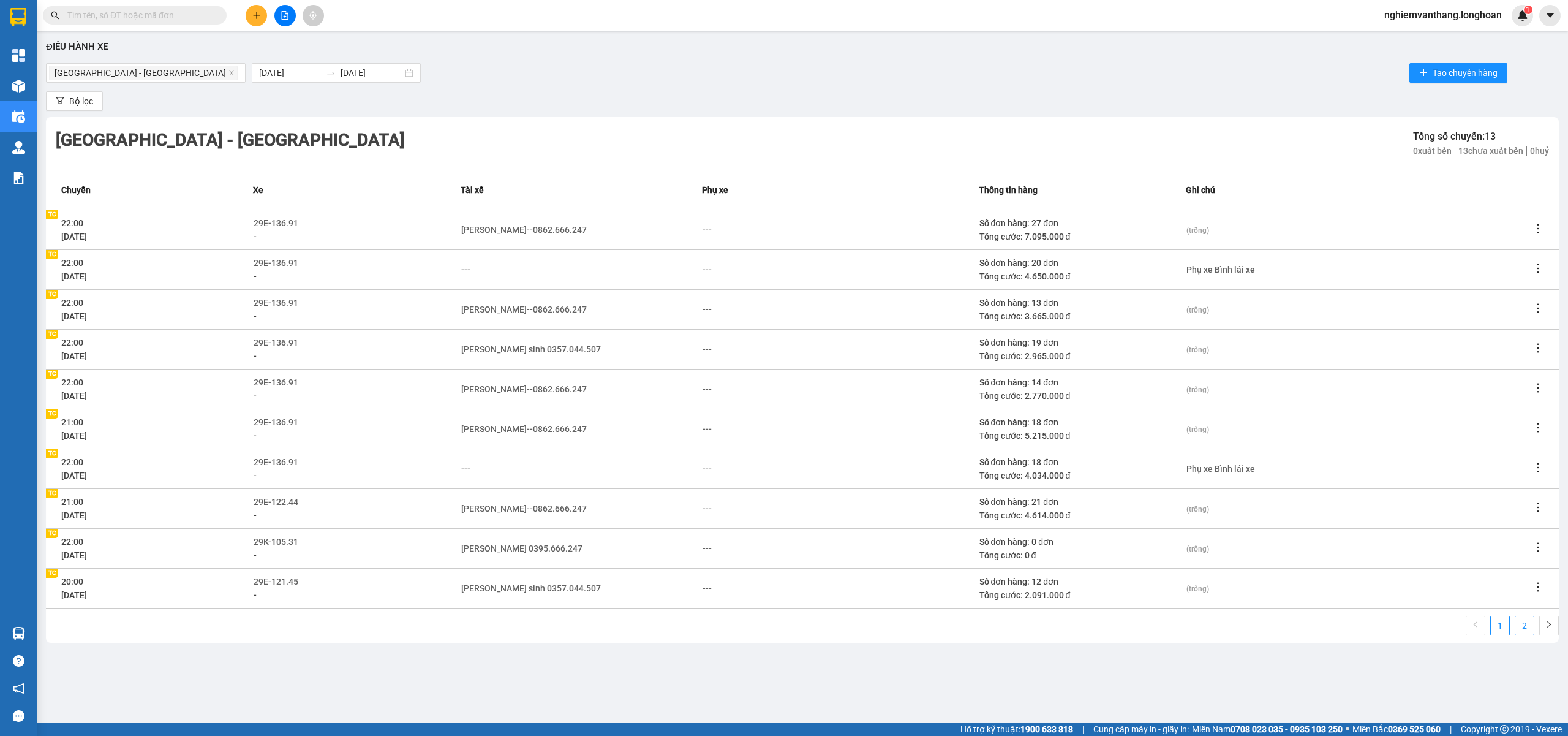
click at [1521, 618] on link "2" at bounding box center [1524, 625] width 18 height 18
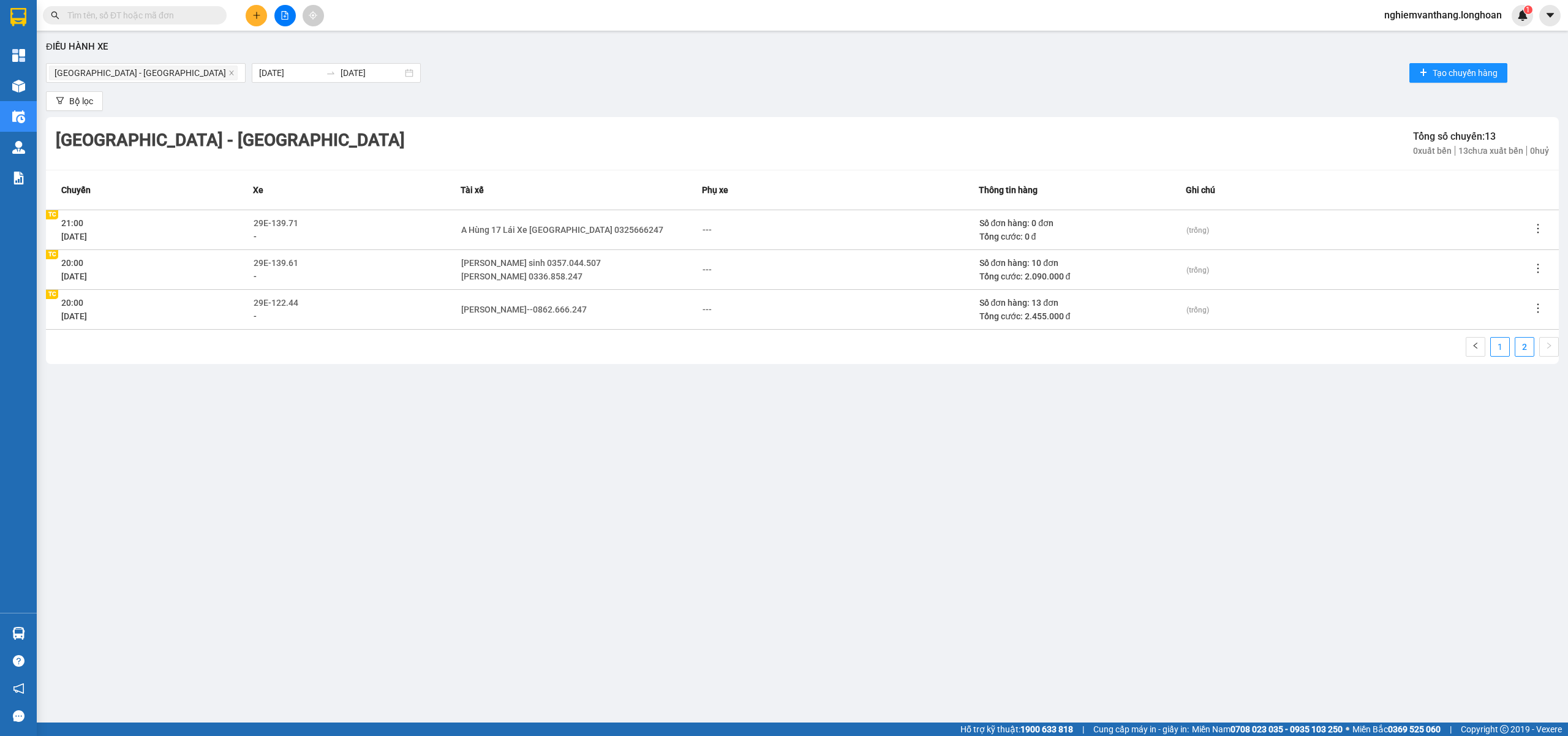
click at [1500, 351] on link "1" at bounding box center [1499, 347] width 18 height 18
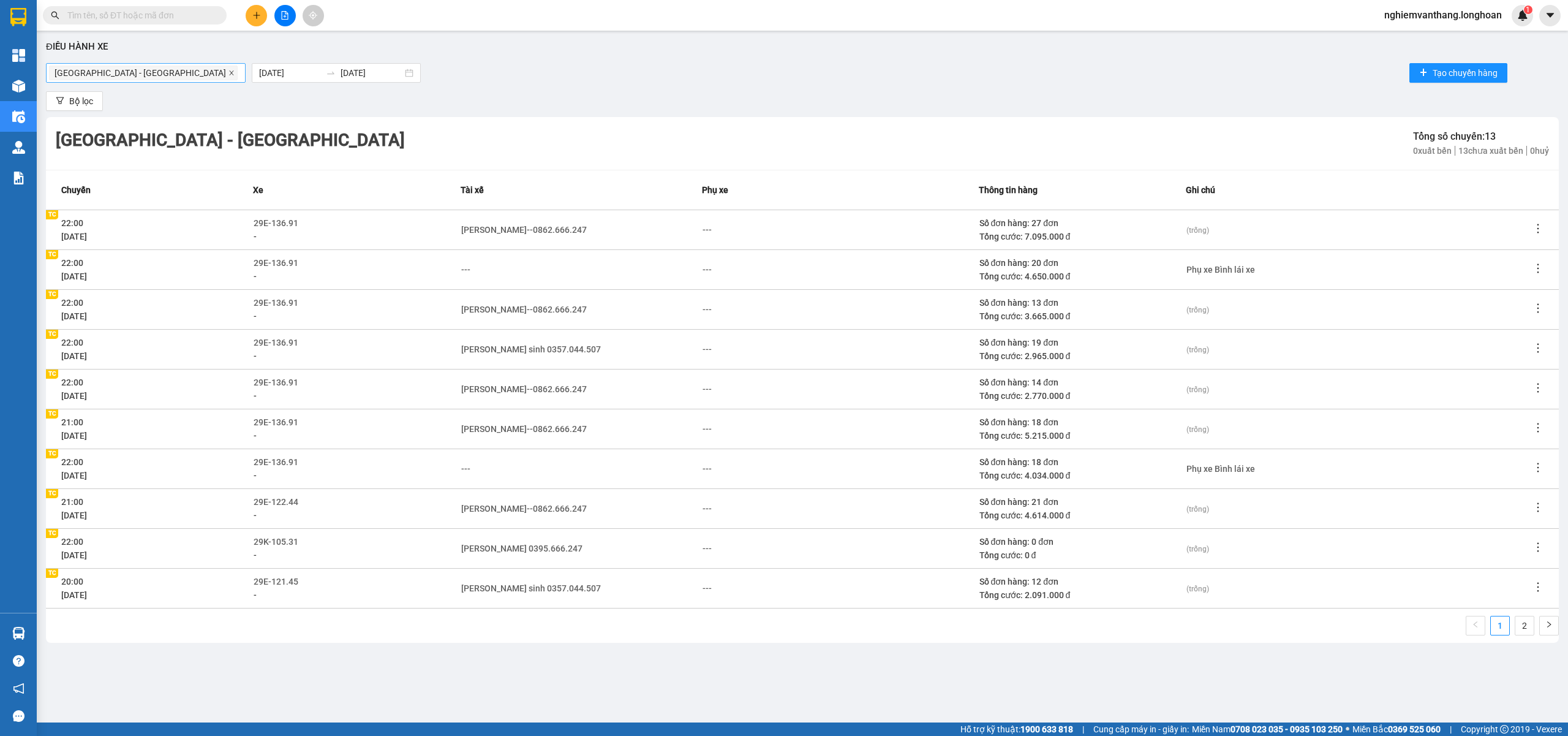
click at [229, 72] on icon "close" at bounding box center [232, 73] width 6 height 6
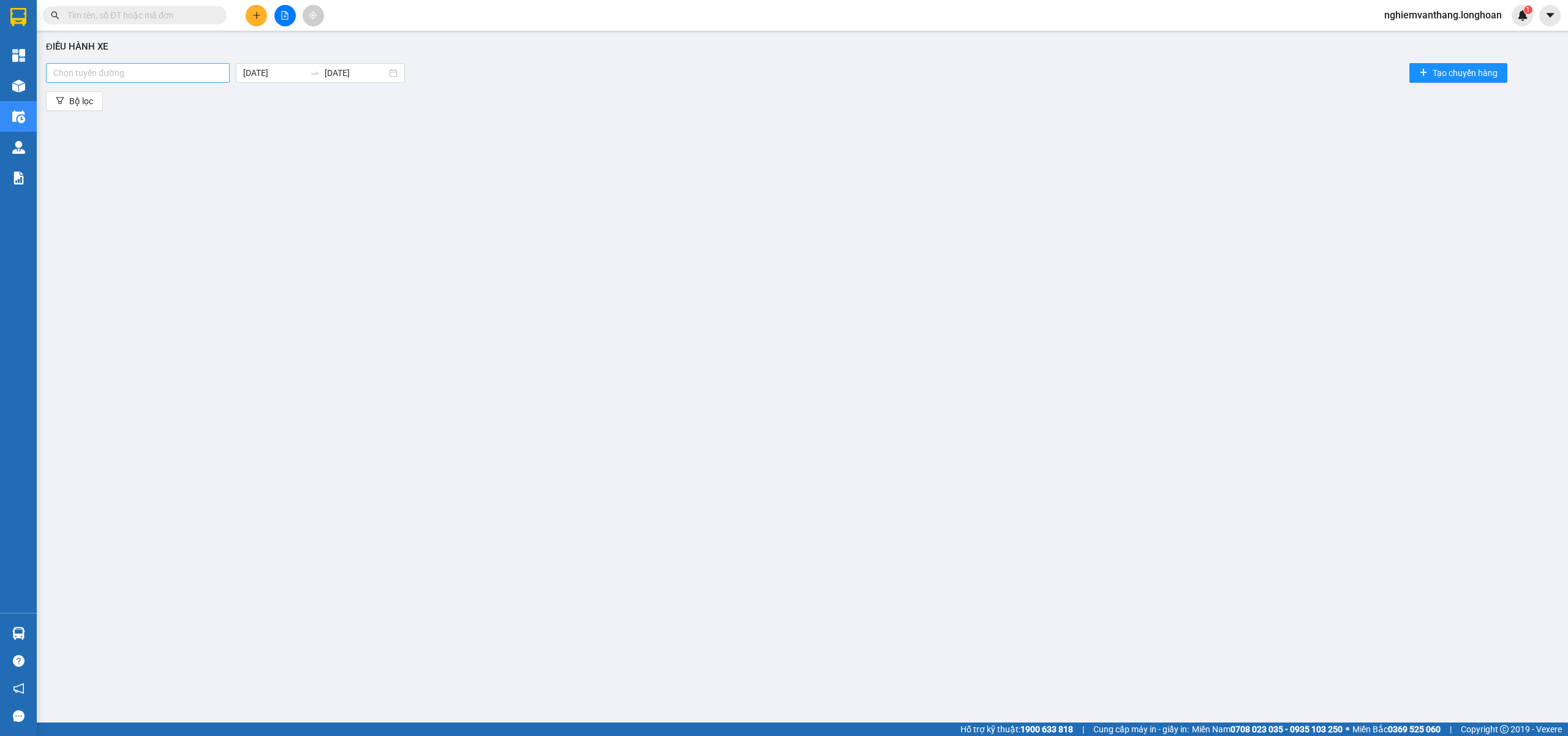
click at [133, 72] on div at bounding box center [138, 73] width 178 height 15
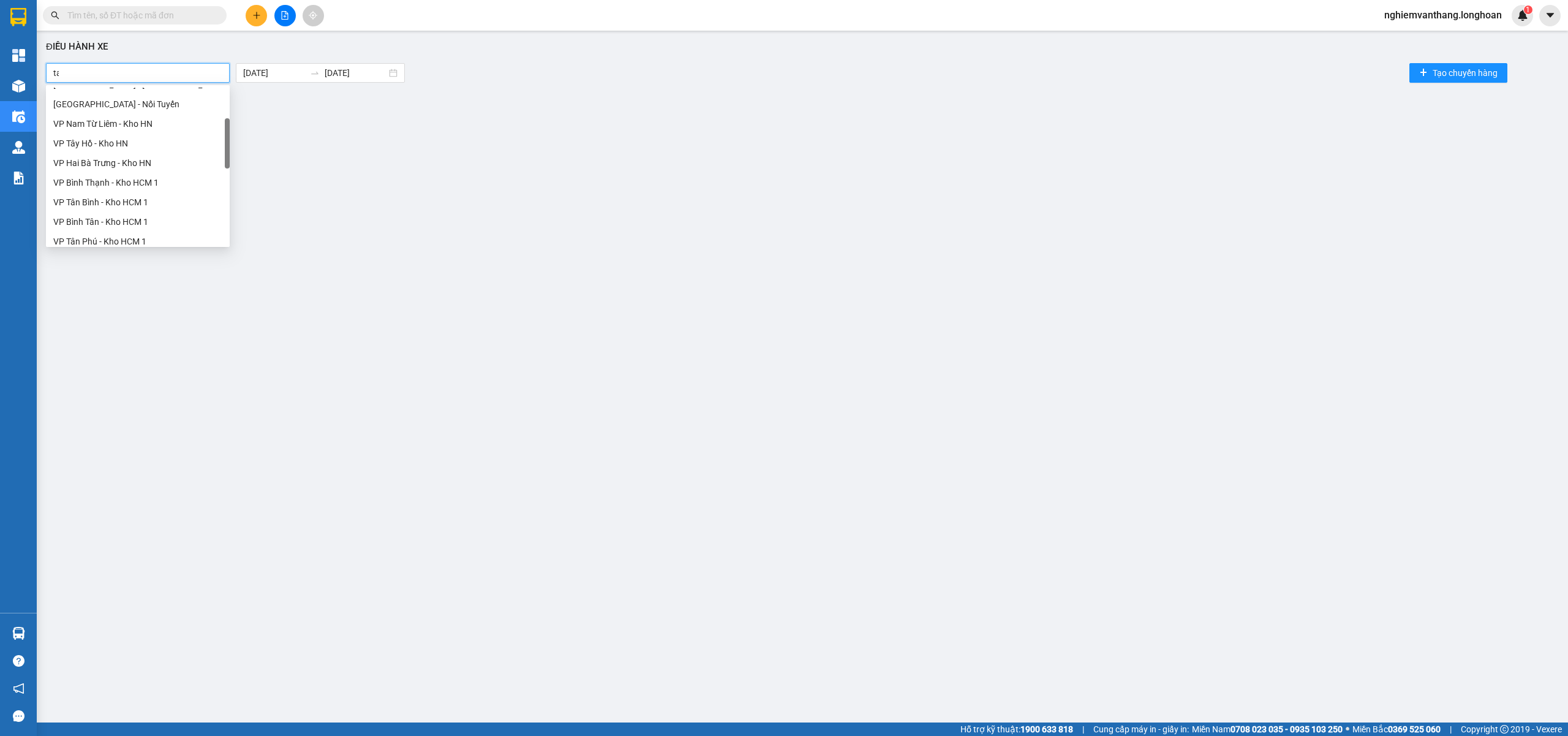
scroll to position [20, 0]
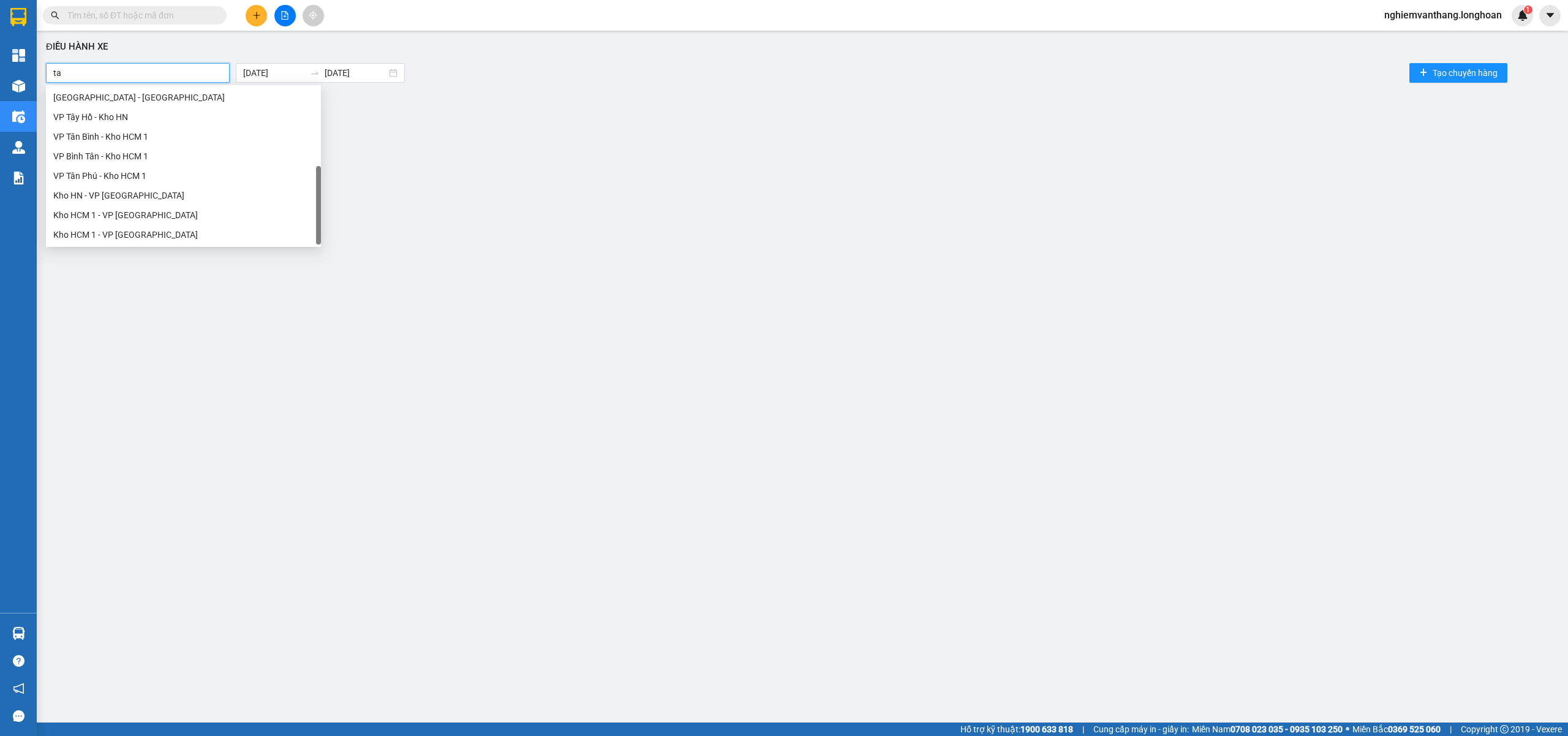
type input "tay"
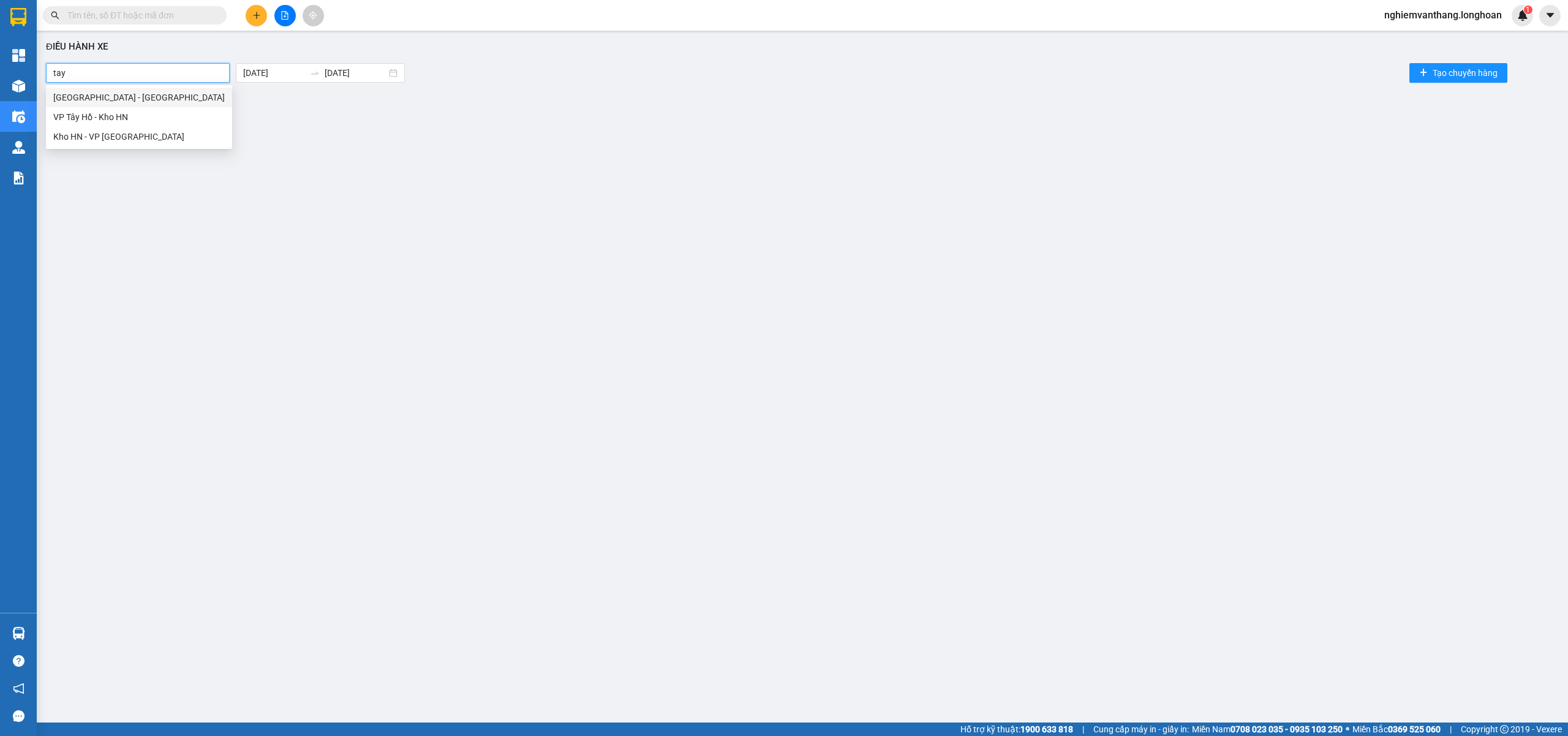
scroll to position [0, 0]
click at [112, 114] on div "VP Tây Hồ - Kho HN" at bounding box center [138, 116] width 172 height 13
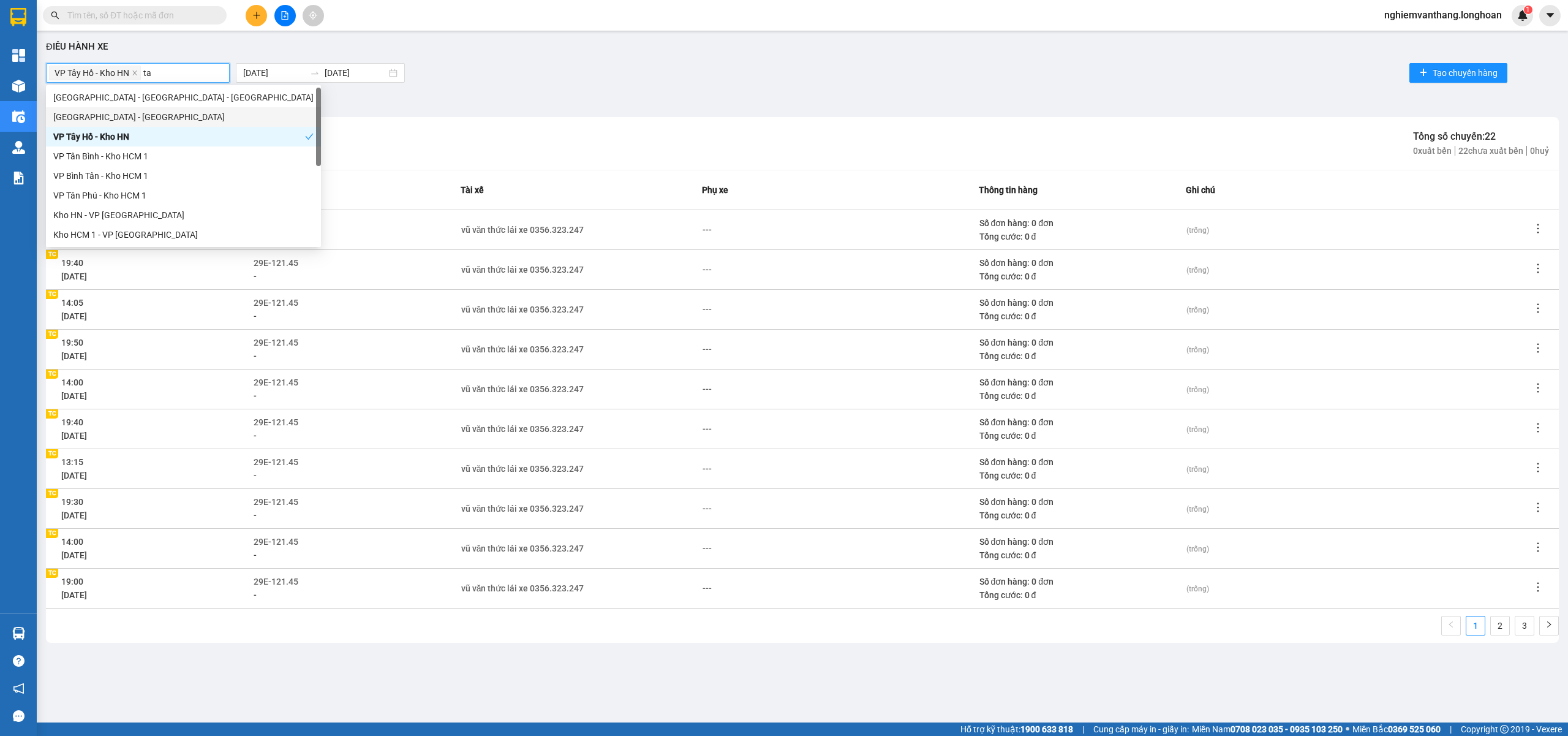
type input "tay"
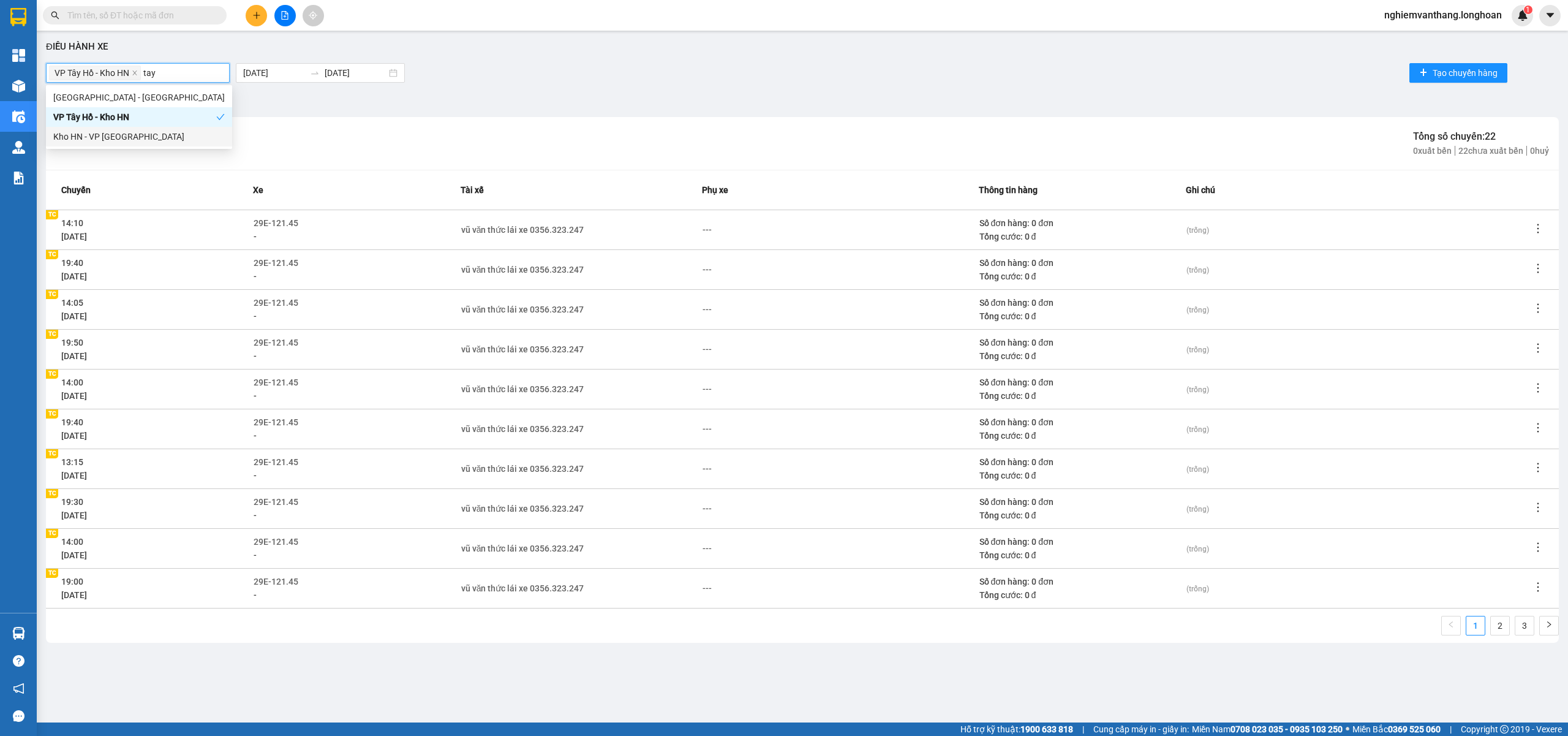
click at [123, 131] on div "Kho HN - VP [GEOGRAPHIC_DATA]" at bounding box center [138, 136] width 172 height 13
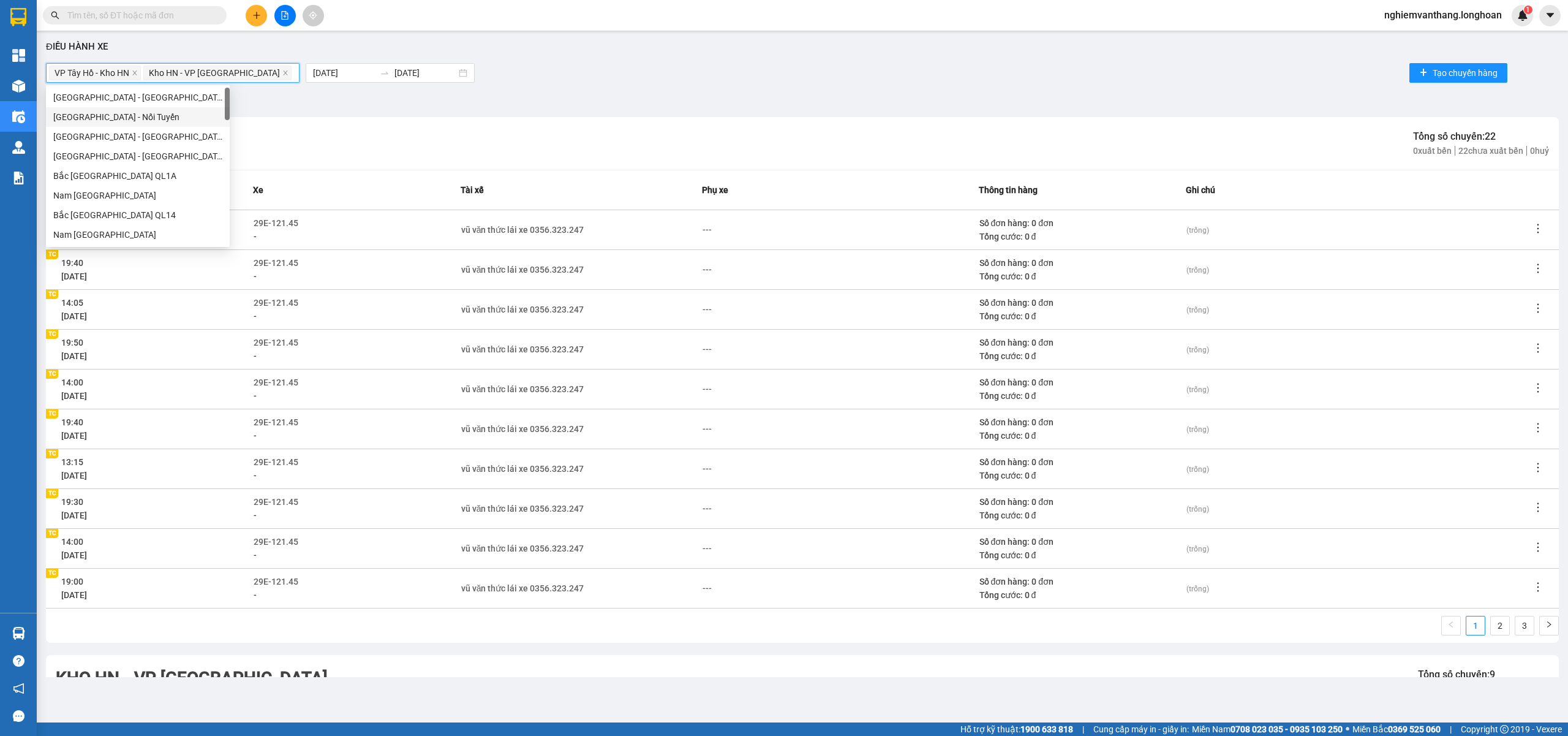
click at [456, 97] on div "Bộ lọc" at bounding box center [802, 101] width 1513 height 20
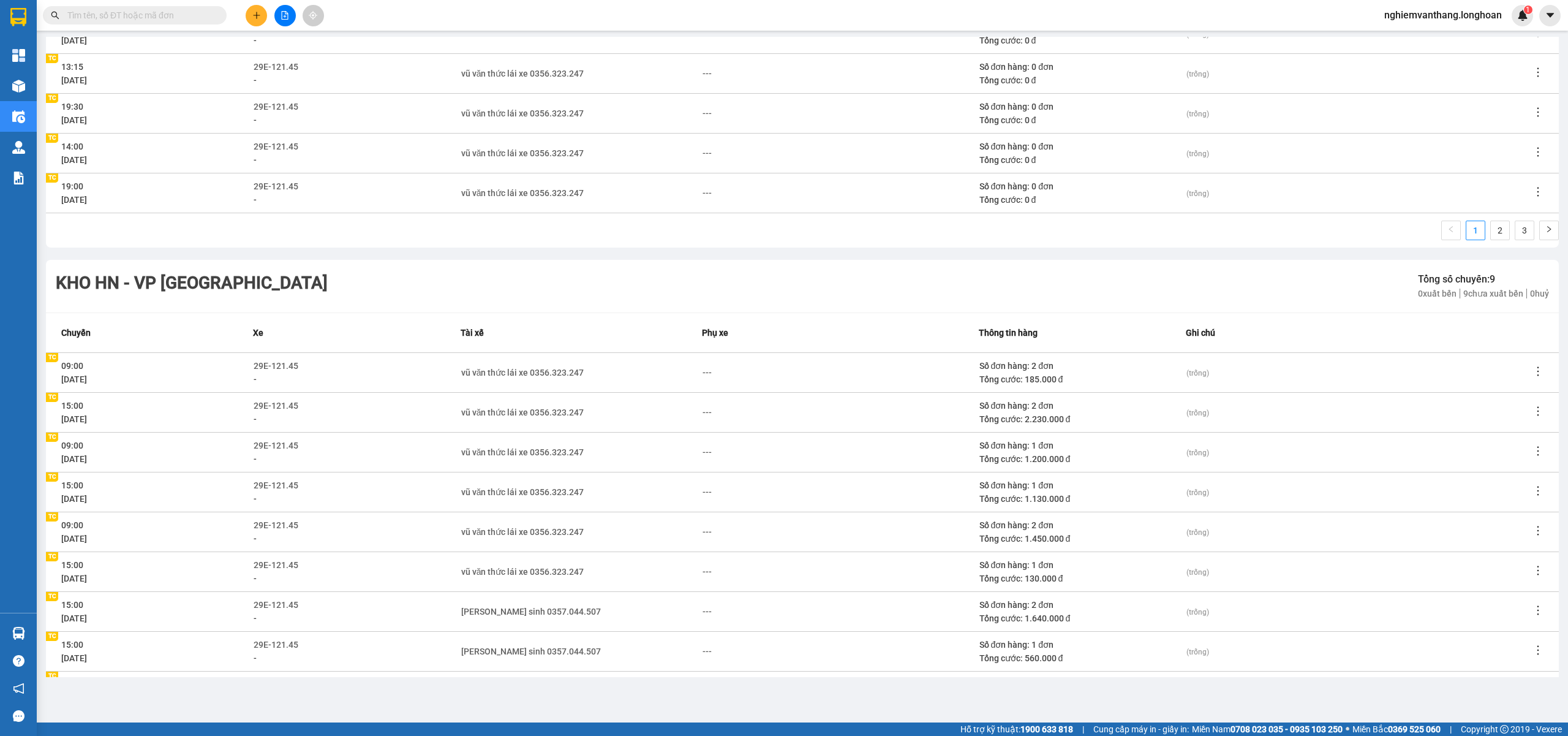
scroll to position [479, 0]
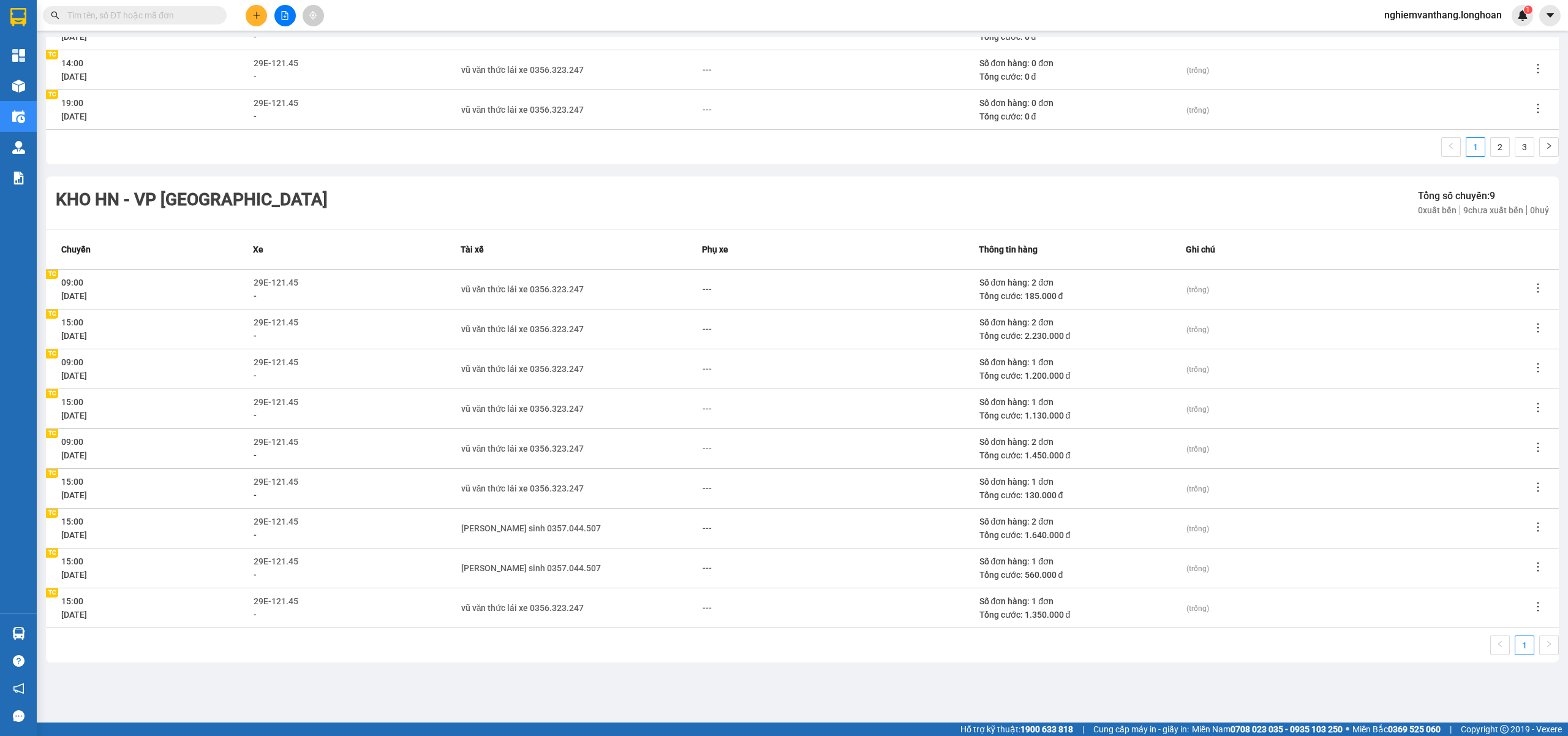
click at [556, 568] on div "Vũ văn sinh 0357.044.507" at bounding box center [581, 567] width 241 height 13
click at [544, 567] on div "Vũ văn sinh 0357.044.507" at bounding box center [531, 567] width 140 height 13
click at [515, 571] on icon "close" at bounding box center [518, 570] width 6 height 6
click at [453, 567] on div "29E-121.45" at bounding box center [357, 561] width 206 height 13
click at [463, 567] on div "---" at bounding box center [466, 567] width 9 height 13
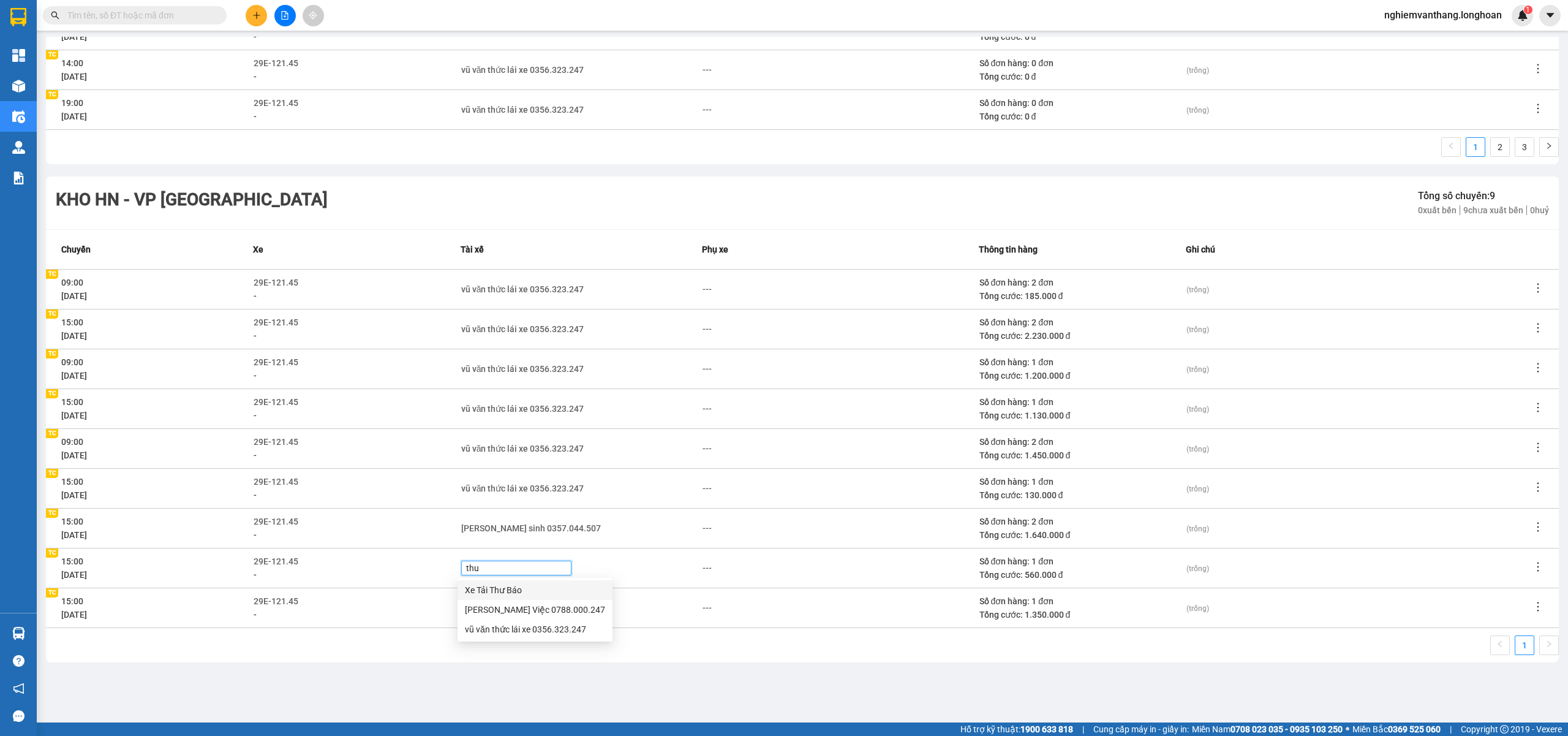
type input "thuc"
drag, startPoint x: 502, startPoint y: 593, endPoint x: 630, endPoint y: 647, distance: 138.9
click at [503, 593] on div "vũ văn thức lái xe 0356.323.247" at bounding box center [525, 590] width 121 height 13
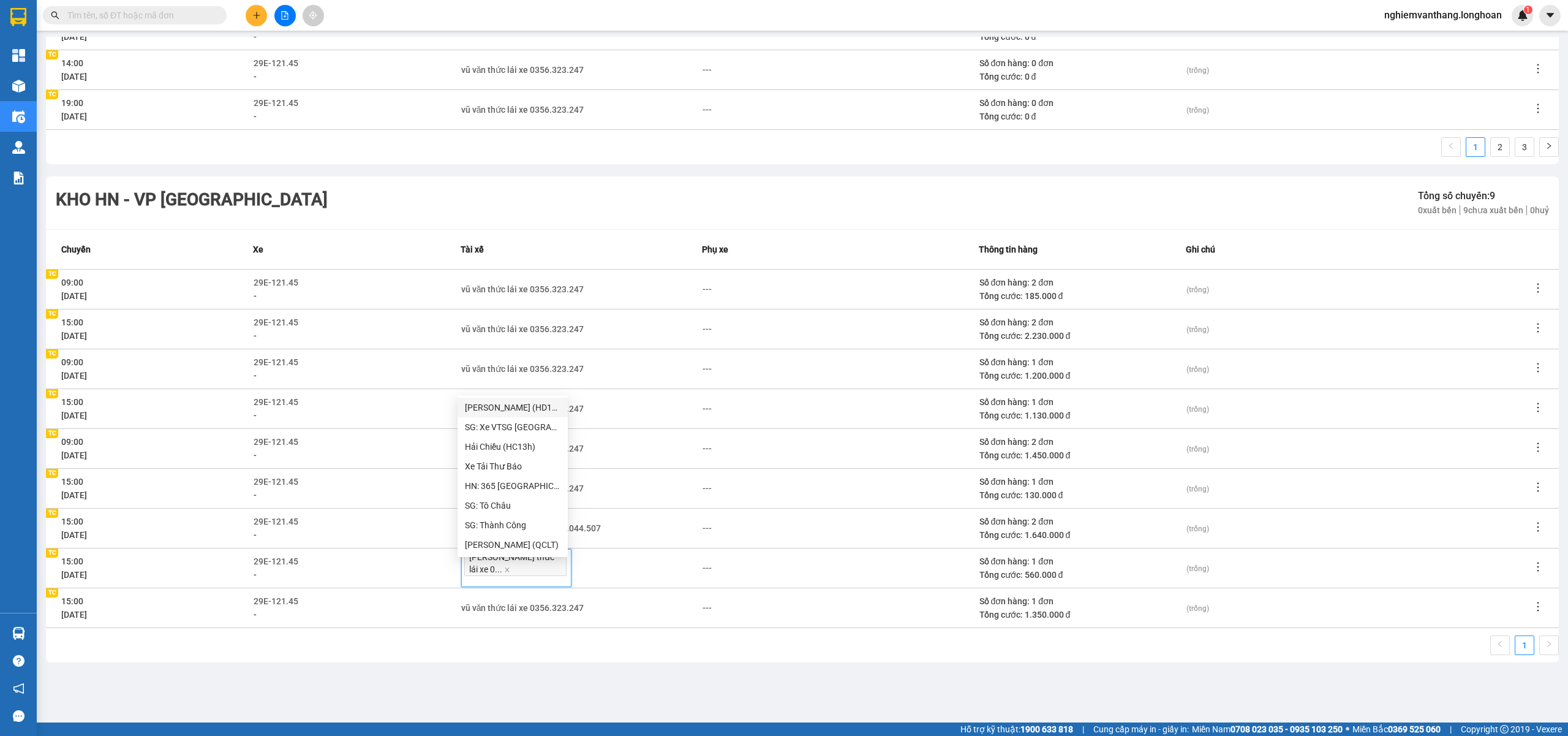
click at [734, 679] on main "Điều hành xe VP Tây Hồ - Kho HN Kho HN - VP Tây Hồ 01/08/2025 12/08/2025 Tạo ch…" at bounding box center [784, 361] width 1568 height 723
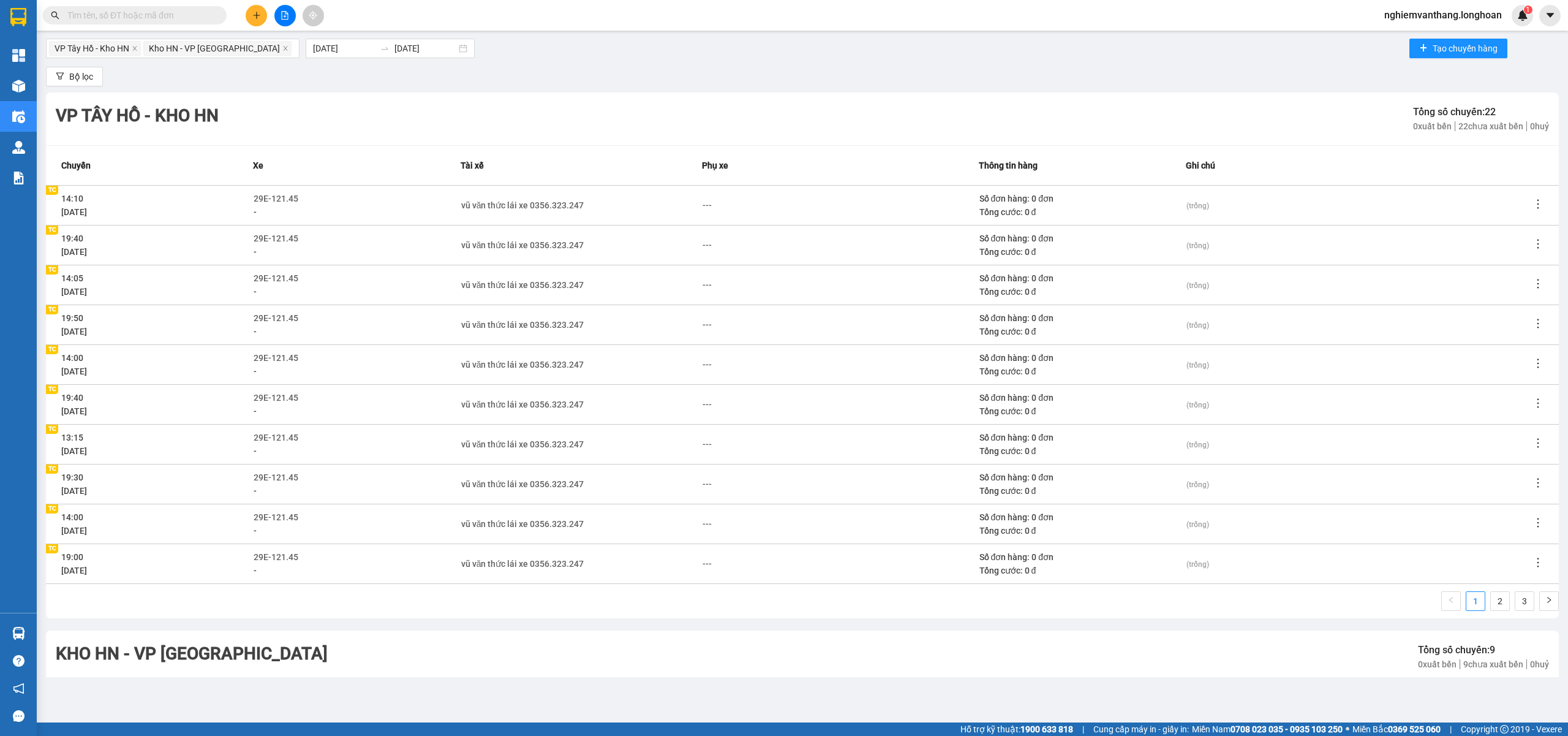
scroll to position [0, 0]
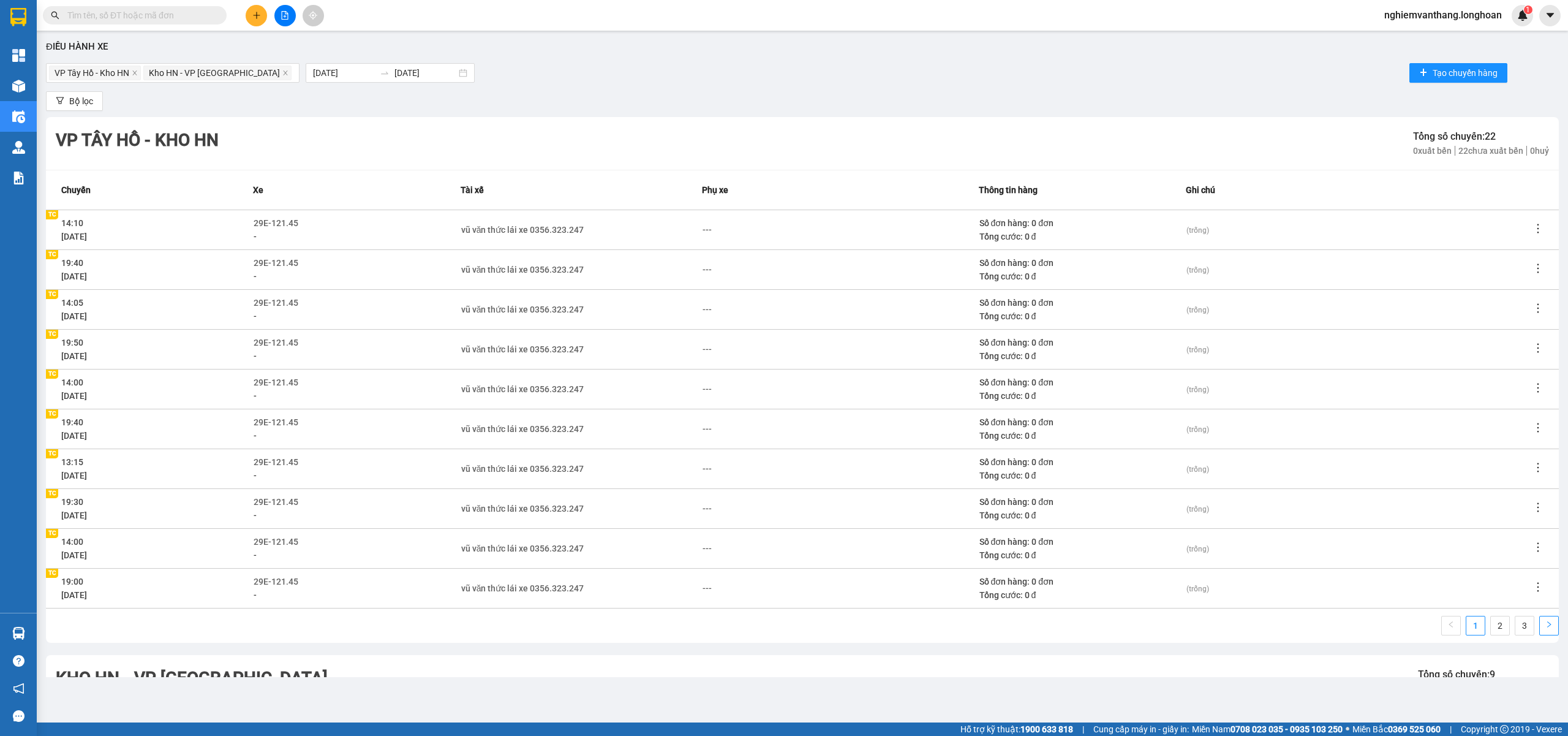
drag, startPoint x: 1483, startPoint y: 624, endPoint x: 1532, endPoint y: 625, distance: 49.0
click at [1490, 623] on link "2" at bounding box center [1499, 625] width 18 height 18
click at [468, 429] on div "---" at bounding box center [466, 428] width 9 height 13
type input "sinh"
drag, startPoint x: 513, startPoint y: 451, endPoint x: 522, endPoint y: 447, distance: 9.8
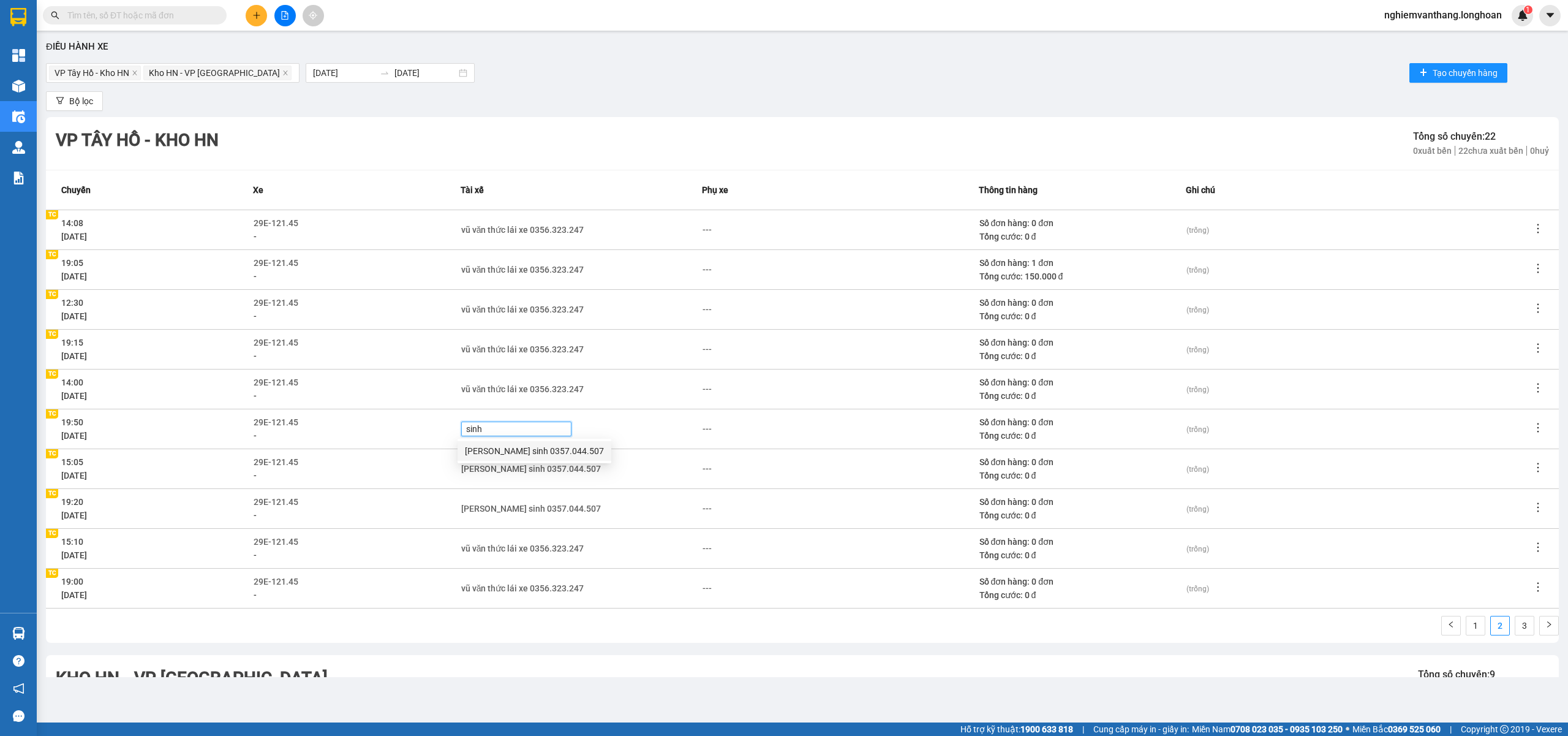
click at [515, 449] on div "Vũ văn sinh 0357.044.507" at bounding box center [535, 450] width 139 height 13
click at [674, 628] on div "1 2 3" at bounding box center [802, 629] width 1513 height 27
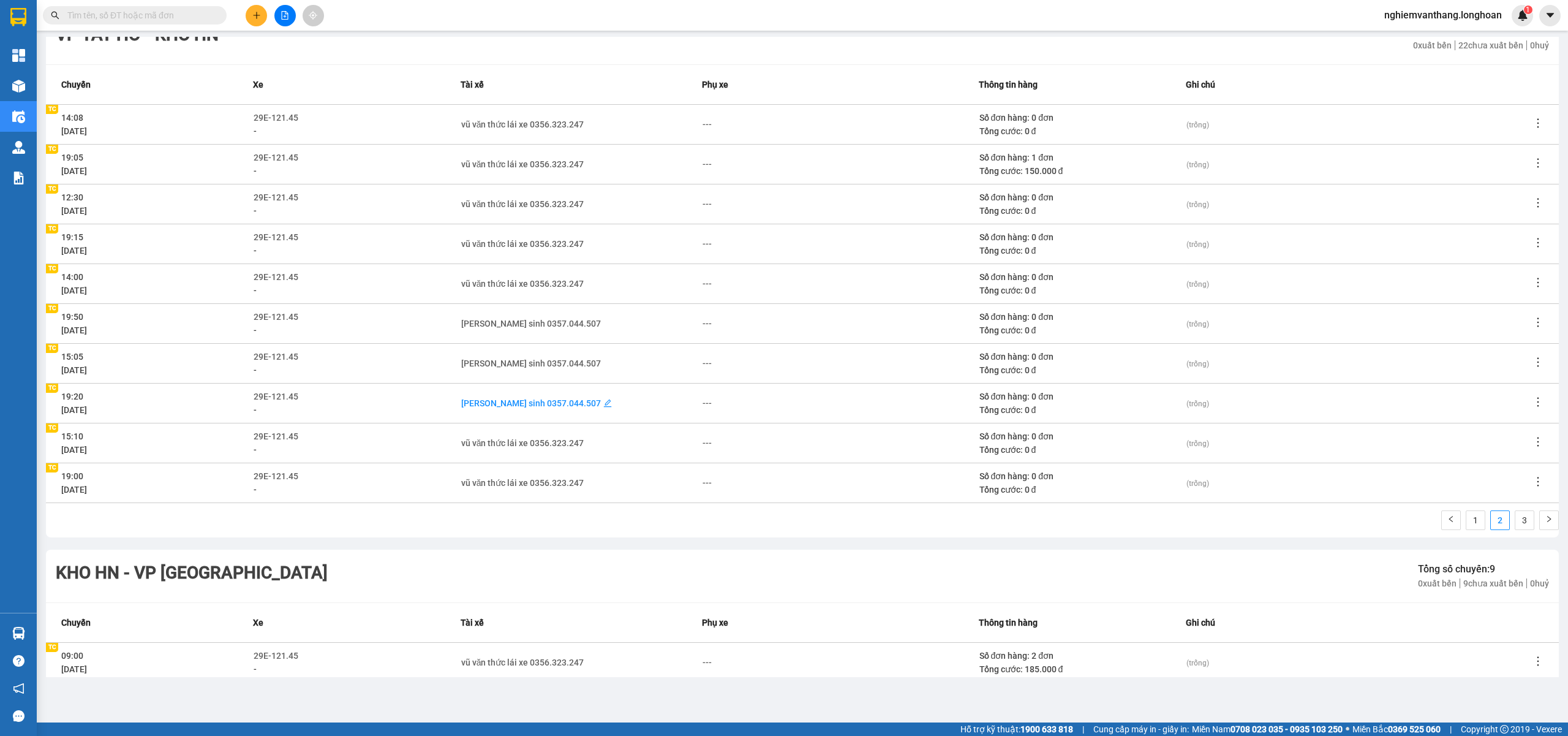
scroll to position [479, 0]
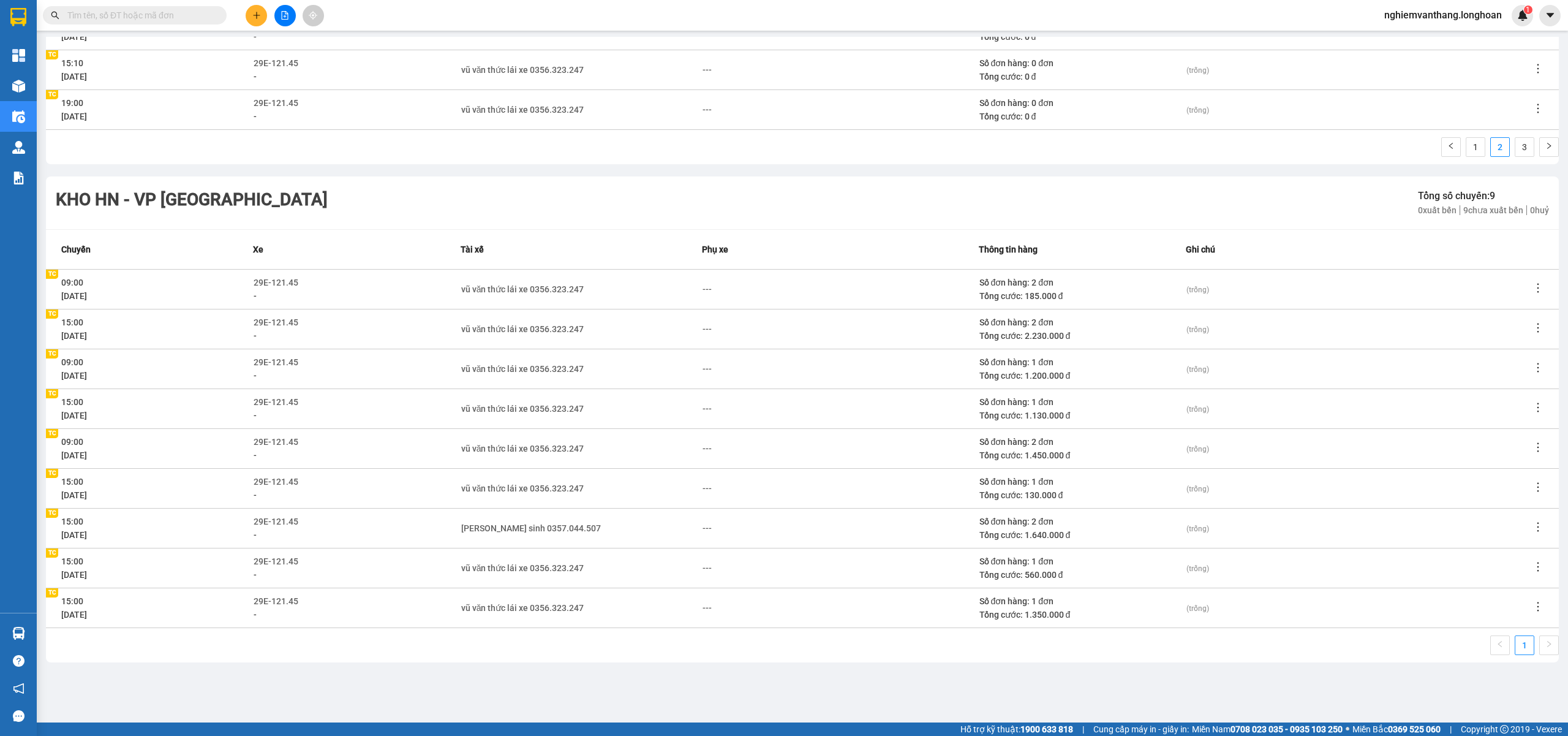
click at [579, 567] on div "vũ văn thức lái xe 0356.323.247" at bounding box center [581, 567] width 241 height 13
click at [574, 569] on div "vũ văn thức lái xe 0356.323.247" at bounding box center [523, 567] width 123 height 13
click at [510, 567] on icon "close" at bounding box center [507, 570] width 6 height 6
click at [464, 565] on div "---" at bounding box center [466, 567] width 9 height 13
type input "sinh"
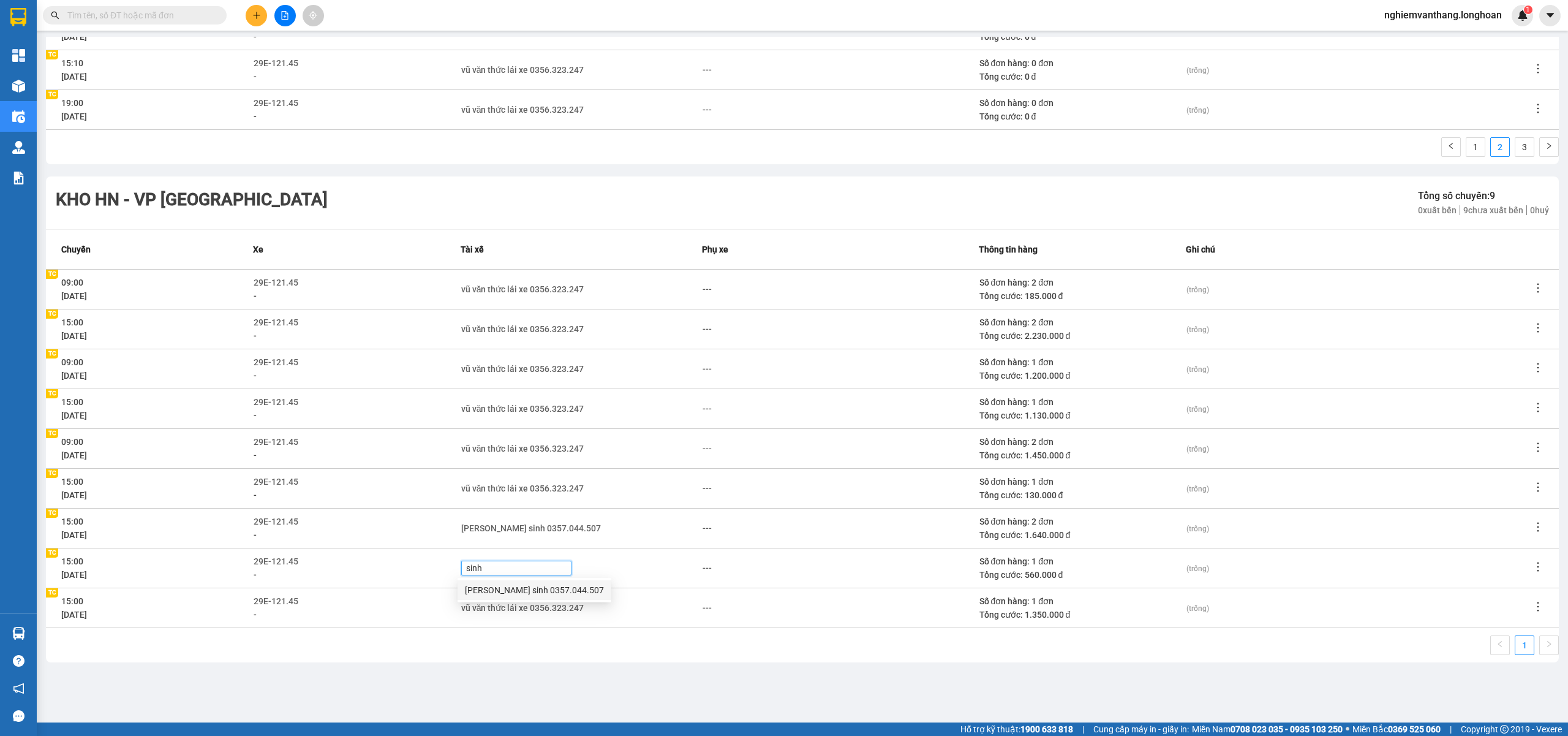
click at [480, 587] on div "Vũ văn sinh 0357.044.507" at bounding box center [535, 590] width 139 height 13
drag, startPoint x: 696, startPoint y: 674, endPoint x: 687, endPoint y: 673, distance: 9.1
click at [696, 673] on div "Điều hành xe VP Tây Hồ - Kho HN Kho HN - VP Tây Hồ 01/08/2025 12/08/2025 Tạo ch…" at bounding box center [802, 356] width 1519 height 640
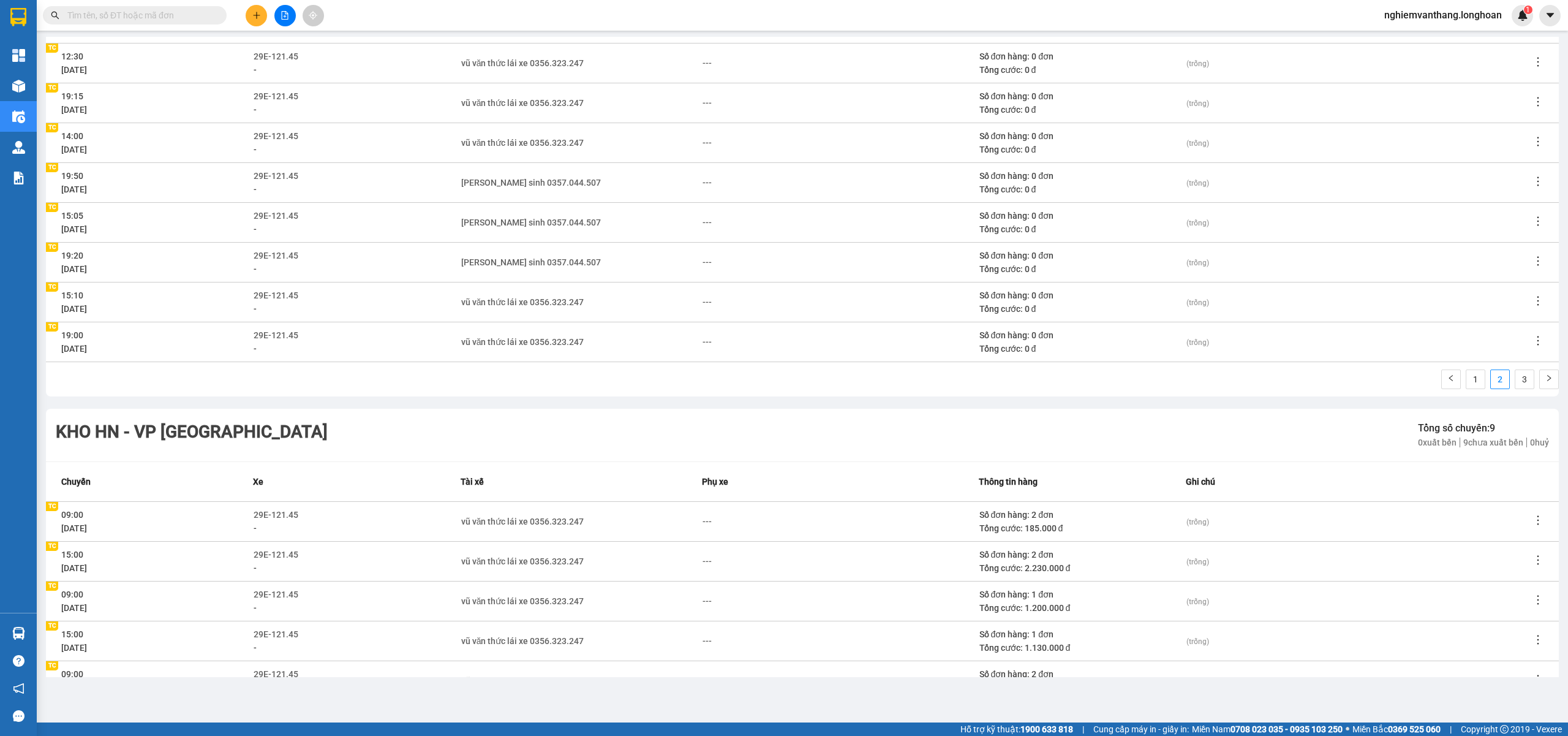
scroll to position [0, 0]
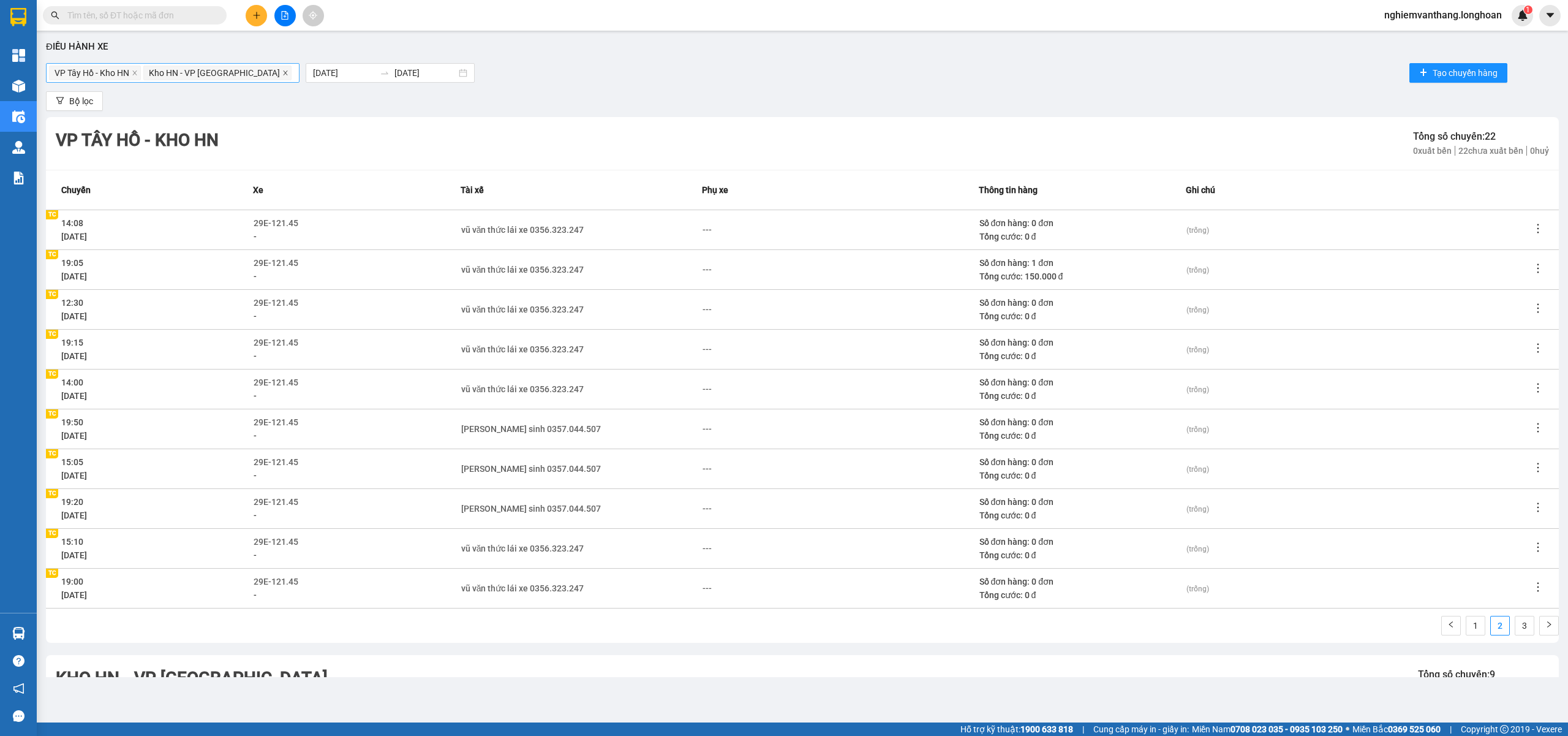
drag, startPoint x: 234, startPoint y: 71, endPoint x: 221, endPoint y: 74, distance: 13.3
click at [282, 72] on icon "close" at bounding box center [286, 73] width 6 height 6
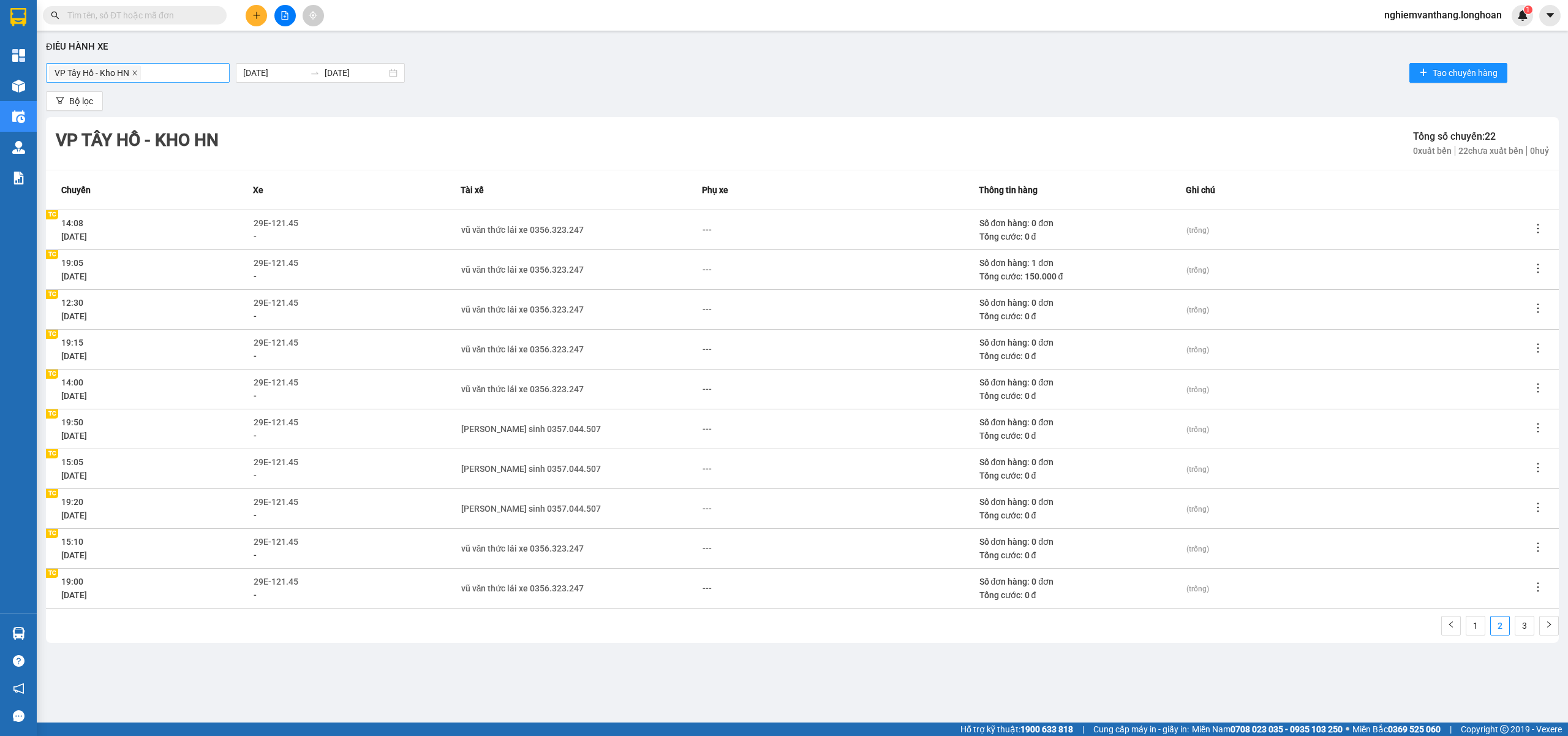
click at [137, 74] on icon "close" at bounding box center [134, 73] width 6 height 6
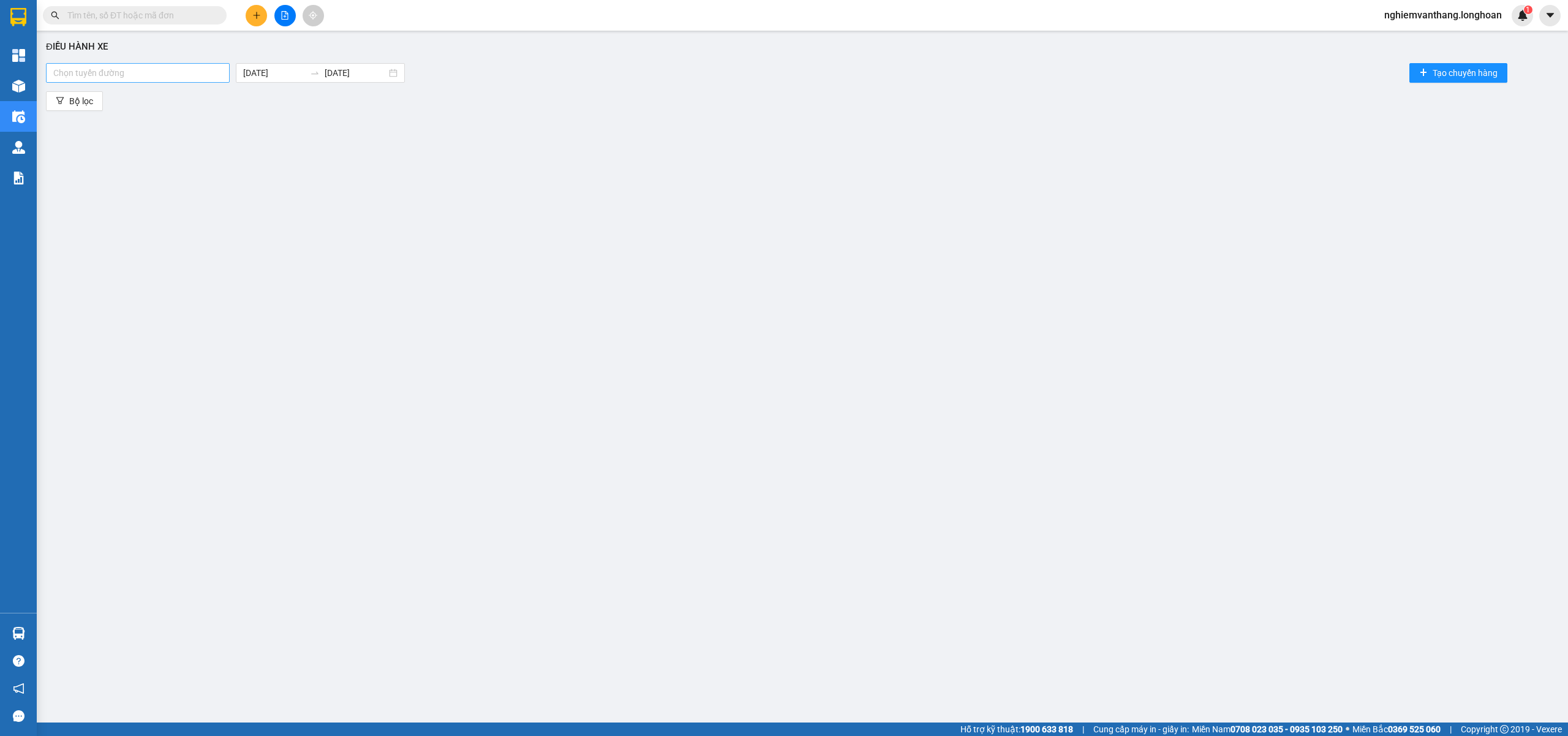
click at [137, 74] on div at bounding box center [138, 73] width 178 height 15
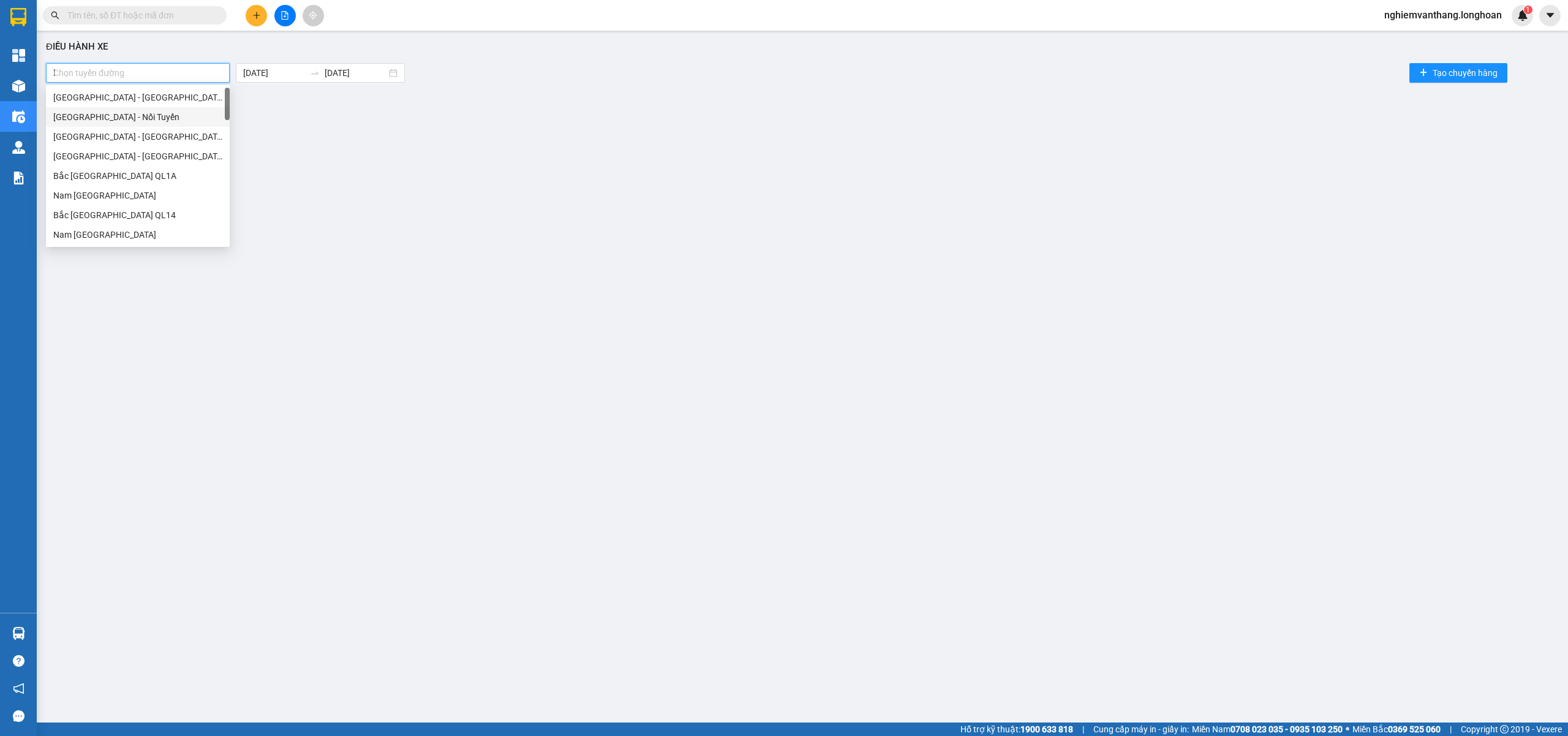
type input "lo"
click at [123, 91] on div "VP Long Biên - Kho HN" at bounding box center [138, 97] width 169 height 13
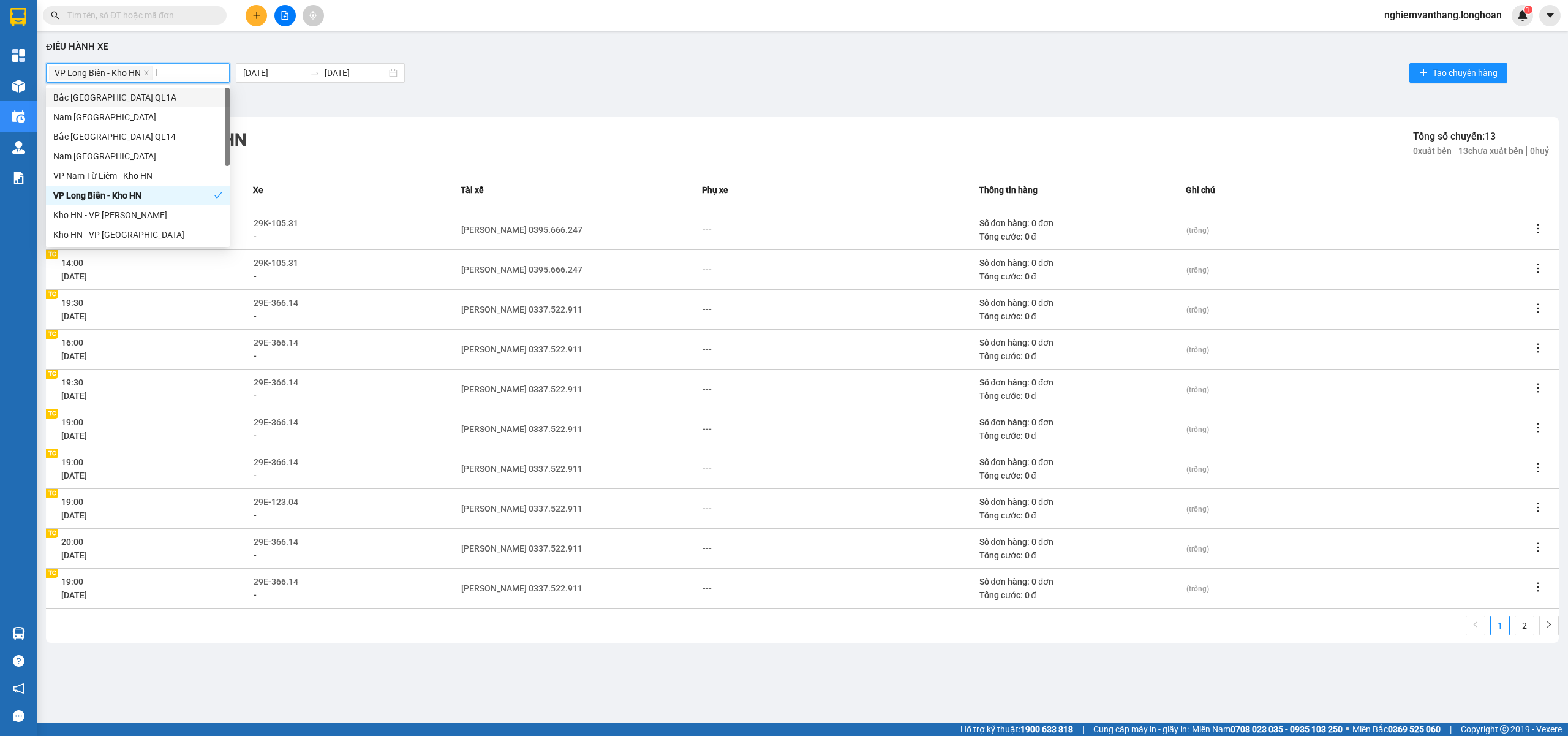
type input "lo"
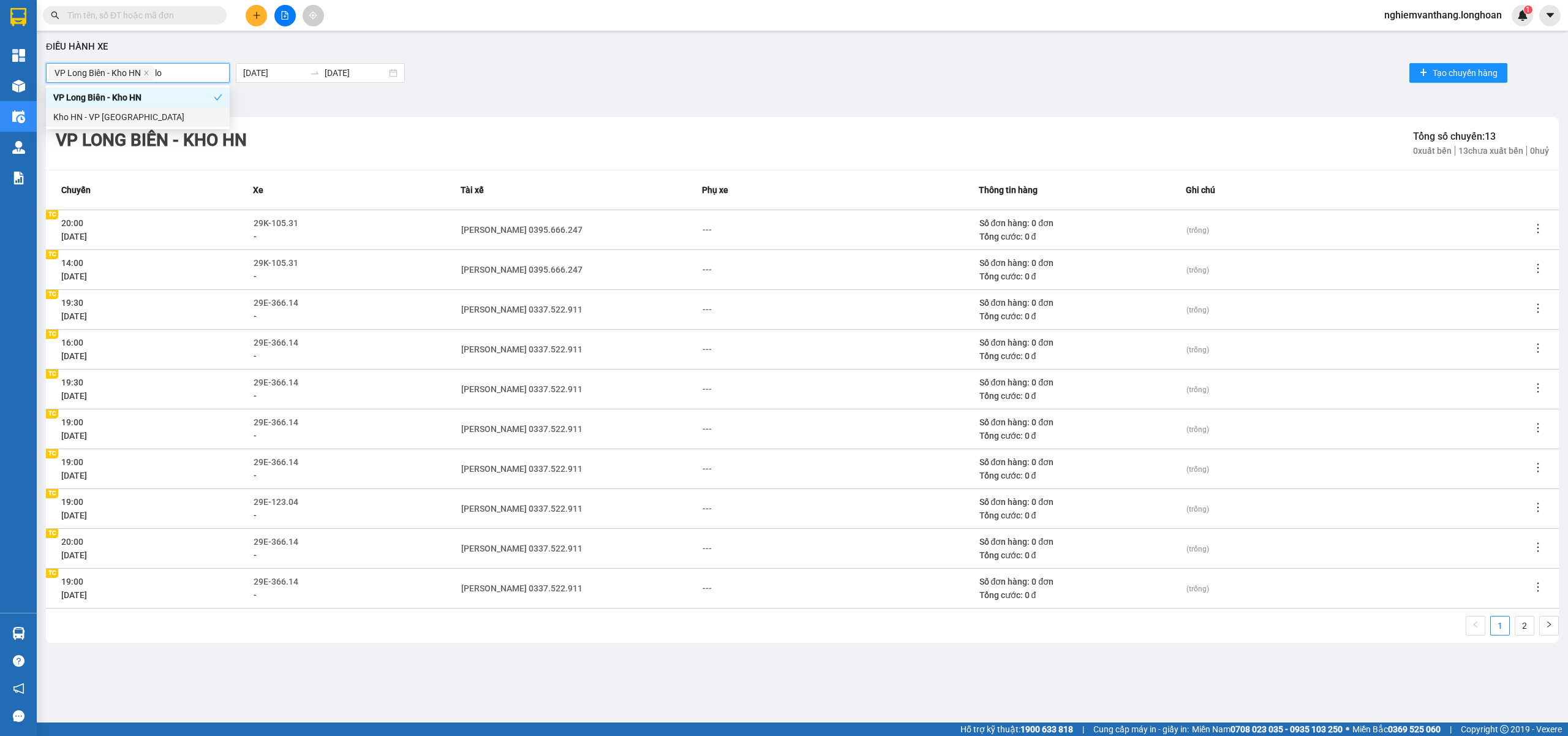
click at [116, 112] on div "Kho HN - VP [GEOGRAPHIC_DATA]" at bounding box center [138, 116] width 169 height 13
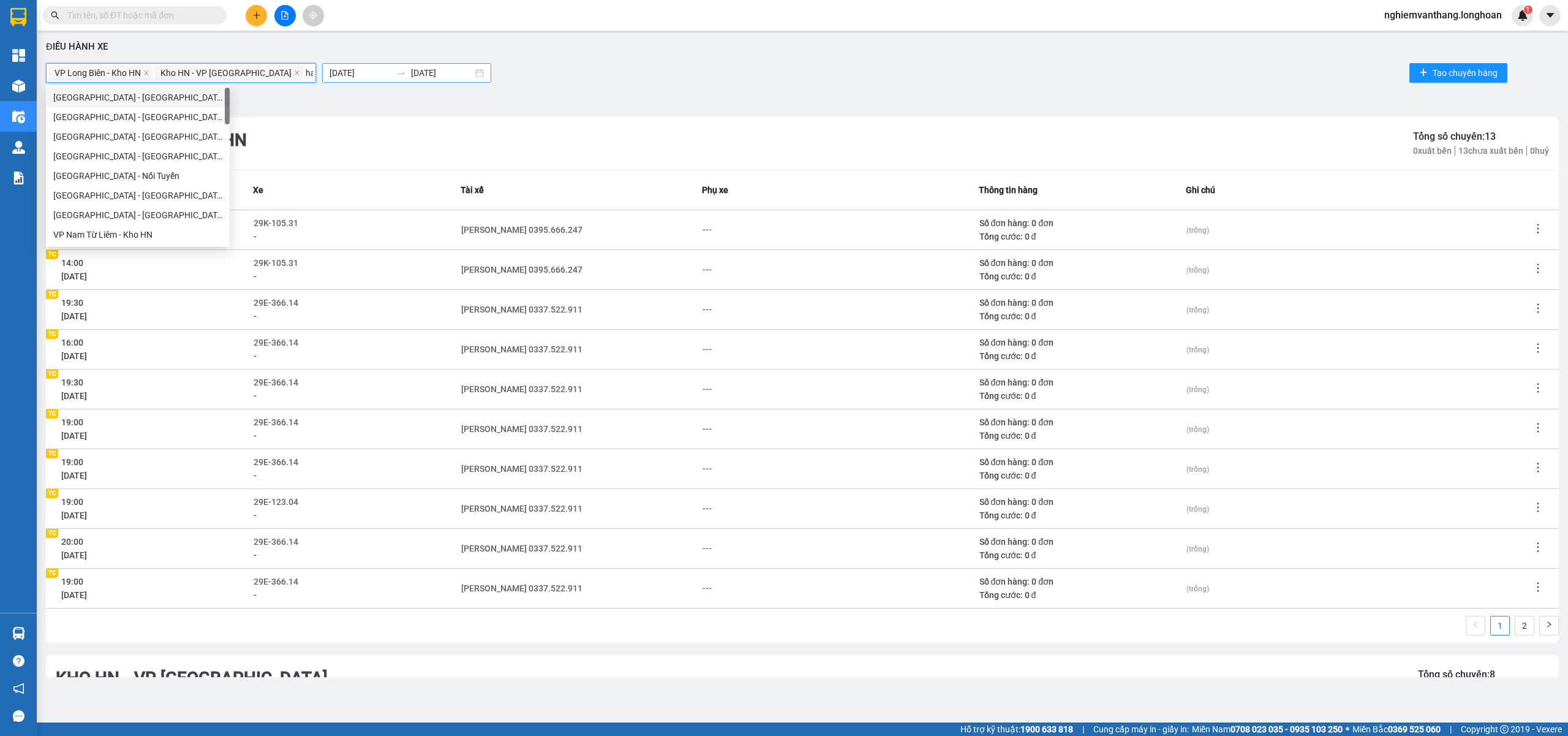
type input "hai"
click at [121, 174] on div "Kho HN - VP Hai Bà Trưng" at bounding box center [138, 176] width 172 height 13
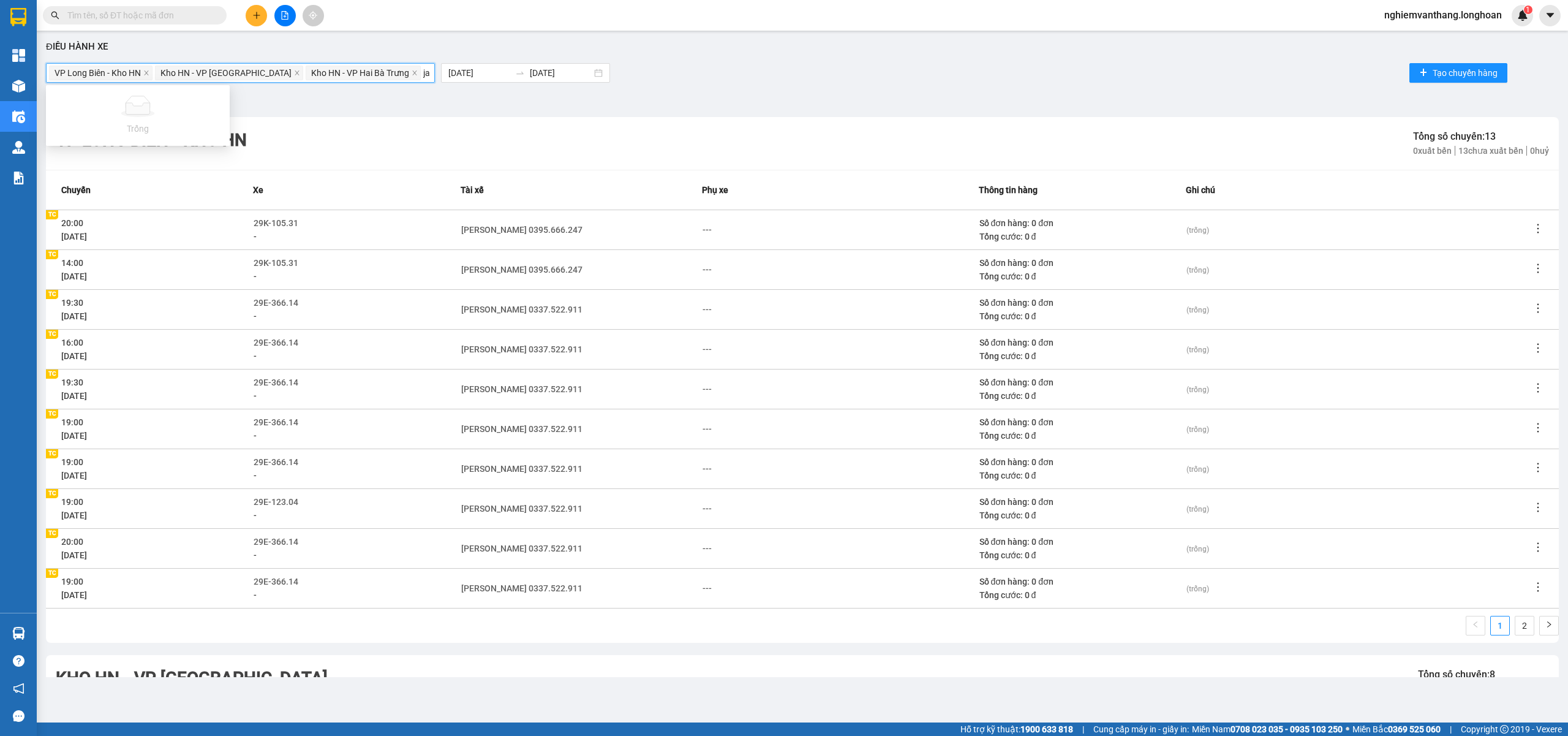
type input "j"
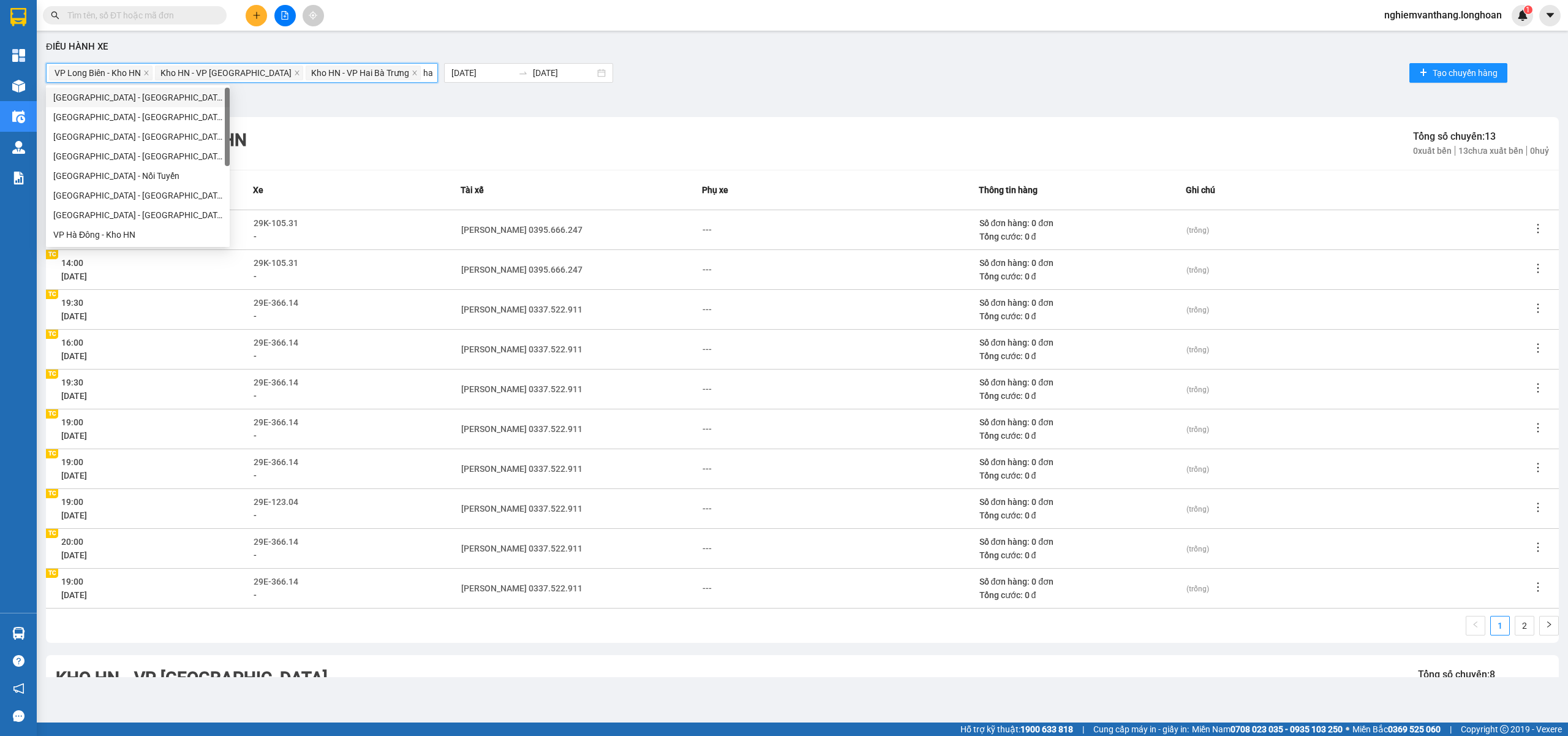
type input "hai"
click at [134, 190] on div "VP Hai Bà Trưng - Kho HN" at bounding box center [138, 195] width 172 height 13
click at [457, 66] on input "search" at bounding box center [458, 73] width 2 height 15
type input "hoa"
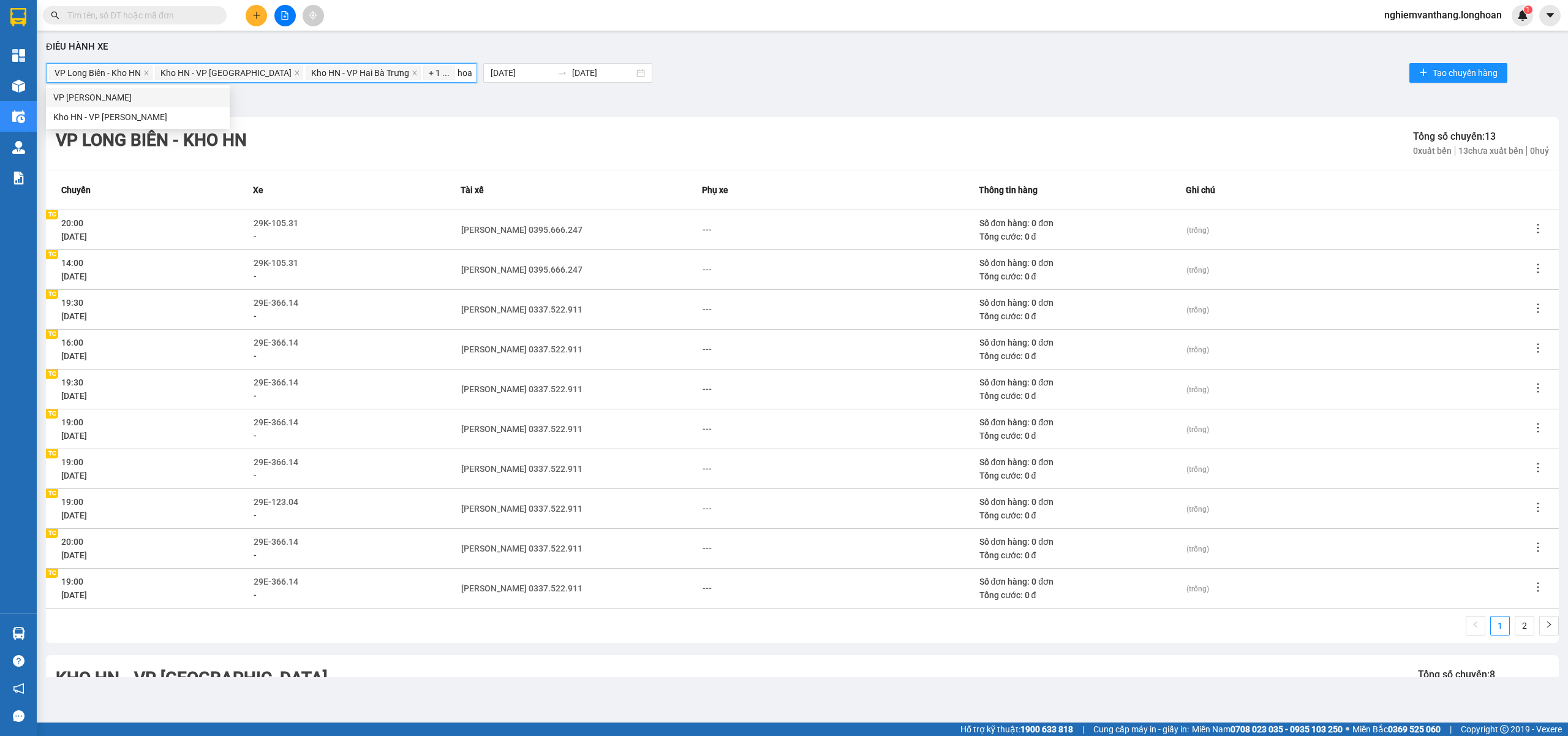
click at [150, 97] on div "VP Hoàng Mai - Kho HN" at bounding box center [138, 97] width 169 height 13
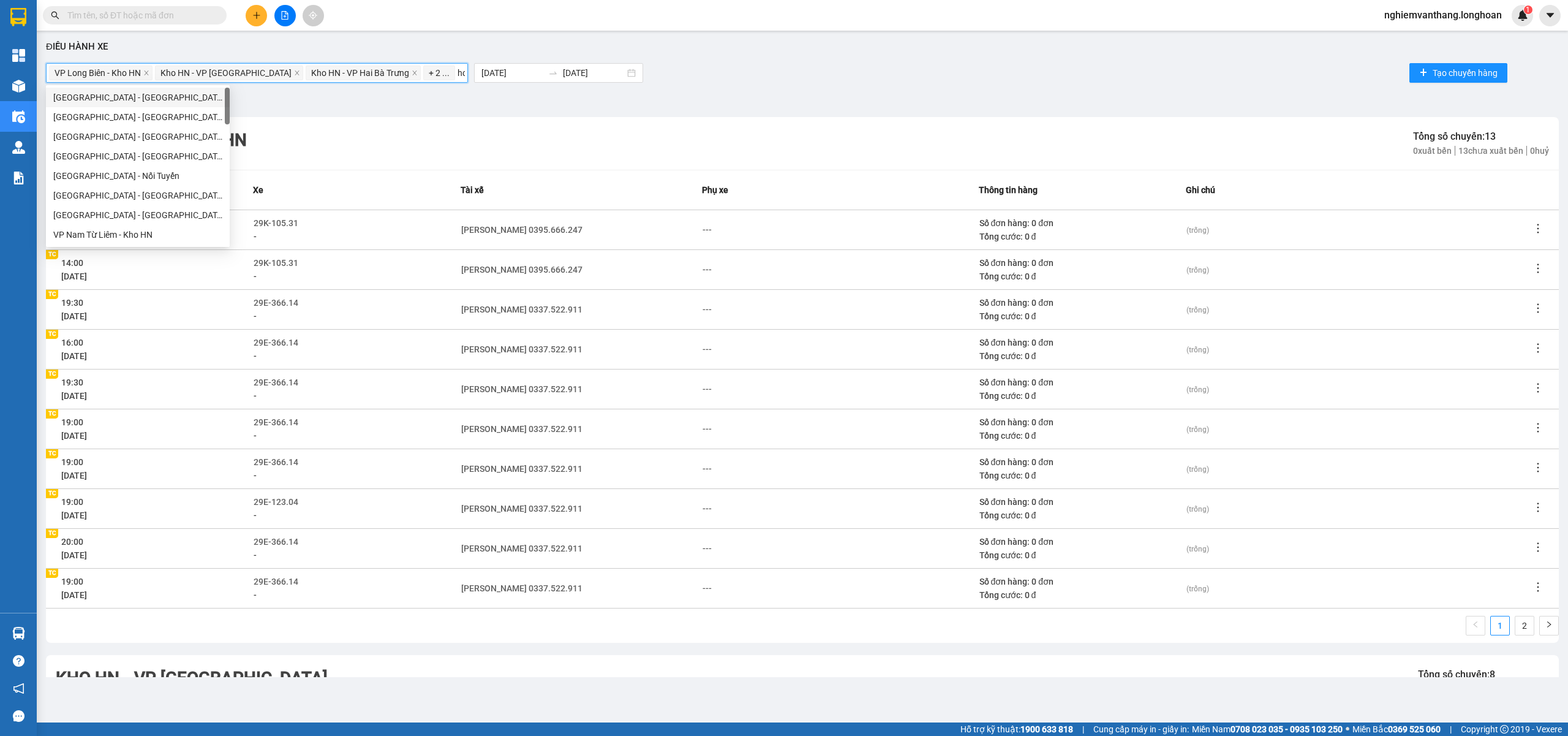
type input "hoa"
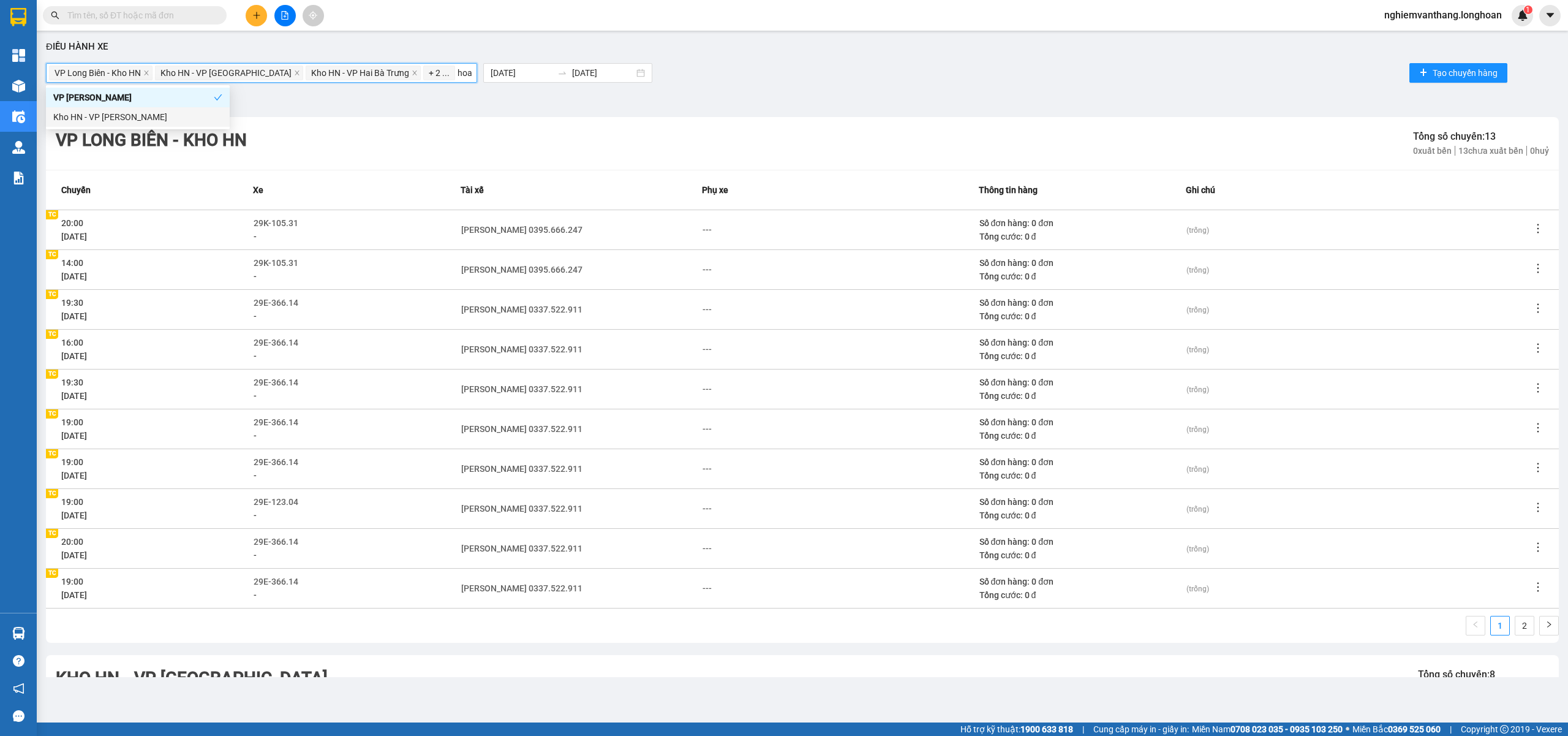
click at [184, 116] on div "Kho HN - VP [PERSON_NAME]" at bounding box center [138, 116] width 169 height 13
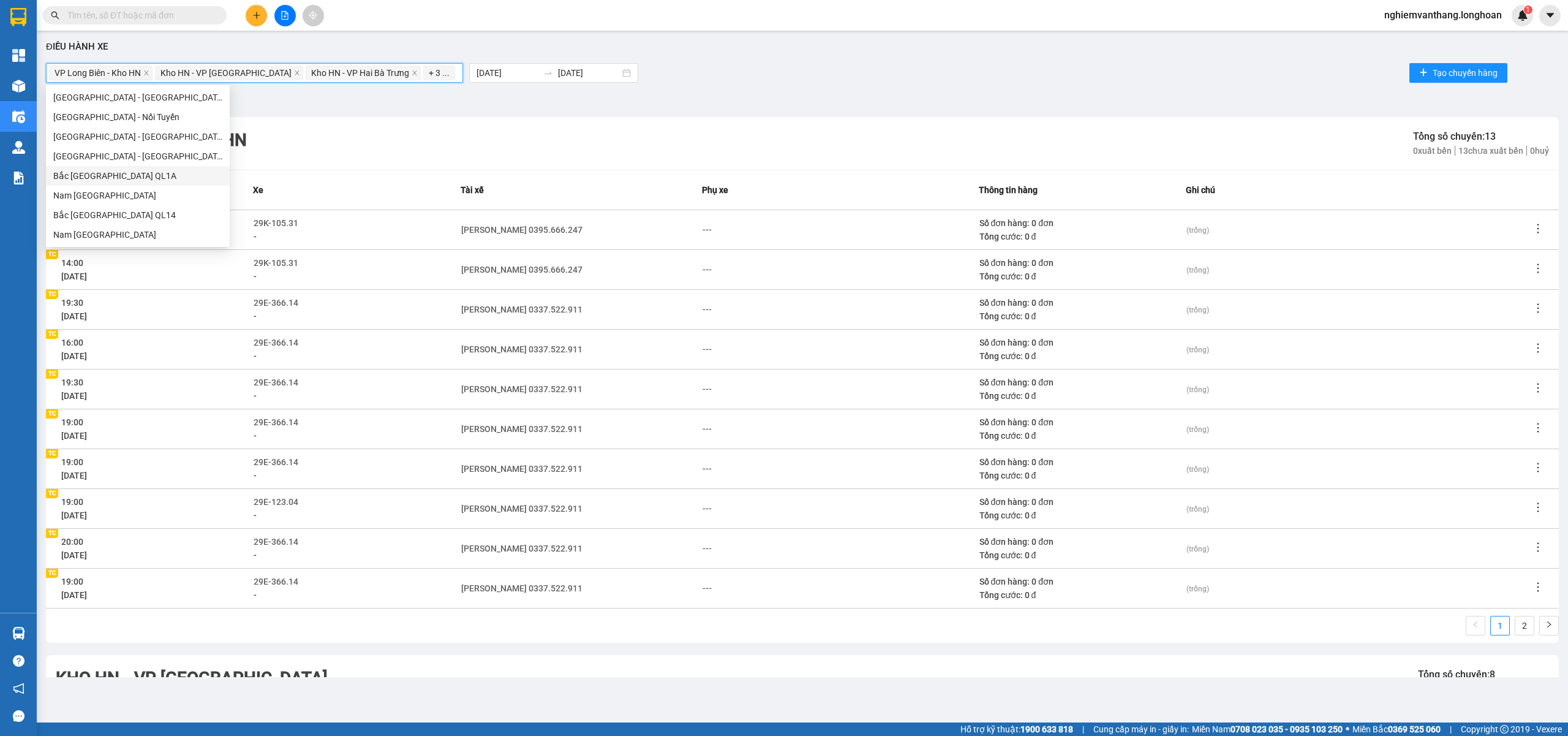
click at [756, 119] on div "VP Long Biên - Kho HN Tổng số chuyến: 13 0 xuất bến 13 chưa xuất bến 0 huỷ" at bounding box center [802, 143] width 1513 height 53
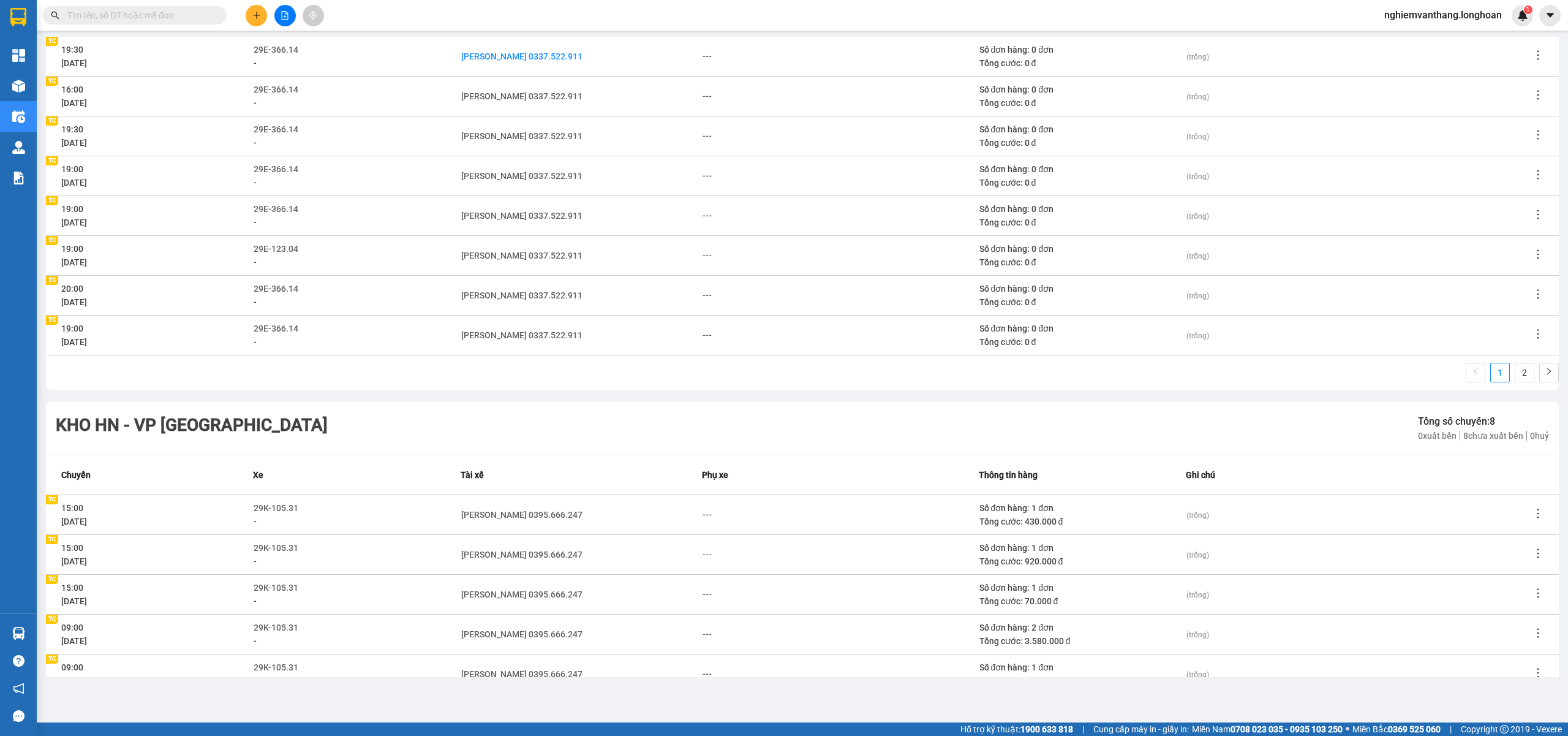
scroll to position [245, 0]
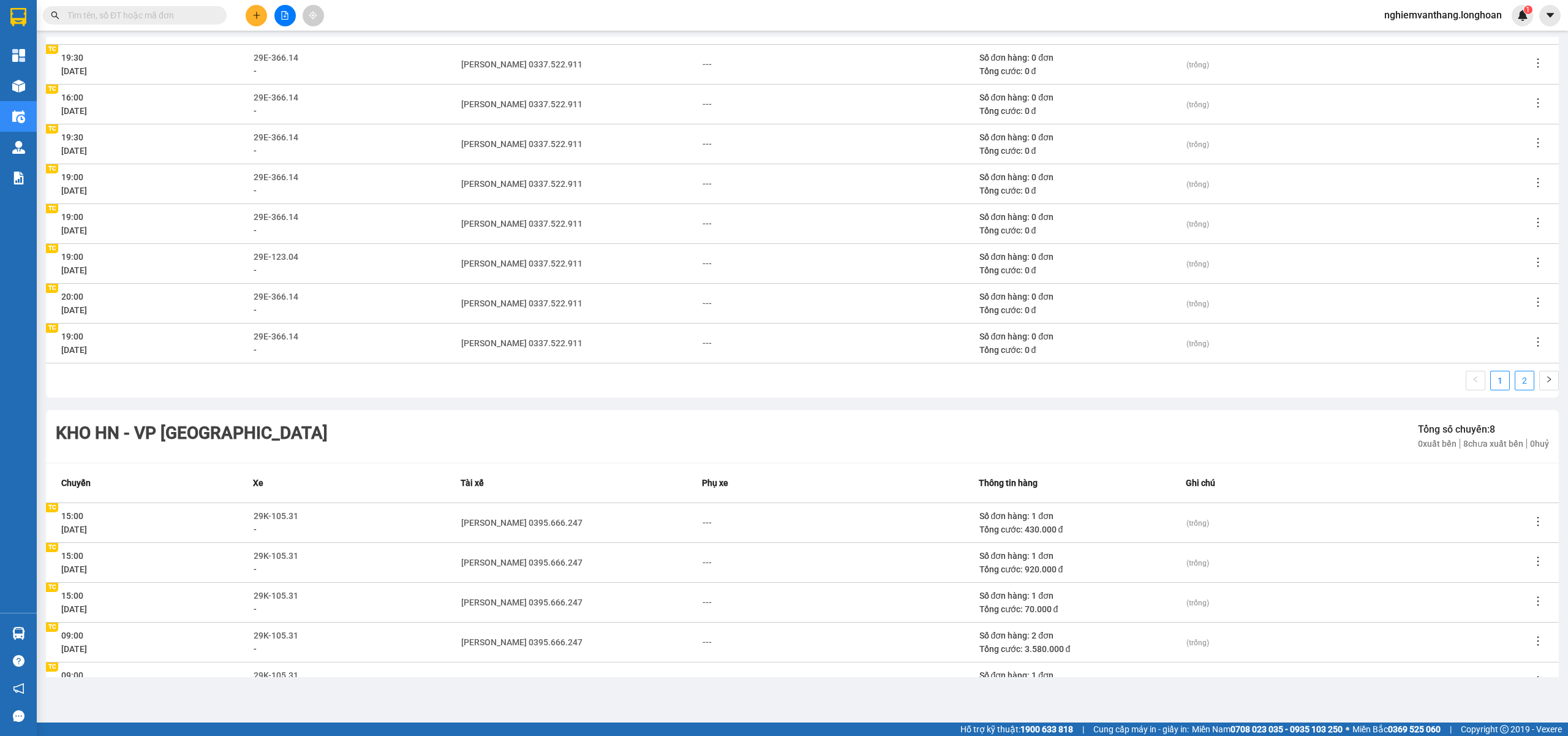
click at [1519, 373] on link "2" at bounding box center [1524, 380] width 18 height 18
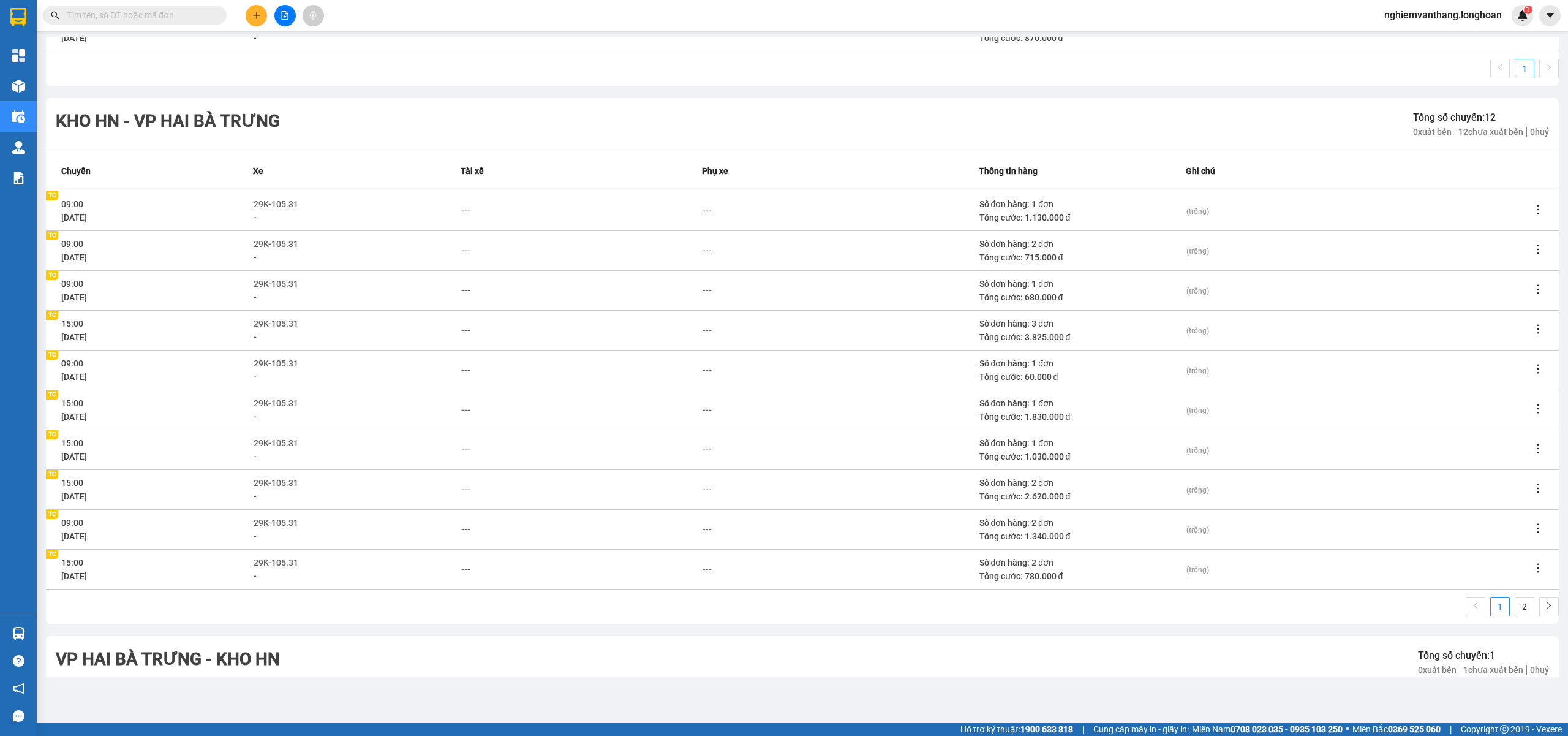
scroll to position [735, 0]
click at [1519, 610] on link "2" at bounding box center [1524, 607] width 18 height 18
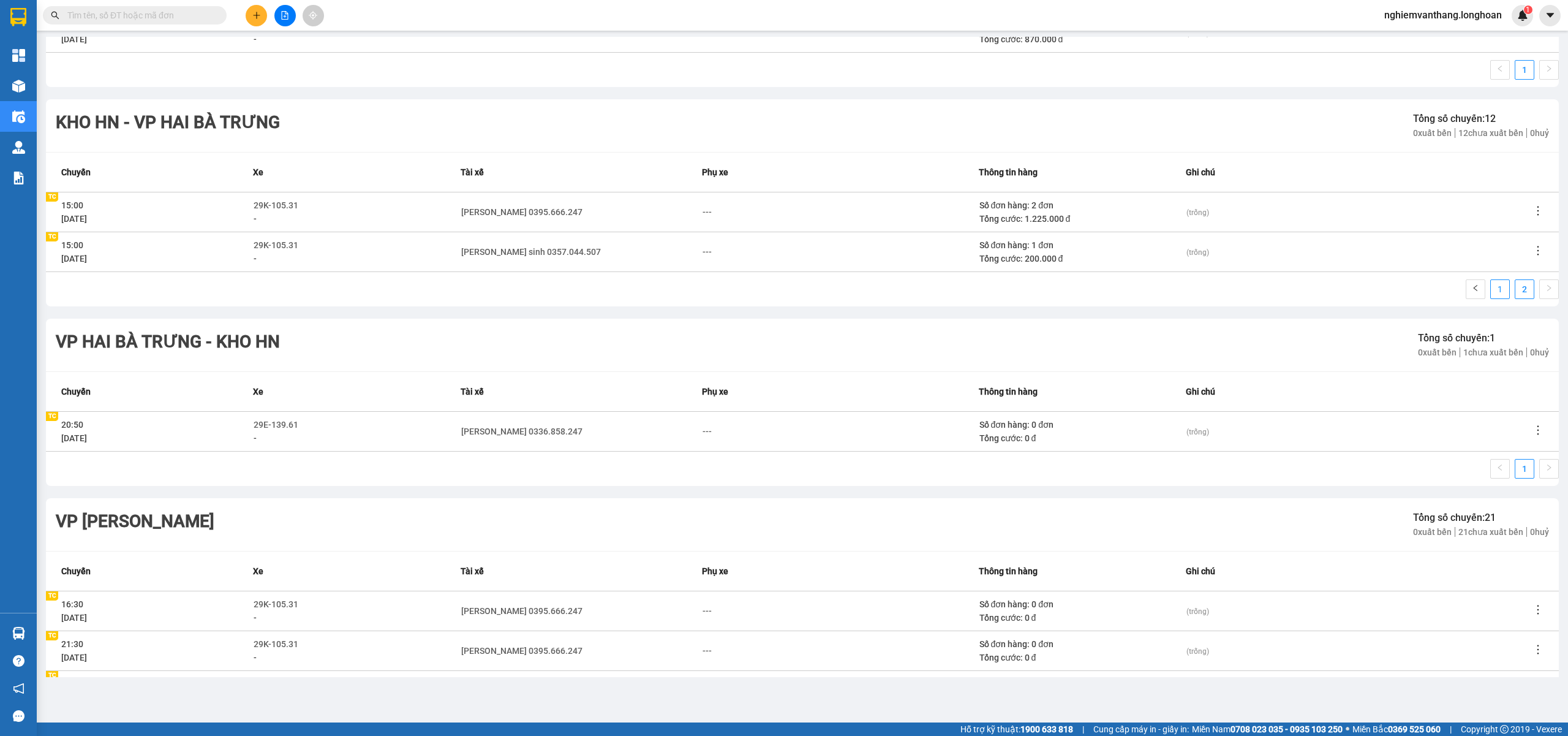
click at [1490, 297] on link "1" at bounding box center [1499, 289] width 18 height 18
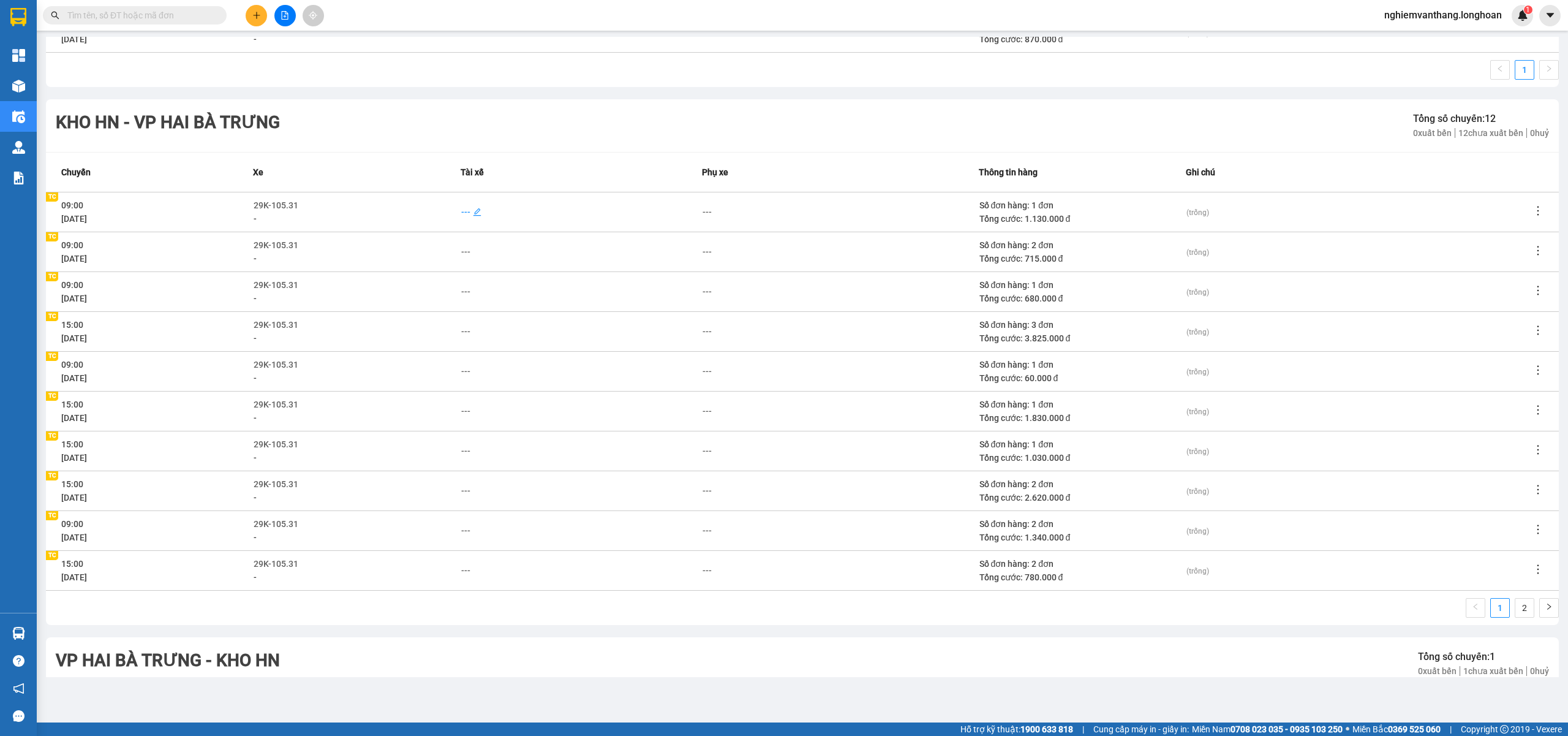
click at [467, 209] on div "---" at bounding box center [466, 211] width 9 height 13
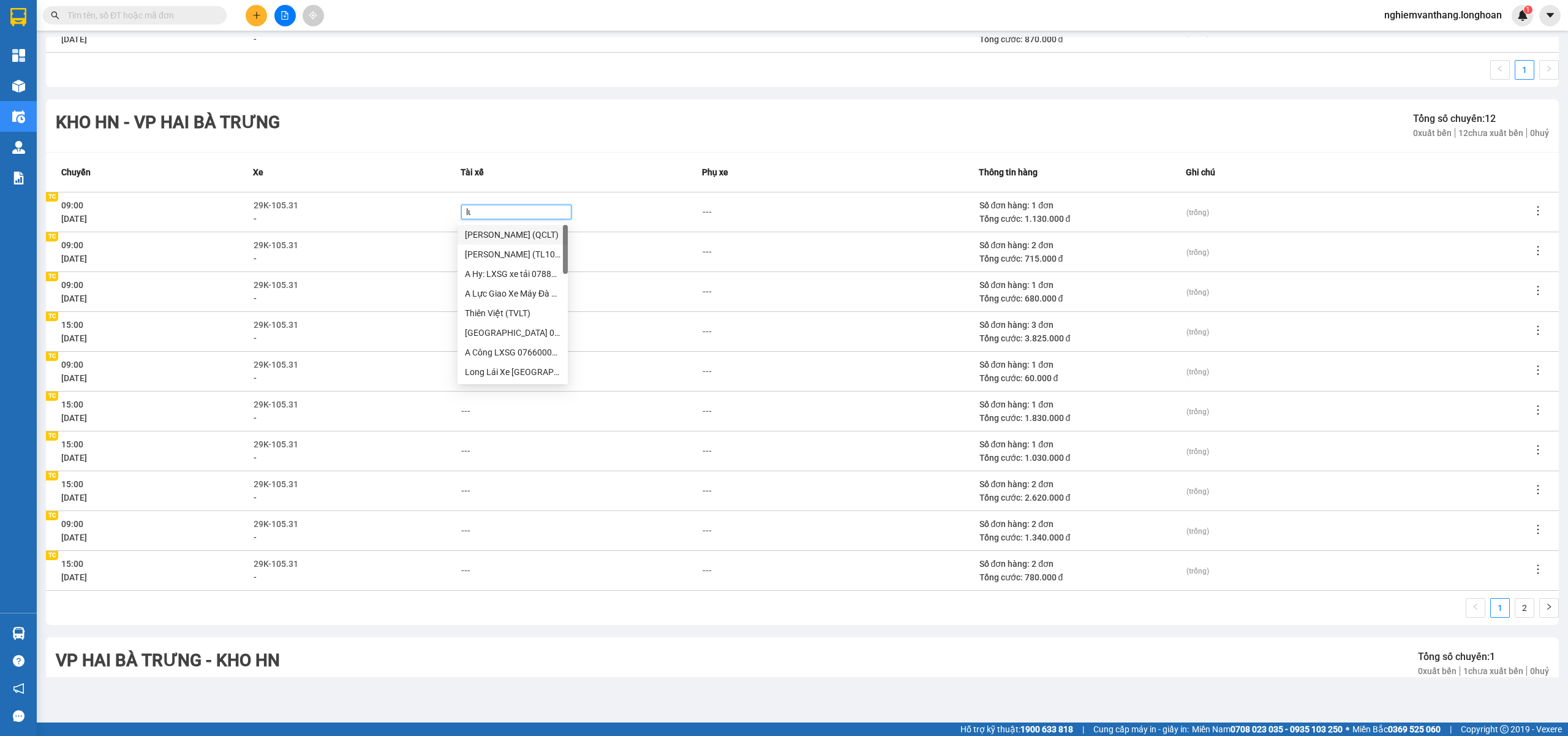
type input "lua"
click at [532, 237] on div "Phạm Thế Luân 0395.666.247" at bounding box center [566, 234] width 201 height 13
click at [381, 290] on div "29K-105.31" at bounding box center [357, 284] width 206 height 13
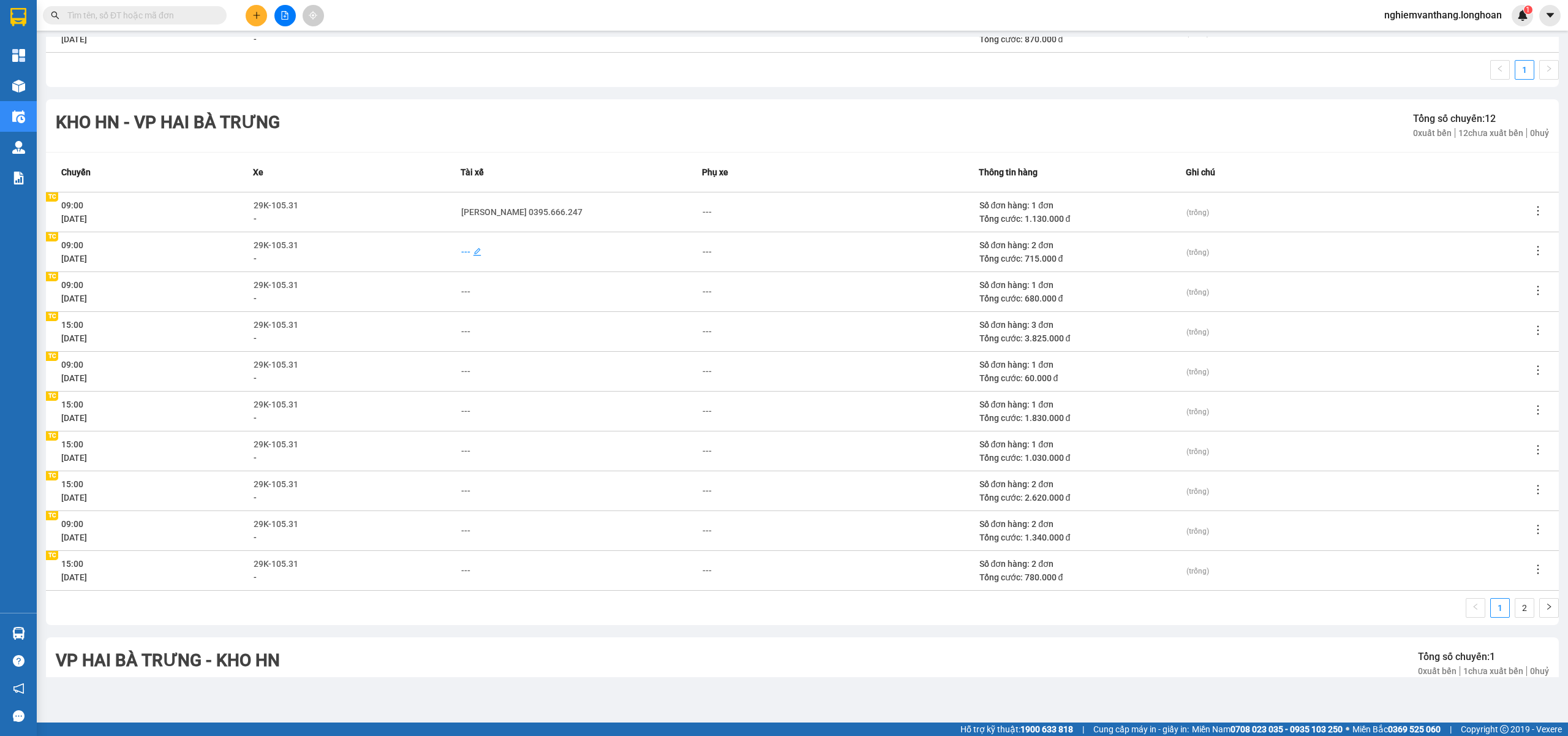
click at [465, 250] on div "---" at bounding box center [466, 252] width 9 height 13
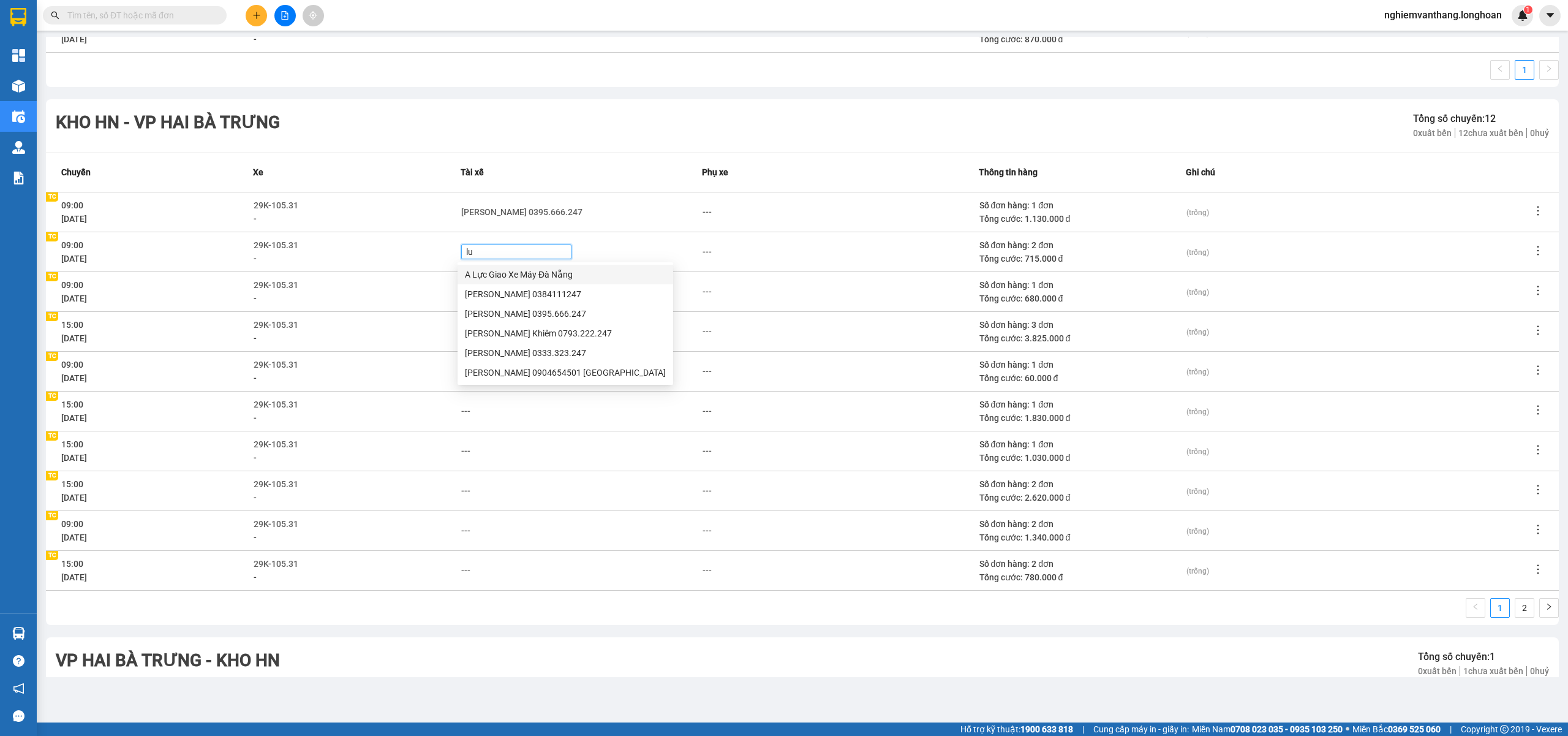
type input "lua"
drag, startPoint x: 491, startPoint y: 268, endPoint x: 540, endPoint y: 264, distance: 49.2
click at [492, 270] on div "Phạm Thế Luân 0395.666.247" at bounding box center [566, 274] width 201 height 13
click at [628, 174] on div "Tài xế" at bounding box center [581, 172] width 241 height 13
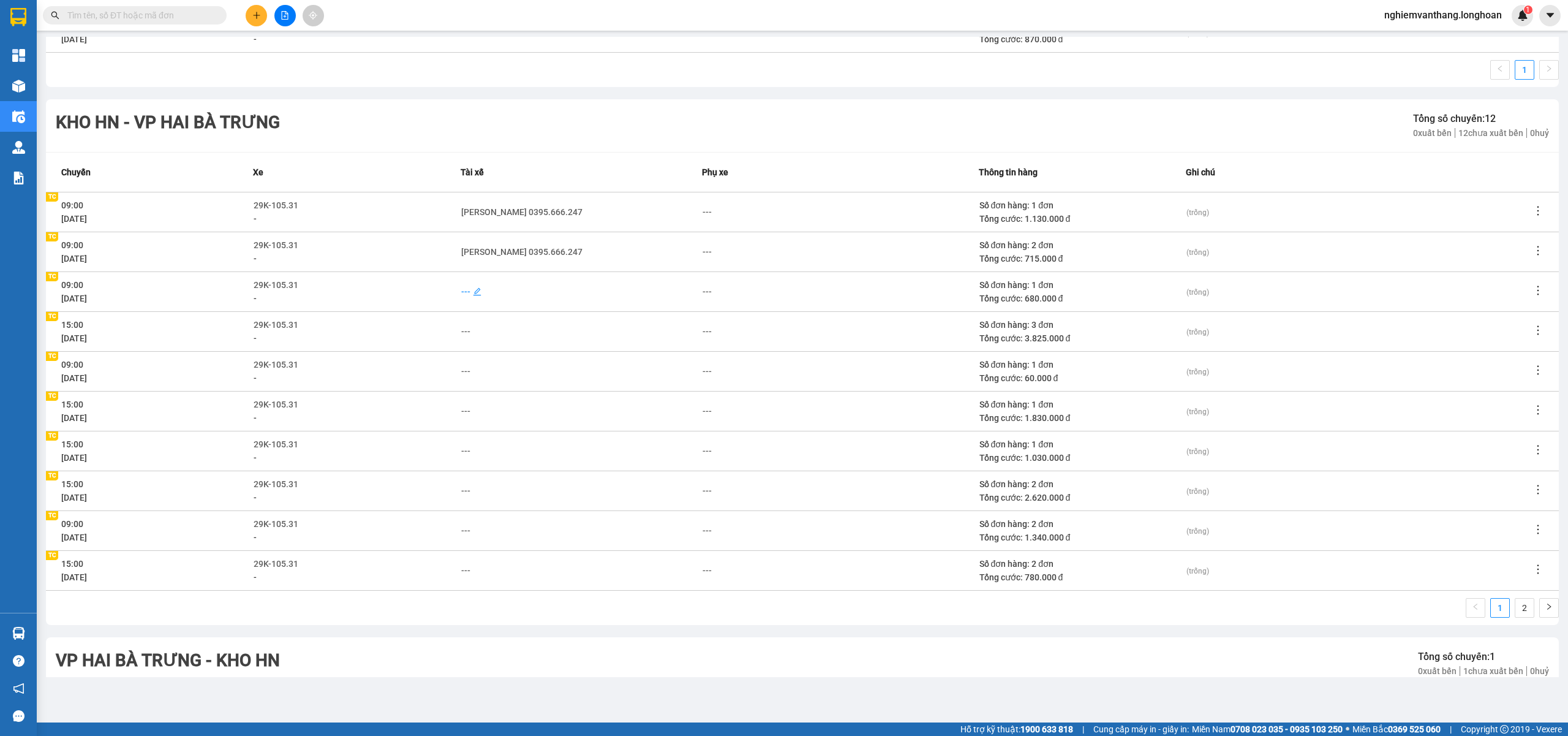
click at [464, 287] on div "---" at bounding box center [466, 291] width 9 height 13
type input "luan"
drag, startPoint x: 484, startPoint y: 311, endPoint x: 490, endPoint y: 313, distance: 6.3
click at [485, 309] on div "Phạm Thế Luân 0395.666.247" at bounding box center [566, 314] width 201 height 13
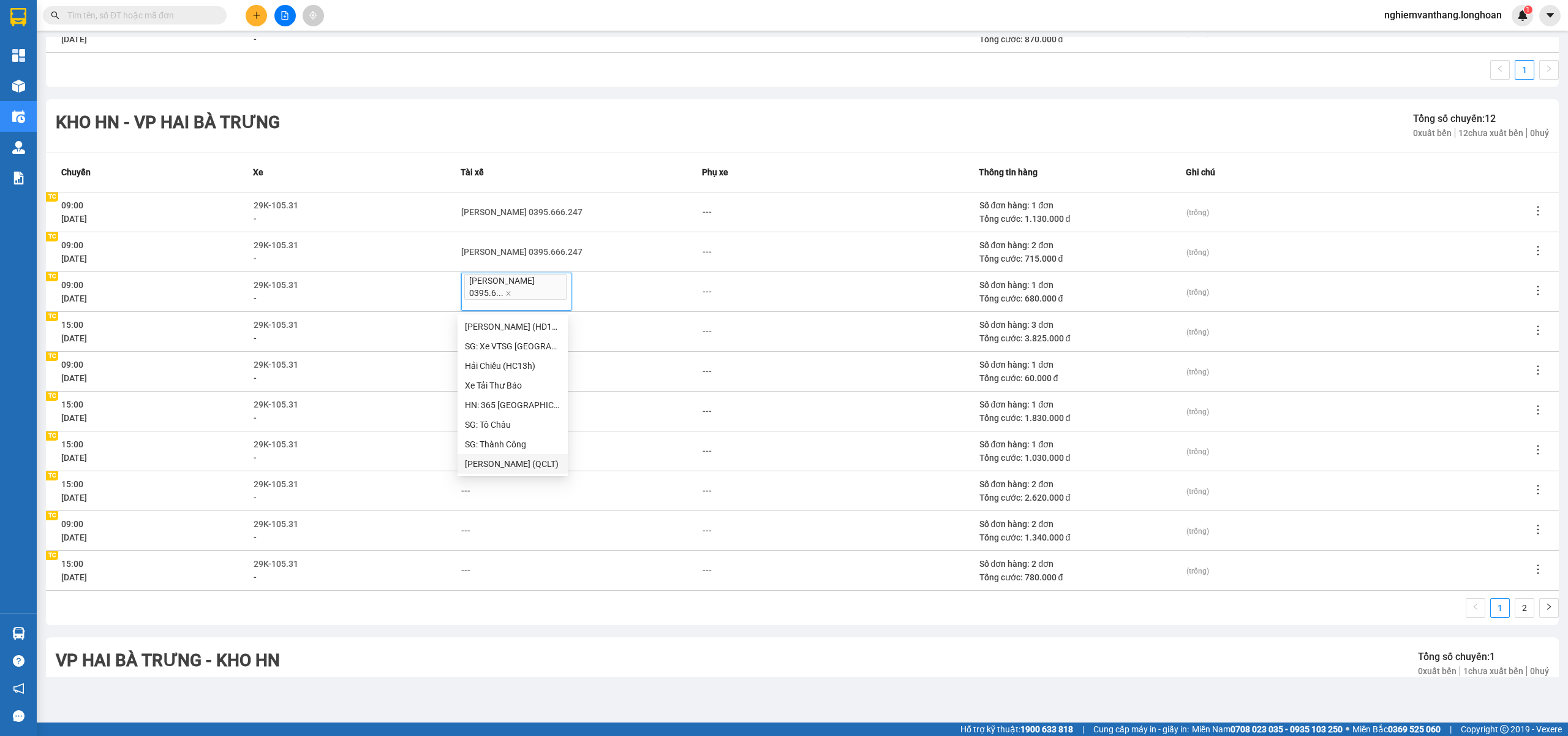
click at [460, 480] on td "---" at bounding box center [581, 491] width 242 height 40
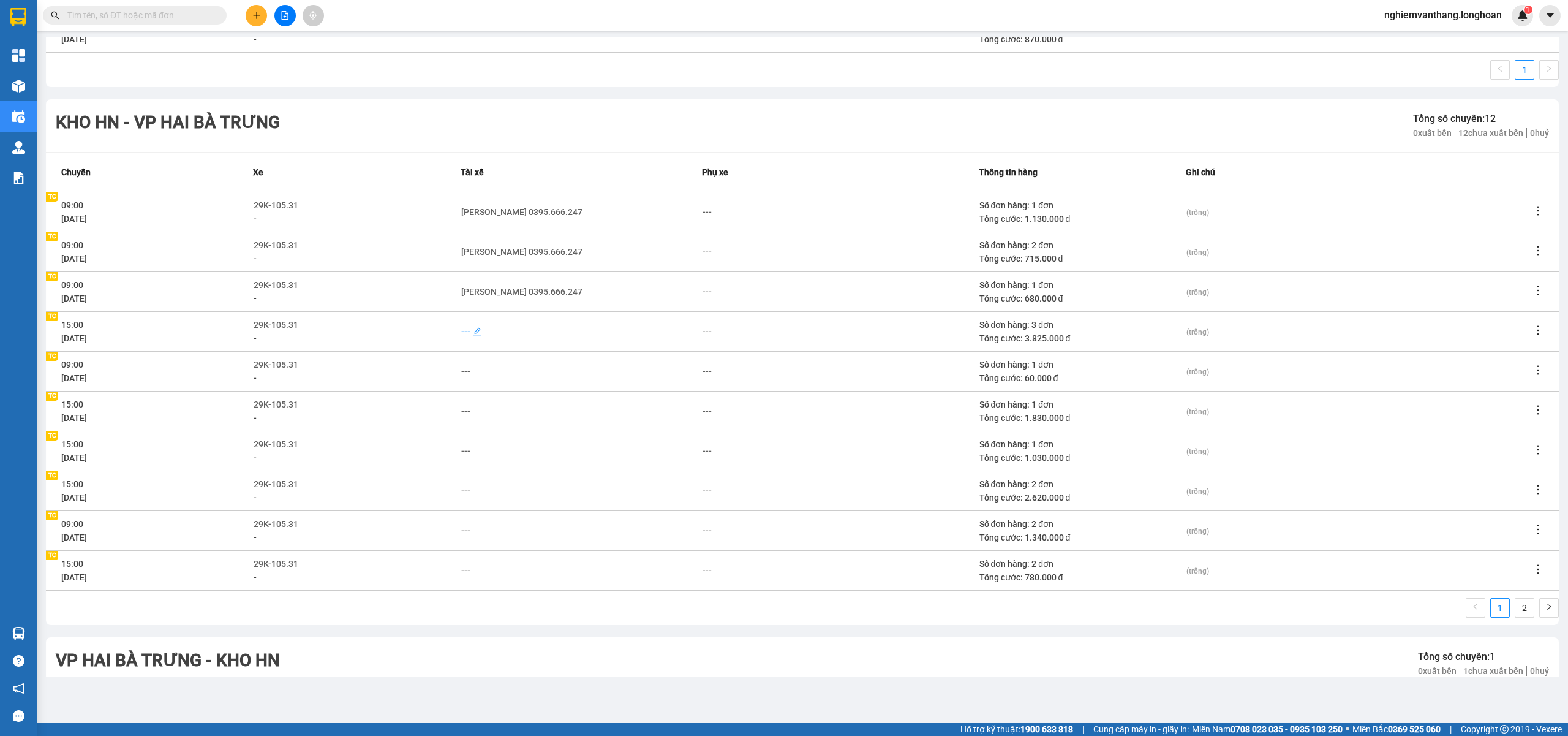
click at [461, 332] on div "---" at bounding box center [466, 331] width 9 height 13
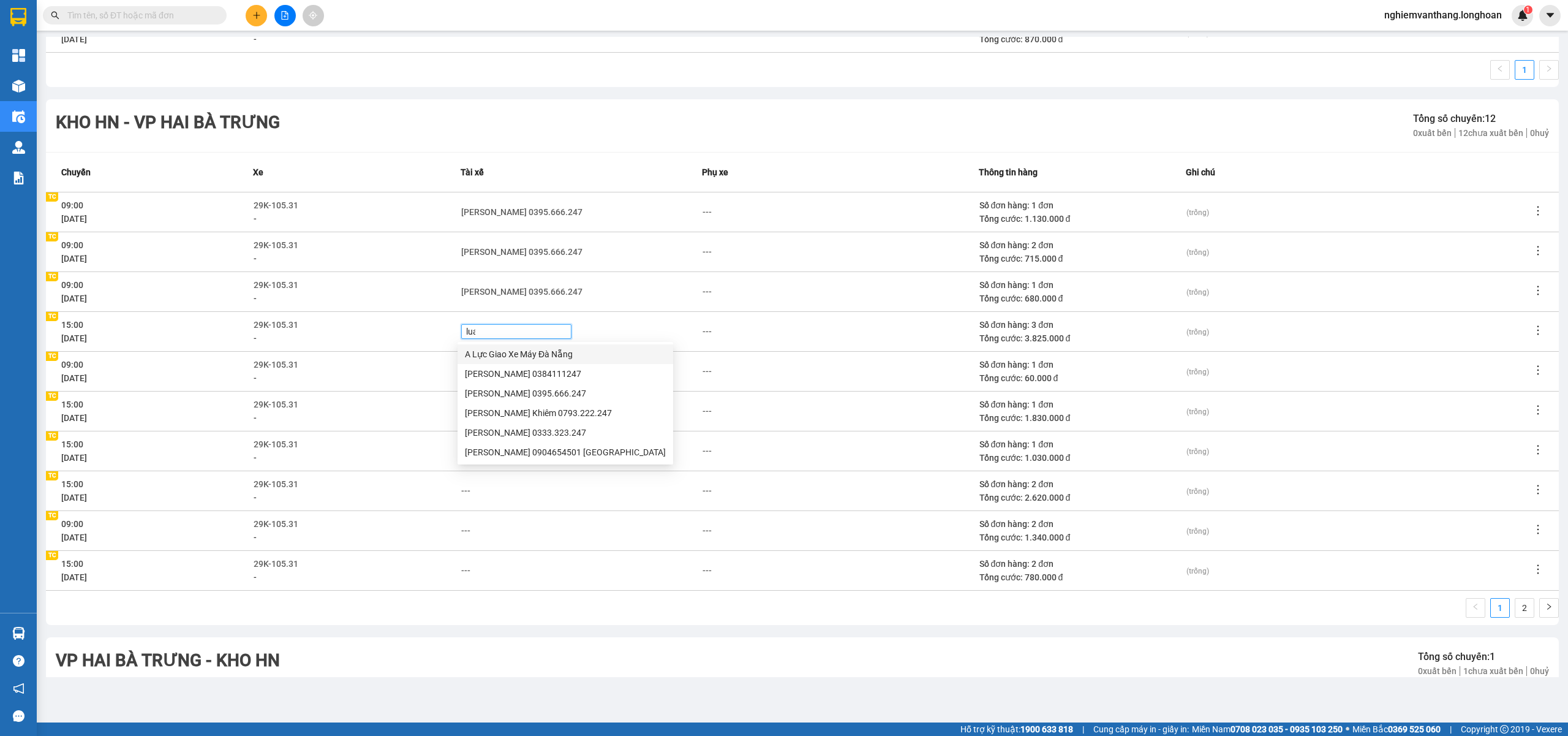
type input "luan"
click at [492, 348] on div "Phạm Thế Luân 0395.666.247" at bounding box center [566, 354] width 201 height 13
click at [666, 480] on td "---" at bounding box center [581, 491] width 242 height 40
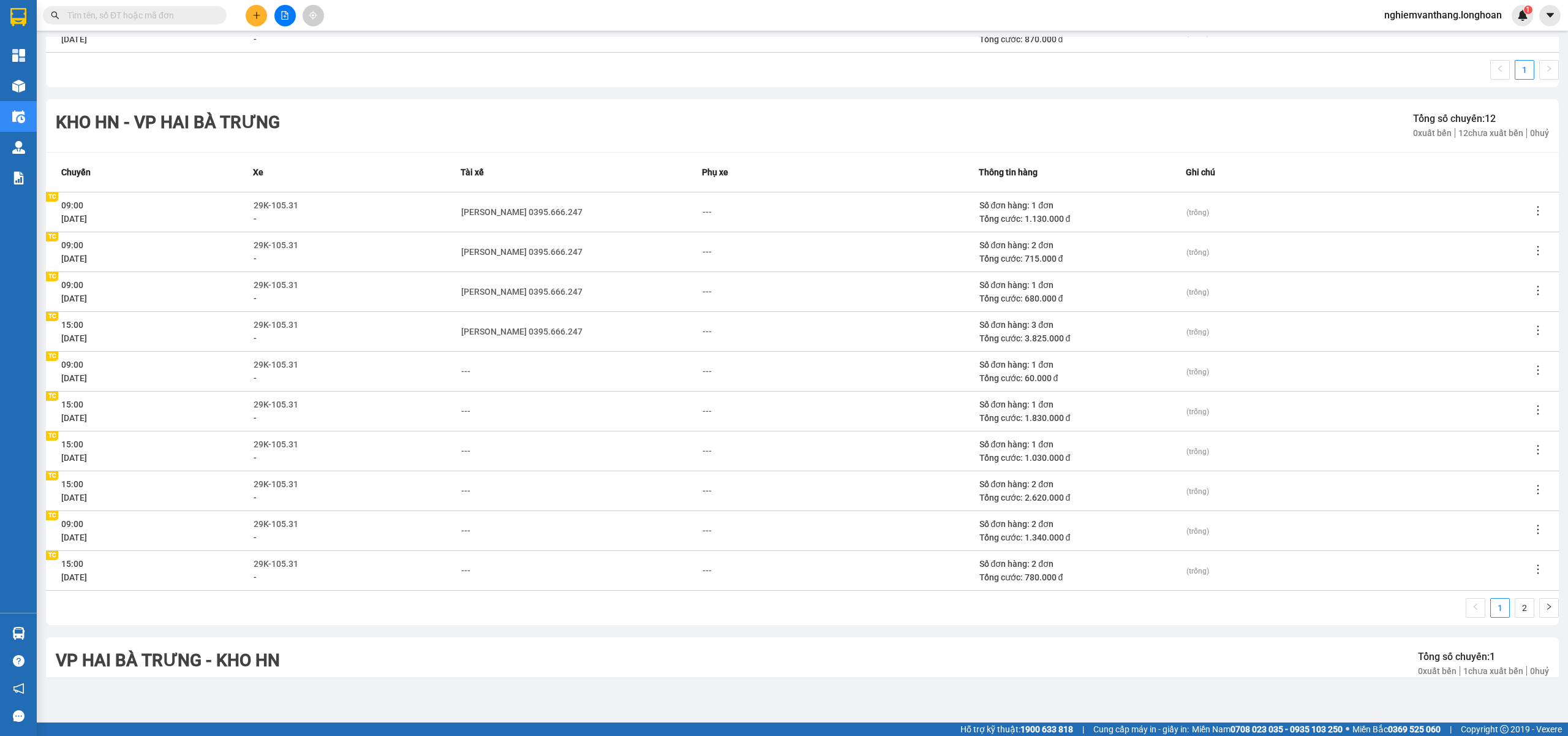
click at [454, 366] on div "29K-105.31" at bounding box center [357, 364] width 206 height 13
click at [463, 368] on div "---" at bounding box center [466, 371] width 9 height 13
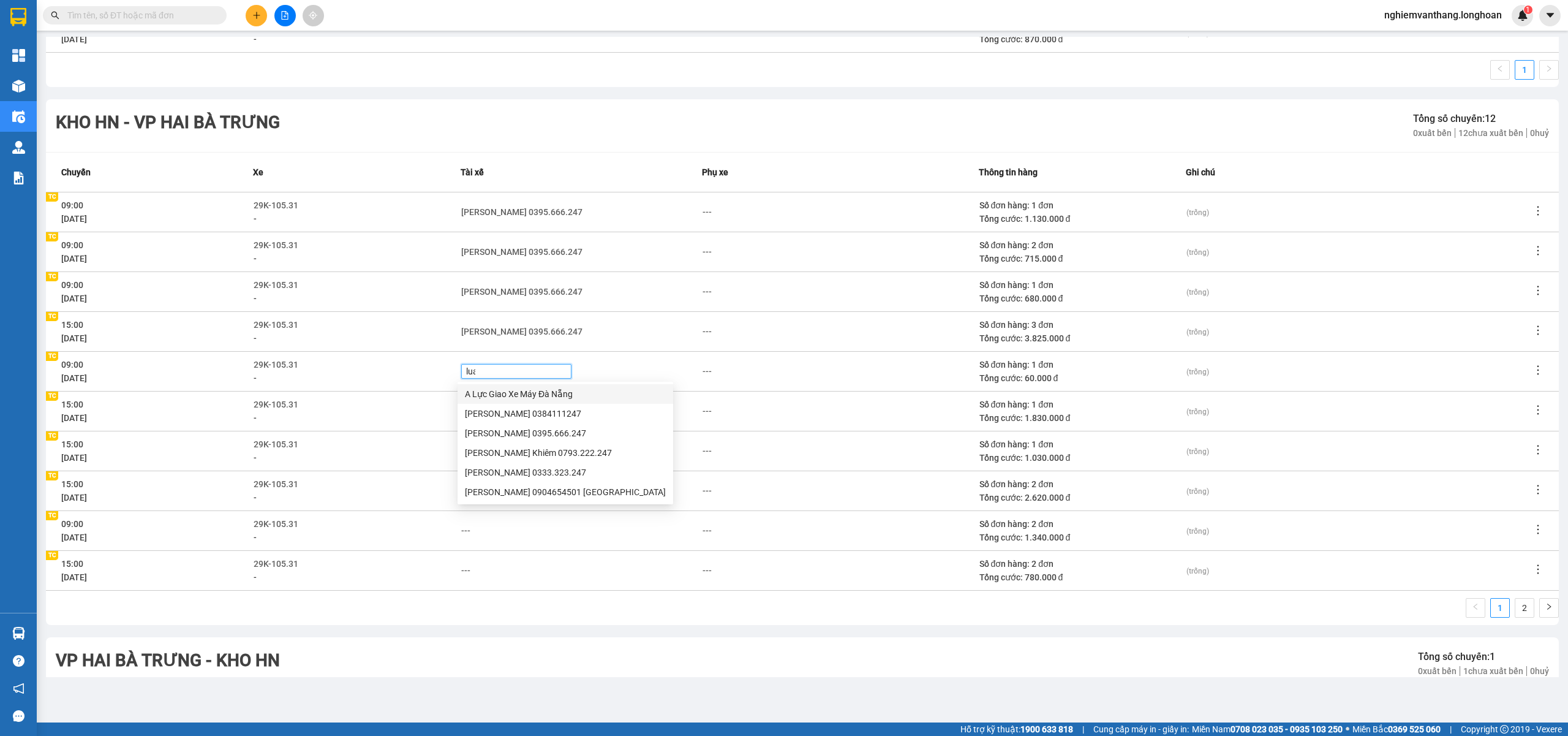
type input "luan"
click at [512, 397] on div "Phạm Thế Luân 0395.666.247" at bounding box center [566, 393] width 201 height 13
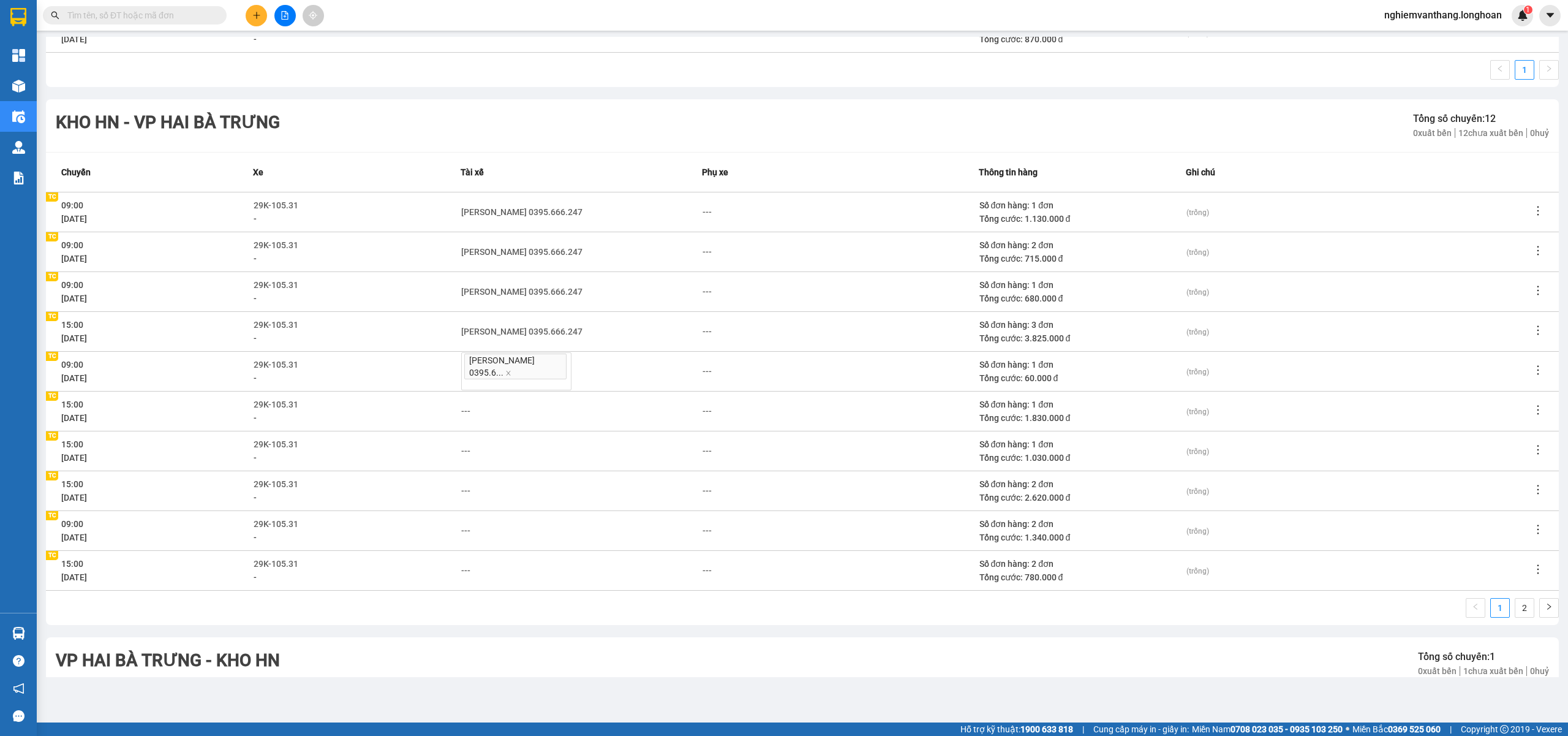
click at [702, 465] on td "---" at bounding box center [839, 450] width 276 height 40
drag, startPoint x: 452, startPoint y: 407, endPoint x: 464, endPoint y: 410, distance: 12.4
click at [452, 406] on div "29K-105.31" at bounding box center [357, 404] width 206 height 13
click at [465, 411] on div "---" at bounding box center [466, 411] width 9 height 13
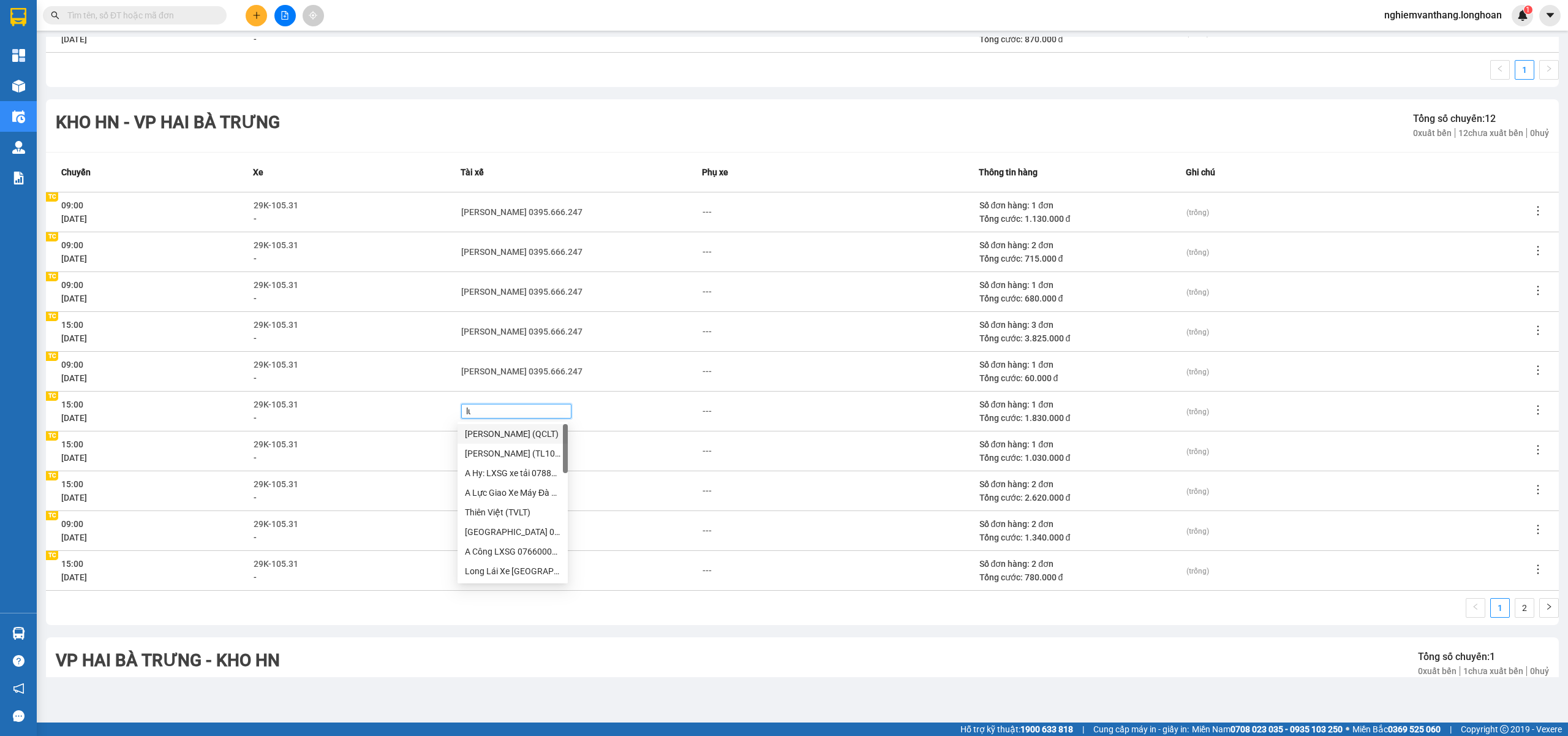
type input "lua"
click at [506, 436] on div "Phạm Thế Luân 0395.666.247" at bounding box center [566, 434] width 201 height 13
click at [608, 628] on div "VP Long Biên - Kho HN Tổng số chuyến: 13 0 xuất bến 13 chưa xuất bến 0 huỷ Chuy…" at bounding box center [802, 631] width 1513 height 2498
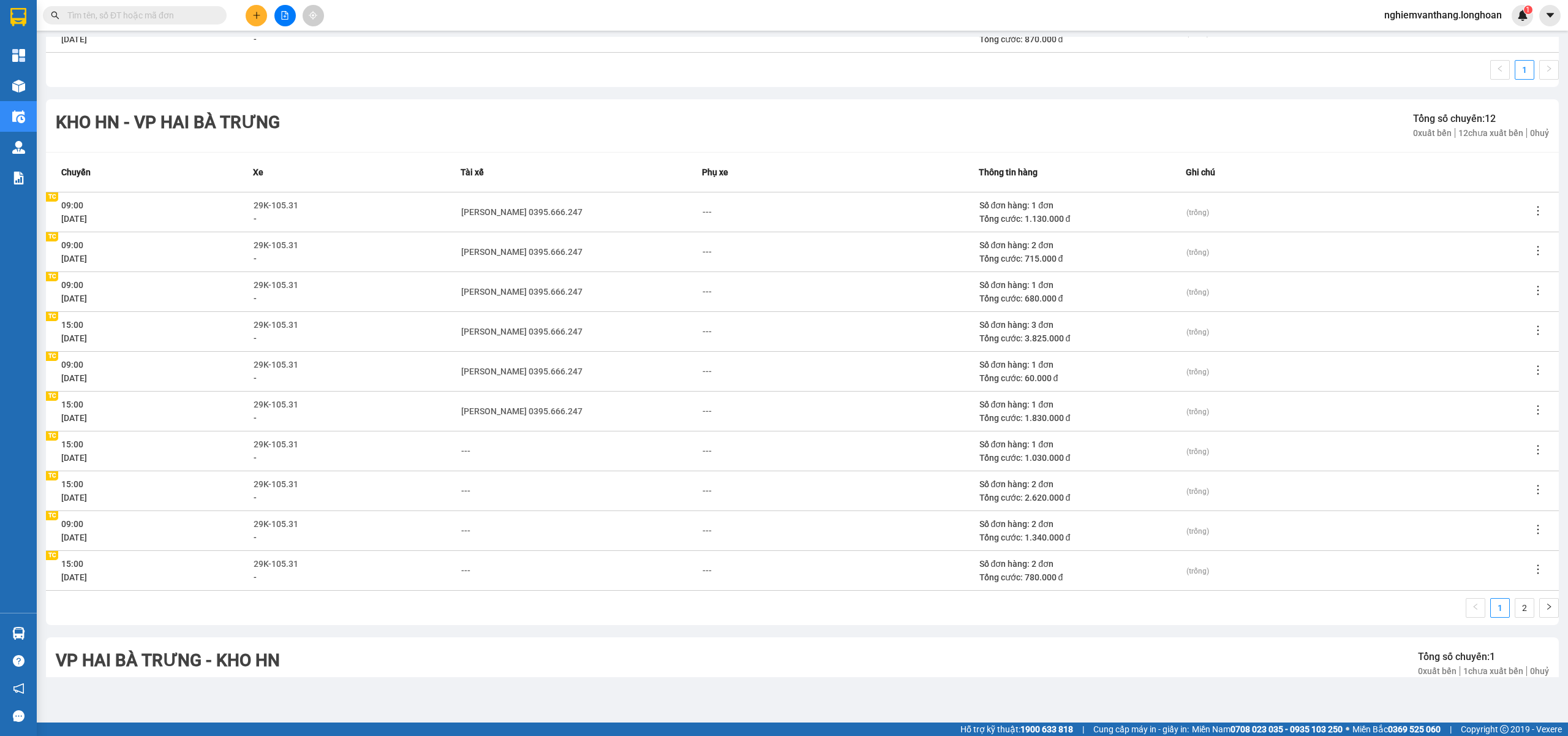
click at [473, 452] on icon "edit" at bounding box center [477, 450] width 9 height 9
click at [468, 450] on div "---" at bounding box center [466, 450] width 9 height 13
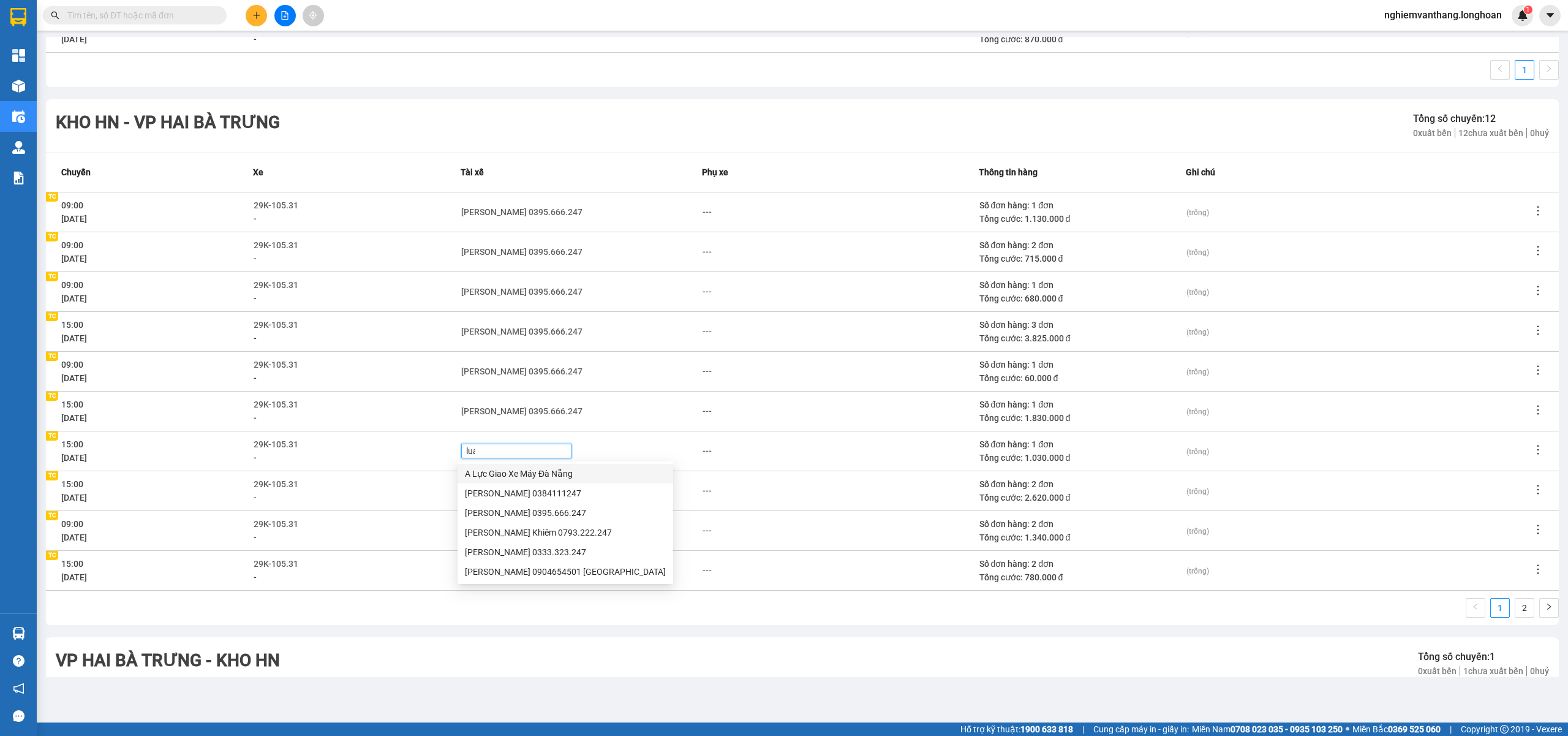
type input "luan"
click at [495, 472] on div "Phạm Thế Luân 0395.666.247" at bounding box center [566, 473] width 201 height 13
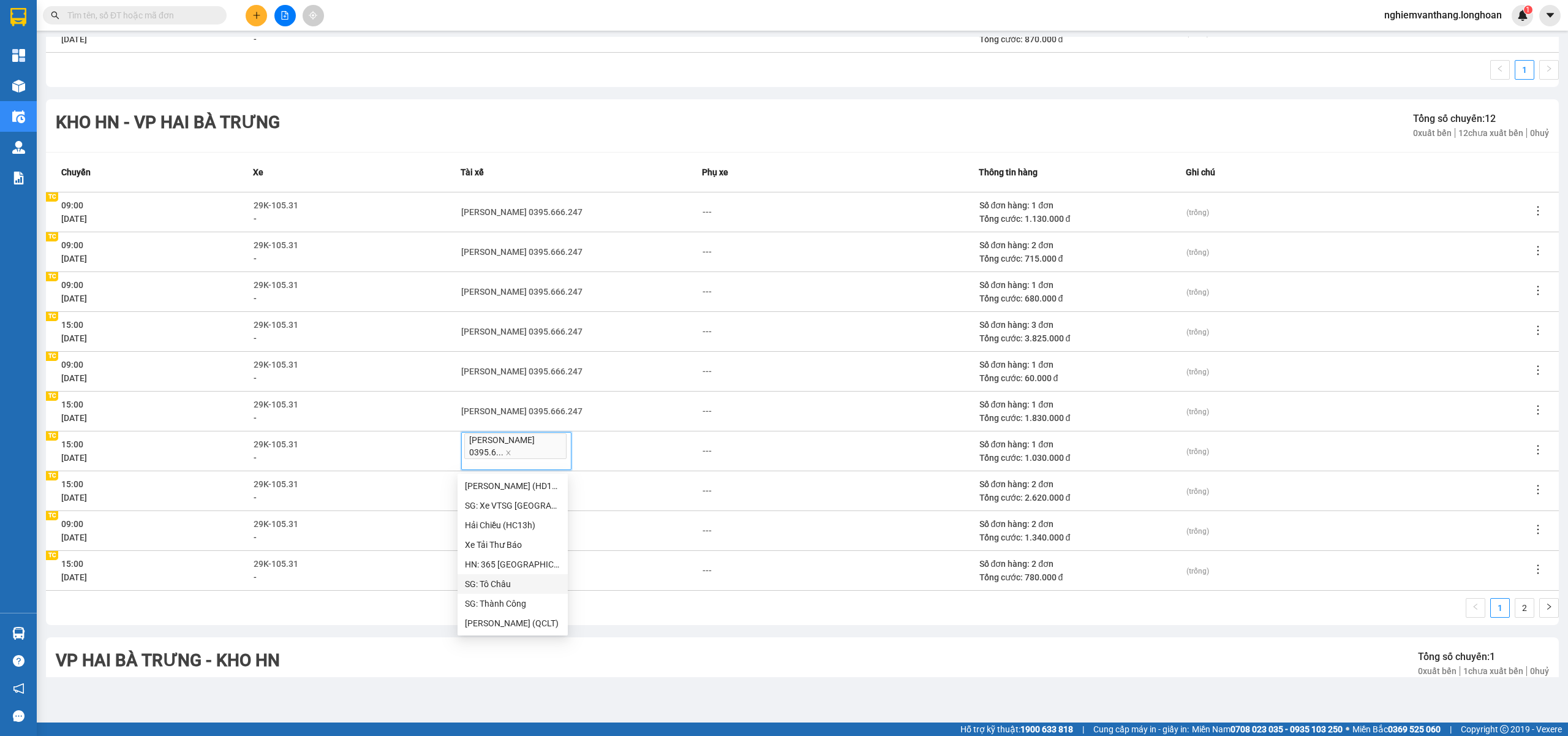
click at [604, 644] on div "VP Hai Bà Trưng - Kho HN Tổng số chuyến: 1 0 xuất bến 1 chưa xuất bến 0 huỷ" at bounding box center [802, 663] width 1513 height 53
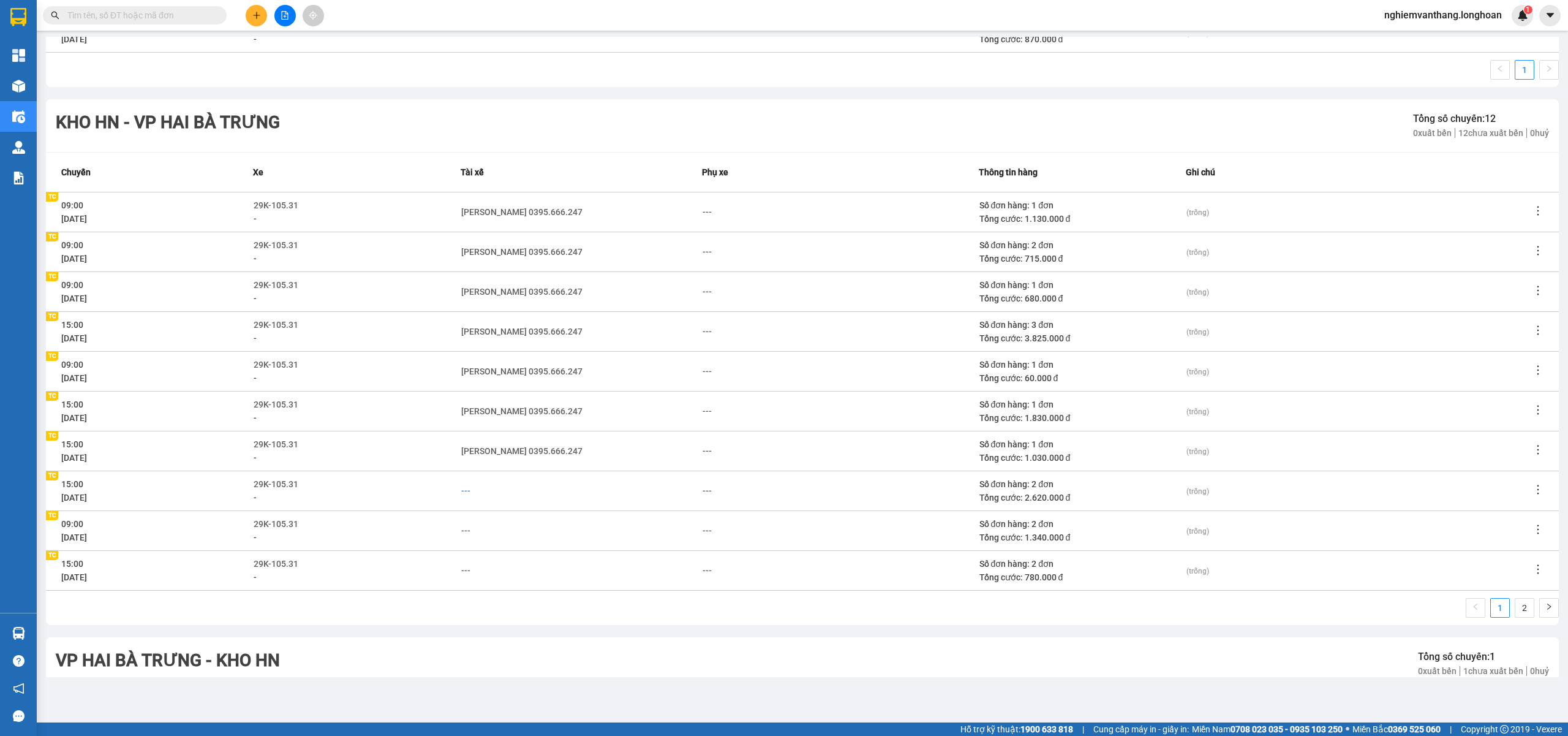
click at [464, 488] on div "---" at bounding box center [466, 491] width 9 height 13
type input "luan"
drag, startPoint x: 473, startPoint y: 511, endPoint x: 419, endPoint y: 556, distance: 70.3
click at [473, 511] on div "Phạm Thế Luân 0395.666.247" at bounding box center [566, 513] width 201 height 13
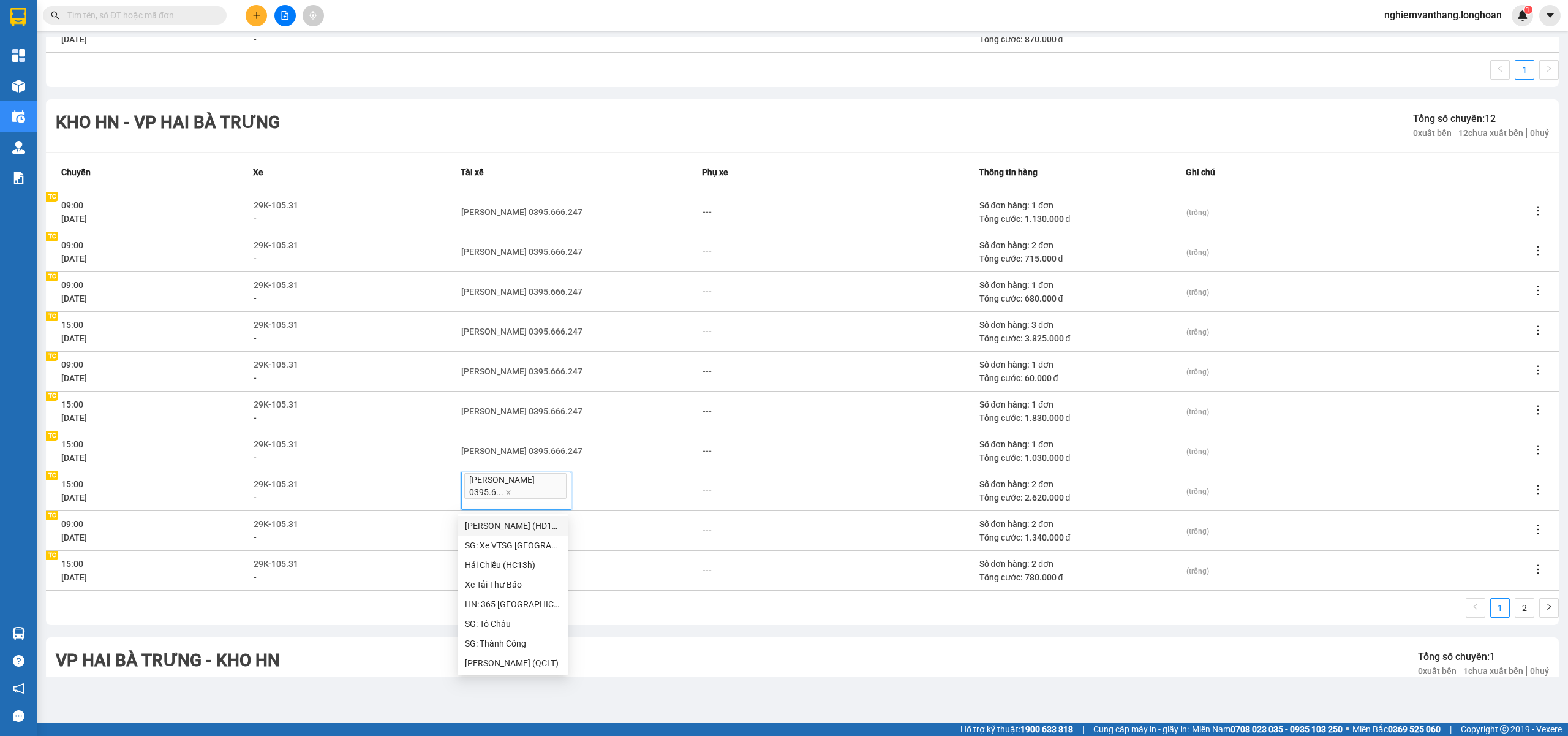
click at [328, 623] on div "1 2" at bounding box center [802, 612] width 1513 height 27
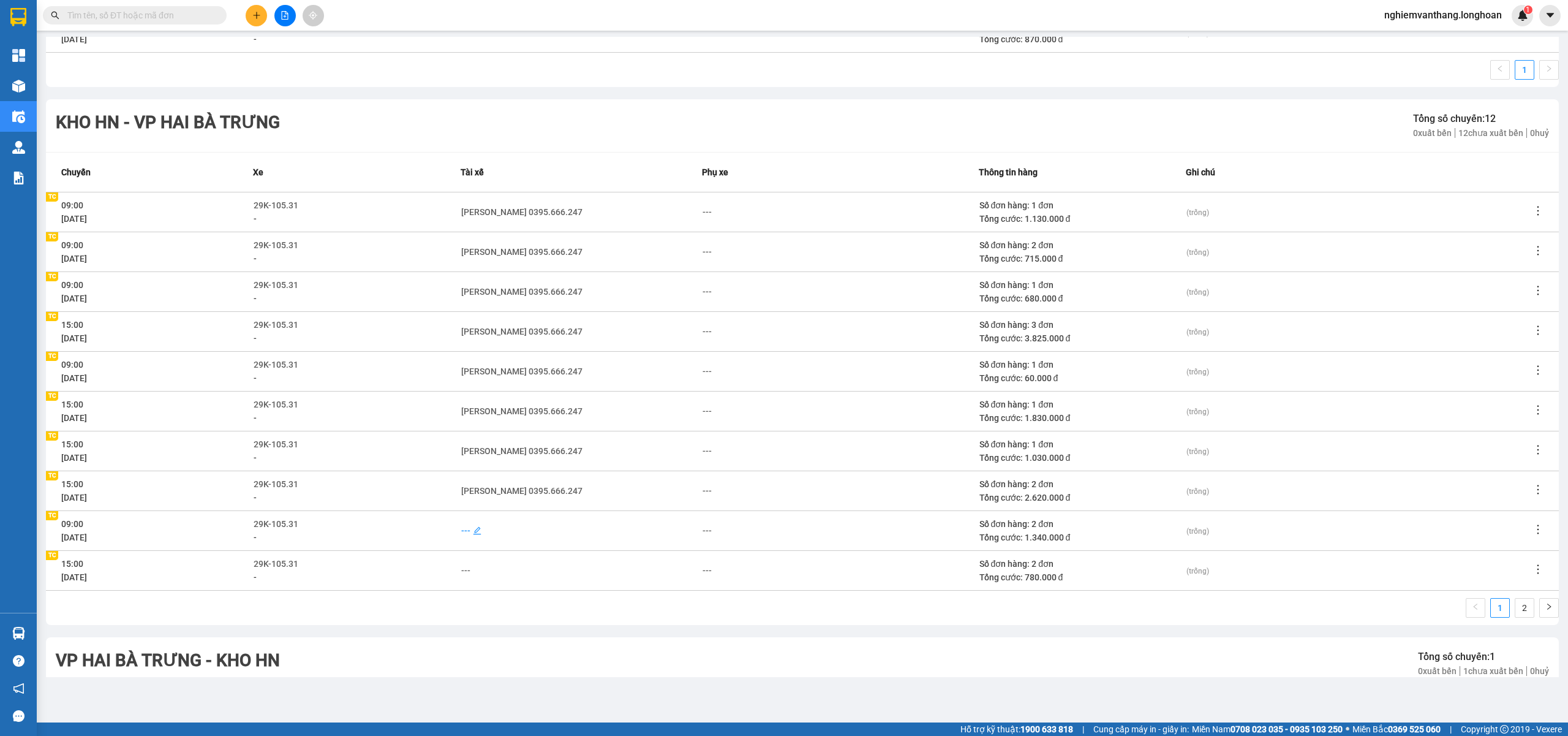
click at [464, 533] on div "---" at bounding box center [466, 530] width 9 height 13
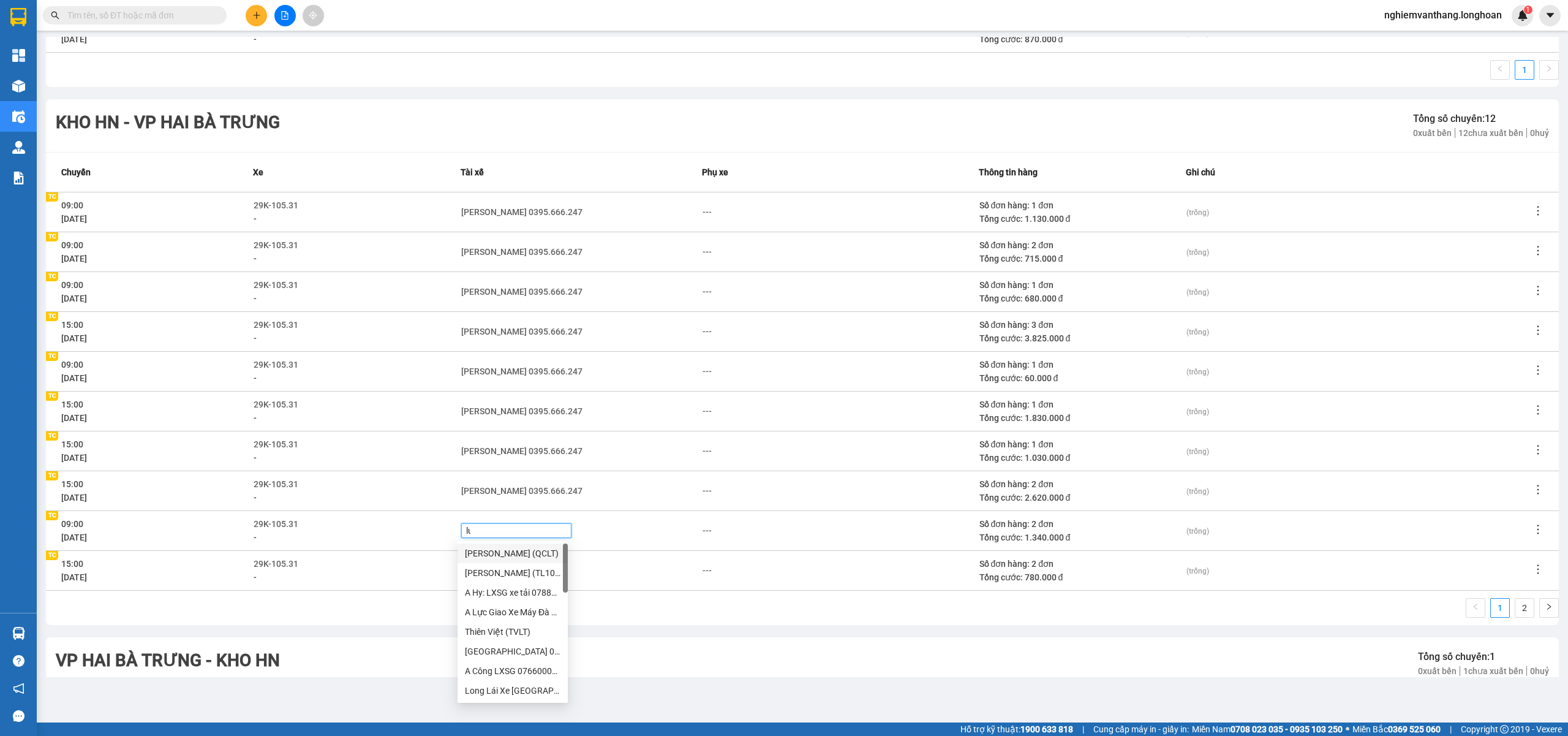
type input "lua"
click at [495, 545] on div "Phạm Thế Luân 0395.666.247" at bounding box center [565, 553] width 216 height 20
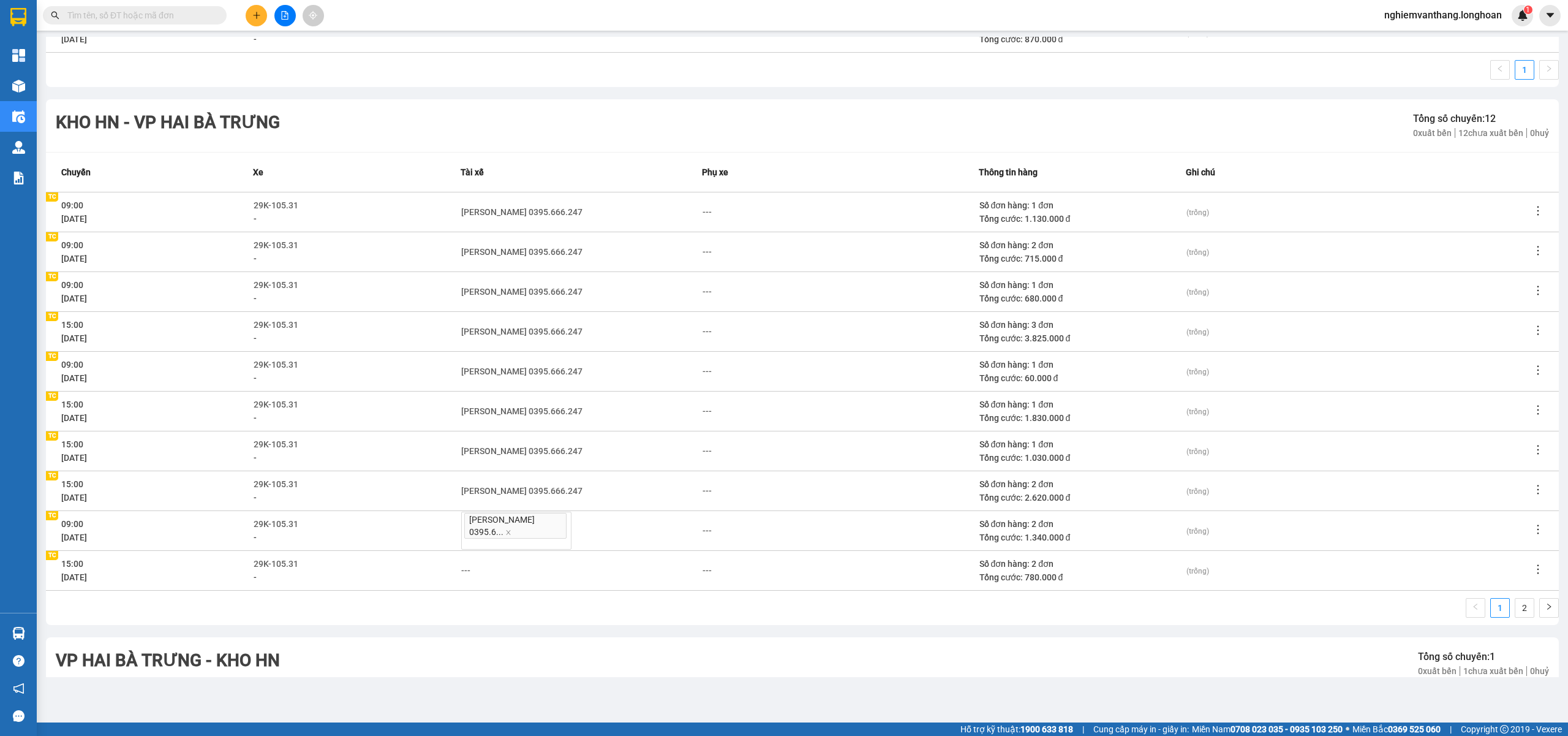
click at [898, 707] on main "Điều hành xe VP Long Biên - Kho HN Kho HN - VP Long Biên Kho HN - VP Hai Bà Trư…" at bounding box center [784, 361] width 1568 height 723
click at [447, 572] on div "-" at bounding box center [357, 577] width 206 height 13
click at [461, 570] on div "---" at bounding box center [466, 570] width 9 height 13
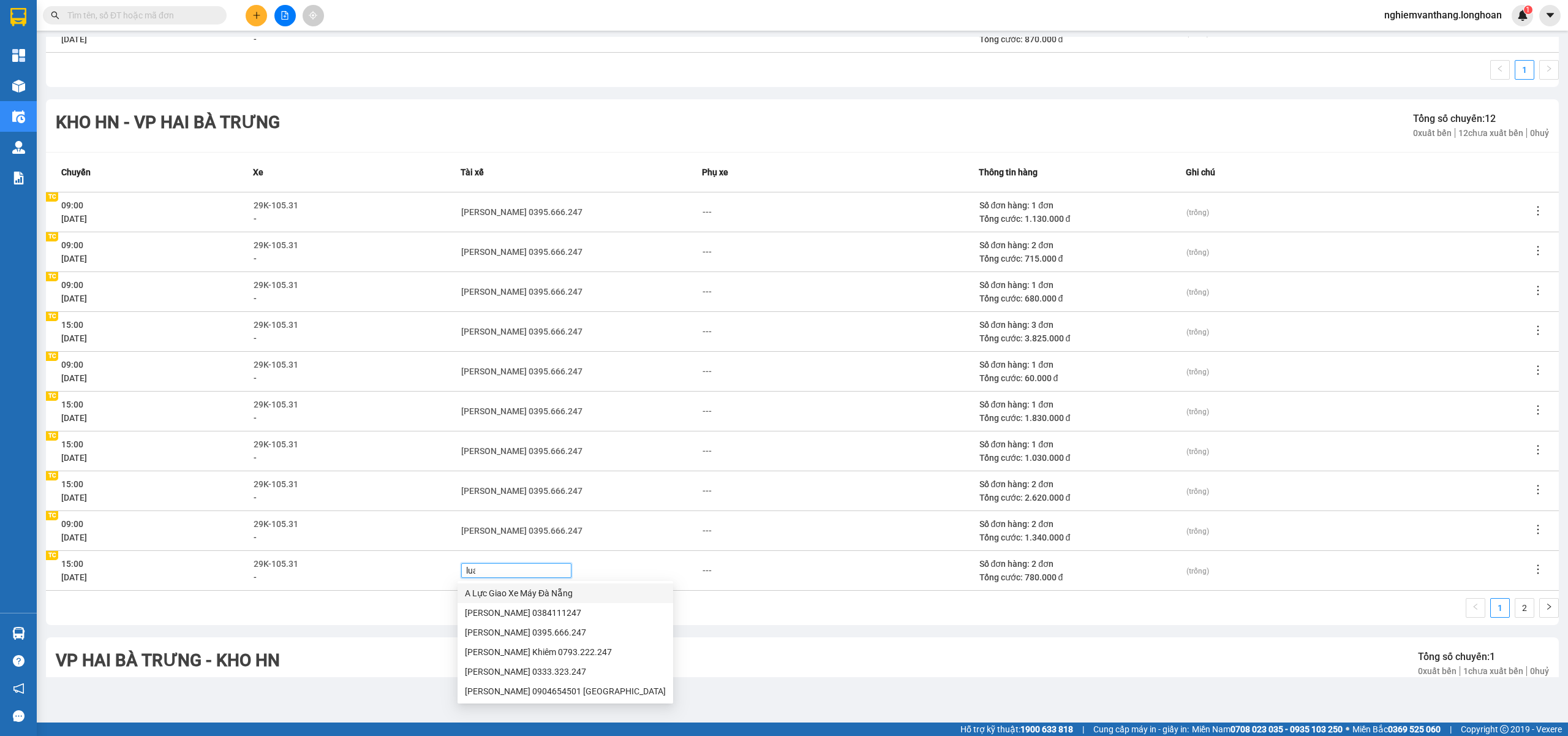
type input "luan"
click at [510, 590] on div "Phạm Thế Luân 0395.666.247" at bounding box center [566, 593] width 201 height 13
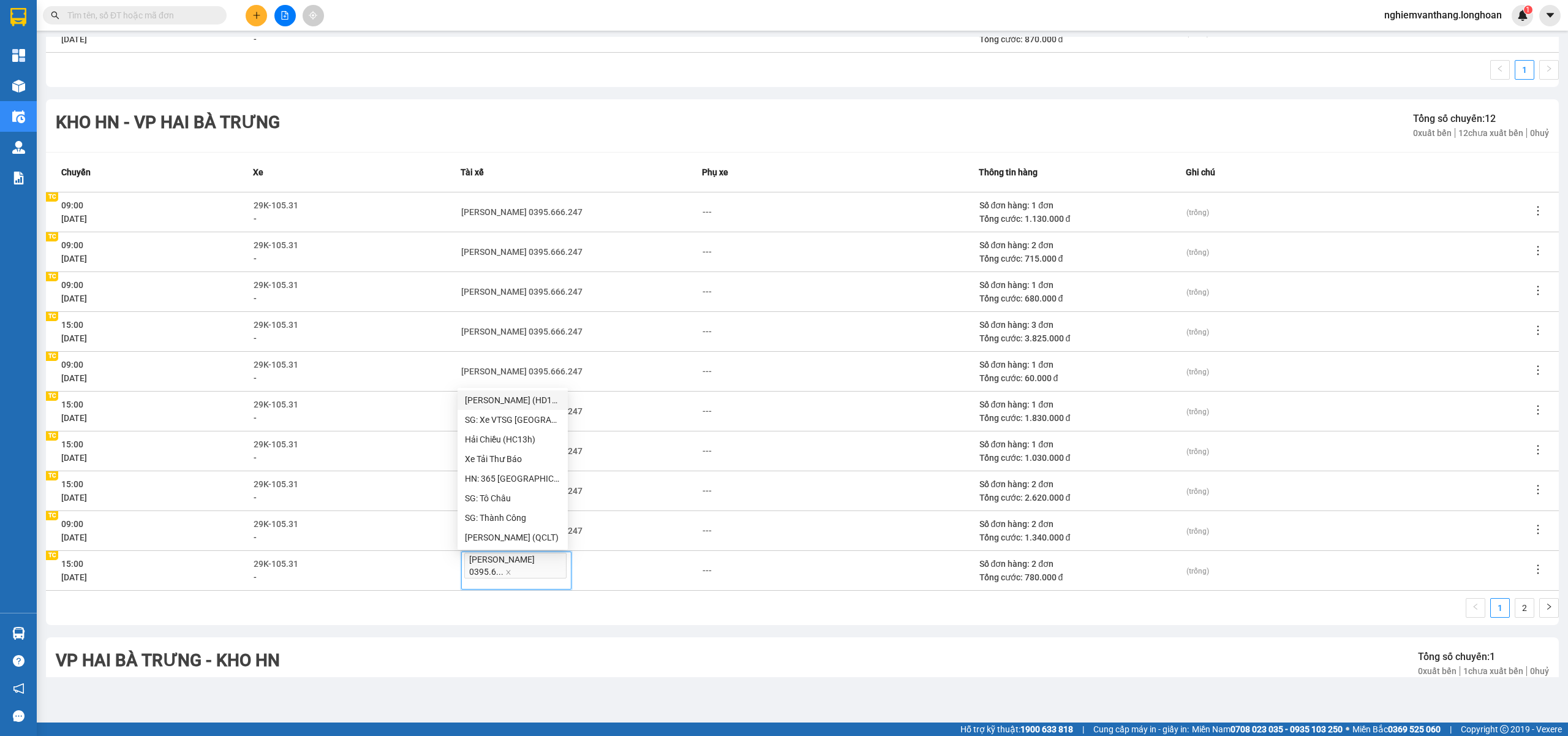
click at [730, 625] on div "1 2" at bounding box center [802, 612] width 1513 height 27
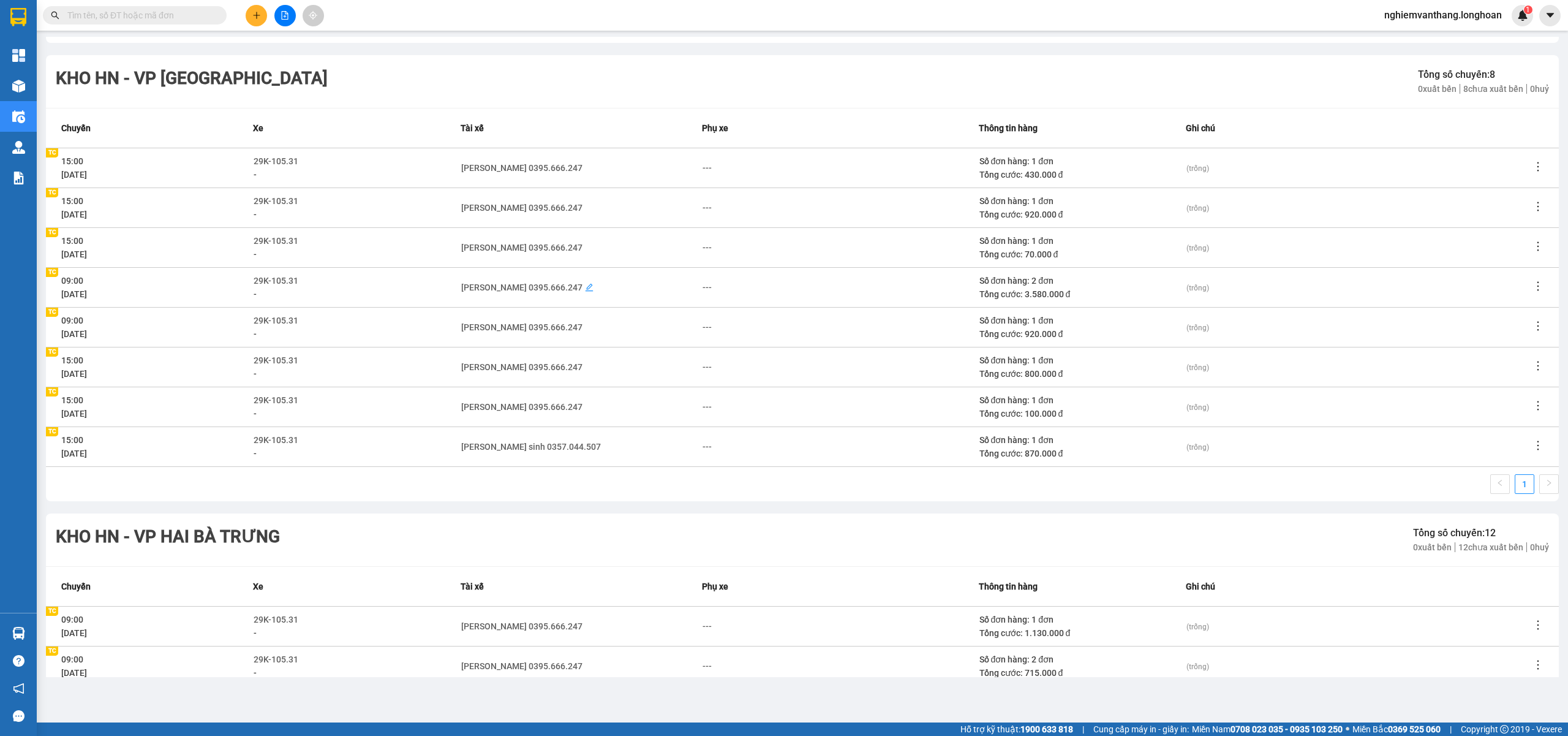
scroll to position [0, 0]
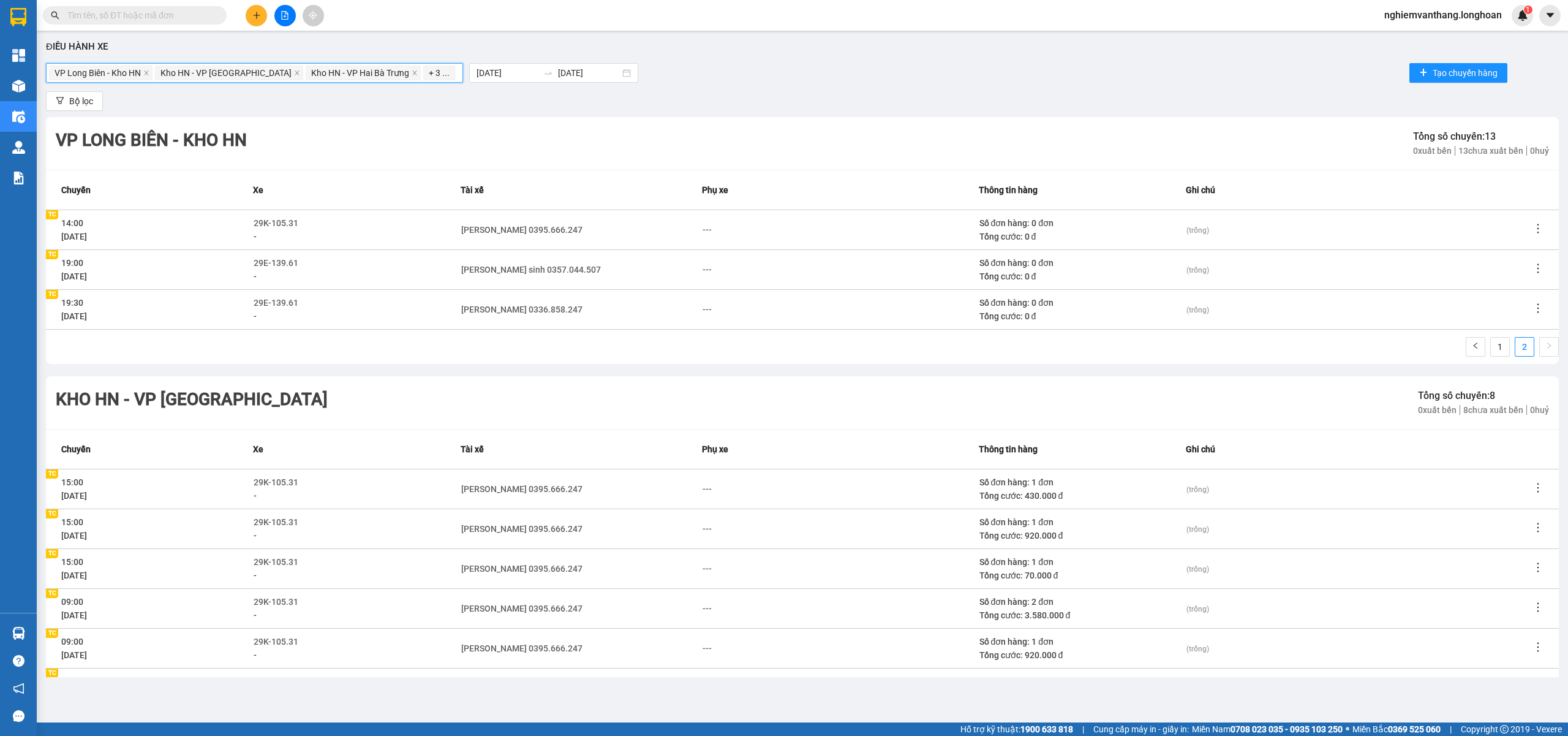
click at [457, 69] on input "search" at bounding box center [458, 73] width 2 height 15
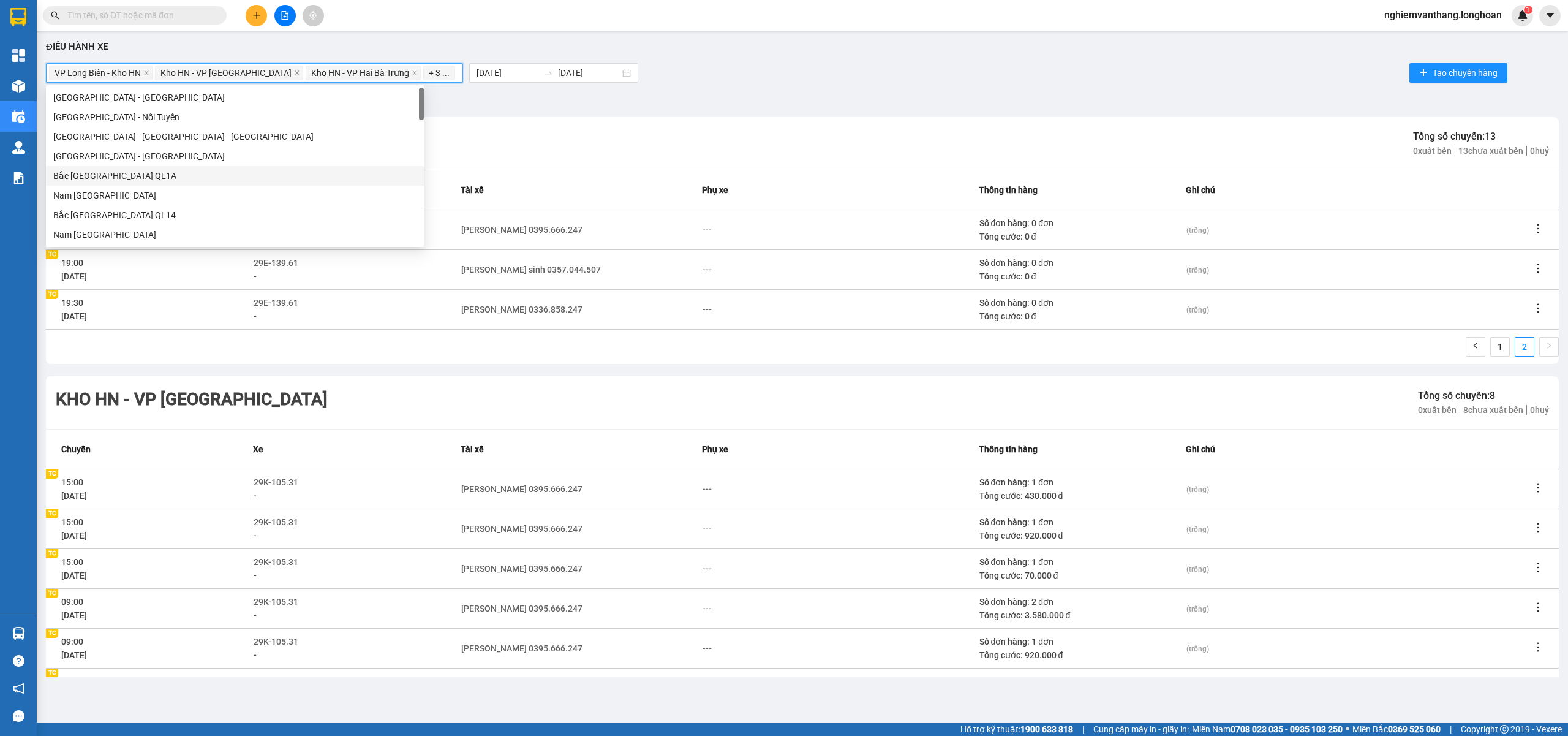
type input "h"
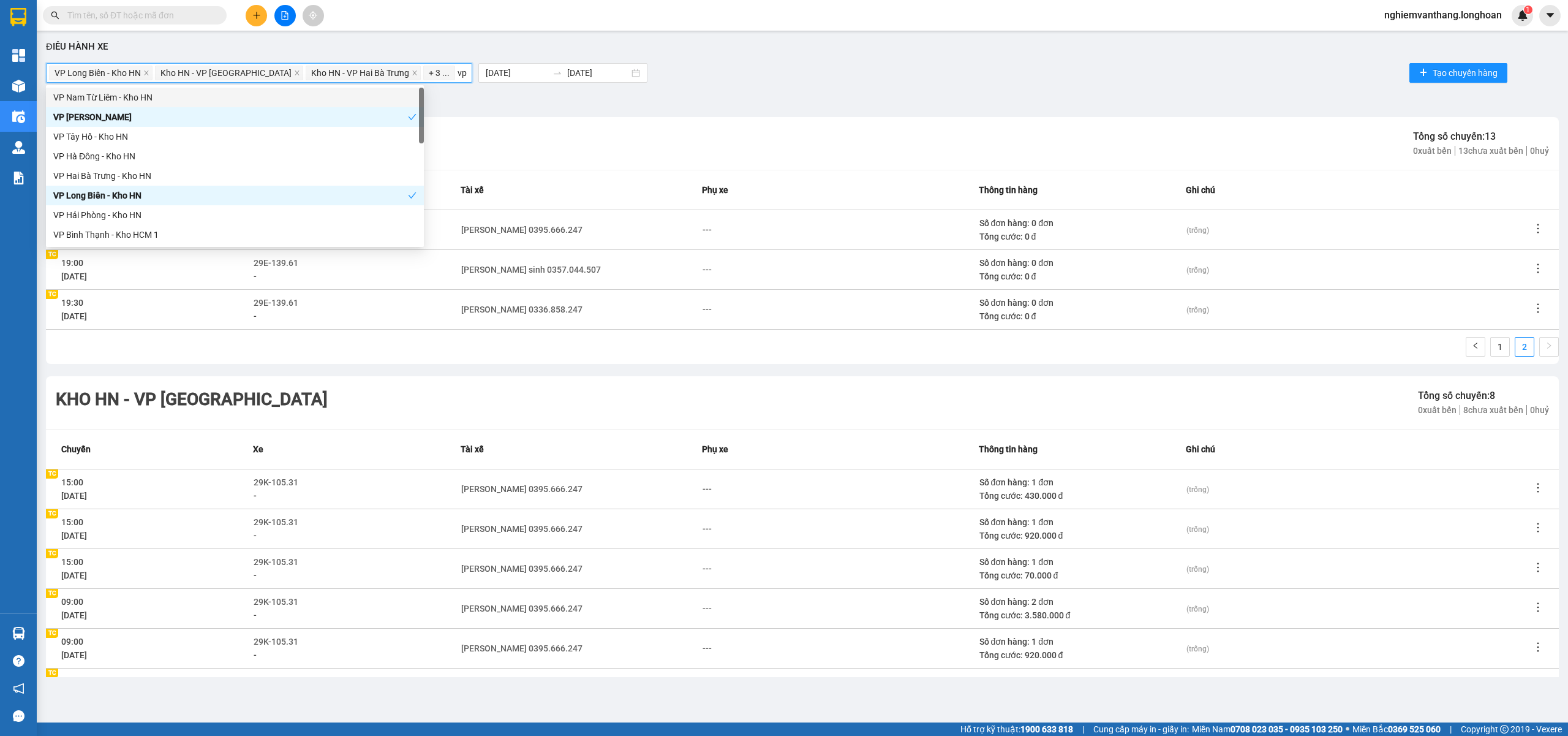
type input "v"
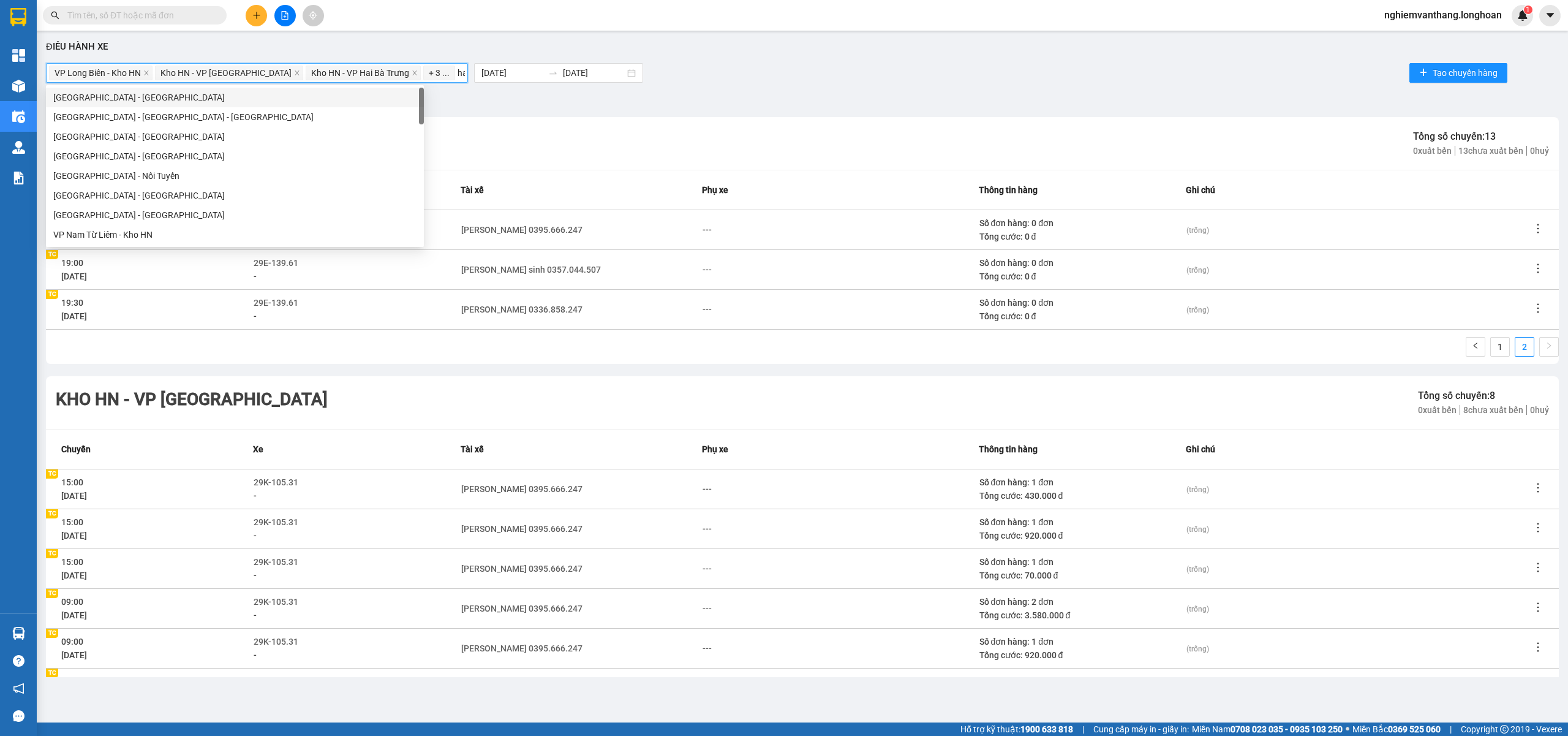
type input "hai"
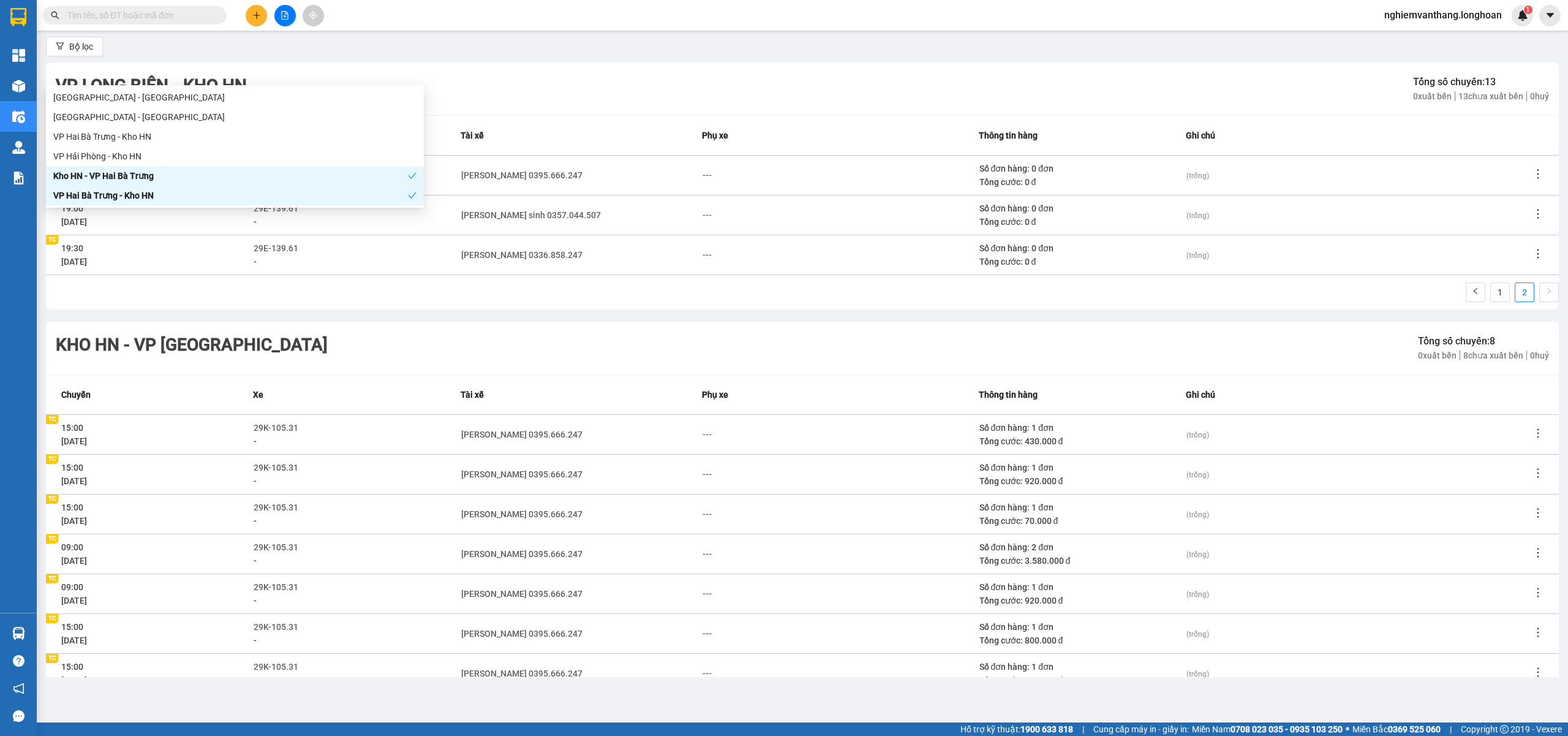
scroll to position [82, 0]
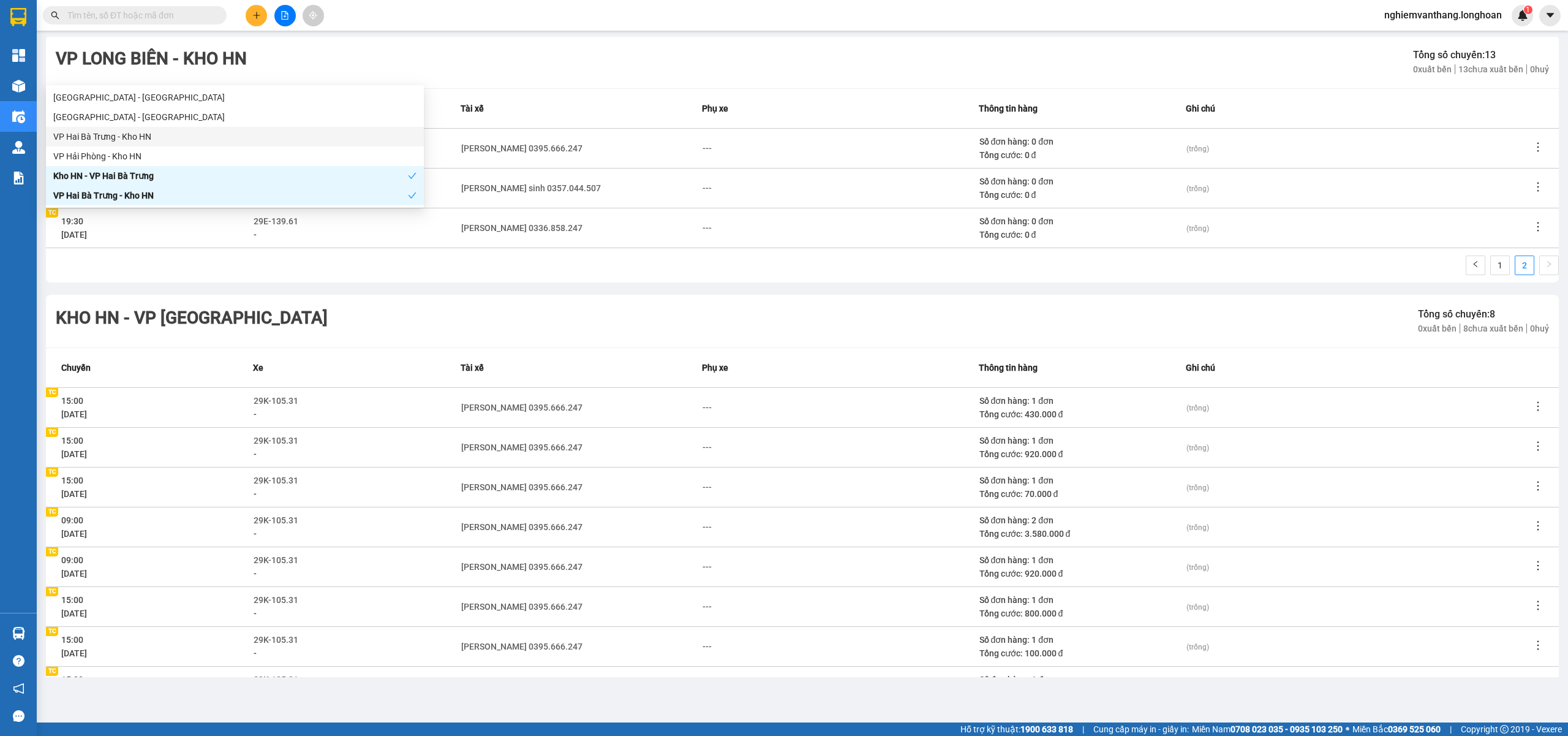
click at [155, 130] on div "VP Hai Bà Trưng - Kho HN" at bounding box center [234, 136] width 363 height 13
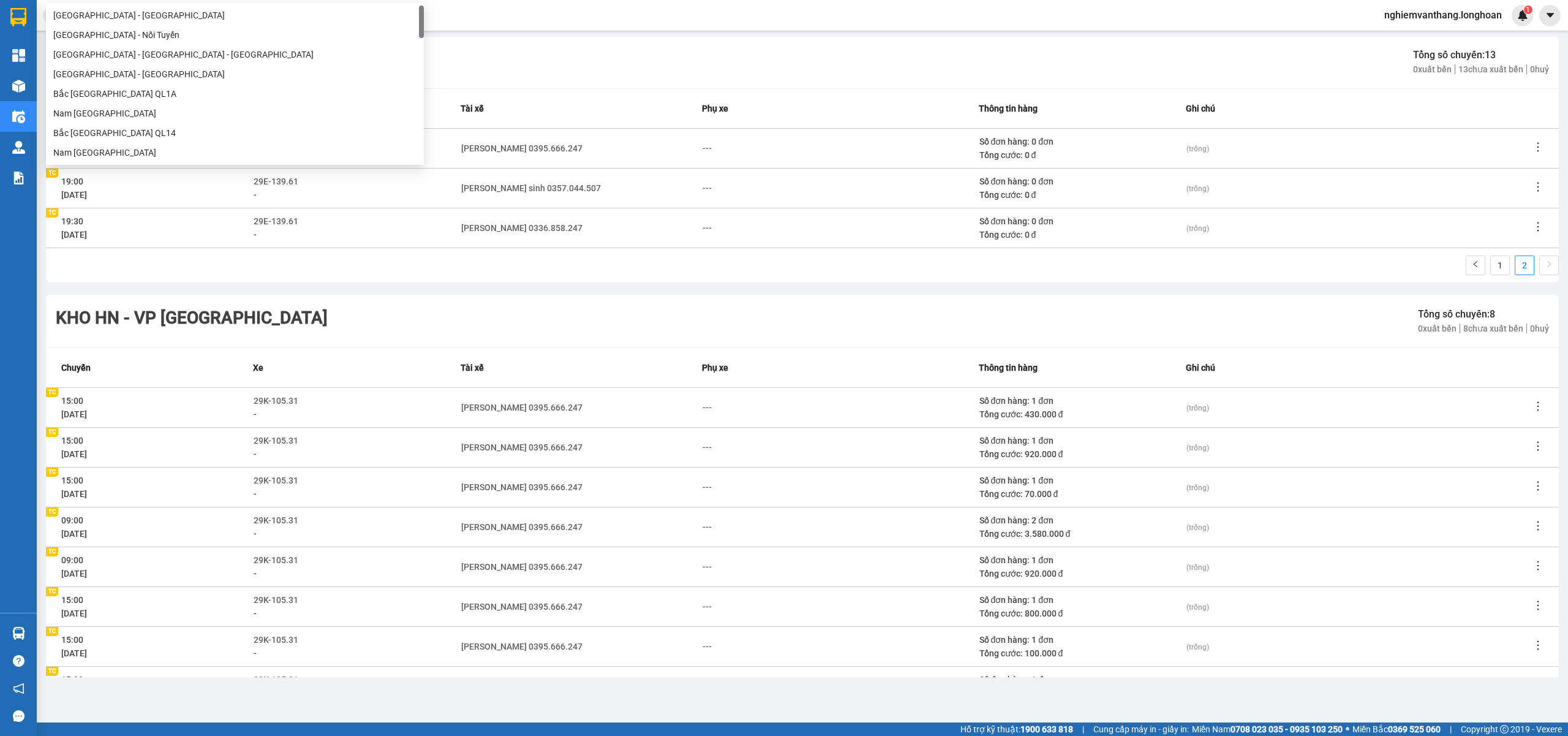
scroll to position [0, 0]
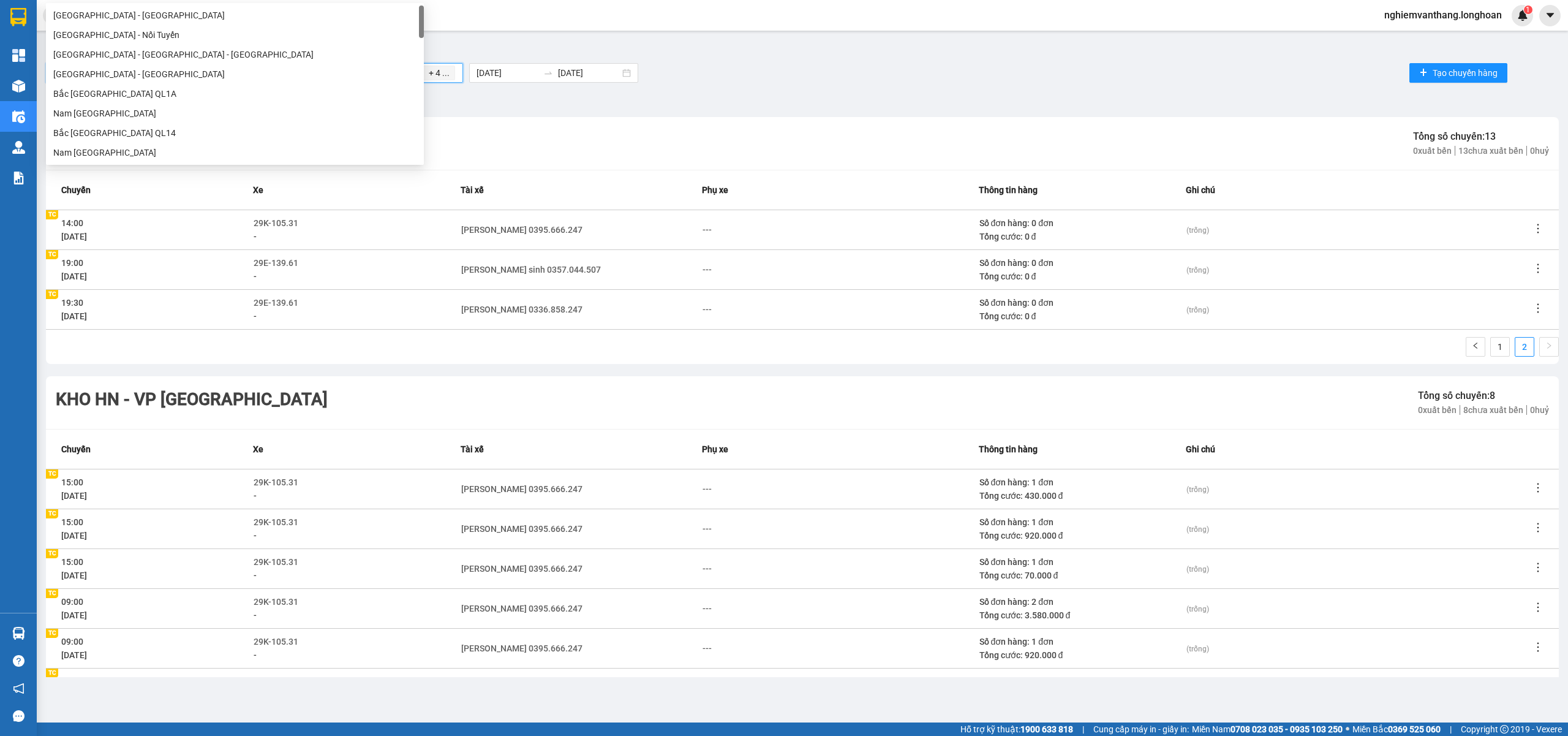
click at [657, 134] on div "VP Long Biên - Kho HN Tổng số chuyến: 13 0 xuất bến 13 chưa xuất bến 0 huỷ" at bounding box center [802, 143] width 1513 height 53
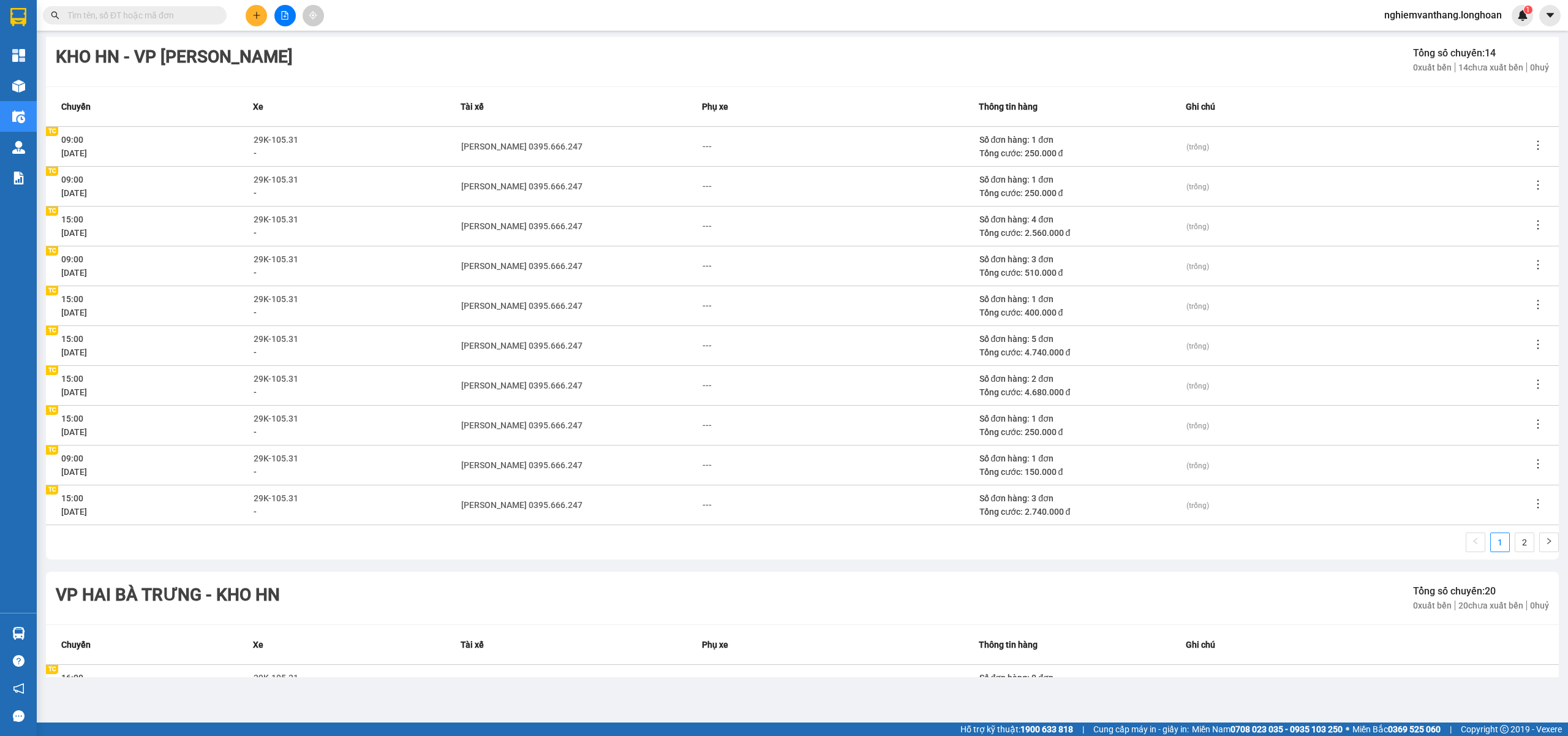
scroll to position [2084, 0]
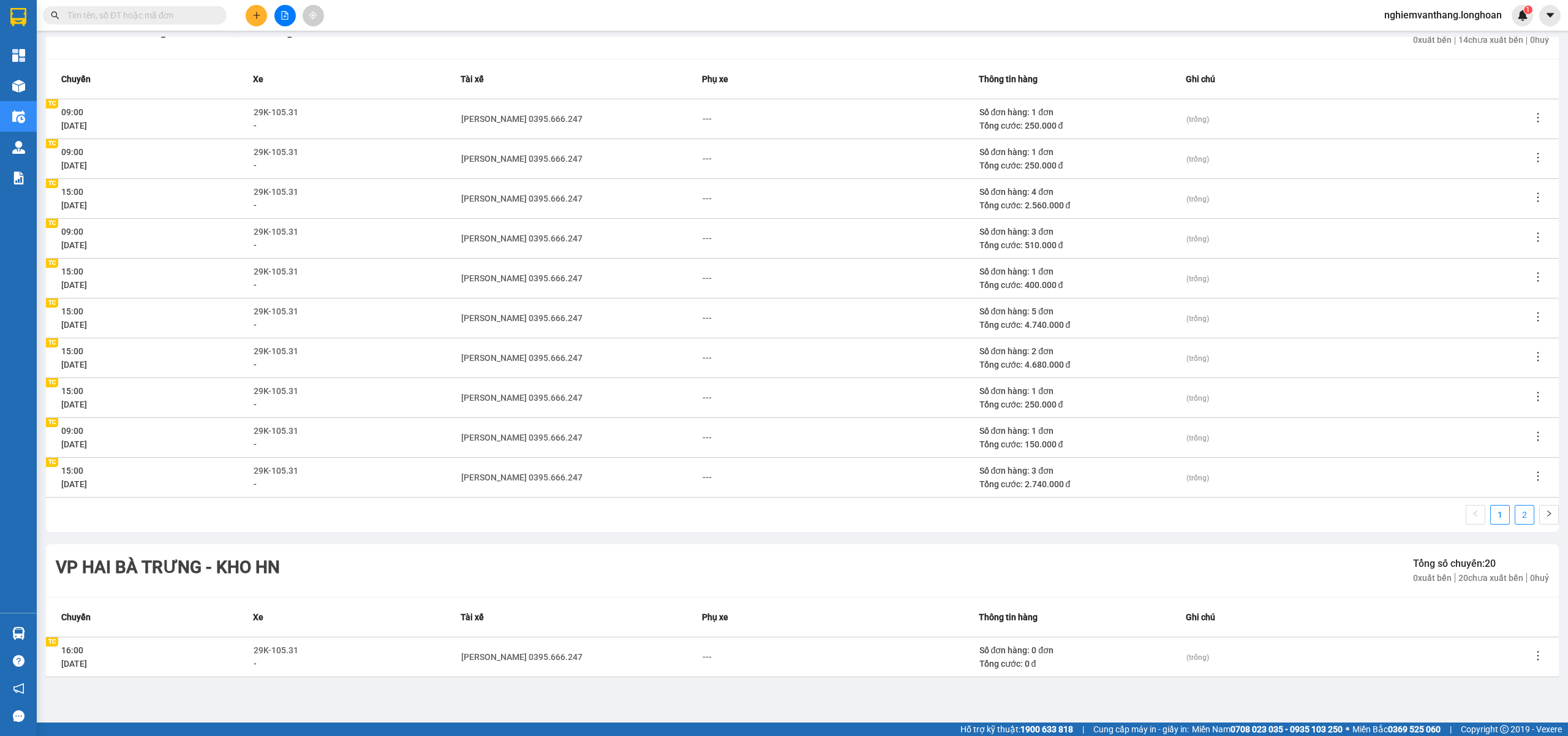
click at [1515, 521] on link "2" at bounding box center [1524, 514] width 18 height 18
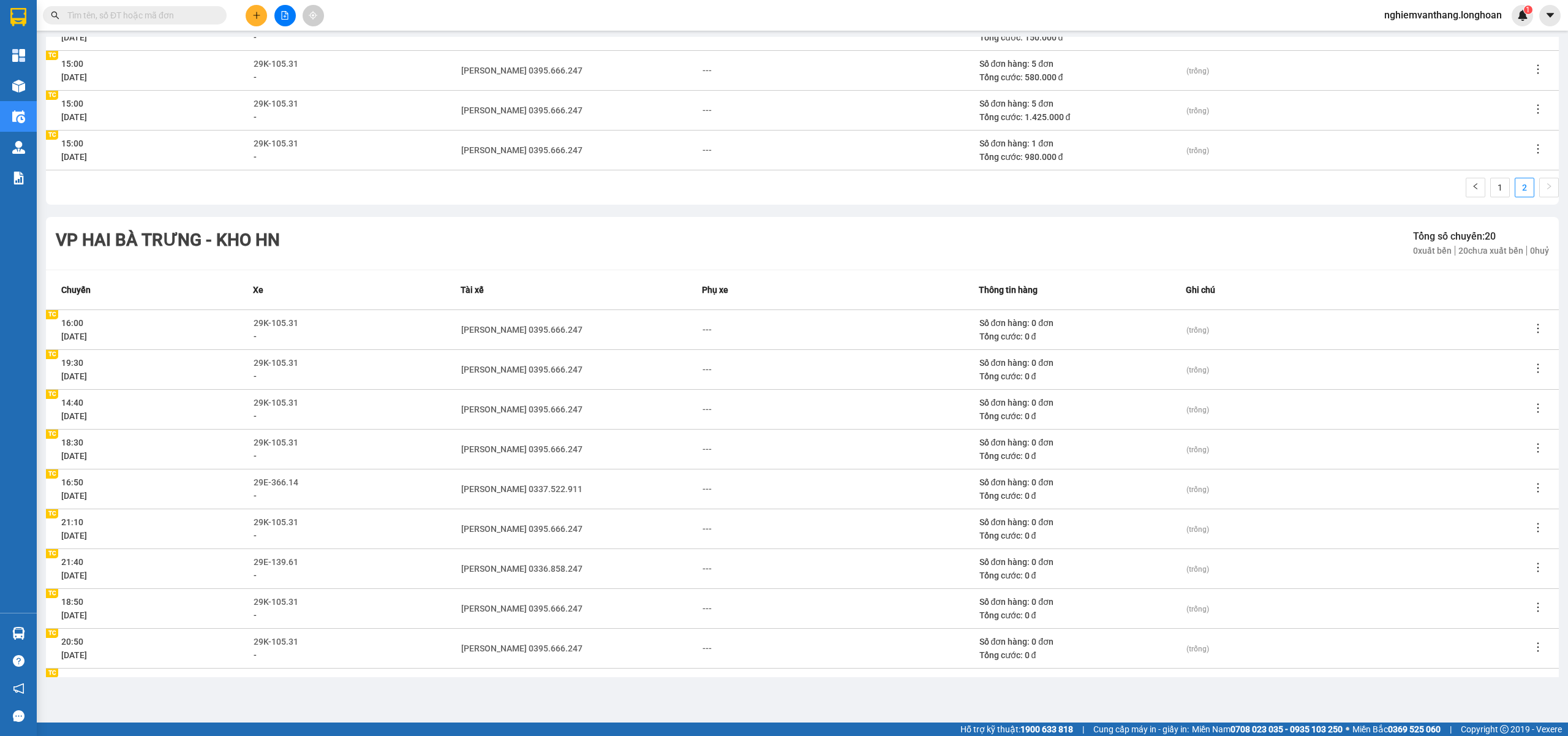
scroll to position [2254, 0]
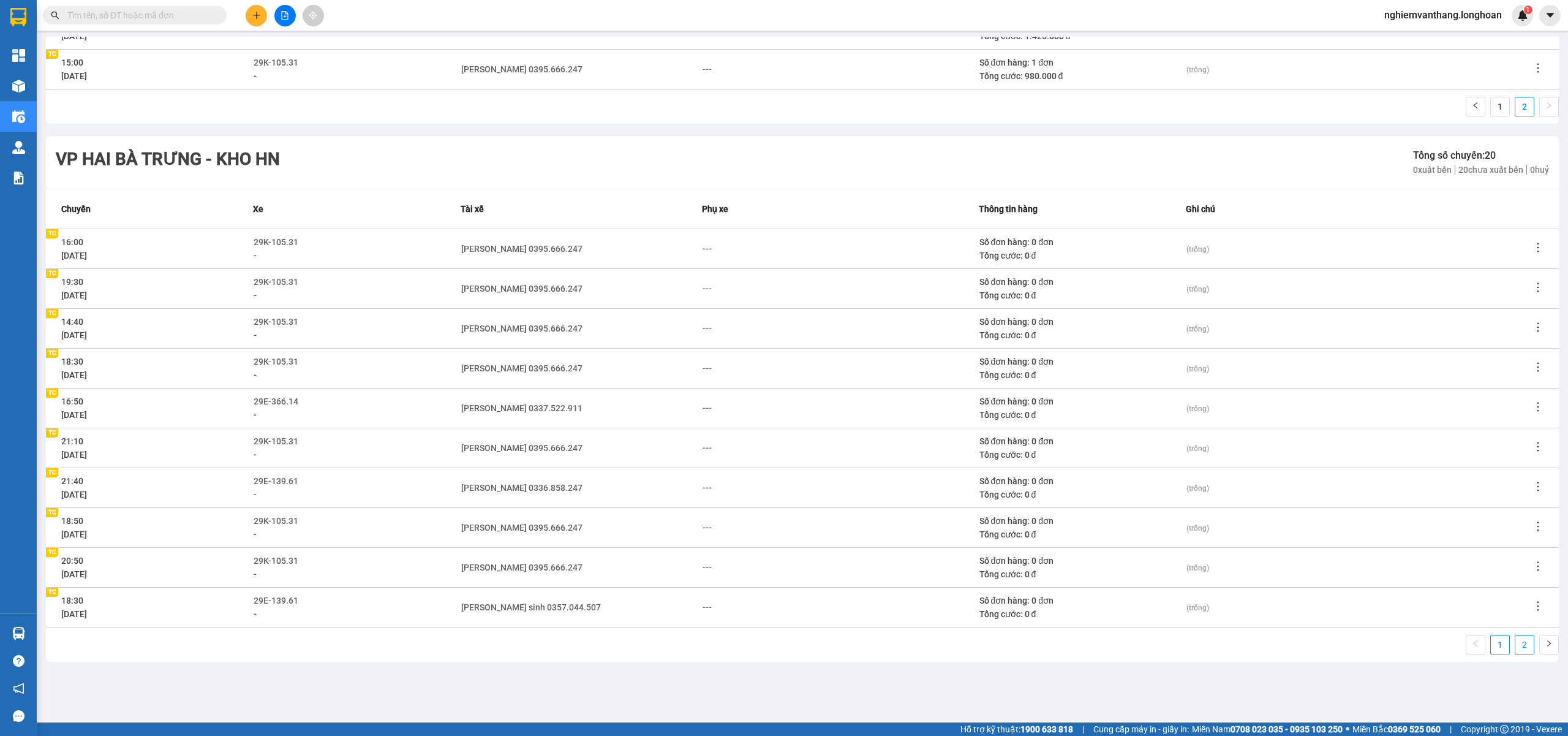
click at [1515, 643] on link "2" at bounding box center [1524, 644] width 18 height 18
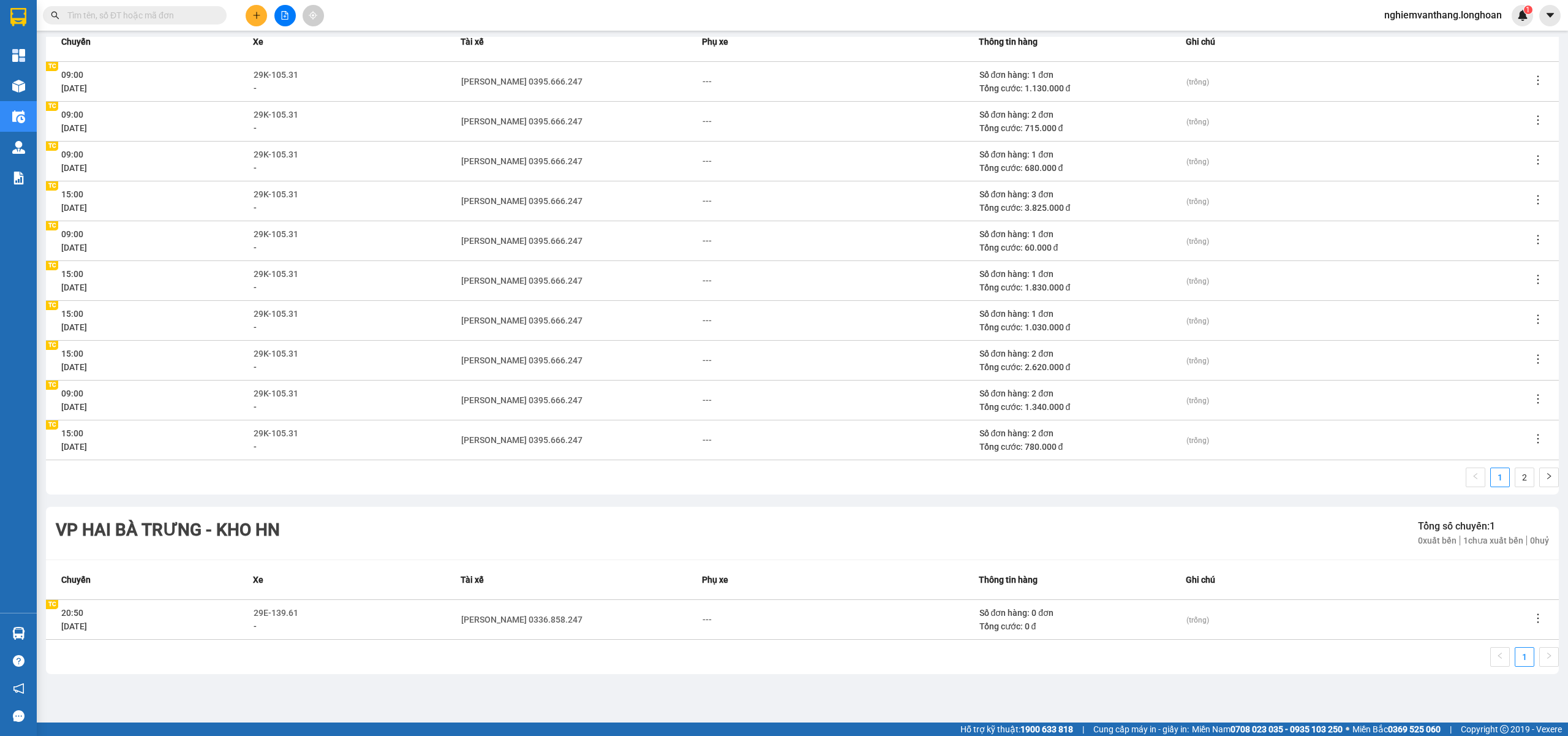
scroll to position [865, 0]
click at [1515, 471] on link "2" at bounding box center [1524, 477] width 18 height 18
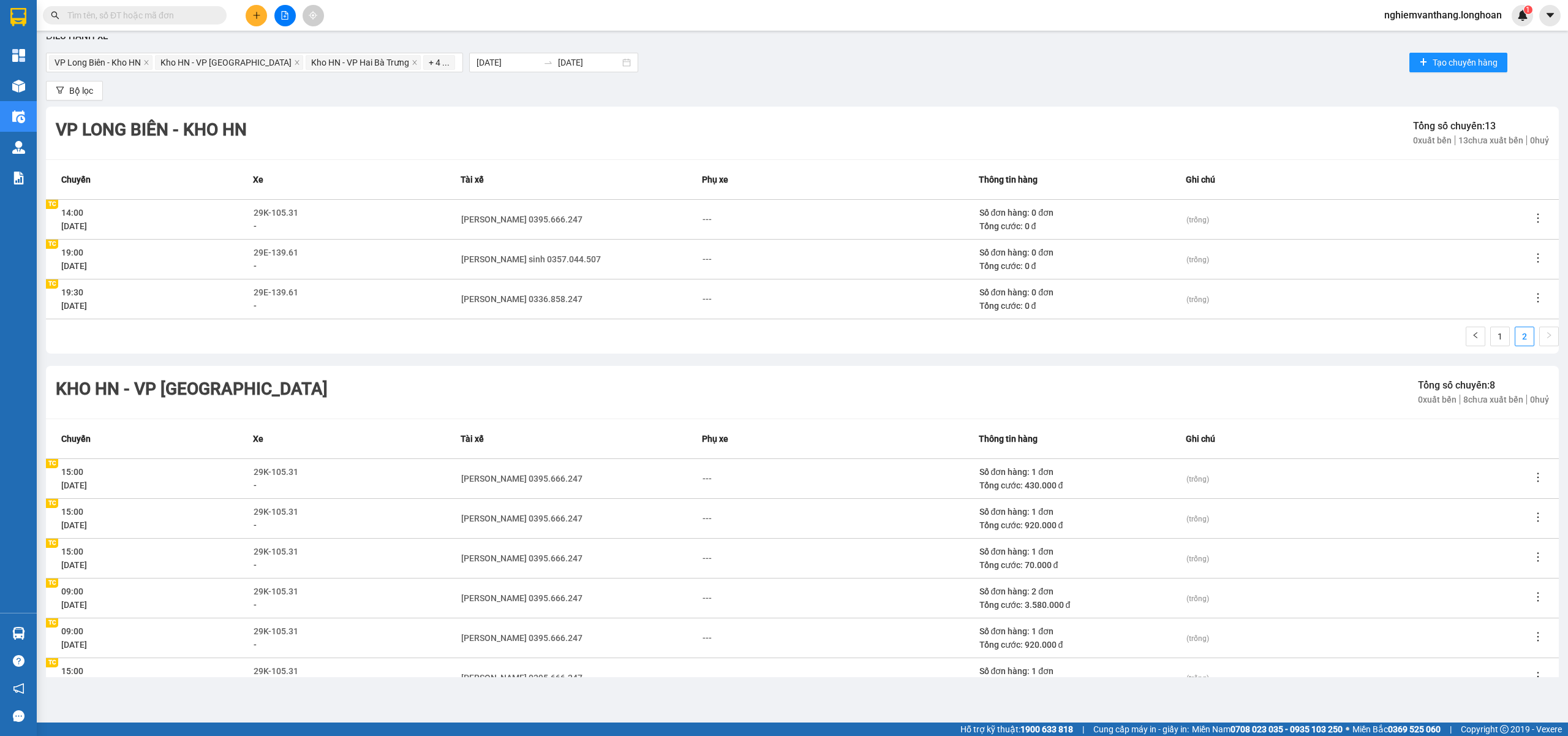
scroll to position [0, 0]
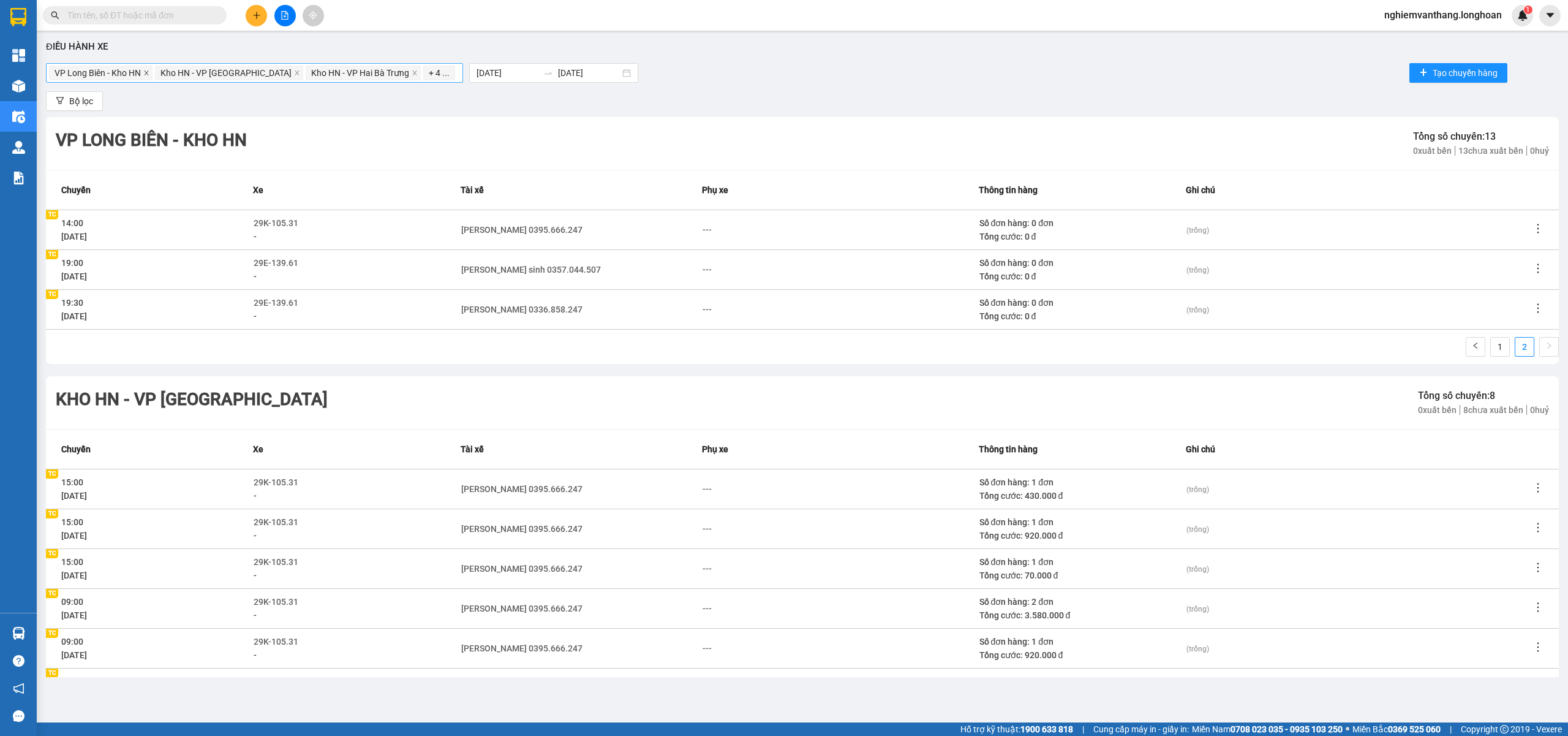
click at [148, 74] on icon "close" at bounding box center [146, 72] width 4 height 4
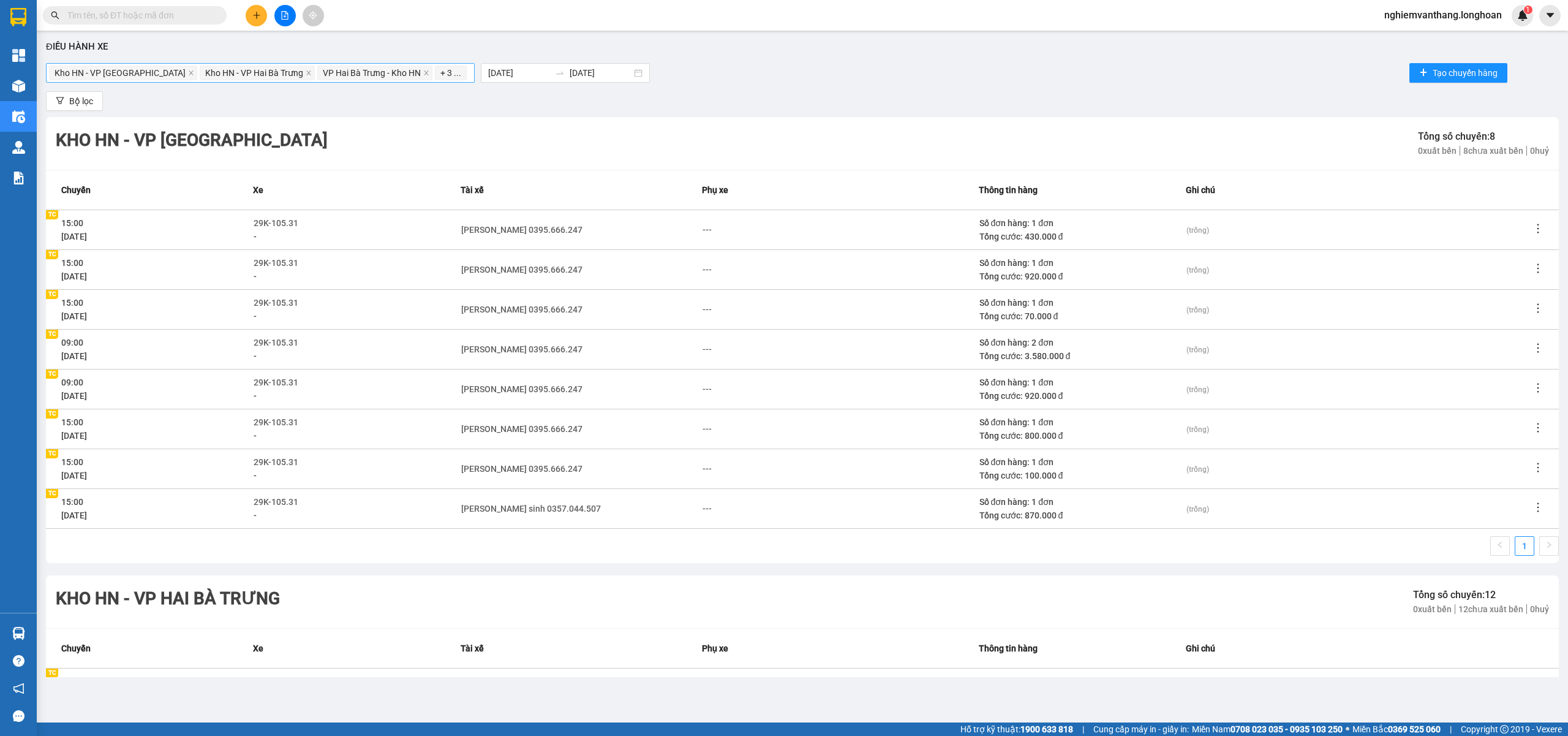
click at [188, 74] on icon "close" at bounding box center [190, 72] width 4 height 4
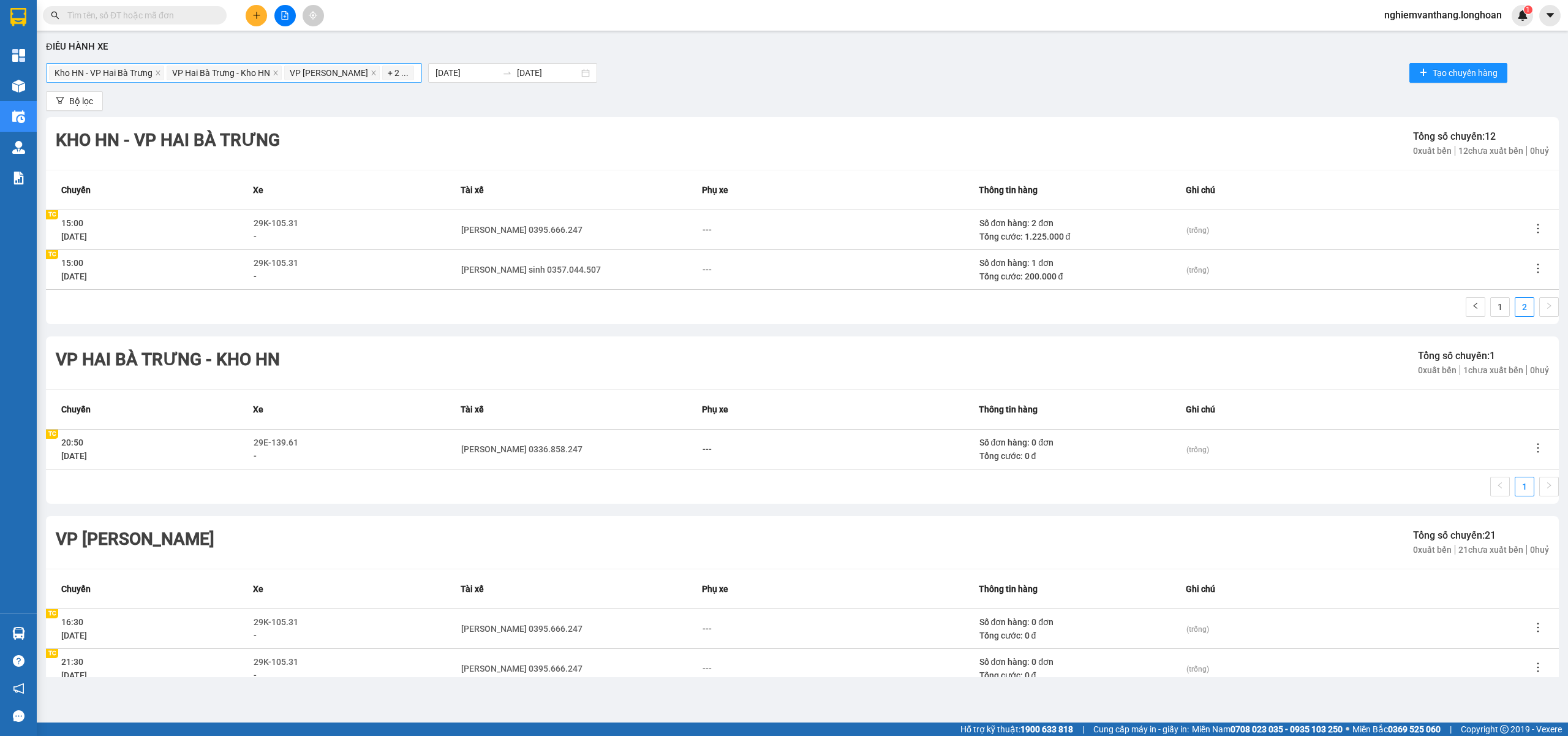
click at [148, 74] on span "Kho HN - VP Hai Bà Trưng" at bounding box center [104, 73] width 98 height 13
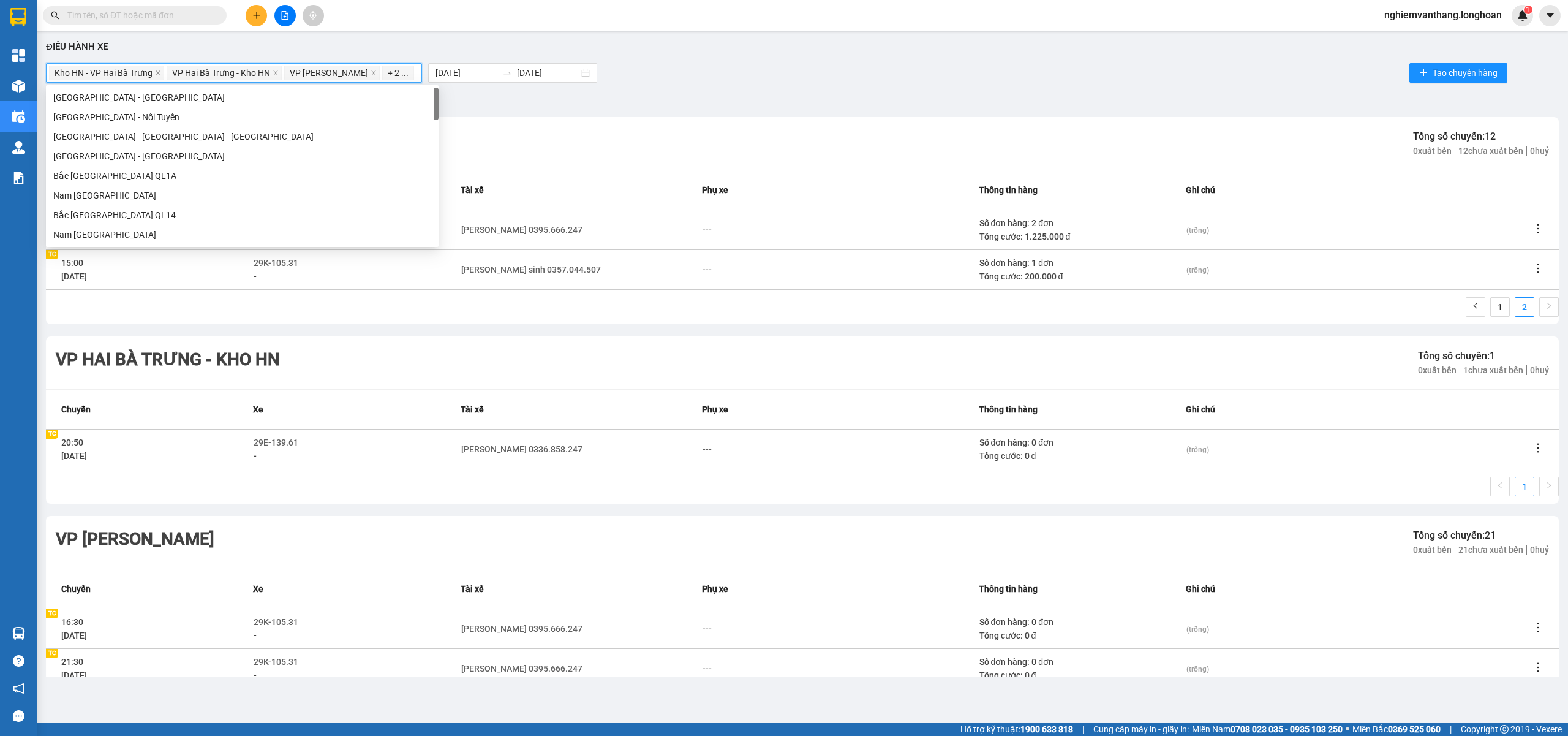
click at [153, 72] on span "Kho HN - VP Hai Bà Trưng" at bounding box center [107, 73] width 116 height 15
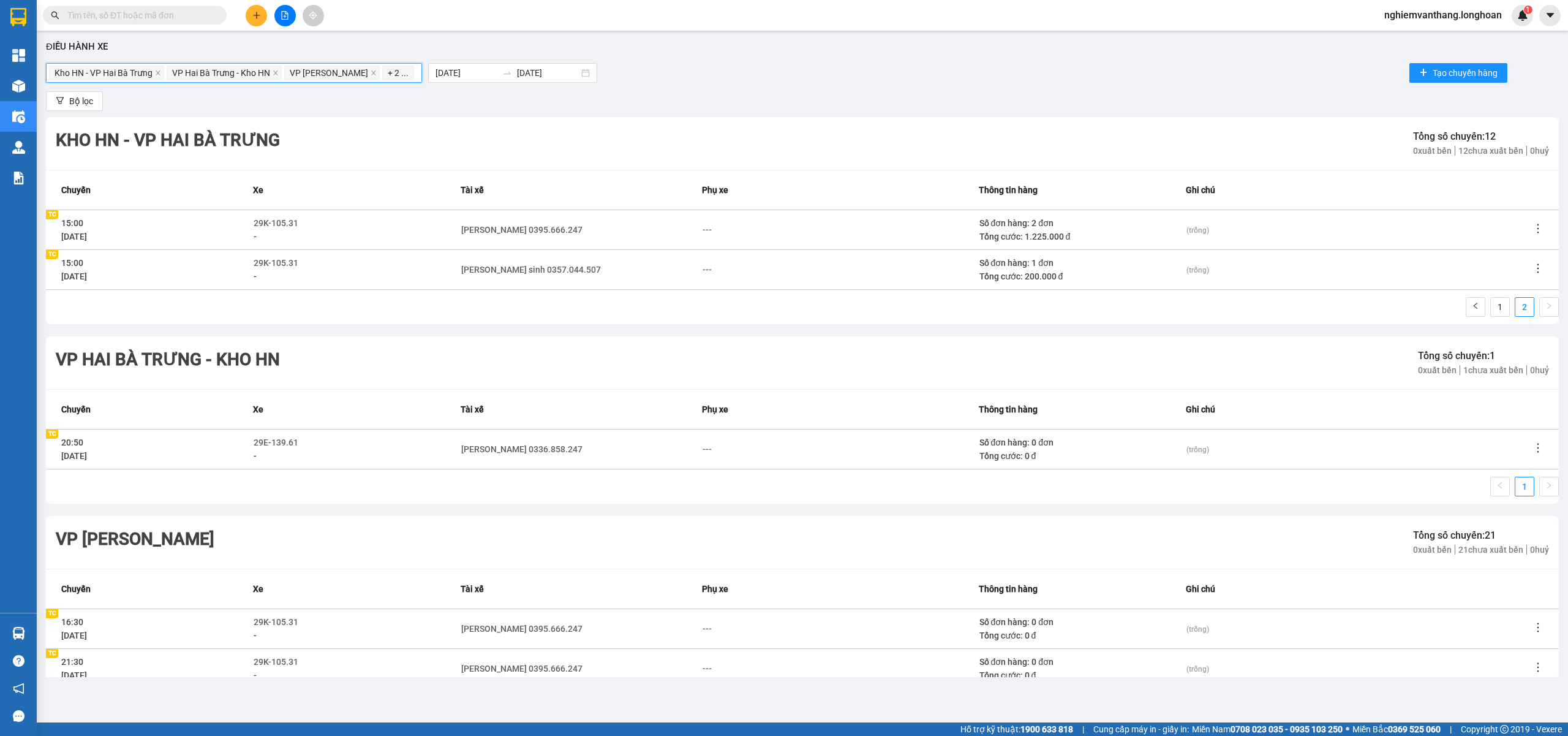
click at [154, 72] on span "Kho HN - VP Hai Bà Trưng" at bounding box center [107, 73] width 116 height 15
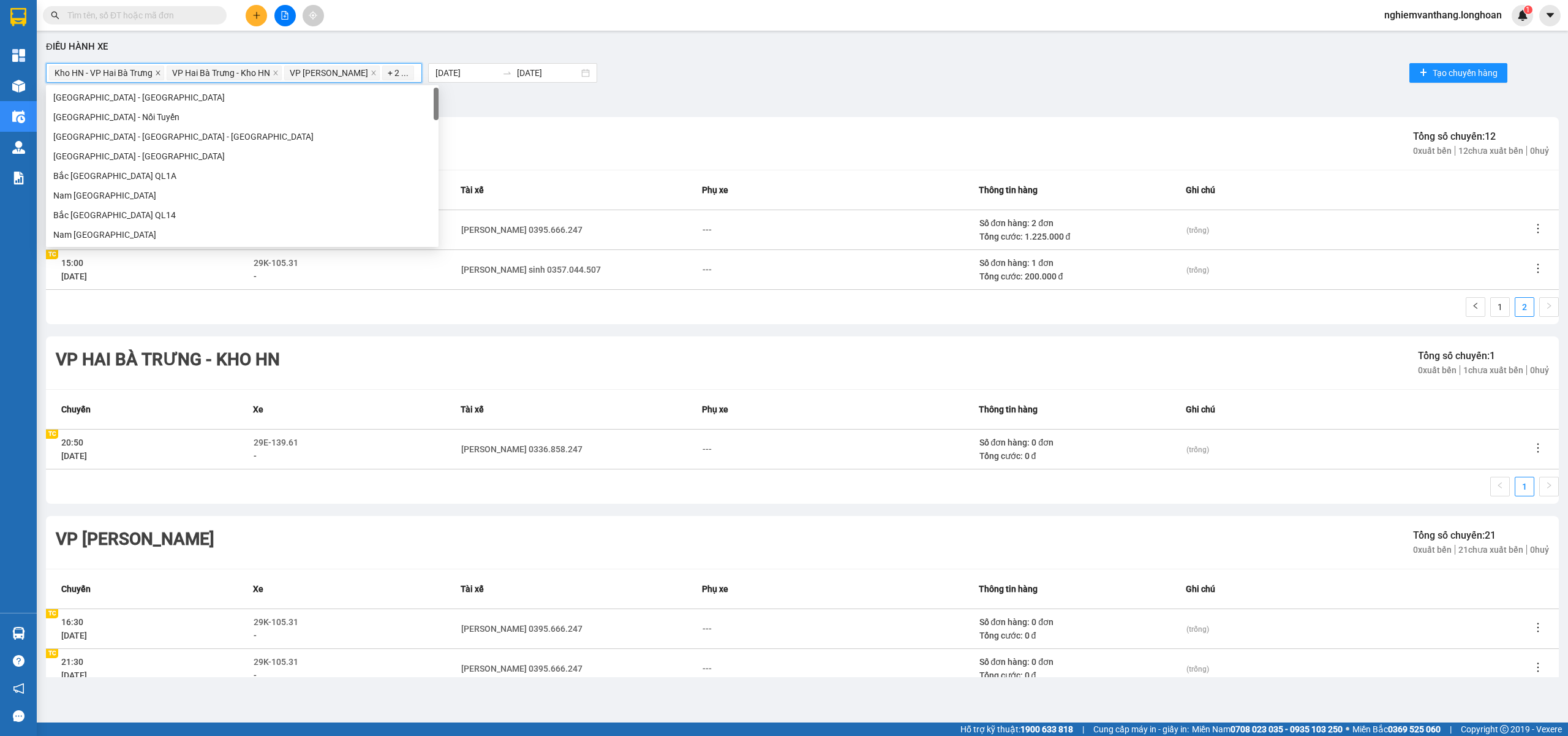
click at [160, 72] on icon "close" at bounding box center [158, 73] width 6 height 6
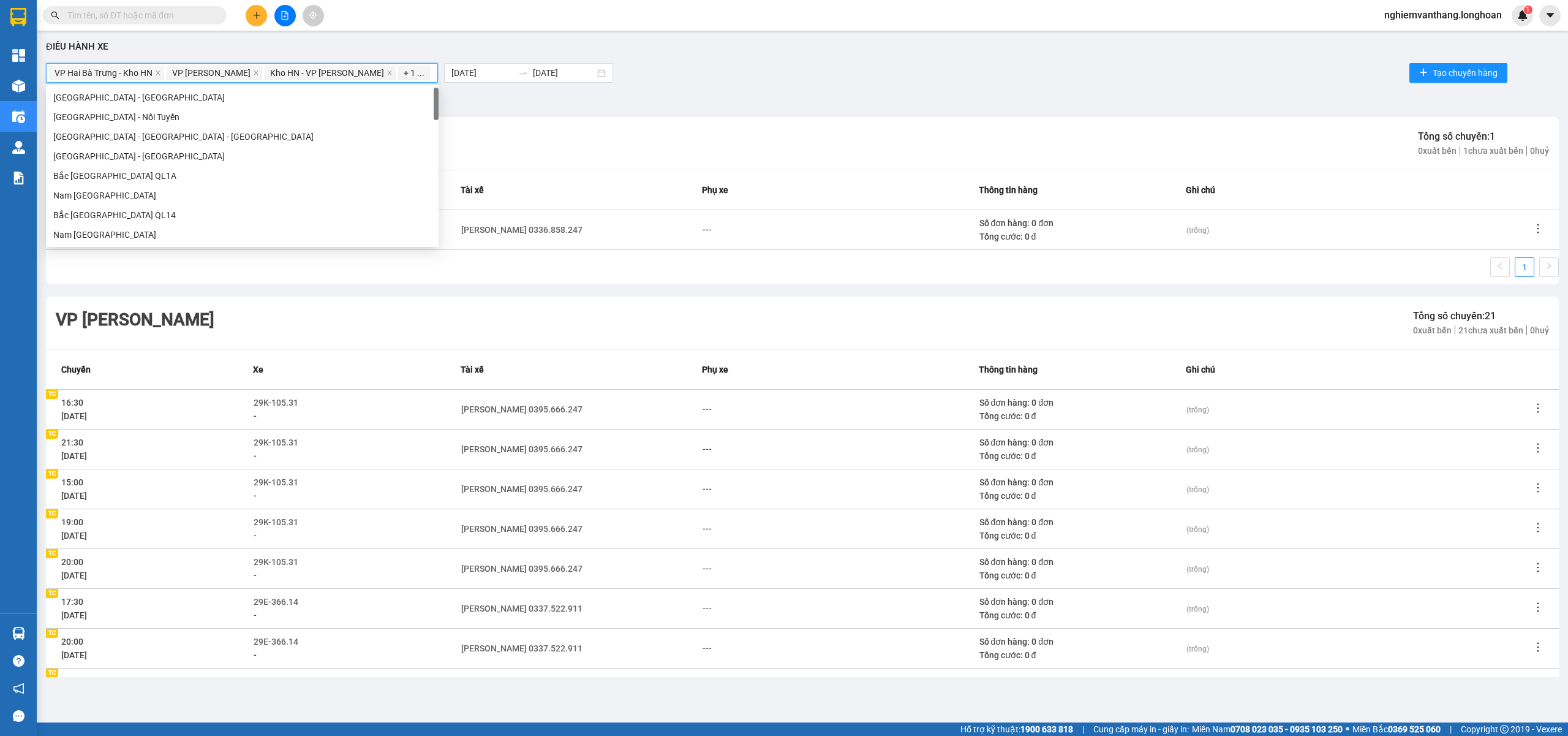
click at [160, 72] on icon "close" at bounding box center [158, 73] width 6 height 6
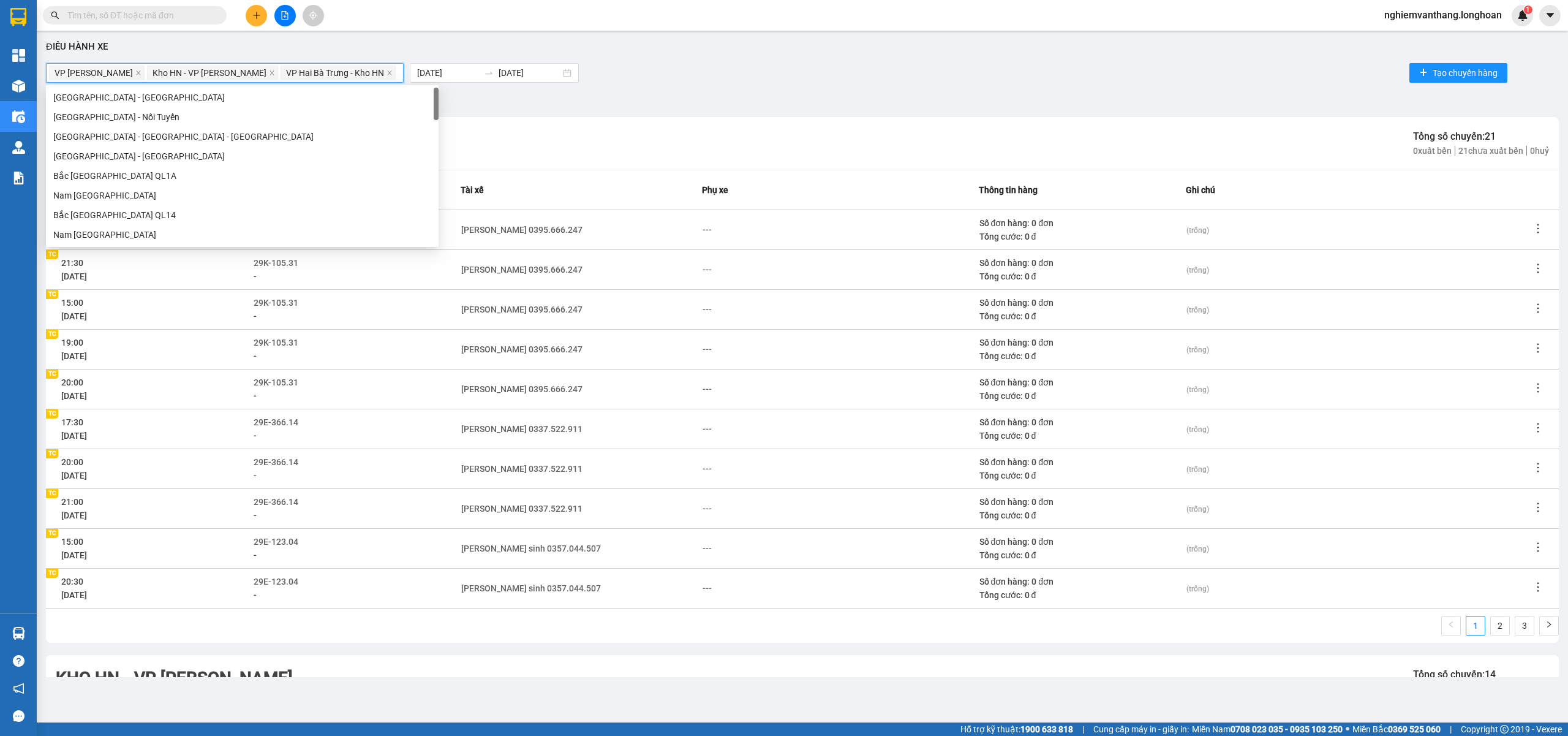
click at [147, 72] on div "VP Hoàng Mai - Kho HN" at bounding box center [98, 73] width 98 height 17
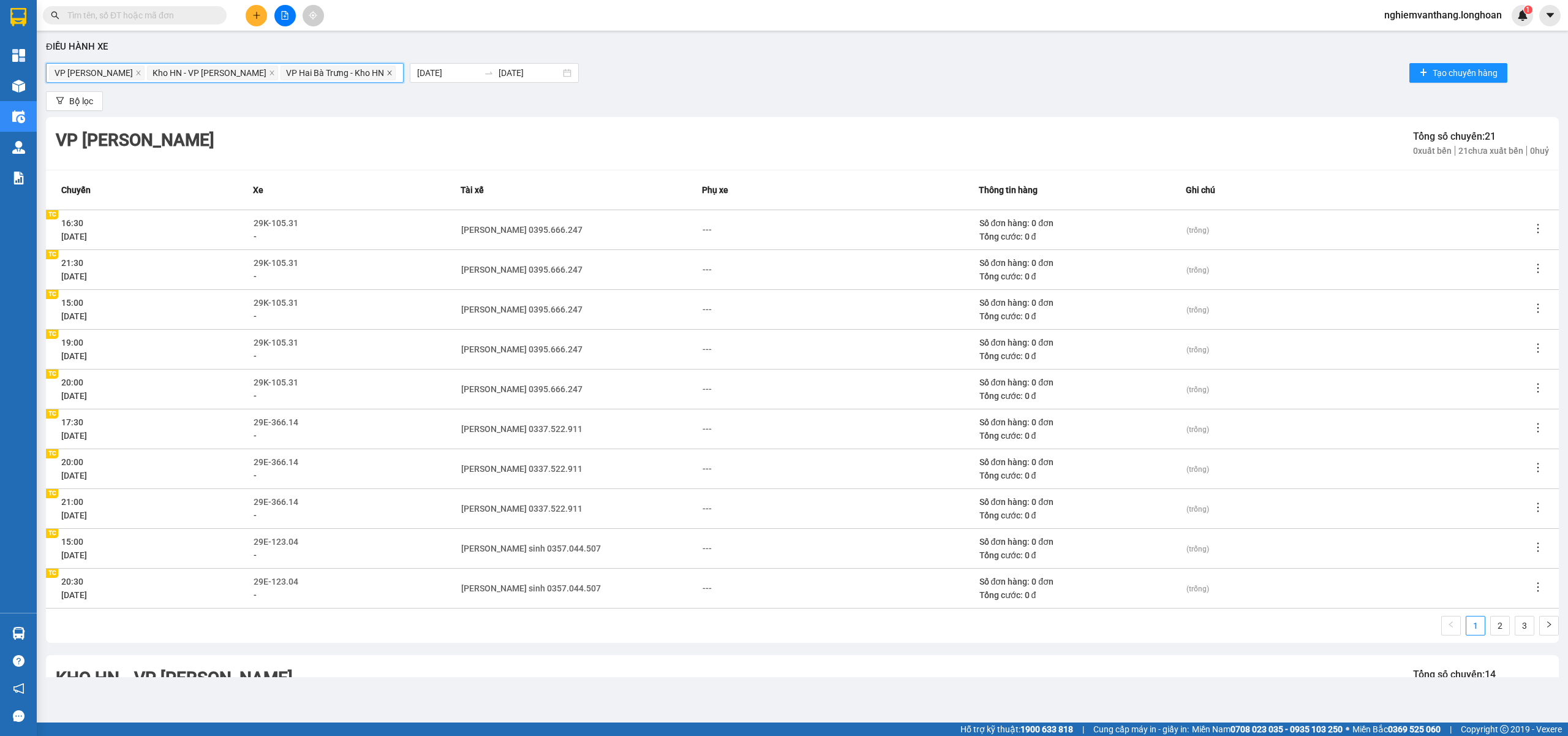
click at [387, 74] on icon "close" at bounding box center [388, 72] width 4 height 4
click at [270, 72] on icon "close" at bounding box center [271, 72] width 4 height 4
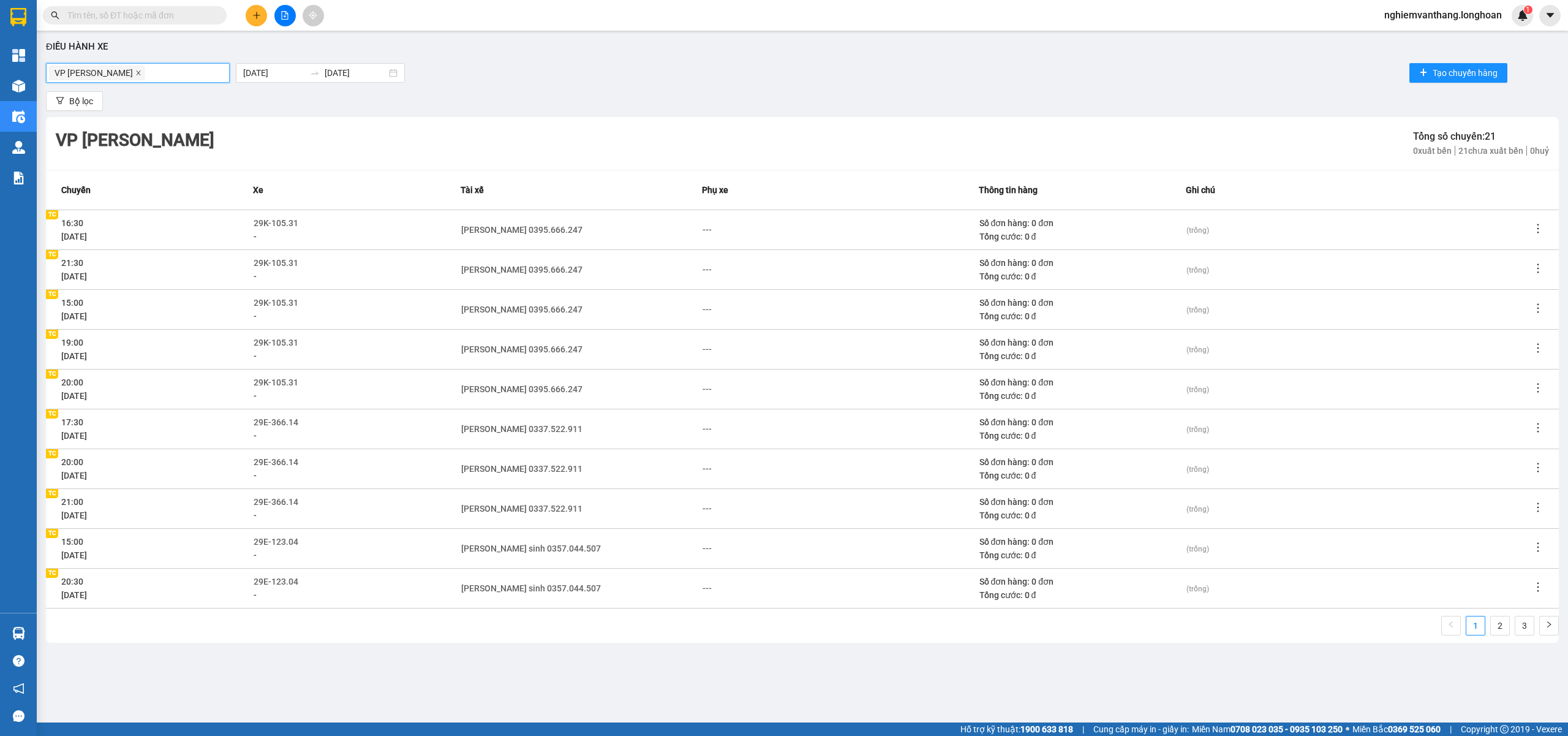
click at [142, 74] on icon "close" at bounding box center [138, 73] width 6 height 6
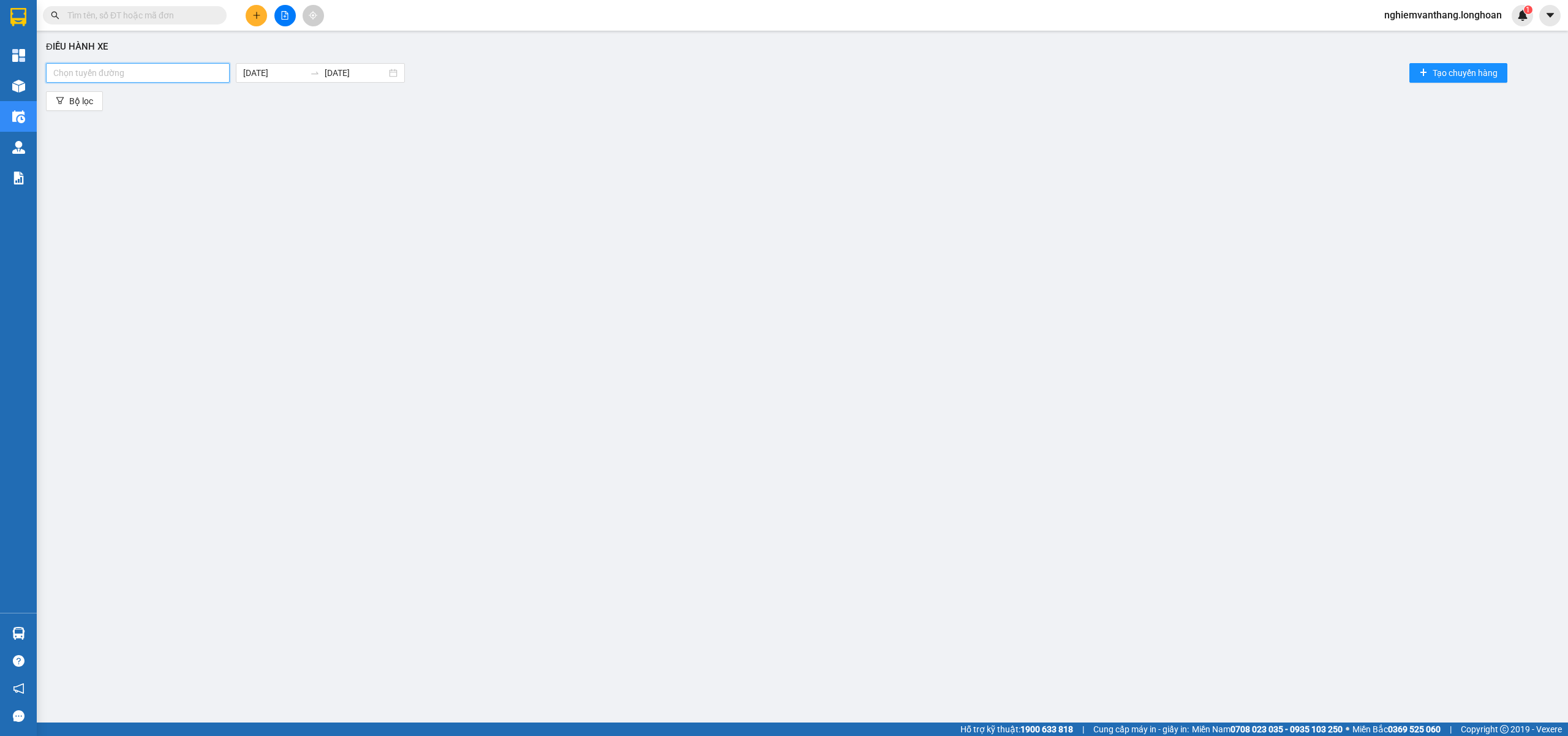
click at [150, 74] on div at bounding box center [138, 73] width 178 height 15
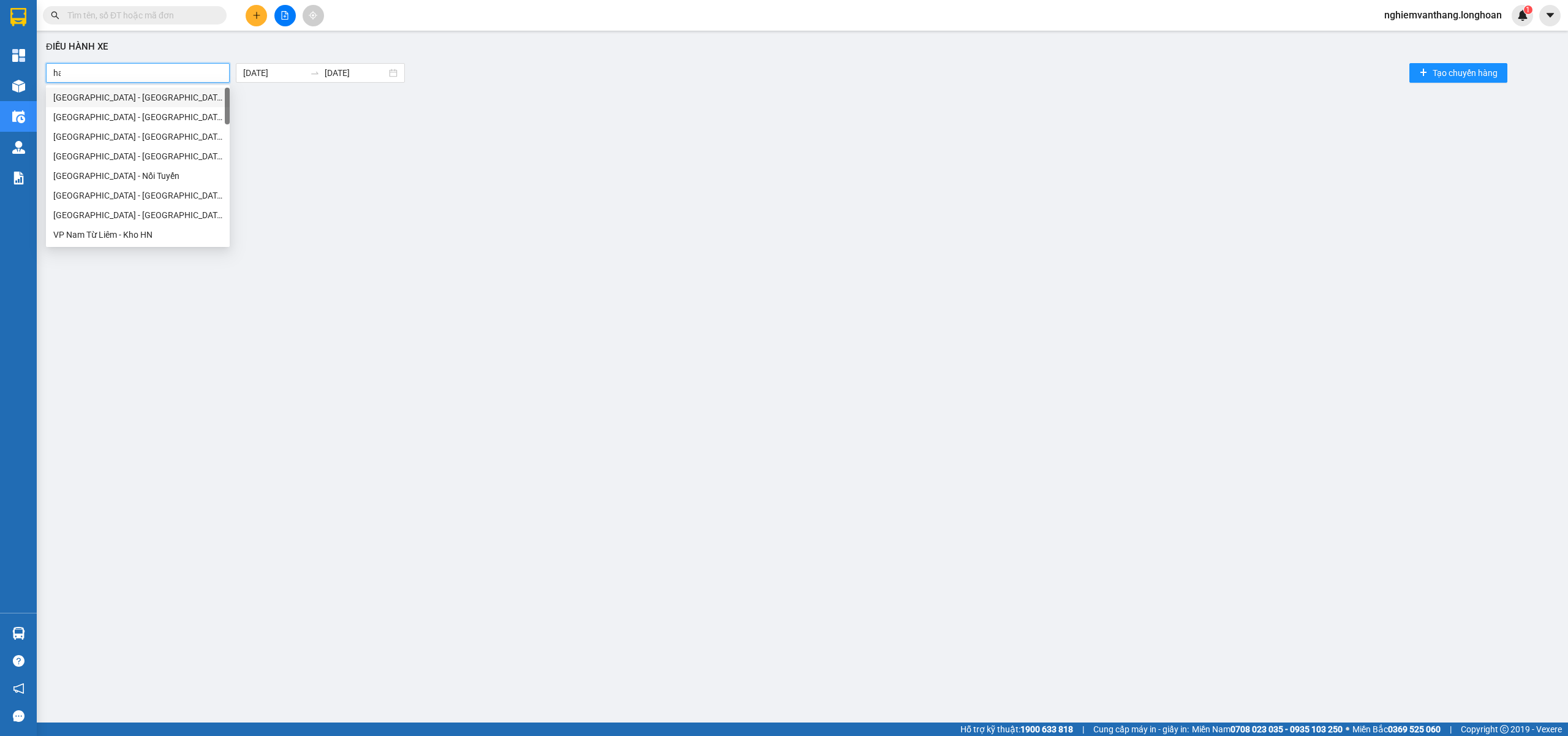
type input "hai"
click at [123, 175] on div "Kho HN - VP Hai Bà Trưng" at bounding box center [138, 176] width 172 height 13
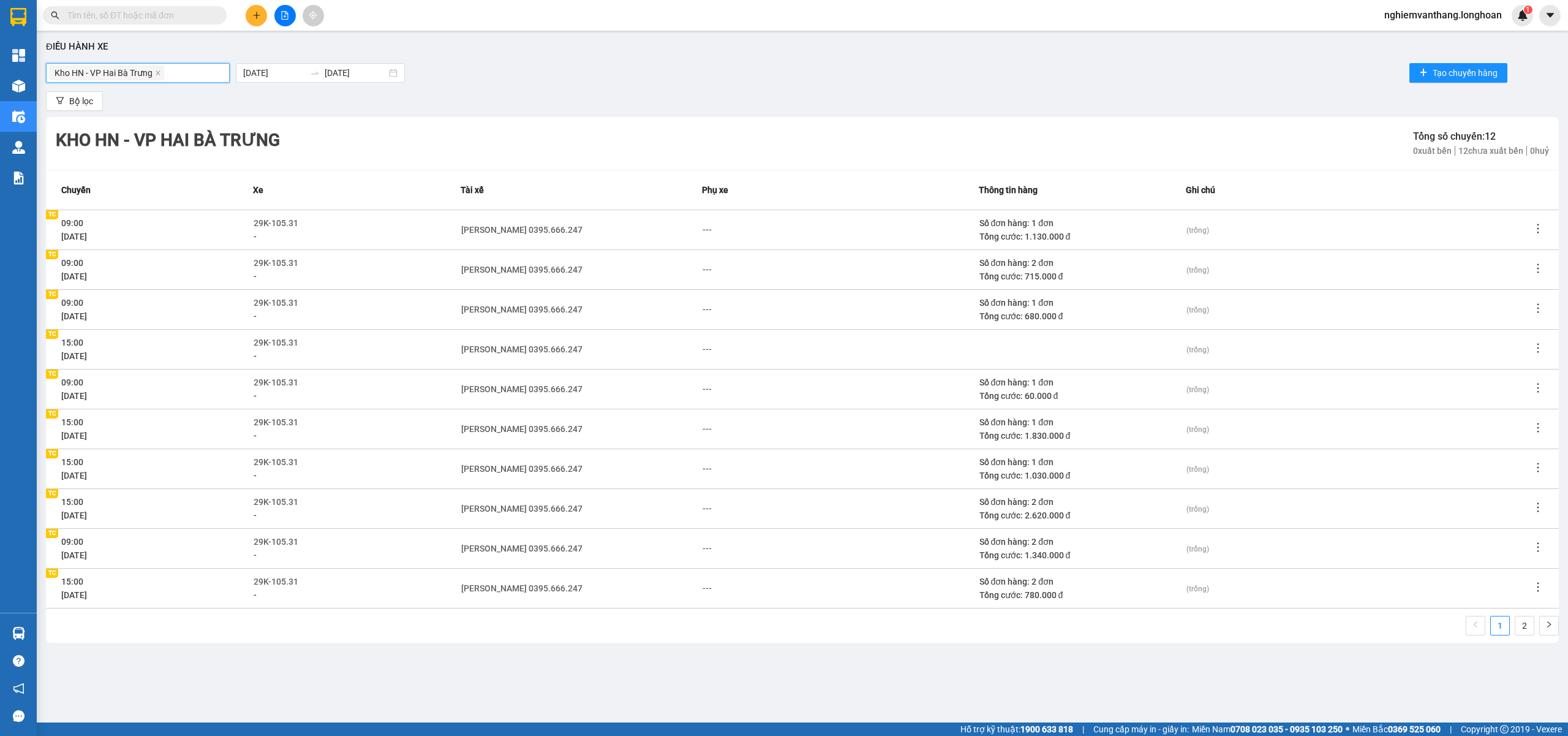
click at [205, 74] on div "Kho HN - VP Hai Bà Trưng" at bounding box center [138, 73] width 178 height 17
type input "lo"
click at [138, 113] on div "Kho HN - VP [GEOGRAPHIC_DATA]" at bounding box center [138, 116] width 169 height 13
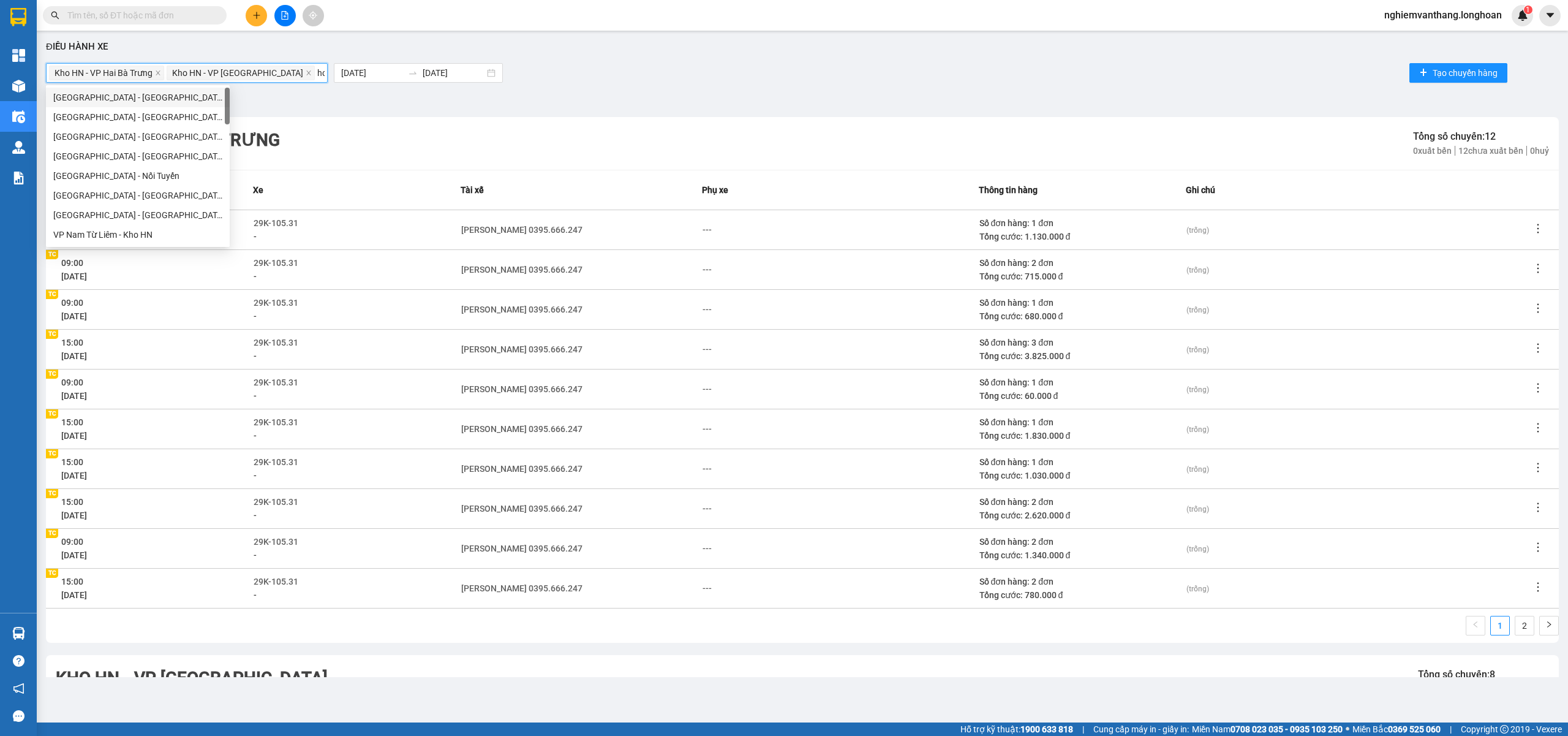
type input "hoa"
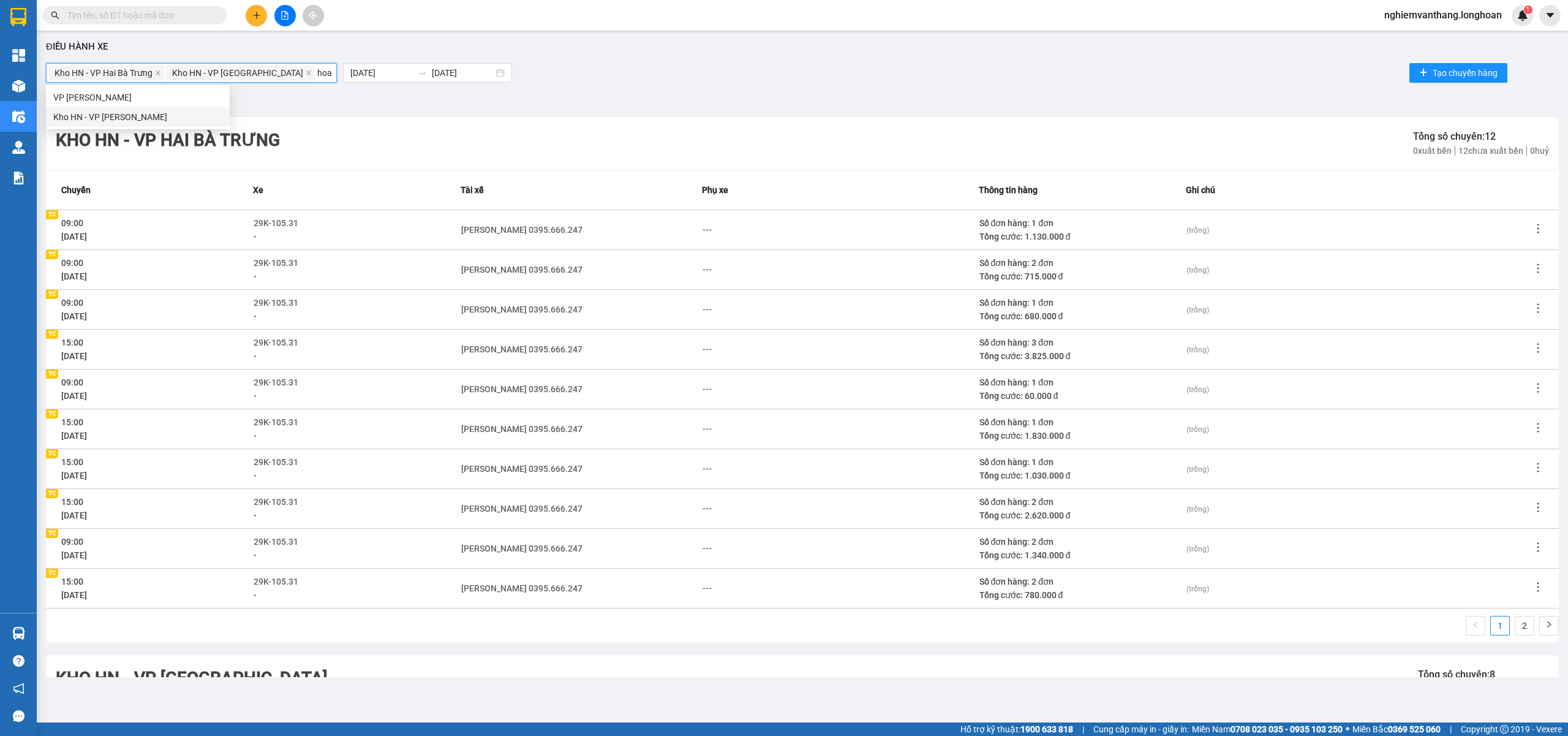
click at [176, 121] on div "Kho HN - VP [PERSON_NAME]" at bounding box center [138, 116] width 169 height 13
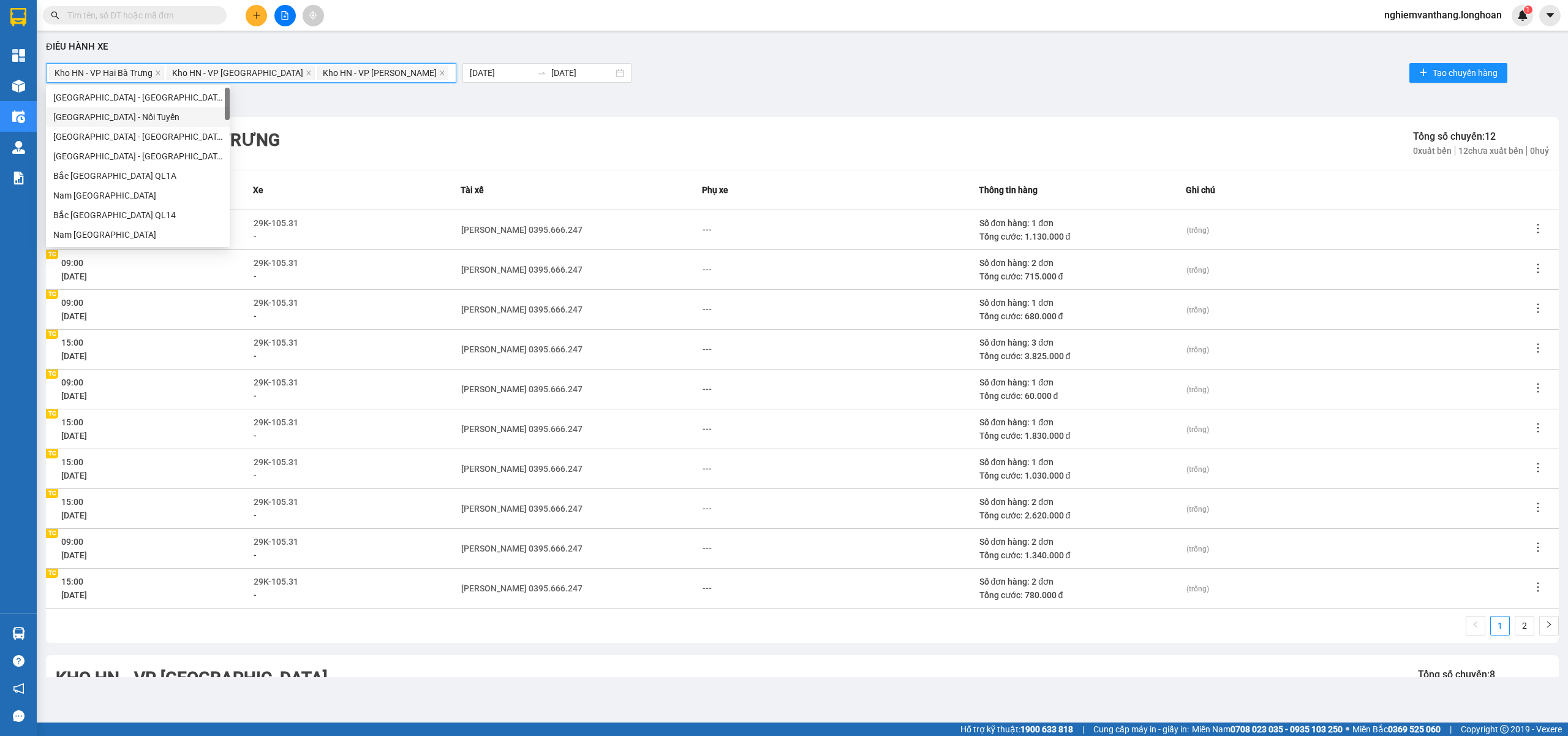
click at [666, 82] on div "Kho HN - VP Hai Bà Trưng Kho HN - VP Long Biên Kho HN - VP Hoàng Mai 01/08/2025…" at bounding box center [802, 73] width 1513 height 25
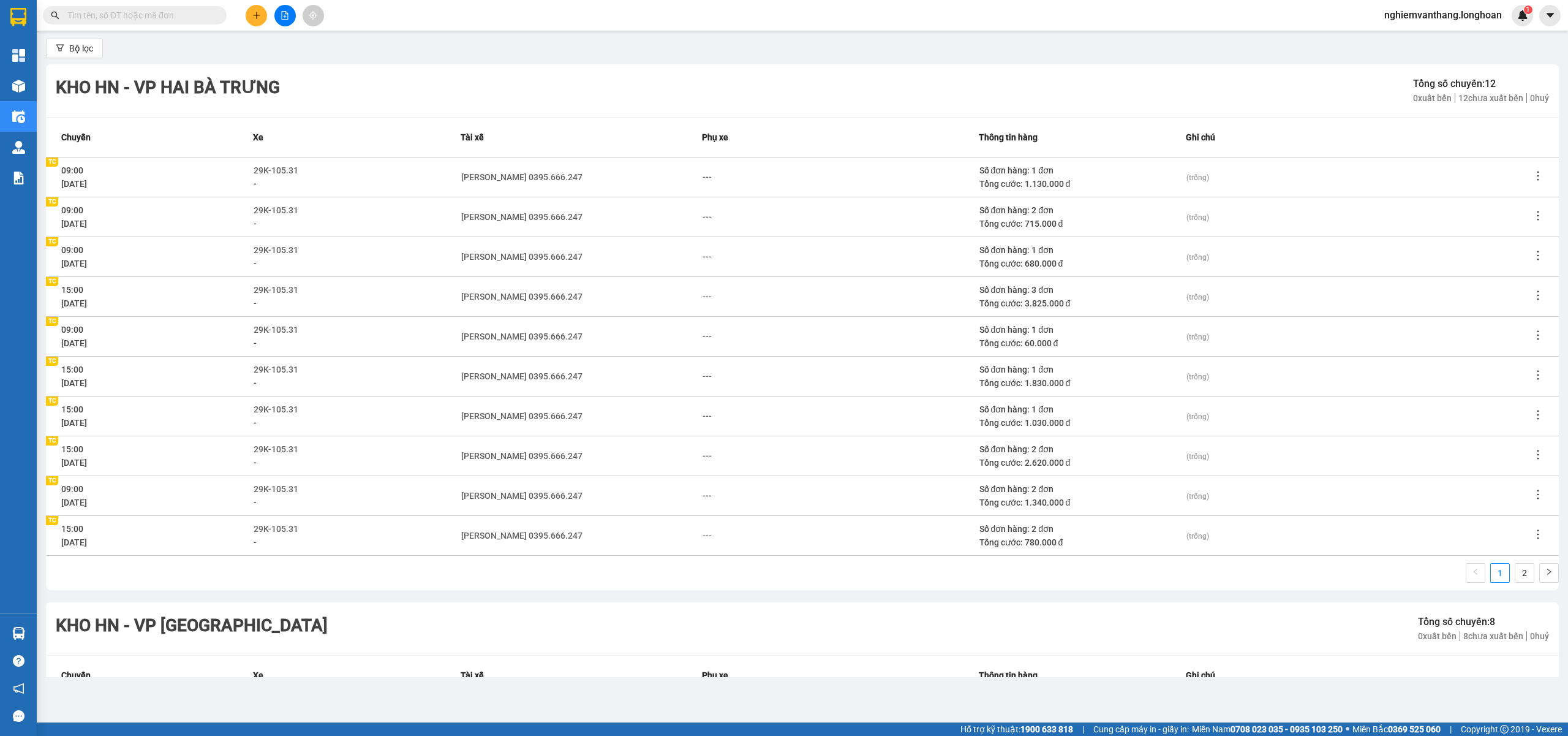
scroll to position [82, 0]
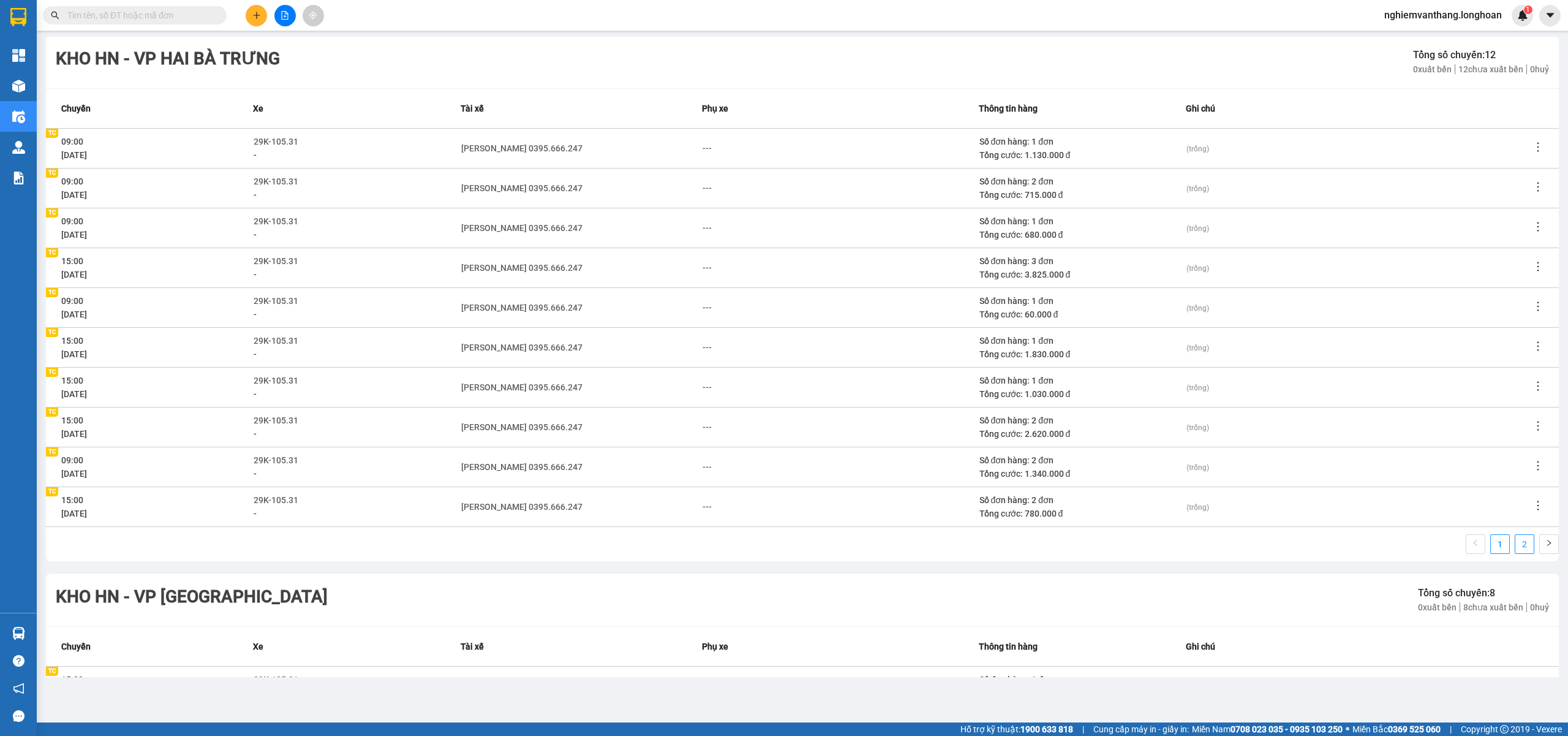
click at [1515, 544] on link "2" at bounding box center [1524, 544] width 18 height 18
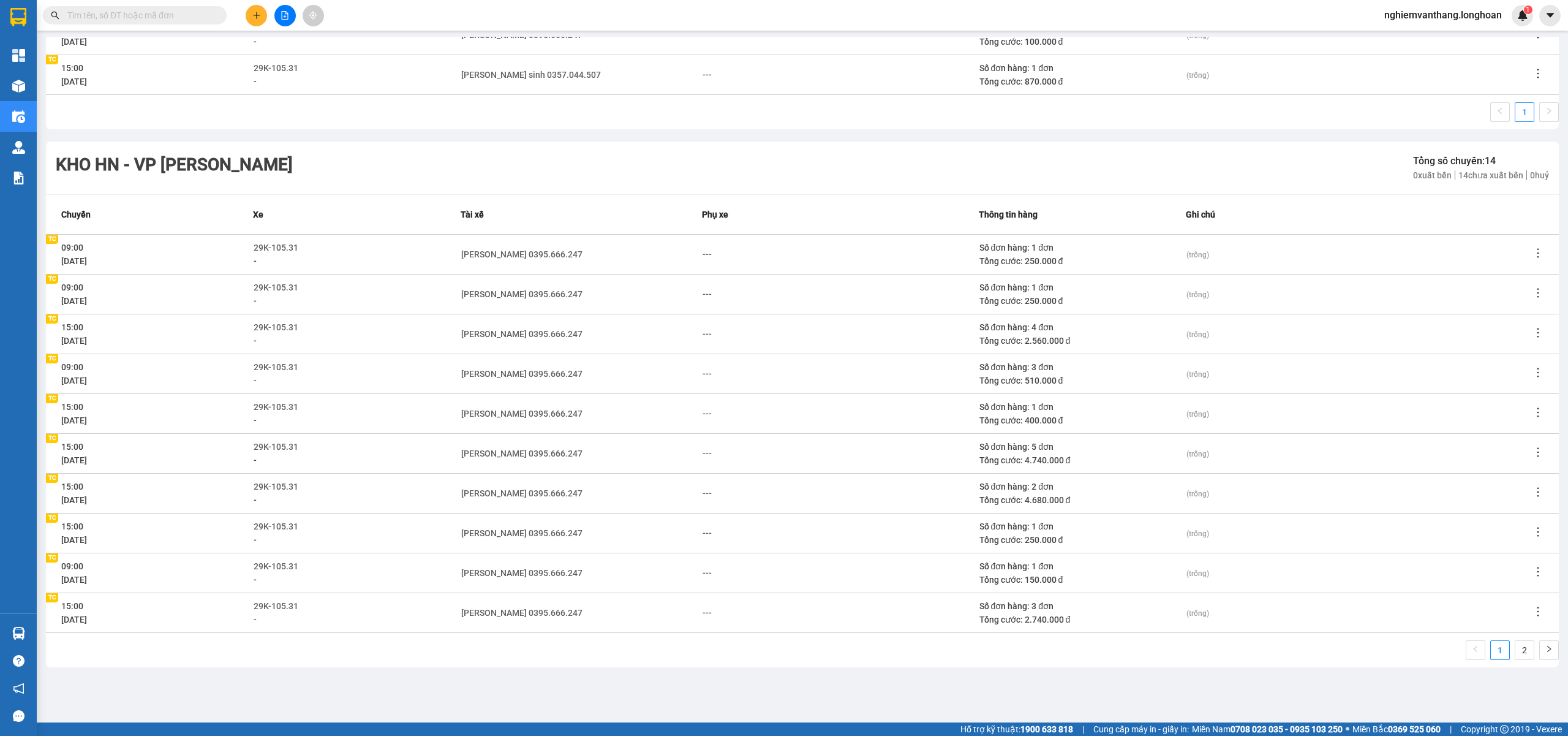
scroll to position [658, 0]
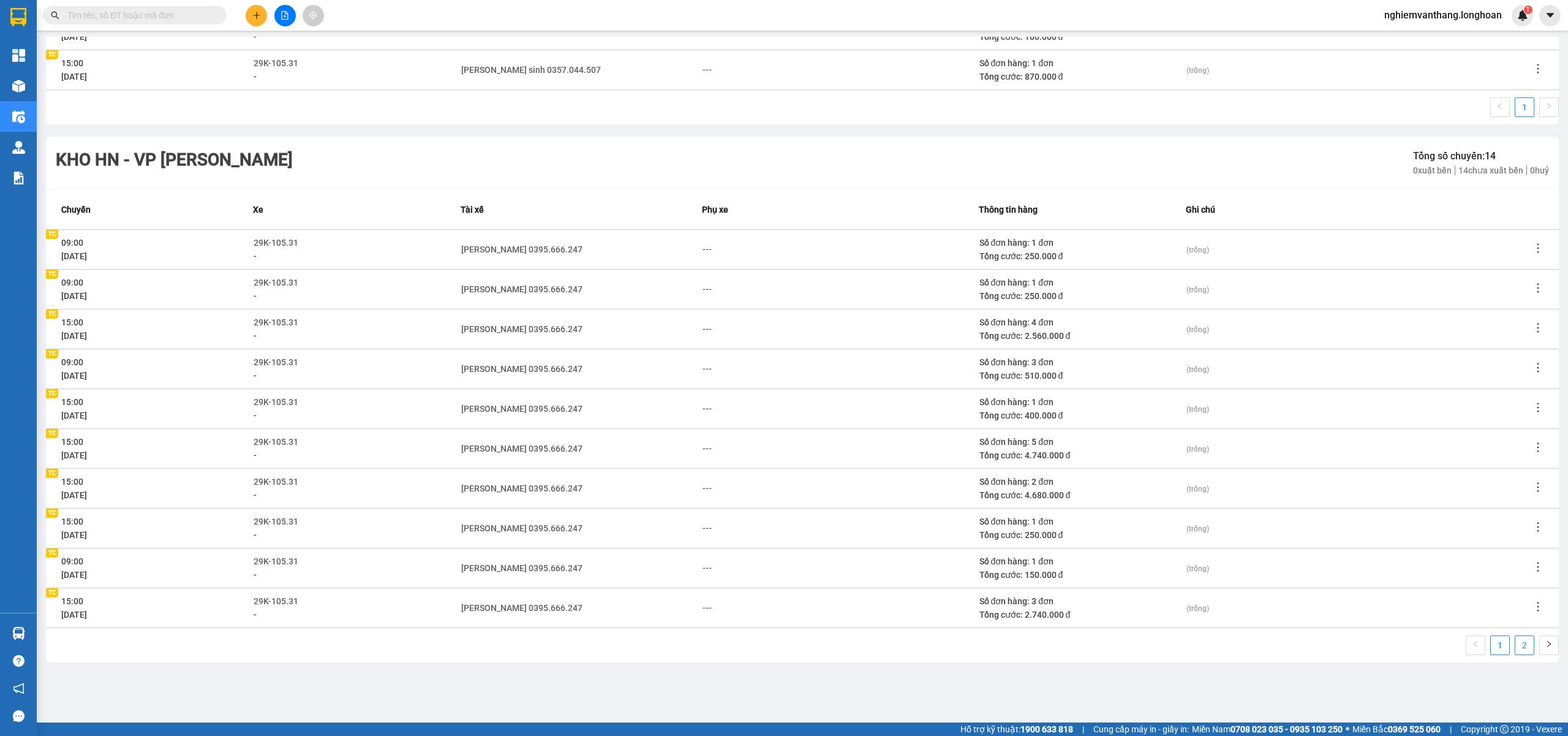
drag, startPoint x: 1501, startPoint y: 643, endPoint x: 1509, endPoint y: 640, distance: 8.5
click at [1507, 641] on ul "1 2" at bounding box center [1513, 645] width 93 height 20
click at [1515, 641] on link "2" at bounding box center [1524, 645] width 18 height 18
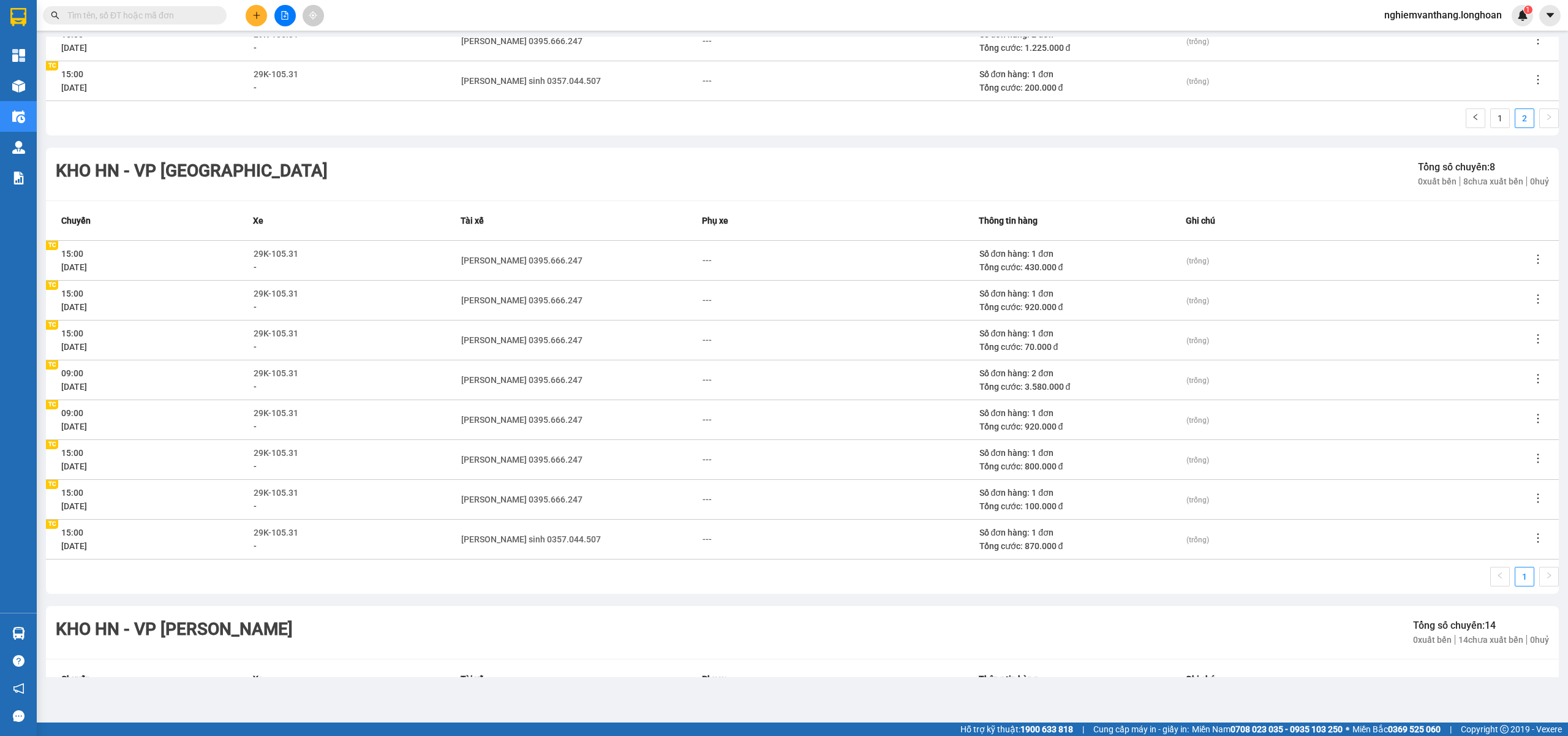
scroll to position [0, 0]
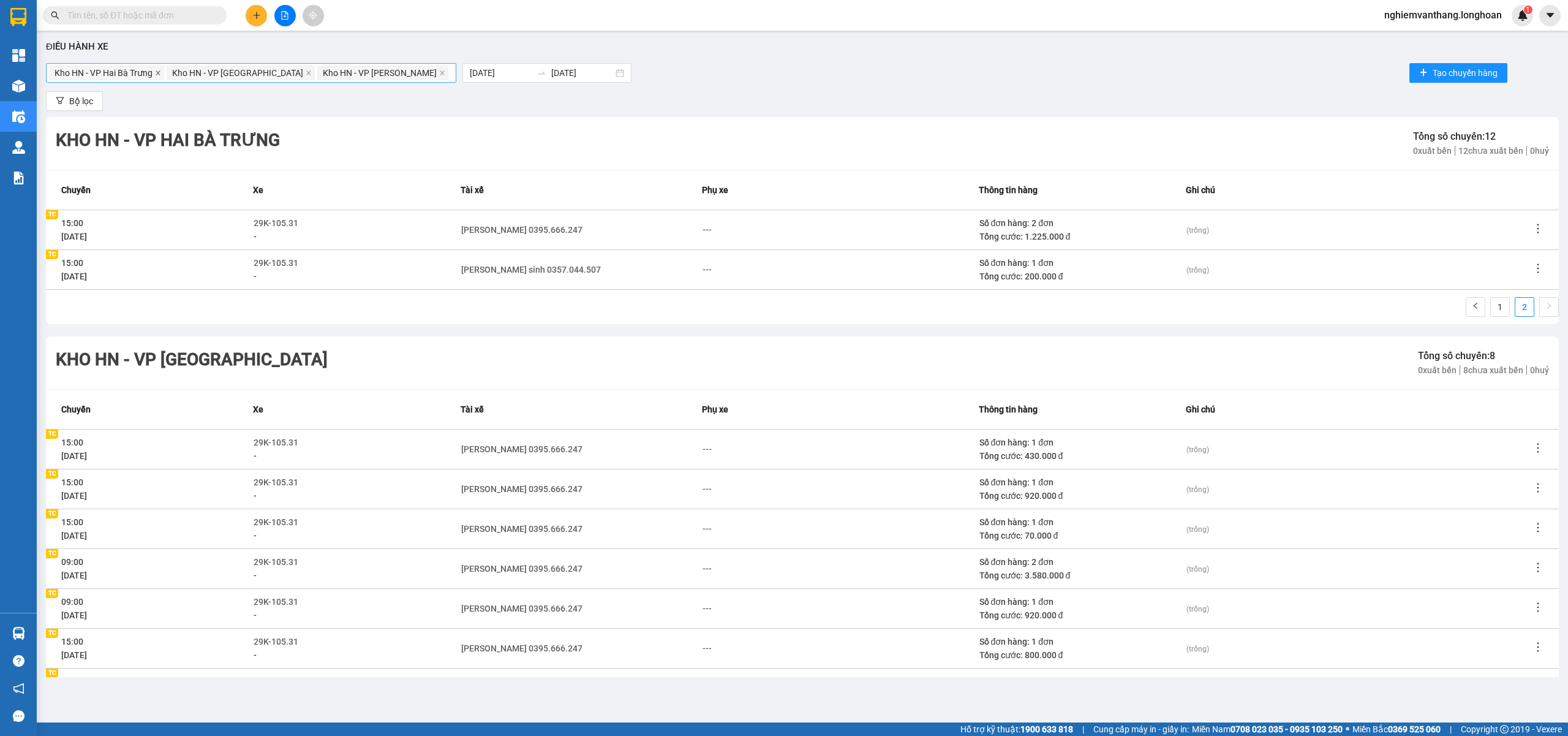
click at [157, 72] on icon "close" at bounding box center [157, 72] width 4 height 4
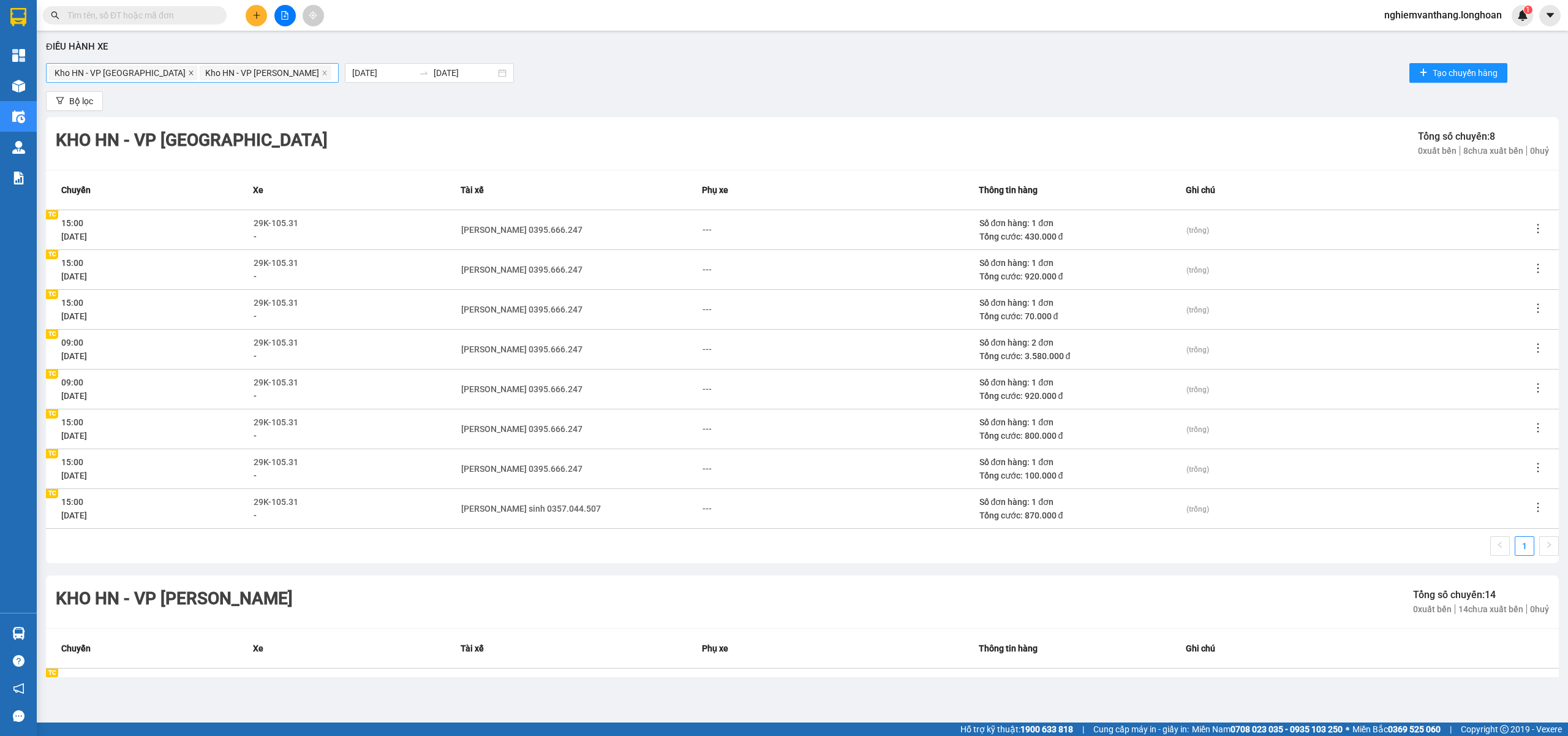
click at [188, 69] on span at bounding box center [191, 73] width 6 height 13
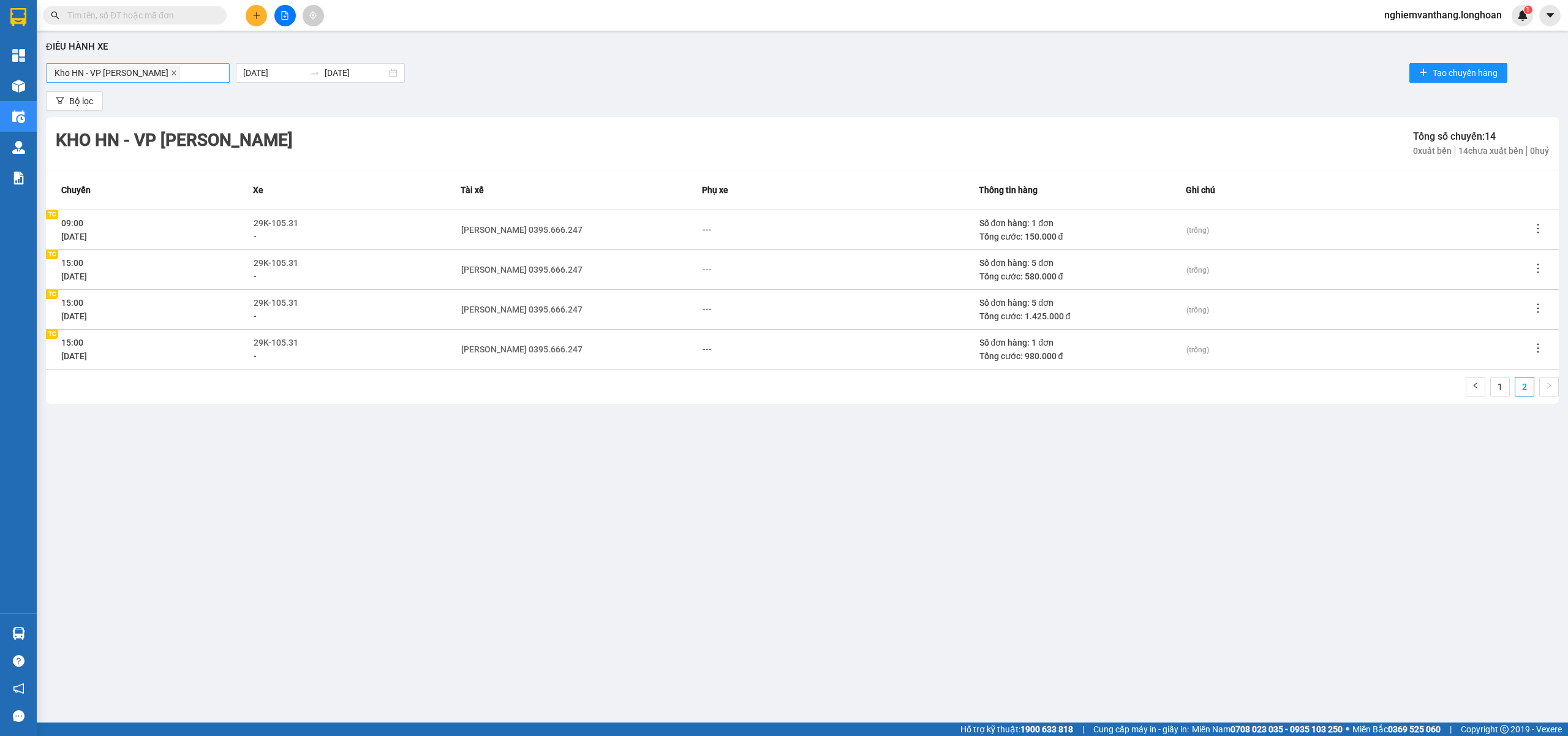
click at [172, 72] on icon "close" at bounding box center [173, 72] width 4 height 4
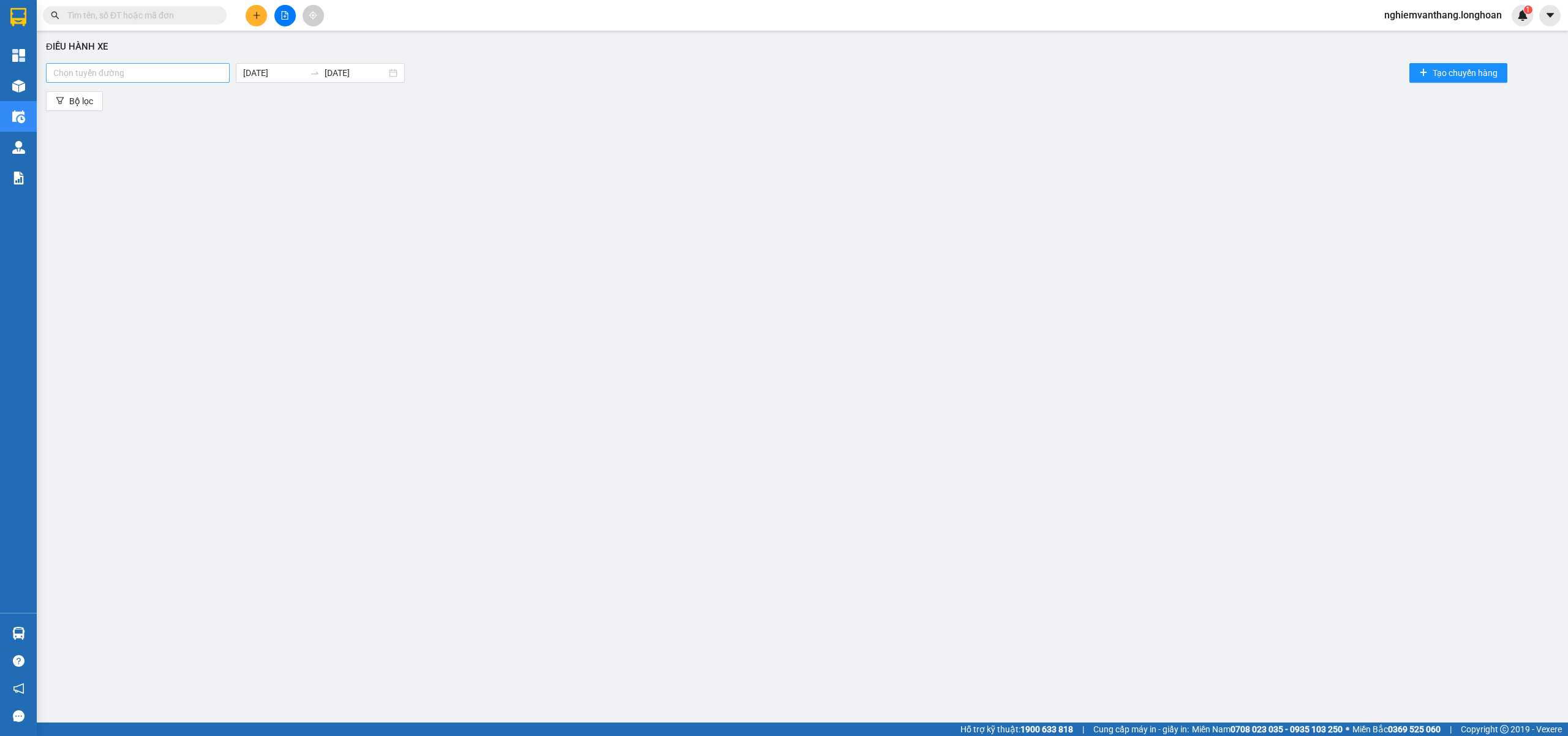
click at [153, 72] on div at bounding box center [138, 73] width 178 height 15
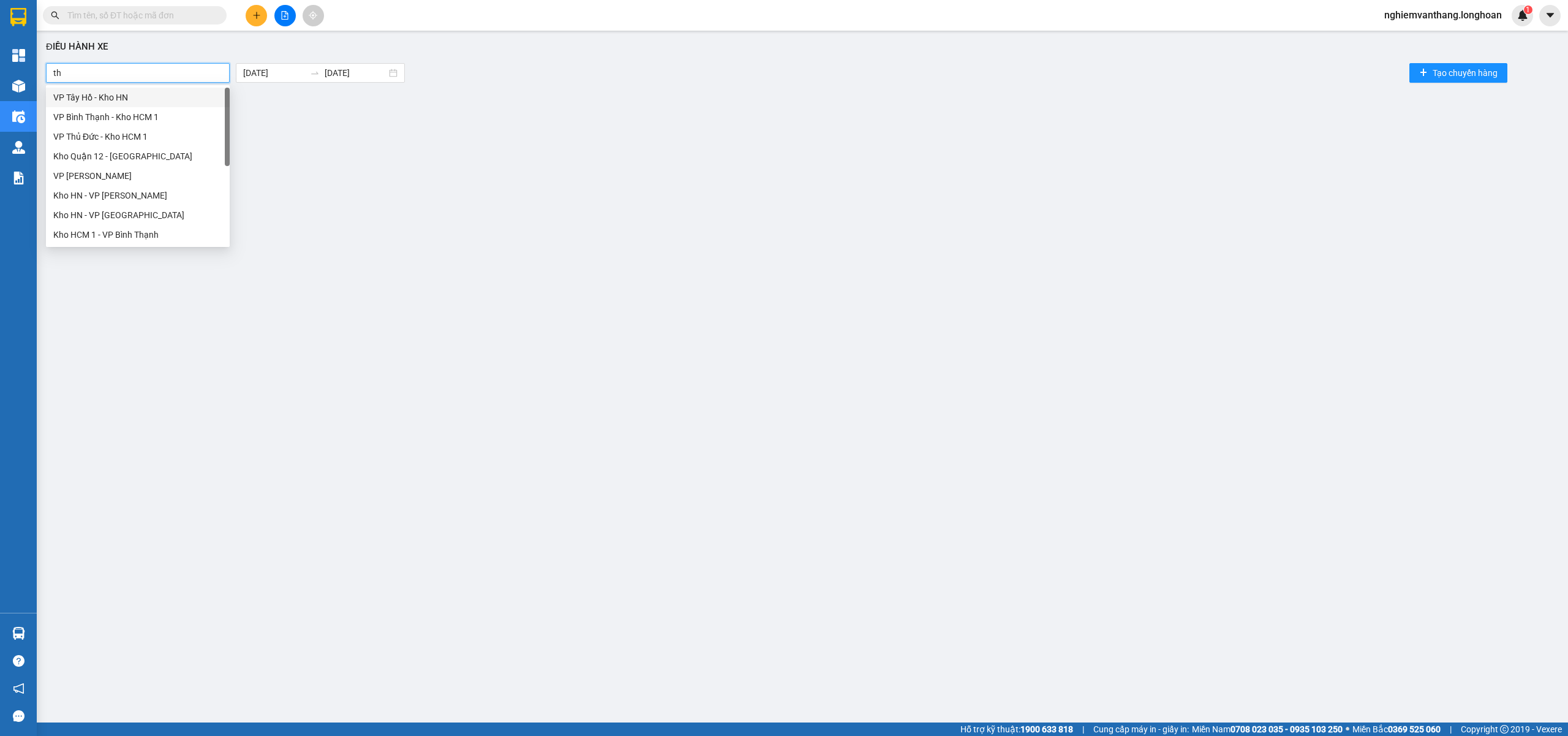
type input "tha"
click at [143, 135] on div "Kho HN - VP [PERSON_NAME]" at bounding box center [138, 136] width 169 height 13
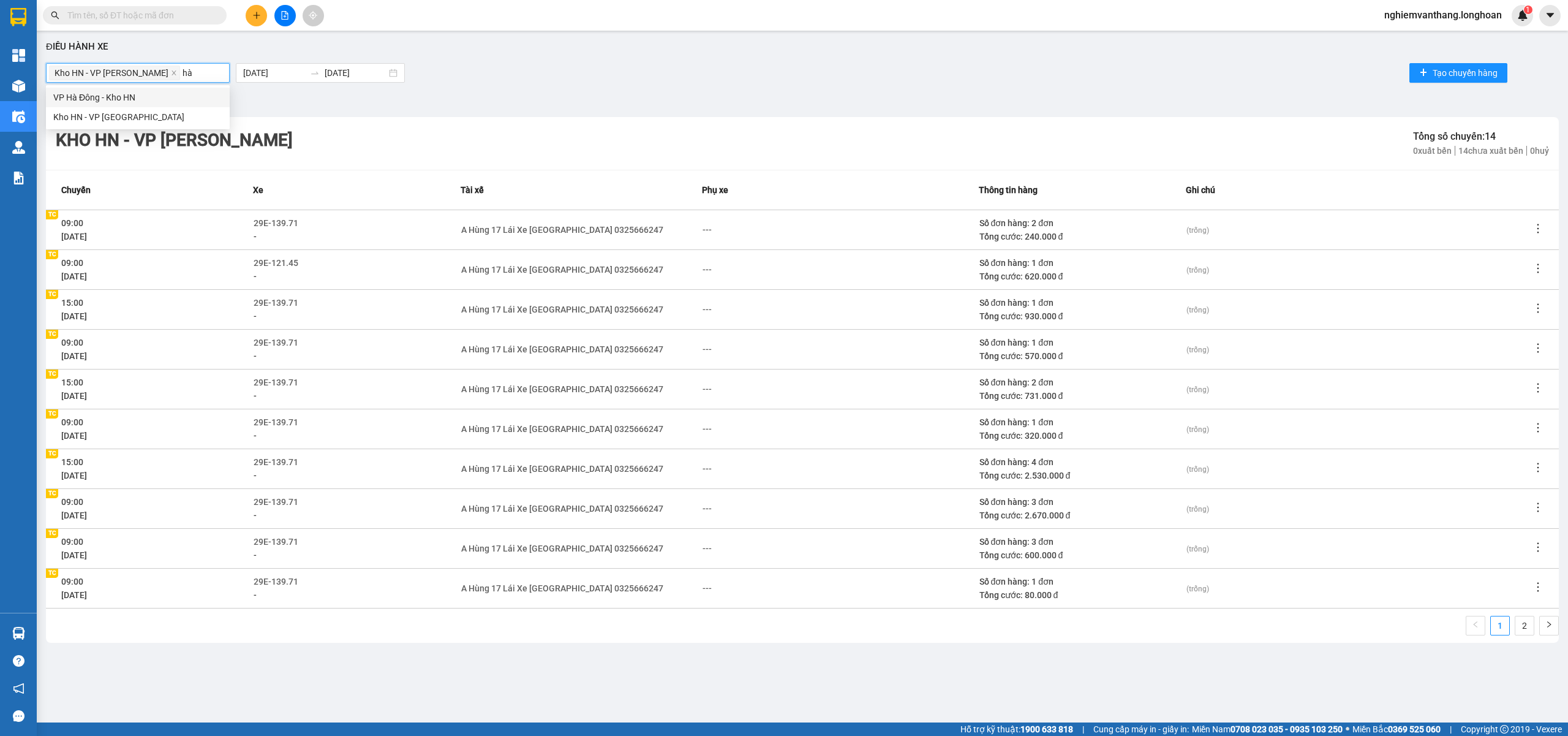
type input "hà đ"
drag, startPoint x: 121, startPoint y: 116, endPoint x: 239, endPoint y: 116, distance: 118.0
click at [123, 116] on div "Kho HN - VP [GEOGRAPHIC_DATA]" at bounding box center [138, 116] width 169 height 13
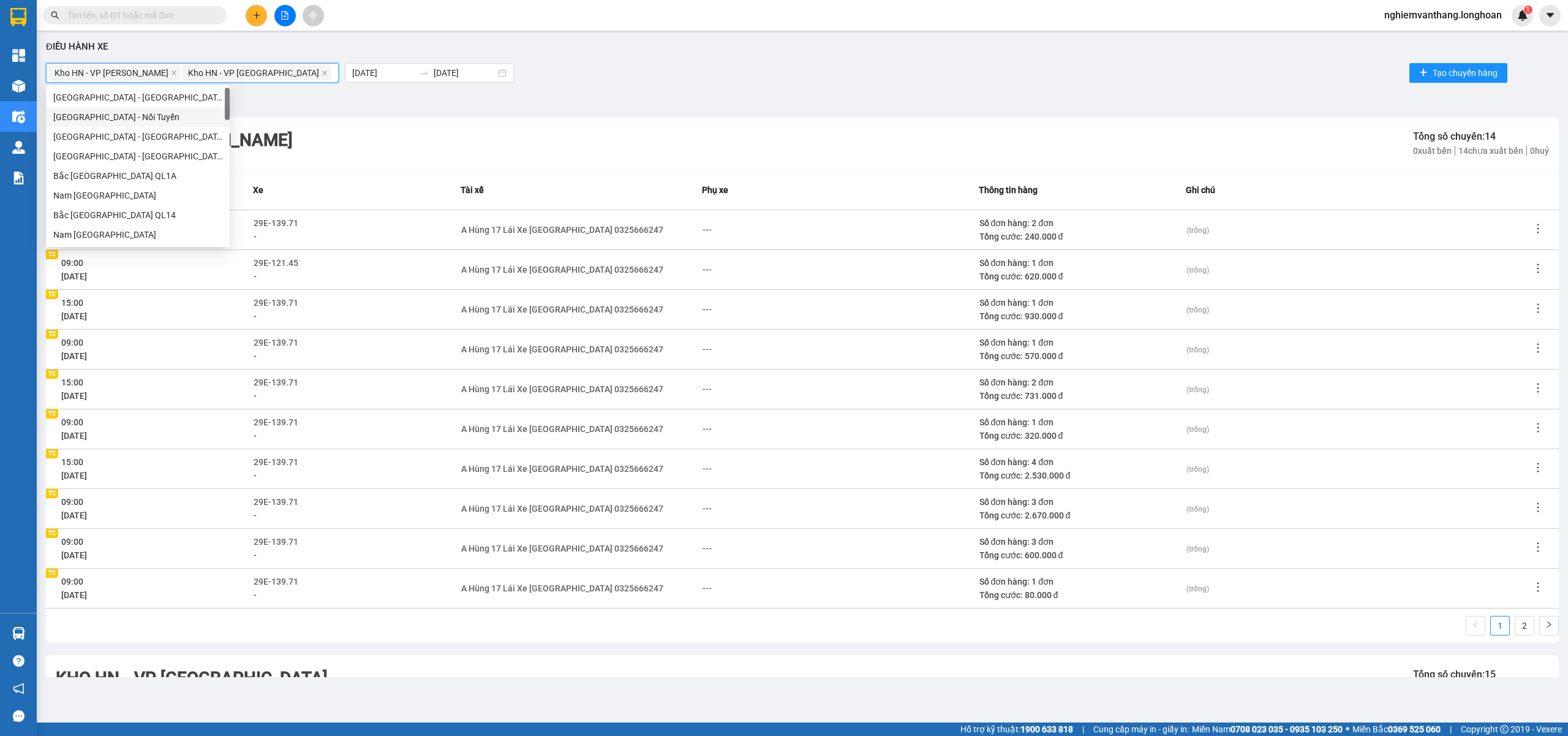
click at [382, 120] on div "Kho HN - VP Thanh Xuân Tổng số chuyến: 14 0 xuất bến 14 chưa xuất bến 0 huỷ" at bounding box center [802, 143] width 1513 height 53
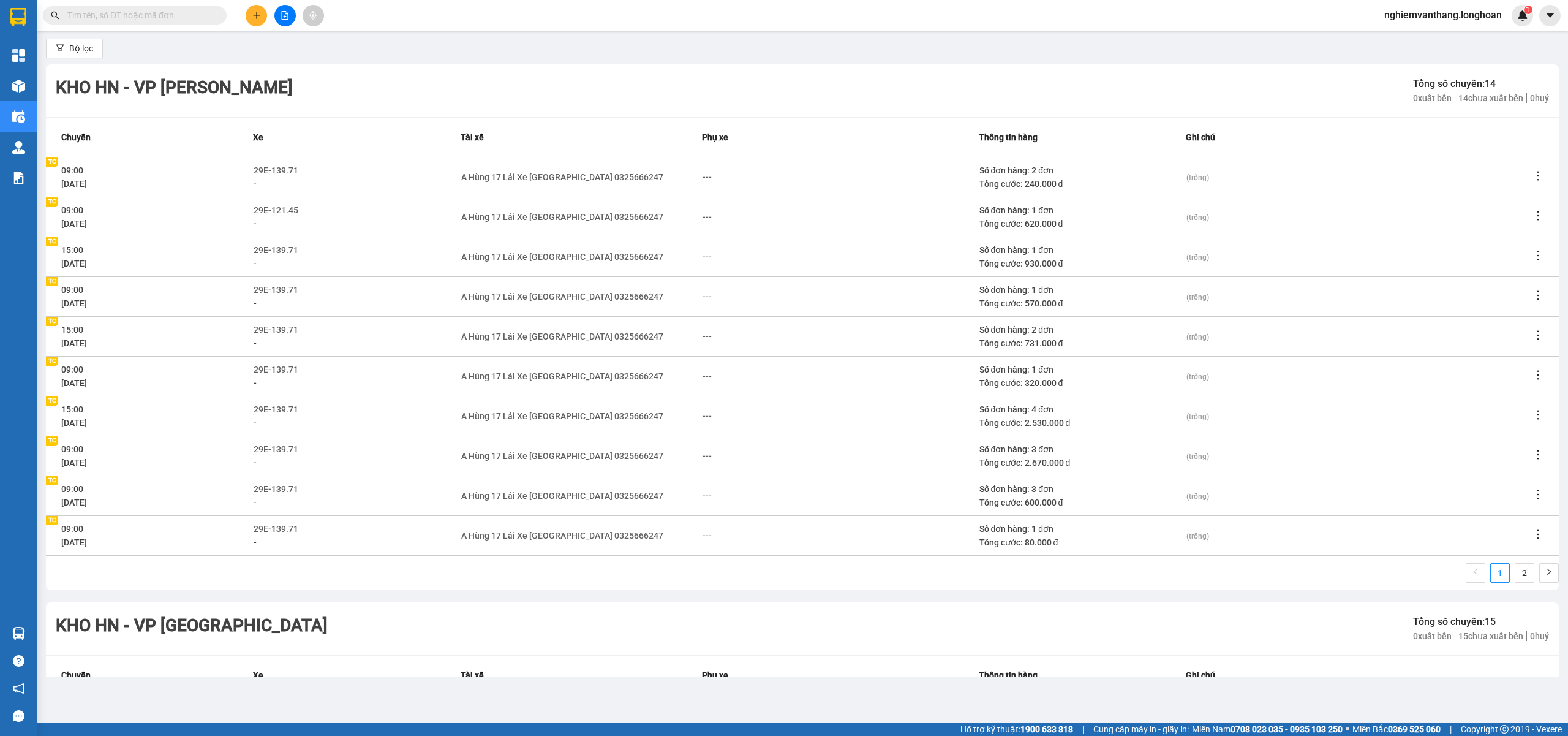
scroll to position [82, 0]
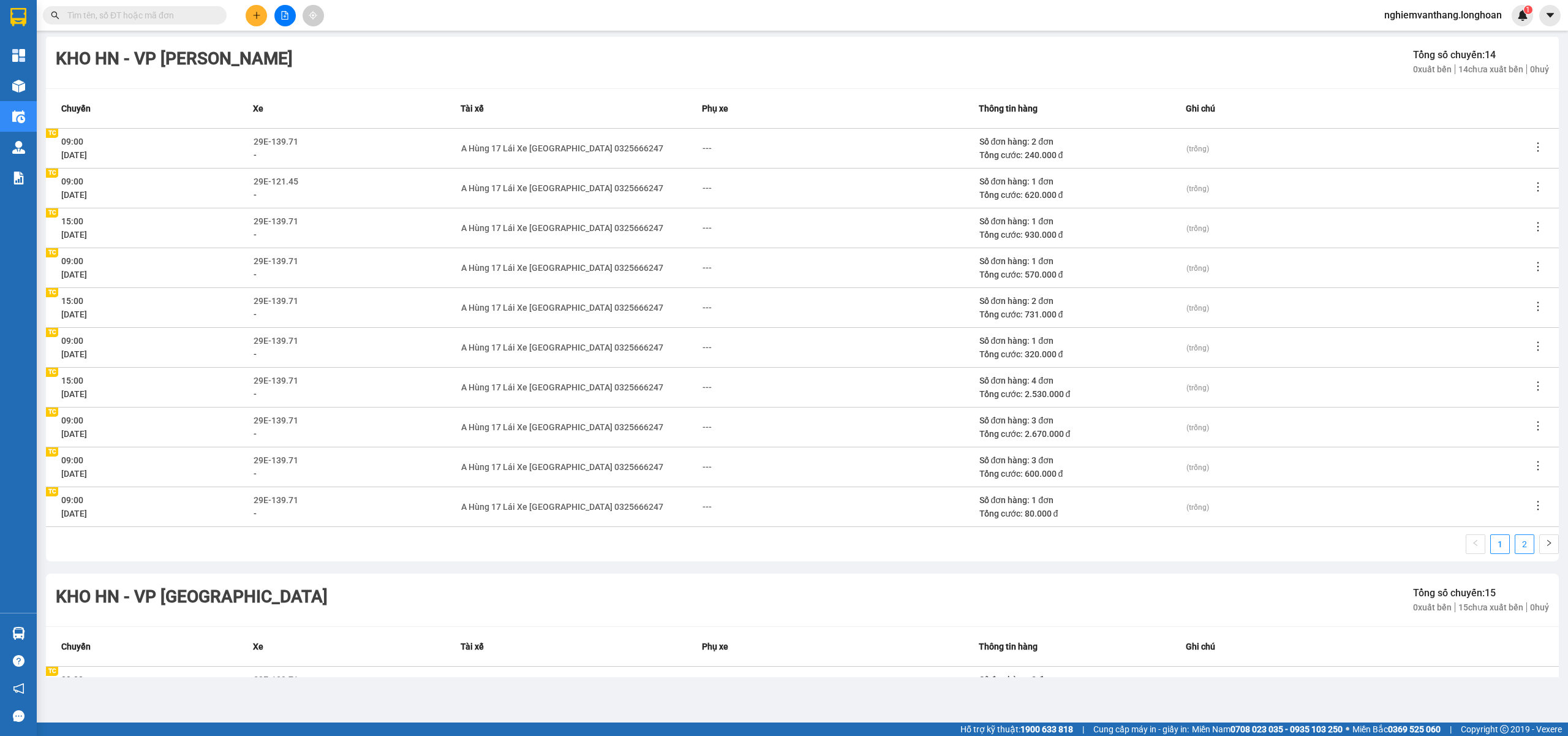
click at [1515, 548] on link "2" at bounding box center [1524, 544] width 18 height 18
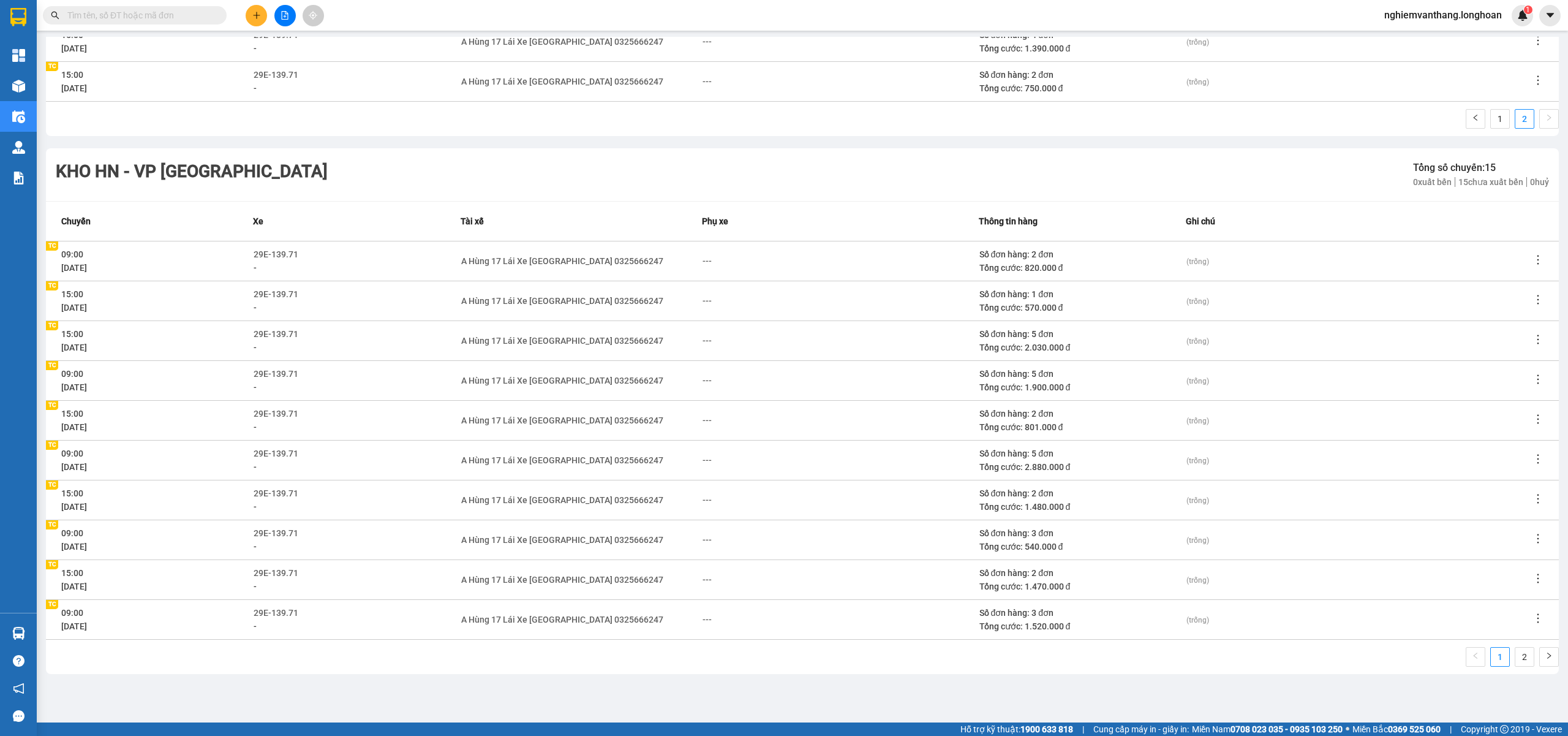
scroll to position [280, 0]
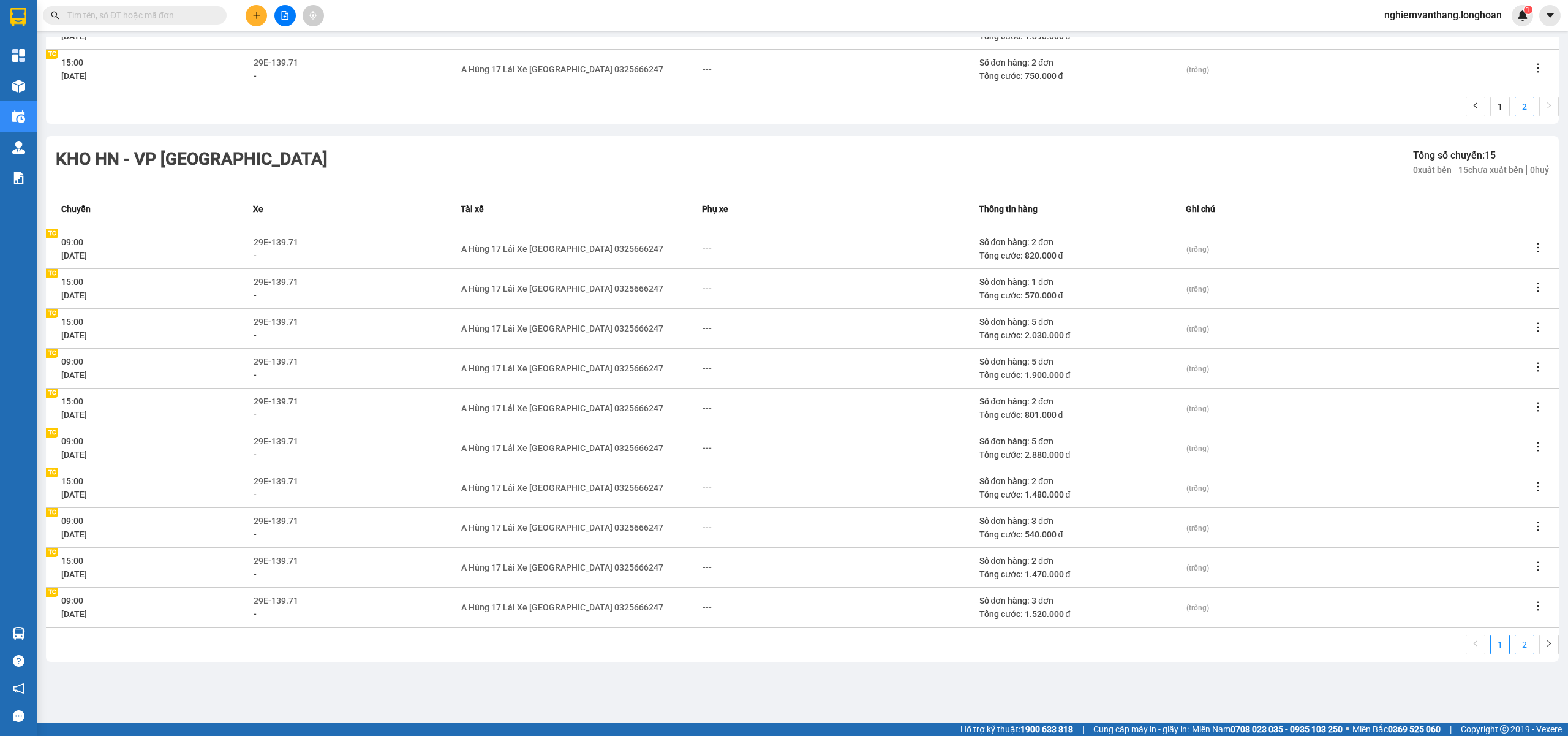
click at [1515, 637] on link "2" at bounding box center [1524, 644] width 18 height 18
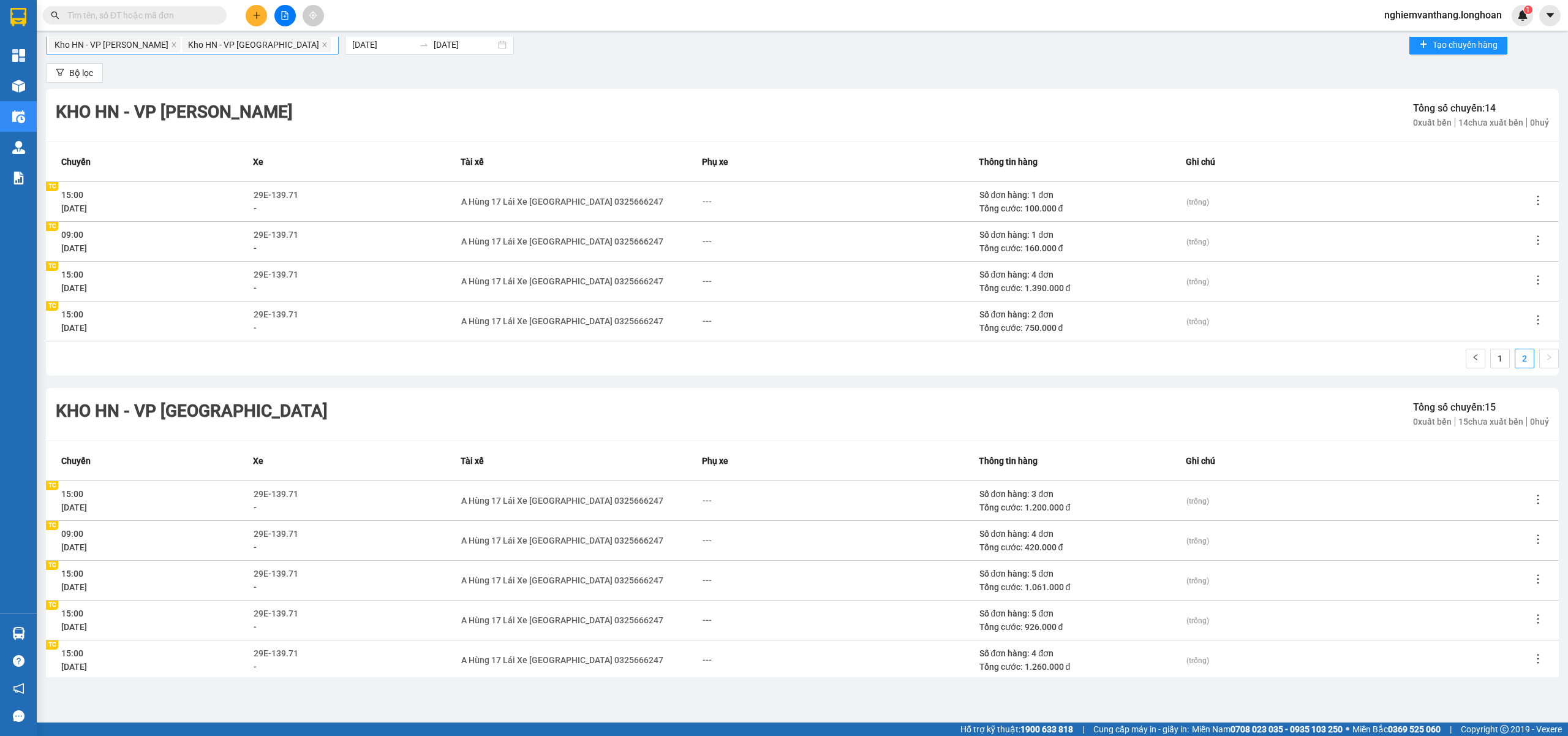
scroll to position [0, 0]
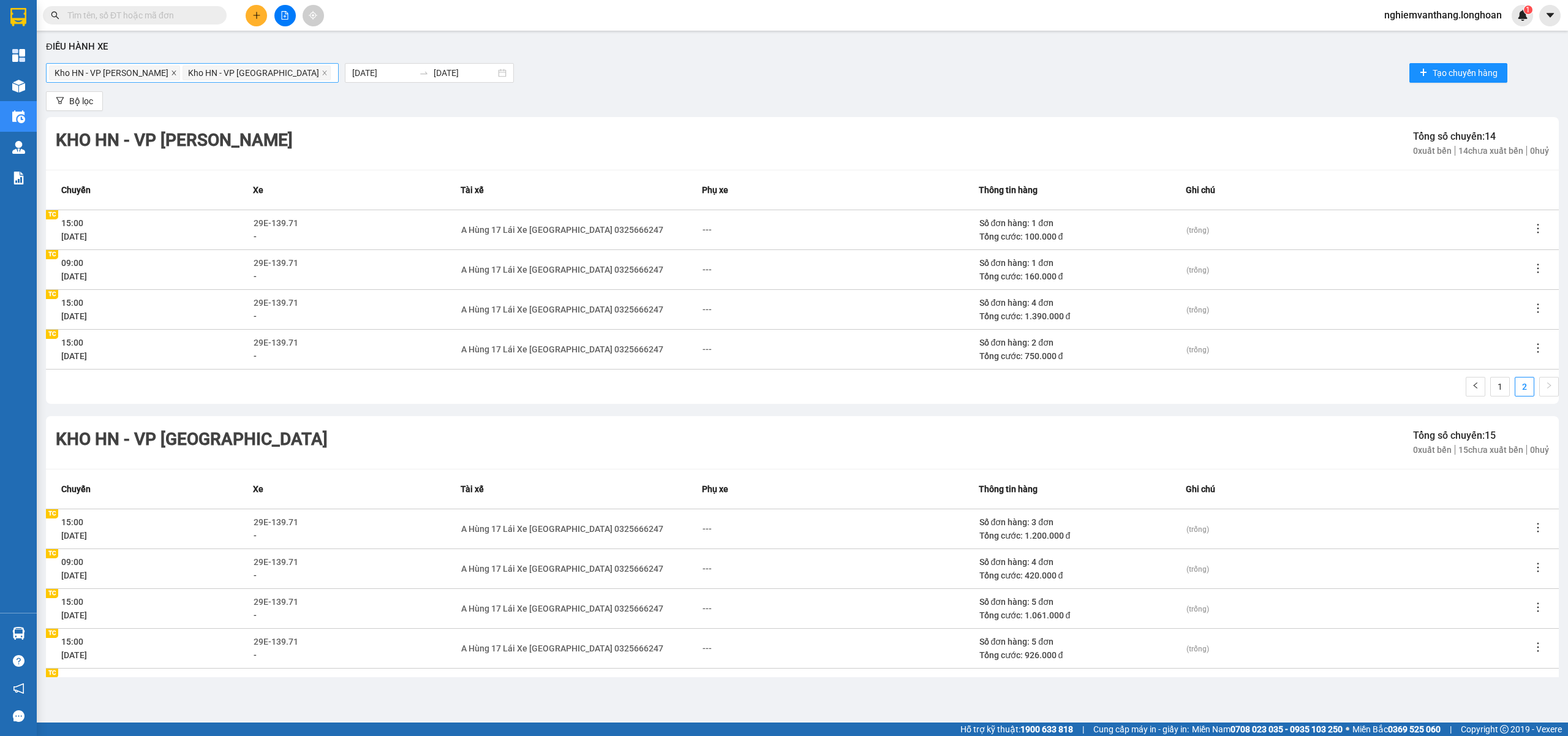
click at [172, 72] on icon "close" at bounding box center [173, 72] width 4 height 4
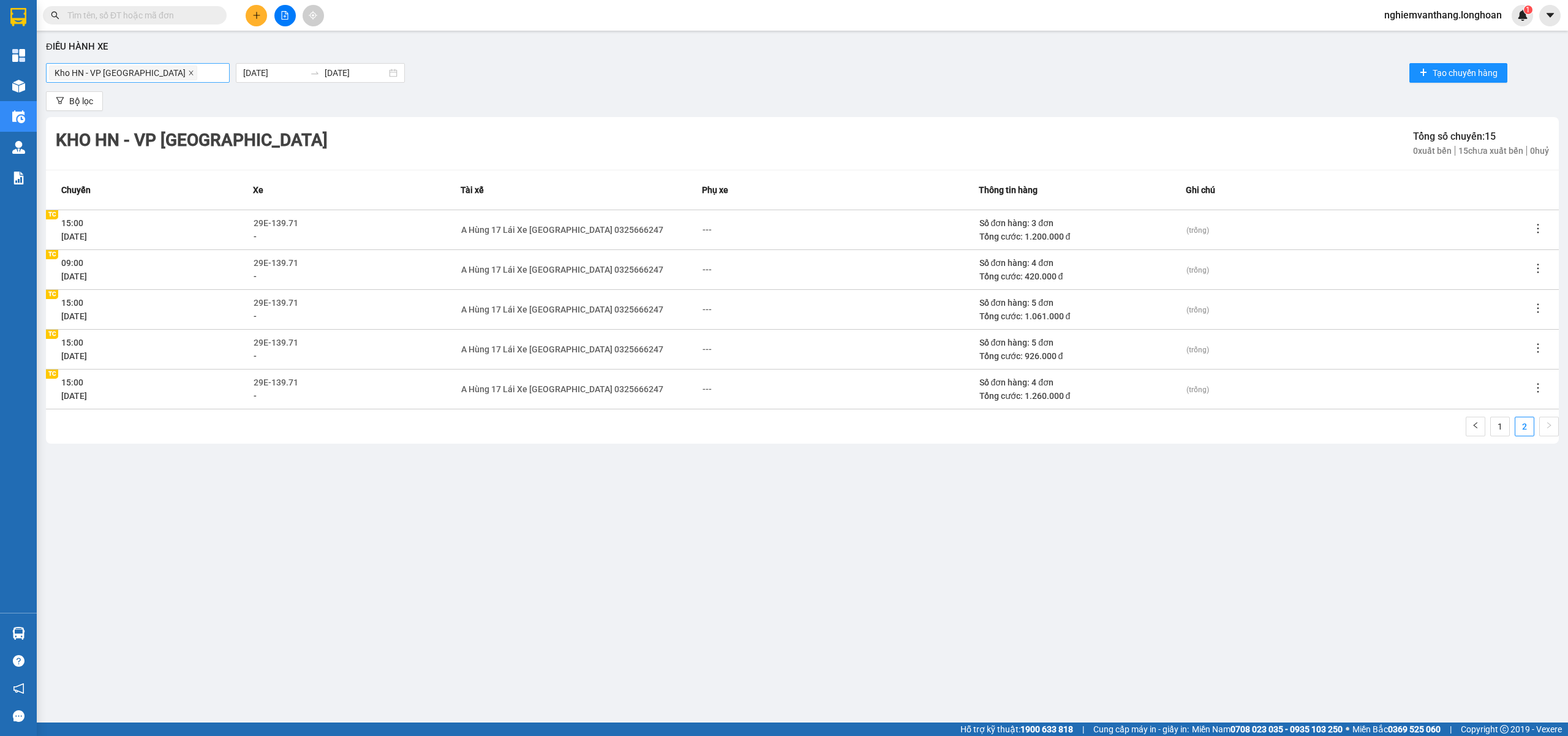
click at [188, 72] on icon "close" at bounding box center [190, 72] width 4 height 4
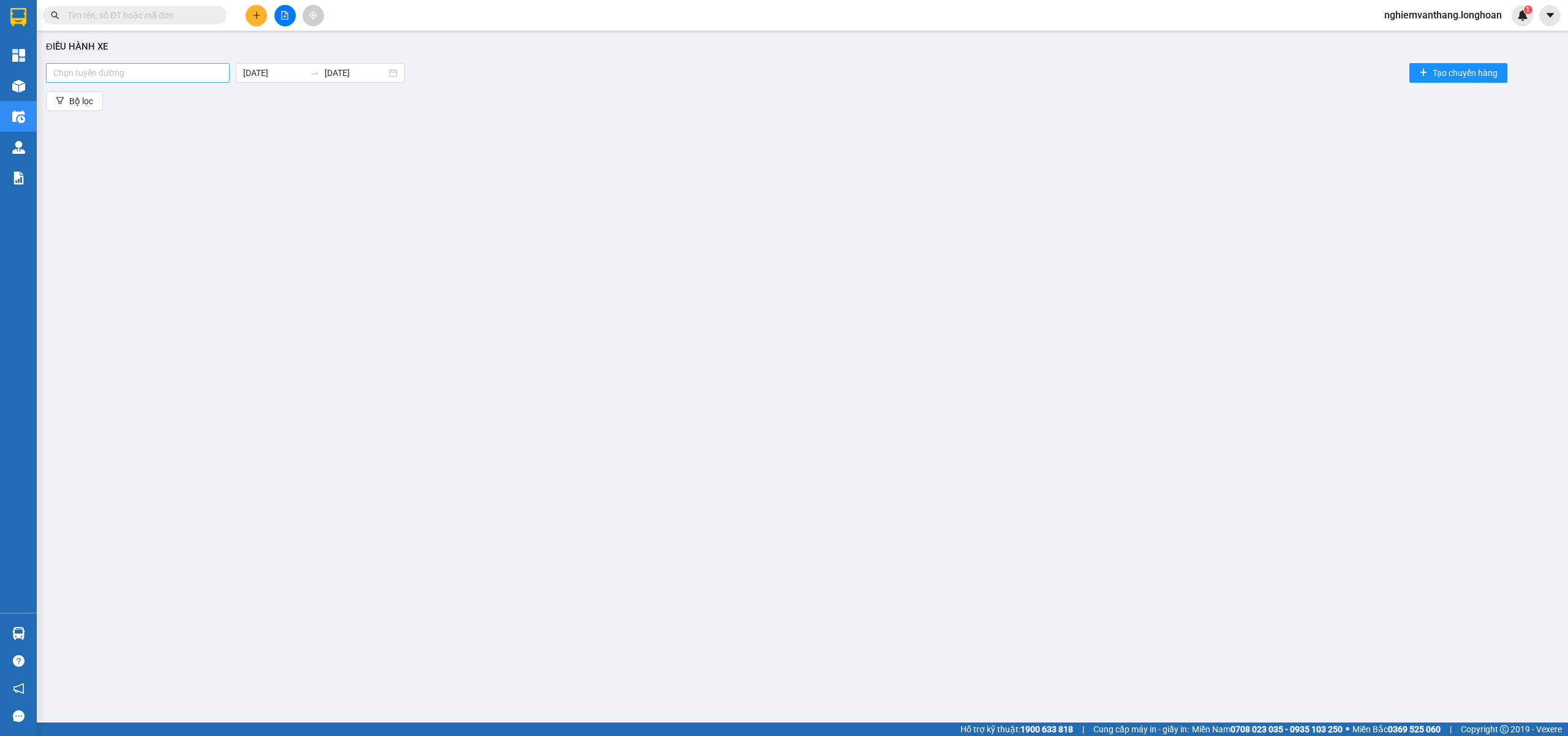
click at [145, 72] on div at bounding box center [138, 73] width 178 height 15
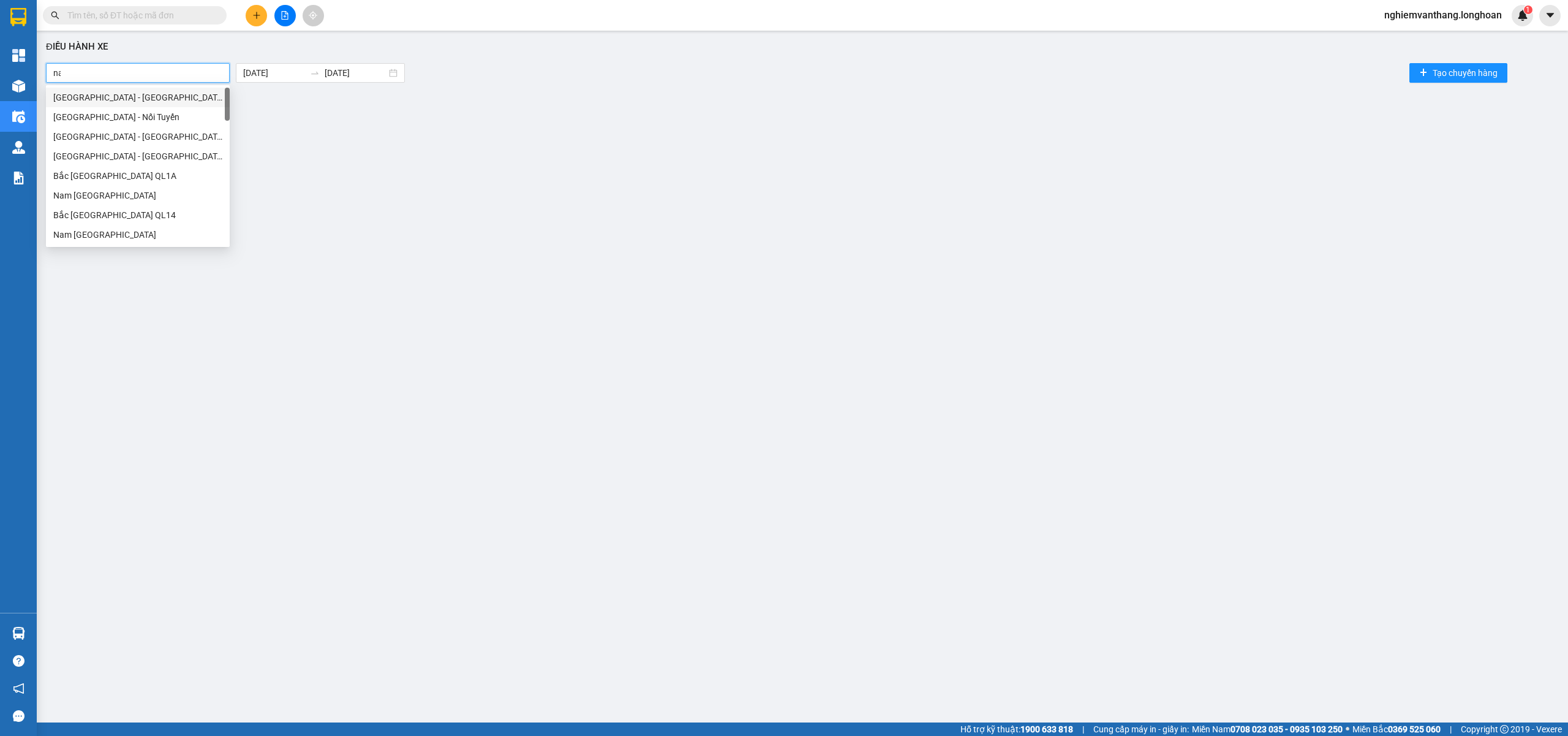
type input "nam"
click at [114, 197] on div "Kho HN - VP [PERSON_NAME]" at bounding box center [138, 195] width 169 height 13
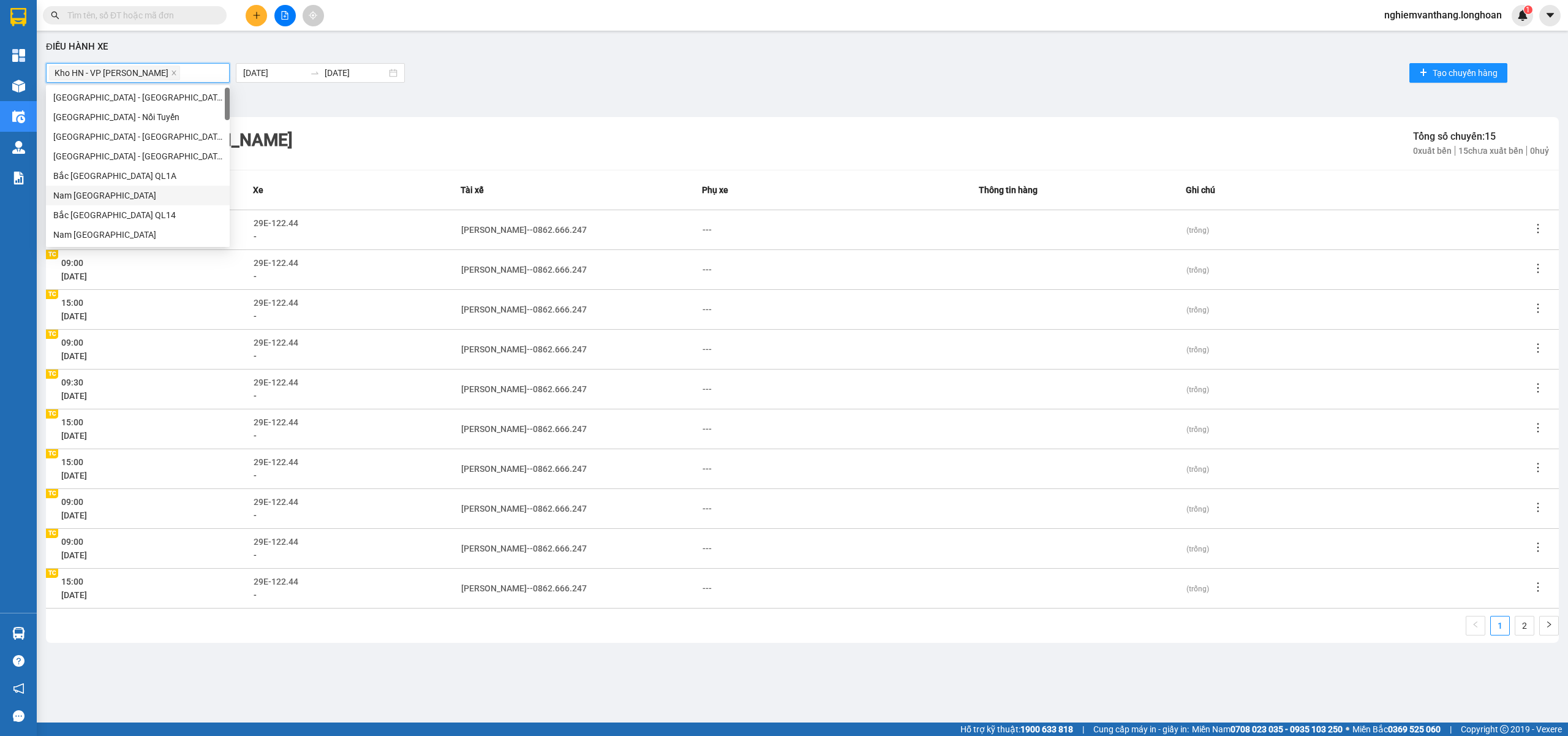
click at [522, 180] on th "Tài xế" at bounding box center [581, 189] width 242 height 40
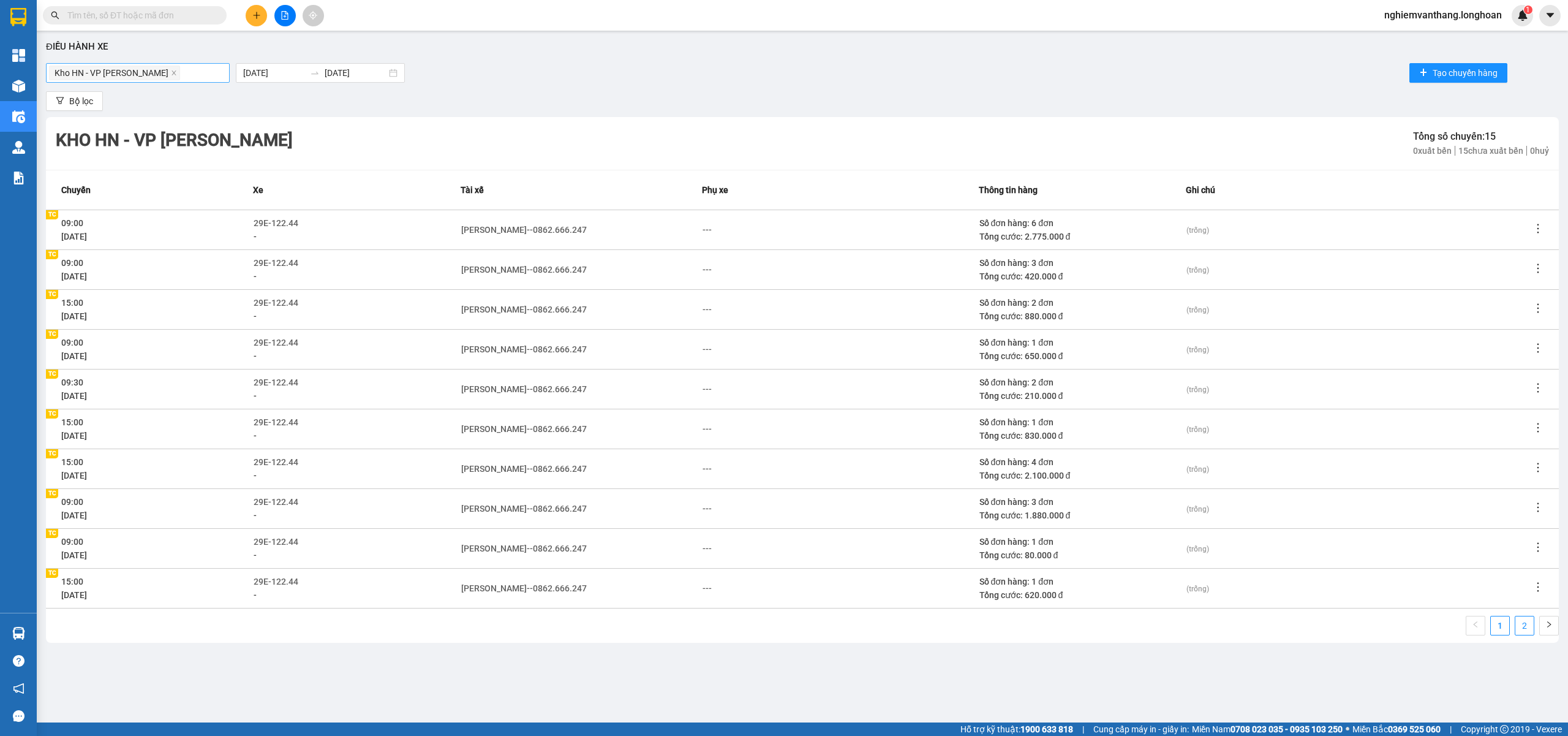
click at [1521, 624] on link "2" at bounding box center [1524, 625] width 18 height 18
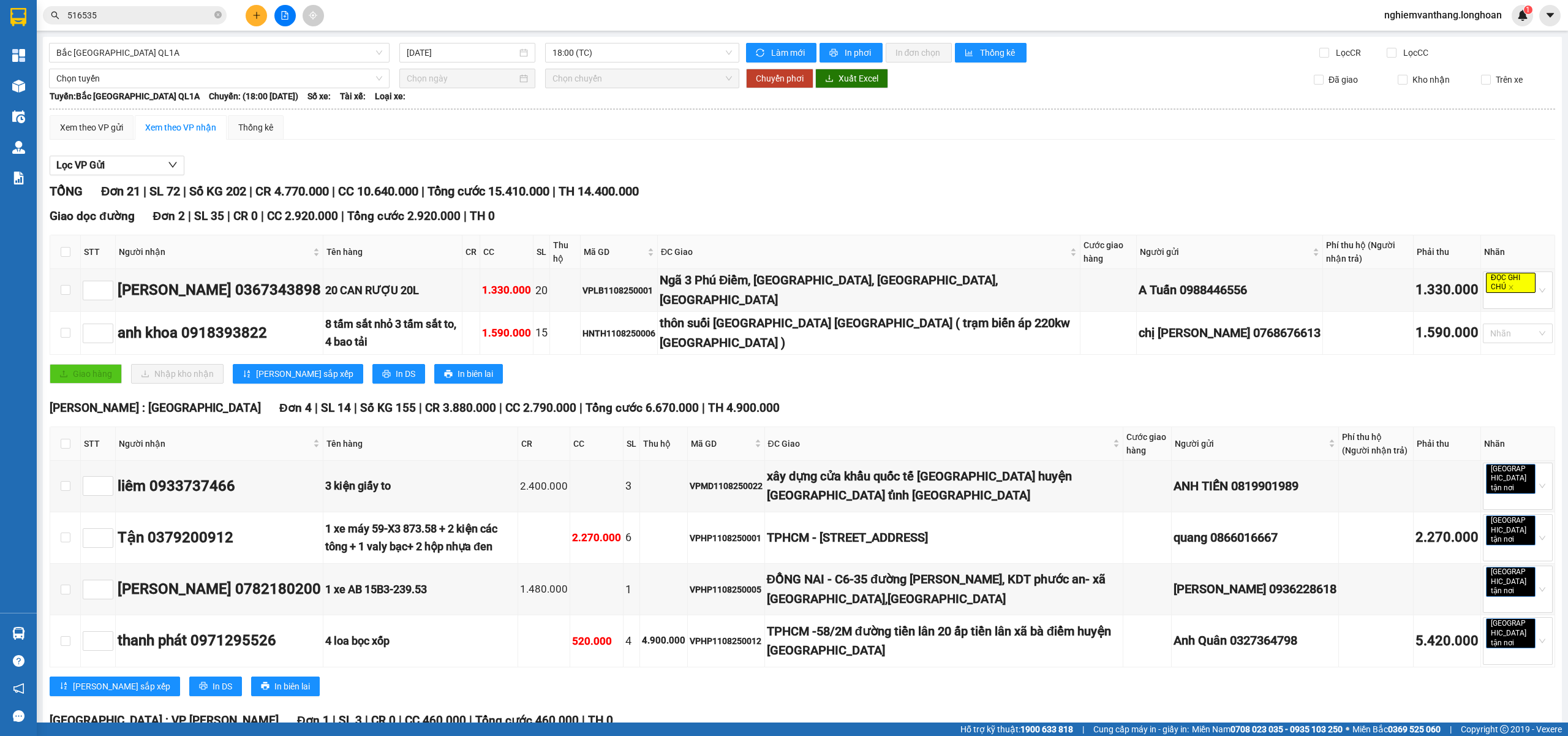
click at [283, 15] on icon "file-add" at bounding box center [285, 15] width 9 height 9
click at [159, 50] on span "Bắc [GEOGRAPHIC_DATA] QL1A" at bounding box center [219, 52] width 326 height 18
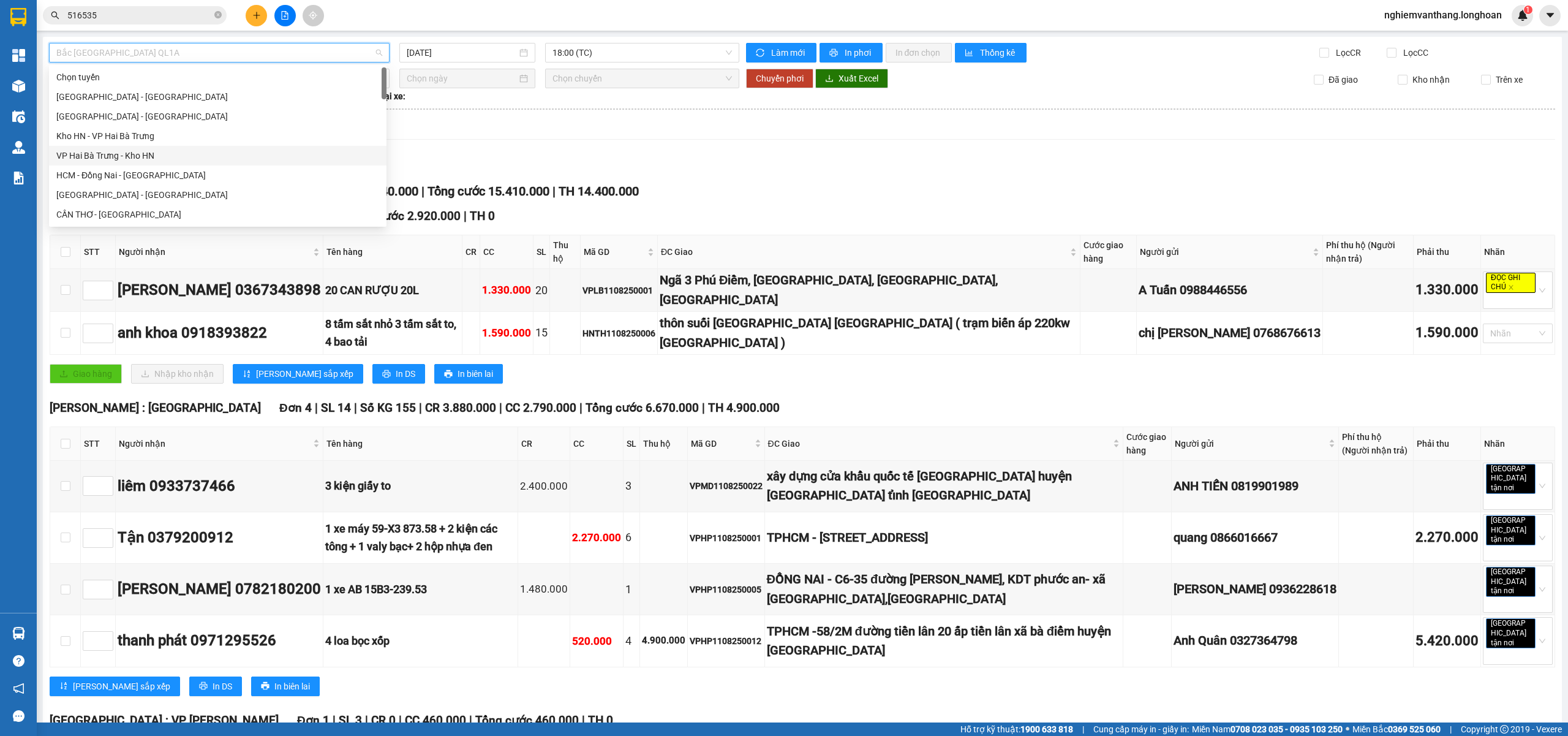
click at [138, 149] on div "VP Hai Bà Trưng - Kho HN" at bounding box center [218, 155] width 323 height 13
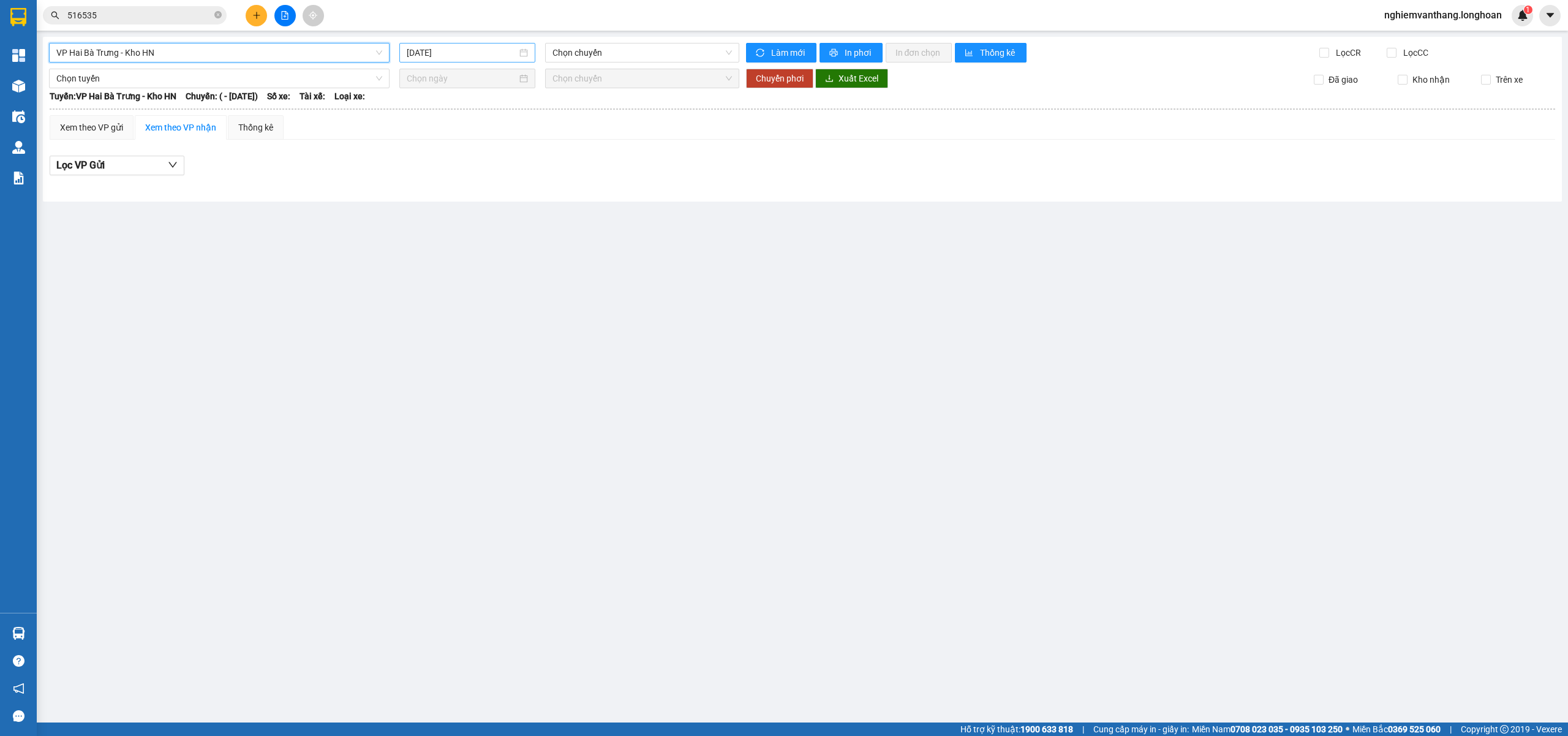
click at [446, 56] on input "[DATE]" at bounding box center [461, 52] width 110 height 13
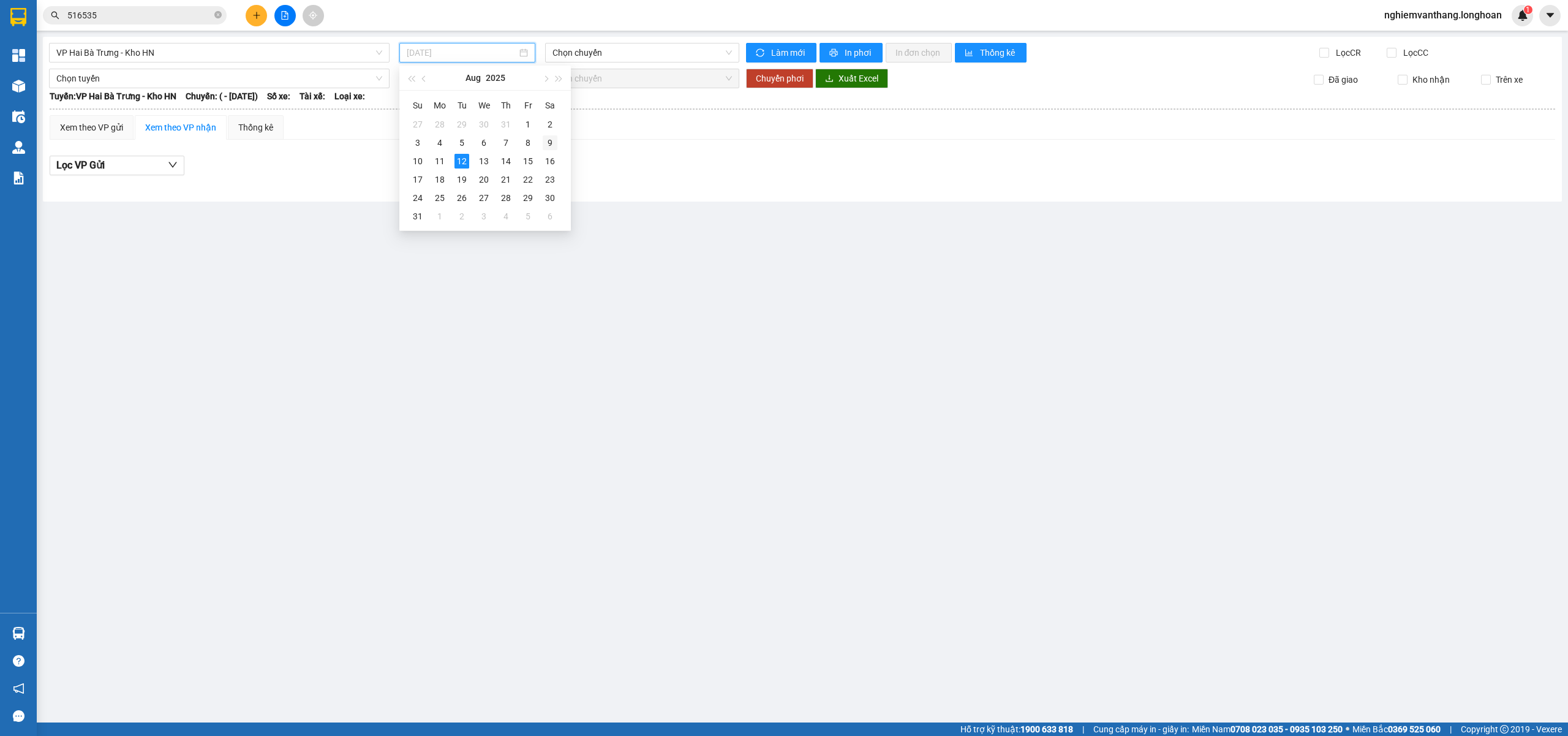
click at [545, 146] on div "9" at bounding box center [550, 142] width 15 height 15
type input "[DATE]"
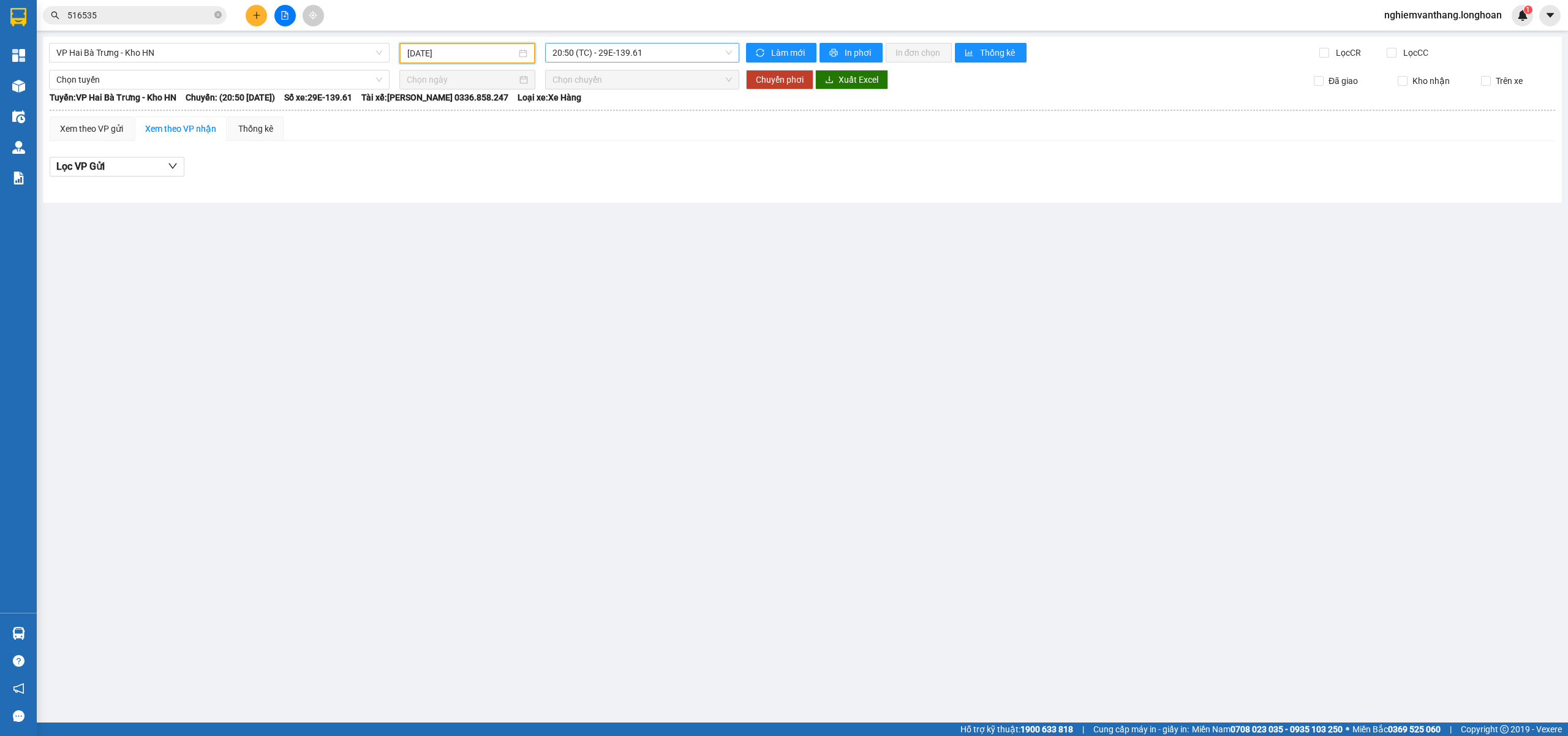
click at [628, 51] on span "20:50 (TC) - 29E-139.61" at bounding box center [642, 52] width 180 height 18
click at [609, 101] on div "20:50 (TC) - 29E-139.61" at bounding box center [600, 97] width 96 height 13
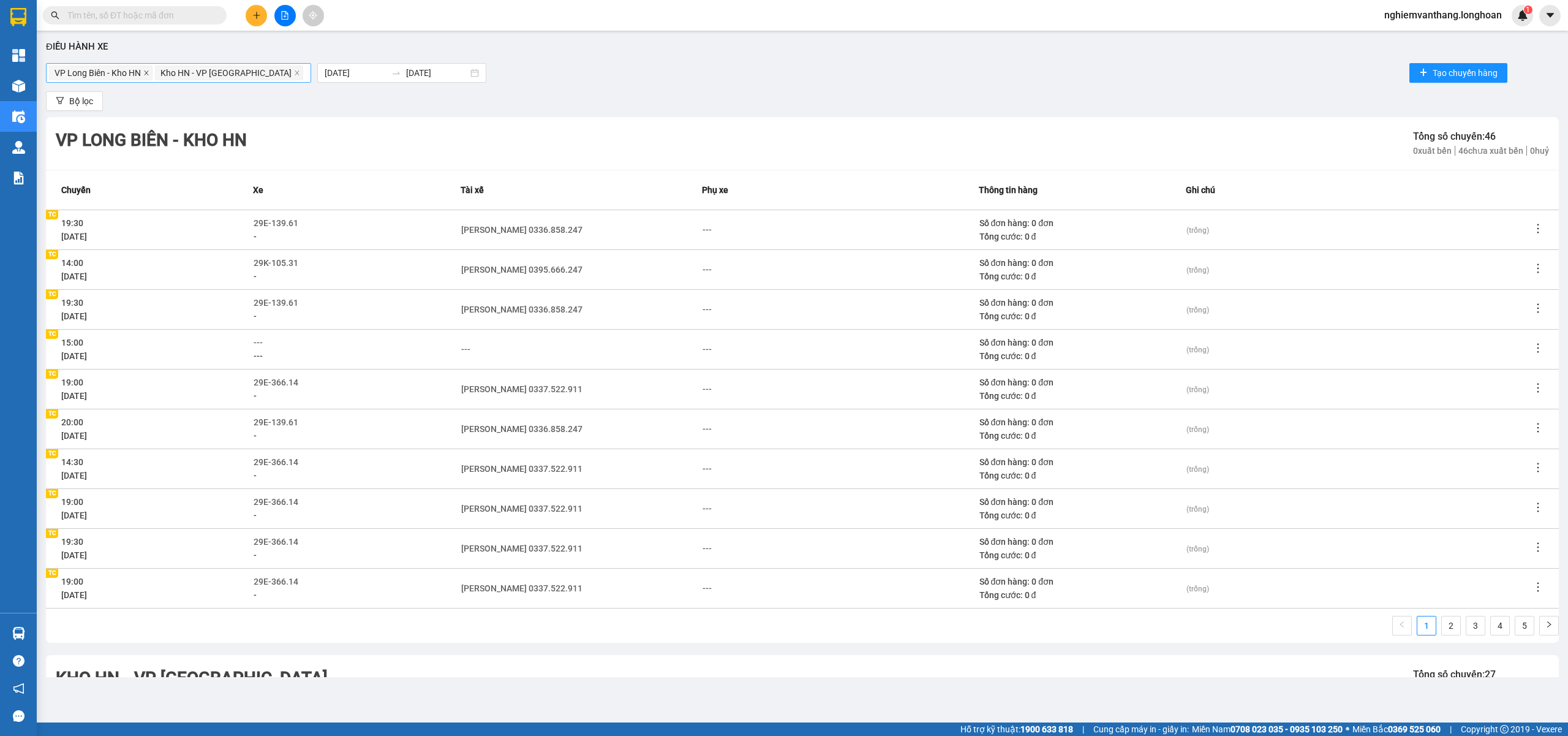
click at [146, 72] on icon "close" at bounding box center [146, 73] width 6 height 6
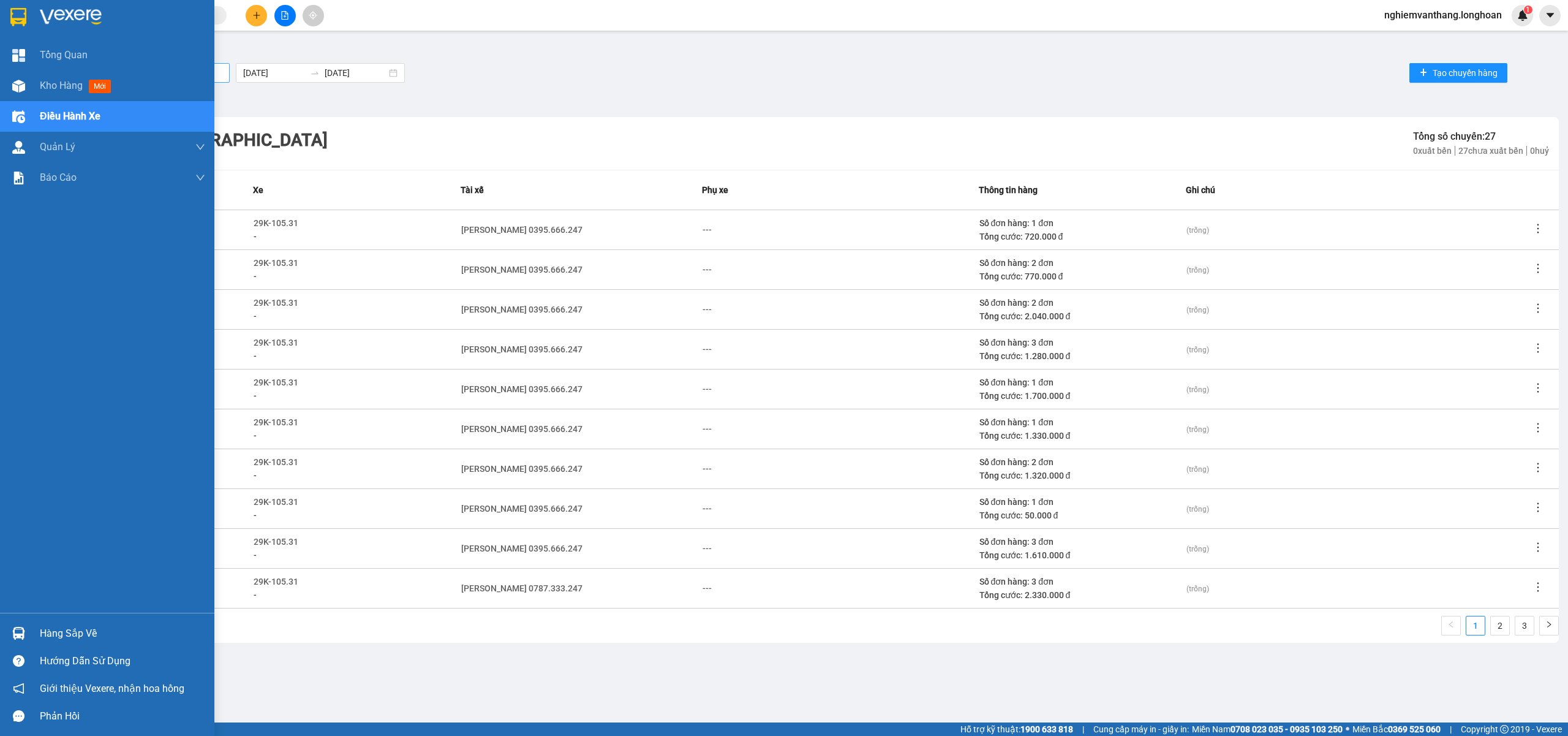
click at [26, 20] on img at bounding box center [18, 17] width 16 height 18
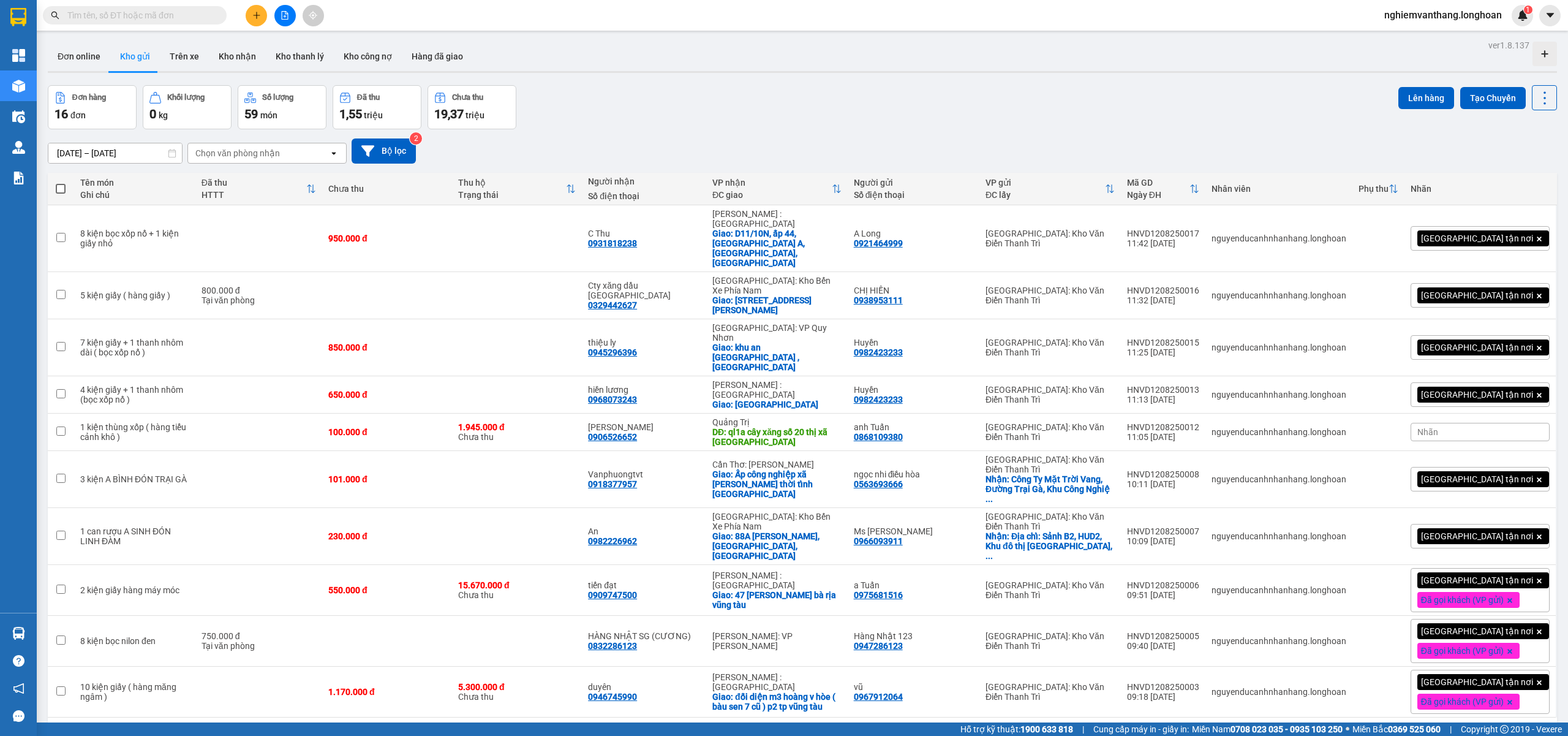
click at [282, 9] on button at bounding box center [285, 15] width 21 height 21
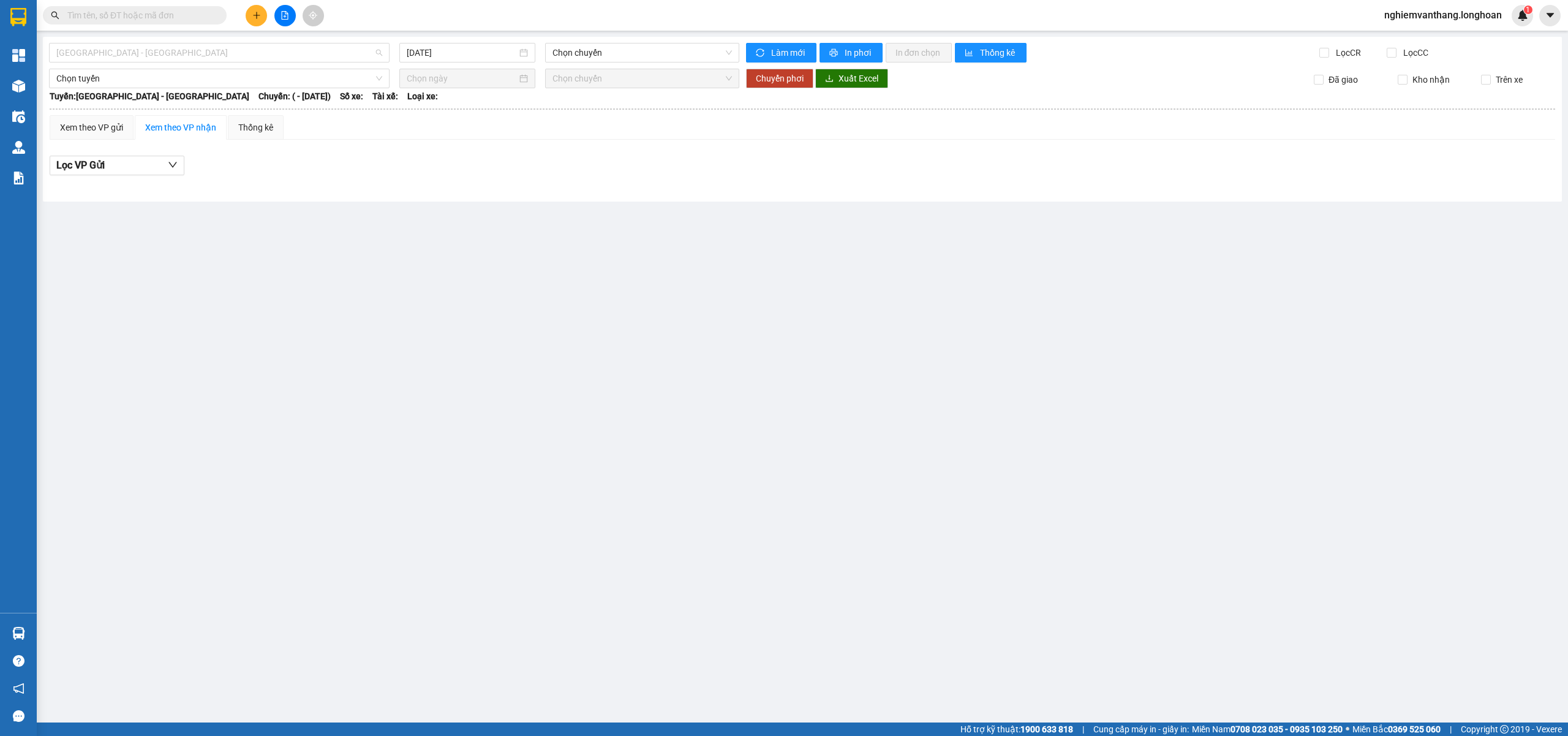
drag, startPoint x: 172, startPoint y: 55, endPoint x: 170, endPoint y: 66, distance: 11.2
click at [172, 55] on span "[GEOGRAPHIC_DATA] - [GEOGRAPHIC_DATA]" at bounding box center [219, 52] width 326 height 18
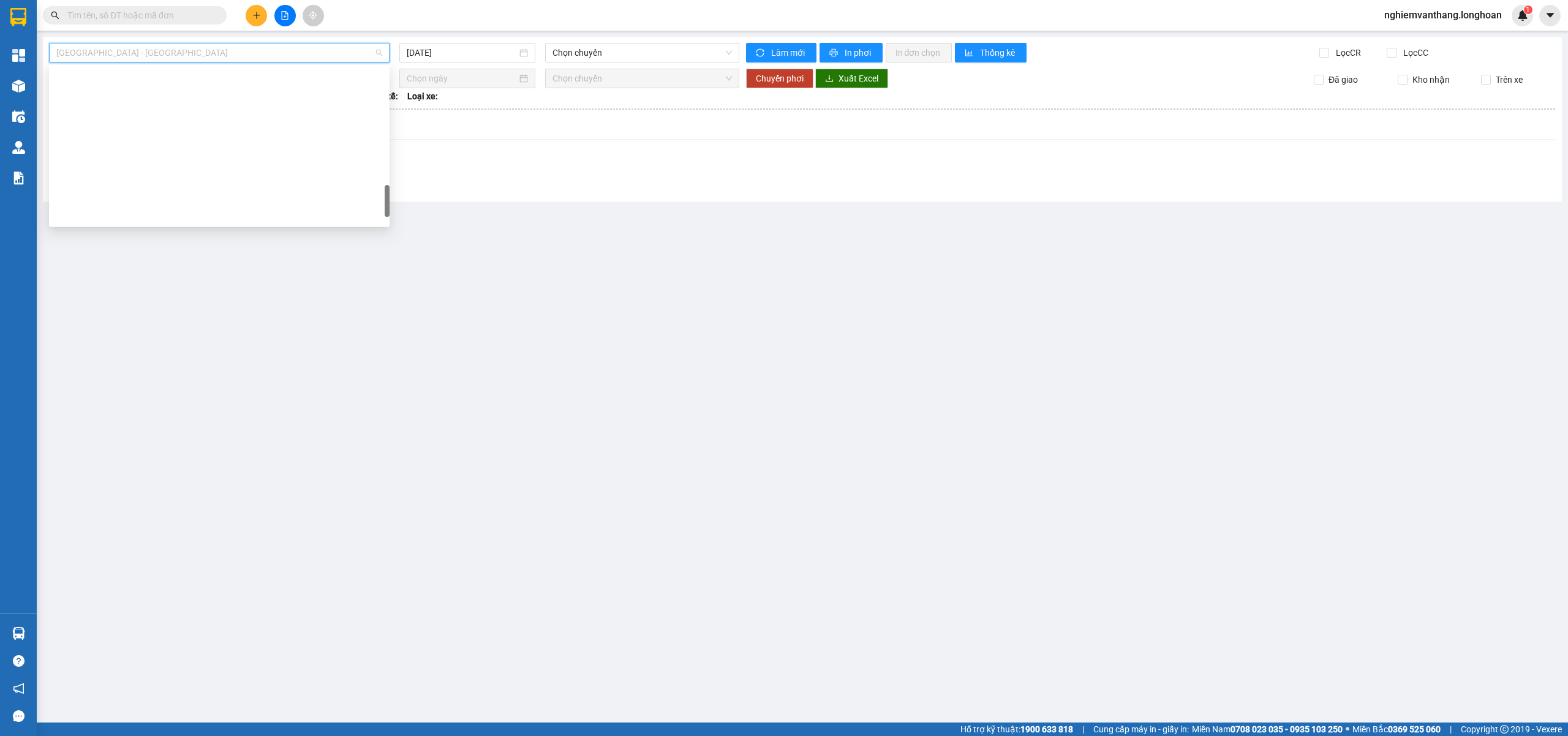
scroll to position [804, 0]
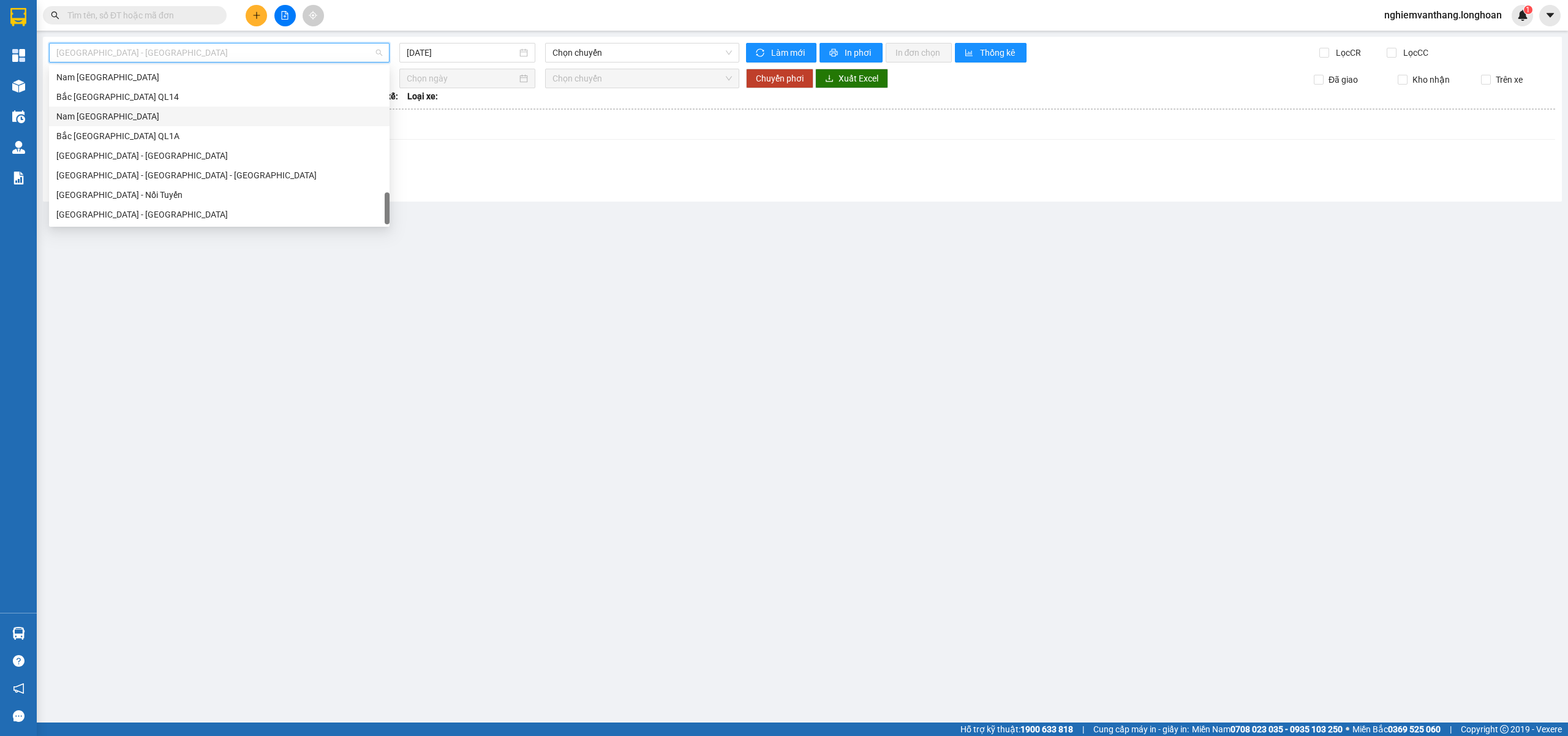
click at [143, 119] on div "Nam [GEOGRAPHIC_DATA]" at bounding box center [219, 116] width 326 height 13
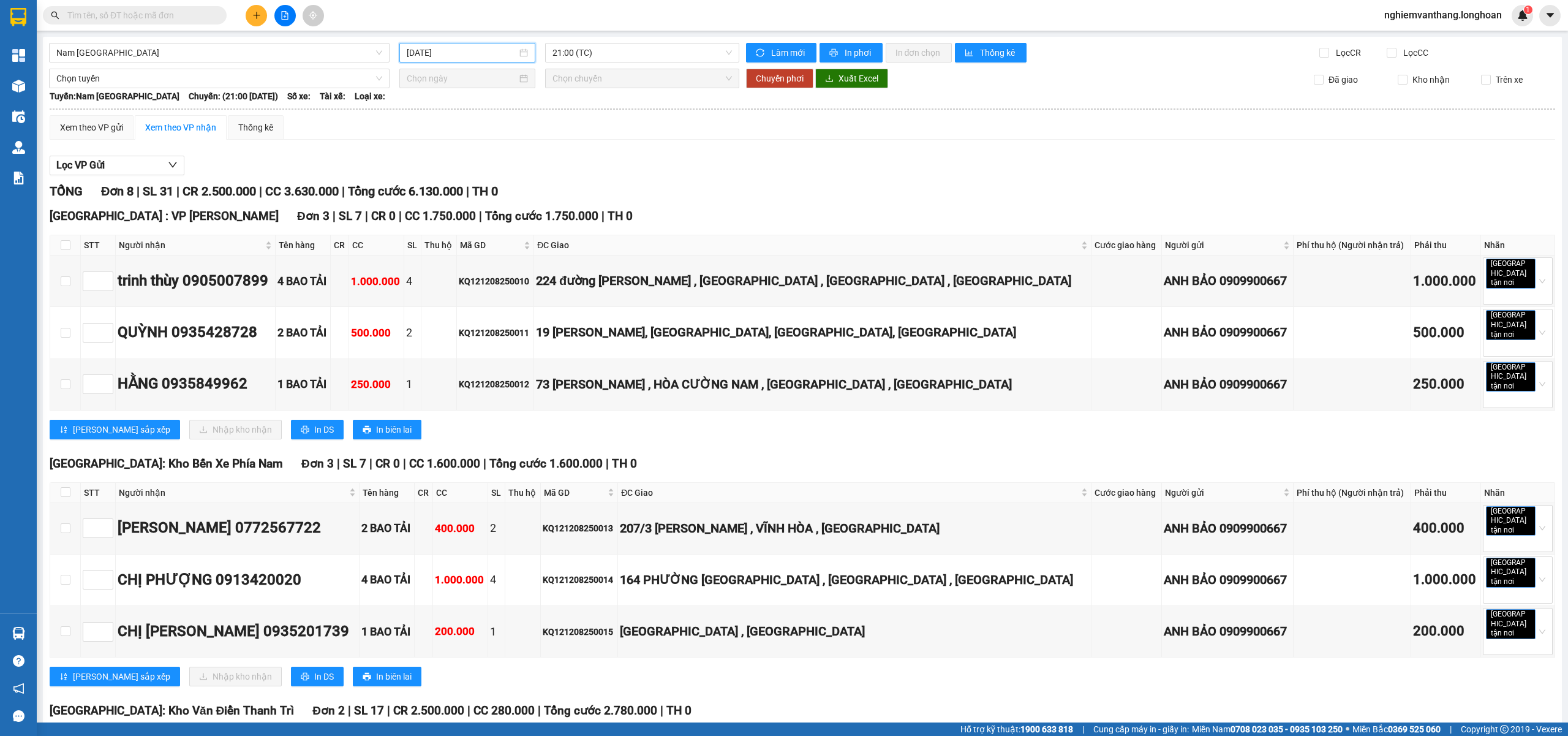
click at [462, 55] on input "[DATE]" at bounding box center [461, 52] width 110 height 13
click at [414, 162] on div "10" at bounding box center [415, 161] width 15 height 15
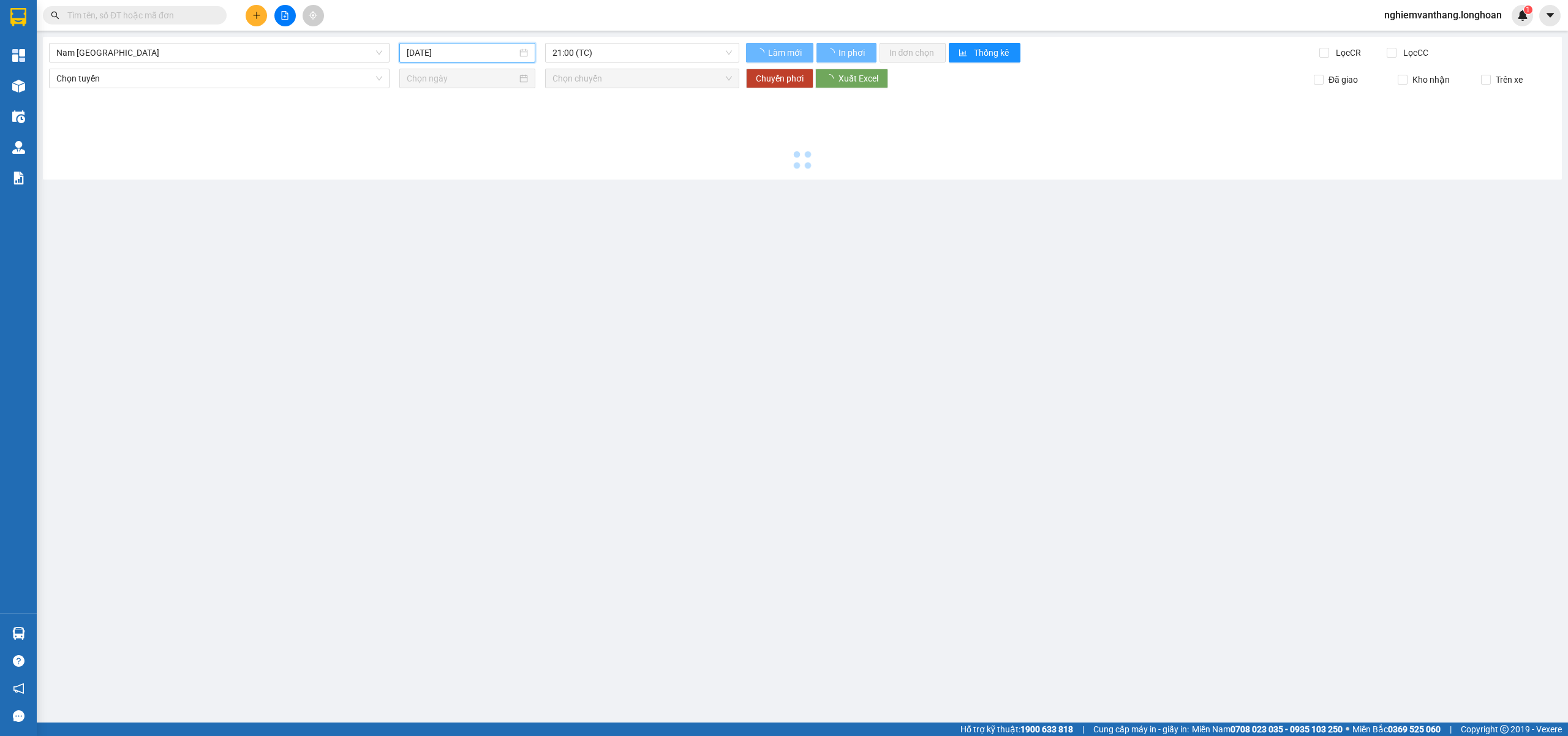
type input "10/08/2025"
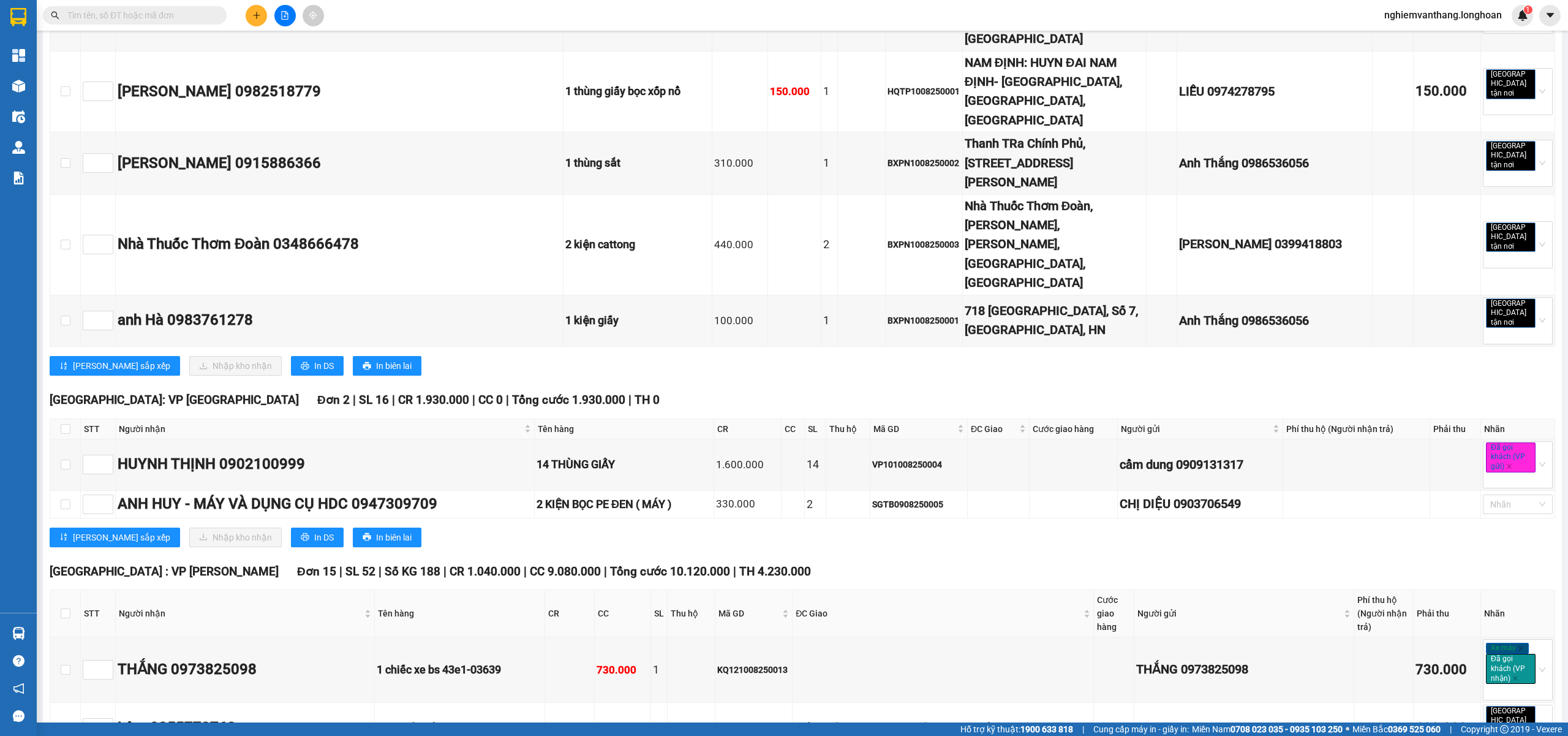
scroll to position [5838, 0]
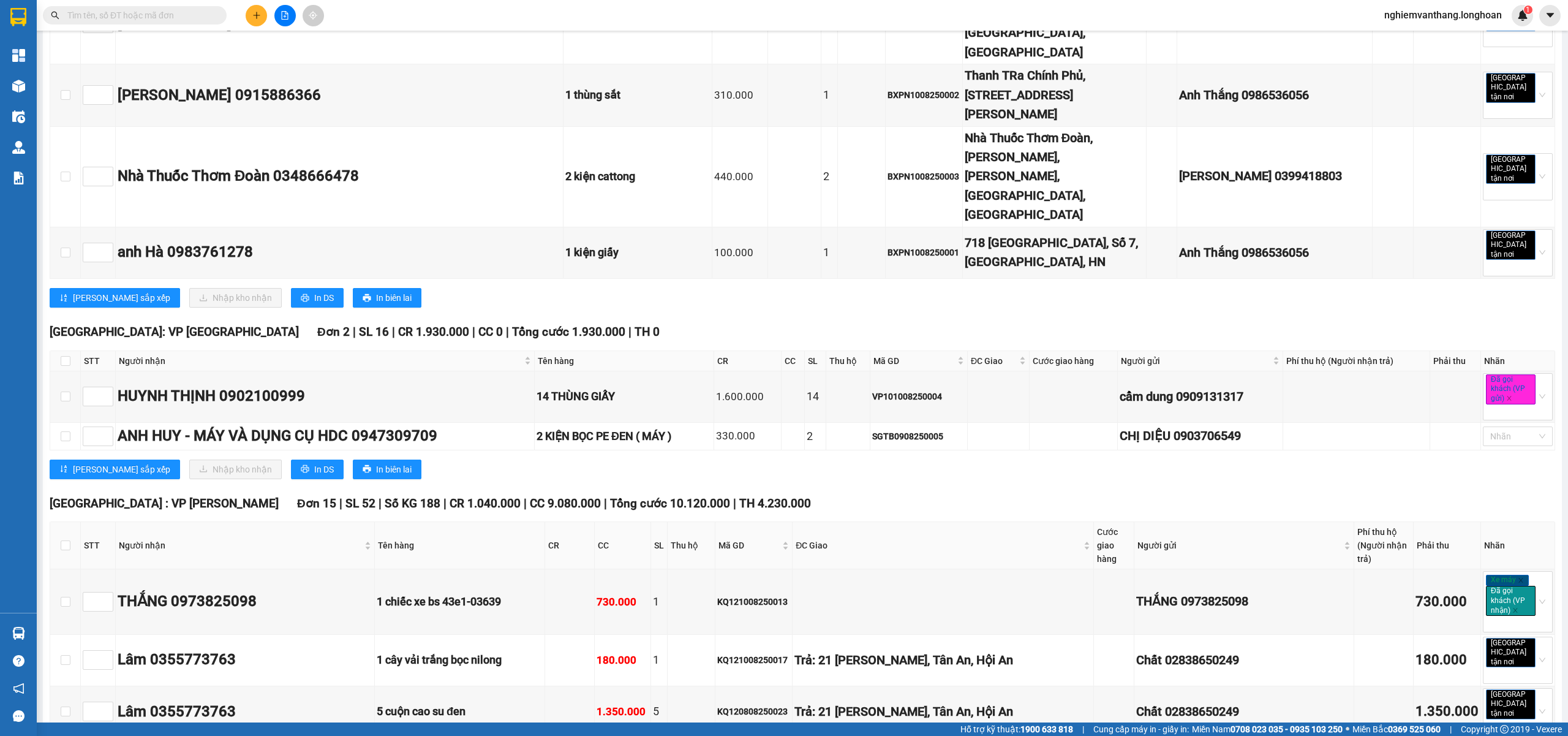
drag, startPoint x: 61, startPoint y: 305, endPoint x: 175, endPoint y: 349, distance: 122.2
checkbox input "true"
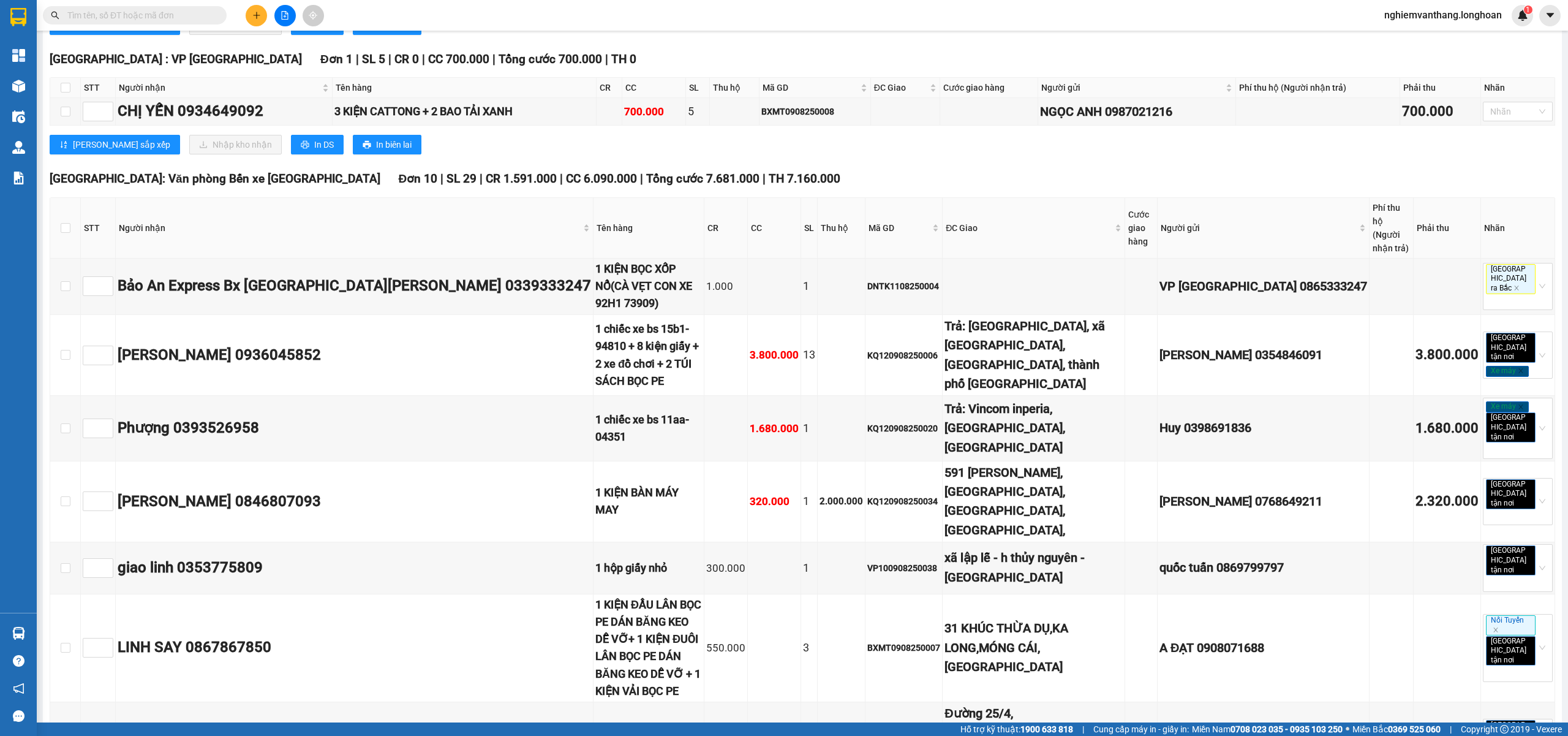
scroll to position [0, 0]
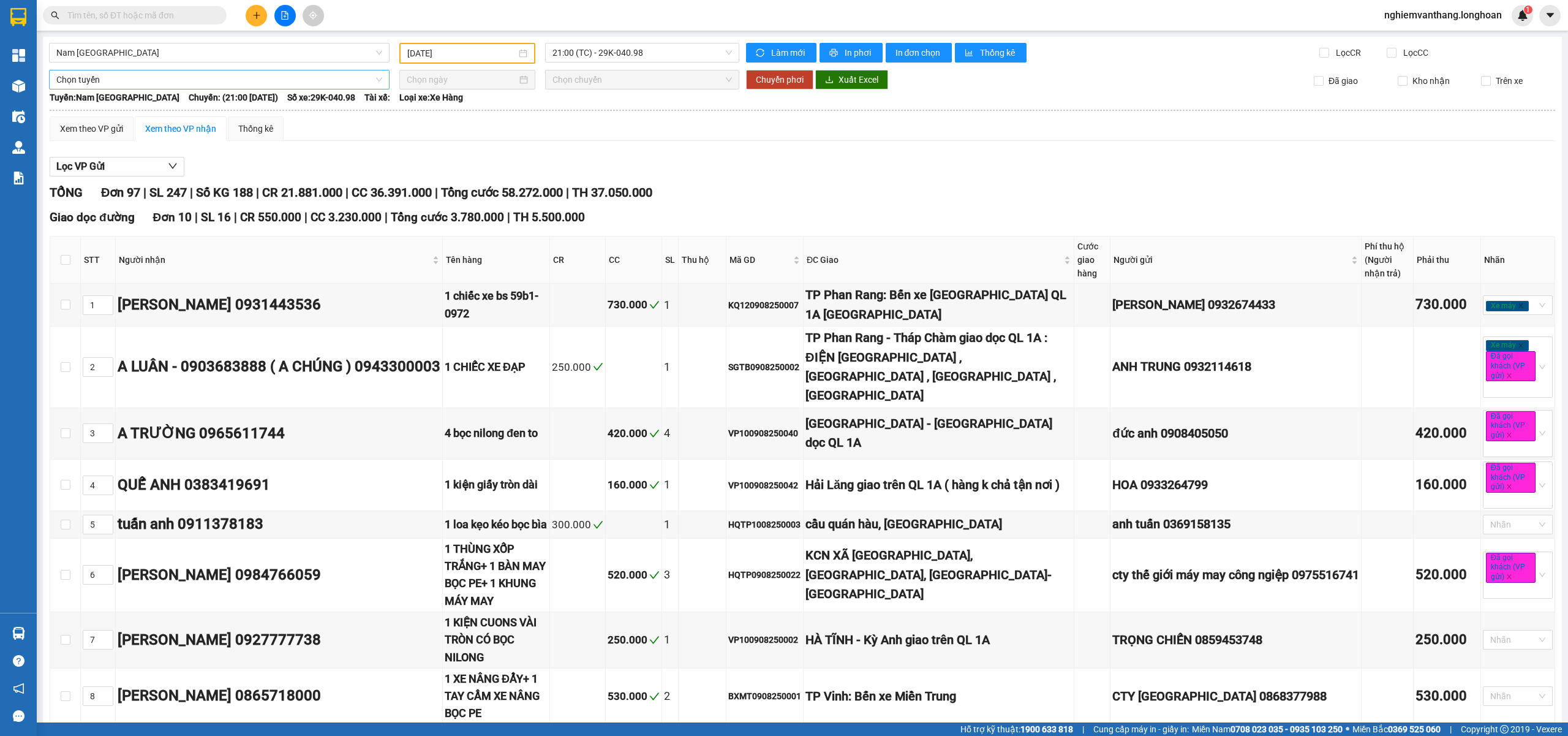
click at [172, 78] on span "Chọn tuyến" at bounding box center [219, 79] width 326 height 18
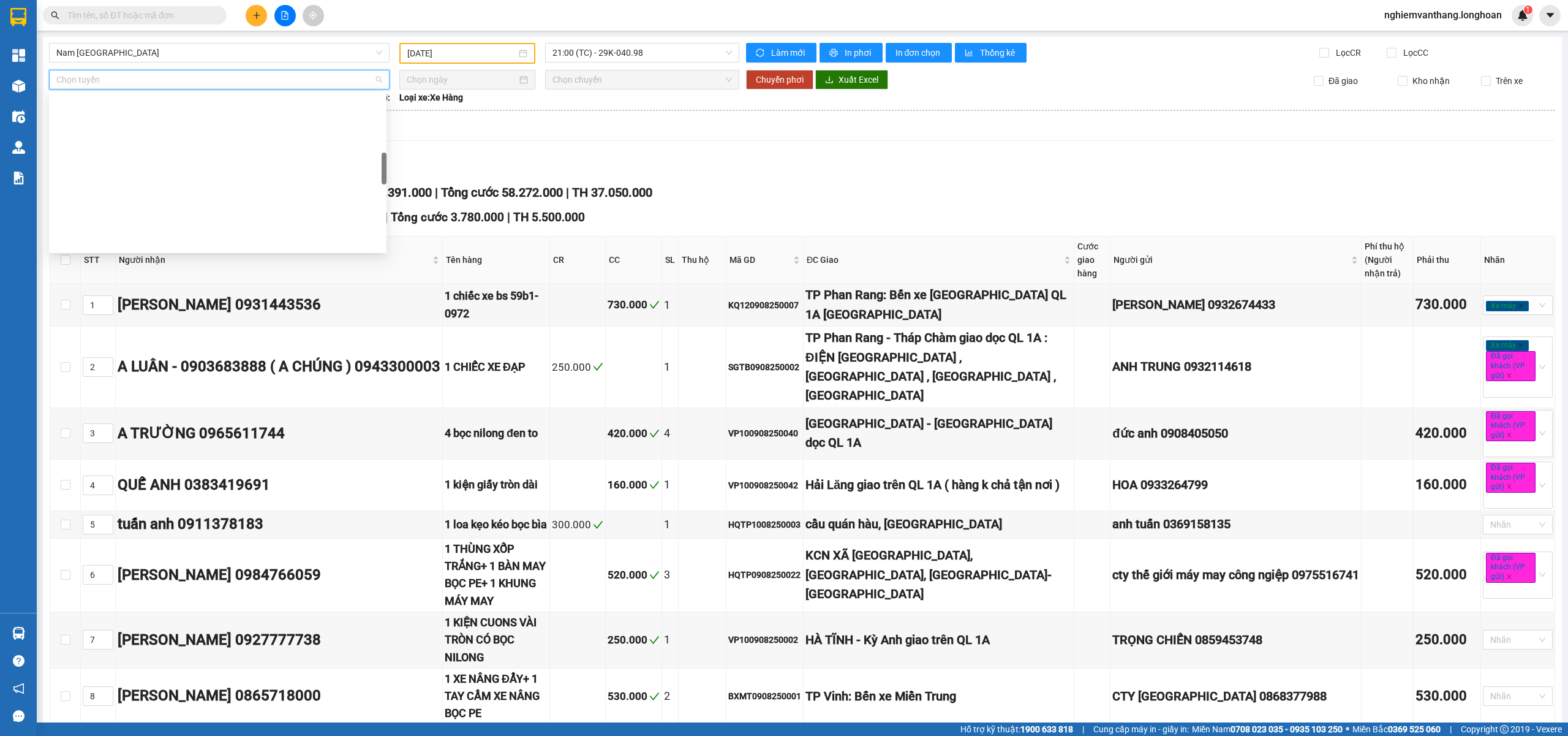
scroll to position [327, 0]
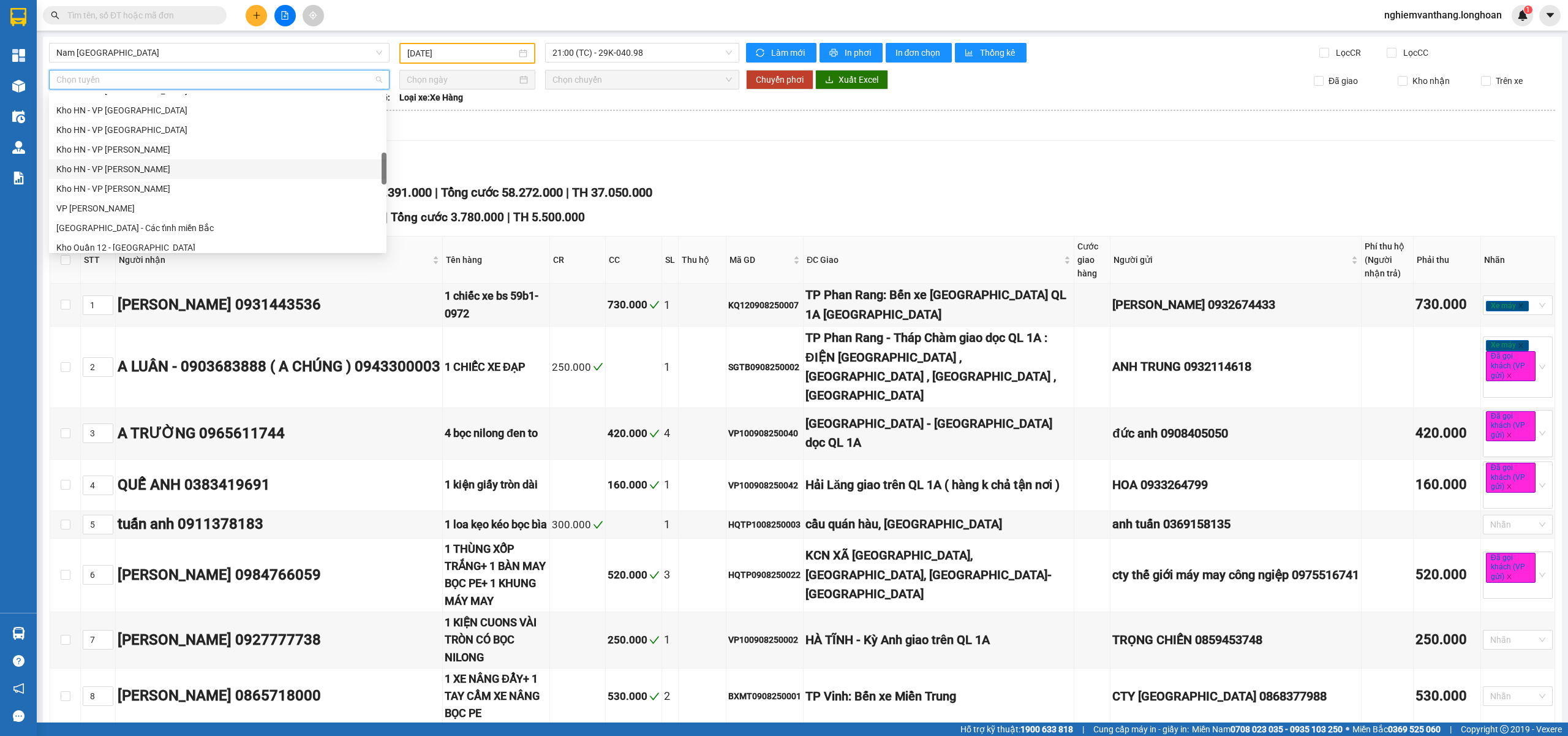
click at [158, 148] on div "Kho HN - VP [PERSON_NAME]" at bounding box center [218, 149] width 323 height 13
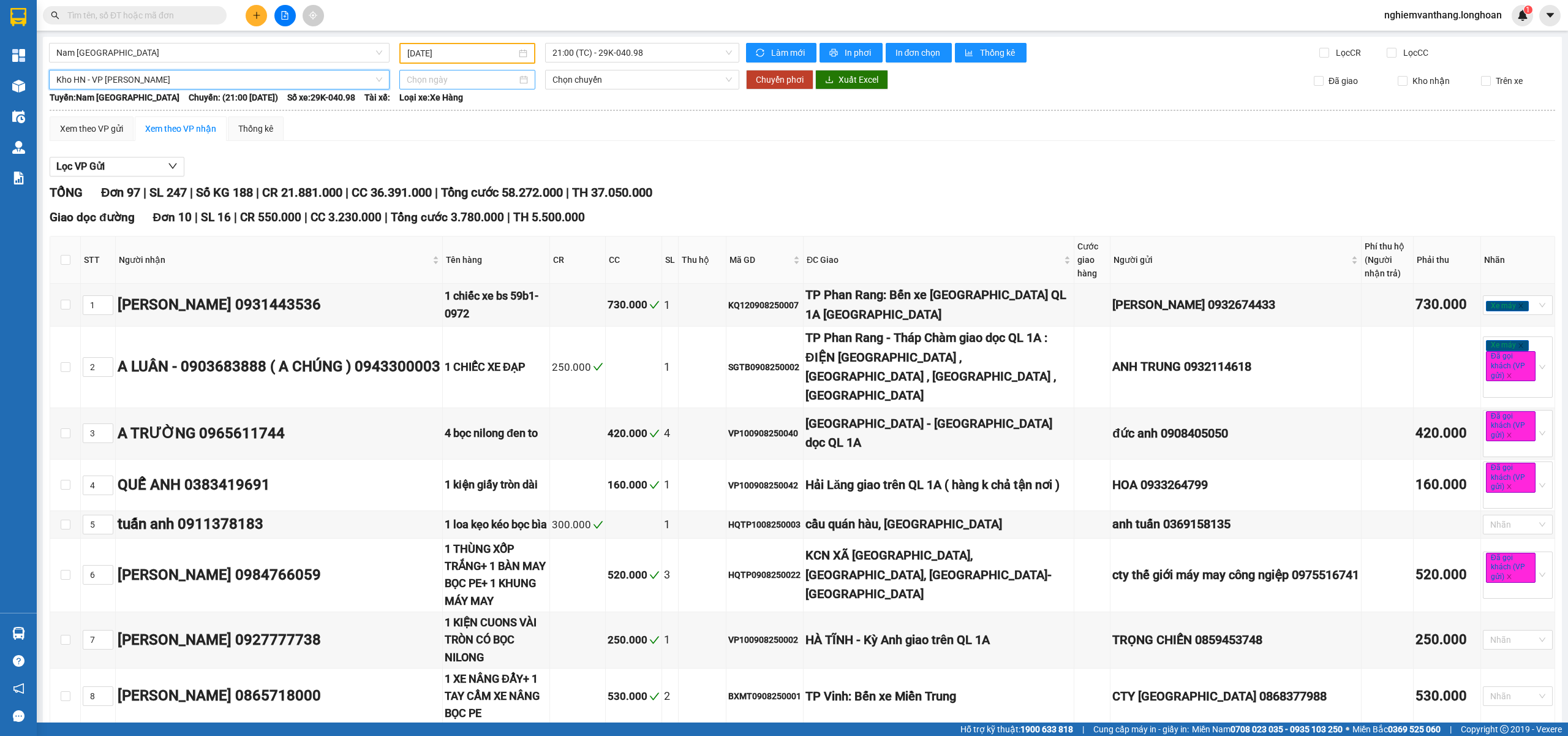
click at [407, 78] on input at bounding box center [461, 79] width 110 height 13
type input "[DATE]"
drag, startPoint x: 458, startPoint y: 186, endPoint x: 513, endPoint y: 183, distance: 55.1
click at [458, 185] on div "12" at bounding box center [459, 187] width 15 height 15
type input "[DATE]"
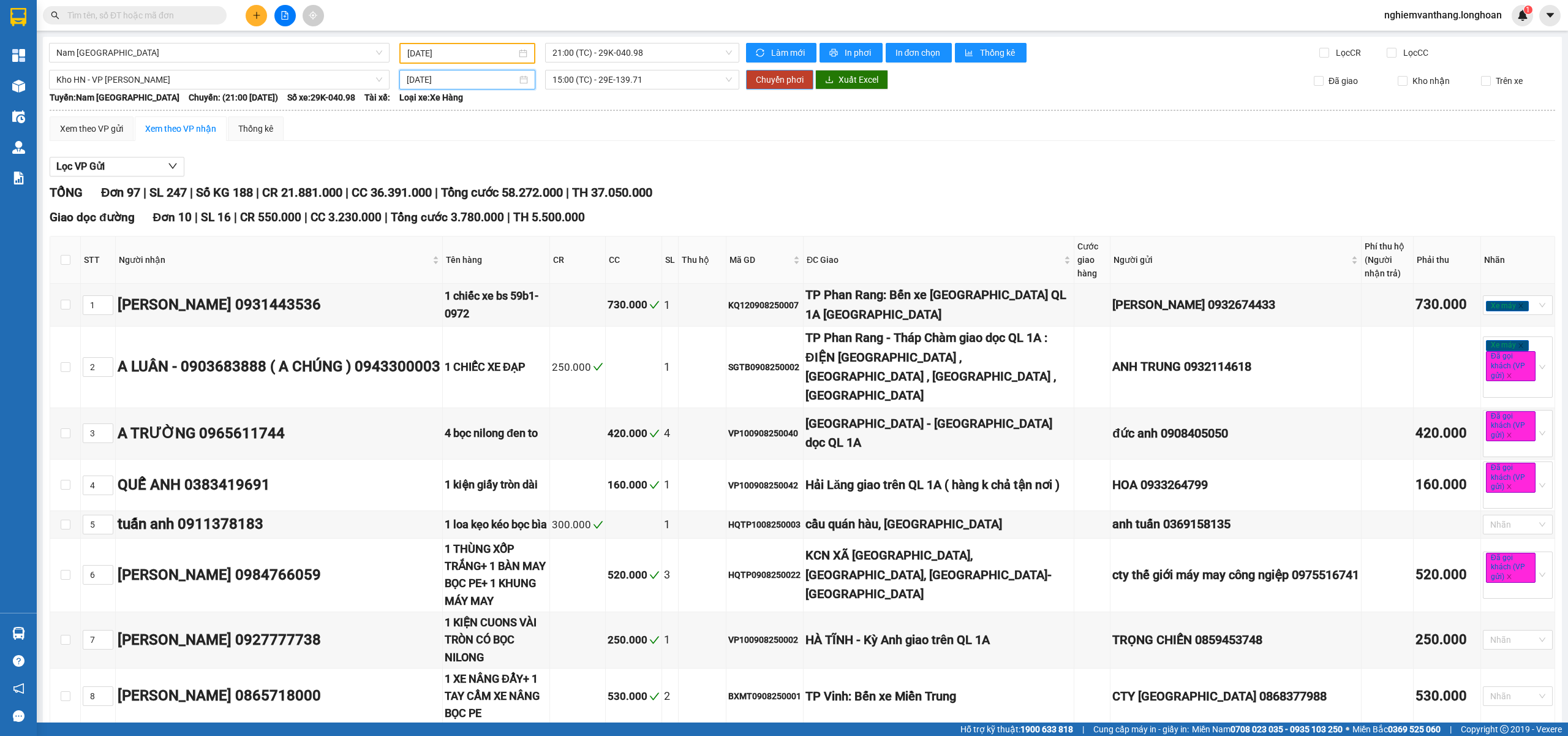
drag, startPoint x: 758, startPoint y: 78, endPoint x: 784, endPoint y: 89, distance: 28.2
click at [759, 78] on span "Chuyển phơi" at bounding box center [779, 79] width 47 height 13
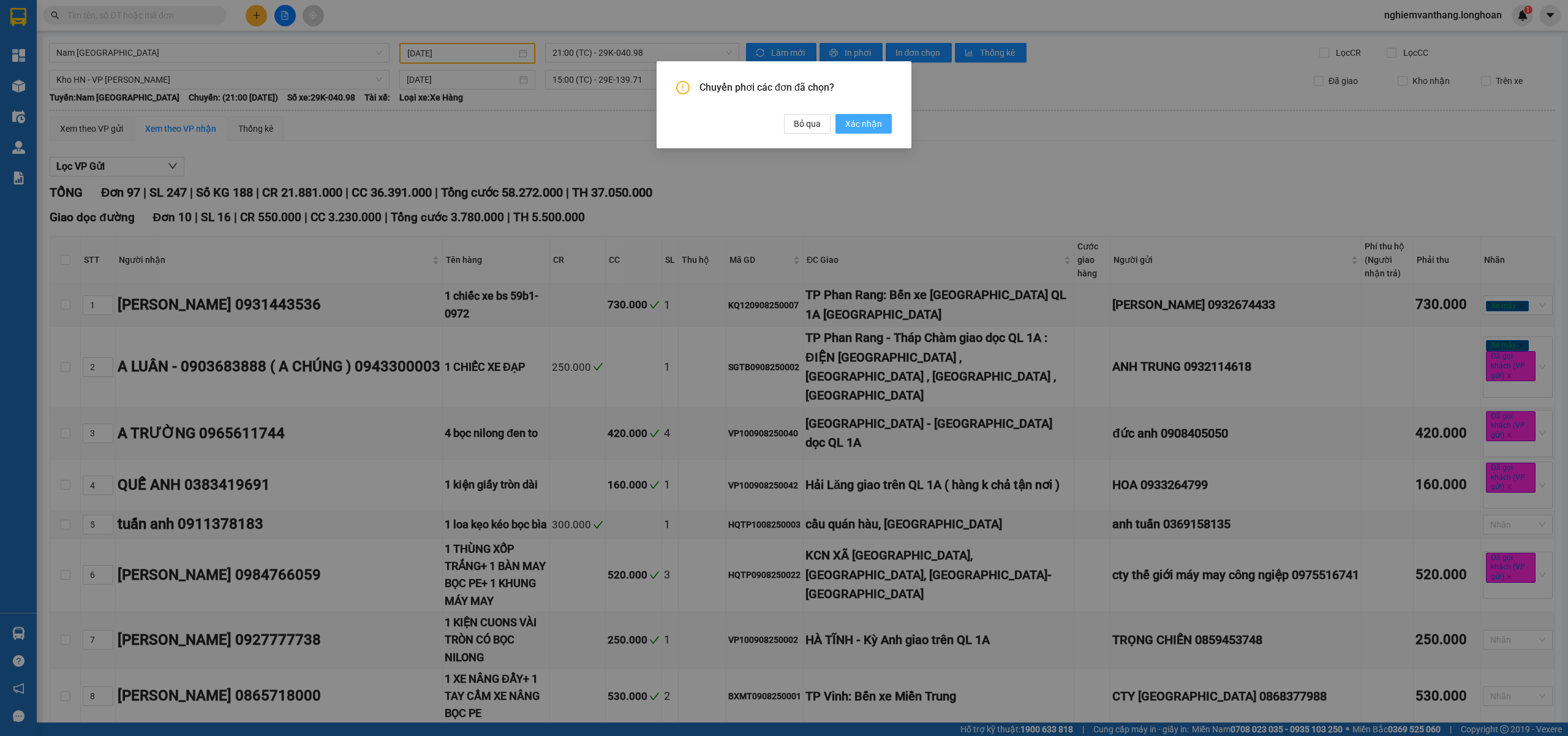
click at [862, 121] on span "Xác nhận" at bounding box center [863, 123] width 36 height 13
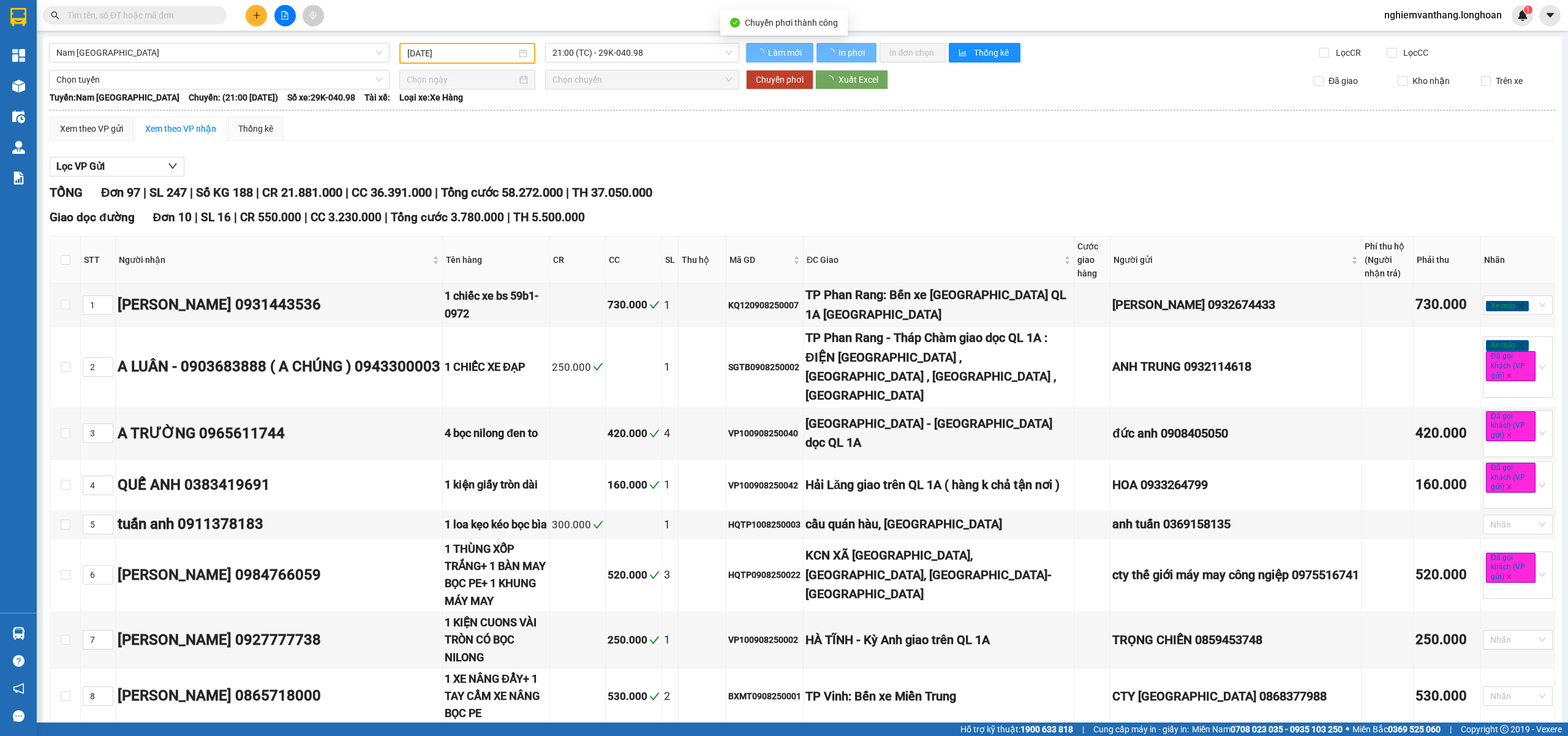
type input "[DATE]"
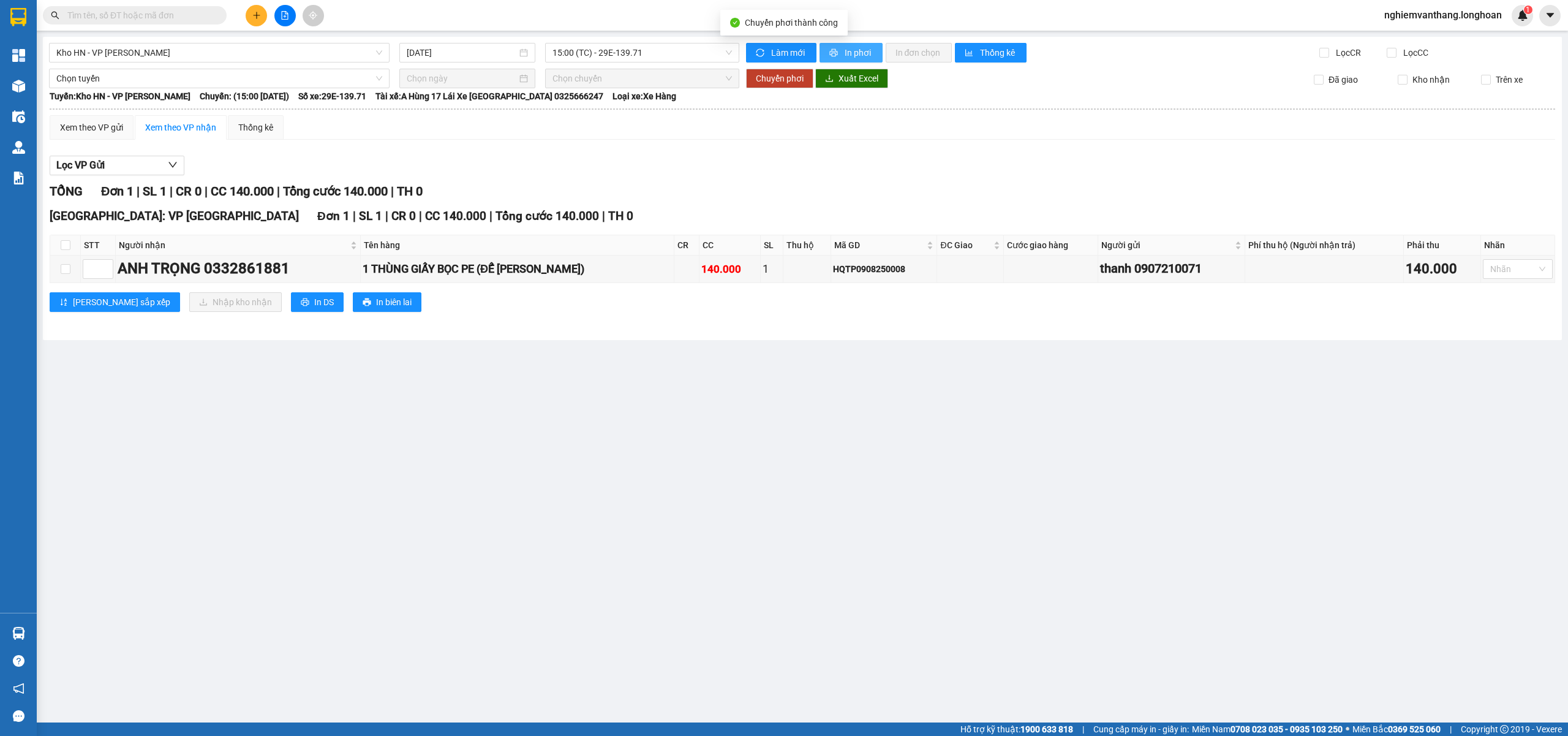
click at [835, 43] on button "In phơi" at bounding box center [851, 52] width 63 height 20
drag, startPoint x: 142, startPoint y: 50, endPoint x: 157, endPoint y: 110, distance: 61.8
click at [143, 51] on span "Kho HN - VP [PERSON_NAME]" at bounding box center [219, 52] width 326 height 18
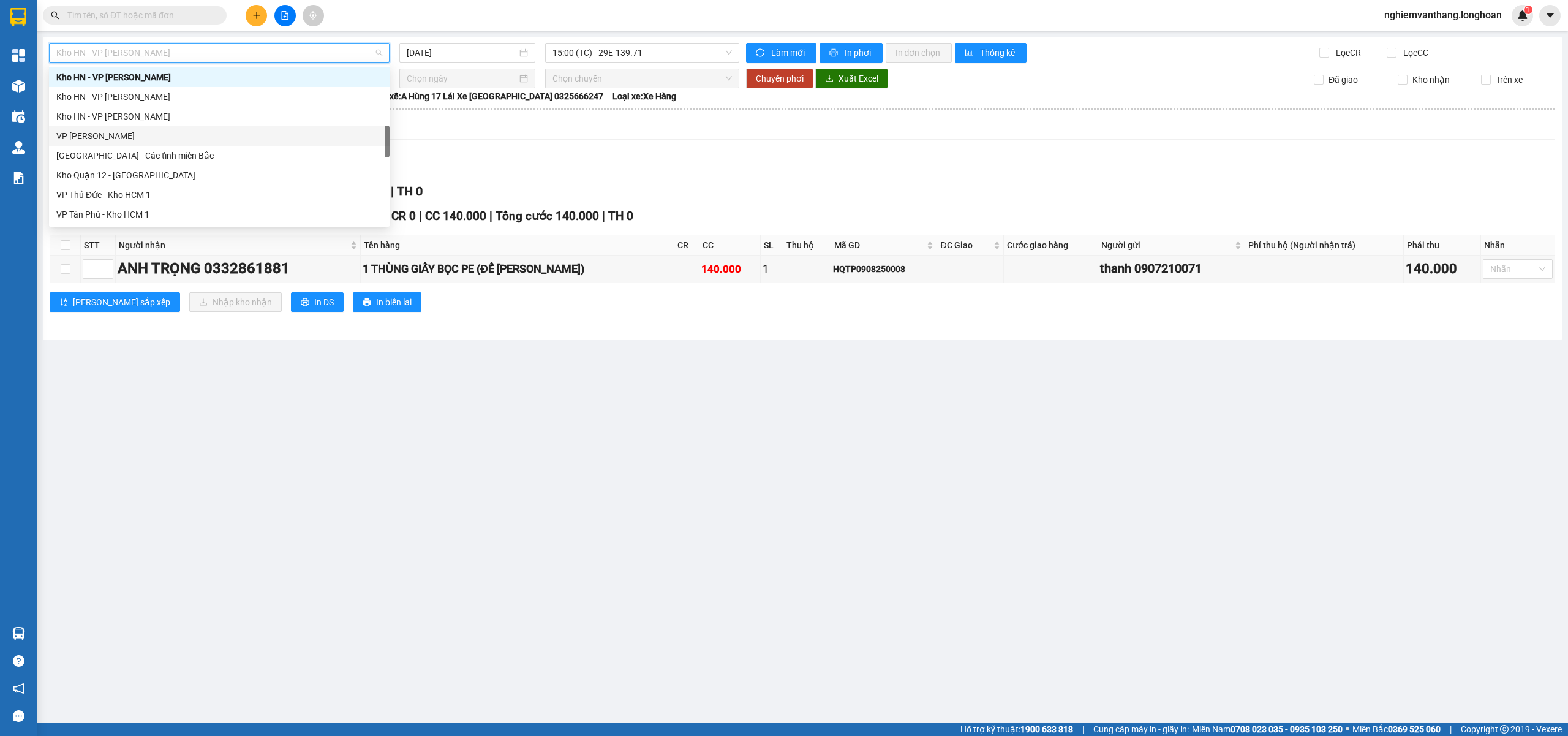
scroll to position [804, 0]
click at [121, 112] on div "Nam Trung Bắc QL1A" at bounding box center [219, 116] width 326 height 13
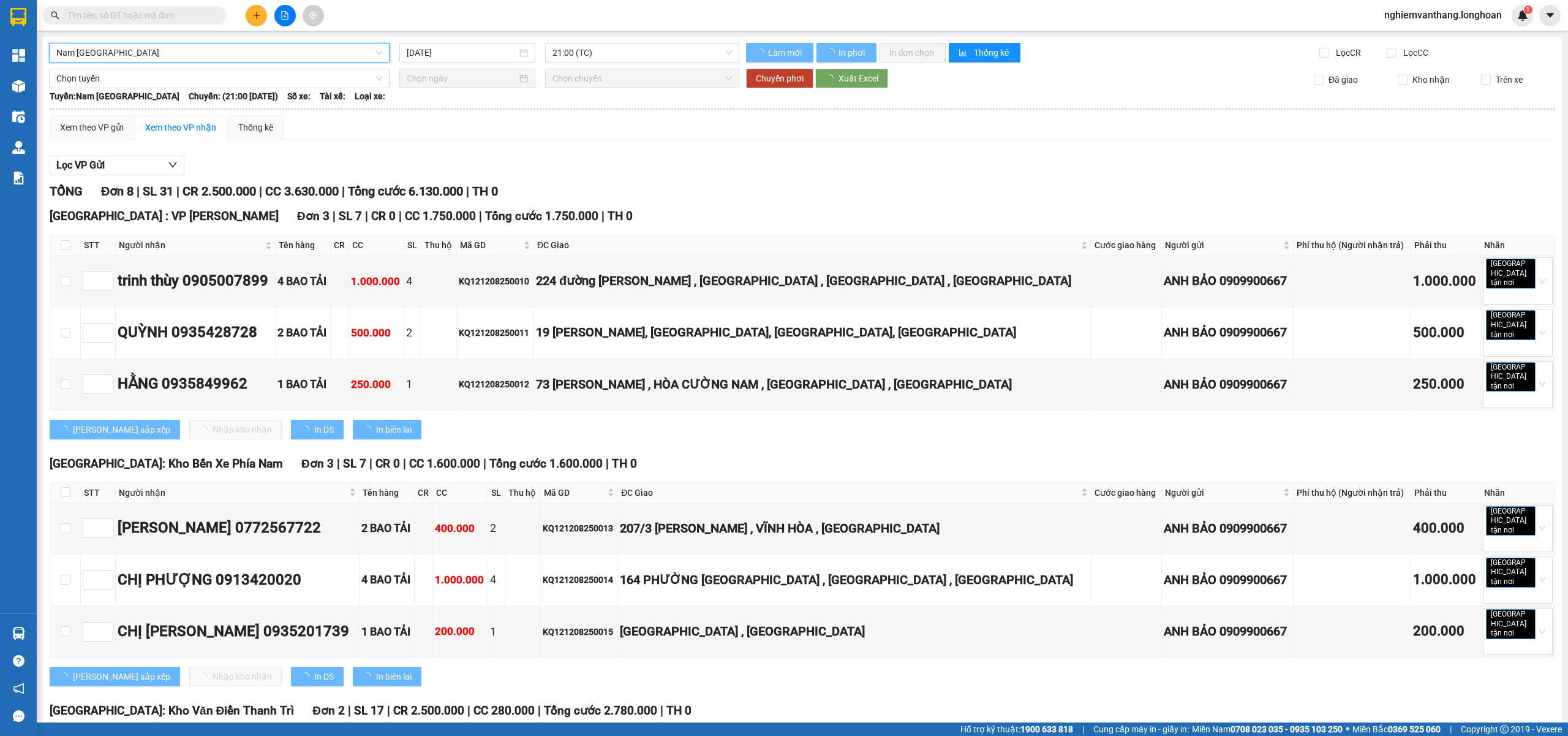
click at [441, 51] on input "[DATE]" at bounding box center [461, 52] width 110 height 13
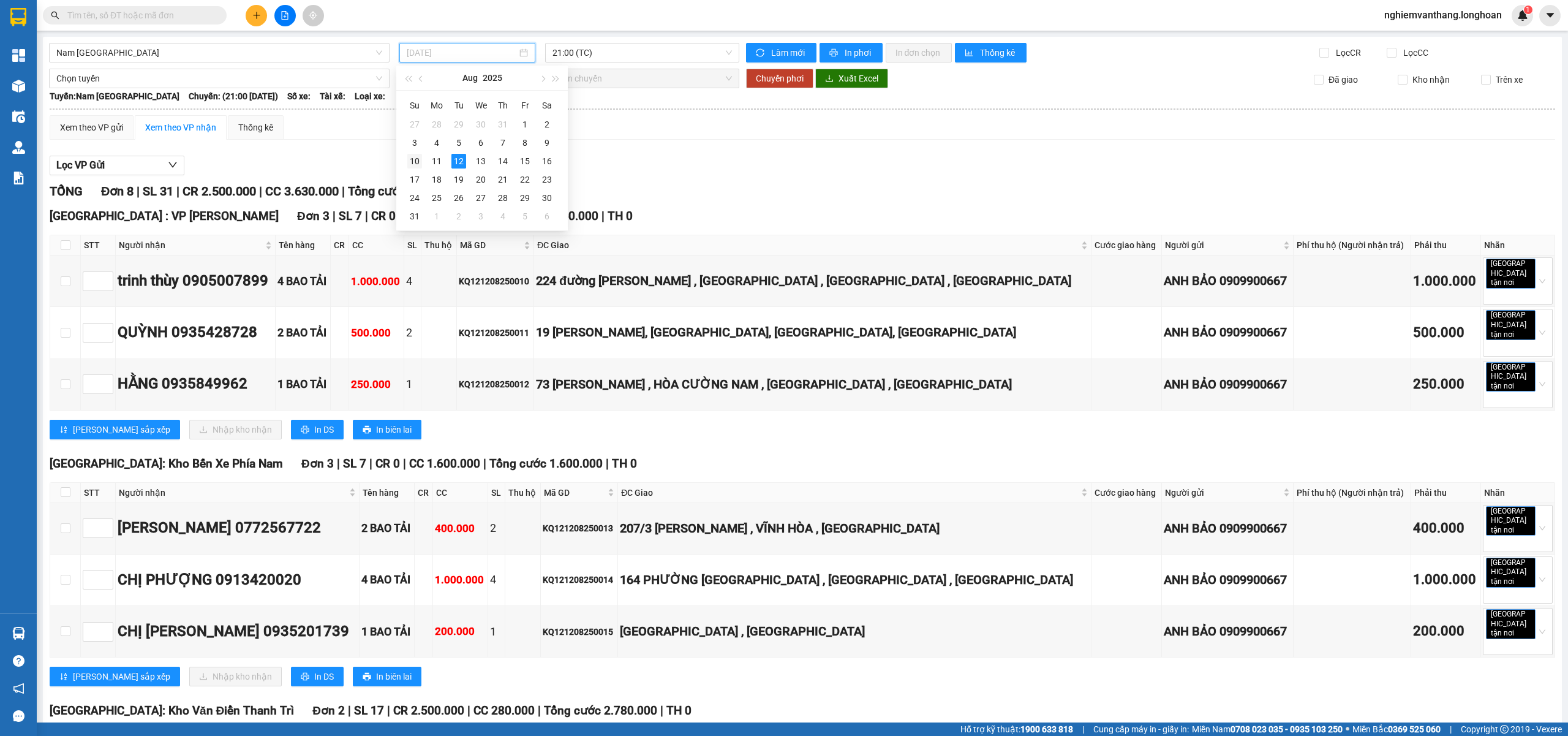
click at [413, 161] on div "10" at bounding box center [415, 161] width 15 height 15
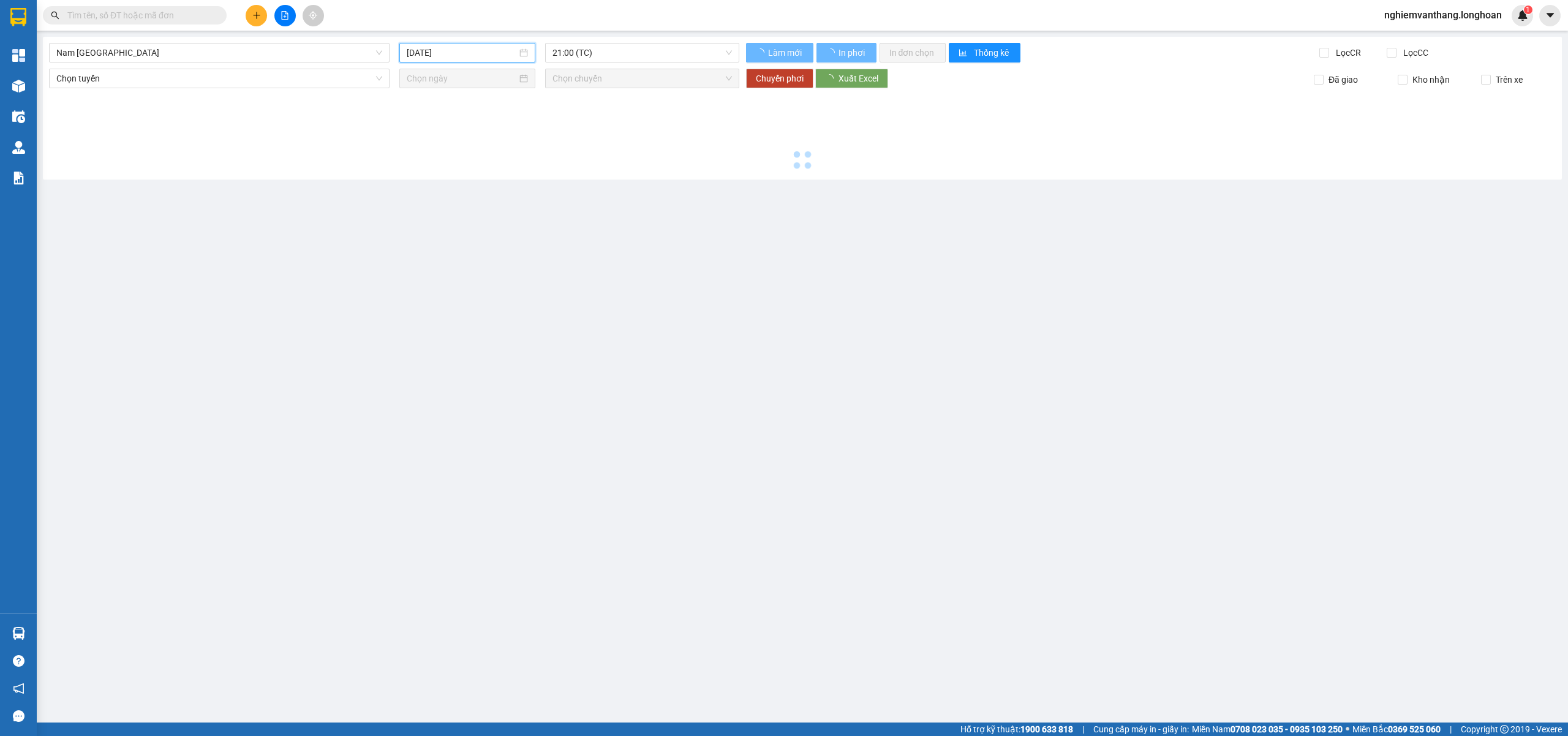
type input "10/08/2025"
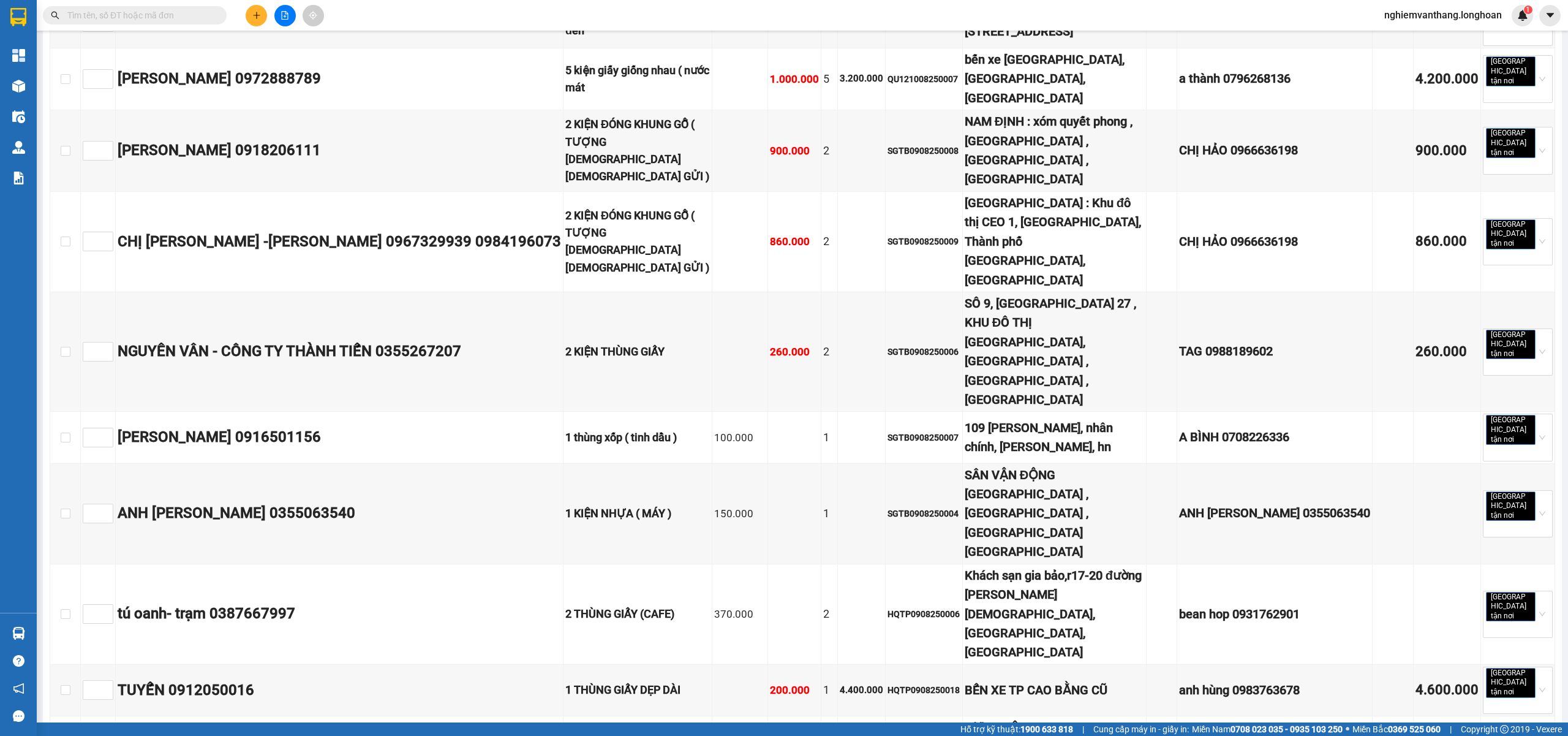
scroll to position [4542, 0]
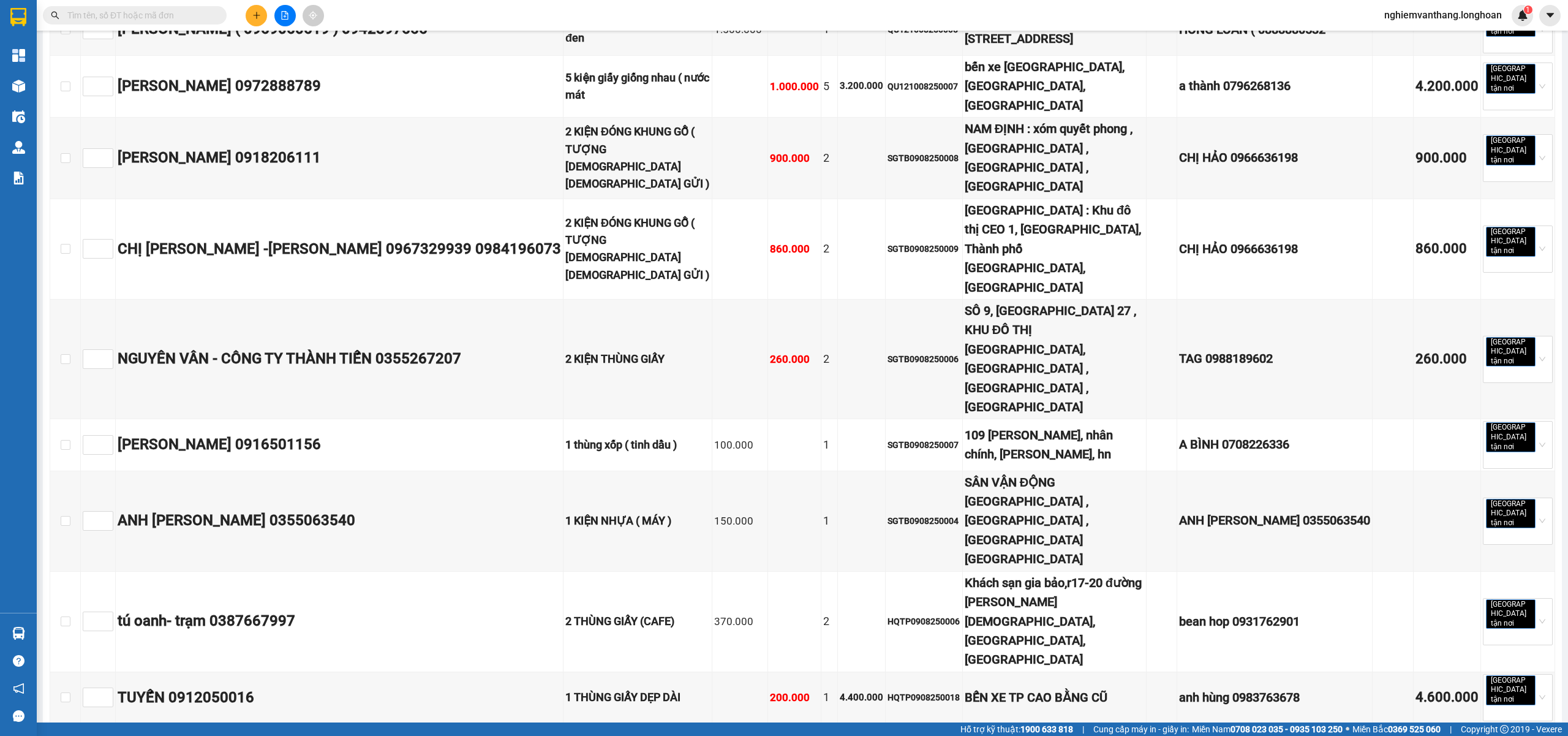
checkbox input "true"
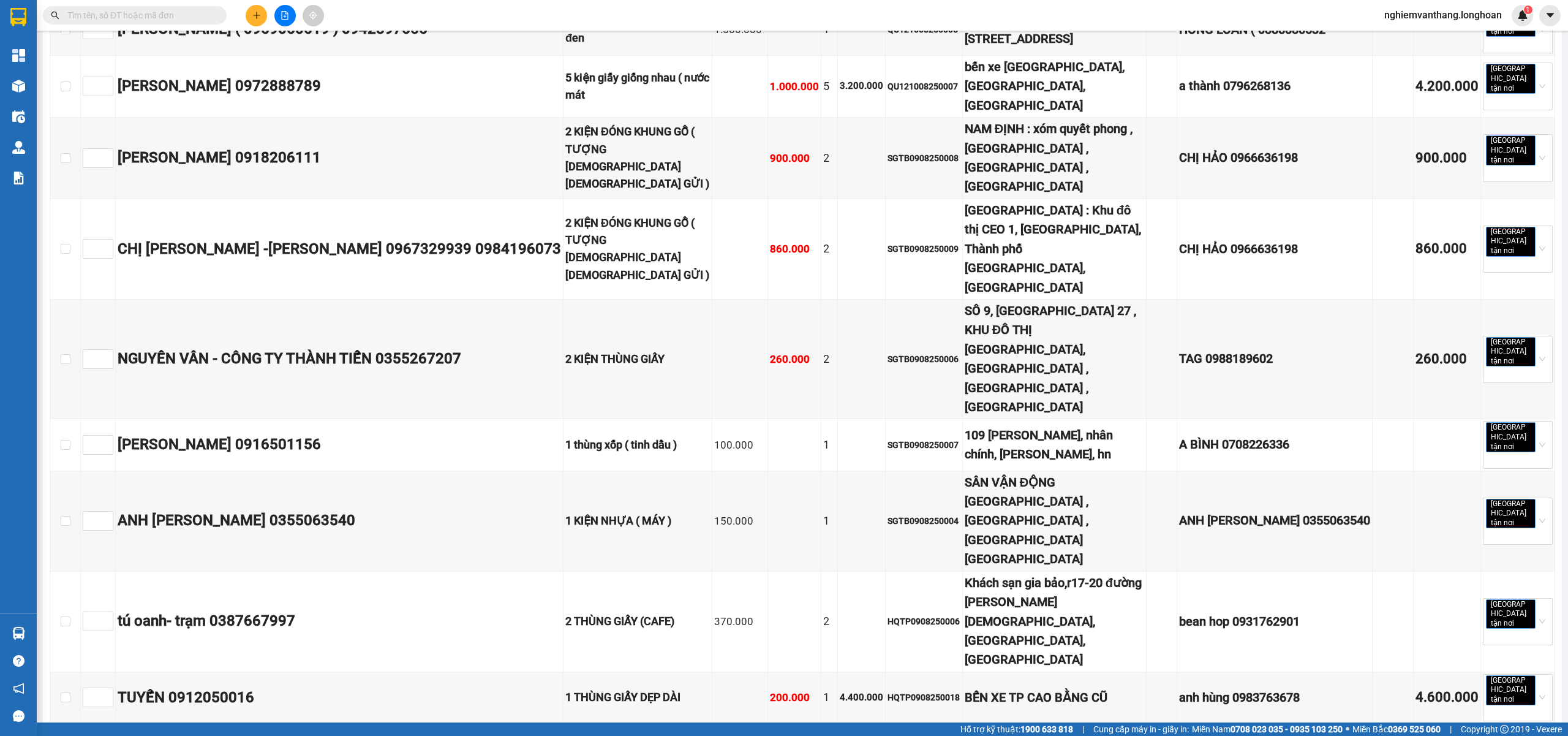
checkbox input "true"
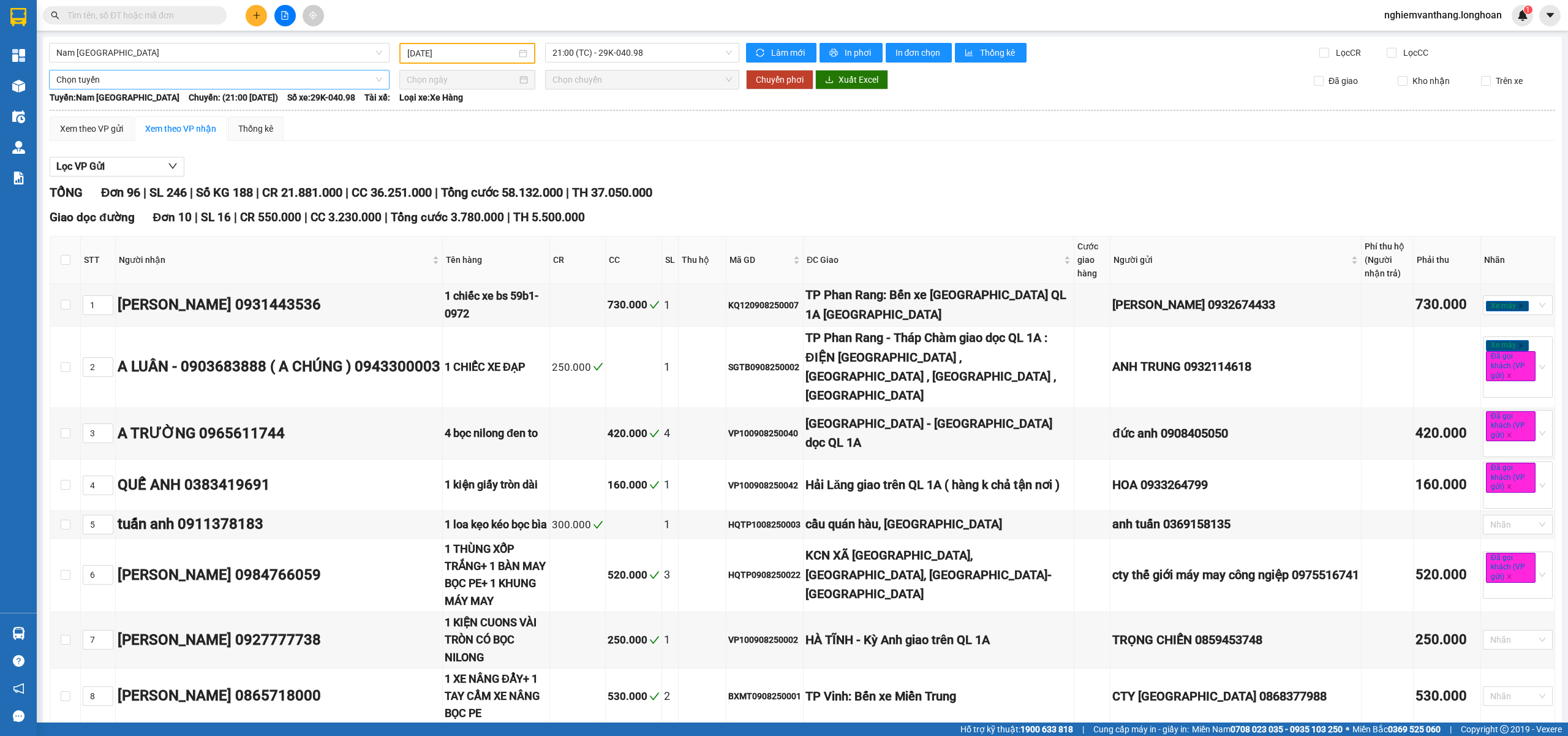
click at [148, 74] on span "Chọn tuyến" at bounding box center [219, 79] width 326 height 18
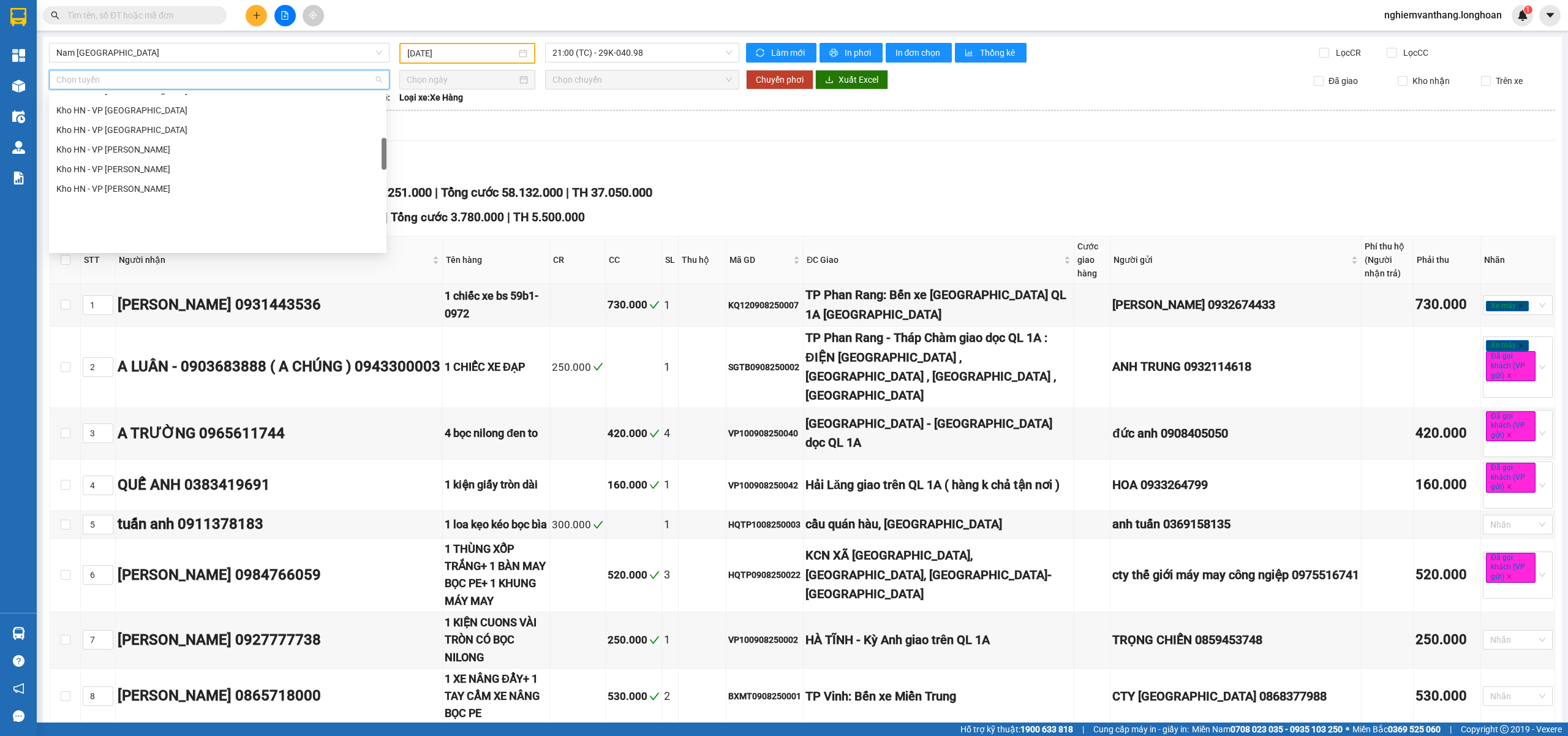
scroll to position [245, 0]
click at [162, 176] on div "Kho HN - VP [GEOGRAPHIC_DATA]" at bounding box center [218, 172] width 323 height 13
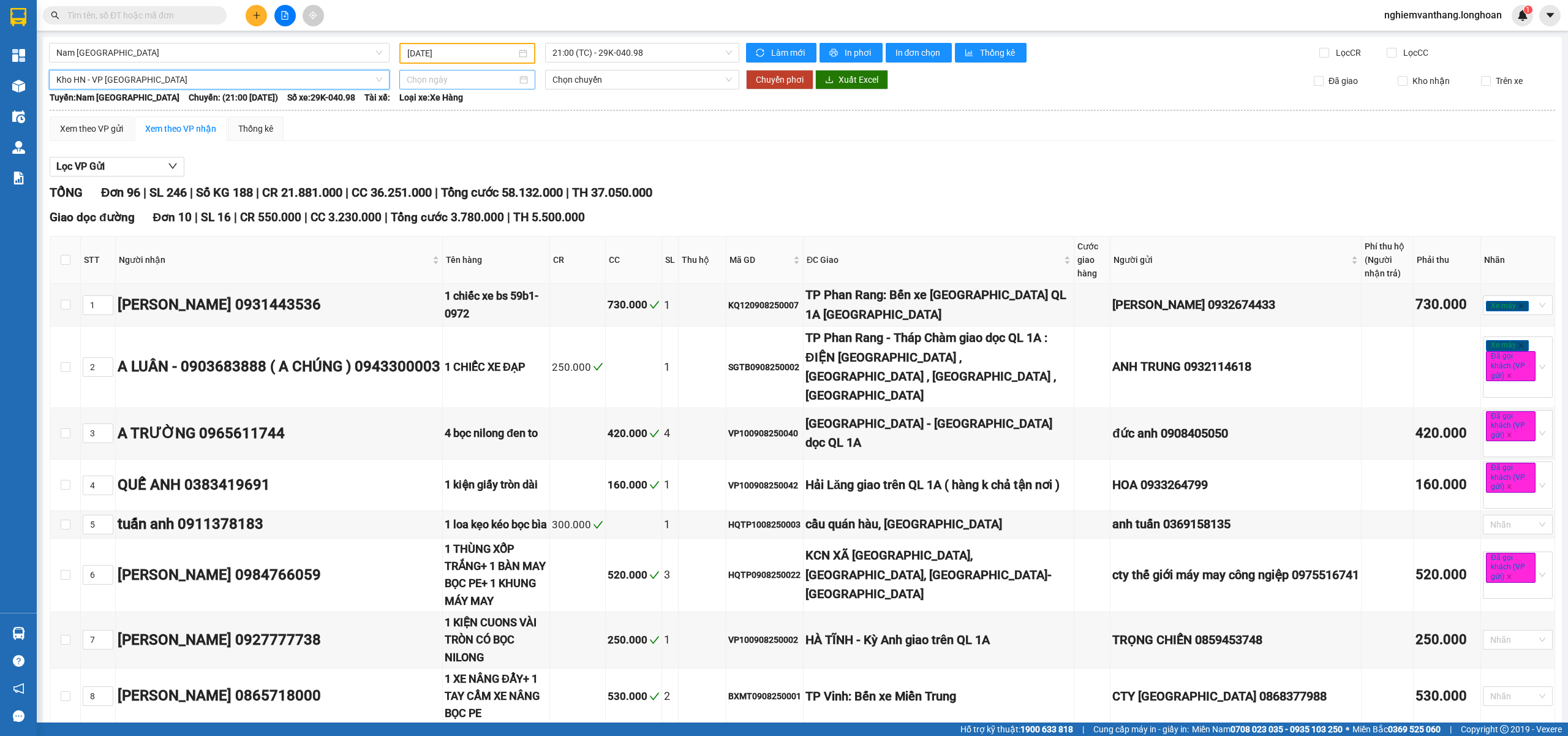
click at [431, 76] on input at bounding box center [461, 79] width 110 height 13
type input "[DATE]"
click at [462, 189] on div "12" at bounding box center [459, 187] width 15 height 15
type input "[DATE]"
click at [764, 82] on span "Chuyển phơi" at bounding box center [779, 79] width 47 height 13
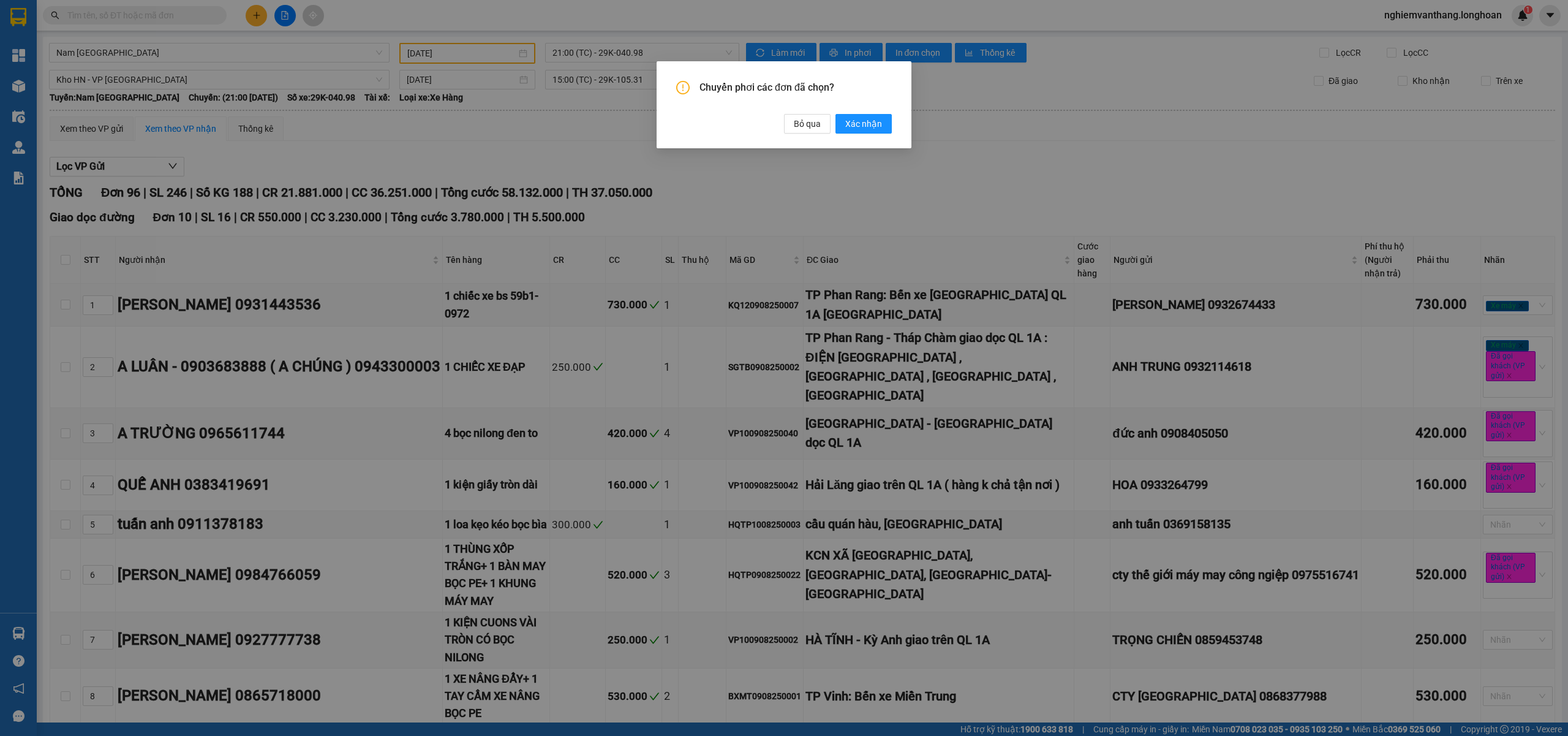
click at [864, 125] on span "Xác nhận" at bounding box center [863, 123] width 36 height 13
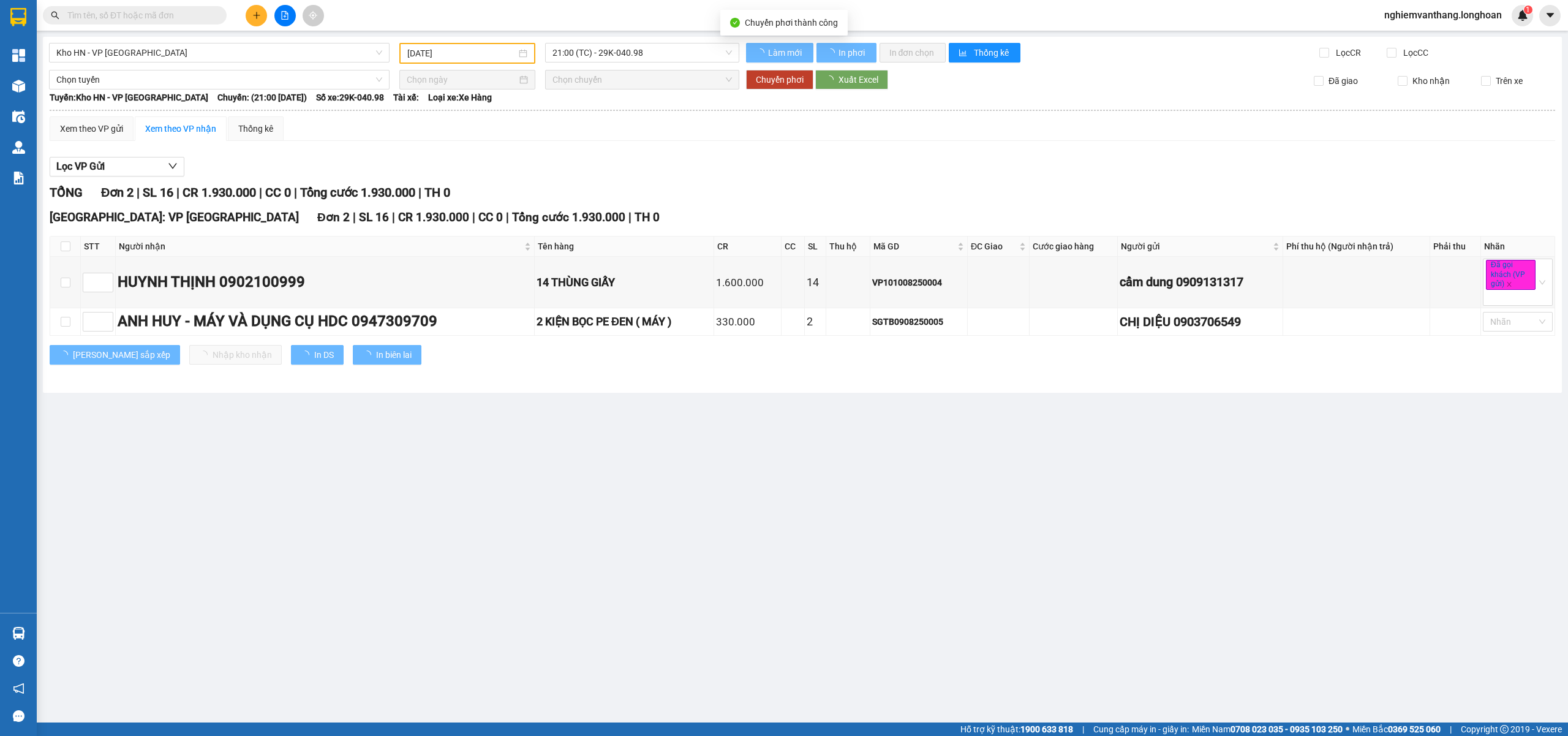
type input "[DATE]"
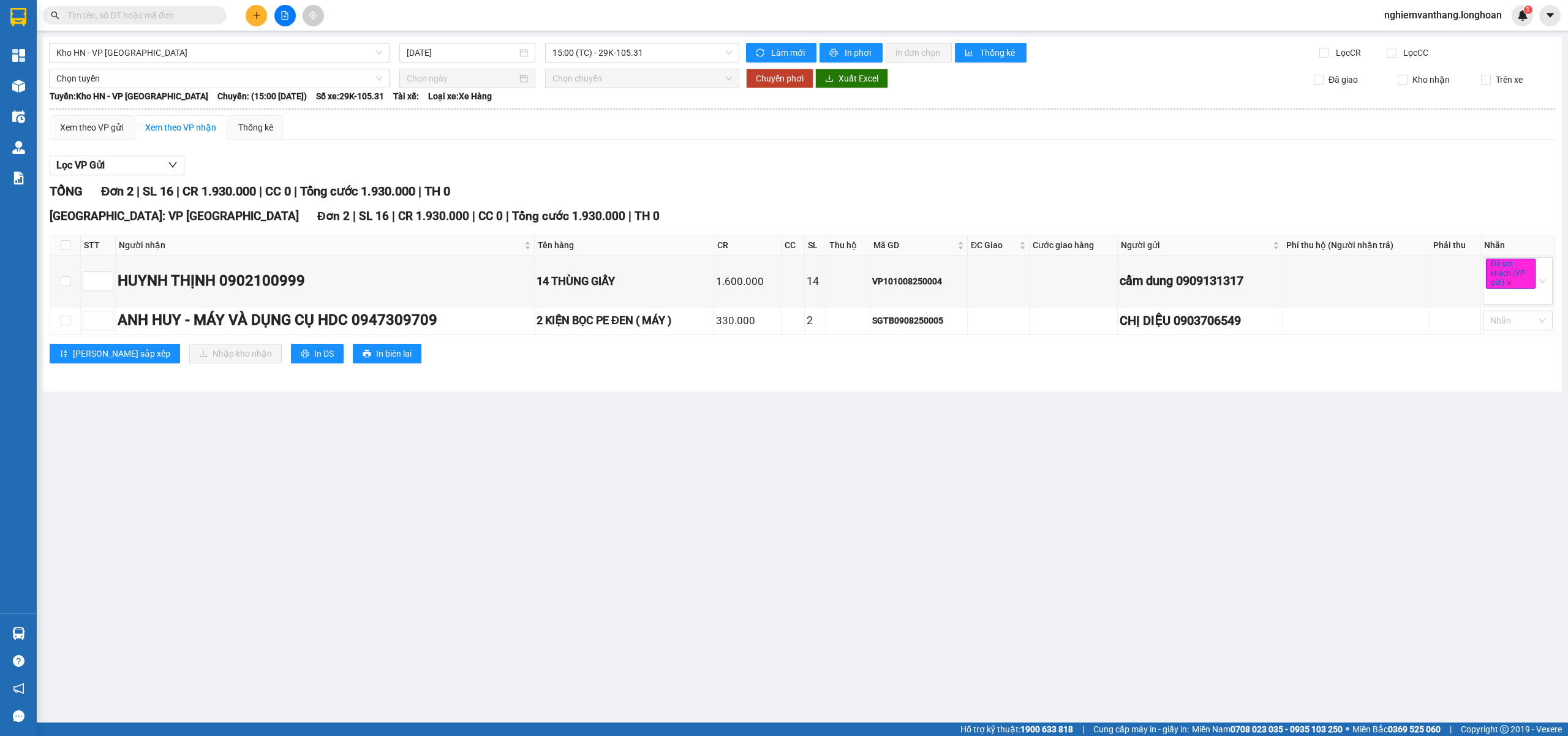
drag, startPoint x: 162, startPoint y: 449, endPoint x: 175, endPoint y: 452, distance: 13.3
click at [169, 449] on main "Kho HN - VP Long Biên 12/08/2025 15:00 (TC) - 29K-105.31 Làm mới In phơi In đơn…" at bounding box center [784, 361] width 1568 height 723
click at [314, 354] on span "In DS" at bounding box center [324, 353] width 20 height 13
click at [103, 47] on span "Kho HN - VP [GEOGRAPHIC_DATA]" at bounding box center [219, 52] width 326 height 18
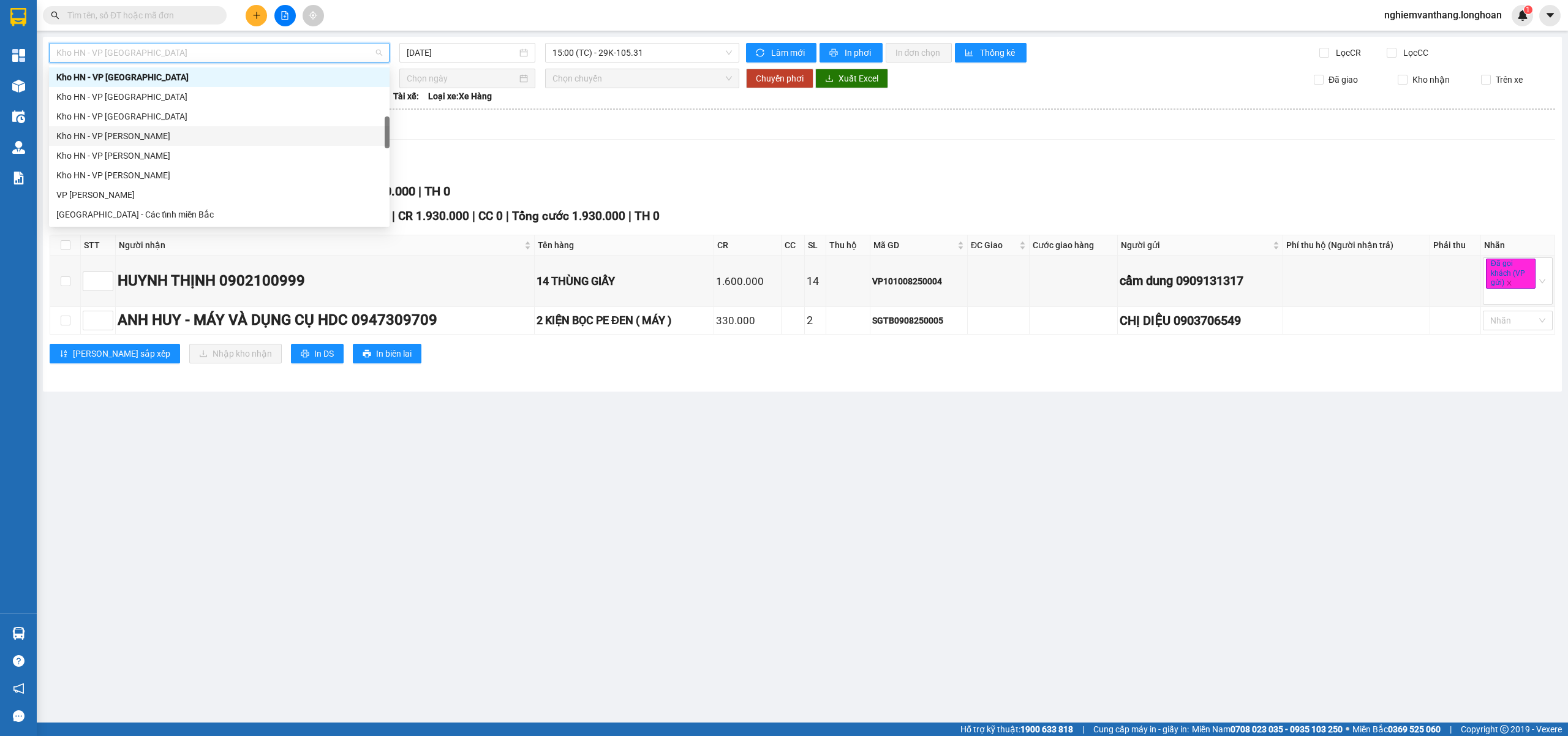
scroll to position [804, 0]
drag, startPoint x: 126, startPoint y: 114, endPoint x: 130, endPoint y: 120, distance: 7.2
click at [130, 120] on div "Nam Trung Bắc QL1A" at bounding box center [219, 116] width 326 height 13
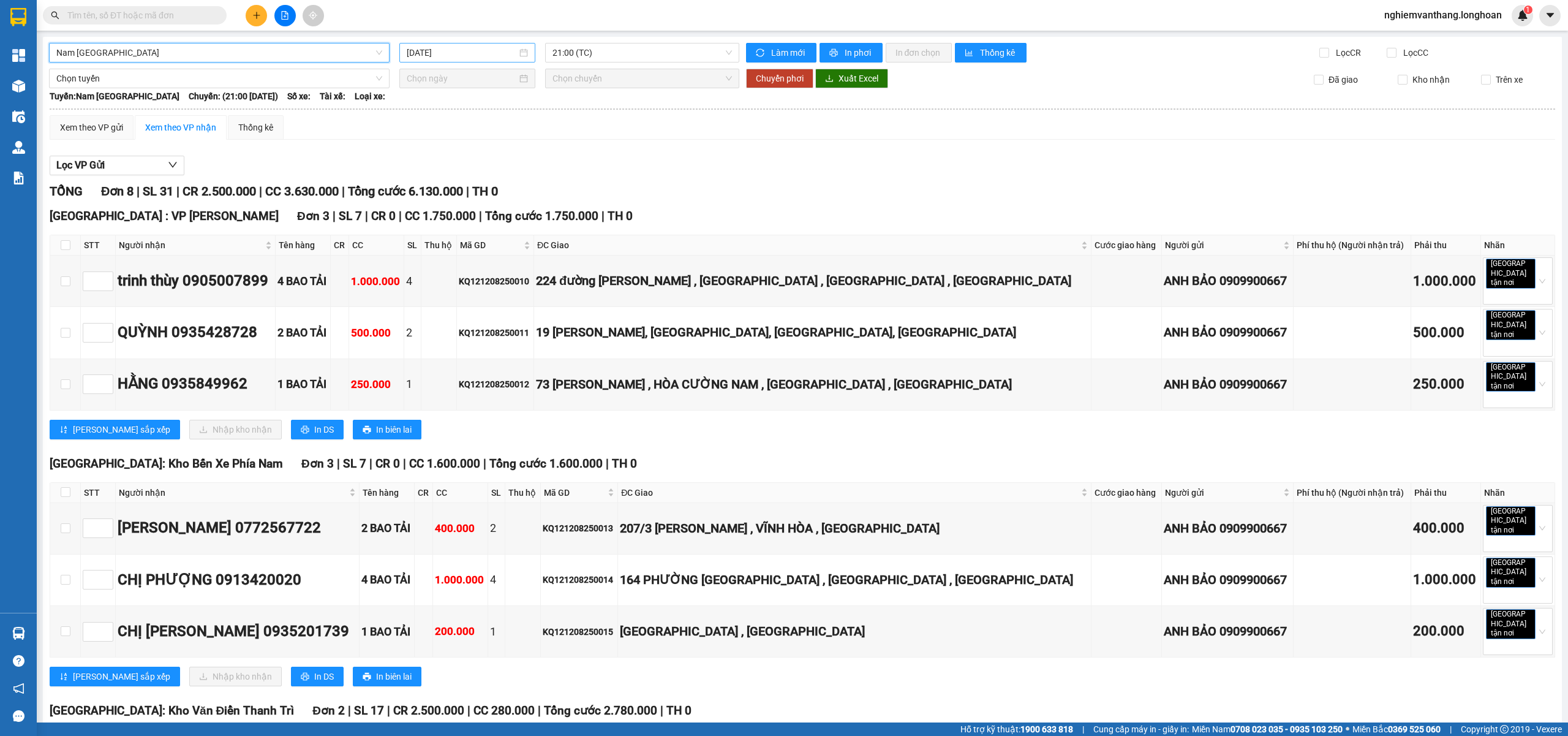
click at [437, 53] on input "[DATE]" at bounding box center [461, 52] width 110 height 13
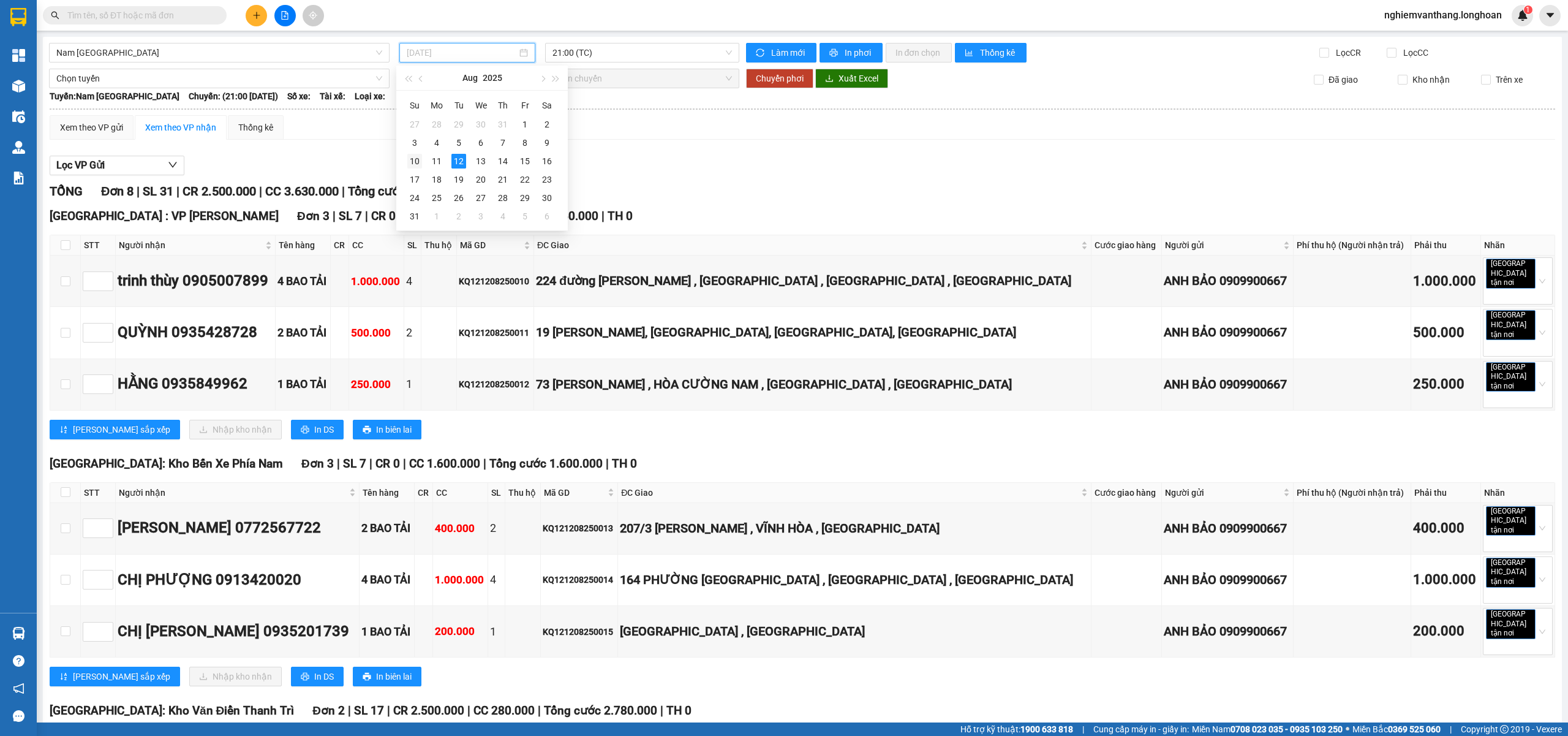
click at [412, 160] on div "10" at bounding box center [415, 161] width 15 height 15
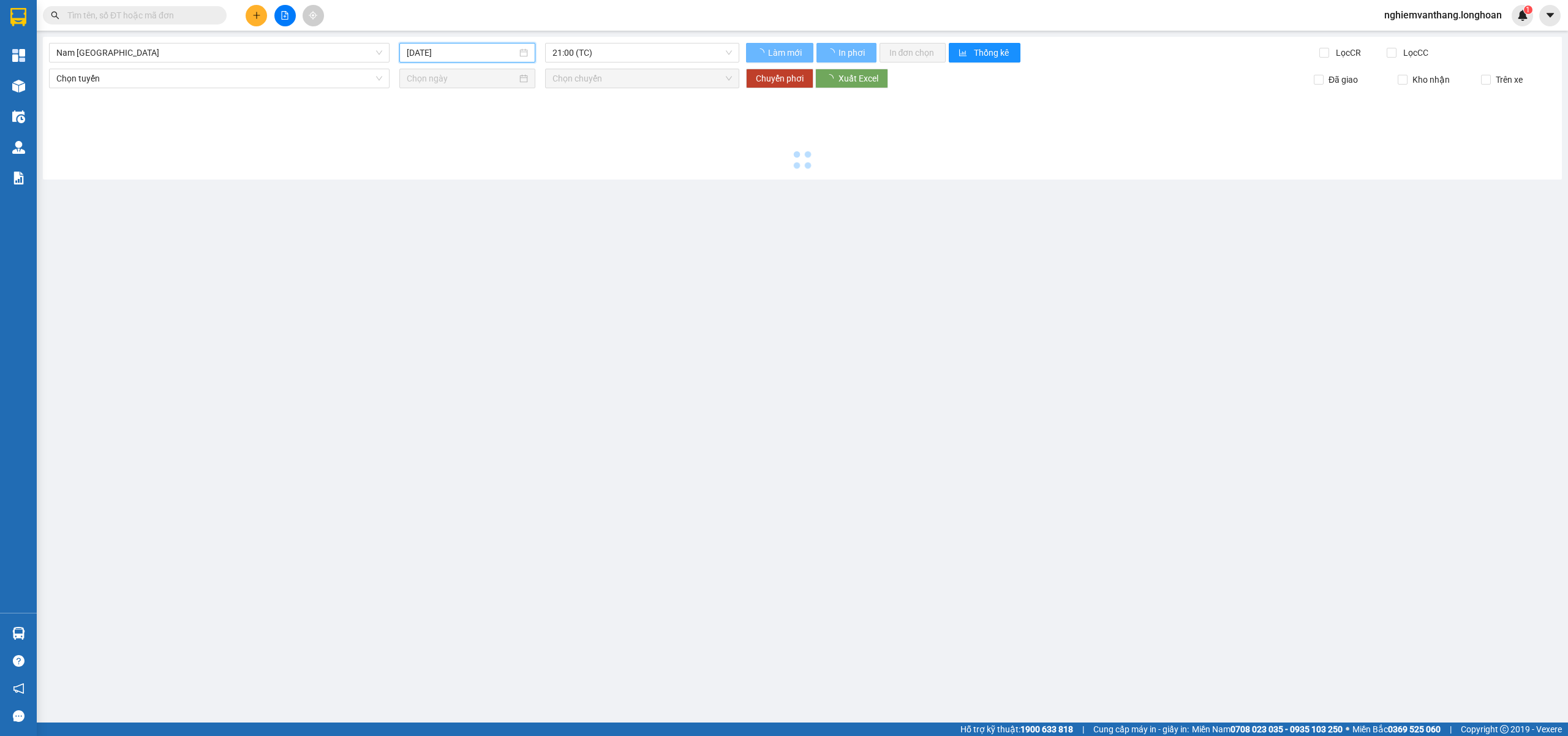
type input "10/08/2025"
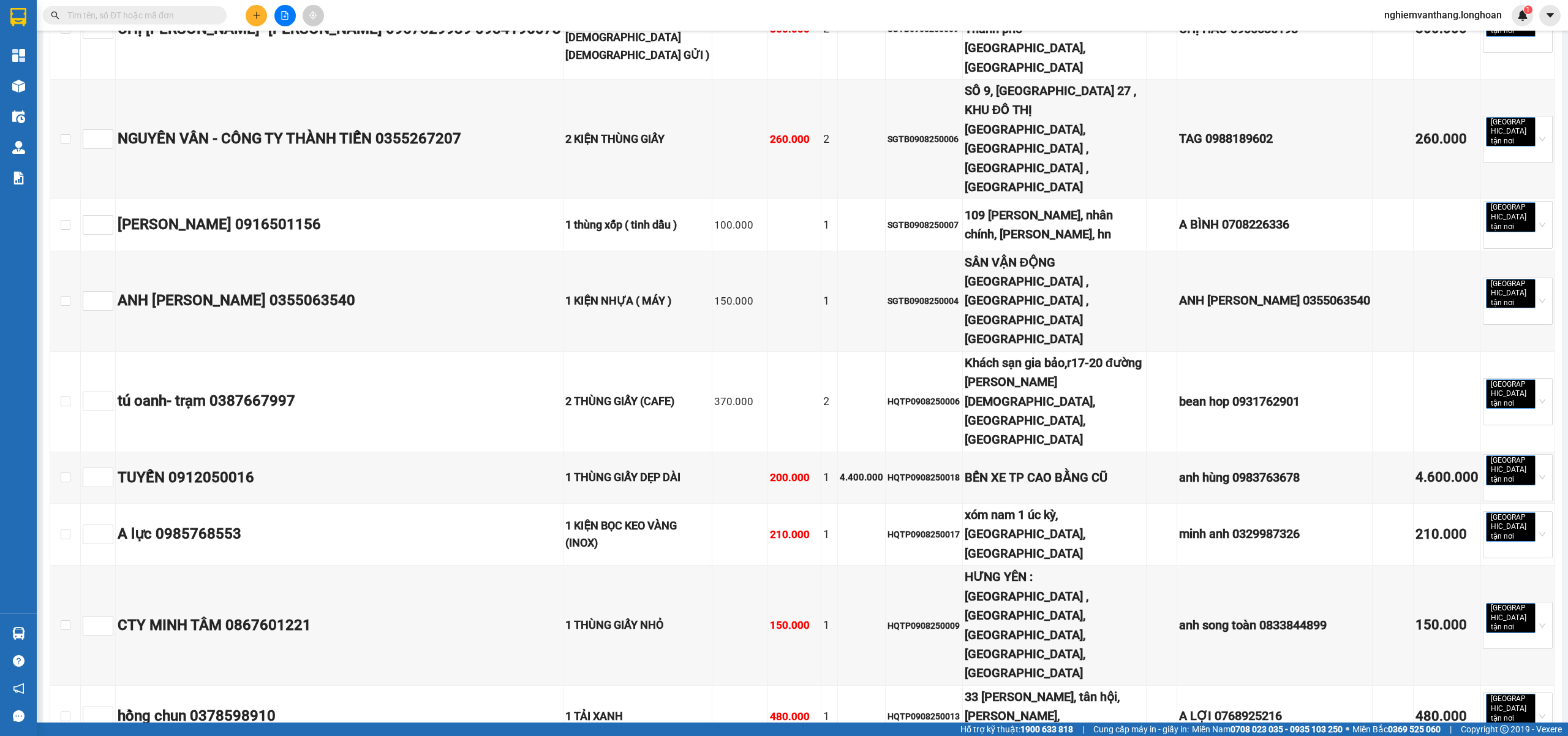
scroll to position [4748, 0]
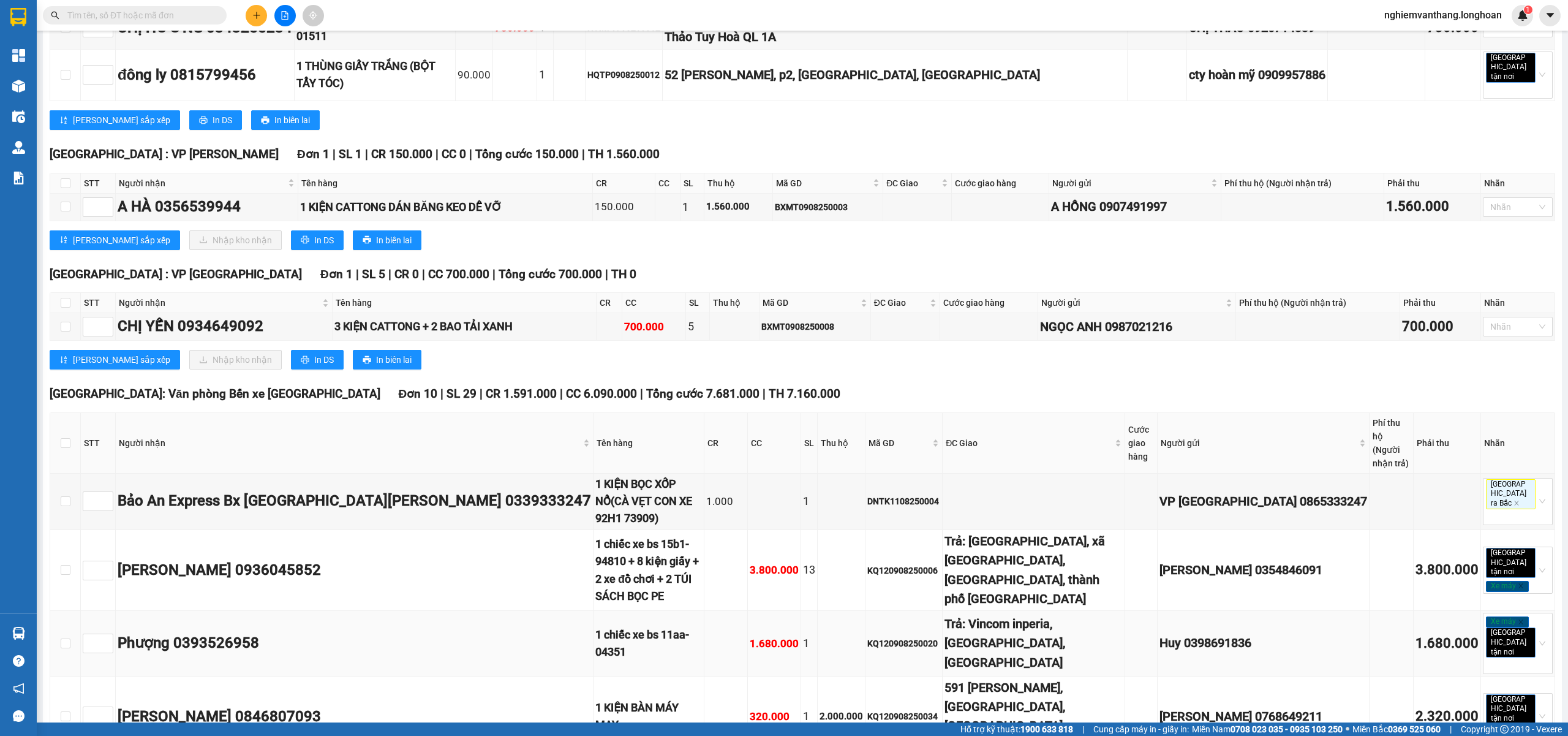
scroll to position [817, 0]
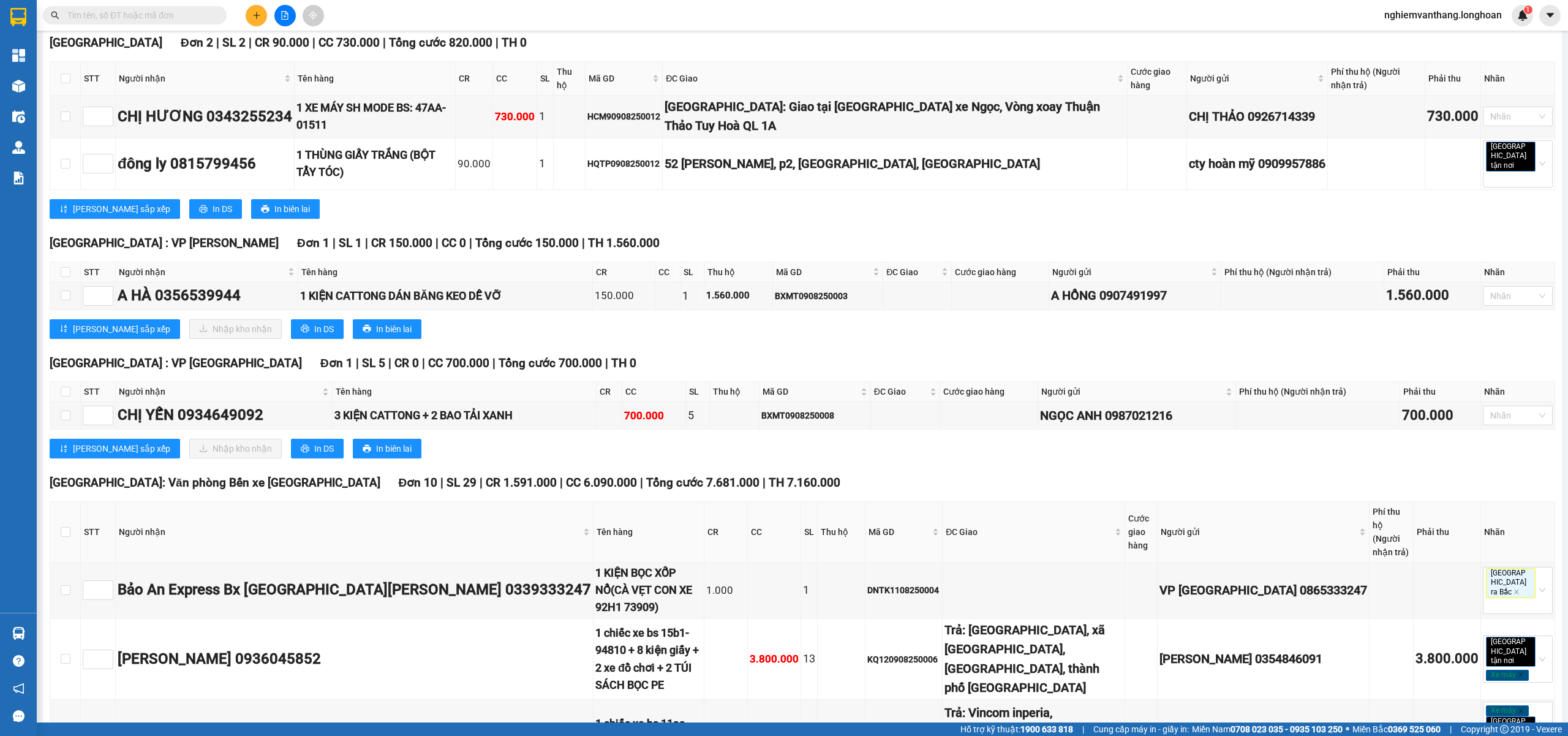
click at [59, 381] on th at bounding box center [65, 392] width 31 height 21
click at [58, 381] on th at bounding box center [65, 392] width 31 height 21
click at [64, 387] on input "checkbox" at bounding box center [66, 392] width 9 height 9
checkbox input "true"
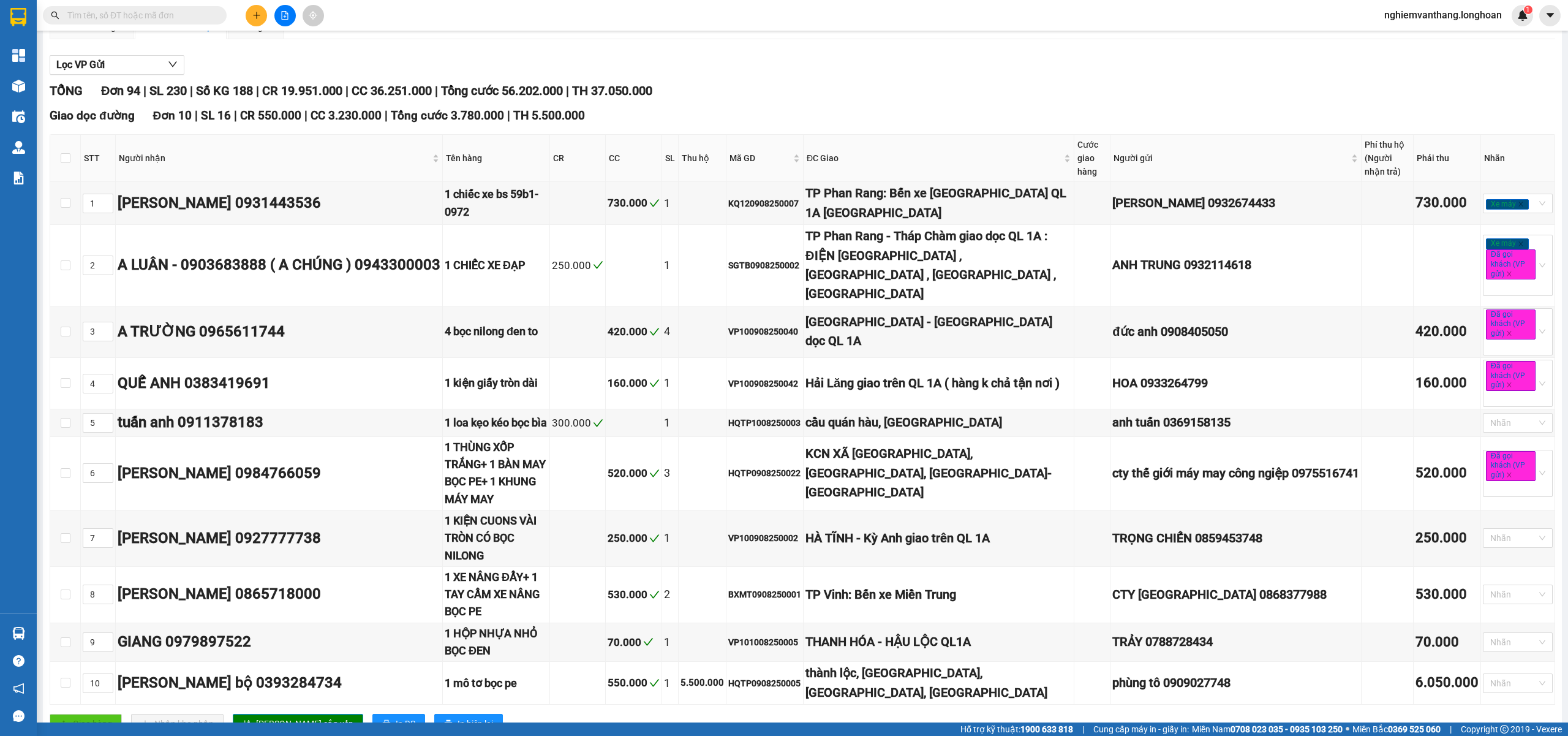
scroll to position [0, 0]
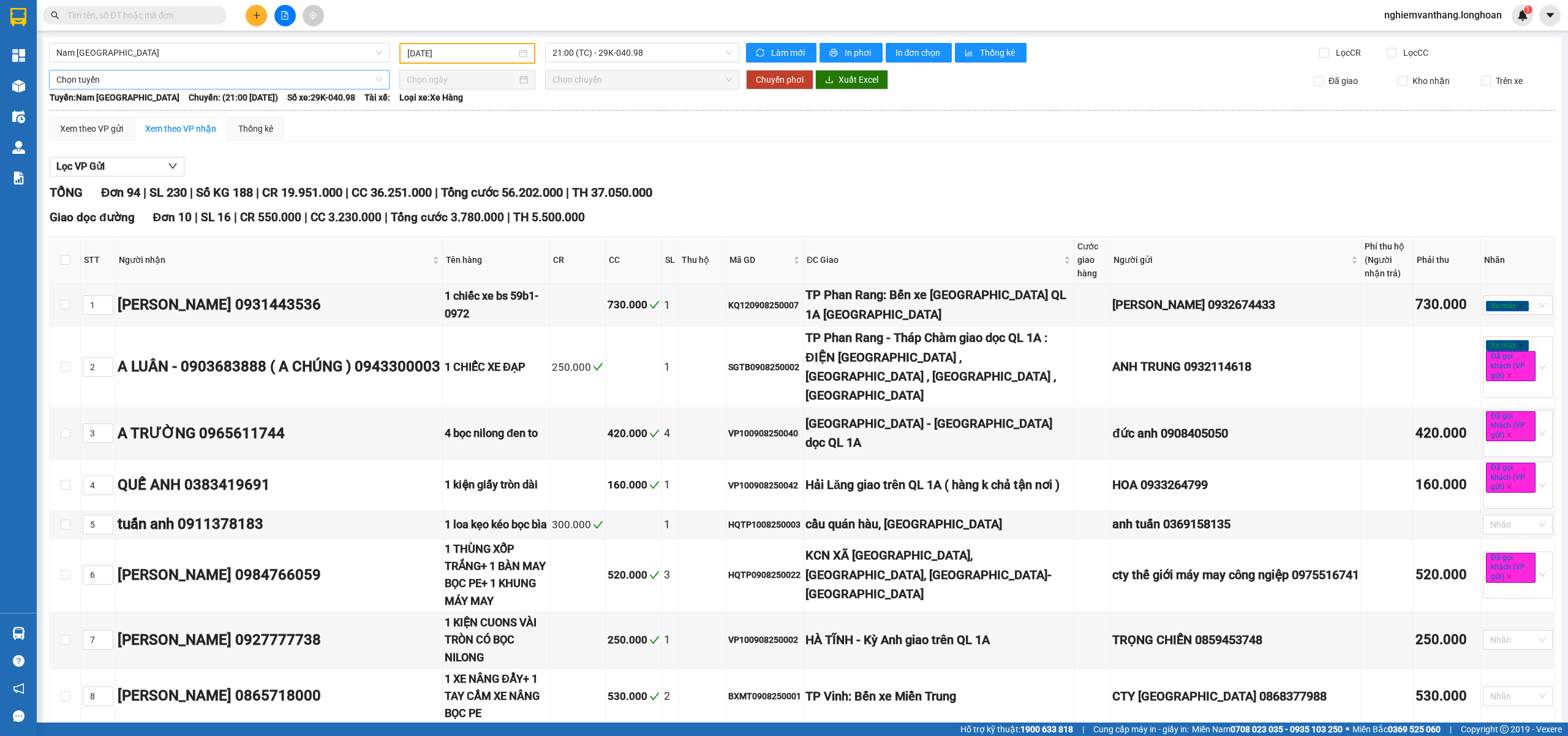
click at [100, 77] on span "Chọn tuyến" at bounding box center [219, 79] width 326 height 18
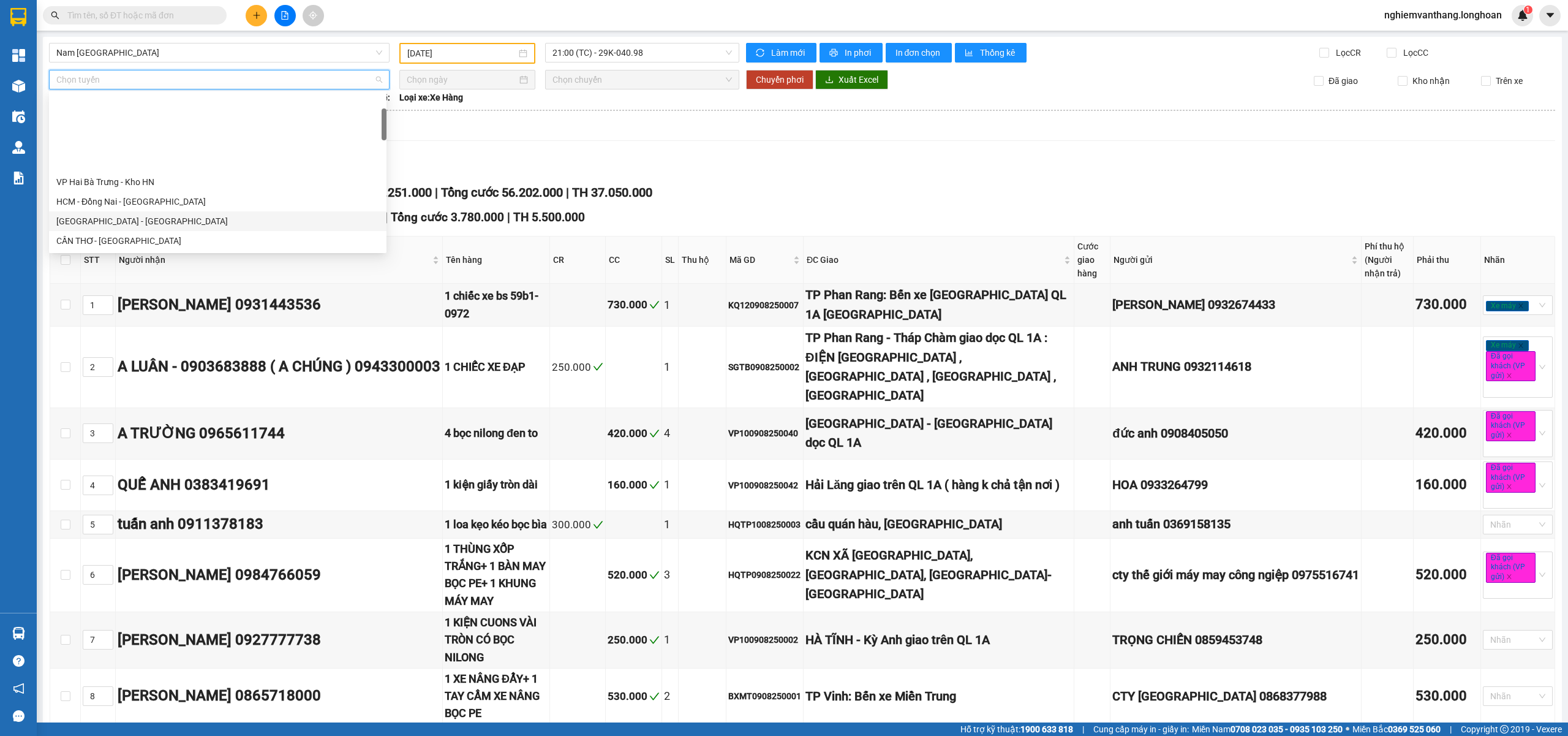
scroll to position [163, 0]
click at [104, 82] on span "Chọn tuyến" at bounding box center [219, 79] width 326 height 18
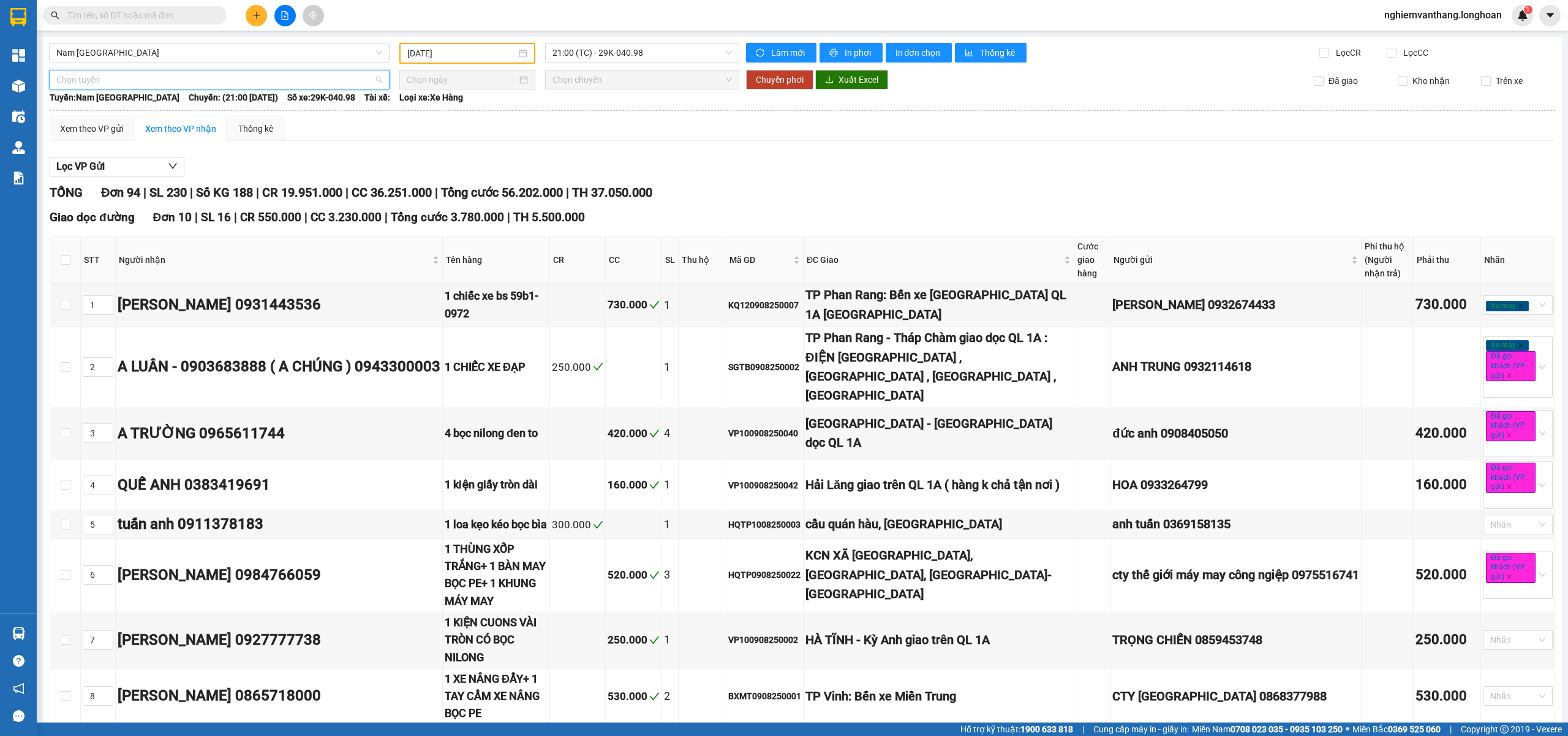
click at [108, 79] on span "Chọn tuyến" at bounding box center [219, 79] width 326 height 18
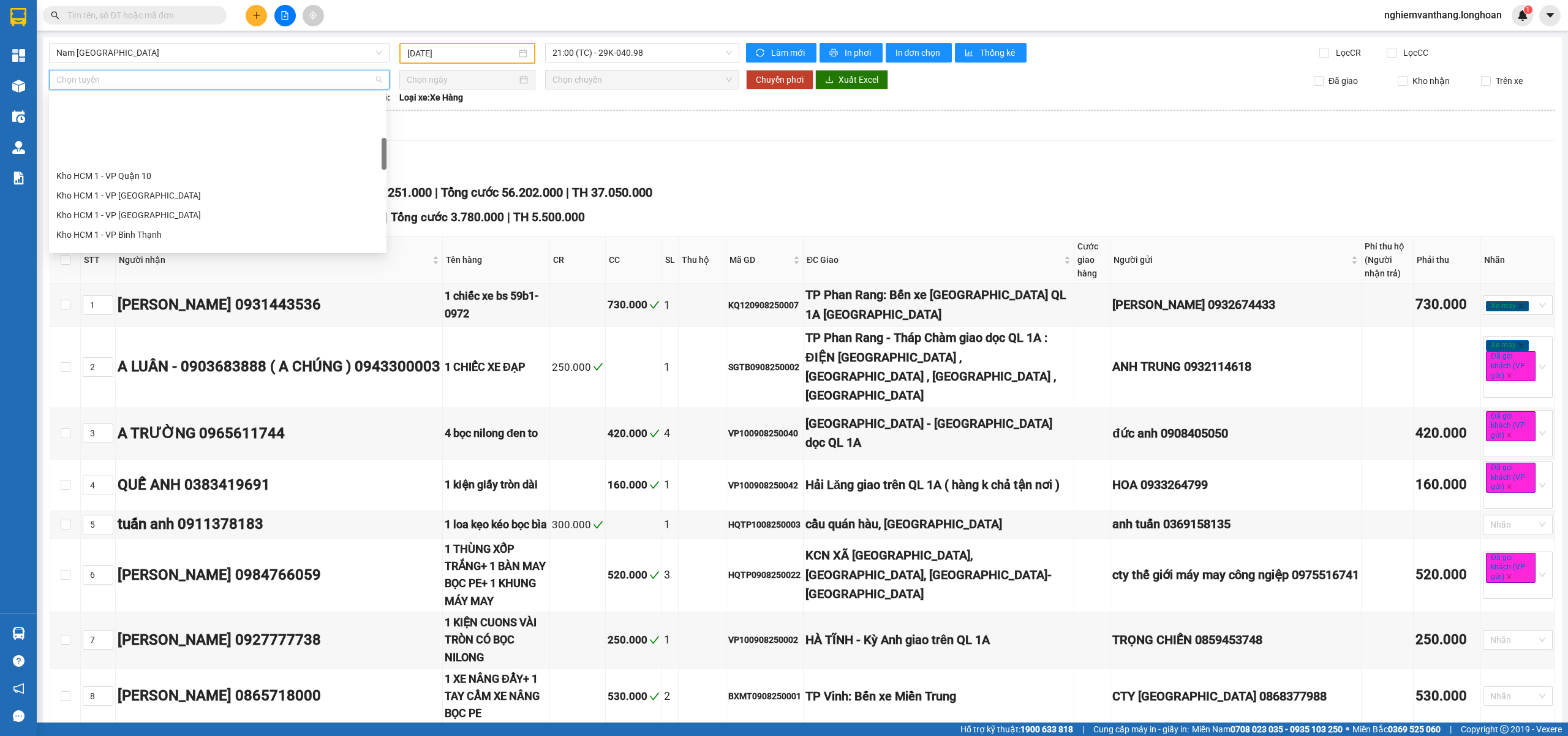
scroll to position [245, 0]
click at [148, 199] on div "Kho HN - VP [GEOGRAPHIC_DATA]" at bounding box center [218, 192] width 338 height 20
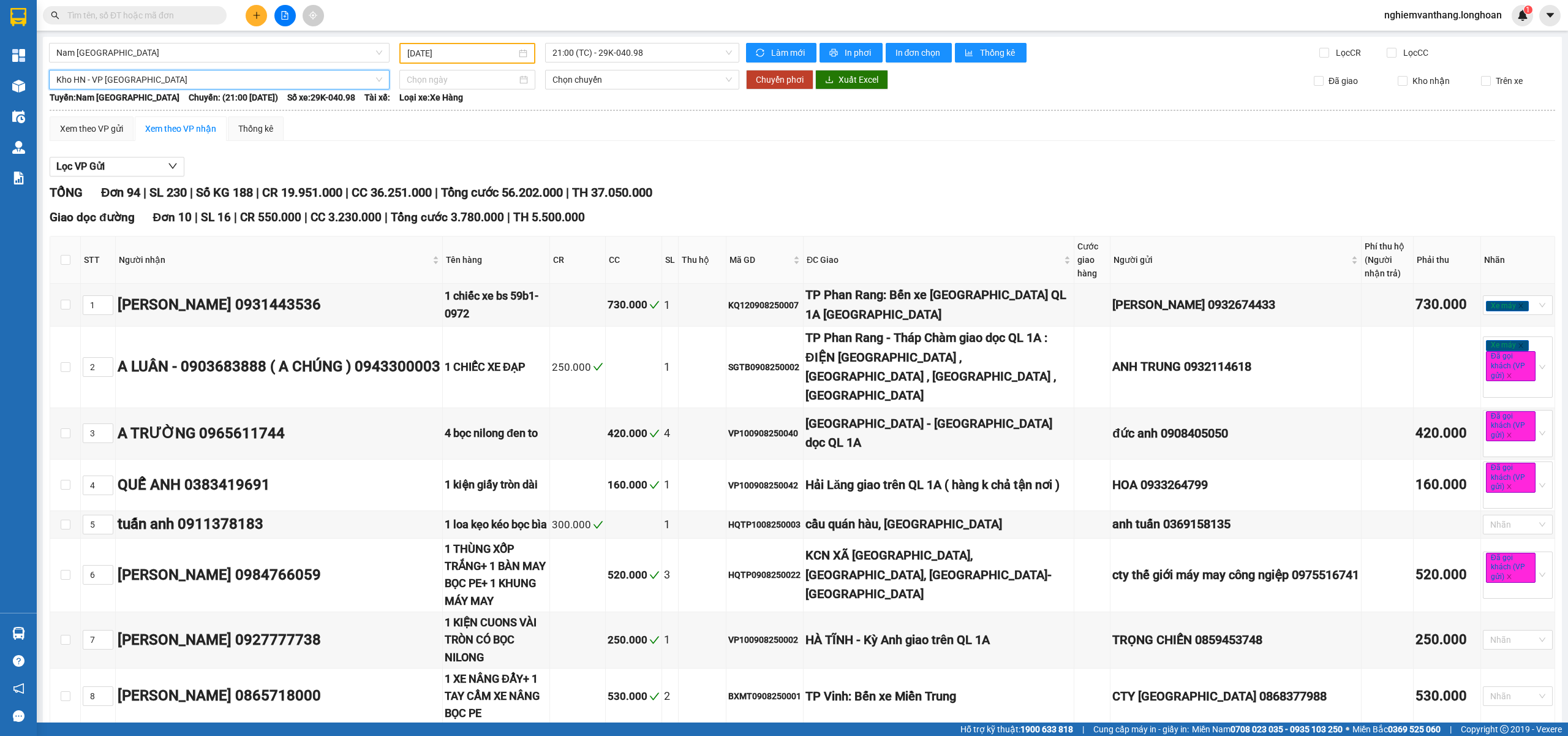
click at [446, 82] on input at bounding box center [461, 79] width 110 height 13
type input "[DATE]"
click at [457, 190] on div "12" at bounding box center [459, 187] width 15 height 15
type input "[DATE]"
click at [773, 83] on span "Chuyển phơi" at bounding box center [779, 79] width 47 height 13
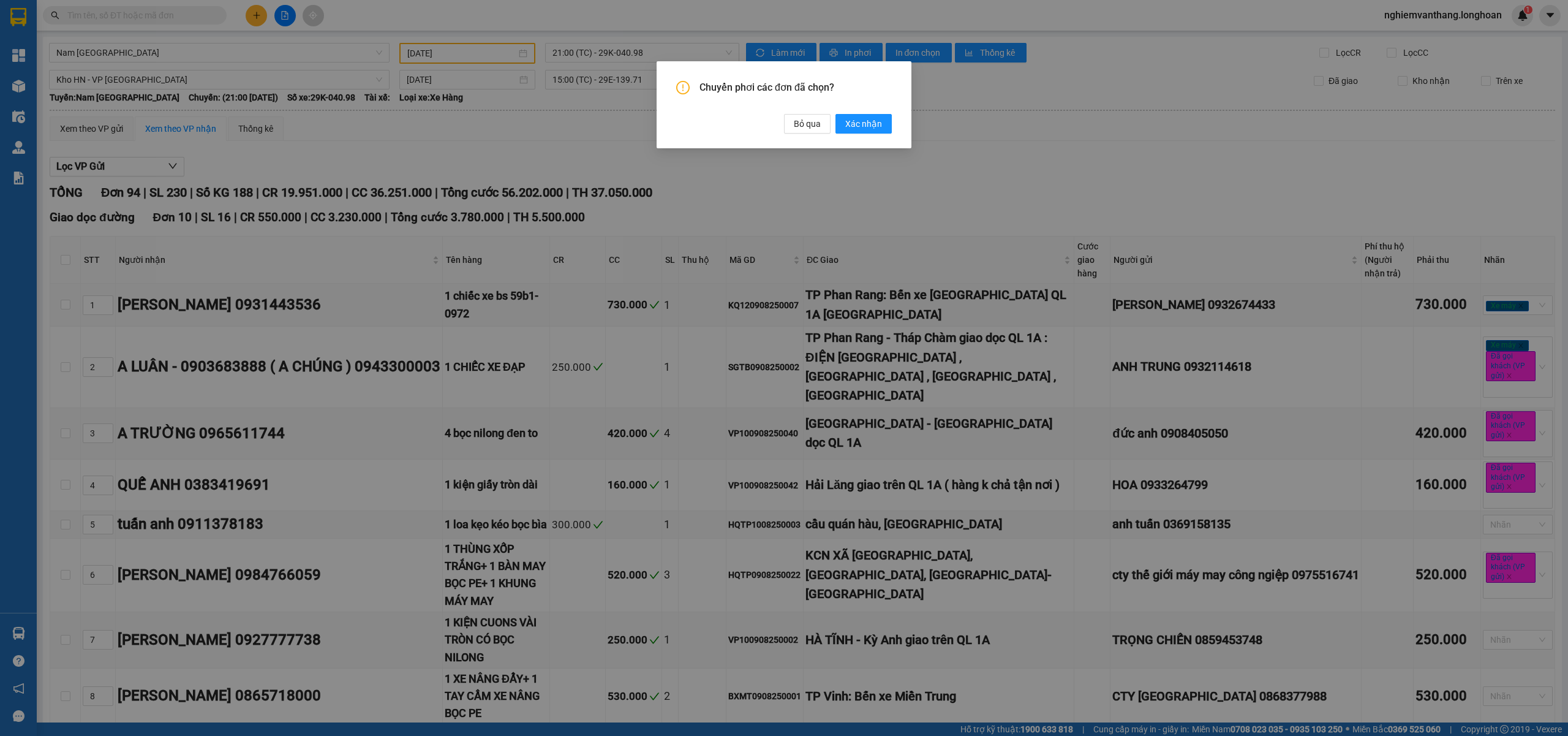
drag, startPoint x: 853, startPoint y: 123, endPoint x: 834, endPoint y: 140, distance: 25.5
click at [854, 123] on span "Xác nhận" at bounding box center [863, 123] width 36 height 13
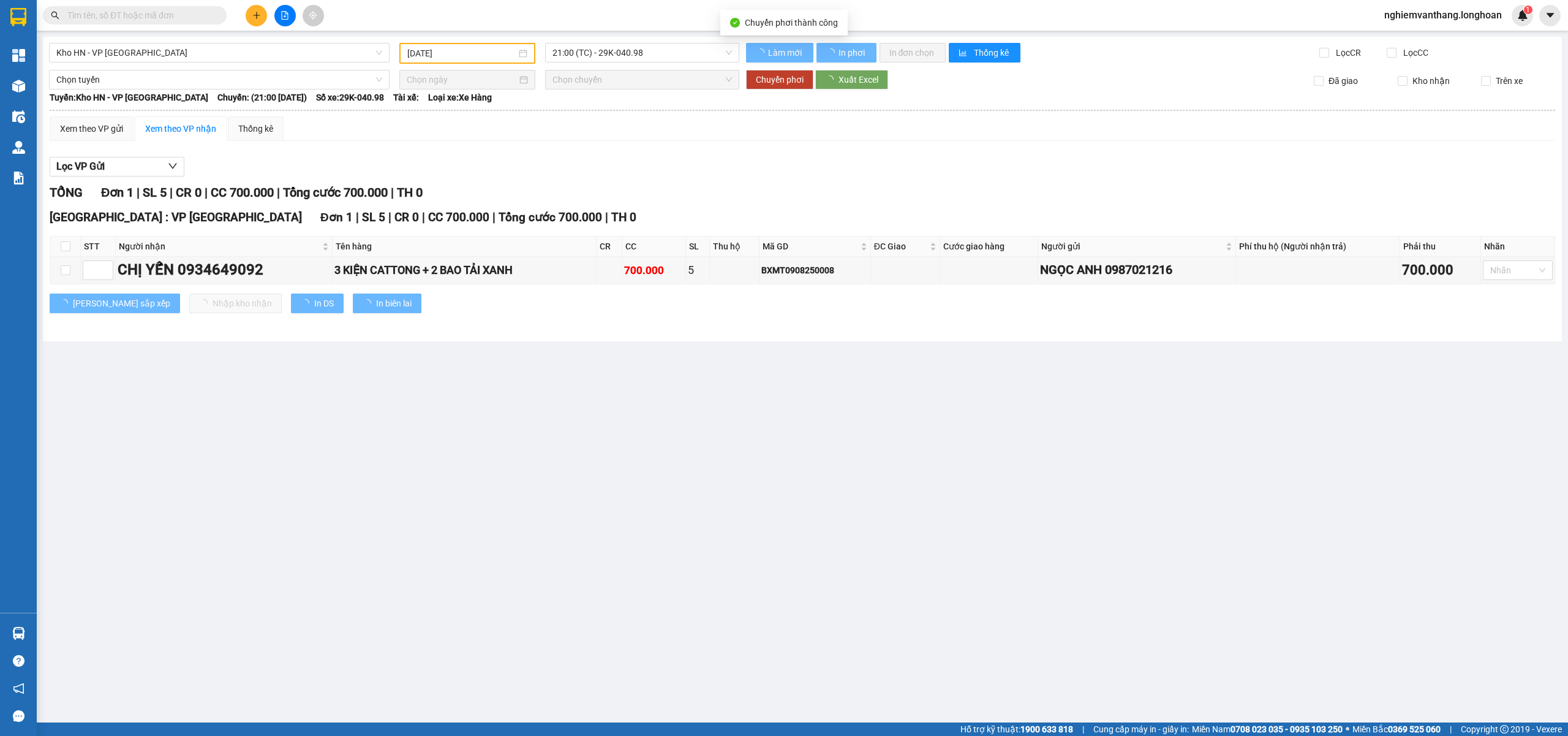
type input "[DATE]"
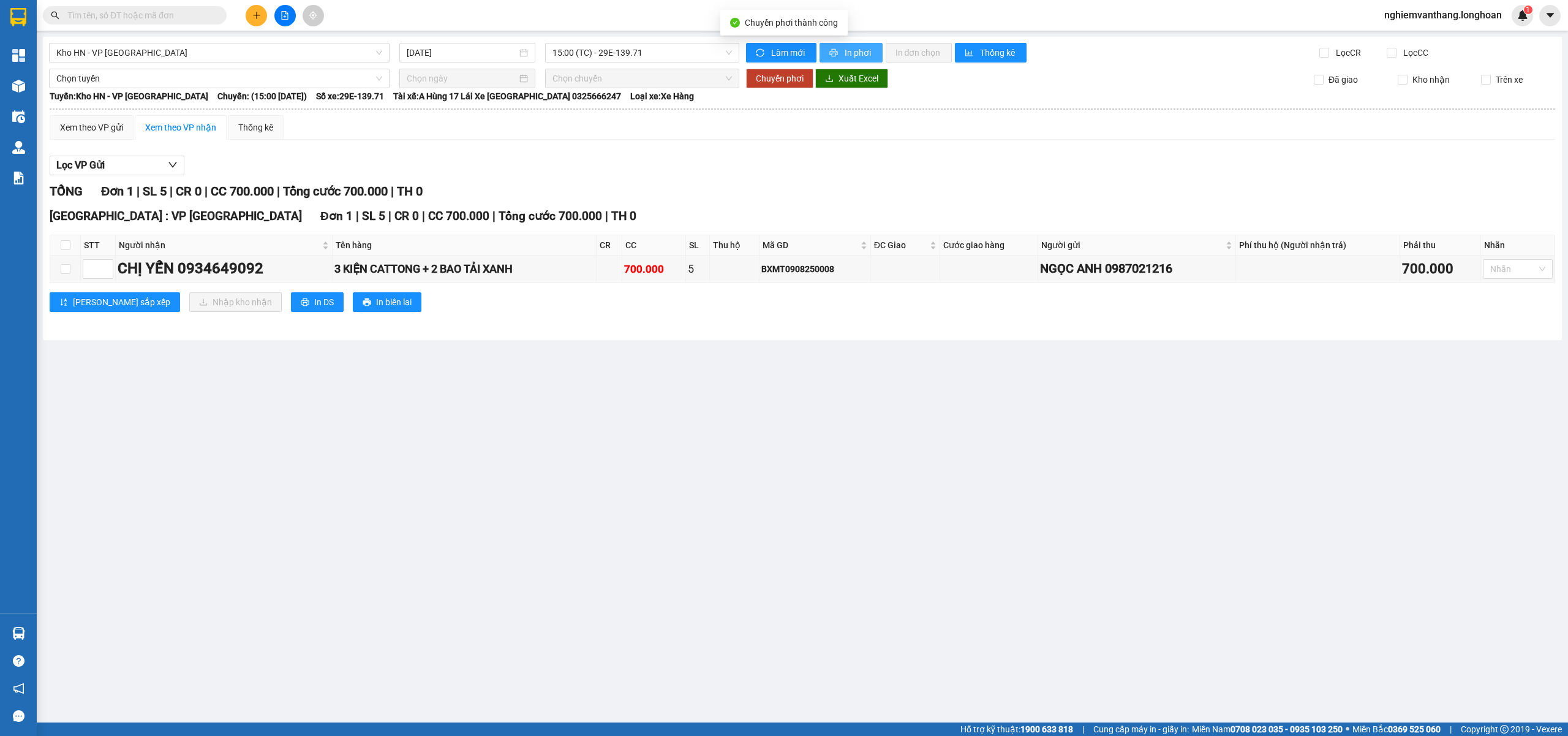
click at [850, 51] on span "In phơi" at bounding box center [859, 52] width 28 height 13
click at [158, 59] on span "Kho HN - VP [GEOGRAPHIC_DATA]" at bounding box center [219, 52] width 326 height 18
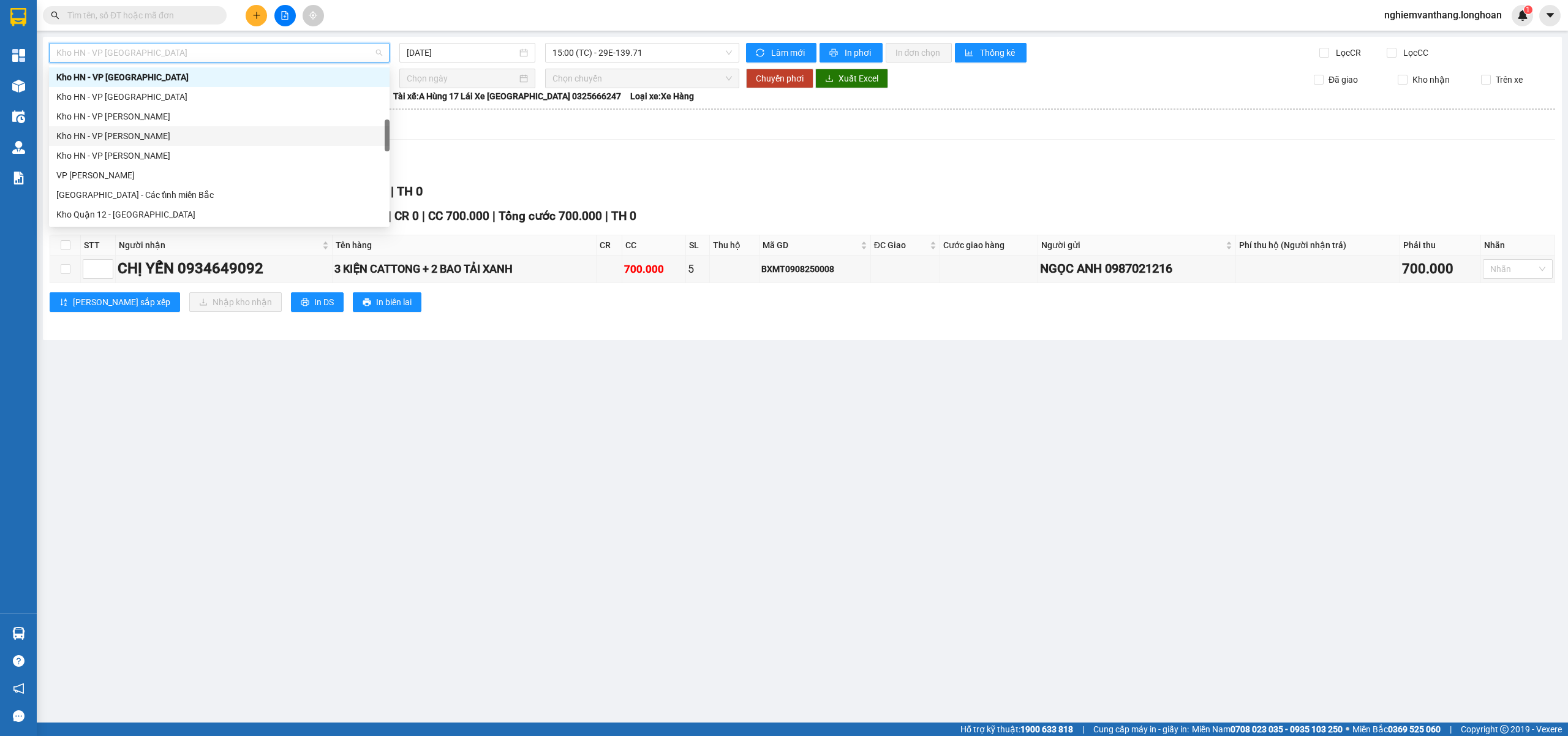
scroll to position [804, 0]
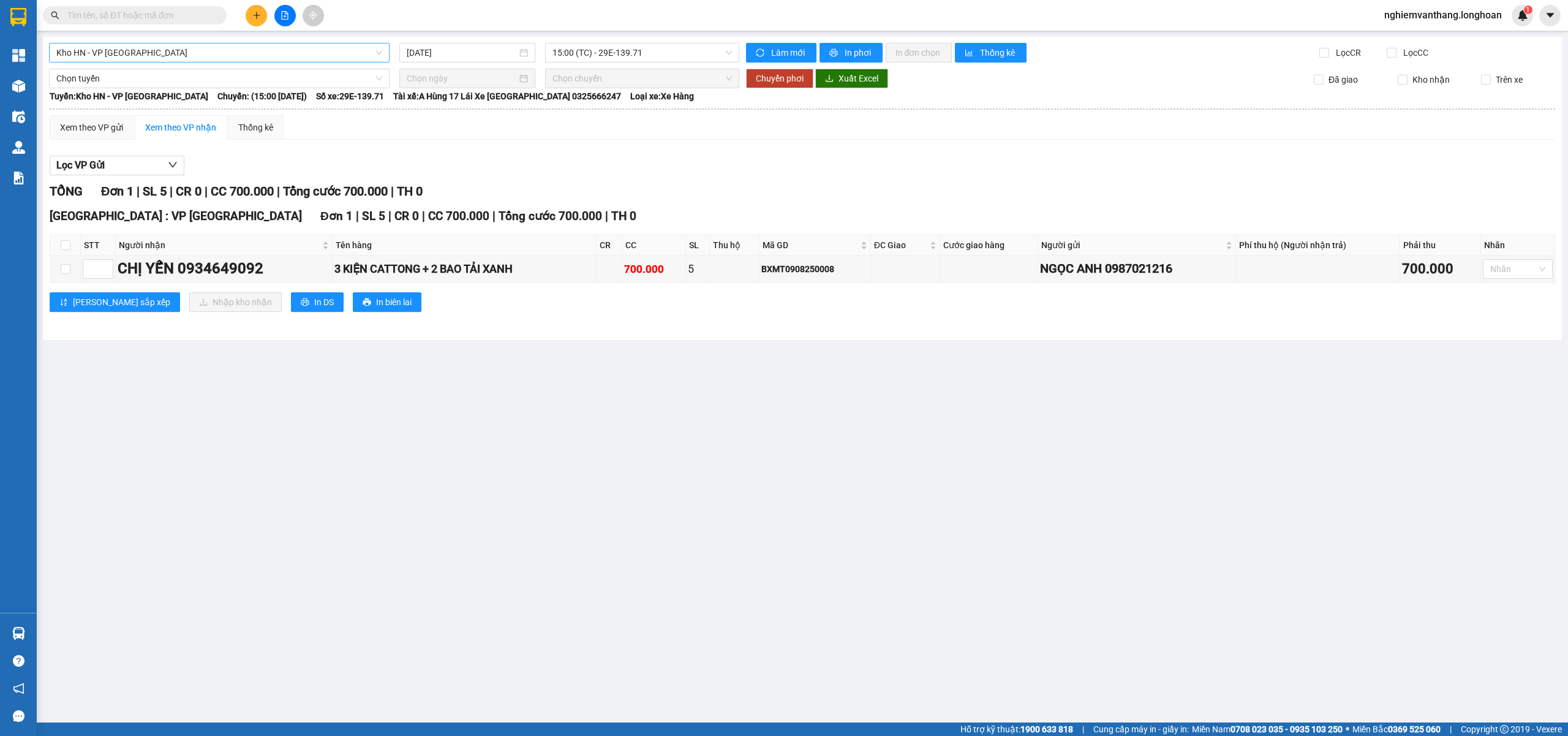
click at [93, 54] on span "Kho HN - VP [GEOGRAPHIC_DATA]" at bounding box center [219, 52] width 326 height 18
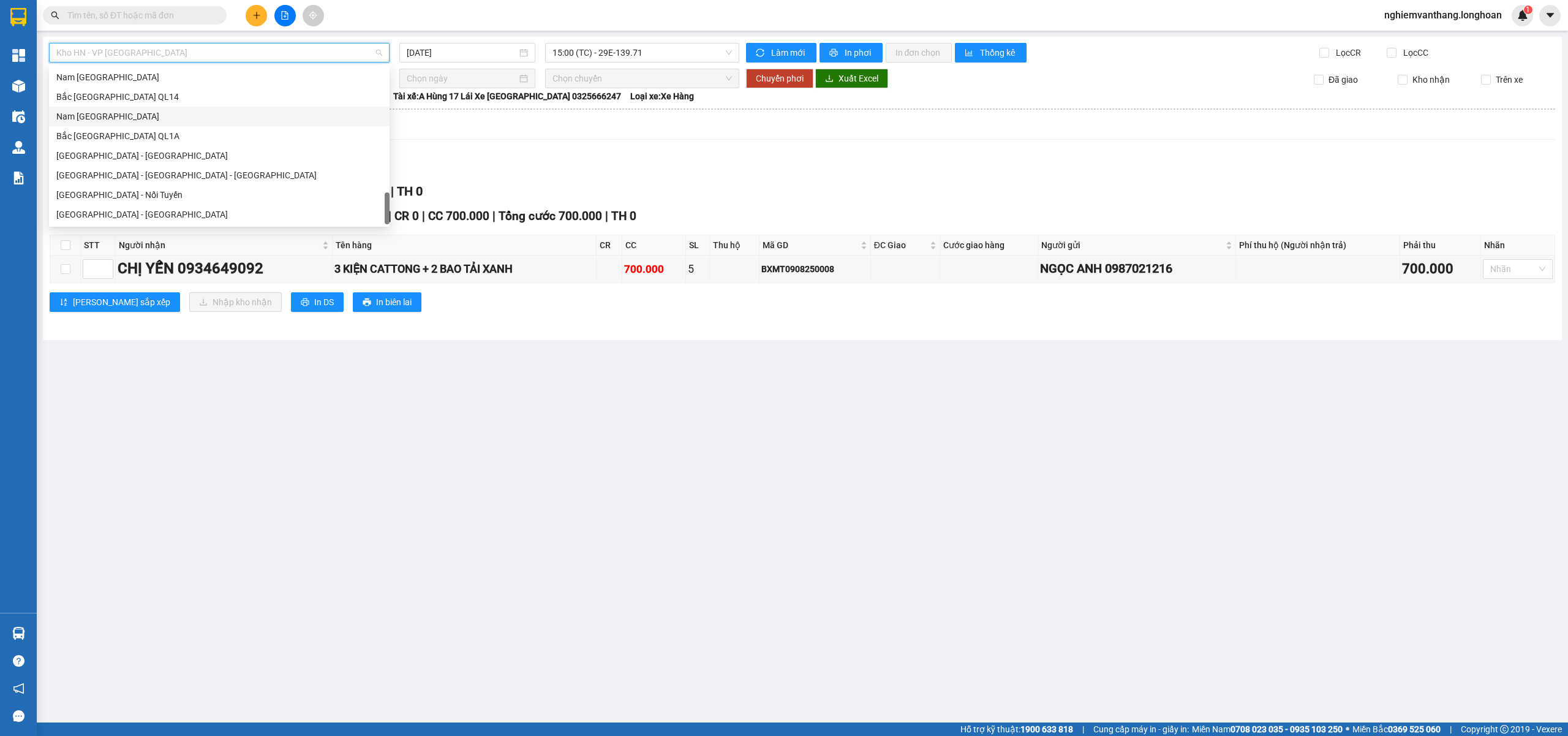
click at [106, 112] on div "Nam Trung Bắc QL1A" at bounding box center [219, 116] width 326 height 13
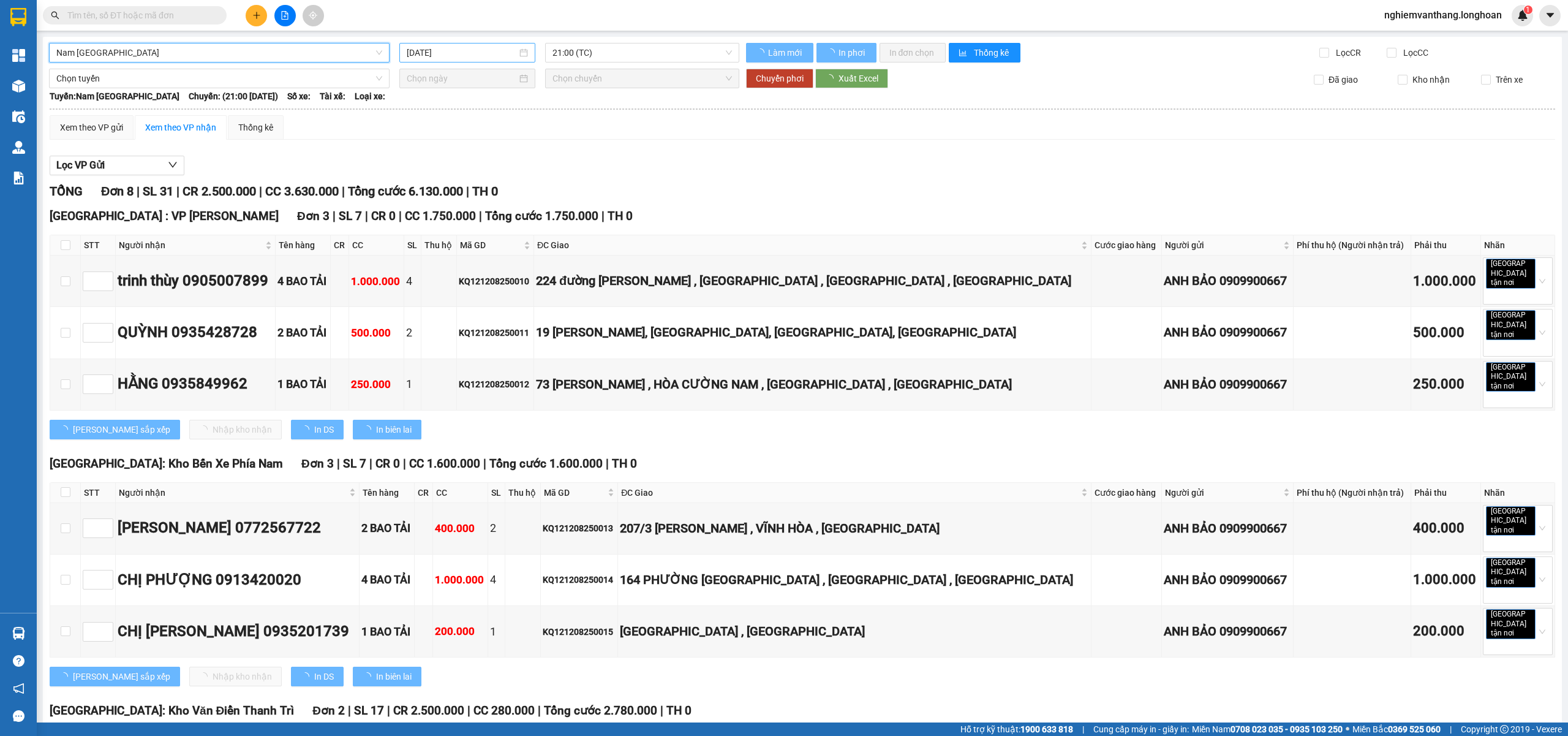
click at [464, 51] on input "[DATE]" at bounding box center [461, 52] width 110 height 13
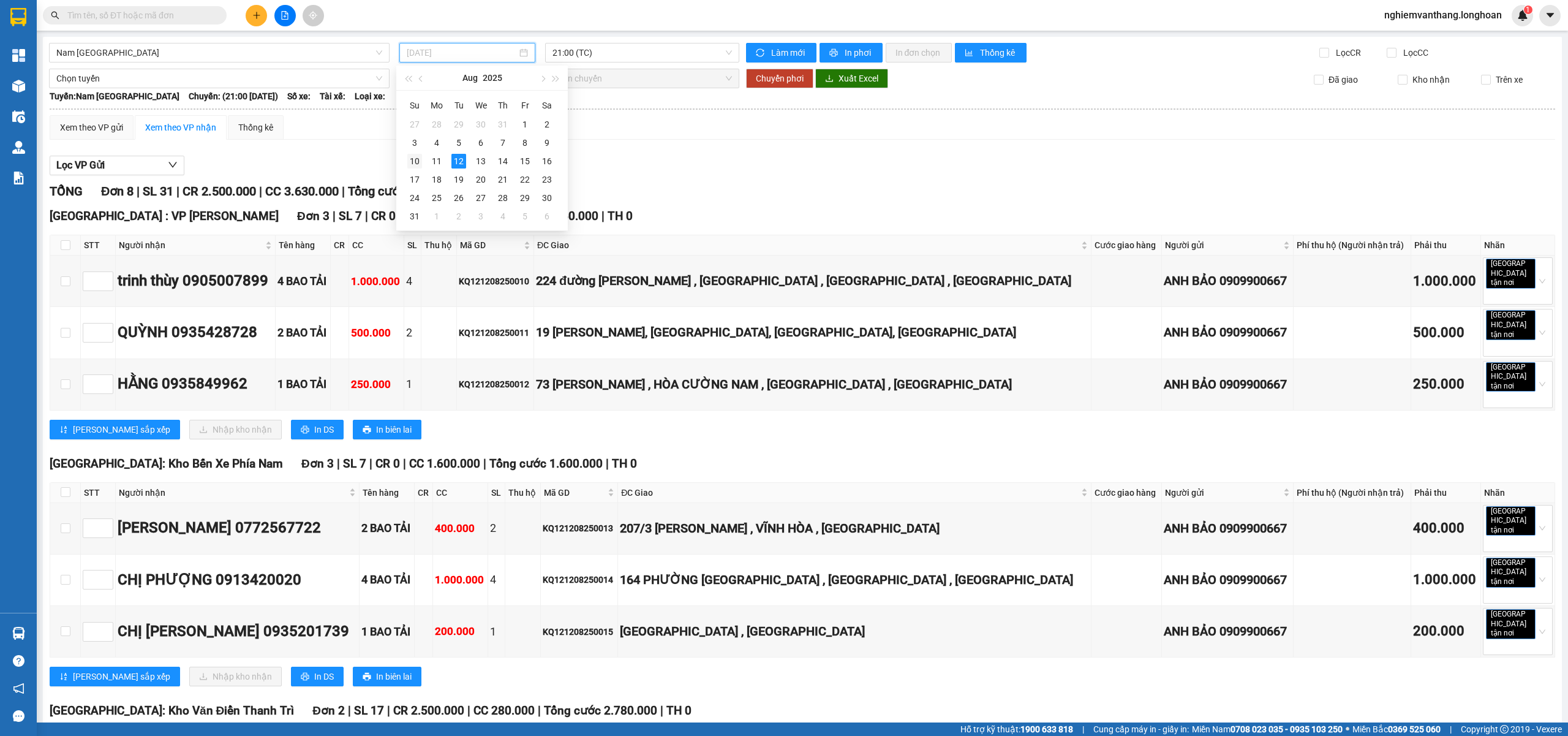
click at [415, 159] on div "10" at bounding box center [415, 161] width 15 height 15
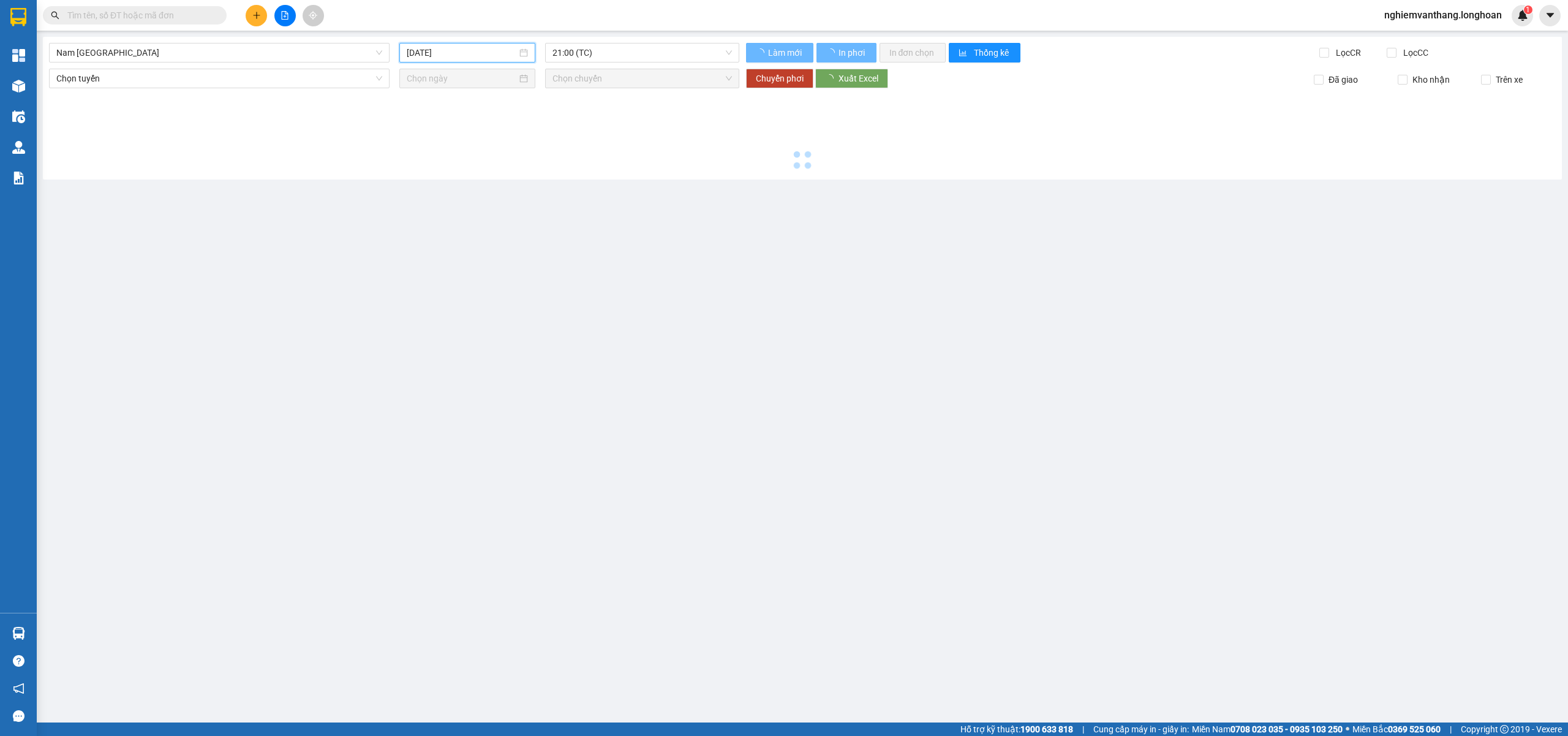
type input "10/08/2025"
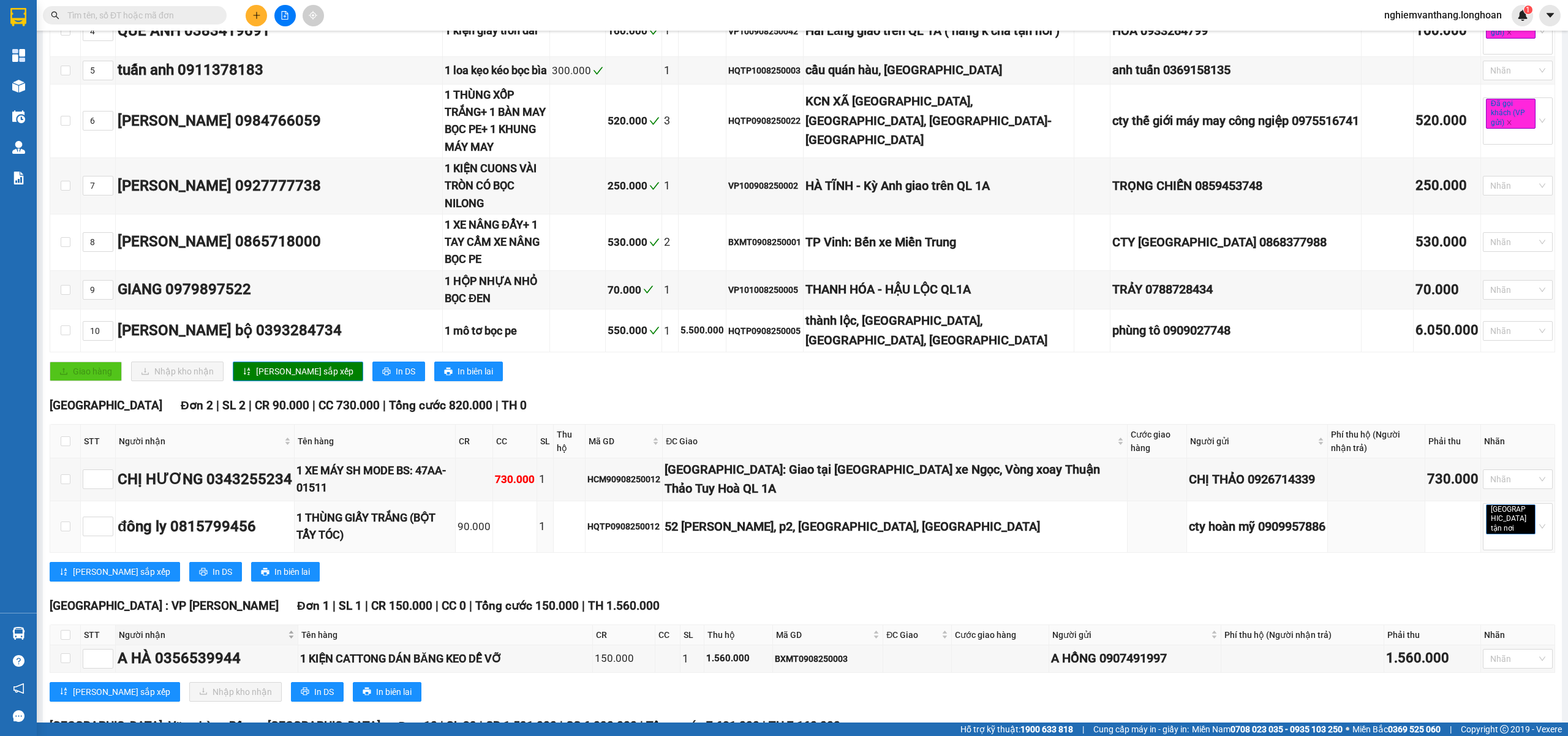
scroll to position [490, 0]
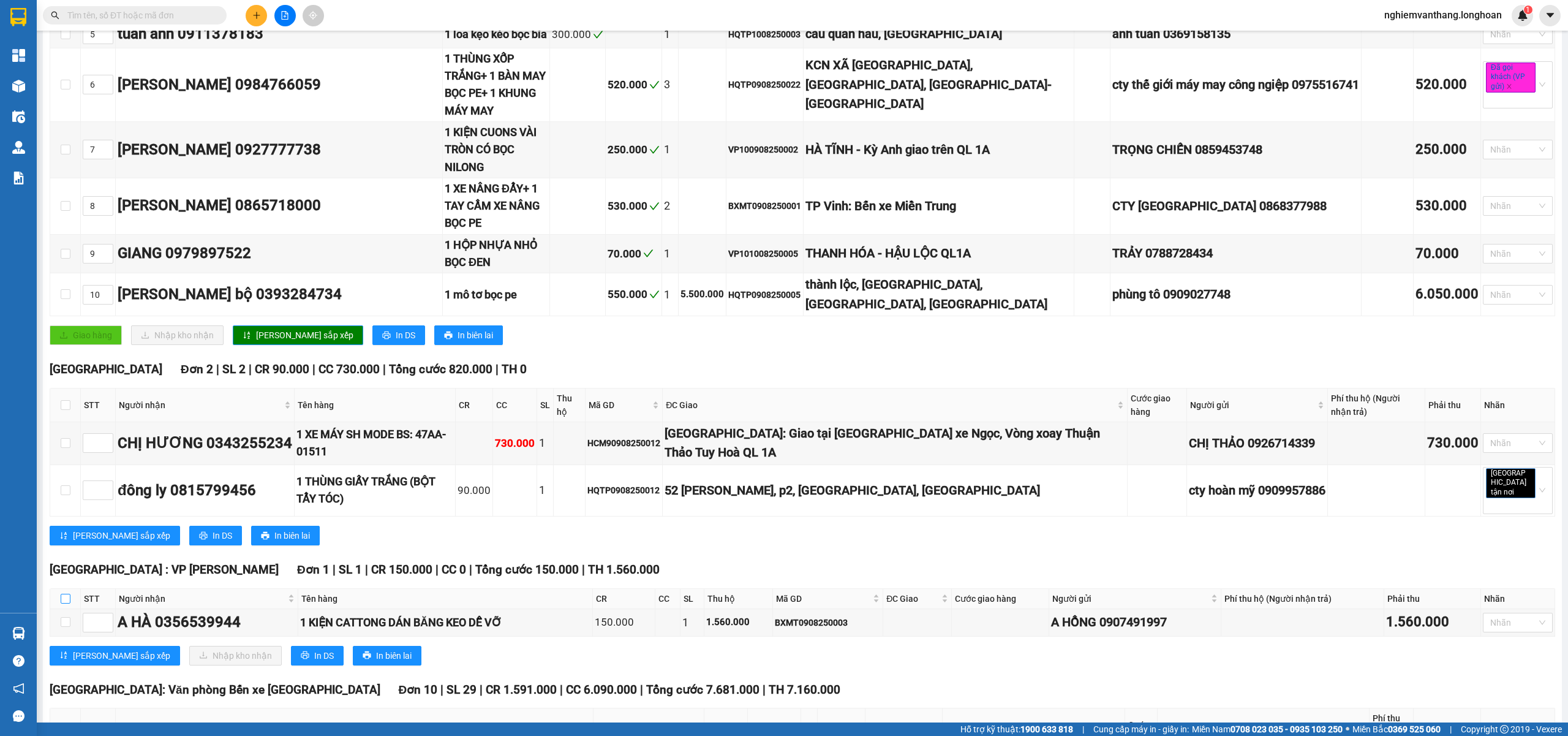
click at [66, 594] on input "checkbox" at bounding box center [66, 598] width 9 height 9
checkbox input "true"
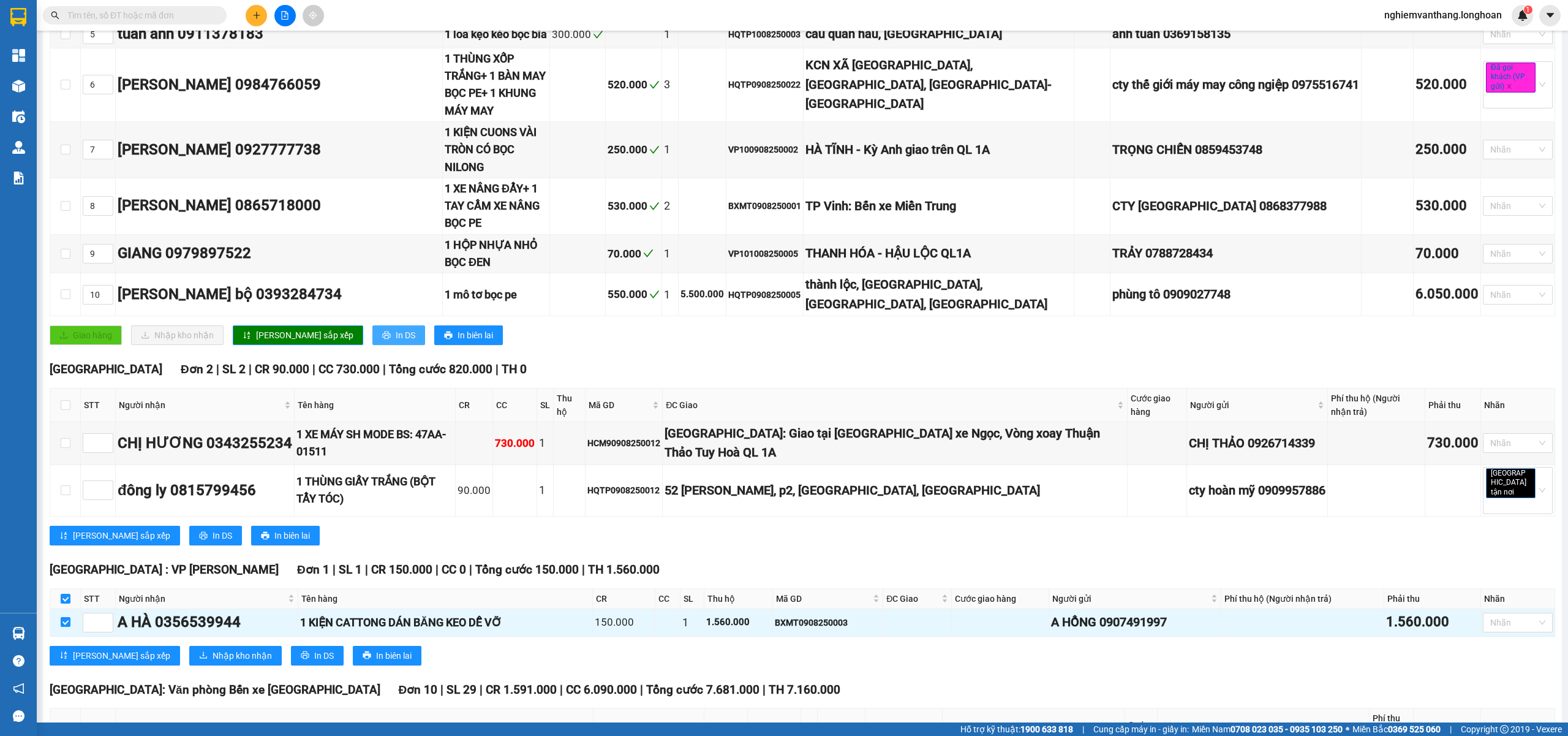
checkbox input "true"
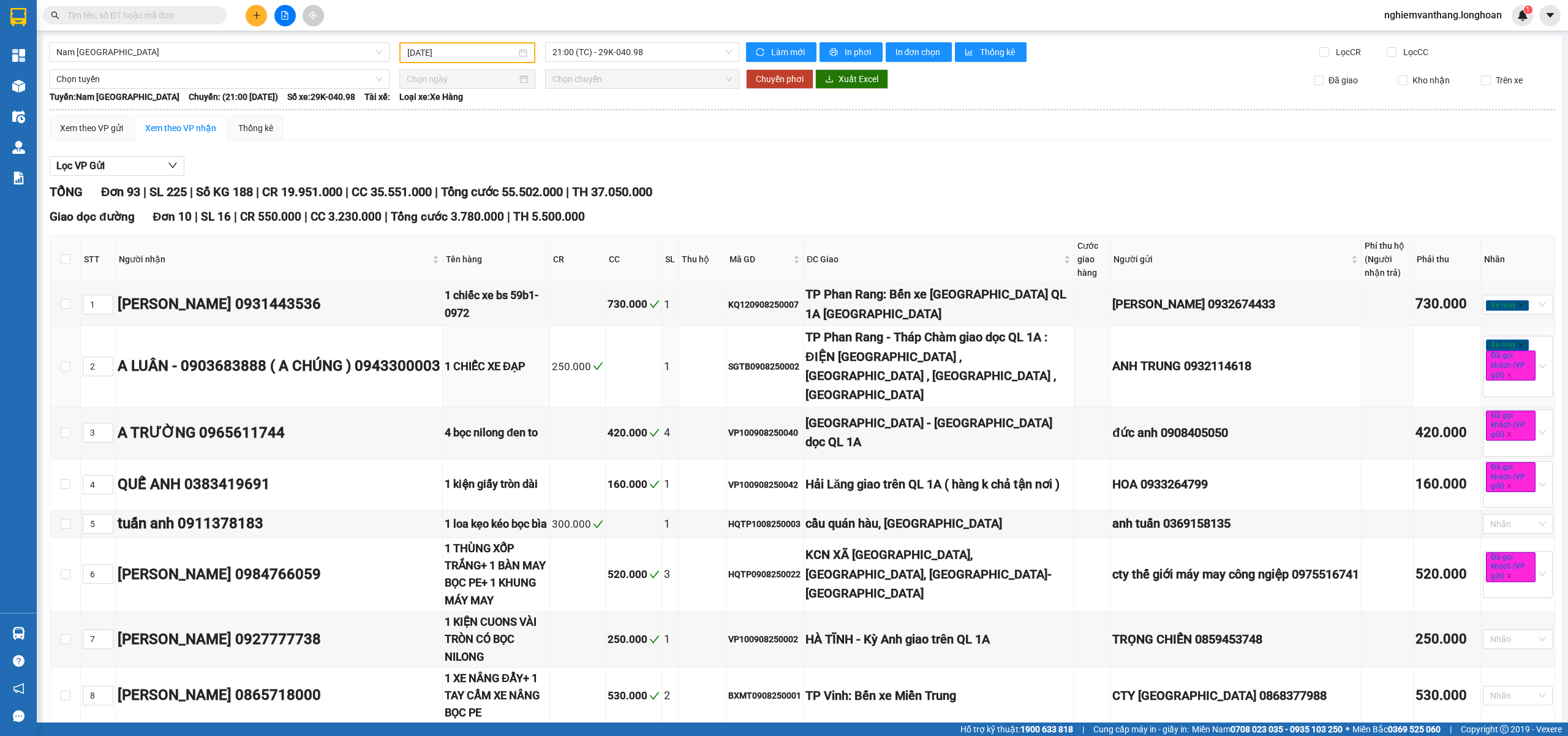
scroll to position [0, 0]
click at [140, 78] on span "Chọn tuyến" at bounding box center [219, 79] width 326 height 18
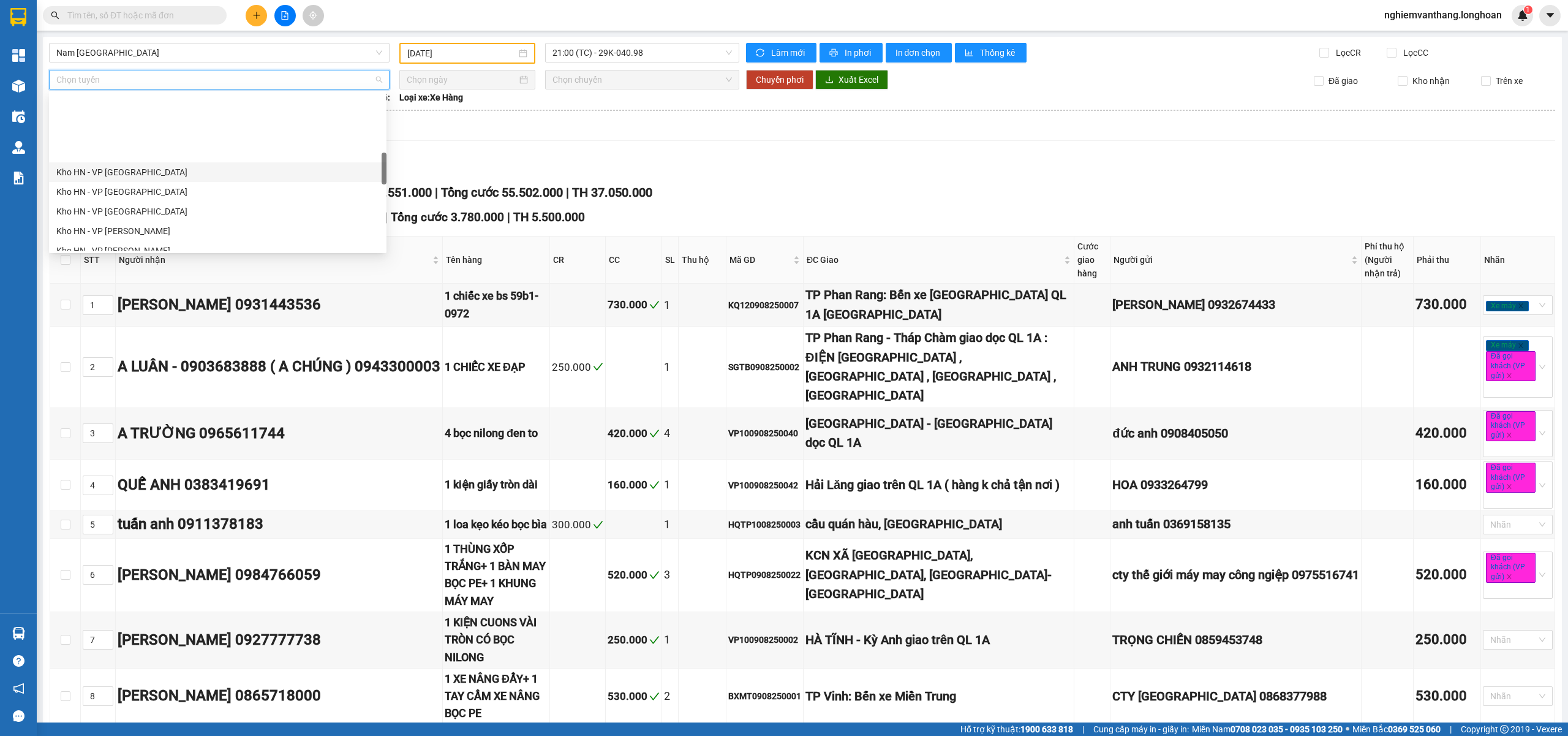
scroll to position [327, 0]
drag, startPoint x: 160, startPoint y: 180, endPoint x: 430, endPoint y: 80, distance: 287.9
click at [159, 180] on div "Kho HN - VP [PERSON_NAME]" at bounding box center [218, 188] width 338 height 20
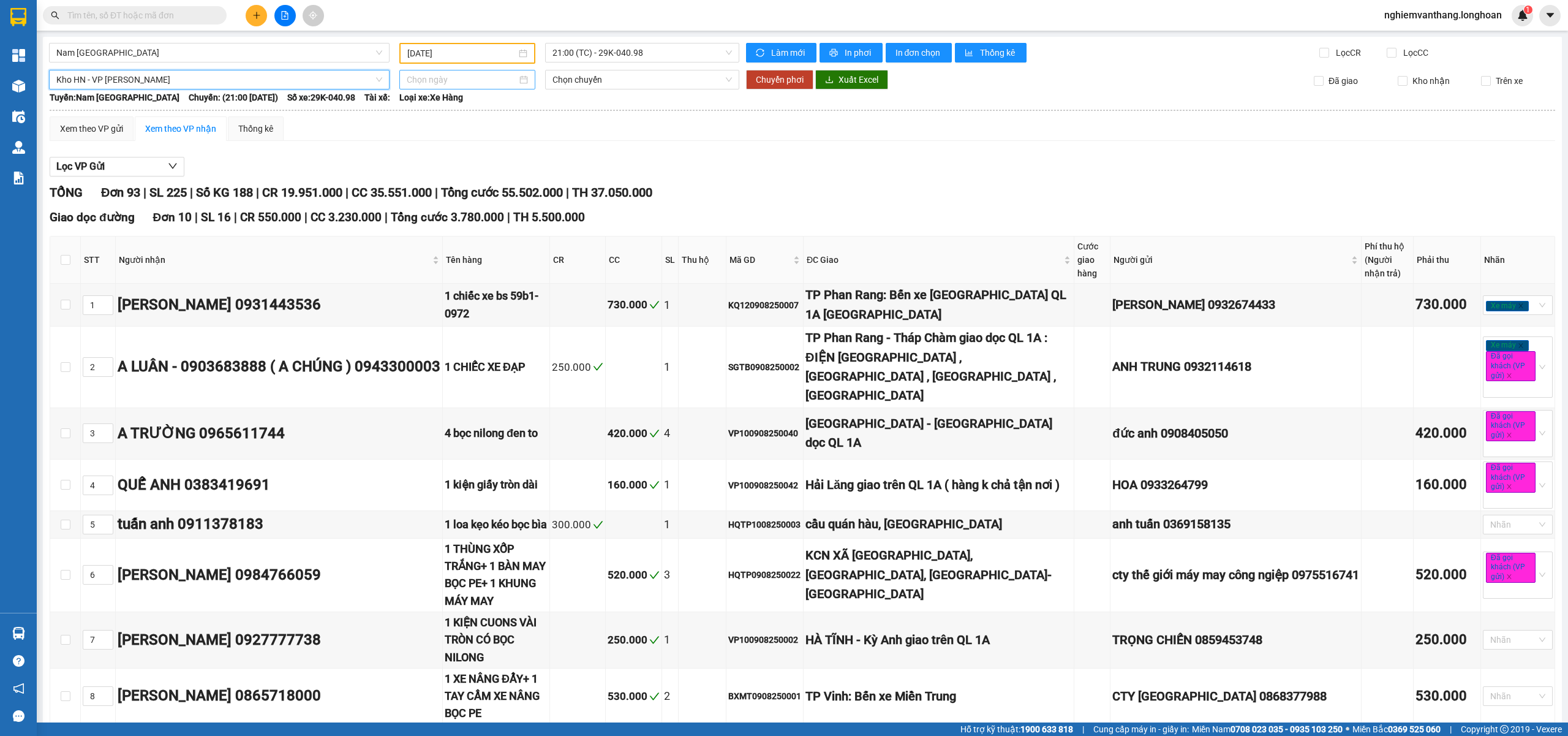
click at [431, 79] on input at bounding box center [461, 79] width 110 height 13
type input "[DATE]"
click at [460, 187] on div "12" at bounding box center [459, 187] width 15 height 15
type input "[DATE]"
click at [772, 77] on span "Chuyển phơi" at bounding box center [779, 79] width 47 height 13
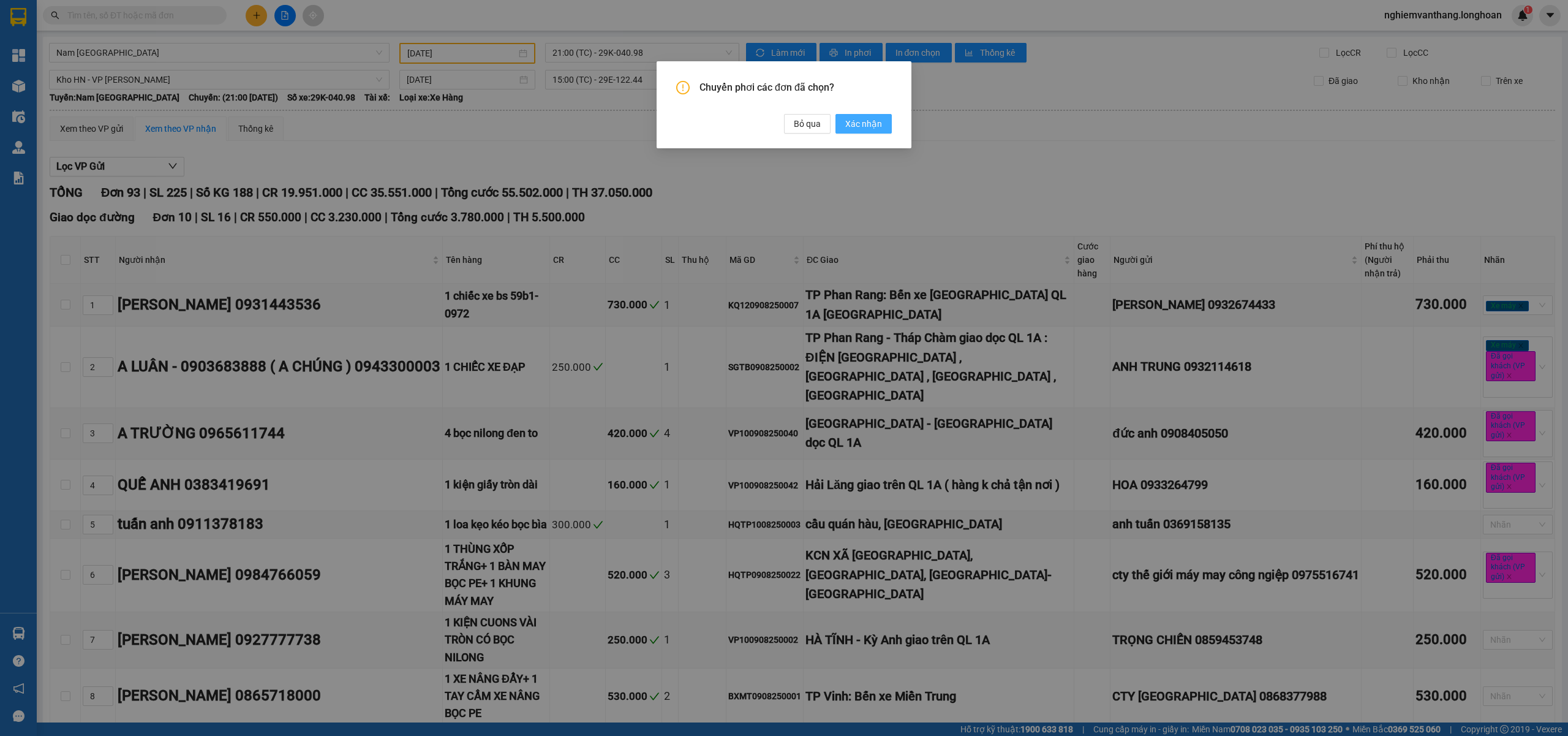
click at [851, 125] on span "Xác nhận" at bounding box center [863, 123] width 36 height 13
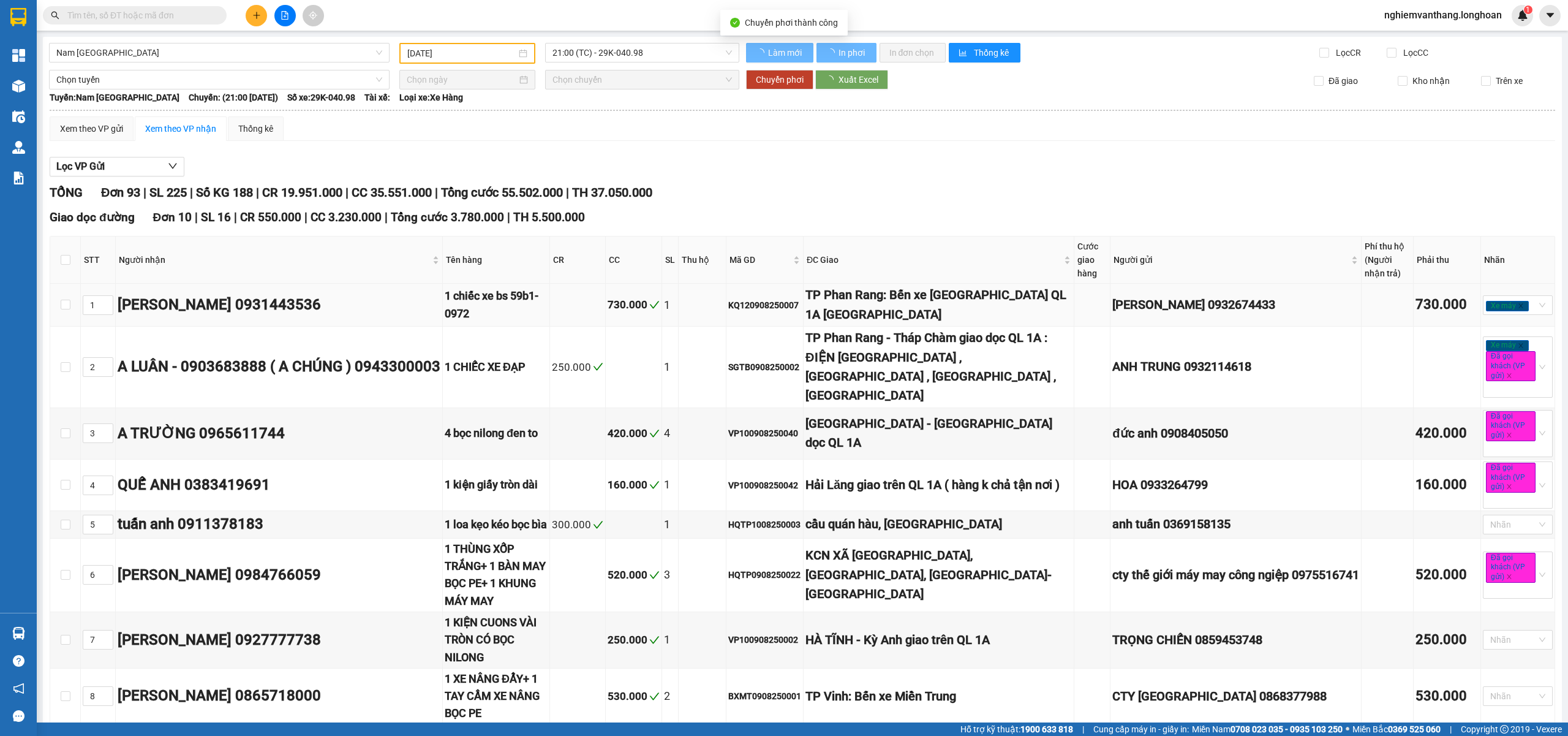
checkbox input "false"
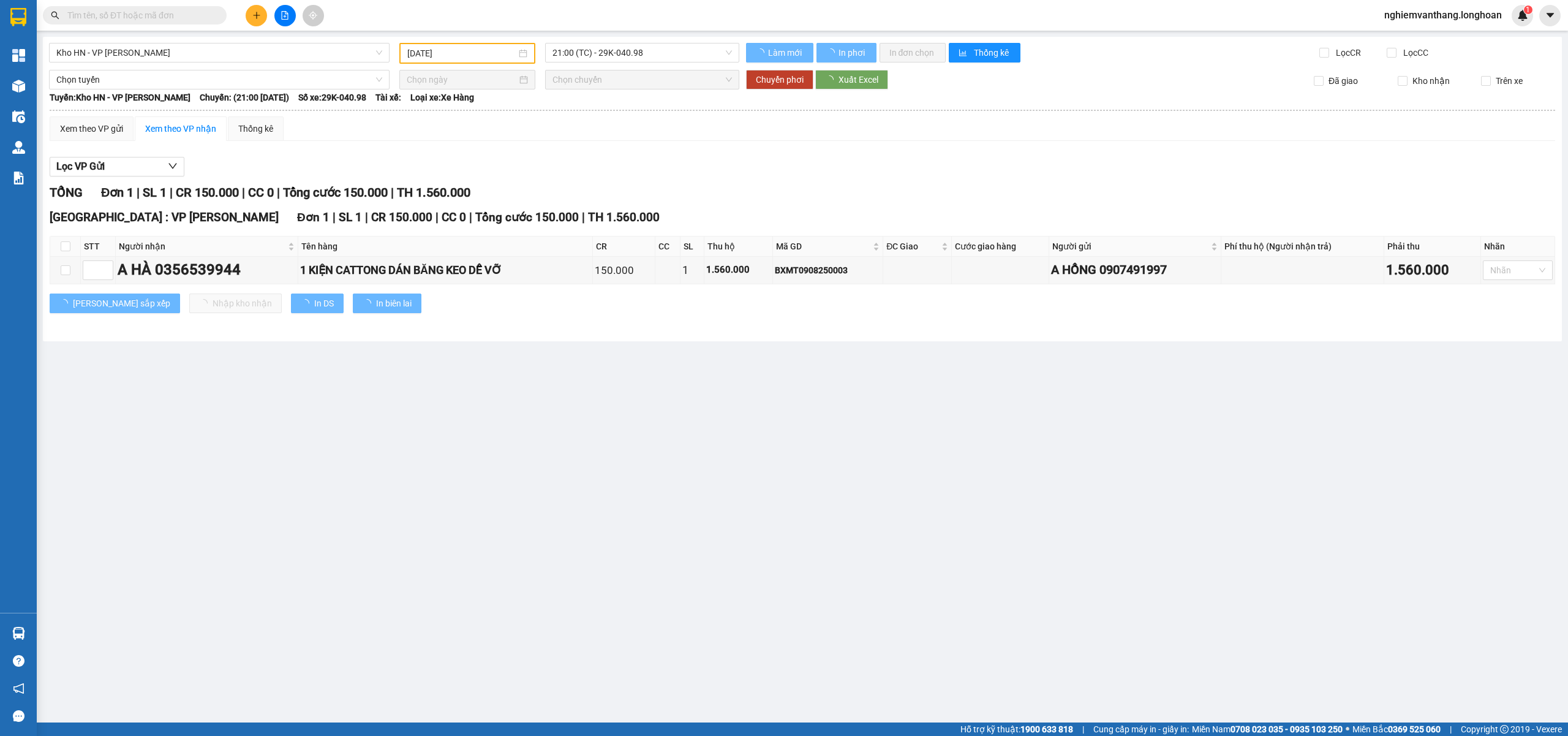
type input "[DATE]"
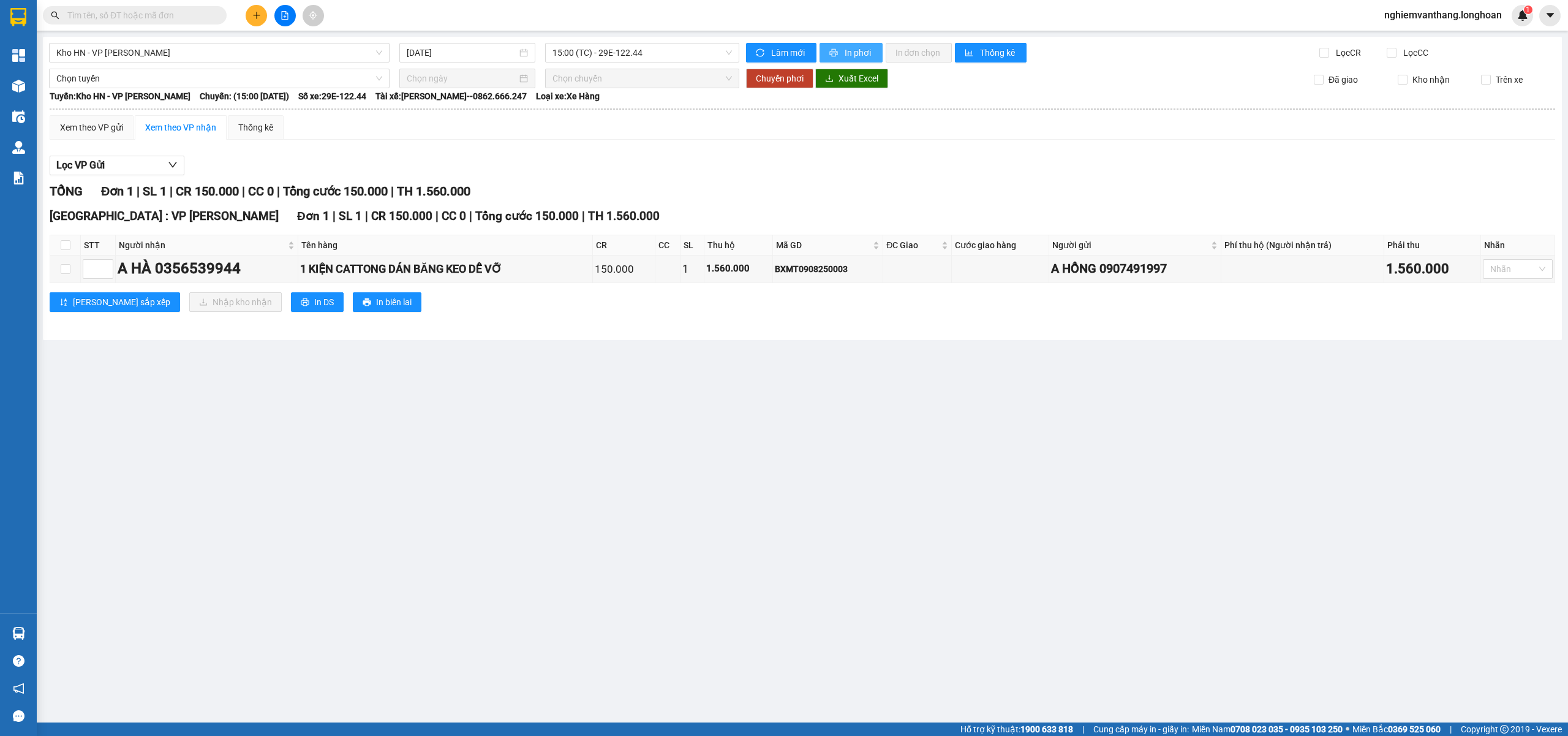
click at [863, 45] on button "In phơi" at bounding box center [851, 52] width 63 height 20
drag, startPoint x: 206, startPoint y: 43, endPoint x: 194, endPoint y: 59, distance: 20.0
click at [205, 44] on span "Kho HN - VP [PERSON_NAME]" at bounding box center [219, 52] width 326 height 18
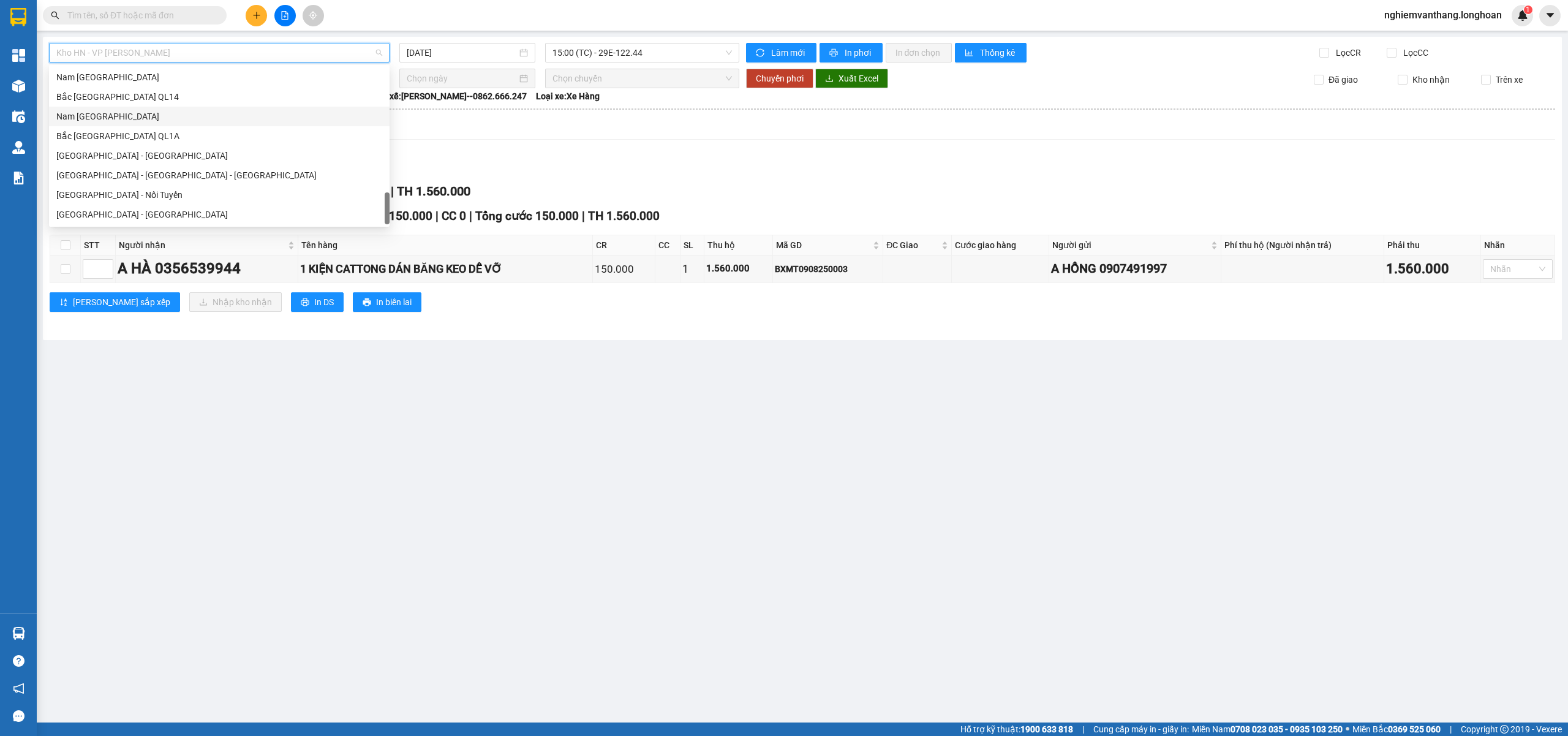
click at [137, 112] on div "Nam Trung Bắc QL1A" at bounding box center [219, 116] width 326 height 13
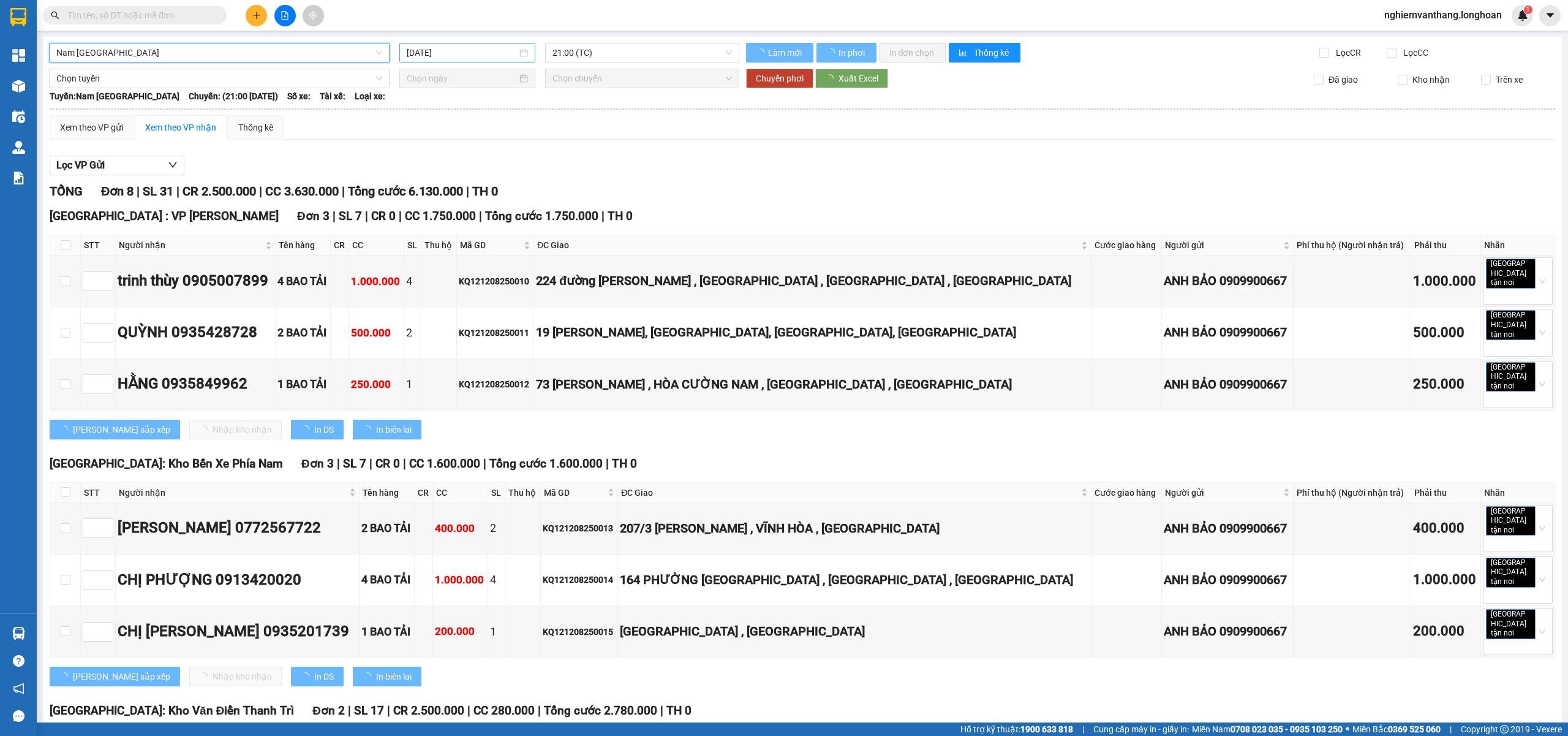
click at [474, 55] on input "[DATE]" at bounding box center [461, 52] width 110 height 13
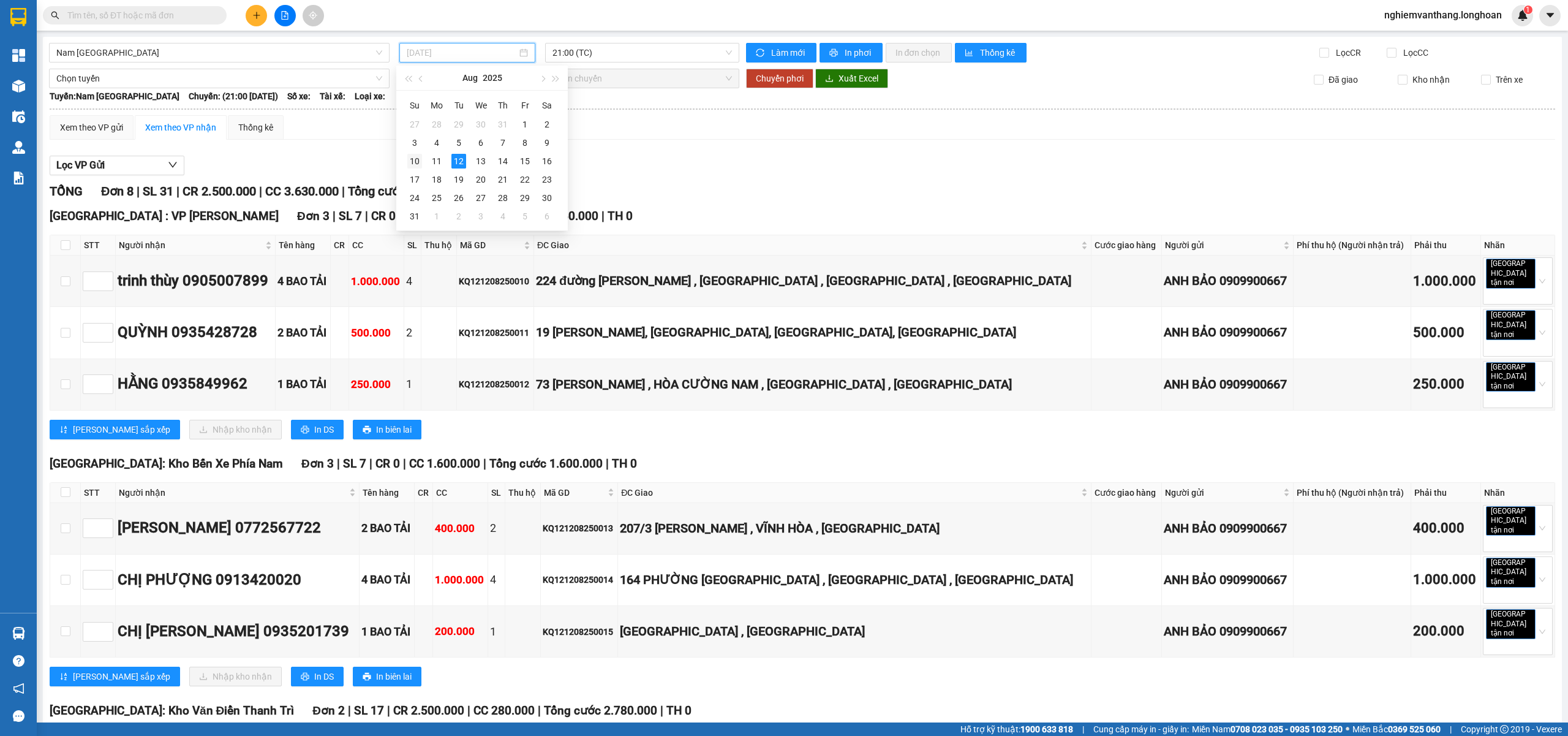
click at [415, 161] on div "10" at bounding box center [415, 161] width 15 height 15
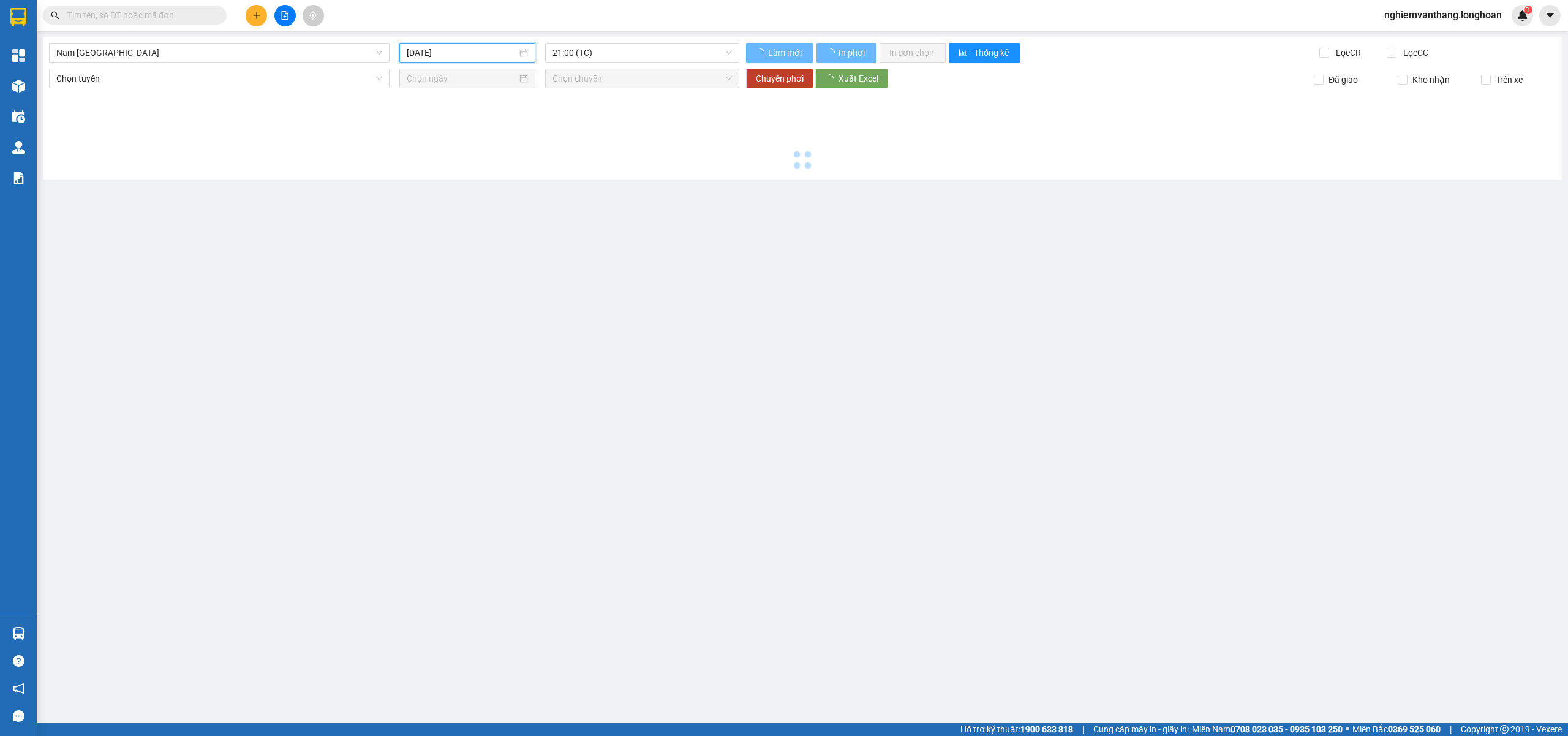
type input "10/08/2025"
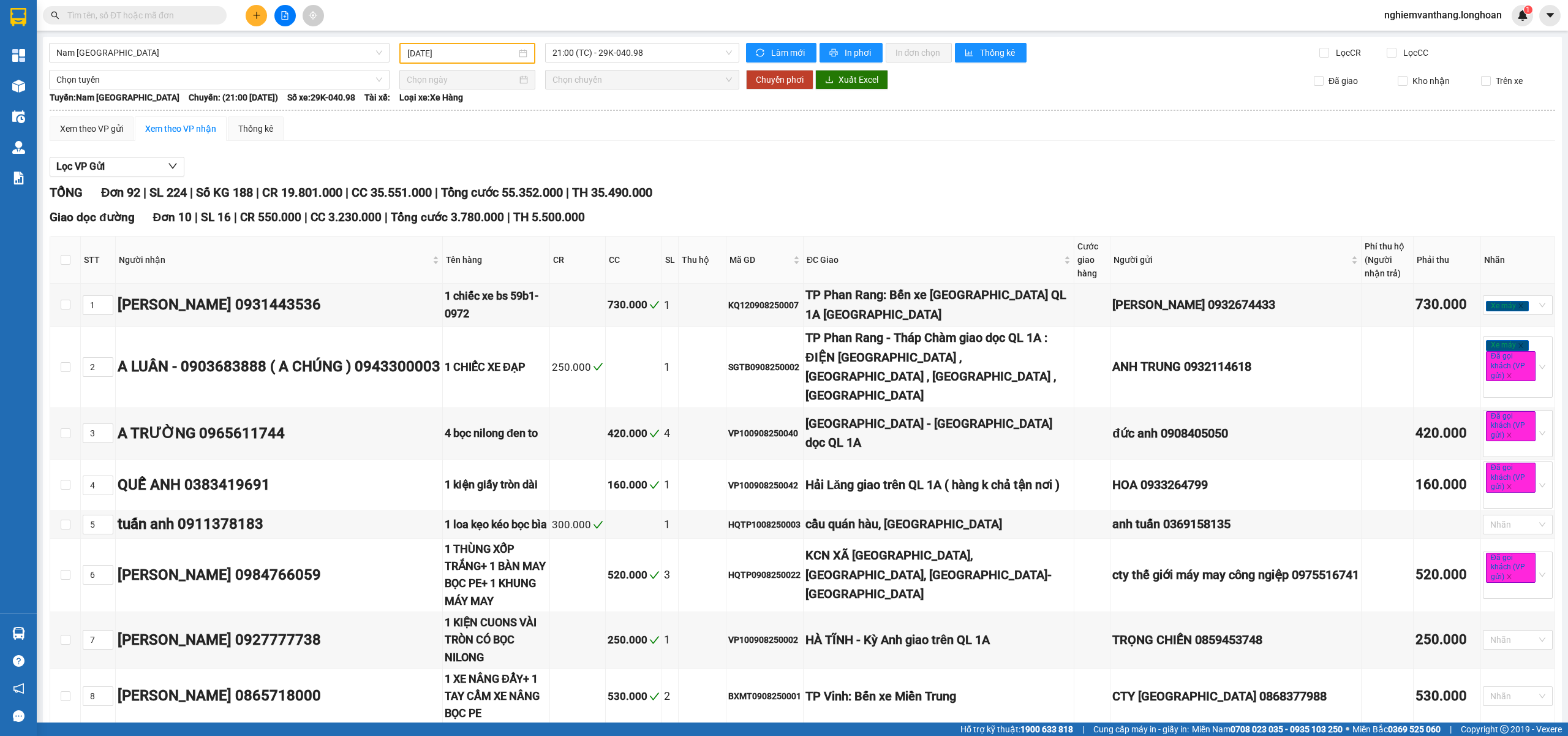
checkbox input "true"
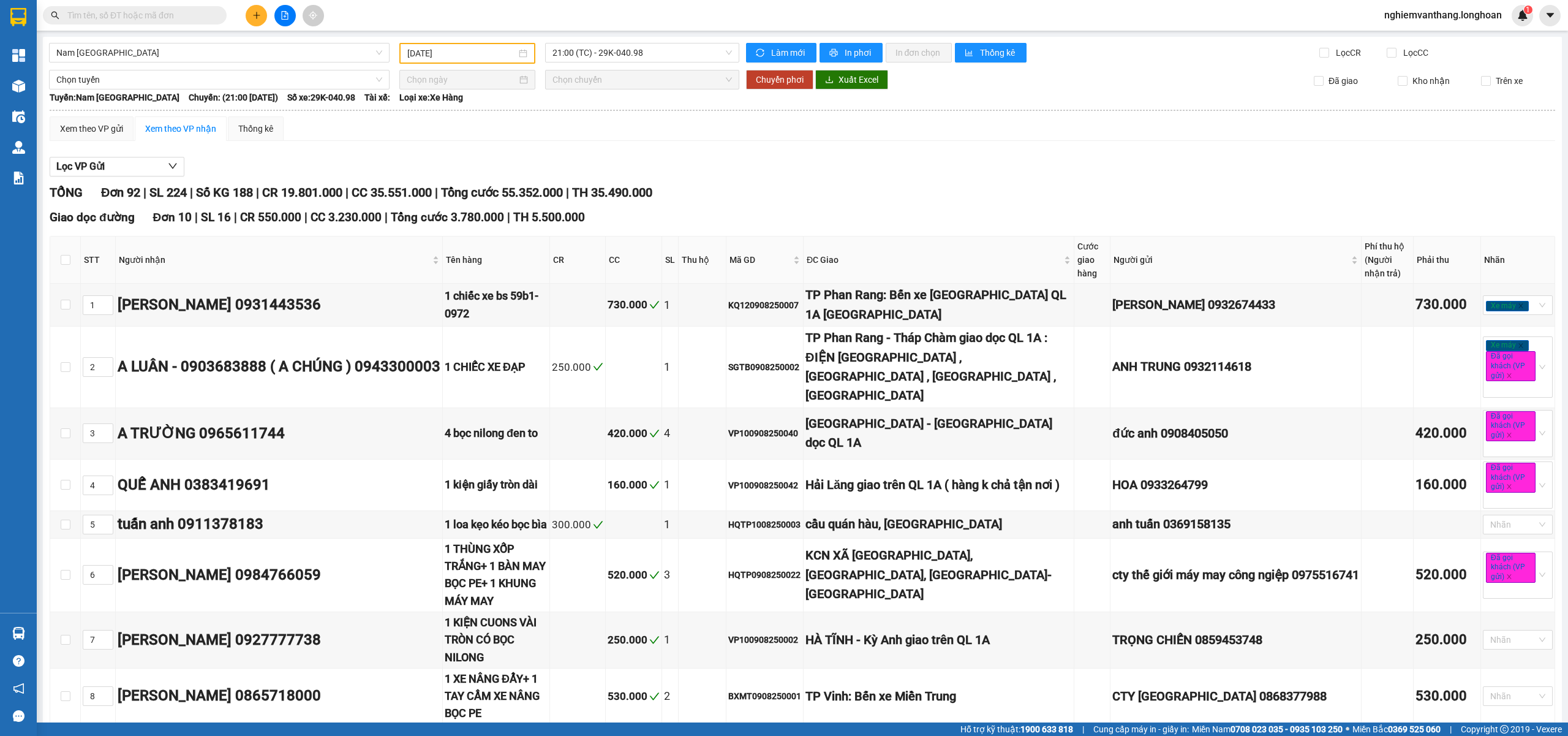
checkbox input "true"
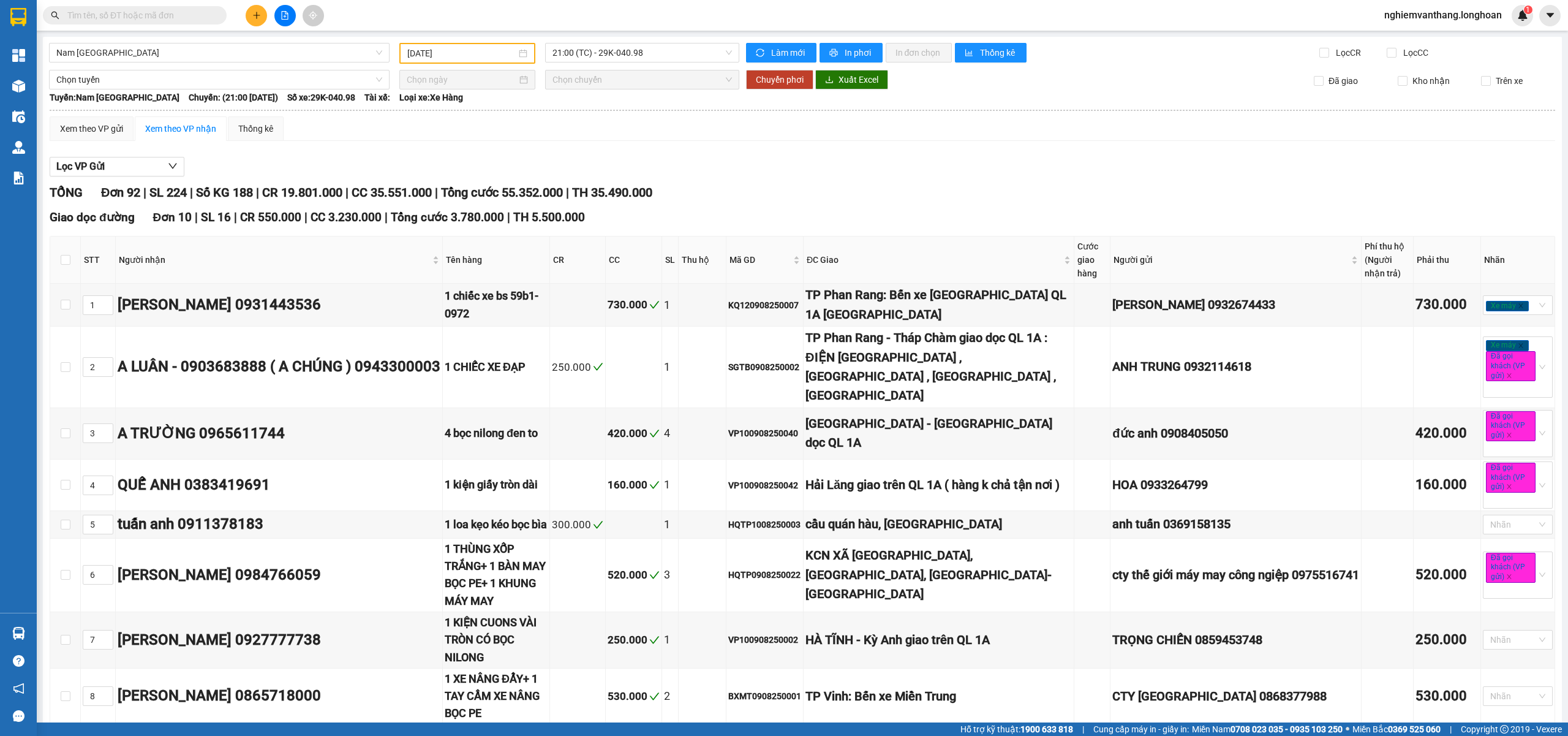
checkbox input "true"
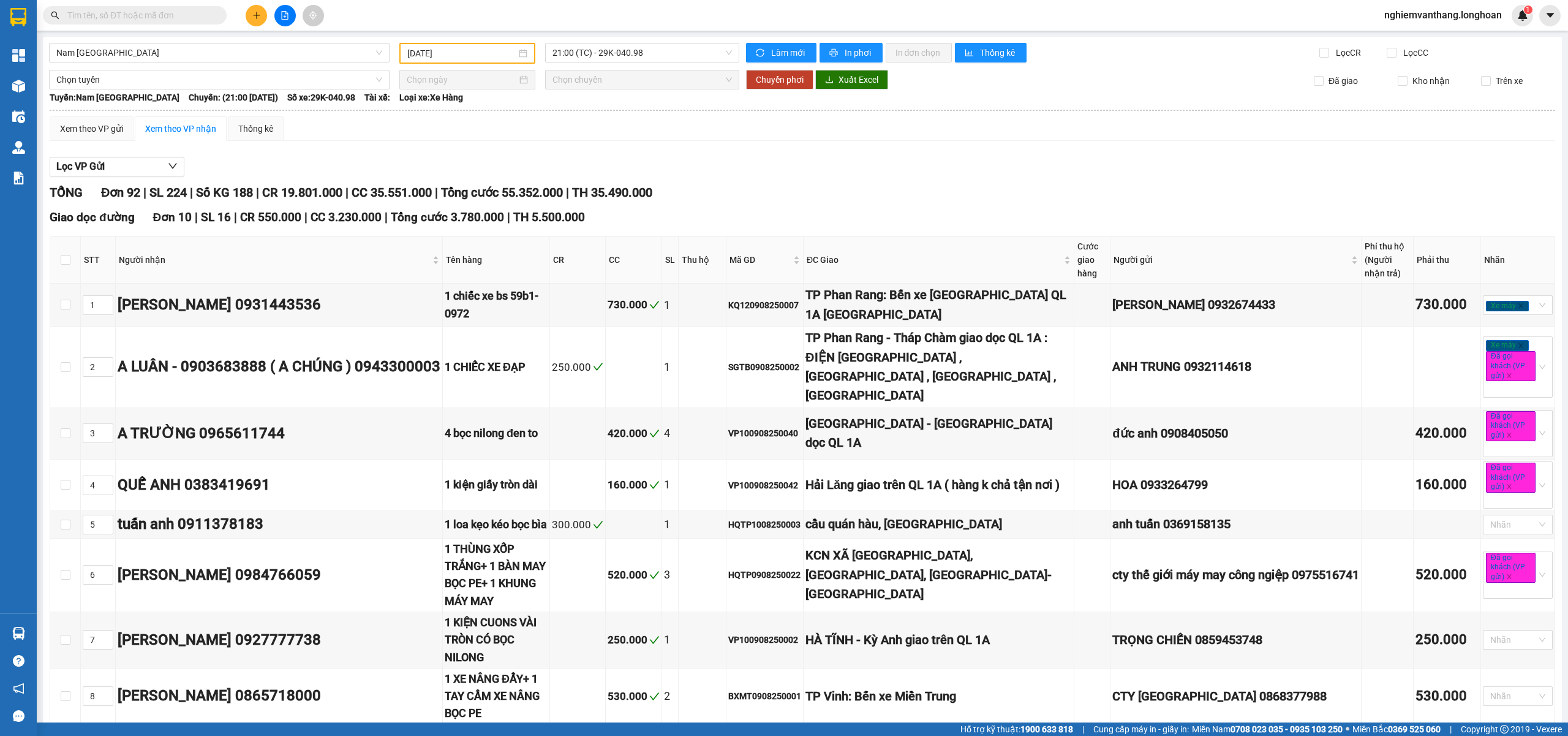
checkbox input "true"
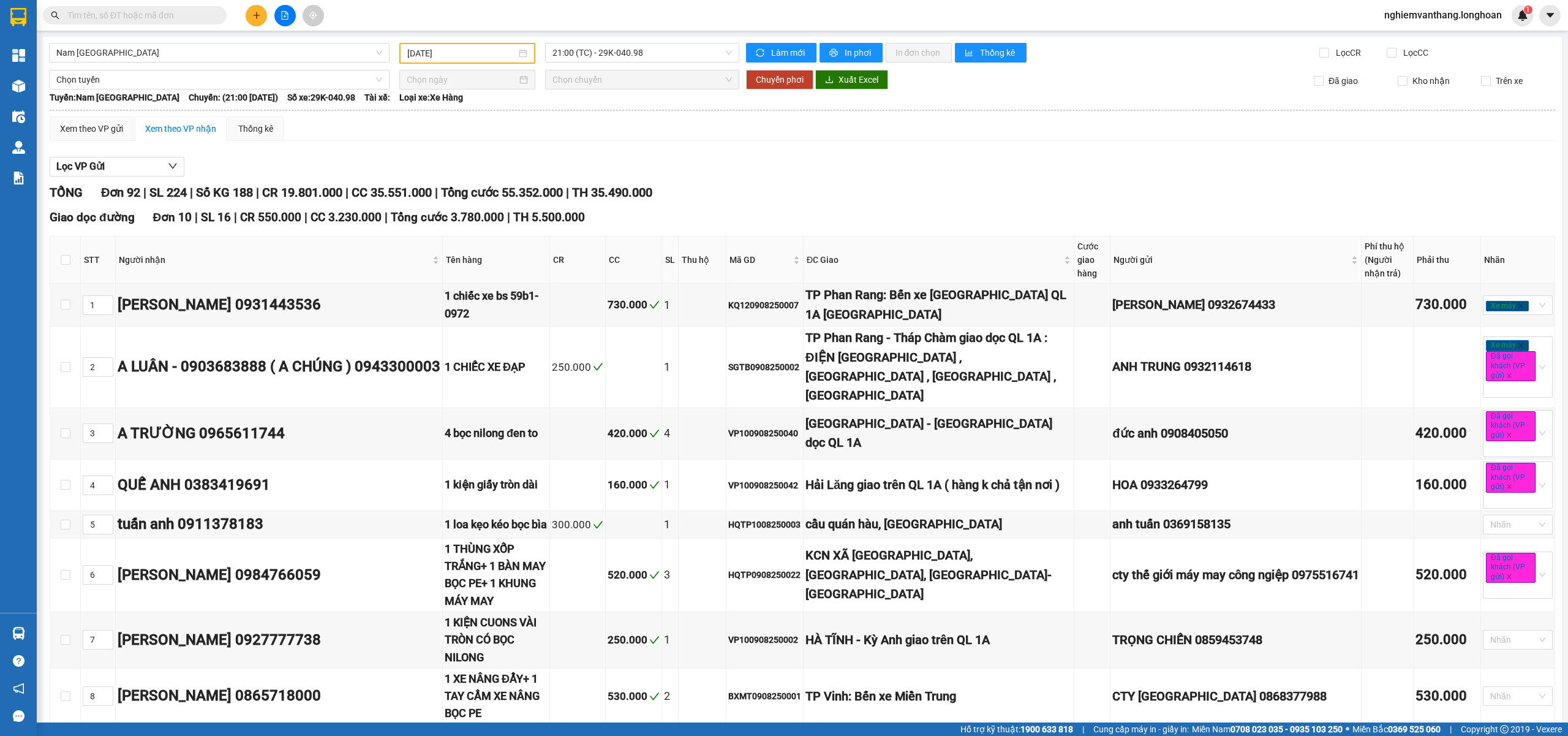
checkbox input "true"
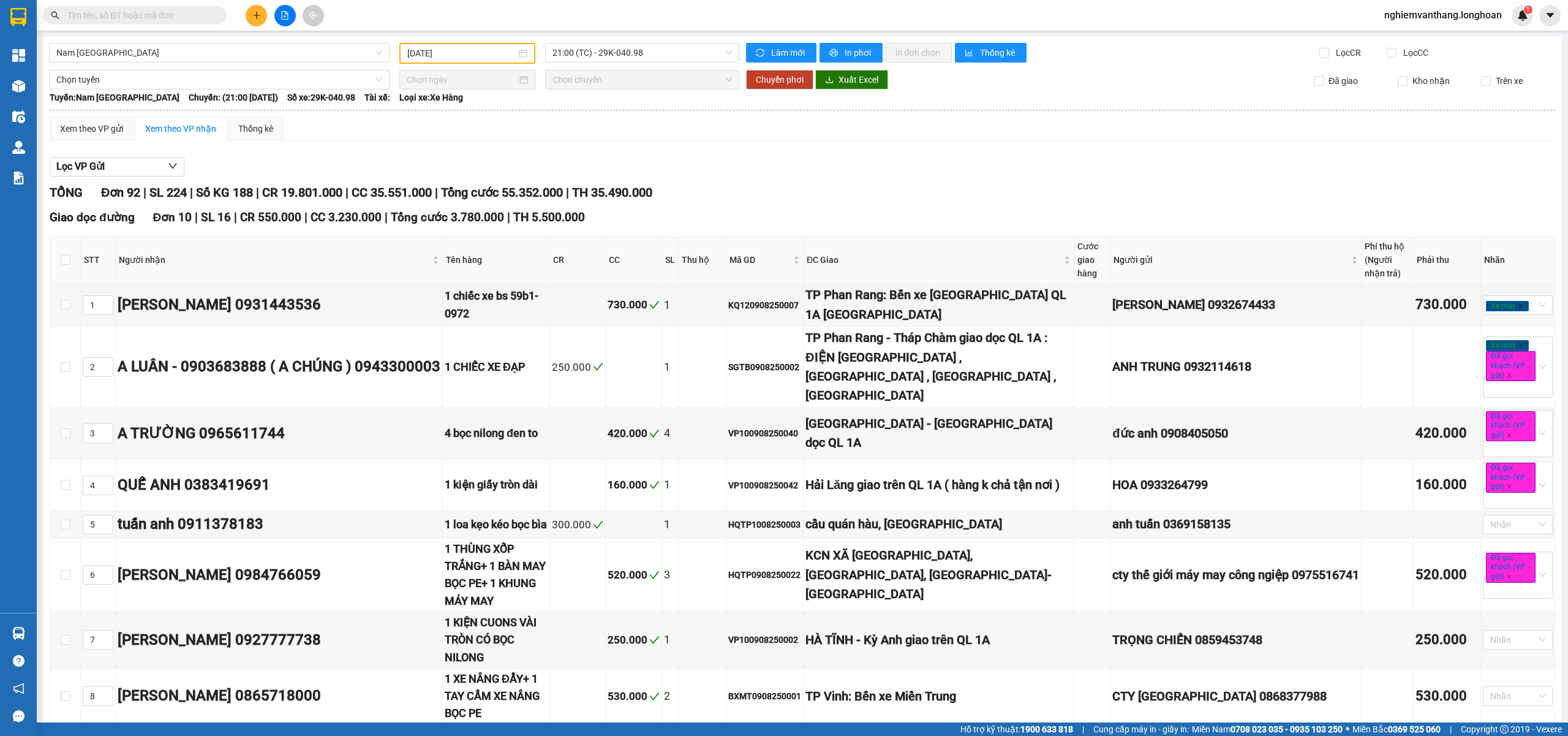
checkbox input "true"
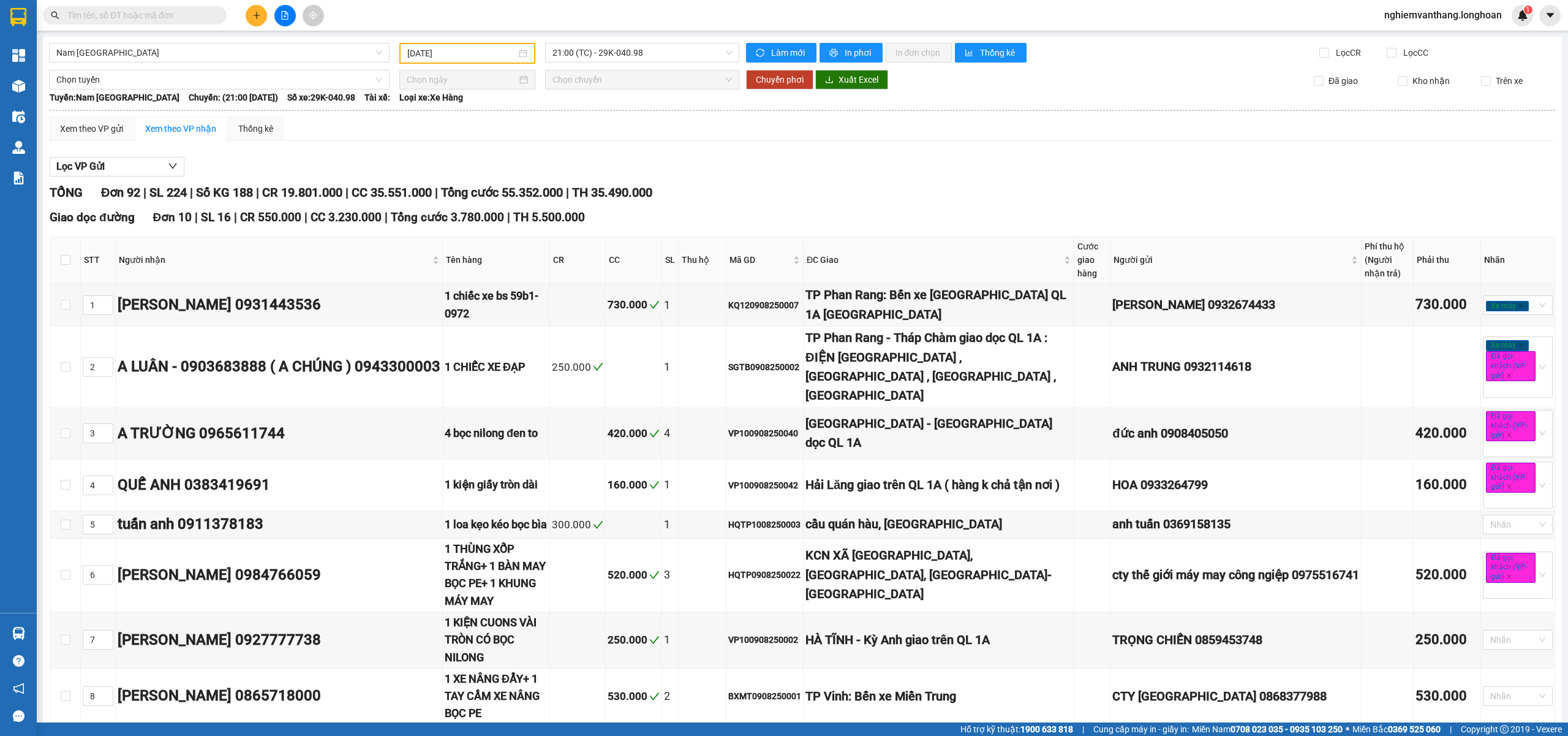
checkbox input "true"
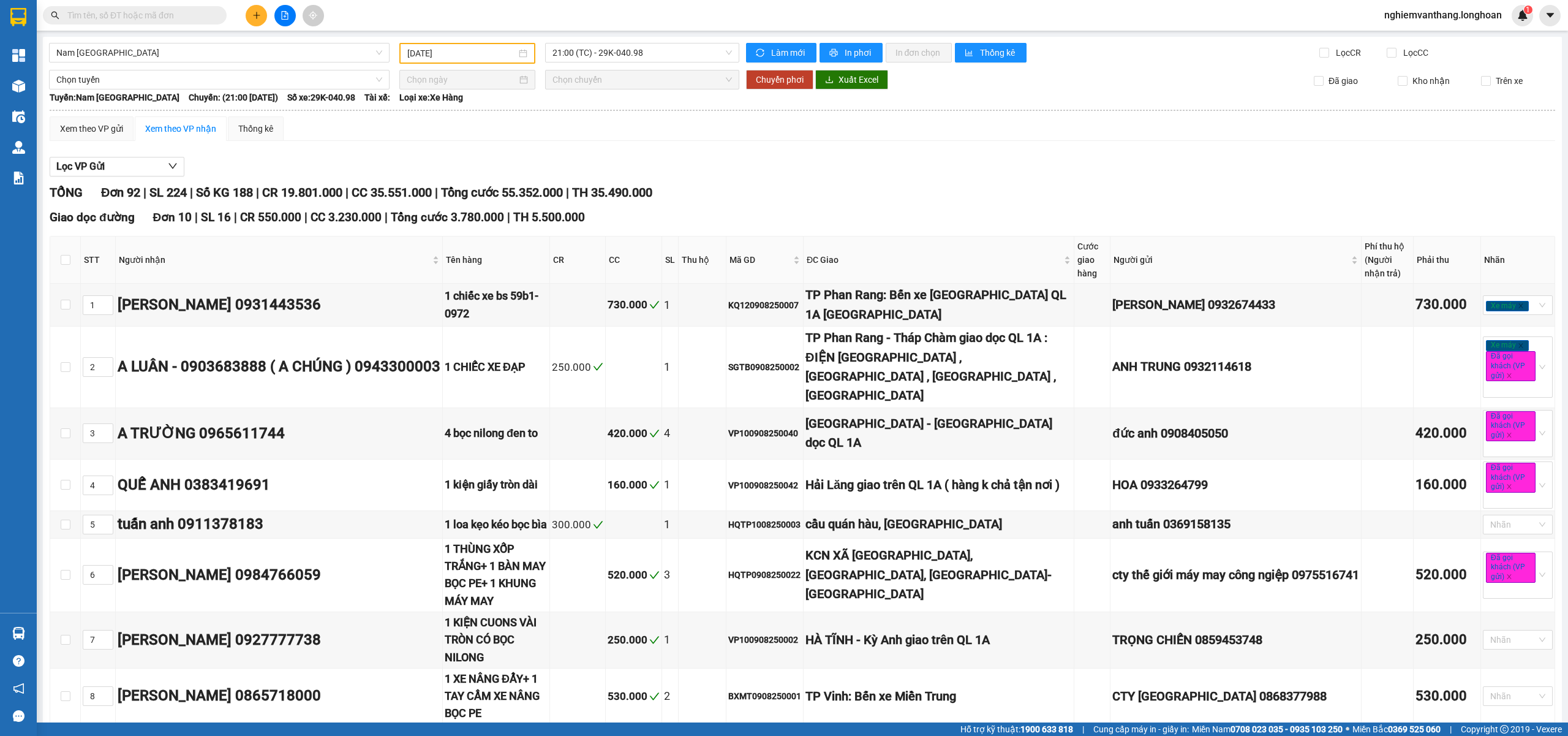
checkbox input "true"
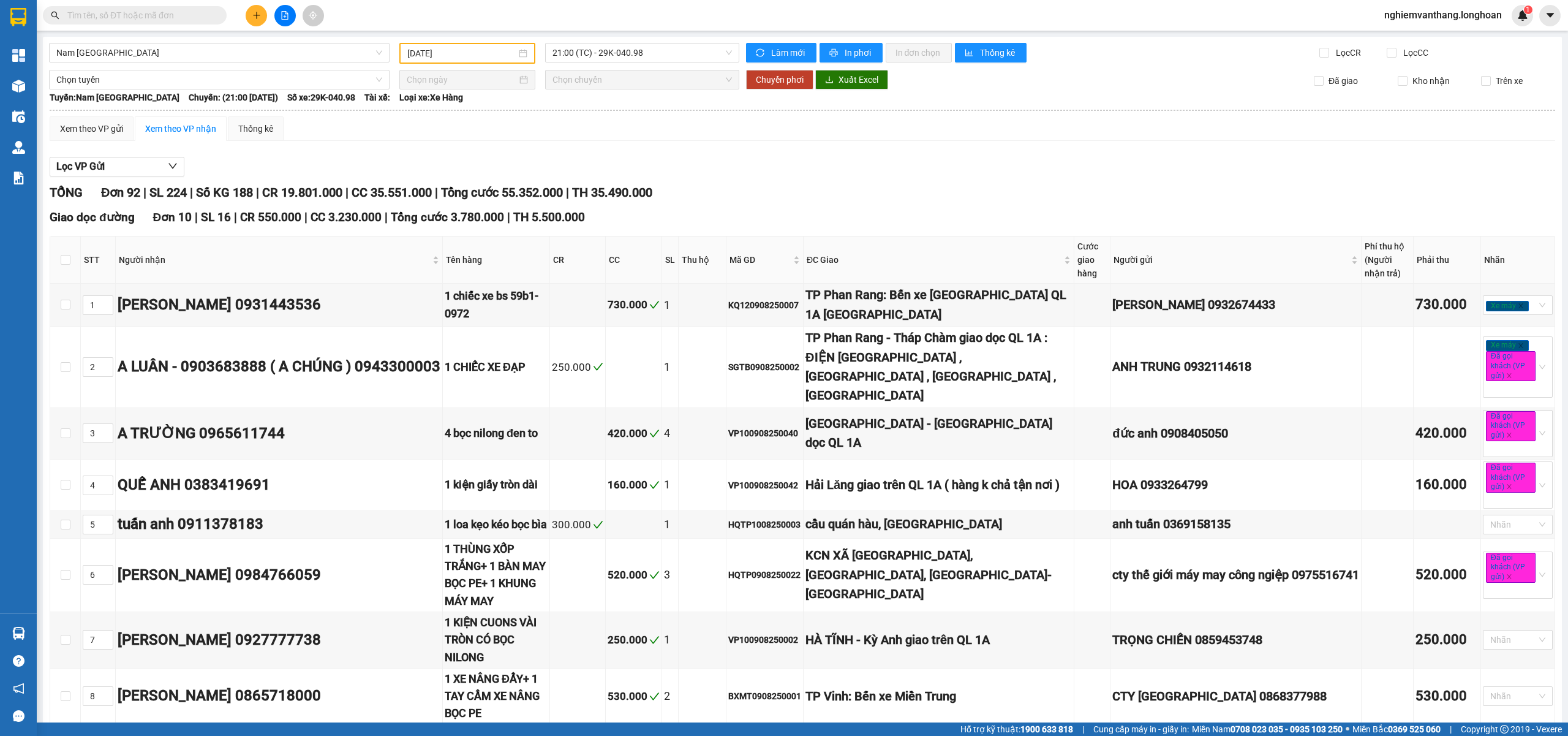
checkbox input "true"
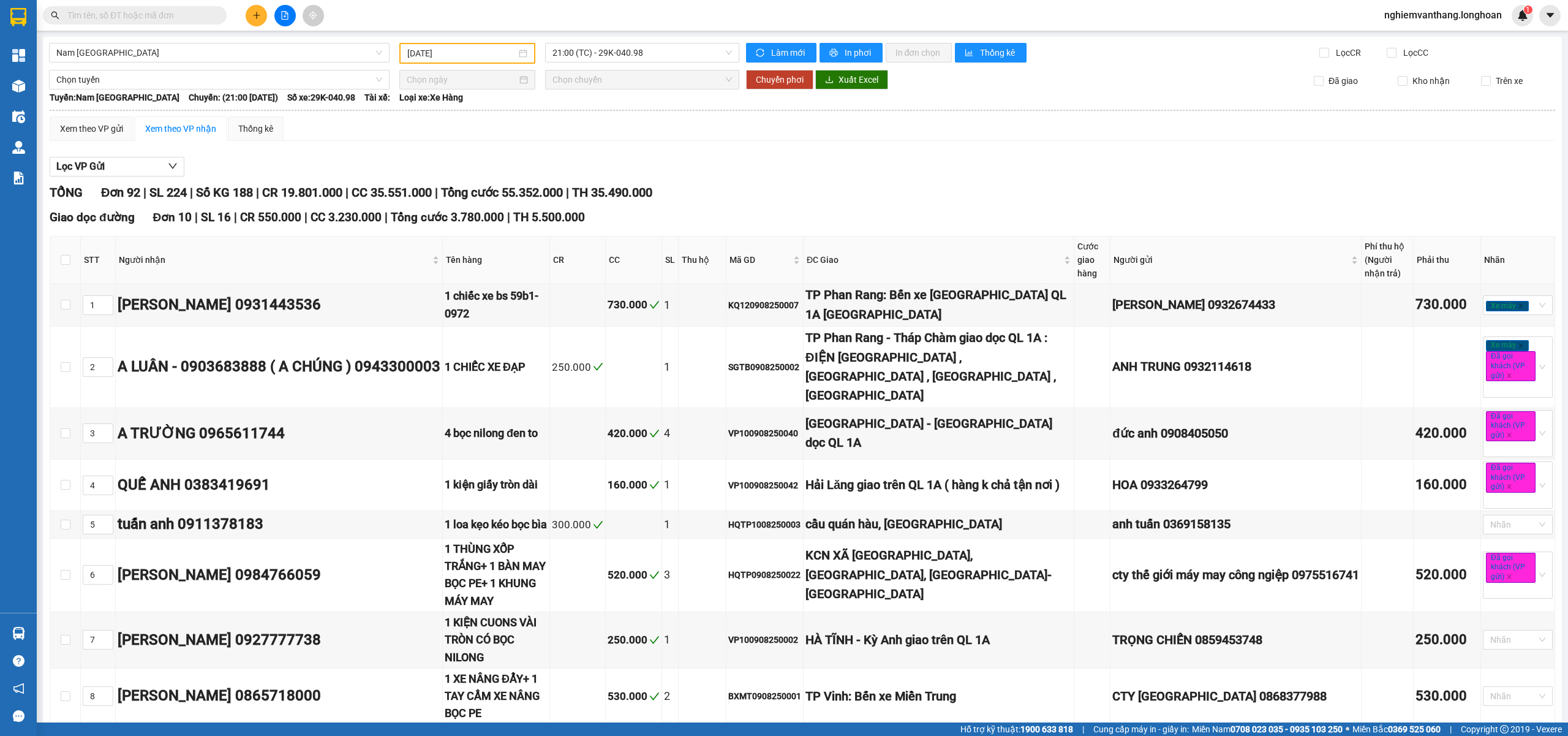
checkbox input "true"
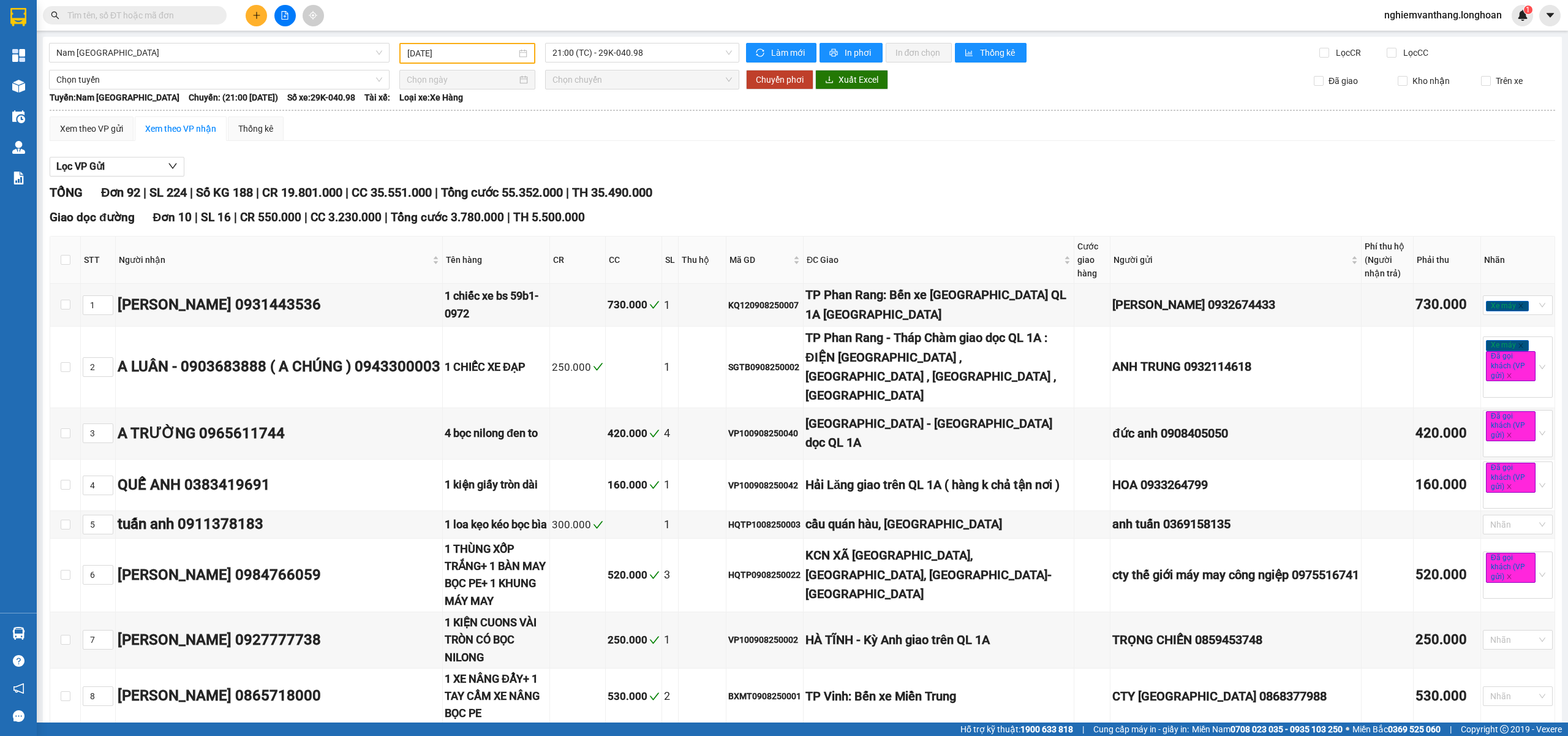
checkbox input "true"
drag, startPoint x: 187, startPoint y: 388, endPoint x: 180, endPoint y: 389, distance: 7.1
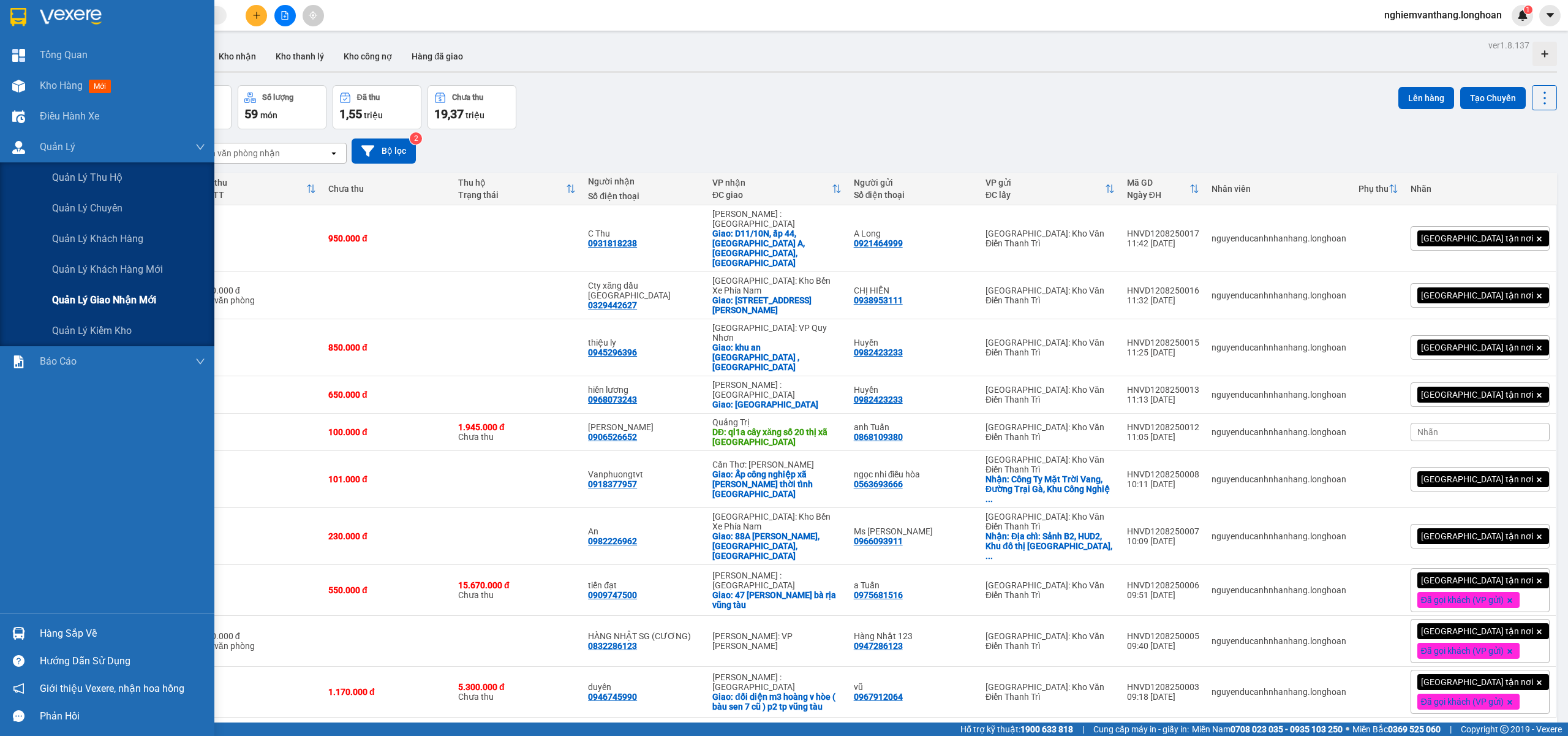
drag, startPoint x: 89, startPoint y: 292, endPoint x: 96, endPoint y: 292, distance: 7.0
click at [89, 292] on div "Quản lý giao nhận mới" at bounding box center [129, 300] width 153 height 31
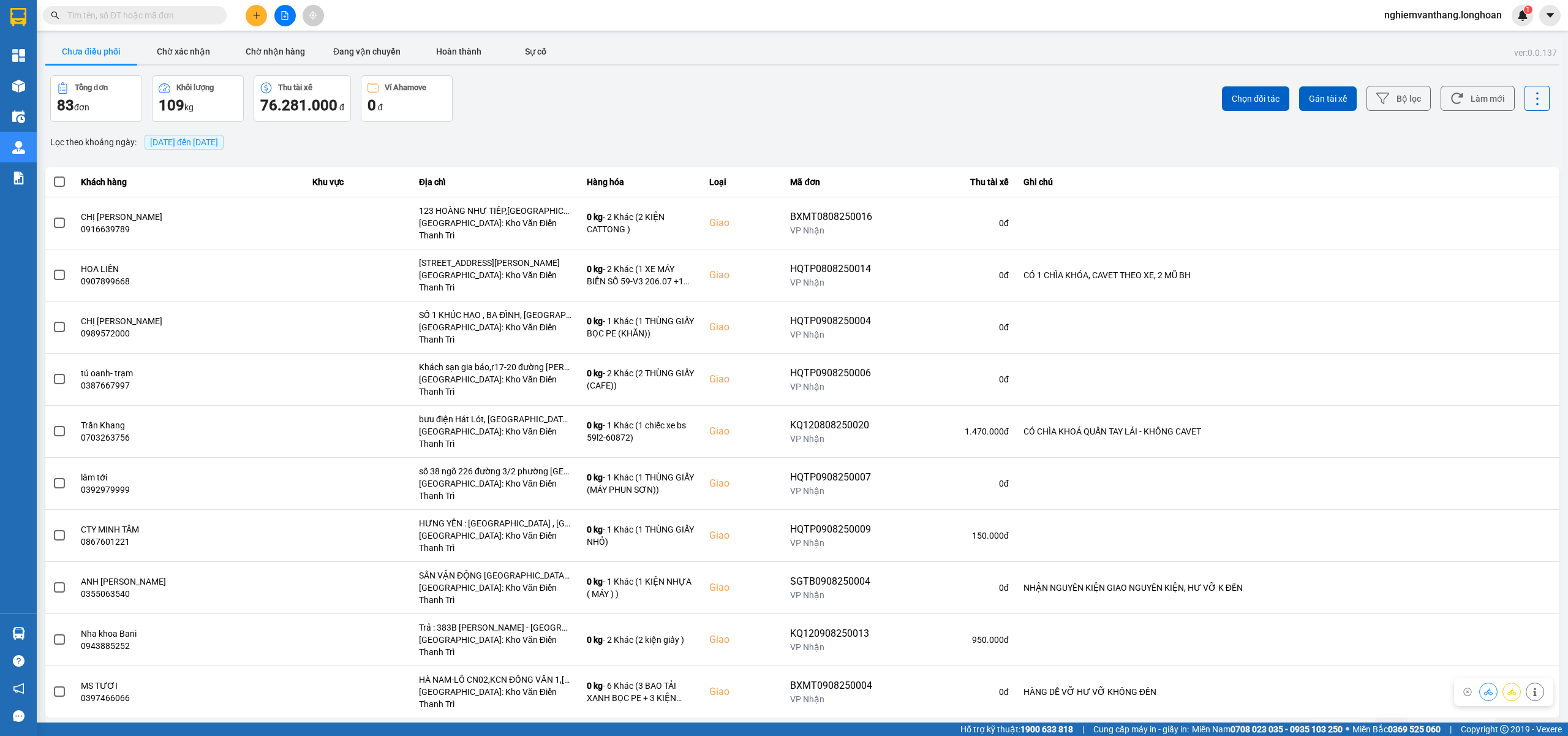
click at [1521, 708] on div "10 / trang" at bounding box center [1521, 727] width 38 height 12
click at [1393, 97] on button "Bộ lọc" at bounding box center [1398, 98] width 64 height 25
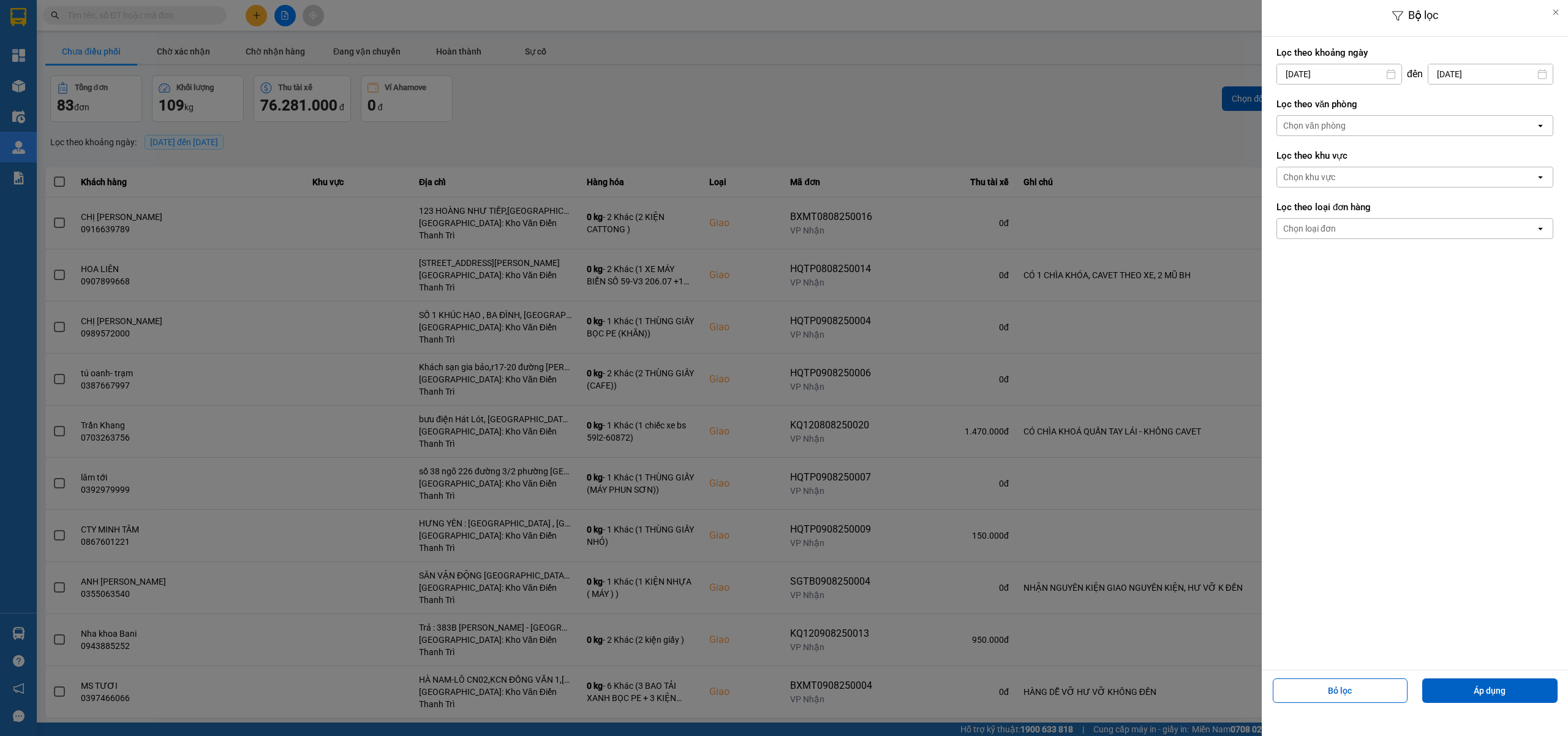
click at [1344, 129] on div "Chọn văn phòng" at bounding box center [1314, 125] width 62 height 12
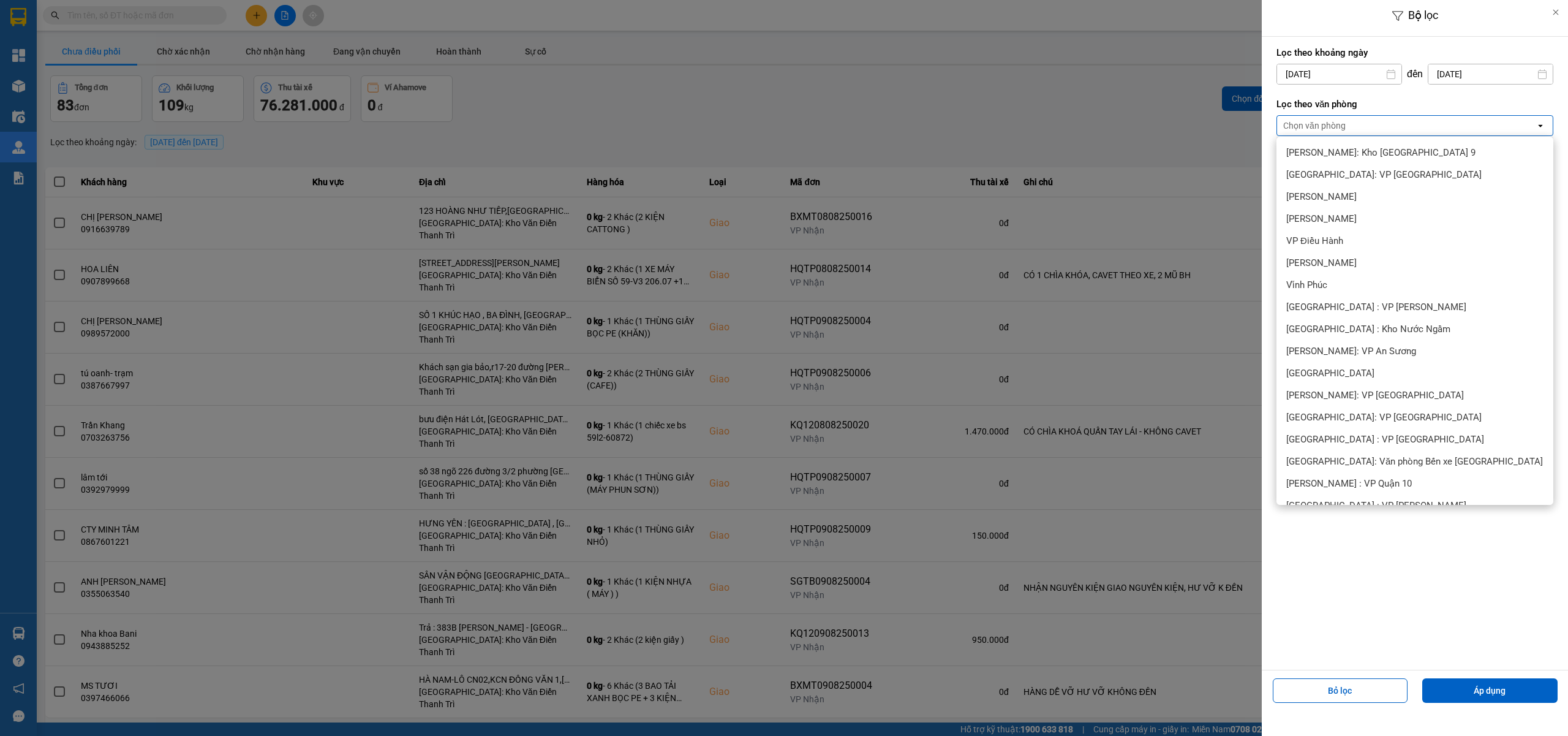
click at [1354, 708] on span "[GEOGRAPHIC_DATA]: Kho Văn Điển Thanh Trì" at bounding box center [1381, 726] width 189 height 12
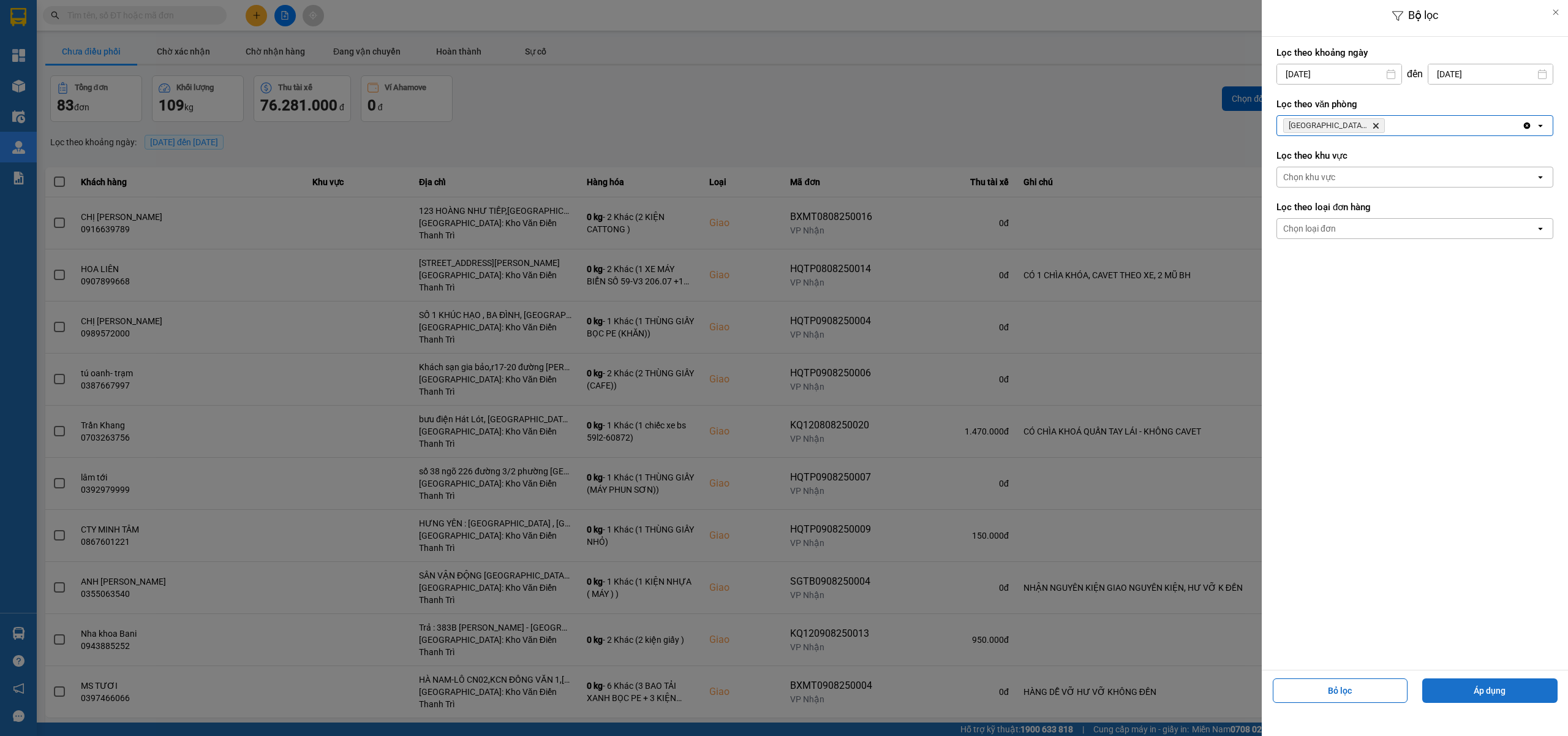
click at [1475, 685] on button "Áp dụng" at bounding box center [1490, 690] width 135 height 25
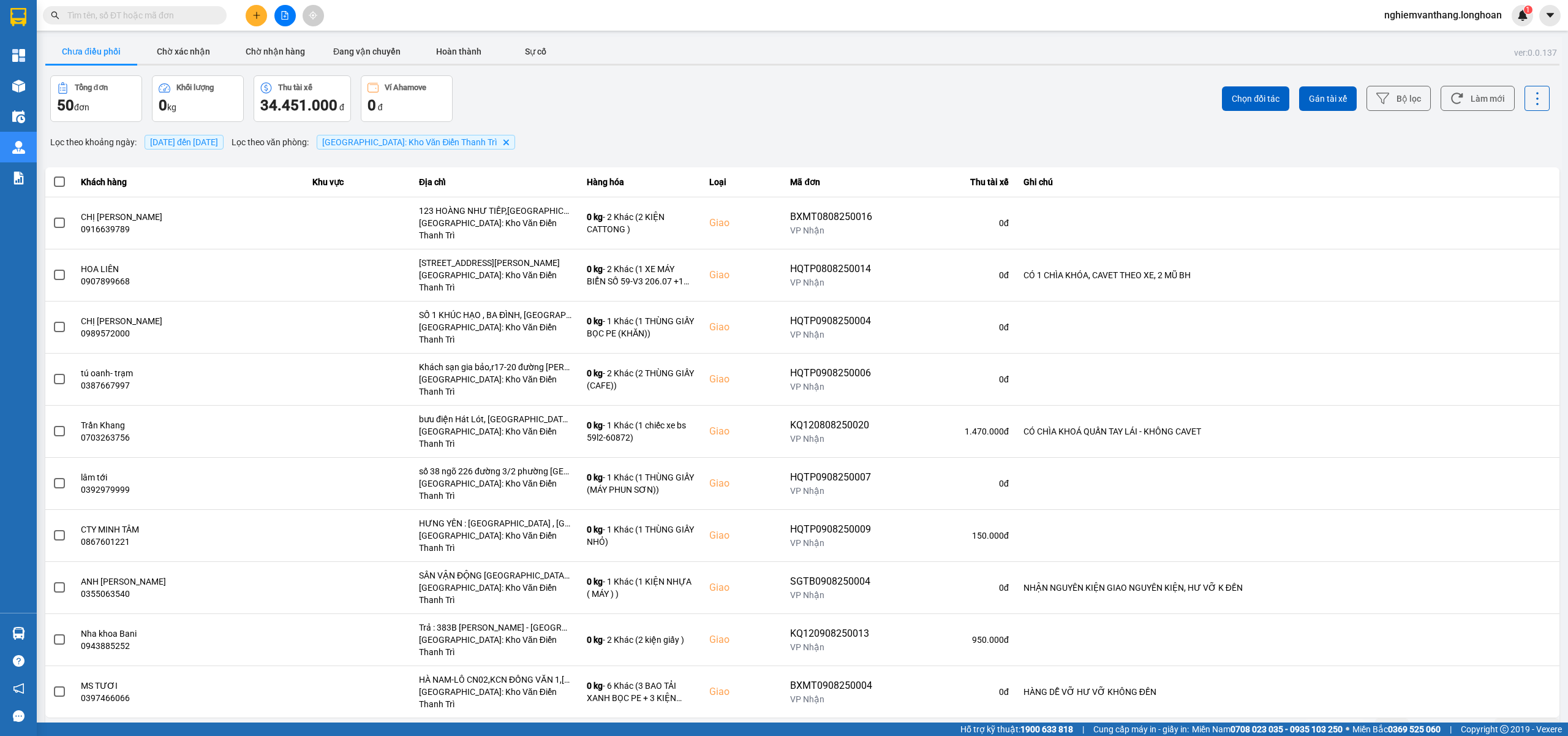
drag, startPoint x: 1513, startPoint y: 631, endPoint x: 1512, endPoint y: 640, distance: 9.1
click at [1513, 708] on div "10 / trang" at bounding box center [1521, 727] width 38 height 12
click at [1524, 610] on div "100 / trang" at bounding box center [1527, 606] width 45 height 12
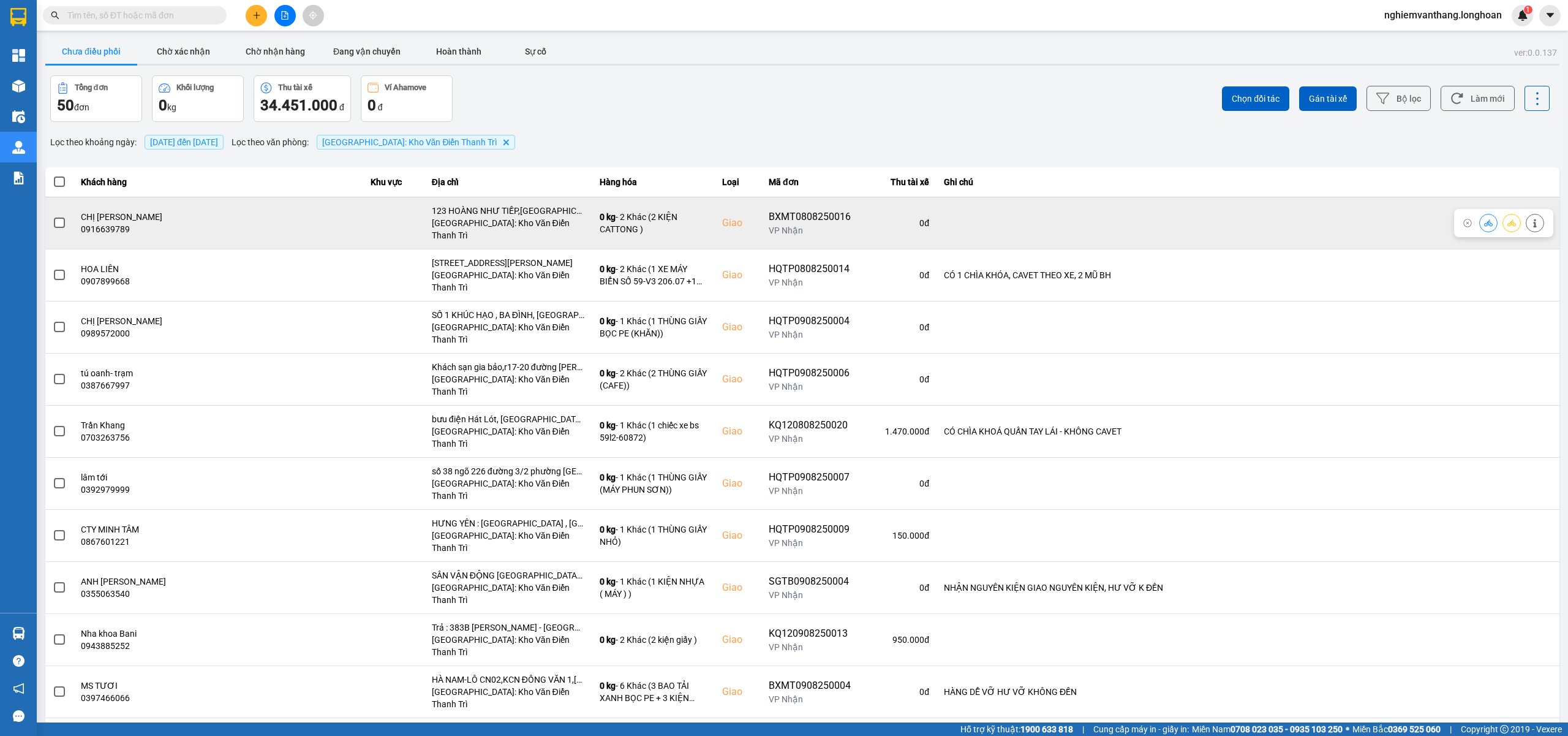
click at [53, 216] on label at bounding box center [59, 222] width 13 height 13
click at [53, 216] on input "checkbox" at bounding box center [53, 216] width 0 height 0
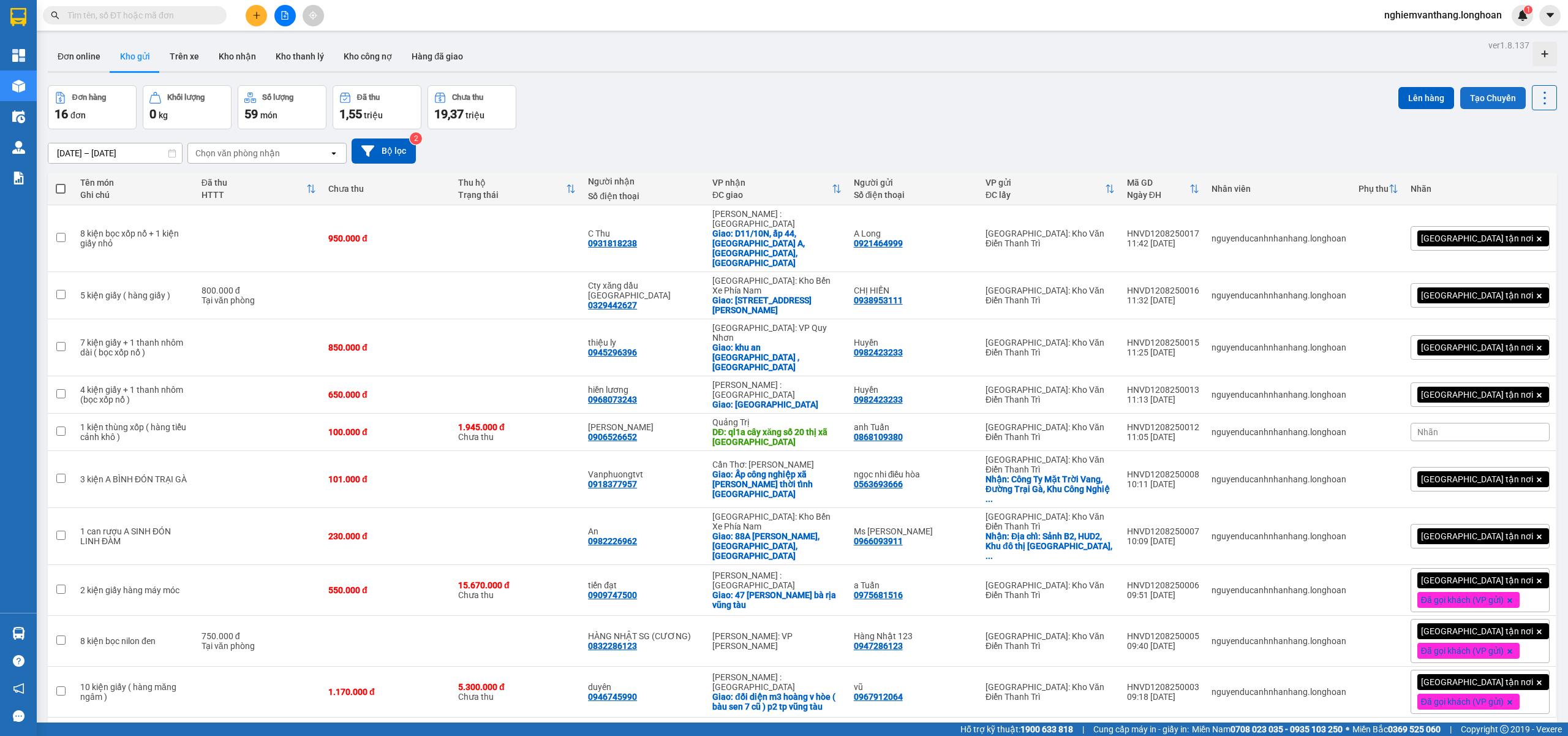
click at [1476, 104] on button "Tạo Chuyến" at bounding box center [1493, 98] width 66 height 22
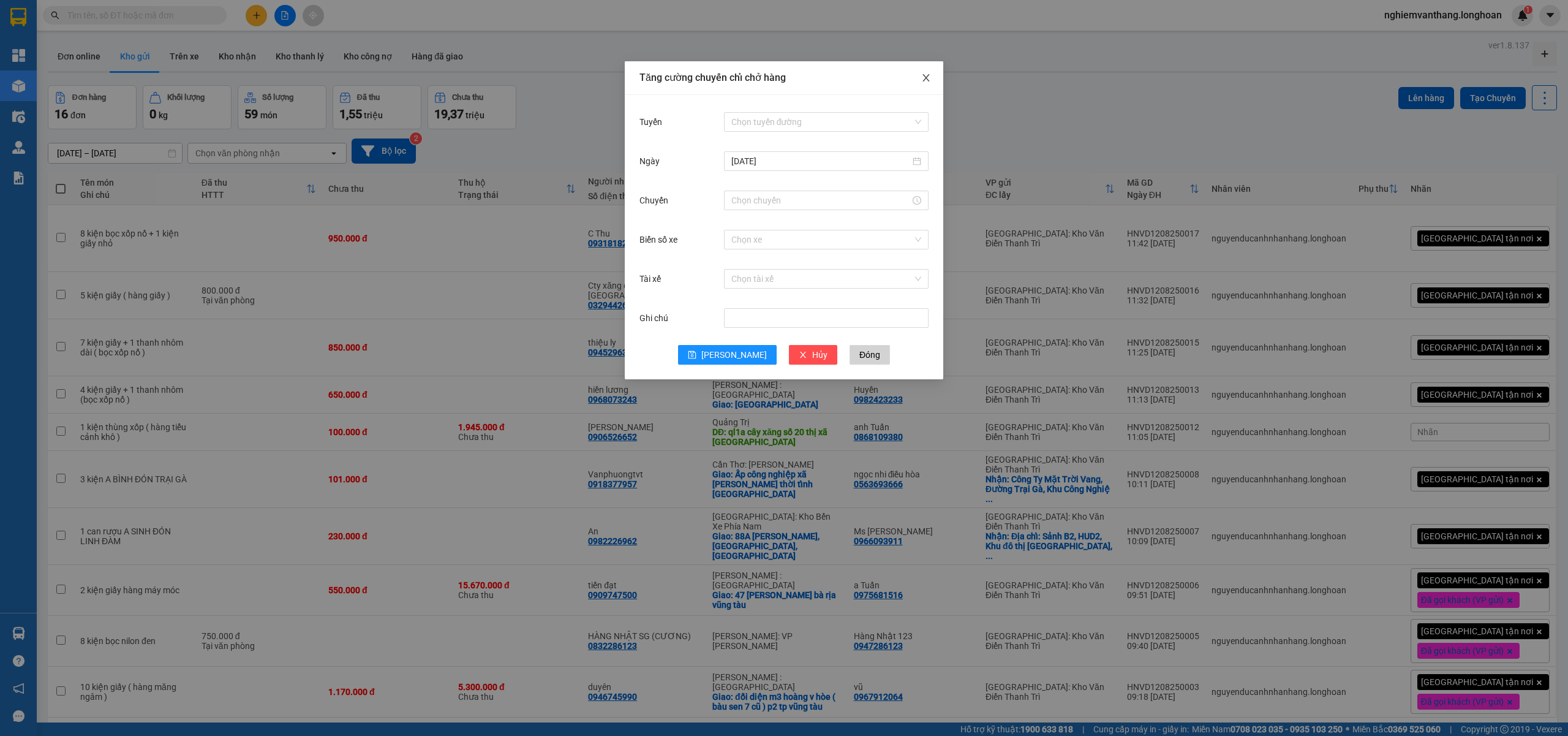
click at [927, 76] on icon "close" at bounding box center [926, 78] width 9 height 9
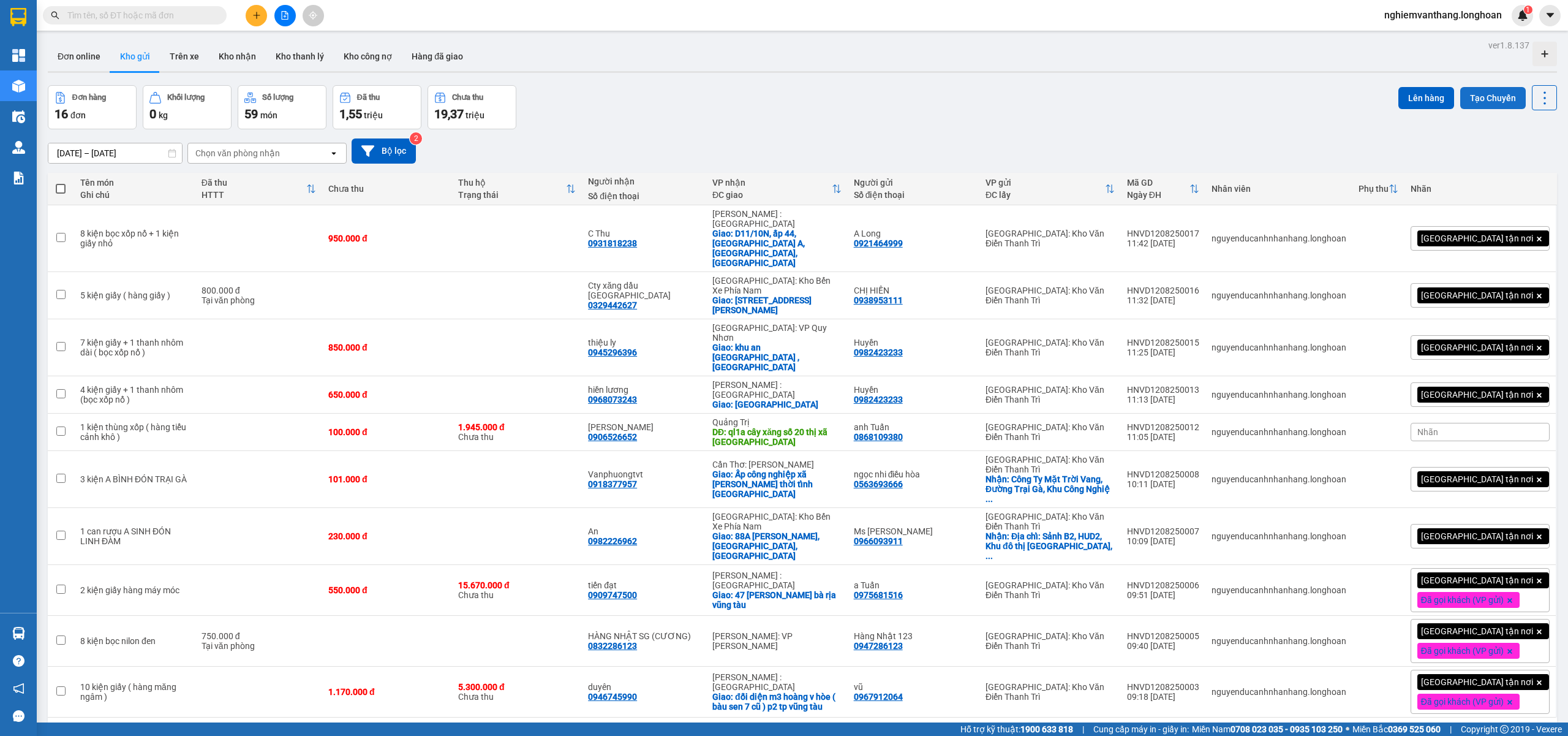
click at [1475, 93] on button "Tạo Chuyến" at bounding box center [1493, 98] width 66 height 22
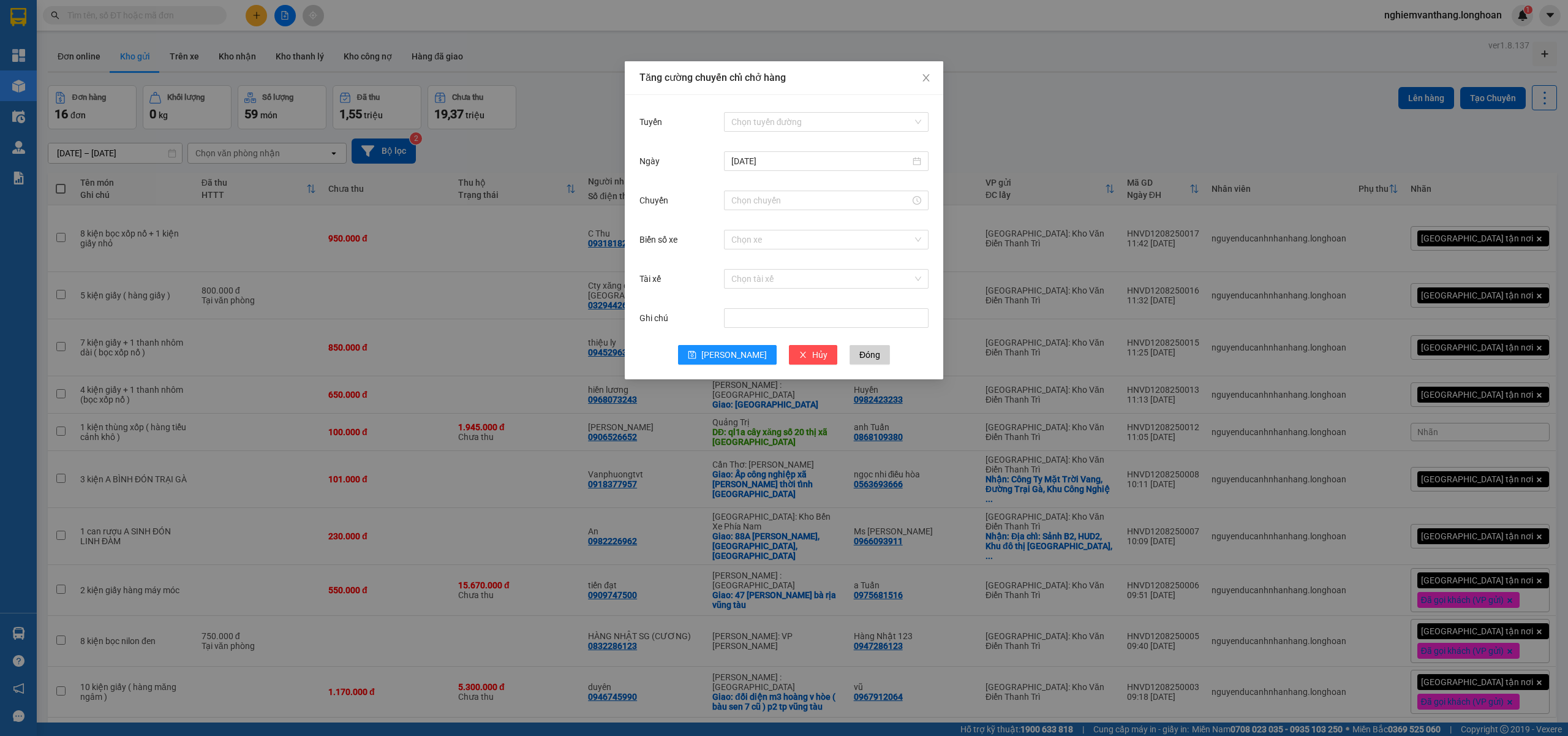
click at [824, 108] on div "Tuyến Chọn tuyến đường [DATE] Chuyến Biển số xe Chọn xe Tài xế Chọn tài xế Ghi …" at bounding box center [784, 237] width 319 height 284
click at [826, 114] on input "Tuyến" at bounding box center [821, 121] width 181 height 18
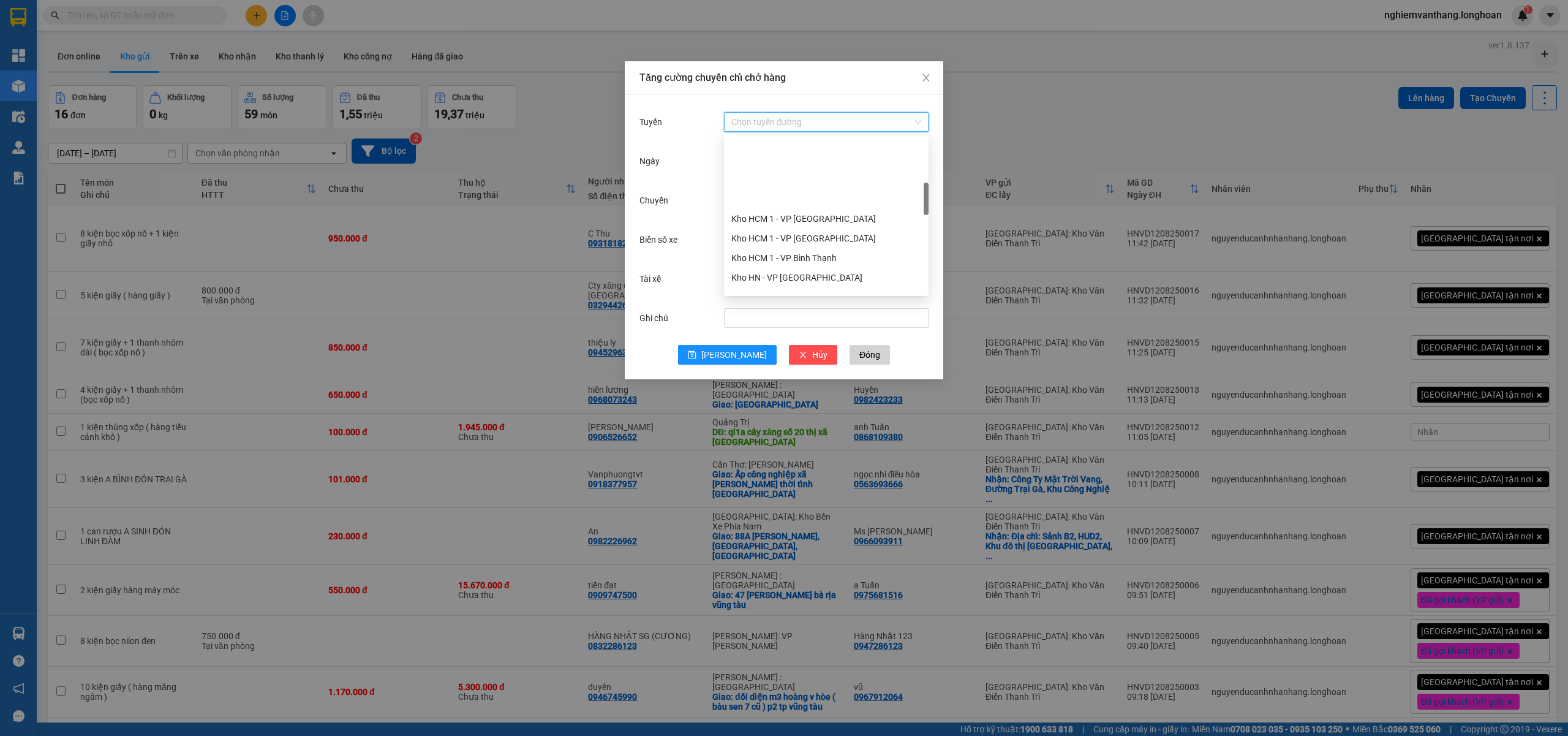
scroll to position [245, 0]
click at [828, 256] on div "Kho HN - VP [PERSON_NAME]" at bounding box center [826, 254] width 190 height 13
click at [759, 204] on input "Chuyến" at bounding box center [820, 200] width 179 height 13
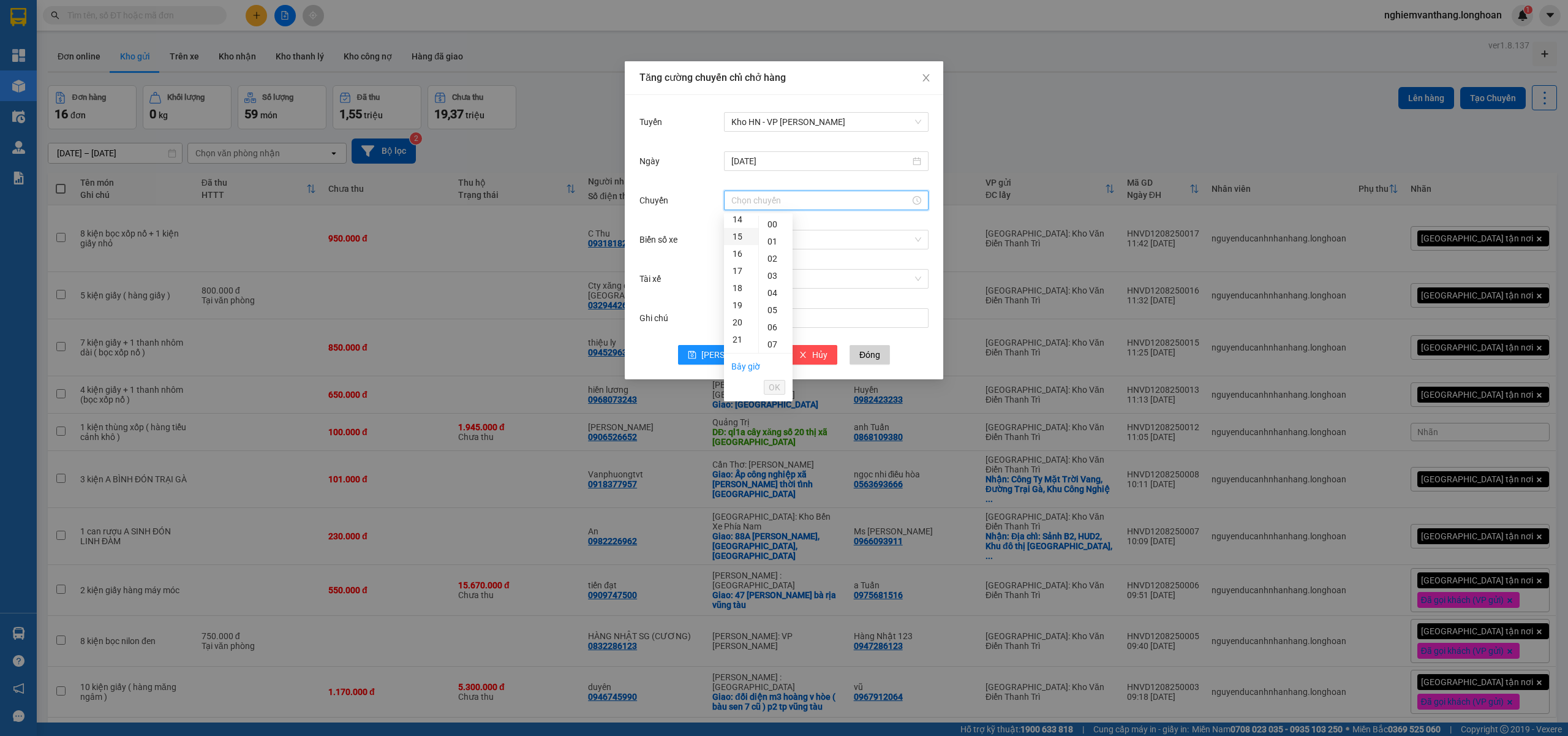
click at [736, 229] on div "15" at bounding box center [740, 237] width 34 height 17
type input "15:00"
drag, startPoint x: 767, startPoint y: 385, endPoint x: 782, endPoint y: 374, distance: 18.6
click at [768, 386] on button "OK" at bounding box center [774, 387] width 21 height 15
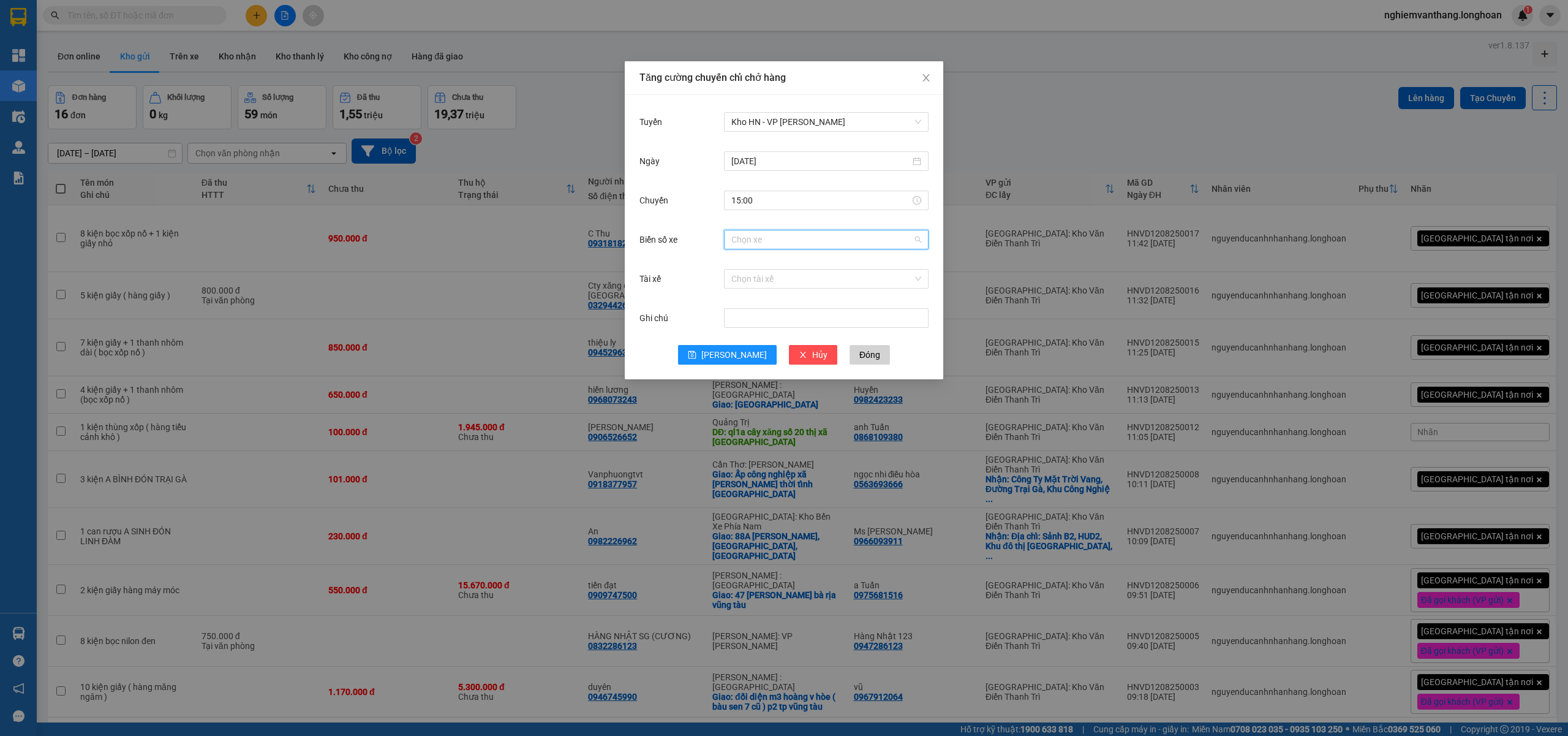
click at [757, 243] on input "Biển số xe" at bounding box center [821, 239] width 181 height 18
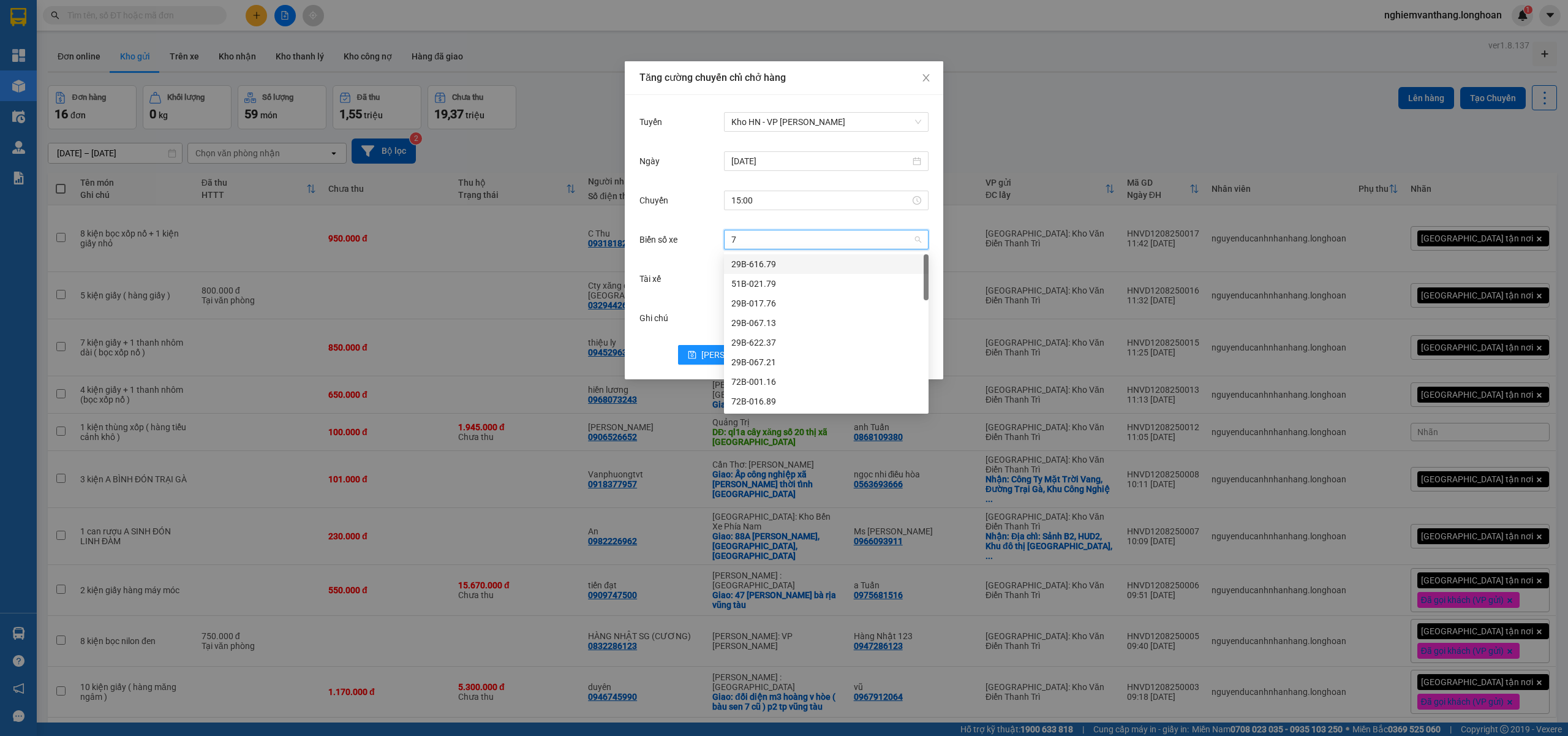
type input "71"
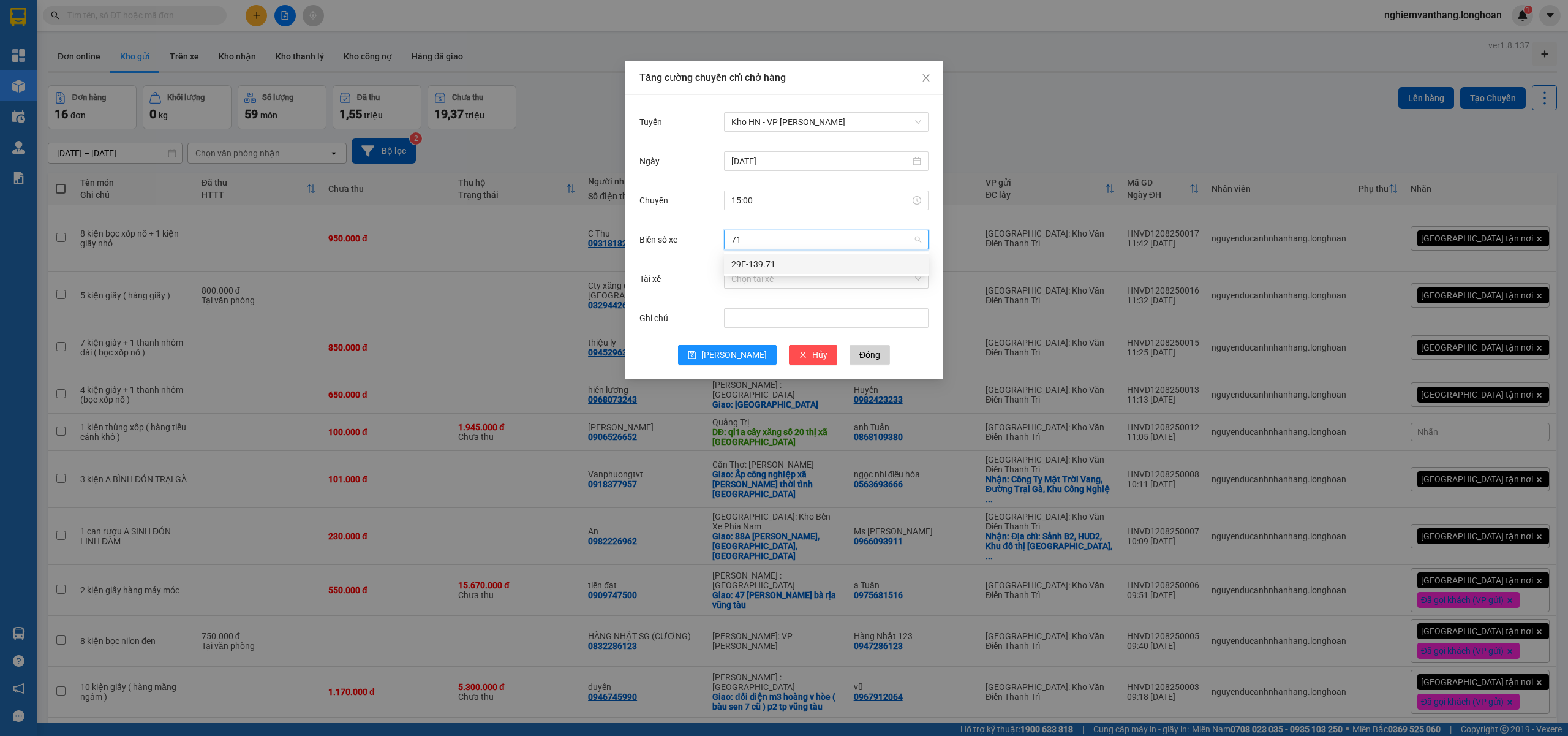
click at [748, 263] on div "29E-139.71" at bounding box center [826, 264] width 190 height 13
click at [763, 287] on input "Tài xế" at bounding box center [821, 279] width 181 height 18
type input "hung"
drag, startPoint x: 812, startPoint y: 304, endPoint x: 845, endPoint y: 317, distance: 35.5
click at [812, 305] on div "A Hùng 17 Lái Xe [GEOGRAPHIC_DATA] 0325666247" at bounding box center [831, 303] width 200 height 13
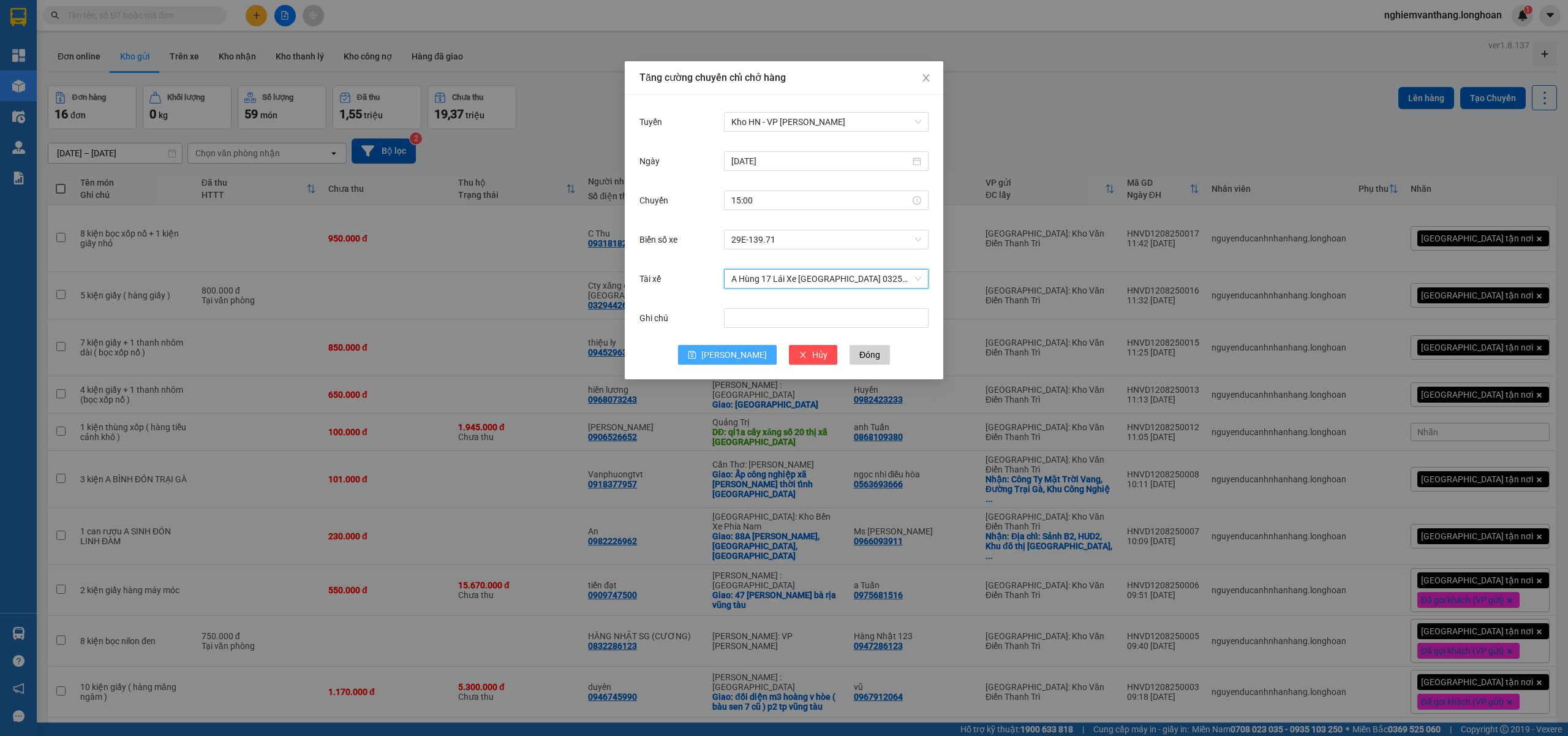
click at [723, 353] on button "[PERSON_NAME]" at bounding box center [727, 355] width 99 height 20
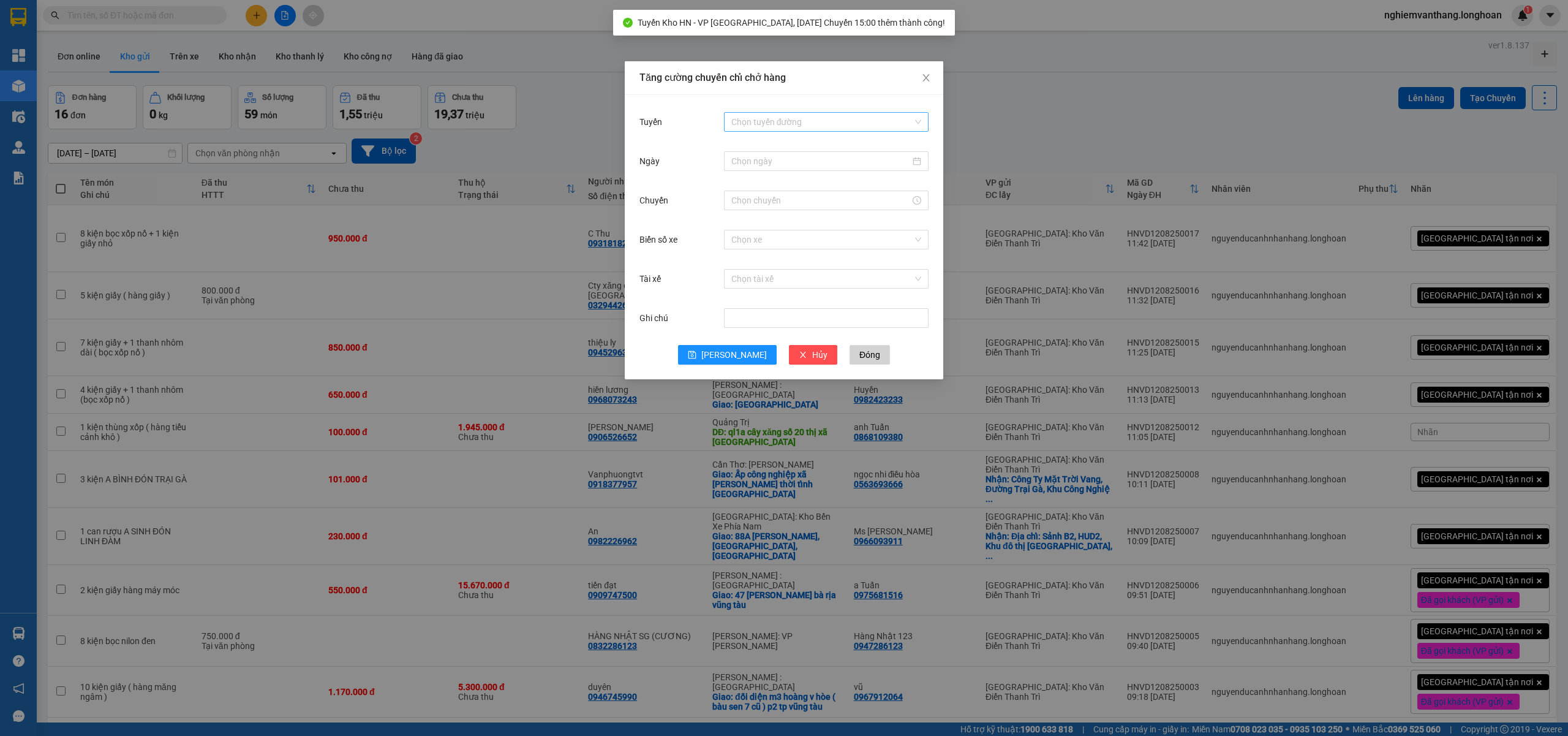
click at [765, 116] on input "Tuyến" at bounding box center [821, 121] width 181 height 18
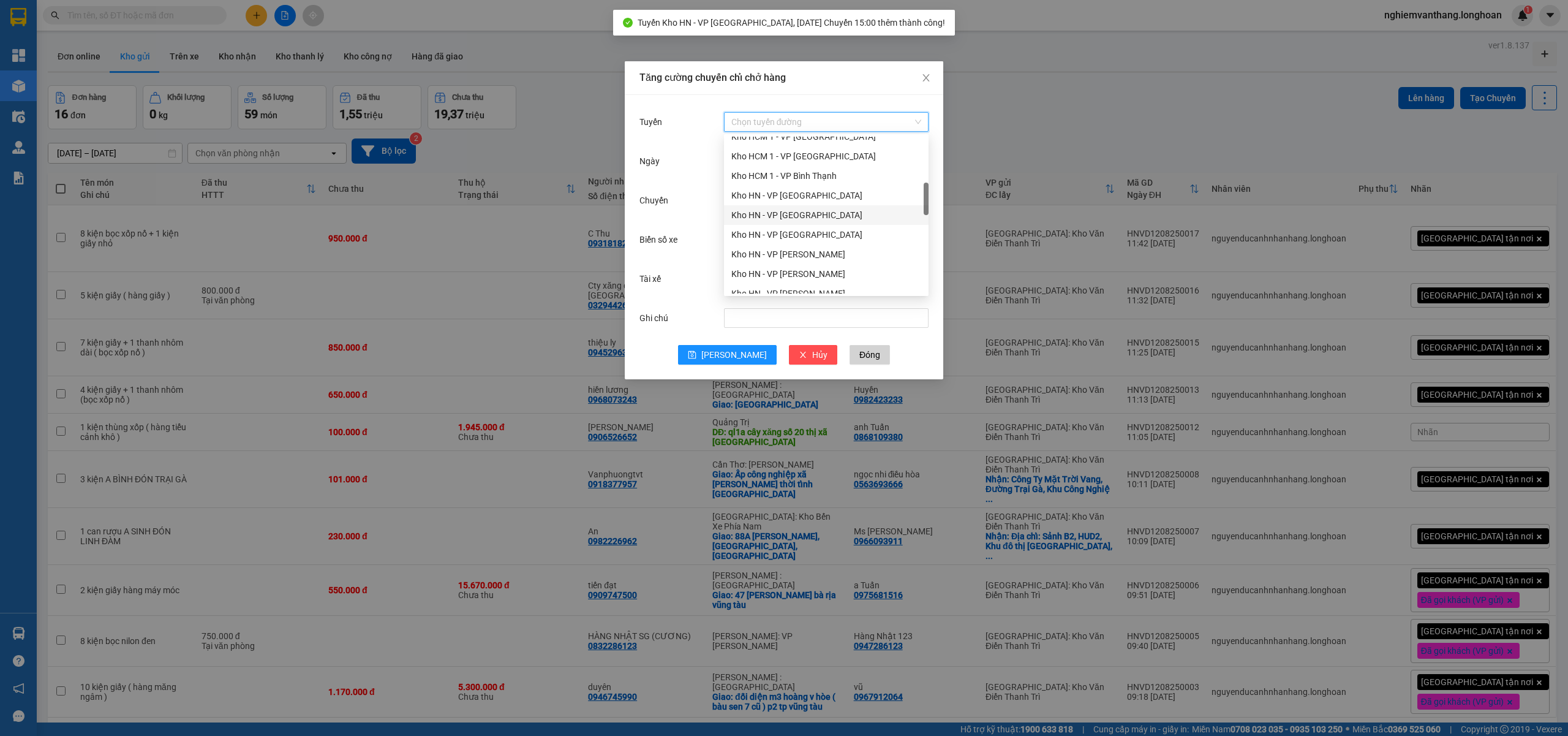
click at [813, 216] on div "Kho HN - VP [GEOGRAPHIC_DATA]" at bounding box center [826, 214] width 190 height 13
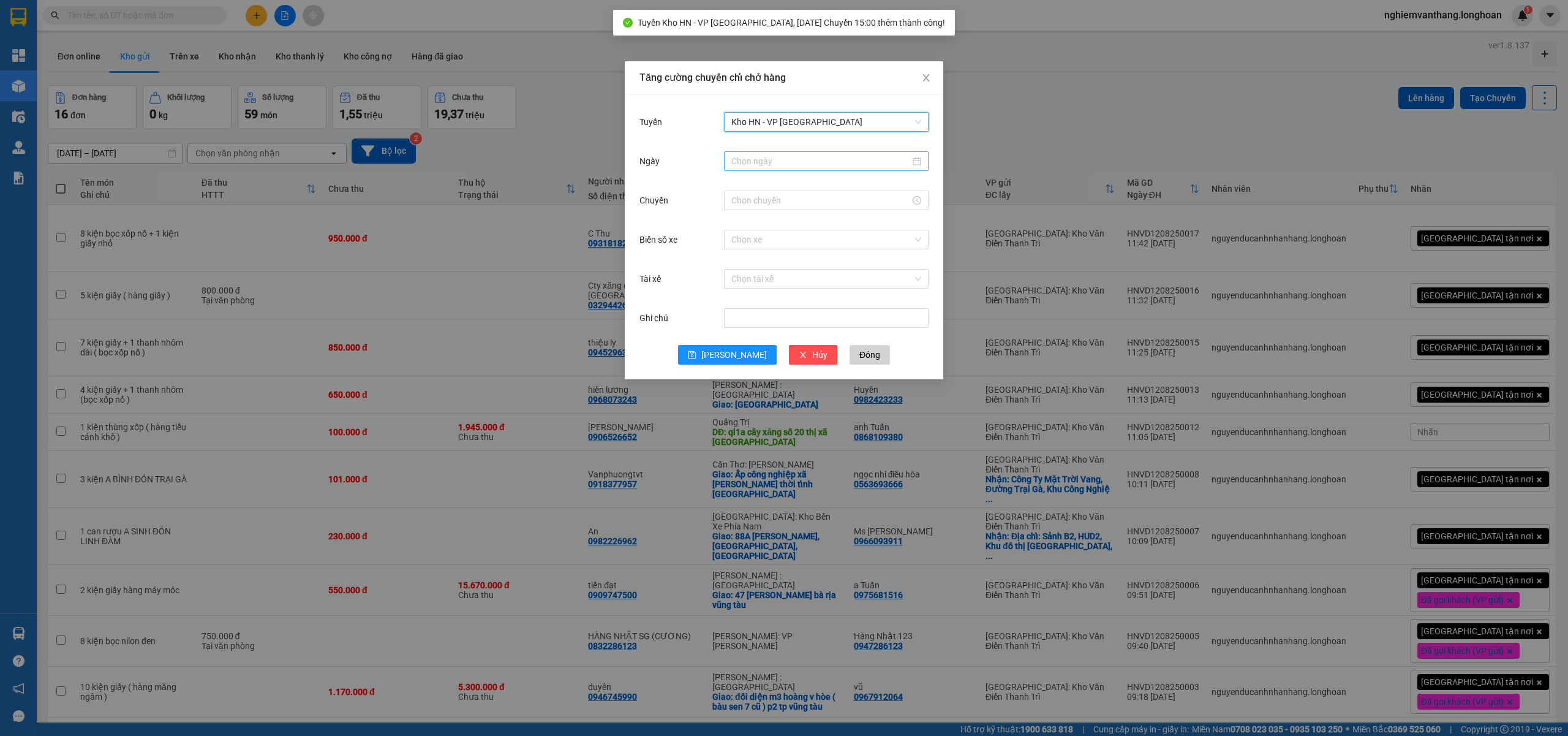
click at [760, 167] on input "Ngày" at bounding box center [820, 161] width 179 height 13
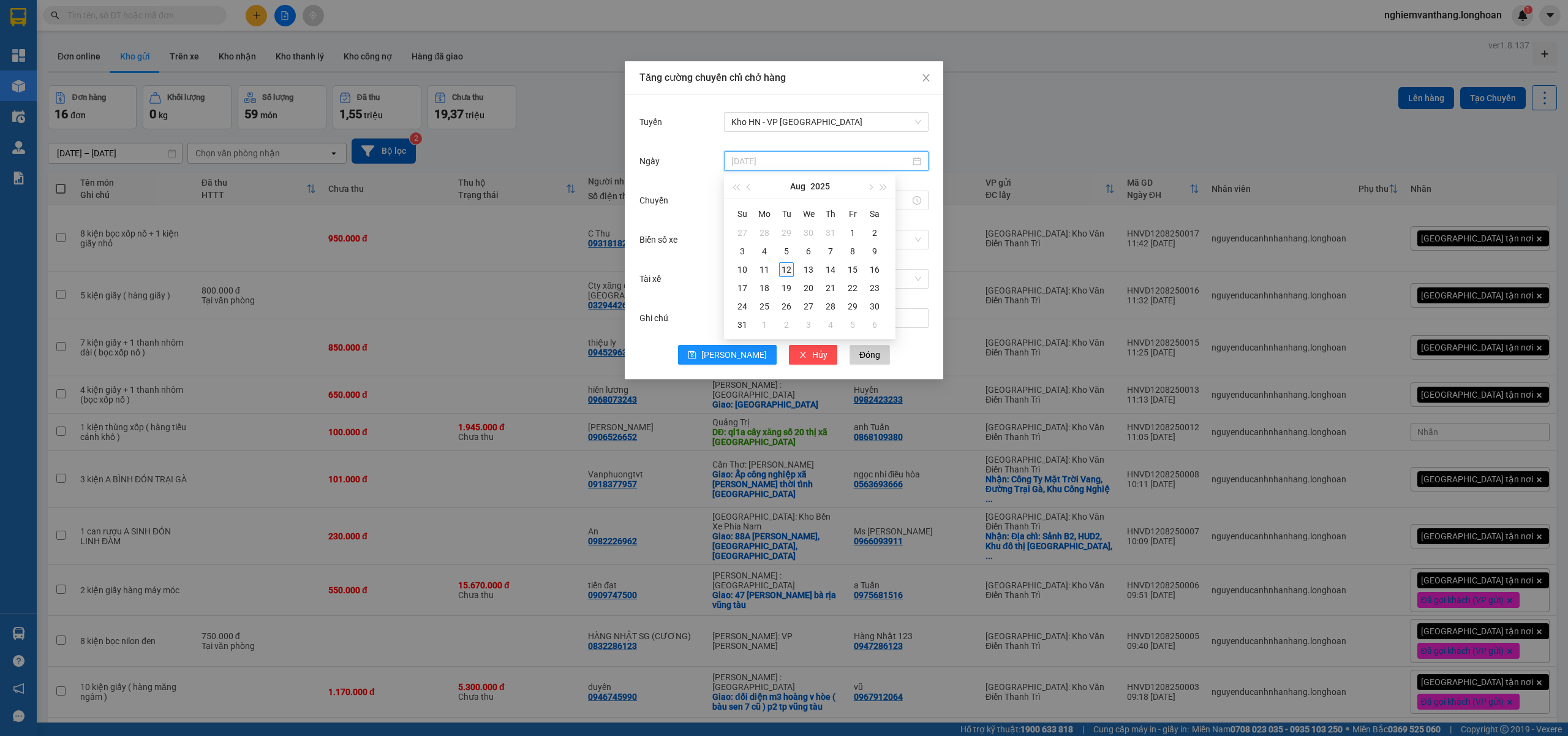
click at [782, 271] on div "12" at bounding box center [786, 269] width 15 height 15
type input "[DATE]"
click at [744, 204] on input "Chuyến" at bounding box center [820, 200] width 179 height 13
click at [738, 222] on div "15" at bounding box center [740, 225] width 34 height 17
type input "15:00"
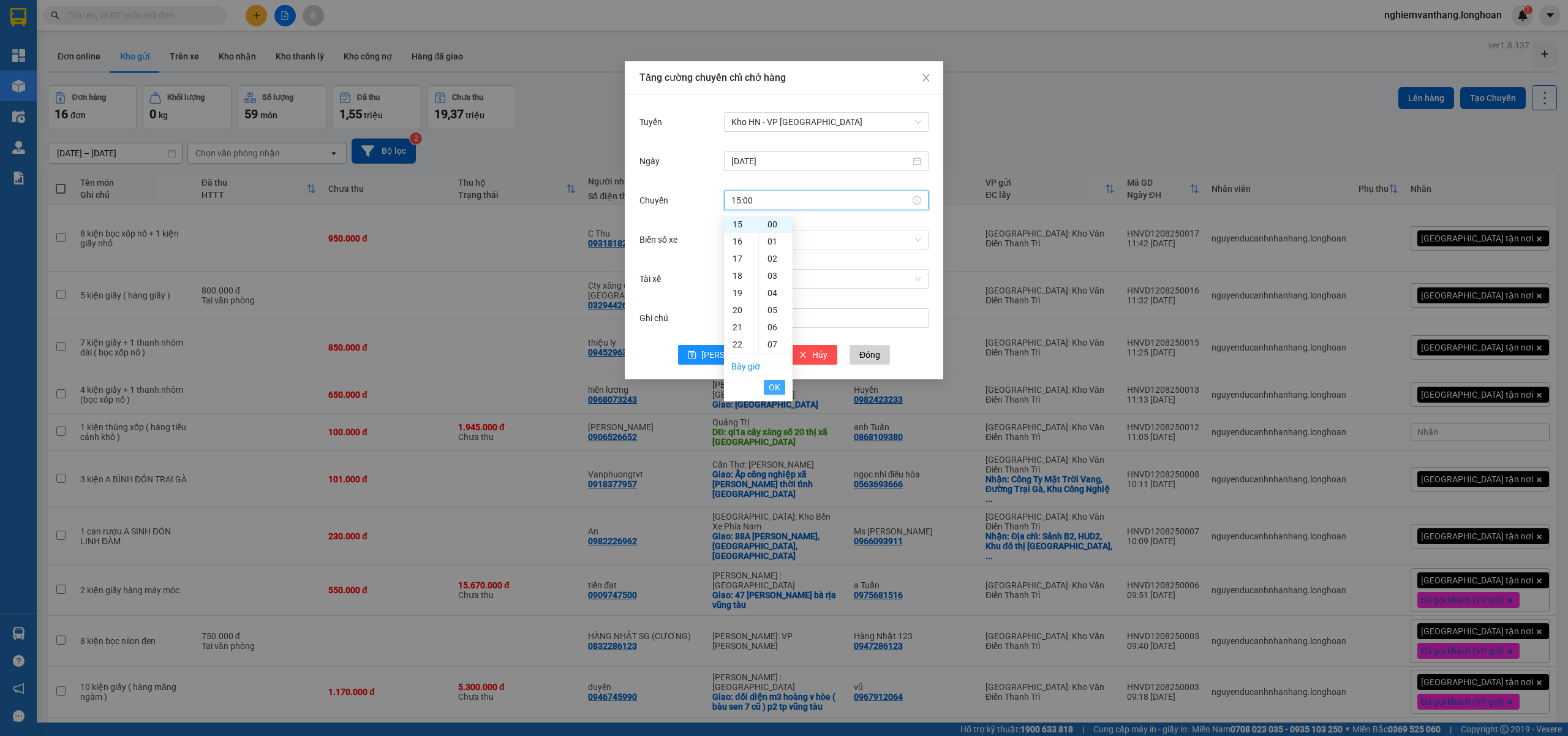
click at [778, 383] on span "OK" at bounding box center [775, 387] width 12 height 13
click at [737, 236] on input "Biển số xe" at bounding box center [821, 239] width 181 height 18
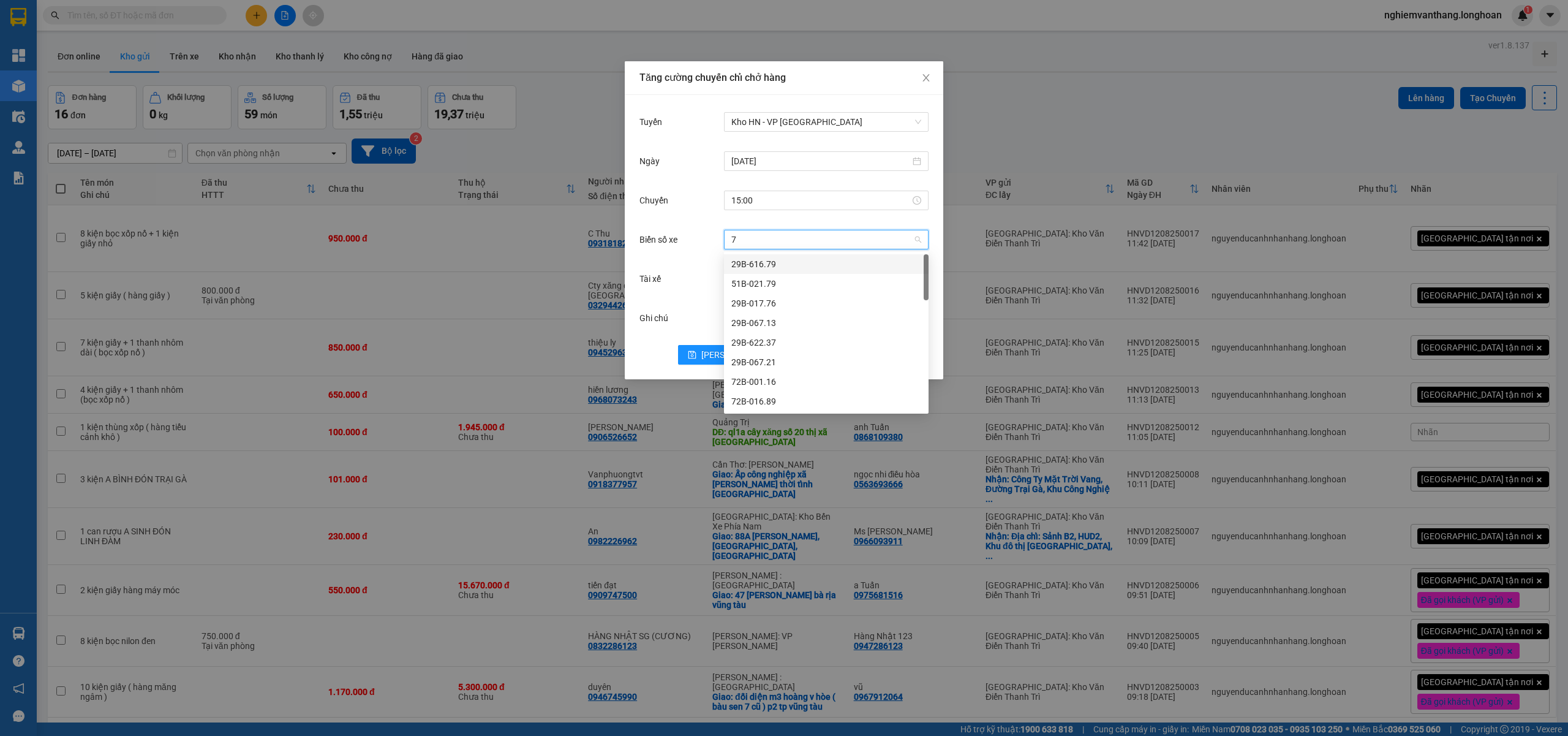
type input "71"
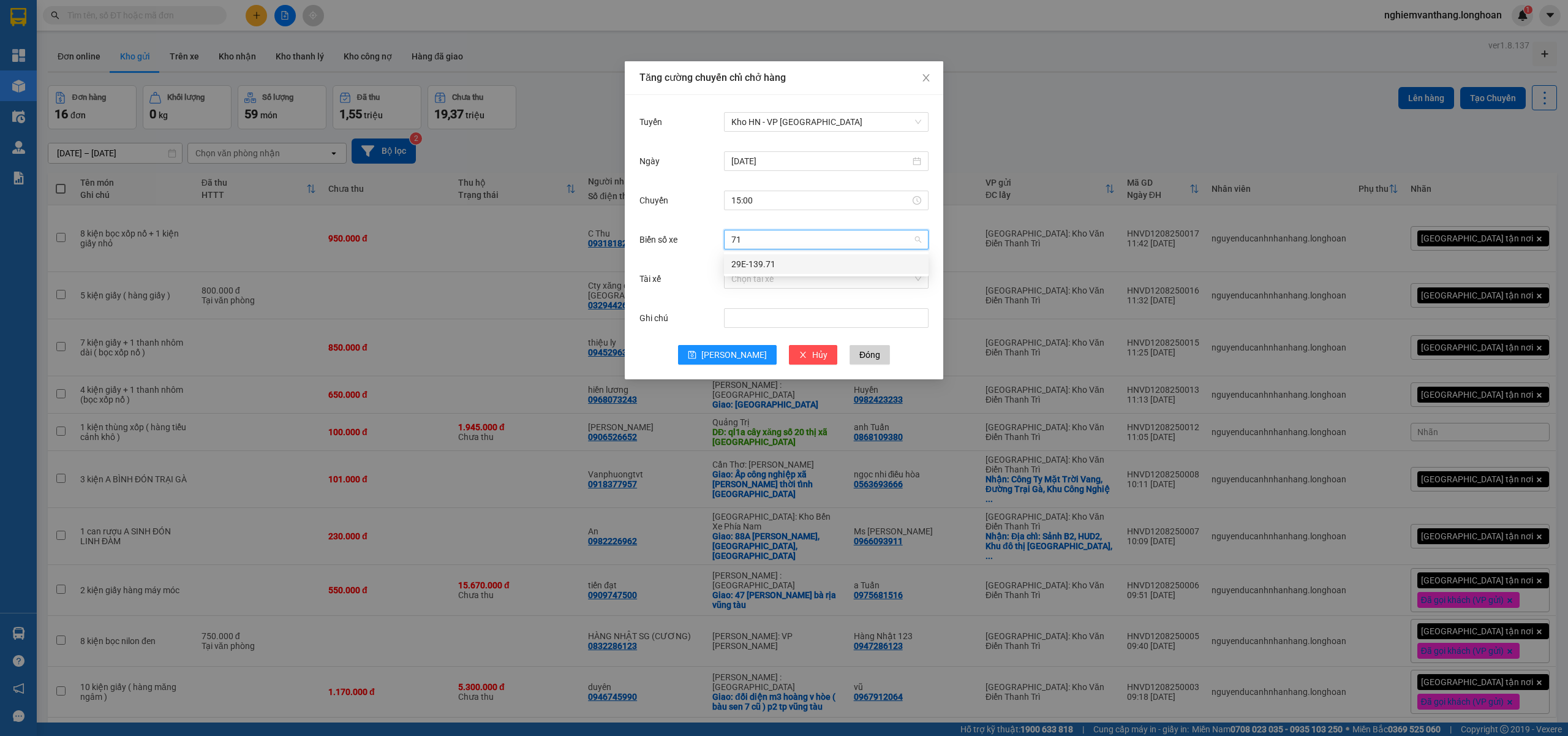
click at [769, 264] on div "29E-139.71" at bounding box center [826, 264] width 190 height 13
click at [750, 278] on input "Tài xế" at bounding box center [821, 279] width 181 height 18
type input "hùng"
click at [782, 299] on div "A Hùng 17 Lái Xe [GEOGRAPHIC_DATA] 0325666247" at bounding box center [831, 303] width 200 height 13
click at [731, 353] on span "[PERSON_NAME]" at bounding box center [733, 355] width 66 height 13
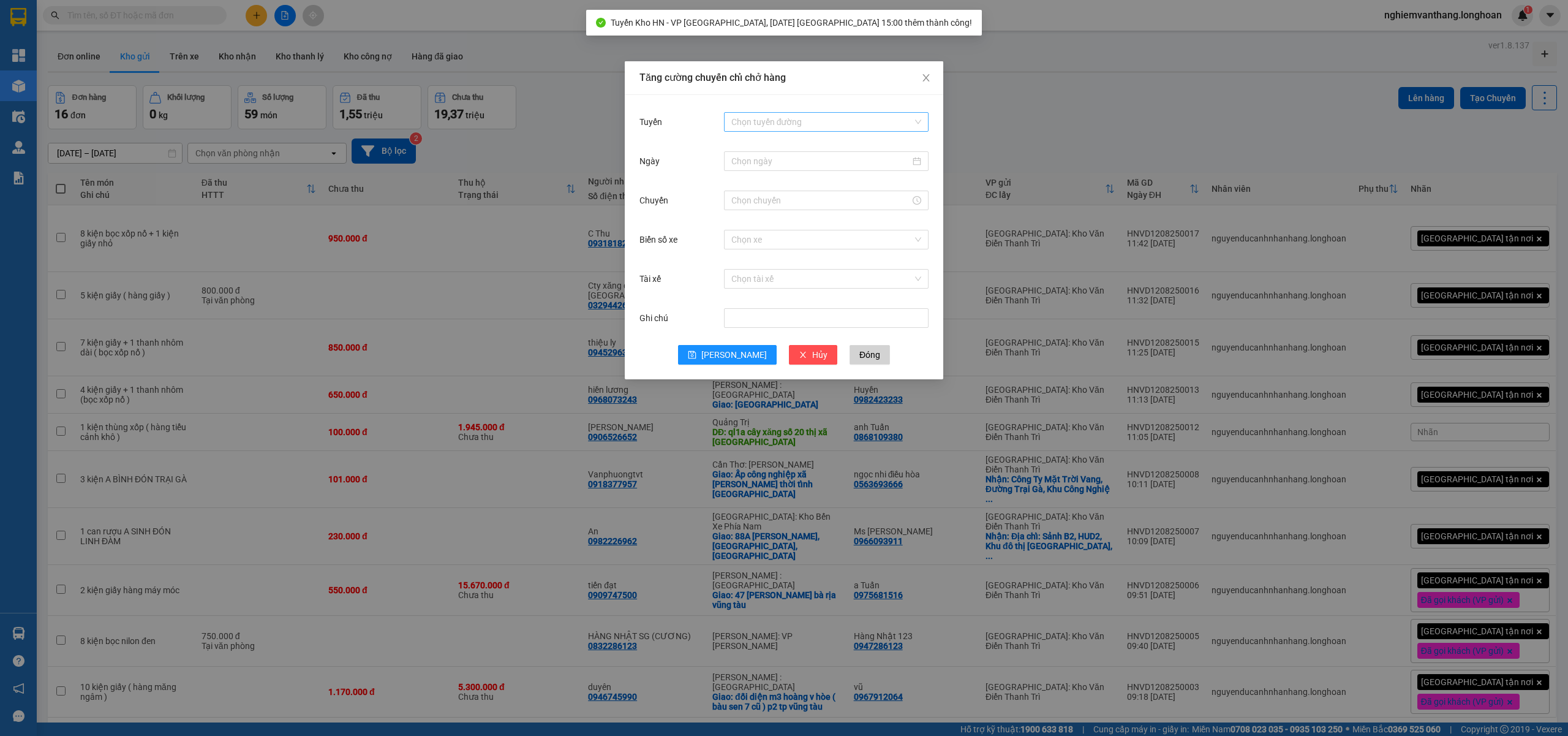
click at [789, 126] on input "Tuyến" at bounding box center [821, 121] width 181 height 18
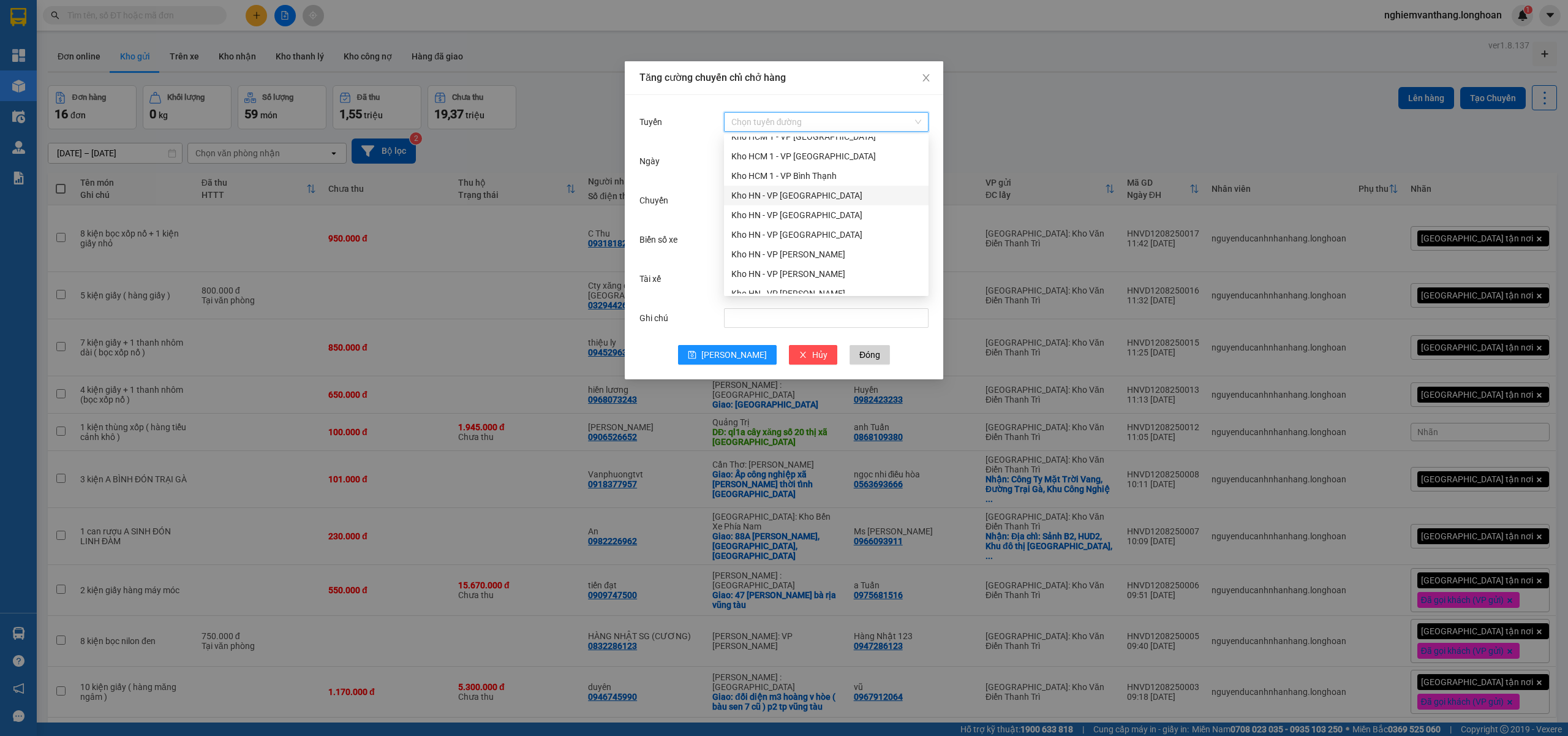
drag, startPoint x: 826, startPoint y: 192, endPoint x: 829, endPoint y: 201, distance: 9.5
click at [827, 194] on div "Kho HN - VP [GEOGRAPHIC_DATA]" at bounding box center [826, 195] width 190 height 13
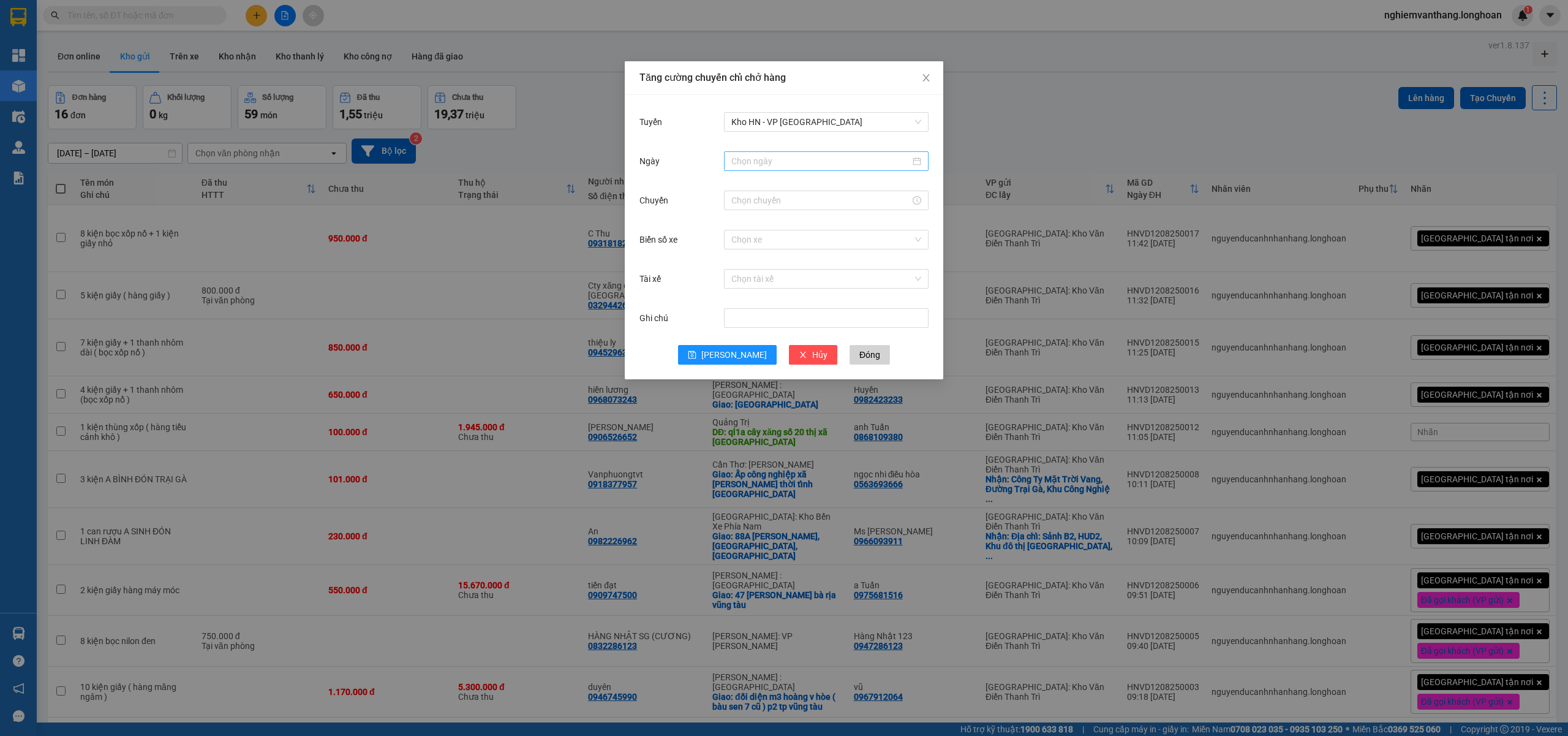
click at [770, 169] on div at bounding box center [826, 161] width 205 height 20
type input "[DATE]"
click at [788, 268] on div "12" at bounding box center [786, 269] width 15 height 15
click at [755, 196] on input "Chuyến" at bounding box center [820, 200] width 179 height 13
drag, startPoint x: 737, startPoint y: 222, endPoint x: 756, endPoint y: 217, distance: 19.6
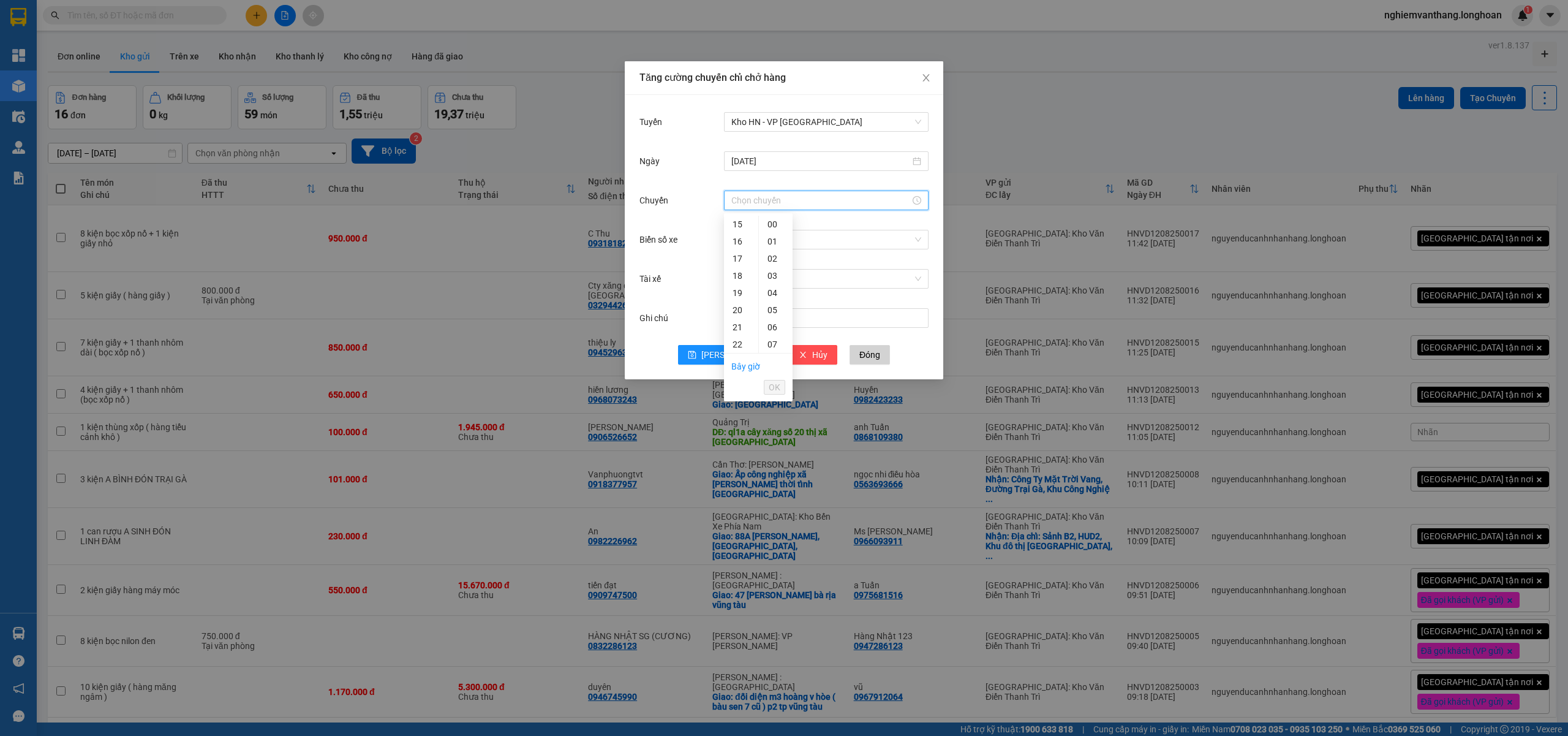
click at [737, 222] on div "15" at bounding box center [740, 225] width 34 height 17
type input "15:00"
click at [865, 240] on input "Biển số xe" at bounding box center [821, 239] width 181 height 18
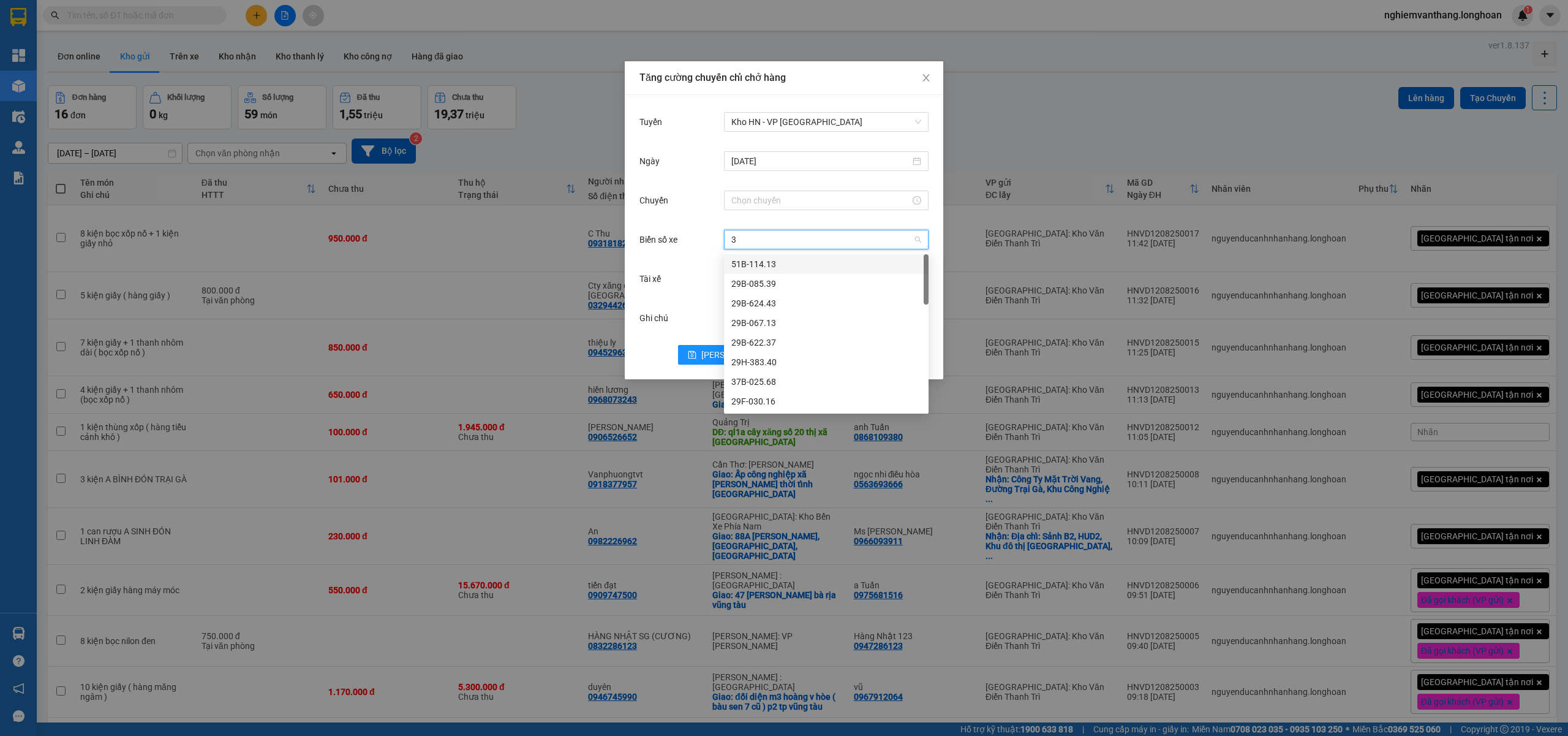
type input "31"
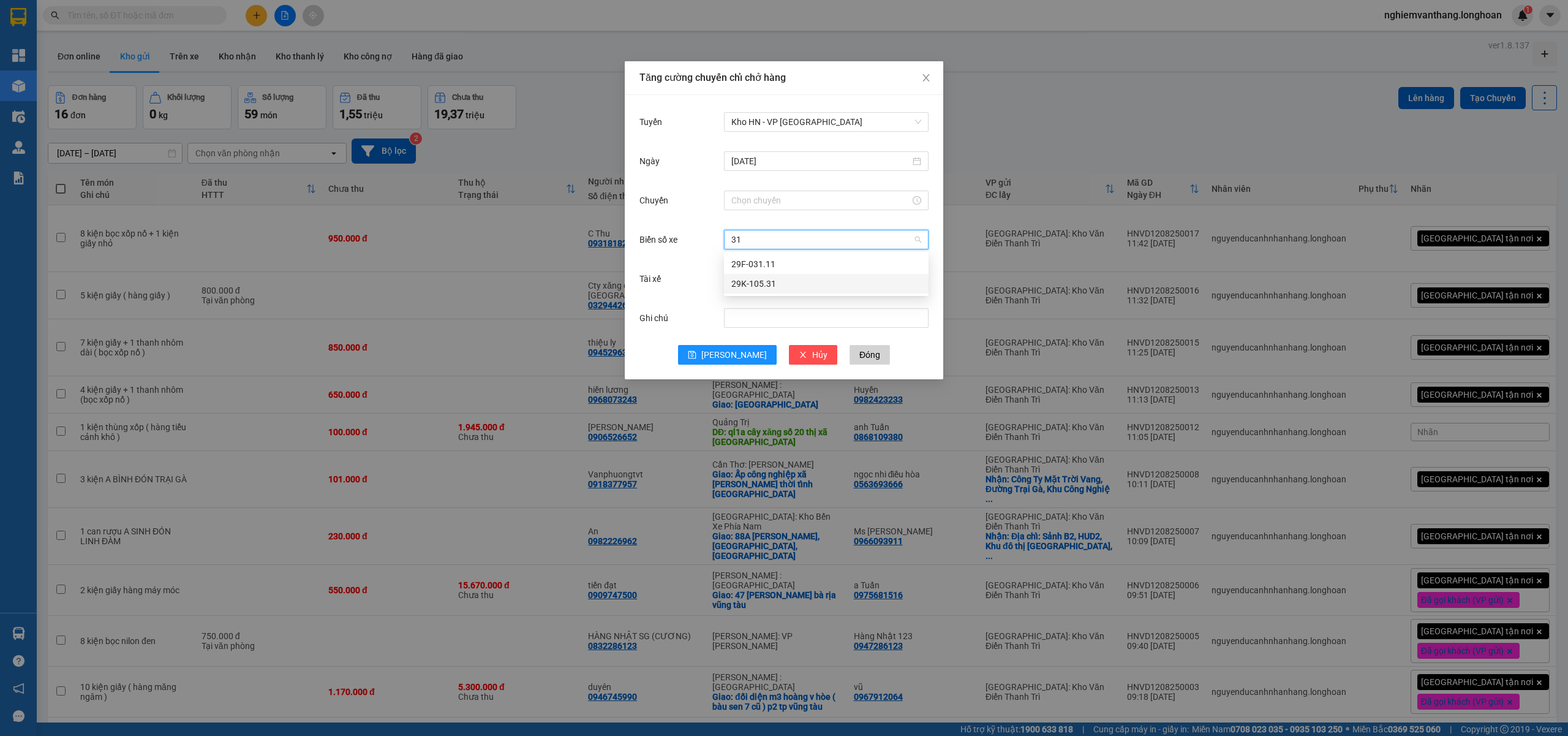
click at [801, 279] on div "29K-105.31" at bounding box center [826, 283] width 190 height 13
click at [740, 265] on div "Biển số xe 29K-105.31 29K-105.31" at bounding box center [783, 247] width 289 height 40
drag, startPoint x: 740, startPoint y: 279, endPoint x: 755, endPoint y: 280, distance: 15.0
click at [741, 280] on input "Tài xế" at bounding box center [821, 279] width 181 height 18
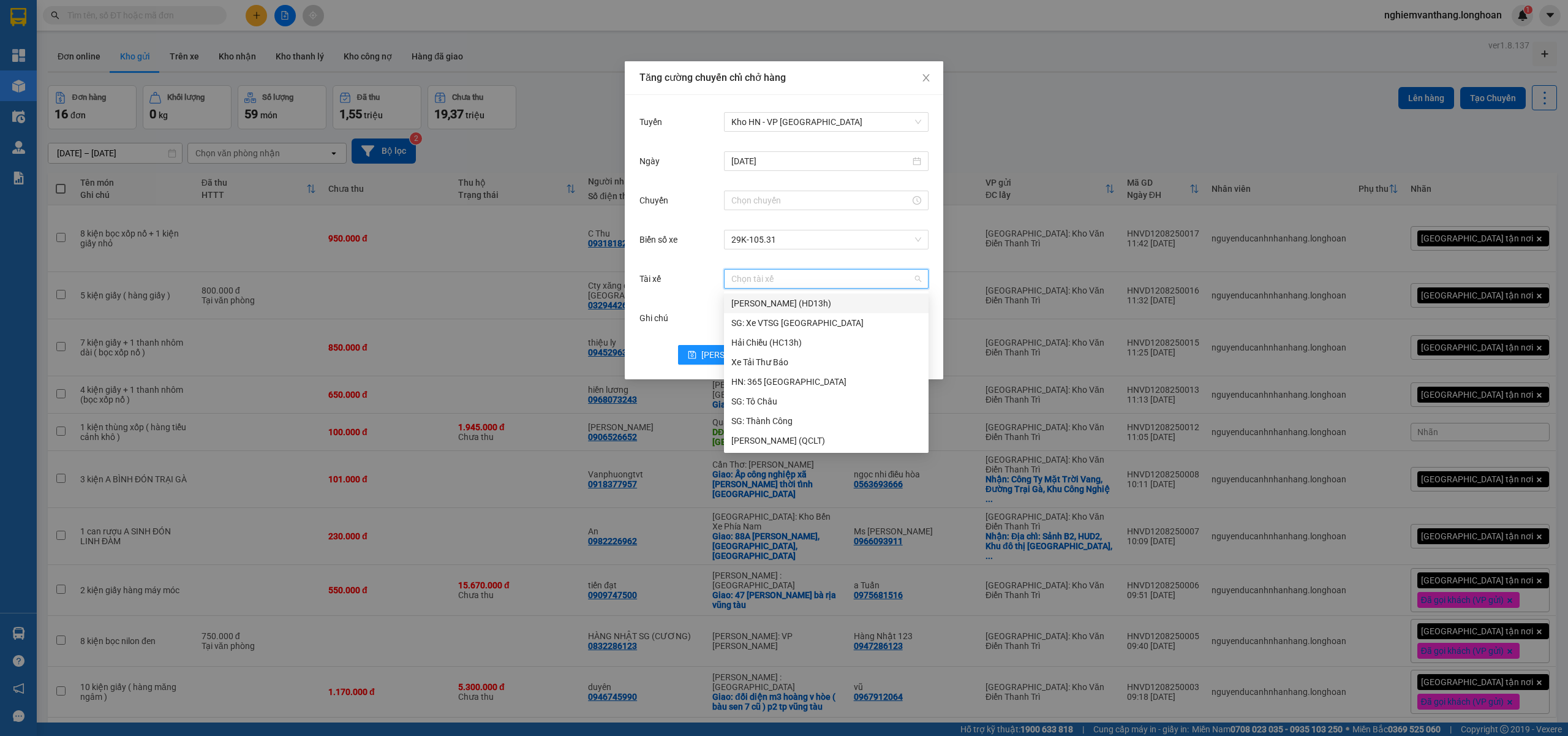
click at [850, 270] on input "Tài xế" at bounding box center [821, 279] width 181 height 18
click at [869, 256] on div "Biển số xe 29K-105.31" at bounding box center [783, 247] width 289 height 40
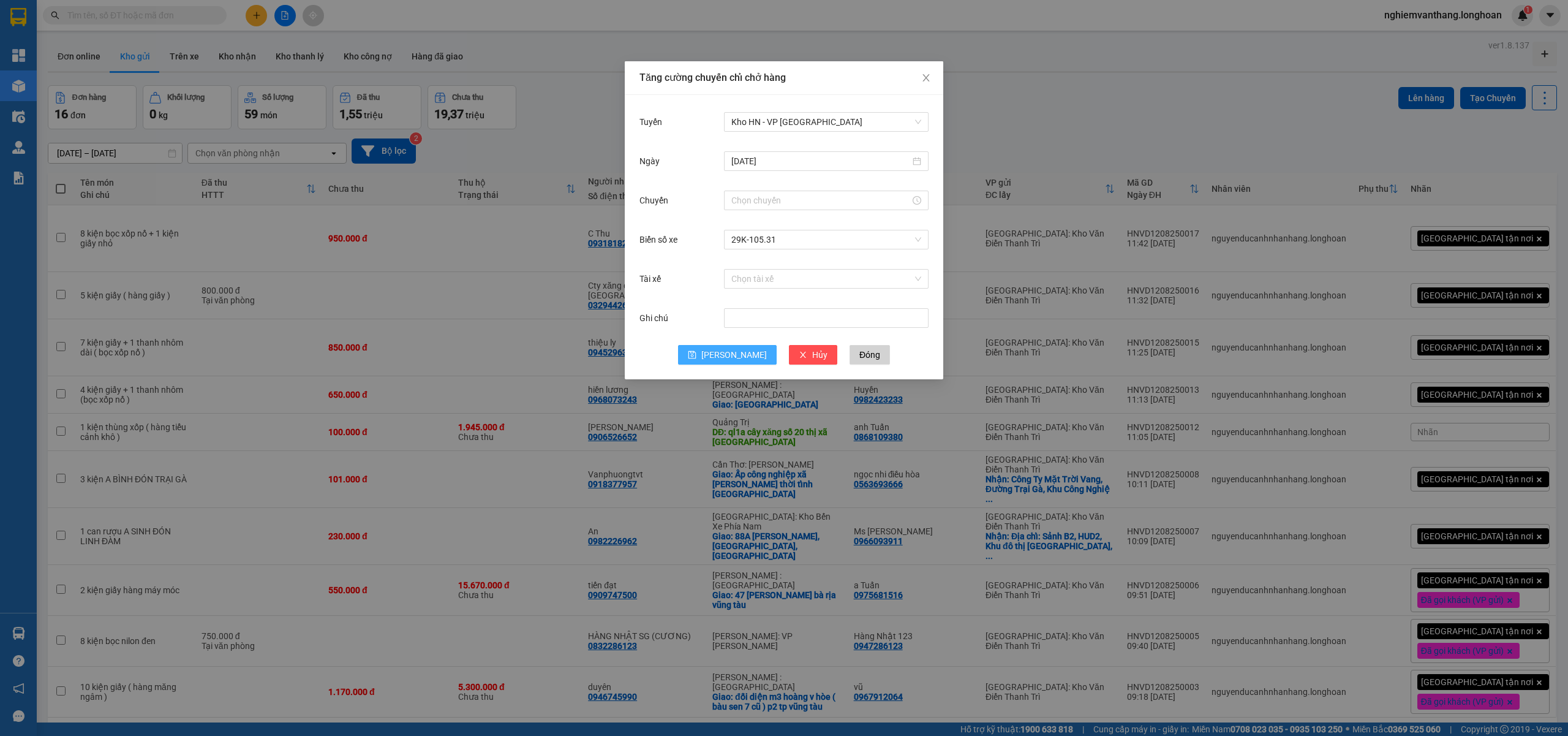
click at [733, 351] on span "[PERSON_NAME]" at bounding box center [733, 355] width 66 height 13
click at [778, 202] on input "Chuyến" at bounding box center [820, 200] width 179 height 13
click at [731, 224] on div "15" at bounding box center [740, 225] width 34 height 17
type input "15:00"
drag, startPoint x: 775, startPoint y: 383, endPoint x: 767, endPoint y: 381, distance: 8.2
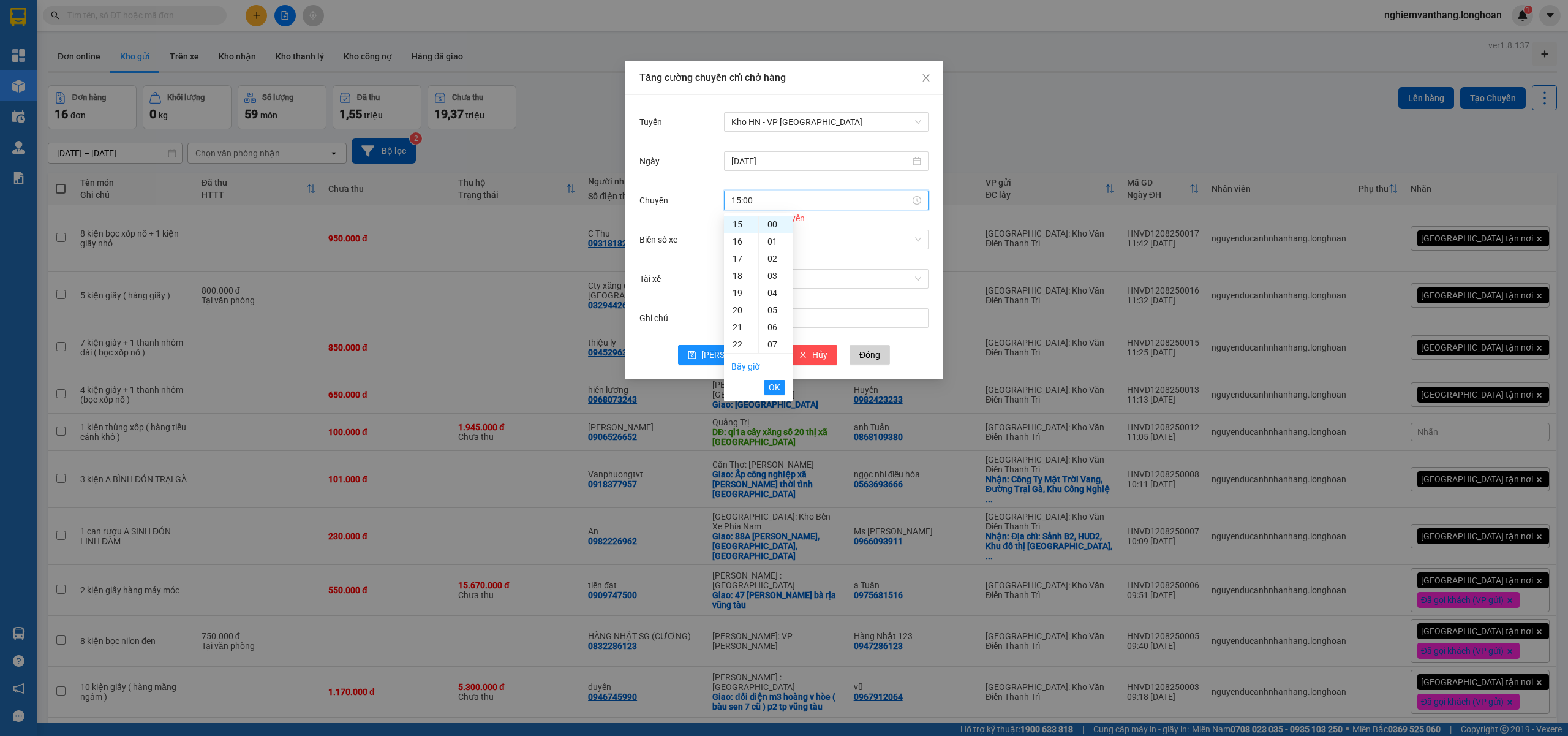
click at [775, 384] on span "OK" at bounding box center [775, 387] width 12 height 13
click at [733, 353] on span "[PERSON_NAME]" at bounding box center [733, 355] width 66 height 13
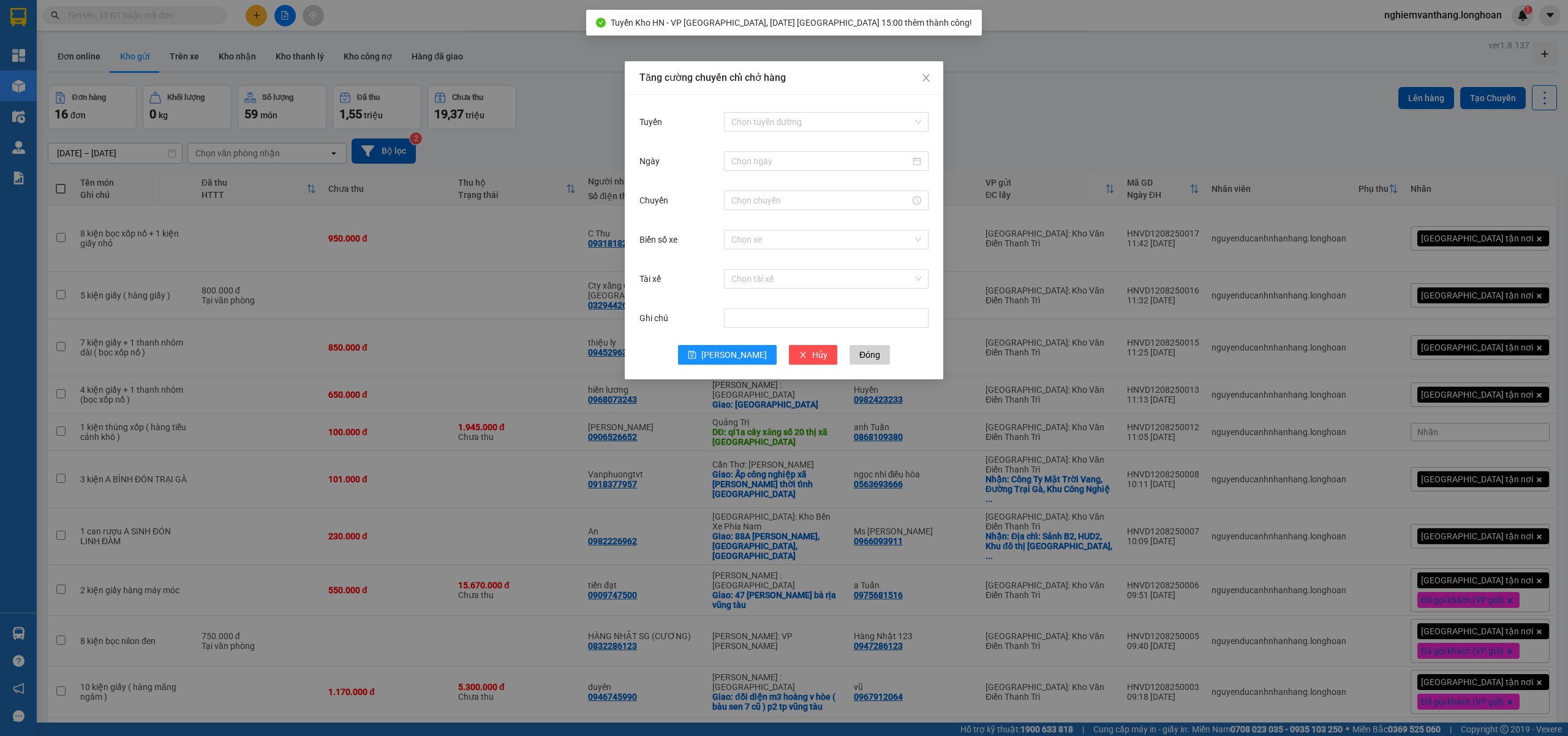
click at [1072, 142] on div "Tăng cường chuyến chỉ chở hàng Tuyến Chọn tuyến đường Ngày Chuyến Biển số xe Ch…" at bounding box center [784, 368] width 1568 height 736
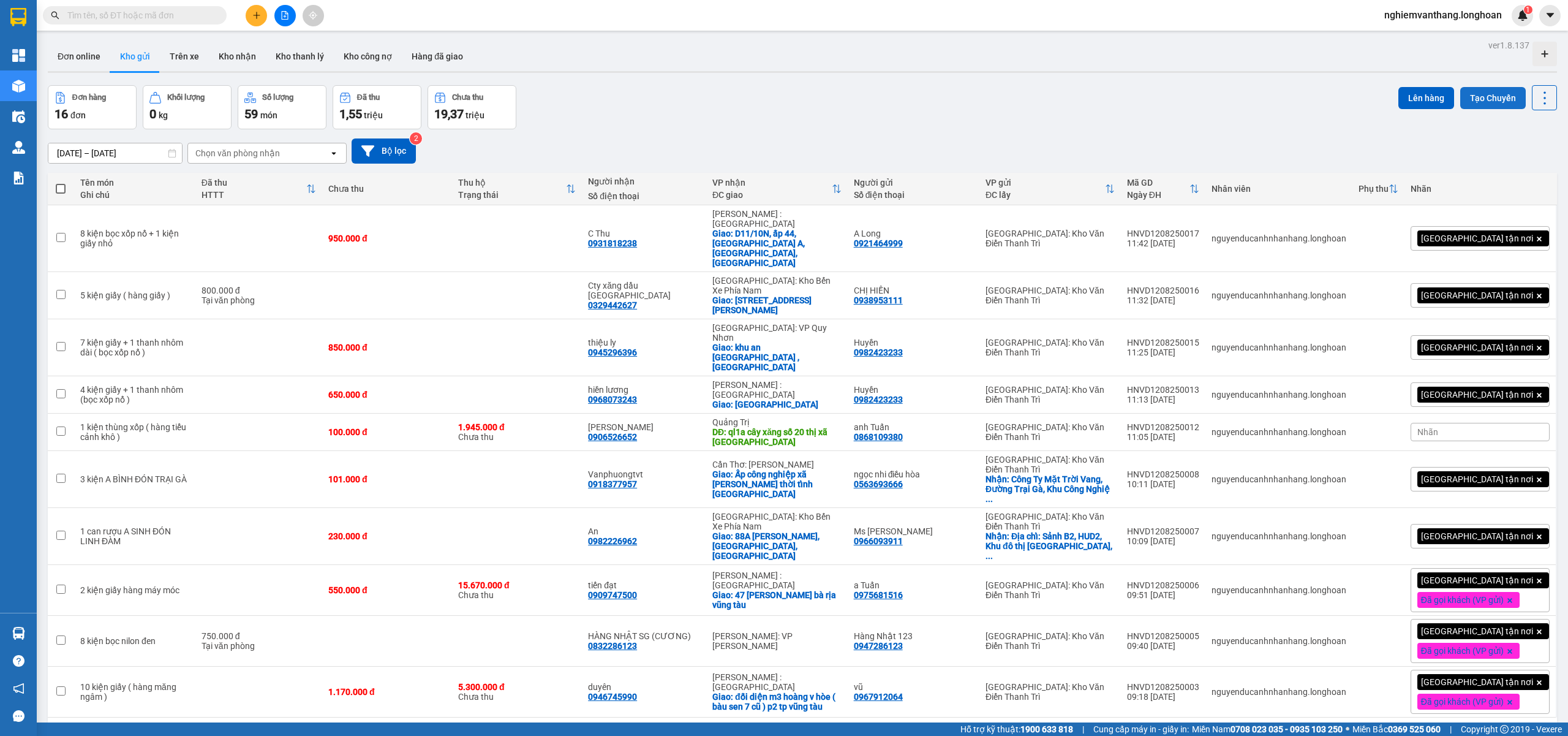
click at [1471, 101] on button "Tạo Chuyến" at bounding box center [1493, 98] width 66 height 22
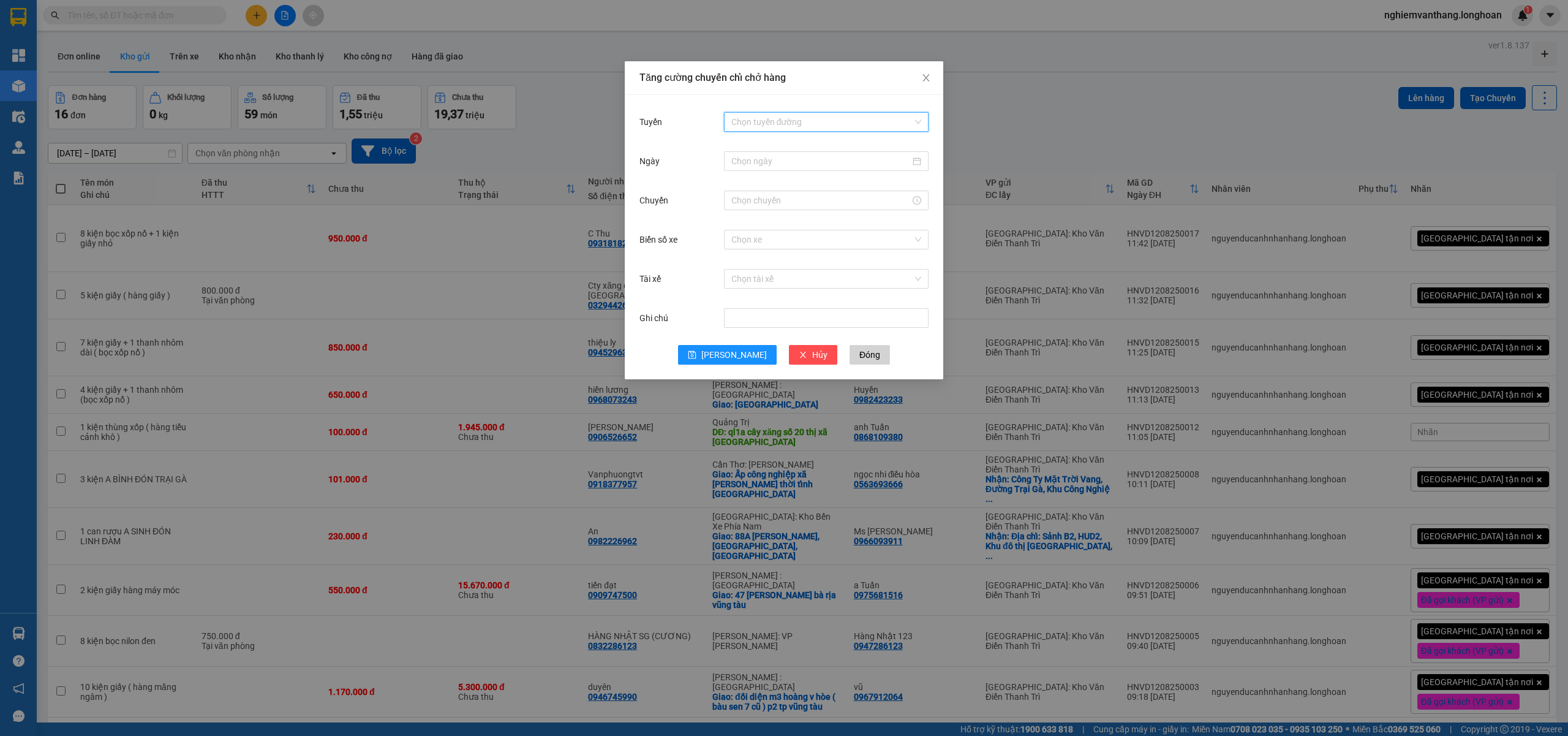
click at [765, 121] on input "Tuyến" at bounding box center [821, 121] width 181 height 18
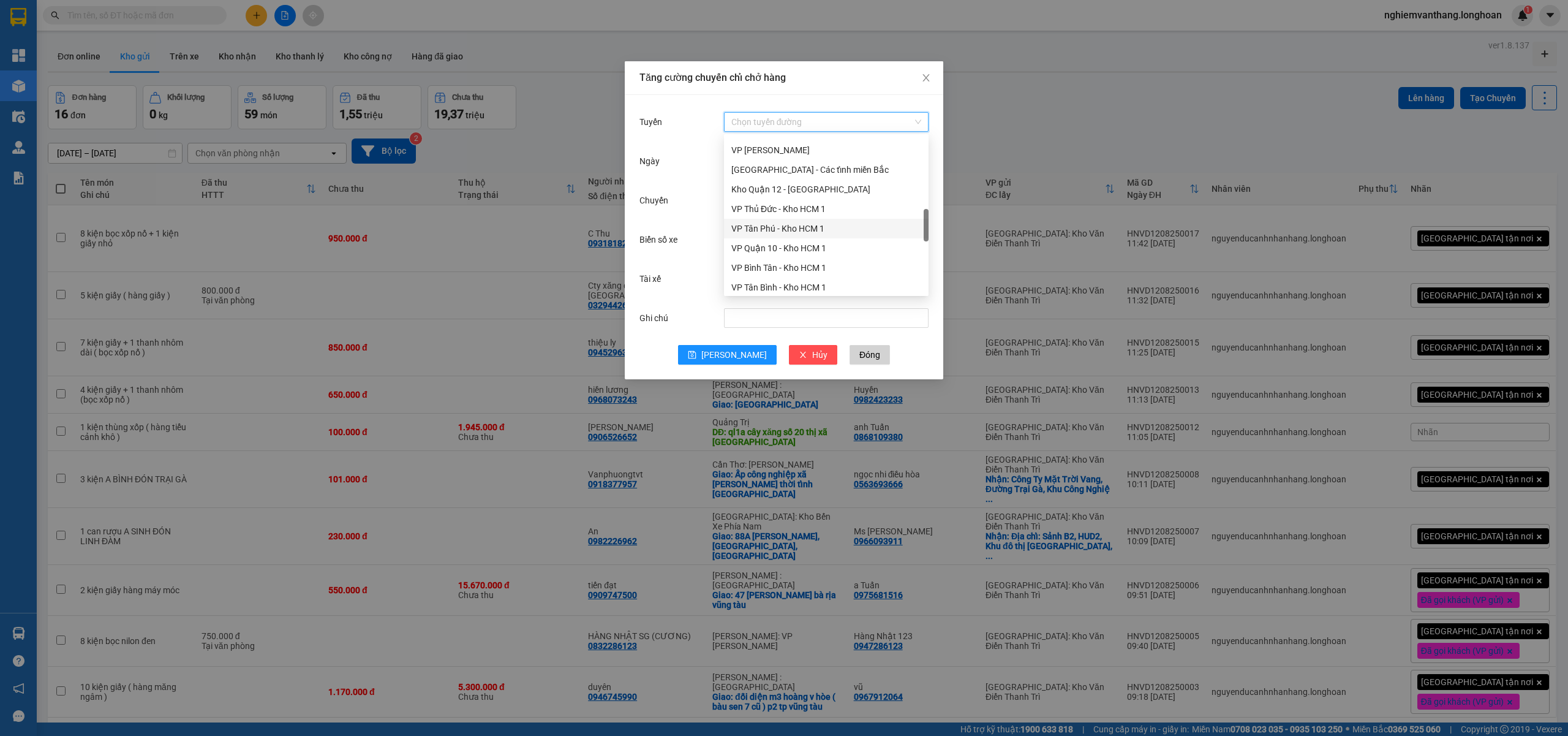
scroll to position [327, 0]
drag, startPoint x: 829, startPoint y: 211, endPoint x: 843, endPoint y: 214, distance: 14.3
click at [831, 210] on div "Kho HN - VP [PERSON_NAME]" at bounding box center [826, 211] width 190 height 13
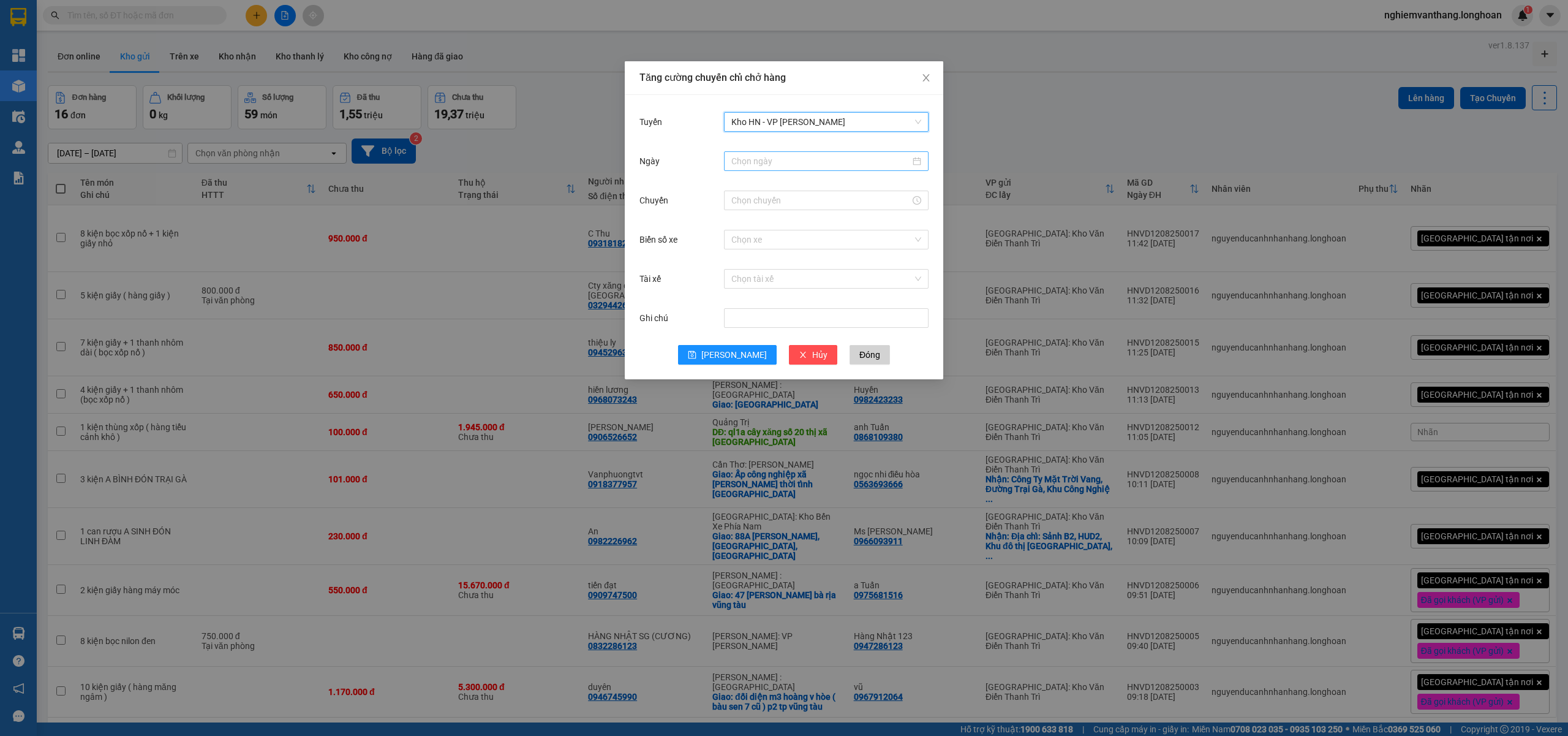
click at [756, 161] on input "Ngày" at bounding box center [820, 161] width 179 height 13
type input "[DATE]"
click at [788, 268] on div "12" at bounding box center [786, 269] width 15 height 15
click at [743, 195] on input "Chuyến" at bounding box center [820, 200] width 179 height 13
click at [738, 219] on div "15" at bounding box center [740, 225] width 34 height 17
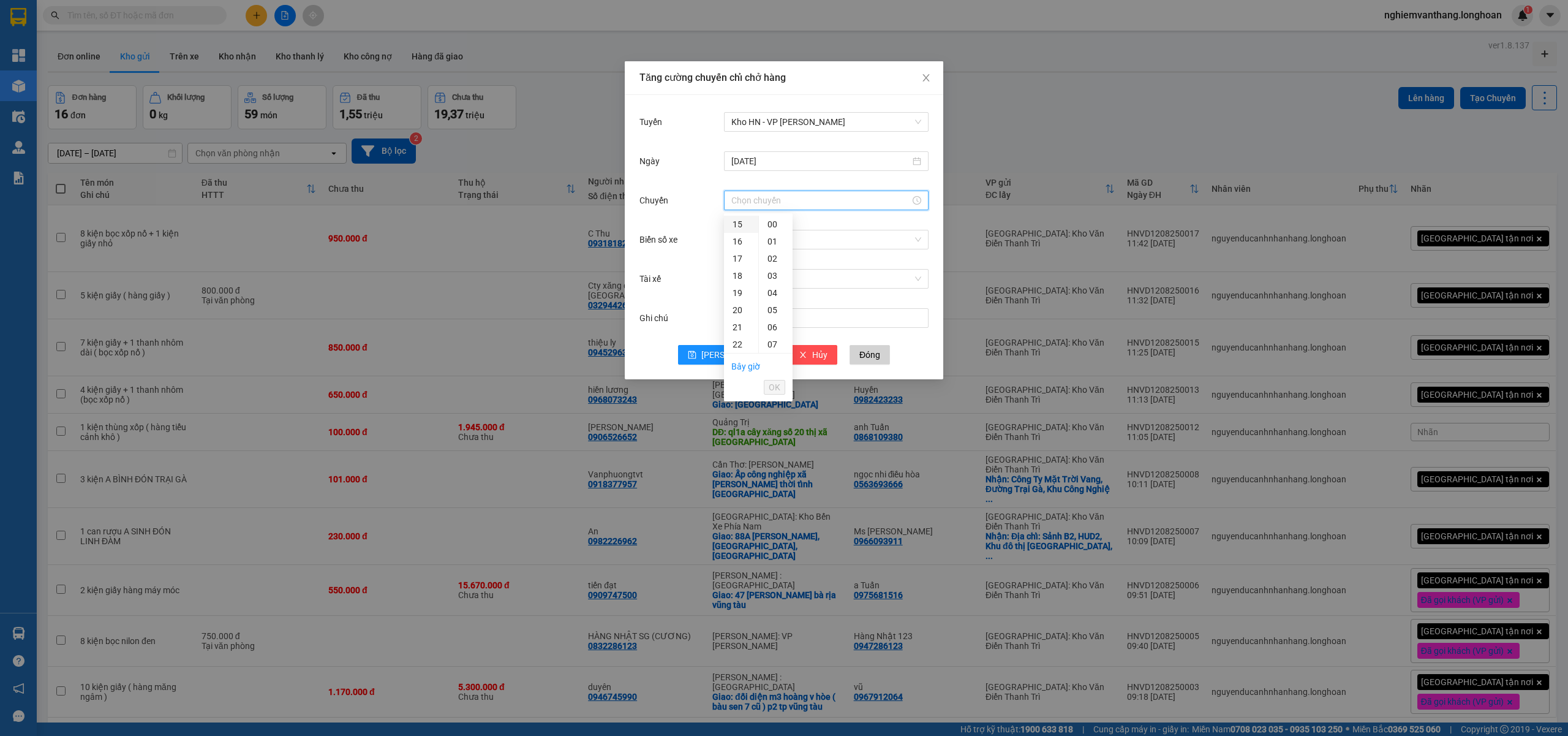
type input "15:00"
click at [782, 395] on li "OK" at bounding box center [774, 387] width 21 height 21
drag, startPoint x: 772, startPoint y: 382, endPoint x: 777, endPoint y: 361, distance: 21.6
click at [772, 384] on span "OK" at bounding box center [775, 387] width 12 height 13
click at [759, 238] on input "Biển số xe" at bounding box center [821, 239] width 181 height 18
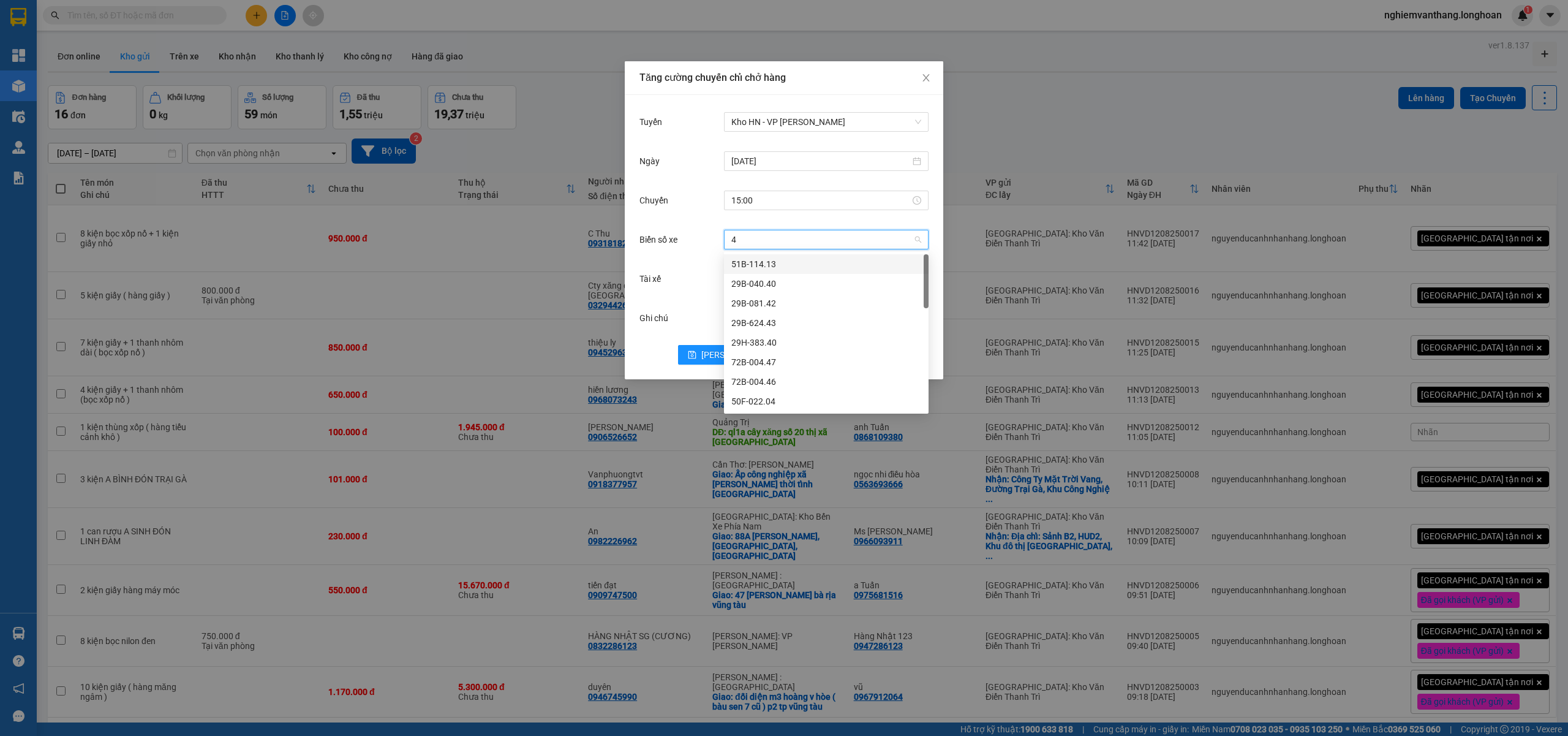
type input "44"
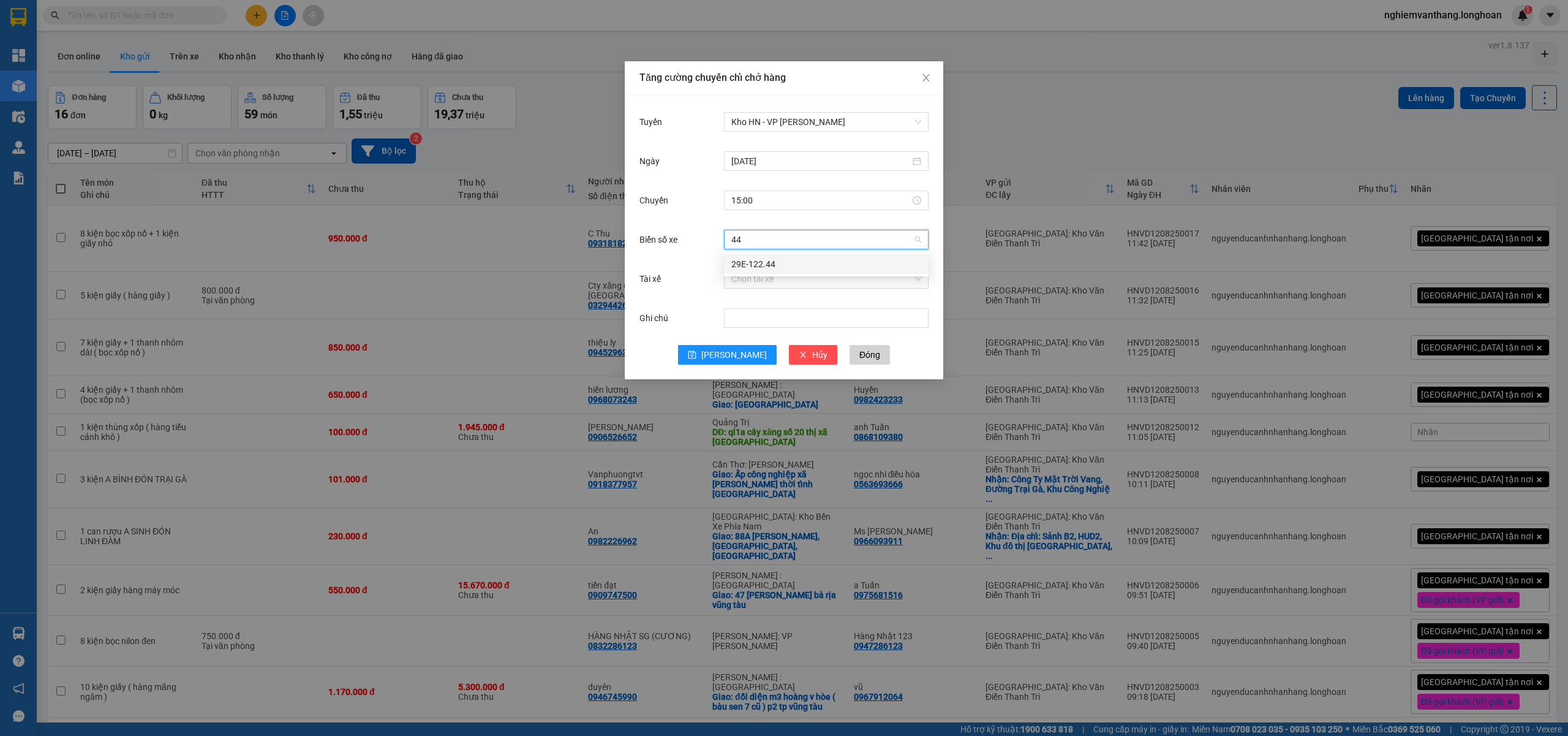
click at [765, 266] on div "29E-122.44" at bounding box center [826, 264] width 190 height 13
click at [745, 289] on div "Chọn tài xế" at bounding box center [826, 279] width 205 height 25
click at [750, 273] on input "Tài xế" at bounding box center [821, 279] width 181 height 18
type input "bình"
click at [804, 300] on div "[PERSON_NAME]--0862.666.247" at bounding box center [826, 303] width 190 height 13
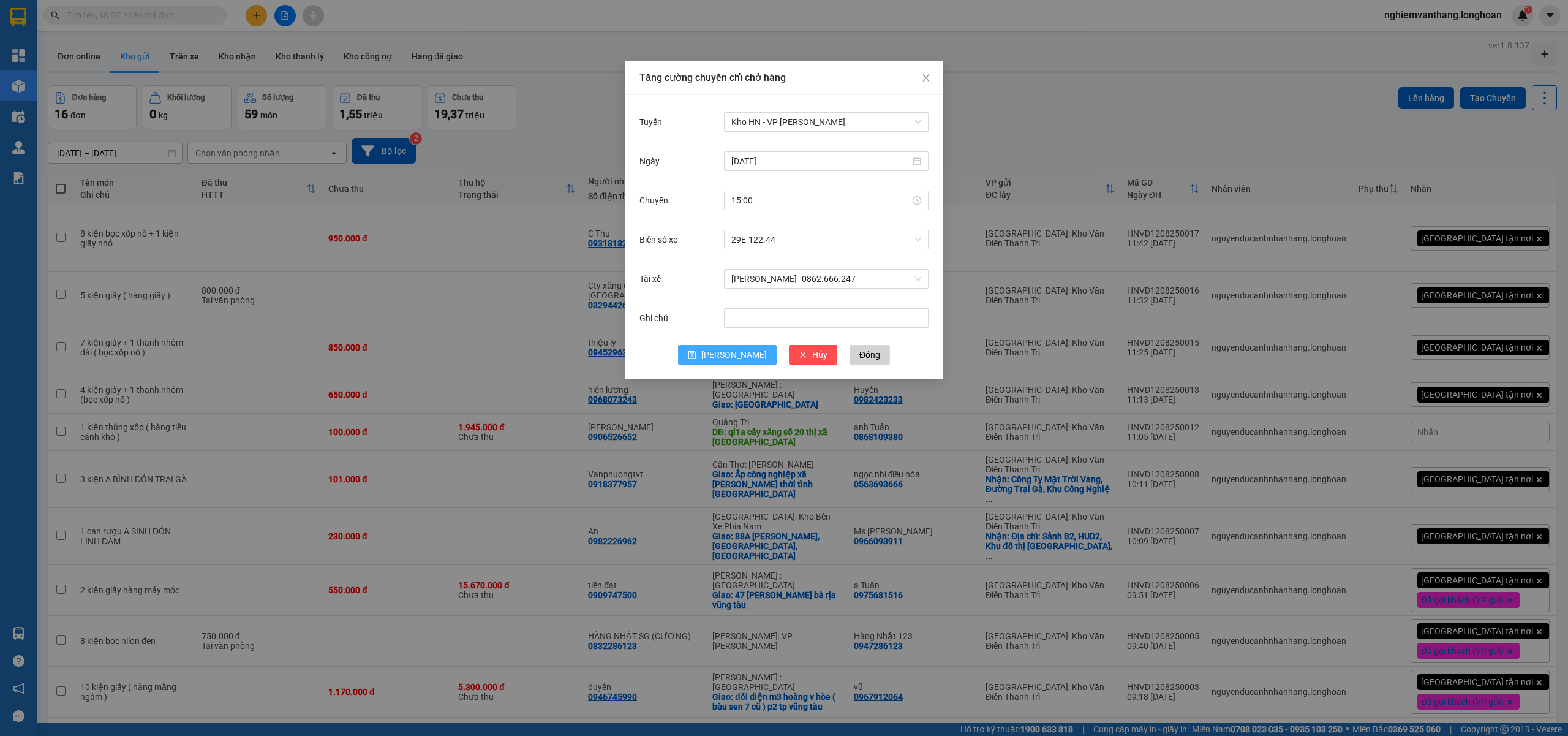
click at [736, 351] on span "[PERSON_NAME]" at bounding box center [733, 355] width 66 height 13
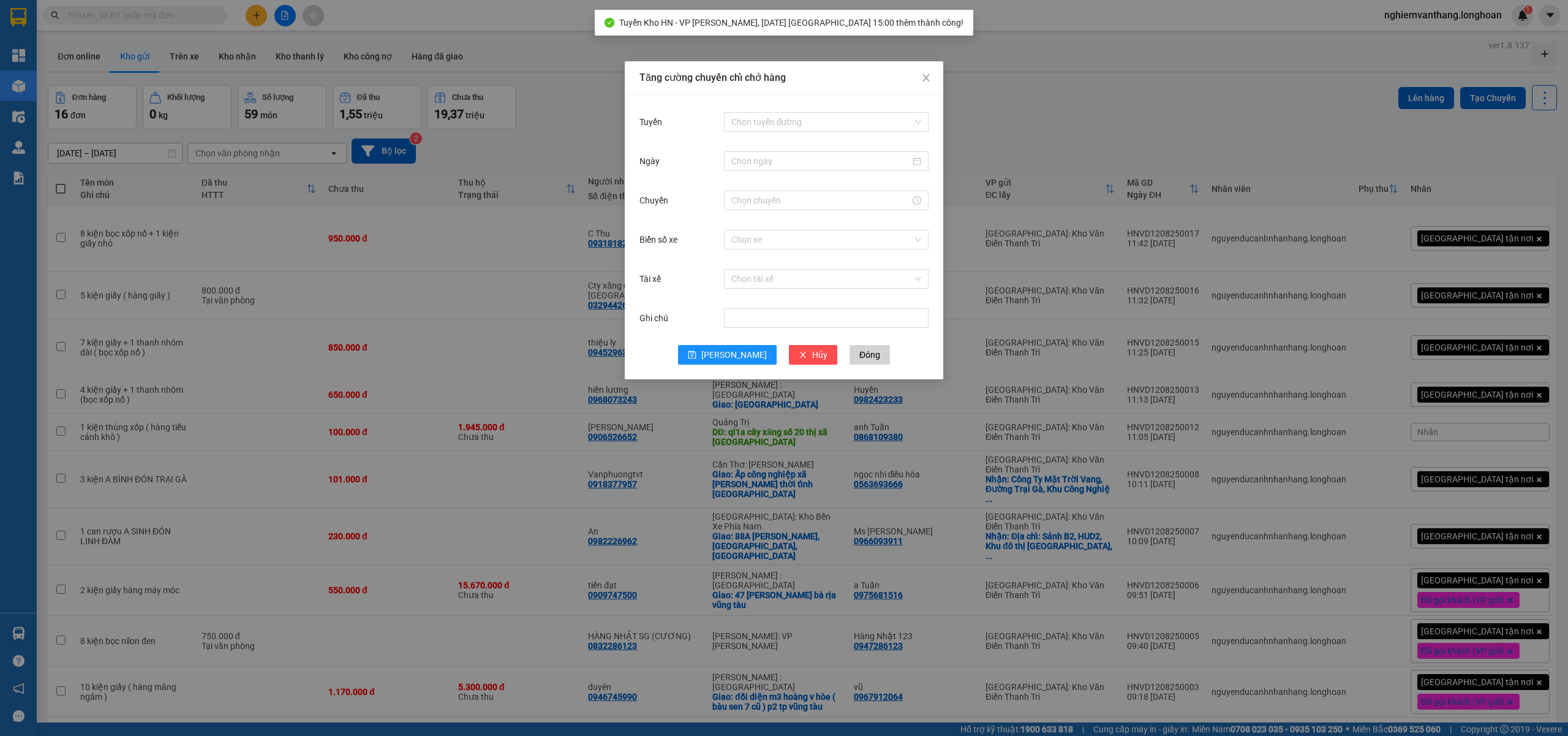
click at [1117, 138] on div "Tăng cường chuyến chỉ chở hàng Tuyến Chọn tuyến đường Ngày Chuyến Biển số xe Ch…" at bounding box center [784, 368] width 1568 height 736
